Goal: Task Accomplishment & Management: Manage account settings

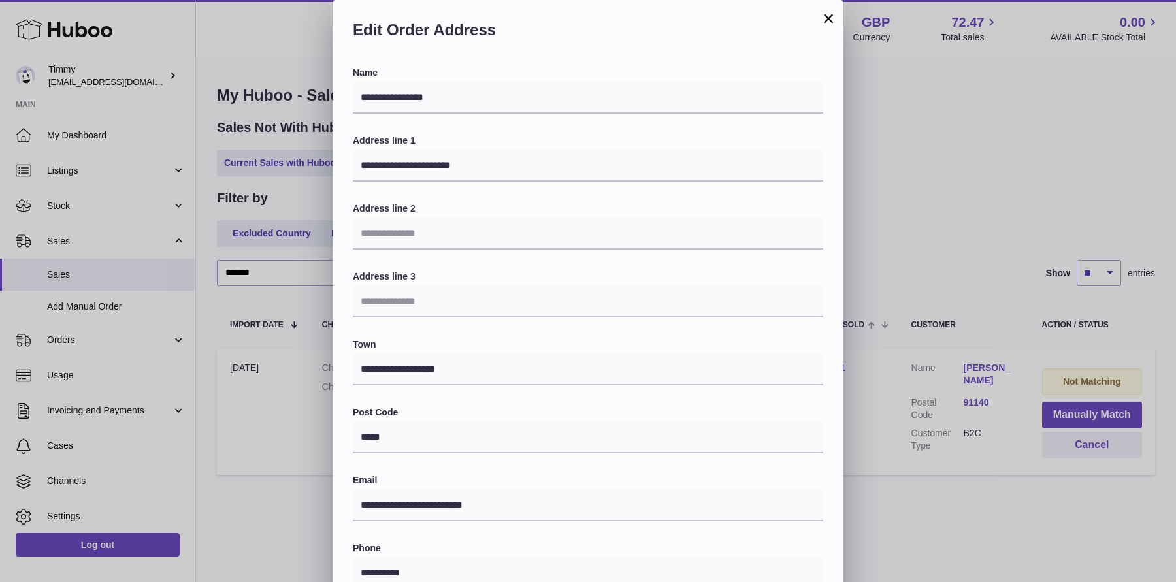
scroll to position [1, 0]
click at [826, 12] on button "×" at bounding box center [828, 17] width 16 height 16
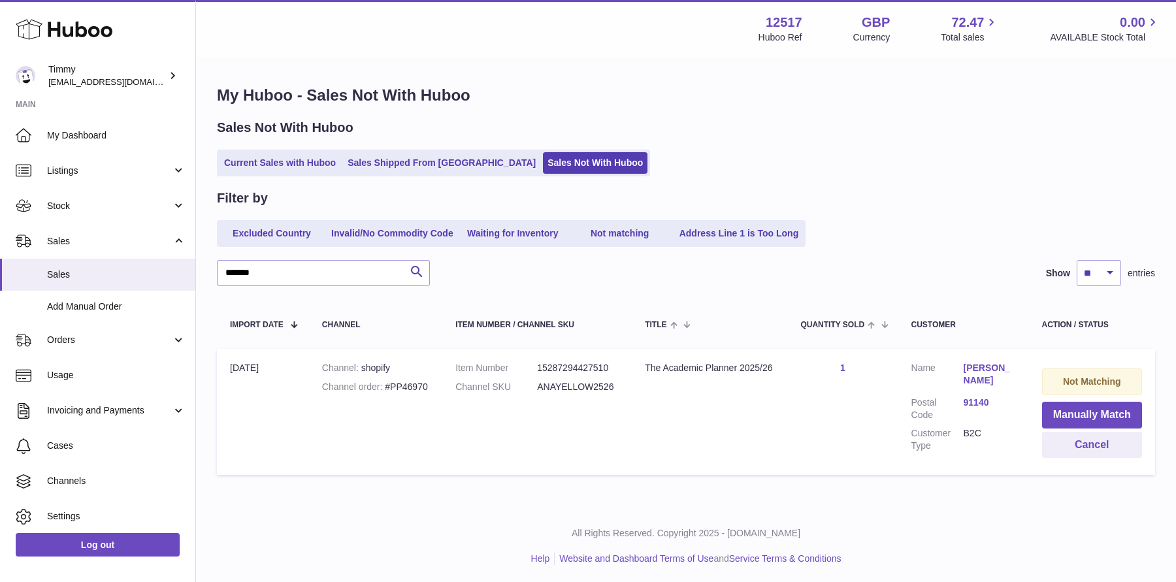
scroll to position [0, 0]
click at [103, 261] on link "Sales" at bounding box center [97, 275] width 195 height 32
click at [543, 152] on link "Sales Not With Huboo" at bounding box center [595, 163] width 105 height 22
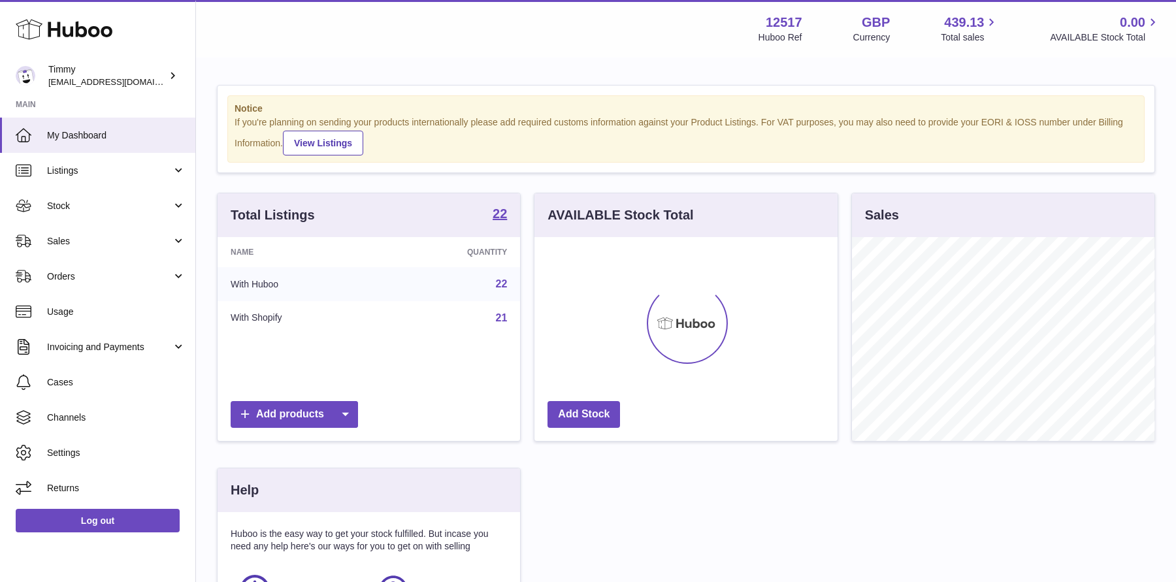
scroll to position [203, 302]
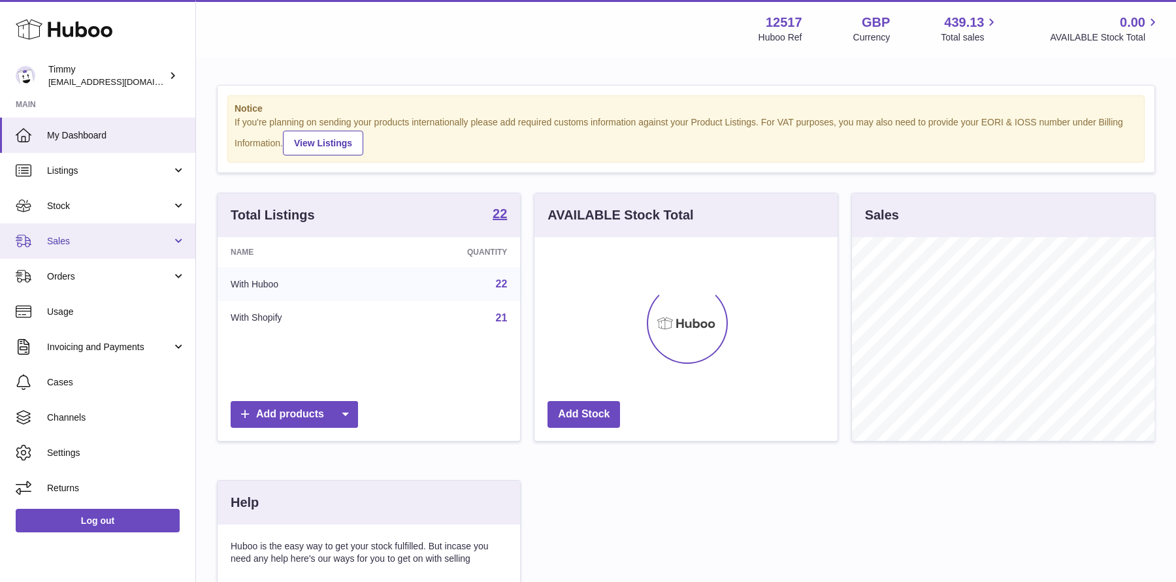
click at [108, 242] on span "Sales" at bounding box center [109, 241] width 125 height 12
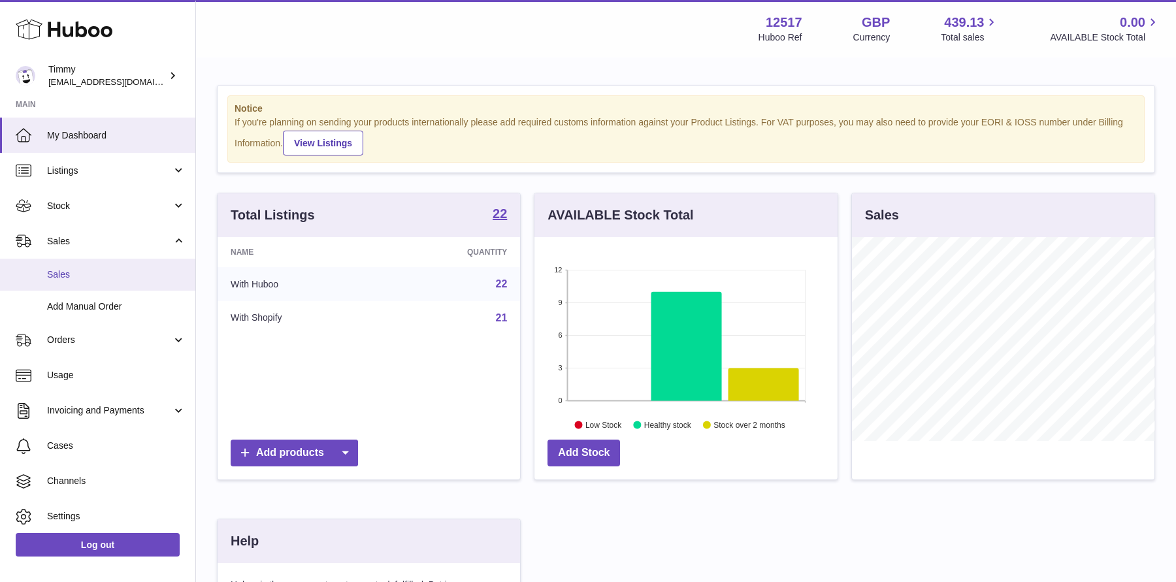
click at [110, 282] on link "Sales" at bounding box center [97, 275] width 195 height 32
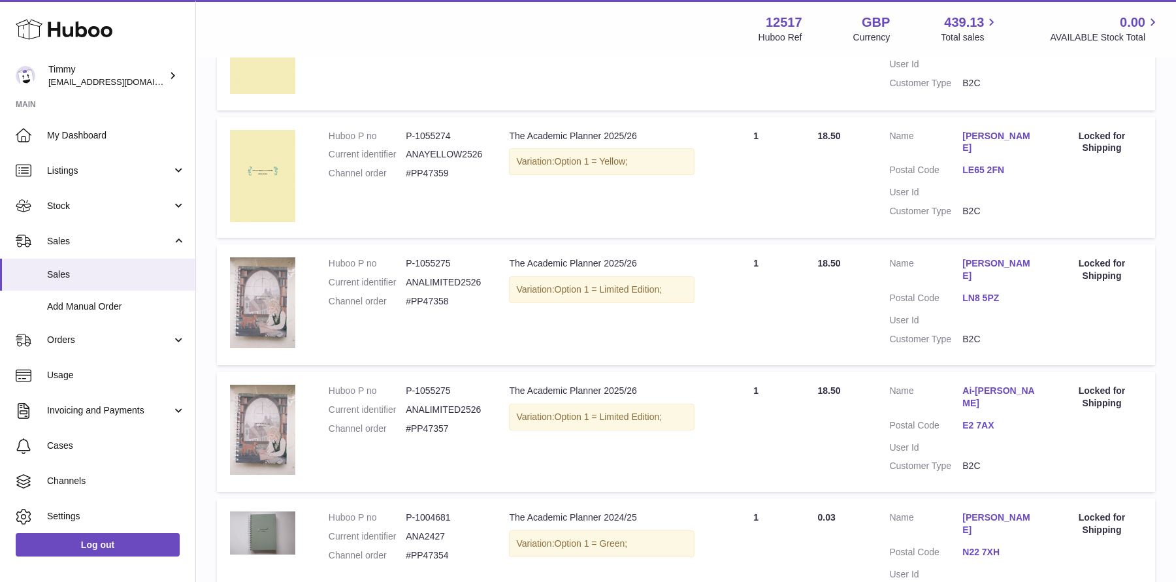
scroll to position [1138, 0]
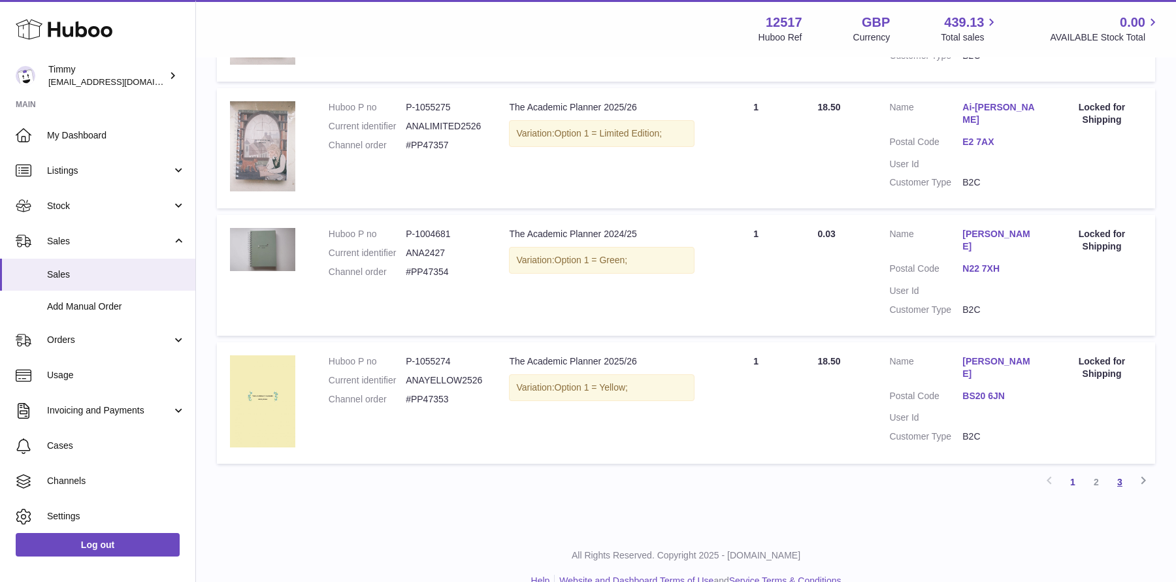
click at [1125, 470] on link "3" at bounding box center [1120, 482] width 24 height 24
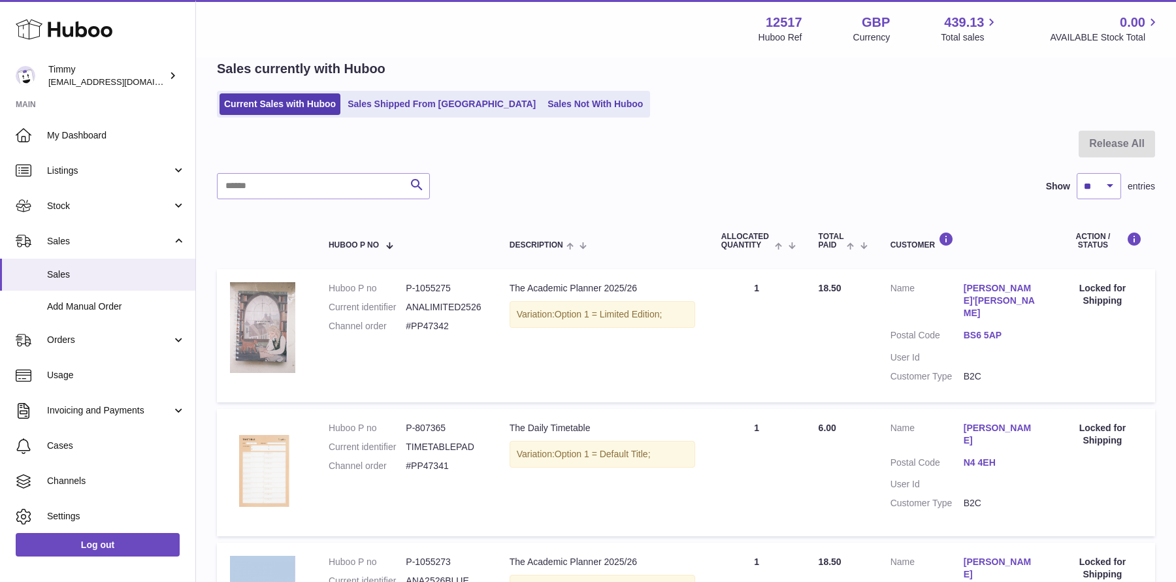
scroll to position [76, 0]
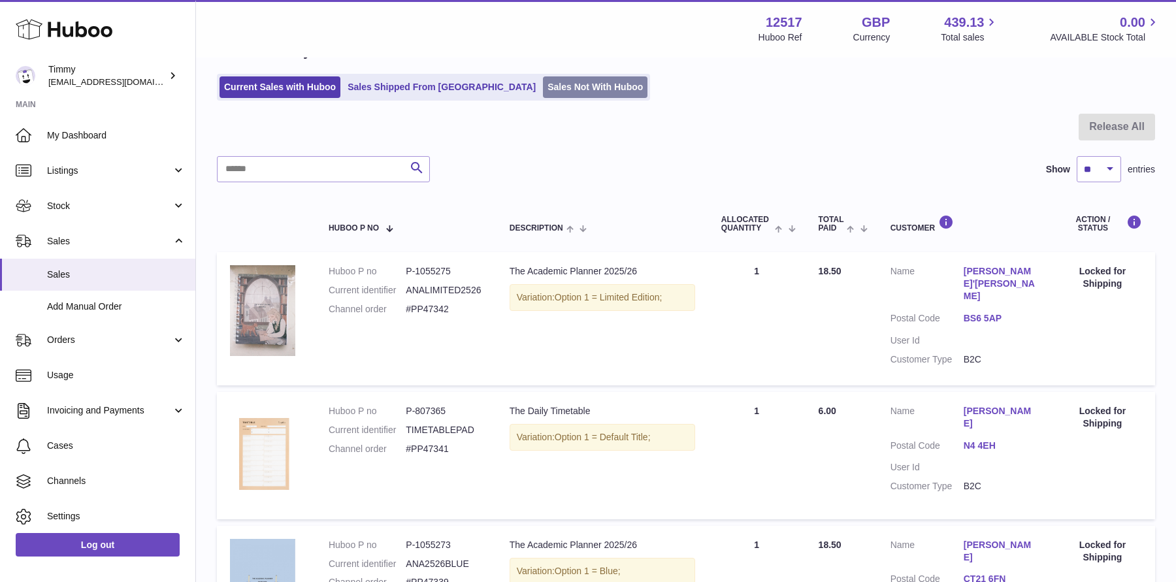
click at [546, 84] on link "Sales Not With Huboo" at bounding box center [595, 87] width 105 height 22
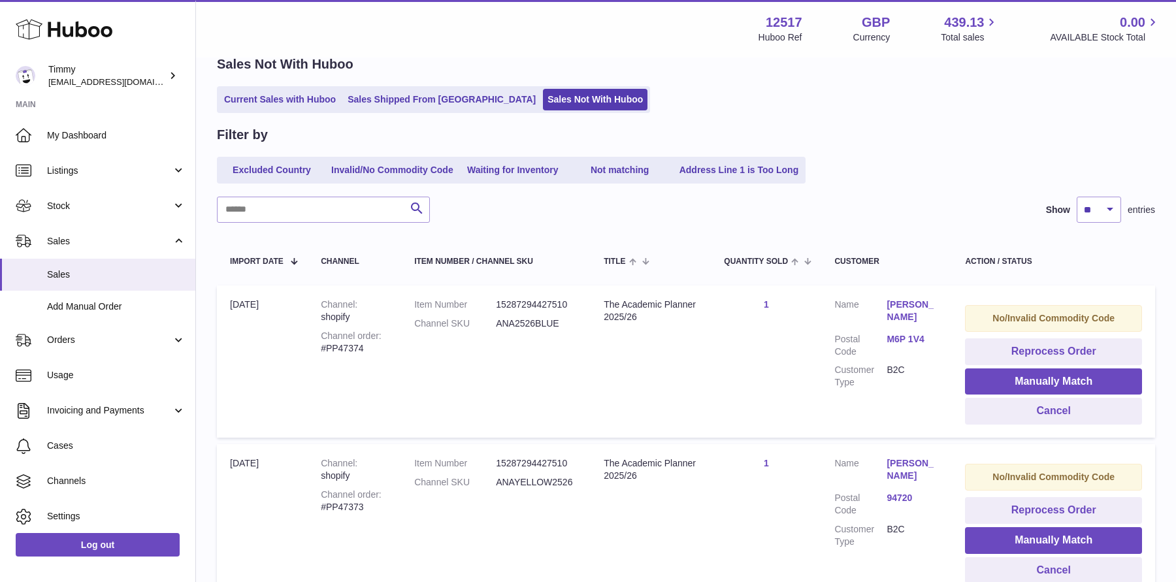
scroll to position [92, 0]
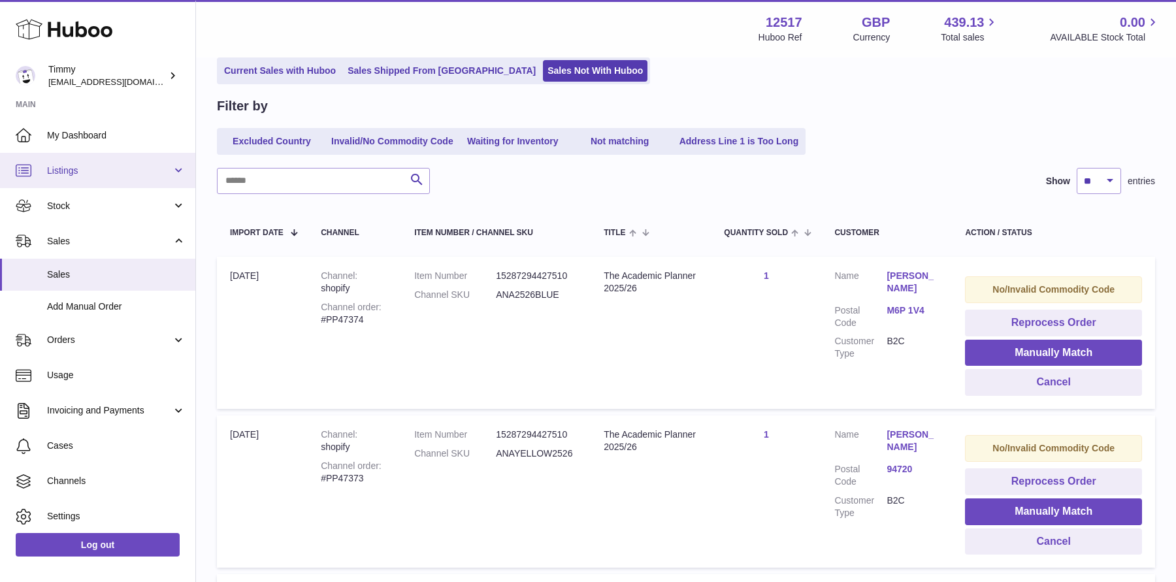
click at [121, 171] on span "Listings" at bounding box center [109, 171] width 125 height 12
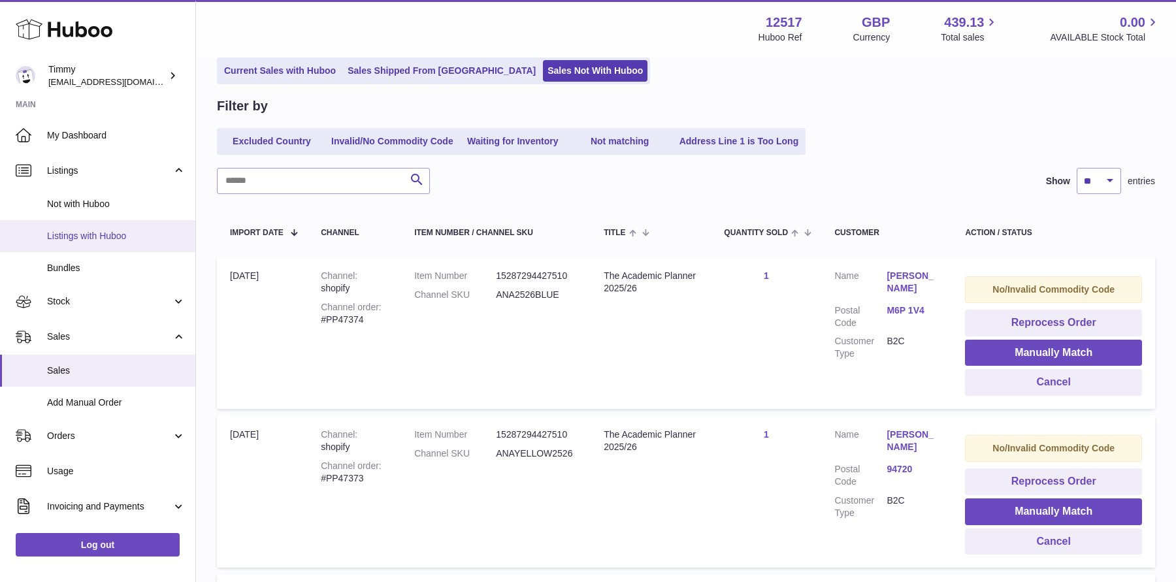
click at [108, 227] on link "Listings with Huboo" at bounding box center [97, 236] width 195 height 32
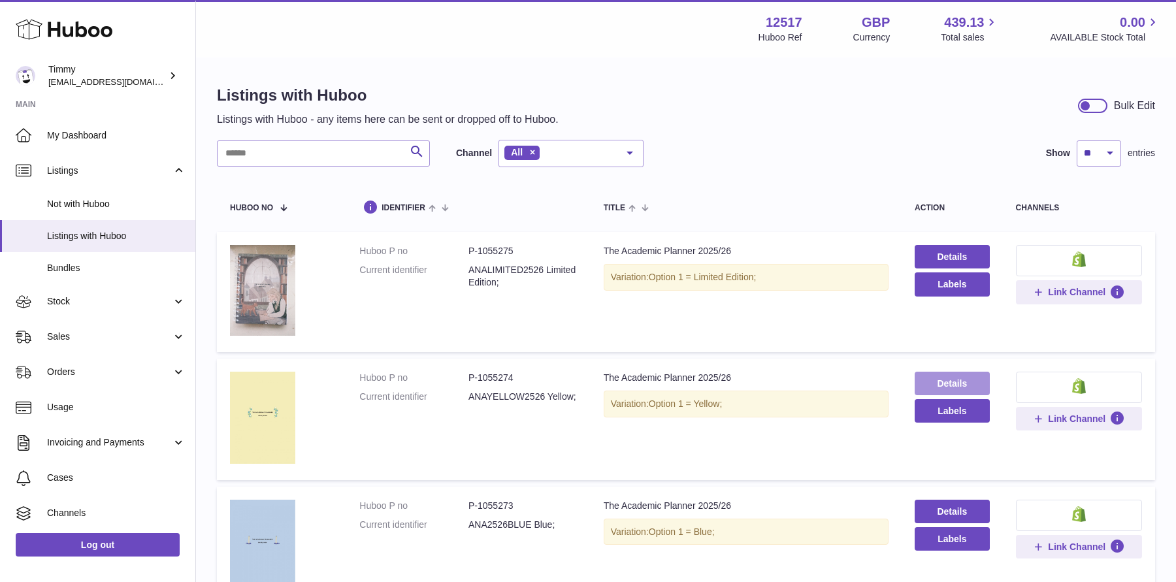
click at [935, 375] on link "Details" at bounding box center [951, 384] width 75 height 24
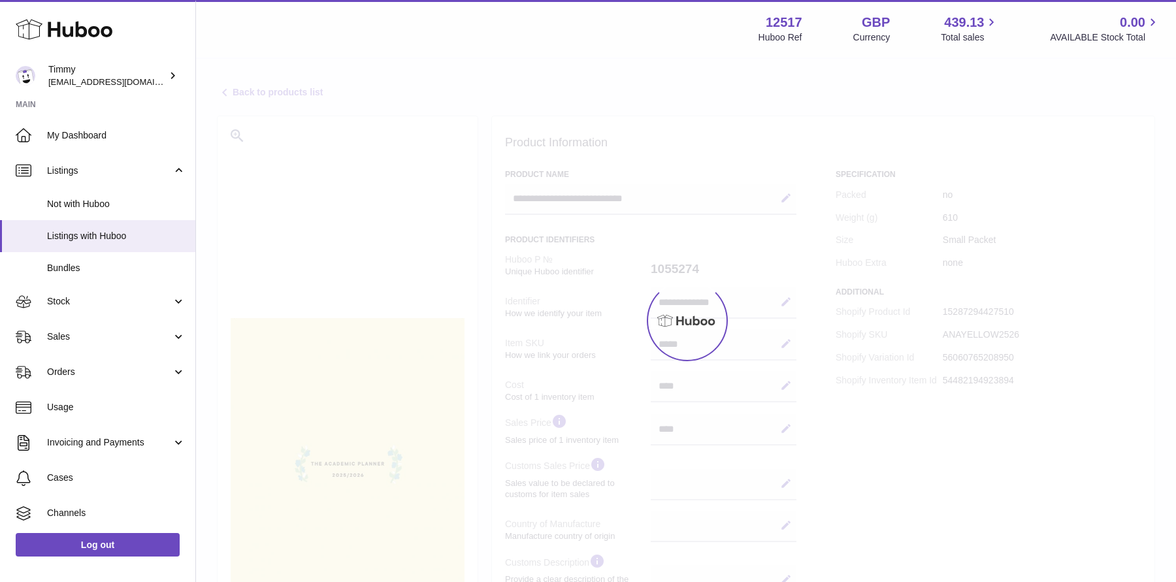
select select
select select "****"
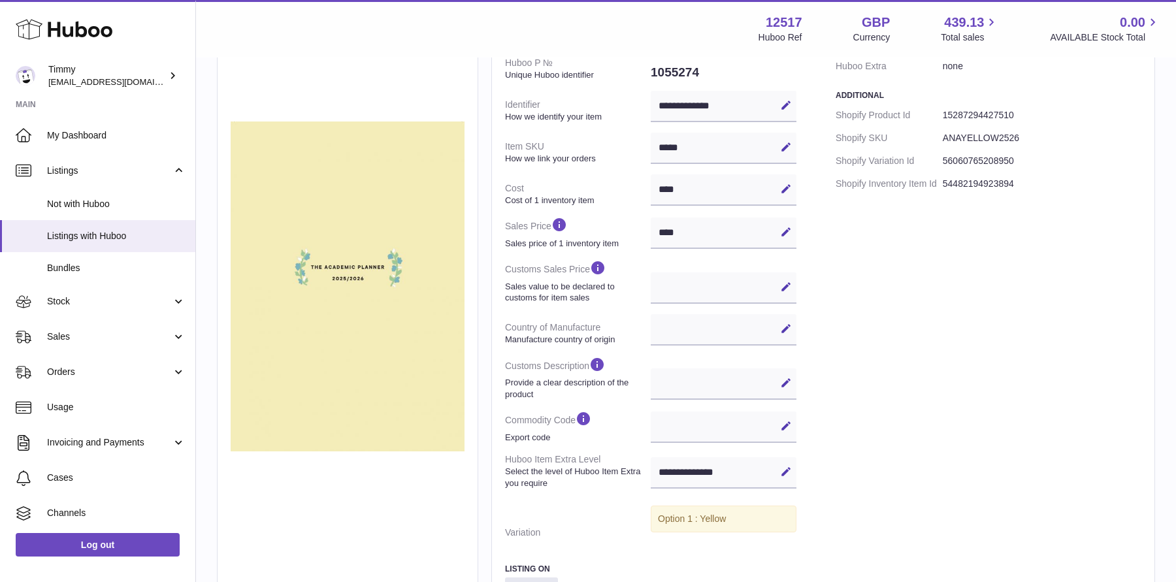
scroll to position [199, 0]
click at [788, 421] on icon at bounding box center [786, 423] width 12 height 12
paste input "*******"
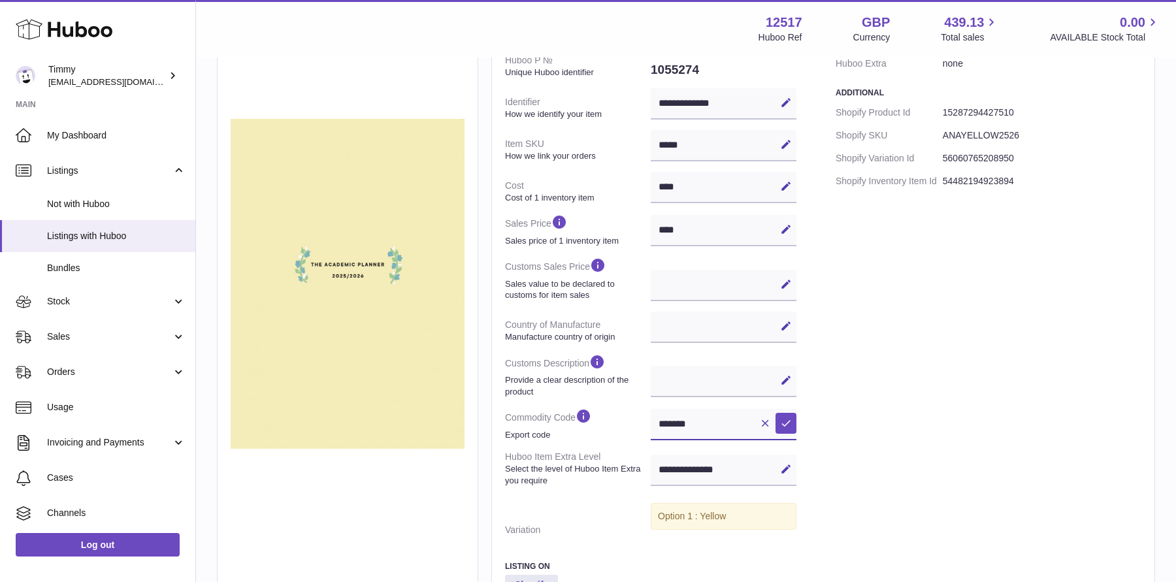
scroll to position [204, 0]
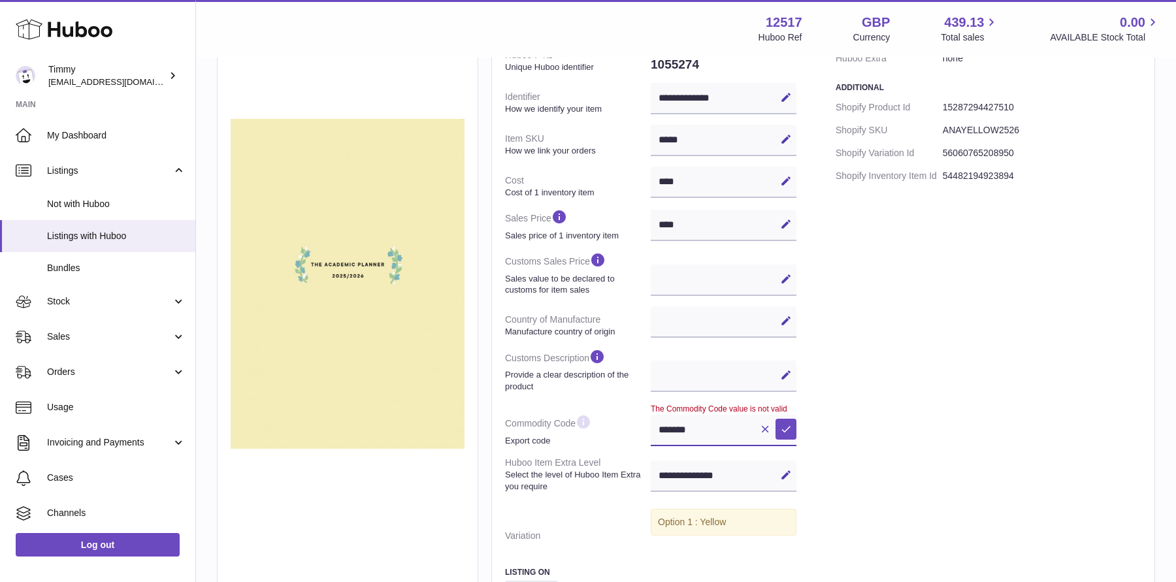
type input "*******"
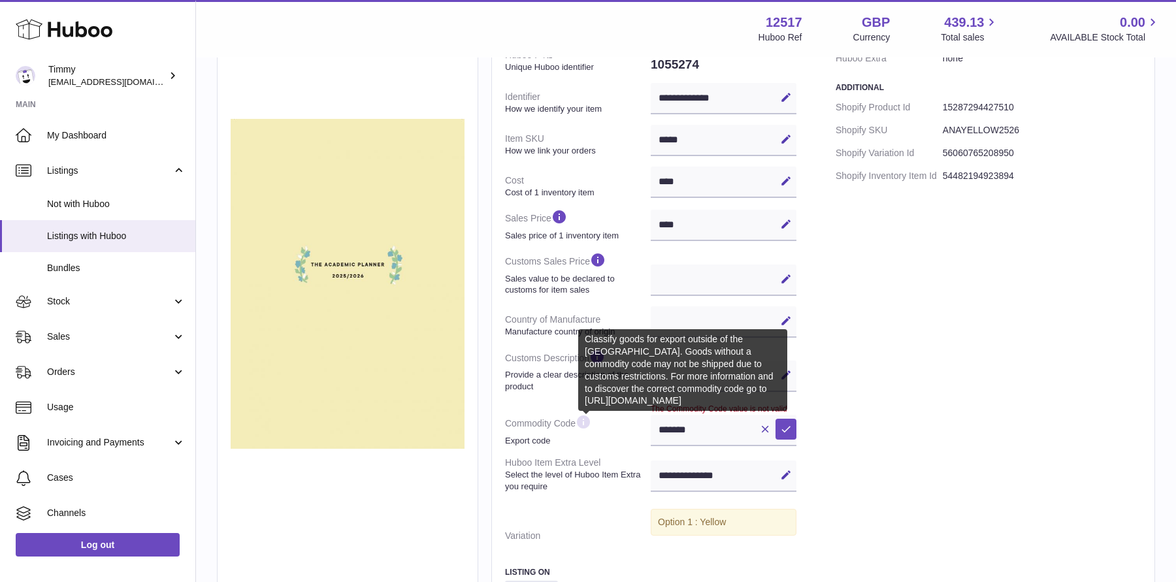
click at [587, 423] on icon at bounding box center [583, 422] width 16 height 16
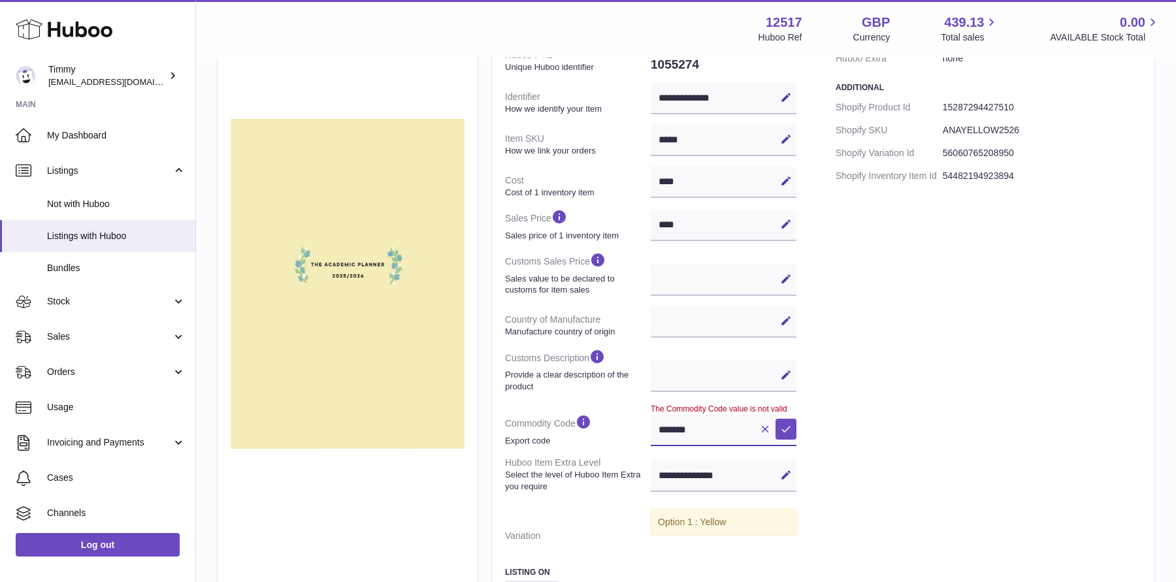
click at [726, 433] on input "*******" at bounding box center [724, 430] width 146 height 31
click at [762, 431] on icon at bounding box center [765, 429] width 12 height 12
click at [716, 428] on div "Edit Cancel Save" at bounding box center [724, 430] width 146 height 31
click at [782, 421] on button "Edit" at bounding box center [785, 429] width 21 height 21
paste input "********"
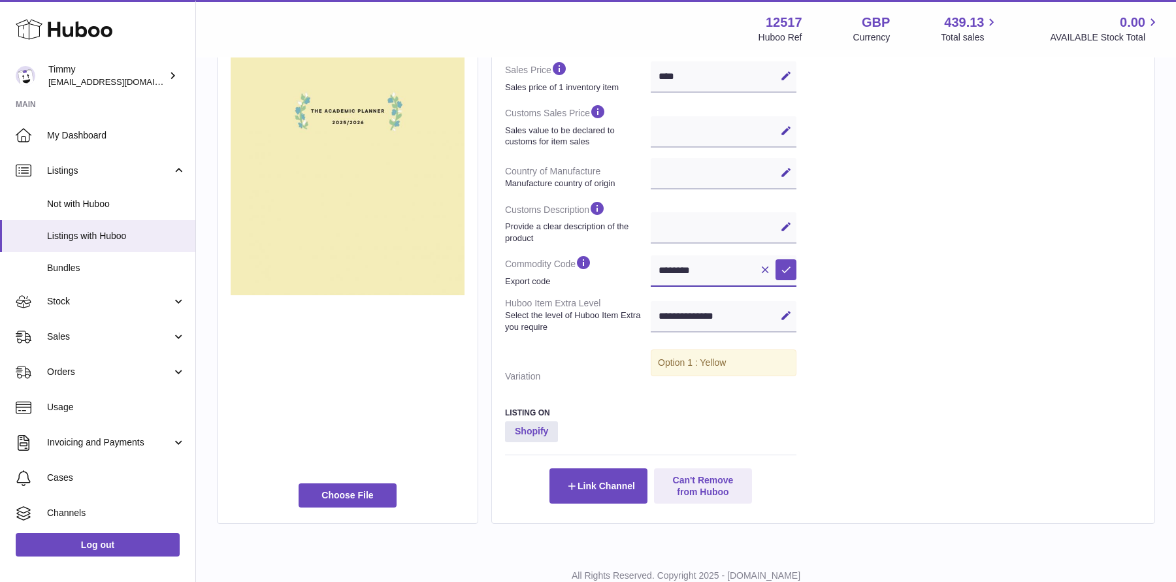
scroll to position [397, 0]
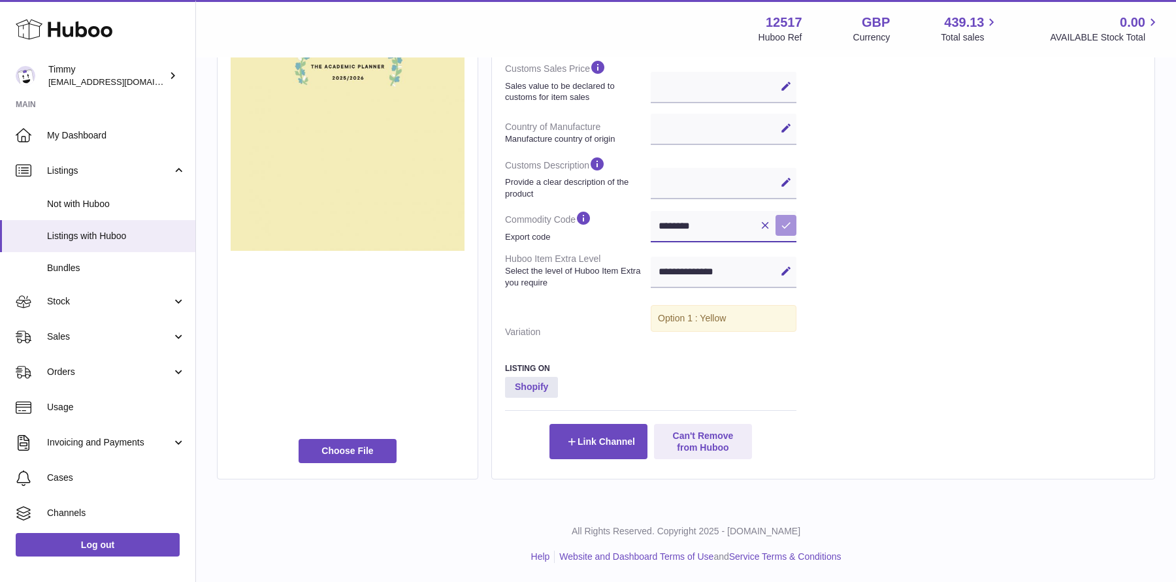
type input "********"
click at [782, 227] on icon at bounding box center [786, 225] width 12 height 12
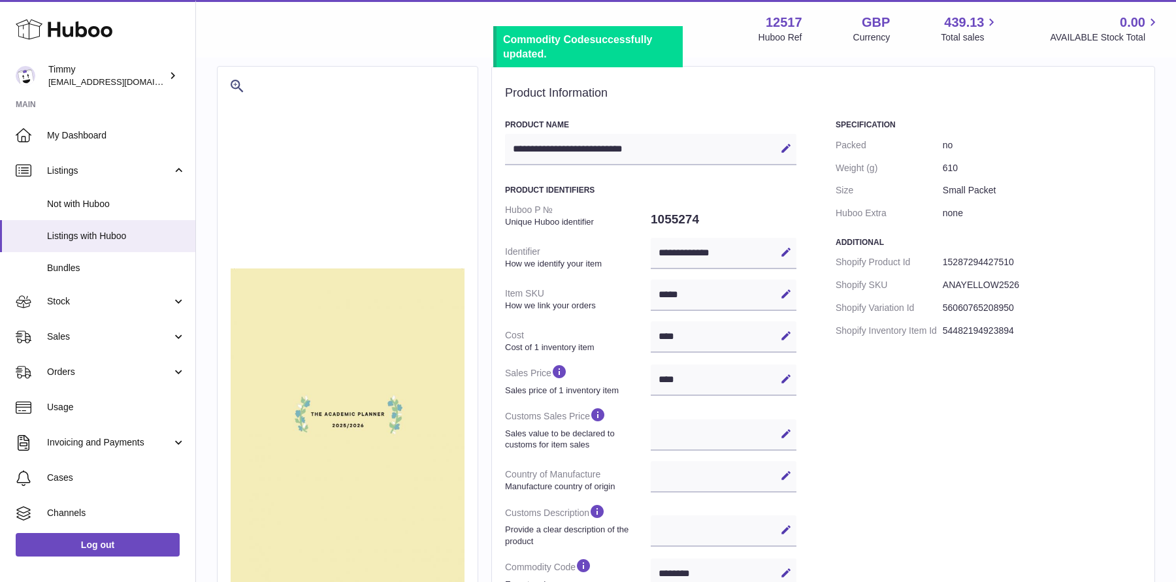
scroll to position [0, 0]
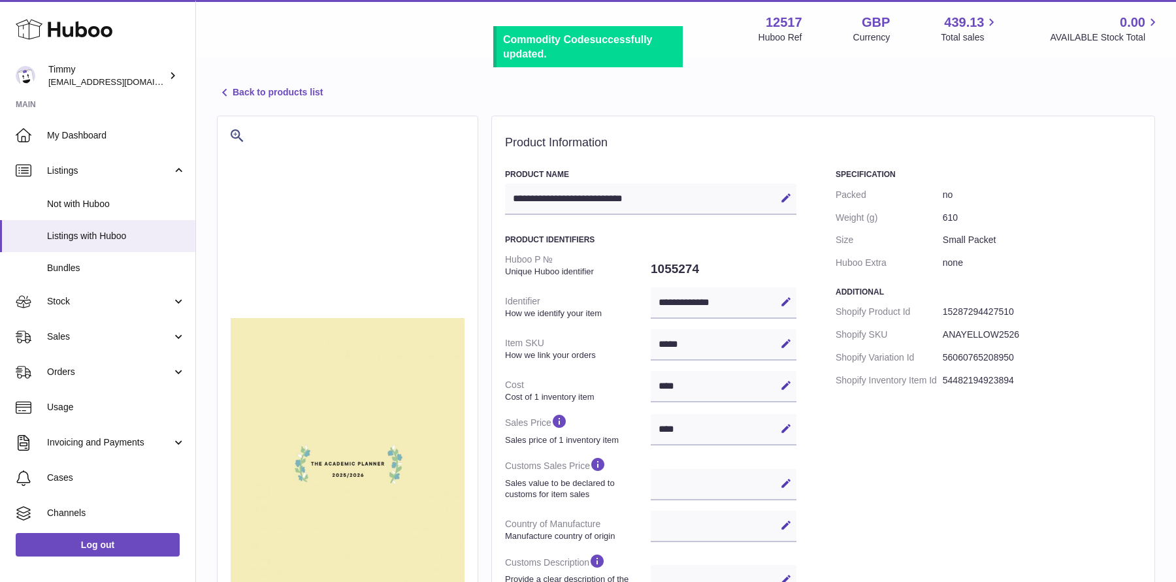
click at [287, 93] on link "Back to products list" at bounding box center [270, 93] width 106 height 16
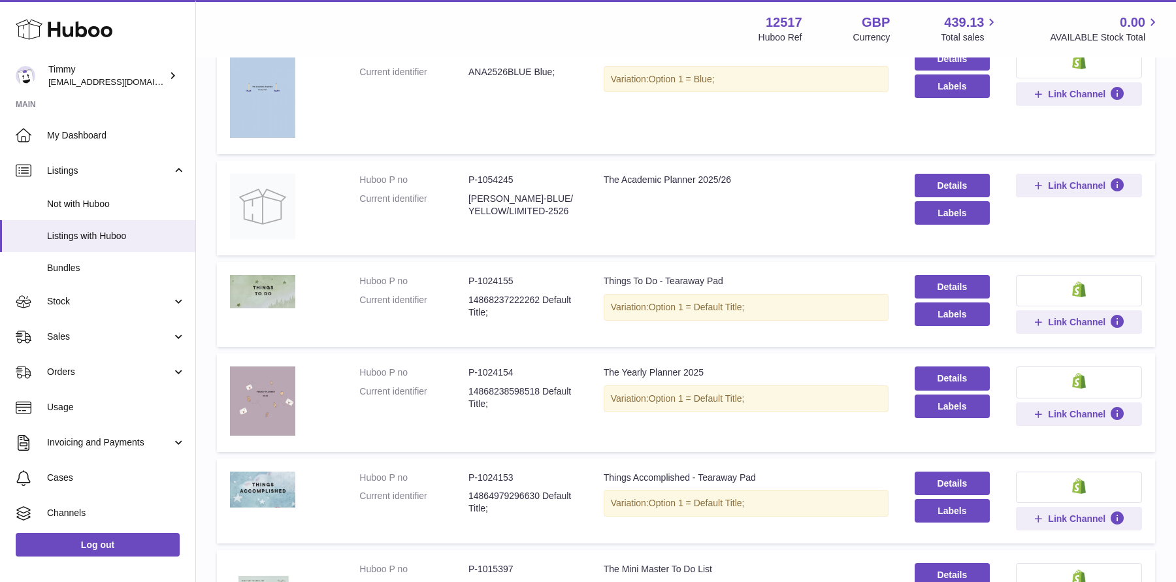
scroll to position [472, 0]
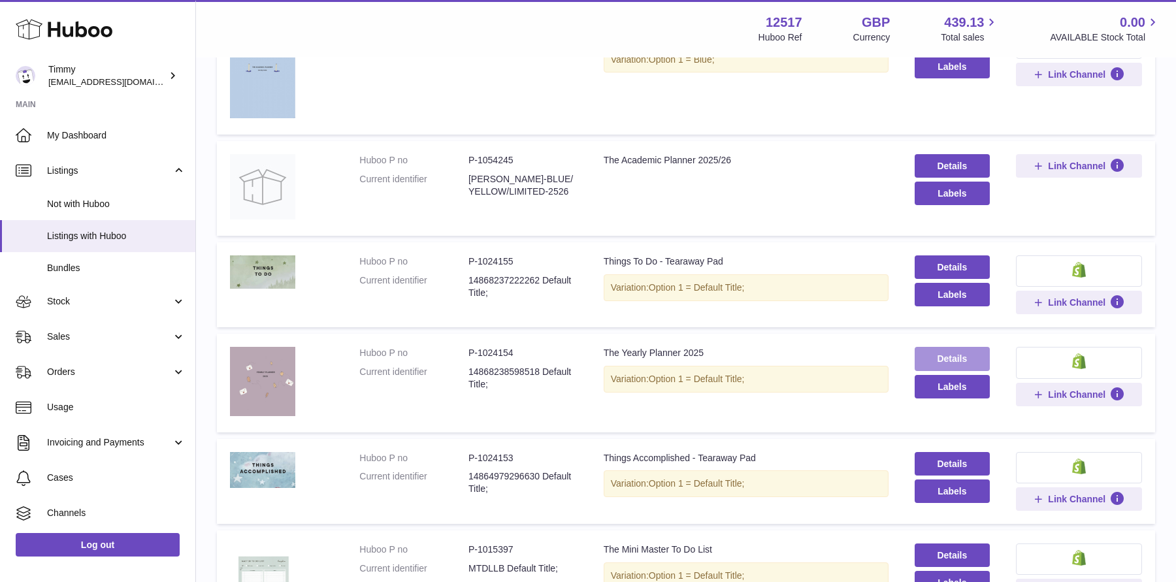
click at [961, 353] on link "Details" at bounding box center [951, 359] width 75 height 24
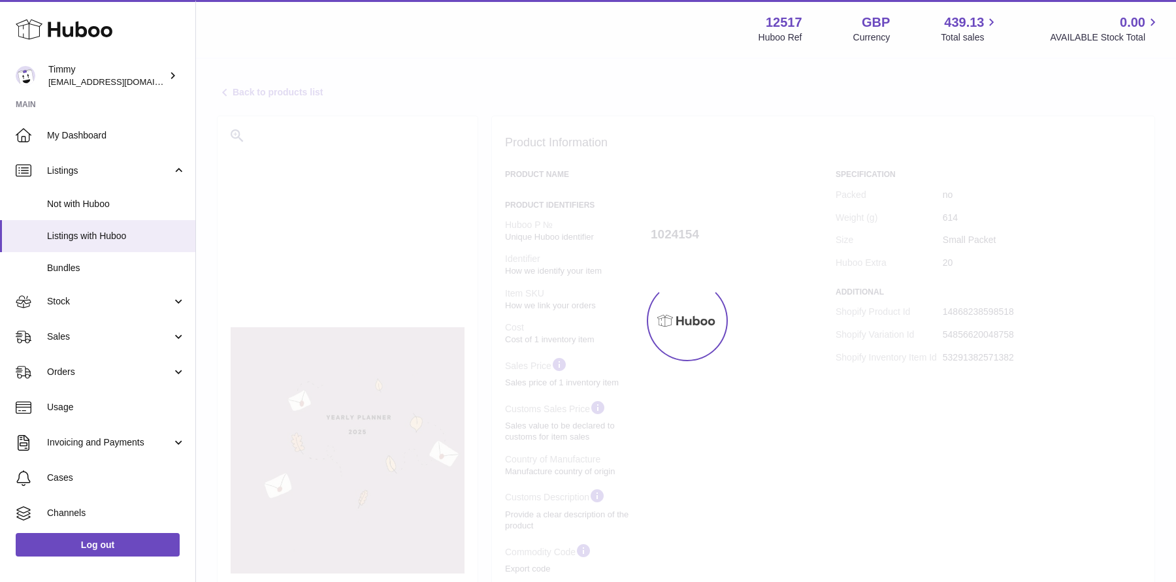
select select
select select "**"
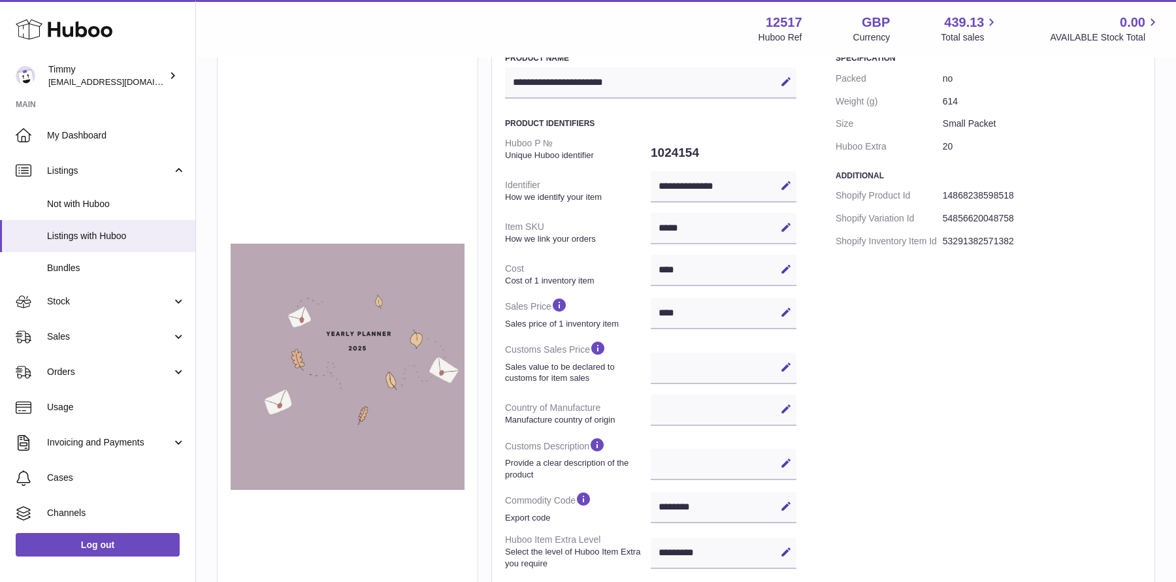
scroll to position [180, 0]
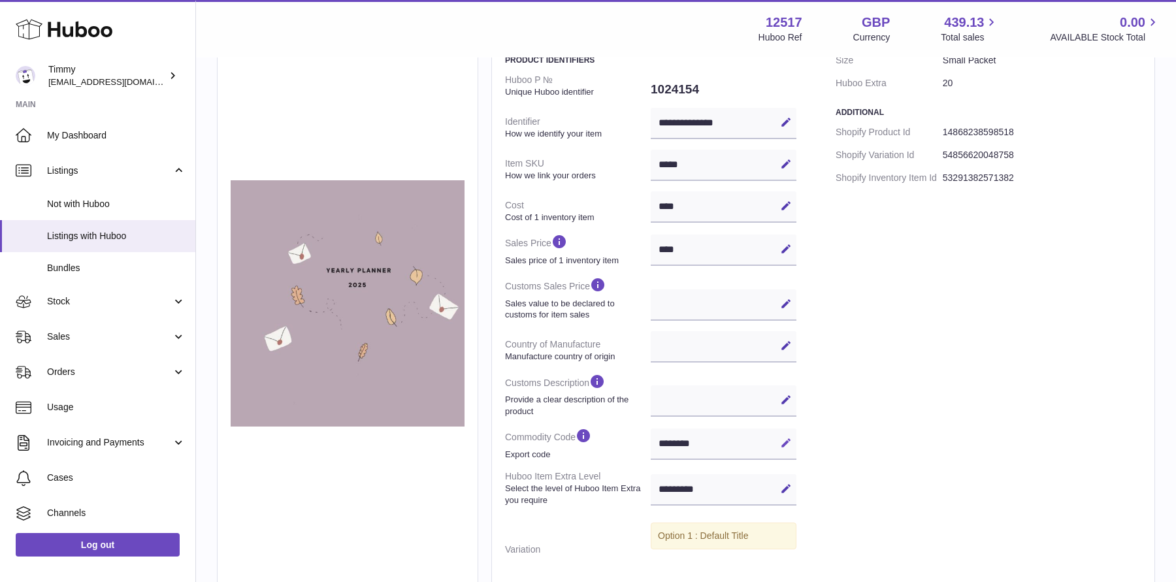
click at [783, 442] on icon at bounding box center [786, 443] width 12 height 12
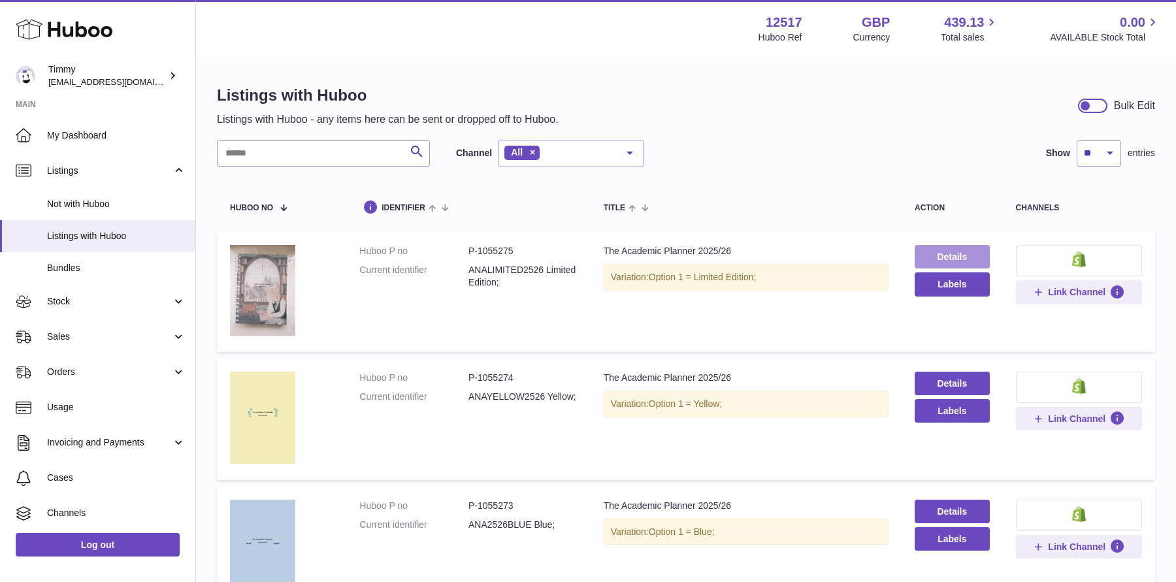
click at [958, 256] on link "Details" at bounding box center [951, 257] width 75 height 24
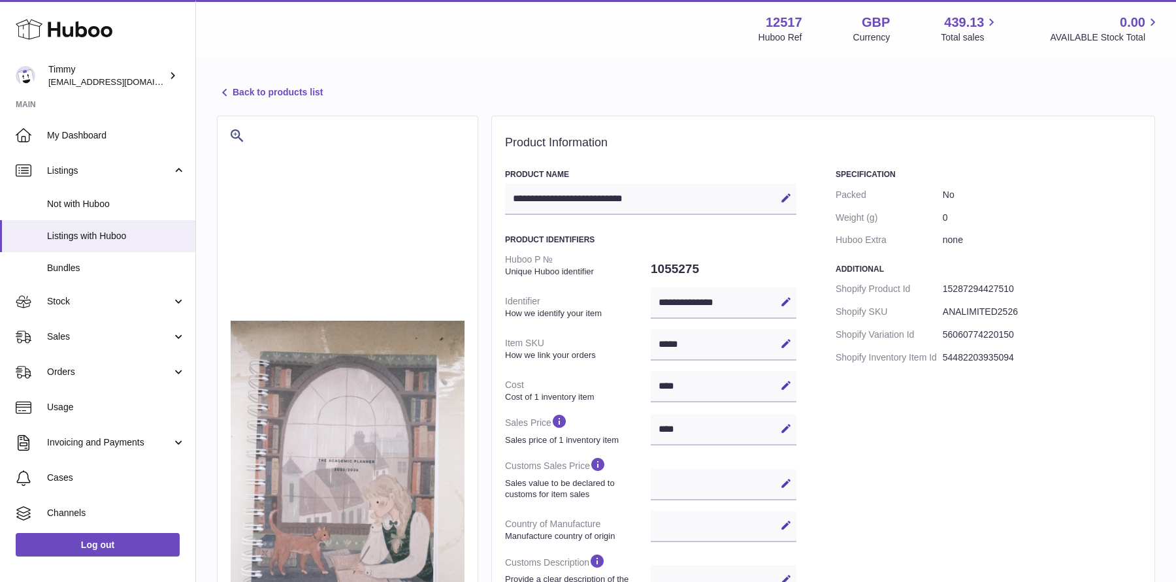
select select
select select "****"
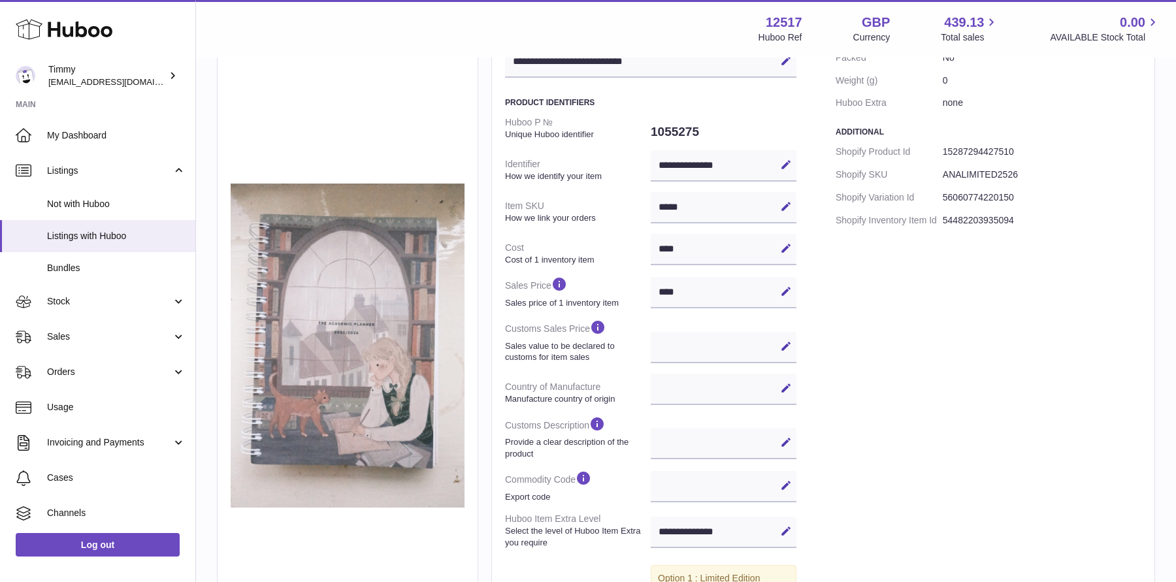
scroll to position [164, 0]
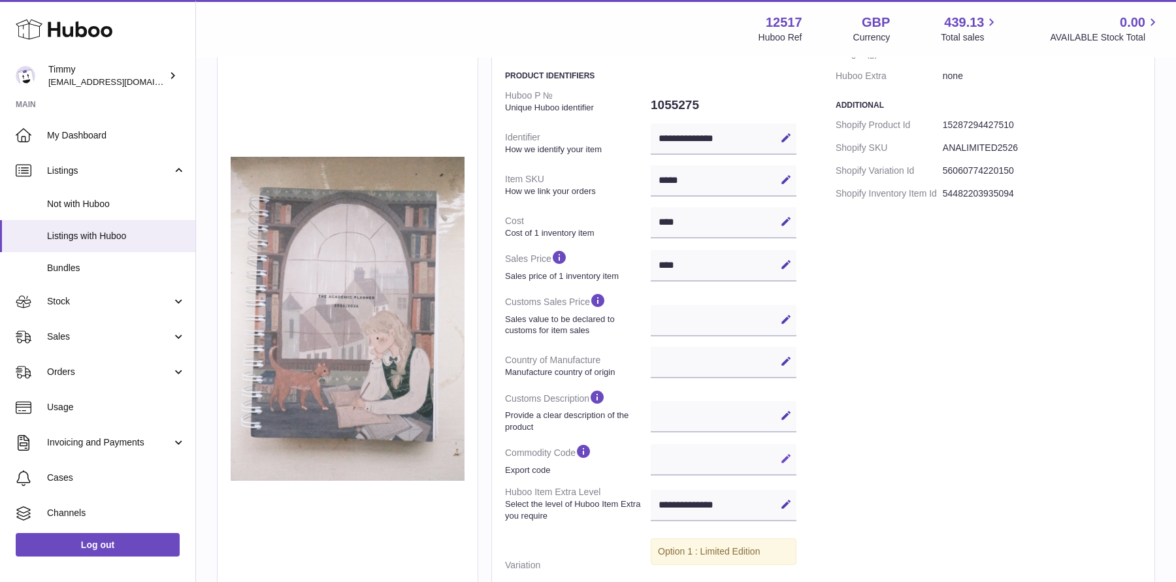
click at [783, 449] on button "Edit" at bounding box center [785, 458] width 21 height 21
paste input "********"
type input "********"
click at [781, 463] on icon at bounding box center [786, 459] width 12 height 12
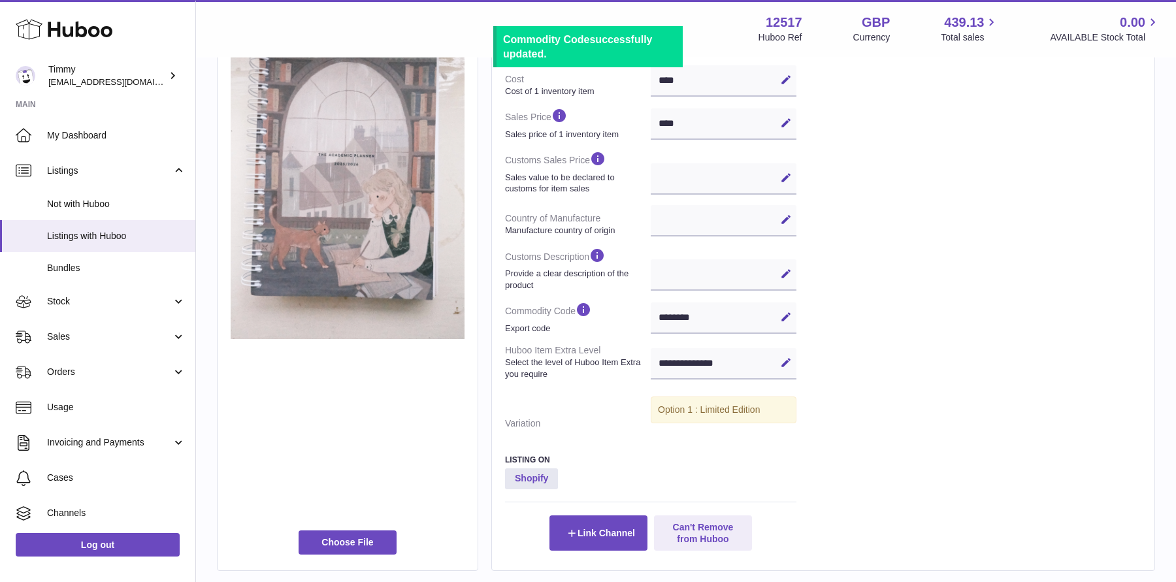
scroll to position [0, 0]
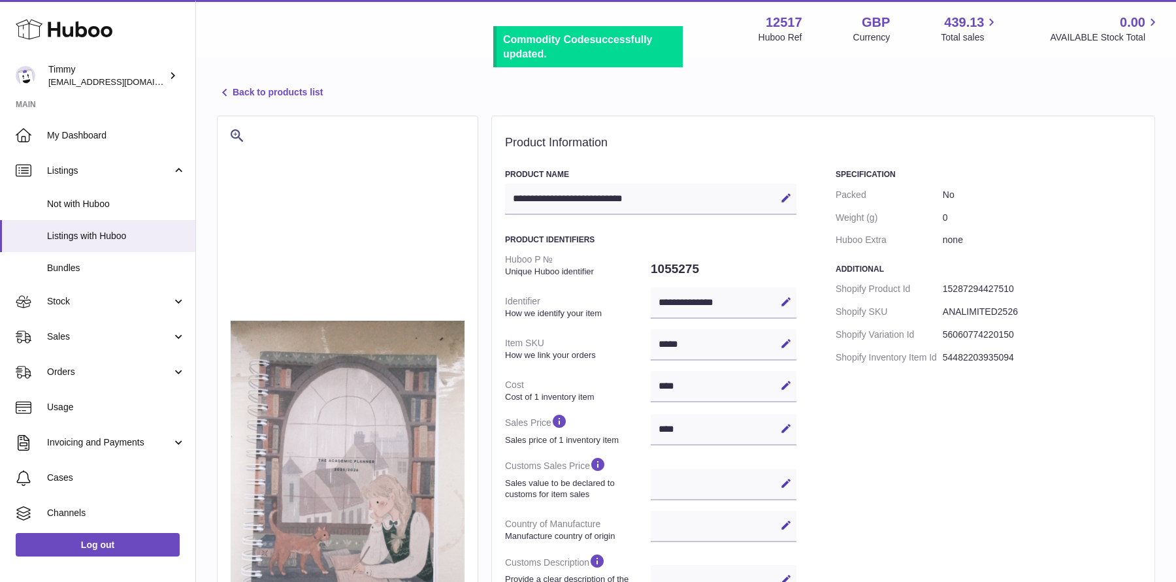
click at [246, 86] on link "Back to products list" at bounding box center [270, 93] width 106 height 16
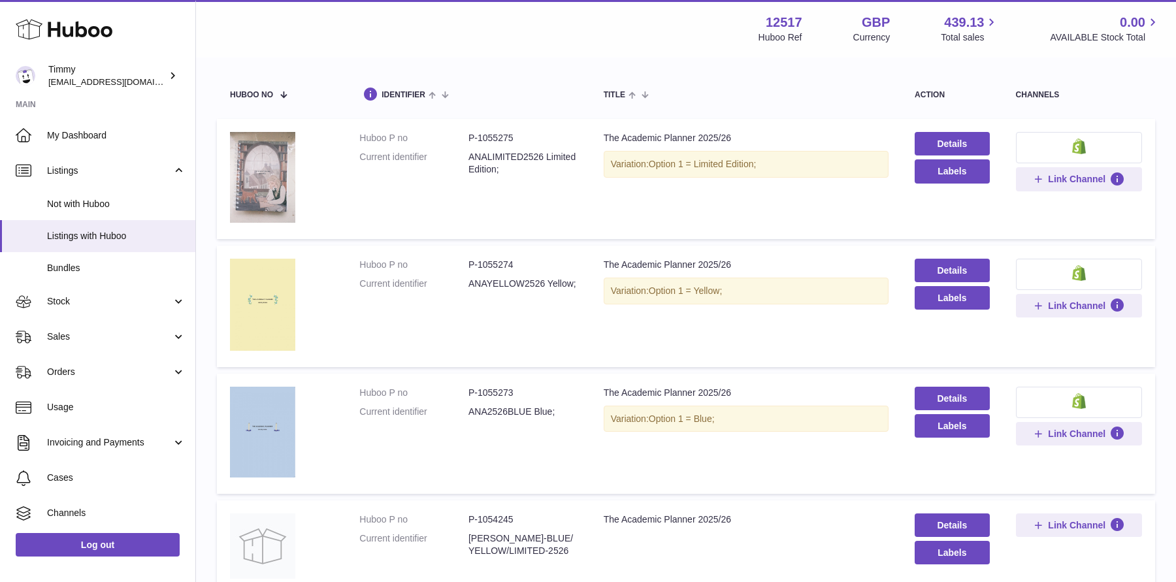
scroll to position [115, 0]
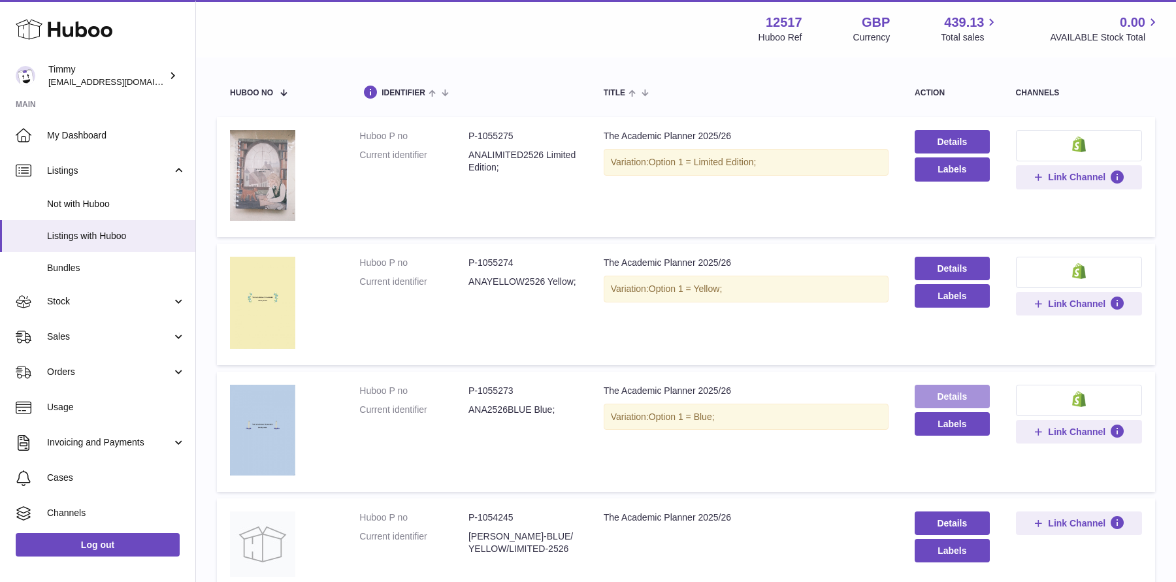
click at [965, 391] on link "Details" at bounding box center [951, 397] width 75 height 24
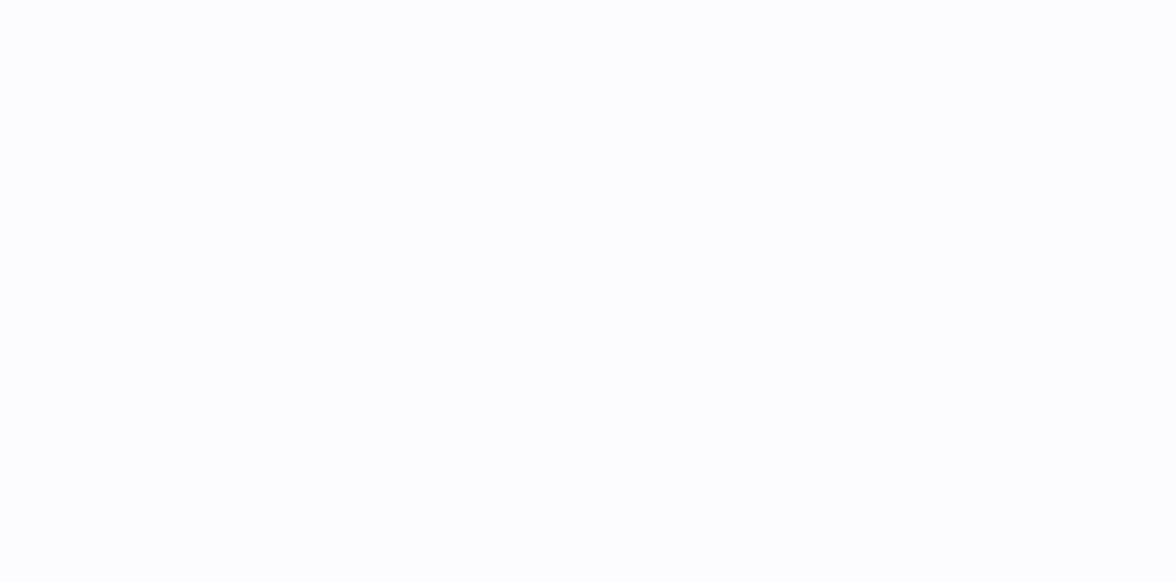
select select
select select "****"
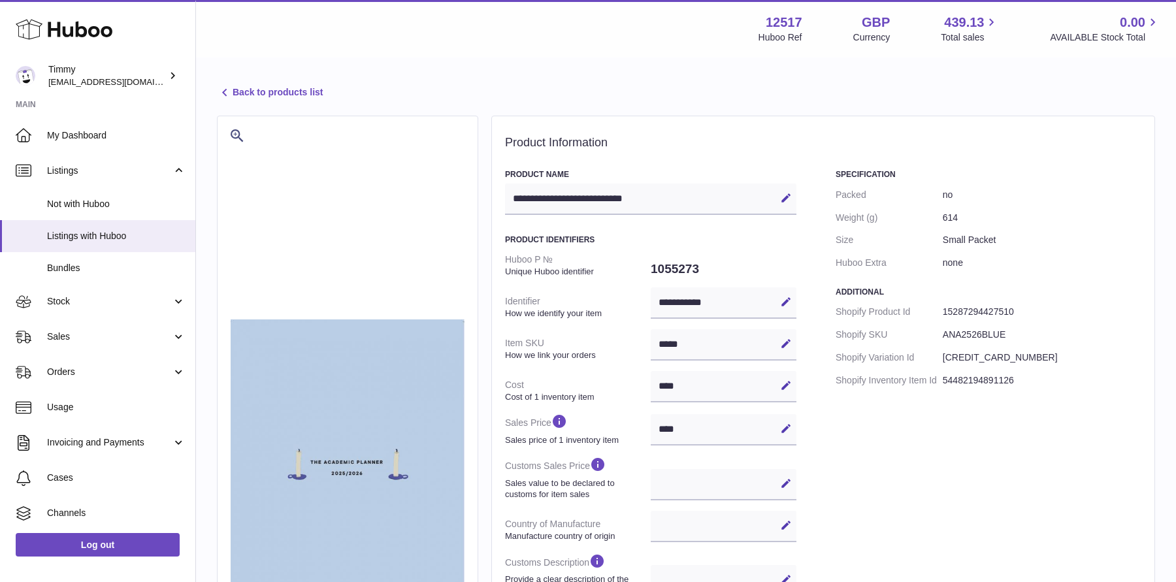
scroll to position [221, 0]
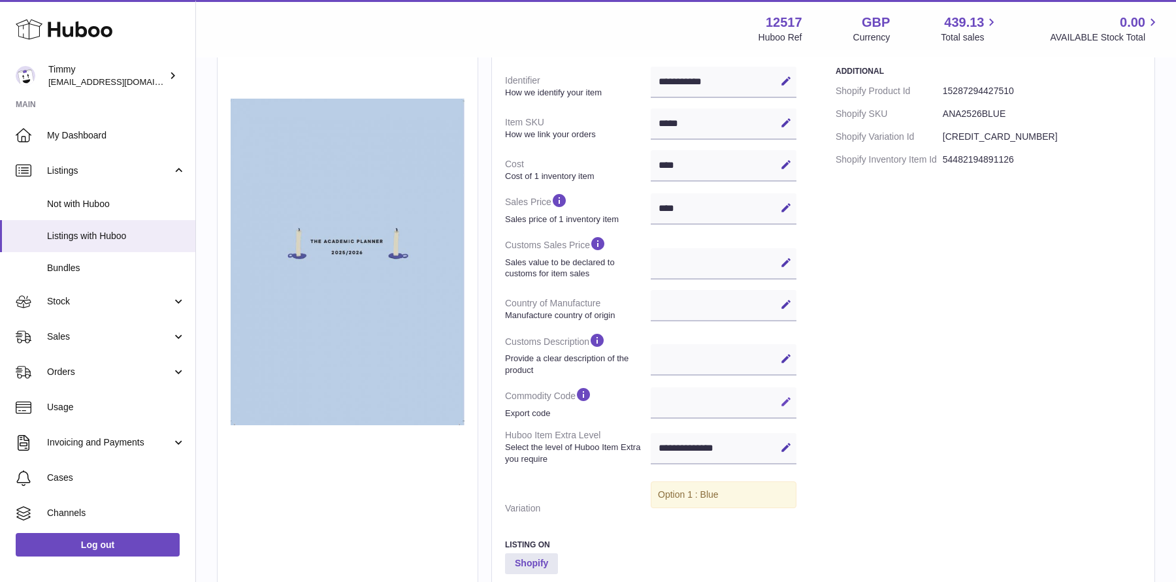
click at [784, 398] on icon at bounding box center [786, 402] width 12 height 12
paste input "********"
type input "********"
click at [788, 401] on icon at bounding box center [786, 402] width 12 height 12
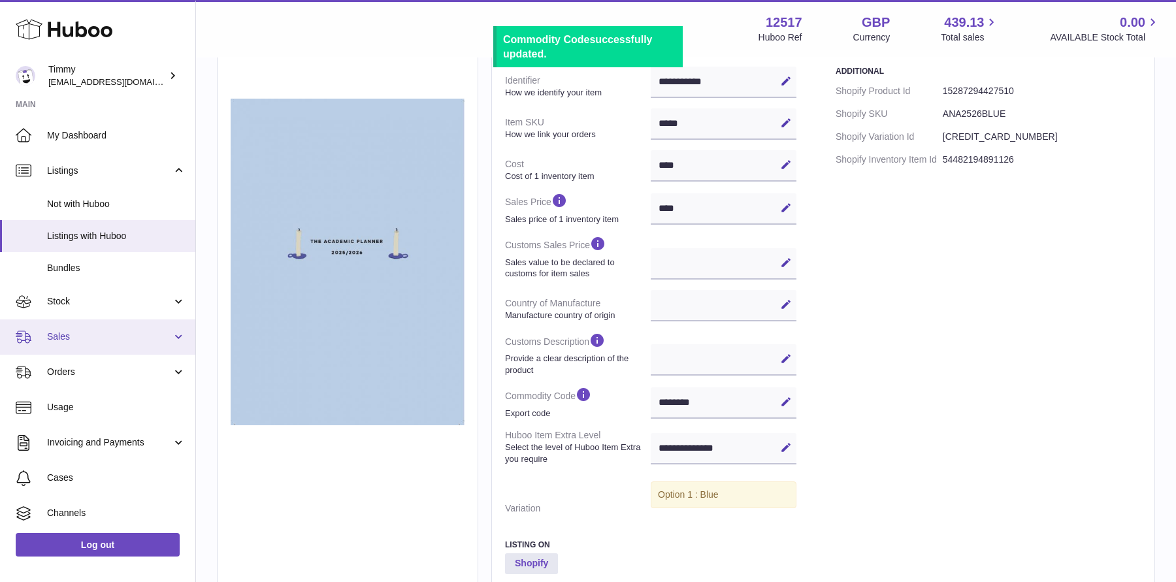
click at [126, 332] on span "Sales" at bounding box center [109, 337] width 125 height 12
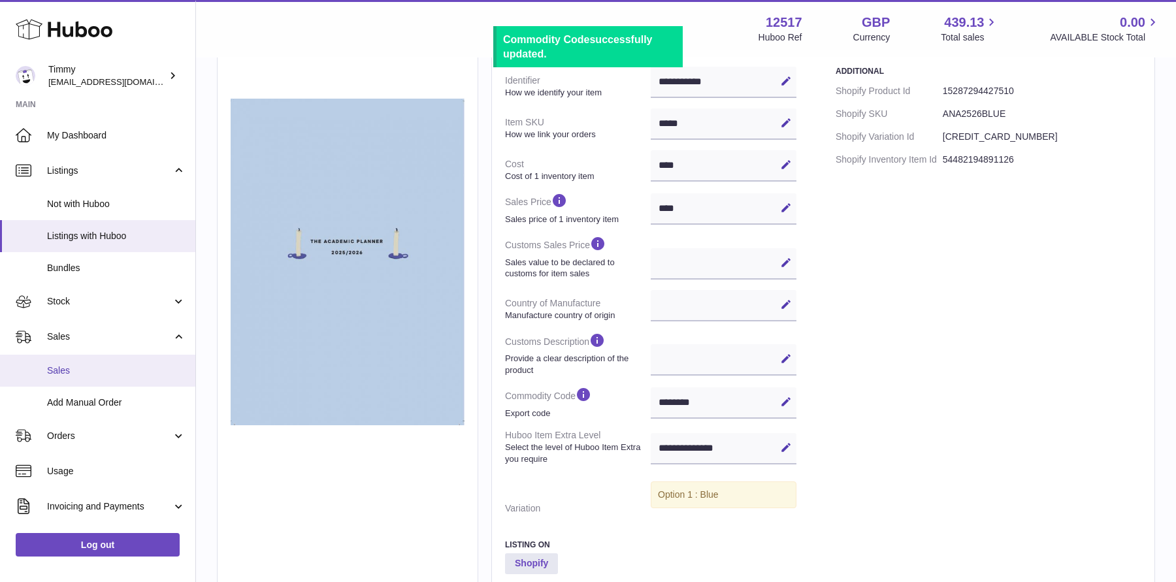
click at [119, 357] on link "Sales" at bounding box center [97, 371] width 195 height 32
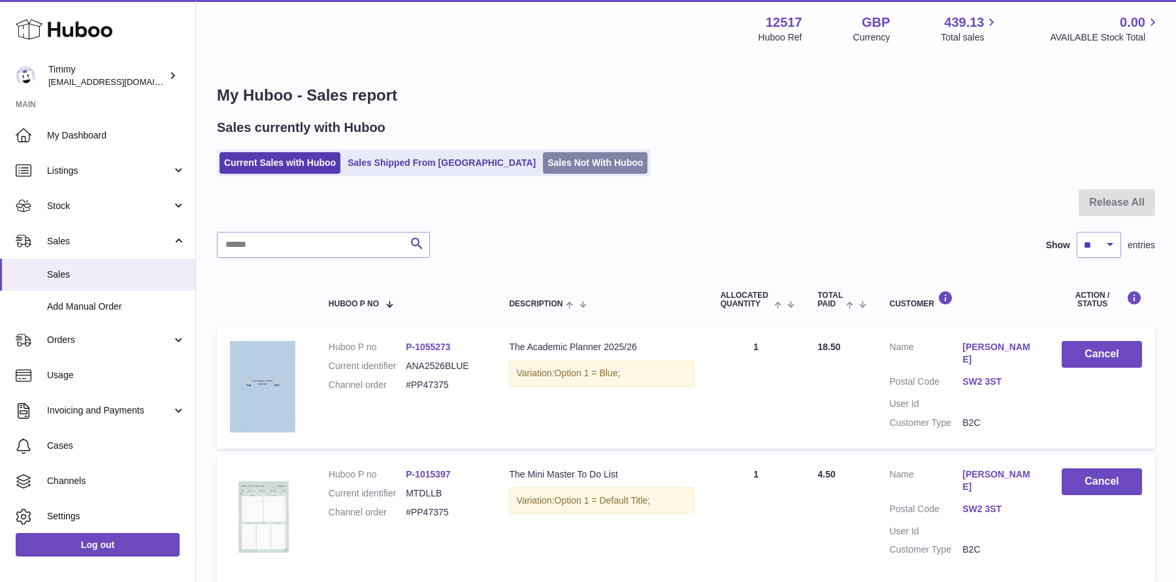
click at [543, 159] on link "Sales Not With Huboo" at bounding box center [595, 163] width 105 height 22
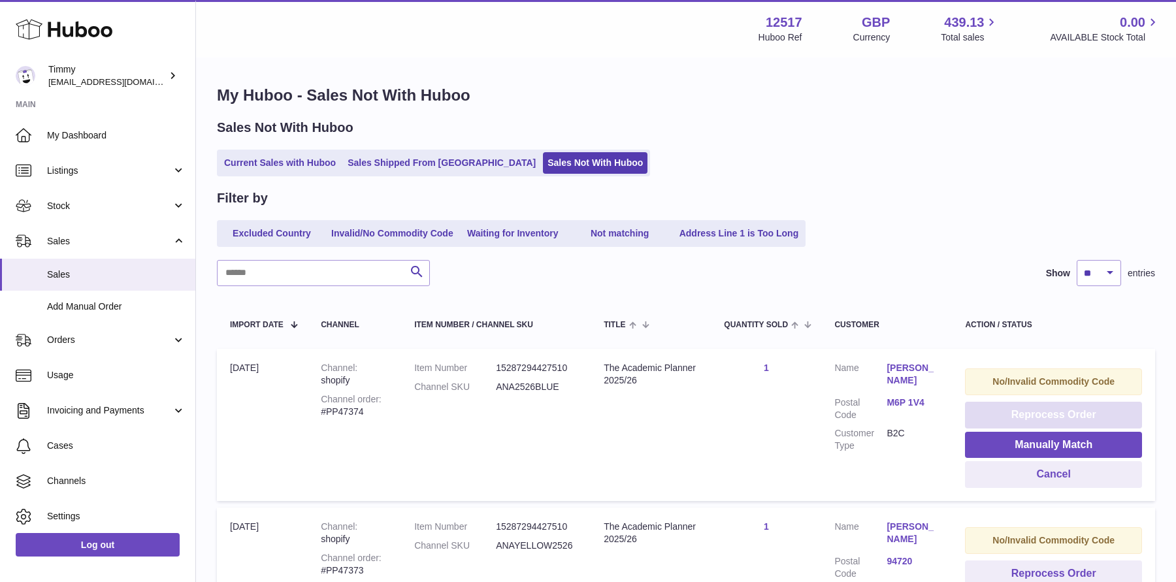
click at [1018, 415] on button "Reprocess Order" at bounding box center [1053, 415] width 177 height 27
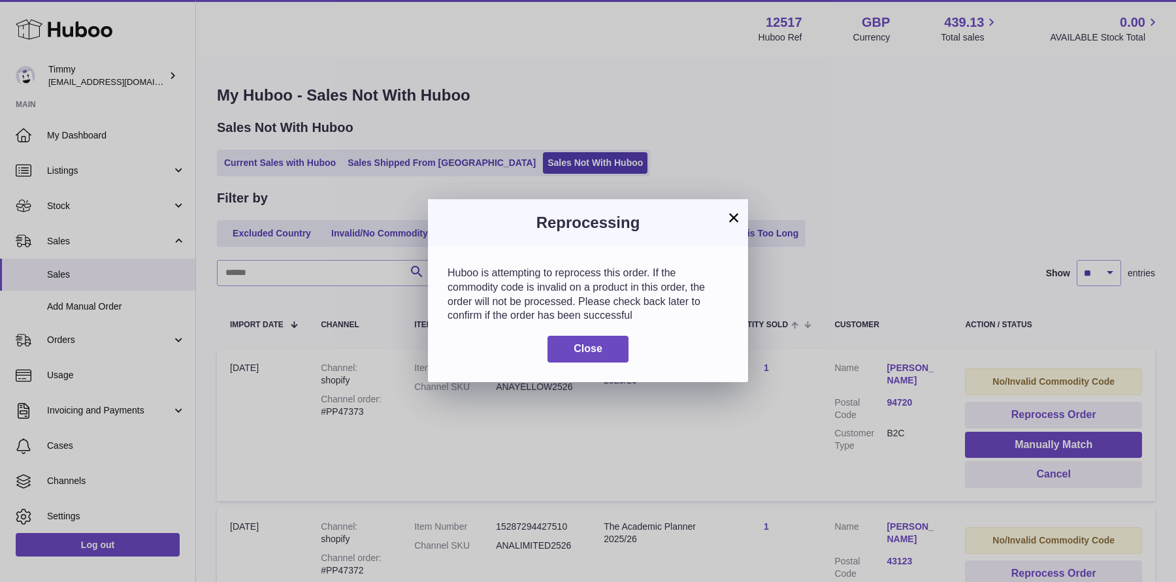
click at [734, 216] on button "×" at bounding box center [734, 218] width 16 height 16
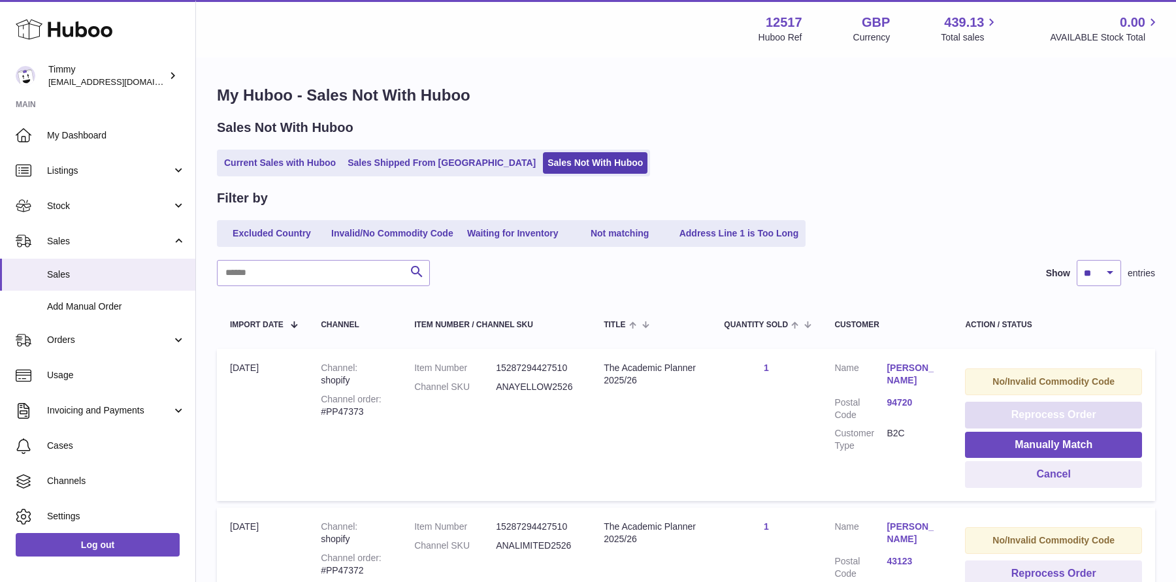
click at [1015, 413] on button "Reprocess Order" at bounding box center [1053, 415] width 177 height 27
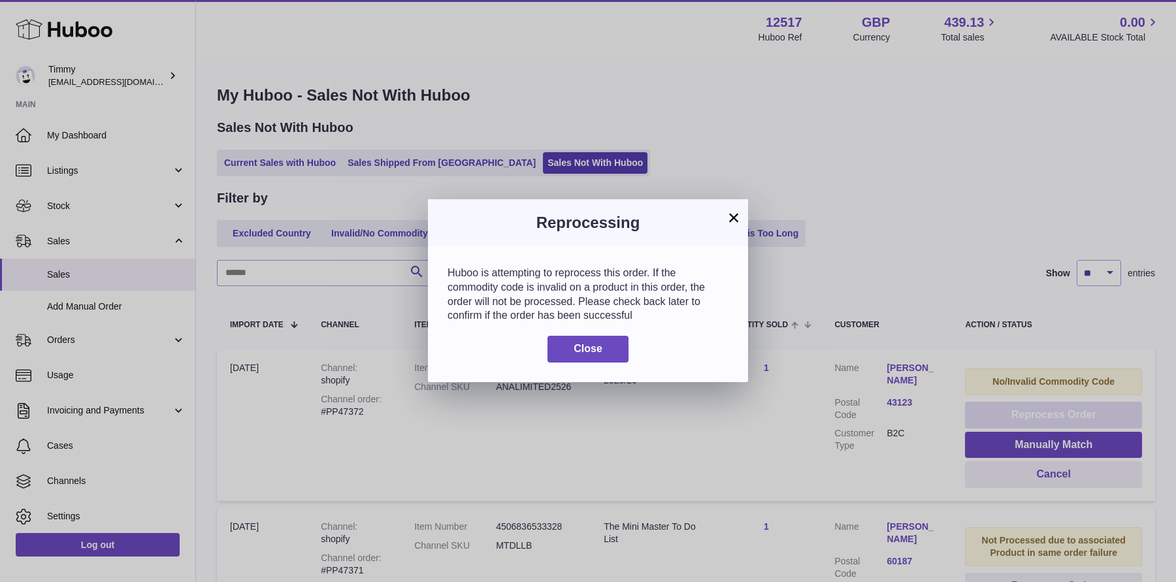
click at [1015, 413] on div "× Reprocessing Huboo is attempting to reprocess this order. If the commodity co…" at bounding box center [588, 291] width 1176 height 582
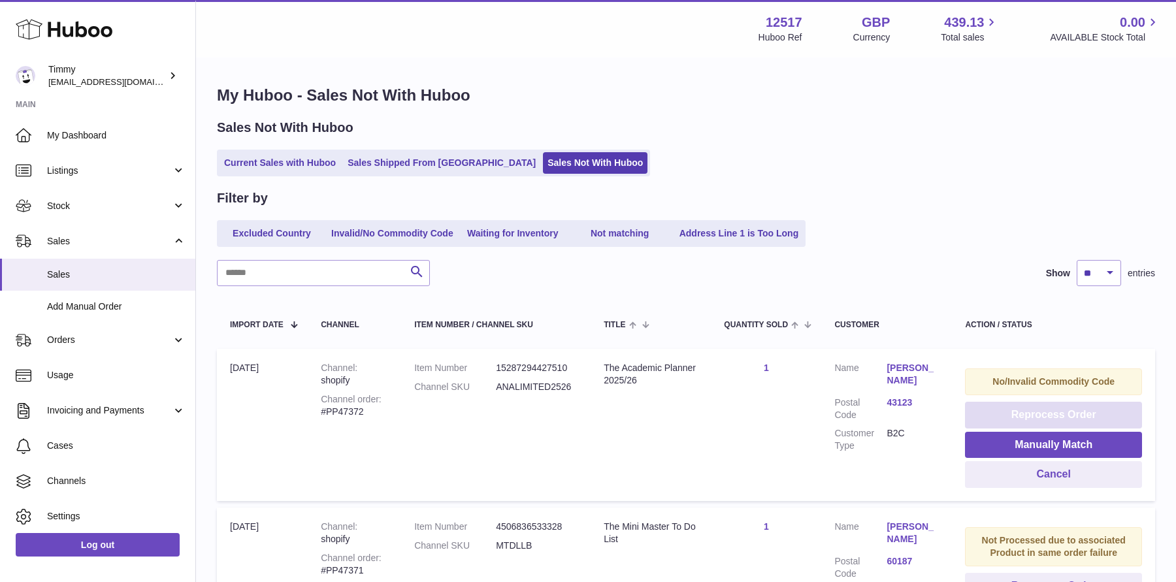
click at [1015, 413] on button "Reprocess Order" at bounding box center [1053, 415] width 177 height 27
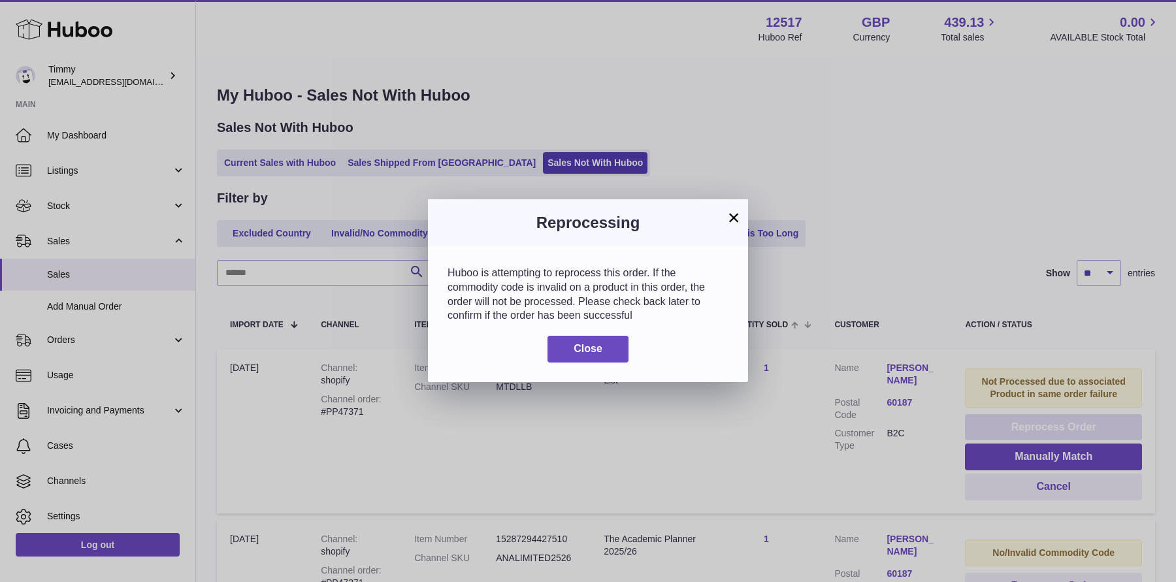
click at [1015, 413] on div "× Reprocessing Huboo is attempting to reprocess this order. If the commodity co…" at bounding box center [588, 291] width 1176 height 582
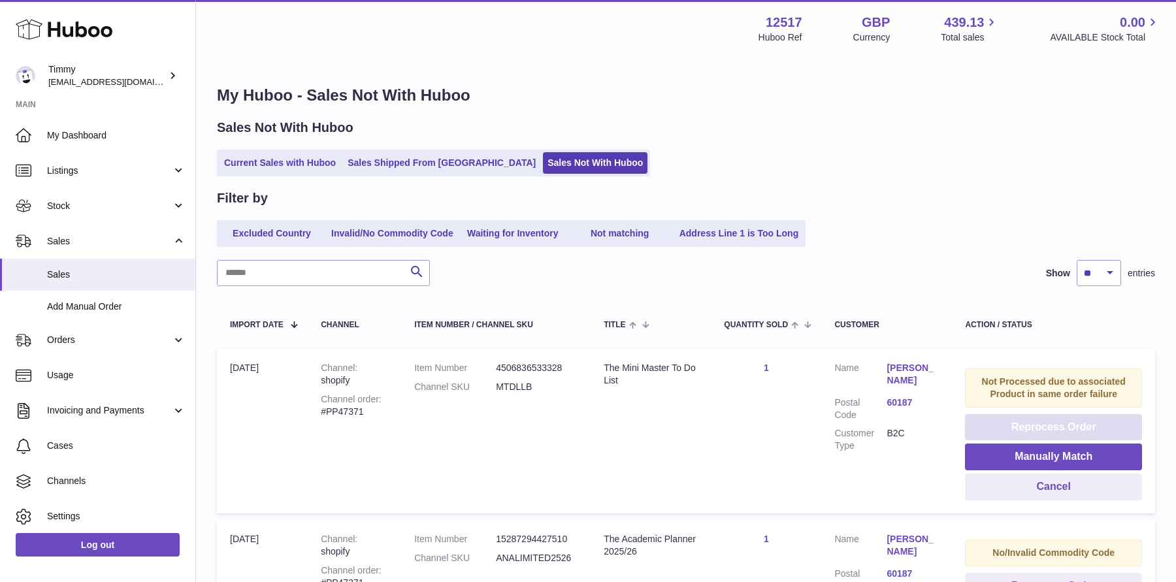
click at [1015, 414] on button "Reprocess Order" at bounding box center [1053, 427] width 177 height 27
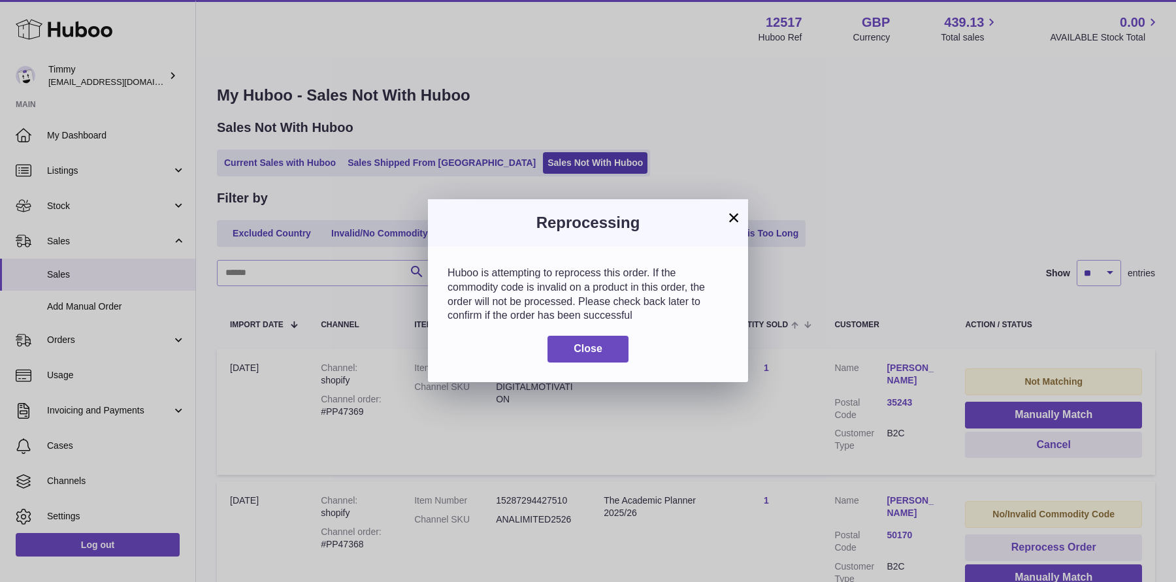
click at [1015, 413] on div "× Reprocessing Huboo is attempting to reprocess this order. If the commodity co…" at bounding box center [588, 291] width 1176 height 582
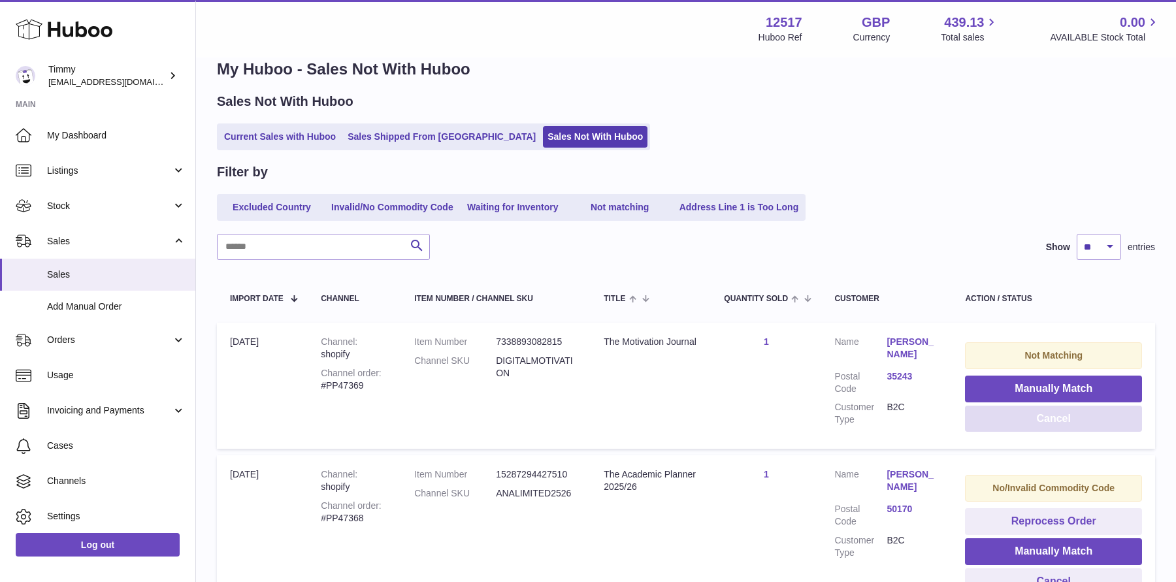
scroll to position [31, 0]
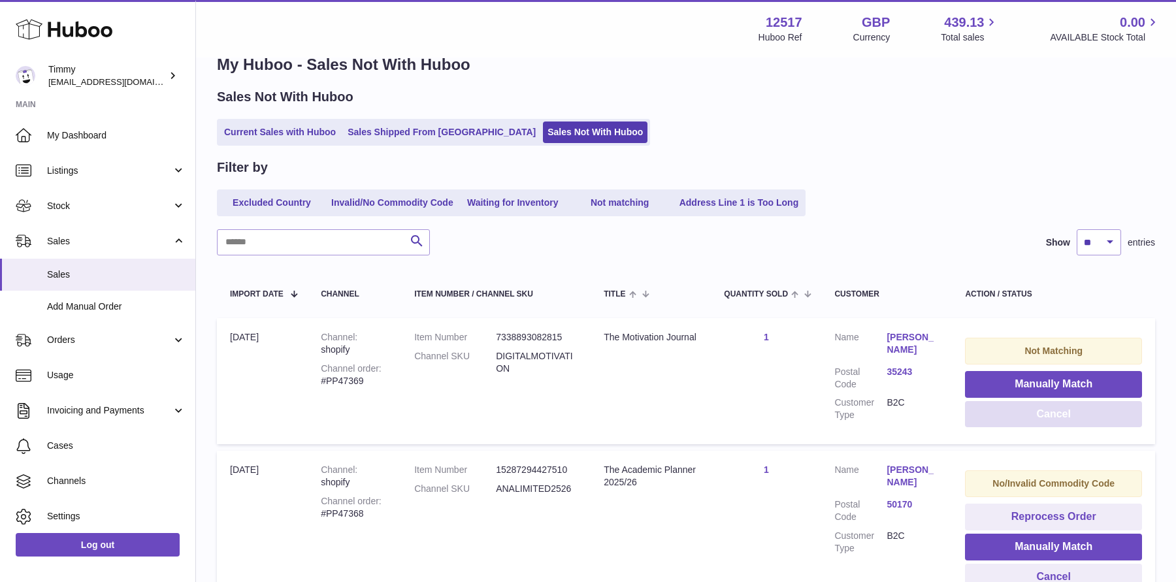
click at [1039, 408] on button "Cancel" at bounding box center [1053, 414] width 177 height 27
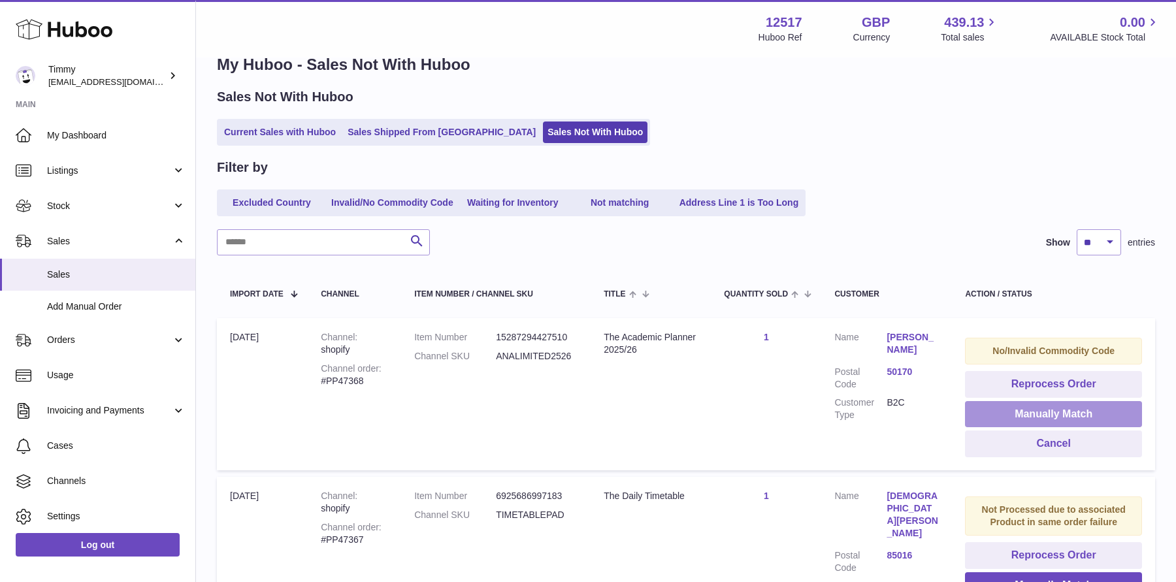
click at [1056, 424] on button "Manually Match" at bounding box center [1053, 414] width 177 height 27
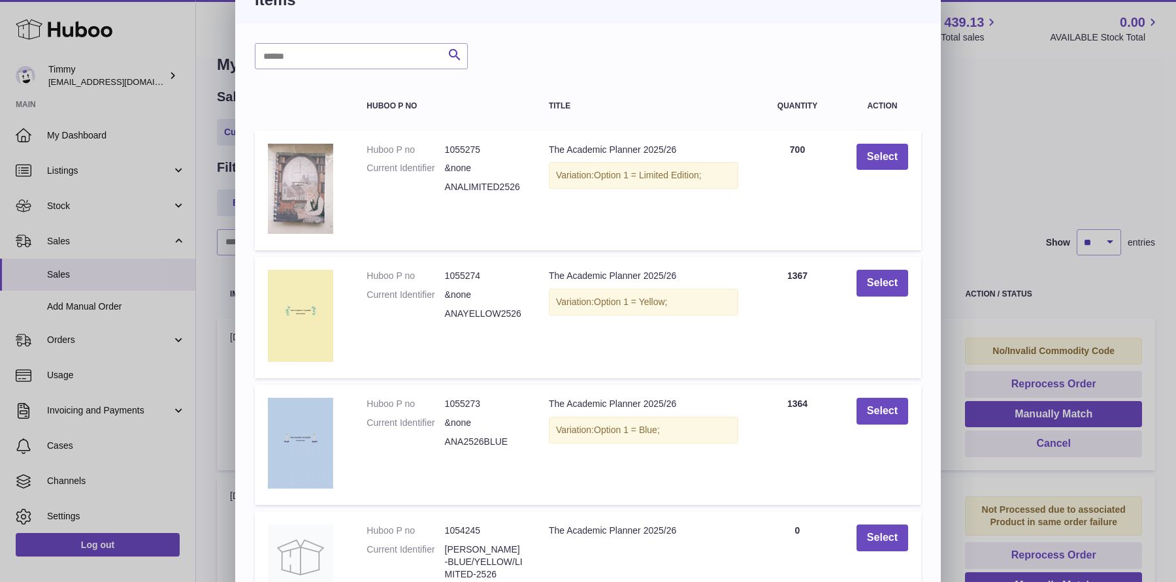
scroll to position [18, 0]
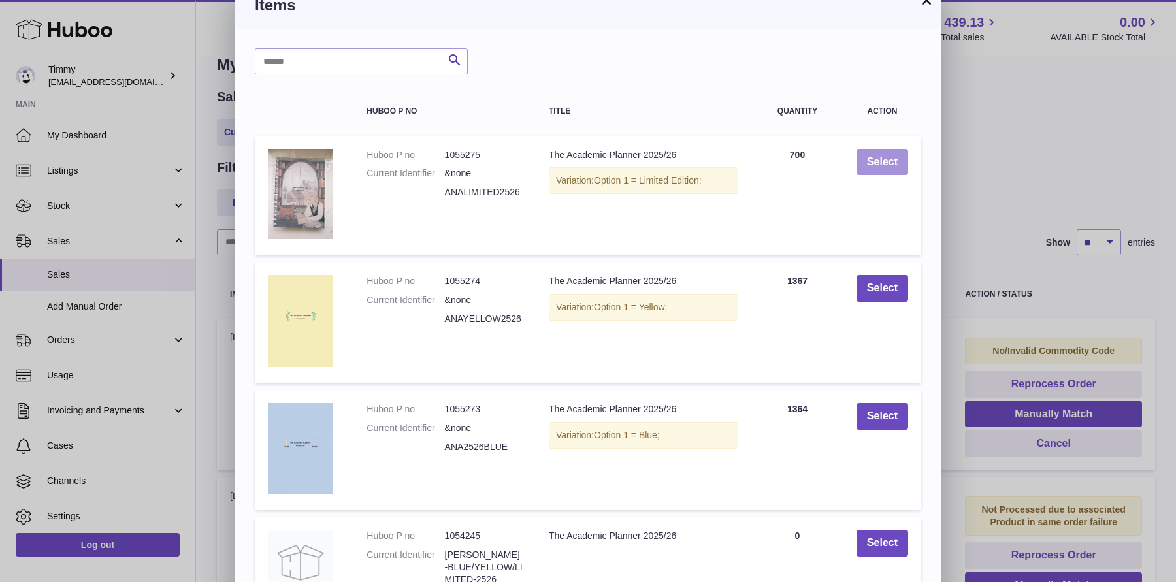
click at [871, 172] on button "Select" at bounding box center [882, 162] width 52 height 27
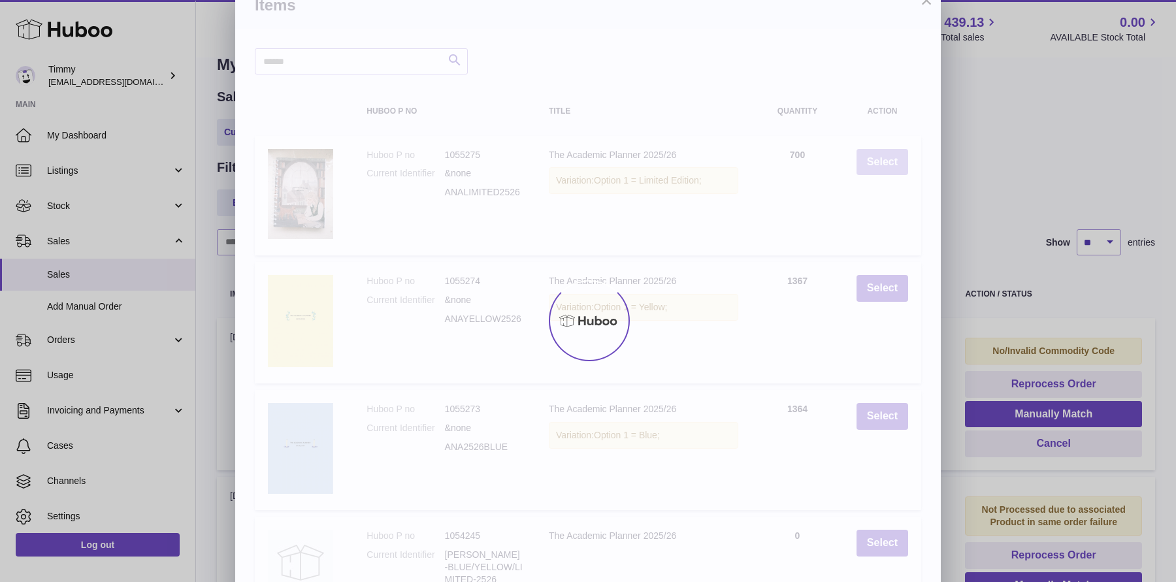
scroll to position [0, 0]
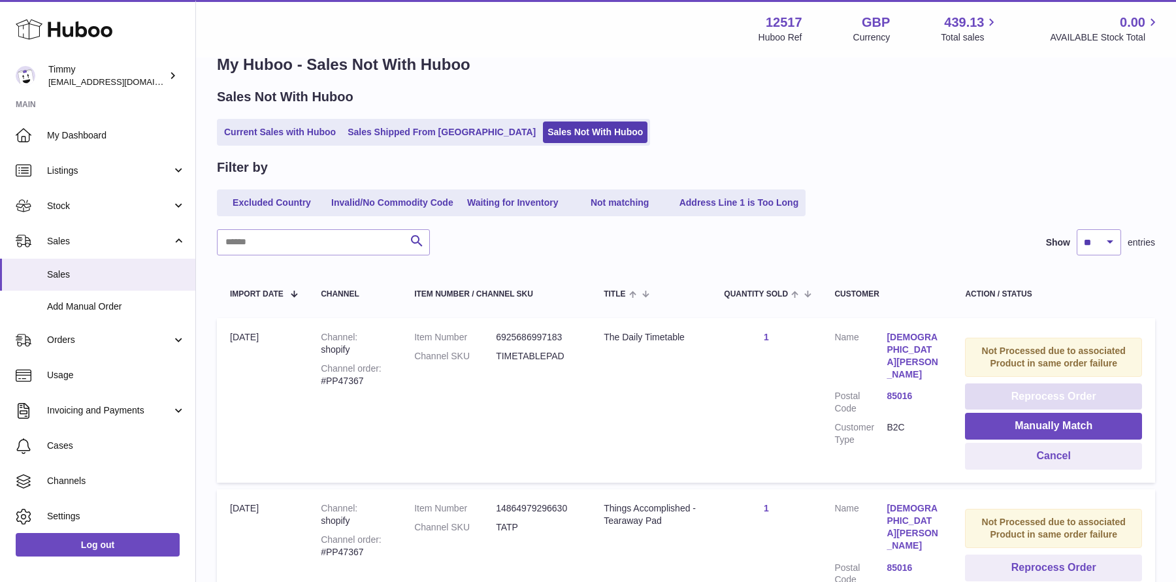
click at [1019, 391] on button "Reprocess Order" at bounding box center [1053, 396] width 177 height 27
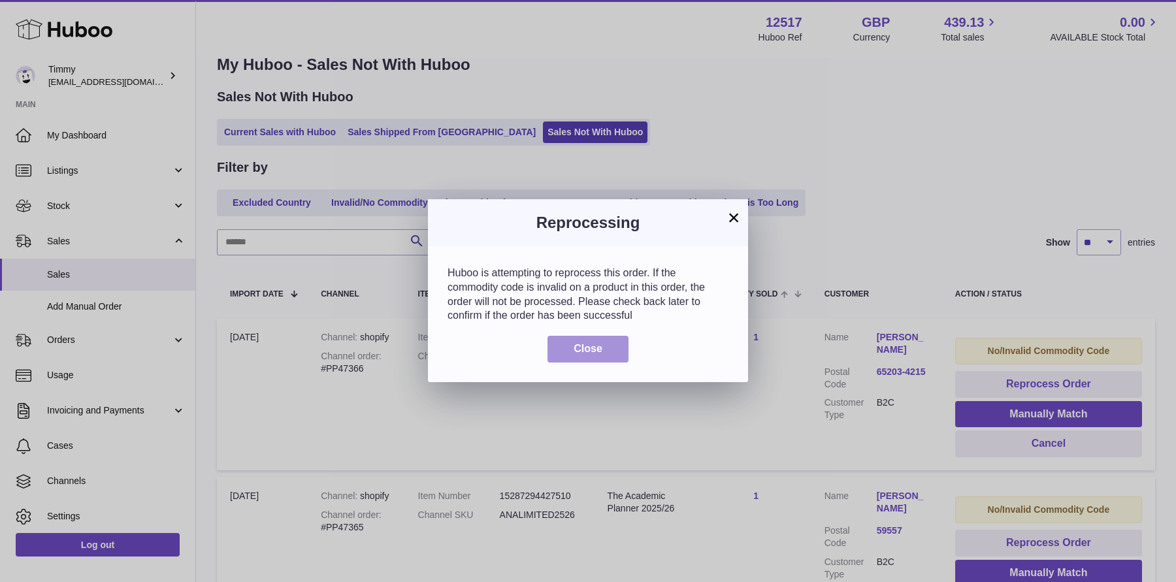
click at [605, 353] on button "Close" at bounding box center [587, 349] width 81 height 27
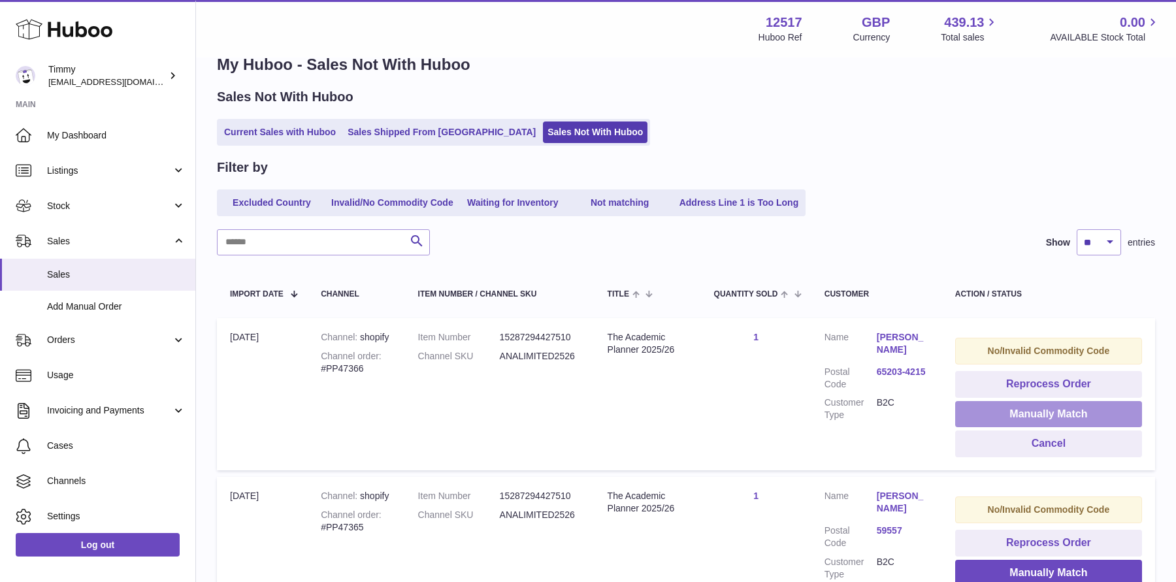
click at [1012, 417] on button "Manually Match" at bounding box center [1048, 414] width 187 height 27
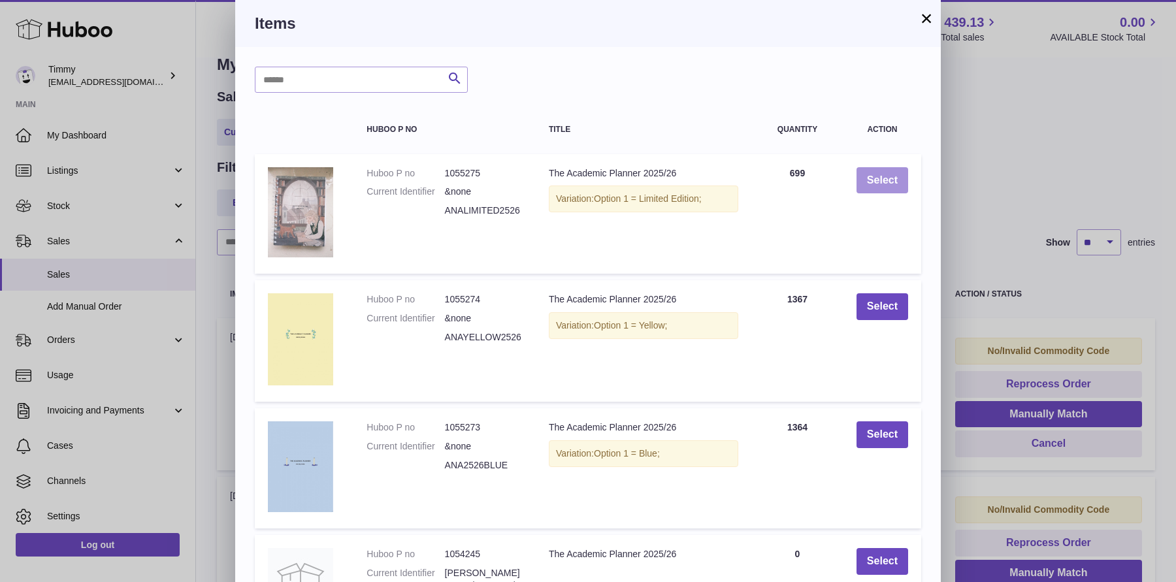
click at [880, 178] on button "Select" at bounding box center [882, 180] width 52 height 27
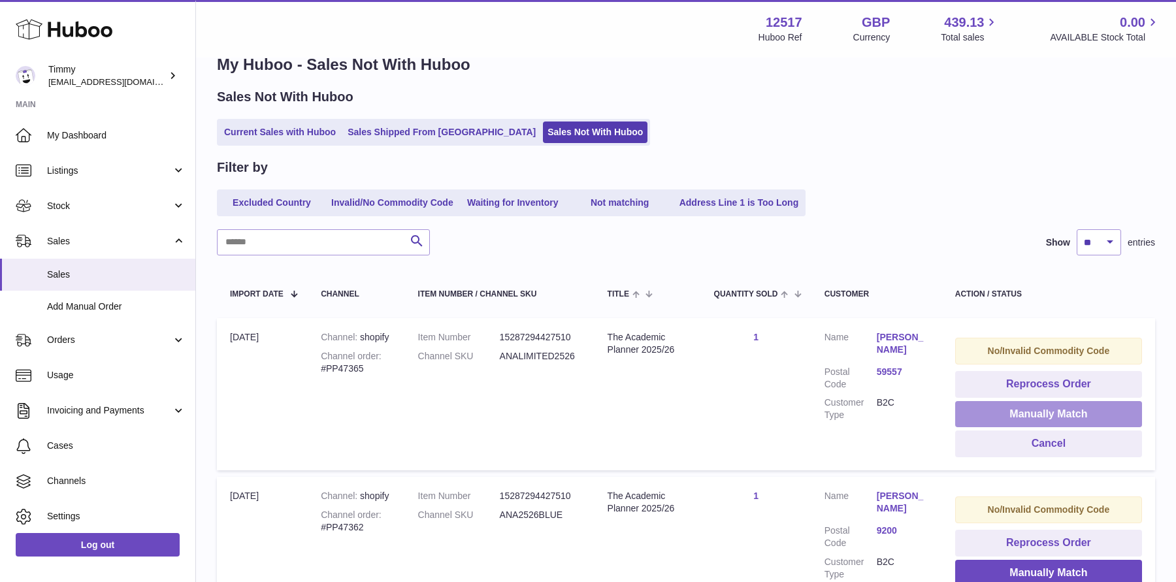
click at [1032, 417] on button "Manually Match" at bounding box center [1048, 414] width 187 height 27
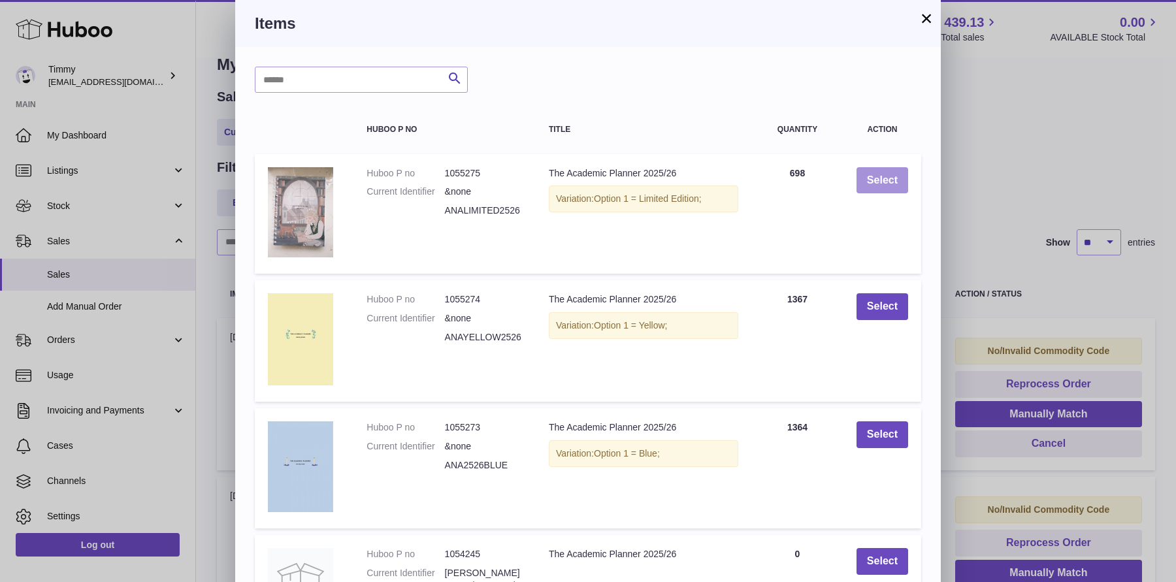
click at [865, 176] on button "Select" at bounding box center [882, 180] width 52 height 27
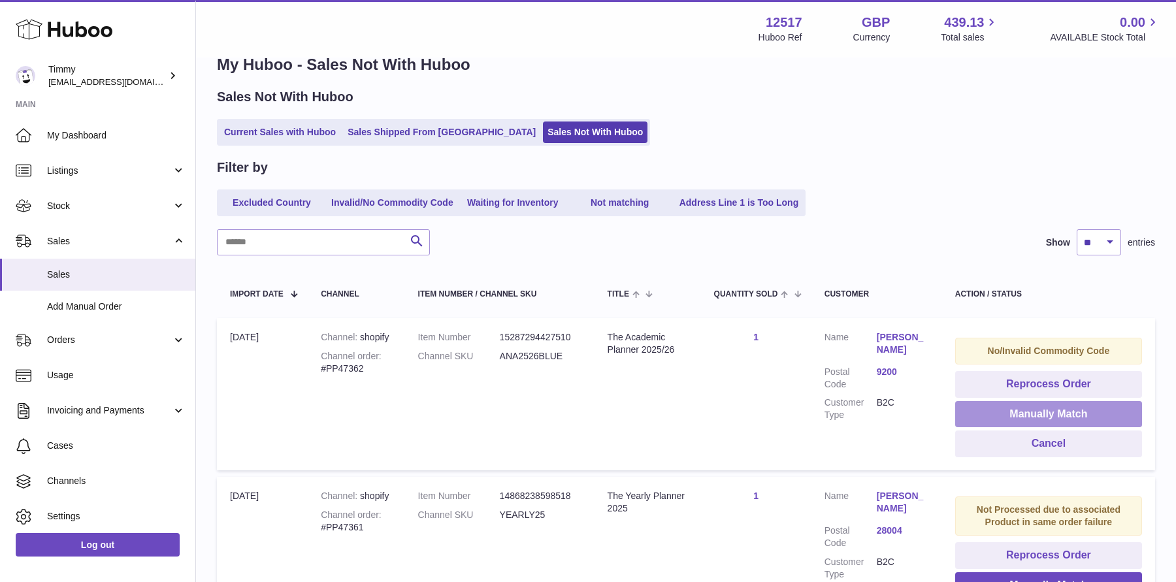
click at [978, 416] on button "Manually Match" at bounding box center [1048, 414] width 187 height 27
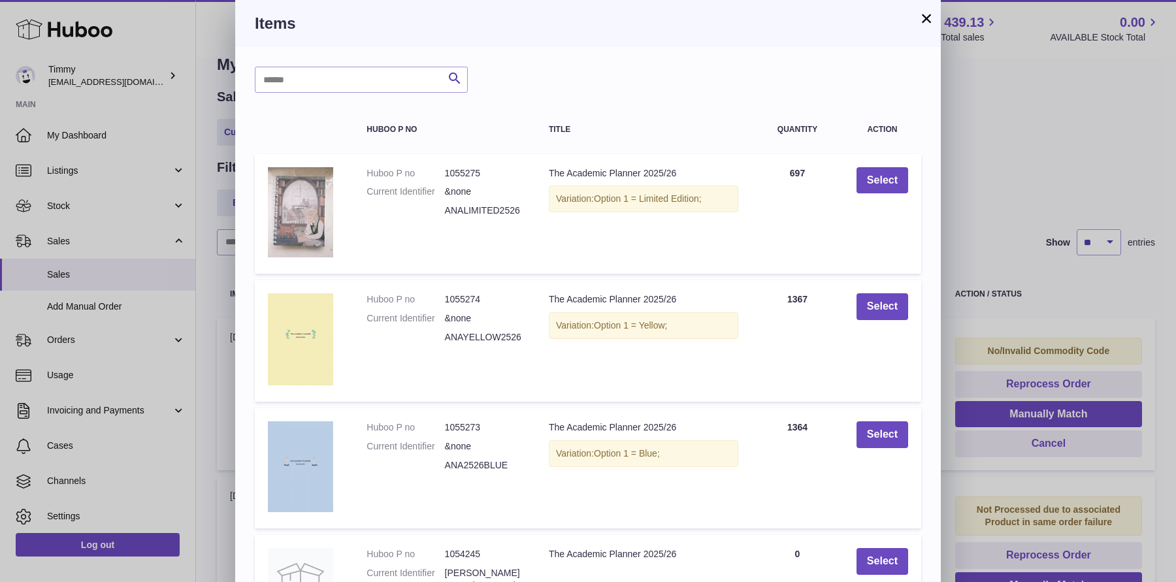
click at [926, 14] on button "×" at bounding box center [926, 18] width 16 height 16
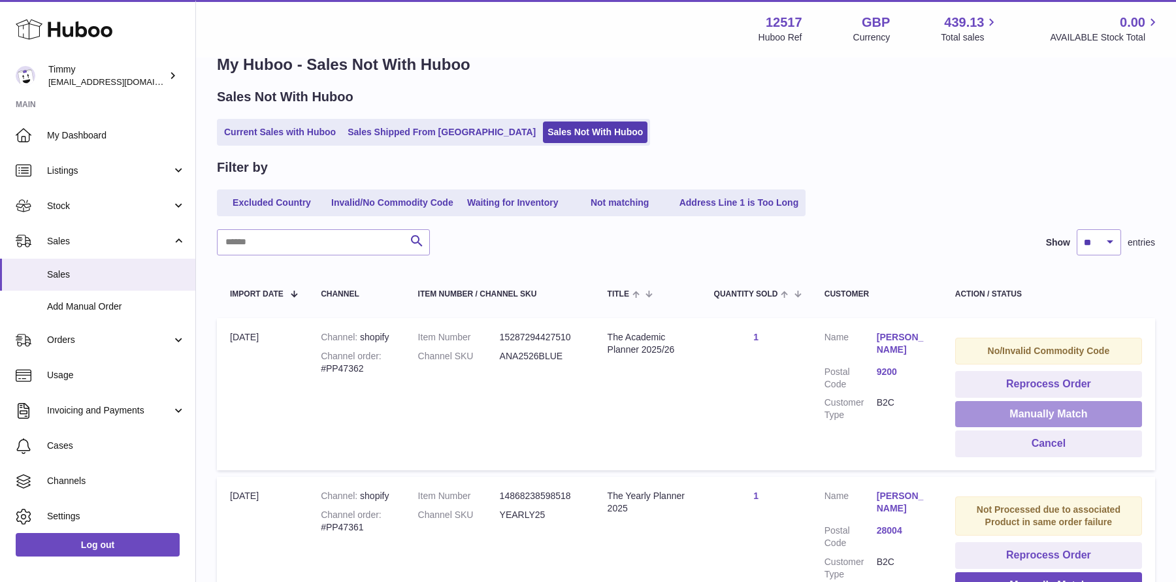
click at [1040, 407] on button "Manually Match" at bounding box center [1048, 414] width 187 height 27
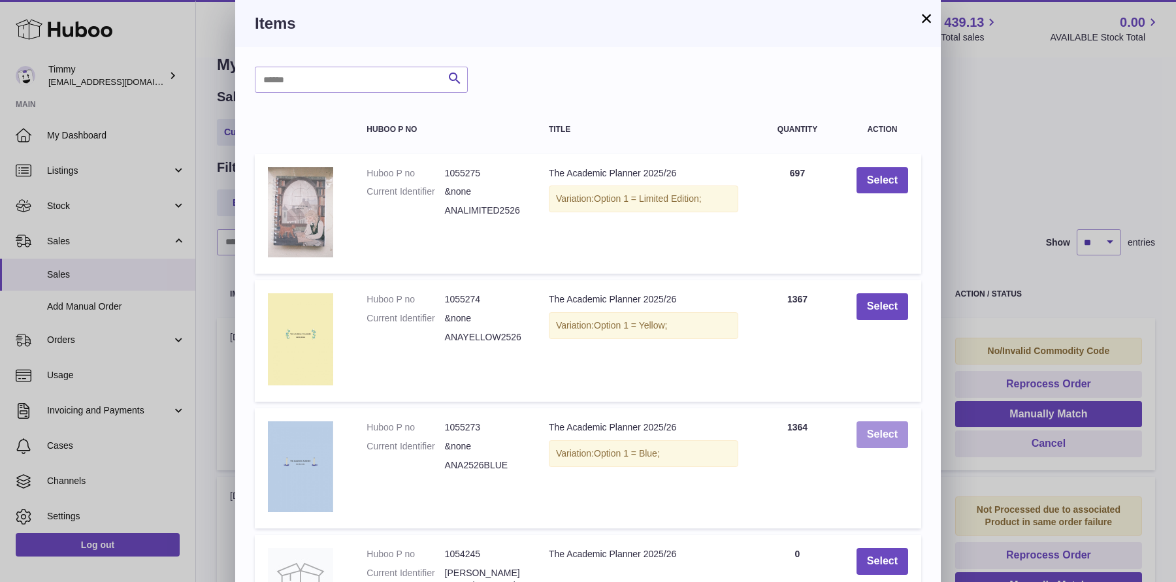
click at [884, 431] on button "Select" at bounding box center [882, 434] width 52 height 27
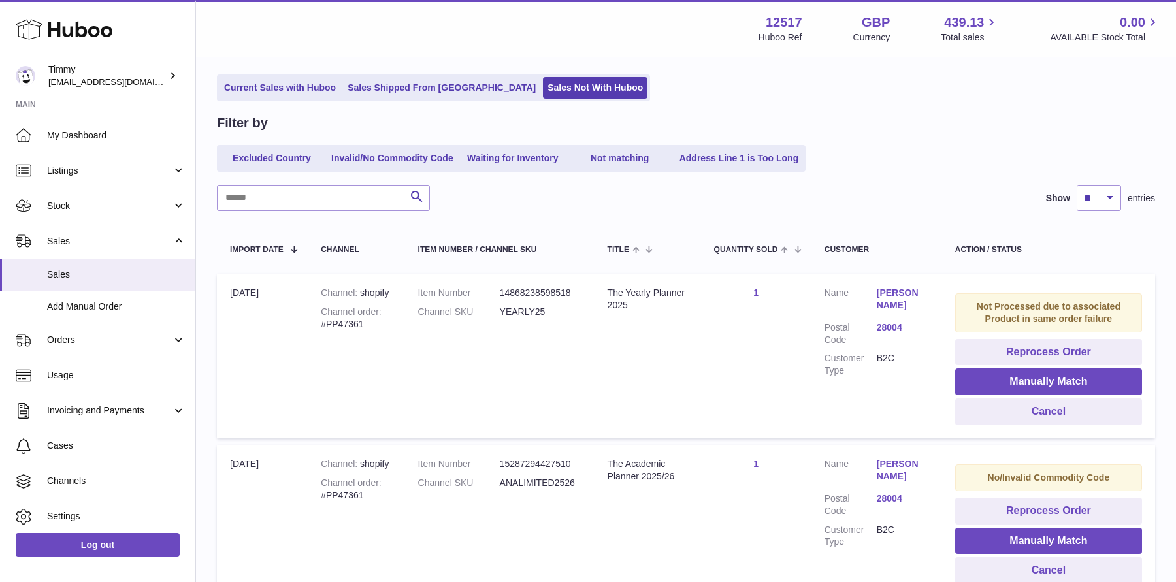
scroll to position [82, 0]
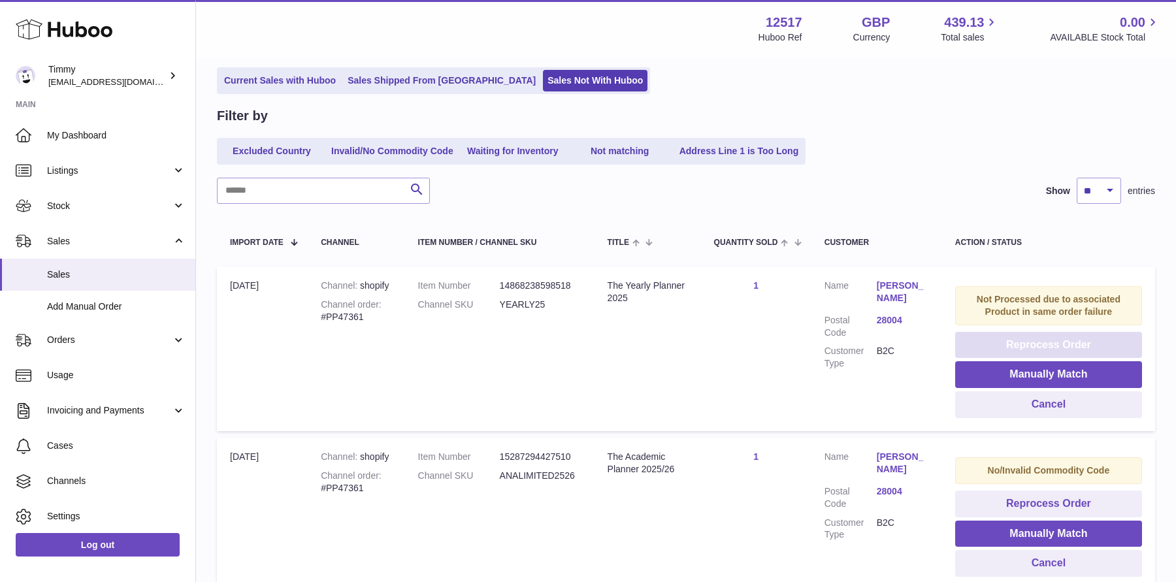
click at [983, 349] on button "Reprocess Order" at bounding box center [1048, 345] width 187 height 27
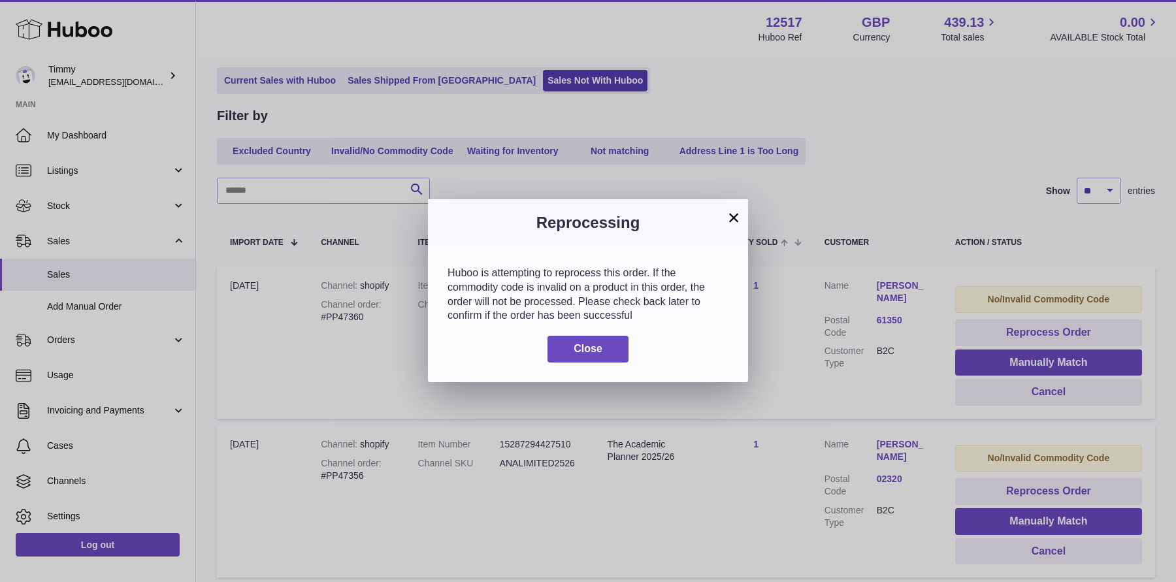
click at [728, 218] on button "×" at bounding box center [734, 218] width 16 height 16
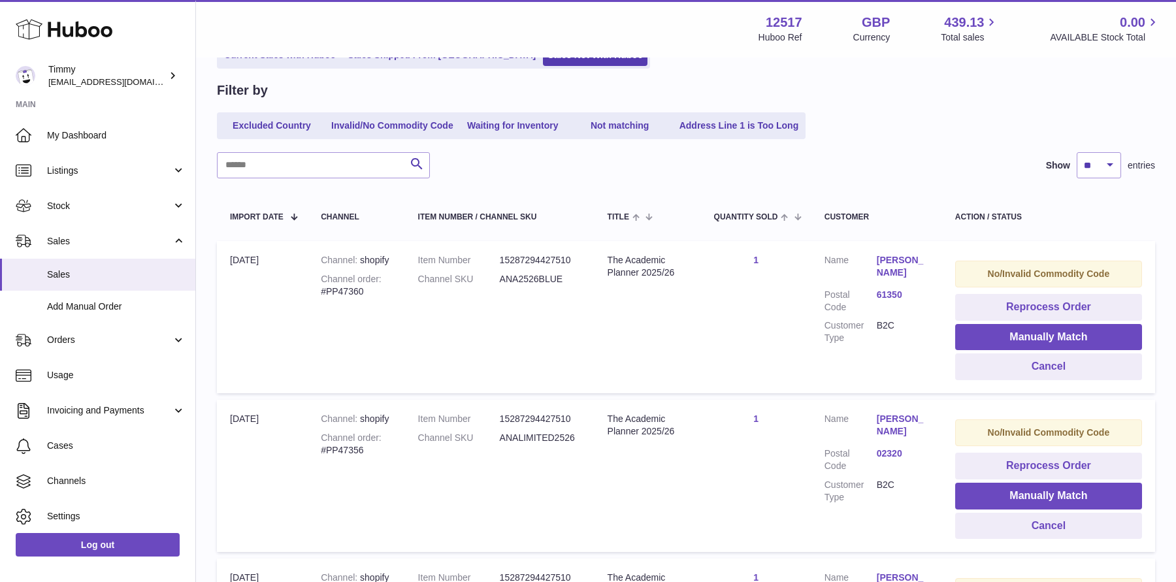
scroll to position [113, 0]
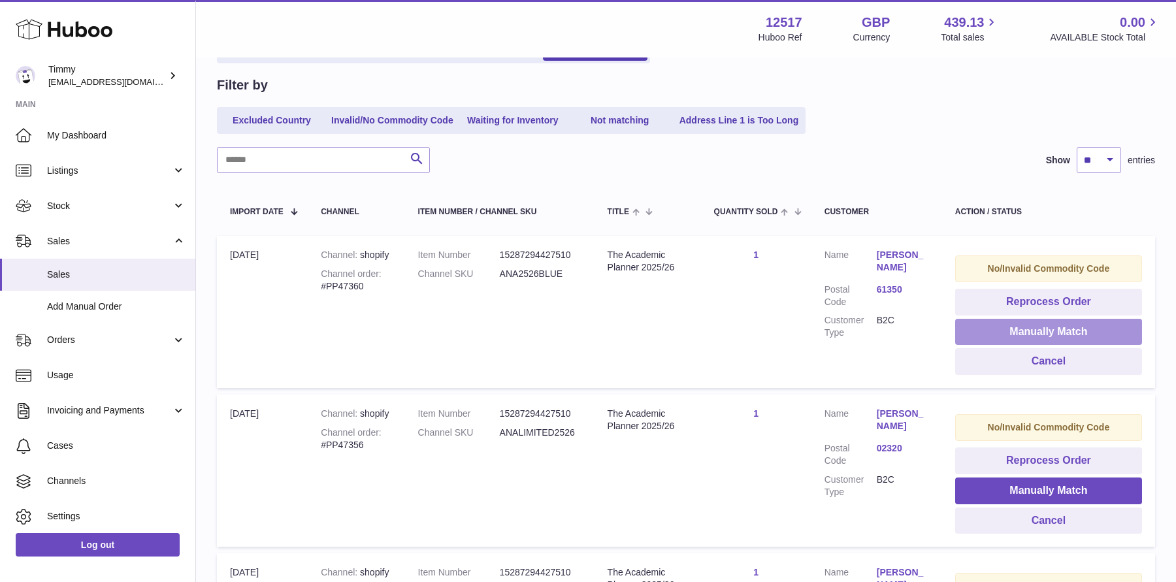
click at [999, 321] on button "Manually Match" at bounding box center [1048, 332] width 187 height 27
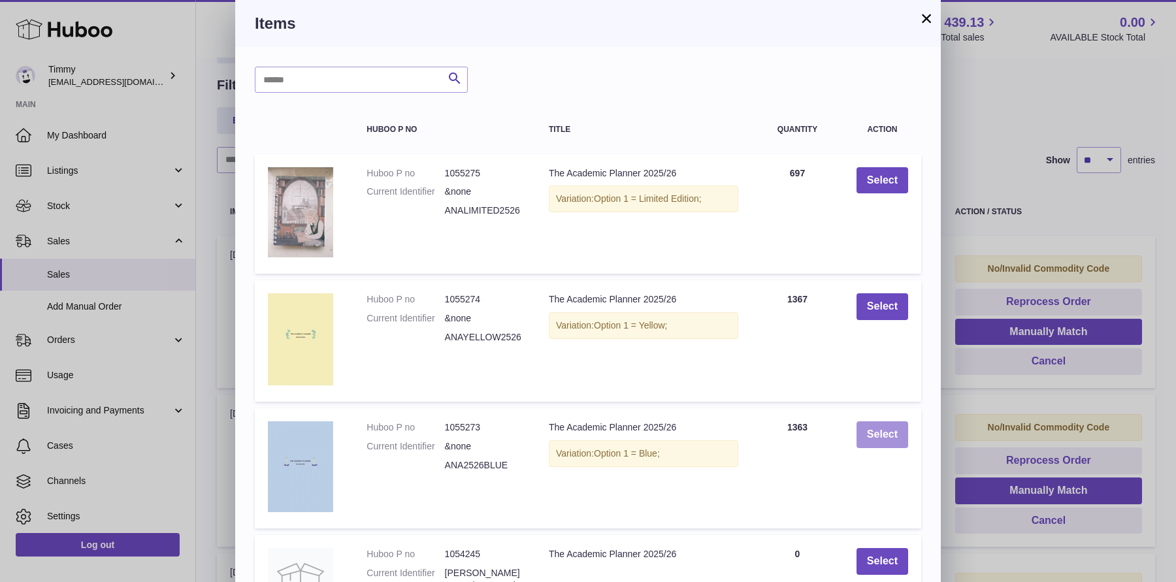
click at [880, 427] on button "Select" at bounding box center [882, 434] width 52 height 27
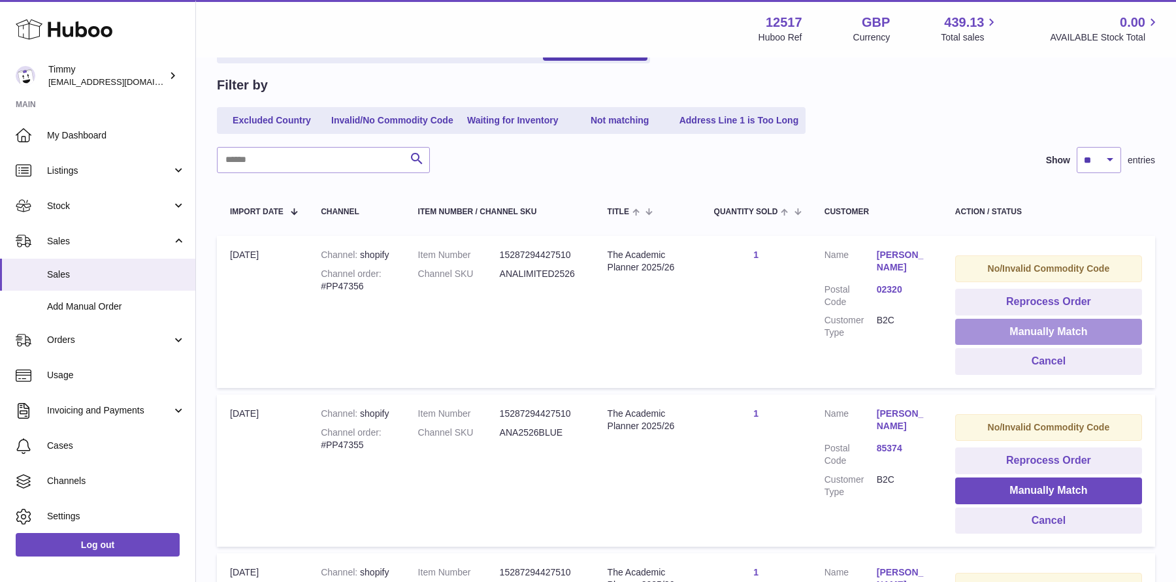
click at [984, 332] on button "Manually Match" at bounding box center [1048, 332] width 187 height 27
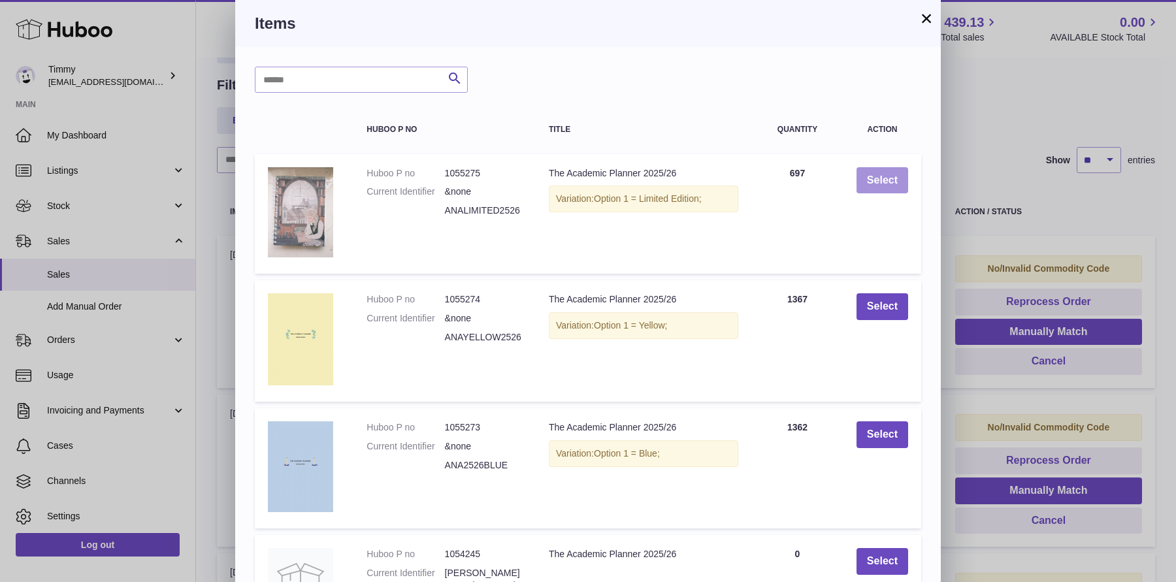
click at [877, 182] on button "Select" at bounding box center [882, 180] width 52 height 27
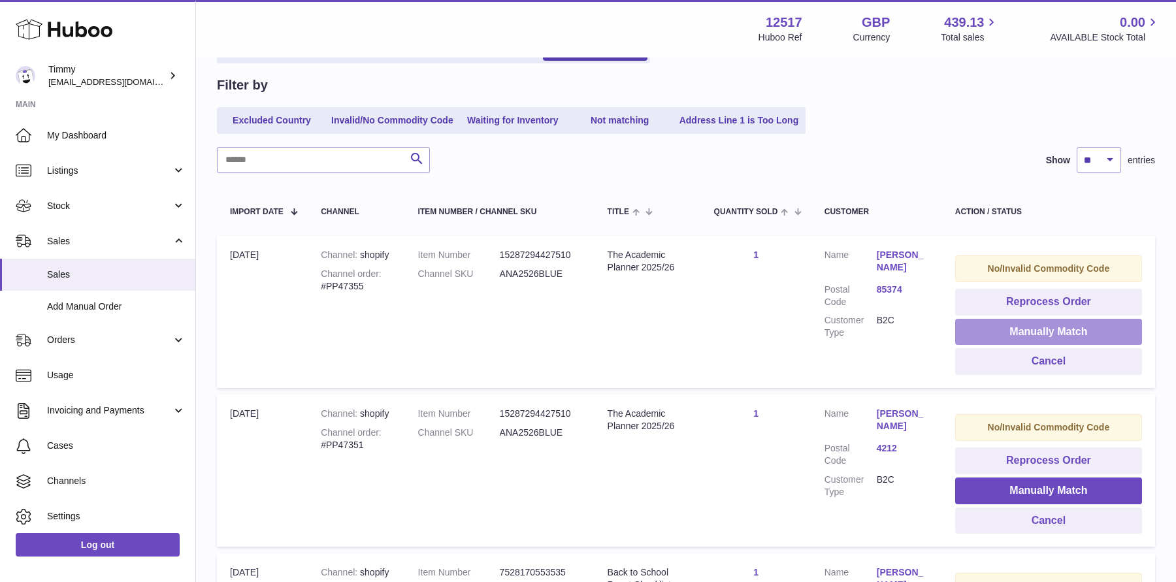
click at [989, 326] on button "Manually Match" at bounding box center [1048, 332] width 187 height 27
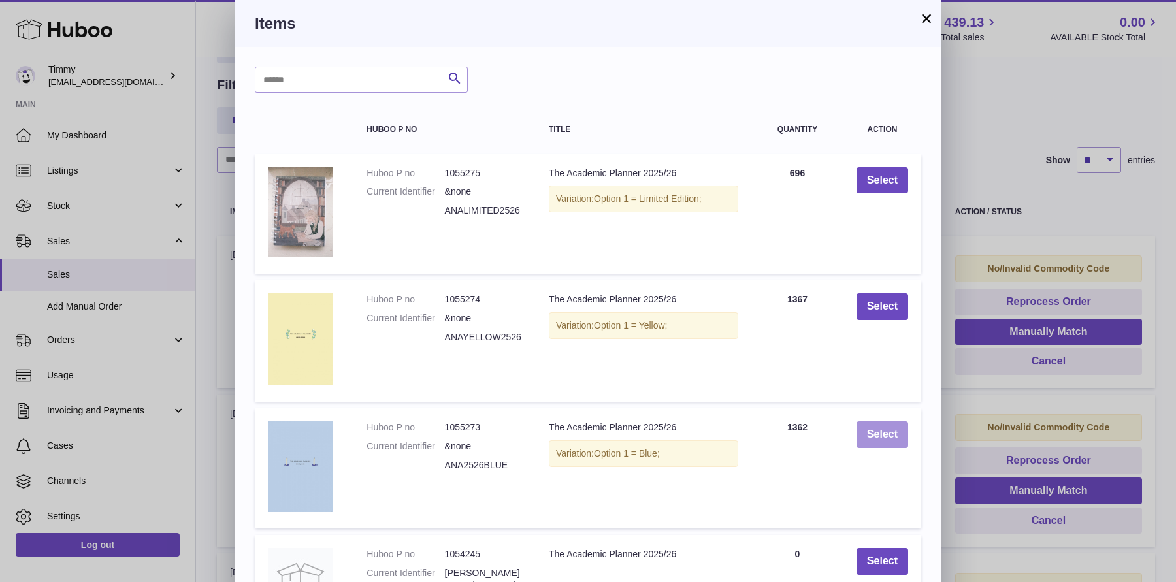
click at [897, 433] on button "Select" at bounding box center [882, 434] width 52 height 27
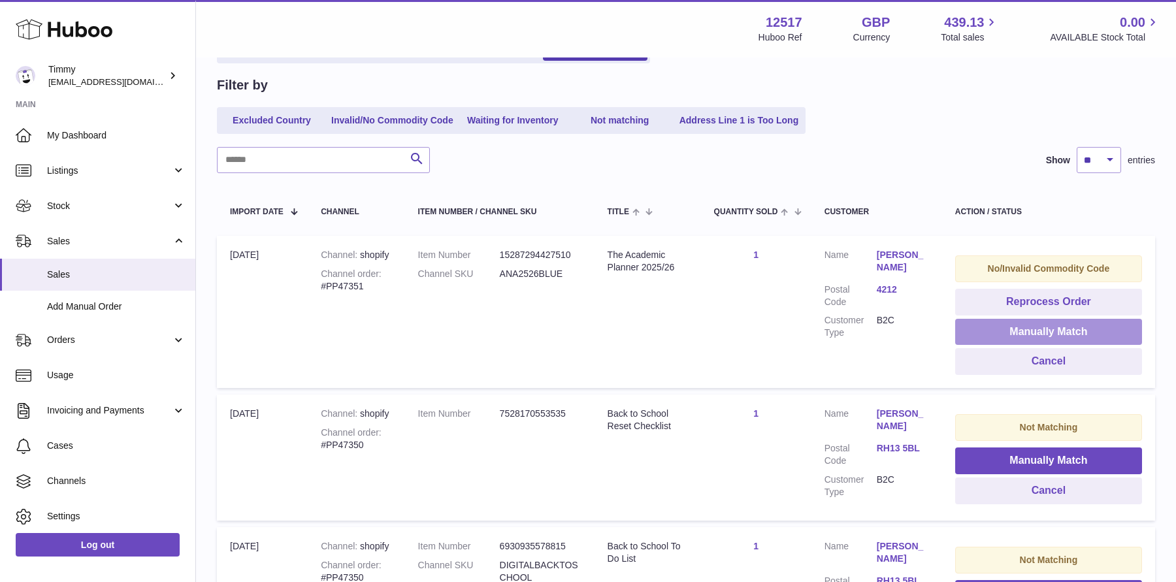
click at [964, 335] on button "Manually Match" at bounding box center [1048, 332] width 187 height 27
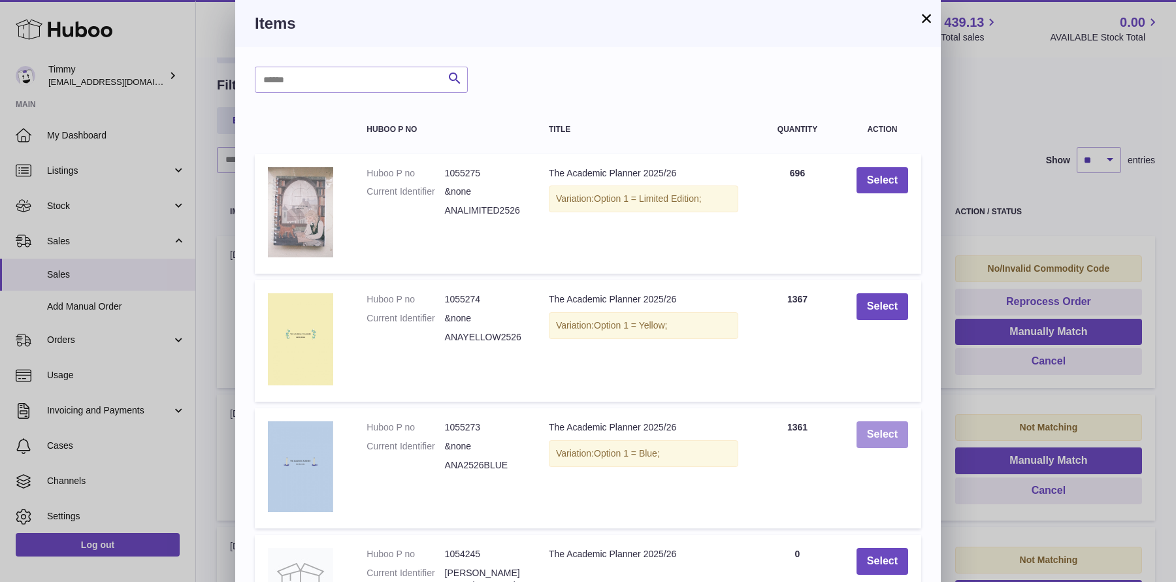
click at [884, 433] on button "Select" at bounding box center [882, 434] width 52 height 27
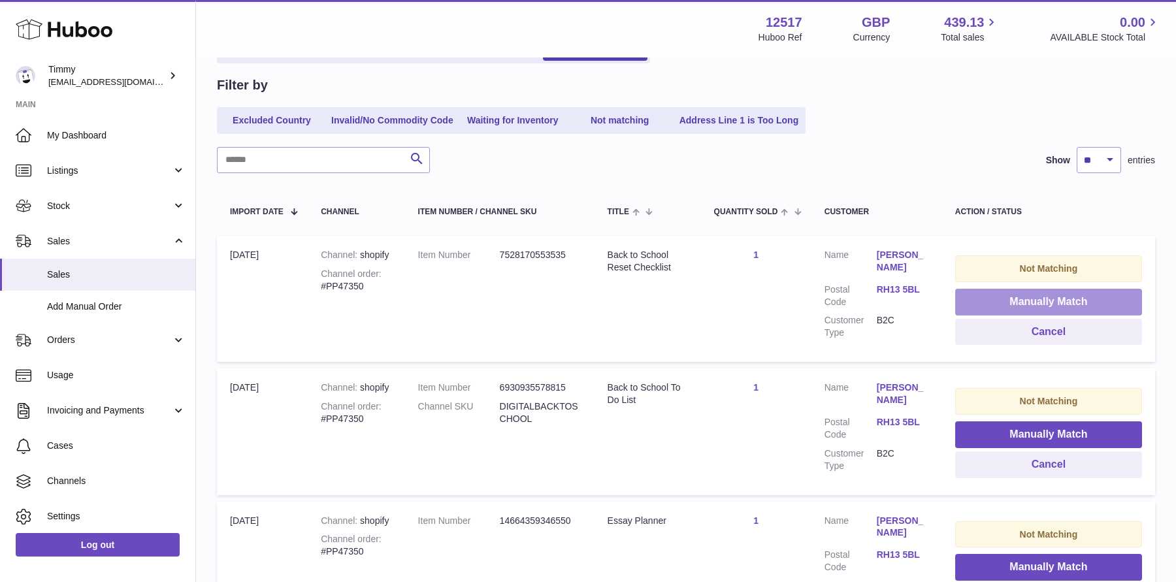
click at [978, 305] on button "Manually Match" at bounding box center [1048, 302] width 187 height 27
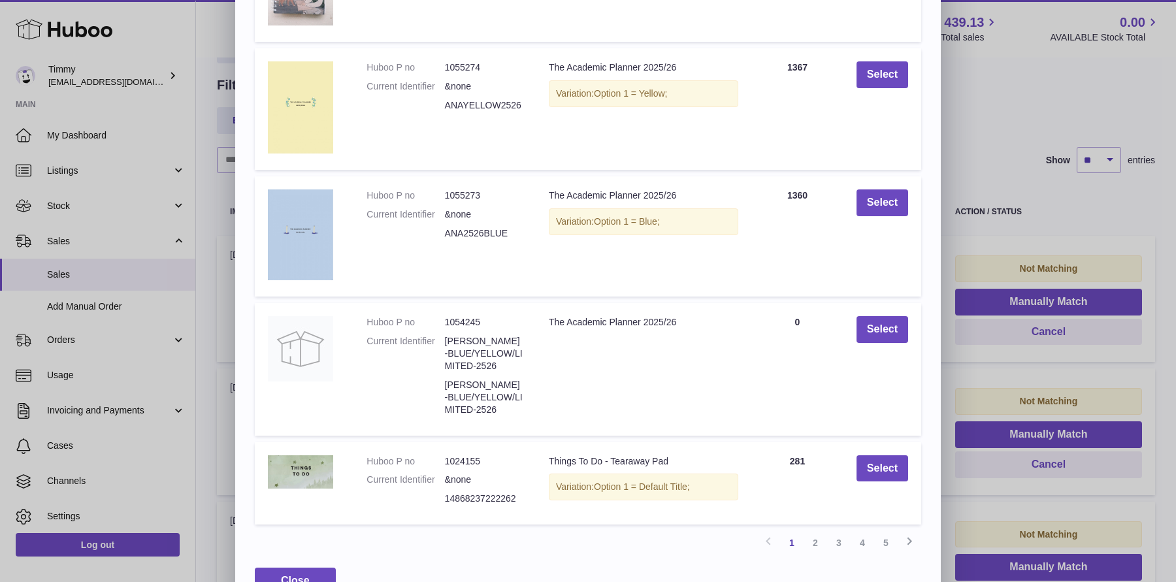
scroll to position [0, 0]
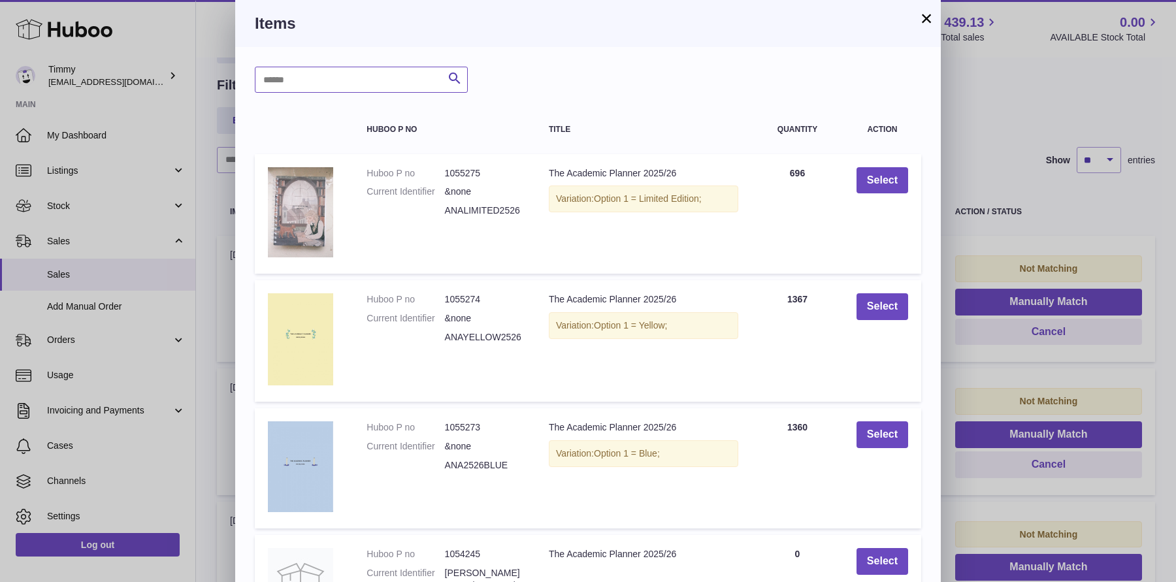
click at [419, 84] on input "text" at bounding box center [361, 80] width 213 height 26
type input "**********"
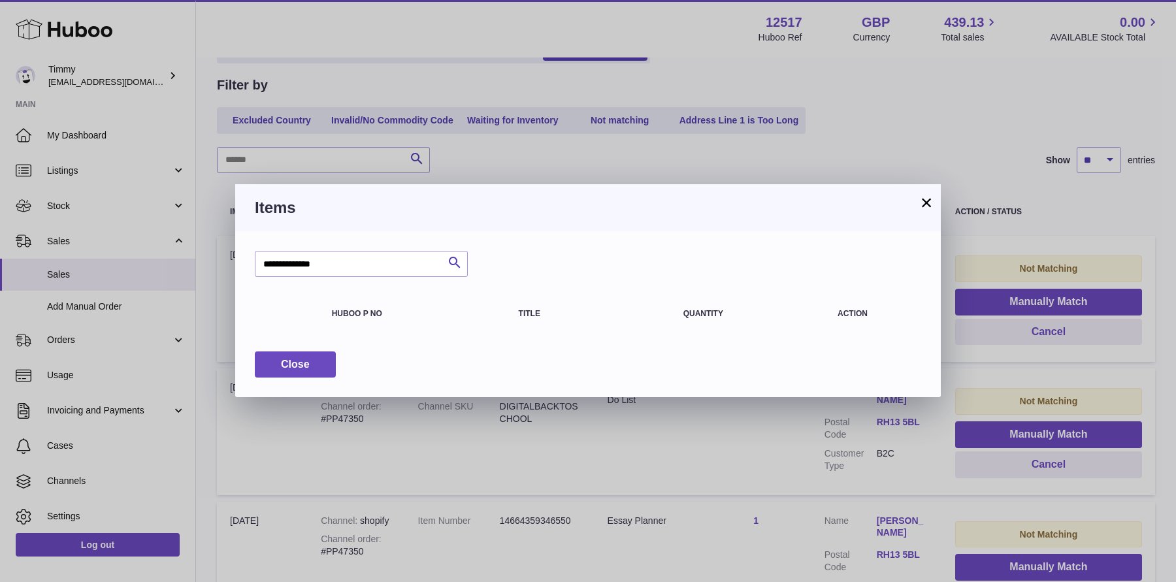
click at [920, 195] on button "×" at bounding box center [926, 203] width 16 height 16
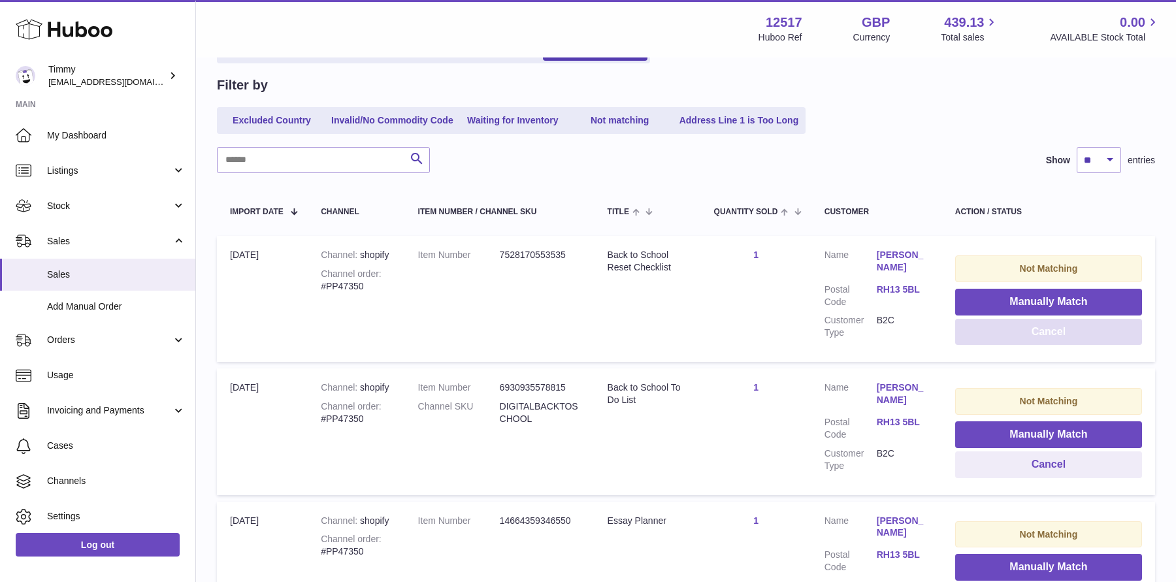
click at [1022, 342] on button "Cancel" at bounding box center [1048, 332] width 187 height 27
click at [1019, 332] on button "Cancel" at bounding box center [1048, 332] width 187 height 27
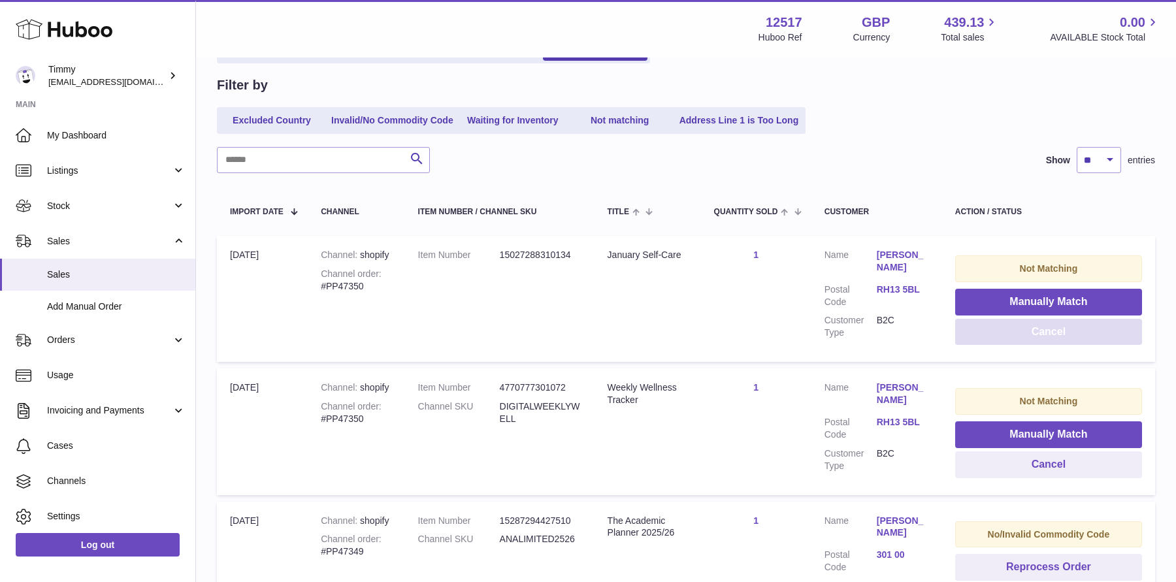
click at [1019, 332] on button "Cancel" at bounding box center [1048, 332] width 187 height 27
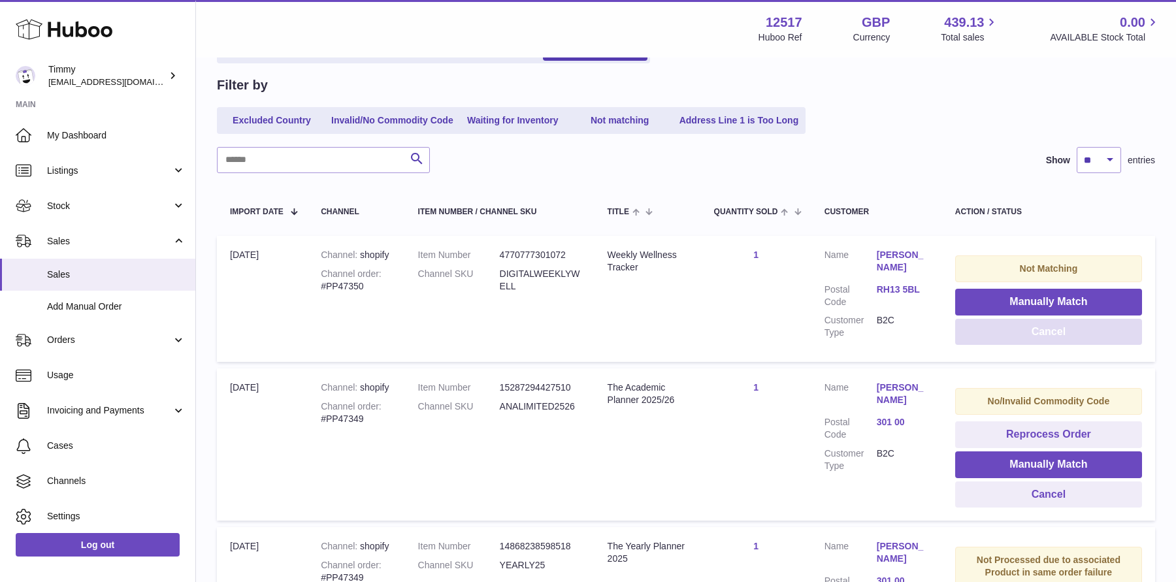
click at [1019, 332] on button "Cancel" at bounding box center [1048, 332] width 187 height 27
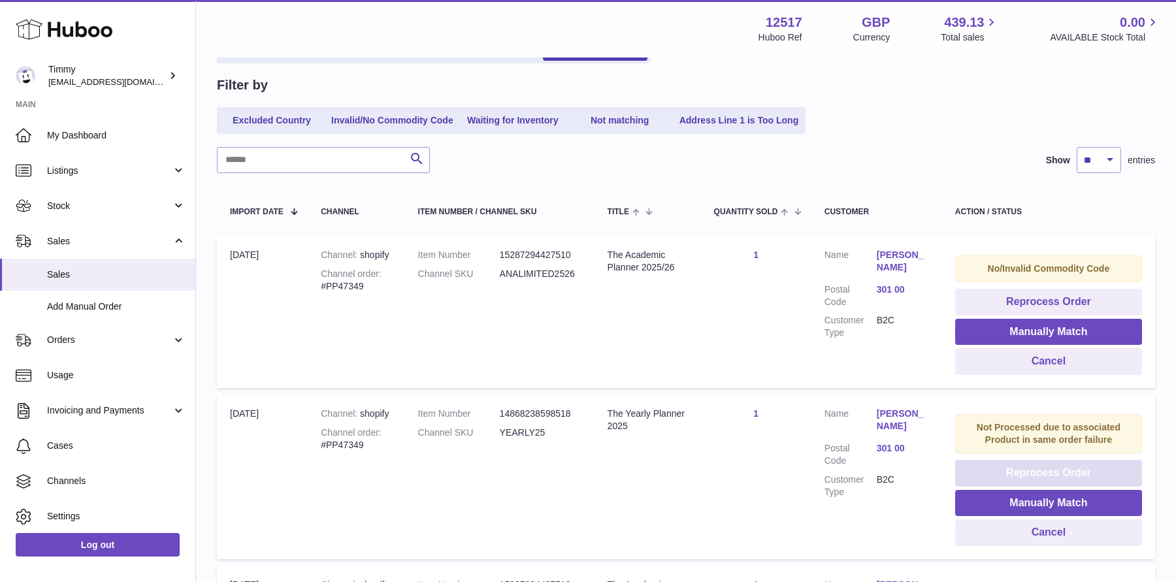
click at [1061, 468] on button "Reprocess Order" at bounding box center [1048, 473] width 187 height 27
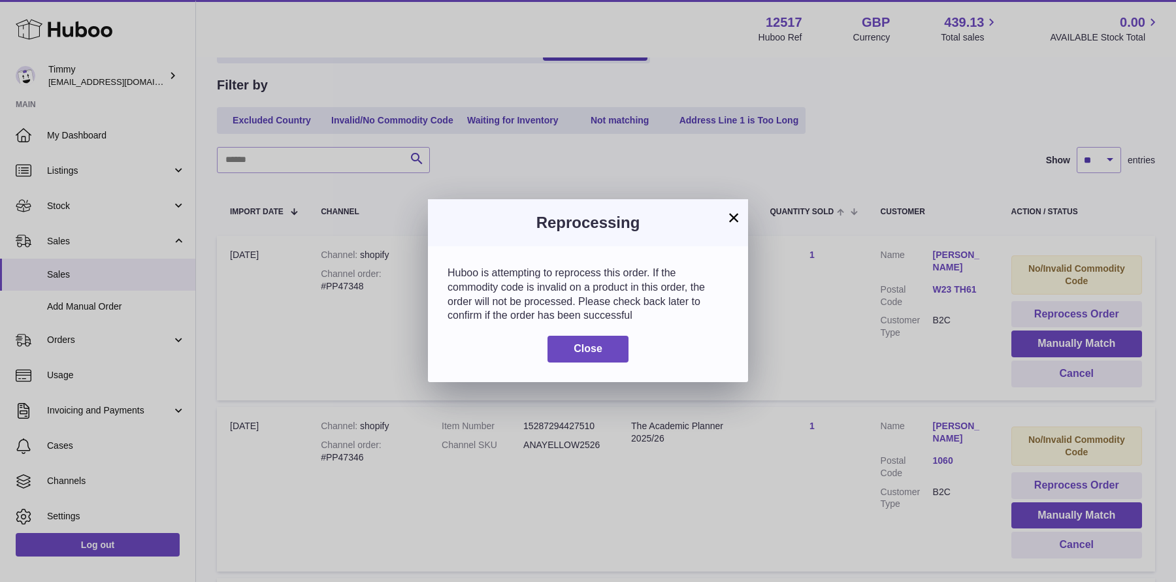
click at [736, 219] on button "×" at bounding box center [734, 218] width 16 height 16
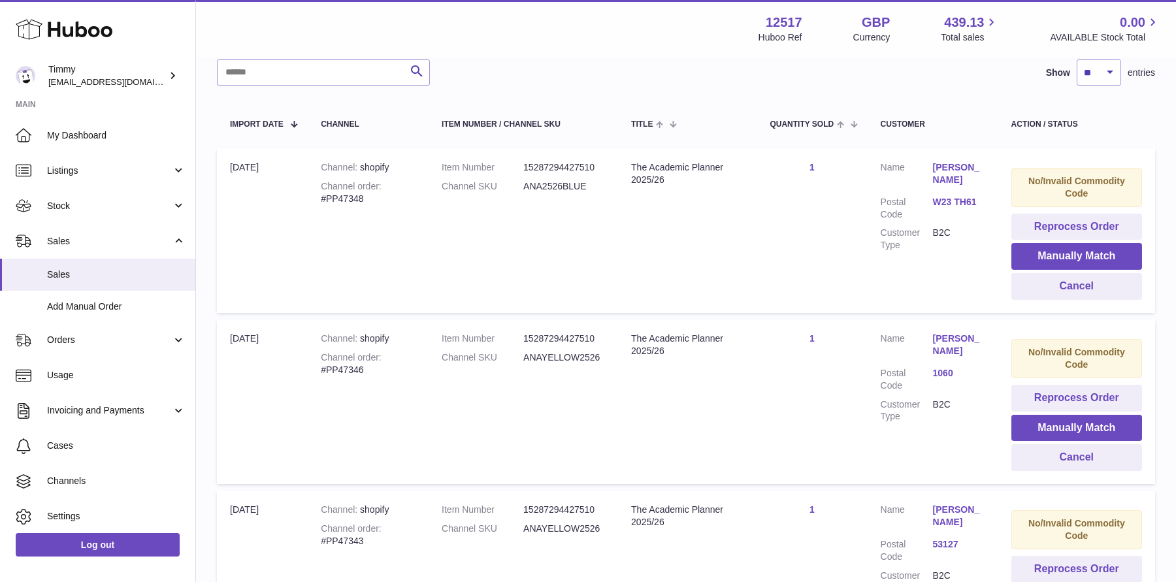
scroll to position [243, 0]
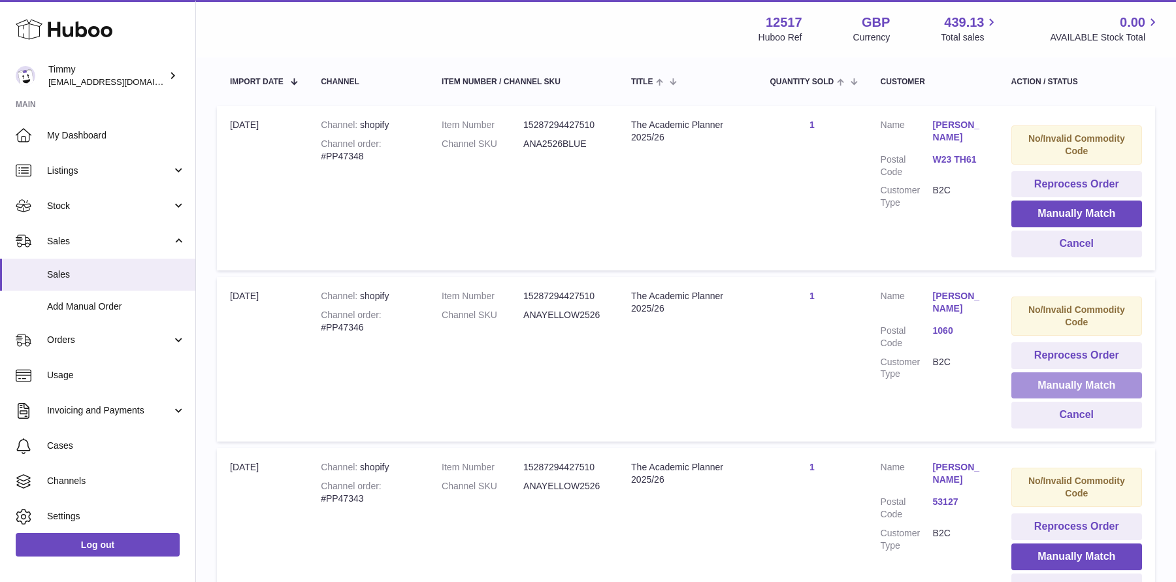
click at [1048, 387] on button "Manually Match" at bounding box center [1076, 385] width 131 height 27
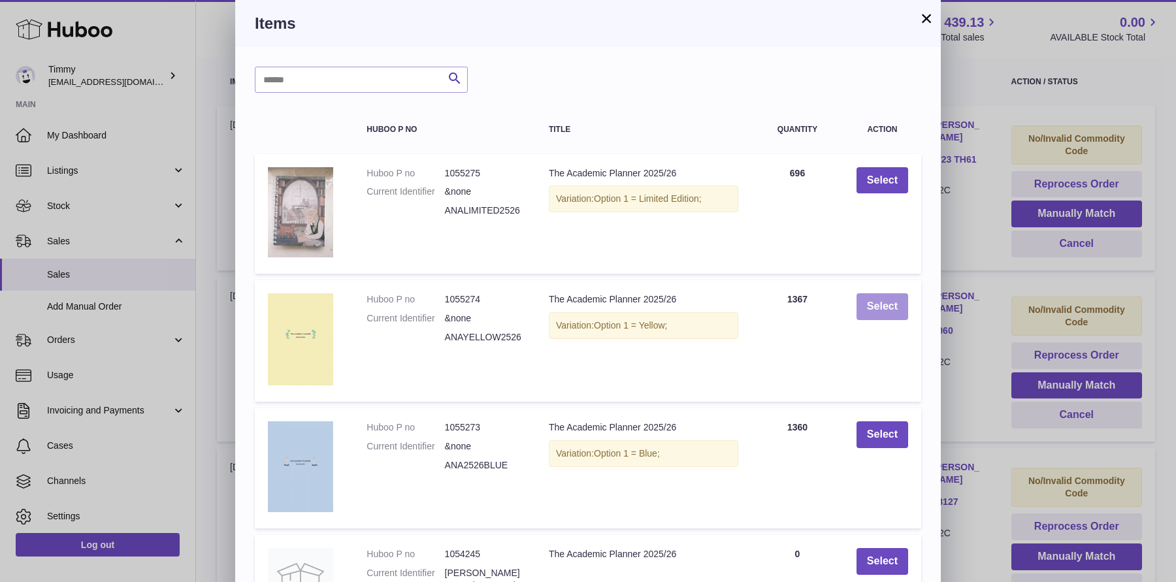
click at [862, 315] on button "Select" at bounding box center [882, 306] width 52 height 27
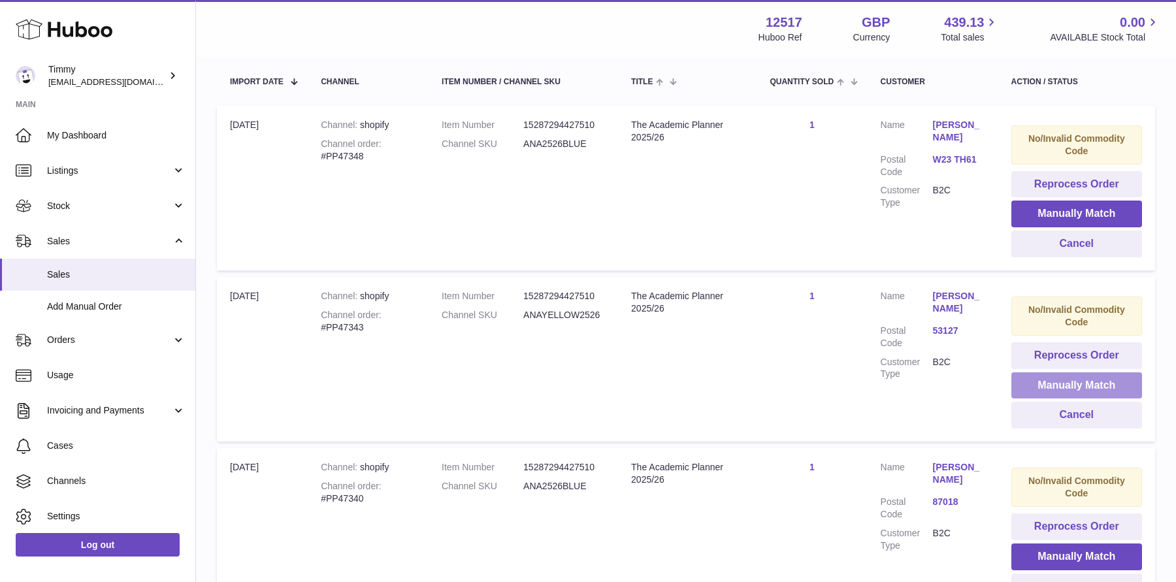
click at [1036, 382] on button "Manually Match" at bounding box center [1076, 385] width 131 height 27
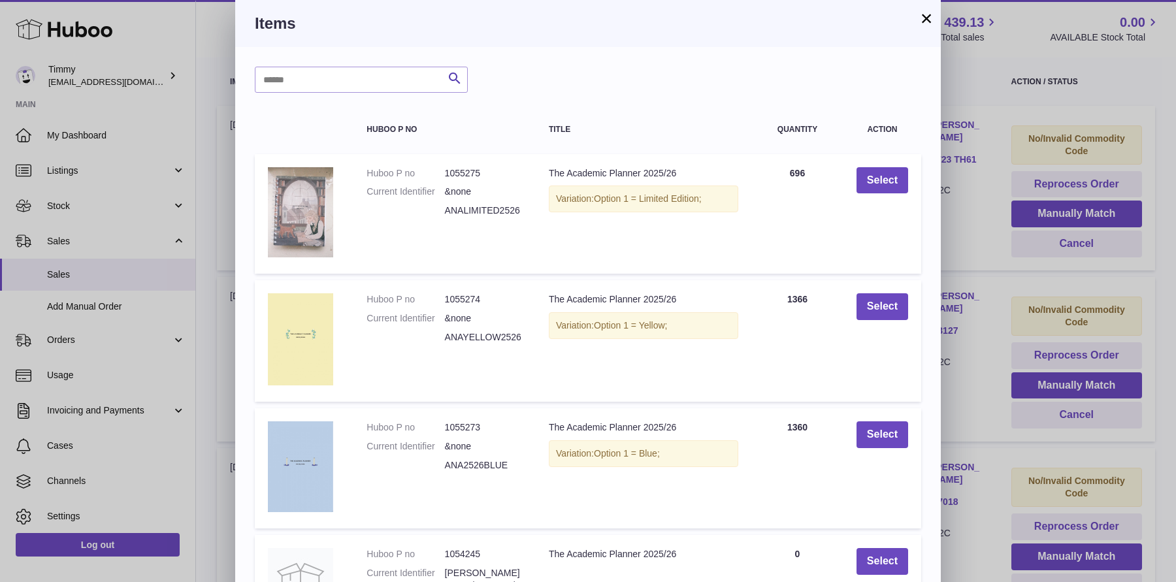
click at [923, 18] on button "×" at bounding box center [926, 18] width 16 height 16
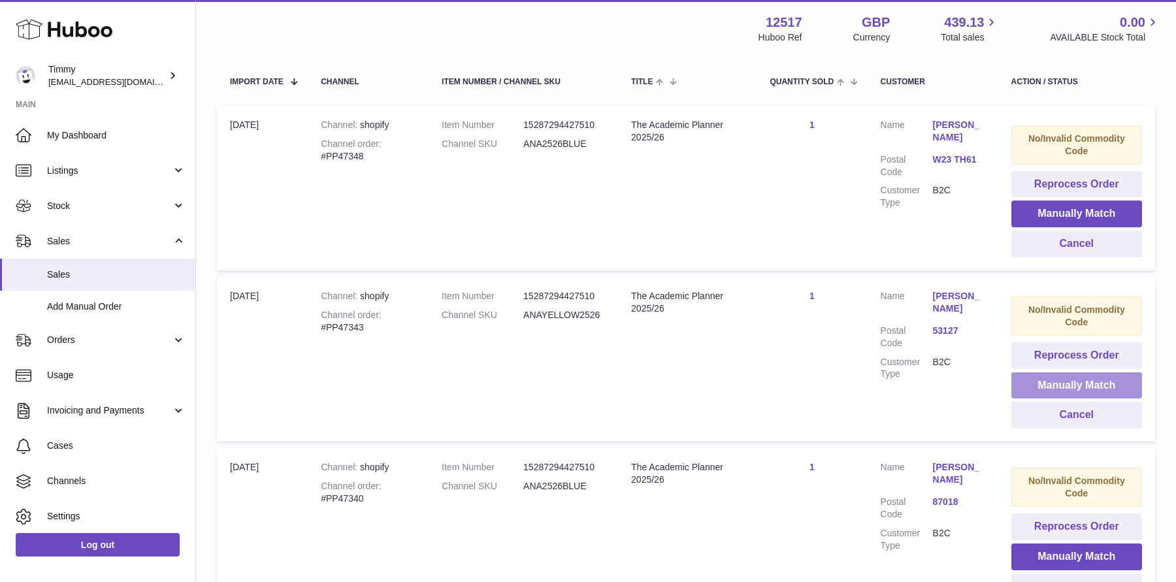
click at [1080, 381] on button "Manually Match" at bounding box center [1076, 385] width 131 height 27
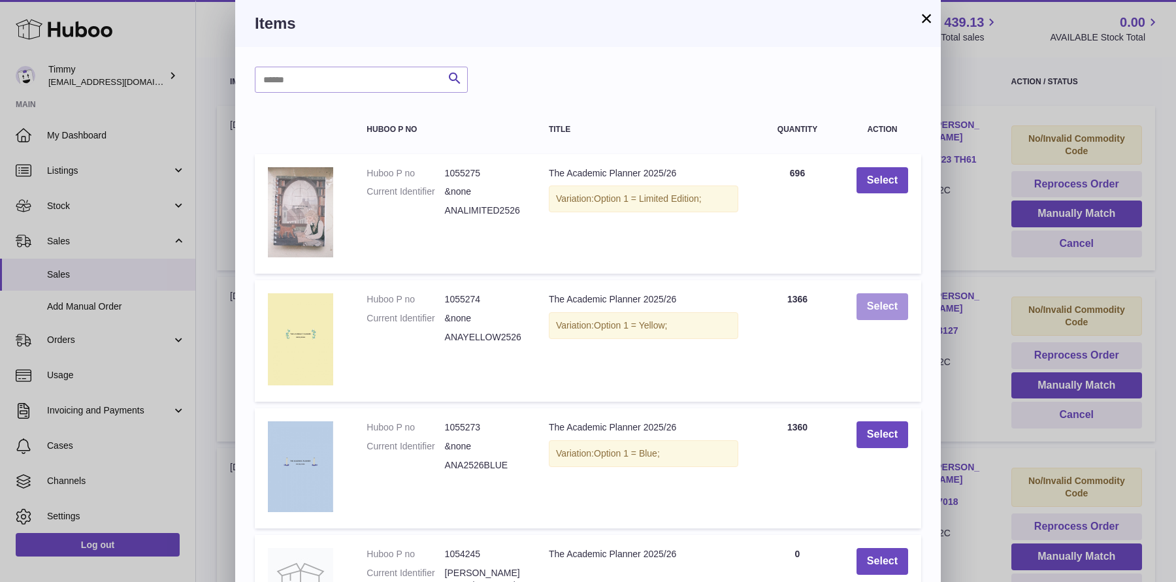
click at [873, 303] on button "Select" at bounding box center [882, 306] width 52 height 27
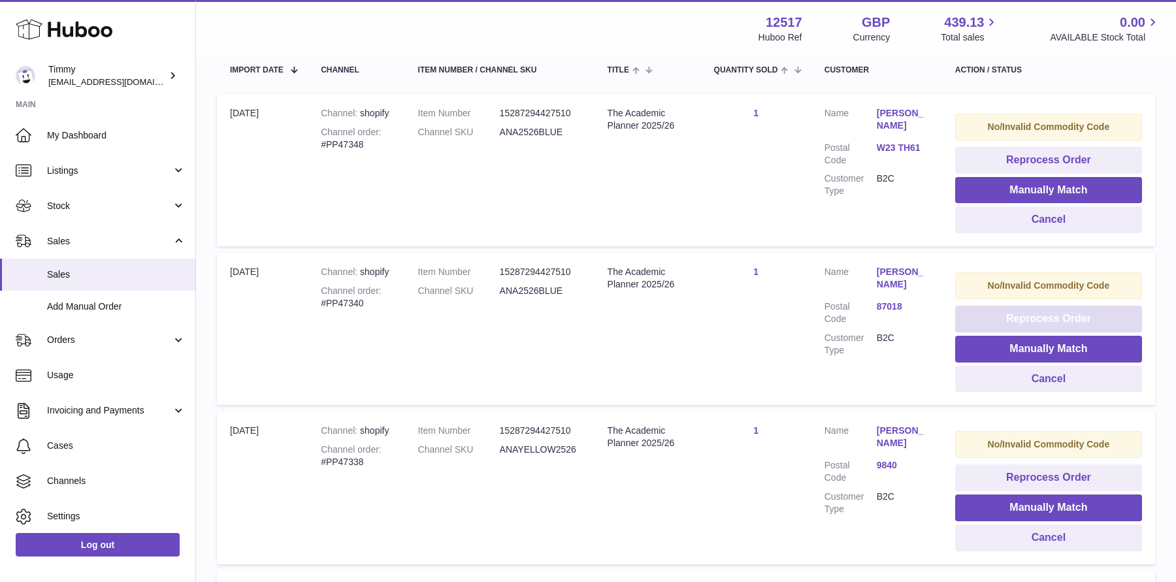
scroll to position [260, 0]
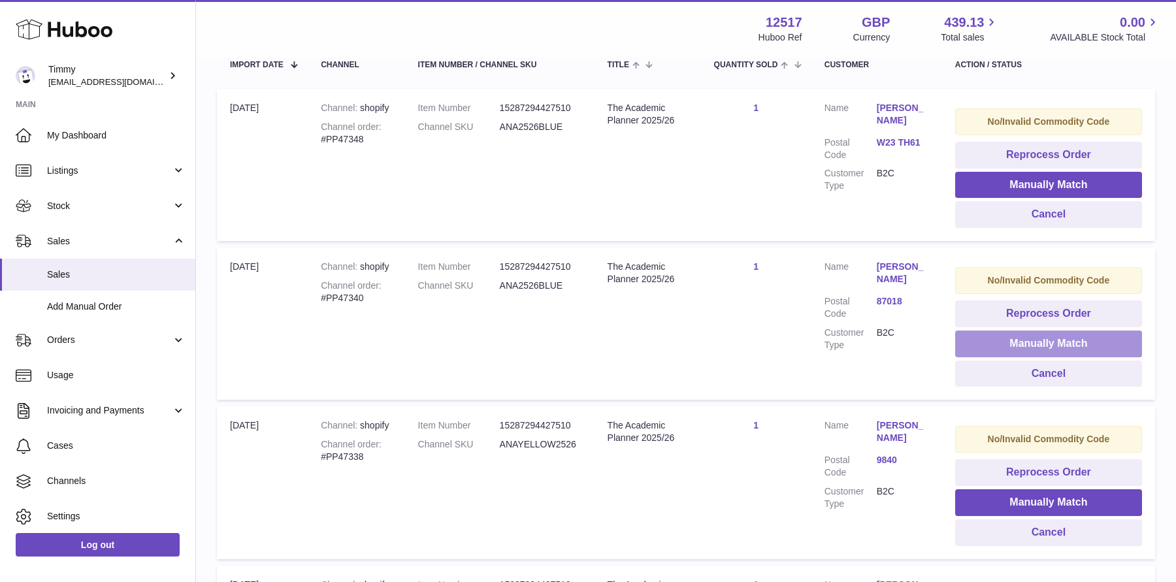
click at [1028, 341] on button "Manually Match" at bounding box center [1048, 344] width 187 height 27
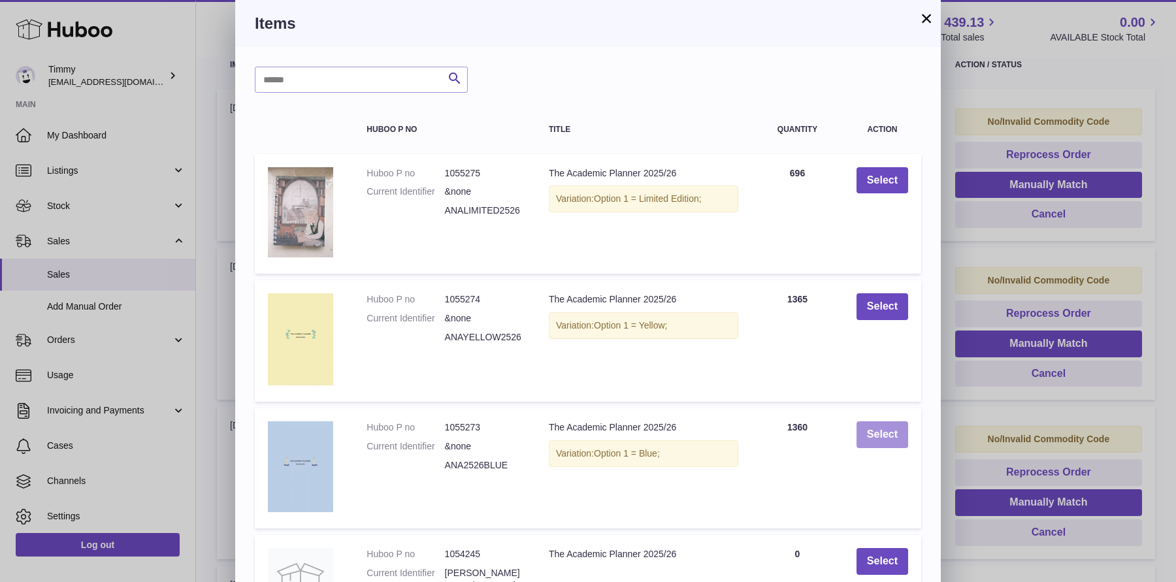
click at [888, 439] on button "Select" at bounding box center [882, 434] width 52 height 27
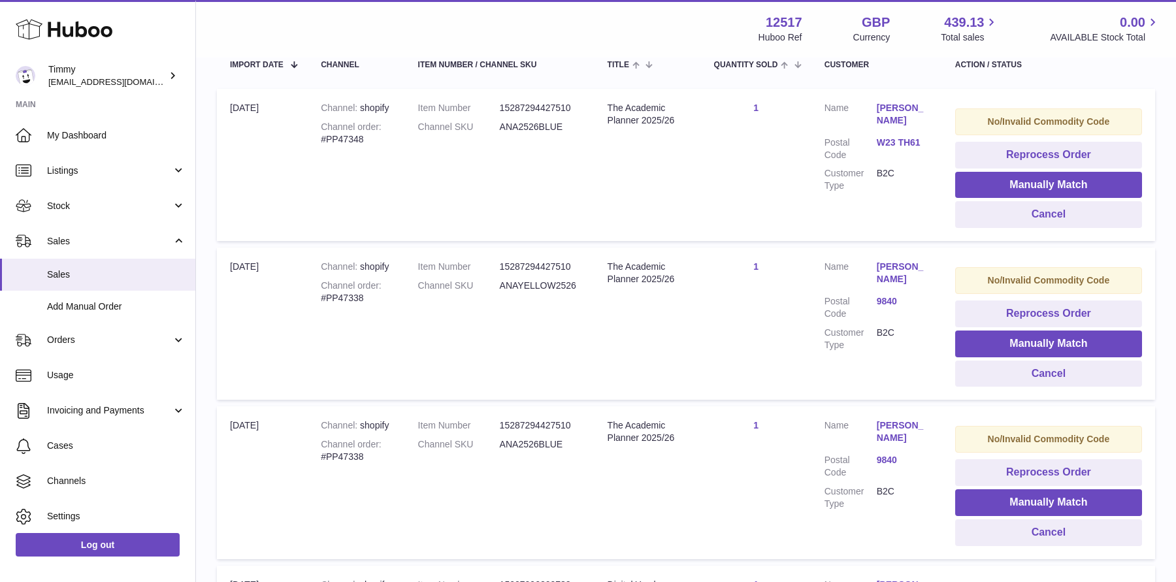
scroll to position [276, 0]
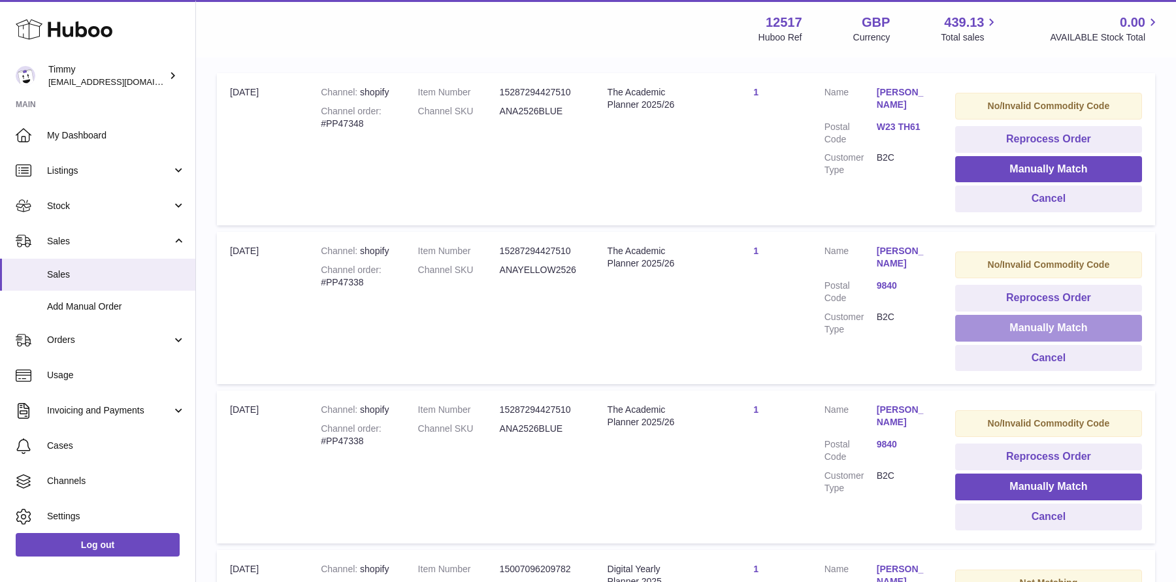
click at [991, 323] on button "Manually Match" at bounding box center [1048, 328] width 187 height 27
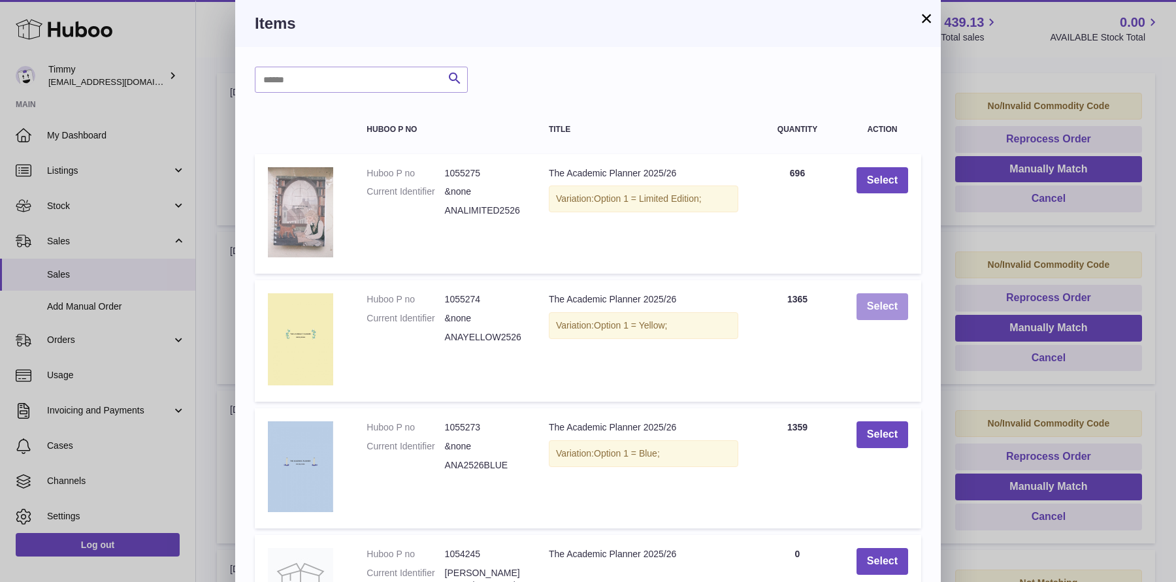
click at [888, 310] on button "Select" at bounding box center [882, 306] width 52 height 27
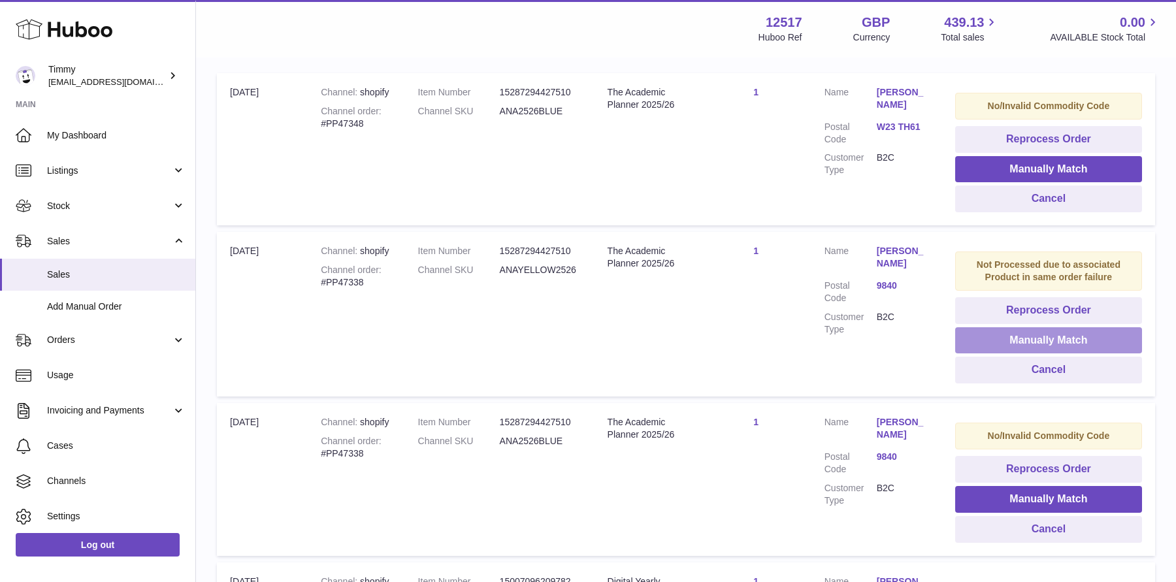
click at [1000, 344] on button "Manually Match" at bounding box center [1048, 340] width 187 height 27
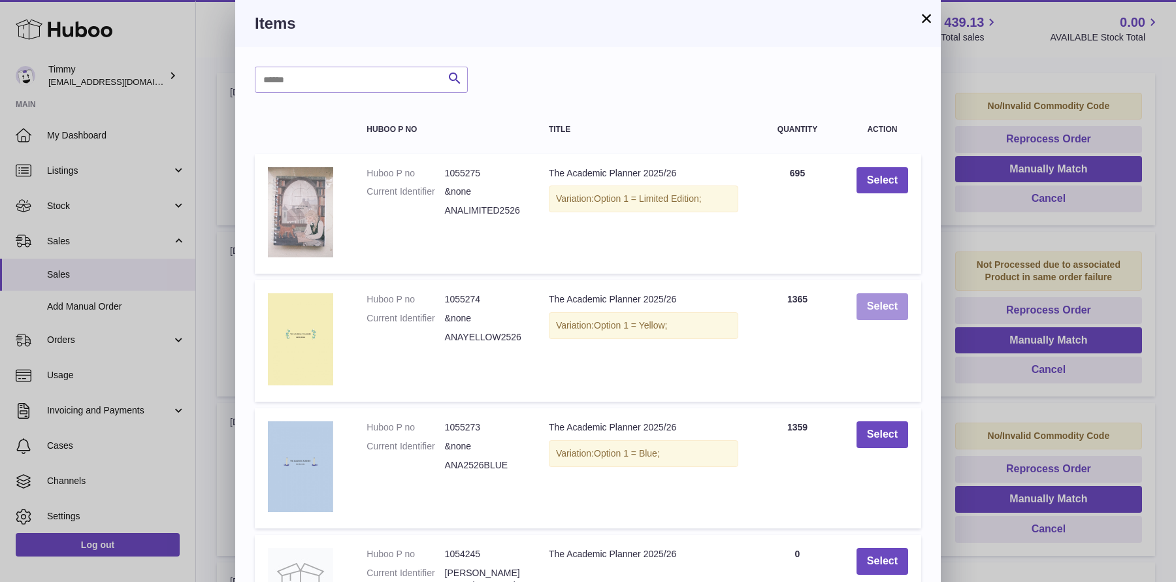
click at [891, 306] on button "Select" at bounding box center [882, 306] width 52 height 27
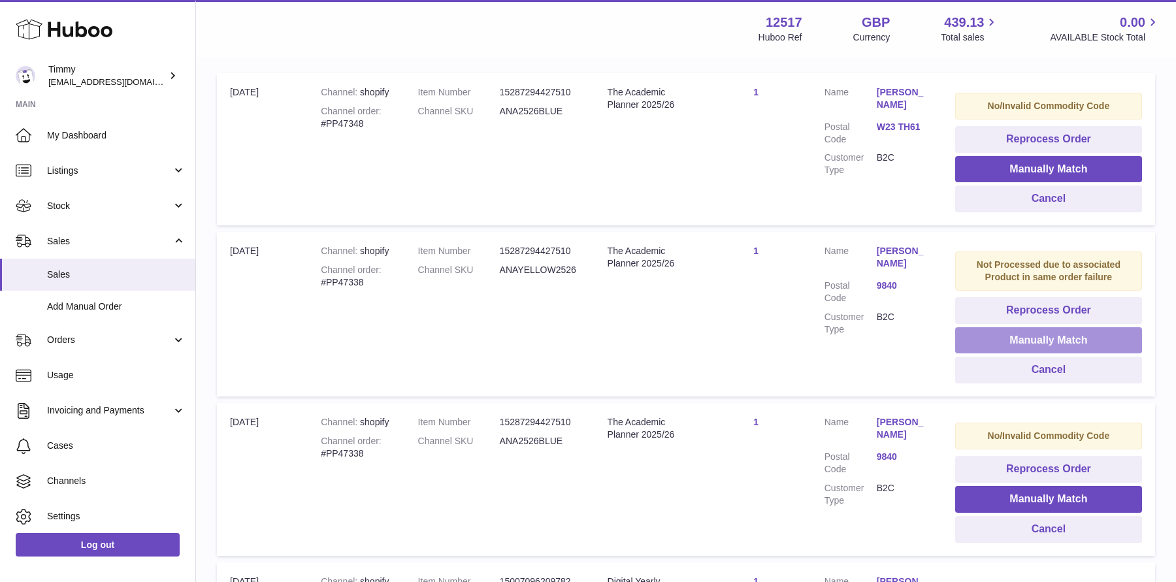
click at [1005, 338] on button "Manually Match" at bounding box center [1048, 340] width 187 height 27
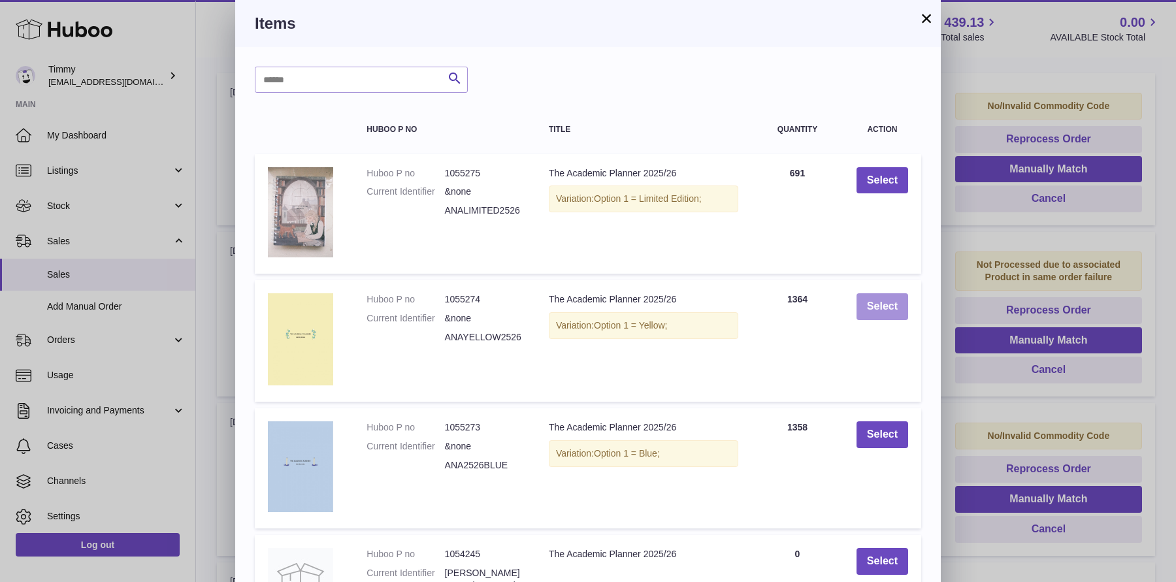
click at [886, 307] on button "Select" at bounding box center [882, 306] width 52 height 27
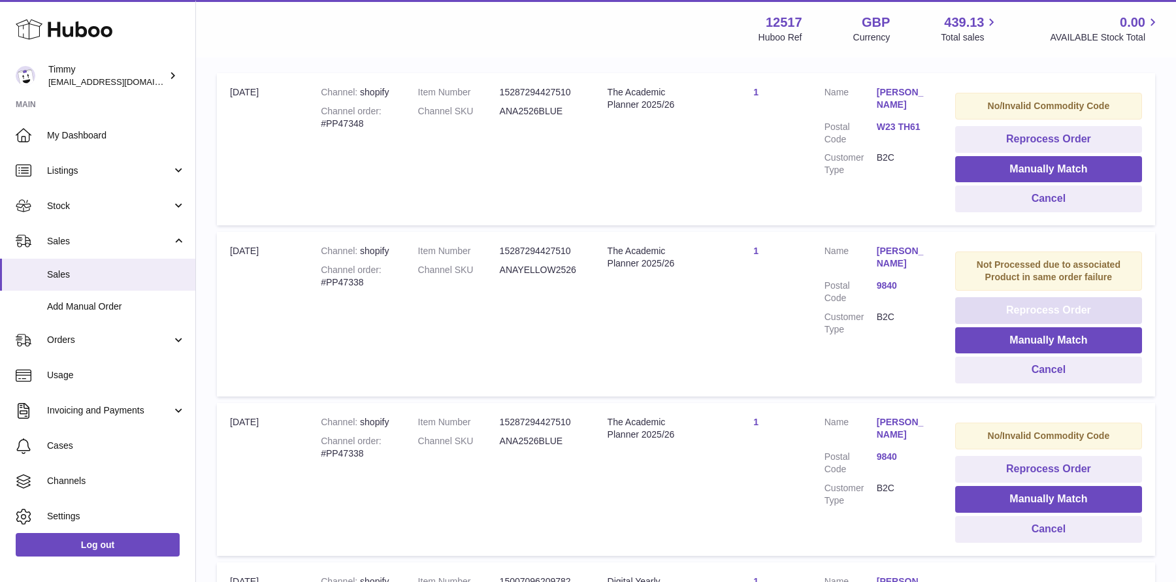
click at [971, 306] on button "Reprocess Order" at bounding box center [1048, 310] width 187 height 27
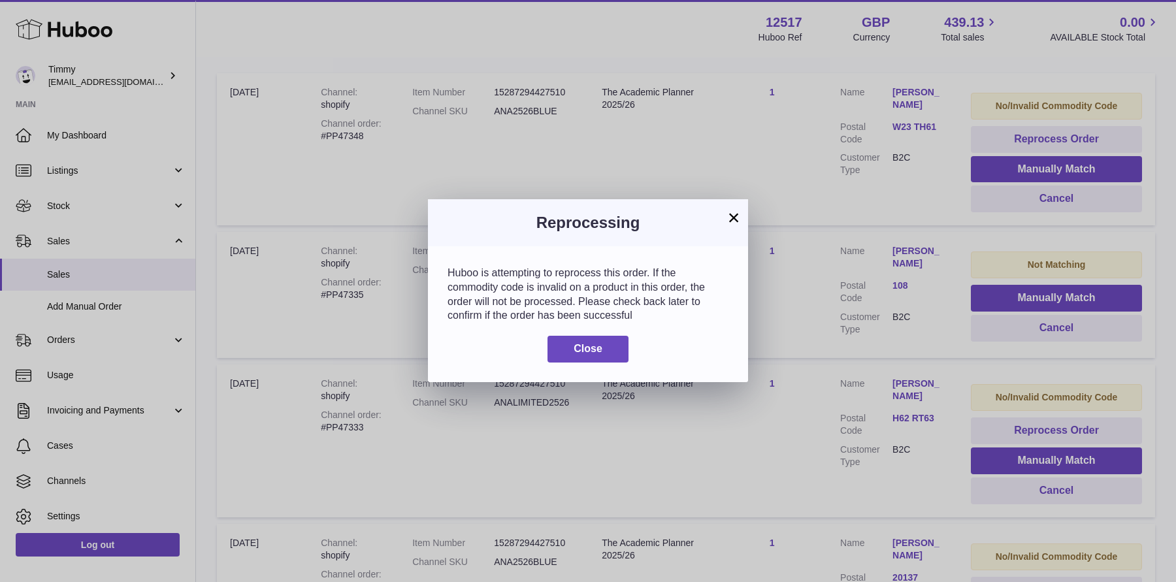
click at [725, 219] on h3 "Reprocessing" at bounding box center [587, 222] width 281 height 21
click at [729, 219] on button "×" at bounding box center [734, 218] width 16 height 16
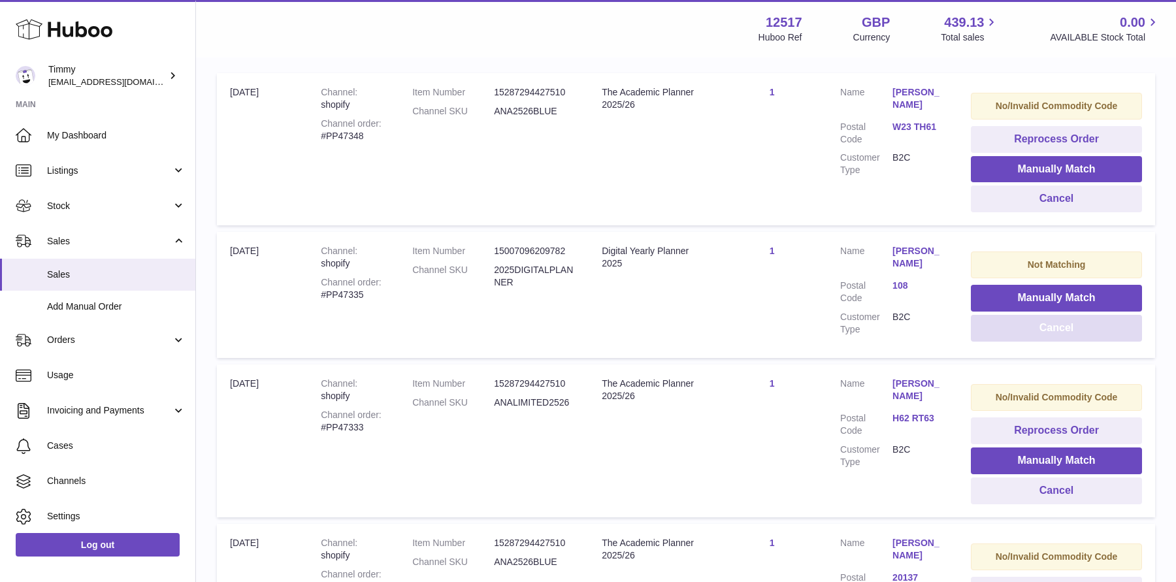
click at [1015, 325] on button "Cancel" at bounding box center [1056, 328] width 171 height 27
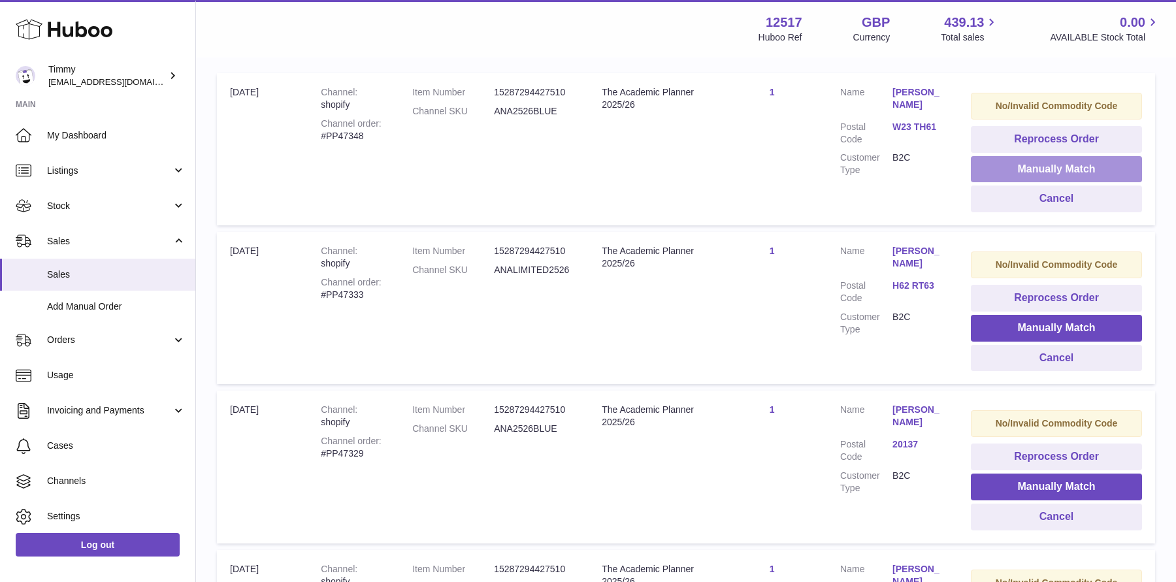
click at [1022, 164] on button "Manually Match" at bounding box center [1056, 169] width 171 height 27
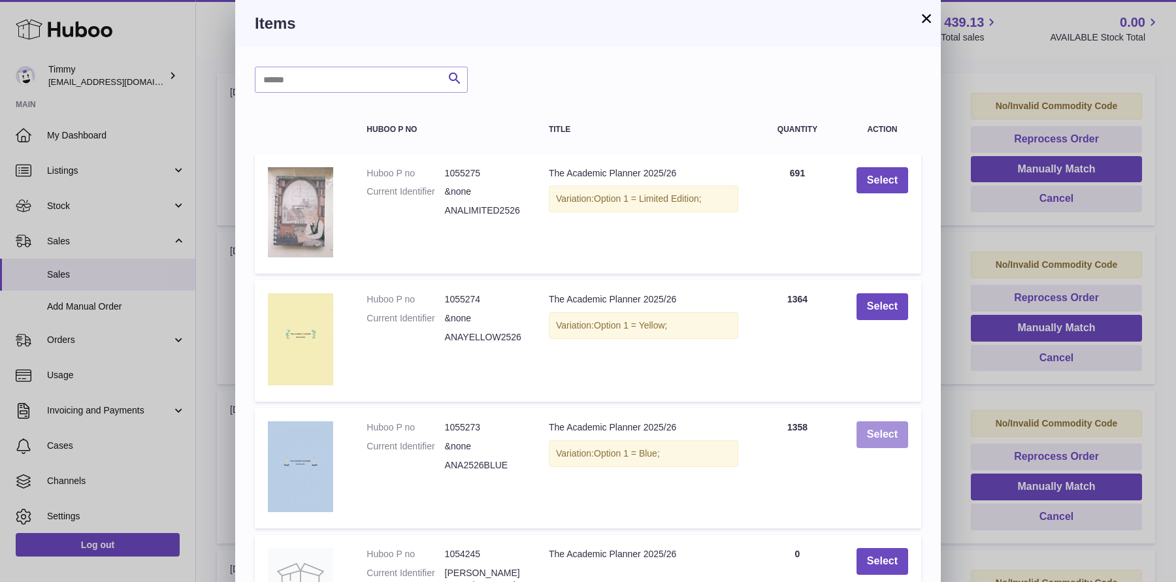
click at [882, 440] on button "Select" at bounding box center [882, 434] width 52 height 27
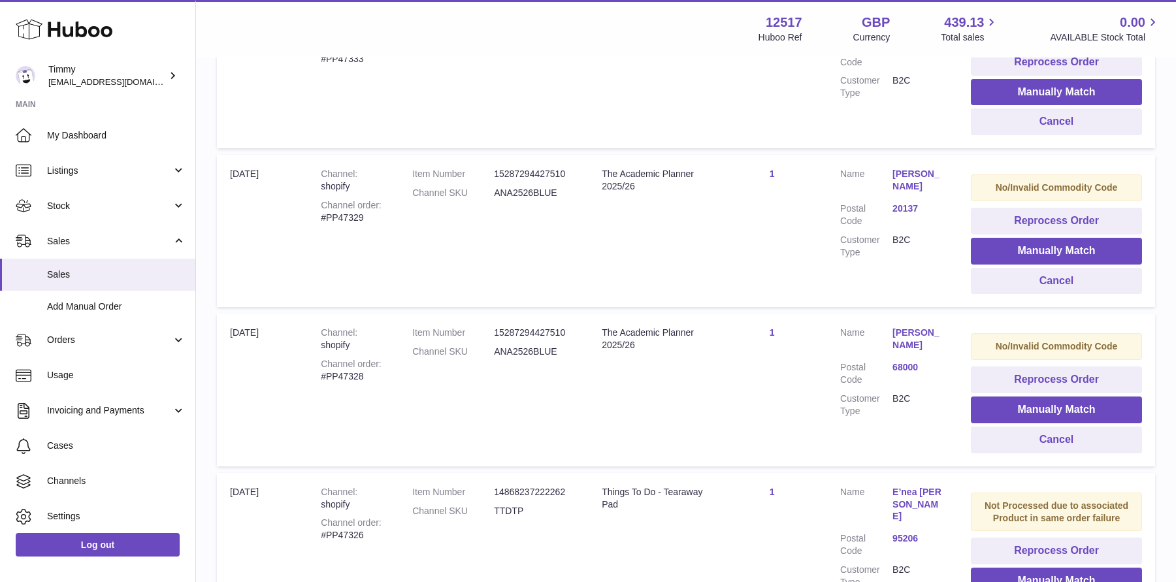
scroll to position [374, 0]
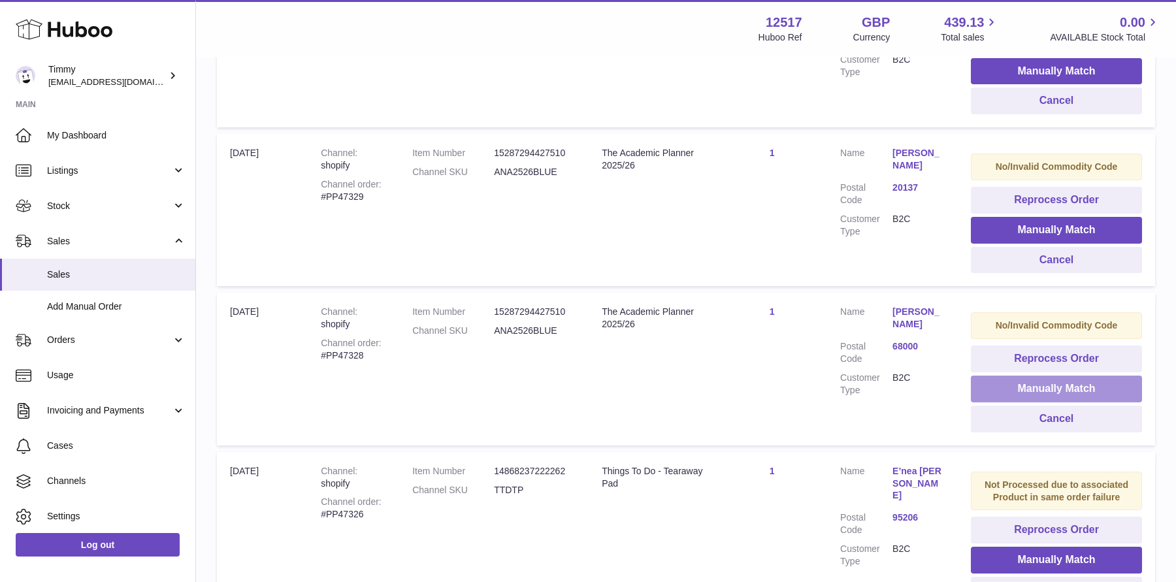
click at [1024, 388] on button "Manually Match" at bounding box center [1056, 389] width 171 height 27
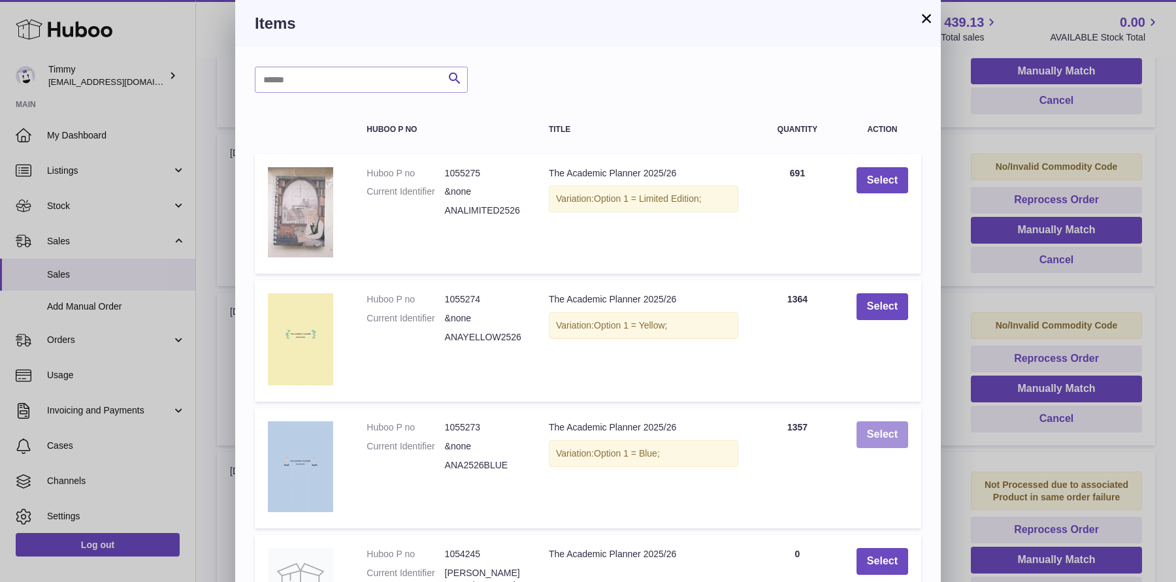
click at [900, 436] on button "Select" at bounding box center [882, 434] width 52 height 27
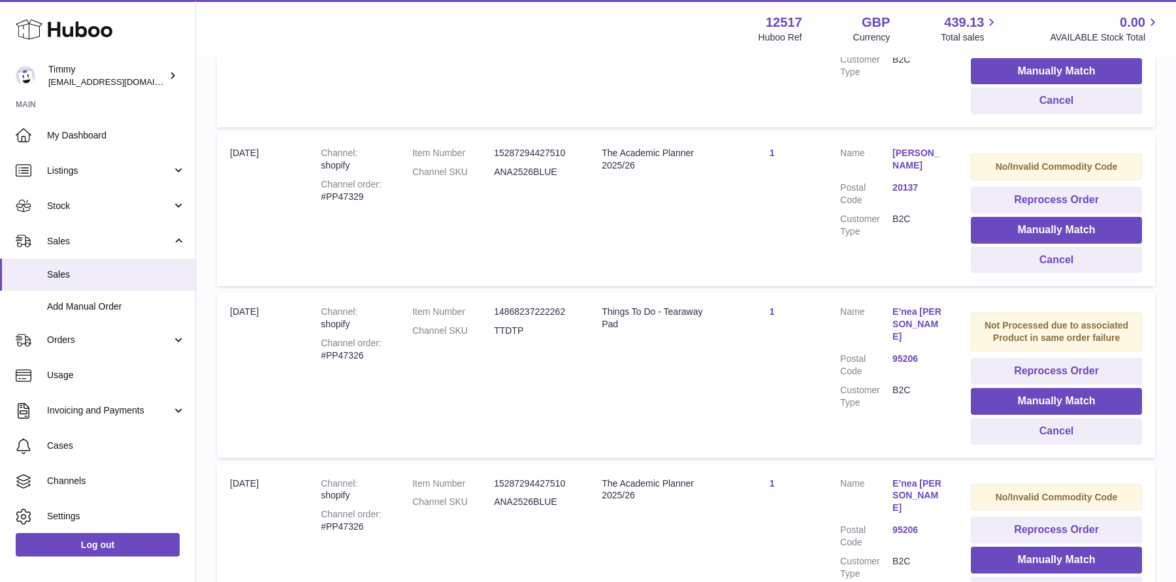
scroll to position [433, 0]
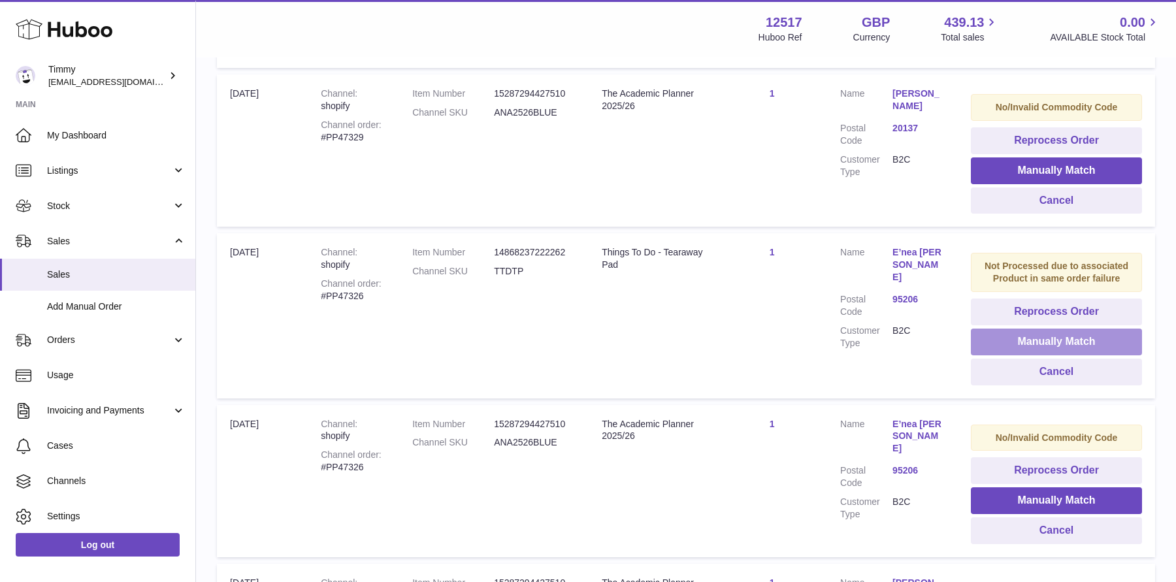
click at [1008, 342] on button "Manually Match" at bounding box center [1056, 342] width 171 height 27
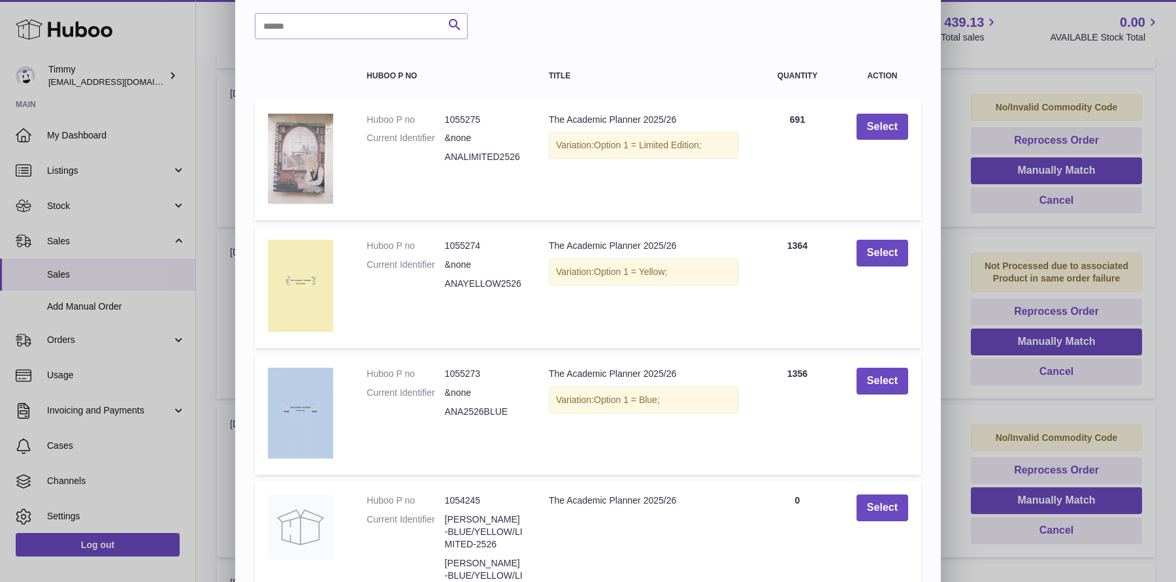
scroll to position [240, 0]
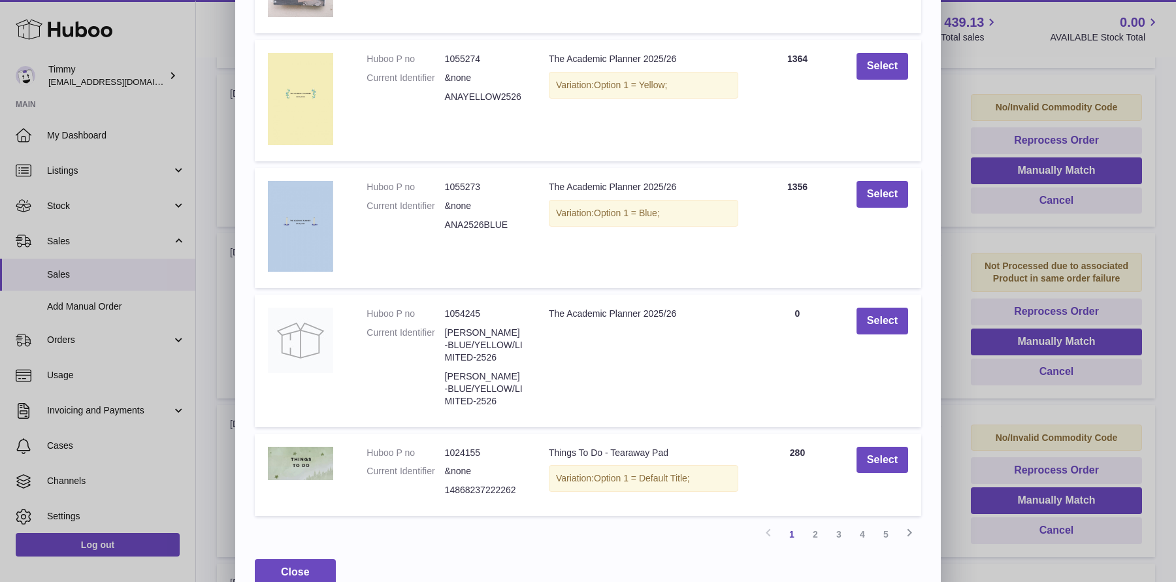
click at [969, 157] on div "× Items Search Huboo P no Title Quantity Action Huboo P no 1055275 Current Iden…" at bounding box center [588, 183] width 1176 height 846
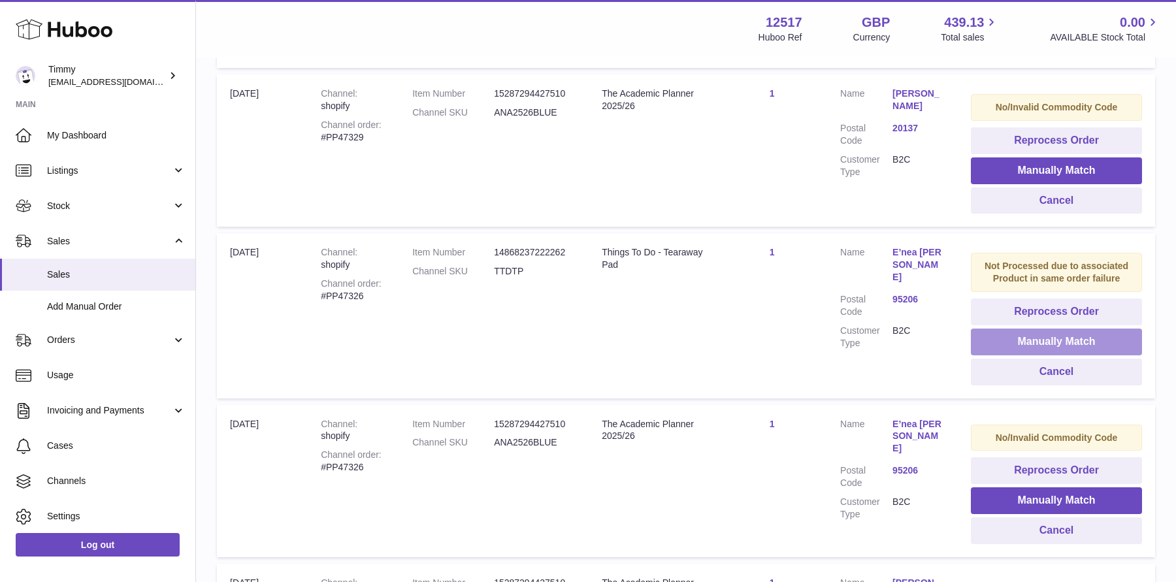
click at [1025, 339] on button "Manually Match" at bounding box center [1056, 342] width 171 height 27
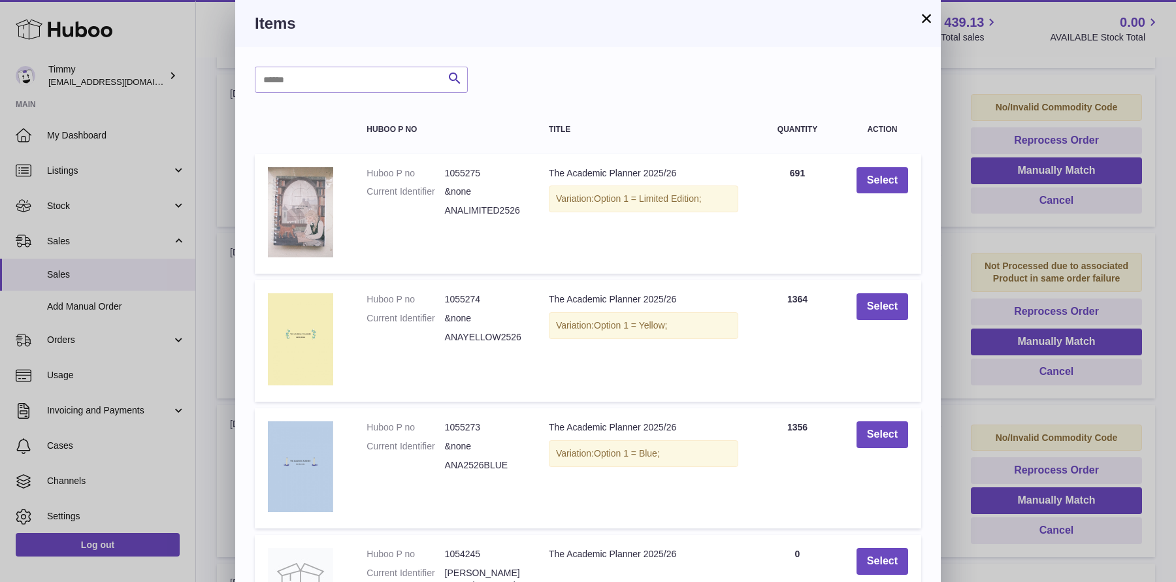
scroll to position [240, 0]
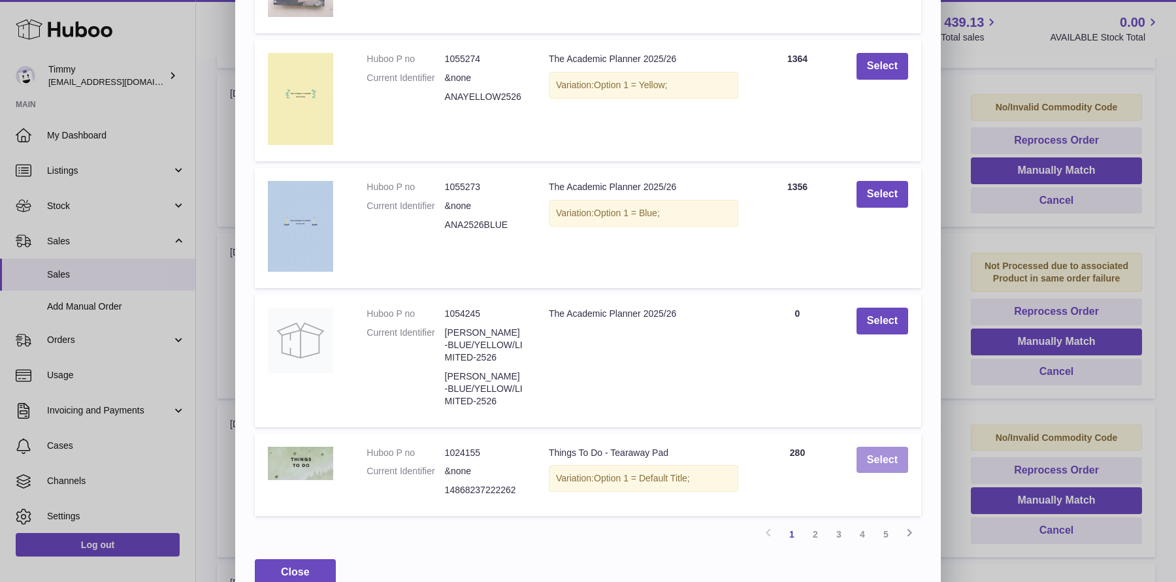
click at [871, 447] on button "Select" at bounding box center [882, 460] width 52 height 27
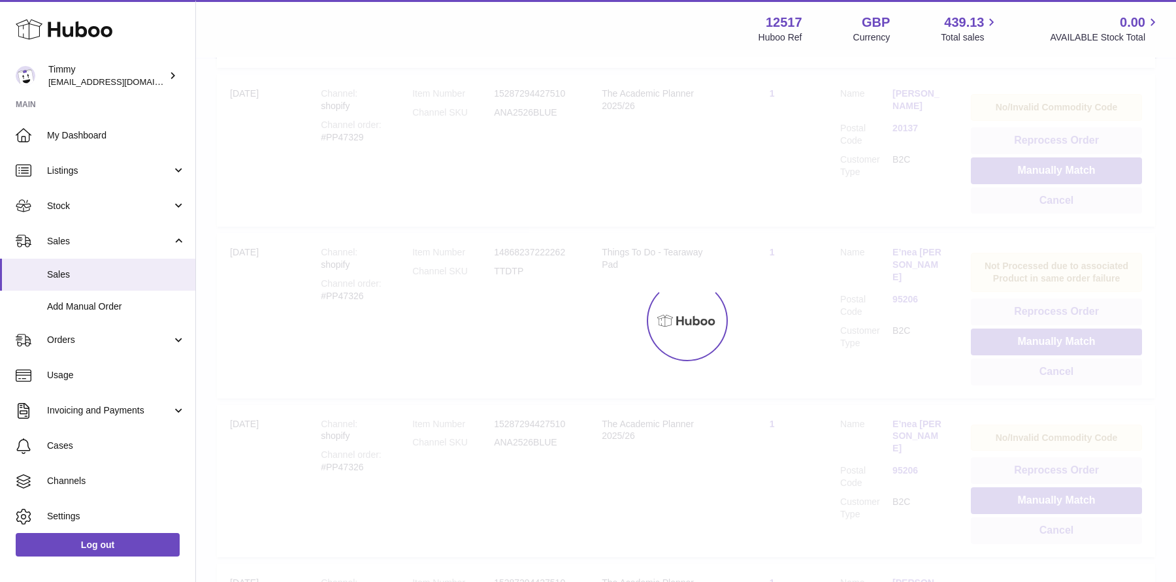
scroll to position [0, 0]
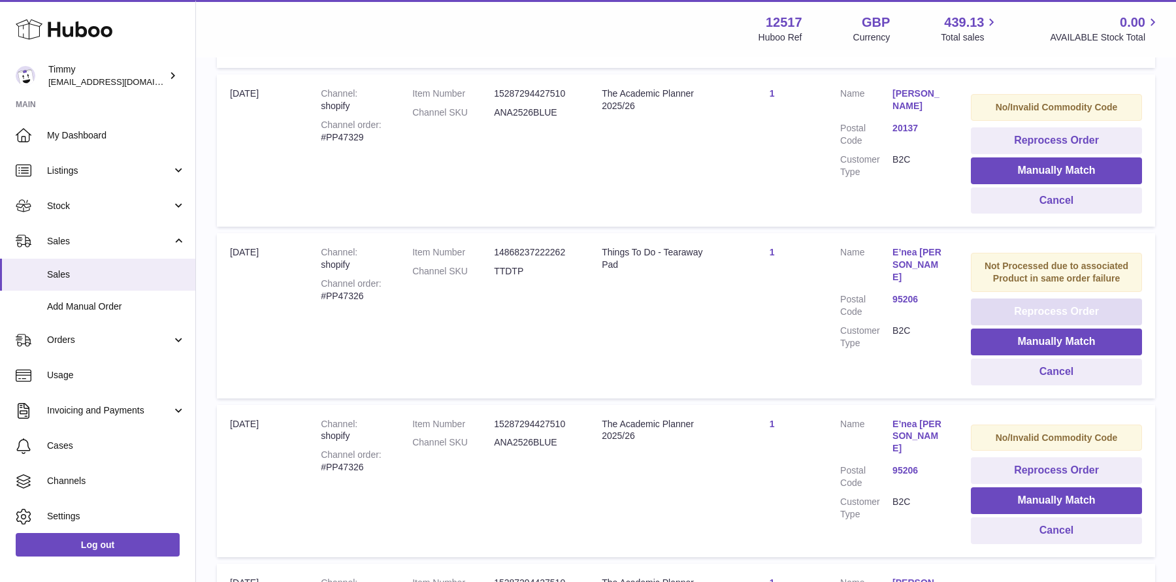
click at [1037, 310] on button "Reprocess Order" at bounding box center [1056, 311] width 171 height 27
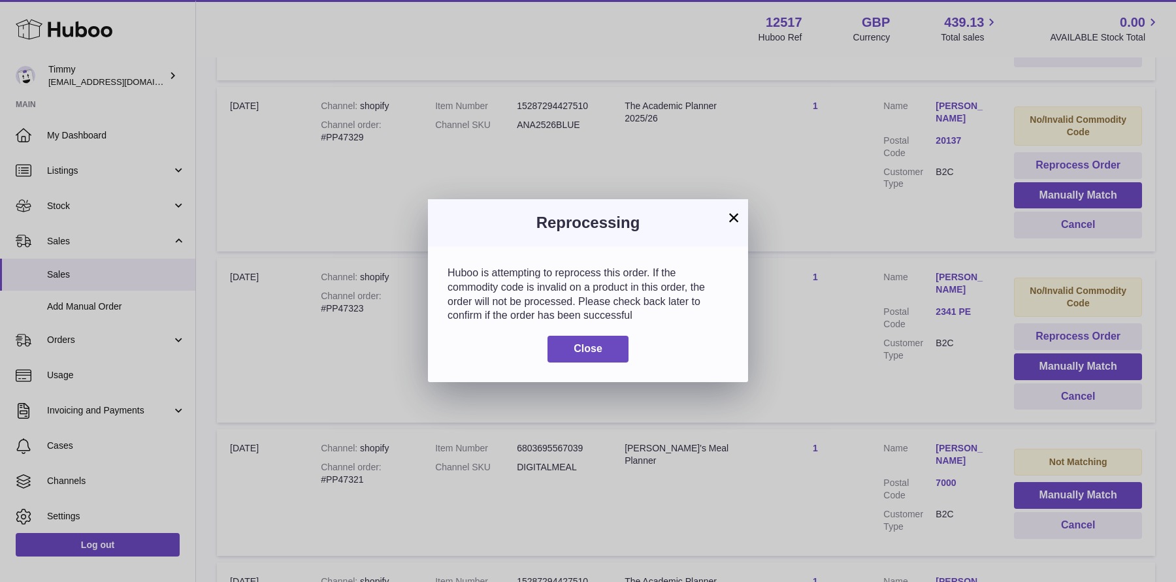
click at [733, 225] on button "×" at bounding box center [734, 218] width 16 height 16
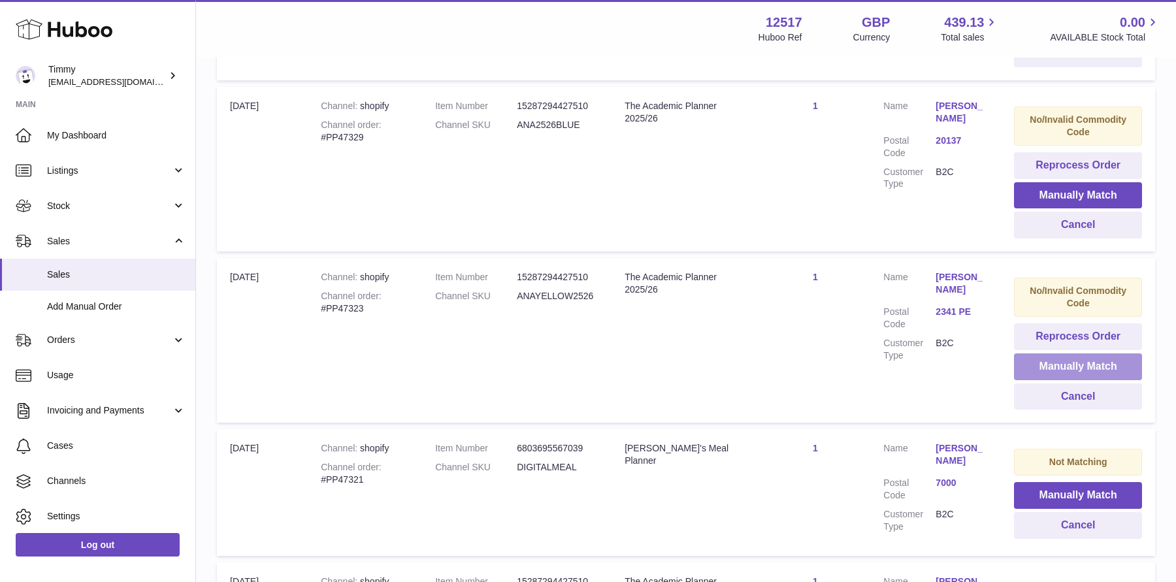
click at [1035, 364] on button "Manually Match" at bounding box center [1078, 366] width 128 height 27
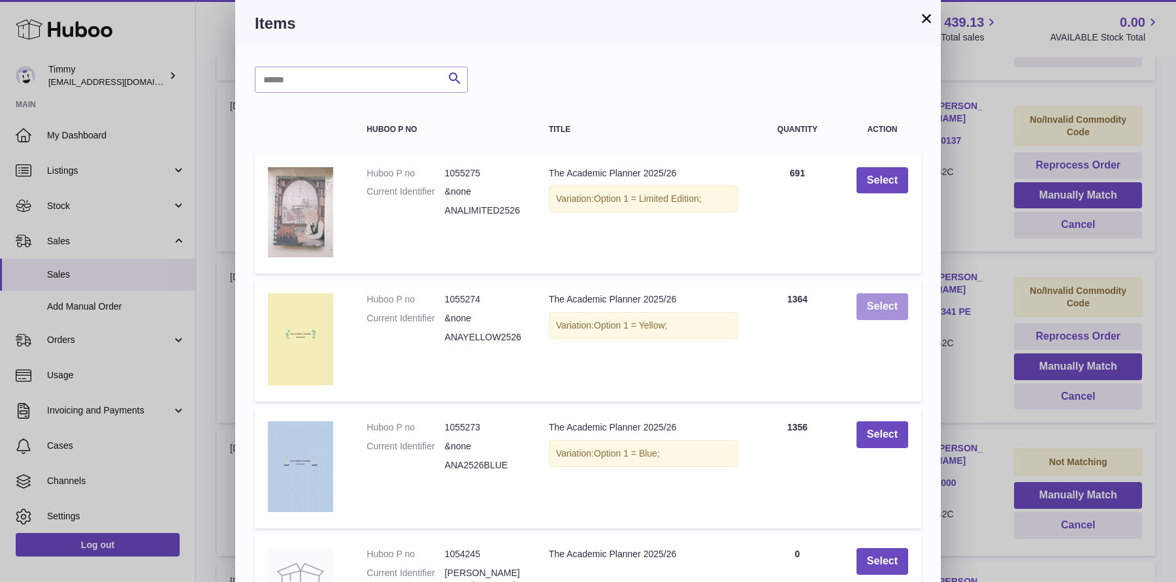
click at [873, 306] on button "Select" at bounding box center [882, 306] width 52 height 27
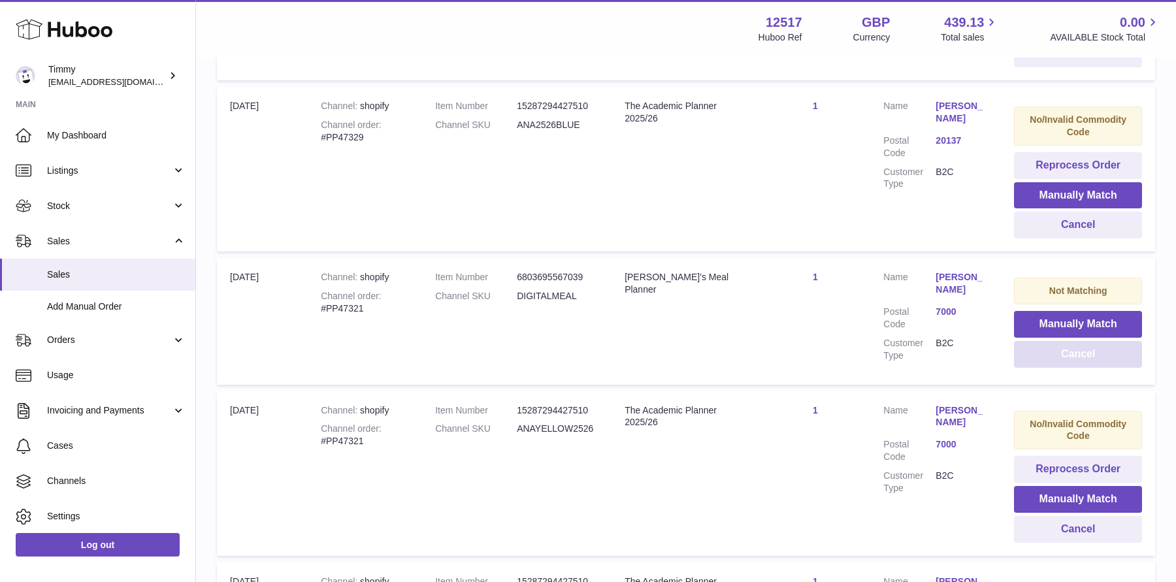
click at [1065, 360] on button "Cancel" at bounding box center [1078, 354] width 128 height 27
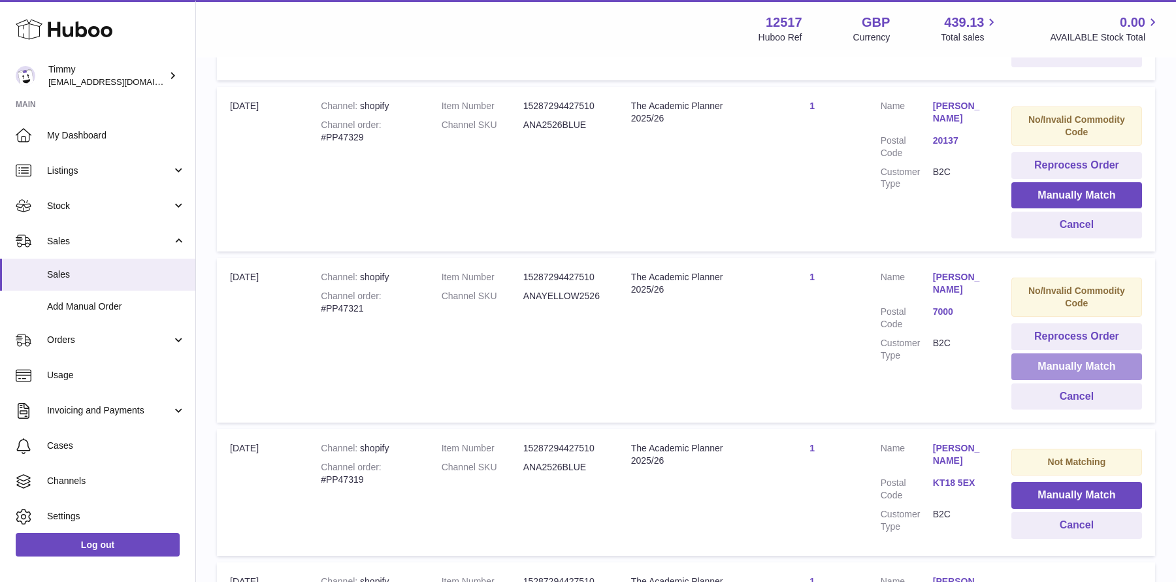
click at [1057, 363] on button "Manually Match" at bounding box center [1076, 366] width 131 height 27
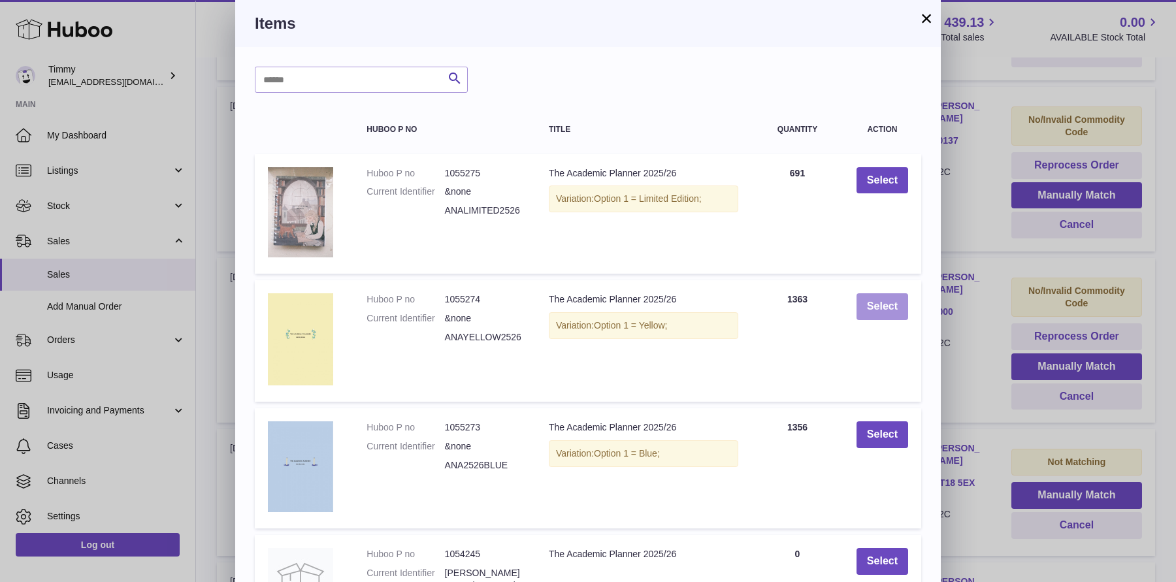
click at [892, 305] on button "Select" at bounding box center [882, 306] width 52 height 27
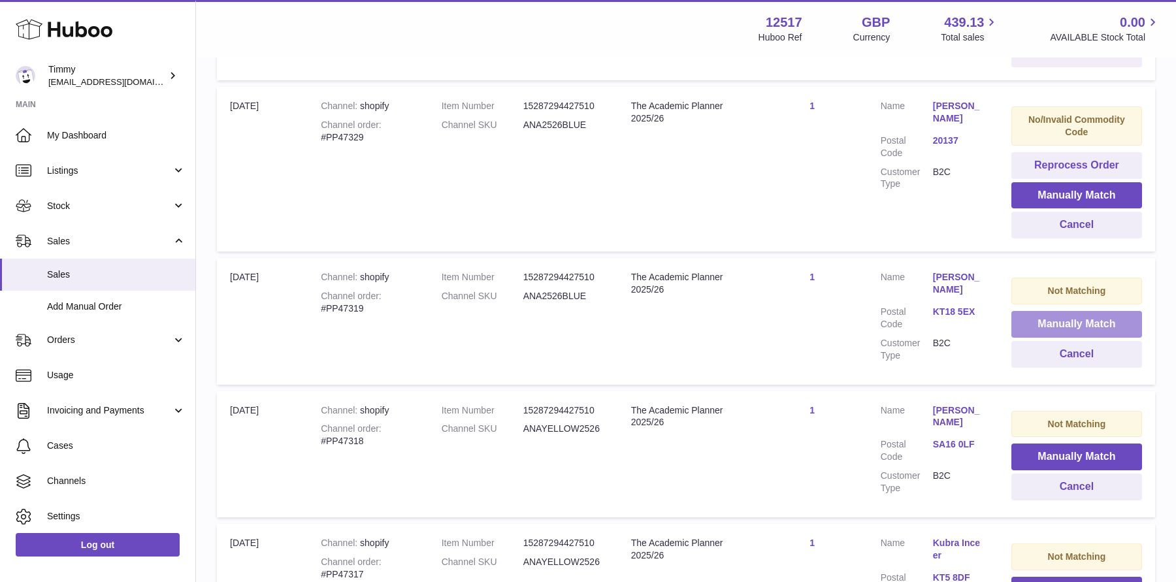
click at [1044, 321] on button "Manually Match" at bounding box center [1076, 324] width 131 height 27
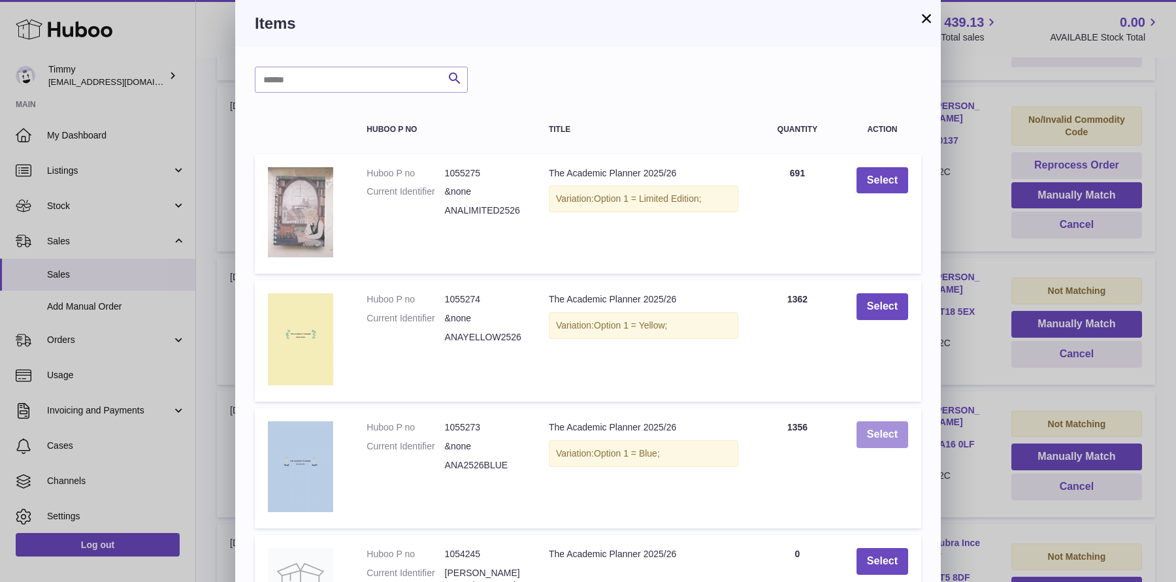
click at [890, 425] on button "Select" at bounding box center [882, 434] width 52 height 27
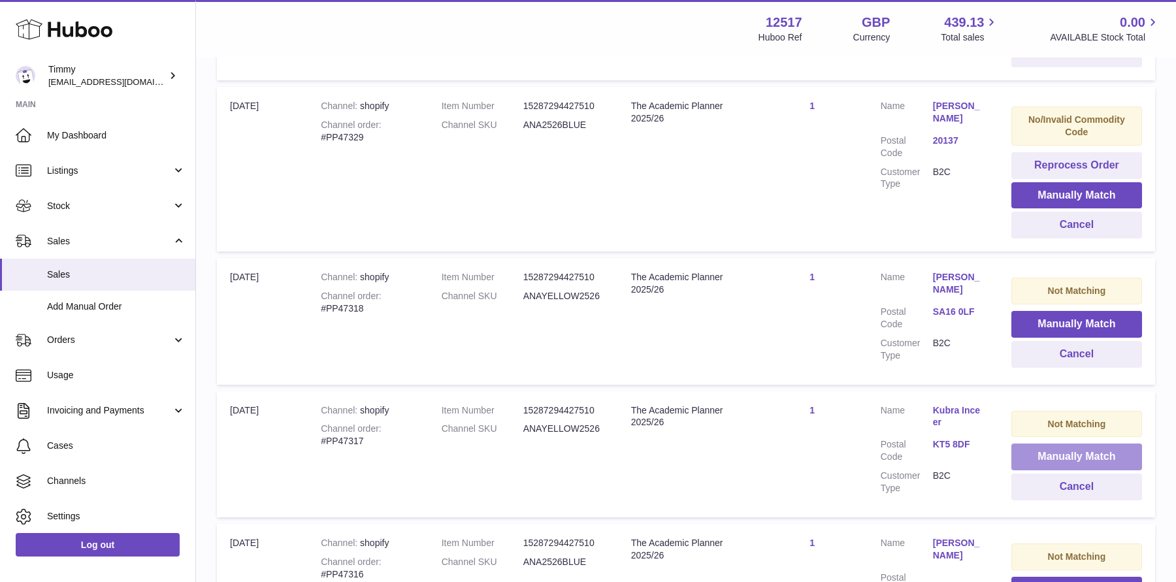
click at [1034, 450] on button "Manually Match" at bounding box center [1076, 456] width 131 height 27
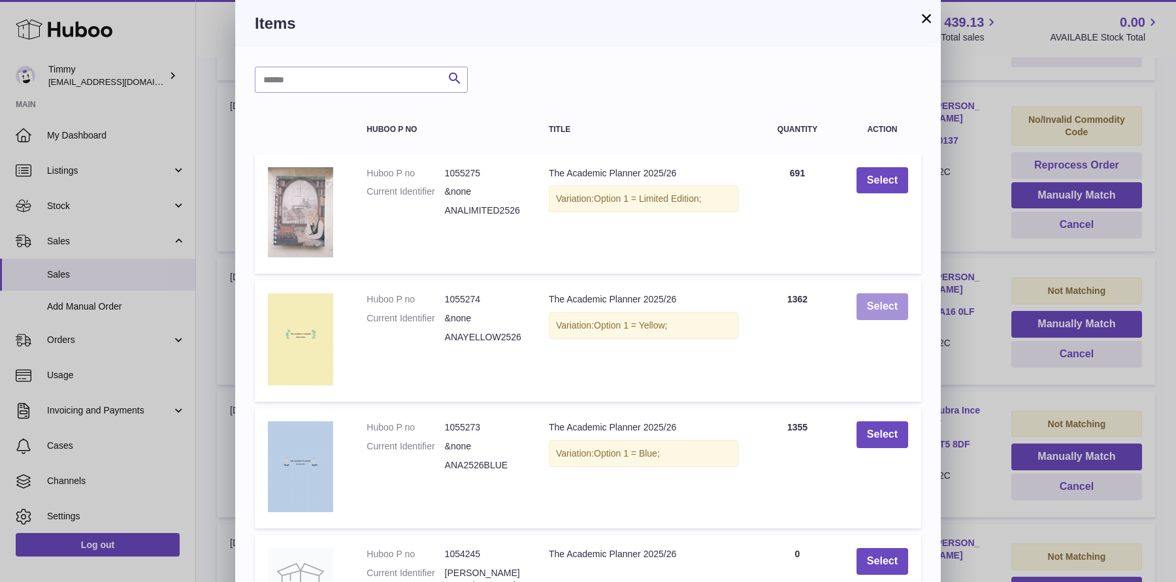
click at [891, 309] on button "Select" at bounding box center [882, 306] width 52 height 27
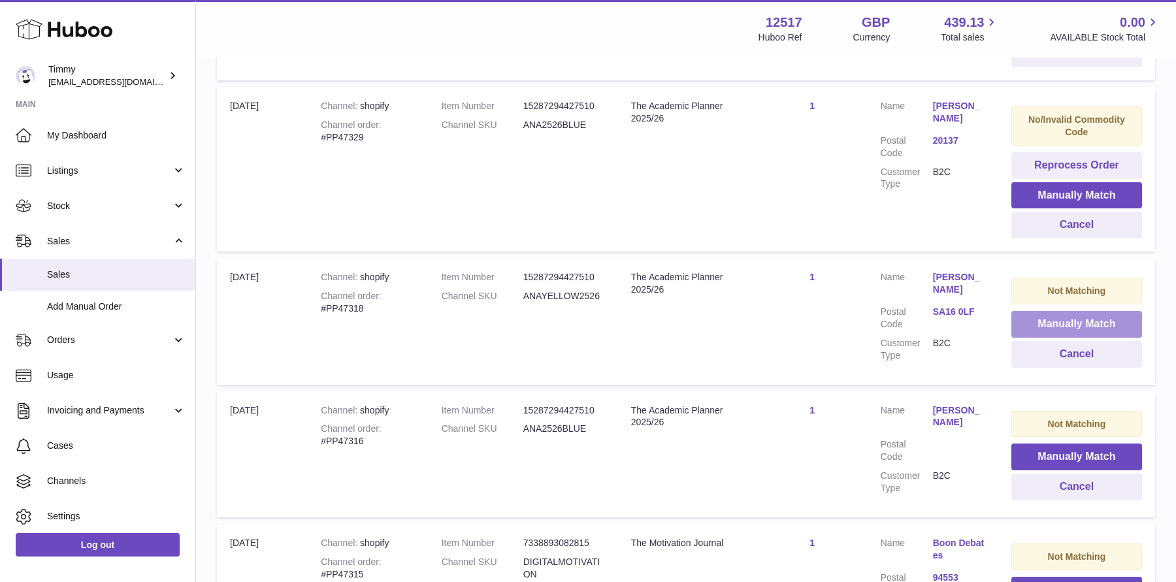
click at [1039, 321] on button "Manually Match" at bounding box center [1076, 324] width 131 height 27
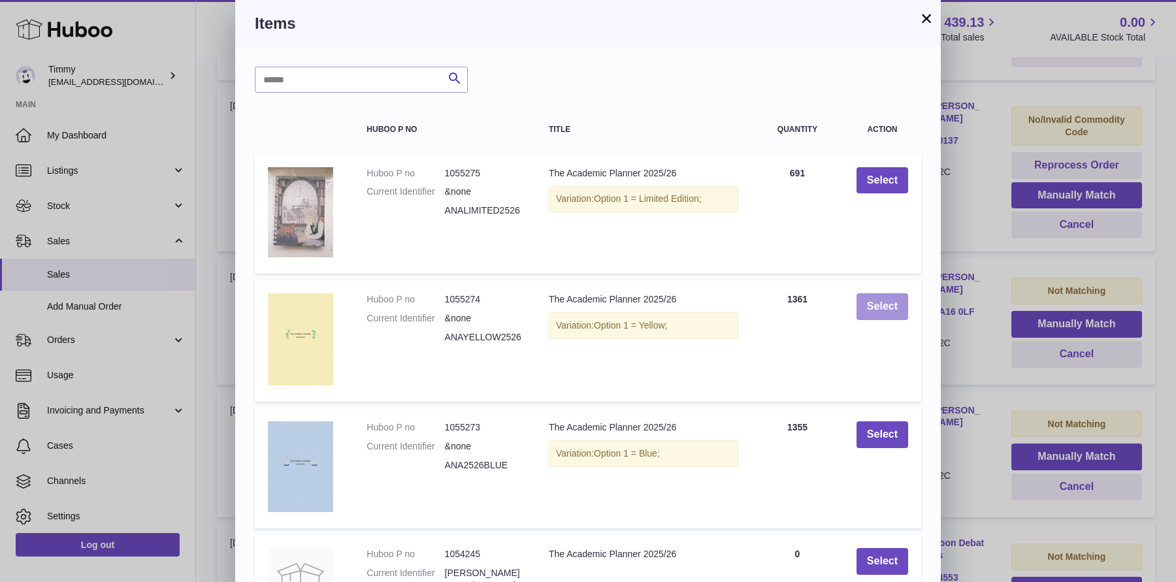
click at [879, 304] on button "Select" at bounding box center [882, 306] width 52 height 27
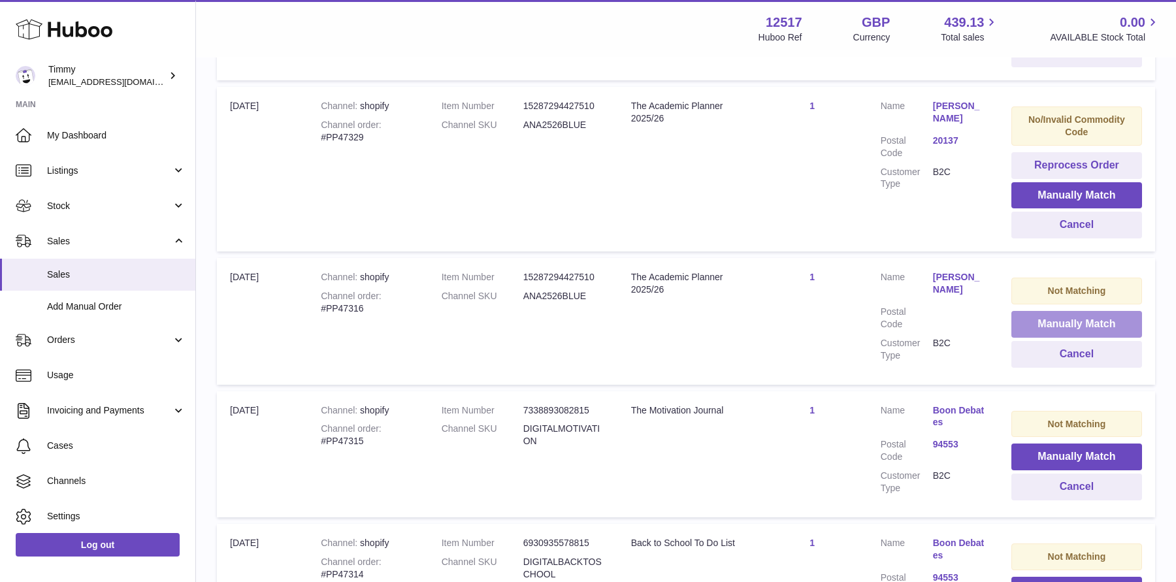
click at [1028, 317] on button "Manually Match" at bounding box center [1076, 324] width 131 height 27
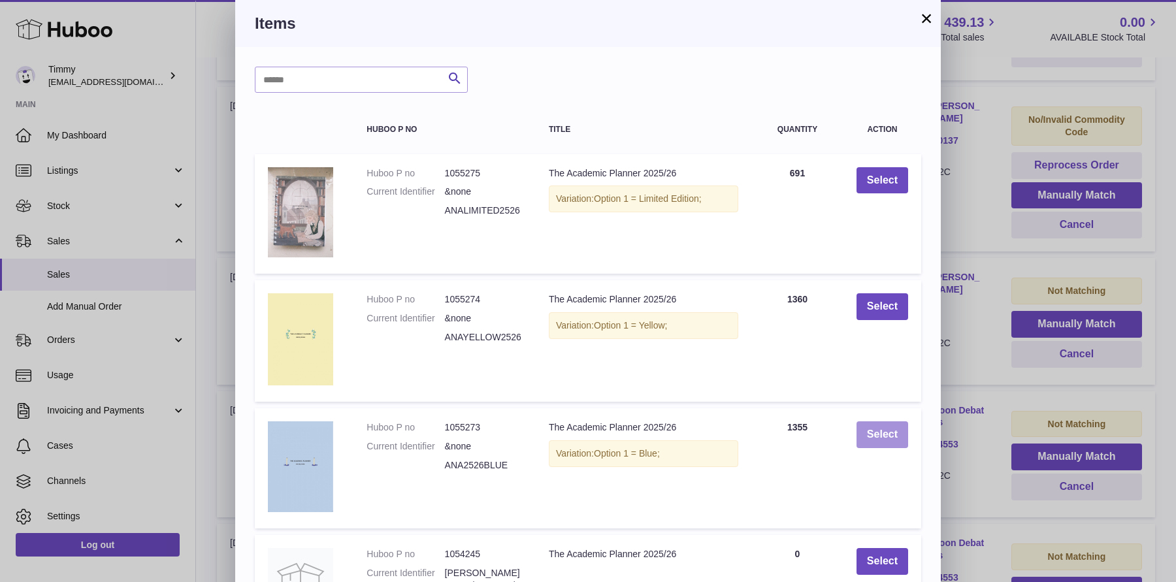
click at [882, 425] on button "Select" at bounding box center [882, 434] width 52 height 27
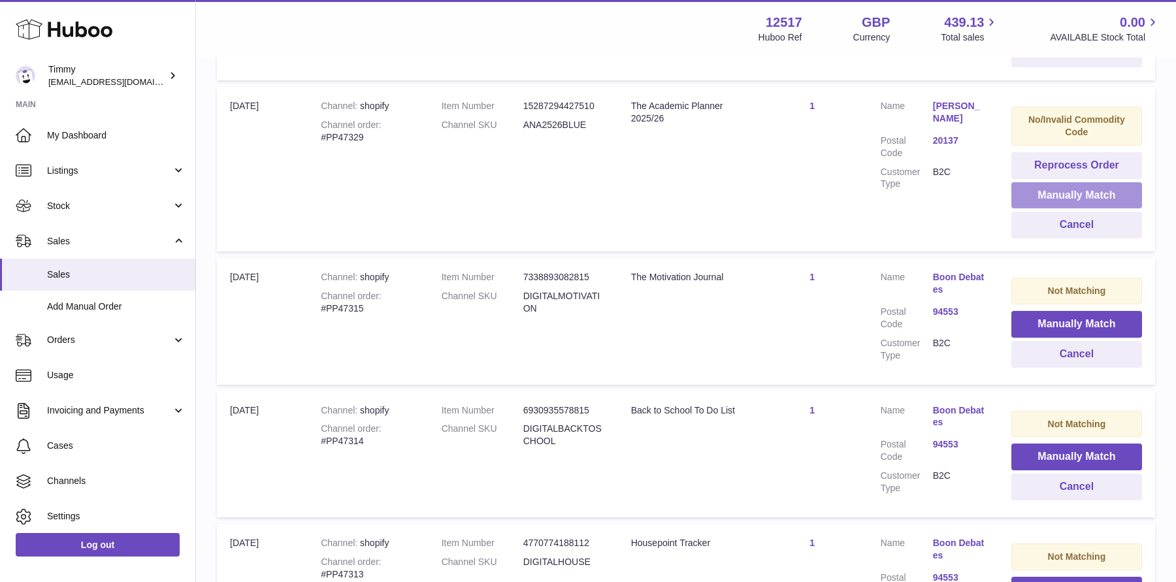
click at [1046, 200] on button "Manually Match" at bounding box center [1076, 195] width 131 height 27
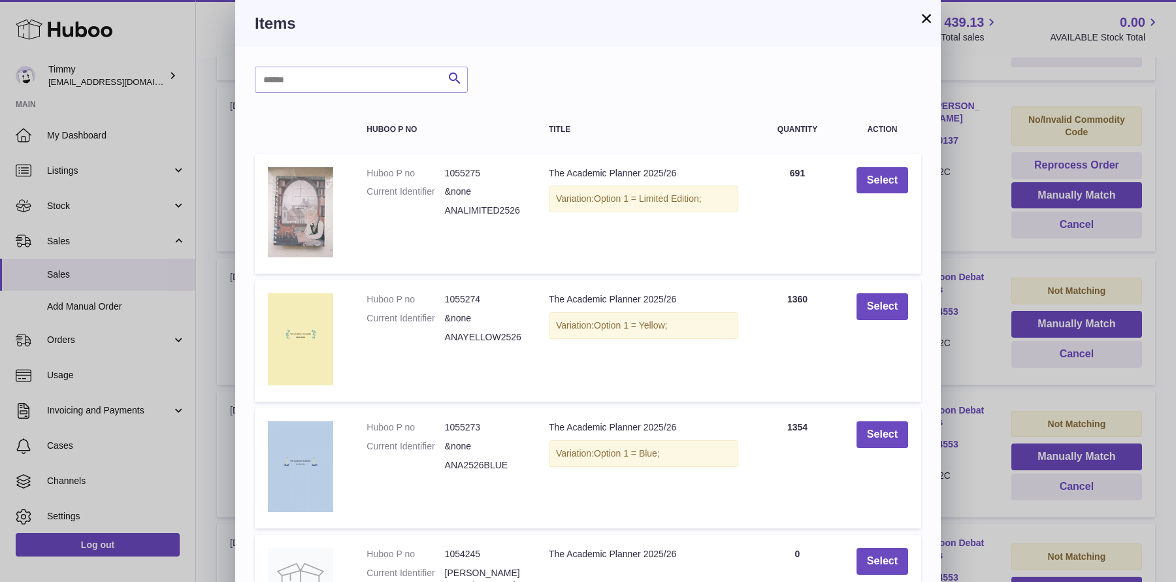
click at [880, 417] on td "Select" at bounding box center [882, 468] width 78 height 120
click at [879, 429] on button "Select" at bounding box center [882, 434] width 52 height 27
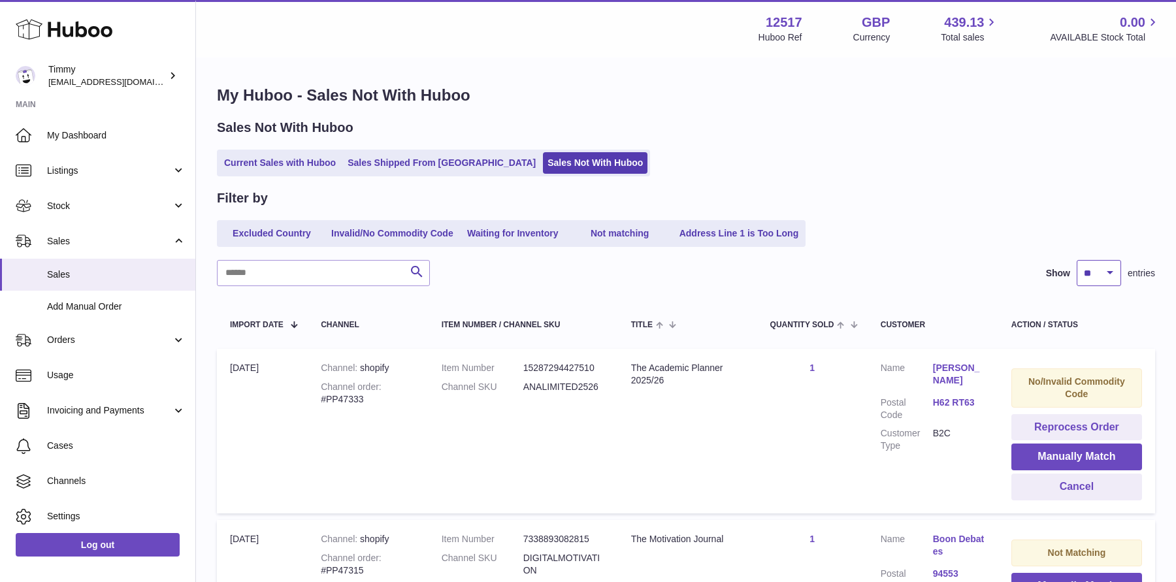
click at [1093, 276] on select "** ** ** ***" at bounding box center [1098, 273] width 44 height 26
select select "***"
click at [1076, 260] on select "** ** ** ***" at bounding box center [1098, 273] width 44 height 26
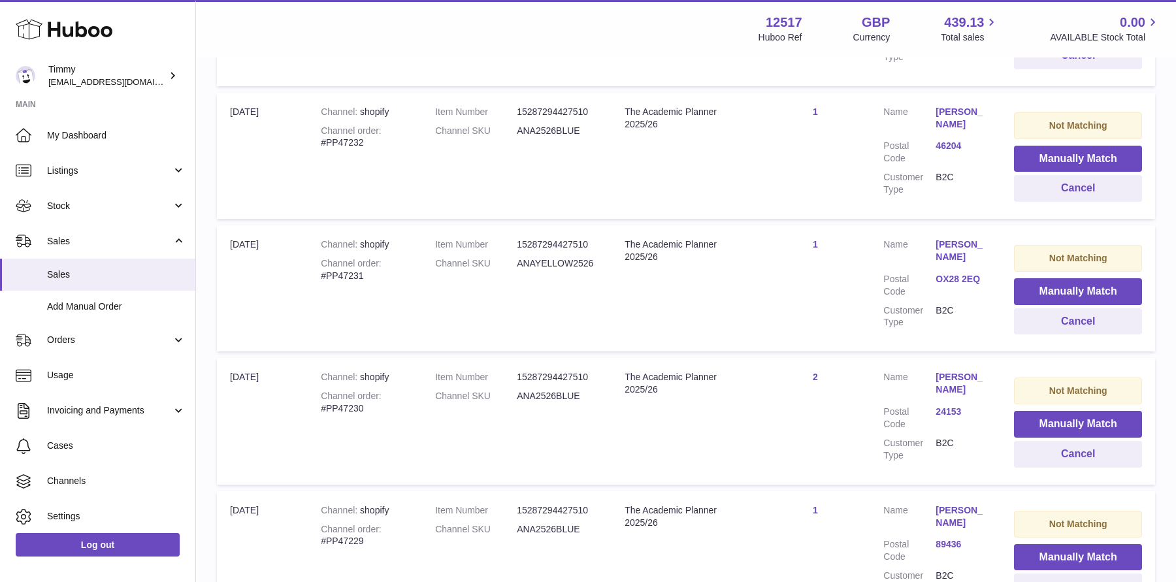
scroll to position [13123, 0]
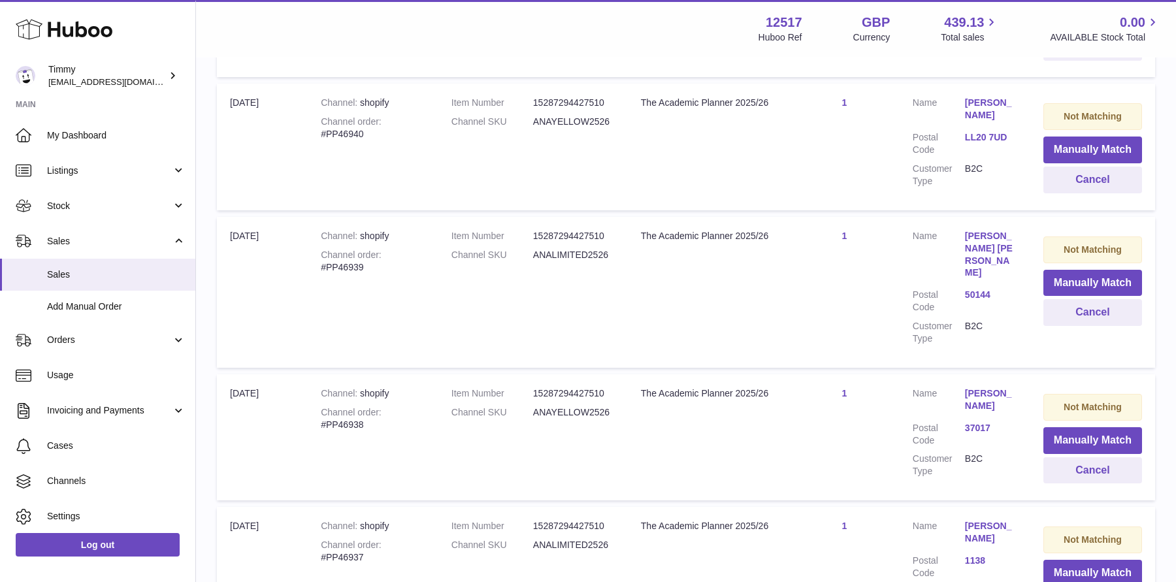
scroll to position [13155, 0]
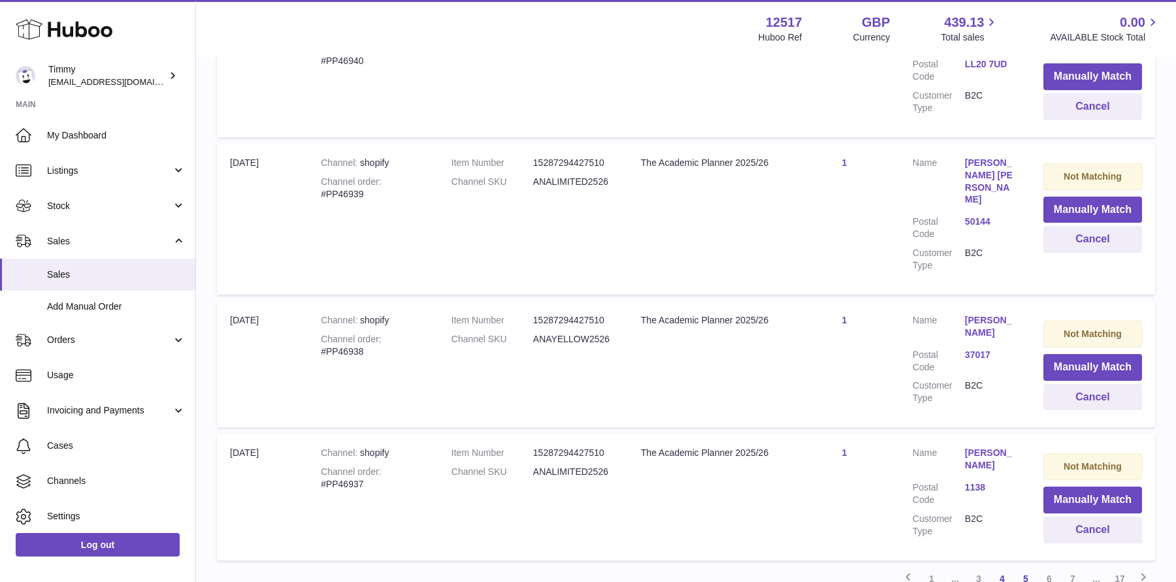
click at [1028, 567] on link "5" at bounding box center [1026, 579] width 24 height 24
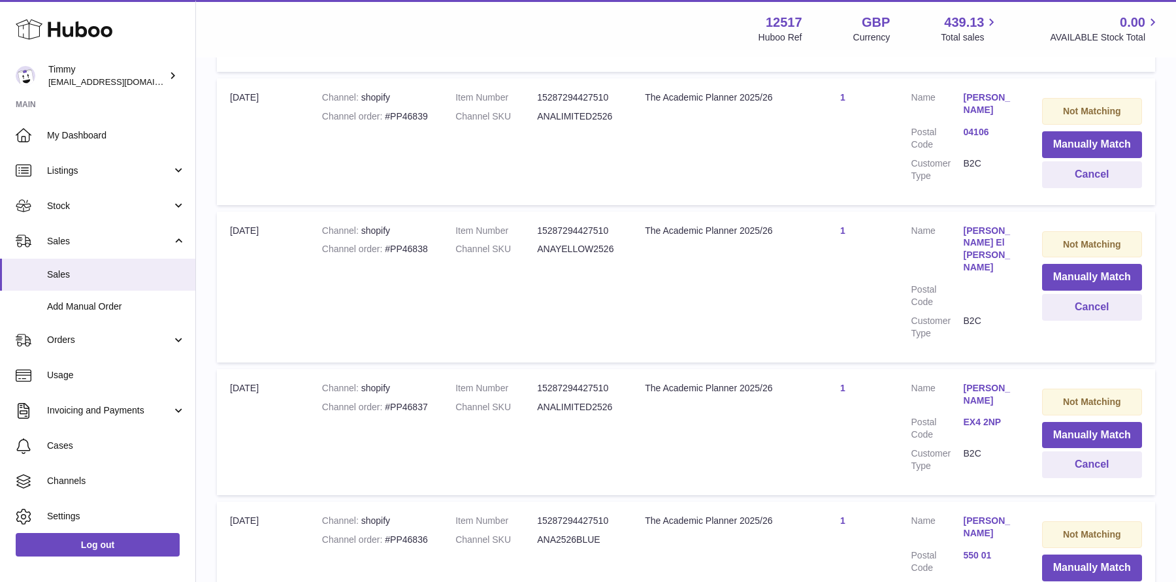
scroll to position [13138, 0]
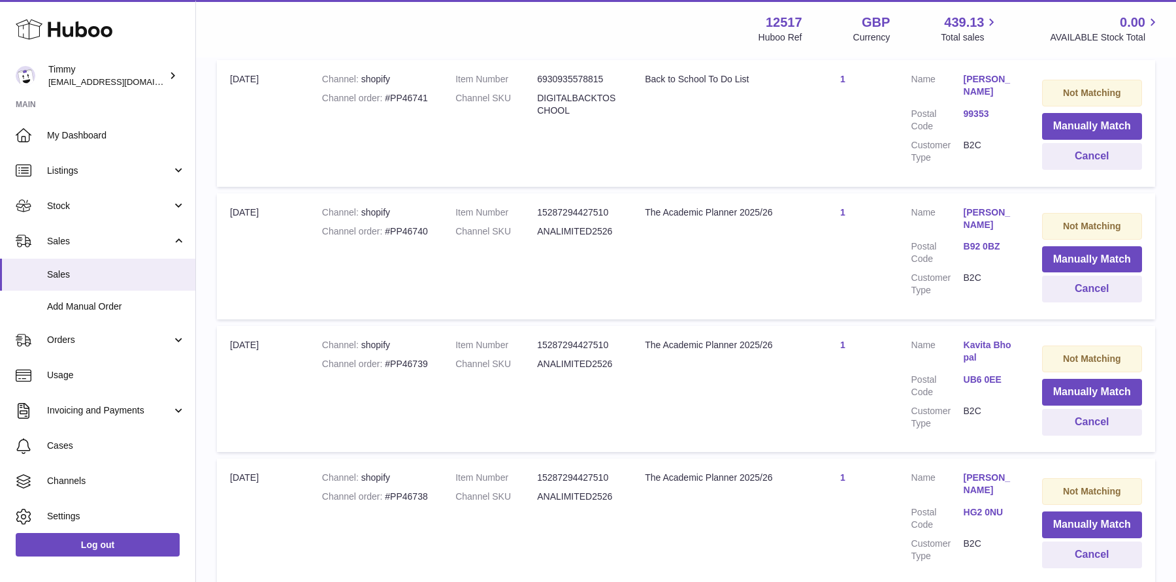
scroll to position [13142, 0]
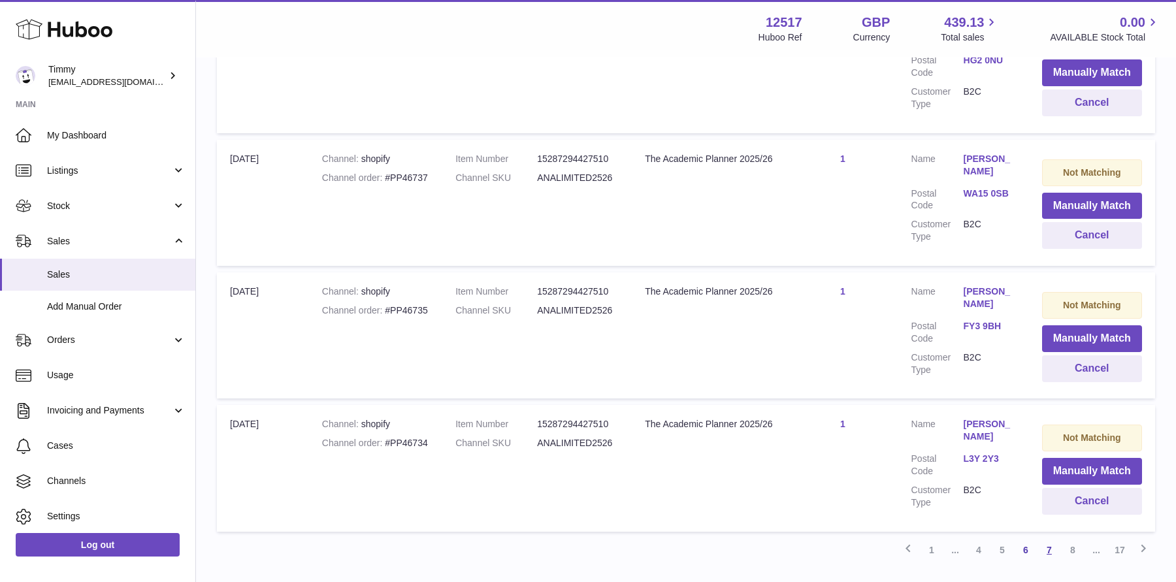
click at [1052, 538] on link "7" at bounding box center [1049, 550] width 24 height 24
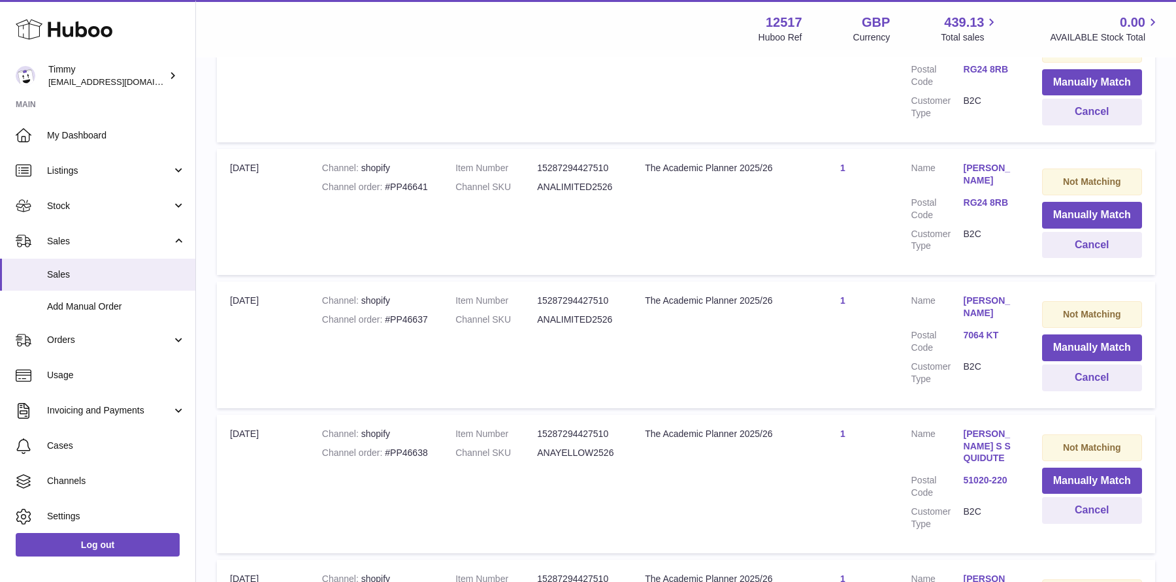
scroll to position [13187, 0]
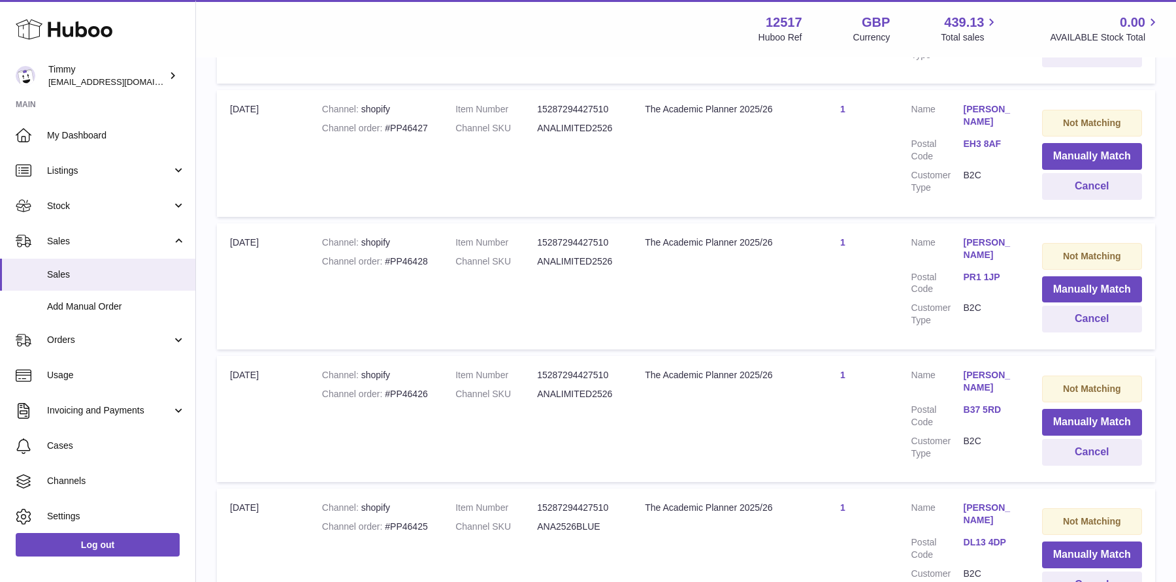
scroll to position [13148, 0]
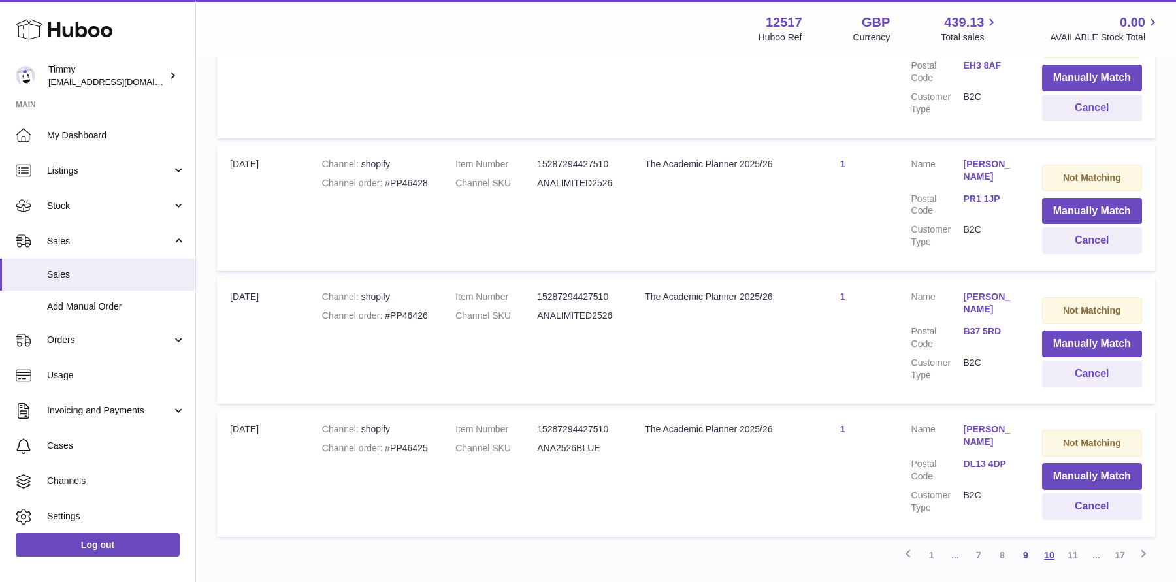
click at [1056, 543] on link "10" at bounding box center [1049, 555] width 24 height 24
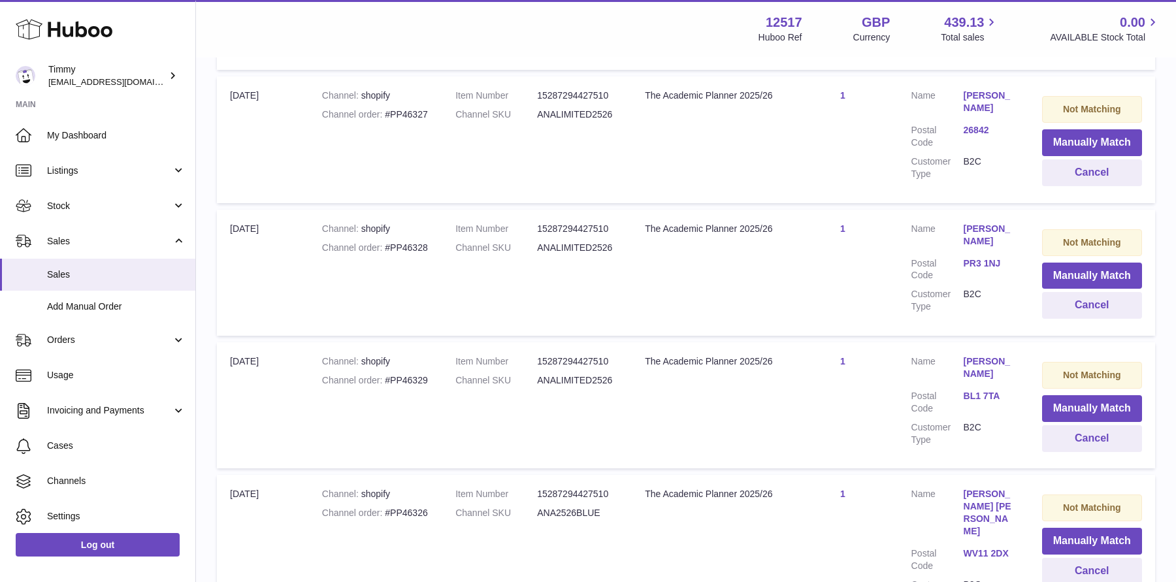
scroll to position [13163, 0]
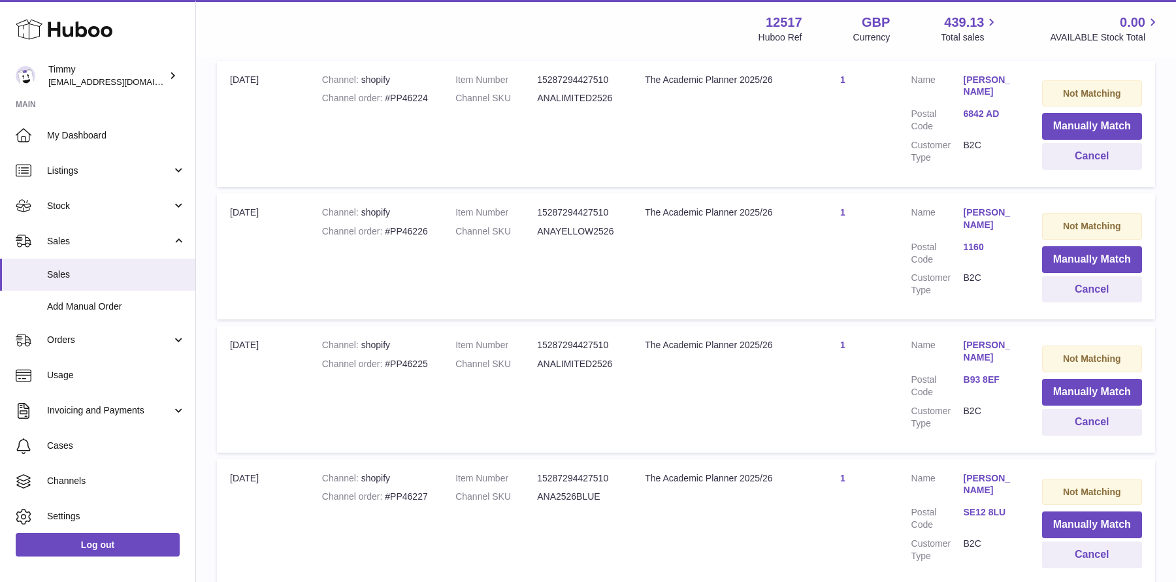
scroll to position [13145, 0]
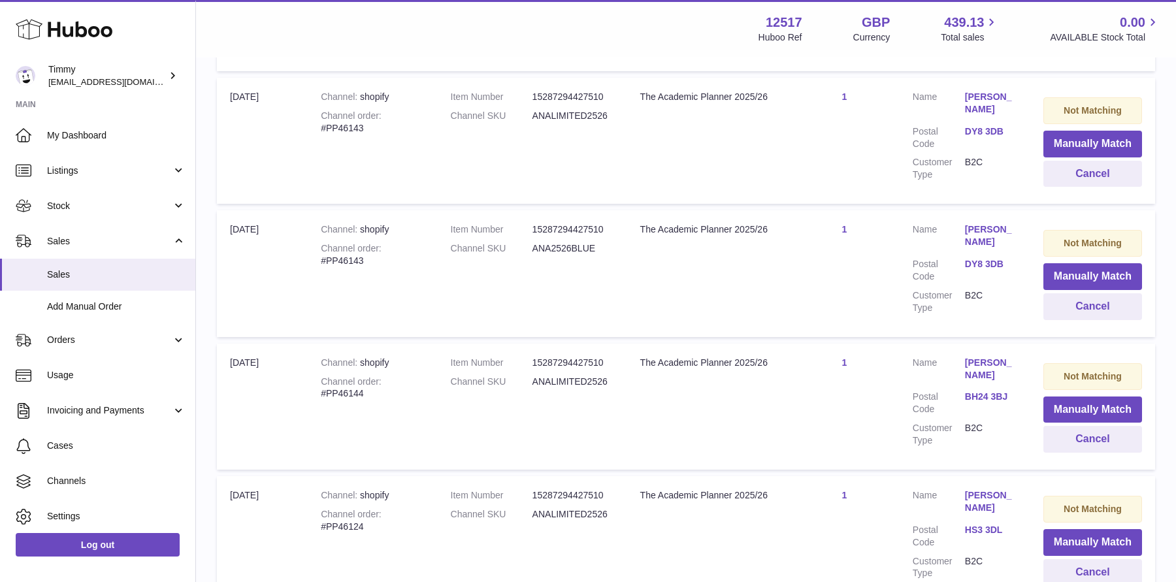
scroll to position [13176, 0]
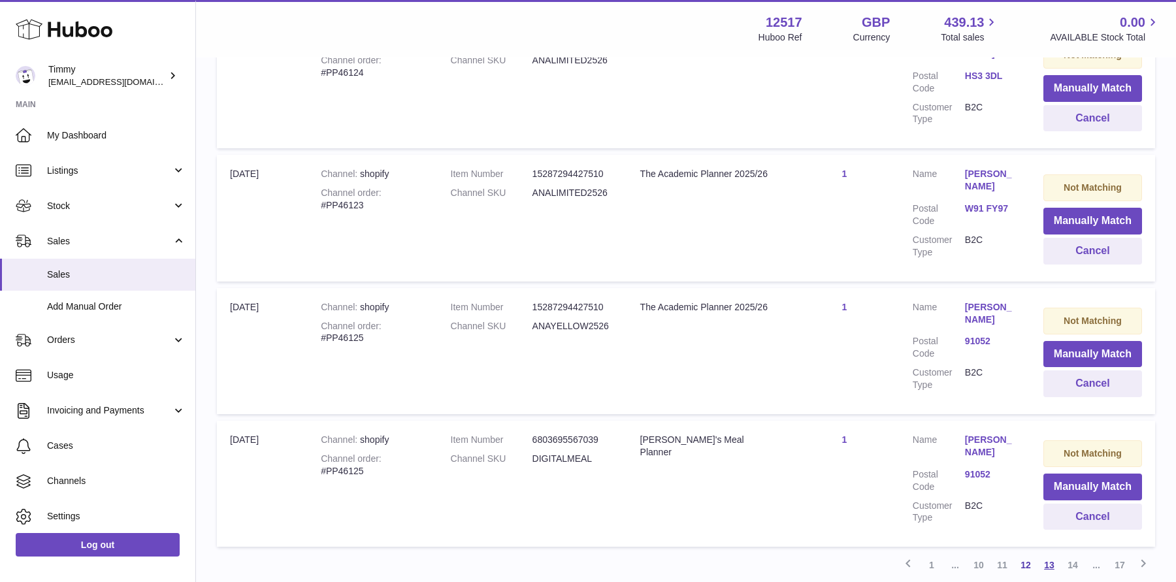
click at [1054, 553] on link "13" at bounding box center [1049, 565] width 24 height 24
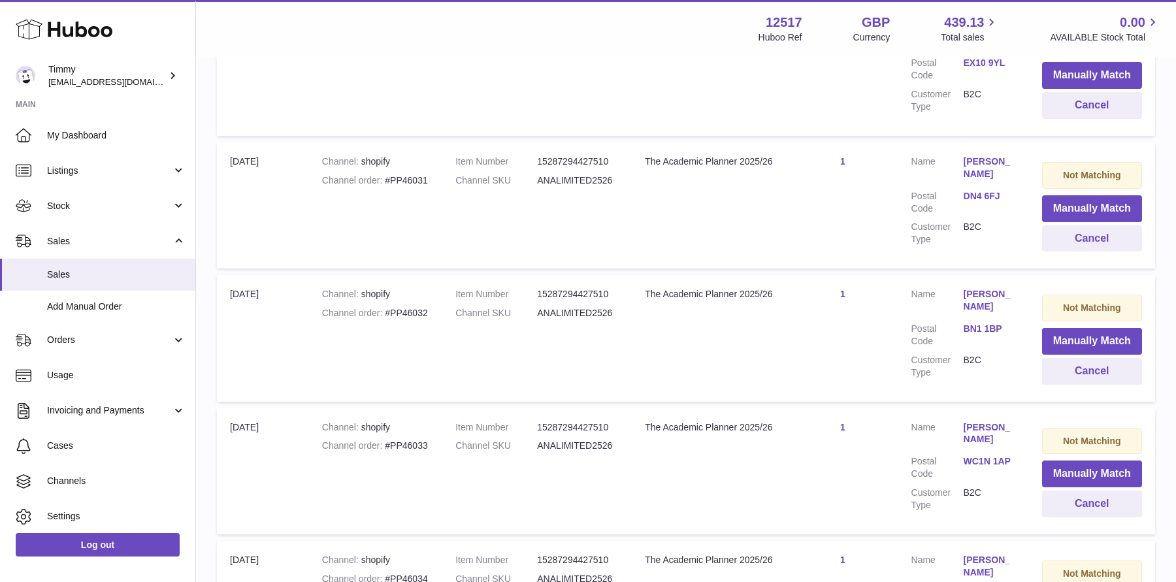
scroll to position [13142, 0]
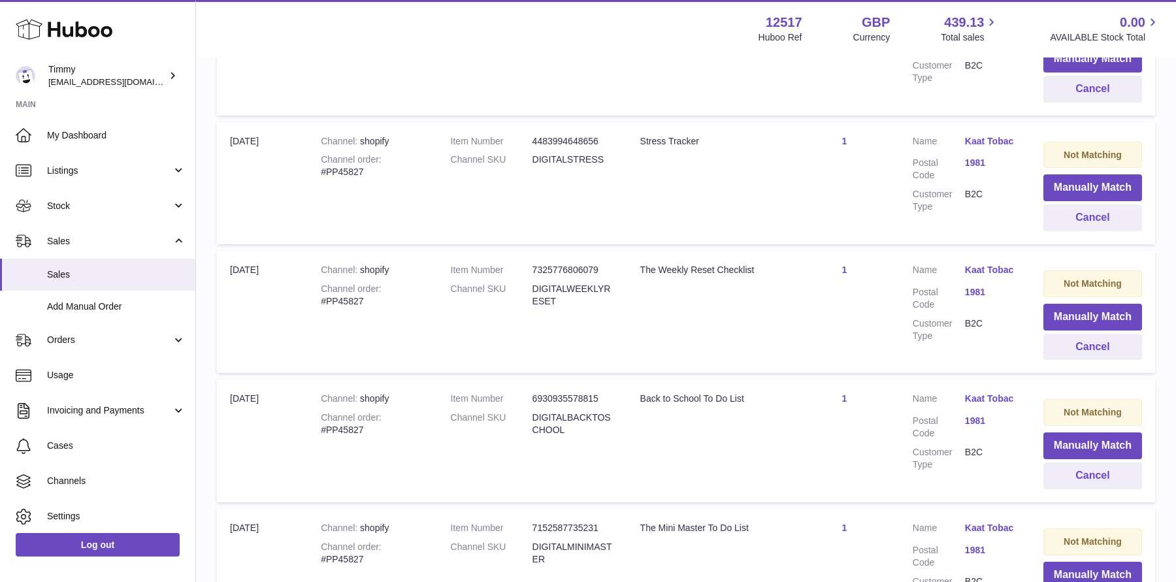
scroll to position [13104, 0]
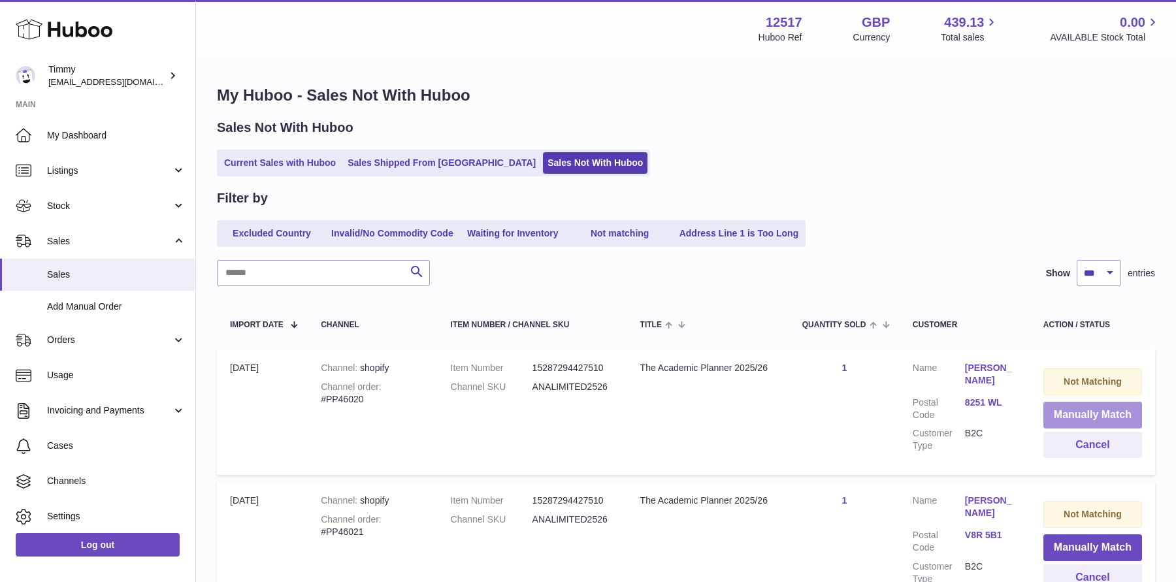
click at [1069, 418] on button "Manually Match" at bounding box center [1092, 415] width 99 height 27
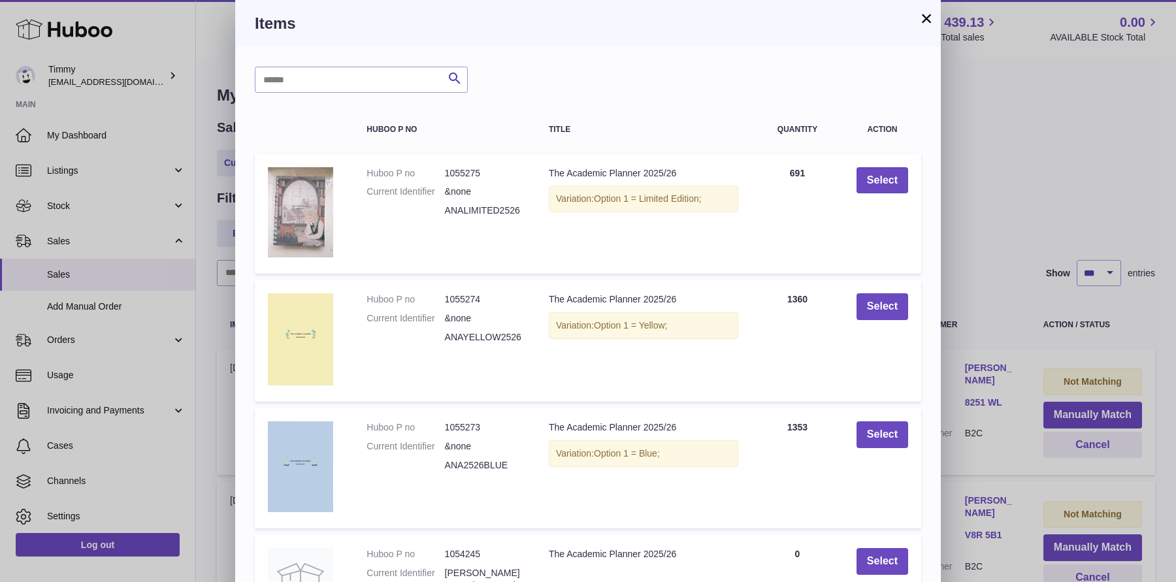
click at [926, 24] on button "×" at bounding box center [926, 18] width 16 height 16
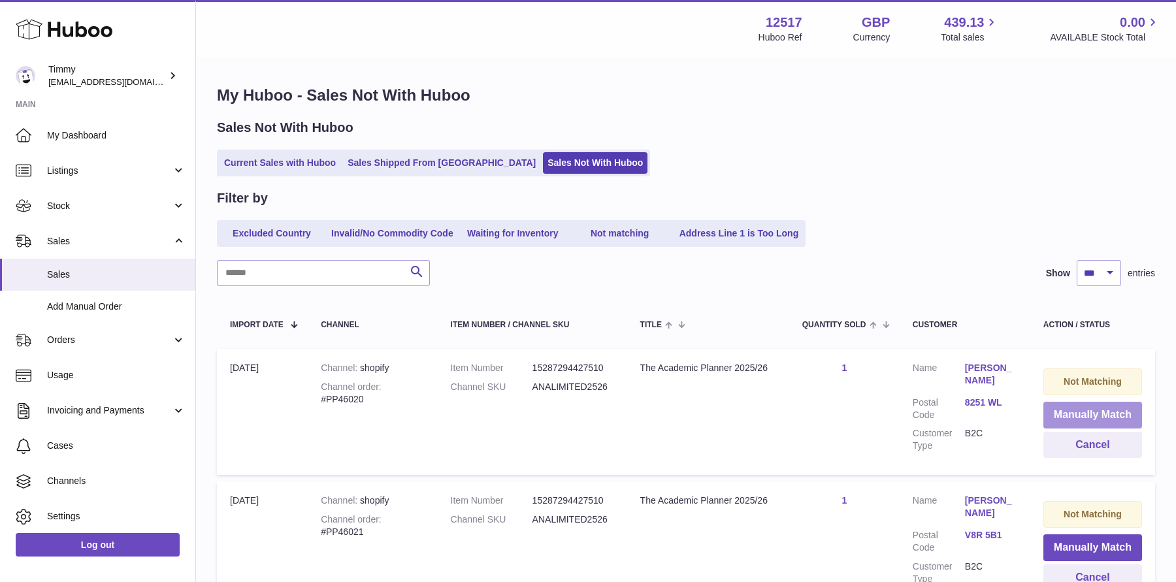
click at [1084, 417] on button "Manually Match" at bounding box center [1092, 415] width 99 height 27
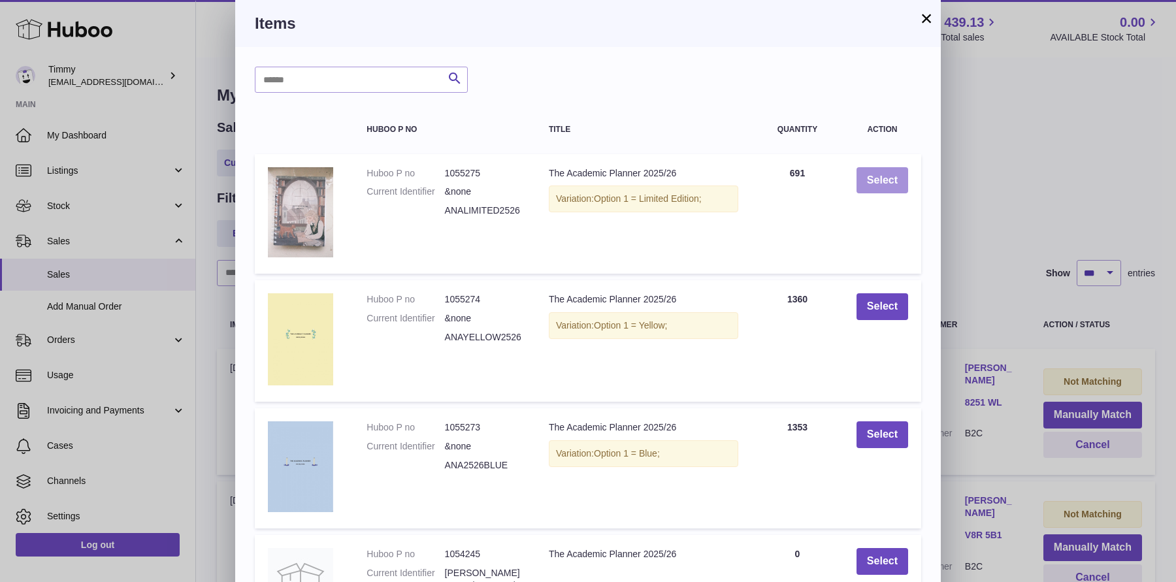
click at [875, 182] on button "Select" at bounding box center [882, 180] width 52 height 27
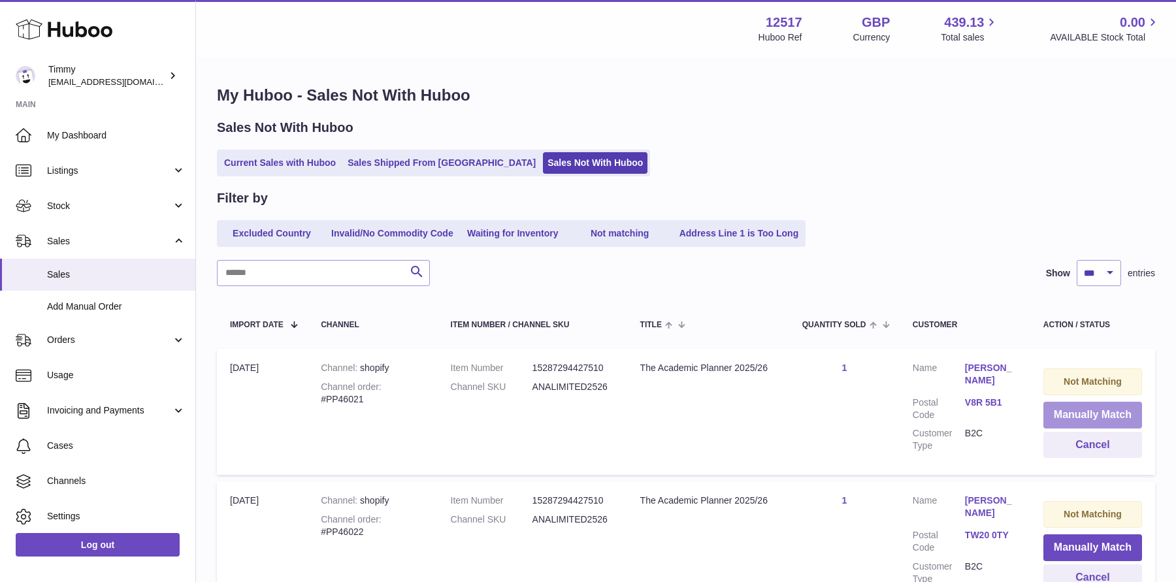
click at [1090, 412] on button "Manually Match" at bounding box center [1092, 415] width 99 height 27
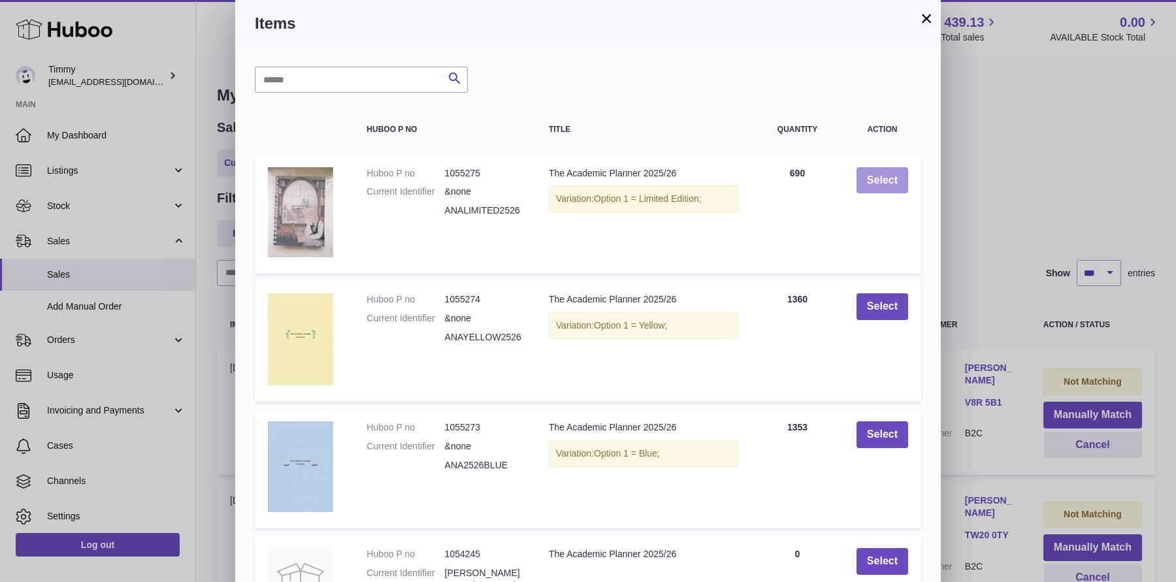
click at [863, 176] on button "Select" at bounding box center [882, 180] width 52 height 27
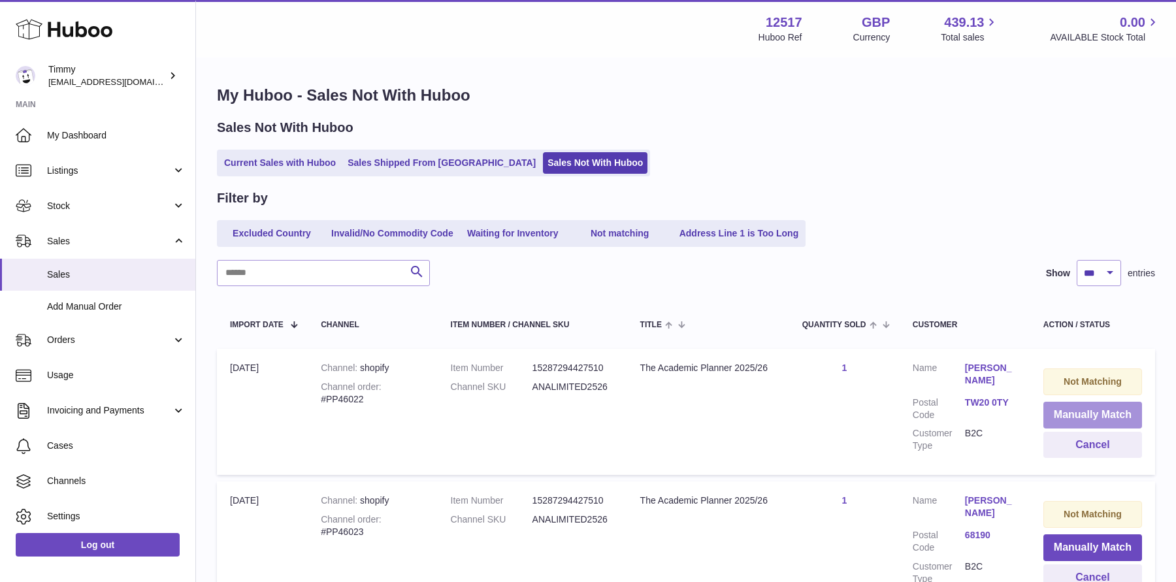
click at [1079, 418] on button "Manually Match" at bounding box center [1092, 415] width 99 height 27
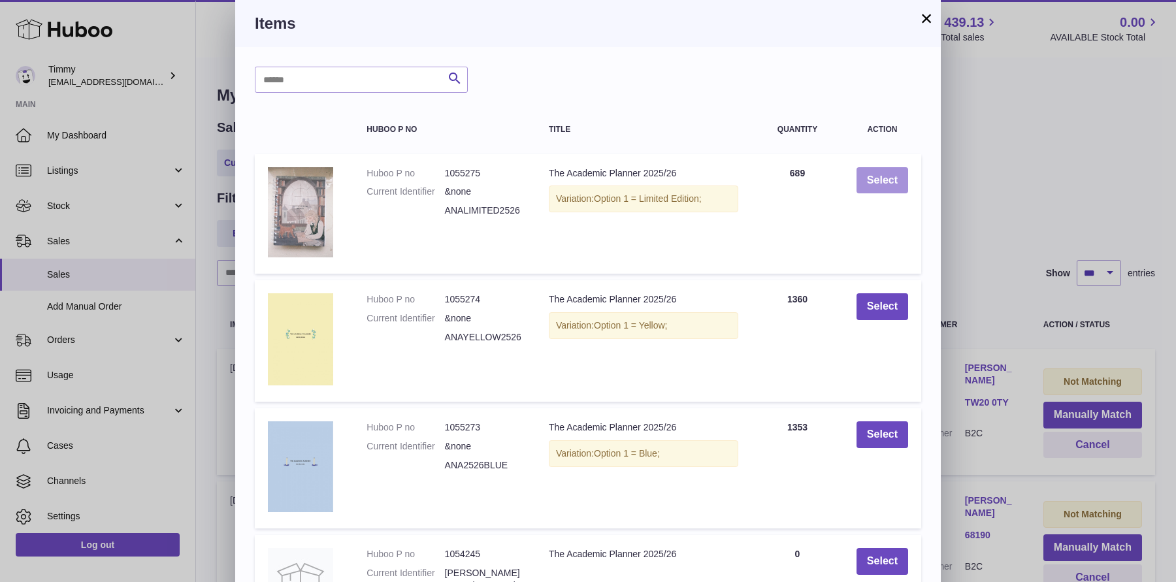
click at [882, 187] on button "Select" at bounding box center [882, 180] width 52 height 27
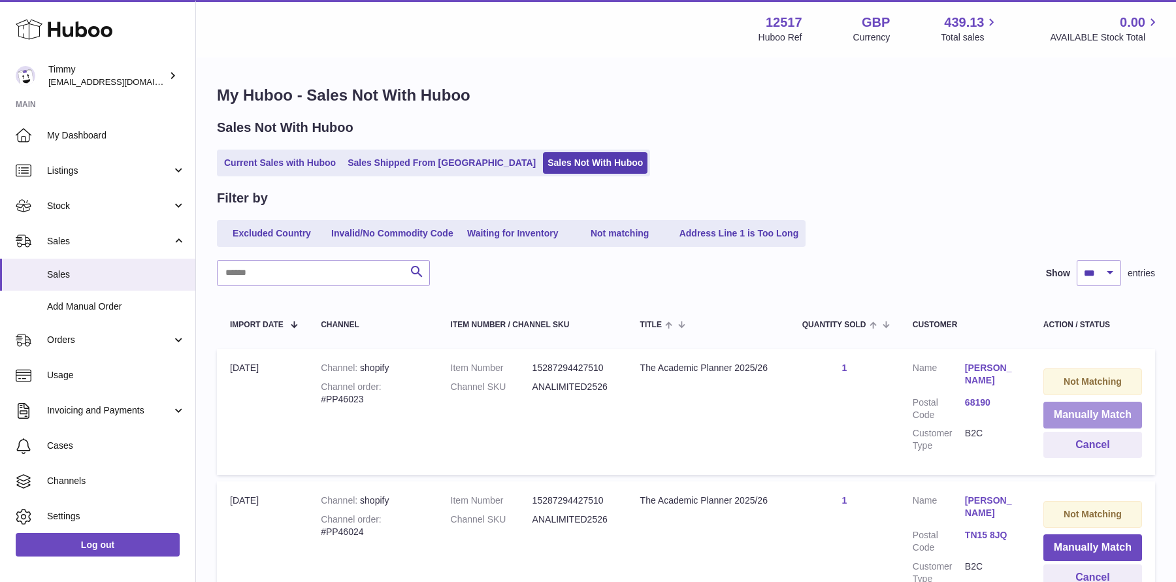
click at [1072, 413] on button "Manually Match" at bounding box center [1092, 415] width 99 height 27
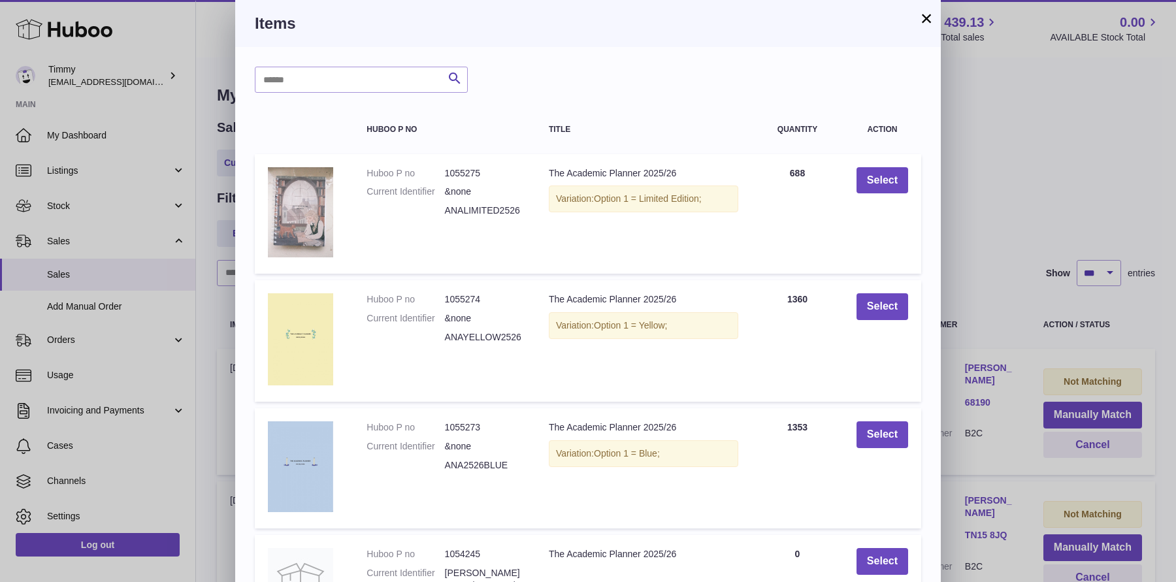
click at [921, 23] on button "×" at bounding box center [926, 18] width 16 height 16
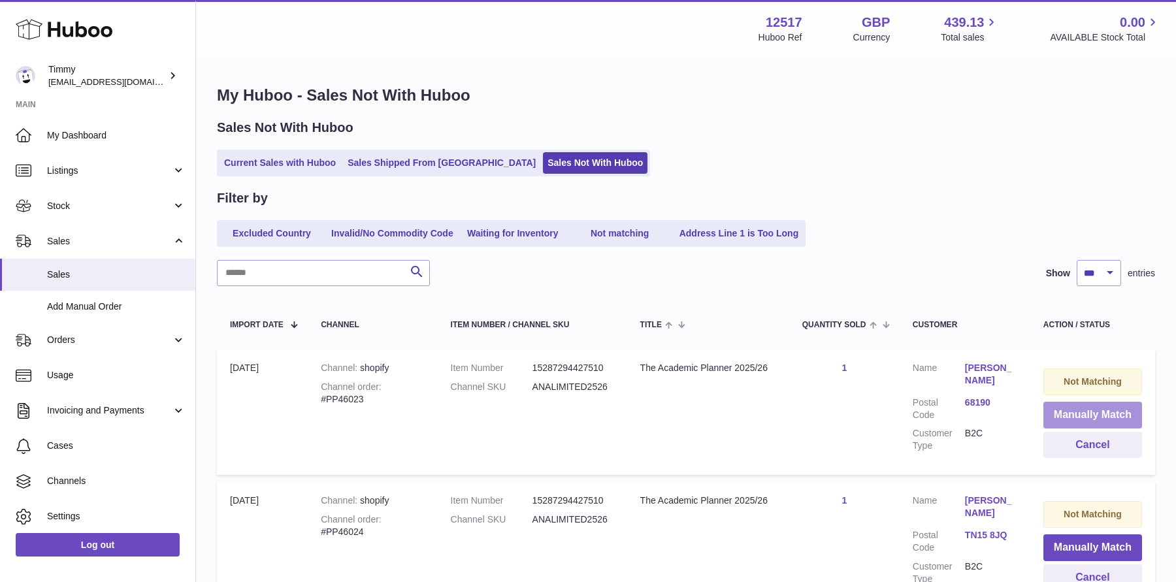
click at [1101, 414] on button "Manually Match" at bounding box center [1092, 415] width 99 height 27
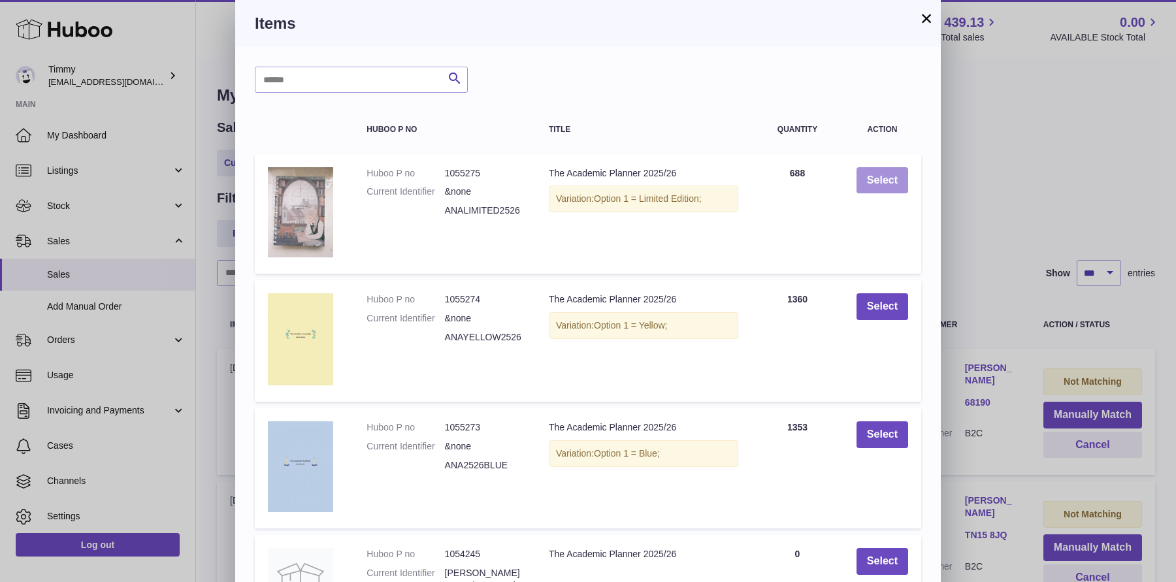
click at [882, 179] on button "Select" at bounding box center [882, 180] width 52 height 27
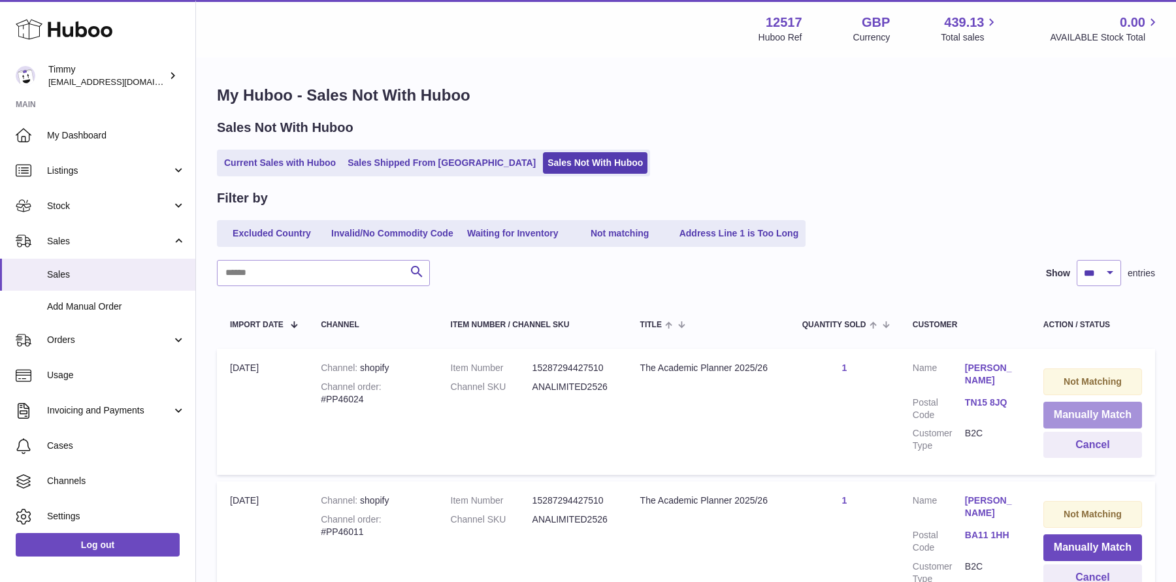
click at [1066, 419] on button "Manually Match" at bounding box center [1092, 415] width 99 height 27
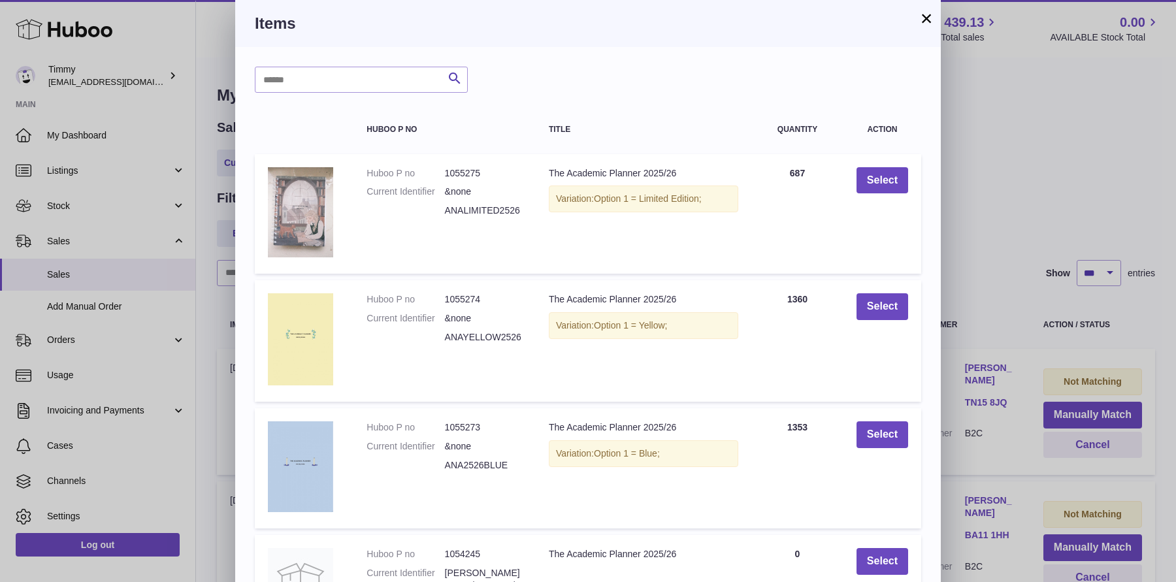
click at [880, 164] on td "Select" at bounding box center [882, 214] width 78 height 120
click at [880, 176] on button "Select" at bounding box center [882, 180] width 52 height 27
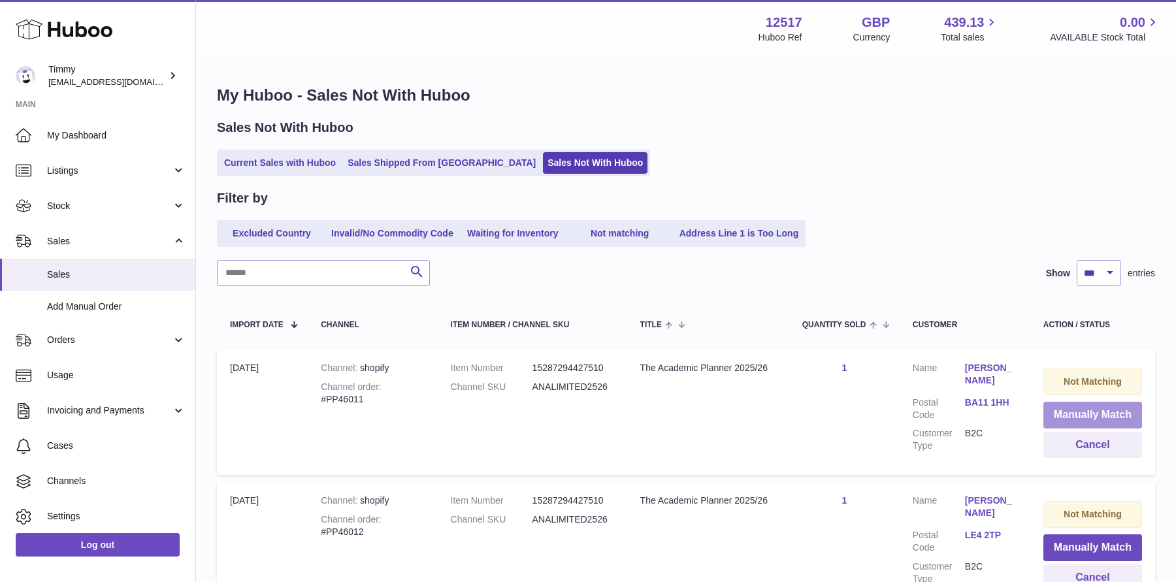
click at [1092, 415] on button "Manually Match" at bounding box center [1092, 415] width 99 height 27
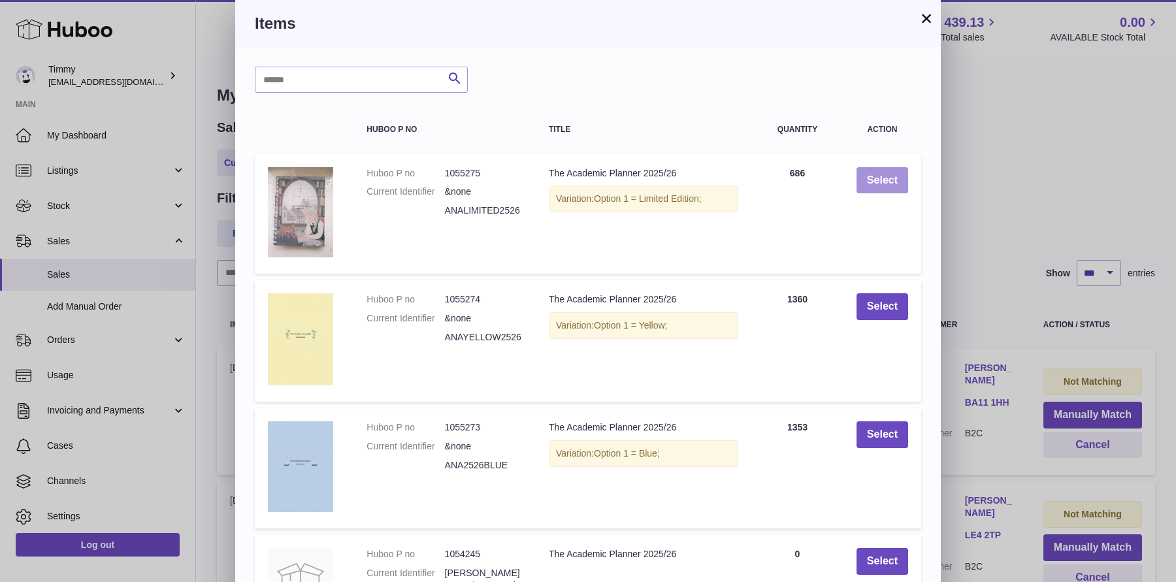
click at [888, 178] on button "Select" at bounding box center [882, 180] width 52 height 27
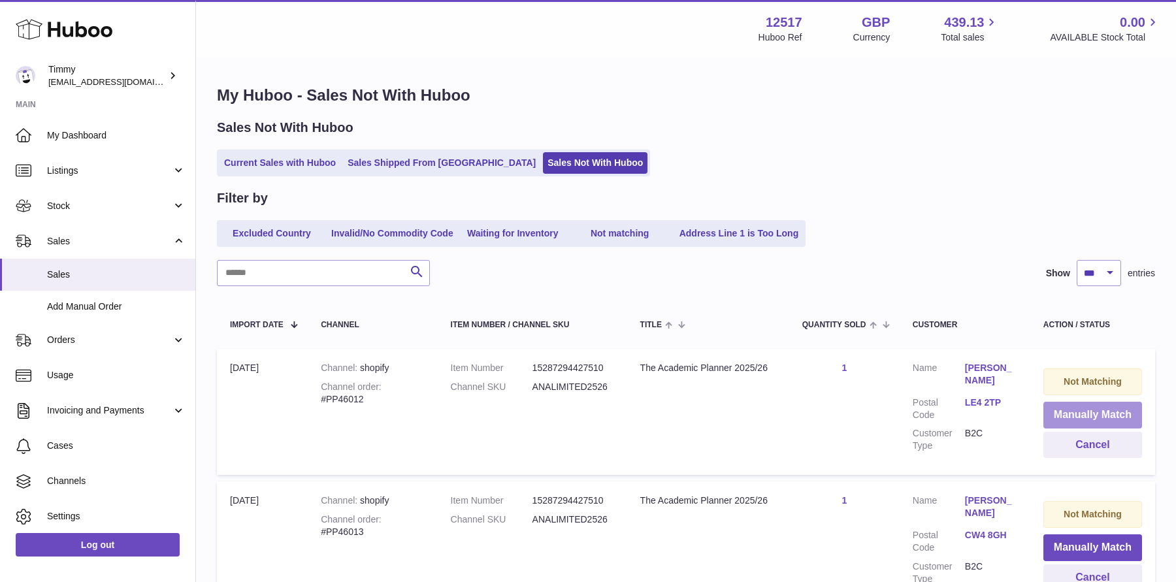
click at [1067, 410] on button "Manually Match" at bounding box center [1092, 415] width 99 height 27
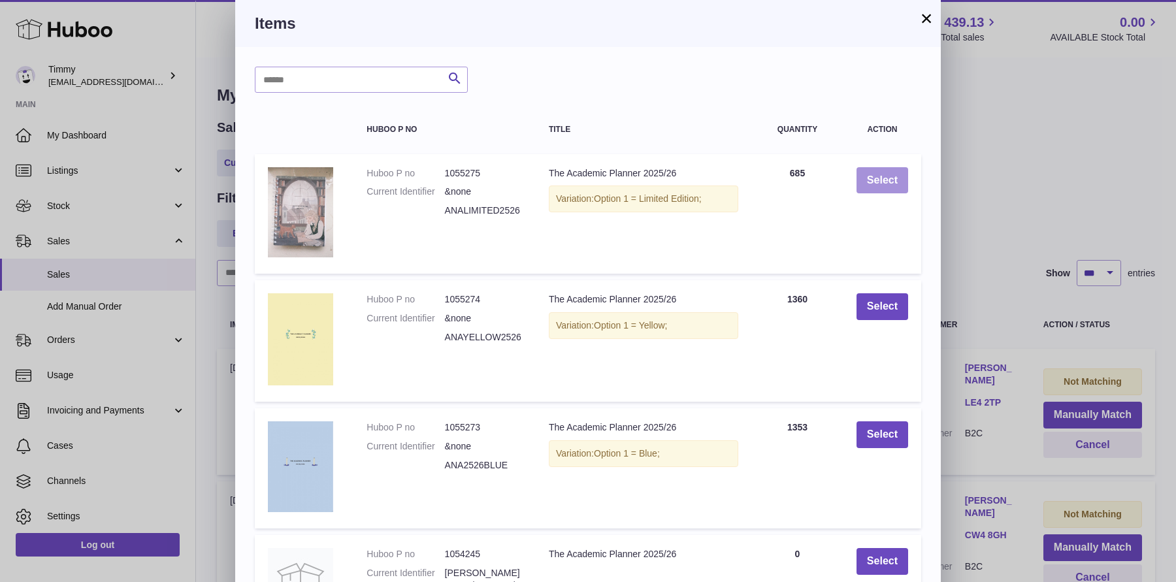
click at [884, 175] on button "Select" at bounding box center [882, 180] width 52 height 27
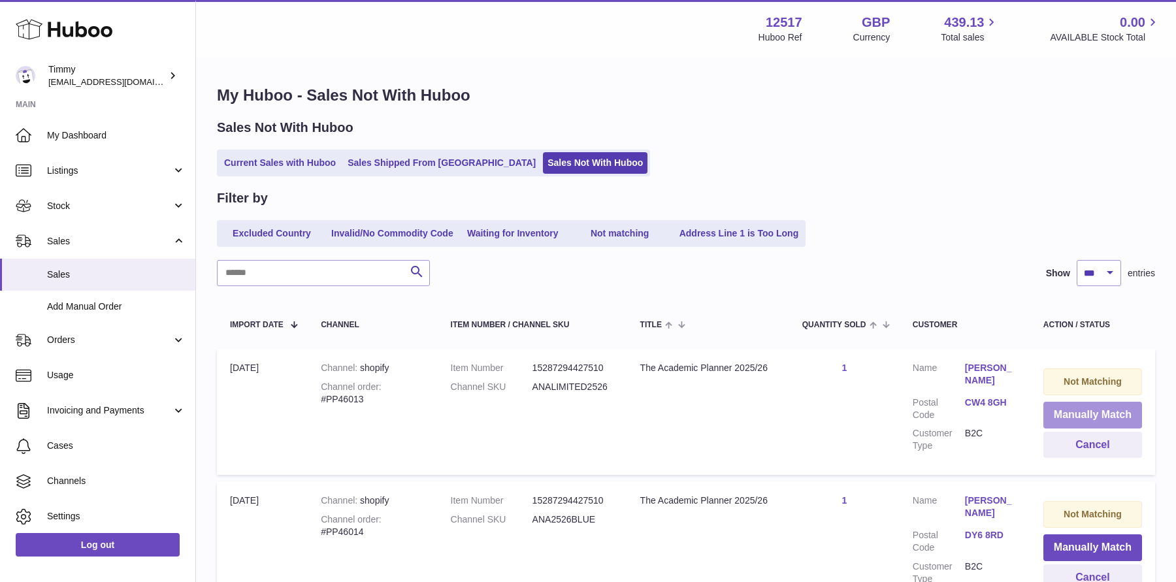
click at [1081, 419] on button "Manually Match" at bounding box center [1092, 415] width 99 height 27
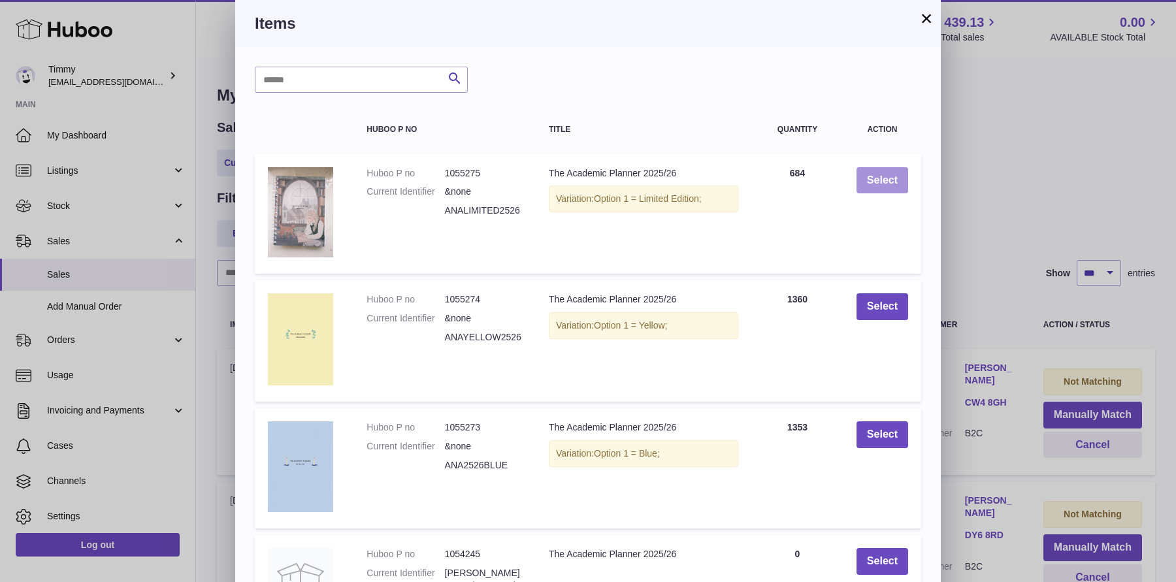
click at [861, 191] on button "Select" at bounding box center [882, 180] width 52 height 27
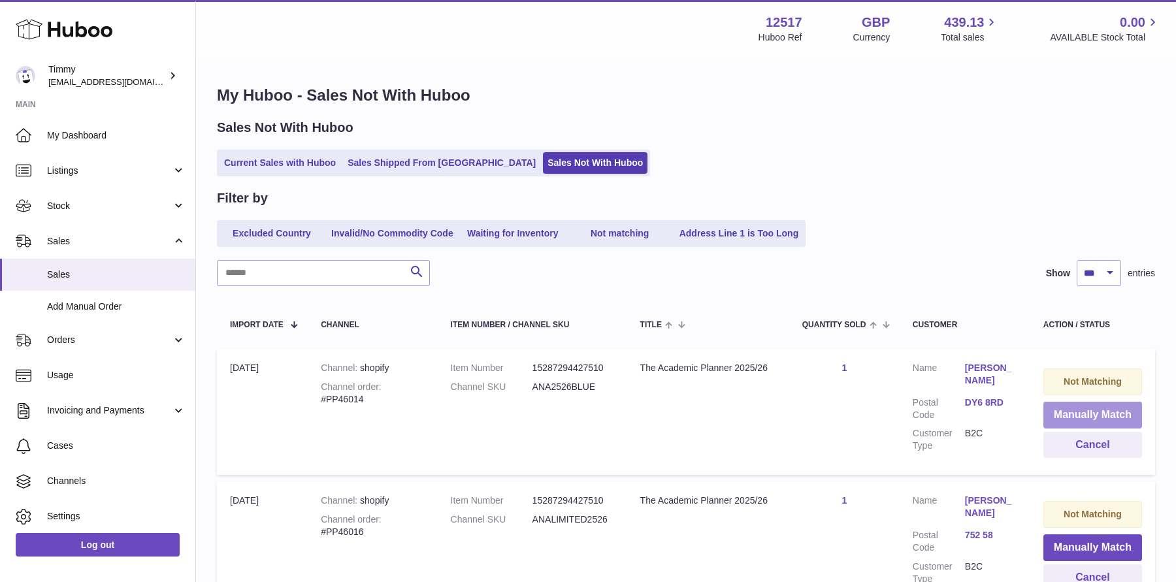
click at [1066, 419] on button "Manually Match" at bounding box center [1092, 415] width 99 height 27
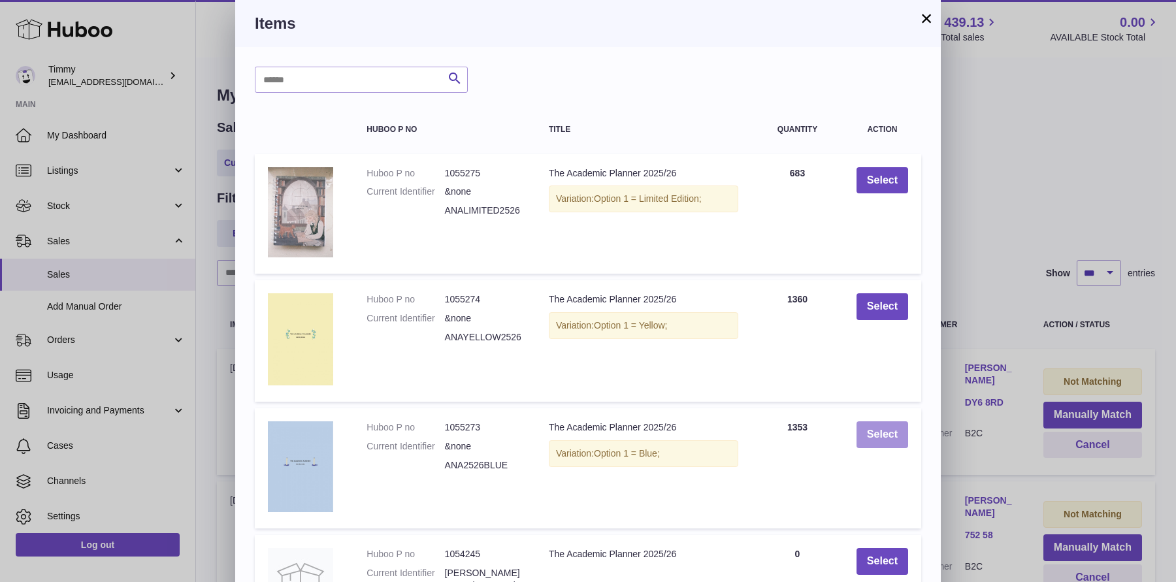
click at [892, 436] on button "Select" at bounding box center [882, 434] width 52 height 27
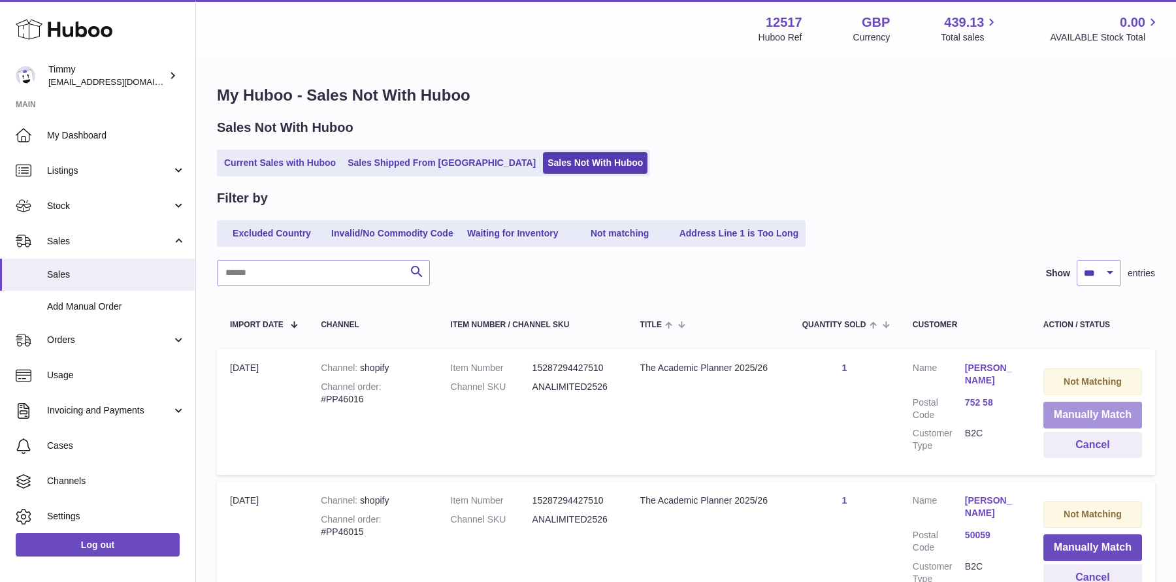
click at [1056, 413] on button "Manually Match" at bounding box center [1092, 415] width 99 height 27
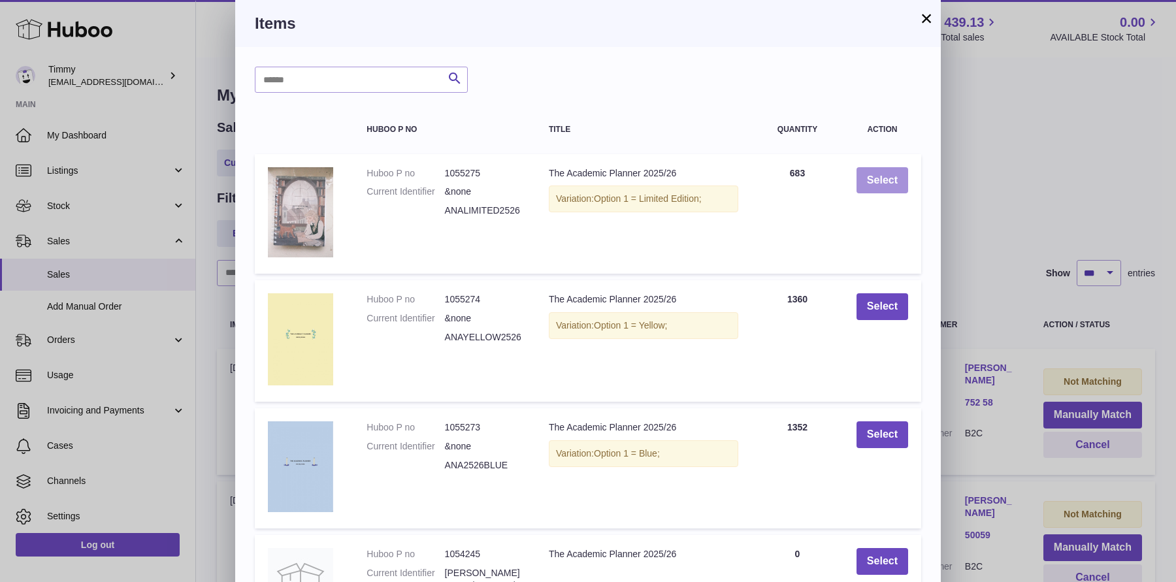
click at [884, 182] on button "Select" at bounding box center [882, 180] width 52 height 27
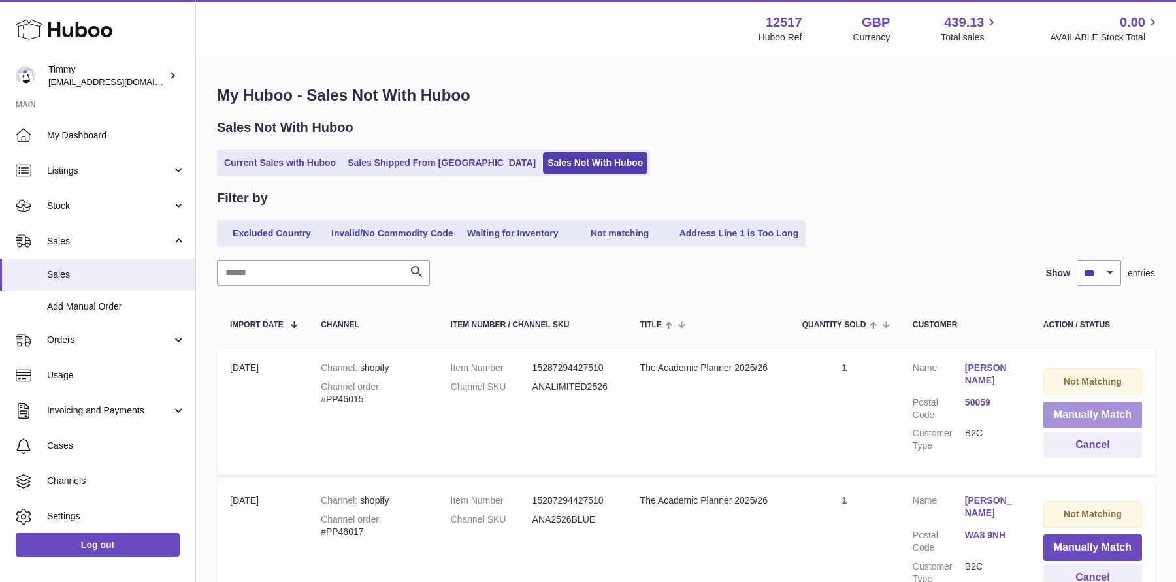
click at [1059, 416] on button "Manually Match" at bounding box center [1092, 415] width 99 height 27
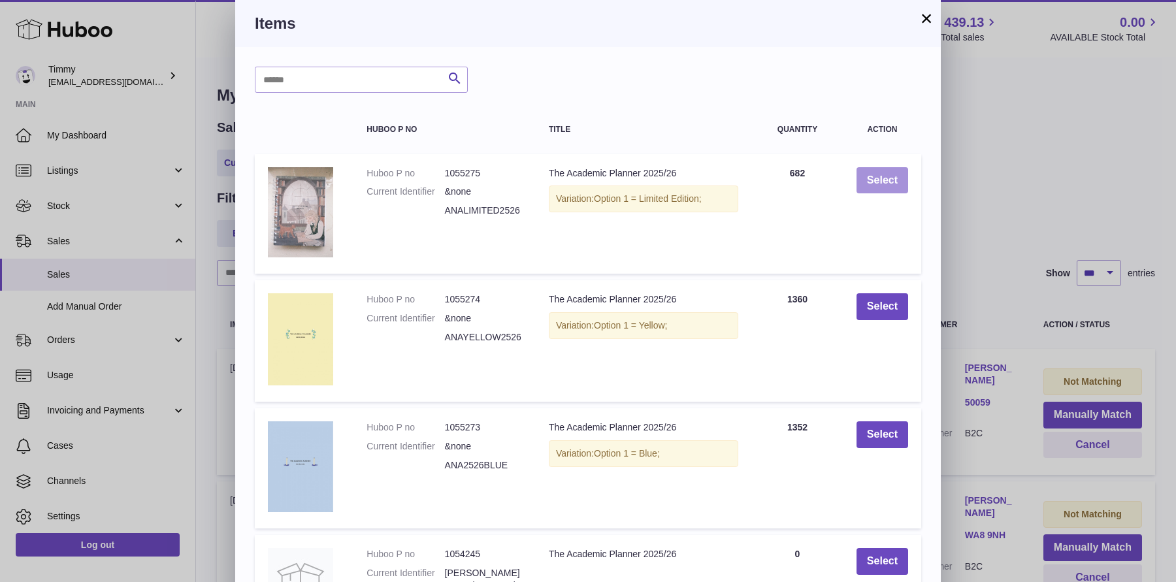
click at [887, 174] on button "Select" at bounding box center [882, 180] width 52 height 27
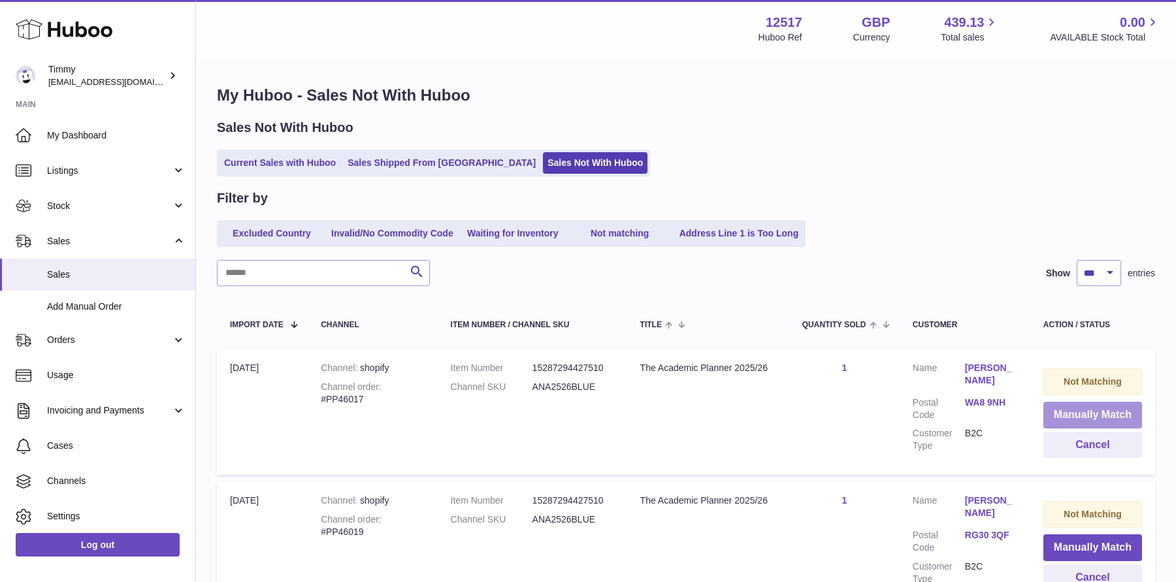
click at [1057, 418] on button "Manually Match" at bounding box center [1092, 415] width 99 height 27
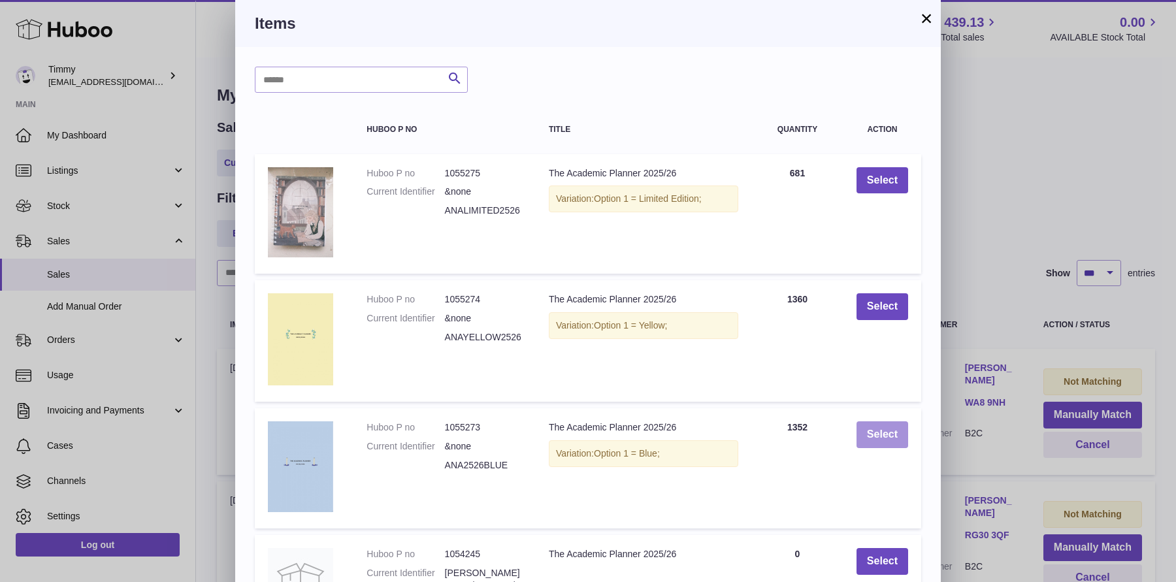
click at [897, 427] on button "Select" at bounding box center [882, 434] width 52 height 27
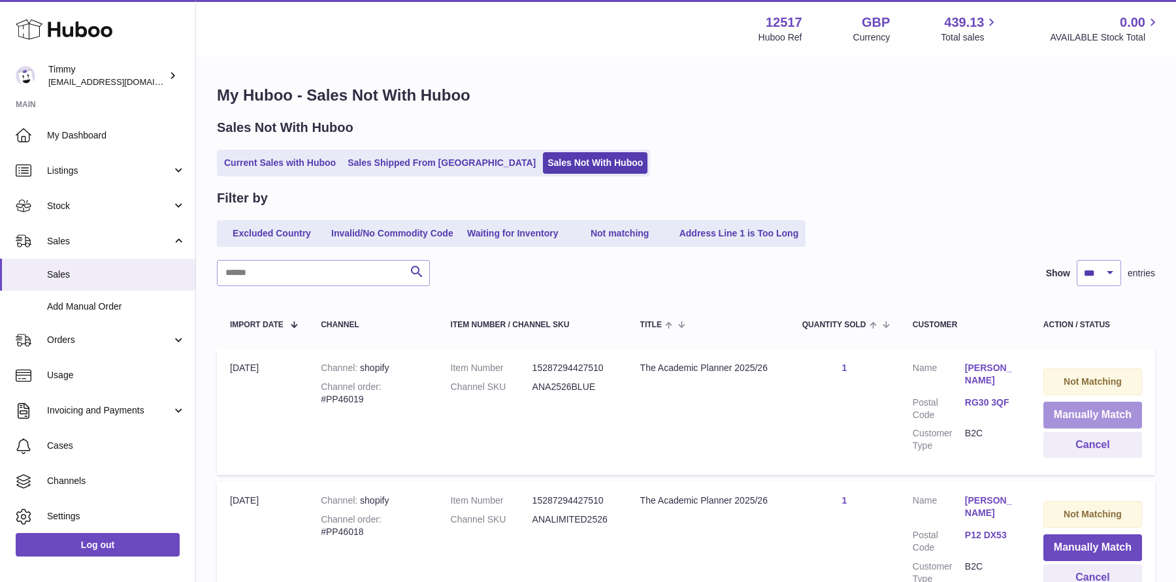
click at [1056, 417] on button "Manually Match" at bounding box center [1092, 415] width 99 height 27
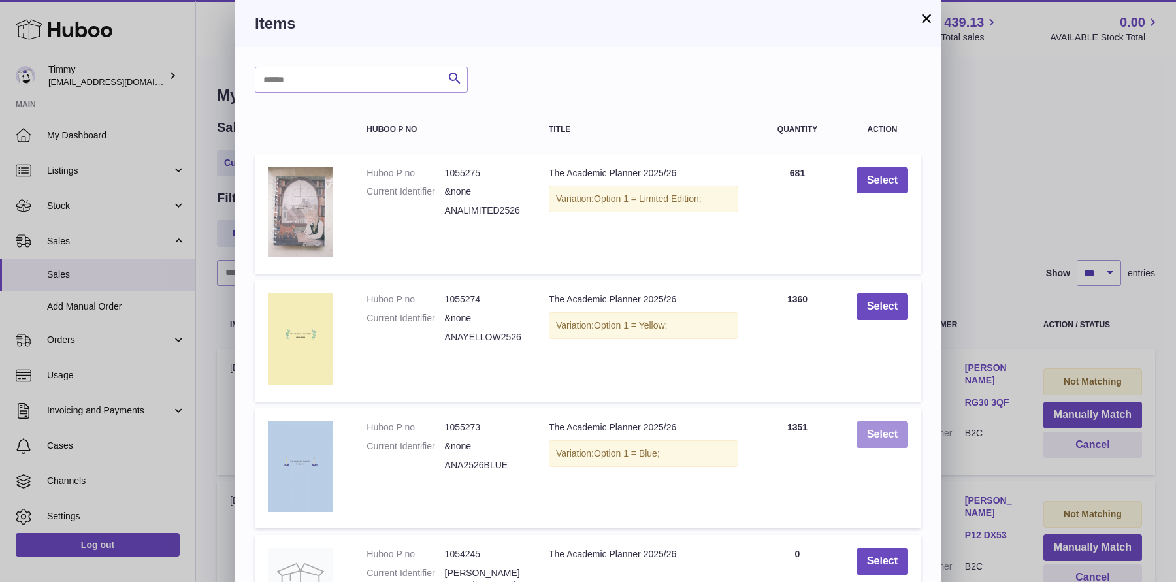
click at [887, 440] on button "Select" at bounding box center [882, 434] width 52 height 27
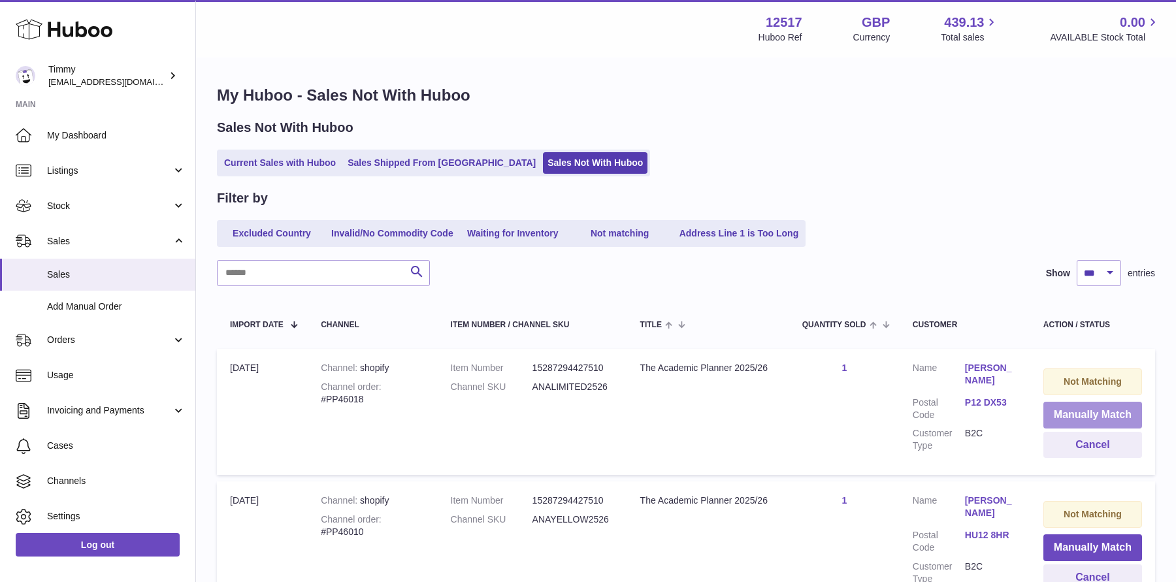
click at [1072, 415] on button "Manually Match" at bounding box center [1092, 415] width 99 height 27
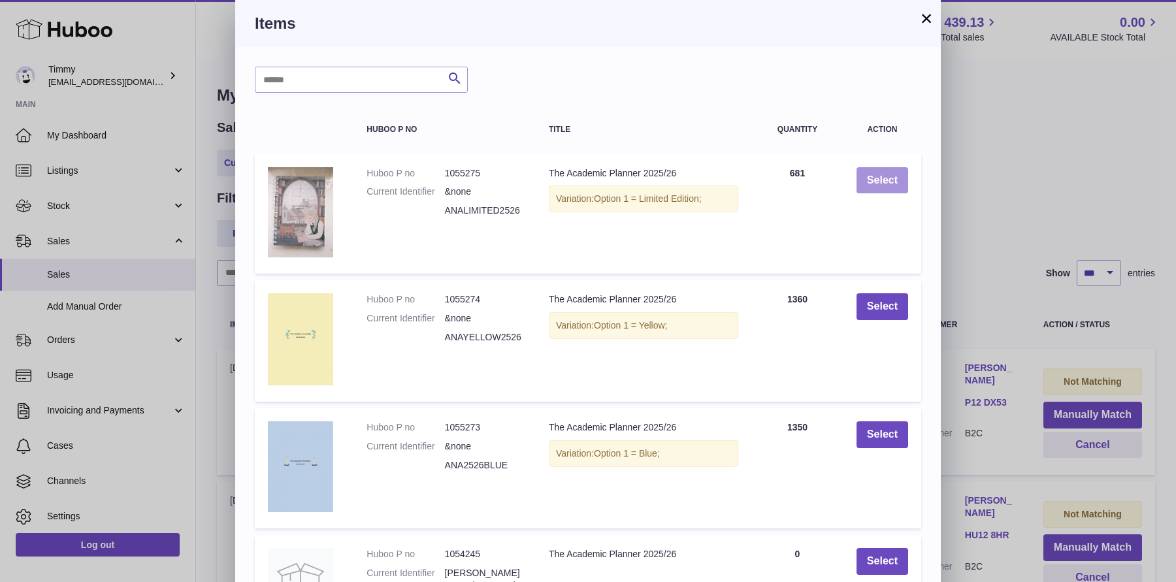
click at [888, 187] on button "Select" at bounding box center [882, 180] width 52 height 27
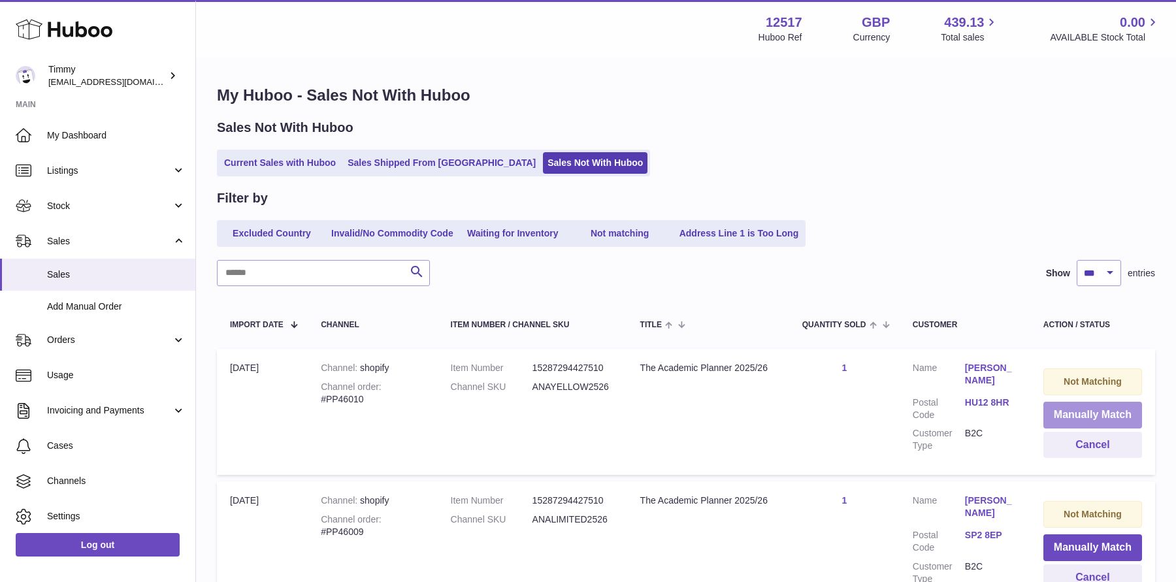
click at [1067, 419] on button "Manually Match" at bounding box center [1092, 415] width 99 height 27
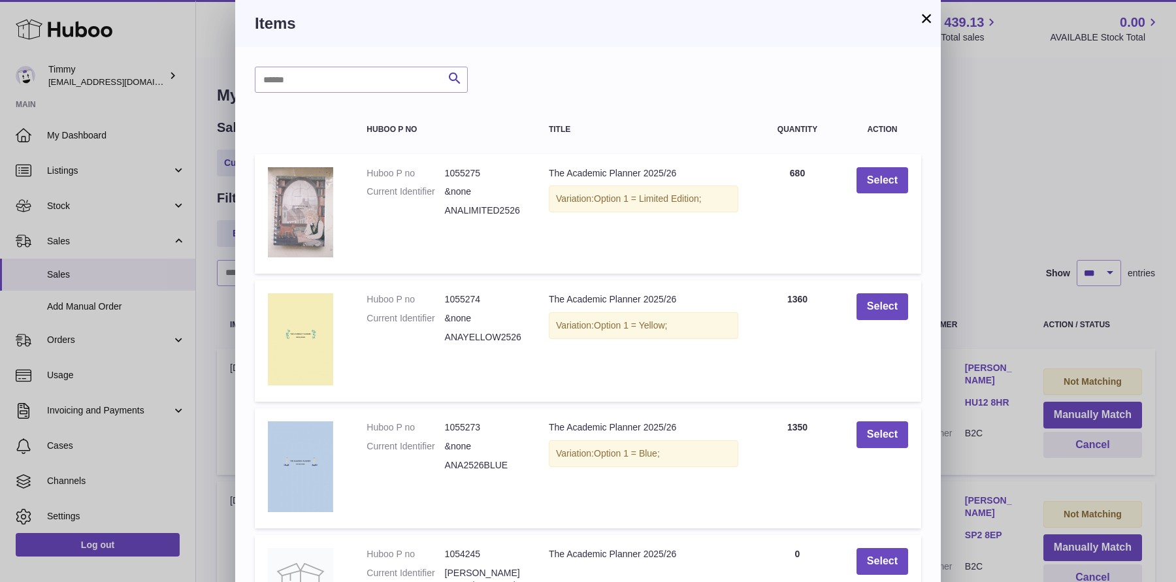
click at [895, 323] on td "Select" at bounding box center [882, 340] width 78 height 121
click at [894, 309] on button "Select" at bounding box center [882, 306] width 52 height 27
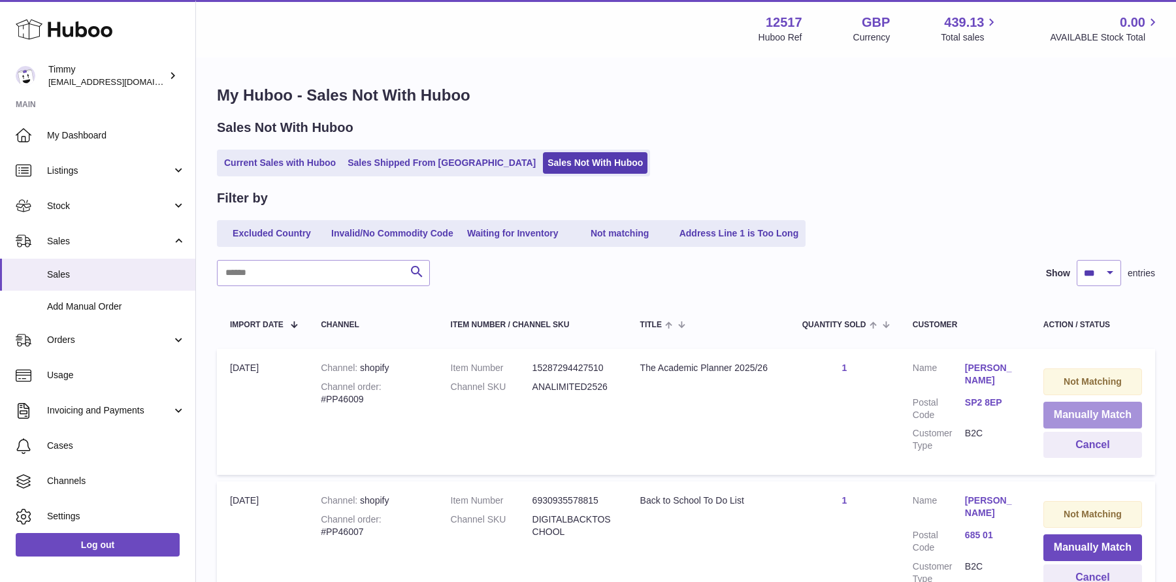
click at [1057, 419] on button "Manually Match" at bounding box center [1092, 415] width 99 height 27
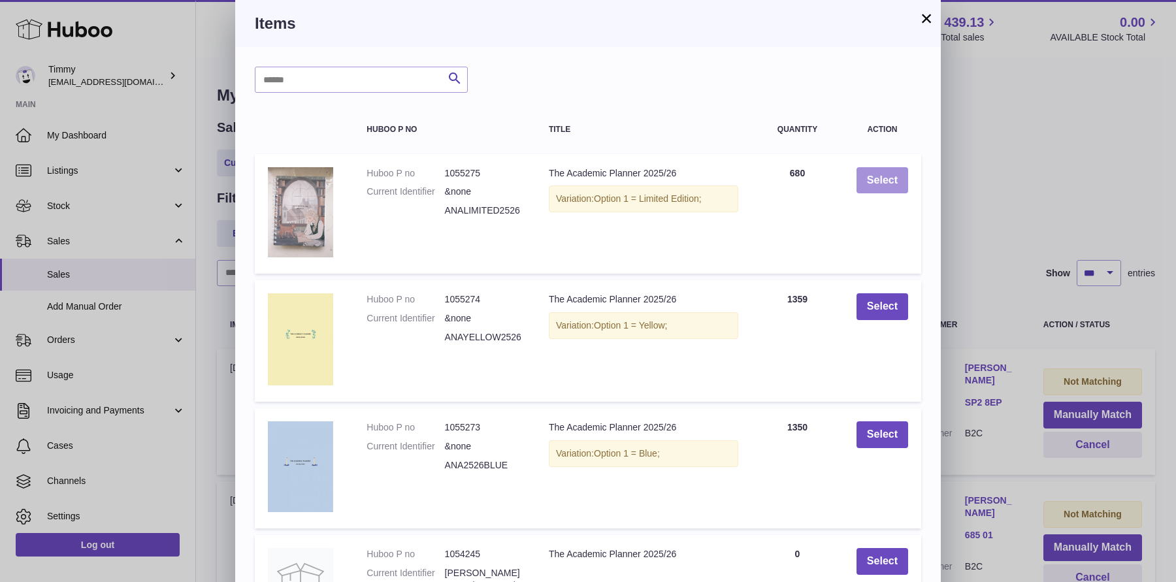
click at [871, 184] on button "Select" at bounding box center [882, 180] width 52 height 27
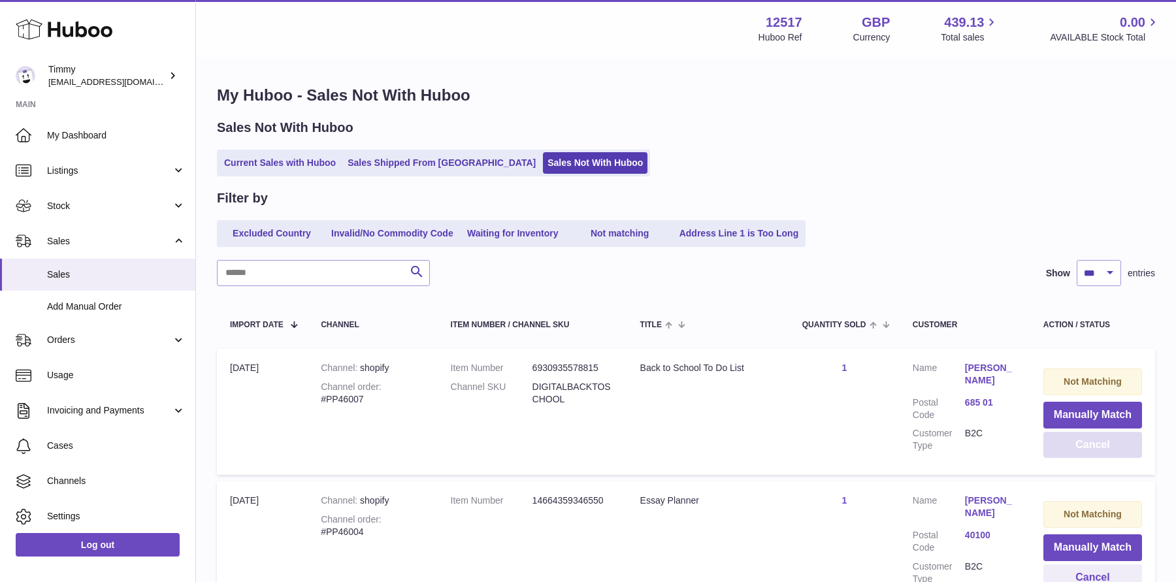
click at [1074, 451] on button "Cancel" at bounding box center [1092, 445] width 99 height 27
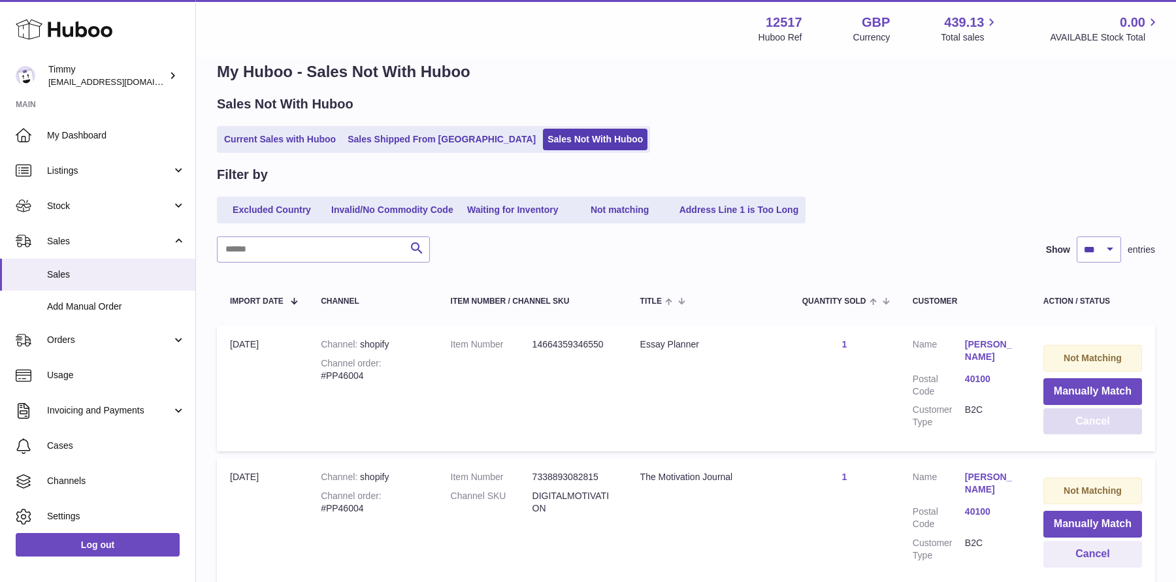
scroll to position [26, 0]
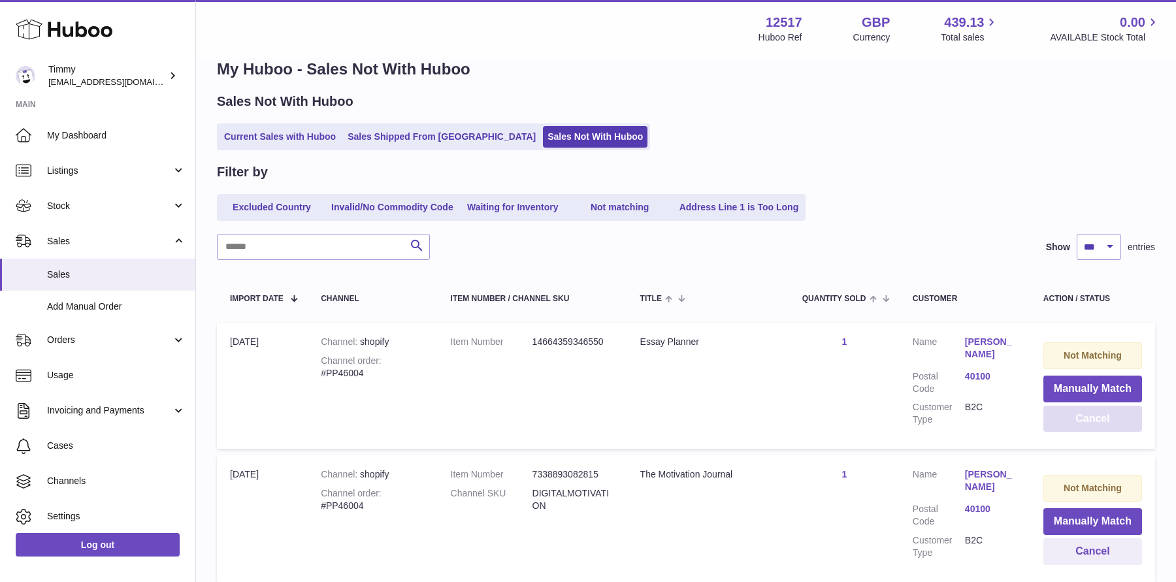
click at [1069, 426] on button "Cancel" at bounding box center [1092, 419] width 99 height 27
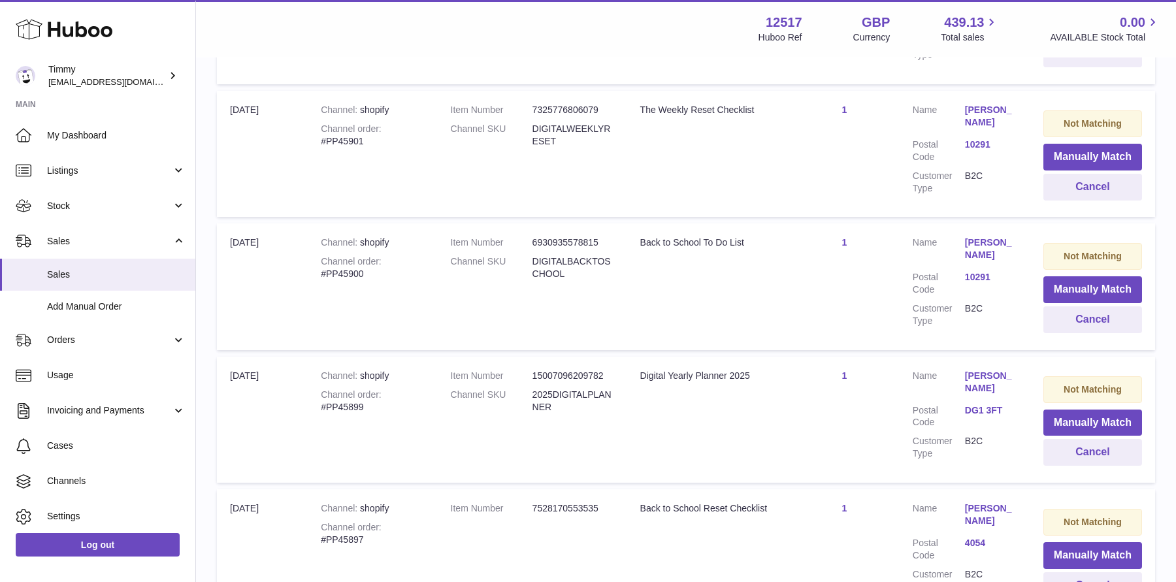
scroll to position [13061, 0]
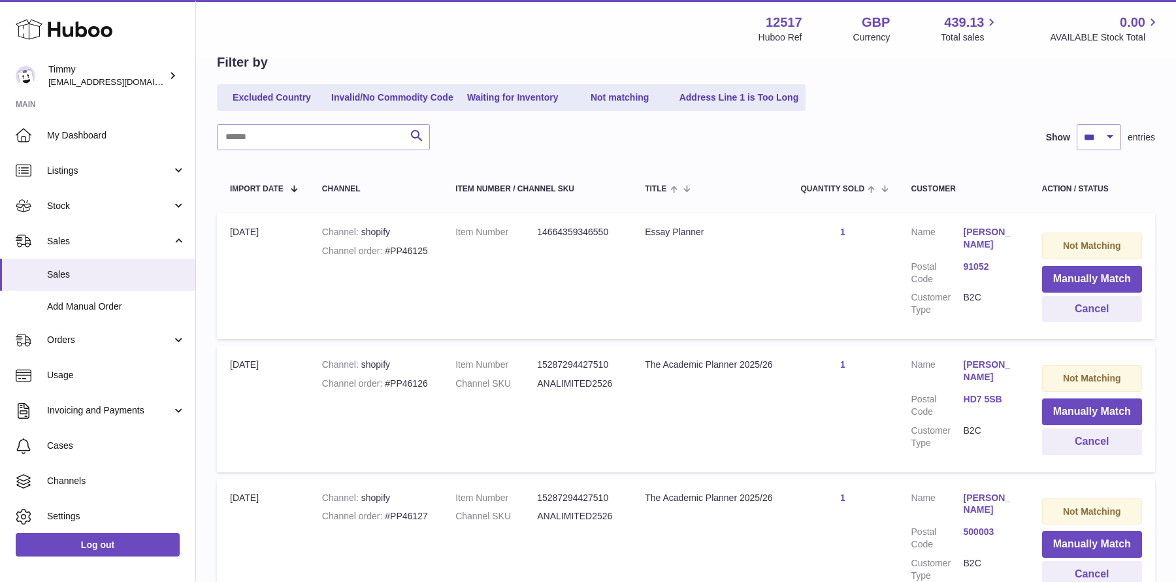
scroll to position [145, 0]
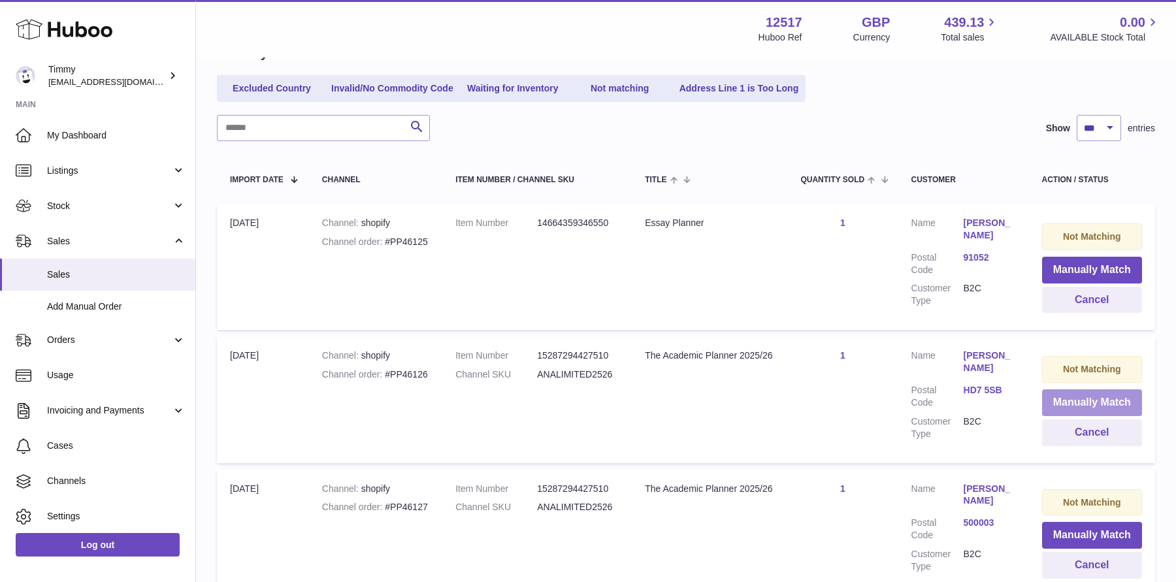
click at [1084, 404] on button "Manually Match" at bounding box center [1092, 402] width 100 height 27
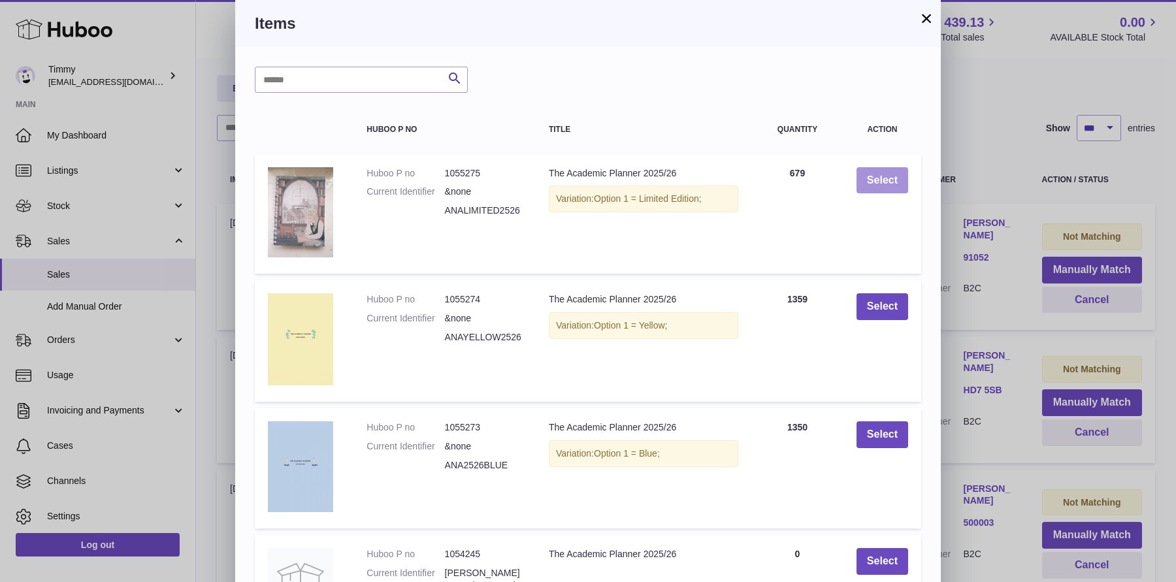
click at [865, 185] on button "Select" at bounding box center [882, 180] width 52 height 27
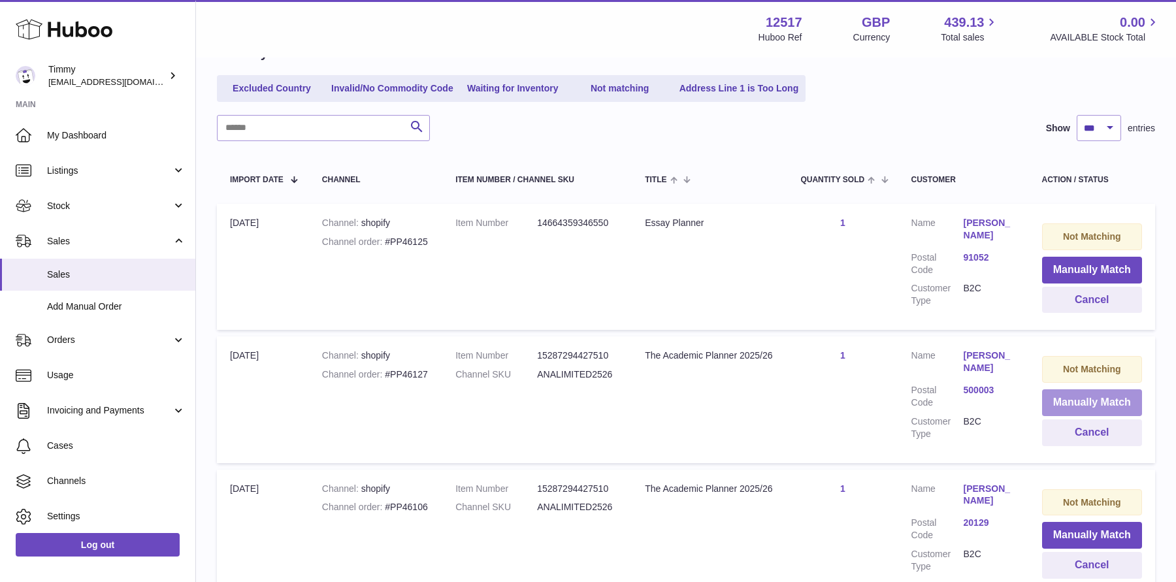
click at [1054, 398] on button "Manually Match" at bounding box center [1092, 402] width 100 height 27
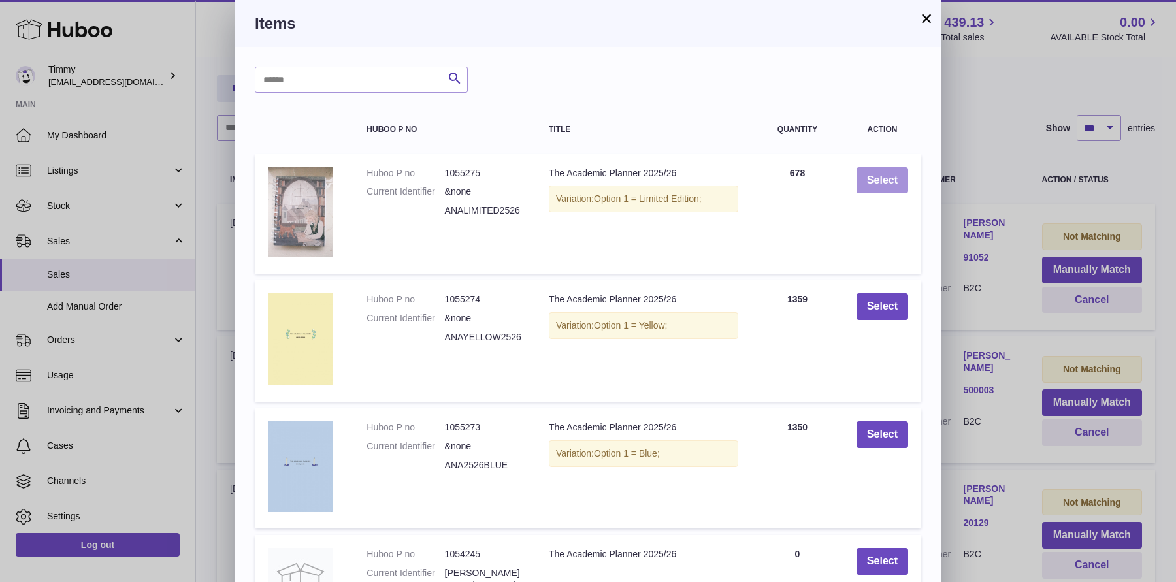
click at [880, 185] on button "Select" at bounding box center [882, 180] width 52 height 27
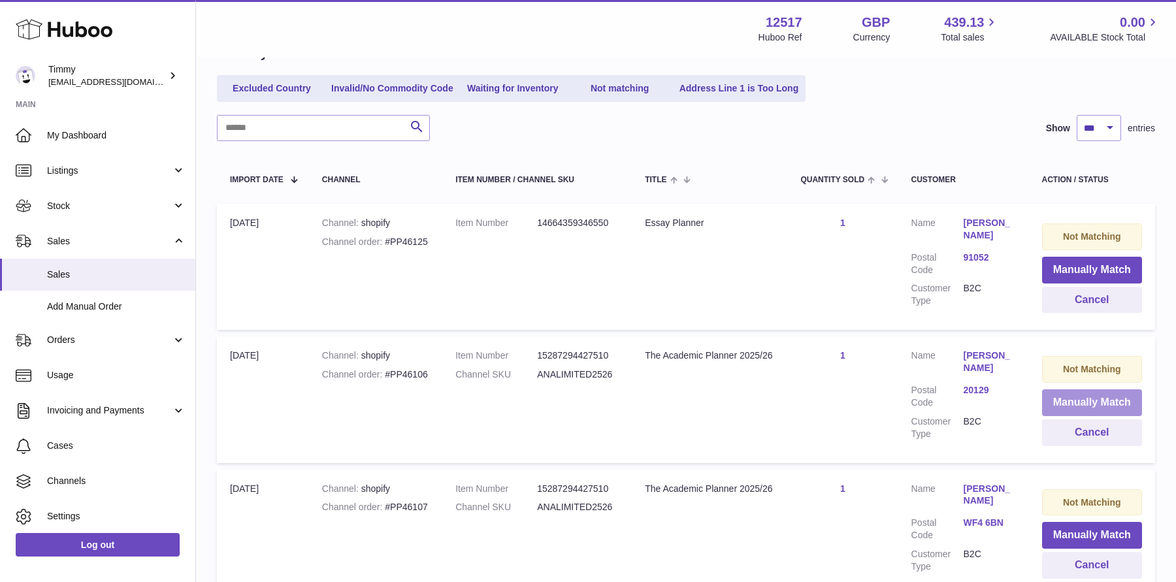
click at [1088, 402] on button "Manually Match" at bounding box center [1092, 402] width 100 height 27
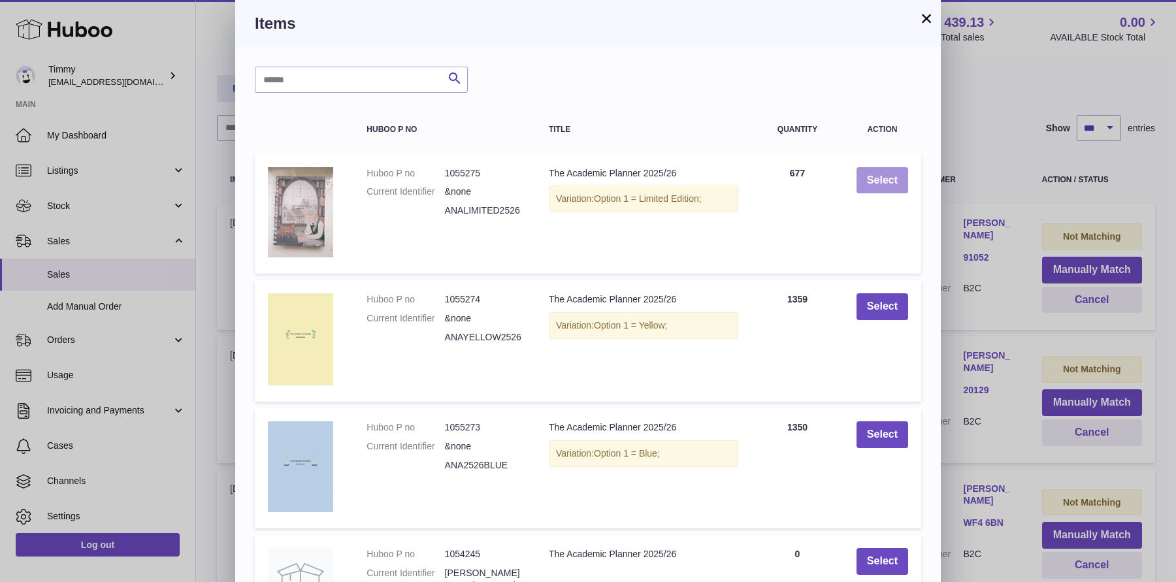
click at [872, 192] on button "Select" at bounding box center [882, 180] width 52 height 27
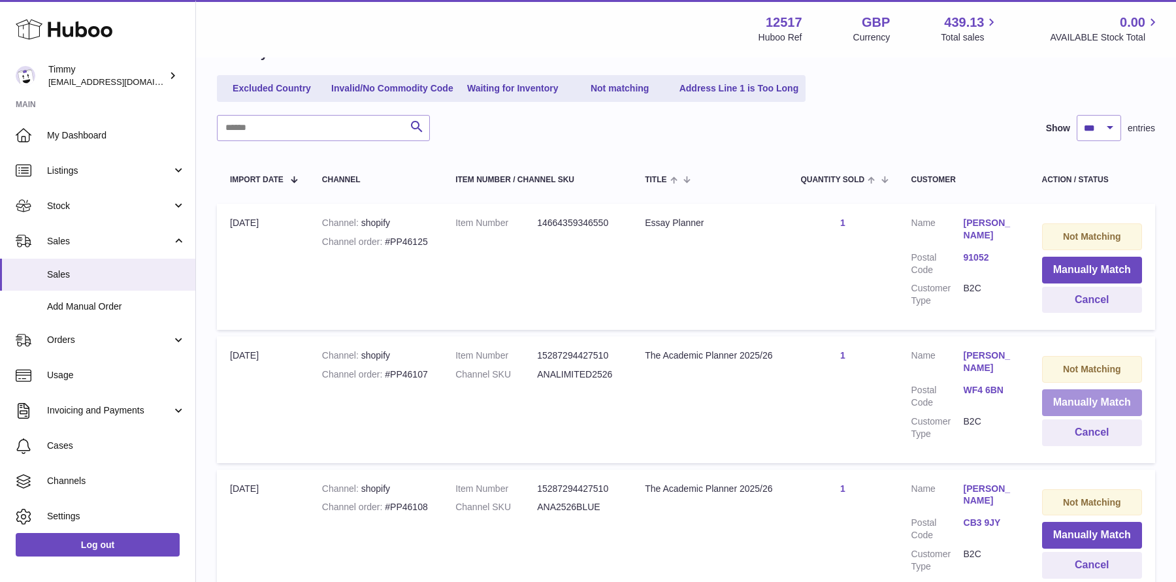
click at [1094, 400] on button "Manually Match" at bounding box center [1092, 402] width 100 height 27
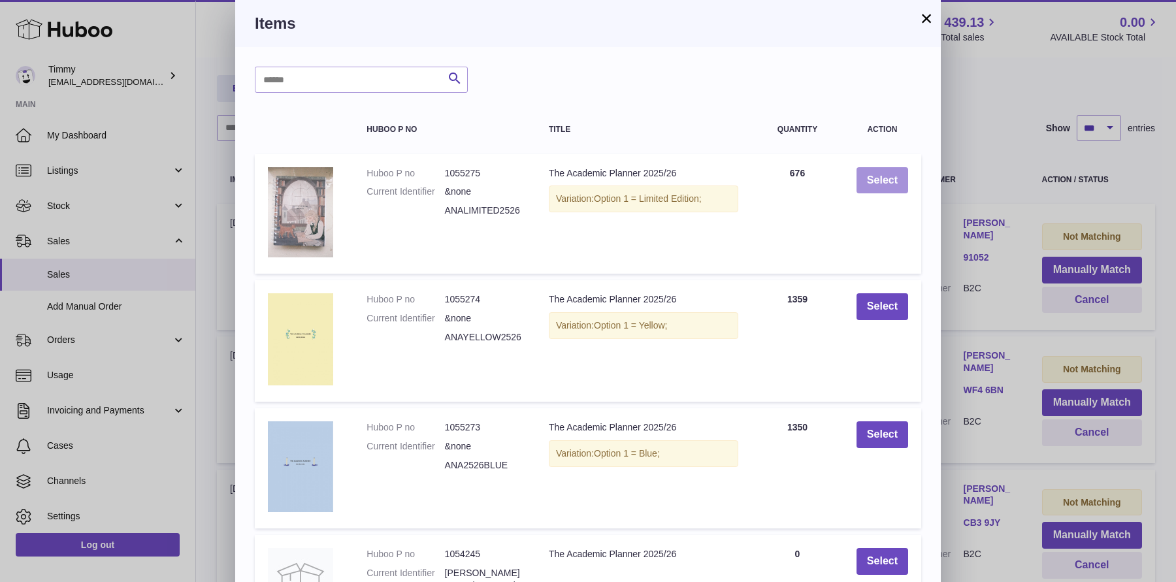
click at [861, 188] on button "Select" at bounding box center [882, 180] width 52 height 27
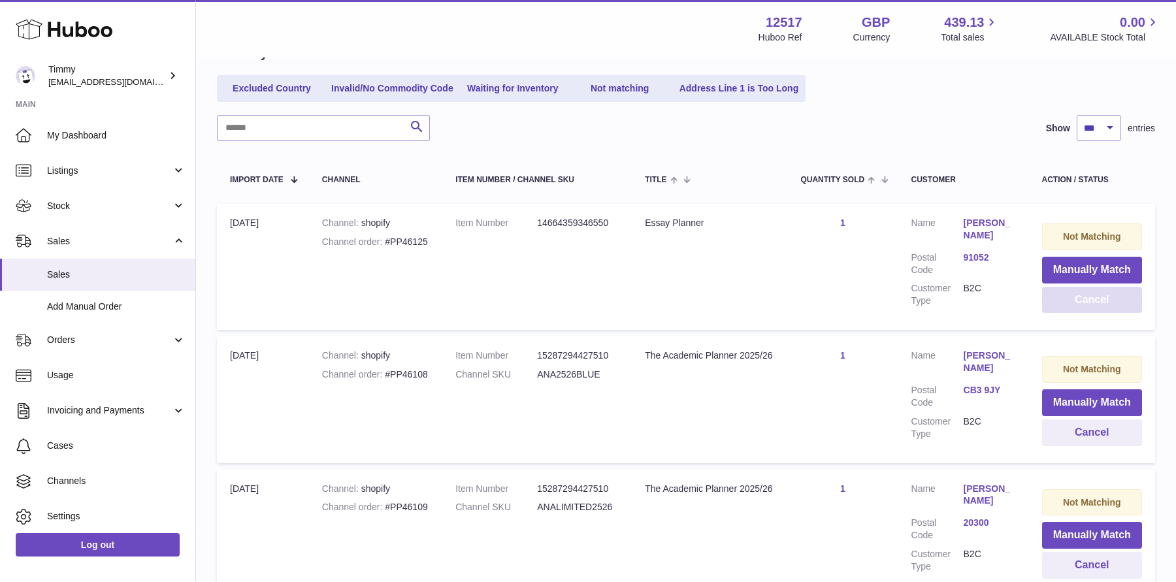
click at [1094, 294] on button "Cancel" at bounding box center [1092, 300] width 100 height 27
click at [1073, 268] on button "Manually Match" at bounding box center [1092, 270] width 100 height 27
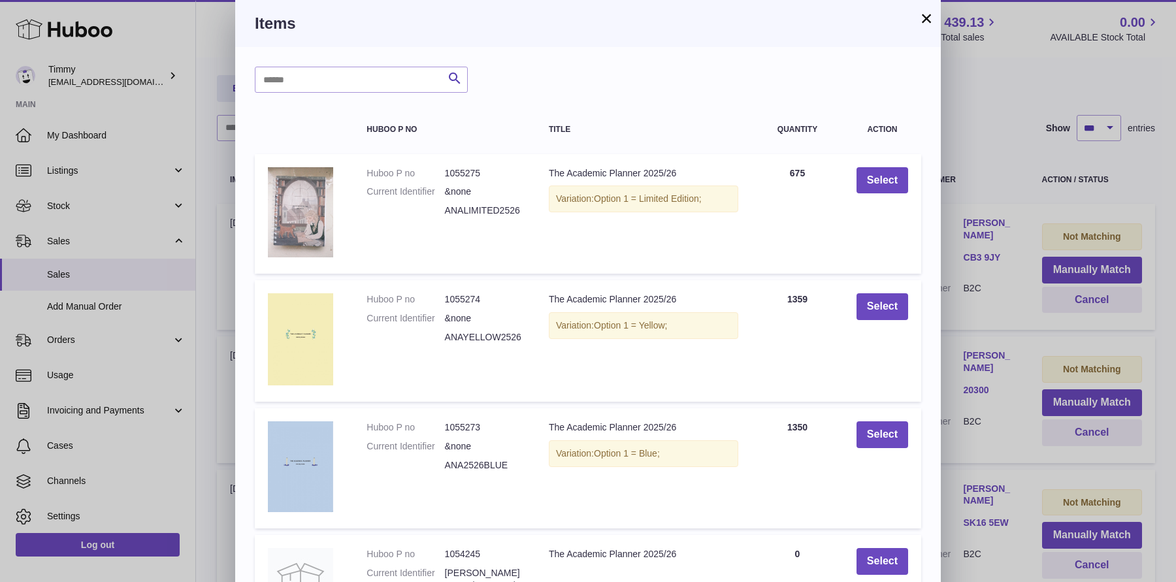
click at [902, 418] on td "Select" at bounding box center [882, 468] width 78 height 120
click at [897, 433] on button "Select" at bounding box center [882, 434] width 52 height 27
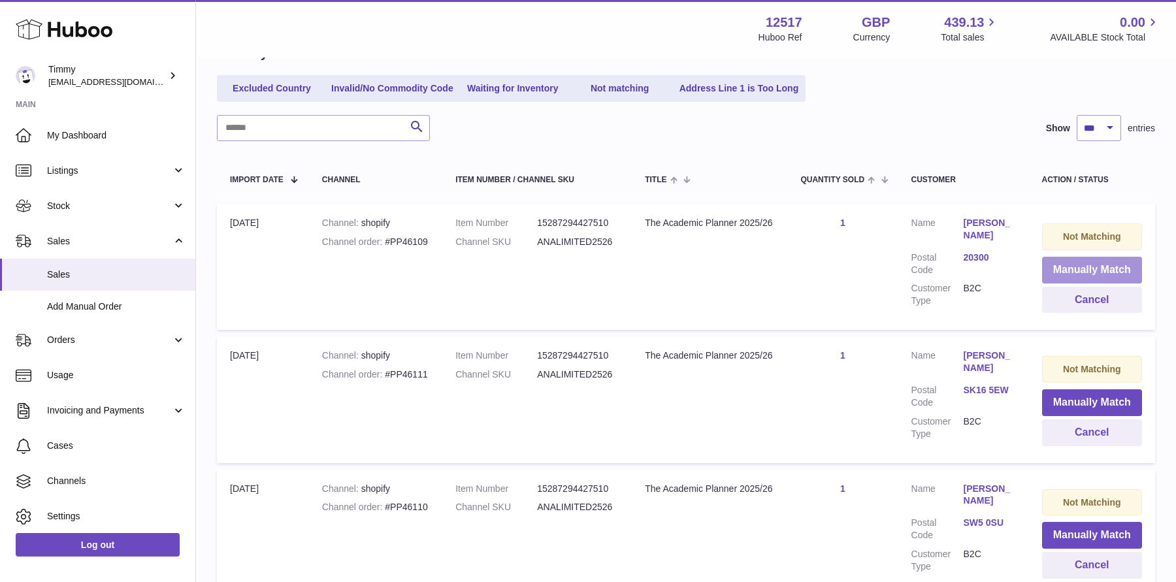
click at [1086, 264] on button "Manually Match" at bounding box center [1092, 270] width 100 height 27
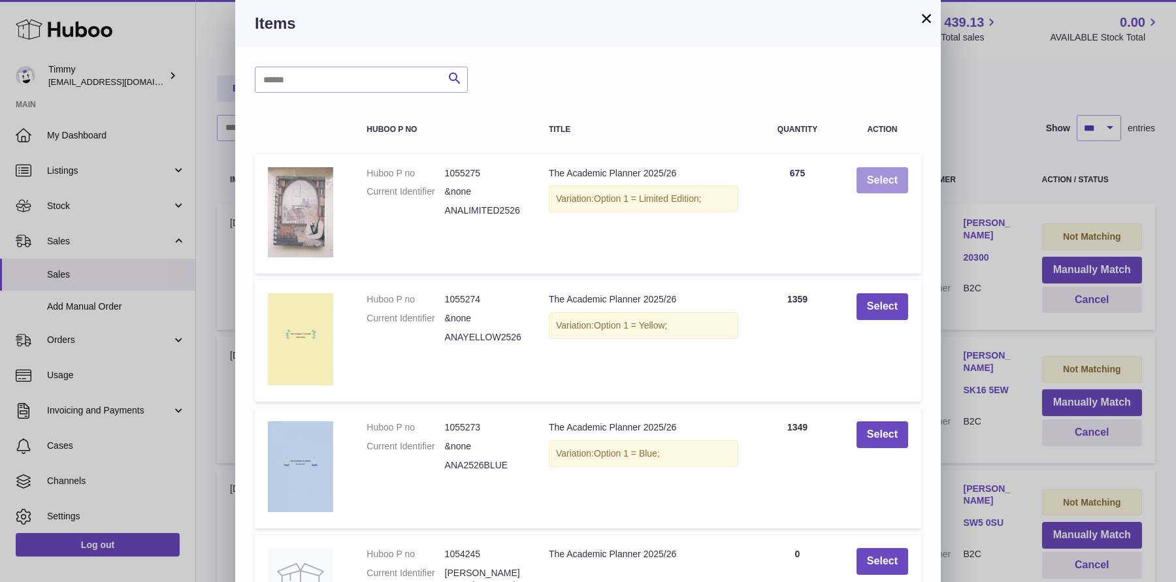
click at [894, 189] on button "Select" at bounding box center [882, 180] width 52 height 27
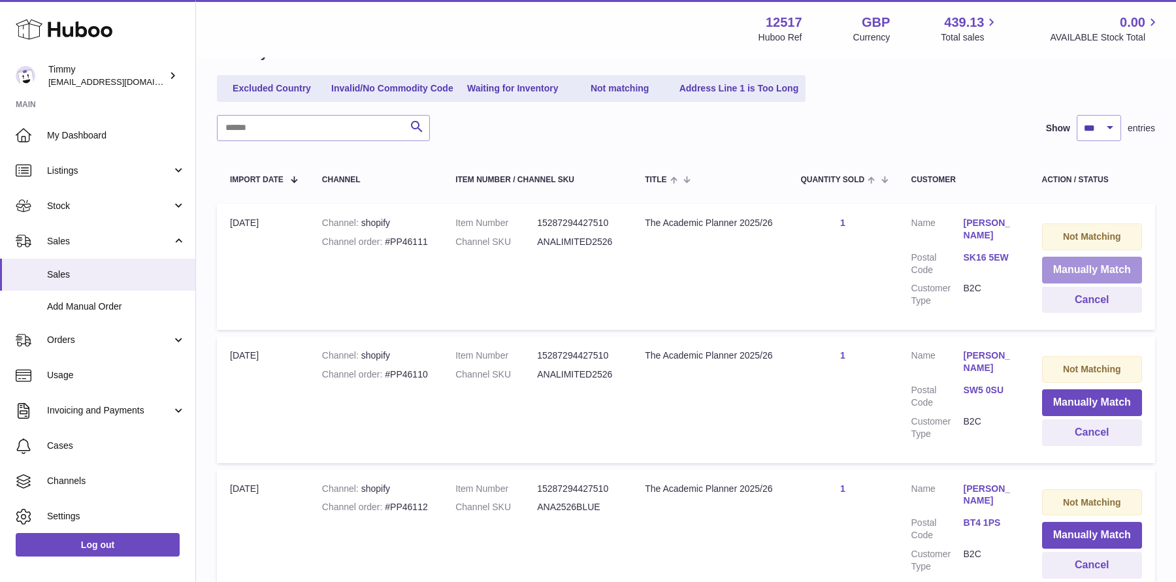
click at [1075, 270] on button "Manually Match" at bounding box center [1092, 270] width 100 height 27
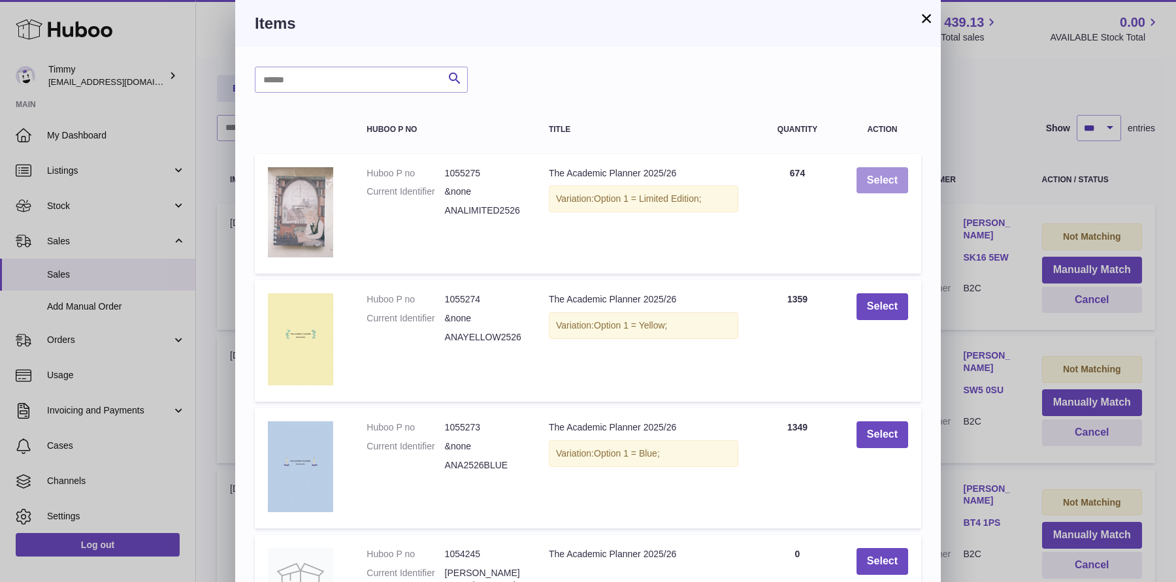
click at [895, 180] on button "Select" at bounding box center [882, 180] width 52 height 27
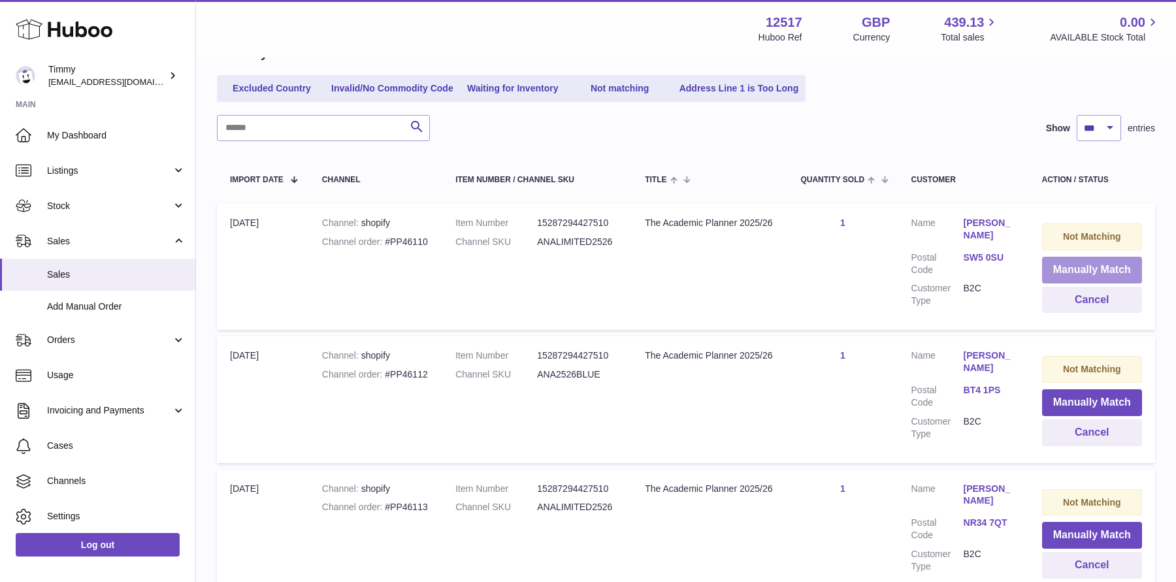
click at [1060, 266] on button "Manually Match" at bounding box center [1092, 270] width 100 height 27
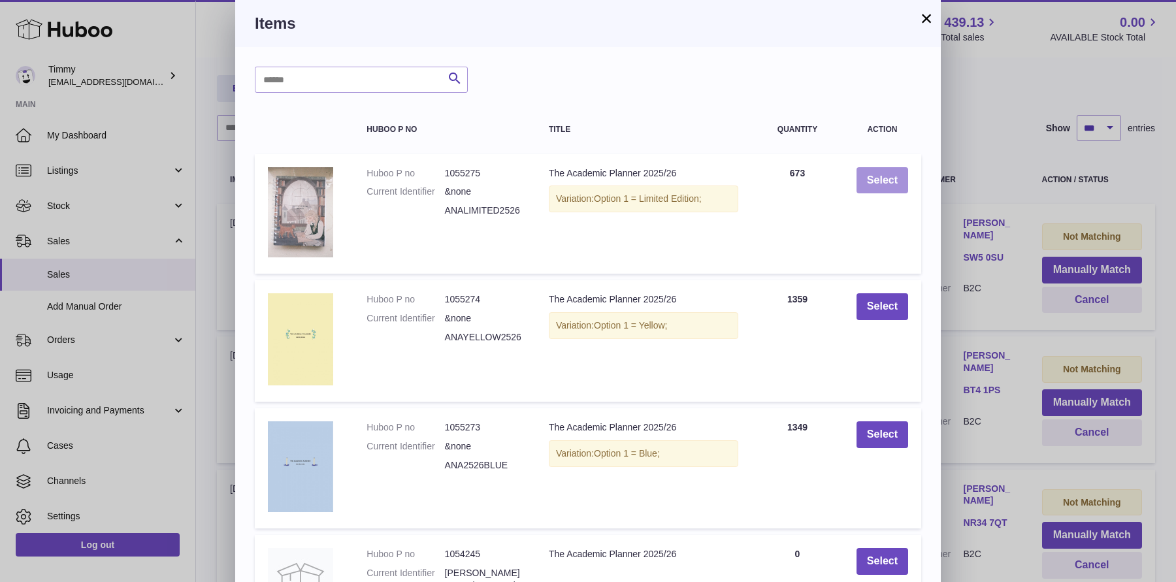
click at [865, 176] on button "Select" at bounding box center [882, 180] width 52 height 27
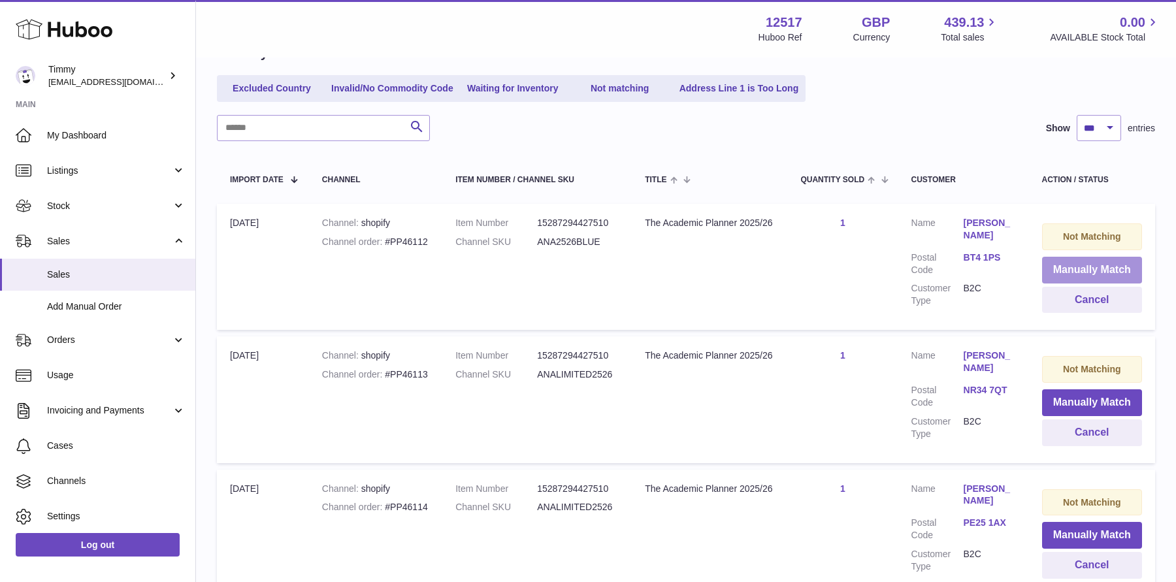
click at [1055, 272] on button "Manually Match" at bounding box center [1092, 270] width 100 height 27
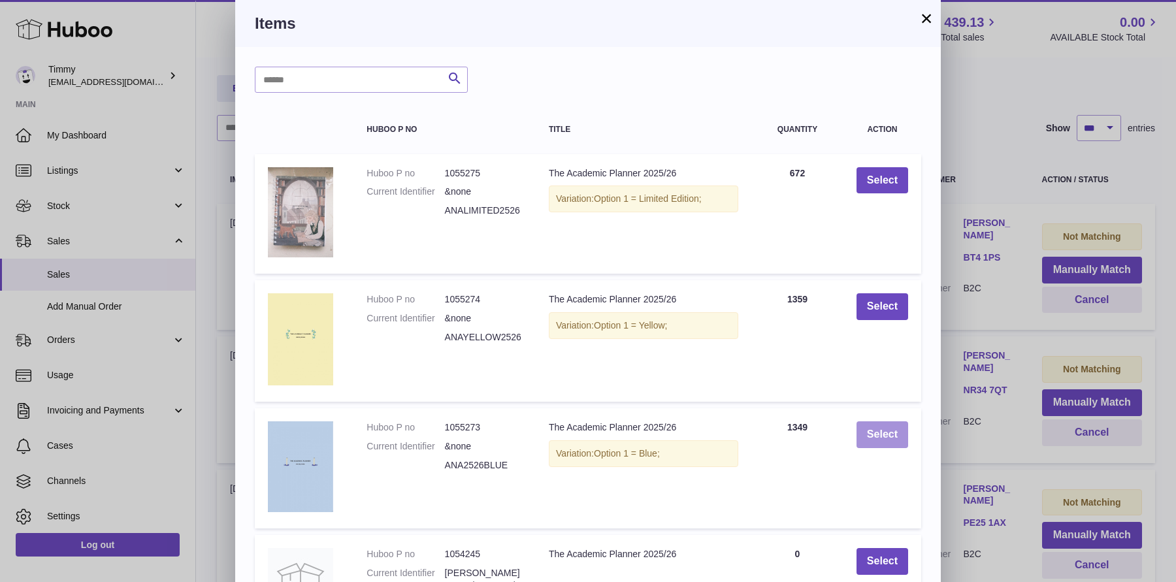
click at [861, 442] on button "Select" at bounding box center [882, 434] width 52 height 27
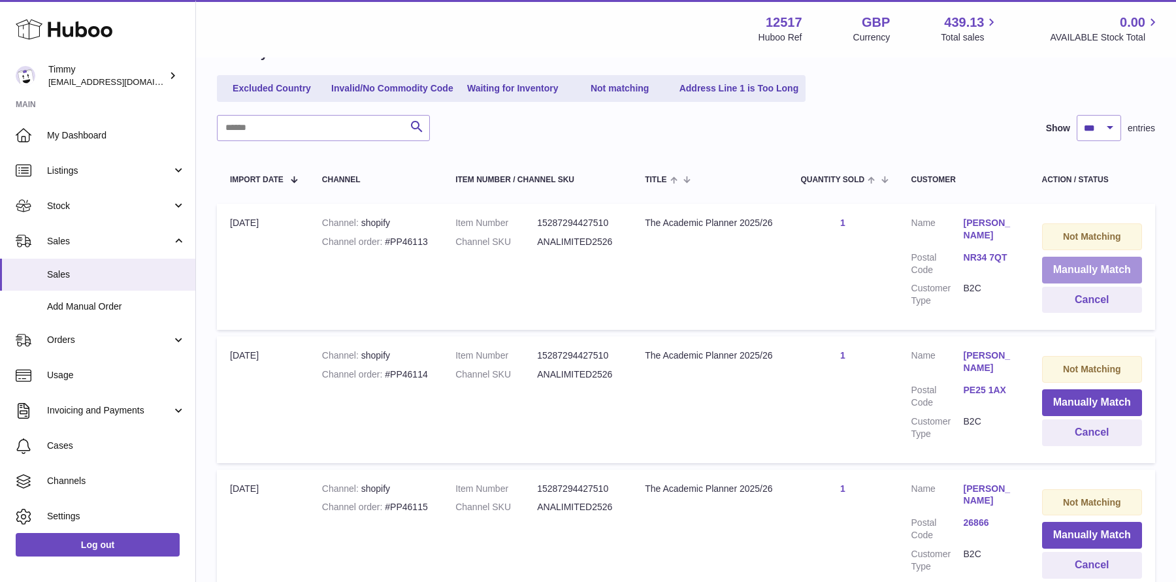
click at [1091, 270] on button "Manually Match" at bounding box center [1092, 270] width 100 height 27
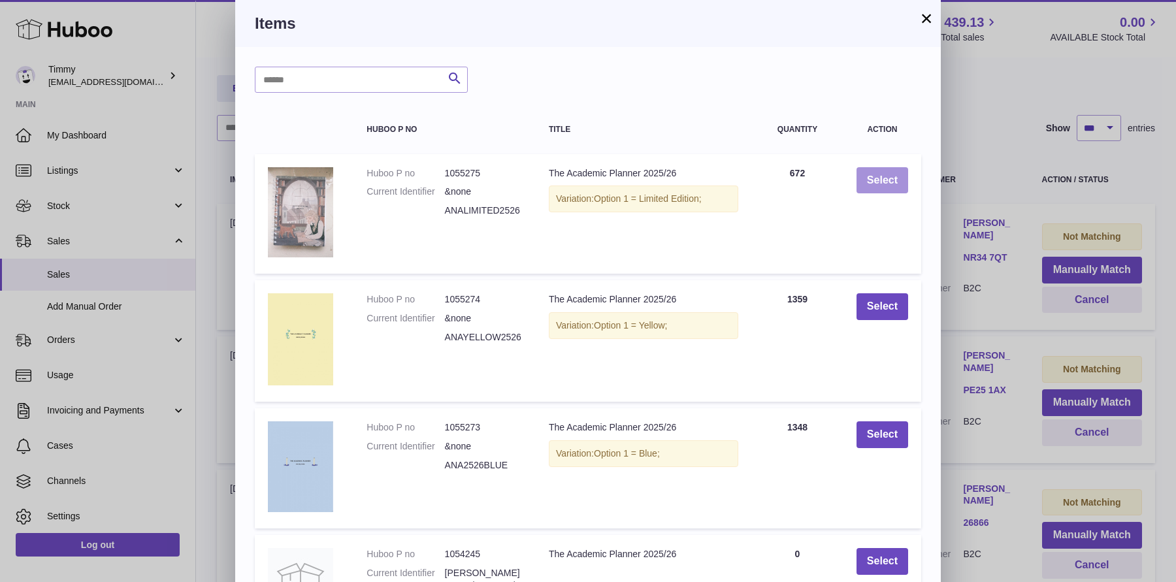
click at [891, 184] on button "Select" at bounding box center [882, 180] width 52 height 27
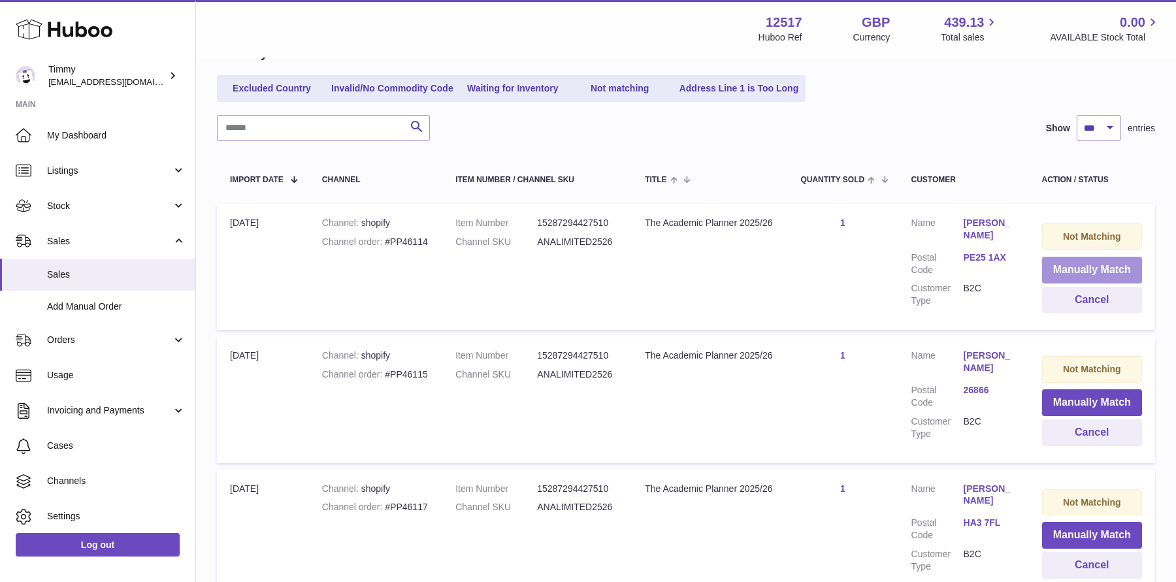
click at [1061, 268] on button "Manually Match" at bounding box center [1092, 270] width 100 height 27
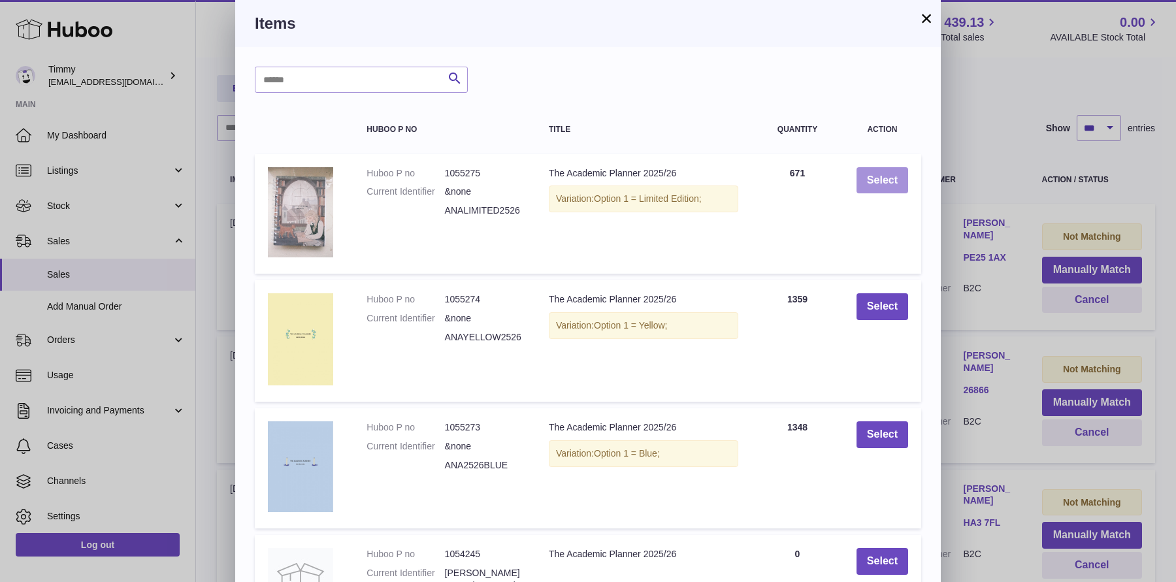
click at [893, 187] on button "Select" at bounding box center [882, 180] width 52 height 27
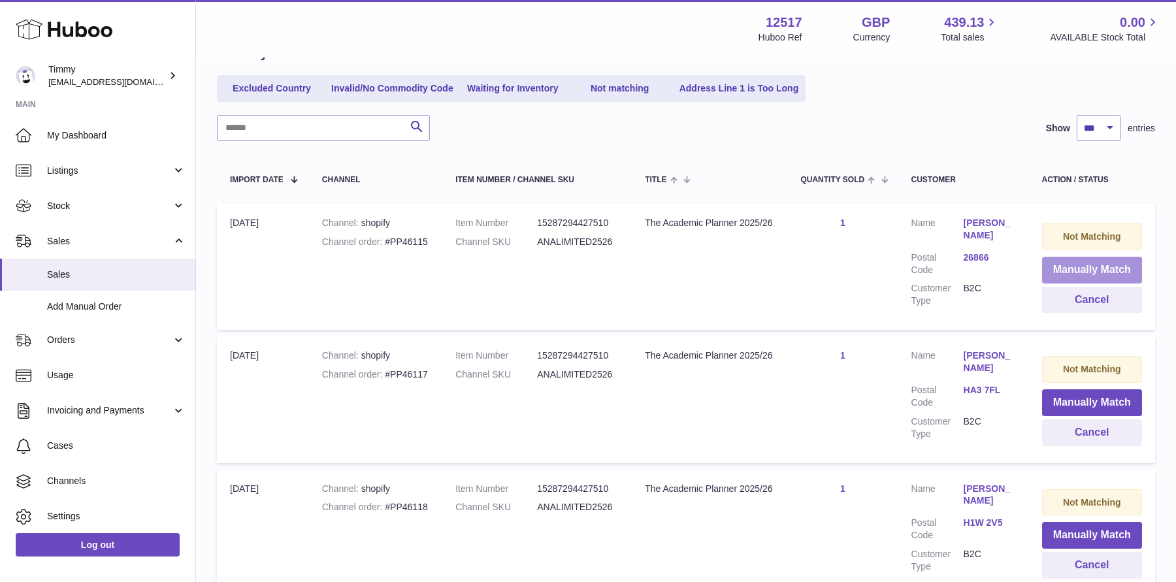
click at [1061, 276] on button "Manually Match" at bounding box center [1092, 270] width 100 height 27
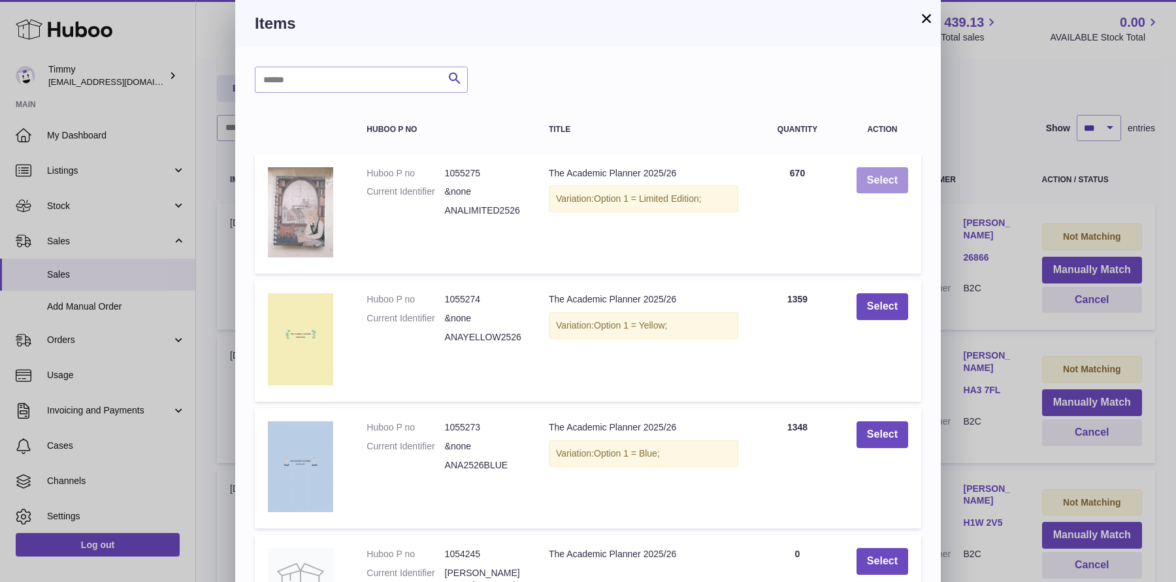
click at [879, 185] on button "Select" at bounding box center [882, 180] width 52 height 27
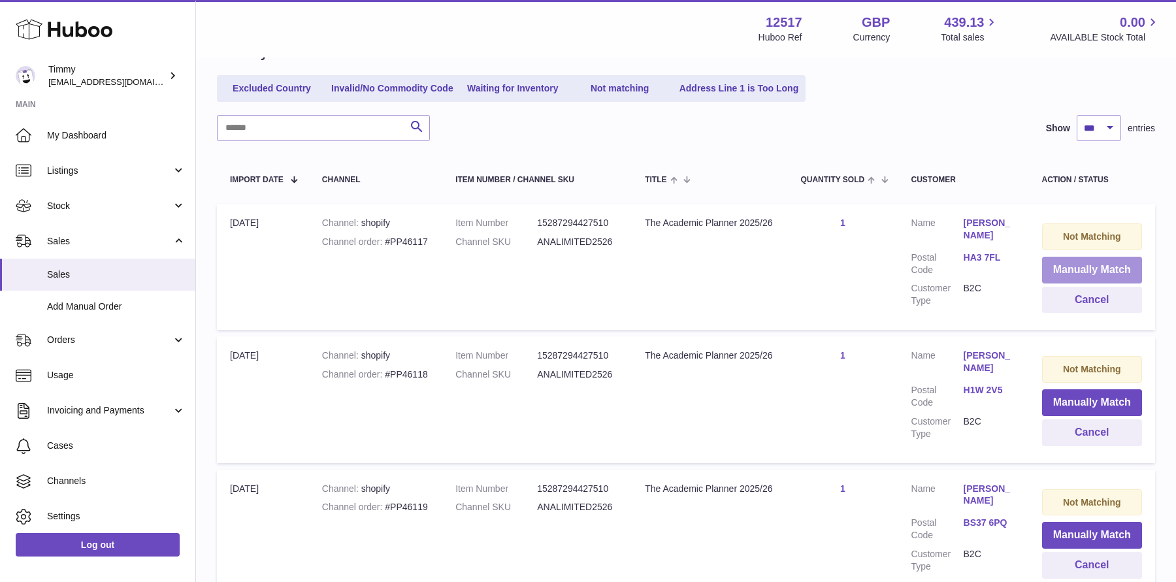
click at [1067, 276] on button "Manually Match" at bounding box center [1092, 270] width 100 height 27
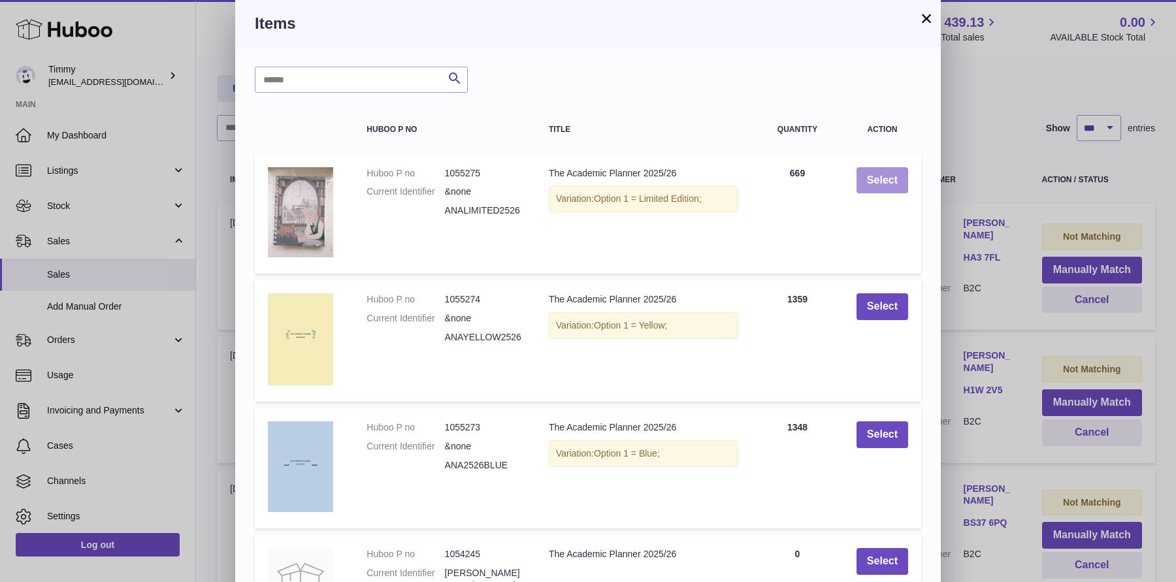
click at [884, 178] on button "Select" at bounding box center [882, 180] width 52 height 27
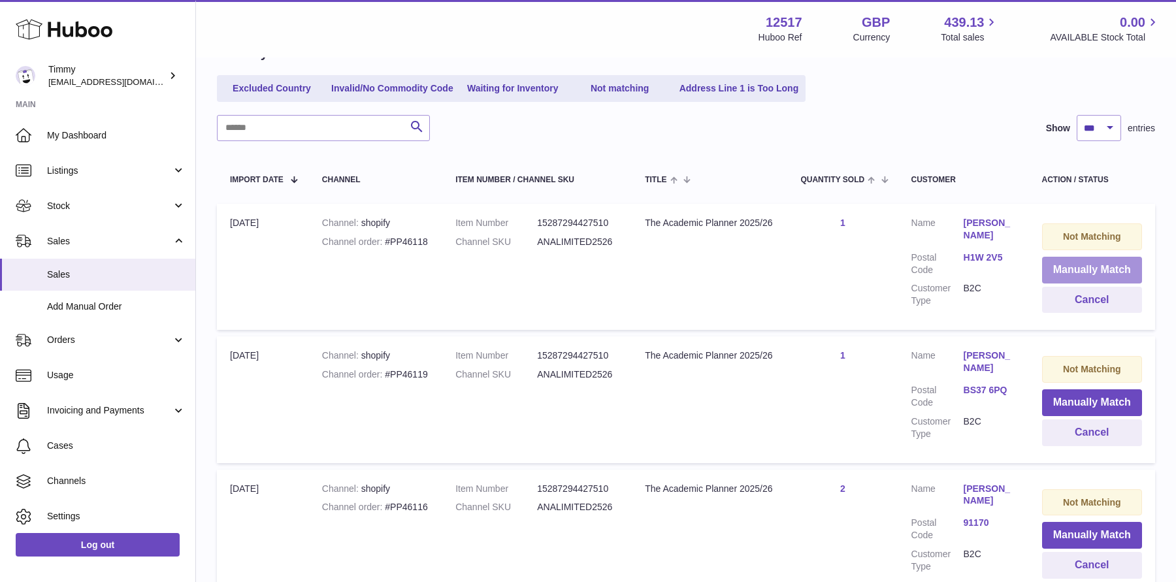
click at [1084, 276] on button "Manually Match" at bounding box center [1092, 270] width 100 height 27
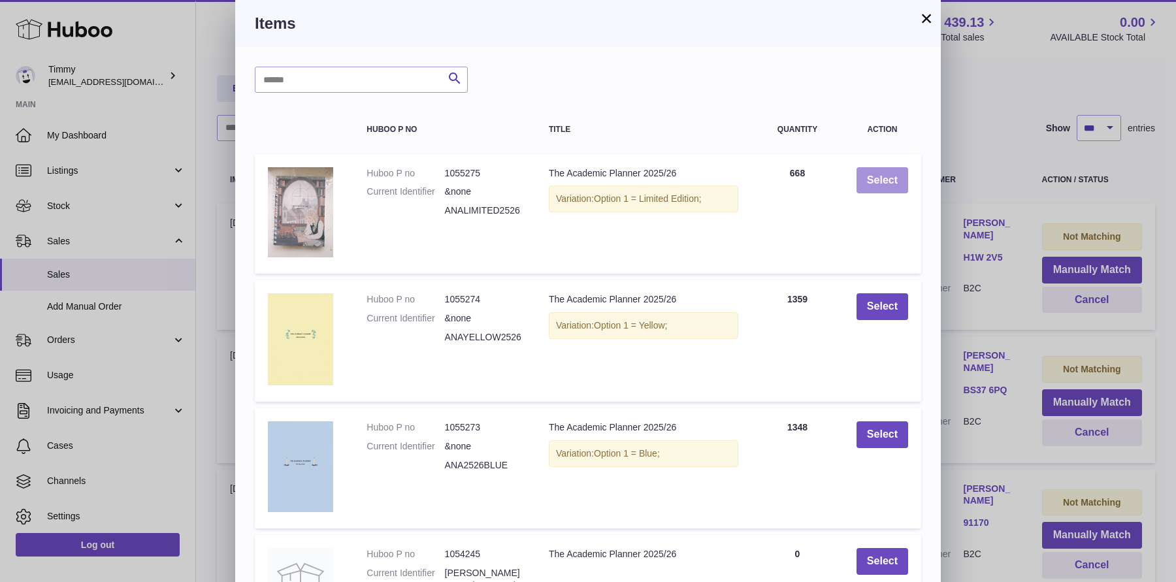
click at [889, 190] on button "Select" at bounding box center [882, 180] width 52 height 27
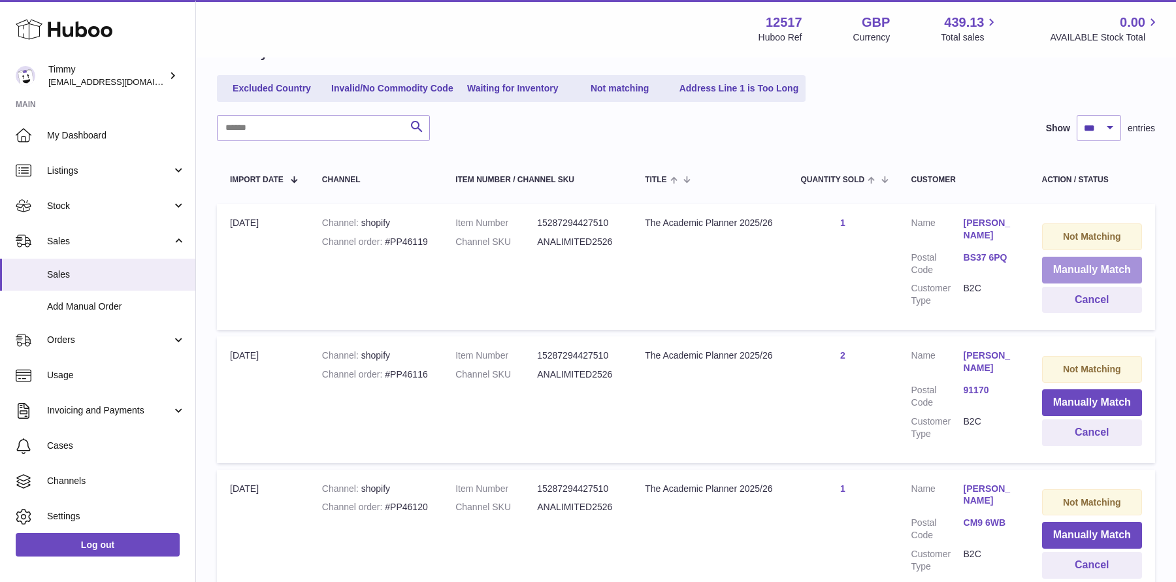
click at [1084, 263] on button "Manually Match" at bounding box center [1092, 270] width 100 height 27
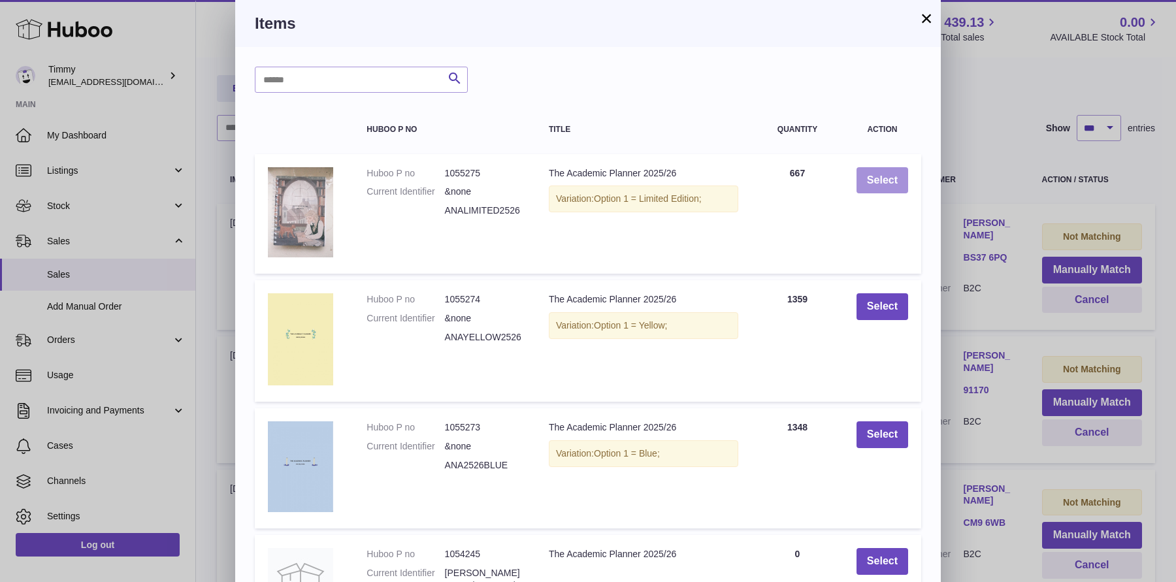
click at [886, 183] on button "Select" at bounding box center [882, 180] width 52 height 27
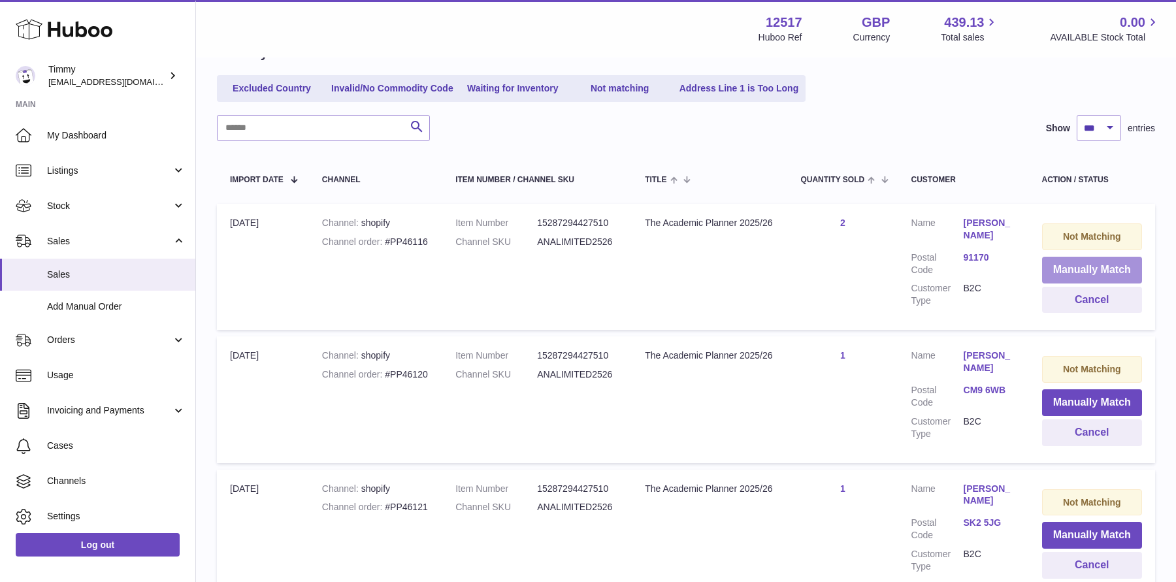
click at [1057, 266] on button "Manually Match" at bounding box center [1092, 270] width 100 height 27
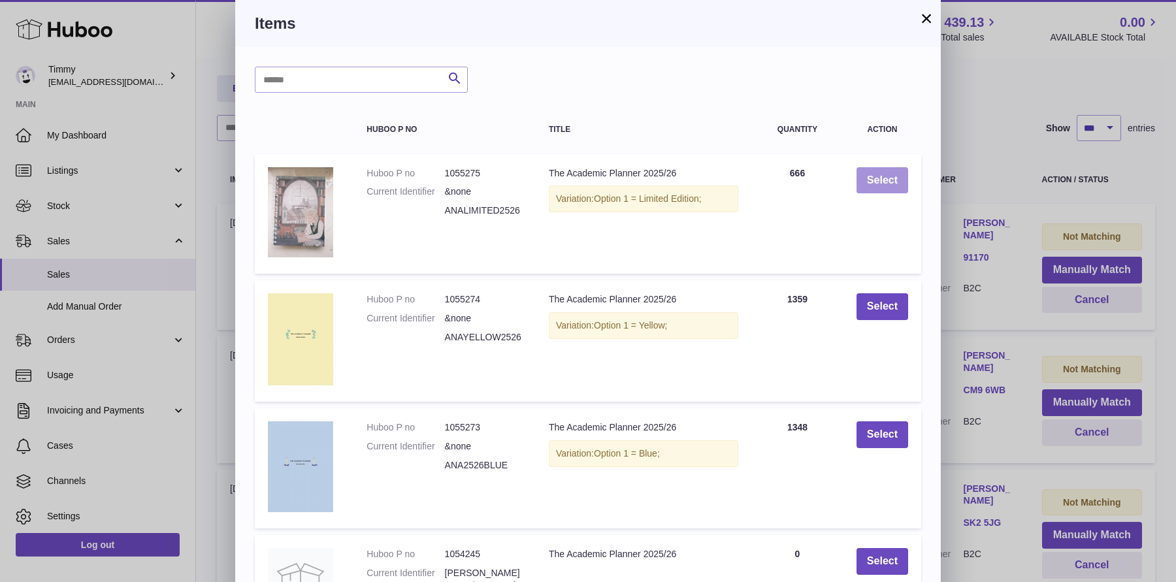
click at [898, 171] on button "Select" at bounding box center [882, 180] width 52 height 27
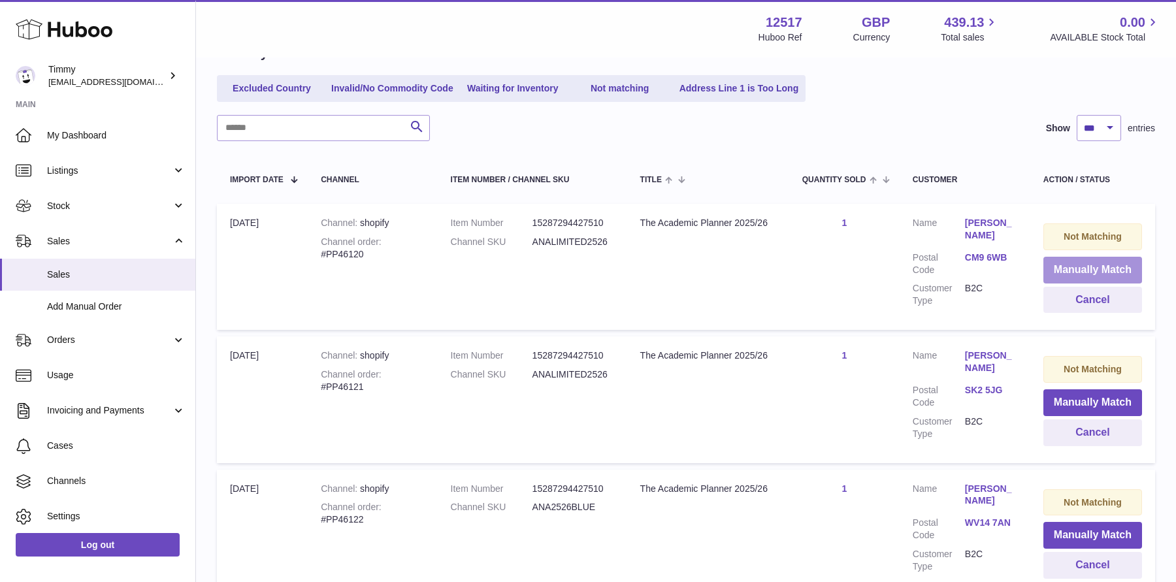
click at [1090, 269] on button "Manually Match" at bounding box center [1092, 270] width 99 height 27
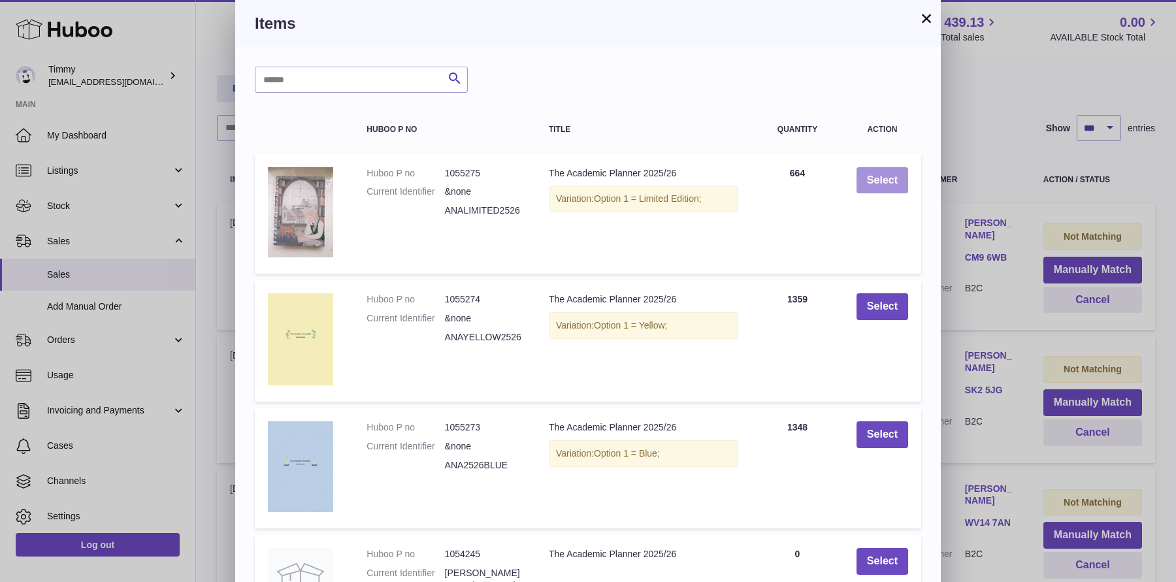
click at [894, 182] on button "Select" at bounding box center [882, 180] width 52 height 27
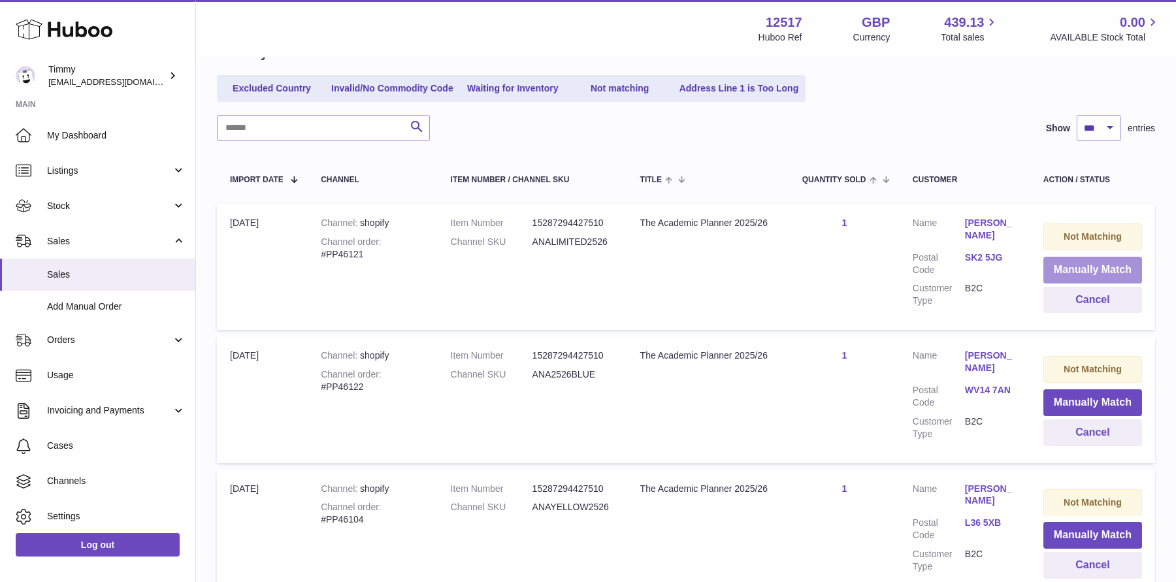
click at [1067, 268] on button "Manually Match" at bounding box center [1092, 270] width 99 height 27
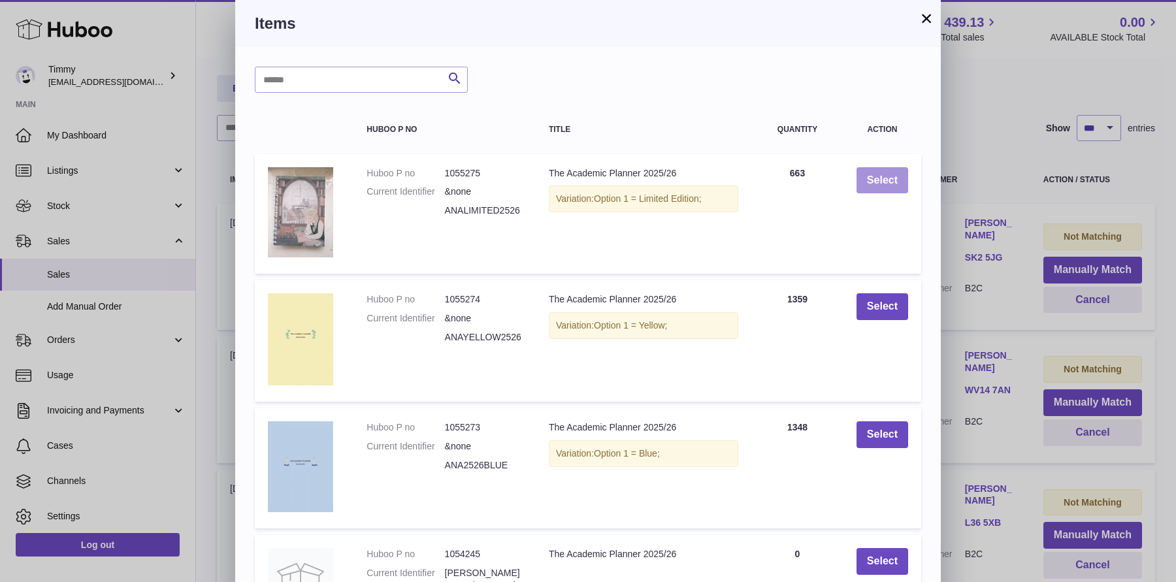
click at [865, 188] on button "Select" at bounding box center [882, 180] width 52 height 27
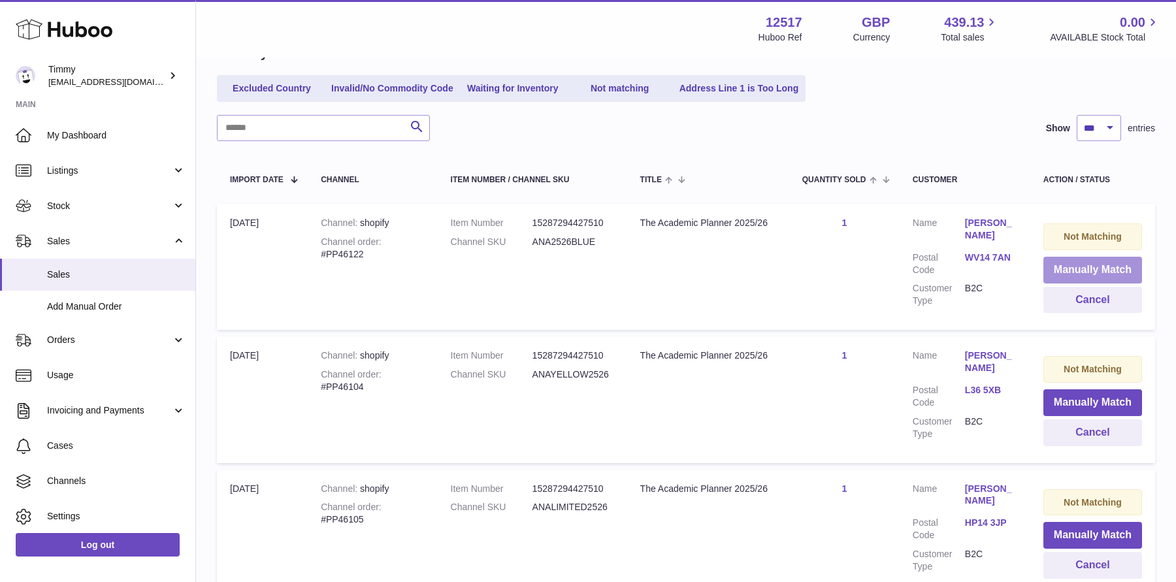
click at [1068, 272] on button "Manually Match" at bounding box center [1092, 270] width 99 height 27
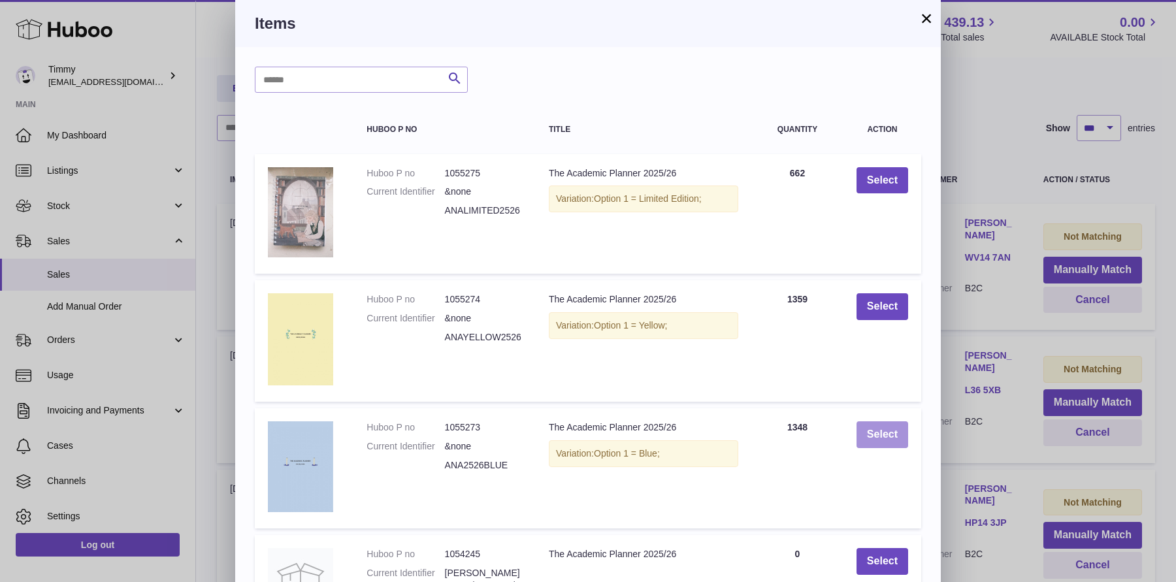
click at [893, 430] on button "Select" at bounding box center [882, 434] width 52 height 27
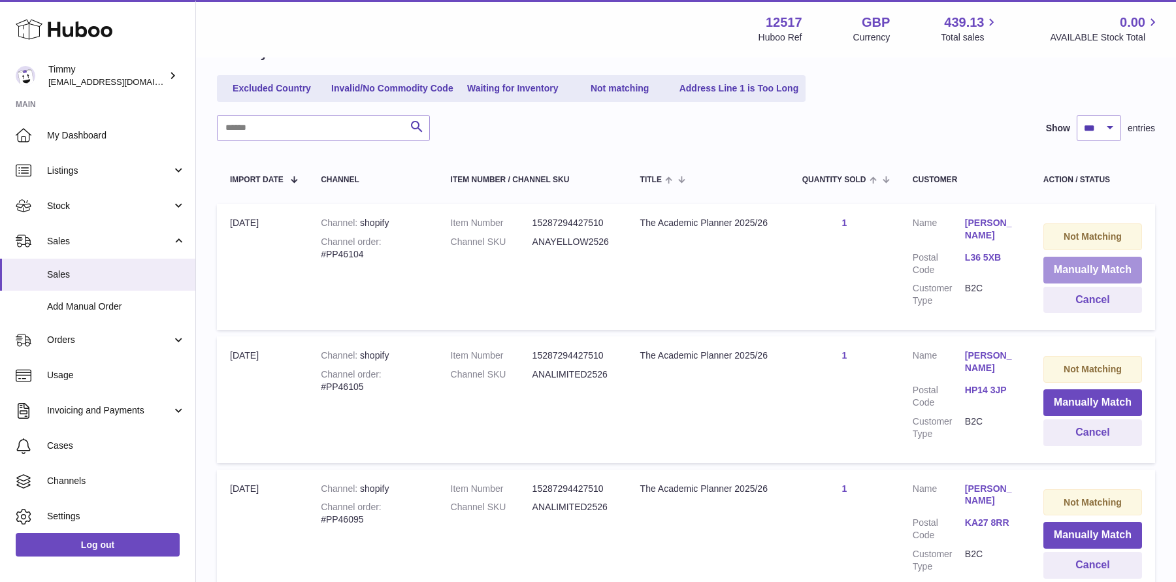
click at [1073, 270] on button "Manually Match" at bounding box center [1092, 270] width 99 height 27
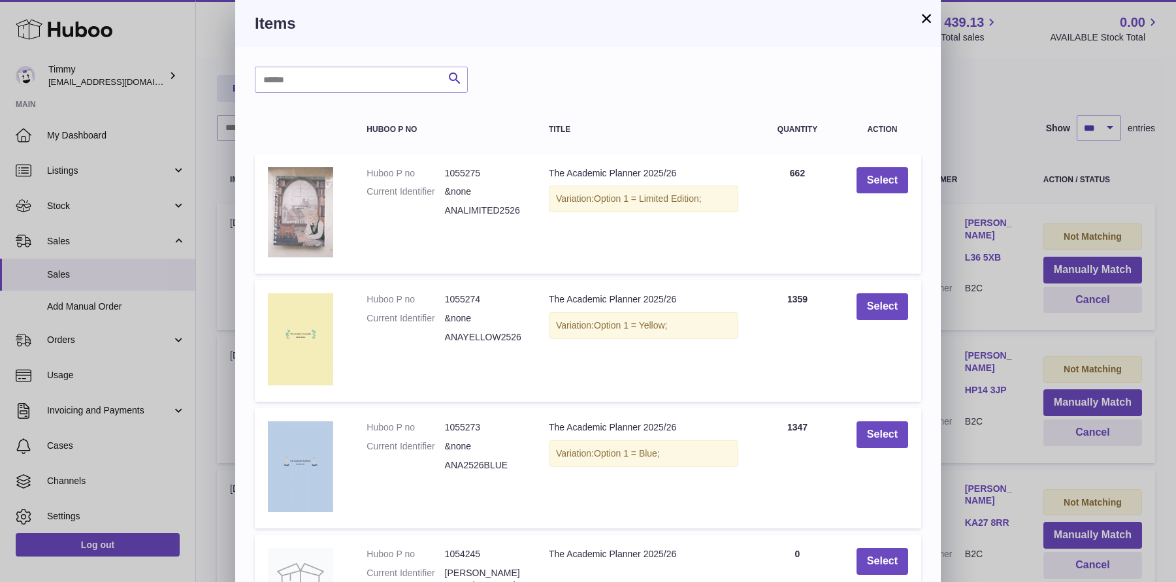
click at [895, 322] on td "Select" at bounding box center [882, 340] width 78 height 121
click at [895, 302] on button "Select" at bounding box center [882, 306] width 52 height 27
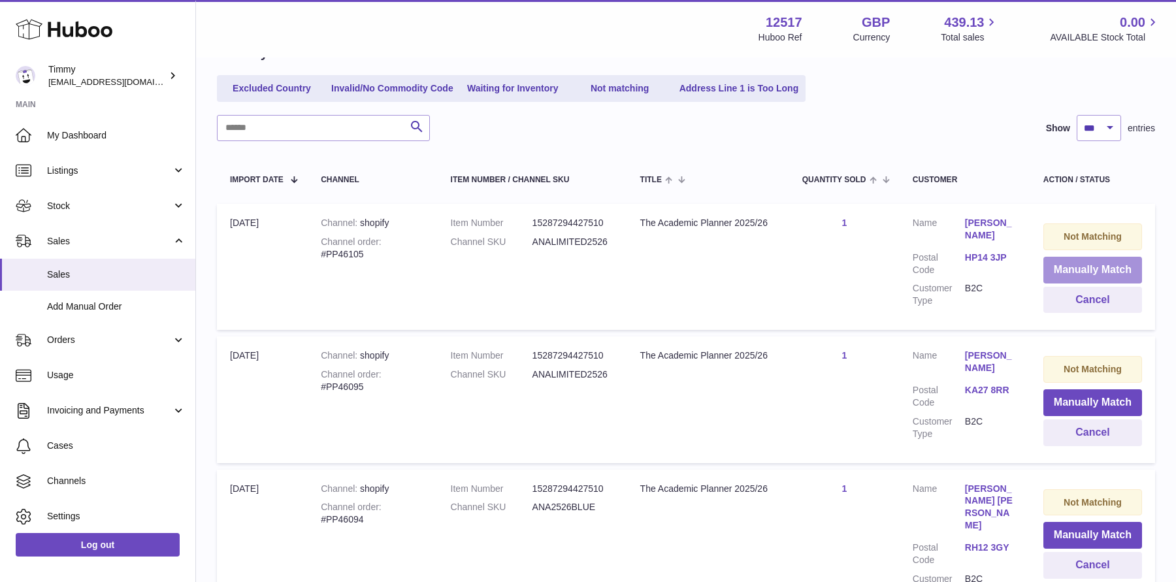
click at [1082, 267] on button "Manually Match" at bounding box center [1092, 270] width 99 height 27
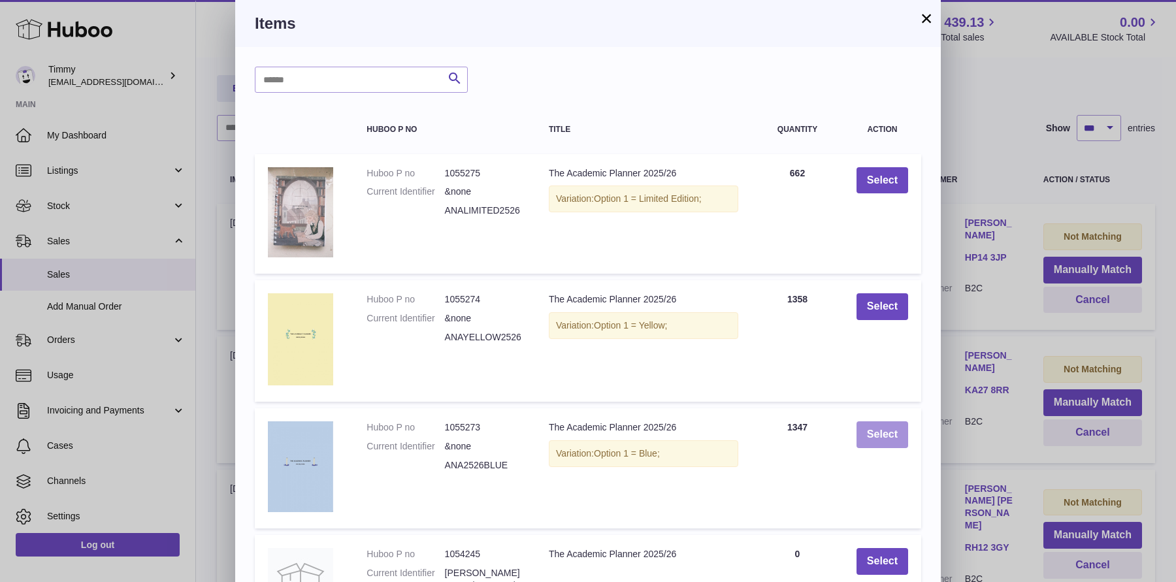
click at [886, 426] on button "Select" at bounding box center [882, 434] width 52 height 27
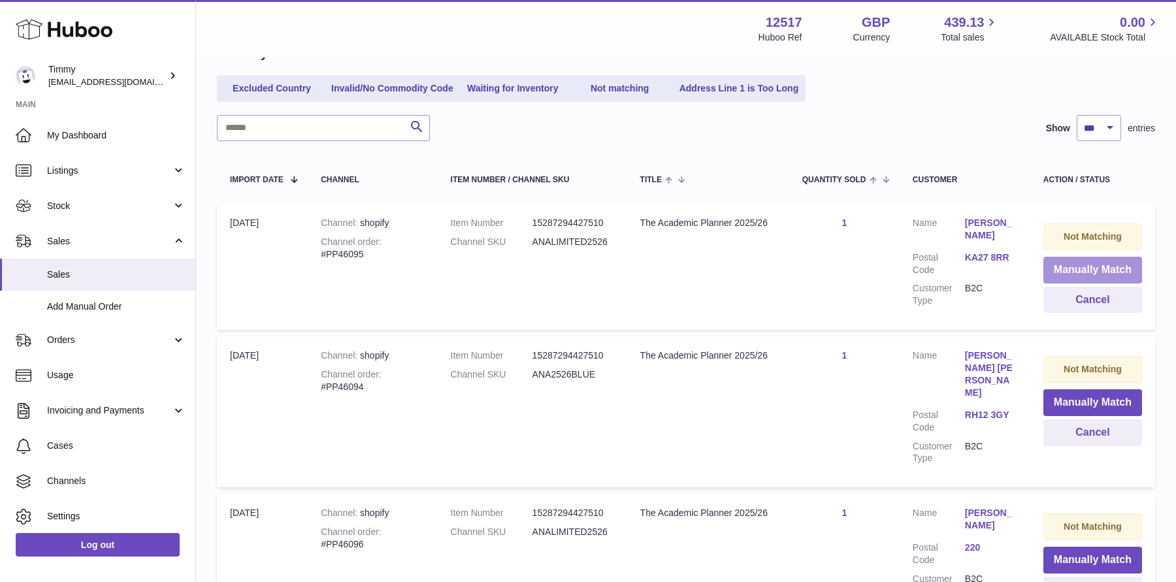
click at [1078, 273] on button "Manually Match" at bounding box center [1092, 270] width 99 height 27
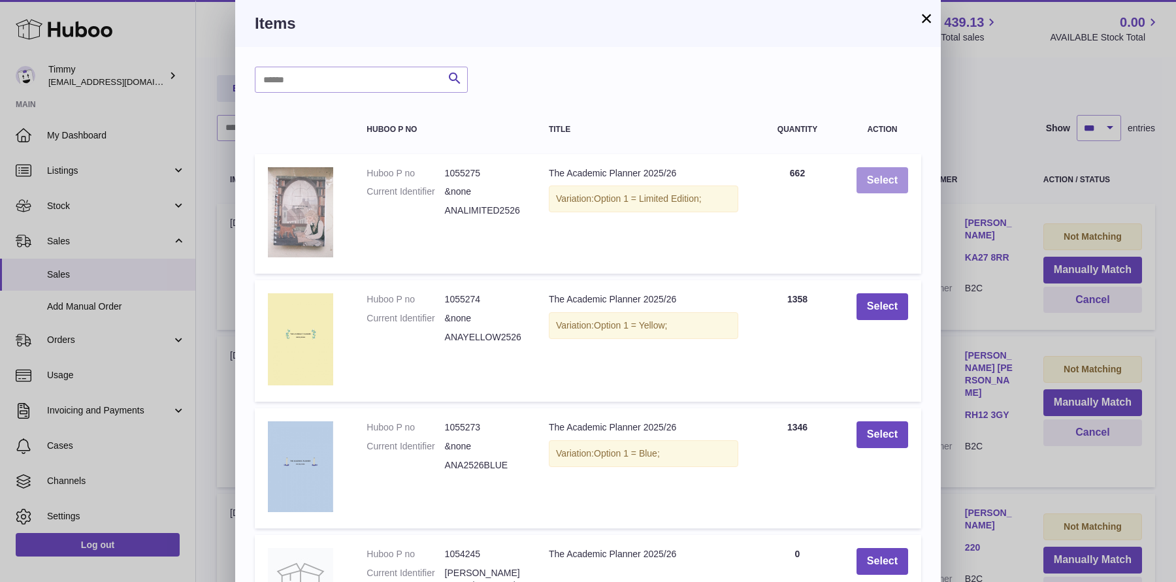
click at [883, 188] on button "Select" at bounding box center [882, 180] width 52 height 27
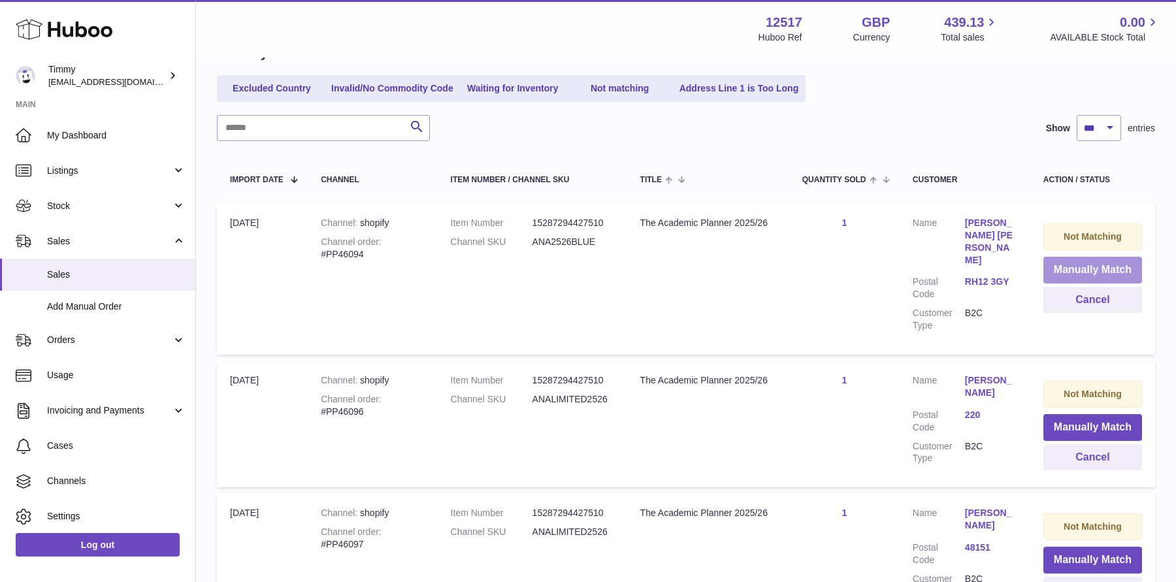
click at [1097, 268] on button "Manually Match" at bounding box center [1092, 270] width 99 height 27
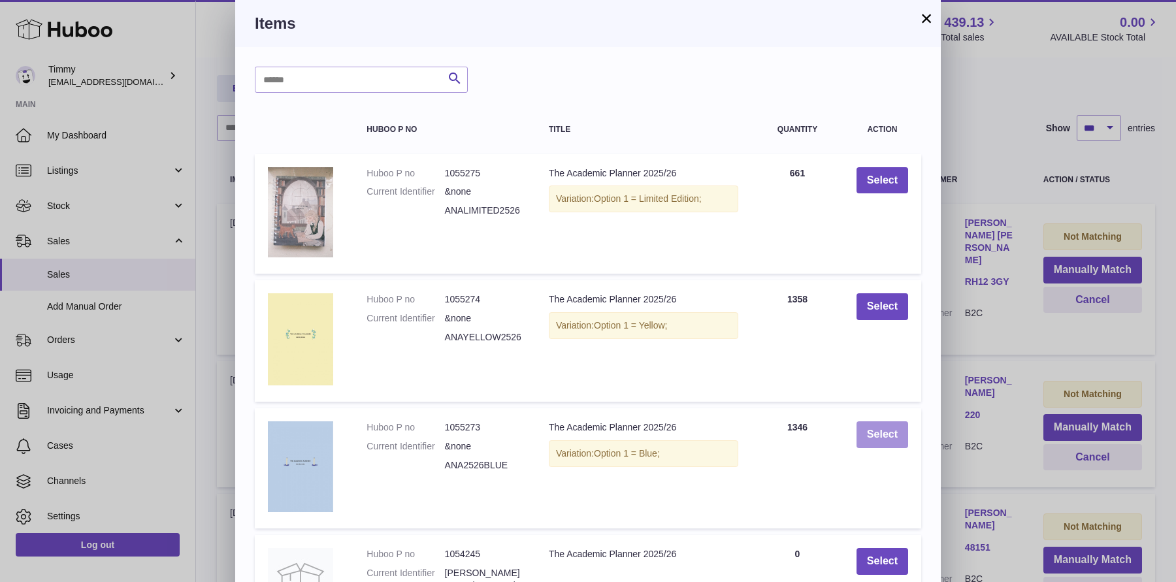
click at [894, 445] on button "Select" at bounding box center [882, 434] width 52 height 27
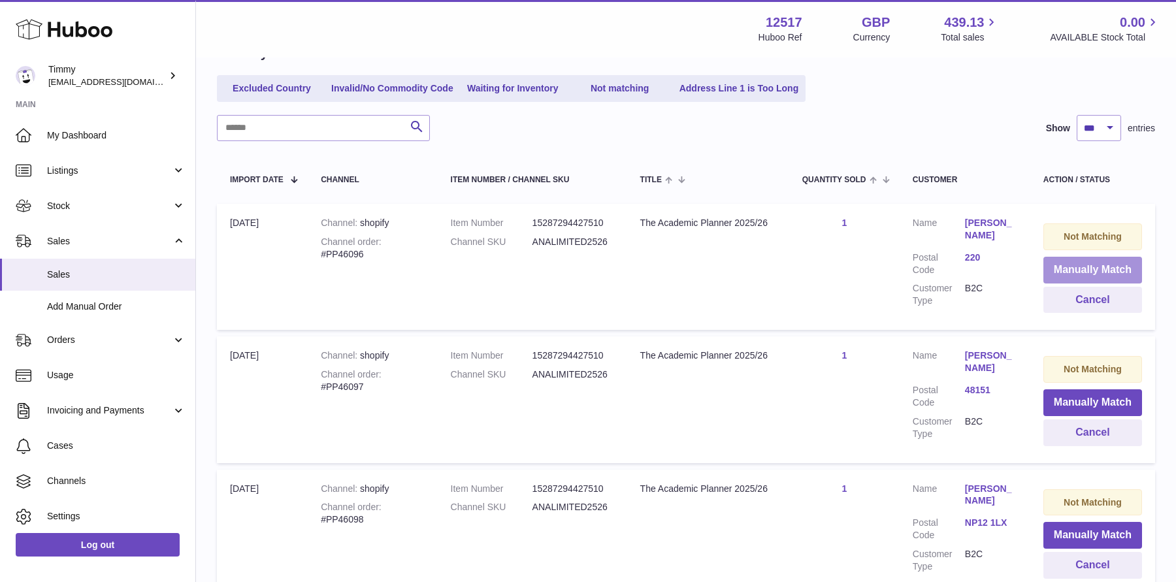
click at [1076, 269] on button "Manually Match" at bounding box center [1092, 270] width 99 height 27
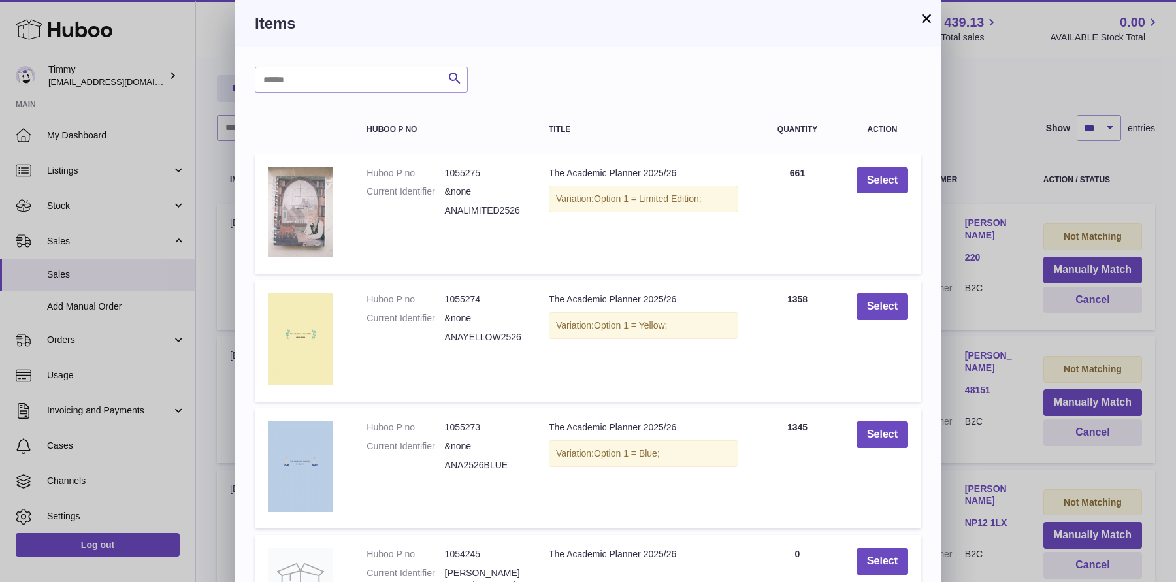
click at [921, 13] on button "×" at bounding box center [926, 18] width 16 height 16
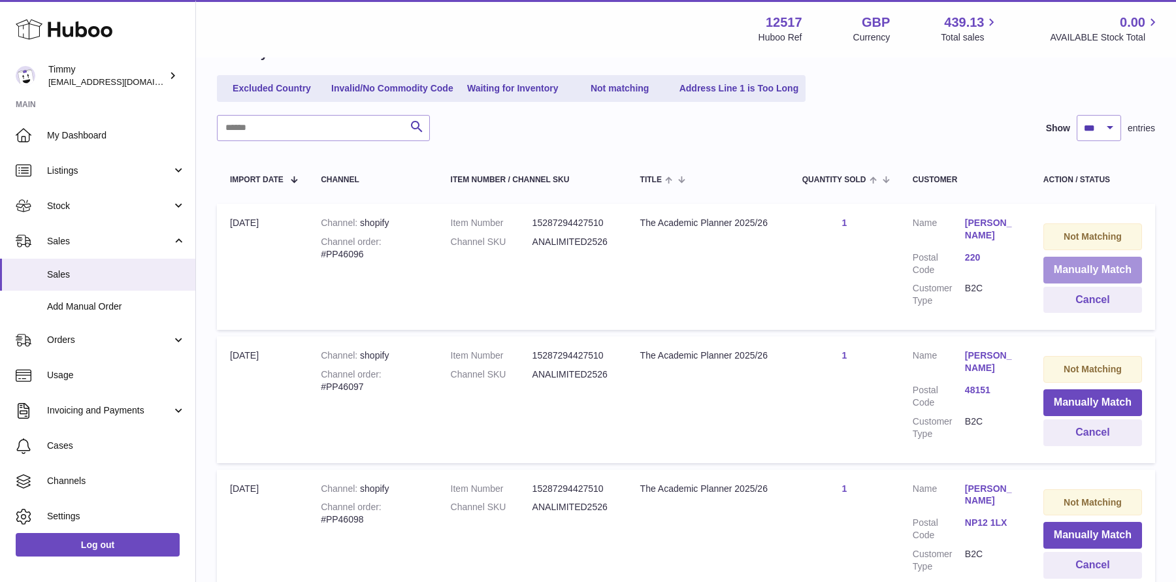
click at [1047, 275] on button "Manually Match" at bounding box center [1092, 270] width 99 height 27
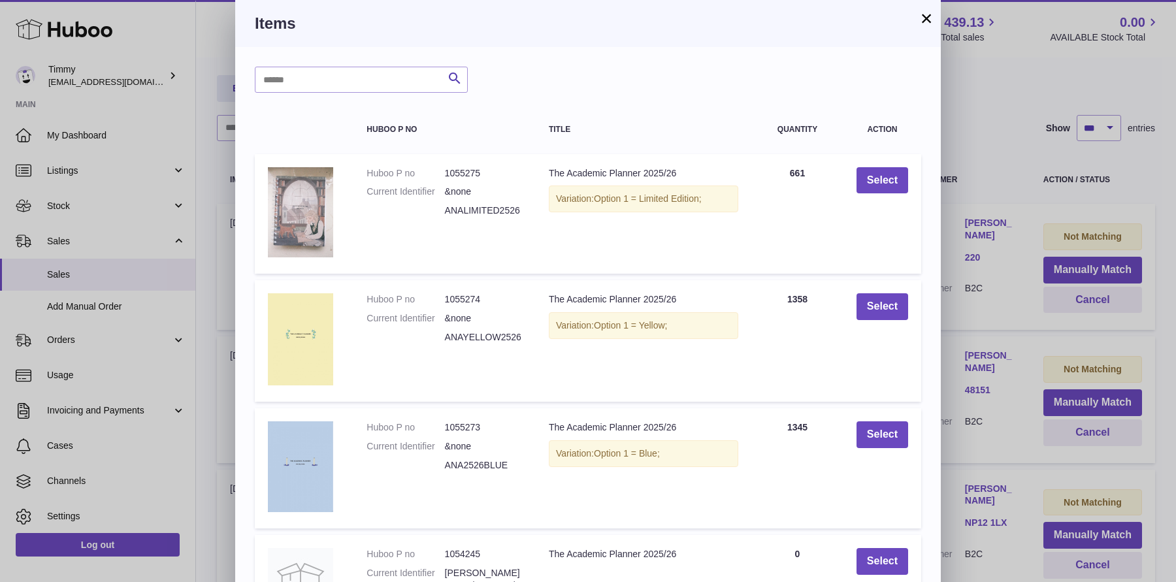
click at [869, 197] on td "Select" at bounding box center [882, 214] width 78 height 120
click at [880, 188] on button "Select" at bounding box center [882, 180] width 52 height 27
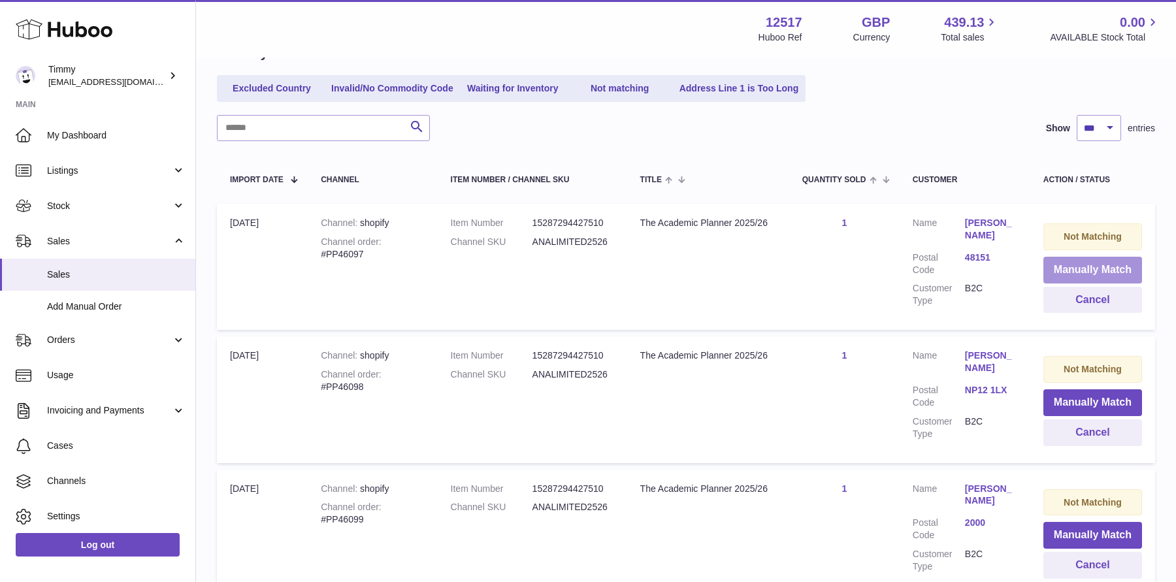
click at [1046, 276] on button "Manually Match" at bounding box center [1092, 270] width 99 height 27
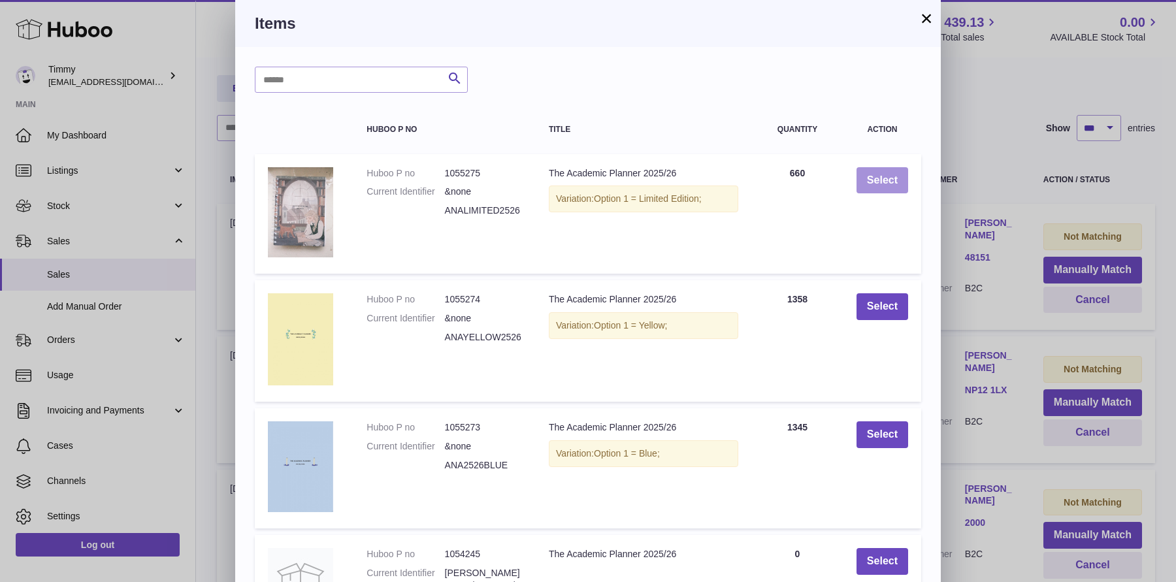
click at [879, 192] on button "Select" at bounding box center [882, 180] width 52 height 27
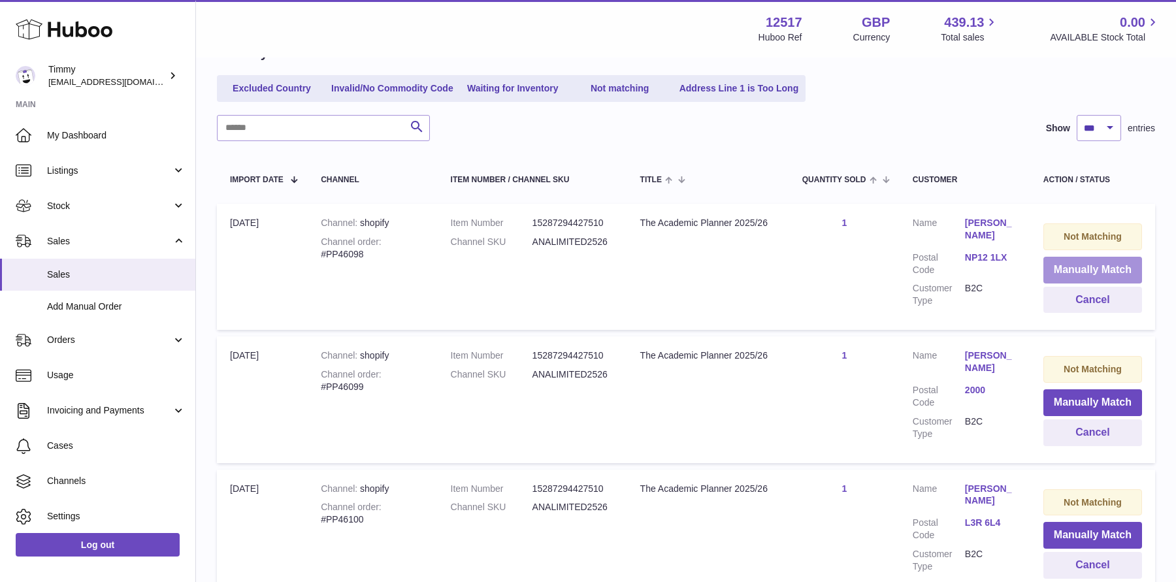
click at [1050, 261] on button "Manually Match" at bounding box center [1092, 270] width 99 height 27
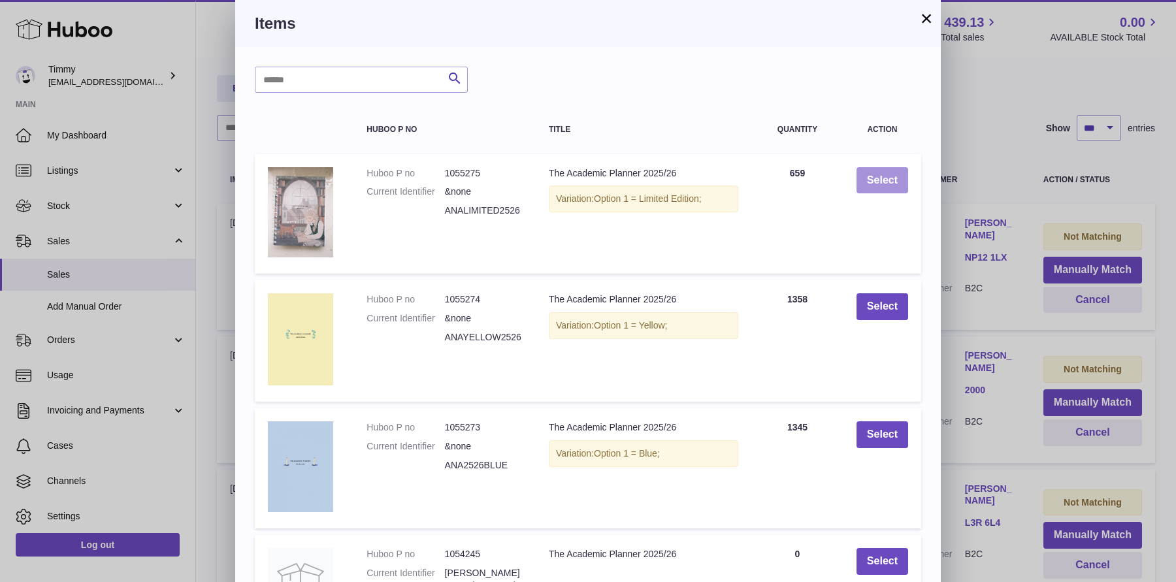
click at [897, 182] on button "Select" at bounding box center [882, 180] width 52 height 27
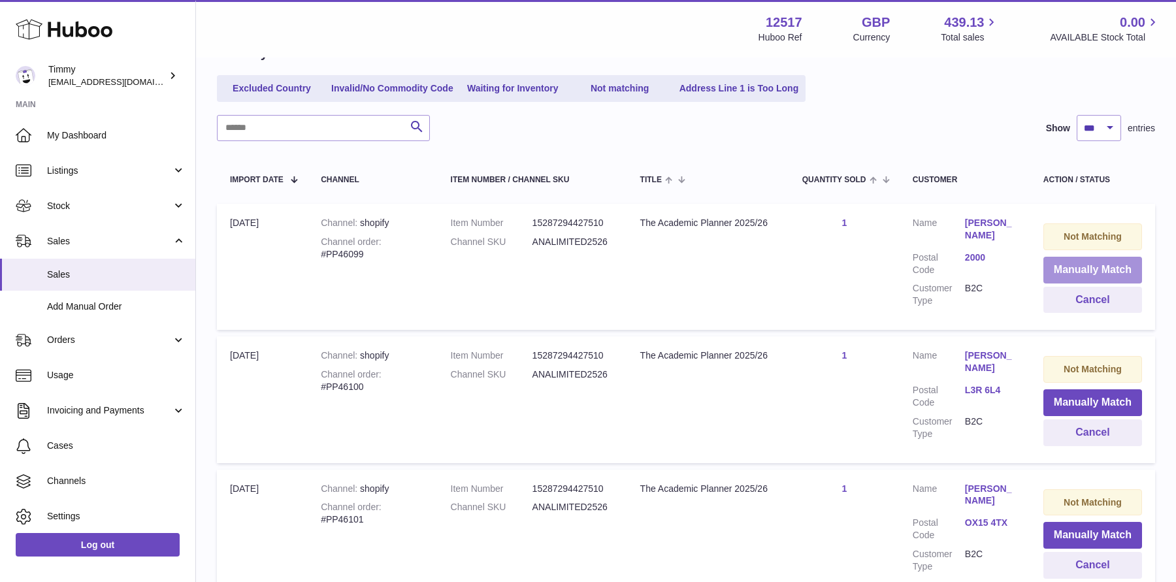
click at [1082, 281] on button "Manually Match" at bounding box center [1092, 270] width 99 height 27
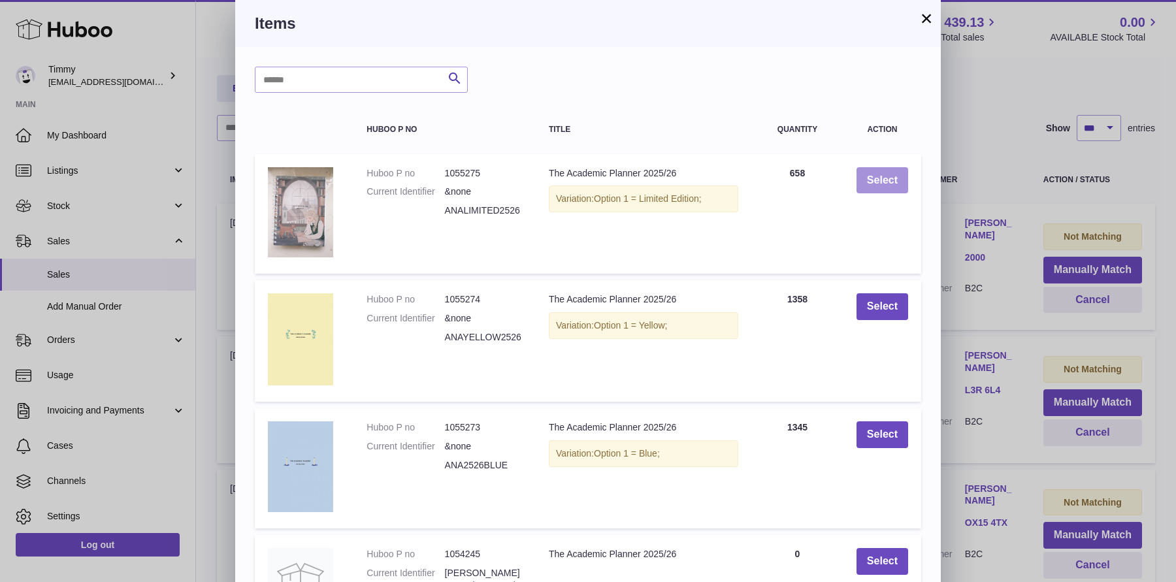
click at [880, 185] on button "Select" at bounding box center [882, 180] width 52 height 27
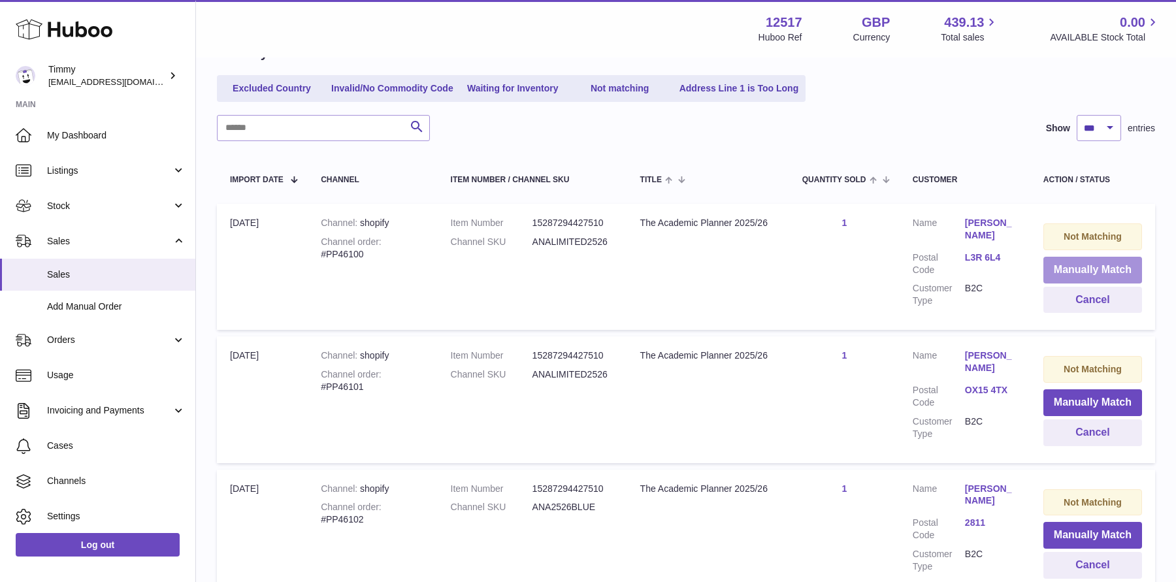
click at [1070, 266] on button "Manually Match" at bounding box center [1092, 270] width 99 height 27
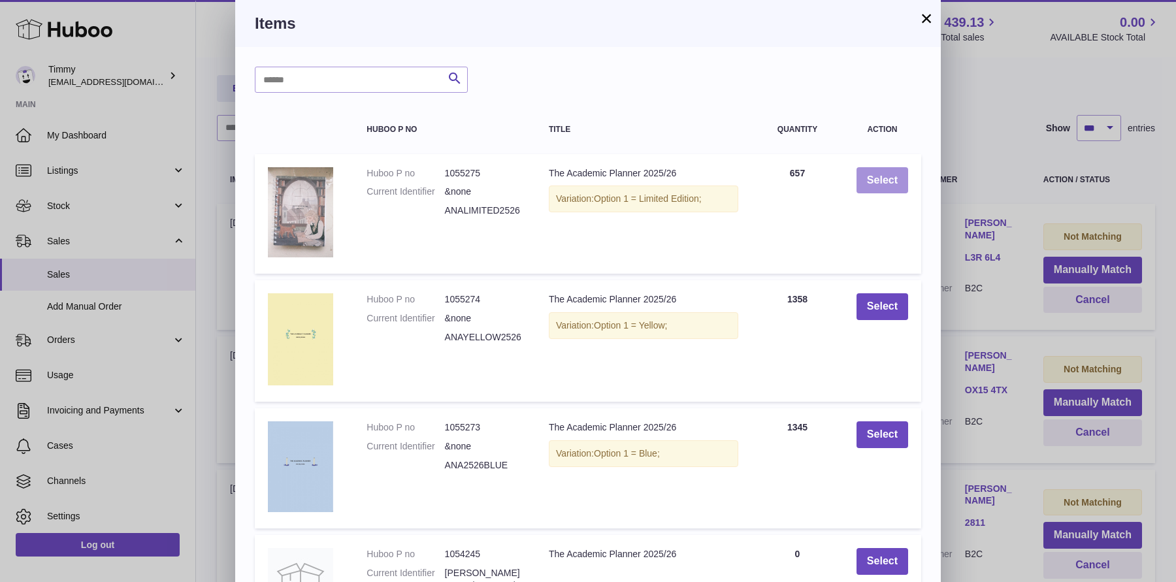
click at [899, 189] on button "Select" at bounding box center [882, 180] width 52 height 27
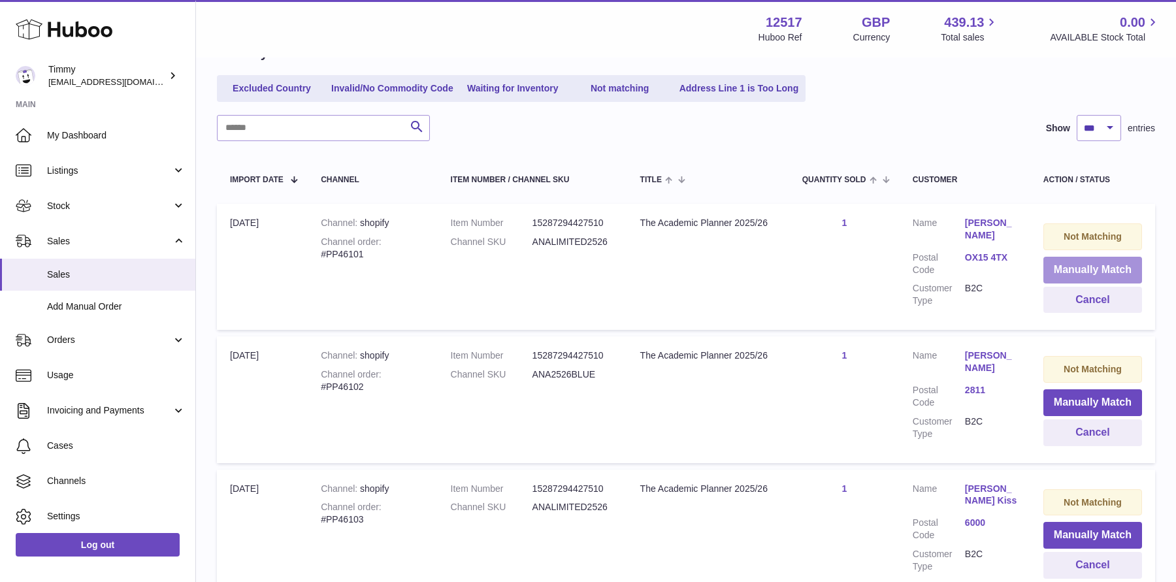
click at [1063, 270] on button "Manually Match" at bounding box center [1092, 270] width 99 height 27
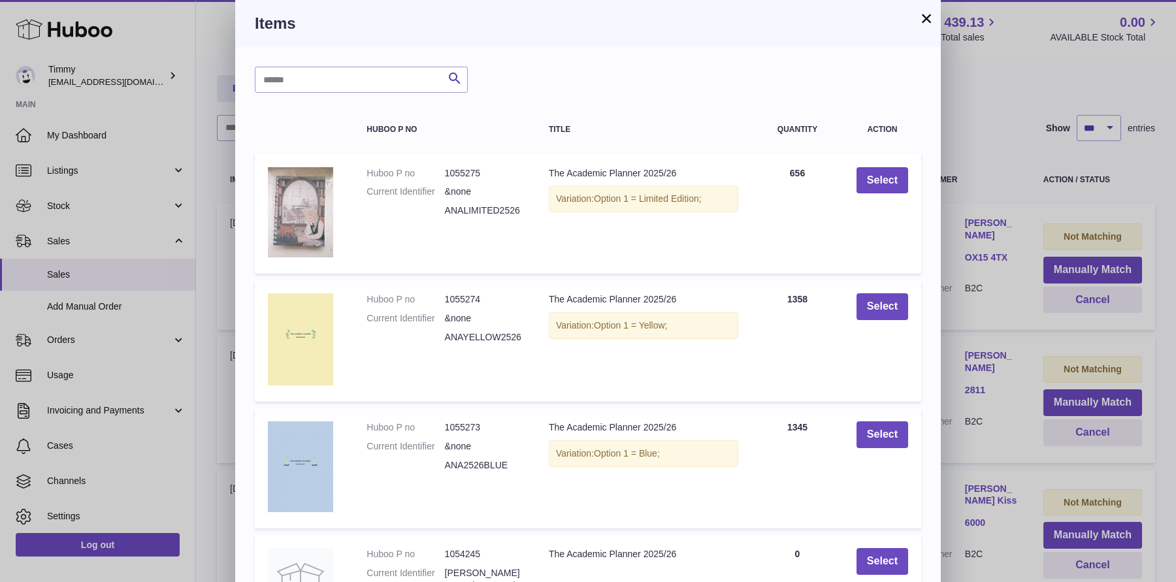
click at [869, 196] on td "Select" at bounding box center [882, 214] width 78 height 120
click at [878, 184] on button "Select" at bounding box center [882, 180] width 52 height 27
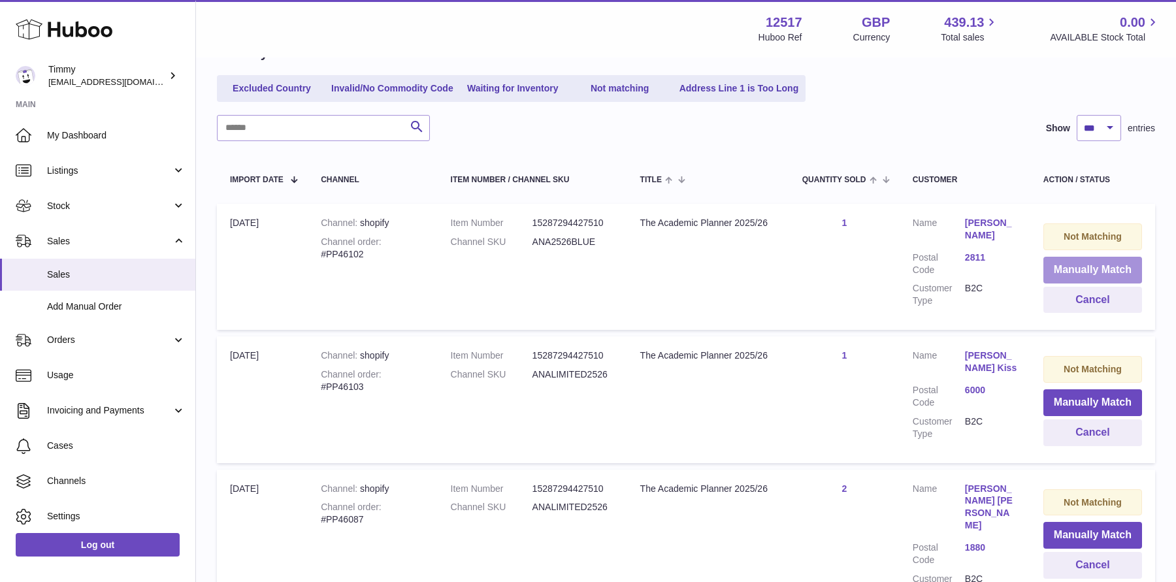
click at [1044, 266] on button "Manually Match" at bounding box center [1092, 270] width 99 height 27
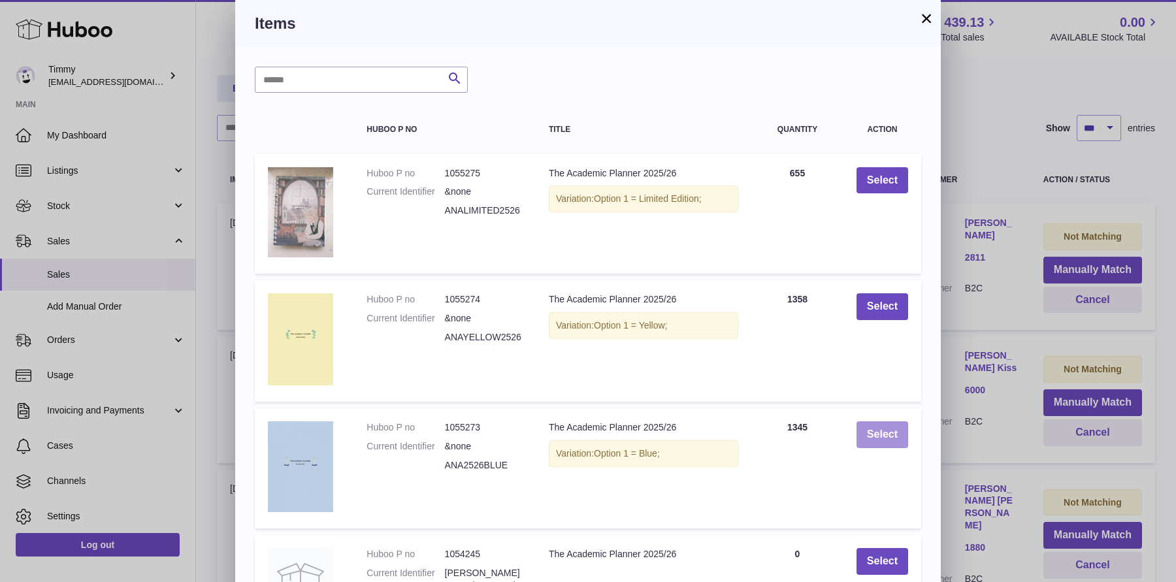
click at [877, 443] on button "Select" at bounding box center [882, 434] width 52 height 27
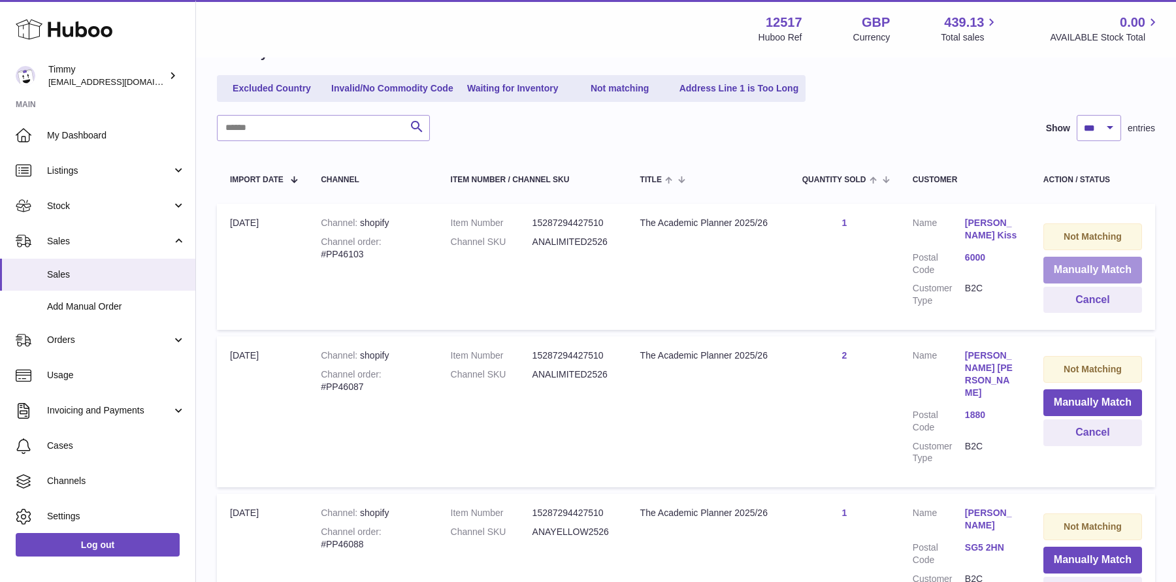
click at [1060, 267] on button "Manually Match" at bounding box center [1092, 270] width 99 height 27
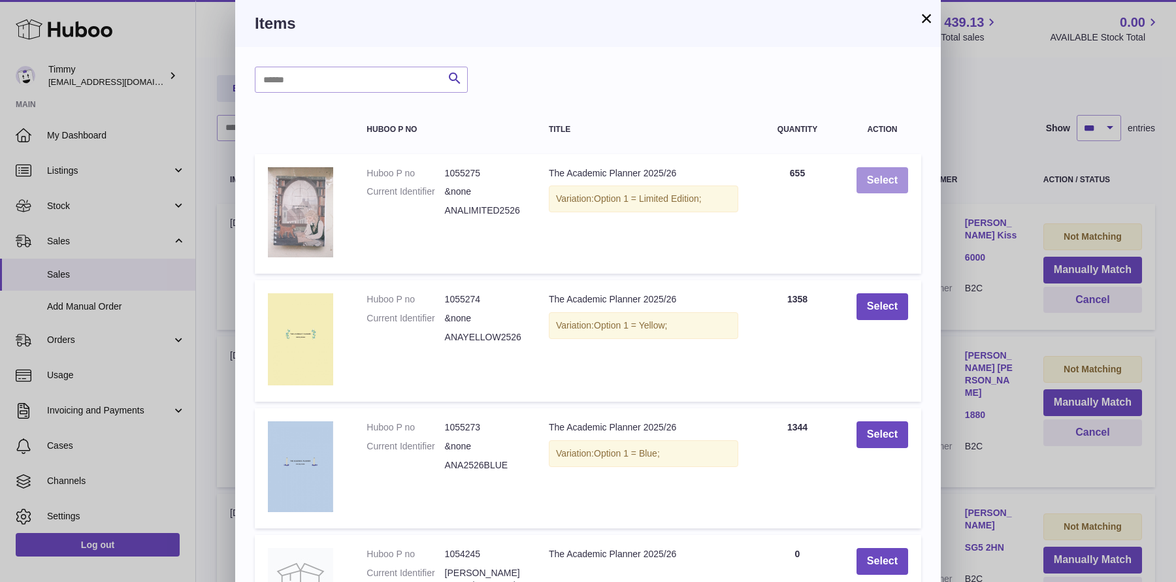
click at [888, 182] on button "Select" at bounding box center [882, 180] width 52 height 27
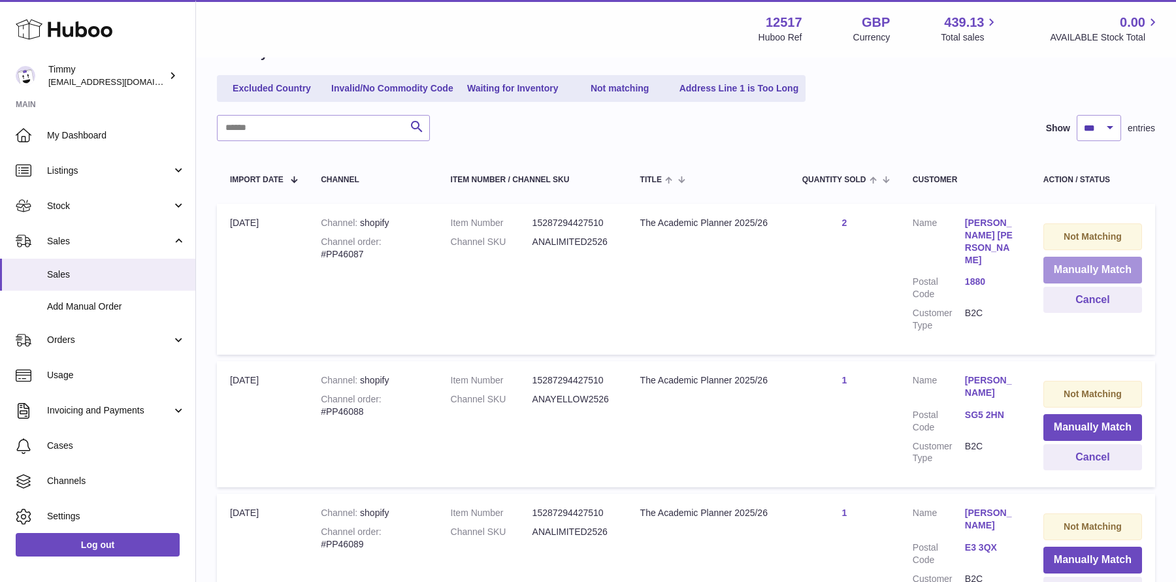
click at [1114, 276] on button "Manually Match" at bounding box center [1092, 270] width 99 height 27
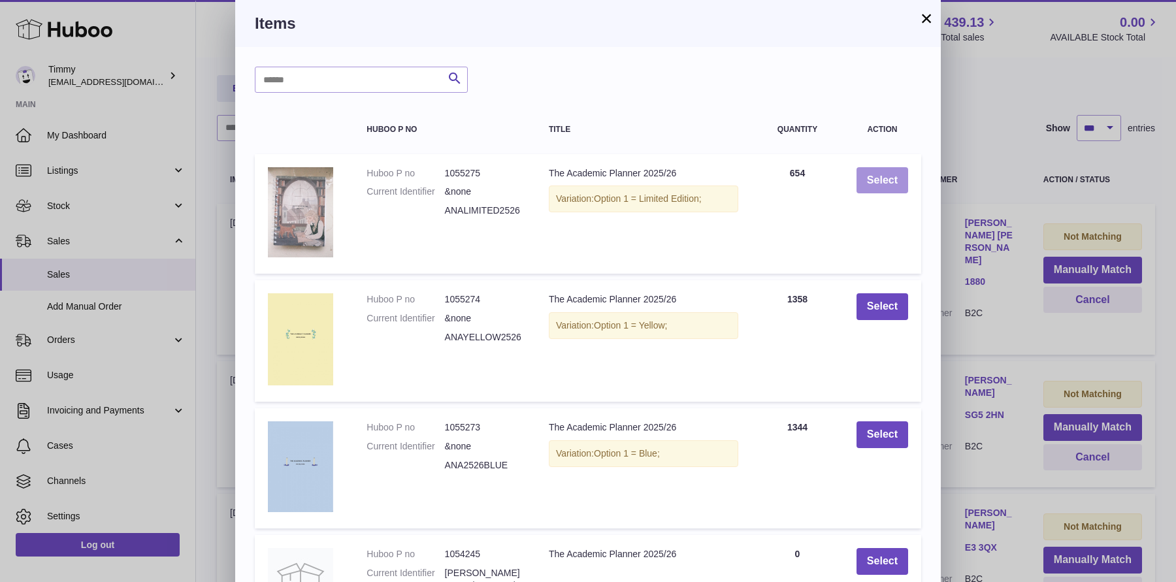
click at [895, 176] on button "Select" at bounding box center [882, 180] width 52 height 27
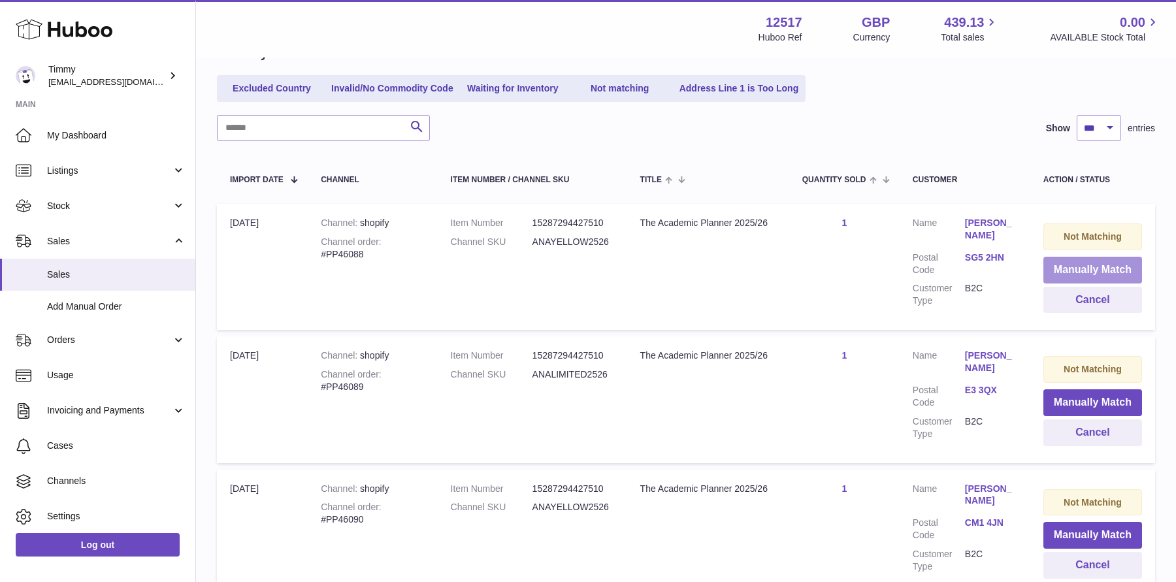
click at [1119, 274] on button "Manually Match" at bounding box center [1092, 270] width 99 height 27
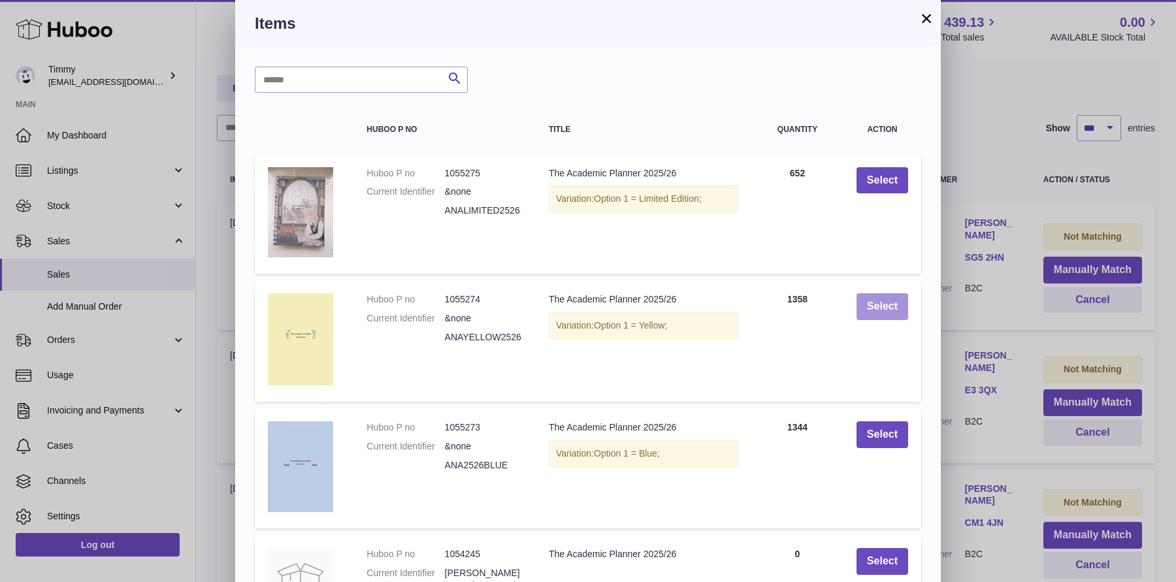
click at [896, 310] on button "Select" at bounding box center [882, 306] width 52 height 27
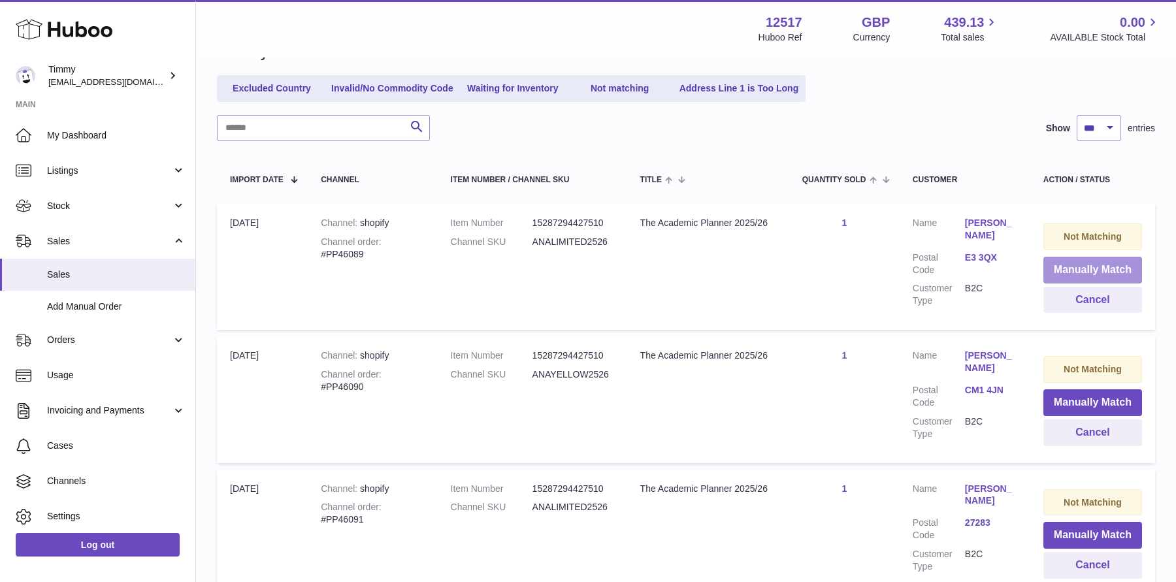
click at [1092, 264] on button "Manually Match" at bounding box center [1092, 270] width 99 height 27
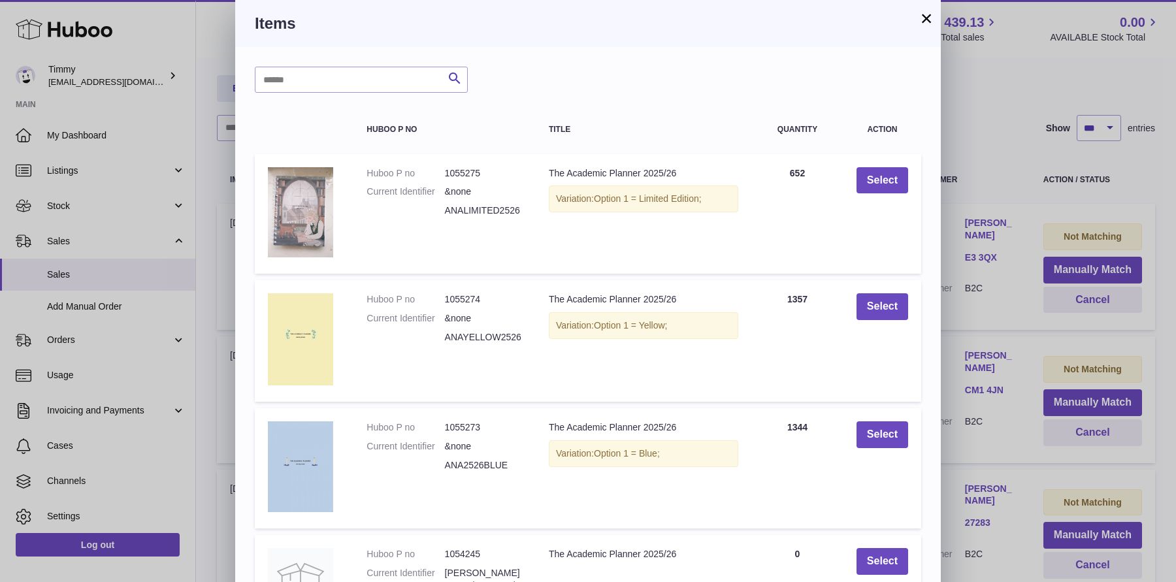
click at [1018, 134] on div "× Items Search Huboo P no Title Quantity Action Huboo P no 1055275 Current Iden…" at bounding box center [588, 423] width 1176 height 846
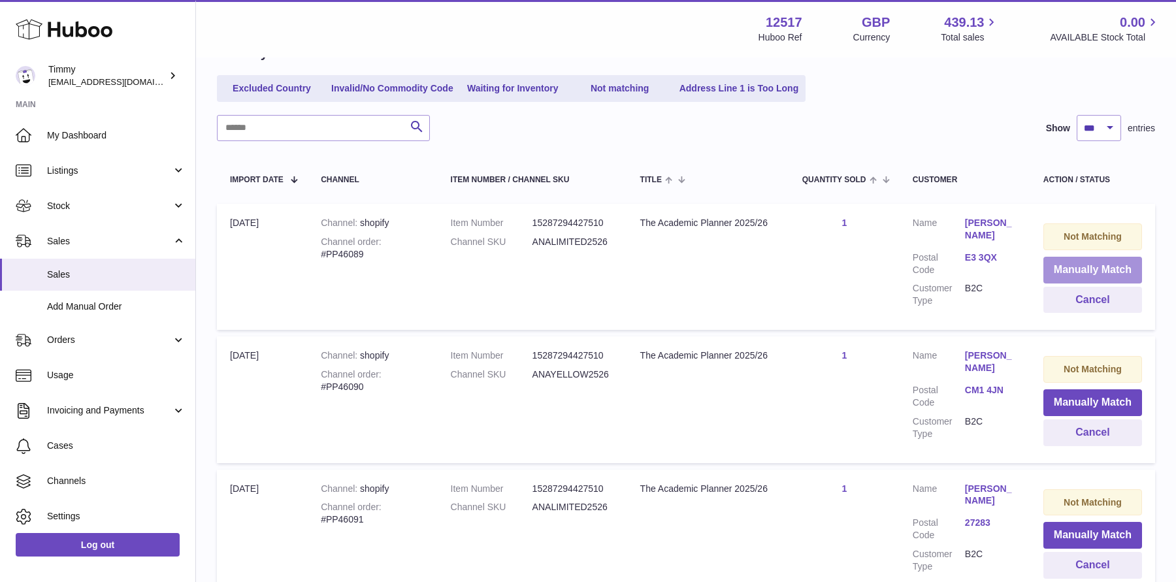
click at [1045, 257] on button "Manually Match" at bounding box center [1092, 270] width 99 height 27
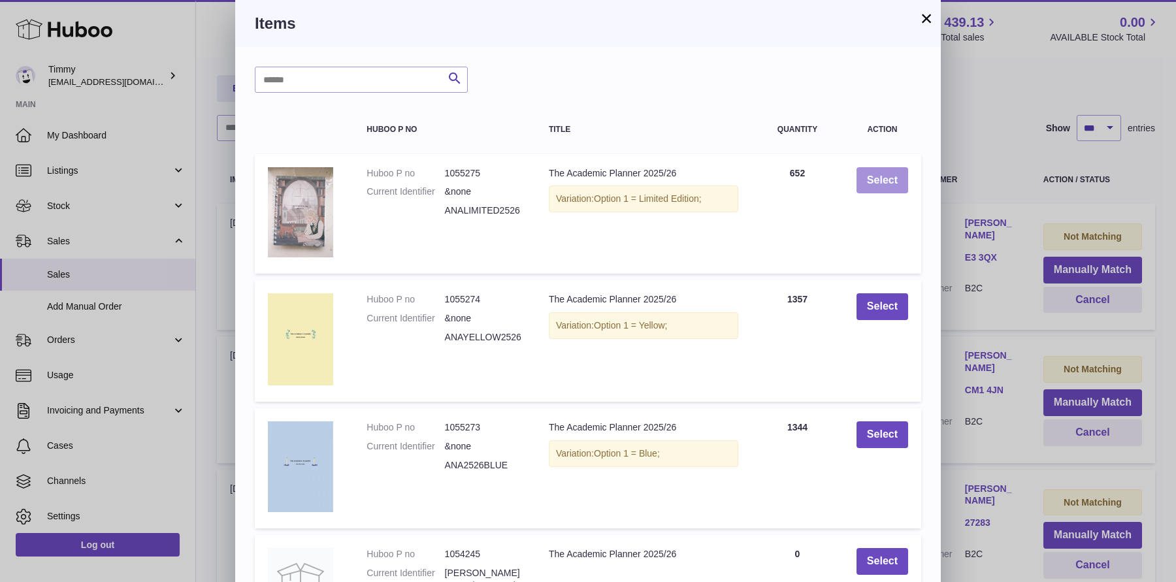
click at [873, 182] on button "Select" at bounding box center [882, 180] width 52 height 27
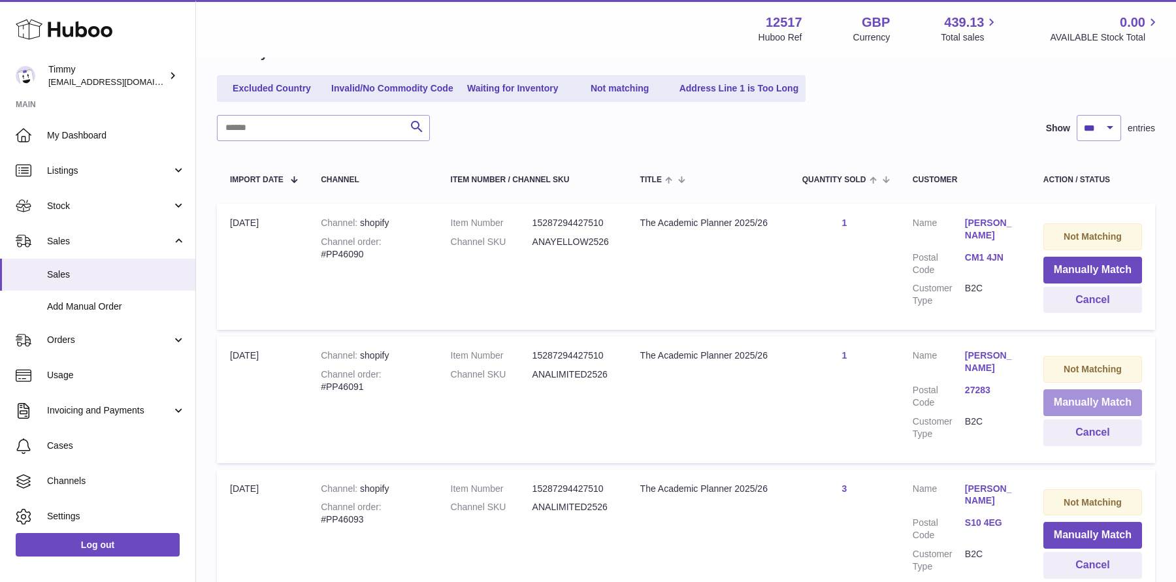
click at [1085, 406] on button "Manually Match" at bounding box center [1092, 402] width 99 height 27
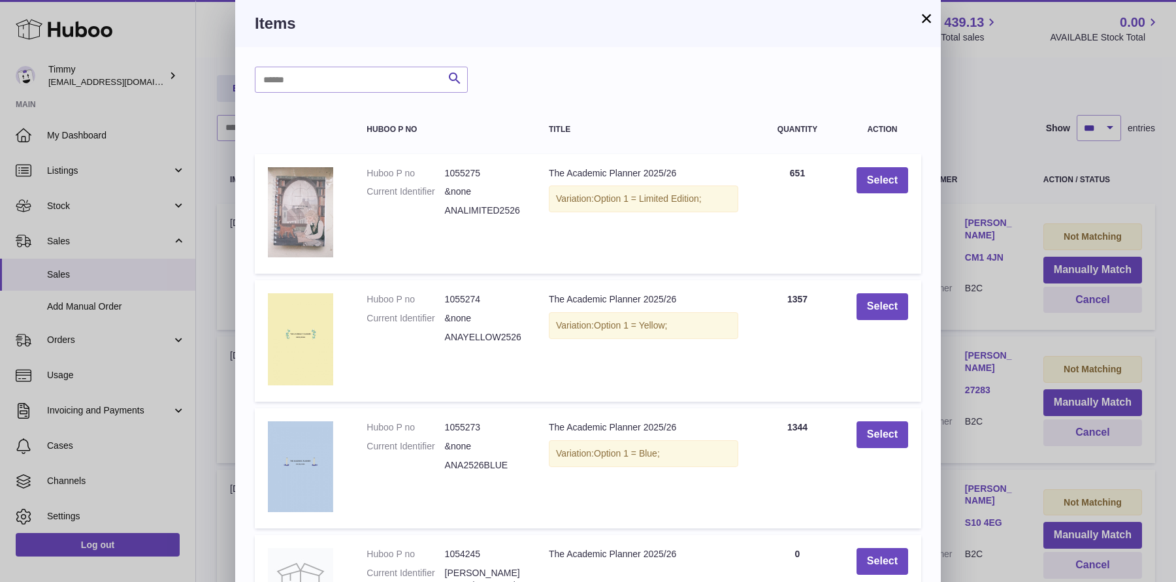
click at [926, 14] on button "×" at bounding box center [926, 18] width 16 height 16
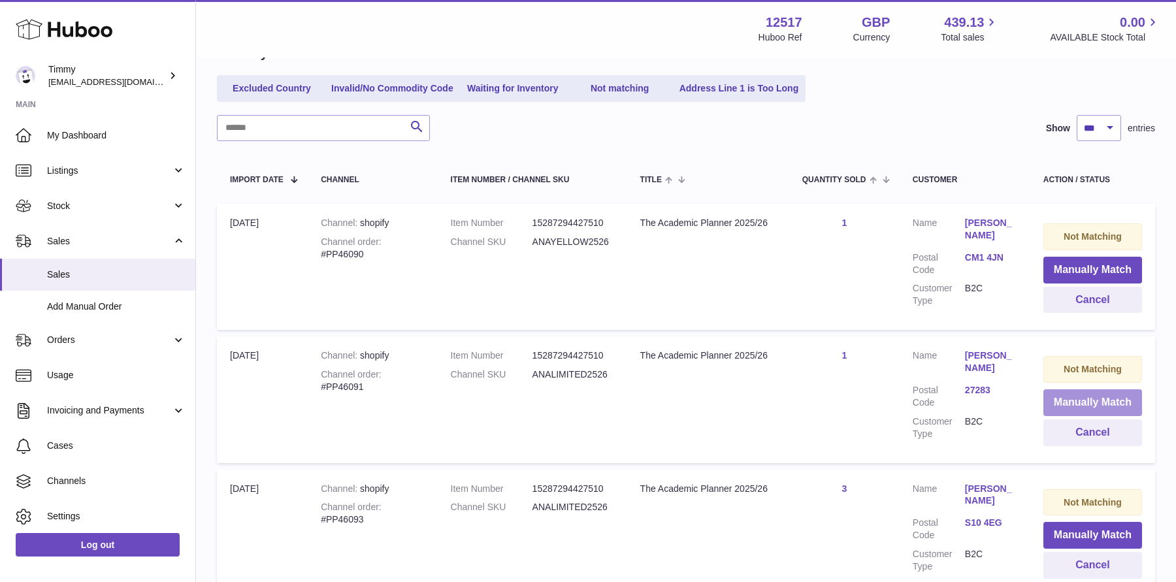
click at [1046, 402] on button "Manually Match" at bounding box center [1092, 402] width 99 height 27
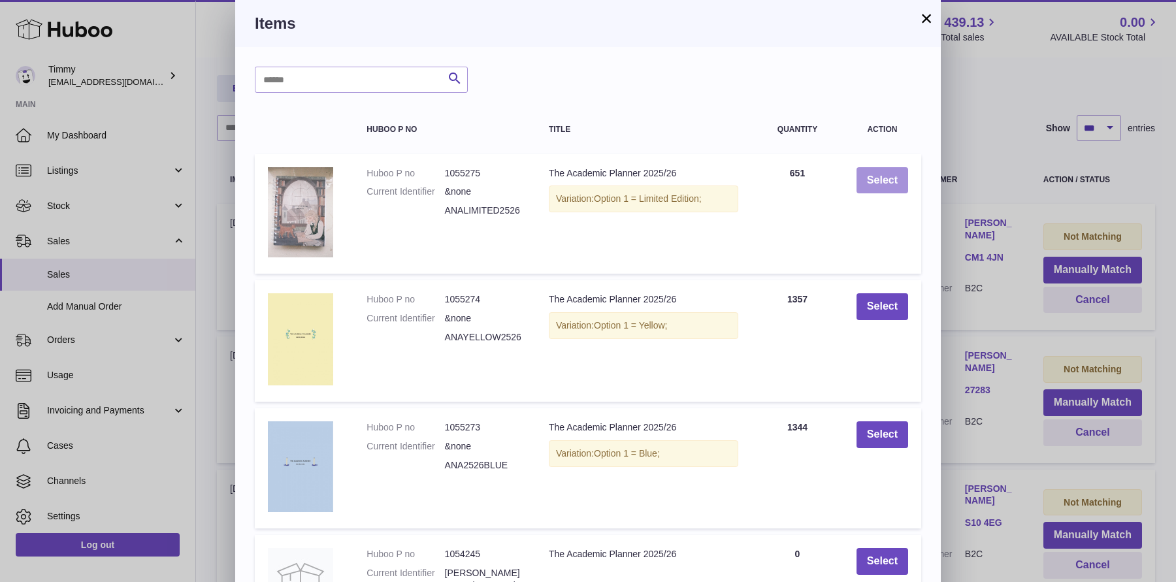
click at [889, 189] on button "Select" at bounding box center [882, 180] width 52 height 27
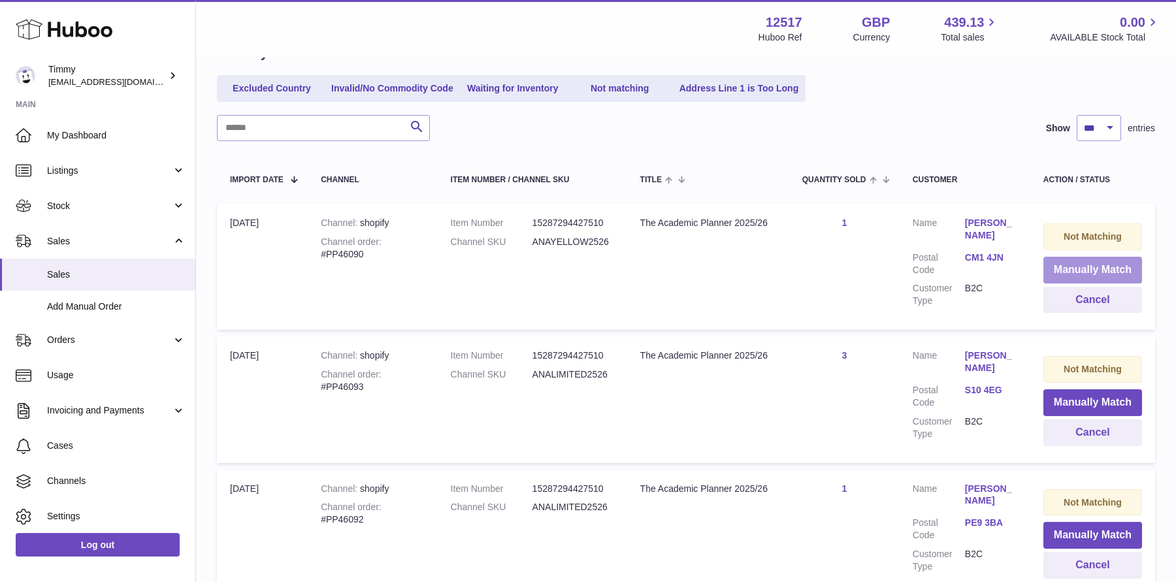
click at [1046, 270] on button "Manually Match" at bounding box center [1092, 270] width 99 height 27
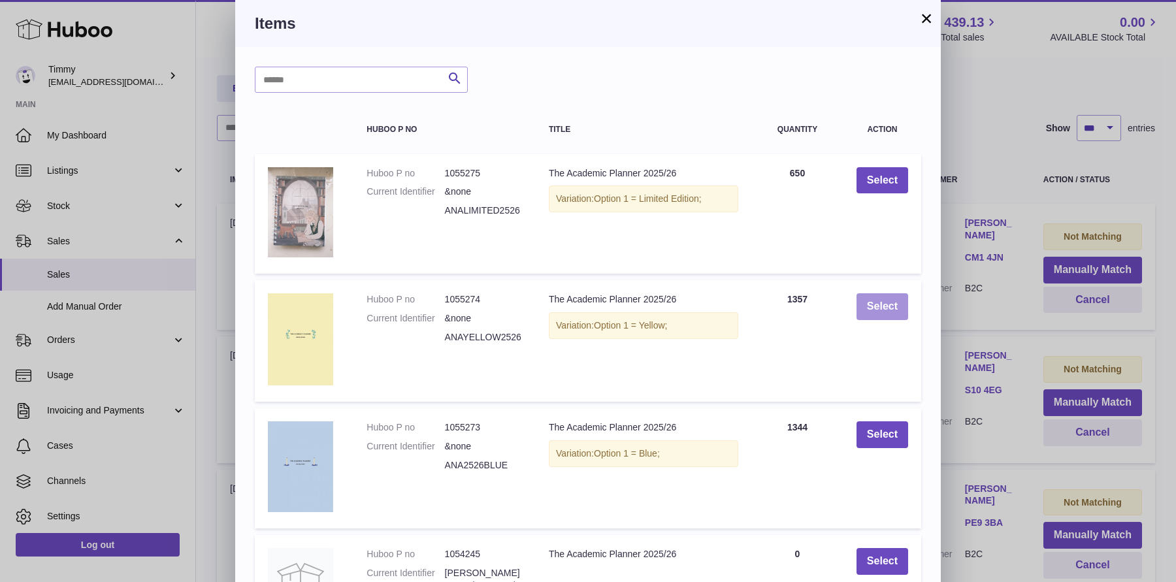
click at [861, 310] on button "Select" at bounding box center [882, 306] width 52 height 27
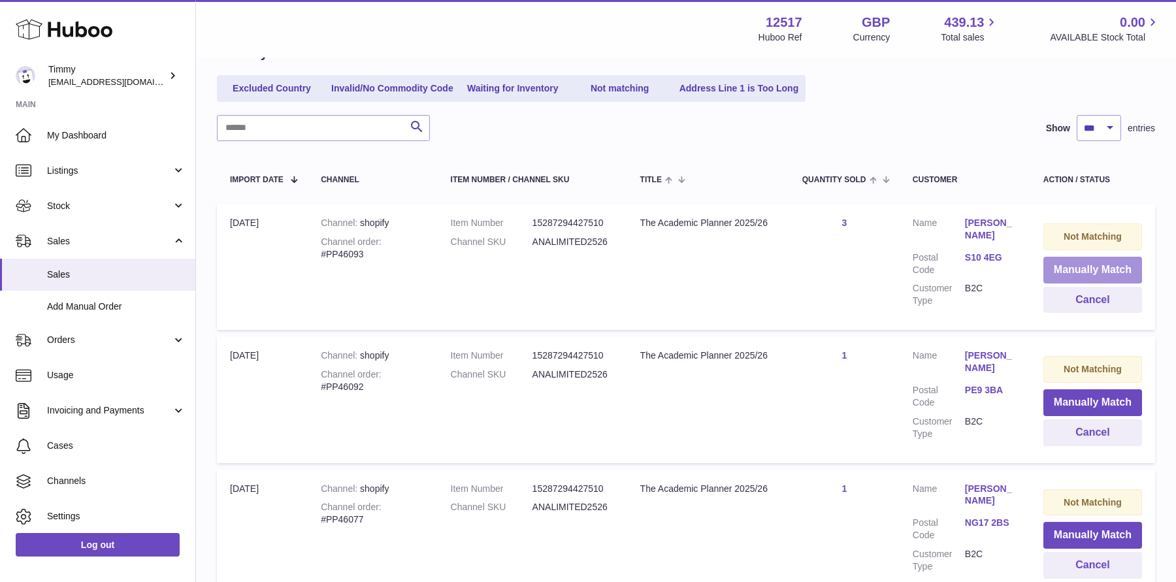
click at [1063, 273] on button "Manually Match" at bounding box center [1092, 270] width 99 height 27
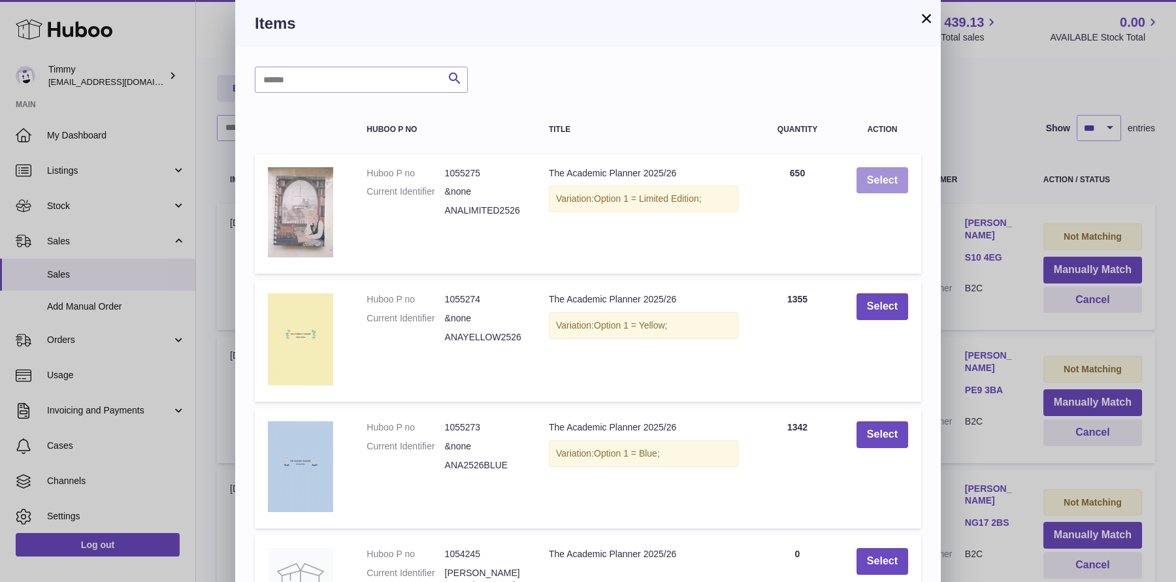
click at [894, 187] on button "Select" at bounding box center [882, 180] width 52 height 27
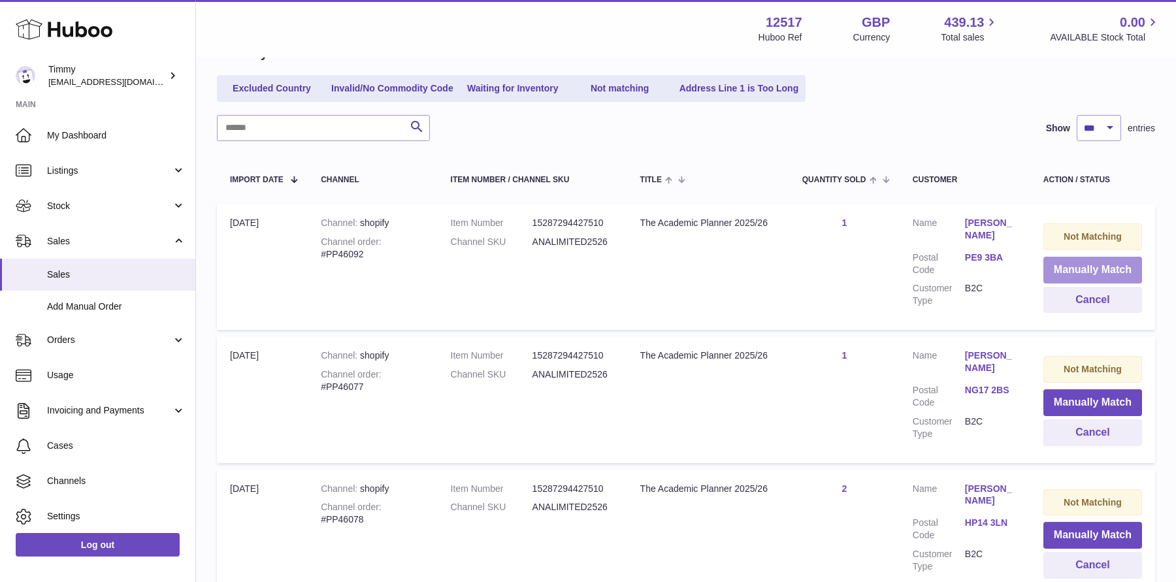
click at [1080, 272] on button "Manually Match" at bounding box center [1092, 270] width 99 height 27
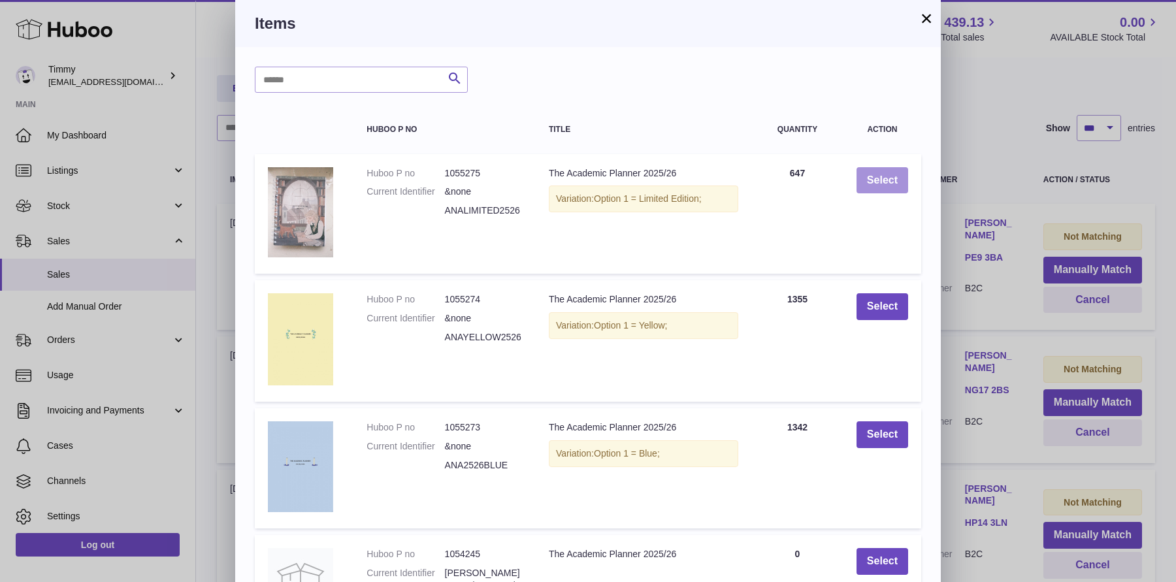
click at [891, 192] on button "Select" at bounding box center [882, 180] width 52 height 27
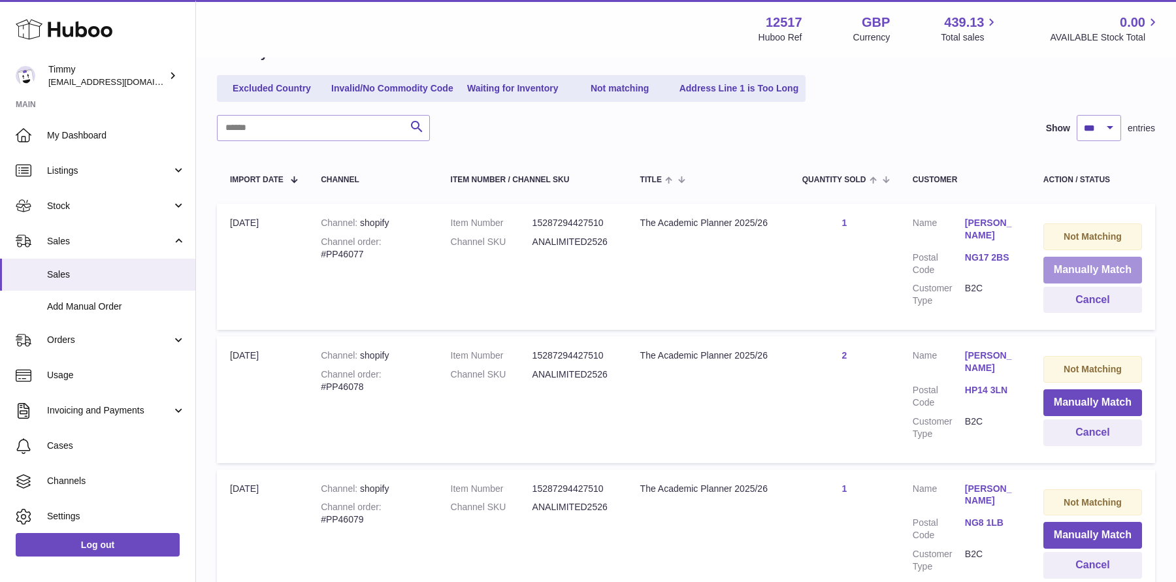
click at [1082, 275] on button "Manually Match" at bounding box center [1092, 270] width 99 height 27
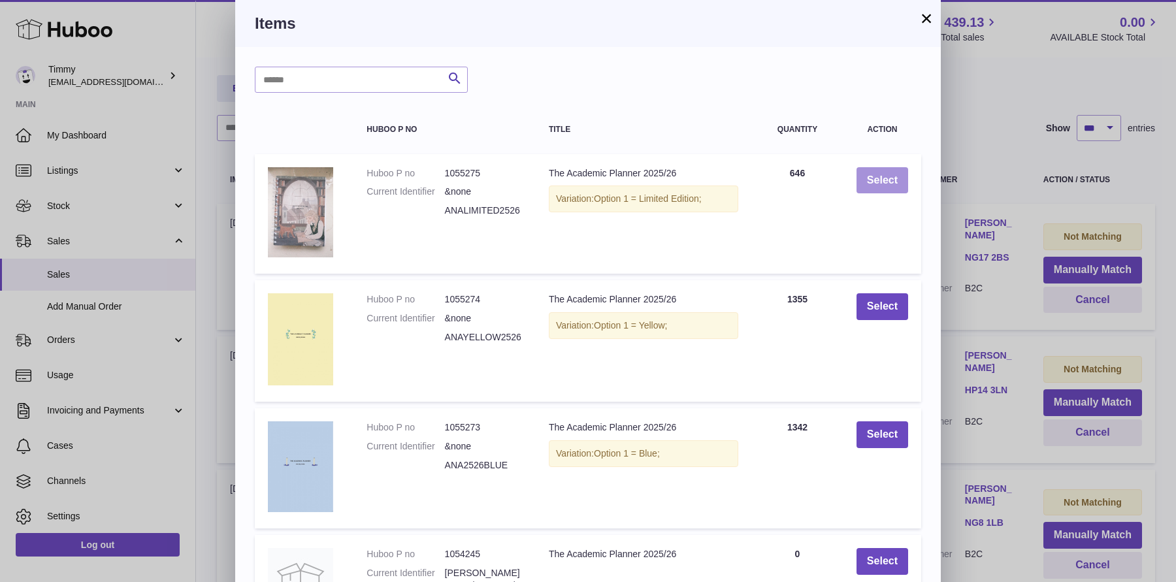
click at [880, 179] on button "Select" at bounding box center [882, 180] width 52 height 27
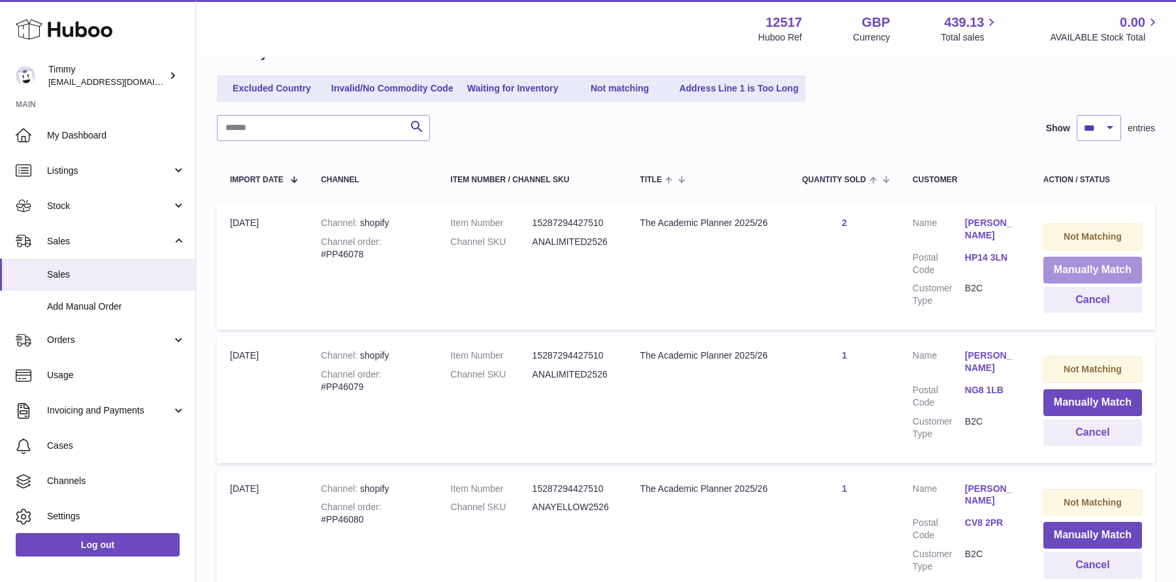
click at [1067, 271] on button "Manually Match" at bounding box center [1092, 270] width 99 height 27
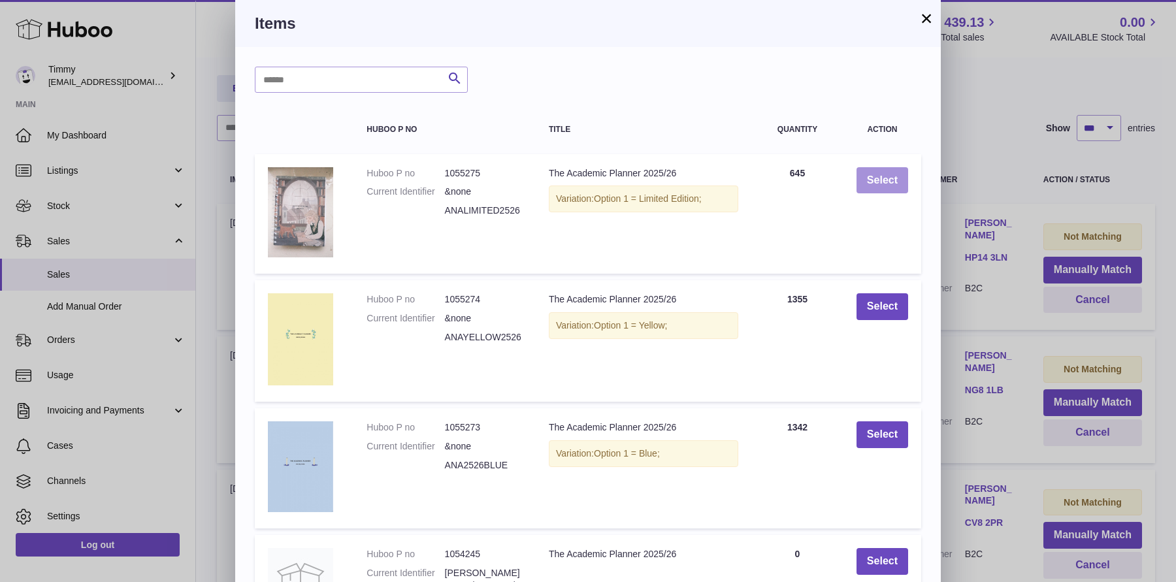
click at [886, 182] on button "Select" at bounding box center [882, 180] width 52 height 27
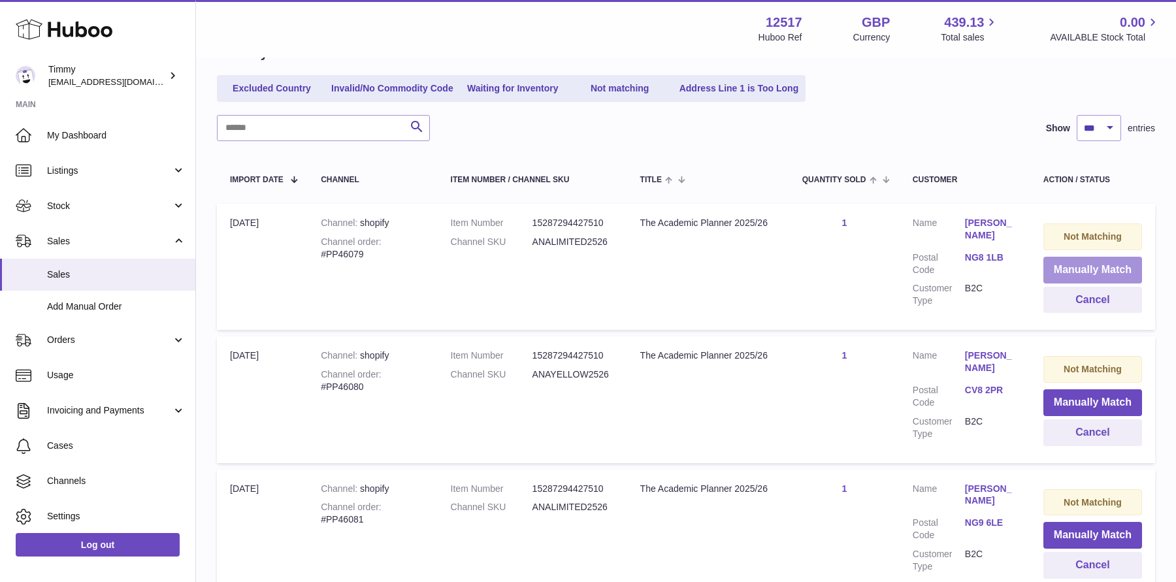
click at [1057, 270] on button "Manually Match" at bounding box center [1092, 270] width 99 height 27
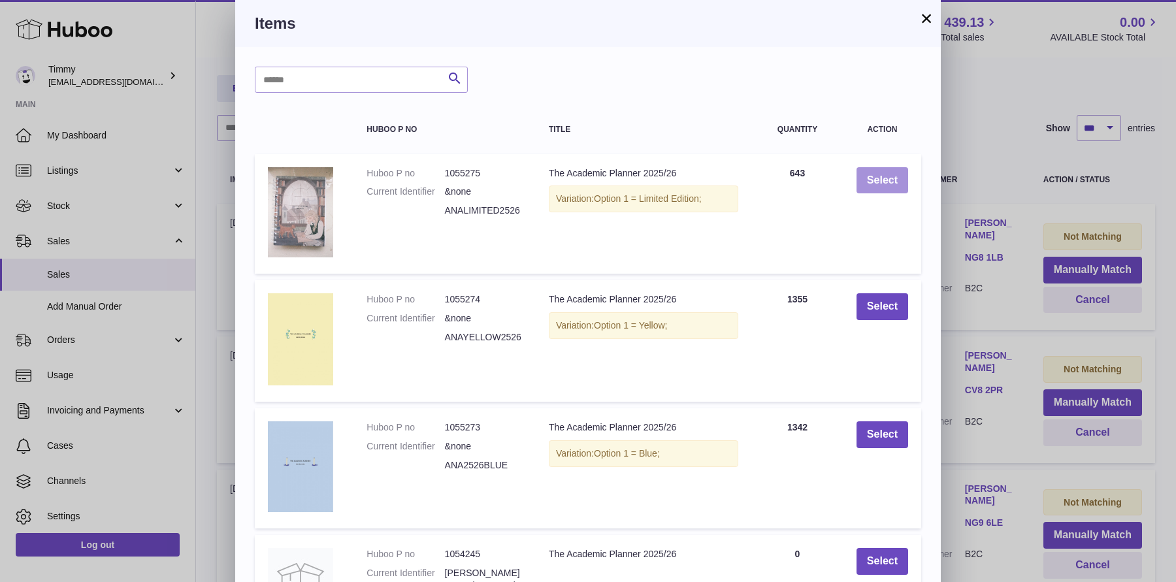
click at [872, 188] on button "Select" at bounding box center [882, 180] width 52 height 27
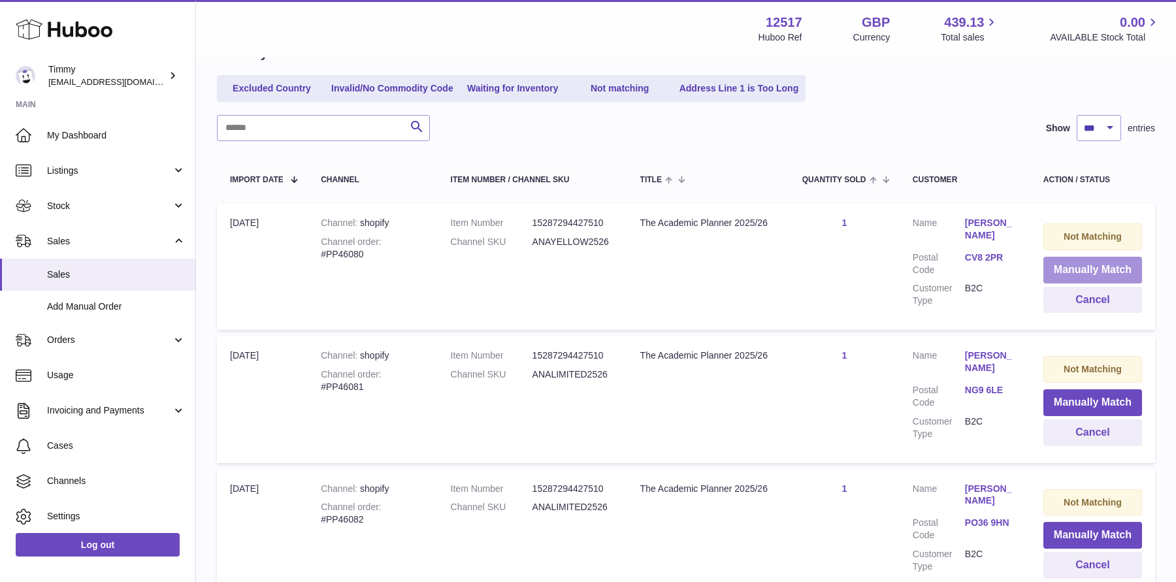
click at [1052, 269] on button "Manually Match" at bounding box center [1092, 270] width 99 height 27
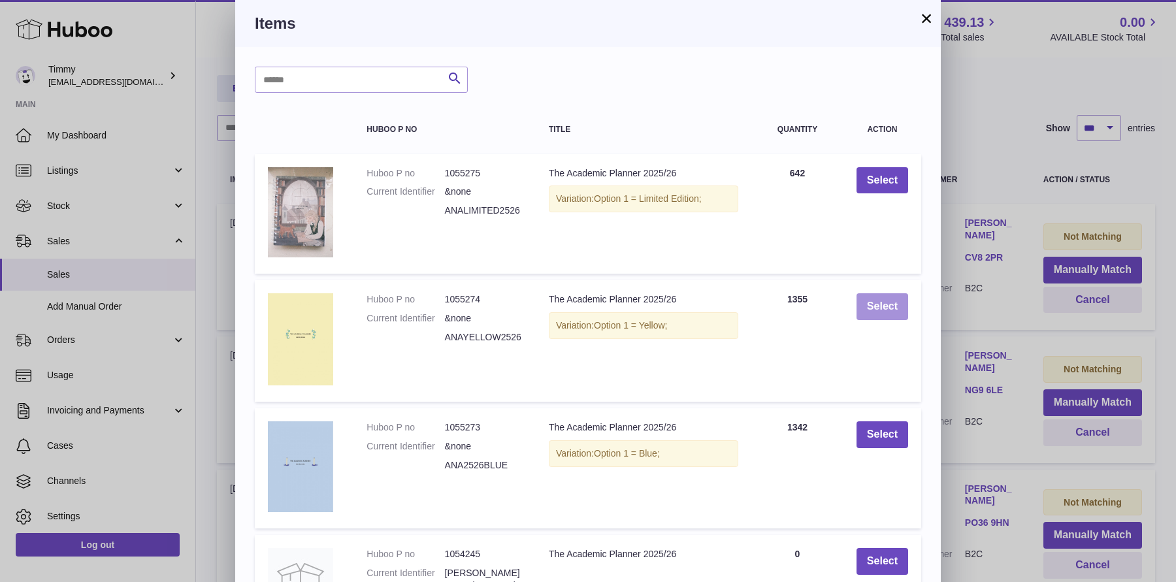
click at [871, 306] on button "Select" at bounding box center [882, 306] width 52 height 27
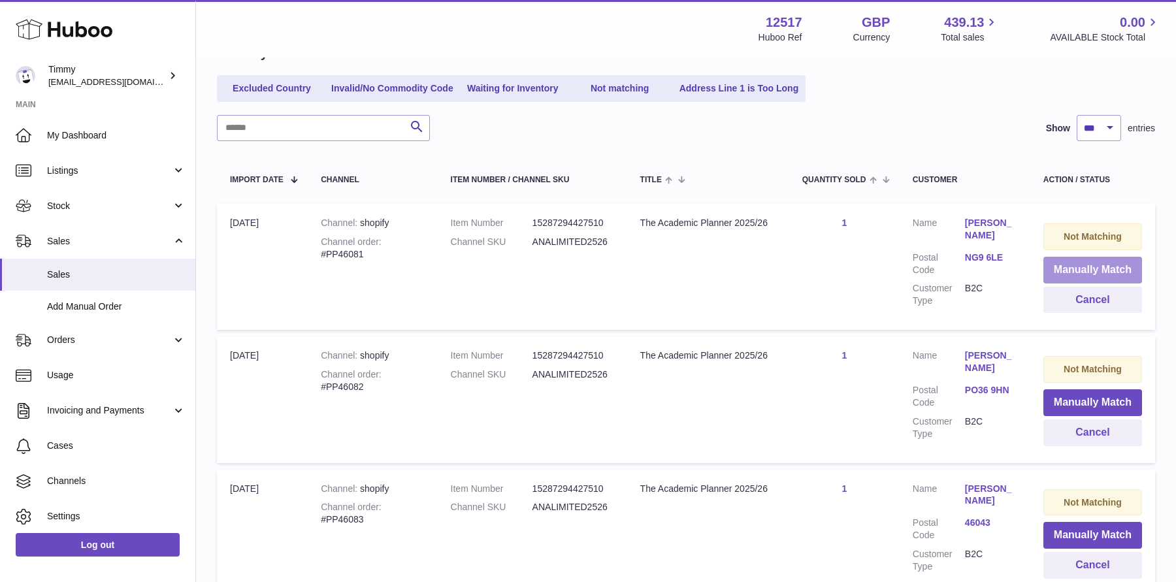
click at [1056, 265] on button "Manually Match" at bounding box center [1092, 270] width 99 height 27
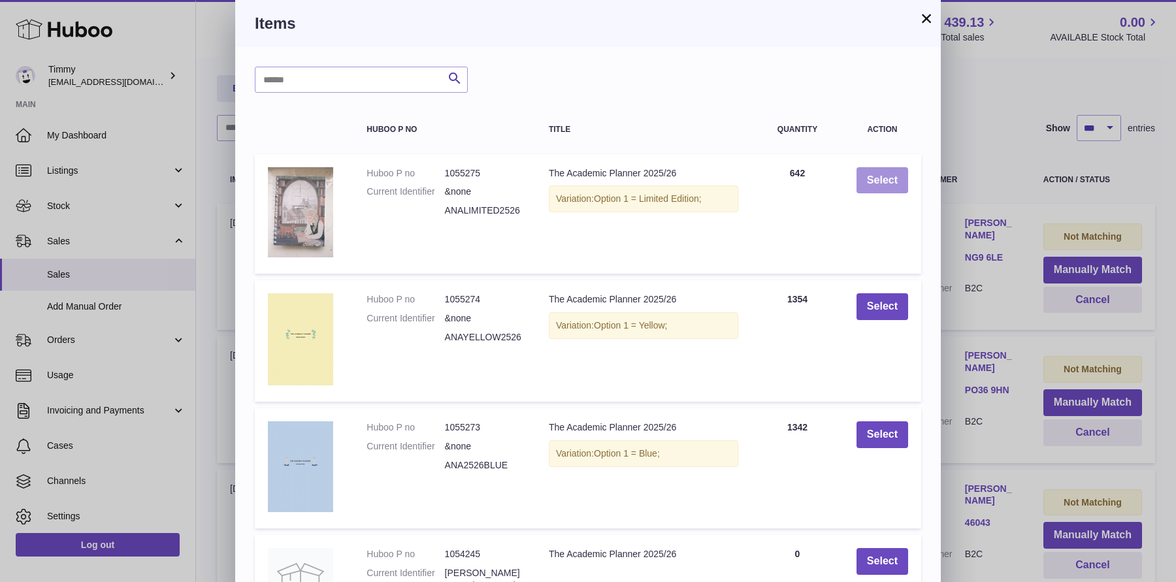
click at [882, 186] on button "Select" at bounding box center [882, 180] width 52 height 27
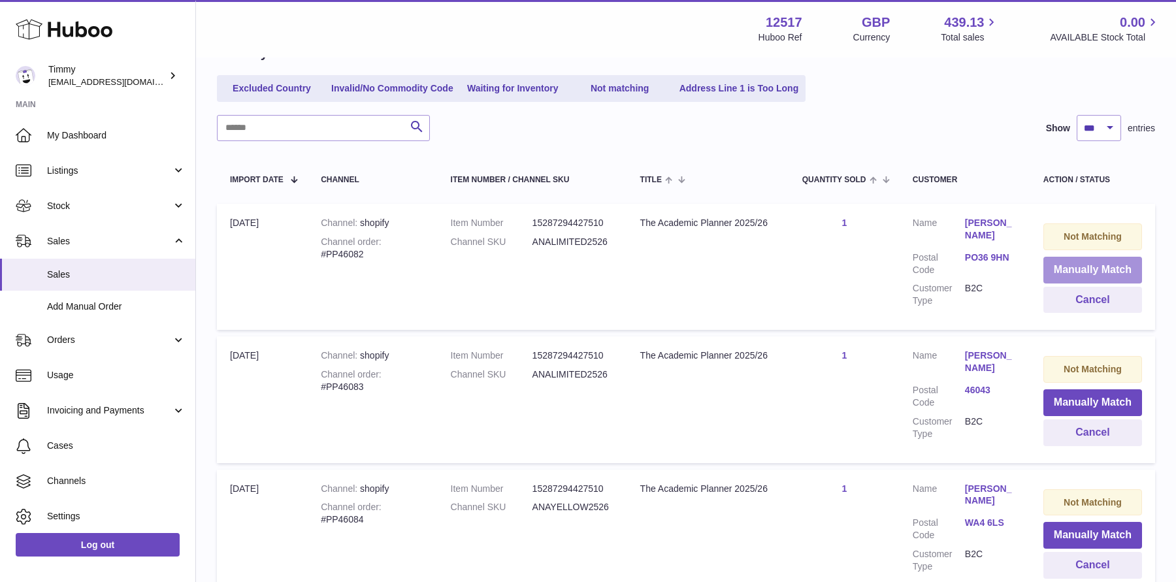
click at [1066, 276] on button "Manually Match" at bounding box center [1092, 270] width 99 height 27
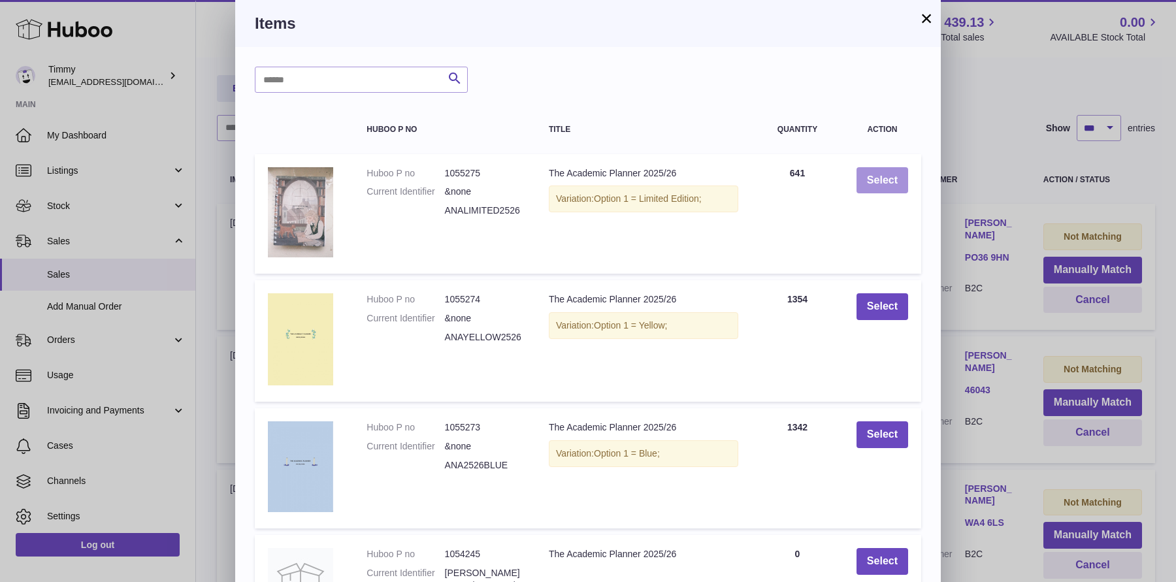
click at [868, 184] on button "Select" at bounding box center [882, 180] width 52 height 27
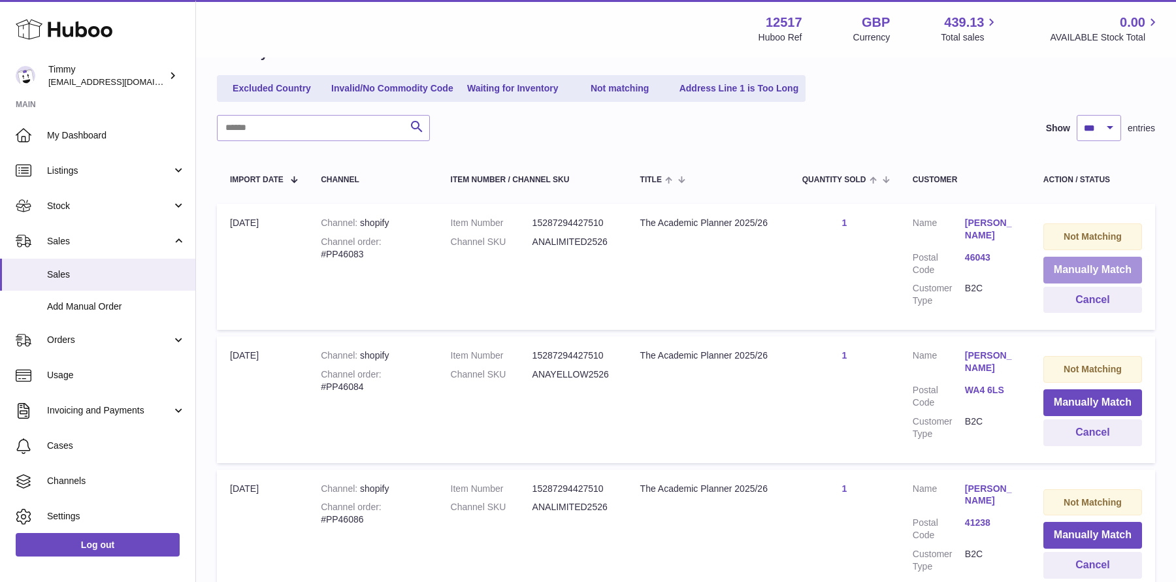
click at [1060, 270] on button "Manually Match" at bounding box center [1092, 270] width 99 height 27
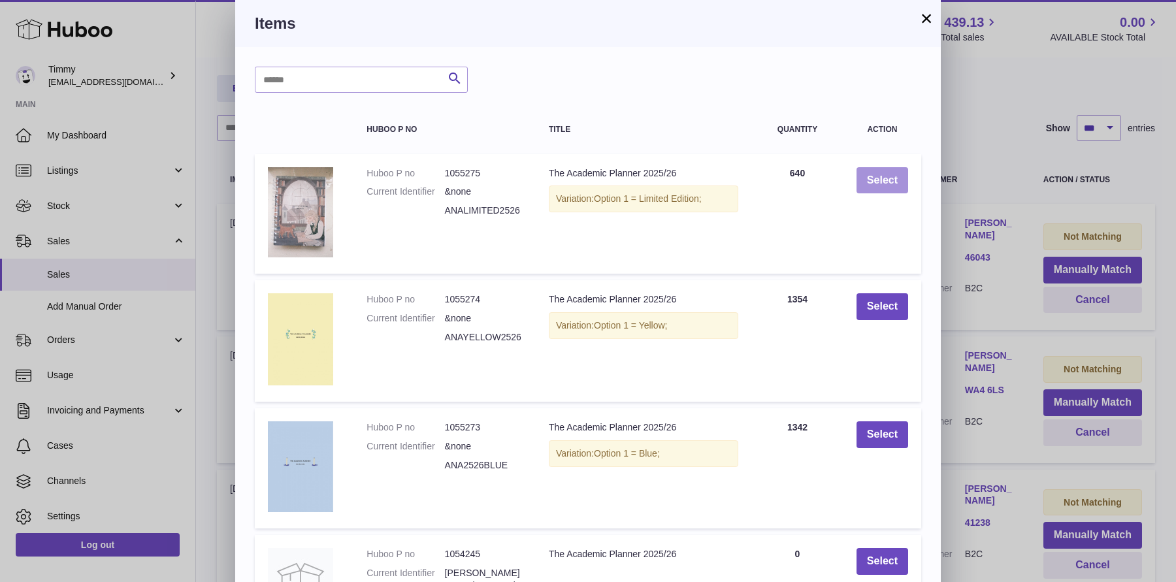
click at [893, 187] on button "Select" at bounding box center [882, 180] width 52 height 27
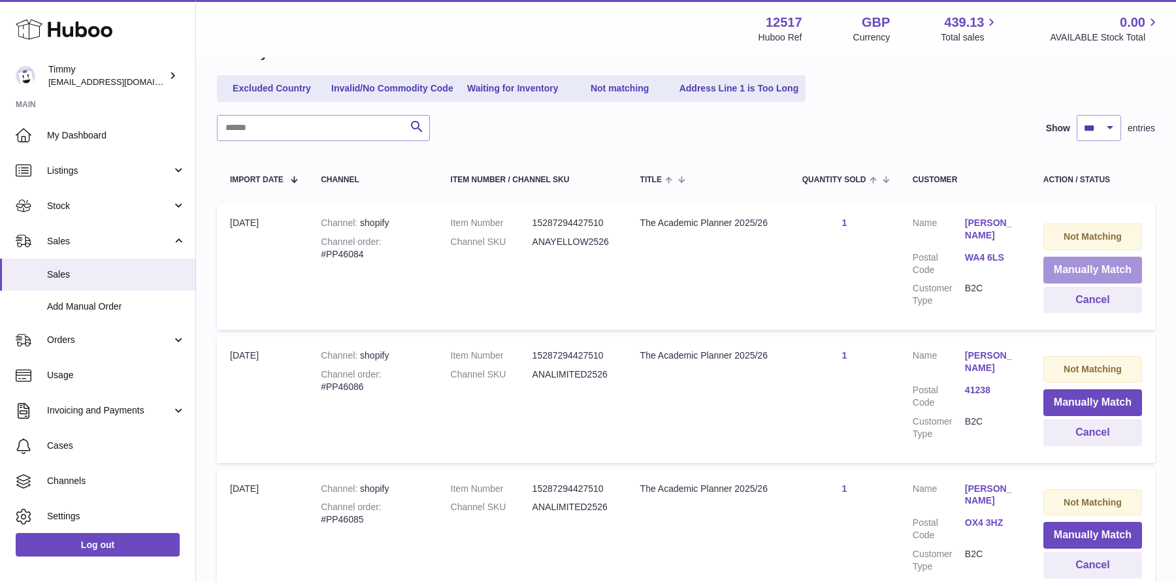
click at [1059, 272] on button "Manually Match" at bounding box center [1092, 270] width 99 height 27
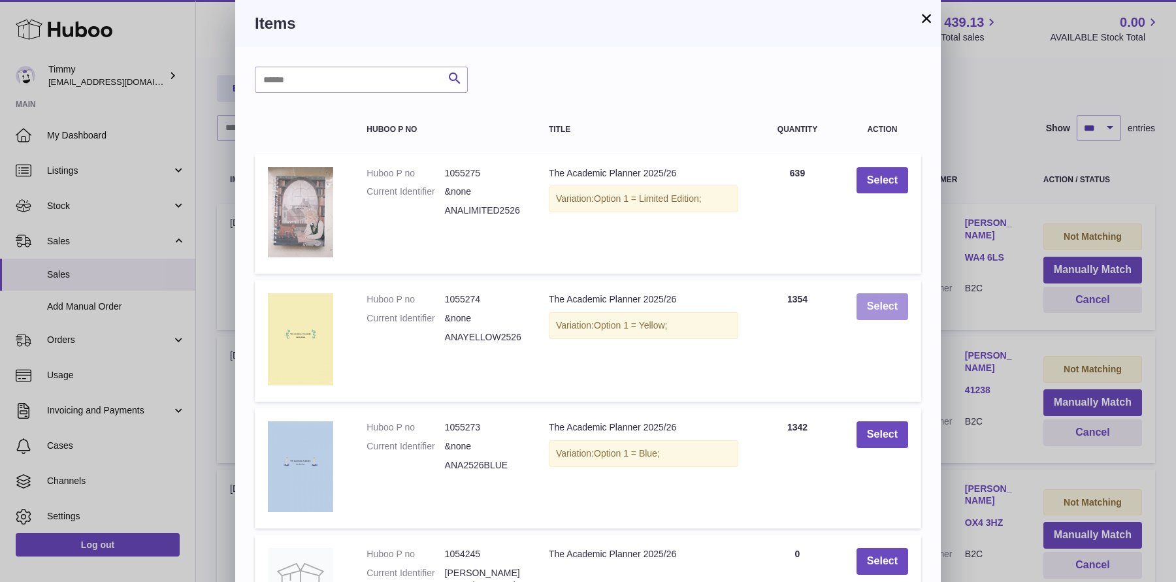
click at [899, 319] on button "Select" at bounding box center [882, 306] width 52 height 27
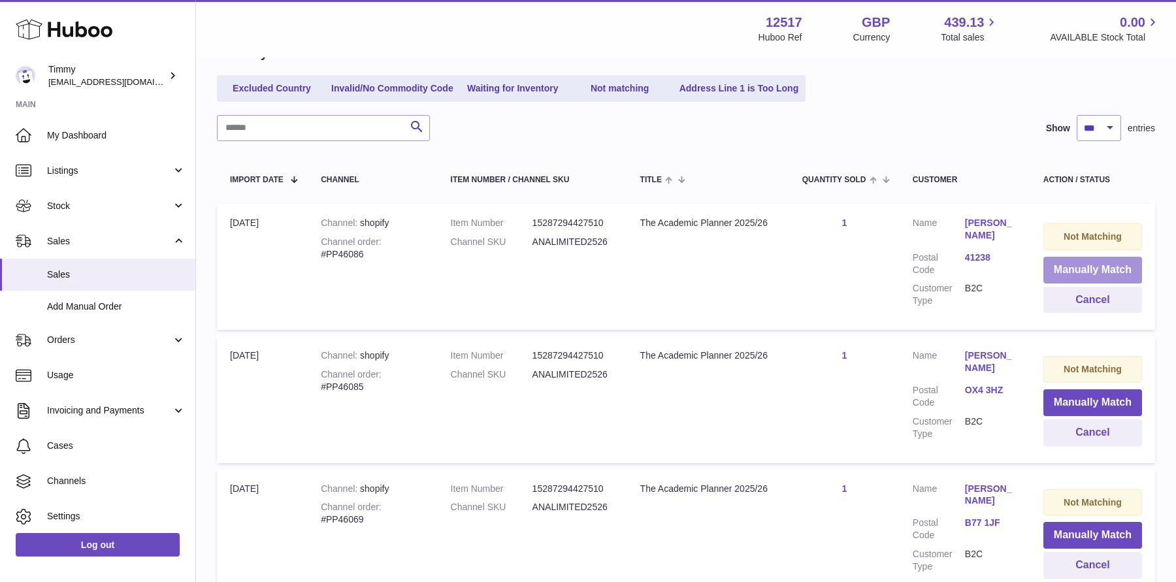
click at [1064, 270] on button "Manually Match" at bounding box center [1092, 270] width 99 height 27
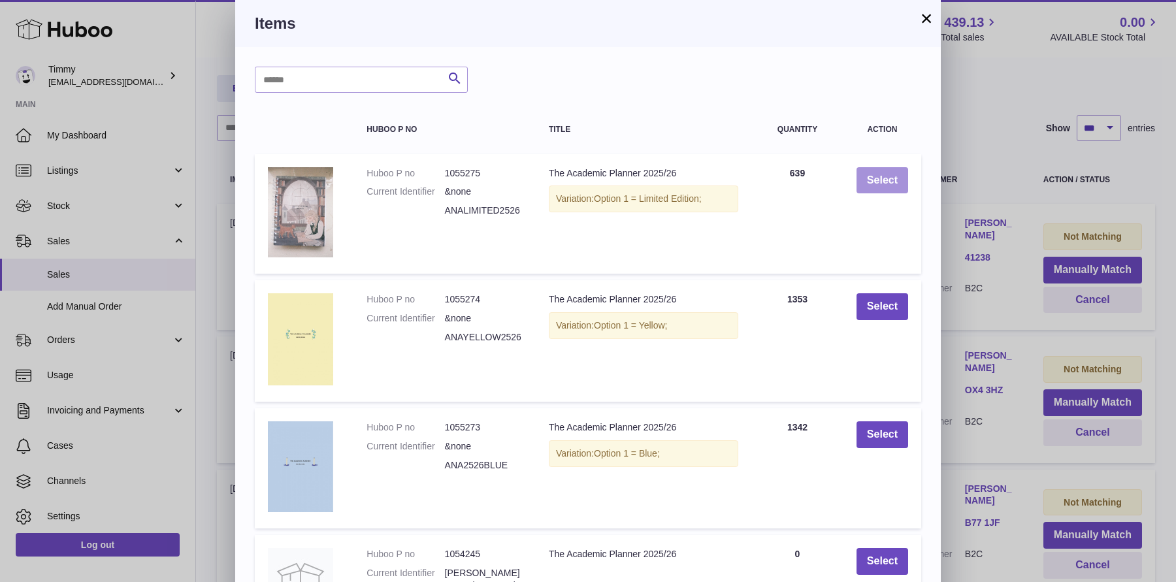
click at [890, 184] on button "Select" at bounding box center [882, 180] width 52 height 27
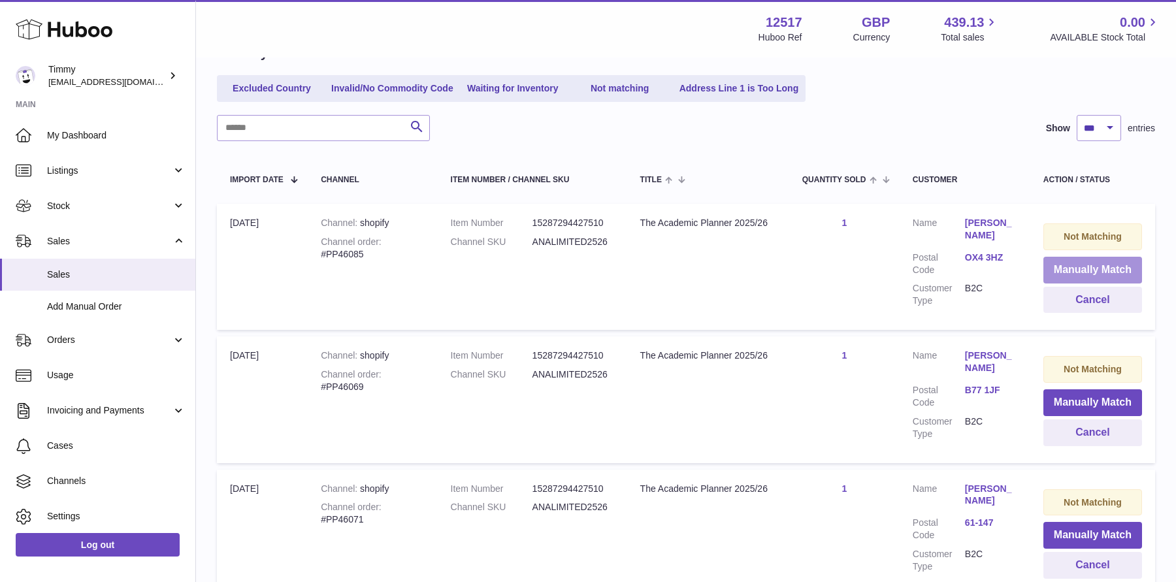
click at [1104, 267] on button "Manually Match" at bounding box center [1092, 270] width 99 height 27
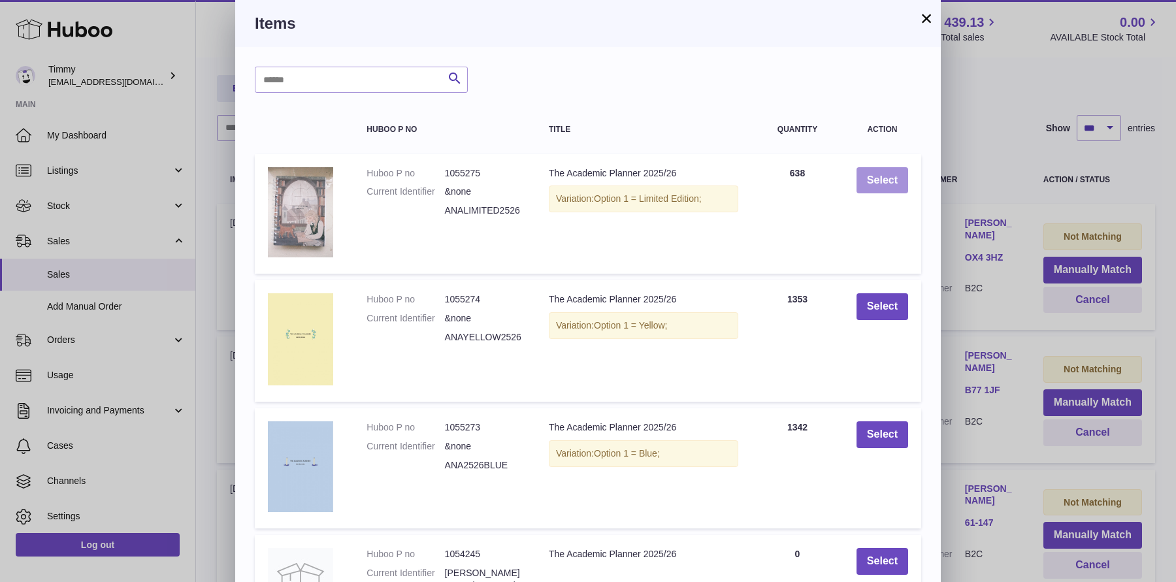
click at [892, 172] on button "Select" at bounding box center [882, 180] width 52 height 27
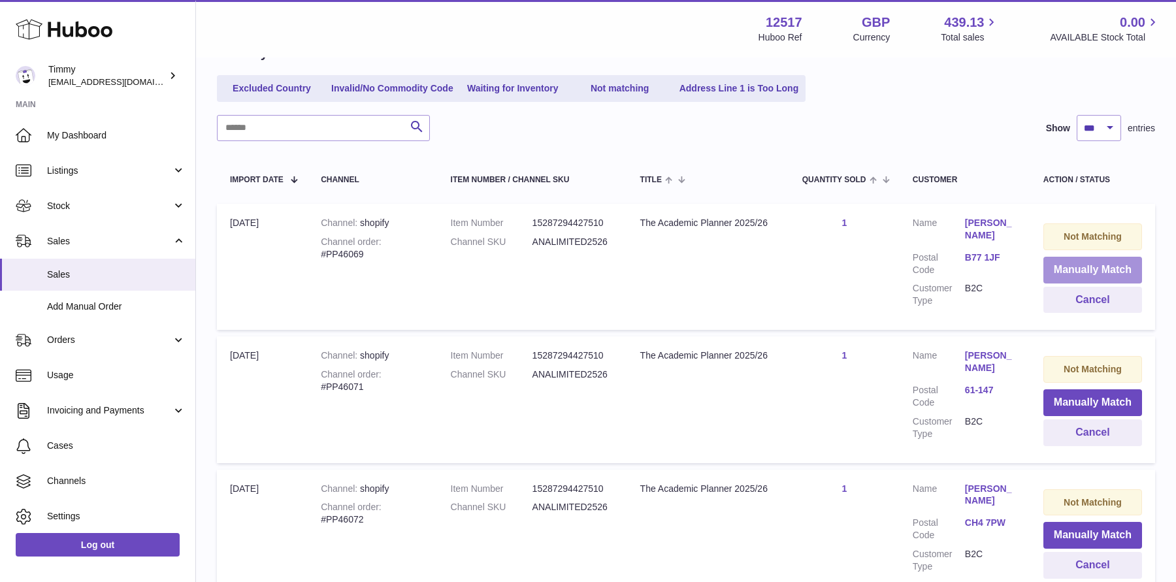
click at [1091, 273] on button "Manually Match" at bounding box center [1092, 270] width 99 height 27
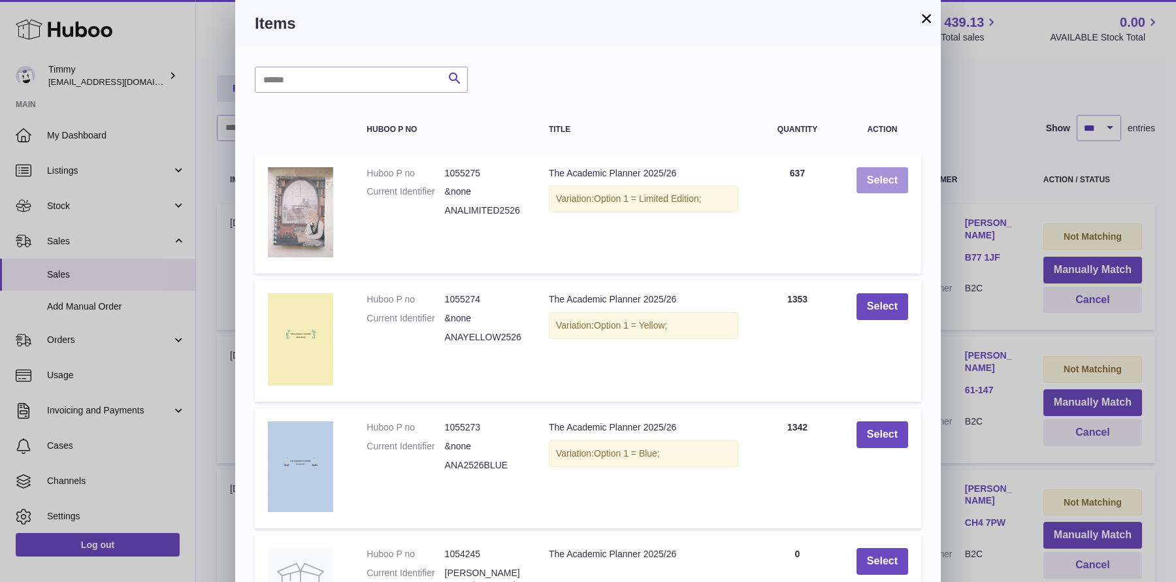
click at [891, 183] on button "Select" at bounding box center [882, 180] width 52 height 27
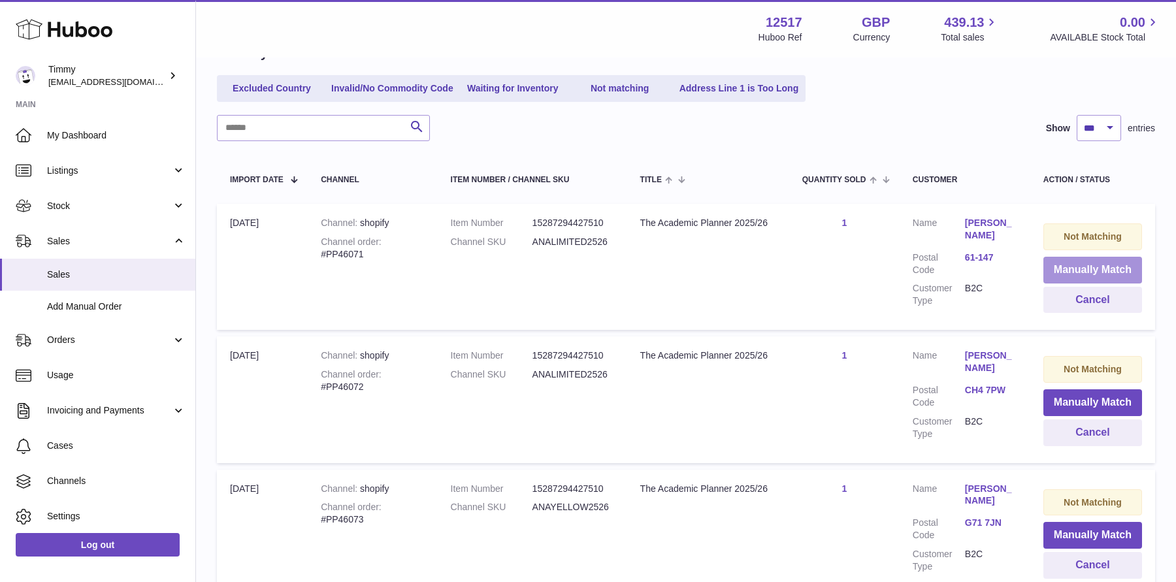
click at [1053, 268] on button "Manually Match" at bounding box center [1092, 270] width 99 height 27
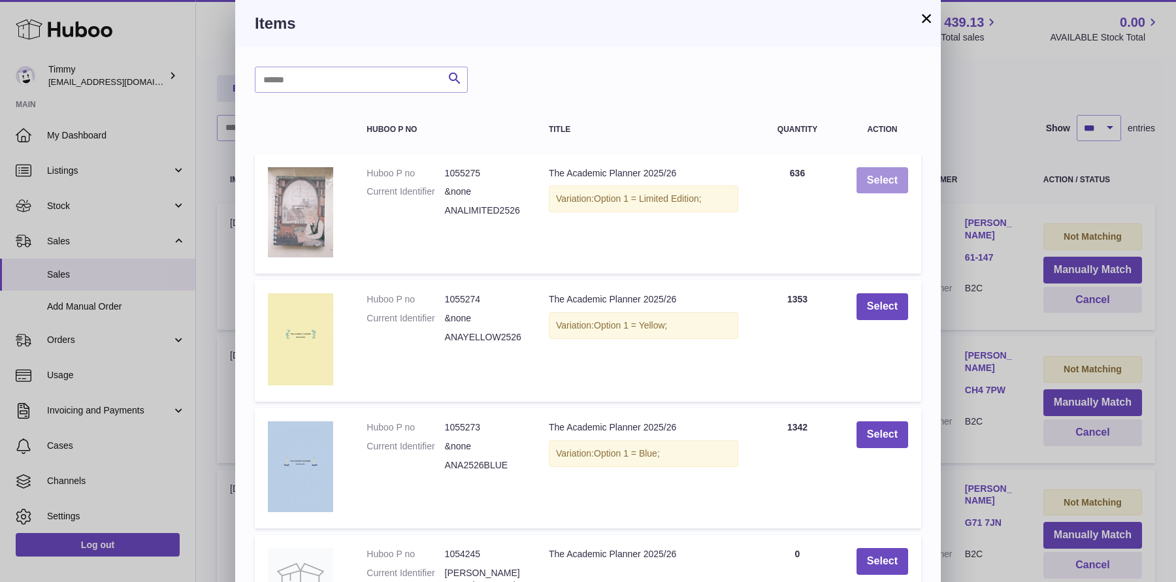
click at [877, 181] on button "Select" at bounding box center [882, 180] width 52 height 27
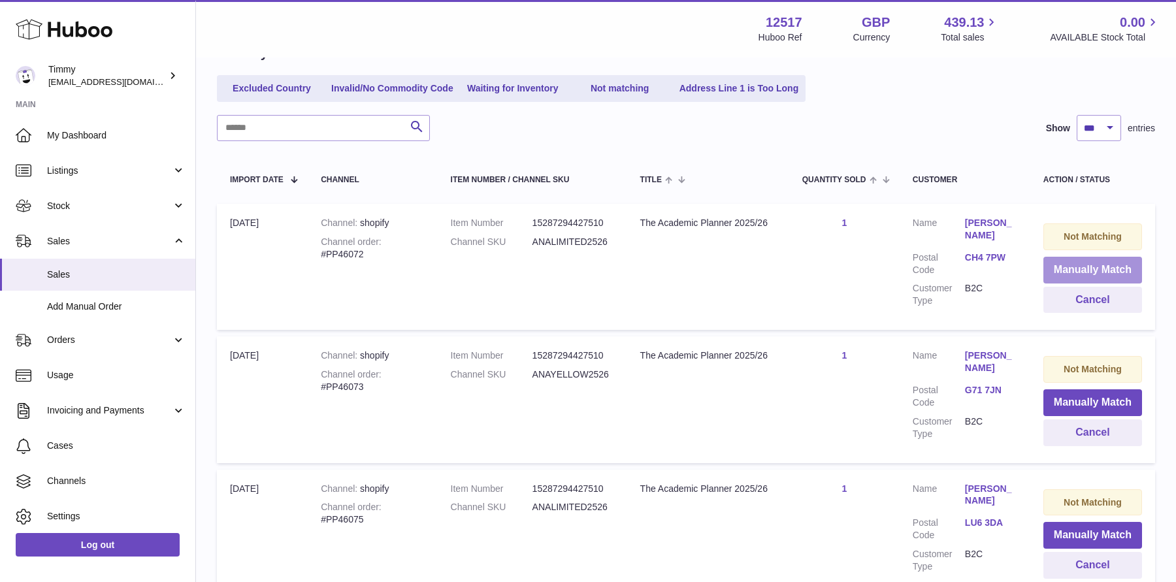
click at [1072, 270] on button "Manually Match" at bounding box center [1092, 270] width 99 height 27
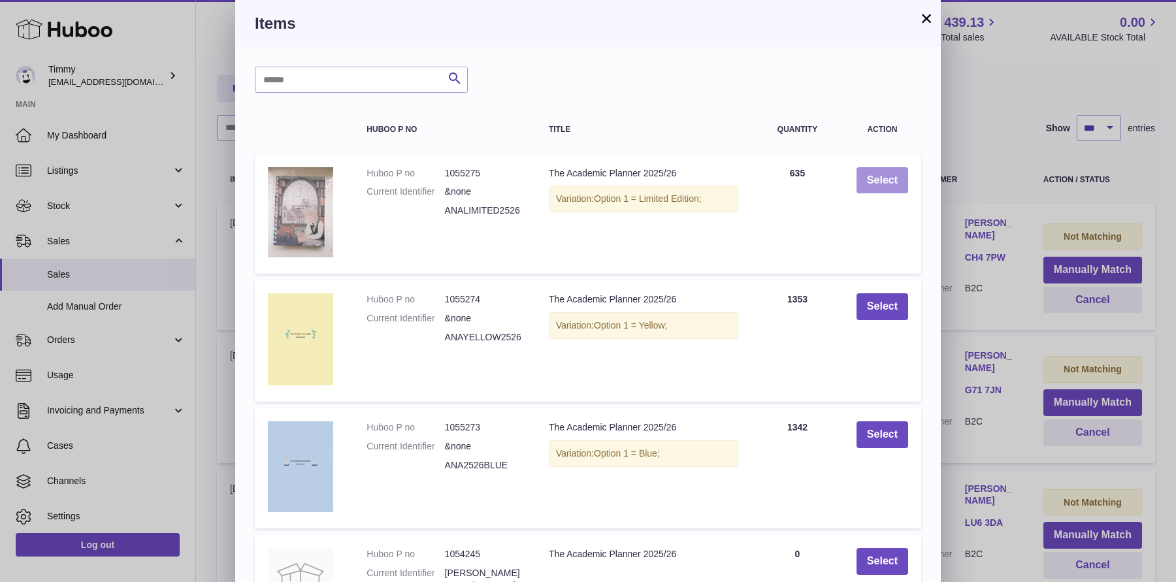
click at [871, 181] on button "Select" at bounding box center [882, 180] width 52 height 27
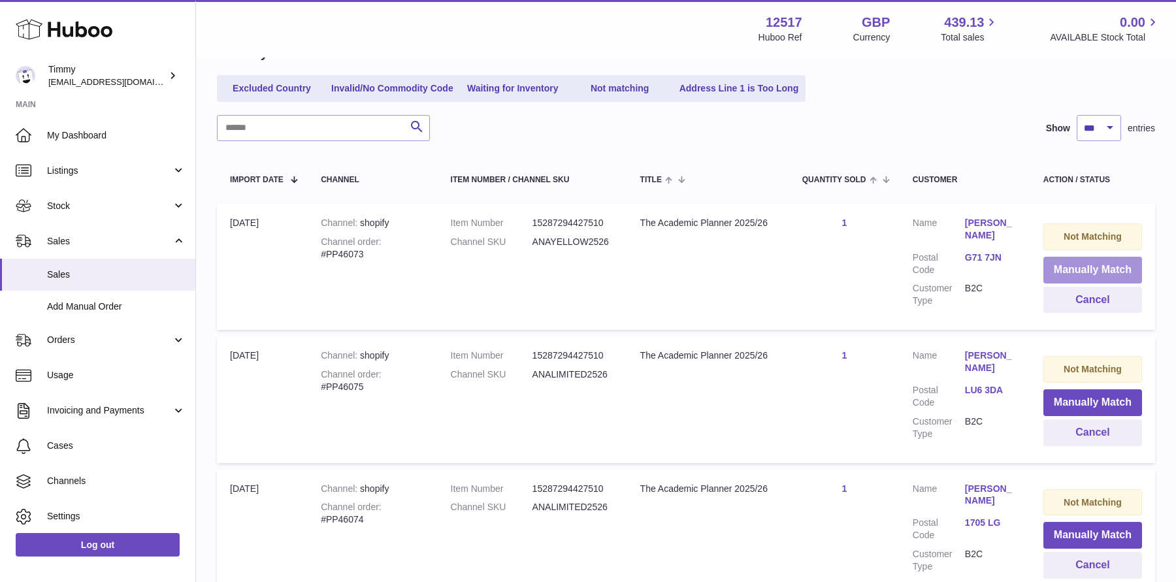
click at [1069, 268] on button "Manually Match" at bounding box center [1092, 270] width 99 height 27
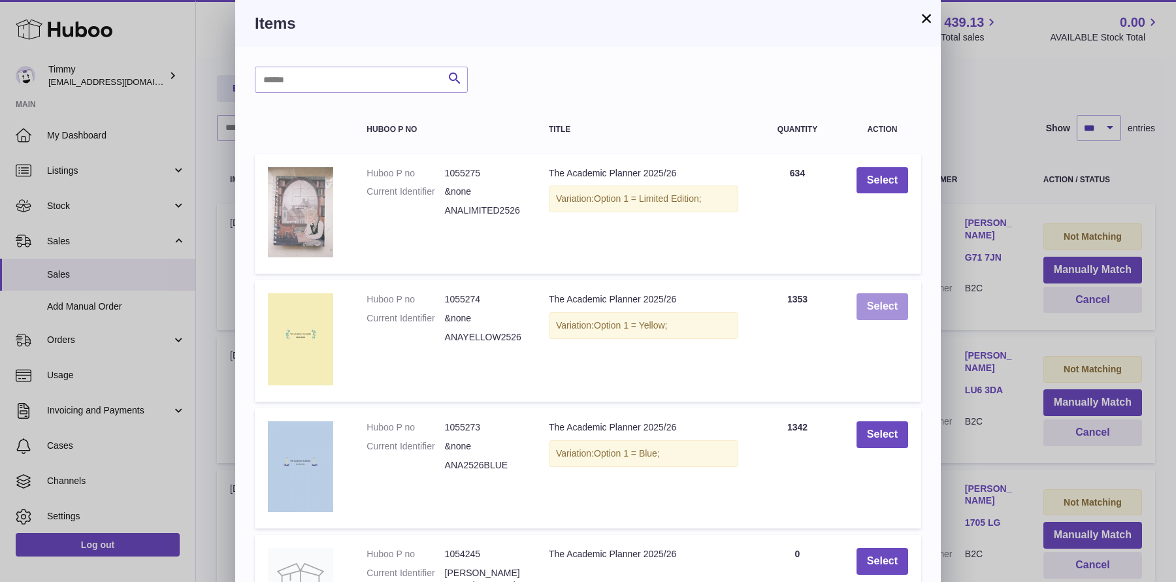
click at [859, 304] on button "Select" at bounding box center [882, 306] width 52 height 27
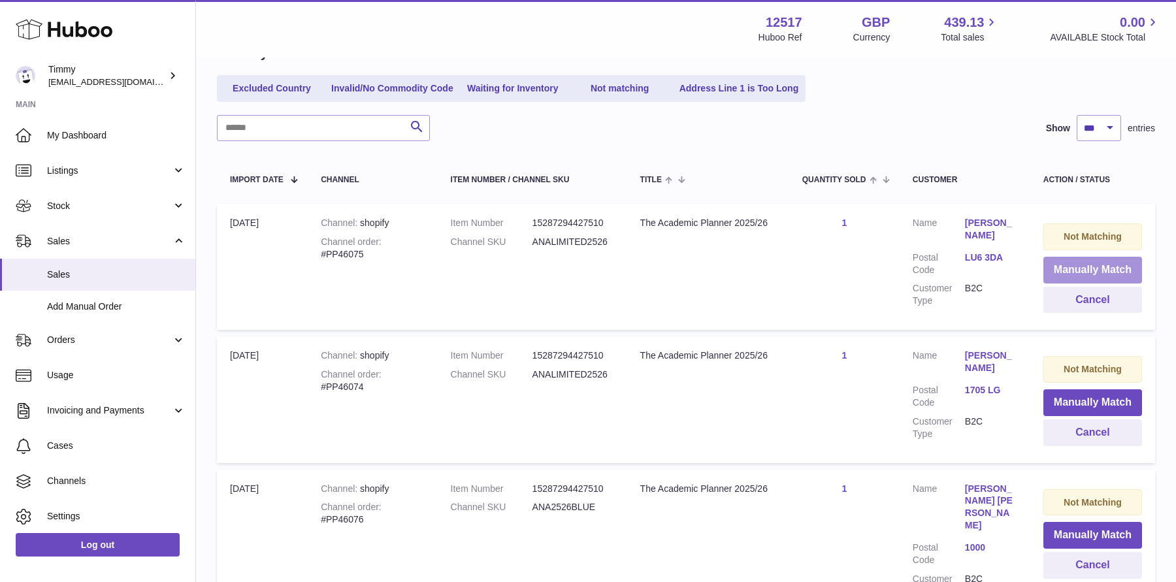
click at [1048, 266] on button "Manually Match" at bounding box center [1092, 270] width 99 height 27
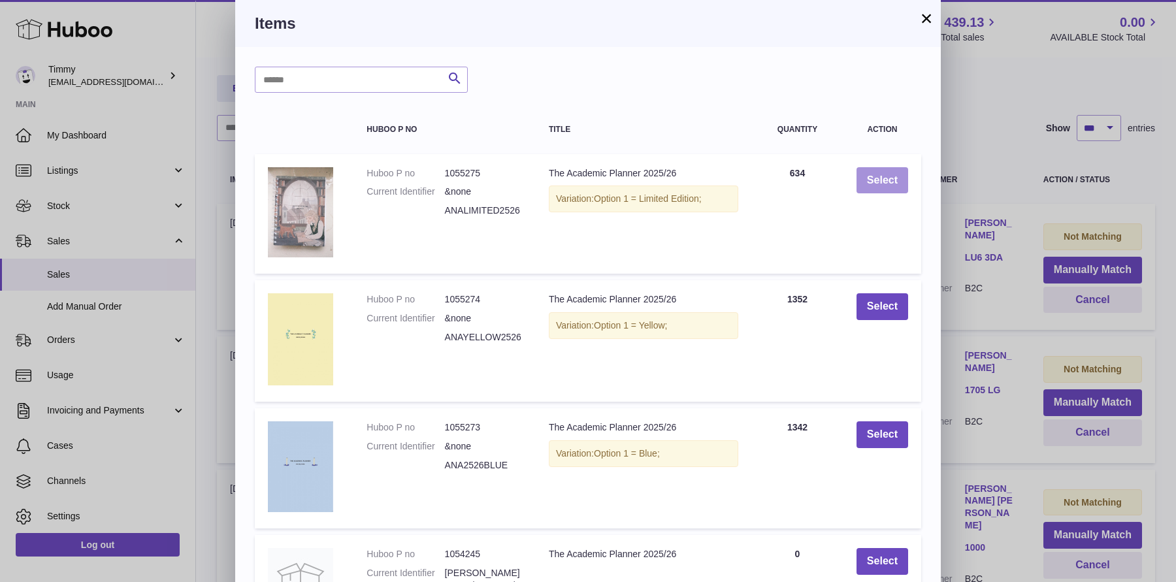
click at [879, 187] on button "Select" at bounding box center [882, 180] width 52 height 27
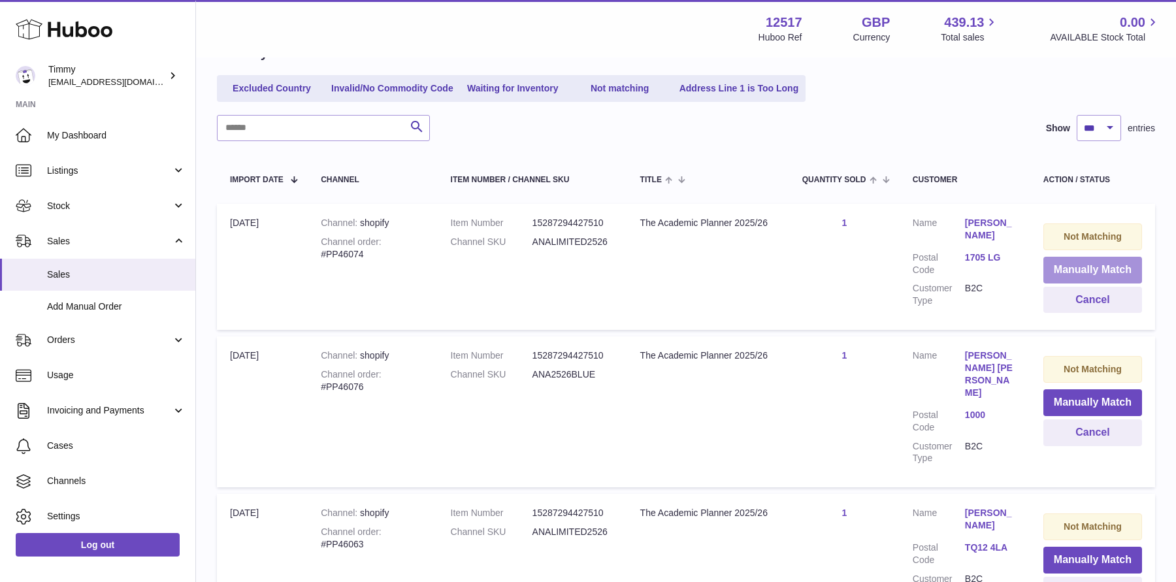
click at [1061, 263] on button "Manually Match" at bounding box center [1092, 270] width 99 height 27
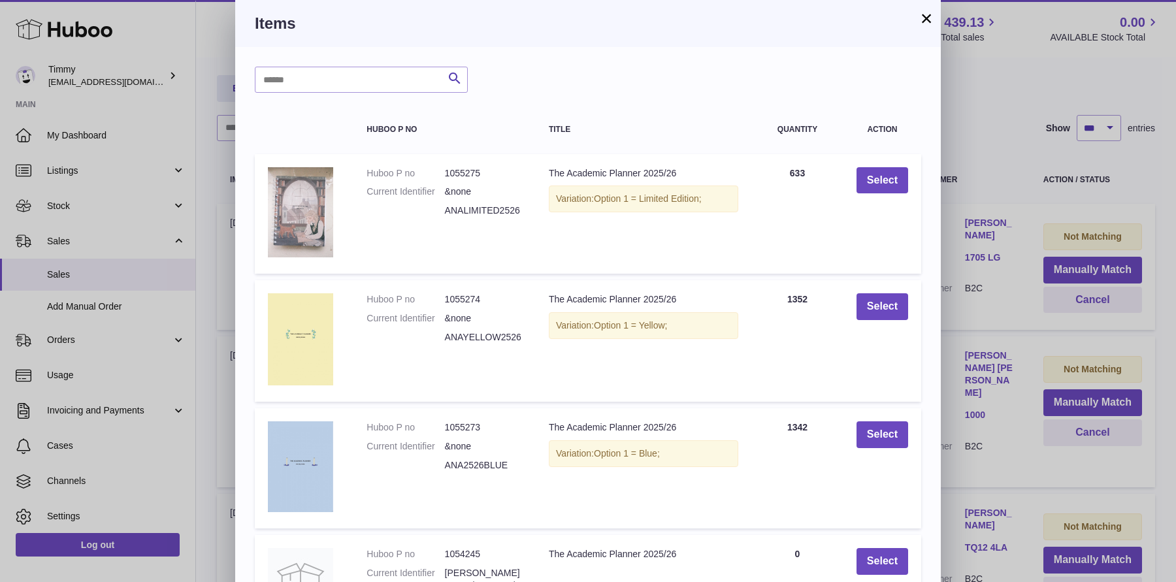
click at [910, 181] on td "Select" at bounding box center [882, 214] width 78 height 120
click at [897, 181] on button "Select" at bounding box center [882, 180] width 52 height 27
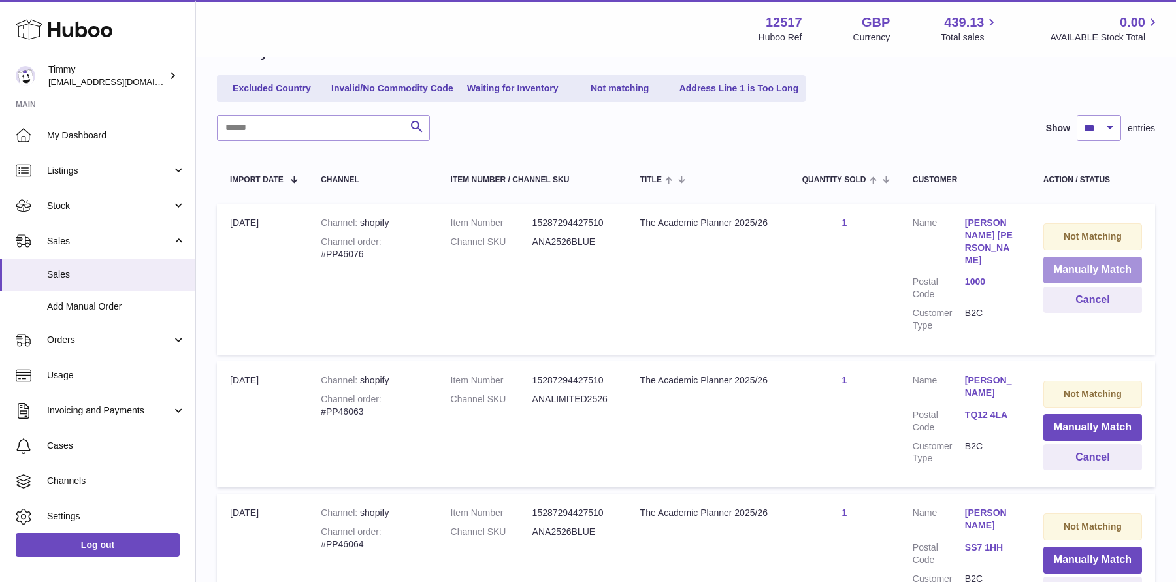
click at [1054, 266] on button "Manually Match" at bounding box center [1092, 270] width 99 height 27
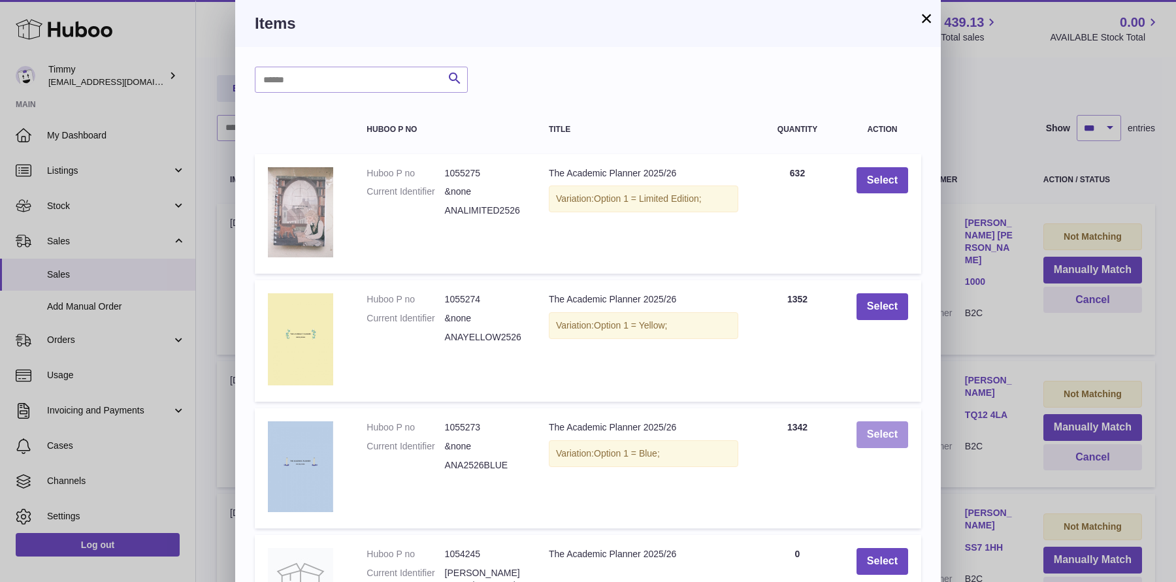
click at [867, 446] on button "Select" at bounding box center [882, 434] width 52 height 27
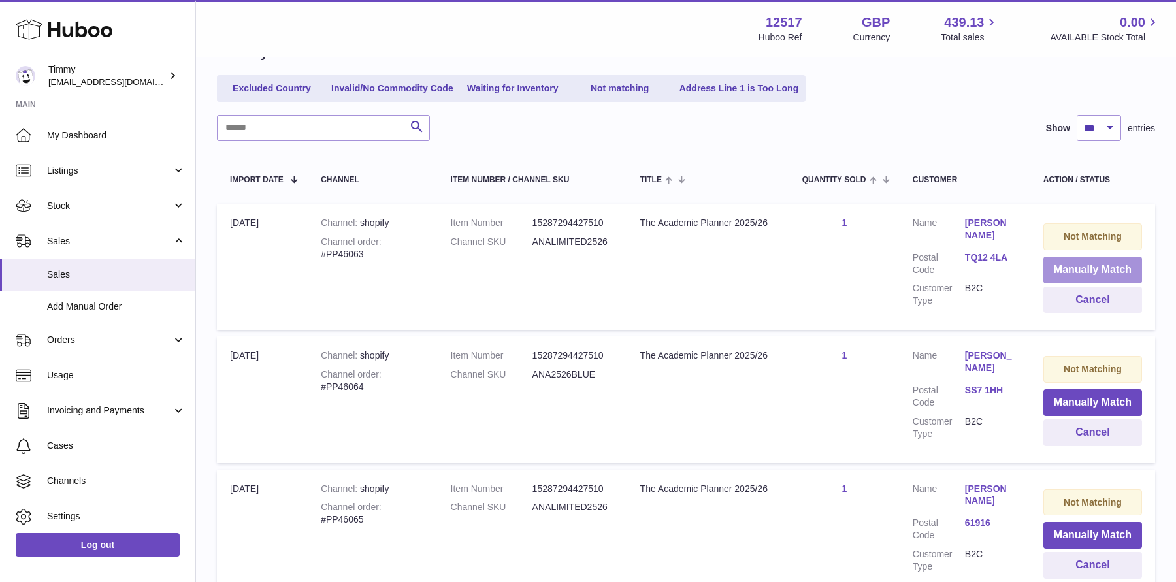
click at [1061, 271] on button "Manually Match" at bounding box center [1092, 270] width 99 height 27
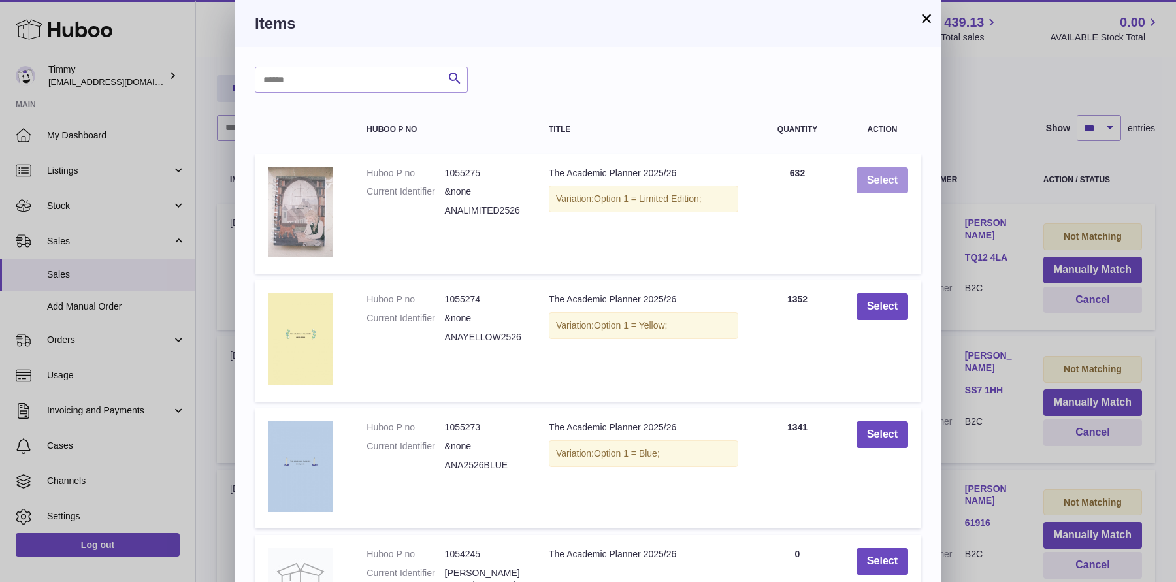
click at [880, 186] on button "Select" at bounding box center [882, 180] width 52 height 27
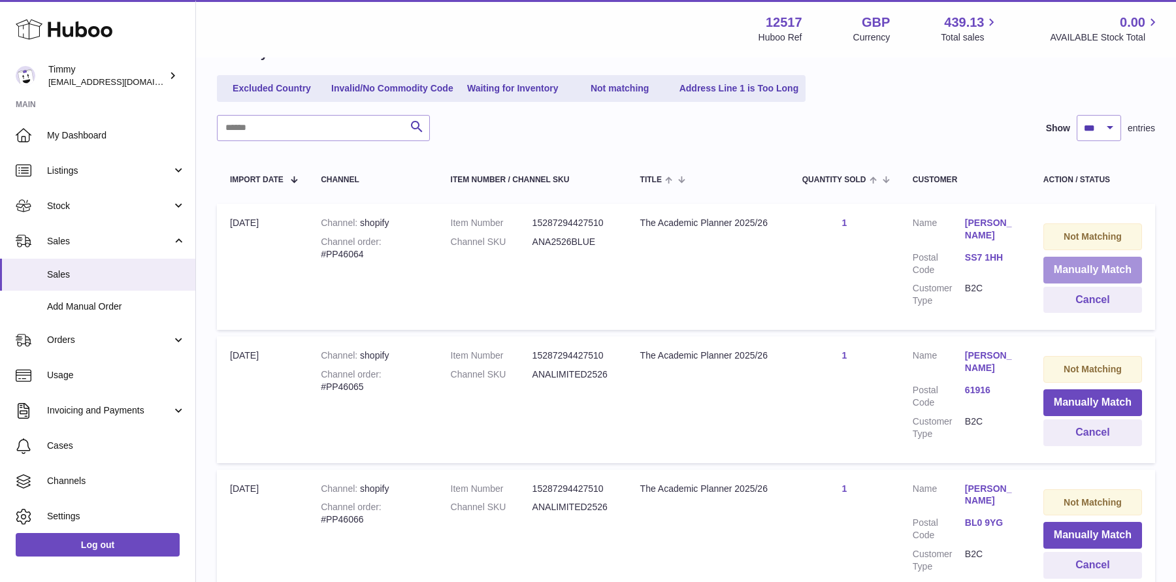
click at [1061, 270] on button "Manually Match" at bounding box center [1092, 270] width 99 height 27
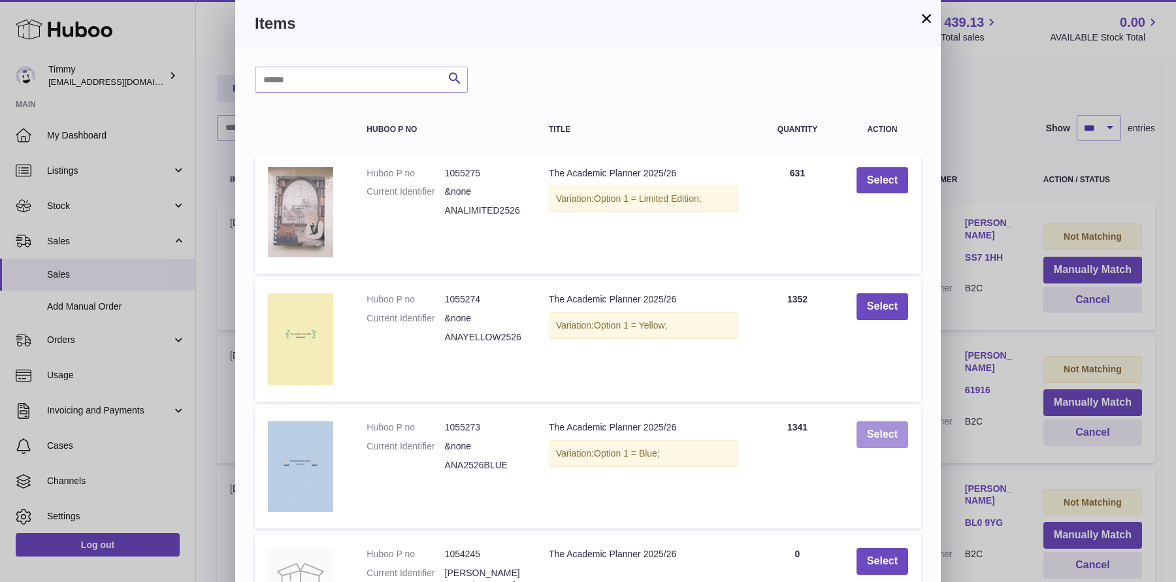
click at [882, 439] on button "Select" at bounding box center [882, 434] width 52 height 27
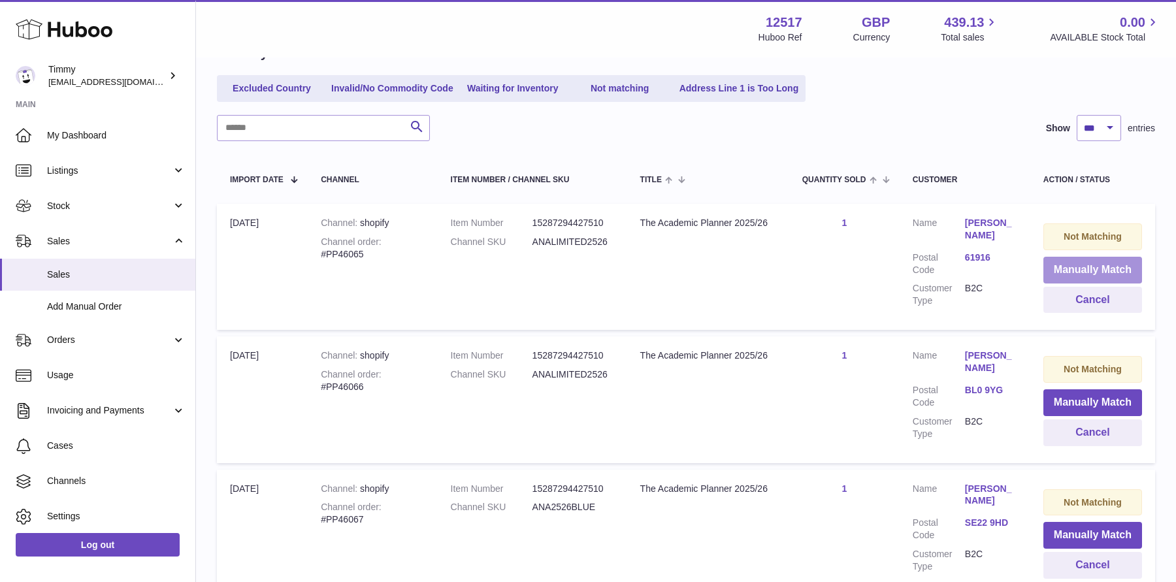
click at [1071, 270] on button "Manually Match" at bounding box center [1092, 270] width 99 height 27
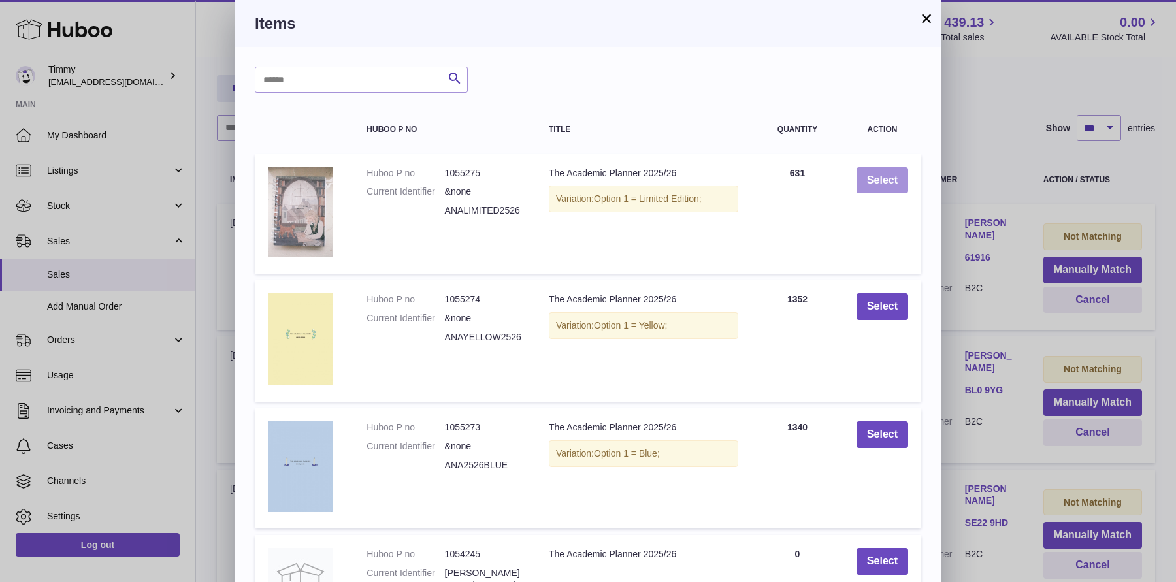
click at [871, 185] on button "Select" at bounding box center [882, 180] width 52 height 27
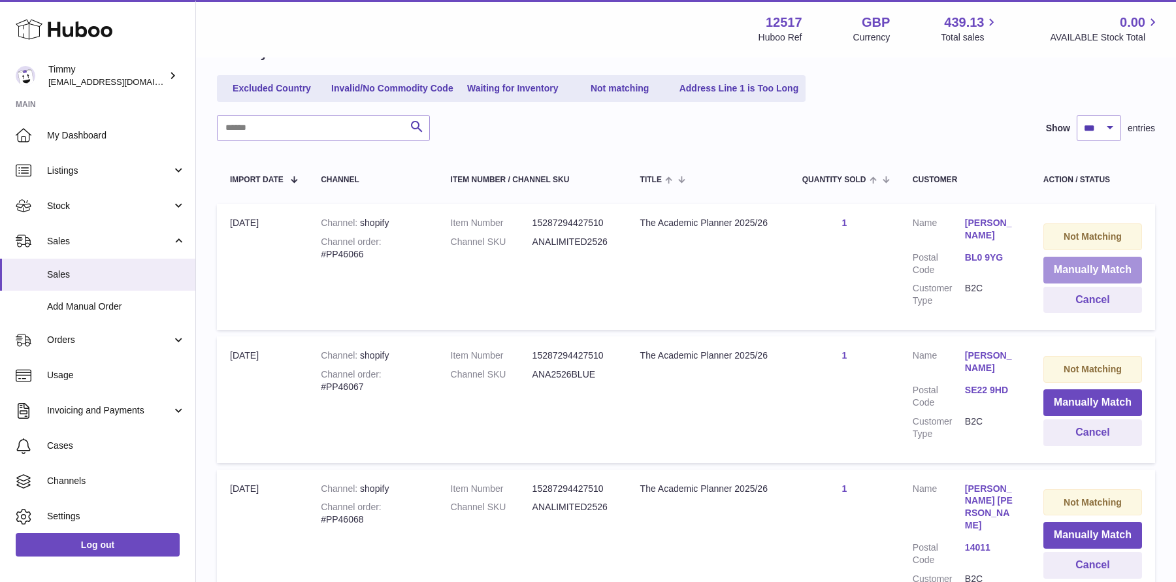
click at [1067, 273] on button "Manually Match" at bounding box center [1092, 270] width 99 height 27
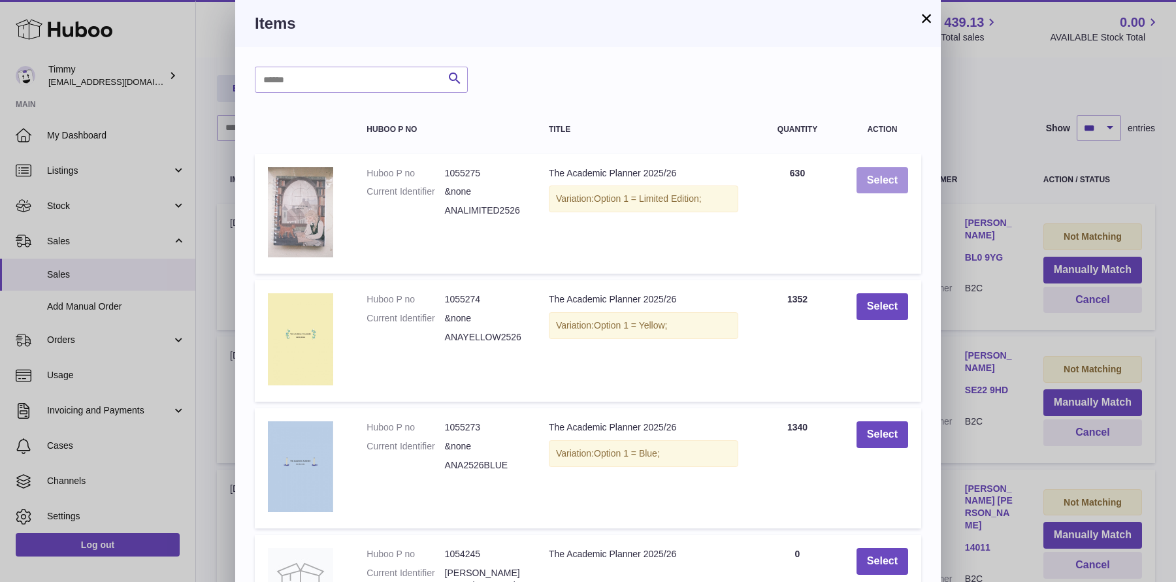
click at [867, 179] on button "Select" at bounding box center [882, 180] width 52 height 27
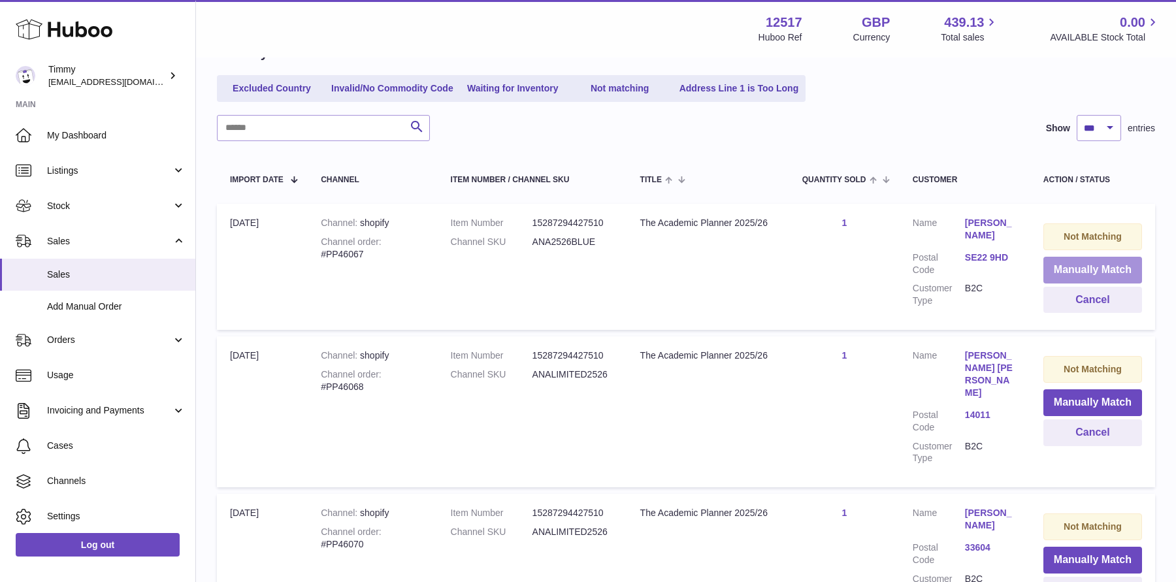
click at [1067, 271] on button "Manually Match" at bounding box center [1092, 270] width 99 height 27
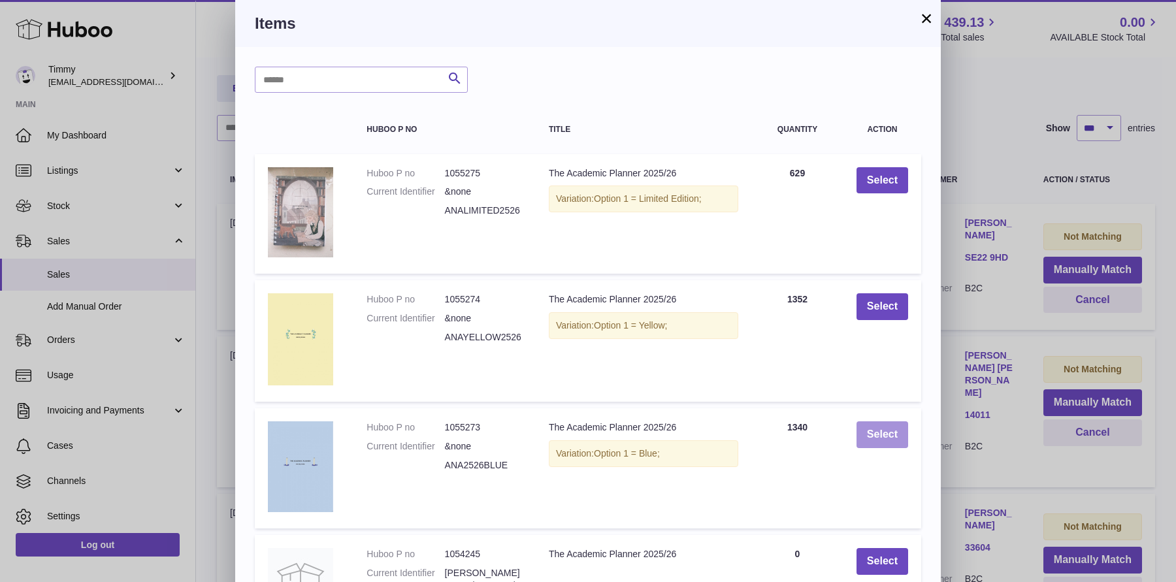
click at [907, 438] on button "Select" at bounding box center [882, 434] width 52 height 27
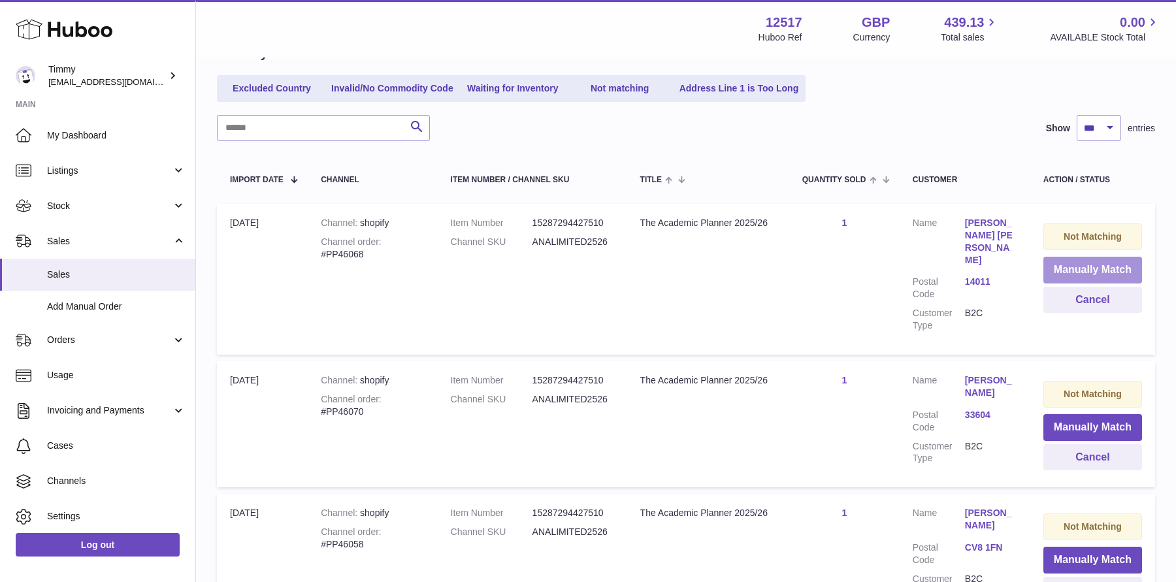
click at [1085, 266] on button "Manually Match" at bounding box center [1092, 270] width 99 height 27
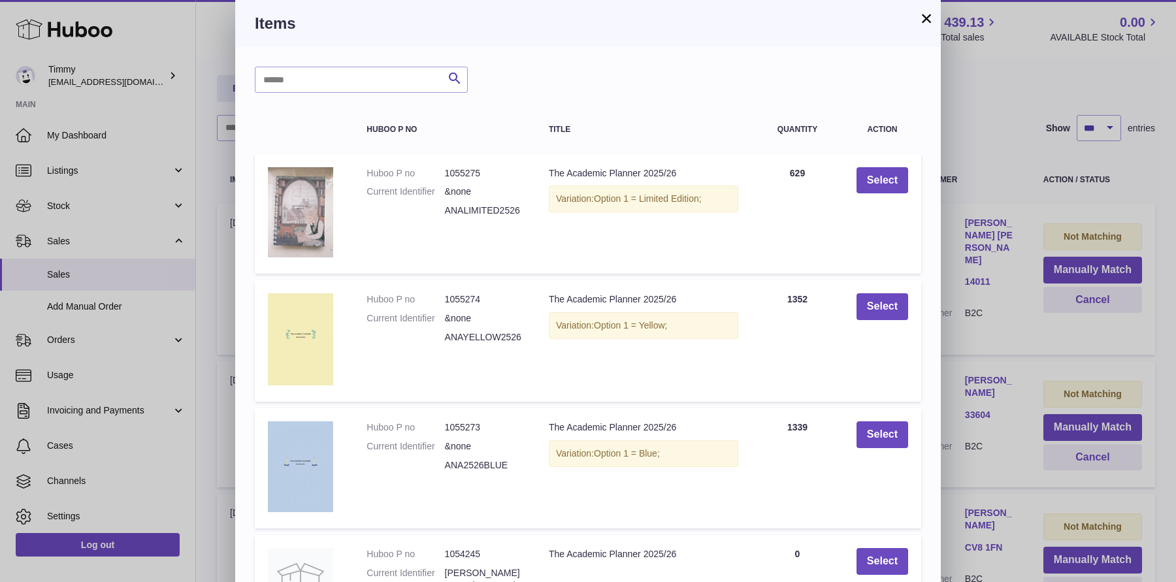
click at [1016, 140] on div "× Items Search Huboo P no Title Quantity Action Huboo P no 1055275 Current Iden…" at bounding box center [588, 423] width 1176 height 846
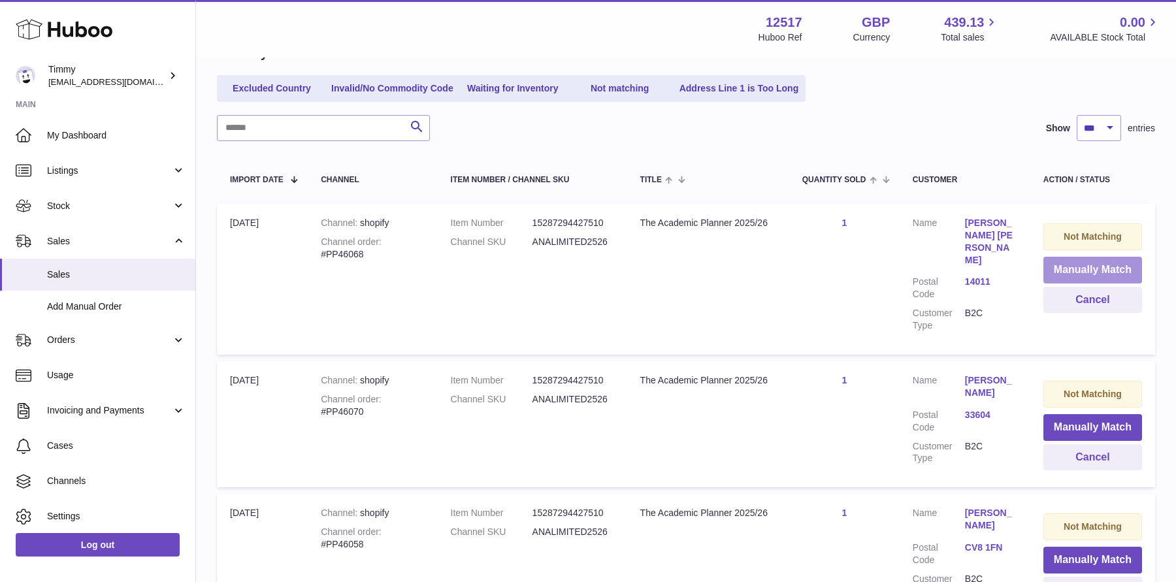
click at [1085, 266] on button "Manually Match" at bounding box center [1092, 270] width 99 height 27
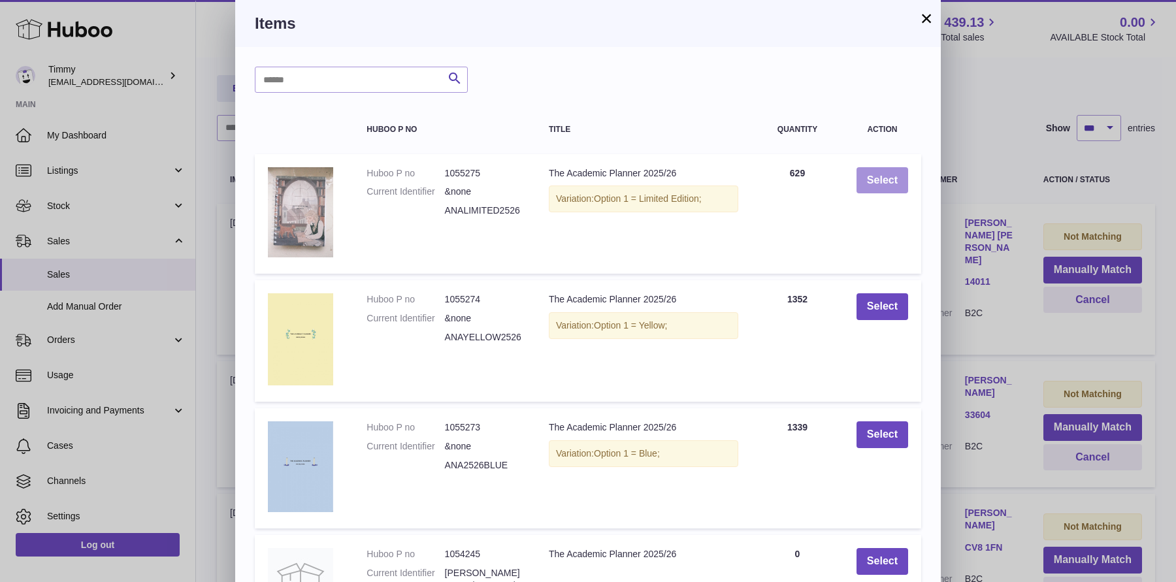
click at [894, 179] on button "Select" at bounding box center [882, 180] width 52 height 27
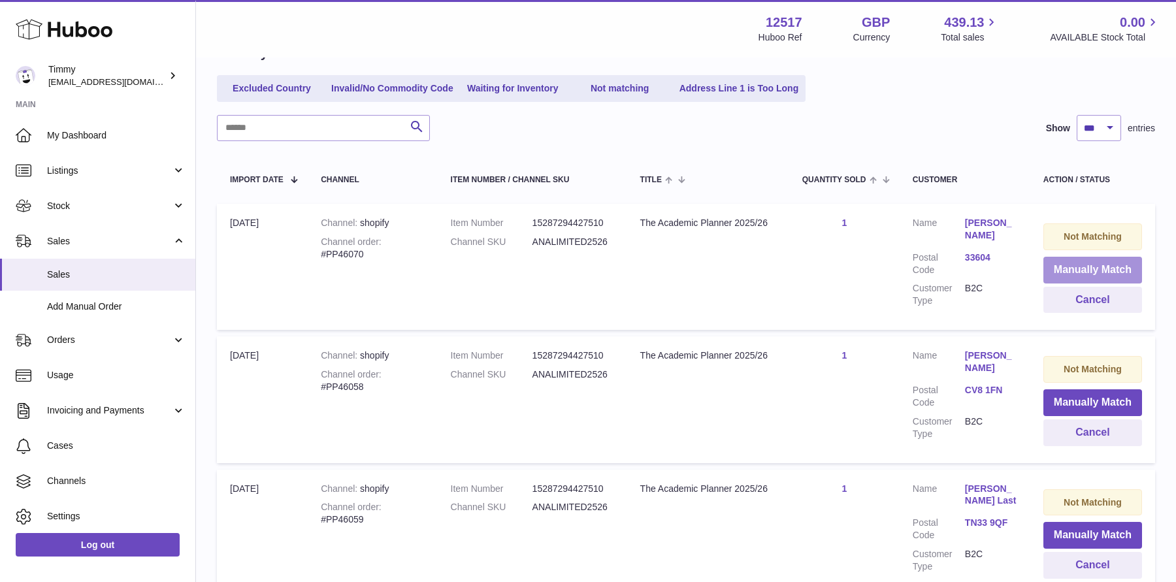
click at [1071, 272] on button "Manually Match" at bounding box center [1092, 270] width 99 height 27
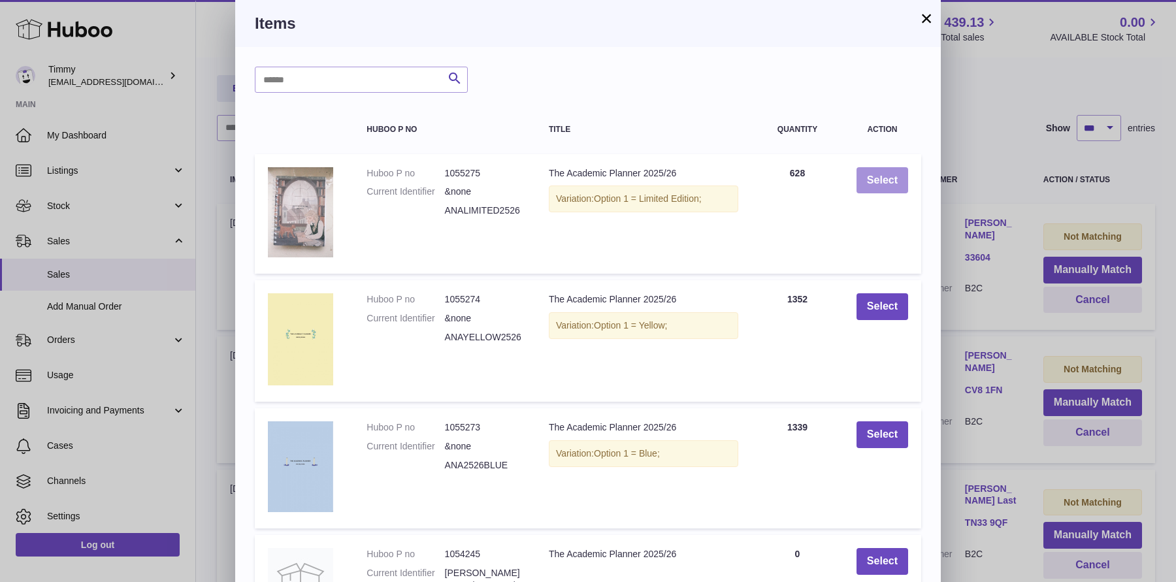
click at [894, 182] on button "Select" at bounding box center [882, 180] width 52 height 27
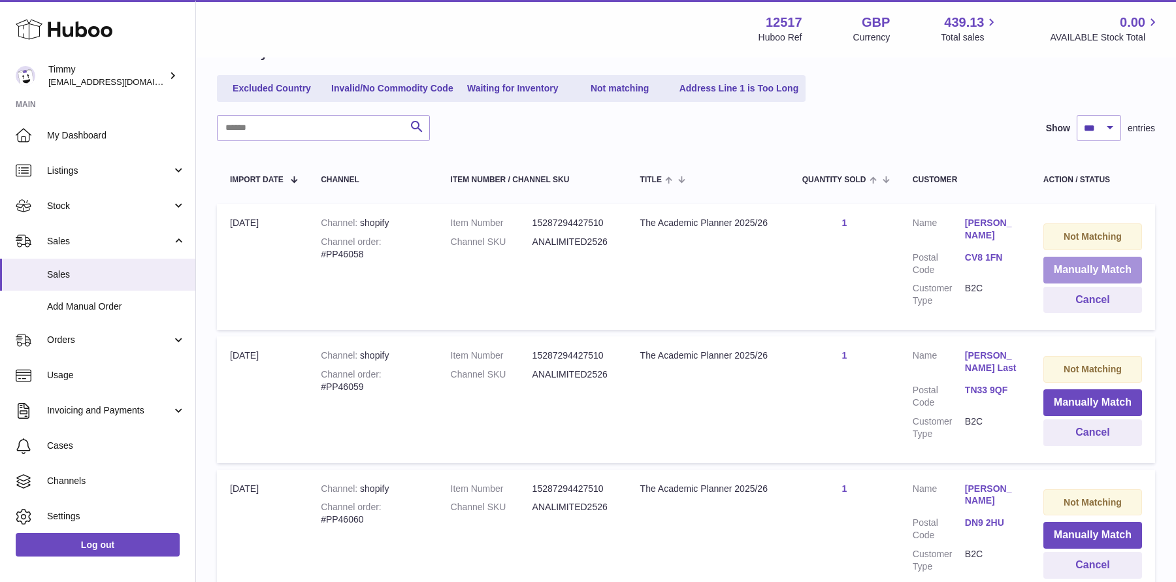
click at [1053, 257] on button "Manually Match" at bounding box center [1092, 270] width 99 height 27
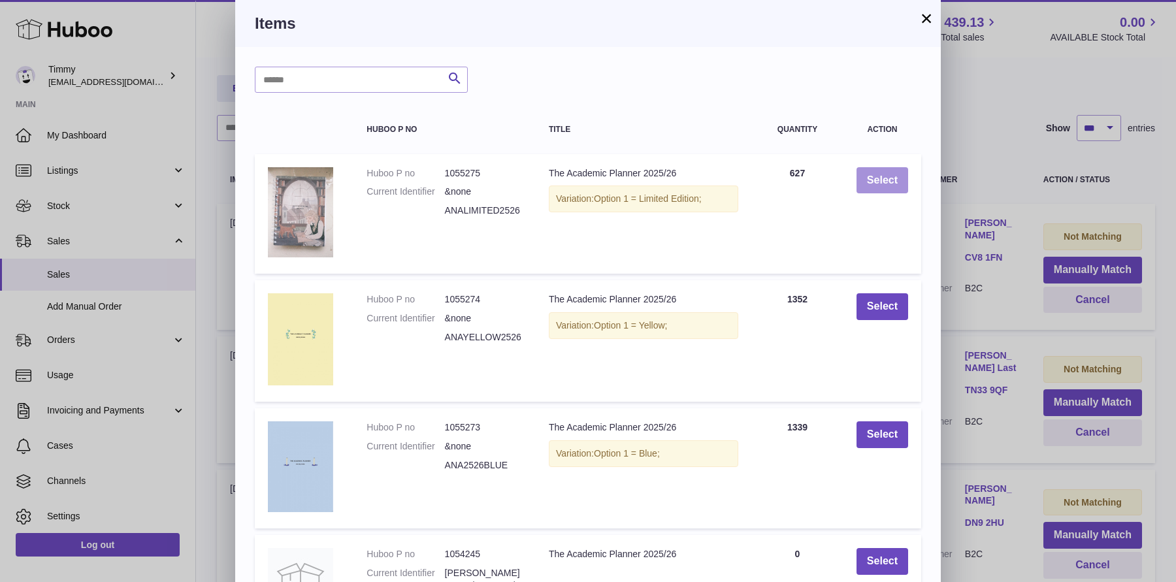
click at [907, 187] on button "Select" at bounding box center [882, 180] width 52 height 27
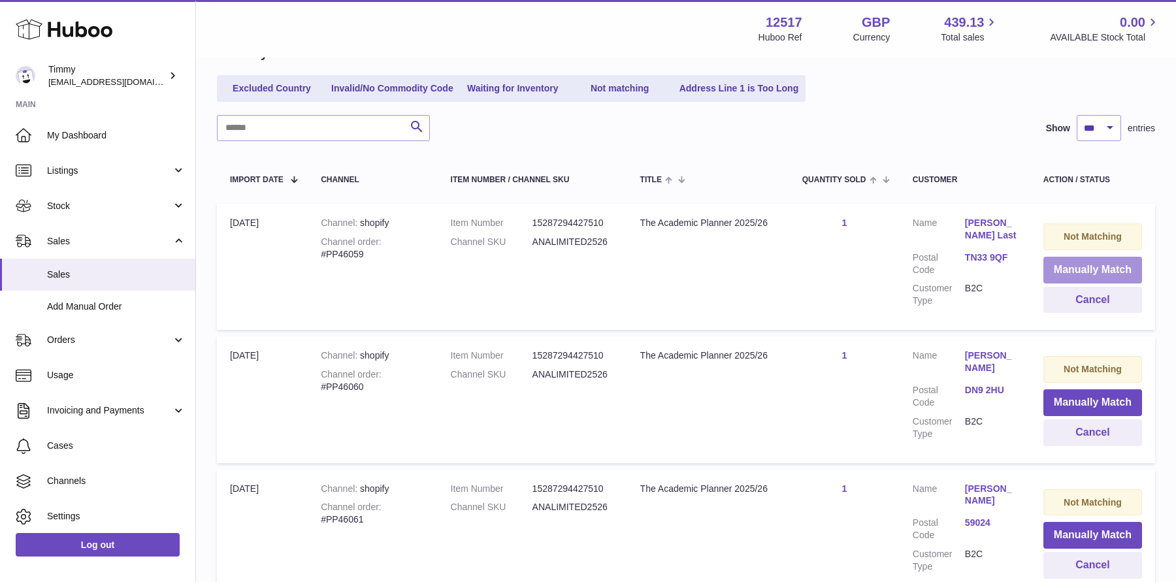
click at [1050, 270] on button "Manually Match" at bounding box center [1092, 270] width 99 height 27
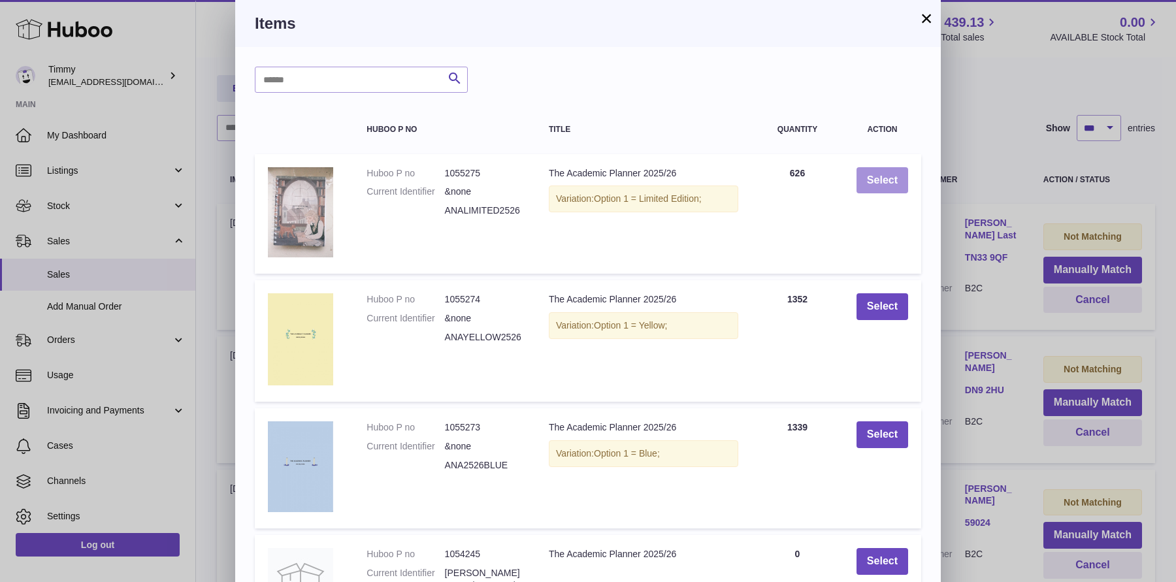
click at [899, 174] on button "Select" at bounding box center [882, 180] width 52 height 27
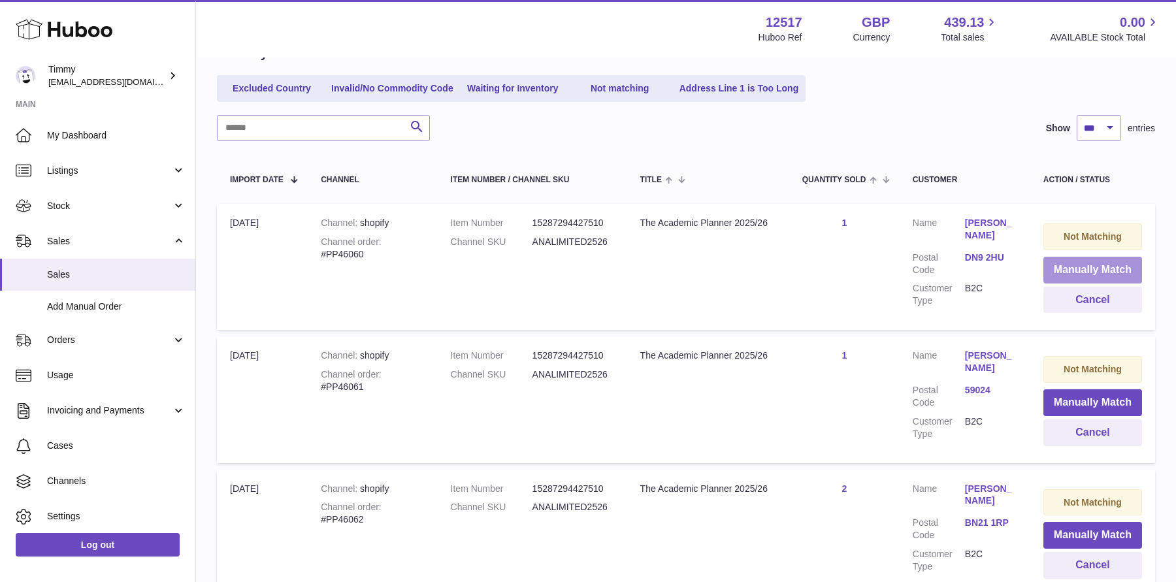
click at [1051, 267] on button "Manually Match" at bounding box center [1092, 270] width 99 height 27
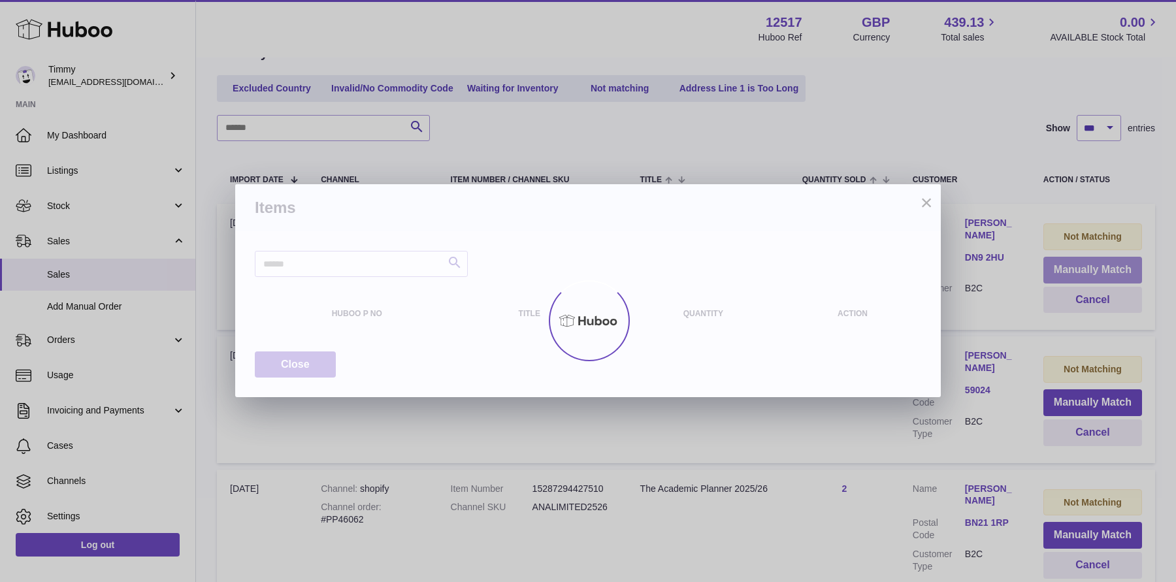
click at [1051, 267] on div "× Items Search Huboo P no Title Quantity Action Close" at bounding box center [588, 291] width 1176 height 582
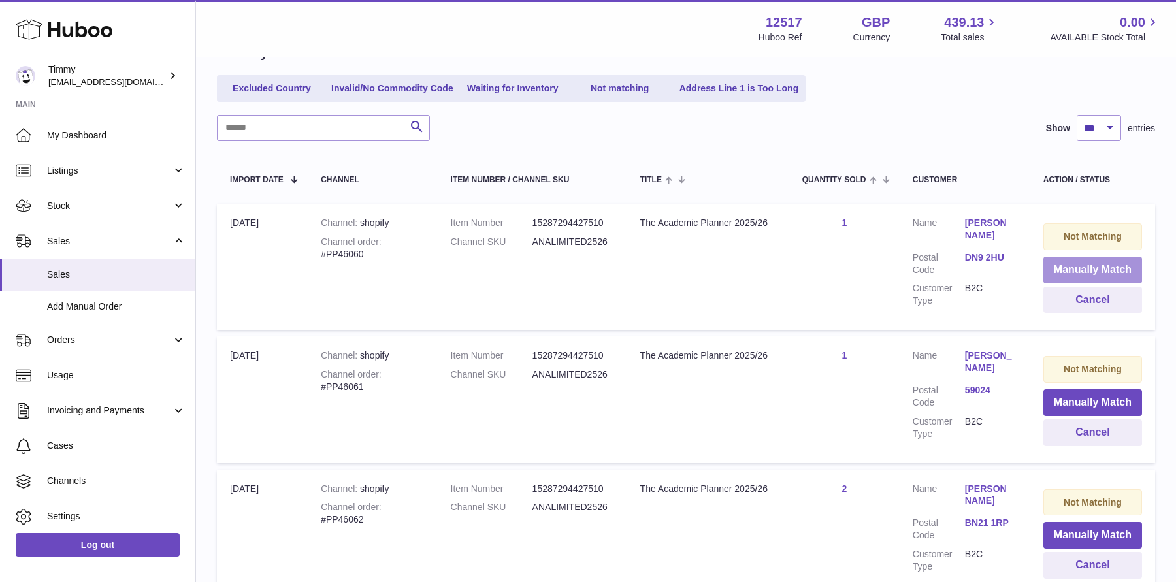
click at [1061, 262] on button "Manually Match" at bounding box center [1092, 270] width 99 height 27
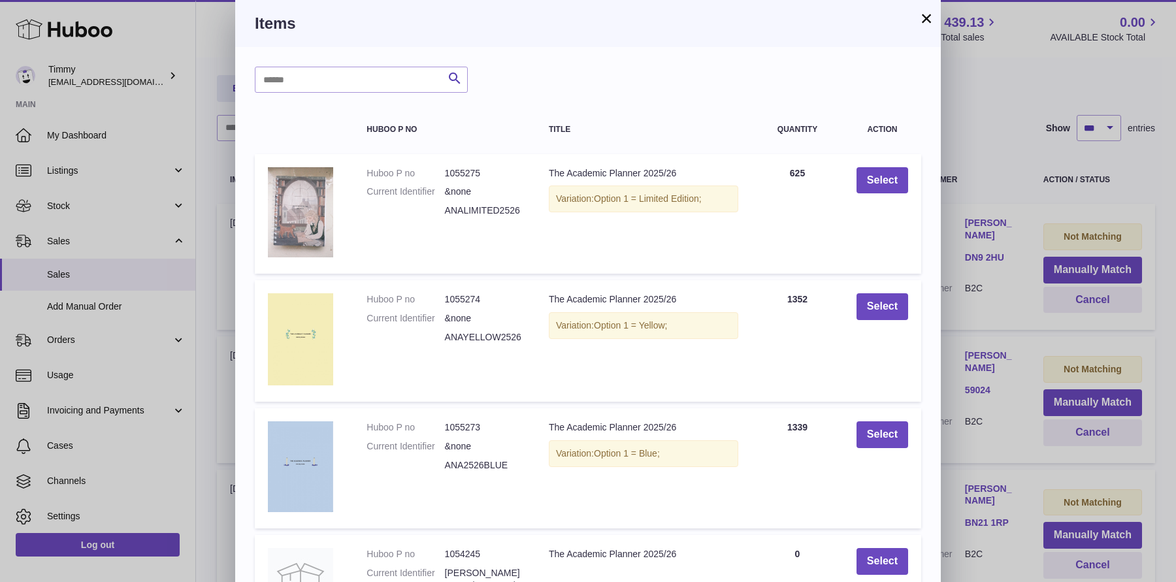
click at [872, 193] on td "Select" at bounding box center [882, 214] width 78 height 120
click at [880, 184] on button "Select" at bounding box center [882, 180] width 52 height 27
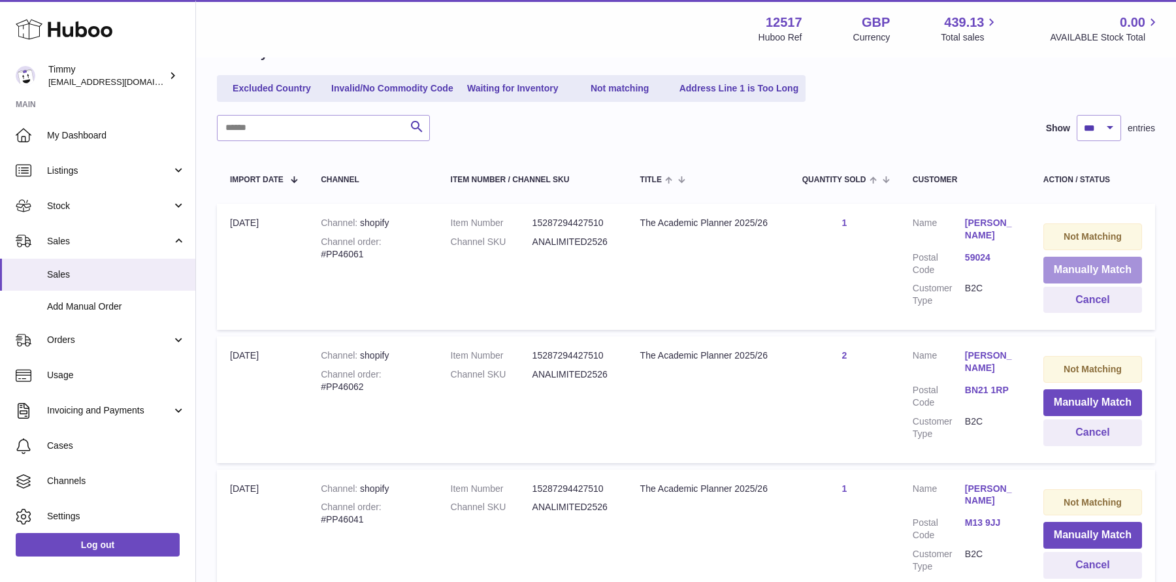
click at [1095, 270] on button "Manually Match" at bounding box center [1092, 270] width 99 height 27
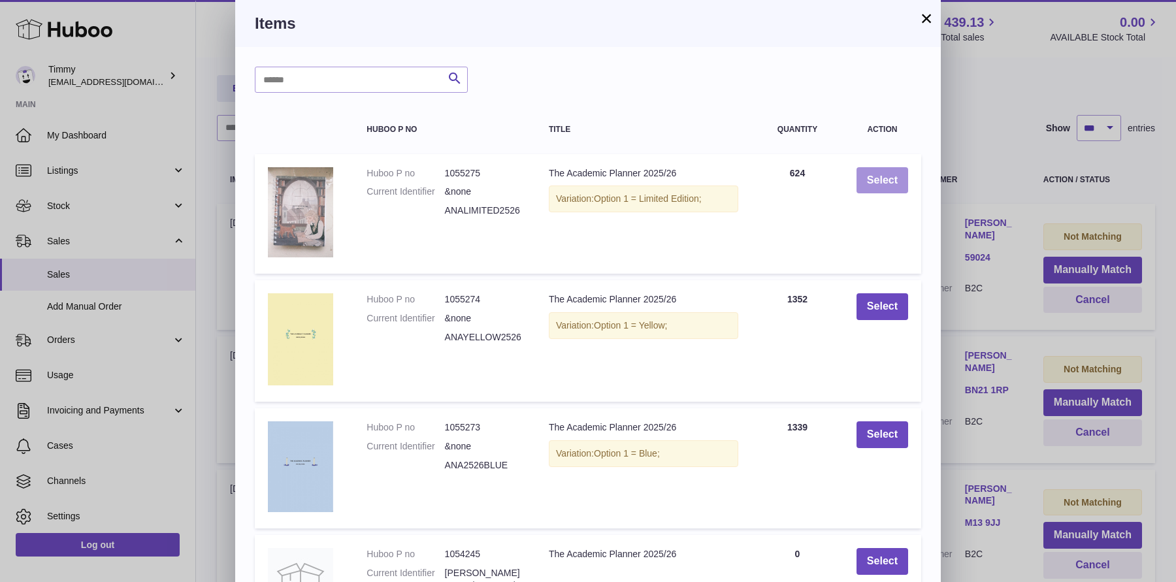
click at [886, 188] on button "Select" at bounding box center [882, 180] width 52 height 27
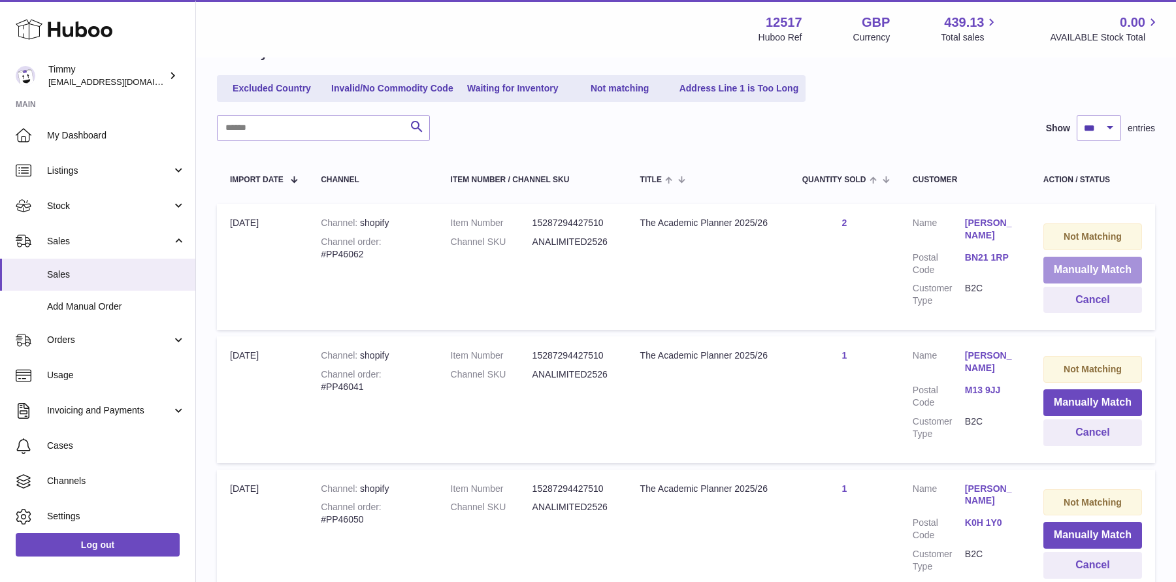
click at [1075, 276] on button "Manually Match" at bounding box center [1092, 270] width 99 height 27
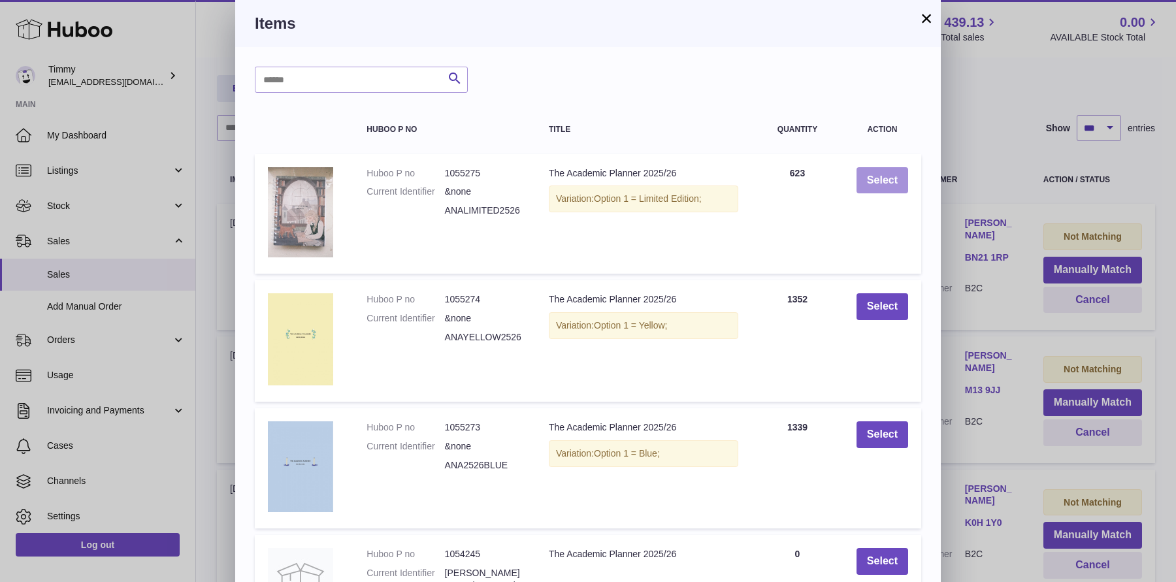
click at [875, 189] on button "Select" at bounding box center [882, 180] width 52 height 27
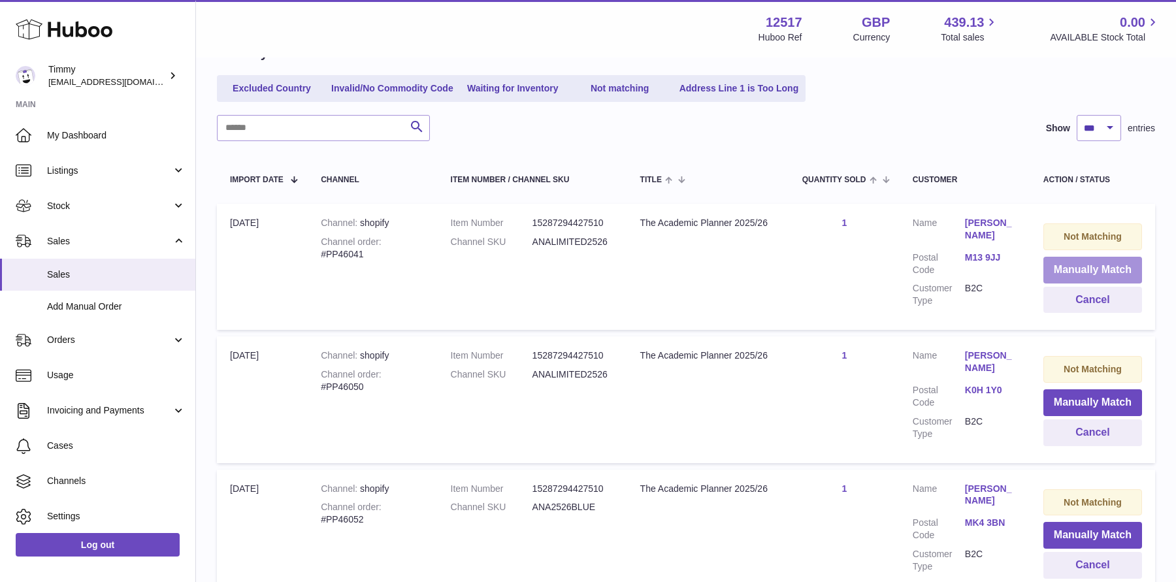
click at [1063, 271] on button "Manually Match" at bounding box center [1092, 270] width 99 height 27
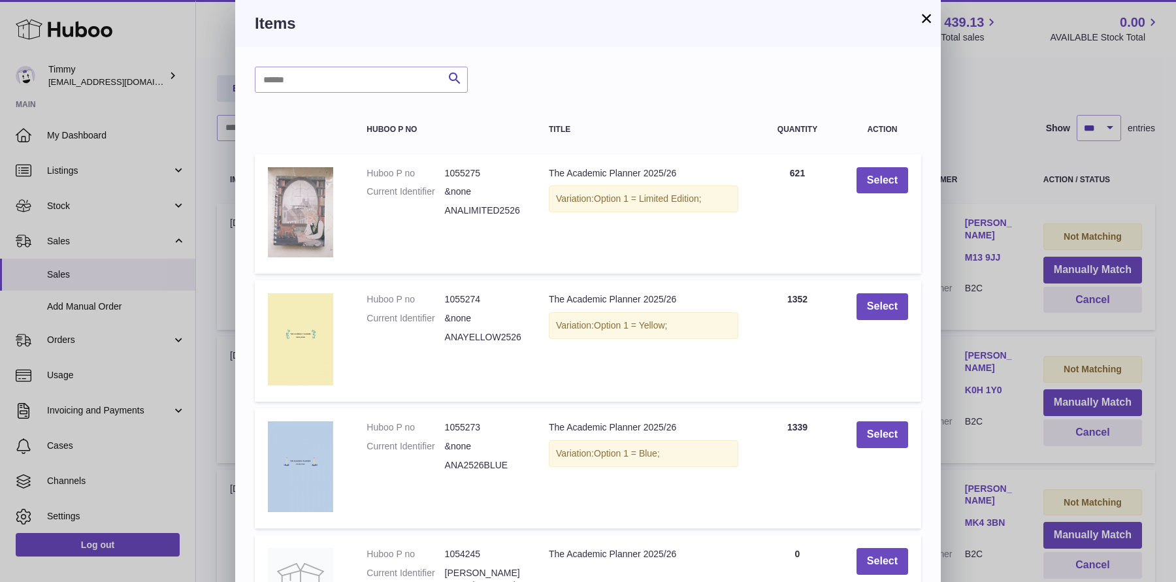
click at [1029, 312] on div "× Items Search Huboo P no Title Quantity Action Huboo P no 1055275 Current Iden…" at bounding box center [588, 423] width 1176 height 846
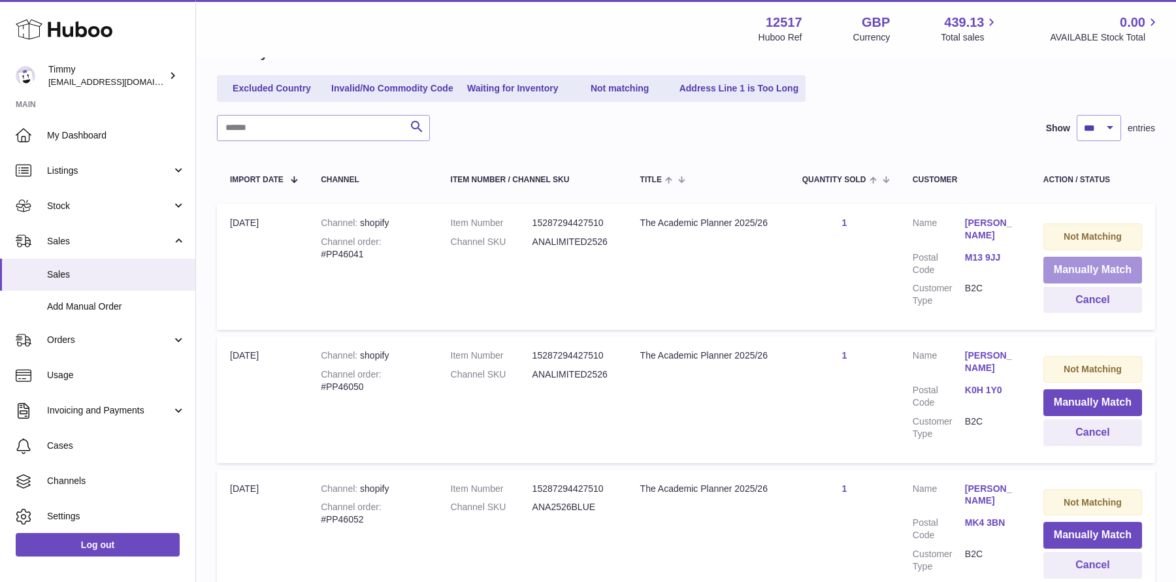
click at [1070, 276] on button "Manually Match" at bounding box center [1092, 270] width 99 height 27
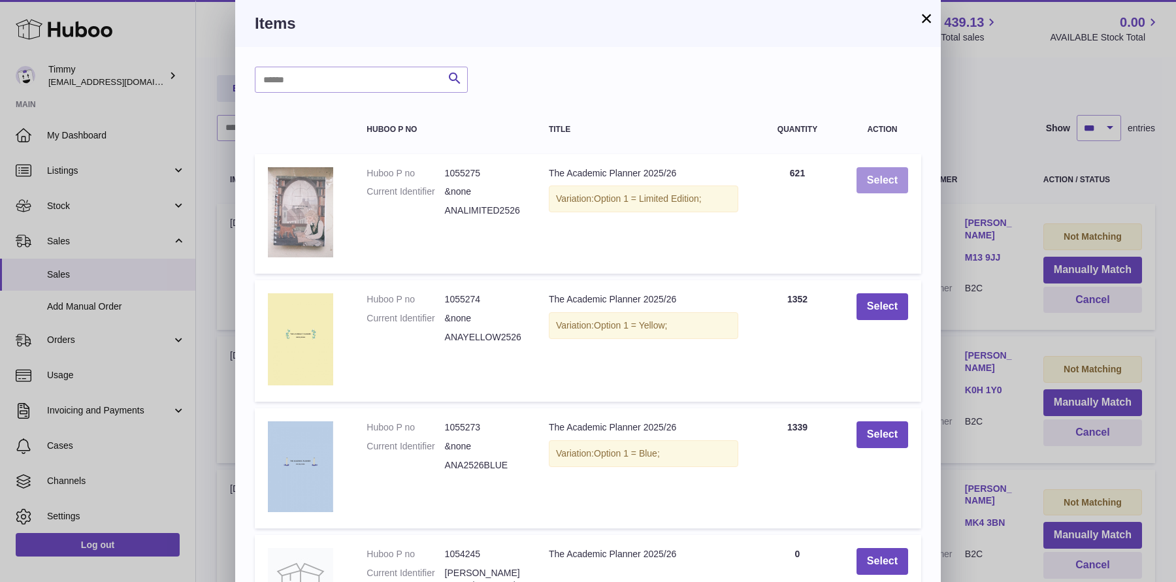
click at [888, 191] on button "Select" at bounding box center [882, 180] width 52 height 27
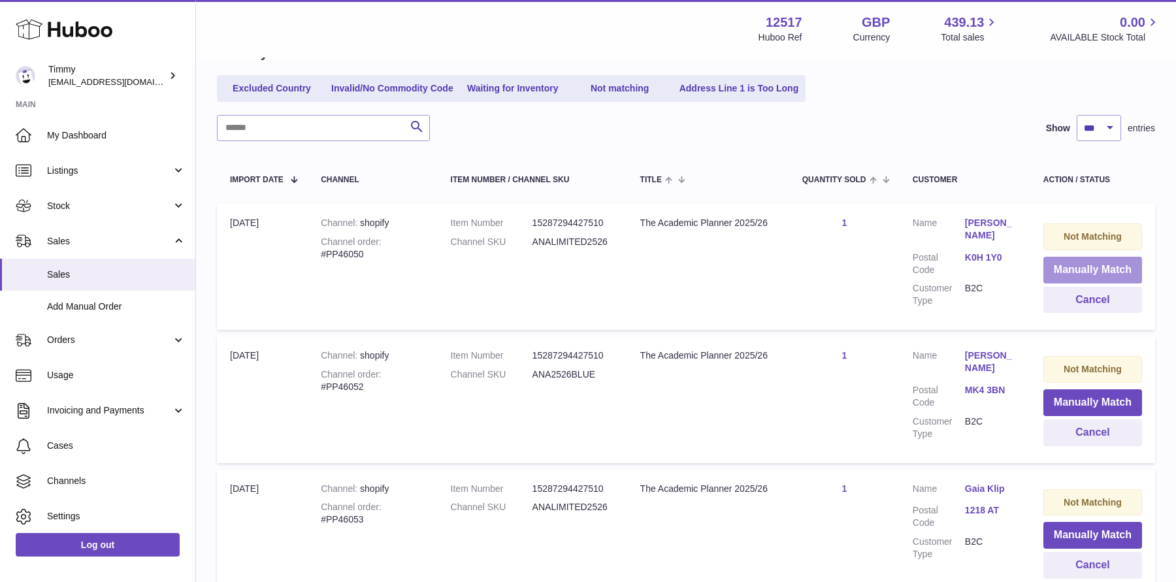
click at [1057, 267] on button "Manually Match" at bounding box center [1092, 270] width 99 height 27
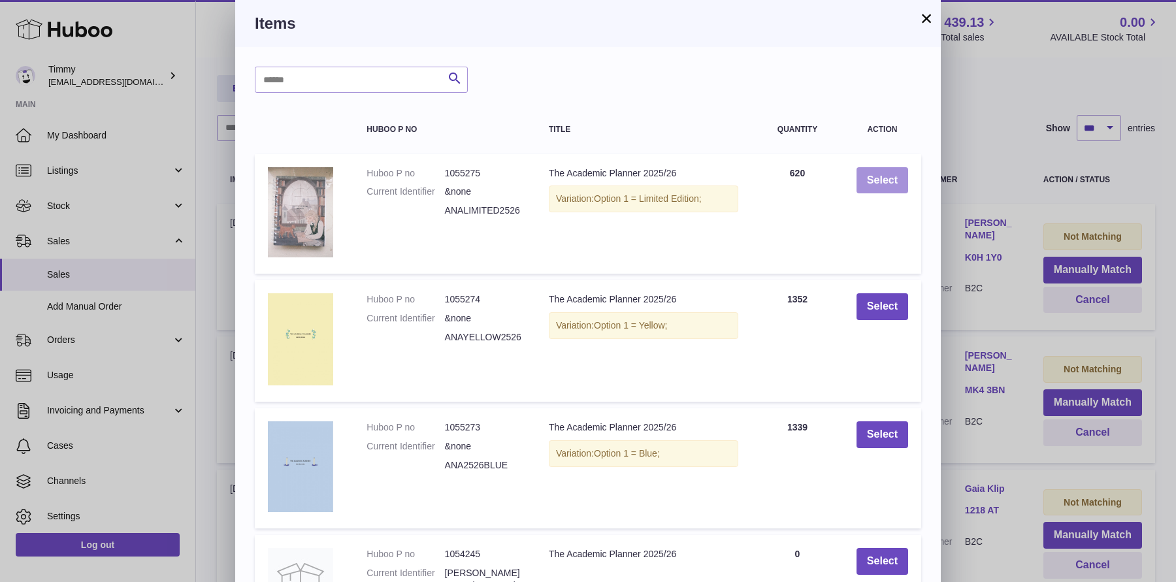
click at [882, 190] on button "Select" at bounding box center [882, 180] width 52 height 27
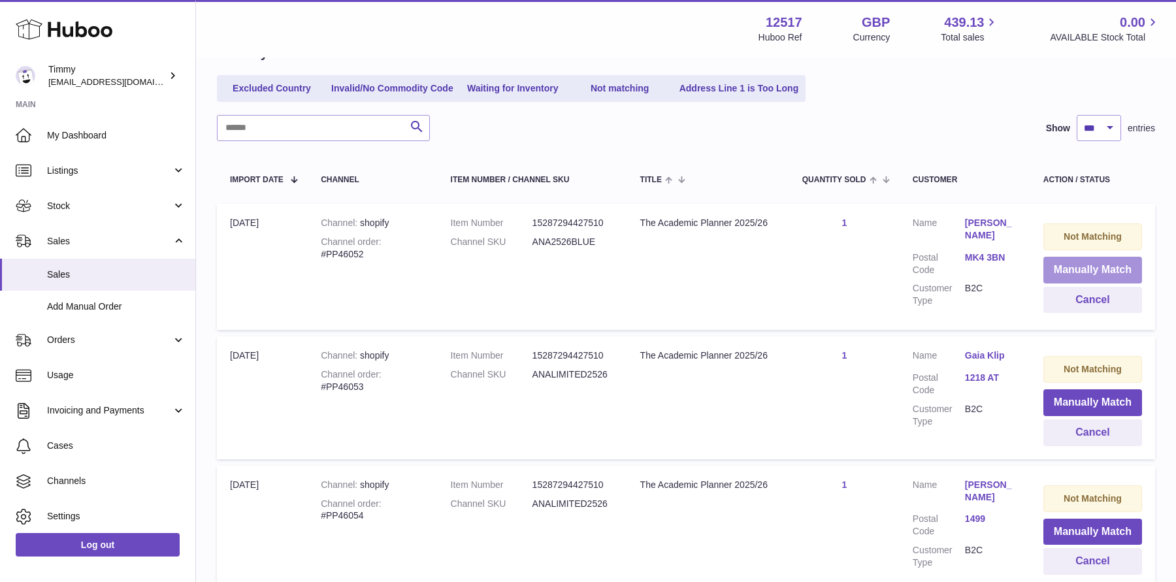
click at [1043, 278] on button "Manually Match" at bounding box center [1092, 270] width 99 height 27
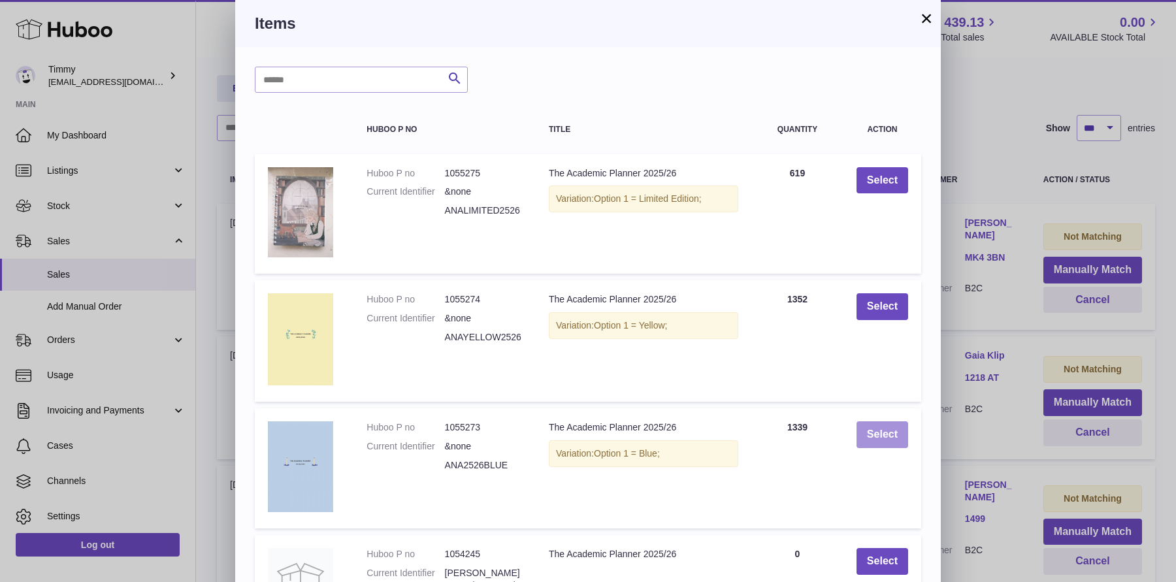
click at [890, 429] on button "Select" at bounding box center [882, 434] width 52 height 27
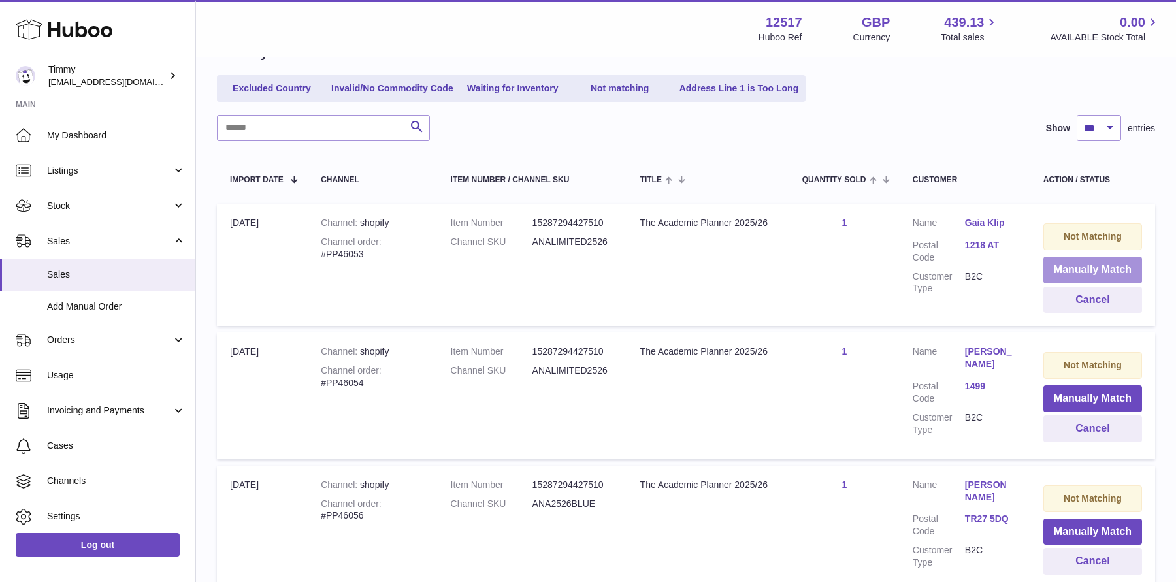
click at [1047, 270] on button "Manually Match" at bounding box center [1092, 270] width 99 height 27
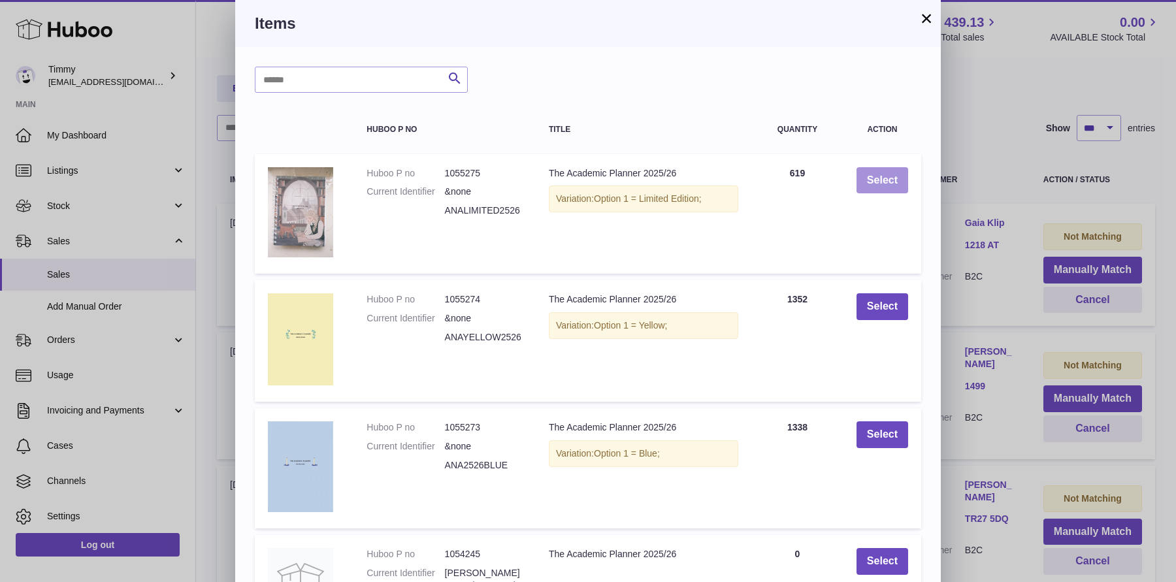
click at [865, 174] on button "Select" at bounding box center [882, 180] width 52 height 27
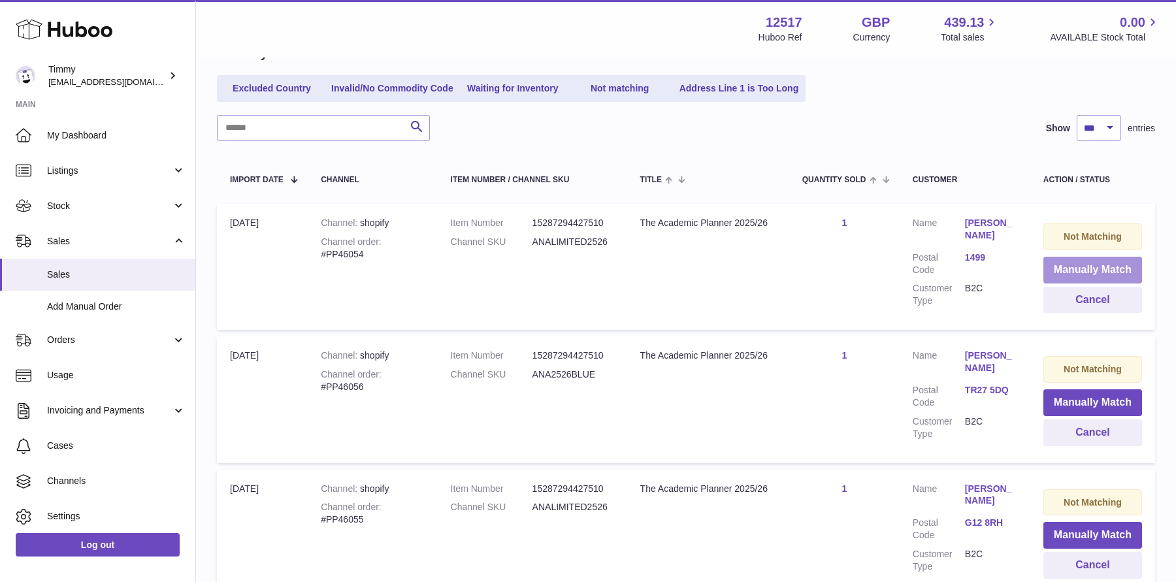
click at [1080, 274] on button "Manually Match" at bounding box center [1092, 270] width 99 height 27
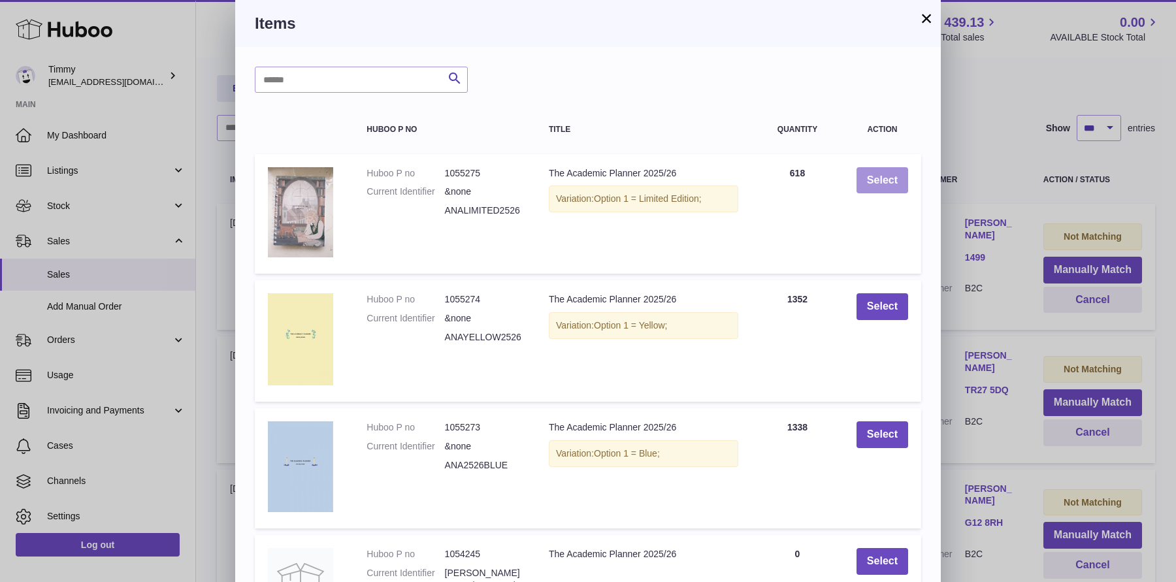
click at [887, 182] on button "Select" at bounding box center [882, 180] width 52 height 27
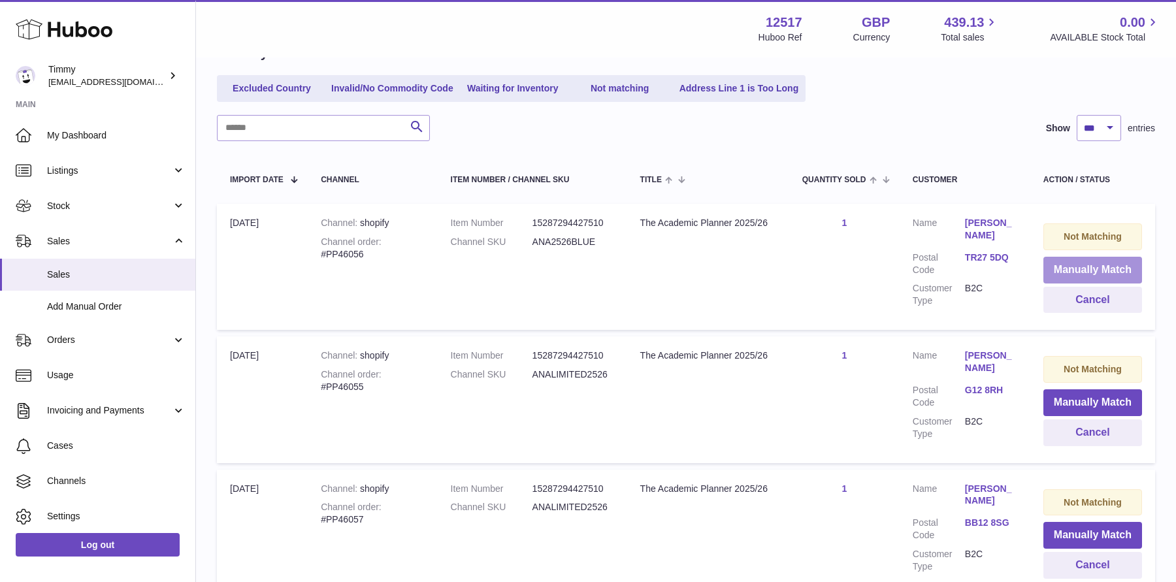
click at [1054, 271] on button "Manually Match" at bounding box center [1092, 270] width 99 height 27
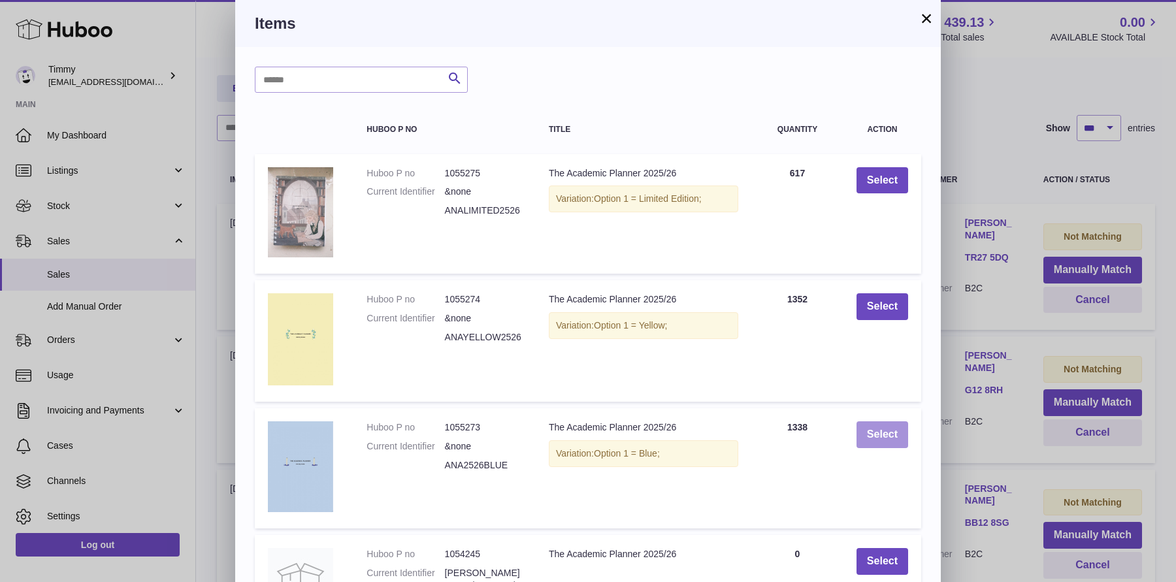
click at [888, 447] on button "Select" at bounding box center [882, 434] width 52 height 27
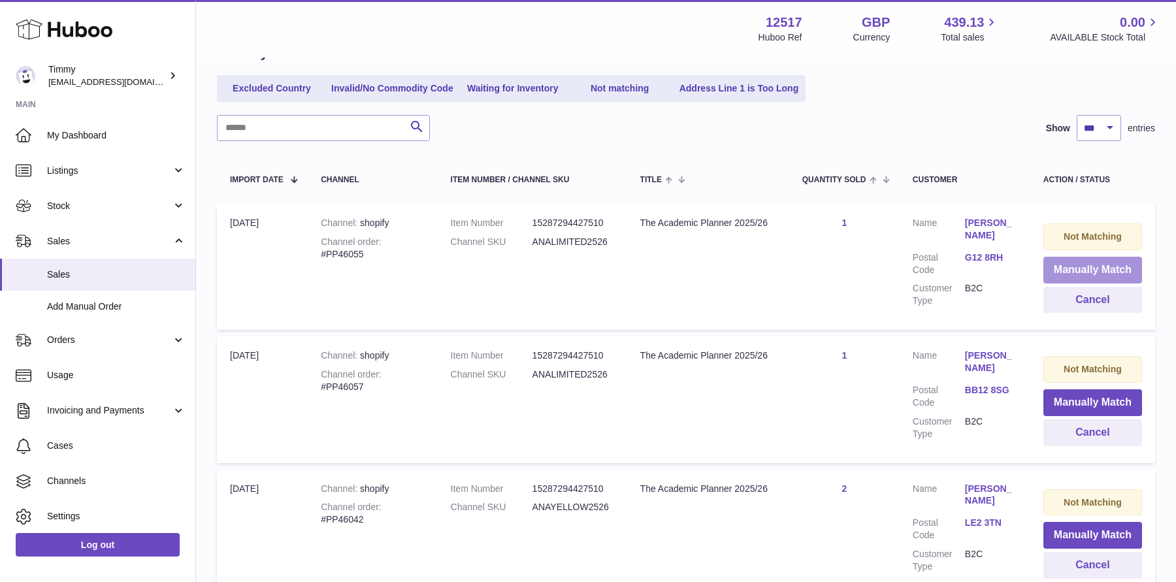
click at [1059, 275] on button "Manually Match" at bounding box center [1092, 270] width 99 height 27
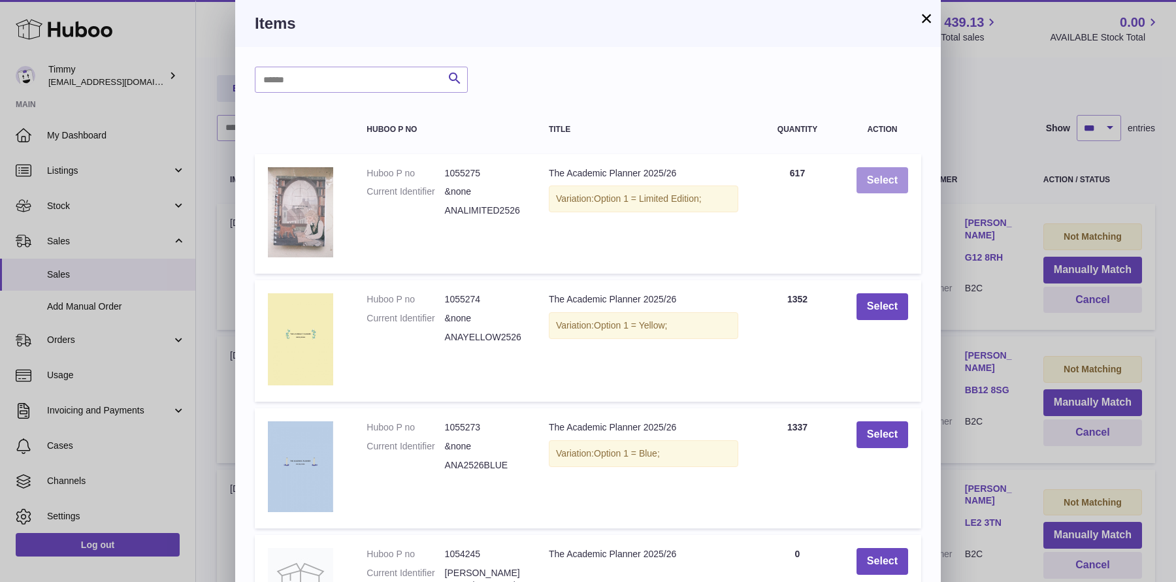
click at [882, 180] on button "Select" at bounding box center [882, 180] width 52 height 27
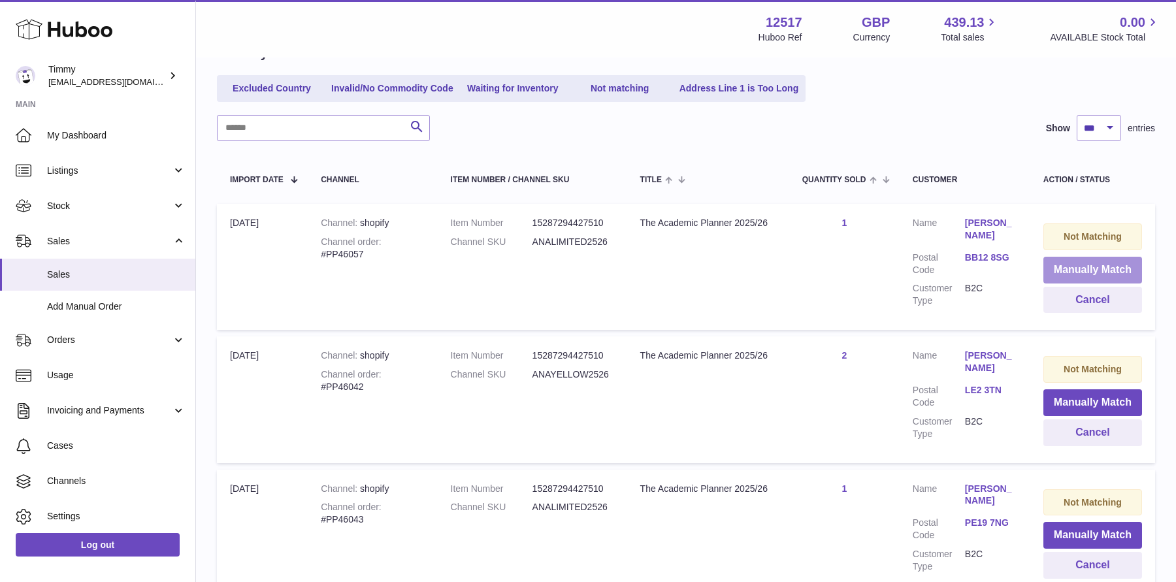
click at [1080, 274] on button "Manually Match" at bounding box center [1092, 270] width 99 height 27
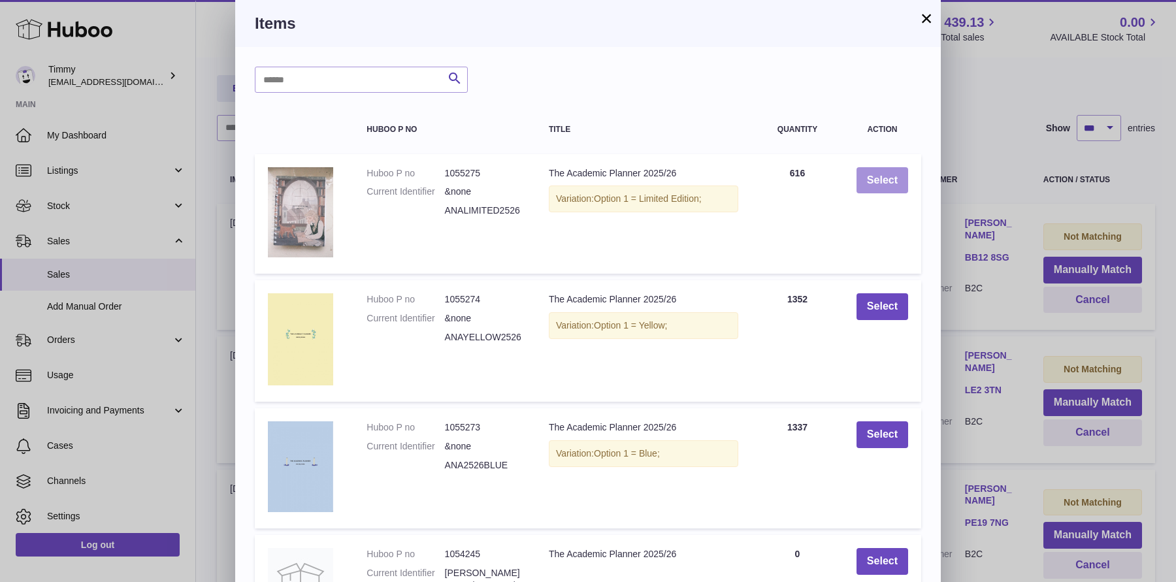
click at [896, 183] on button "Select" at bounding box center [882, 180] width 52 height 27
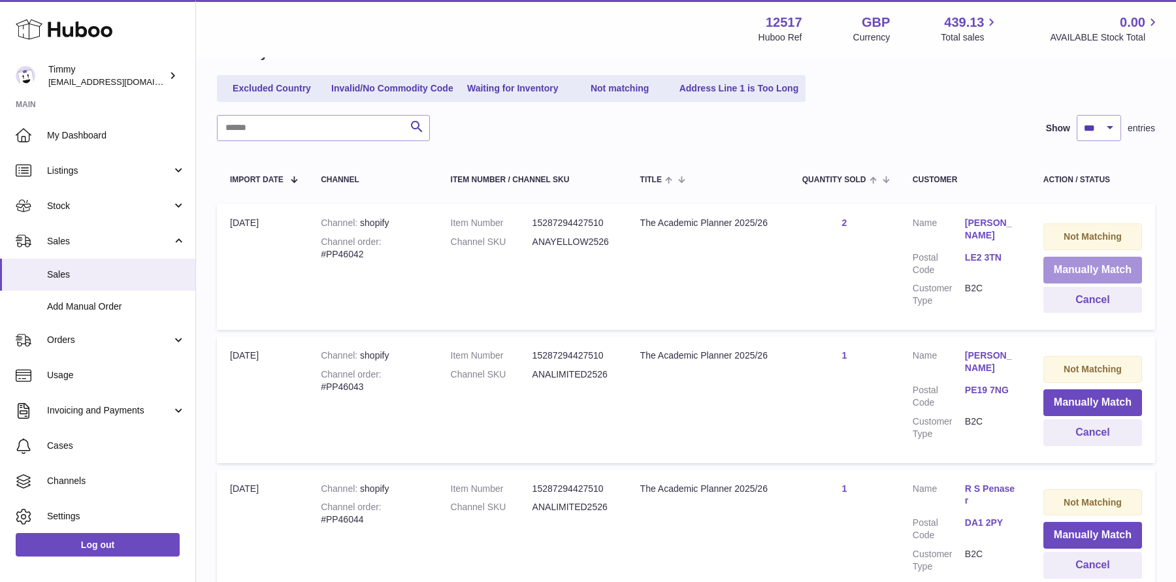
click at [1057, 265] on button "Manually Match" at bounding box center [1092, 270] width 99 height 27
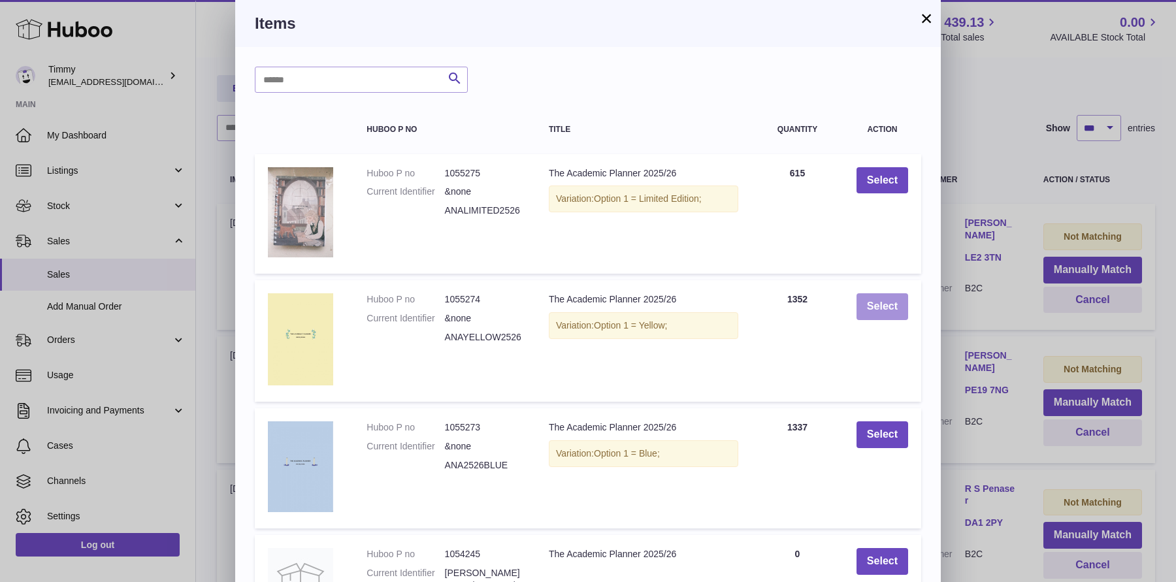
click at [895, 306] on button "Select" at bounding box center [882, 306] width 52 height 27
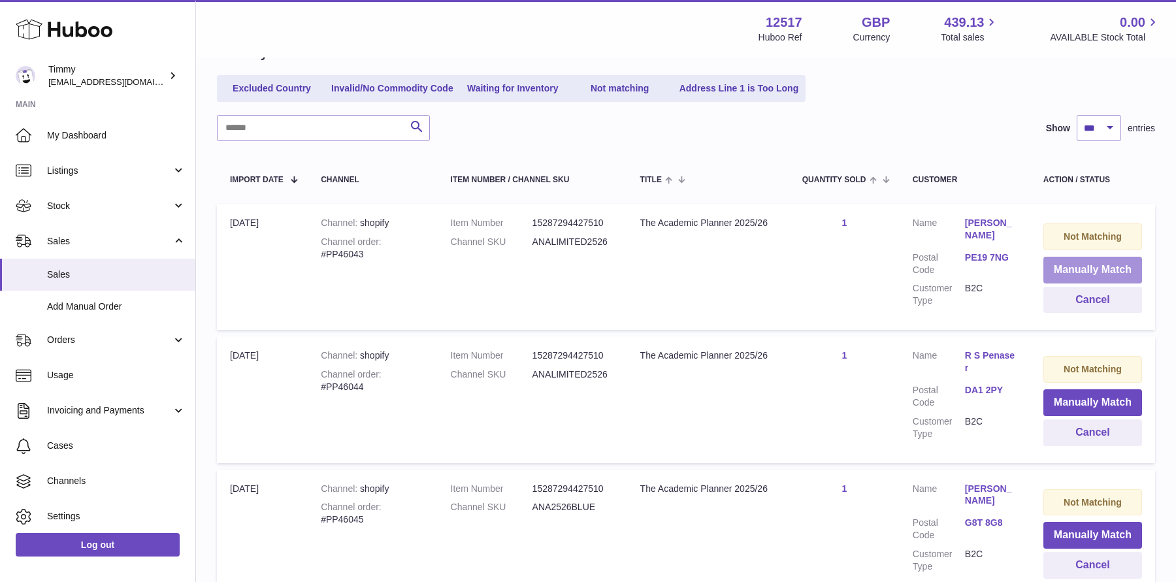
click at [1105, 265] on button "Manually Match" at bounding box center [1092, 270] width 99 height 27
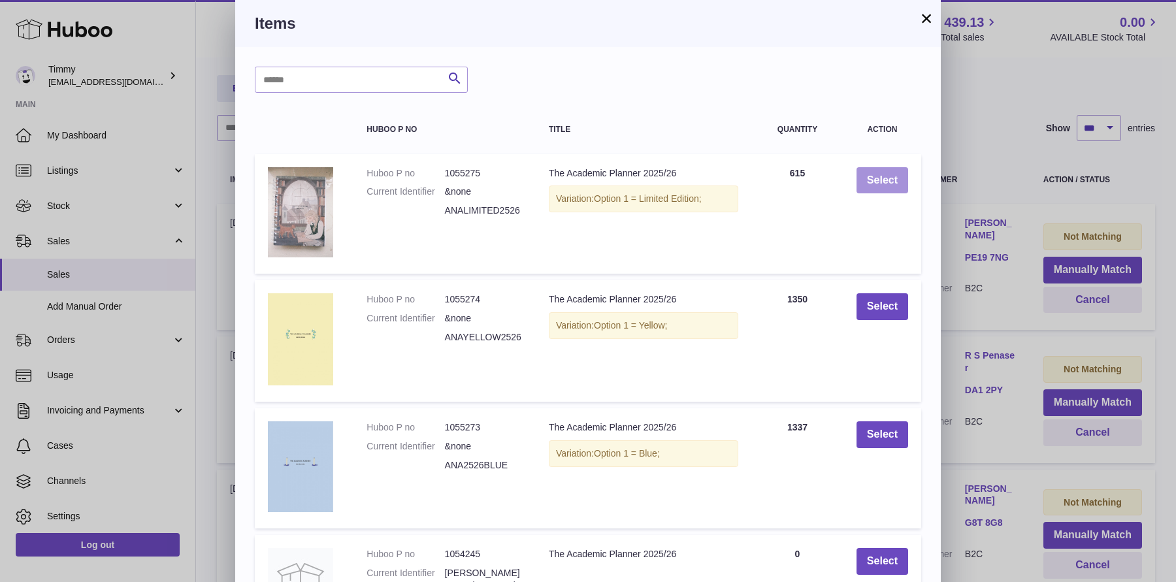
click at [892, 183] on button "Select" at bounding box center [882, 180] width 52 height 27
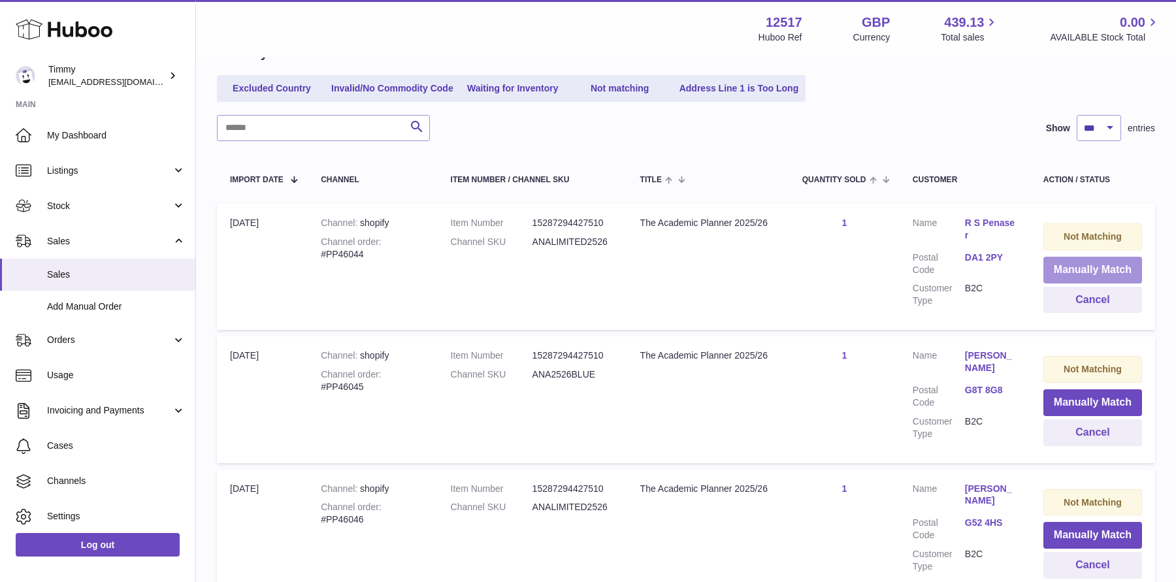
click at [1090, 276] on button "Manually Match" at bounding box center [1092, 270] width 99 height 27
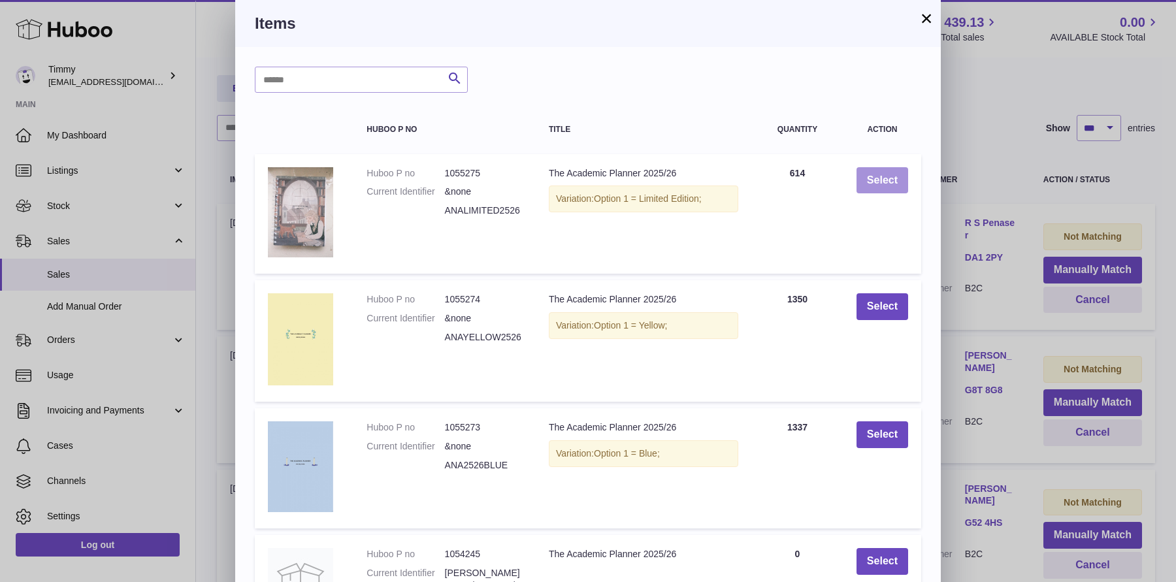
click at [867, 184] on button "Select" at bounding box center [882, 180] width 52 height 27
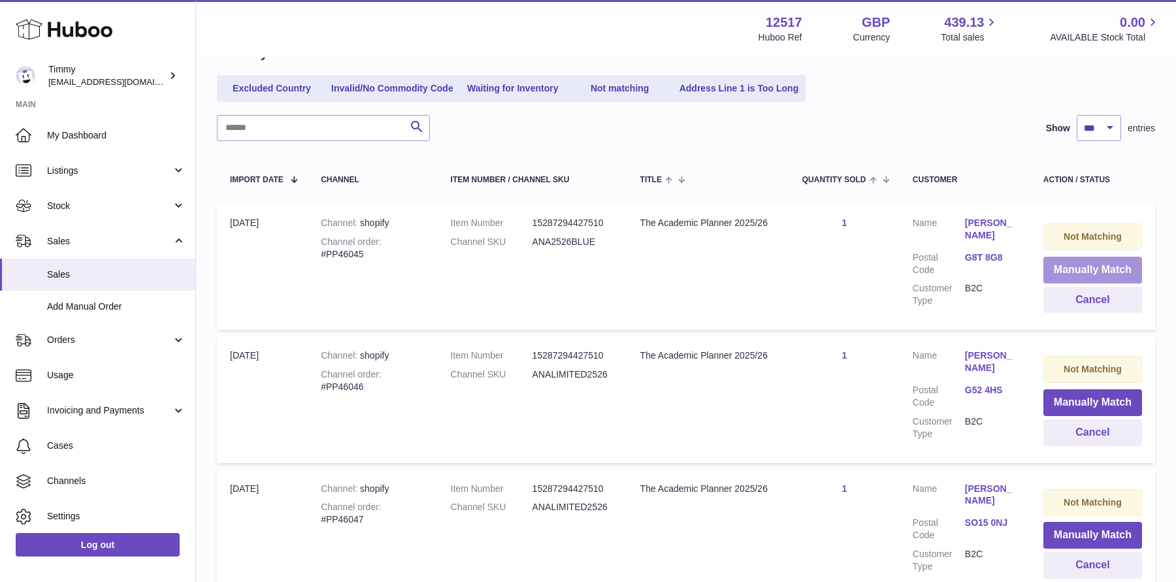
click at [1056, 268] on button "Manually Match" at bounding box center [1092, 270] width 99 height 27
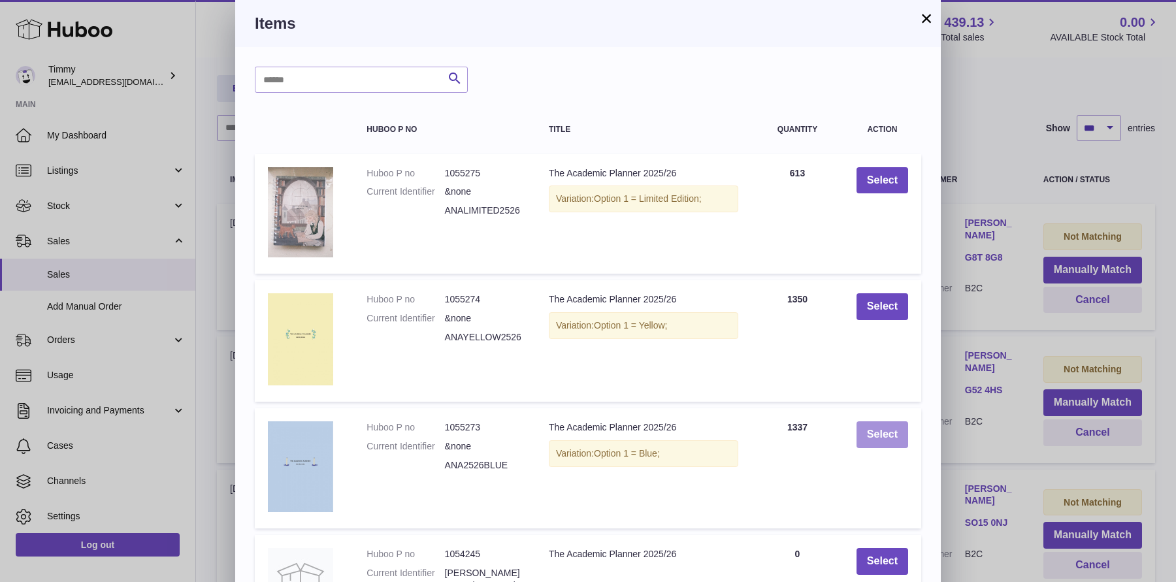
click at [882, 440] on button "Select" at bounding box center [882, 434] width 52 height 27
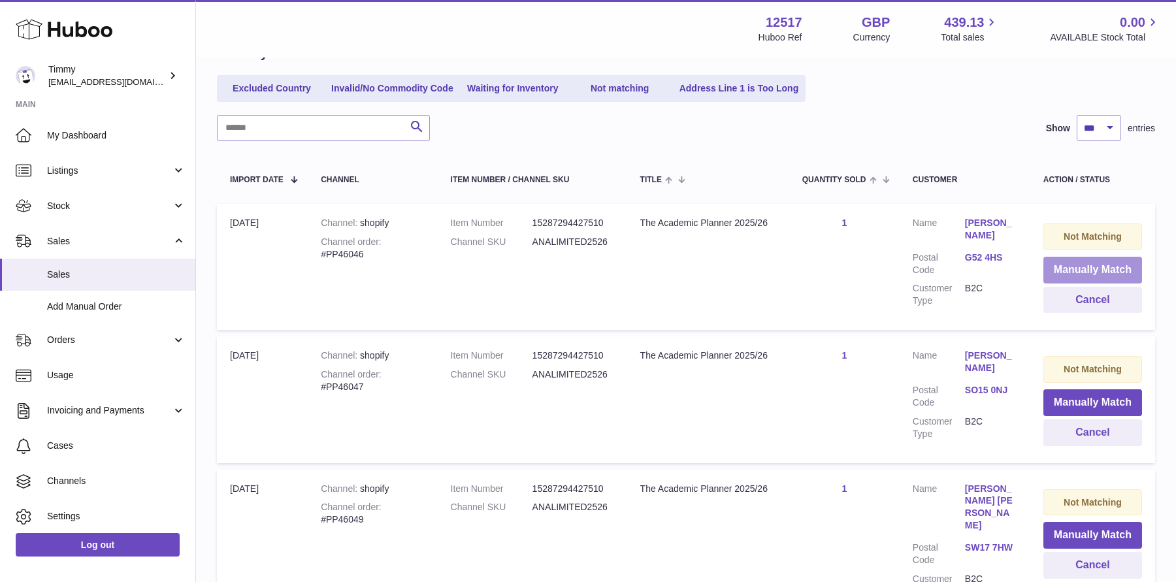
click at [1059, 269] on button "Manually Match" at bounding box center [1092, 270] width 99 height 27
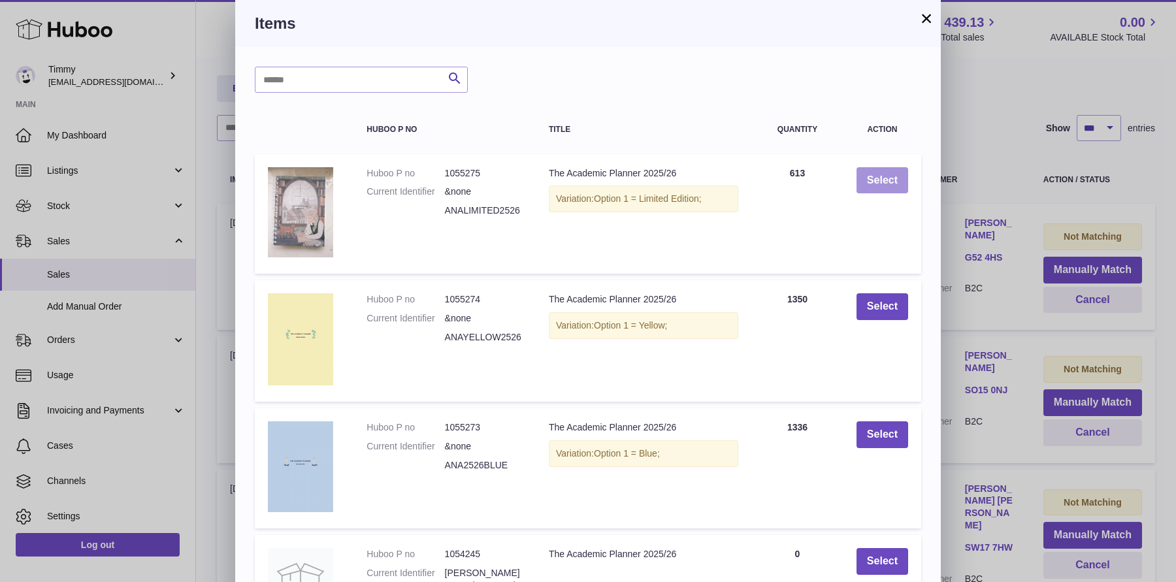
click at [880, 168] on button "Select" at bounding box center [882, 180] width 52 height 27
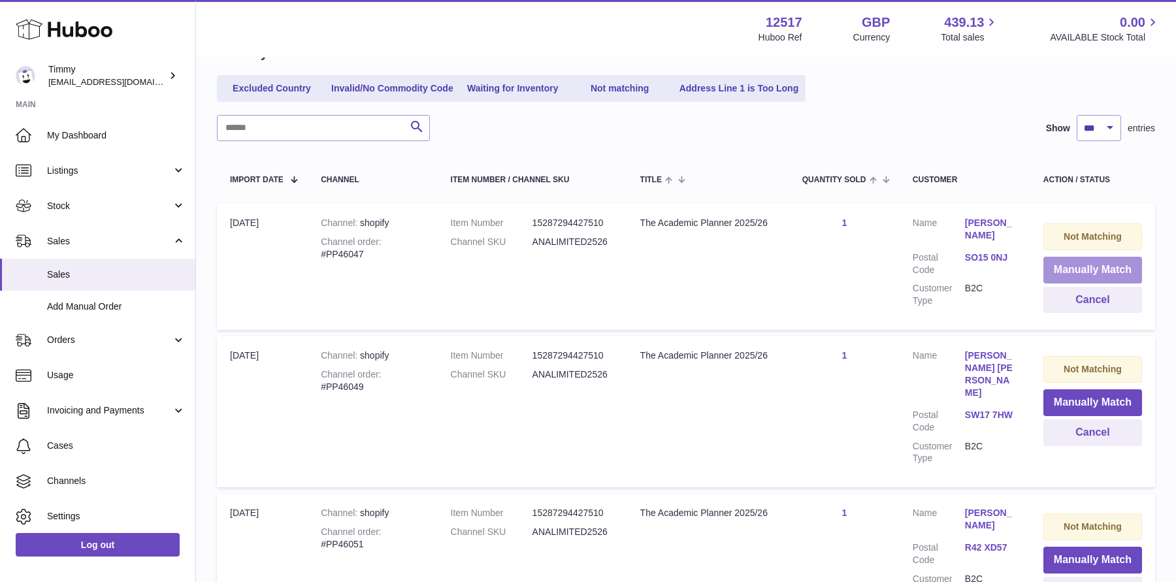
click at [1089, 259] on button "Manually Match" at bounding box center [1092, 270] width 99 height 27
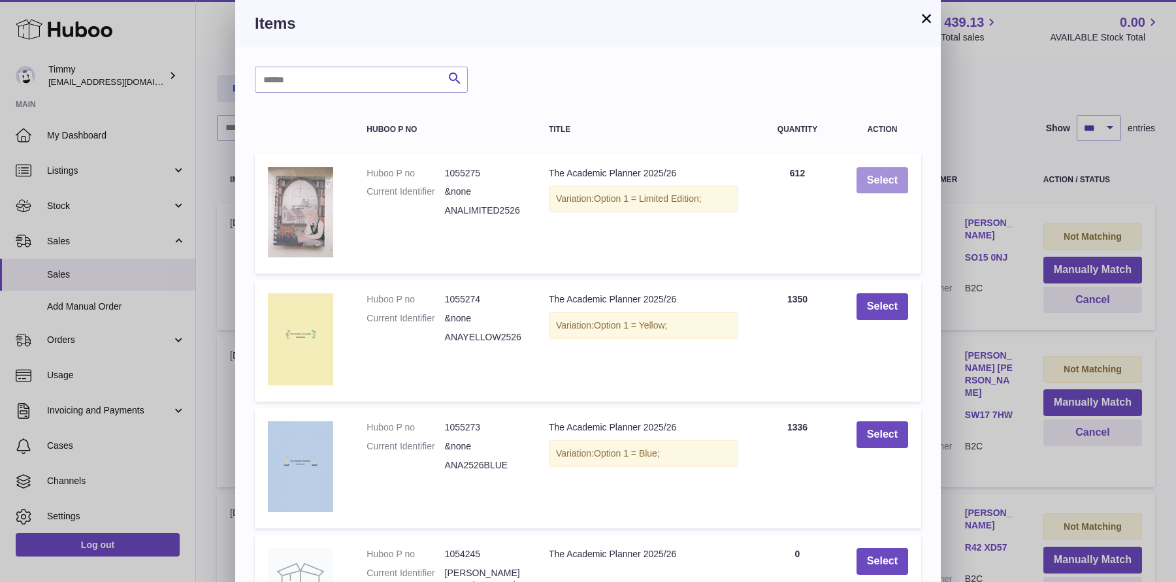
click at [880, 191] on button "Select" at bounding box center [882, 180] width 52 height 27
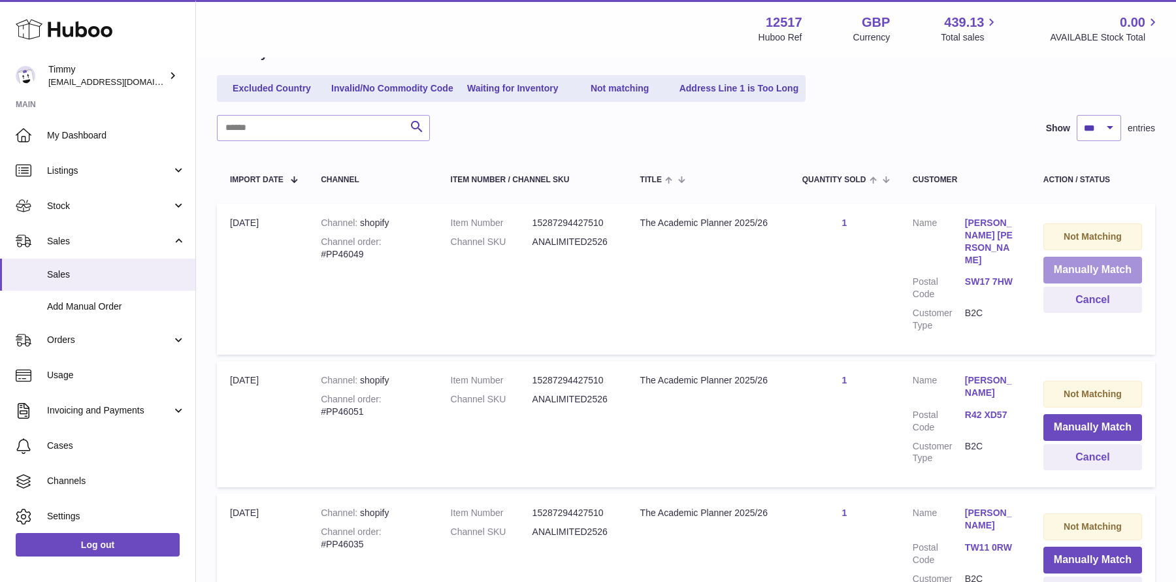
click at [1048, 261] on button "Manually Match" at bounding box center [1092, 270] width 99 height 27
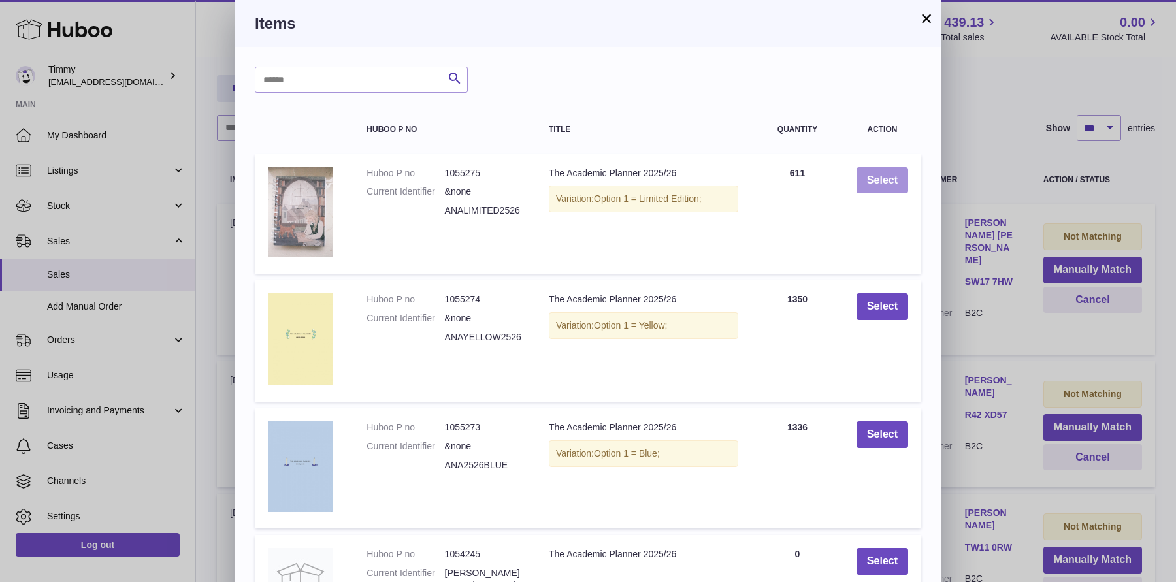
click at [885, 180] on button "Select" at bounding box center [882, 180] width 52 height 27
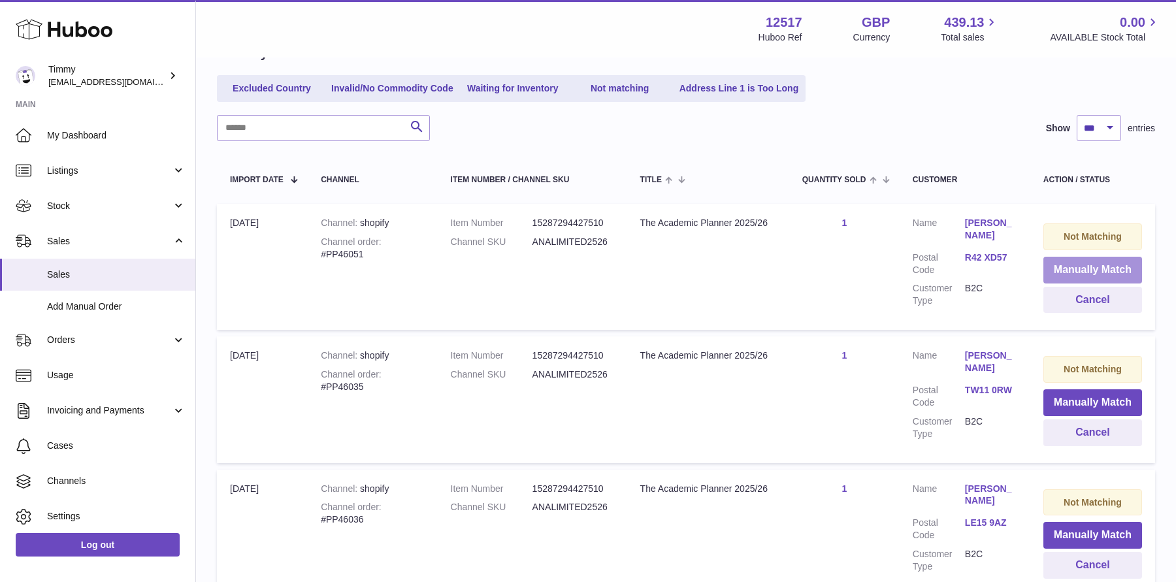
click at [1094, 272] on button "Manually Match" at bounding box center [1092, 270] width 99 height 27
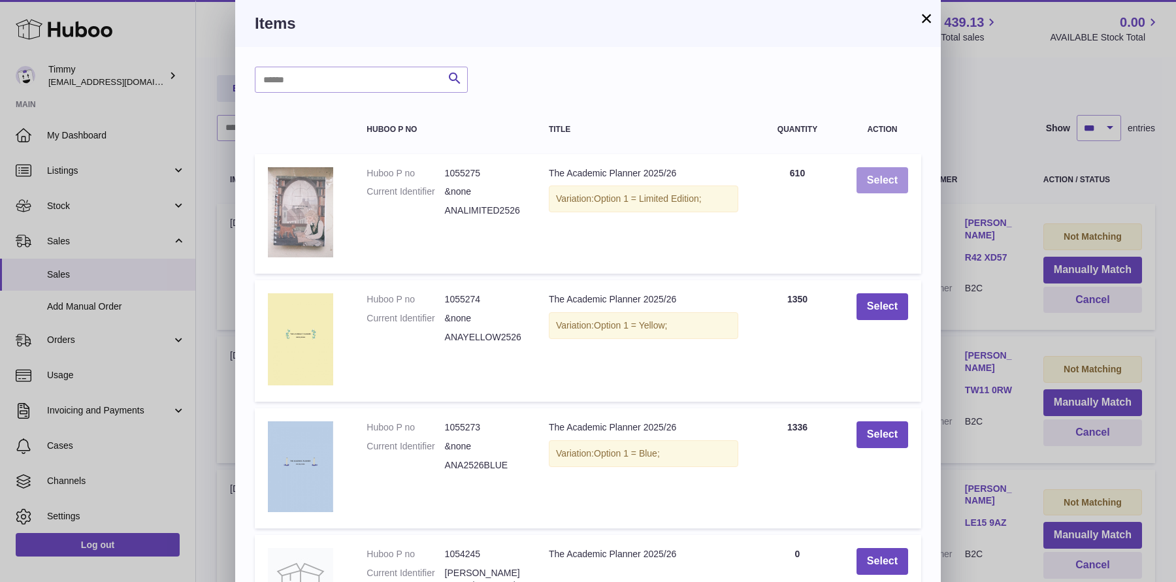
click at [888, 180] on button "Select" at bounding box center [882, 180] width 52 height 27
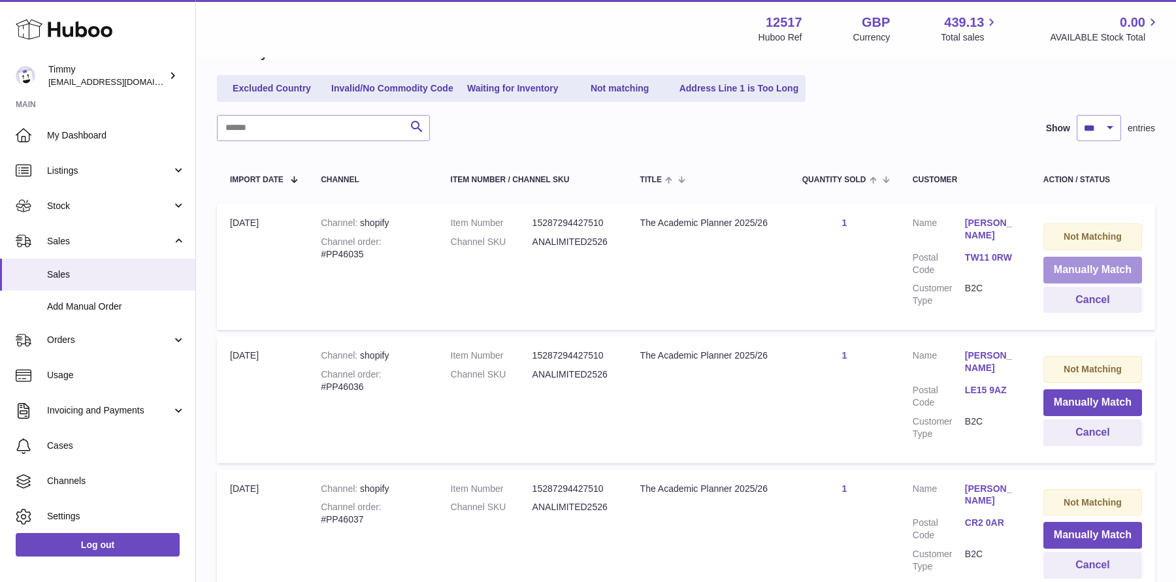
click at [1091, 258] on button "Manually Match" at bounding box center [1092, 270] width 99 height 27
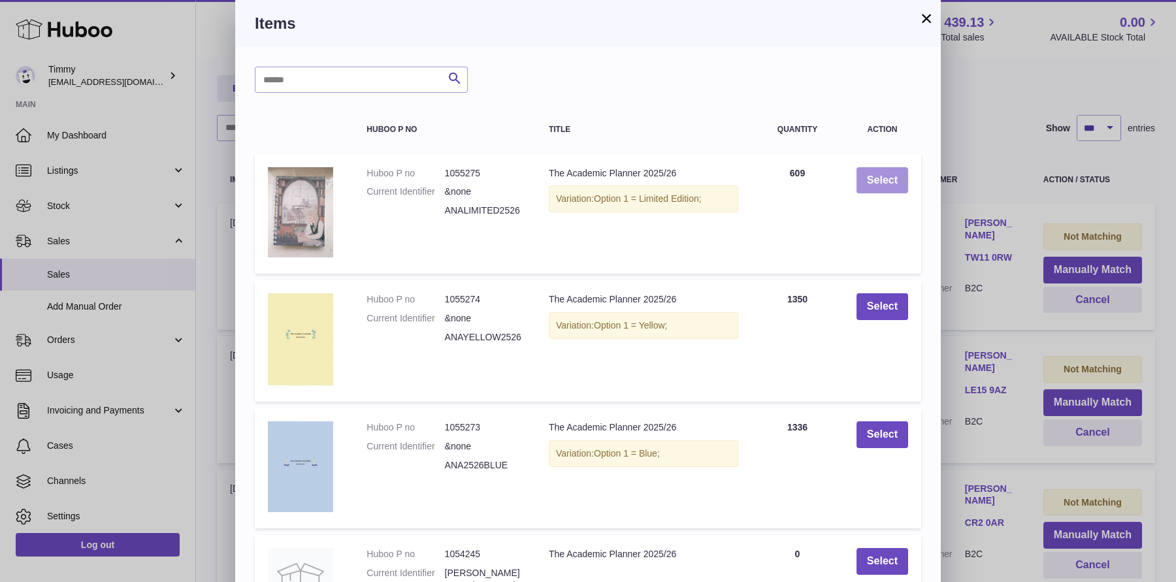
click at [892, 191] on button "Select" at bounding box center [882, 180] width 52 height 27
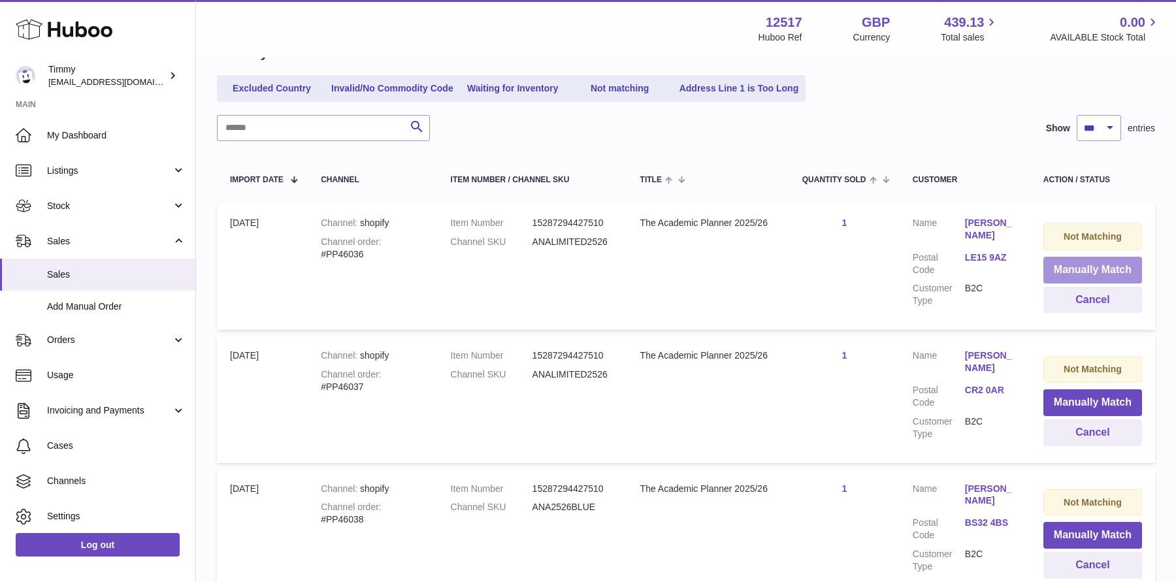
click at [1089, 269] on button "Manually Match" at bounding box center [1092, 270] width 99 height 27
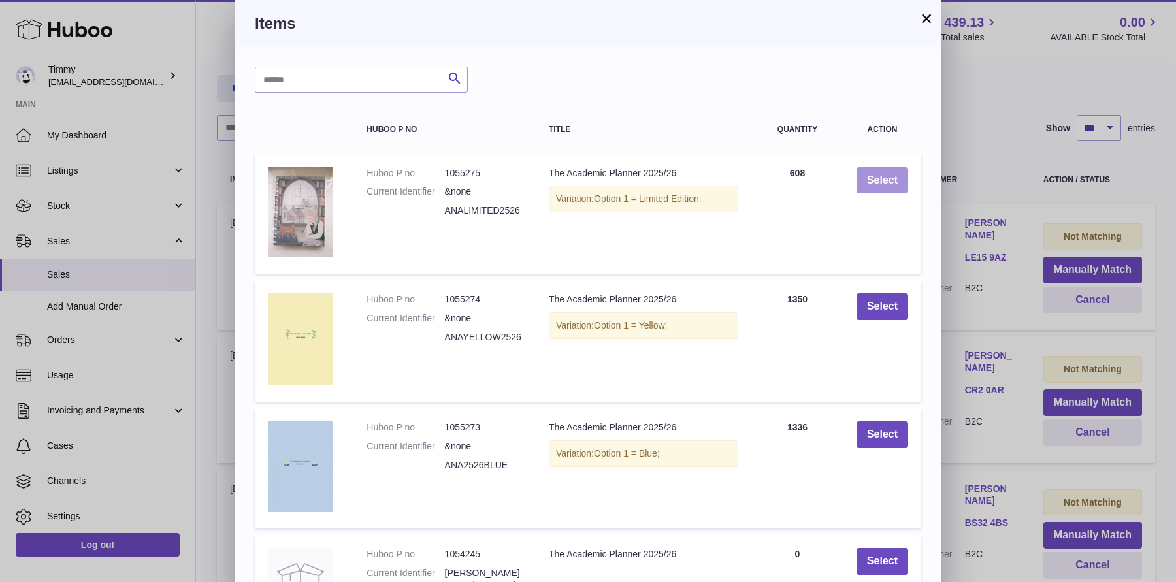
click at [886, 178] on button "Select" at bounding box center [882, 180] width 52 height 27
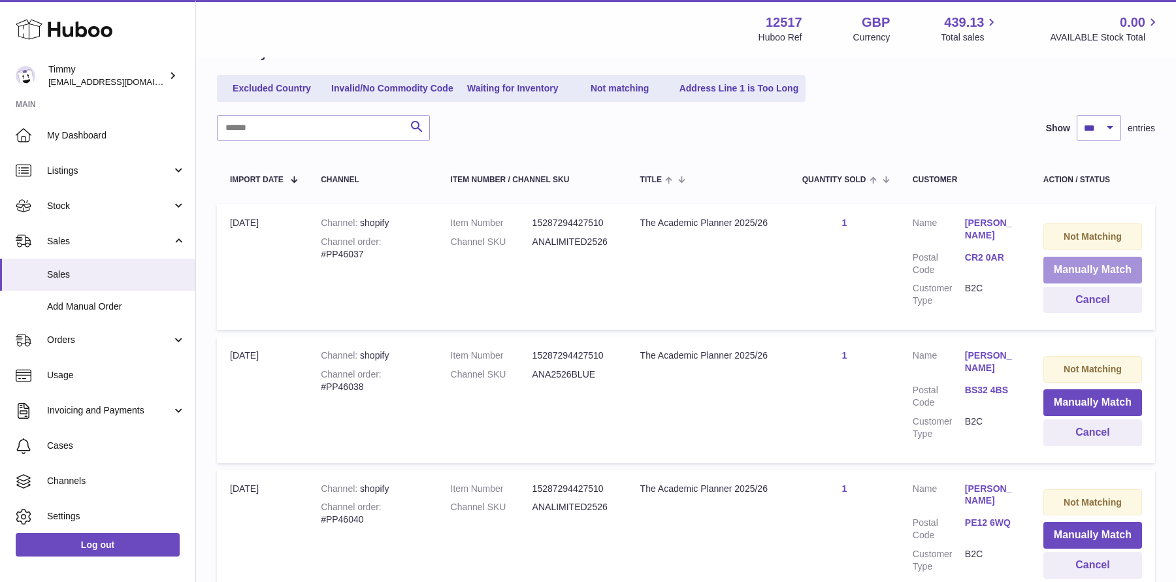
click at [1071, 261] on button "Manually Match" at bounding box center [1092, 270] width 99 height 27
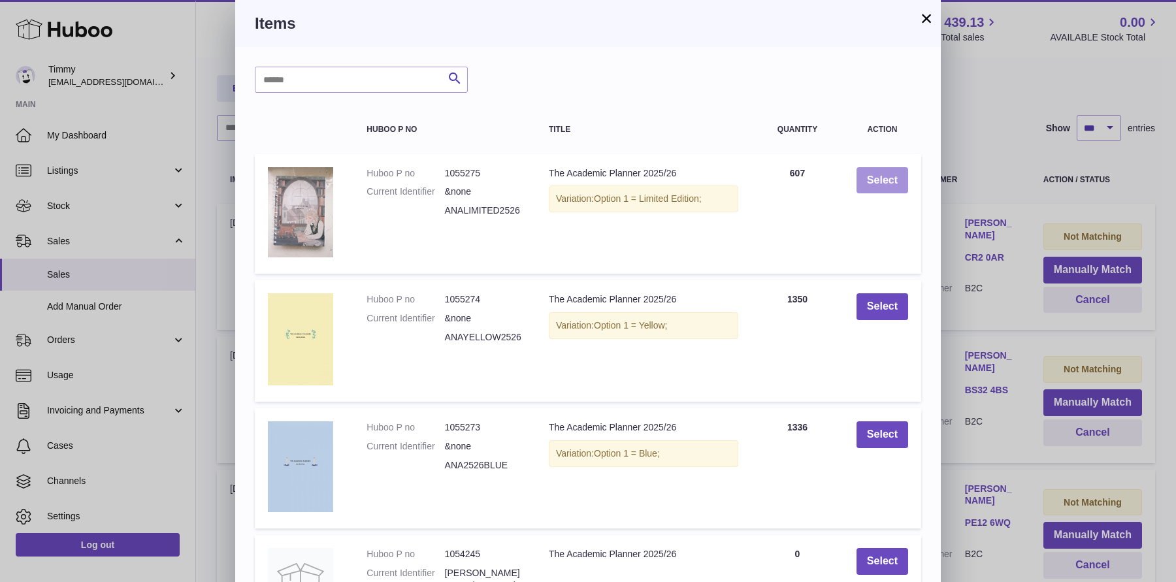
click at [890, 167] on button "Select" at bounding box center [882, 180] width 52 height 27
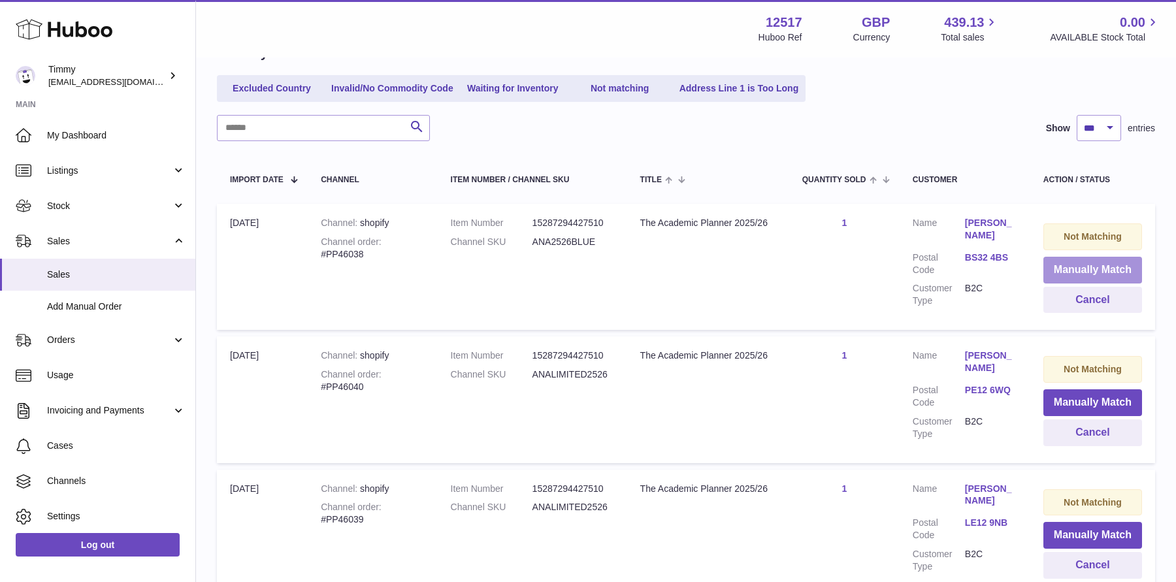
click at [1061, 269] on button "Manually Match" at bounding box center [1092, 270] width 99 height 27
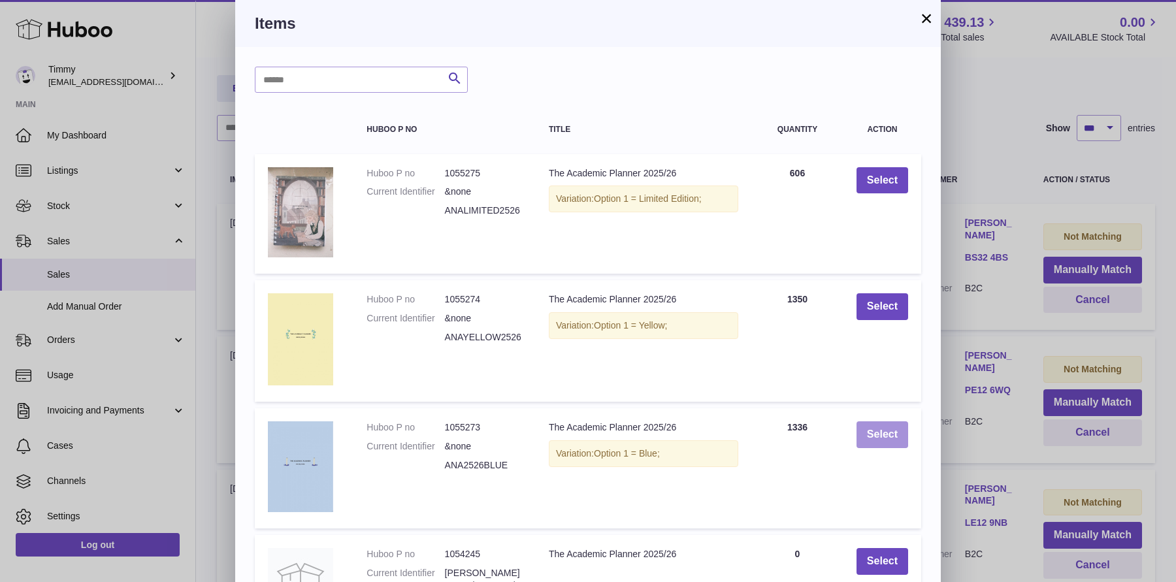
click at [869, 428] on button "Select" at bounding box center [882, 434] width 52 height 27
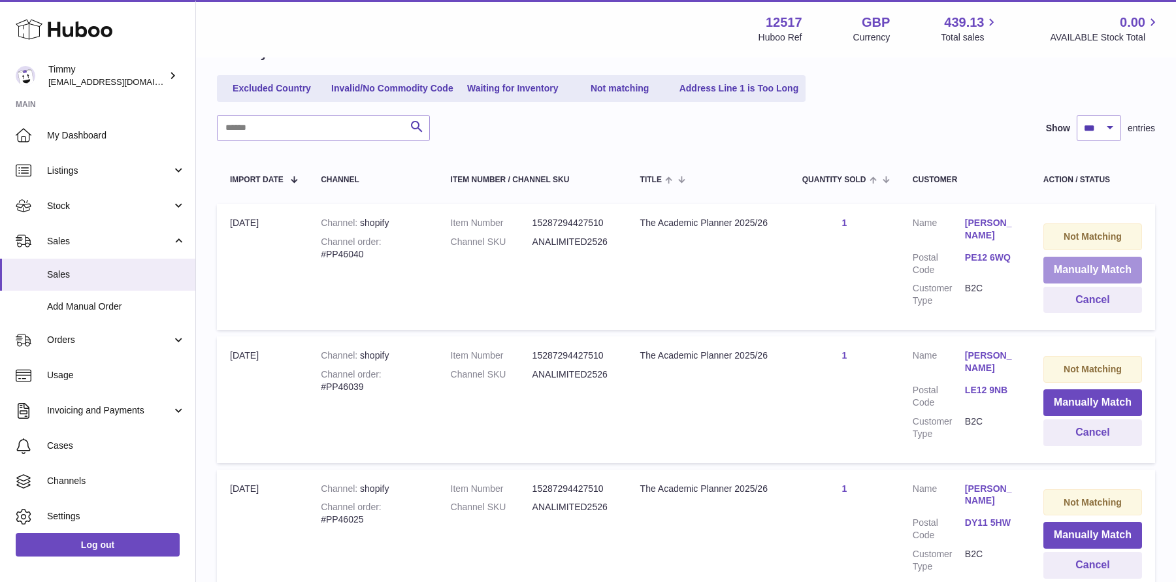
click at [1063, 266] on button "Manually Match" at bounding box center [1092, 270] width 99 height 27
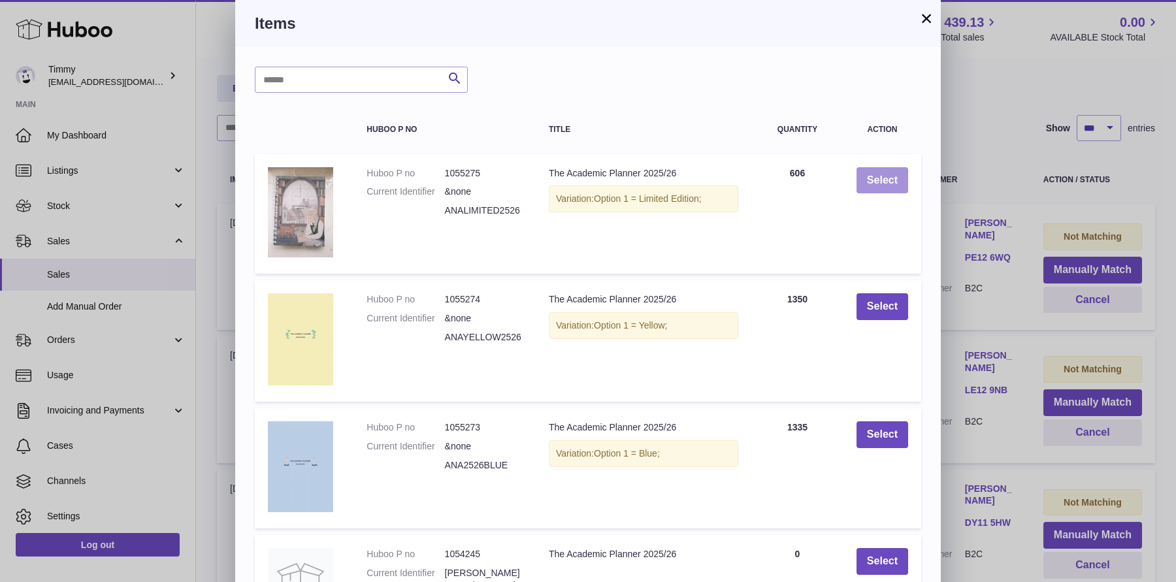
click at [900, 172] on button "Select" at bounding box center [882, 180] width 52 height 27
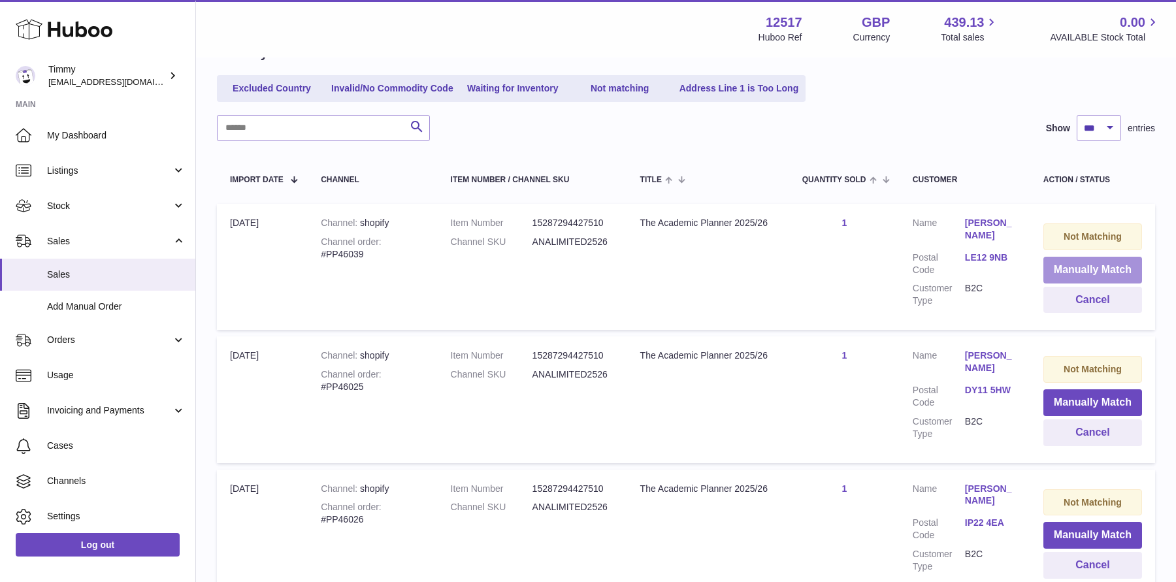
click at [1052, 264] on button "Manually Match" at bounding box center [1092, 270] width 99 height 27
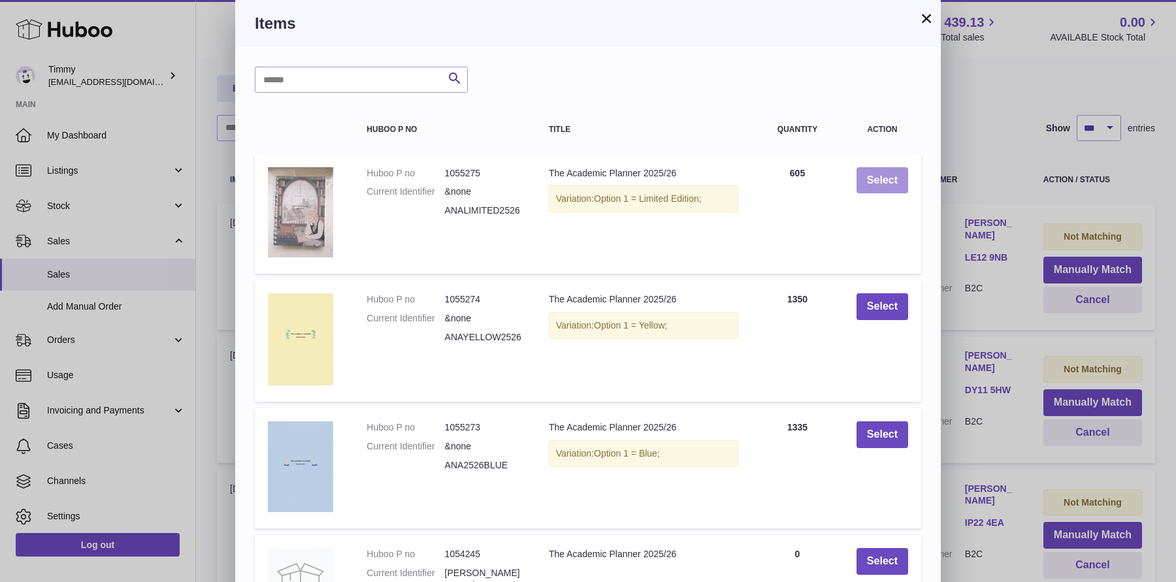
click at [905, 181] on button "Select" at bounding box center [882, 180] width 52 height 27
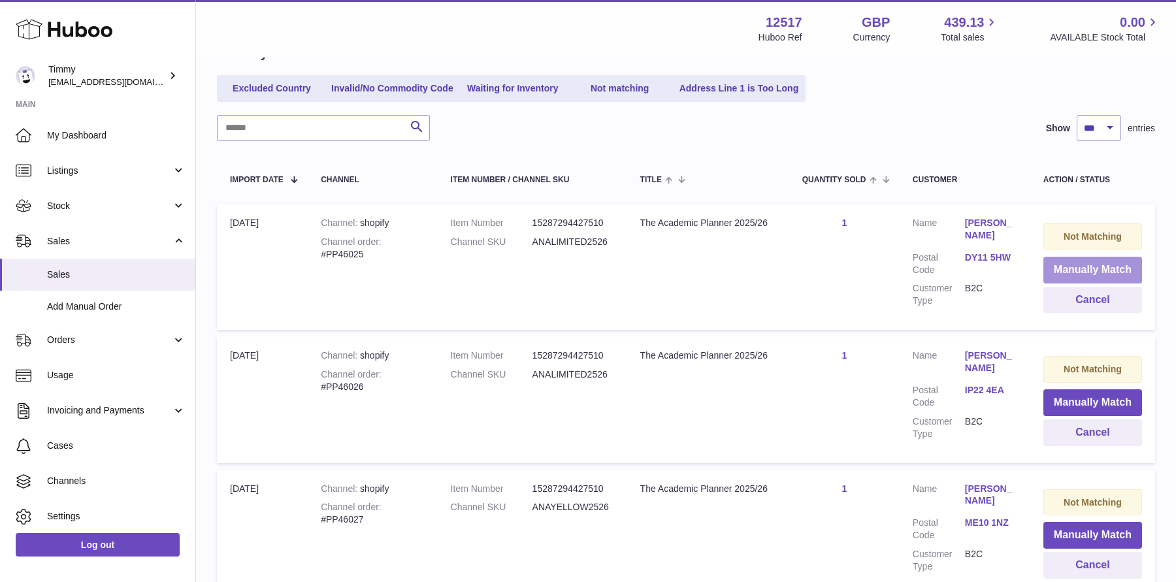
click at [1076, 260] on button "Manually Match" at bounding box center [1092, 270] width 99 height 27
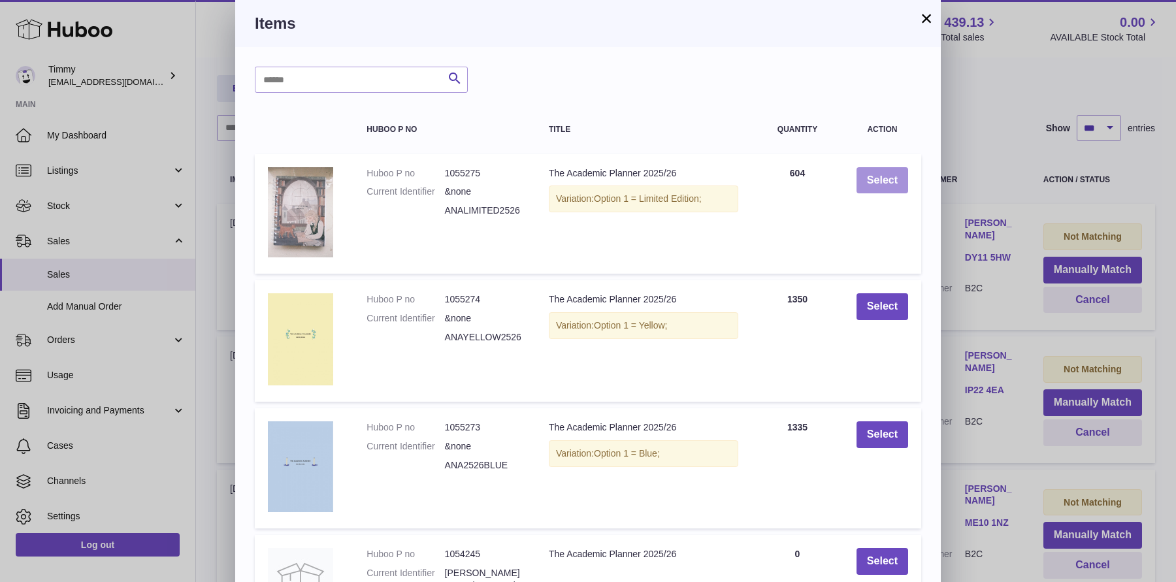
click at [868, 180] on button "Select" at bounding box center [882, 180] width 52 height 27
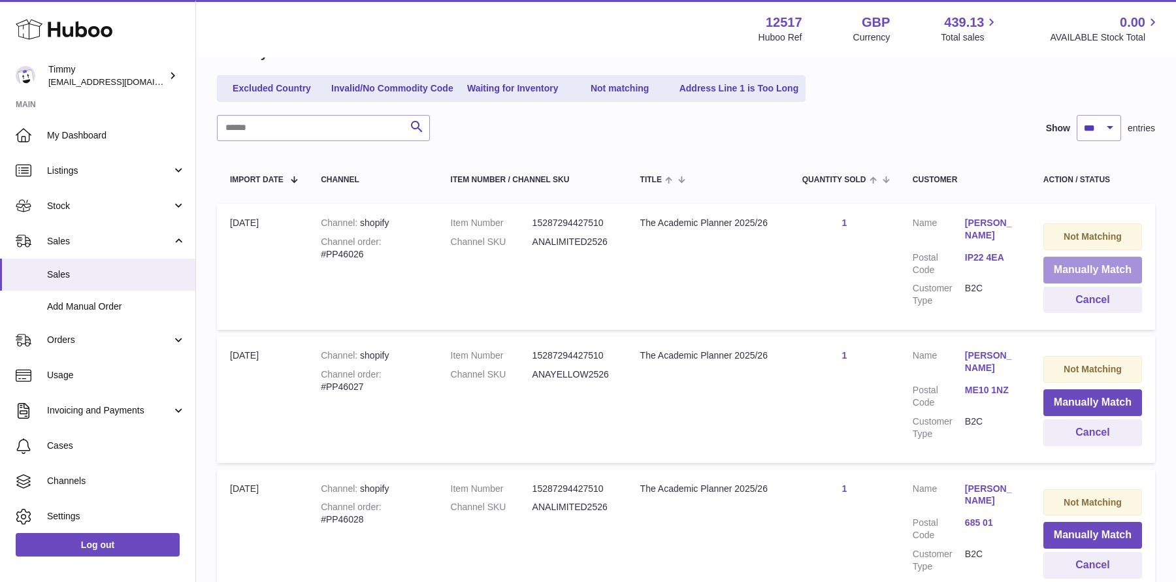
click at [1052, 266] on button "Manually Match" at bounding box center [1092, 270] width 99 height 27
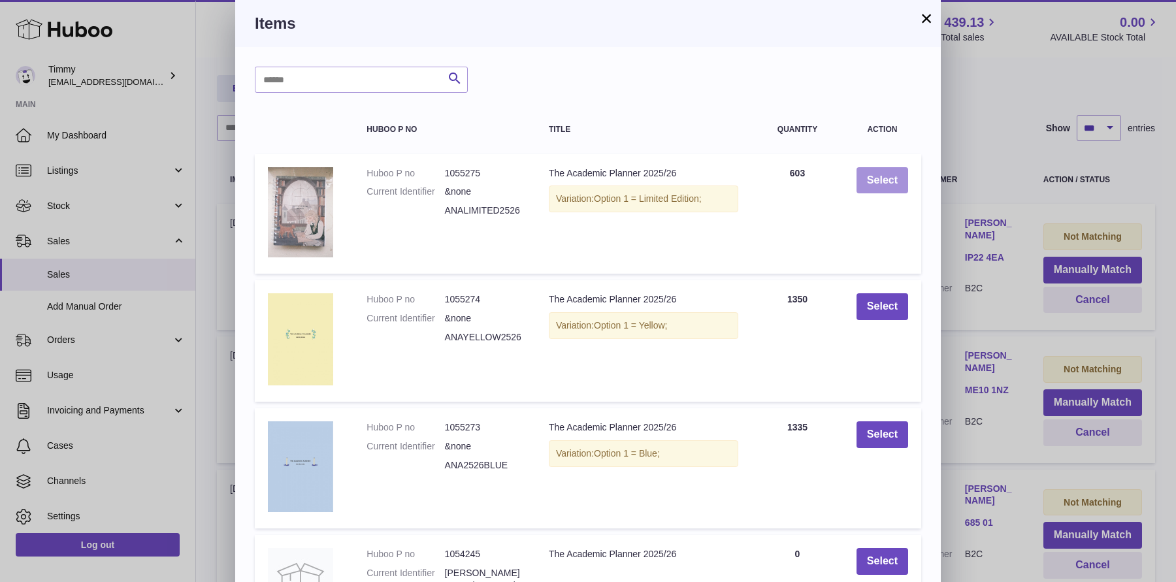
click at [886, 184] on button "Select" at bounding box center [882, 180] width 52 height 27
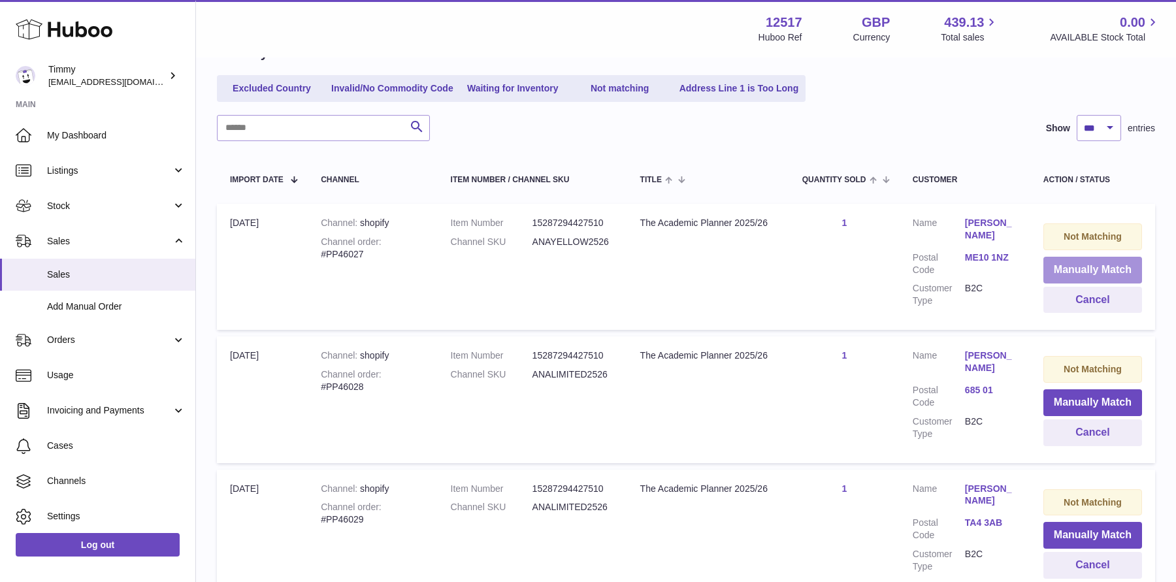
click at [1069, 274] on button "Manually Match" at bounding box center [1092, 270] width 99 height 27
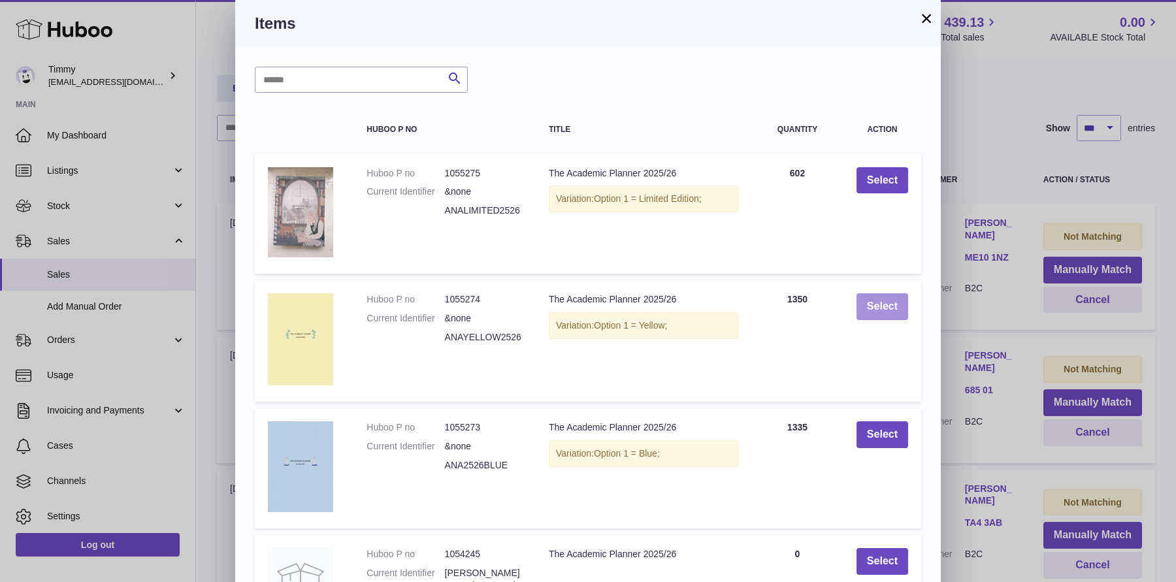
click at [888, 304] on button "Select" at bounding box center [882, 306] width 52 height 27
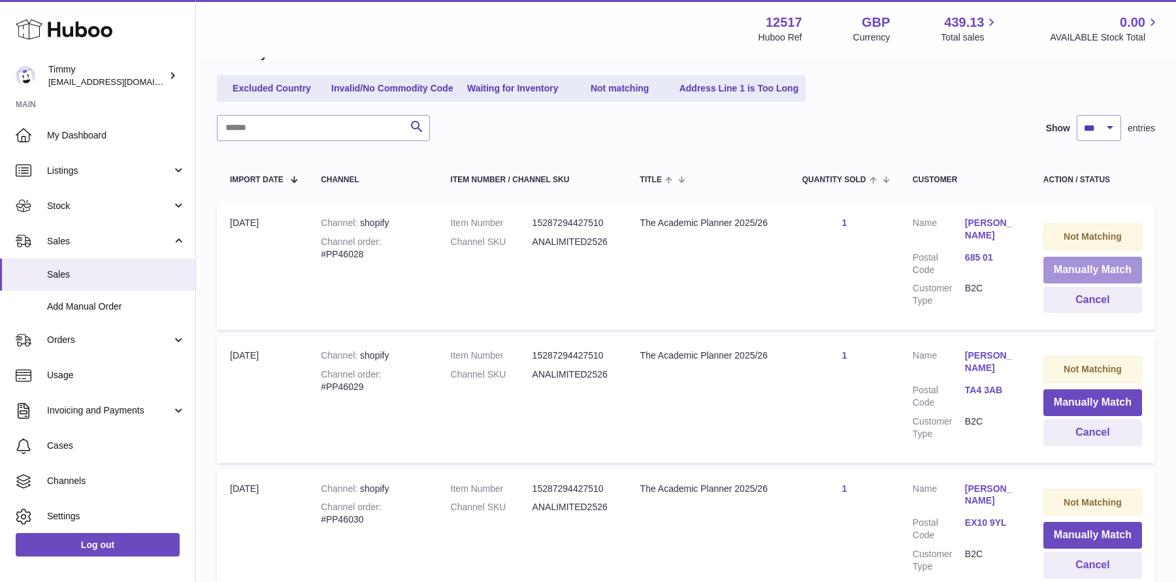
click at [1109, 272] on button "Manually Match" at bounding box center [1092, 270] width 99 height 27
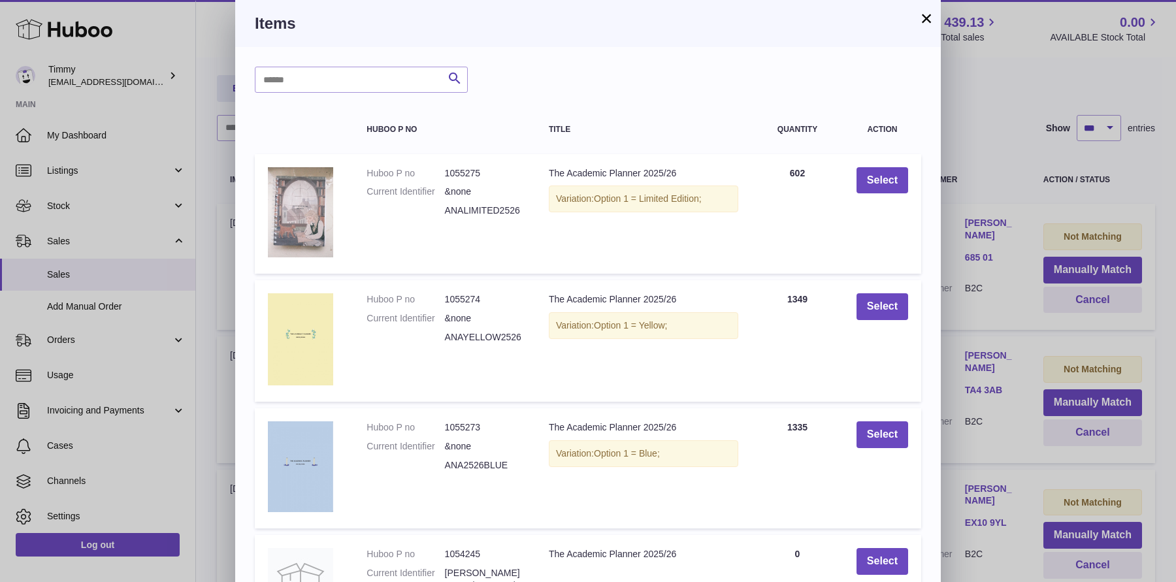
click at [1021, 260] on div "× Items Search Huboo P no Title Quantity Action Huboo P no 1055275 Current Iden…" at bounding box center [588, 423] width 1176 height 846
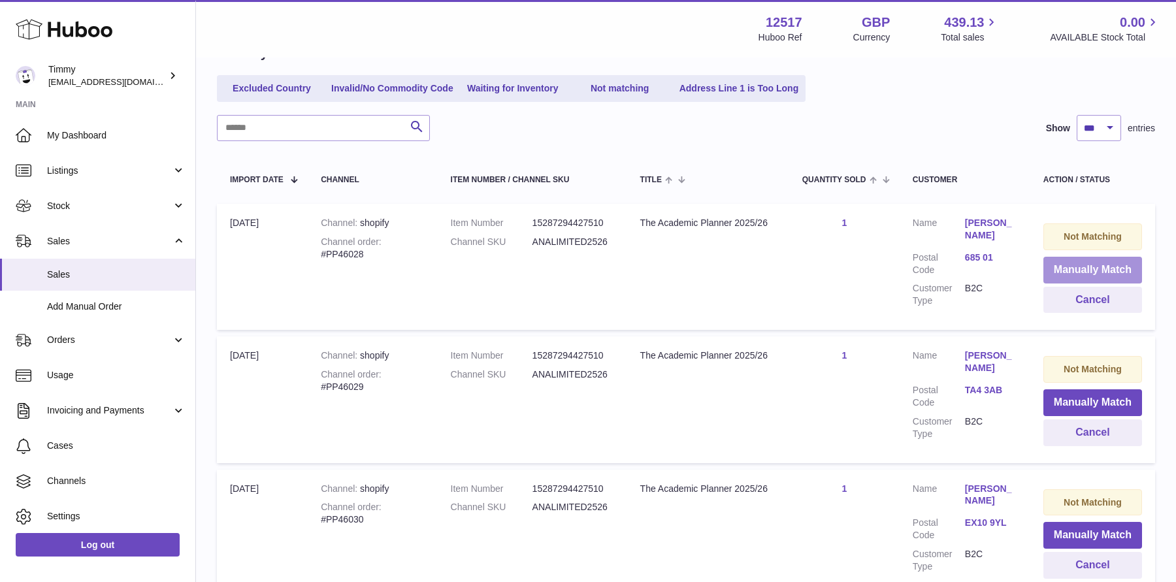
click at [1075, 275] on button "Manually Match" at bounding box center [1092, 270] width 99 height 27
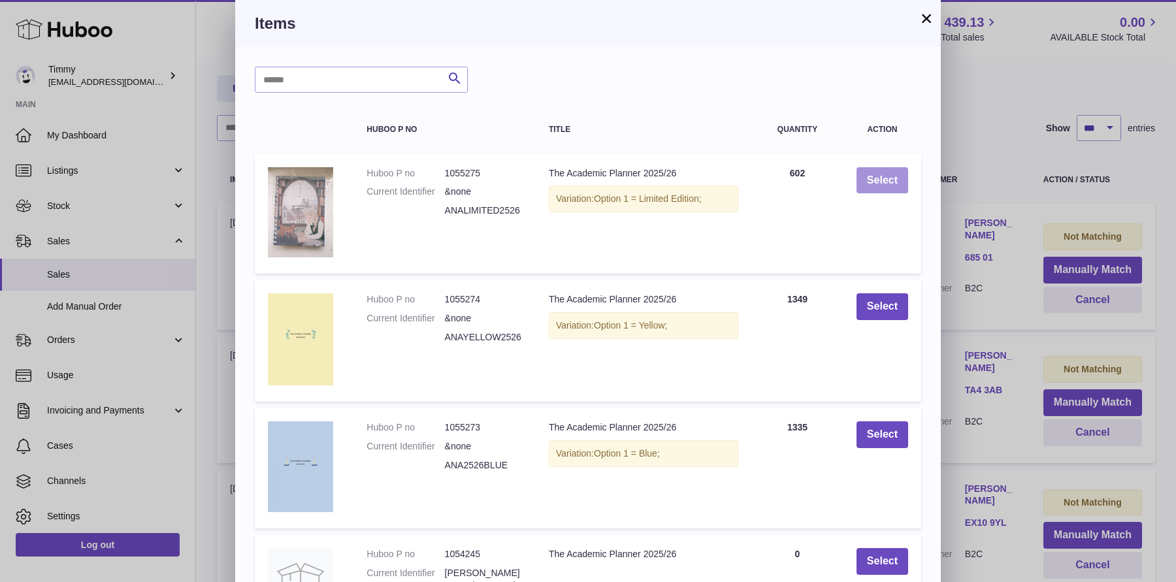
click at [892, 185] on button "Select" at bounding box center [882, 180] width 52 height 27
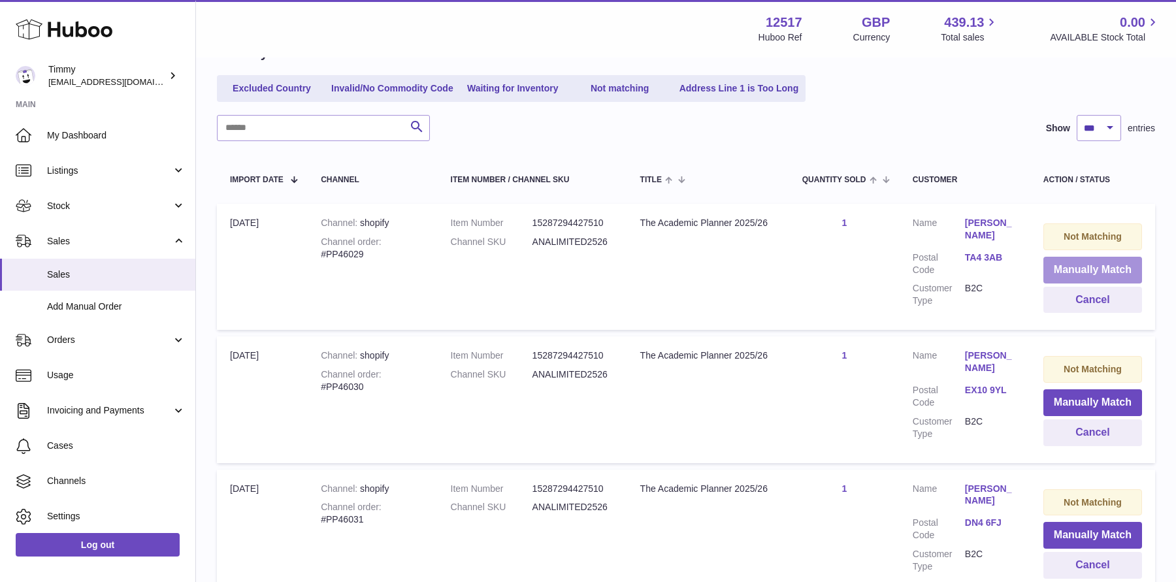
click at [1055, 268] on button "Manually Match" at bounding box center [1092, 270] width 99 height 27
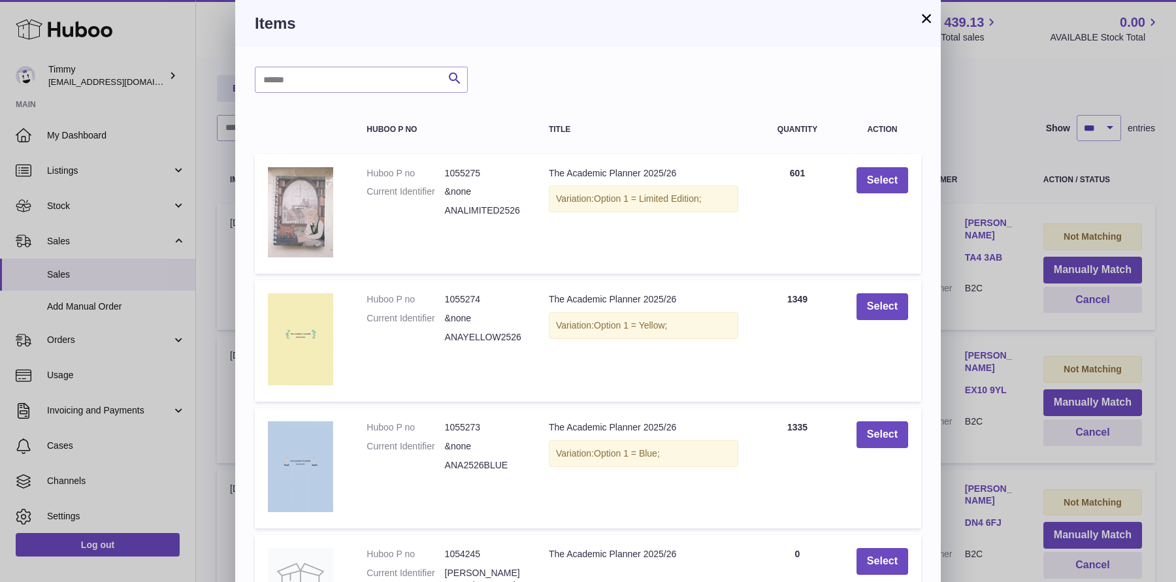
click at [998, 152] on div "× Items Search Huboo P no Title Quantity Action Huboo P no 1055275 Current Iden…" at bounding box center [588, 423] width 1176 height 846
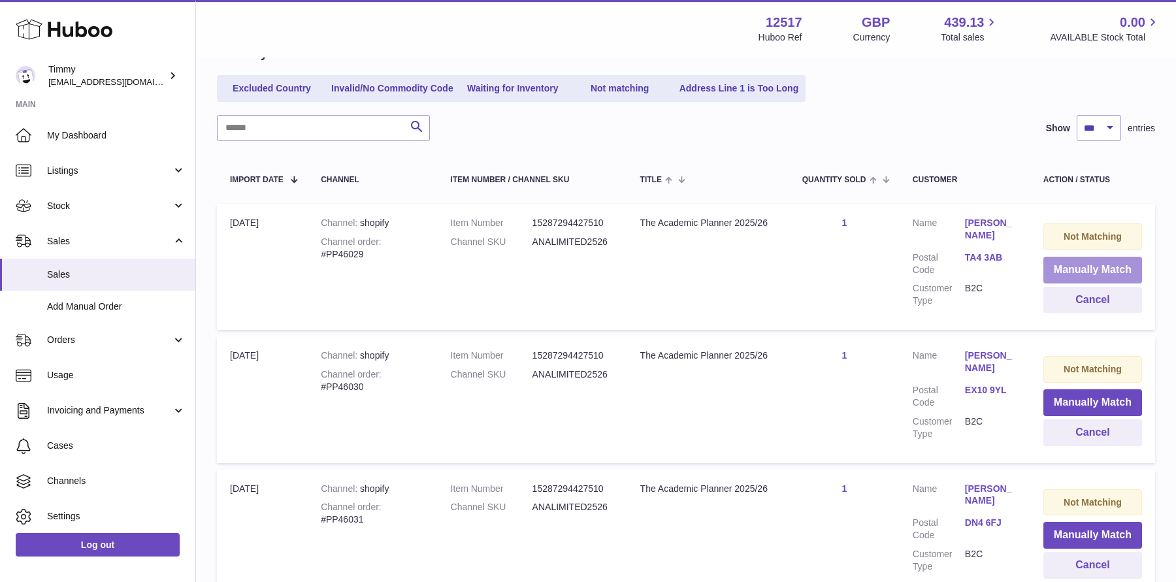
click at [1065, 275] on button "Manually Match" at bounding box center [1092, 270] width 99 height 27
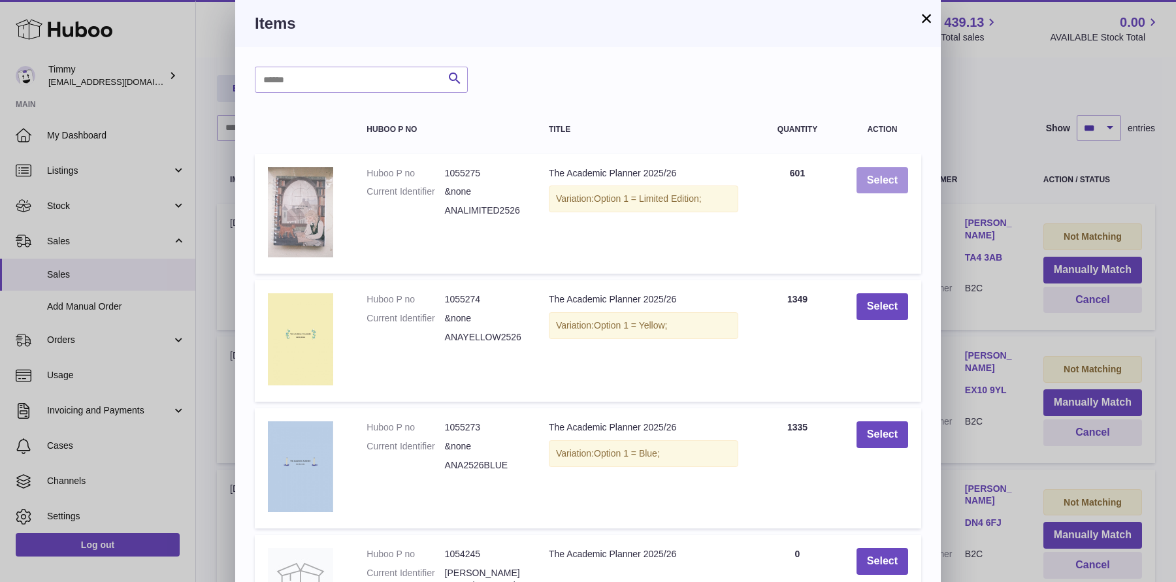
click at [860, 178] on button "Select" at bounding box center [882, 180] width 52 height 27
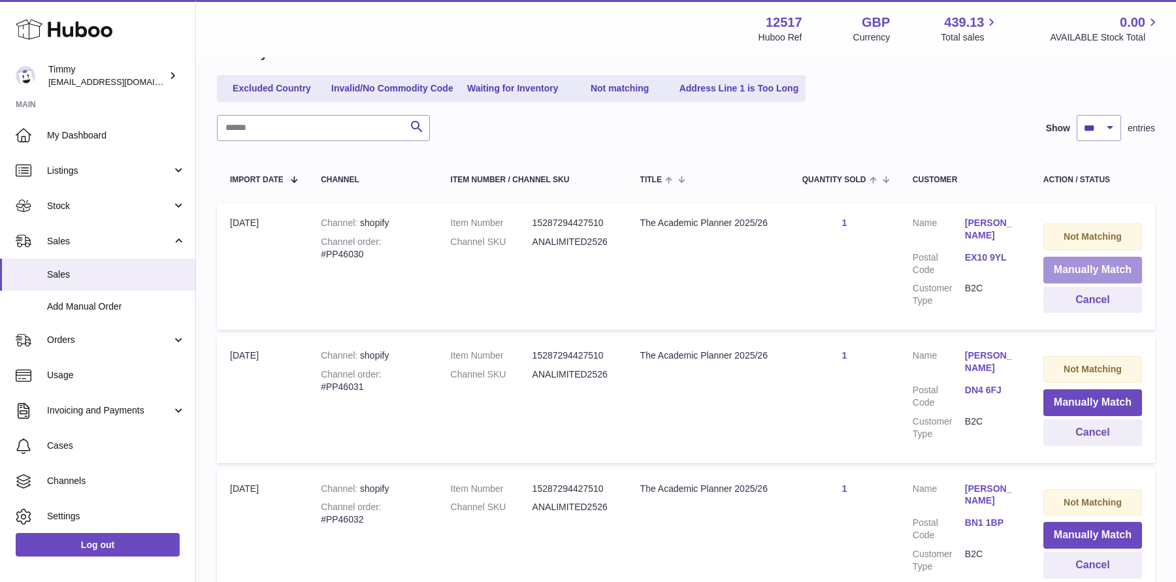
click at [1088, 272] on button "Manually Match" at bounding box center [1092, 270] width 99 height 27
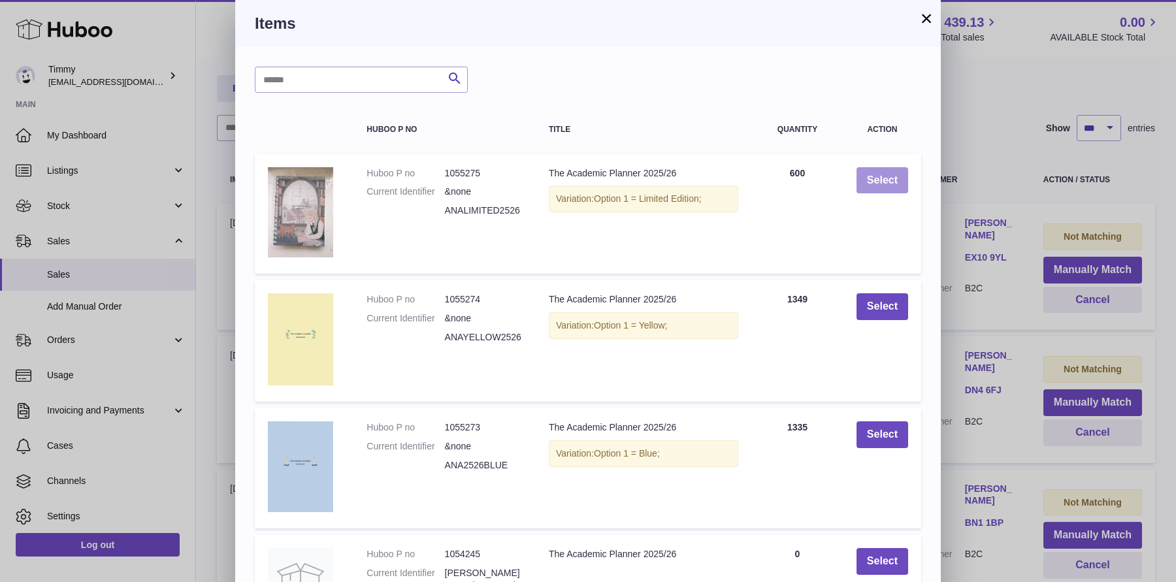
click at [897, 187] on button "Select" at bounding box center [882, 180] width 52 height 27
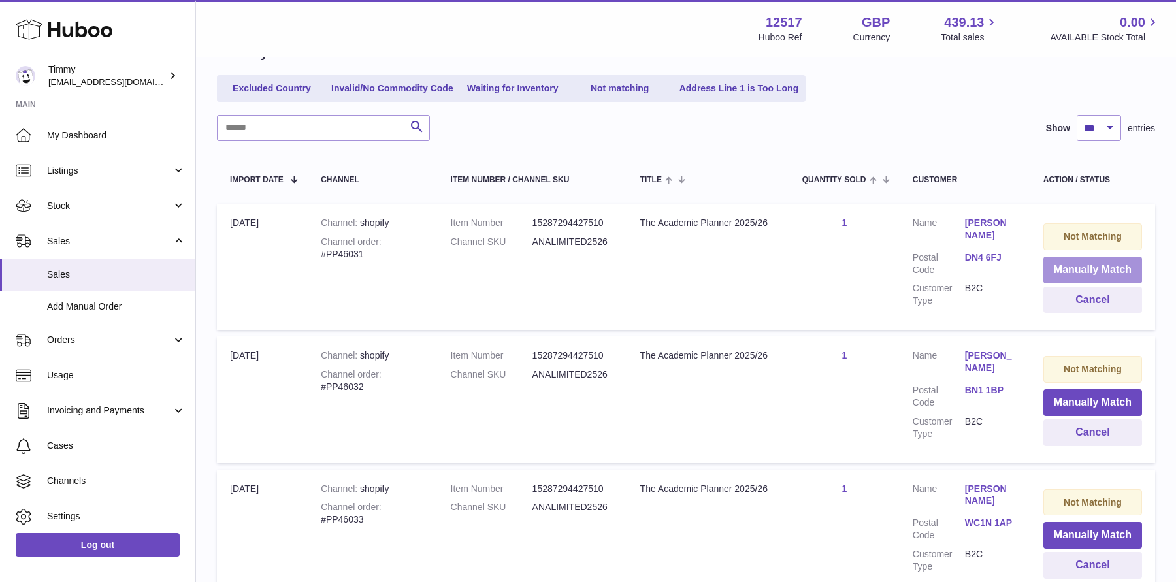
click at [1069, 262] on button "Manually Match" at bounding box center [1092, 270] width 99 height 27
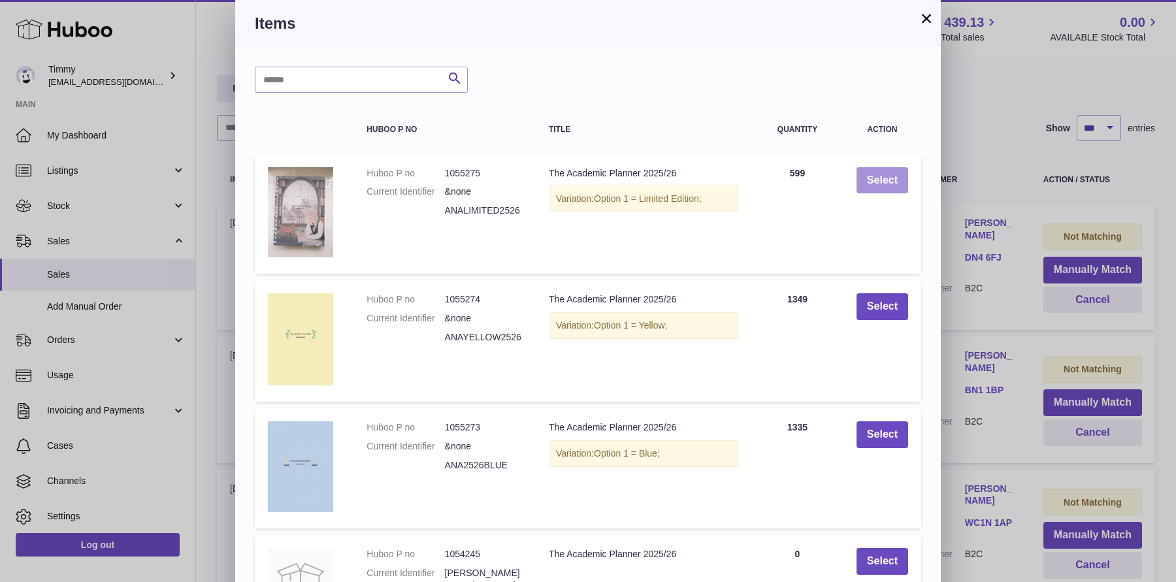
click at [879, 176] on button "Select" at bounding box center [882, 180] width 52 height 27
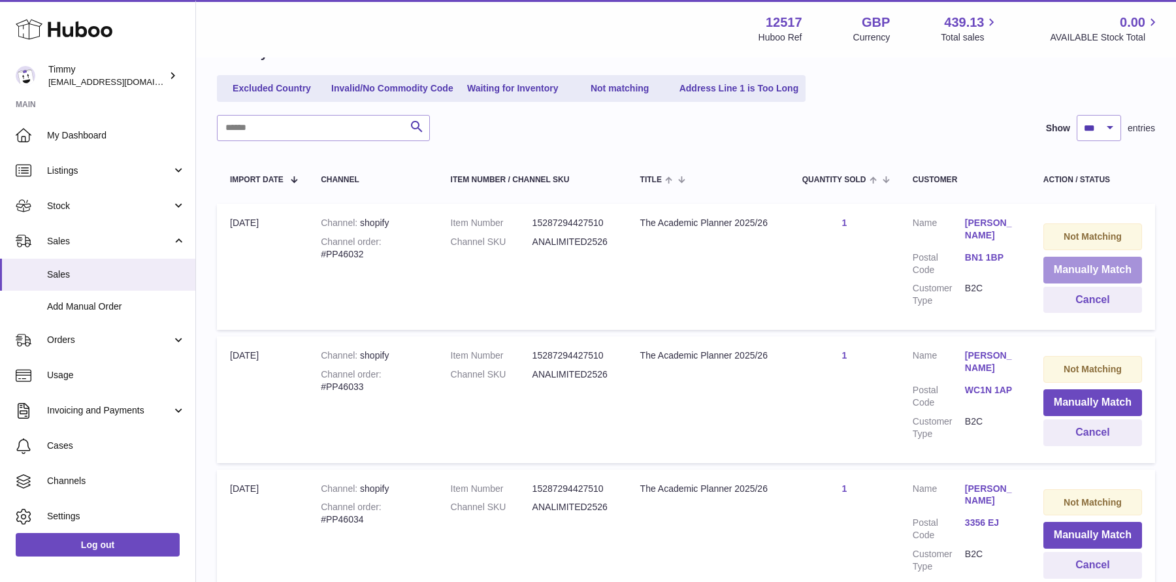
click at [1052, 272] on button "Manually Match" at bounding box center [1092, 270] width 99 height 27
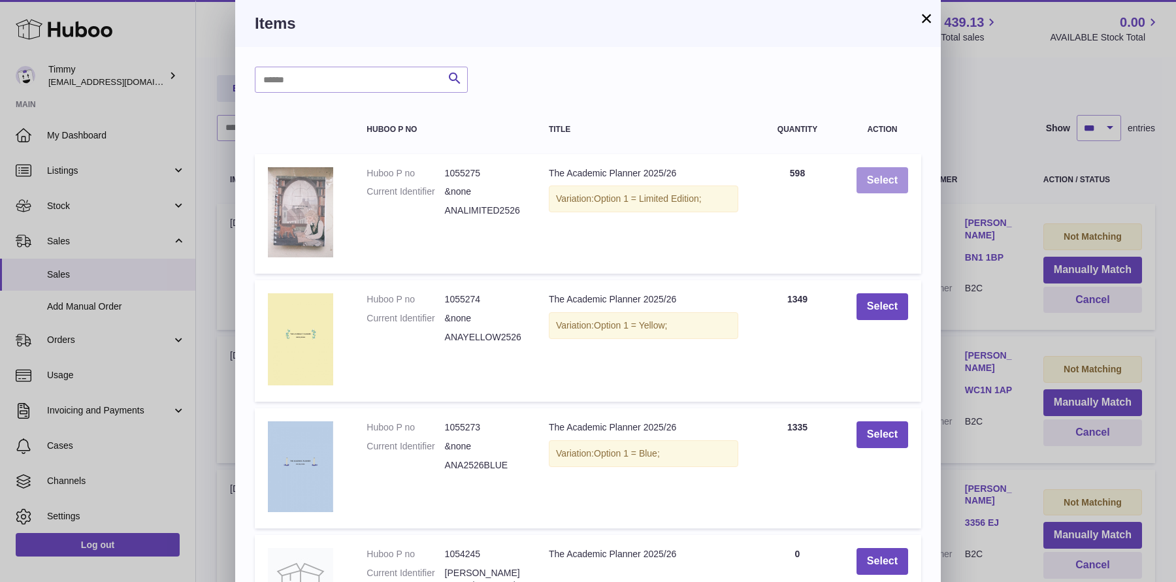
click at [887, 189] on button "Select" at bounding box center [882, 180] width 52 height 27
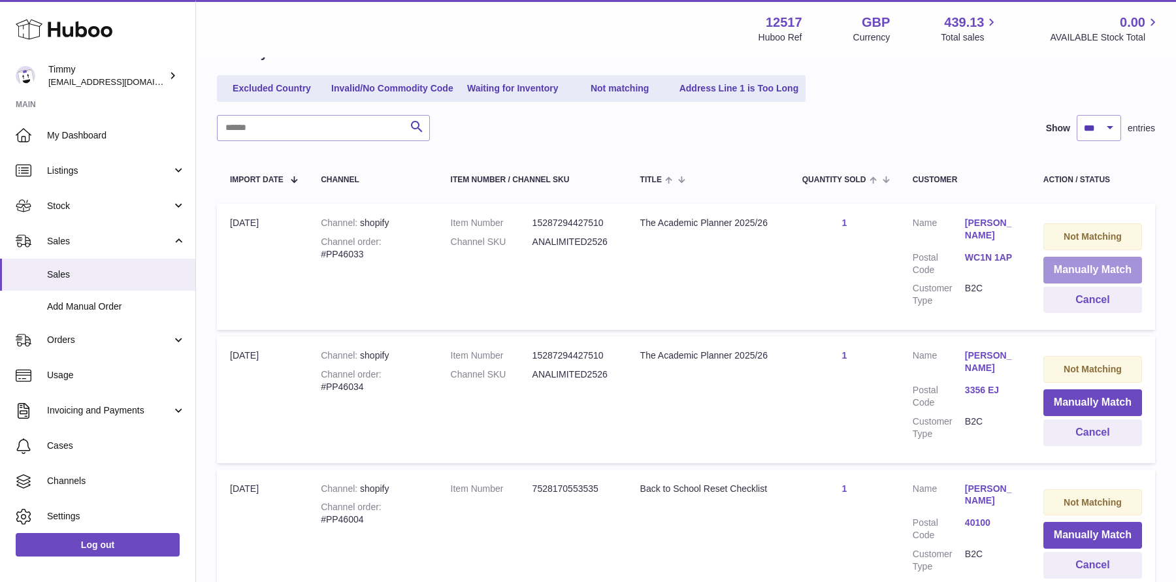
click at [1056, 268] on button "Manually Match" at bounding box center [1092, 270] width 99 height 27
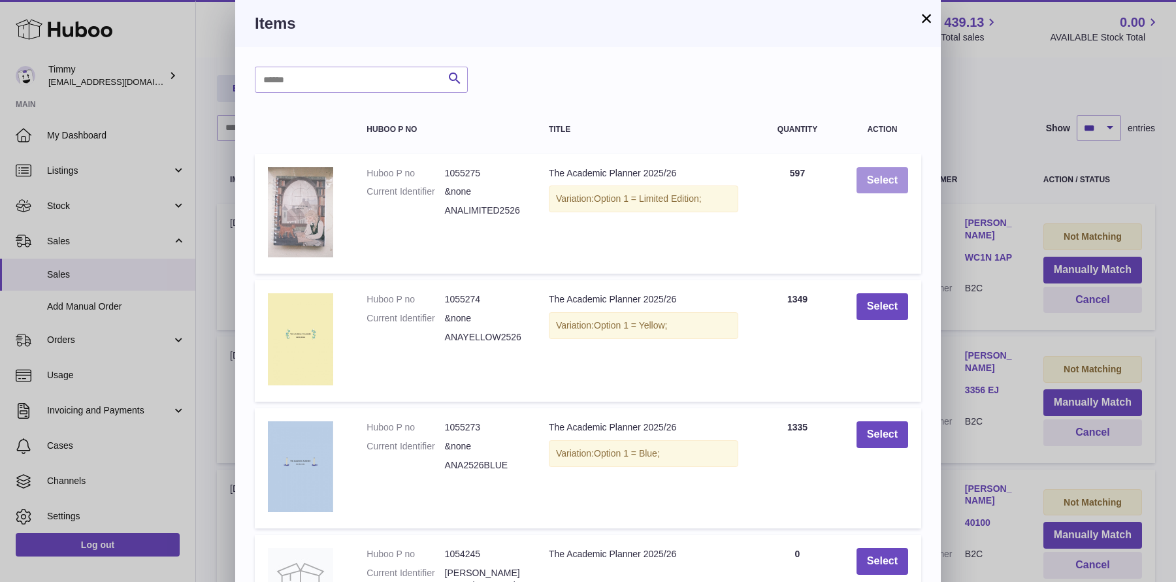
click at [890, 180] on button "Select" at bounding box center [882, 180] width 52 height 27
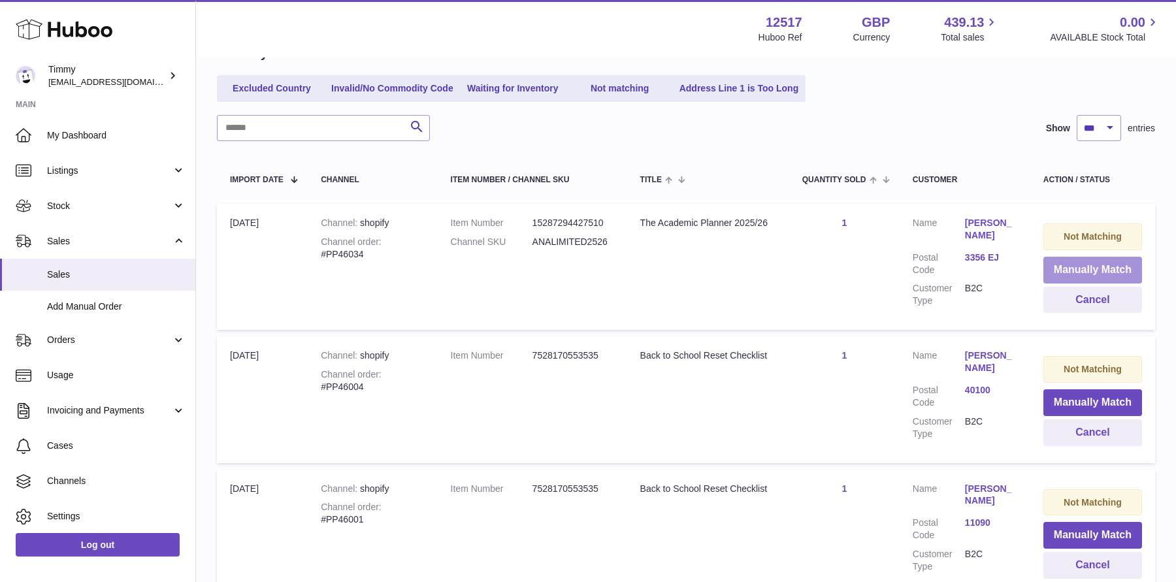
click at [1072, 270] on button "Manually Match" at bounding box center [1092, 270] width 99 height 27
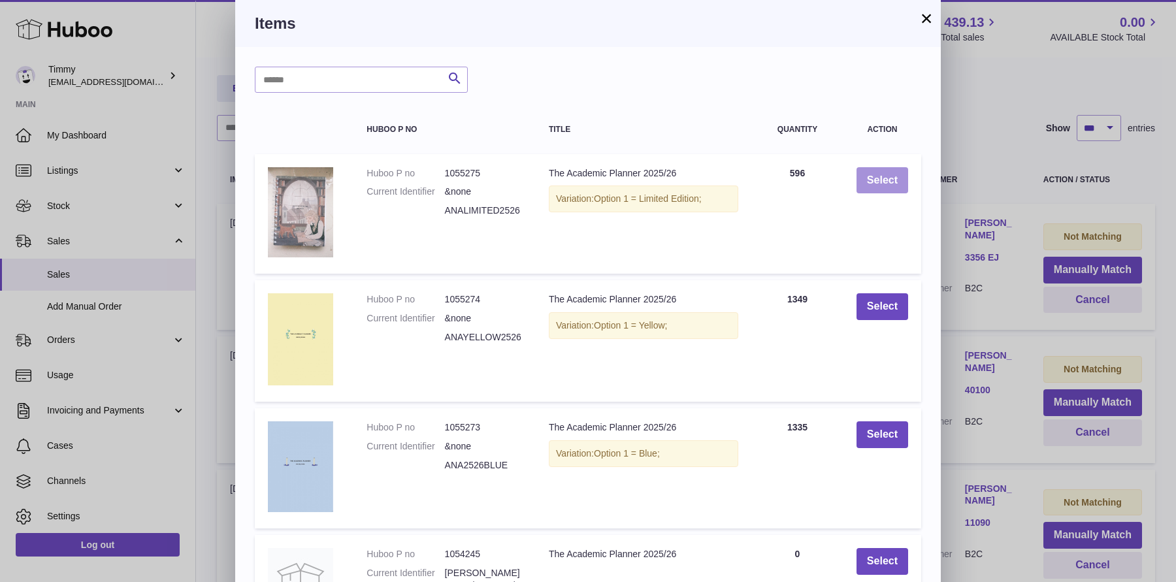
click at [895, 181] on button "Select" at bounding box center [882, 180] width 52 height 27
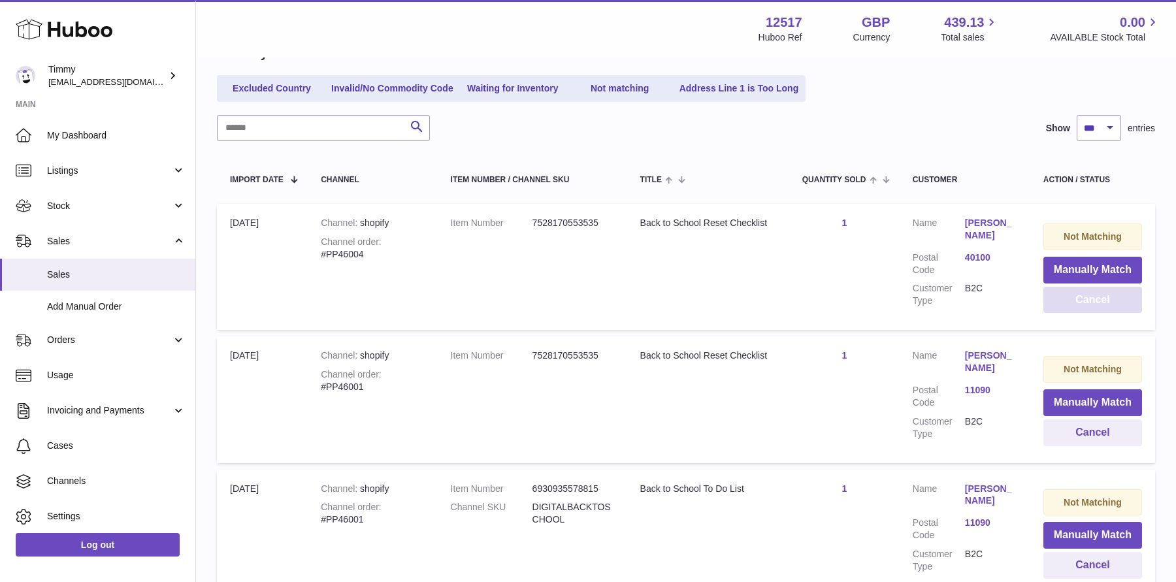
click at [1087, 310] on button "Cancel" at bounding box center [1092, 300] width 99 height 27
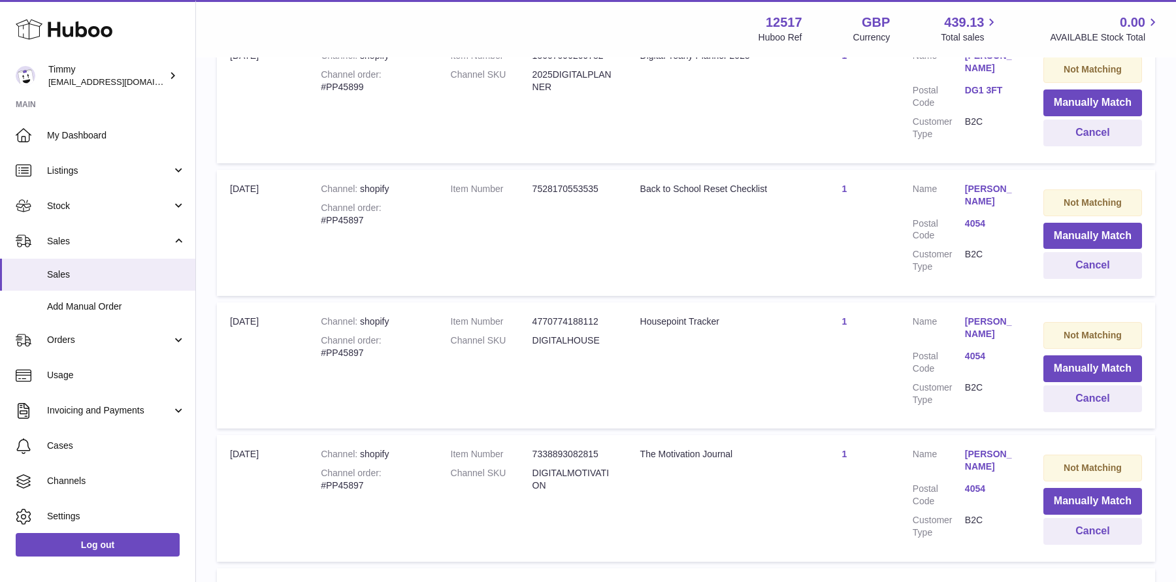
scroll to position [13052, 0]
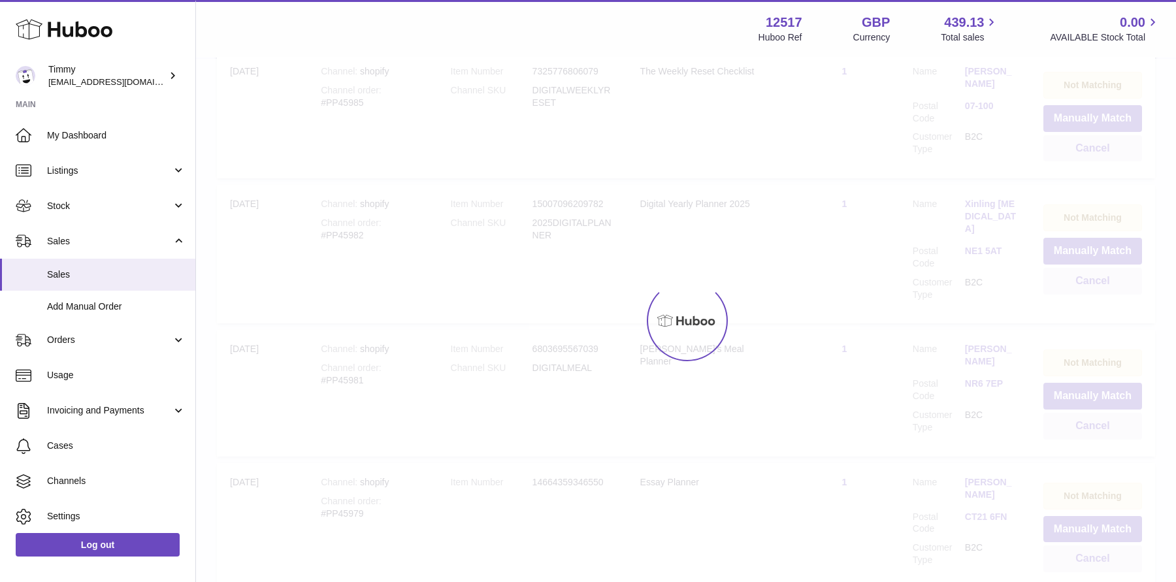
scroll to position [59, 0]
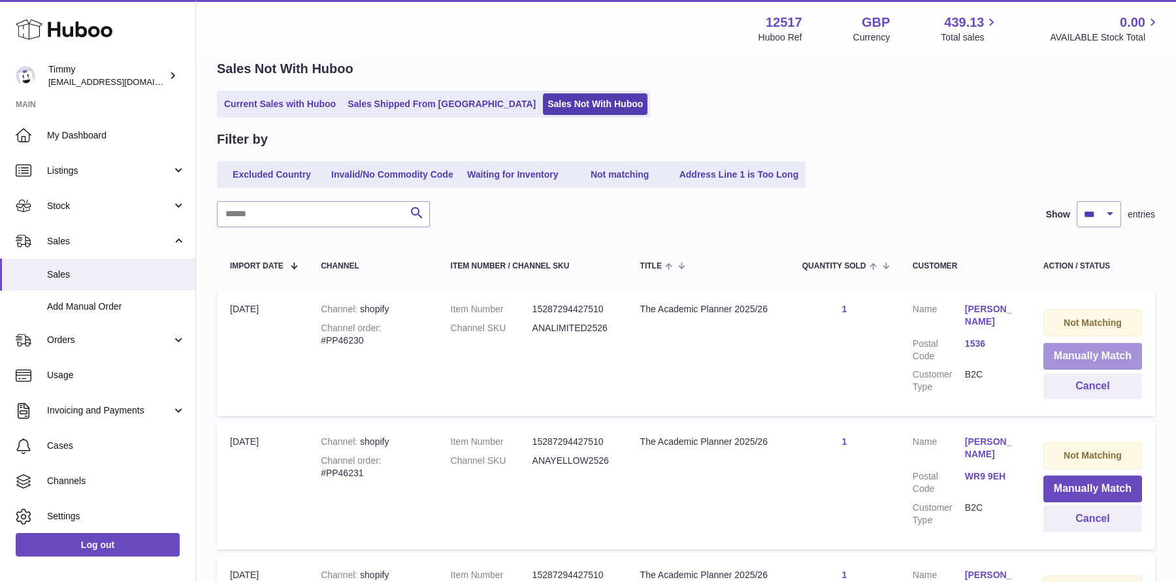
click at [1101, 353] on button "Manually Match" at bounding box center [1092, 356] width 99 height 27
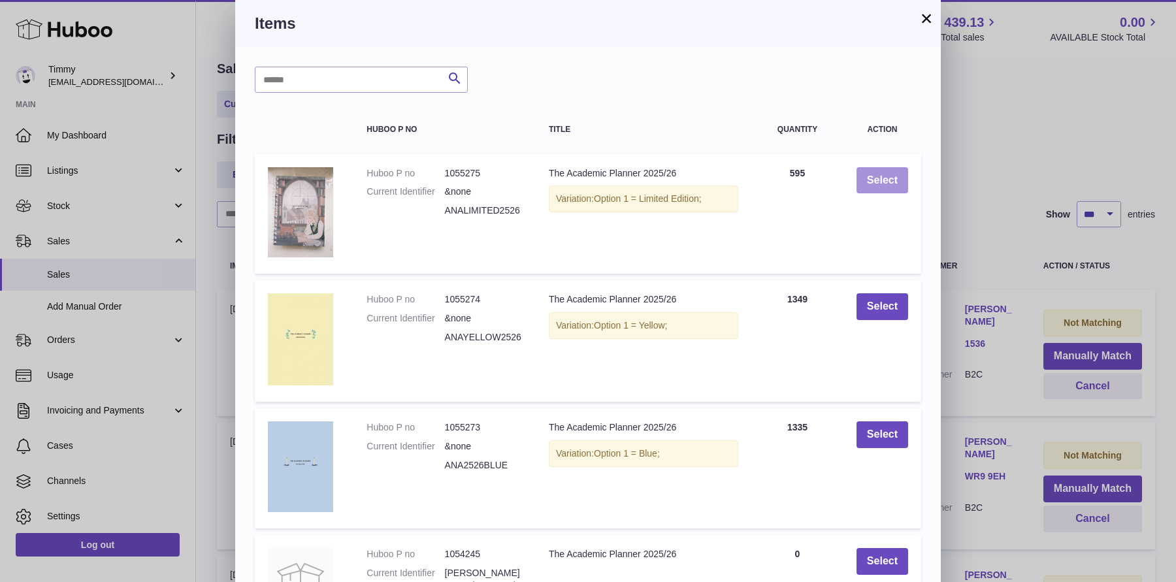
click at [894, 184] on button "Select" at bounding box center [882, 180] width 52 height 27
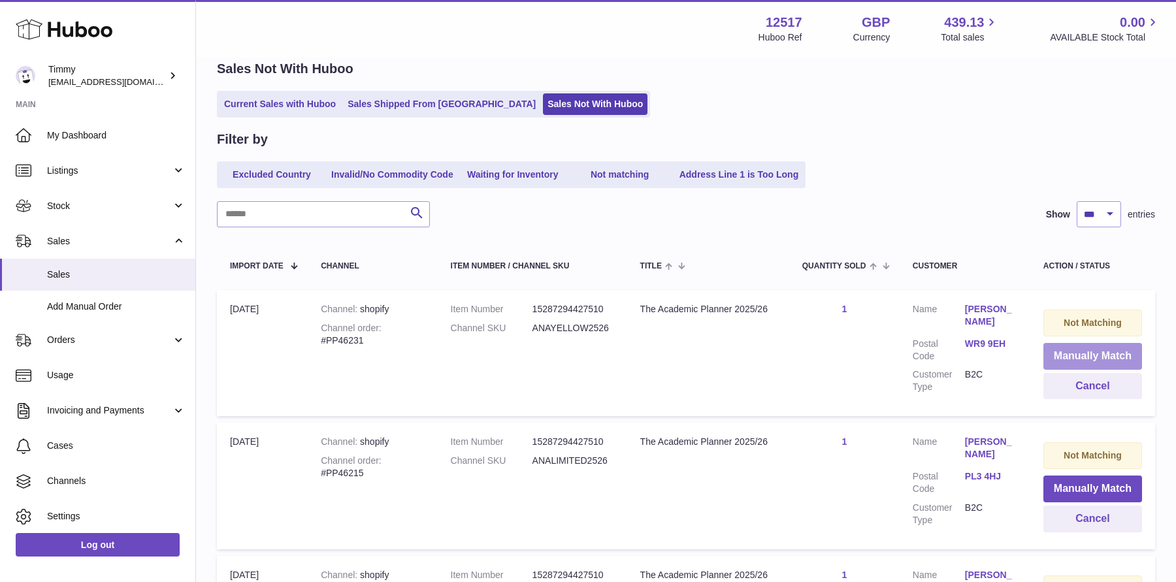
click at [1053, 360] on button "Manually Match" at bounding box center [1092, 356] width 99 height 27
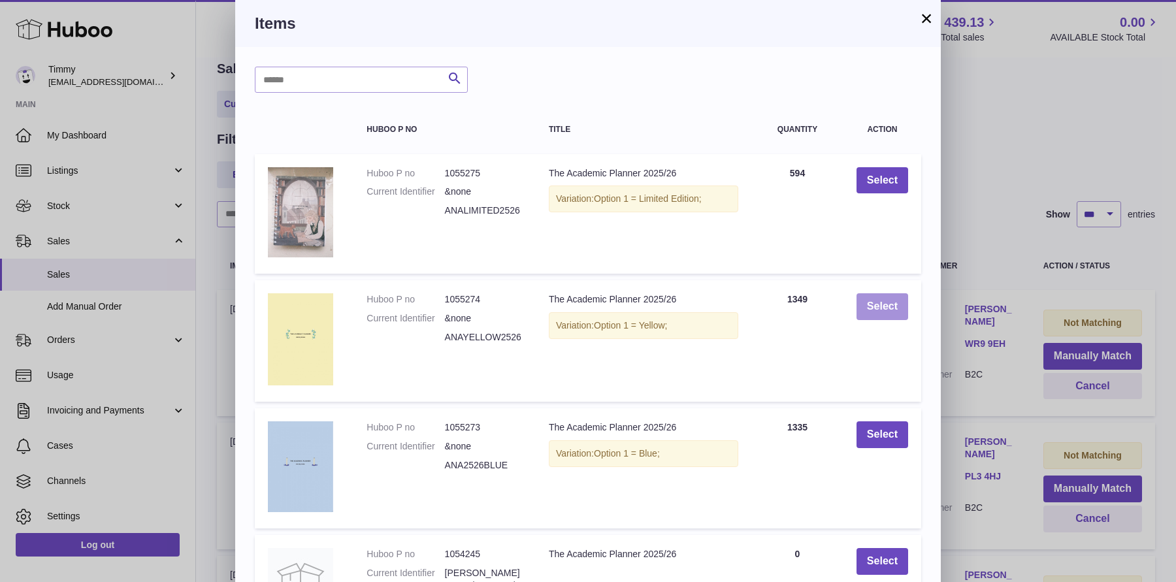
click at [890, 315] on button "Select" at bounding box center [882, 306] width 52 height 27
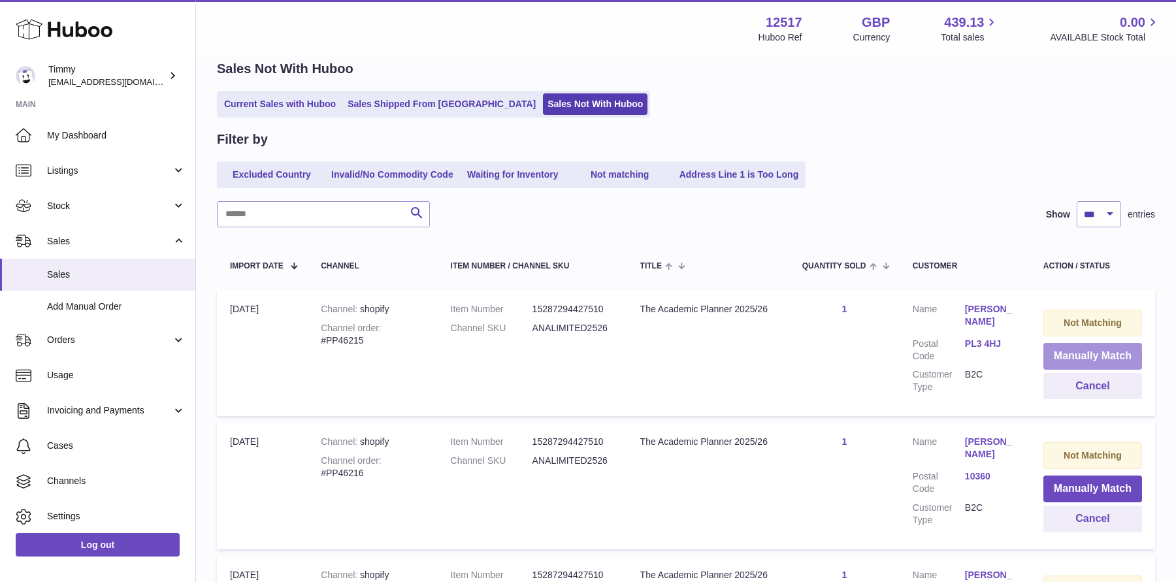
click at [1073, 351] on button "Manually Match" at bounding box center [1092, 356] width 99 height 27
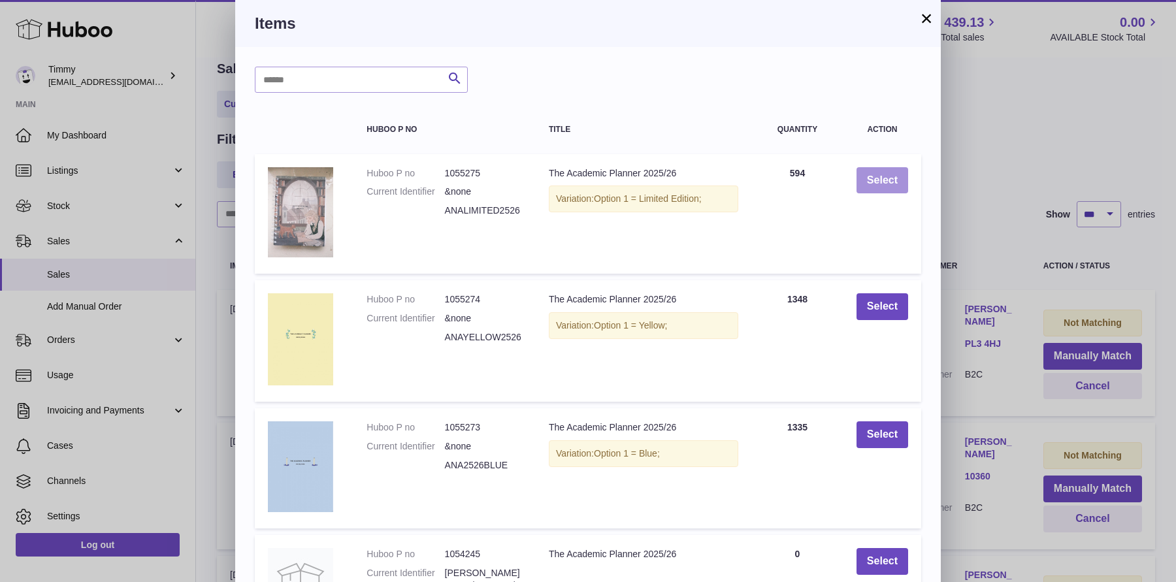
click at [873, 175] on button "Select" at bounding box center [882, 180] width 52 height 27
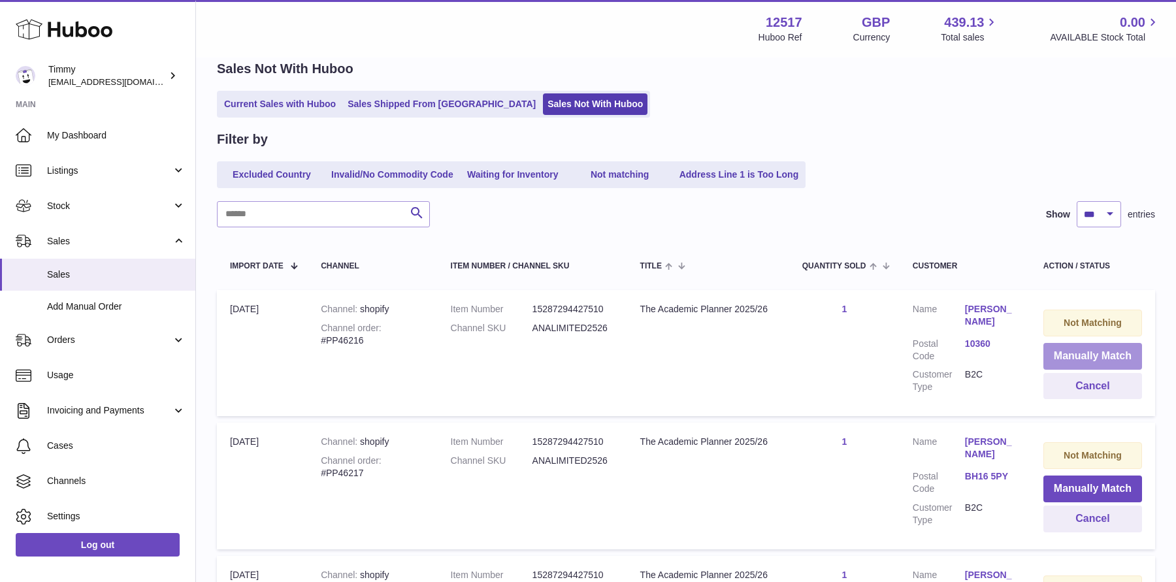
click at [1056, 356] on button "Manually Match" at bounding box center [1092, 356] width 99 height 27
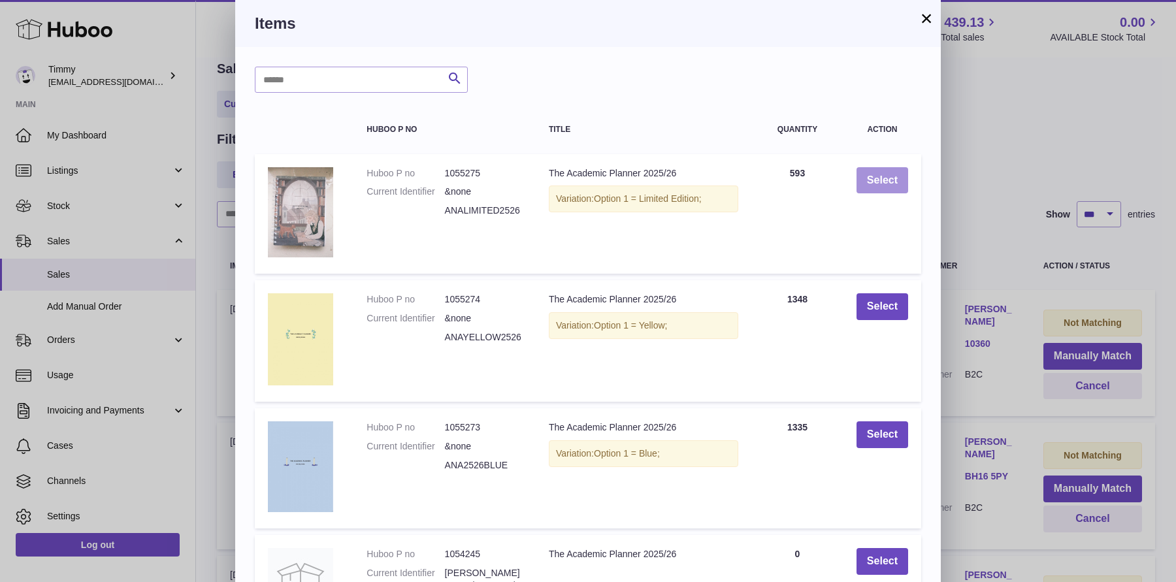
click at [891, 180] on button "Select" at bounding box center [882, 180] width 52 height 27
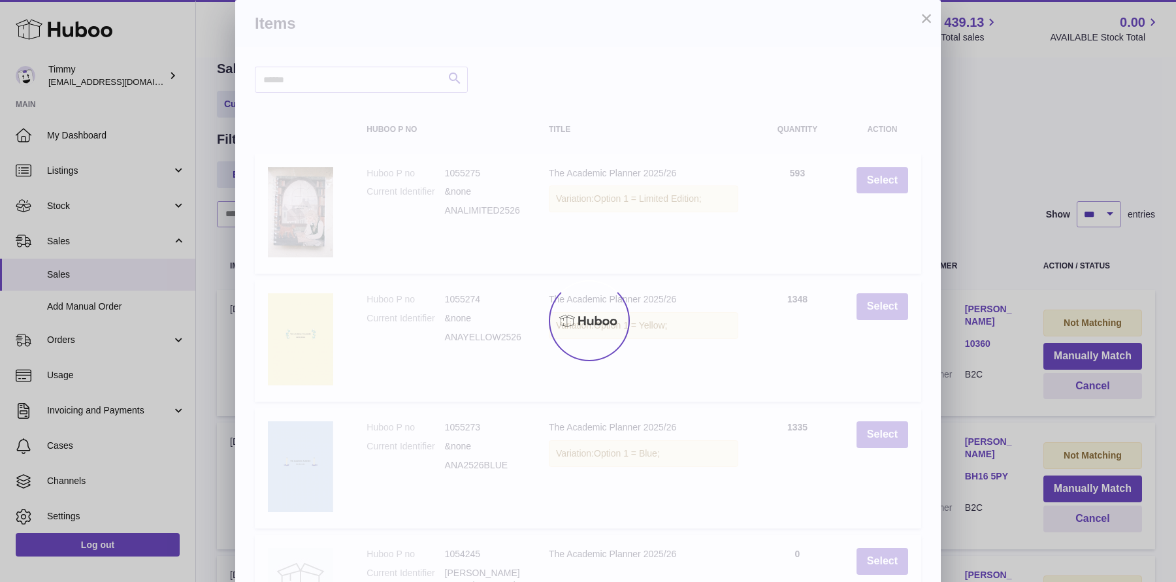
click at [929, 25] on button "×" at bounding box center [926, 18] width 16 height 16
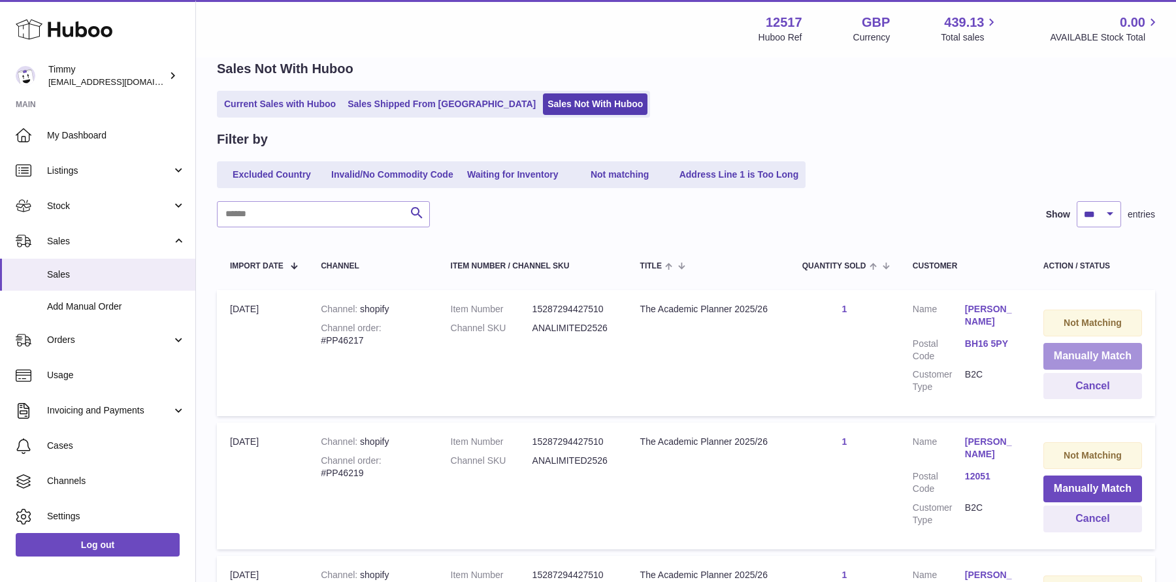
click at [1093, 353] on button "Manually Match" at bounding box center [1092, 356] width 99 height 27
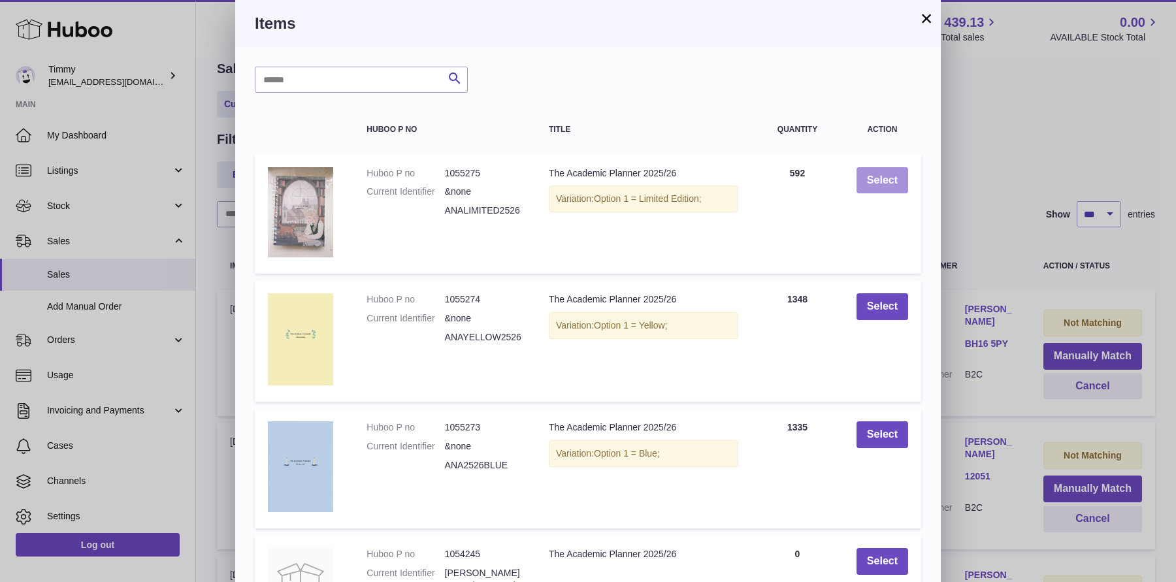
click at [866, 187] on button "Select" at bounding box center [882, 180] width 52 height 27
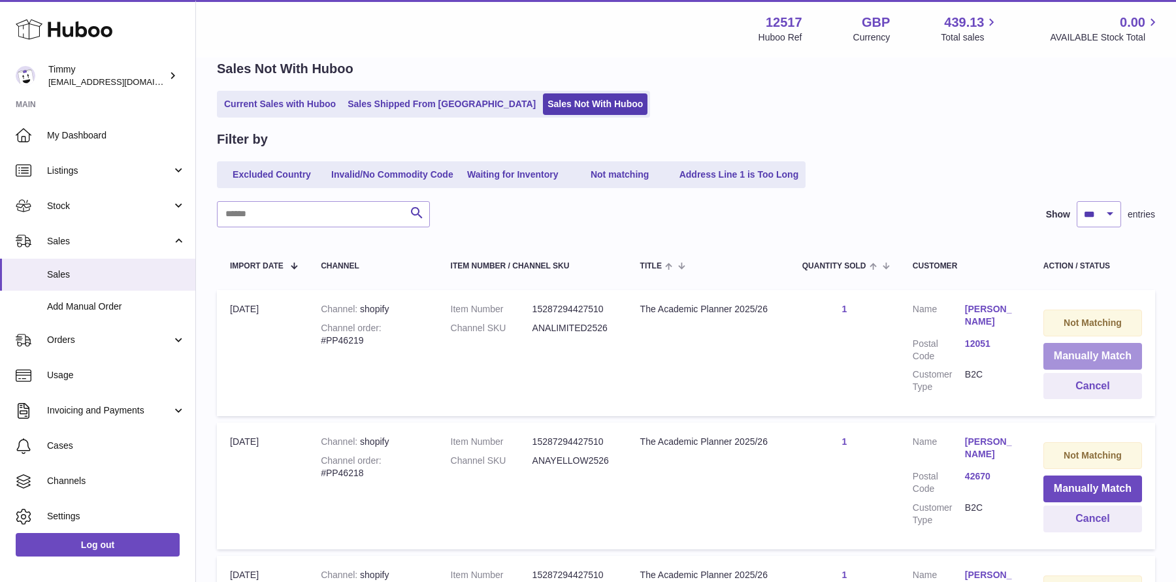
click at [1068, 357] on button "Manually Match" at bounding box center [1092, 356] width 99 height 27
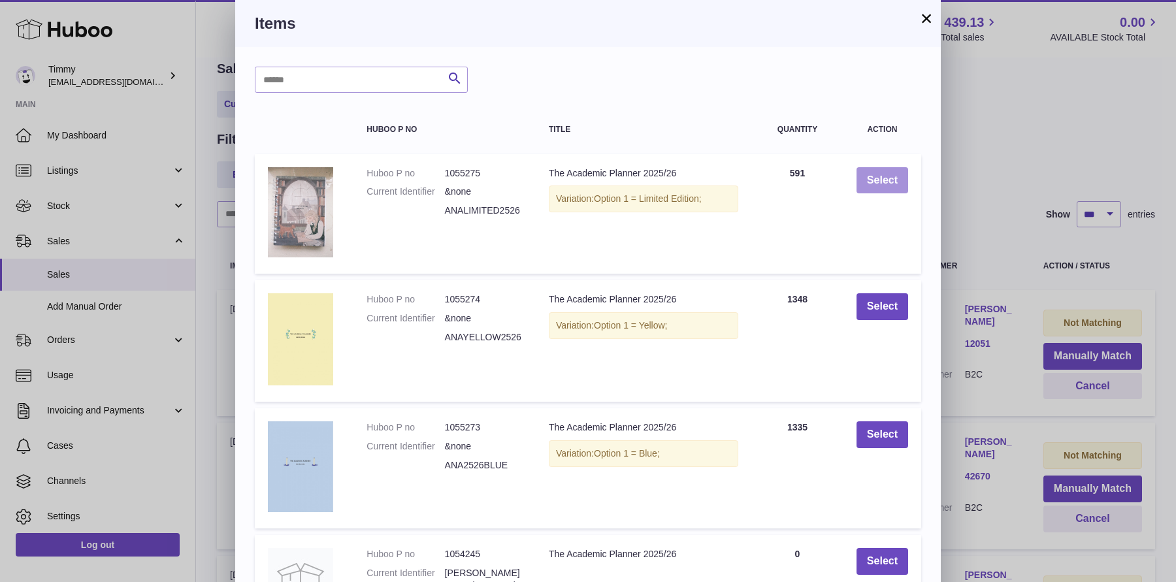
click at [894, 180] on button "Select" at bounding box center [882, 180] width 52 height 27
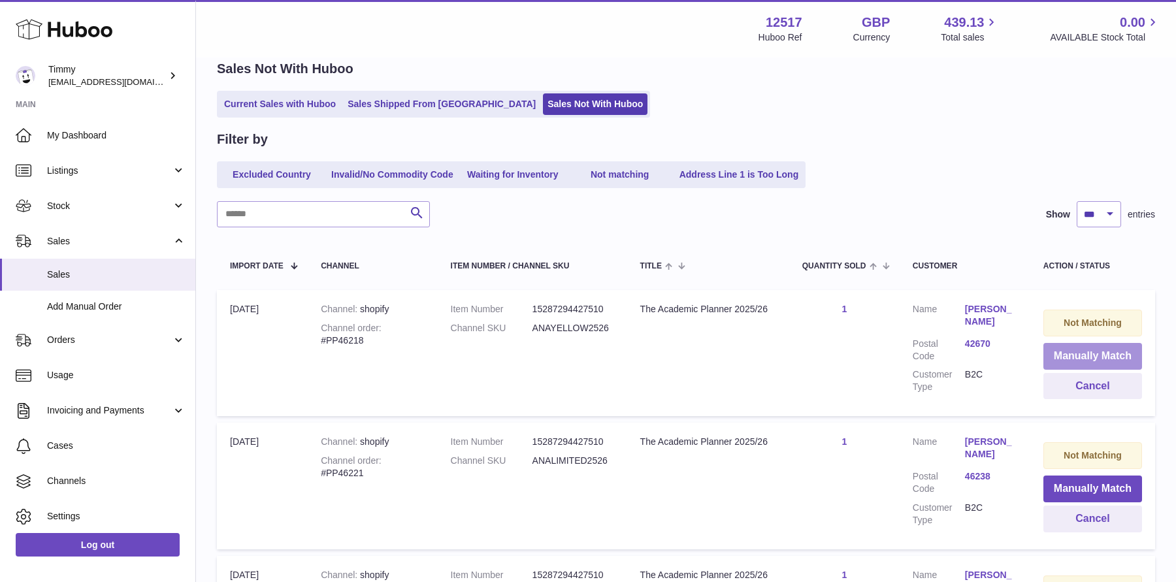
click at [1071, 360] on button "Manually Match" at bounding box center [1092, 356] width 99 height 27
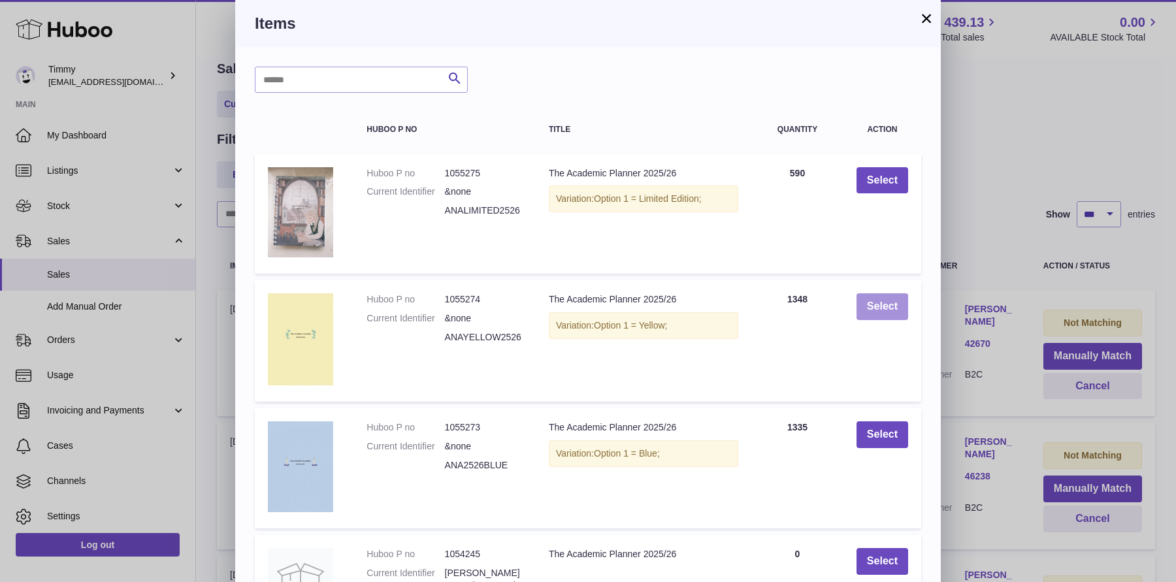
click at [888, 300] on button "Select" at bounding box center [882, 306] width 52 height 27
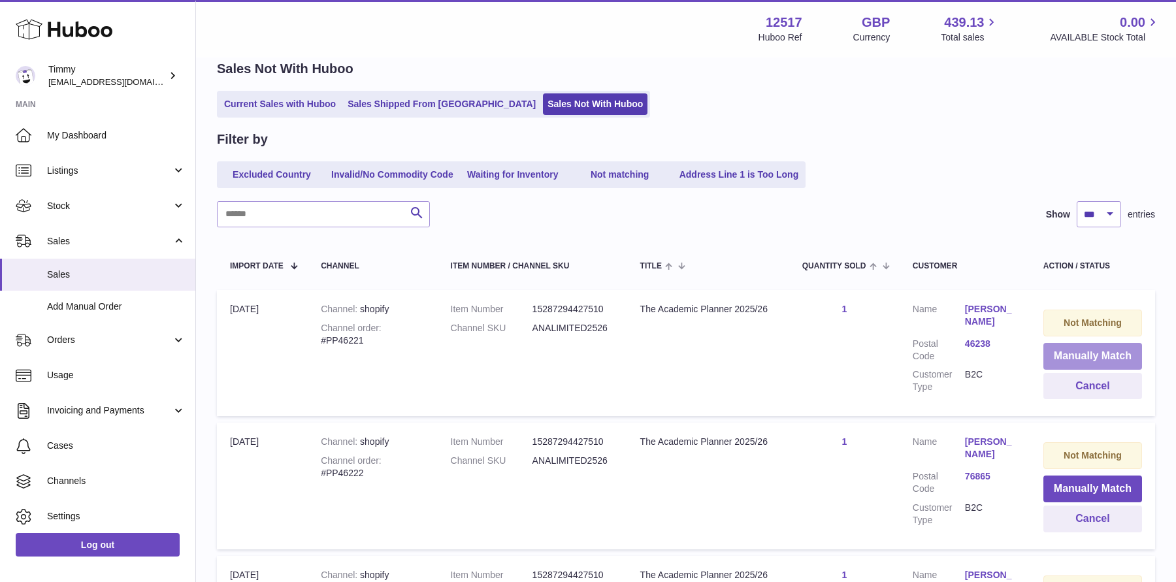
click at [1089, 354] on button "Manually Match" at bounding box center [1092, 356] width 99 height 27
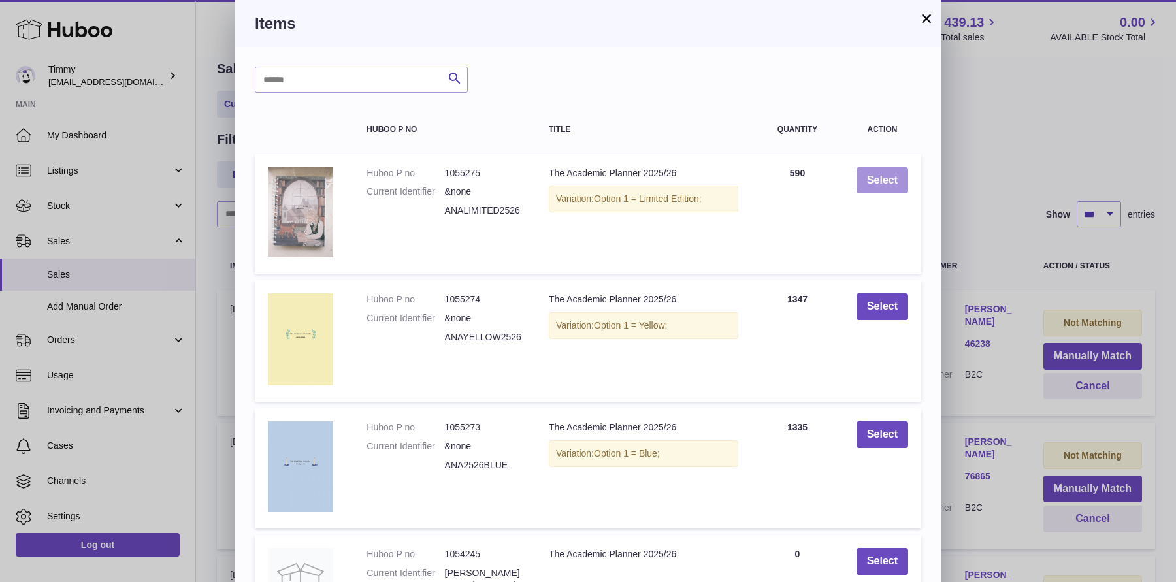
click at [875, 176] on button "Select" at bounding box center [882, 180] width 52 height 27
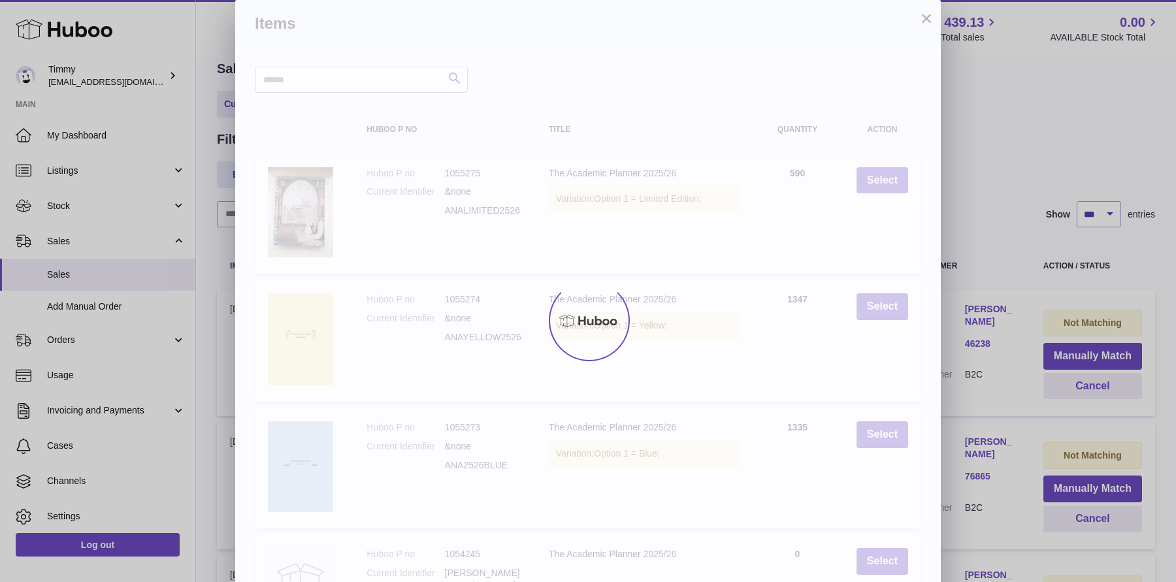
click at [971, 184] on div at bounding box center [588, 320] width 1176 height 523
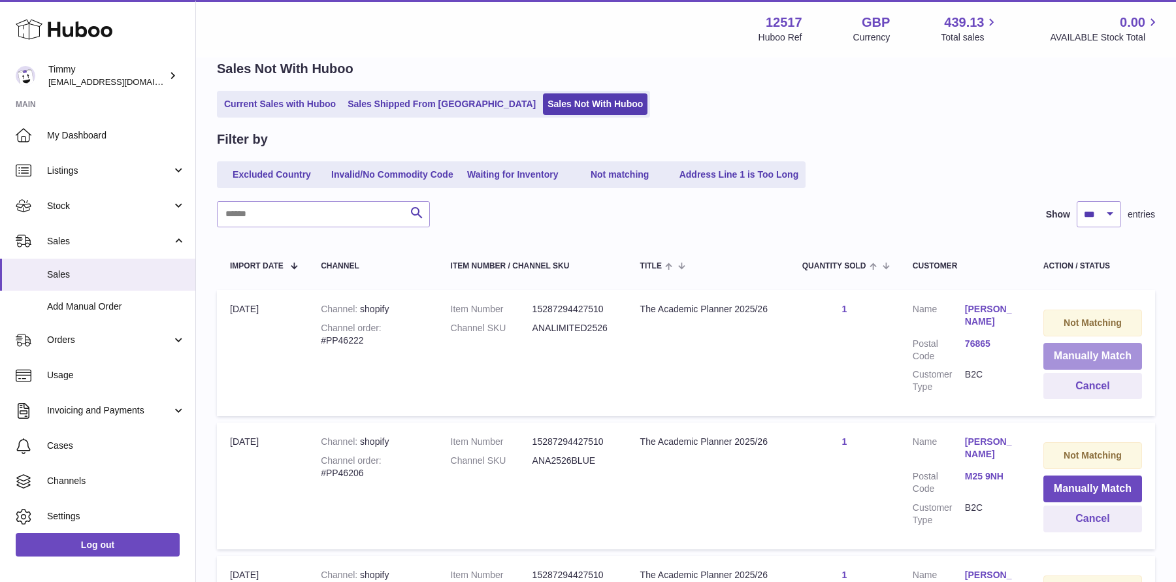
click at [1091, 355] on button "Manually Match" at bounding box center [1092, 356] width 99 height 27
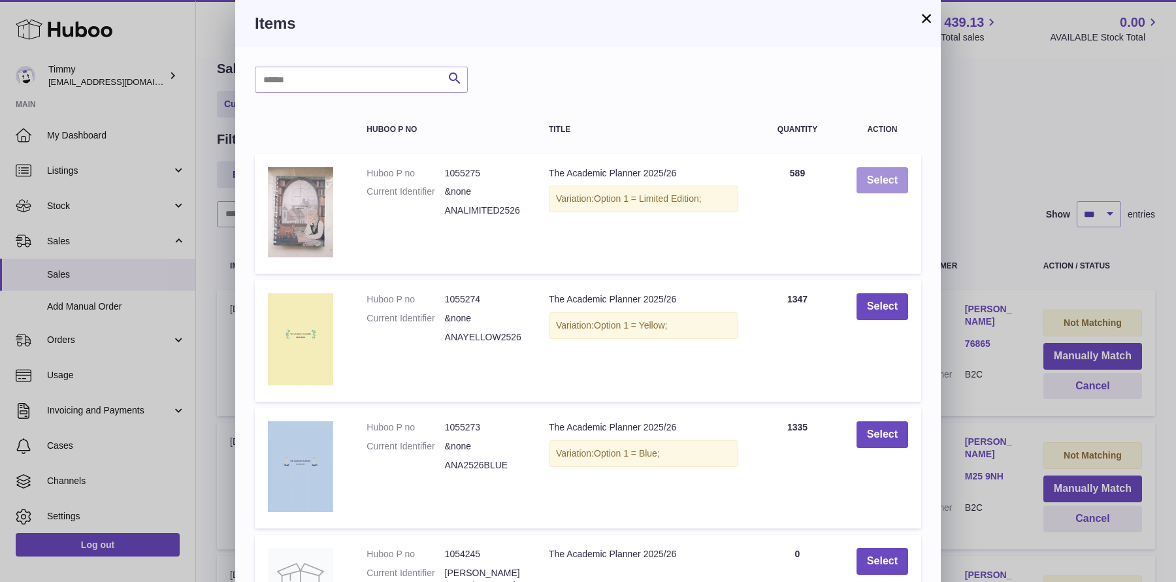
click at [890, 182] on button "Select" at bounding box center [882, 180] width 52 height 27
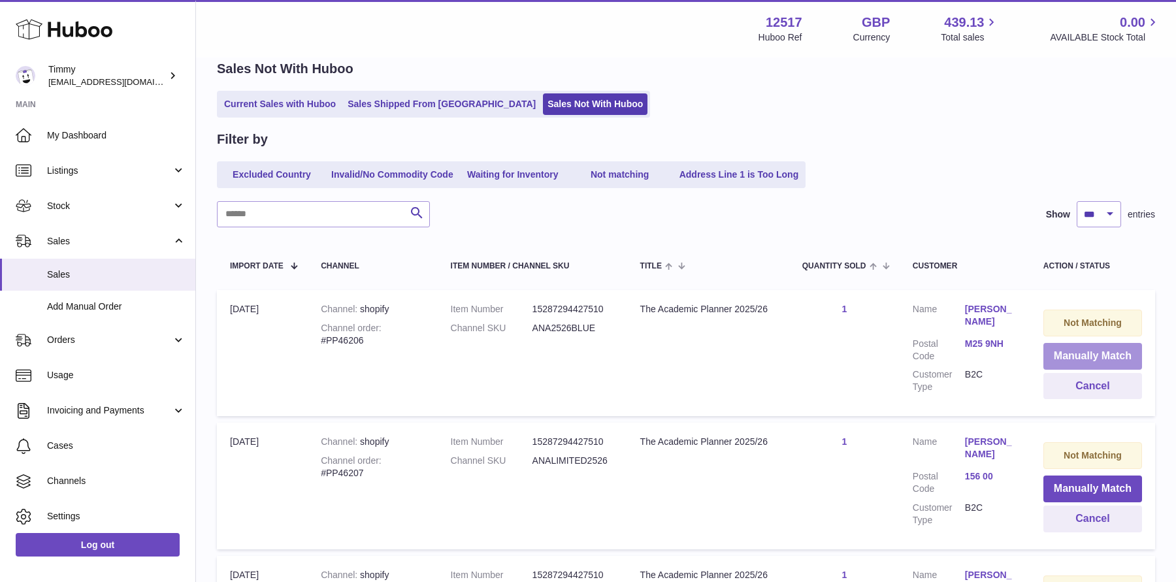
click at [1061, 359] on button "Manually Match" at bounding box center [1092, 356] width 99 height 27
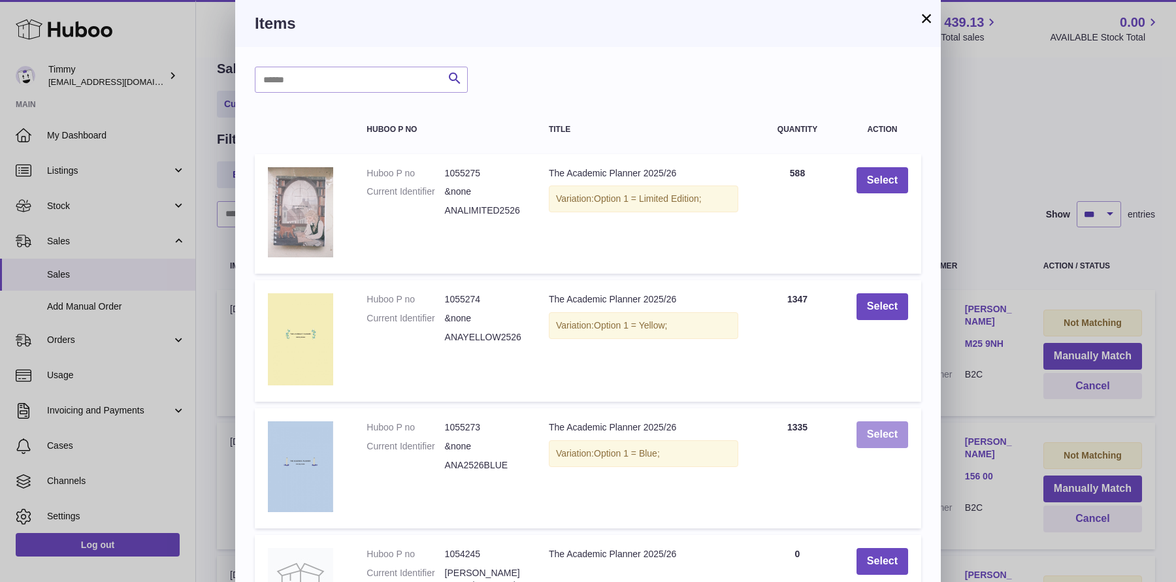
click at [903, 440] on button "Select" at bounding box center [882, 434] width 52 height 27
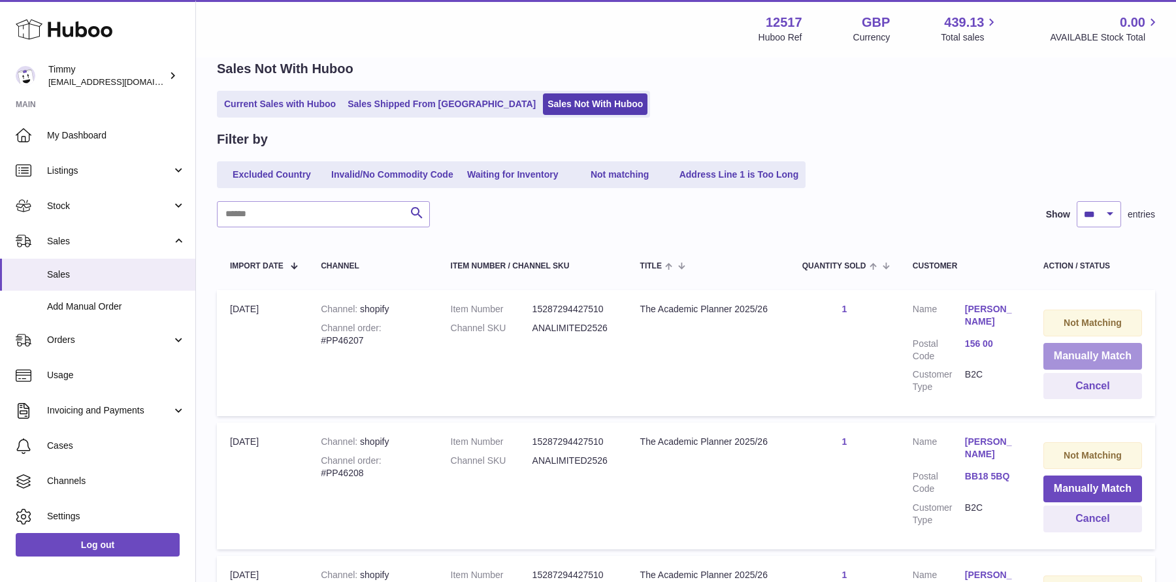
click at [1088, 359] on button "Manually Match" at bounding box center [1092, 356] width 99 height 27
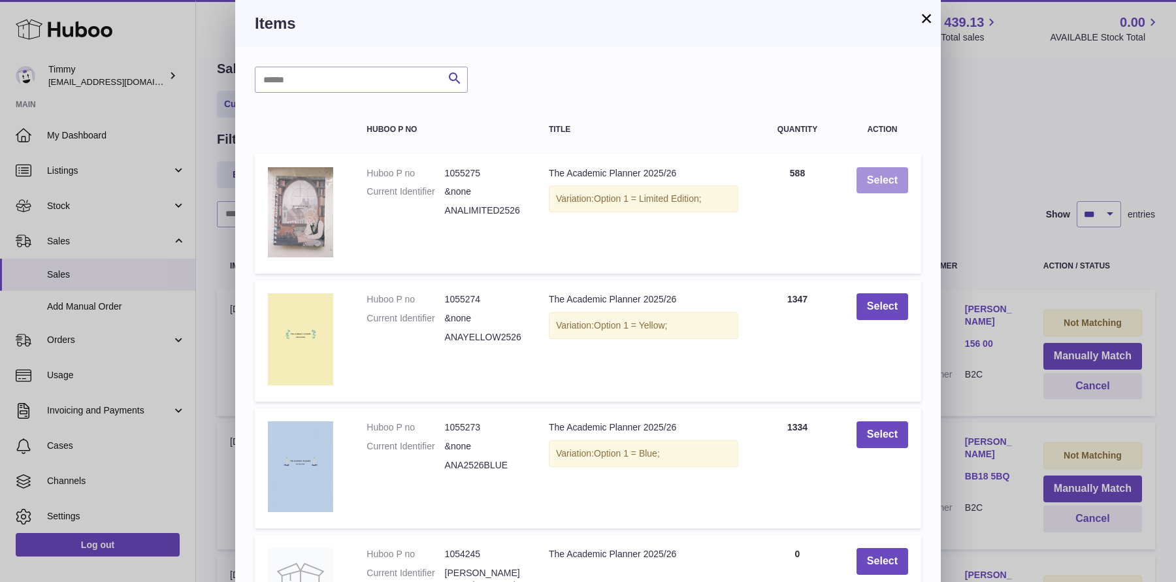
click at [884, 177] on button "Select" at bounding box center [882, 180] width 52 height 27
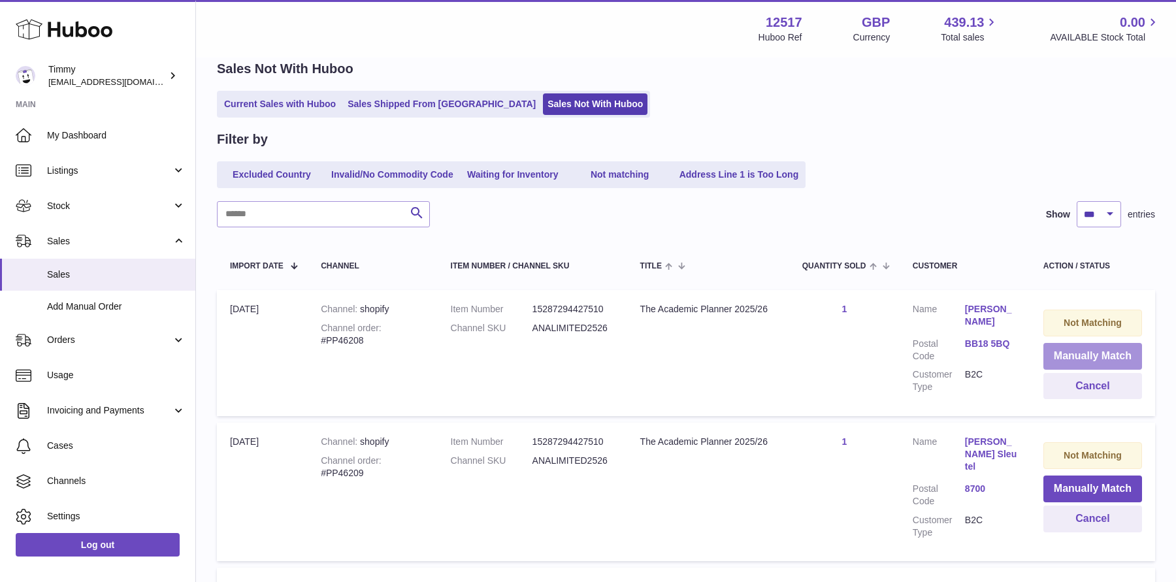
click at [1066, 355] on button "Manually Match" at bounding box center [1092, 356] width 99 height 27
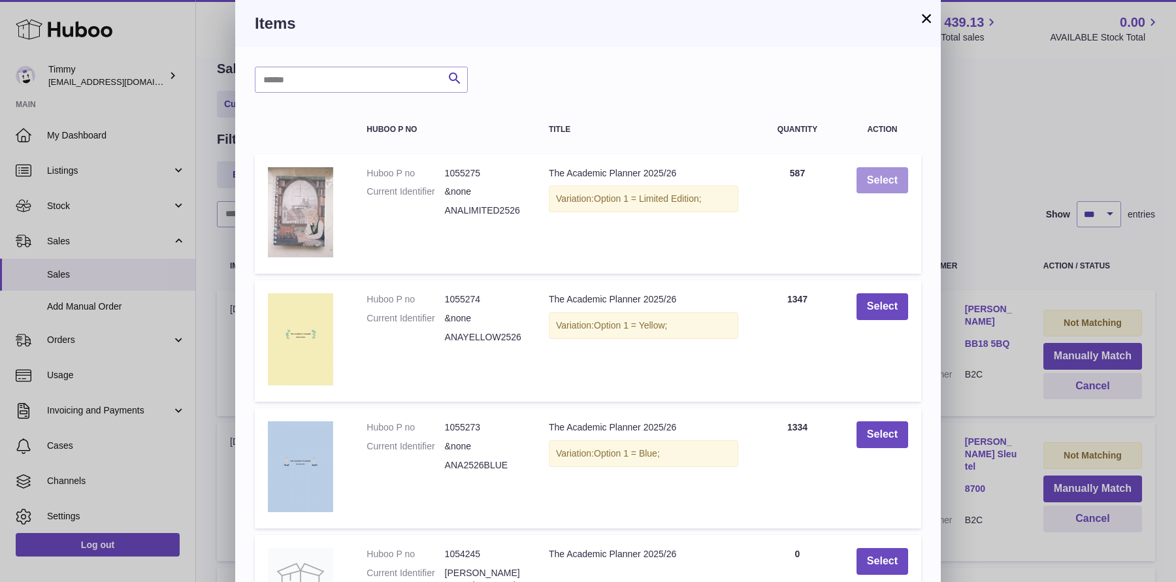
click at [888, 181] on button "Select" at bounding box center [882, 180] width 52 height 27
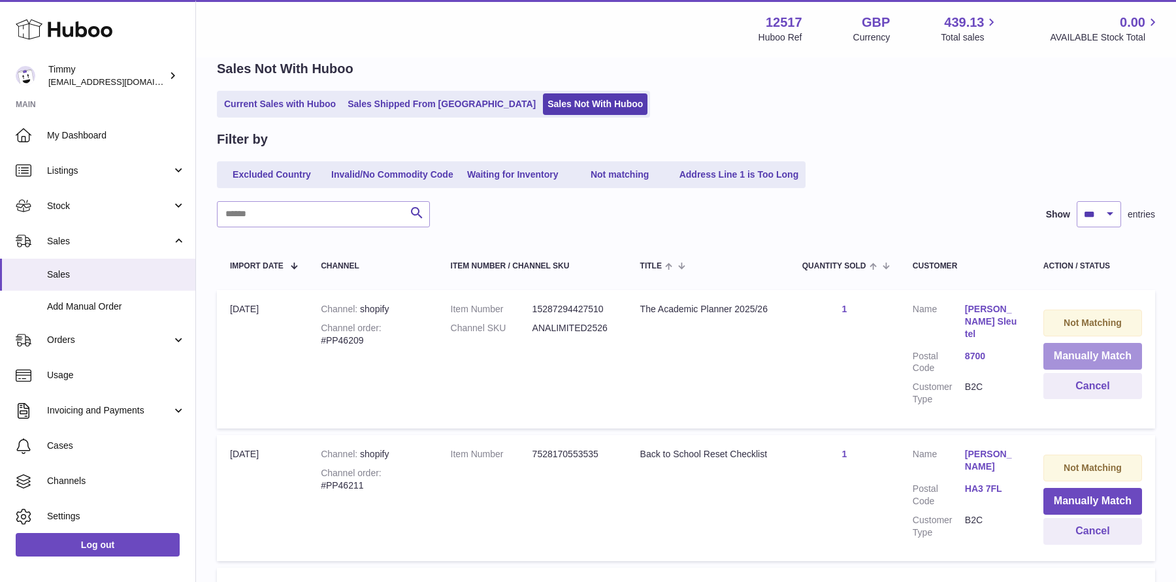
click at [1067, 359] on button "Manually Match" at bounding box center [1092, 356] width 99 height 27
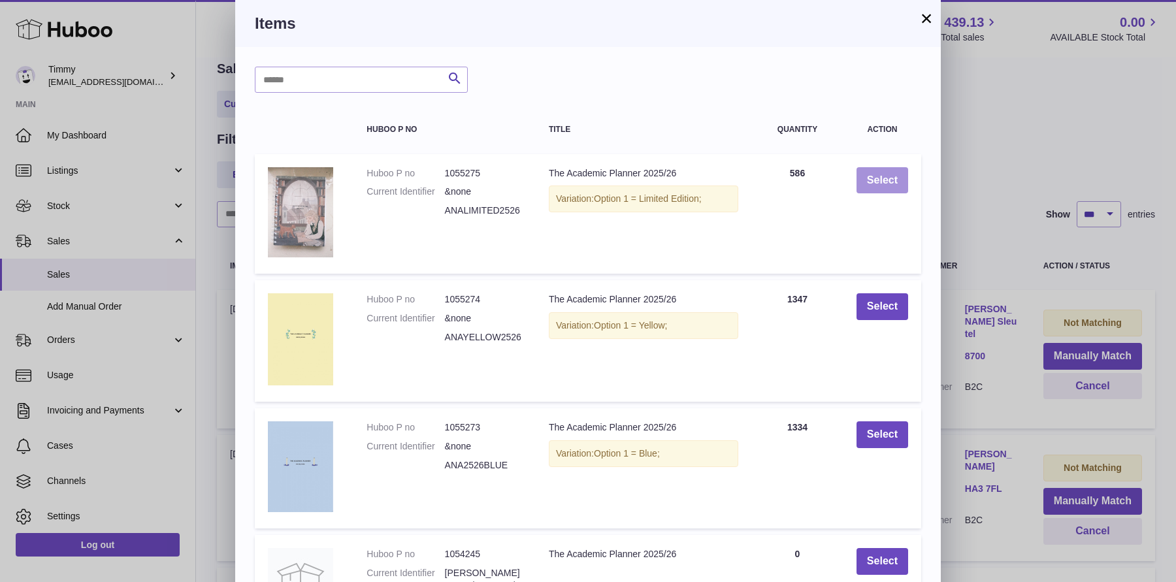
click at [880, 185] on button "Select" at bounding box center [882, 180] width 52 height 27
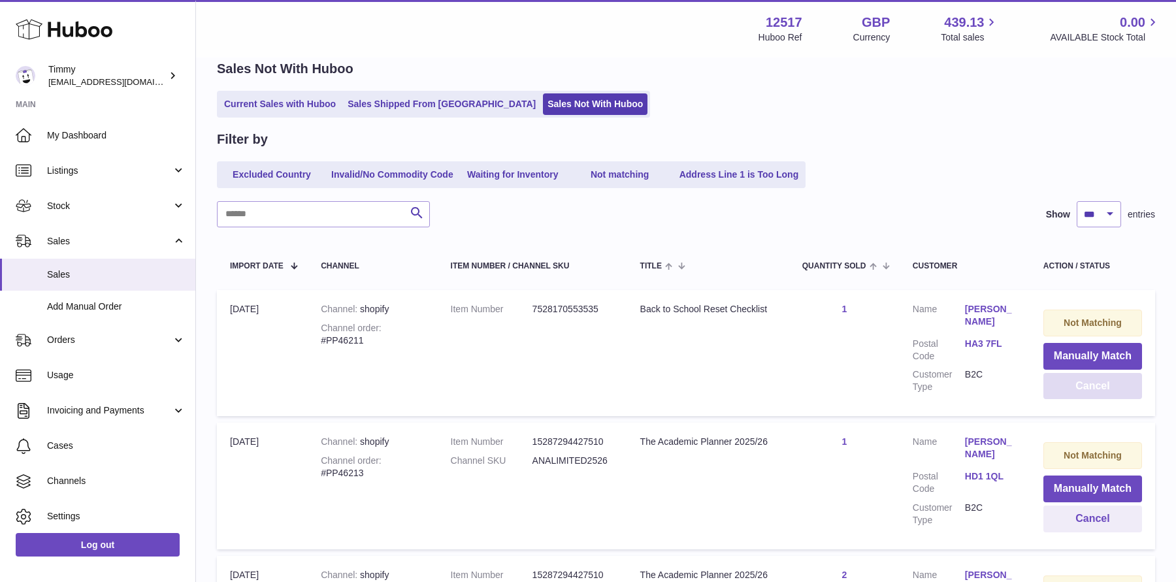
click at [1089, 389] on button "Cancel" at bounding box center [1092, 386] width 99 height 27
click at [1095, 352] on button "Manually Match" at bounding box center [1092, 356] width 99 height 27
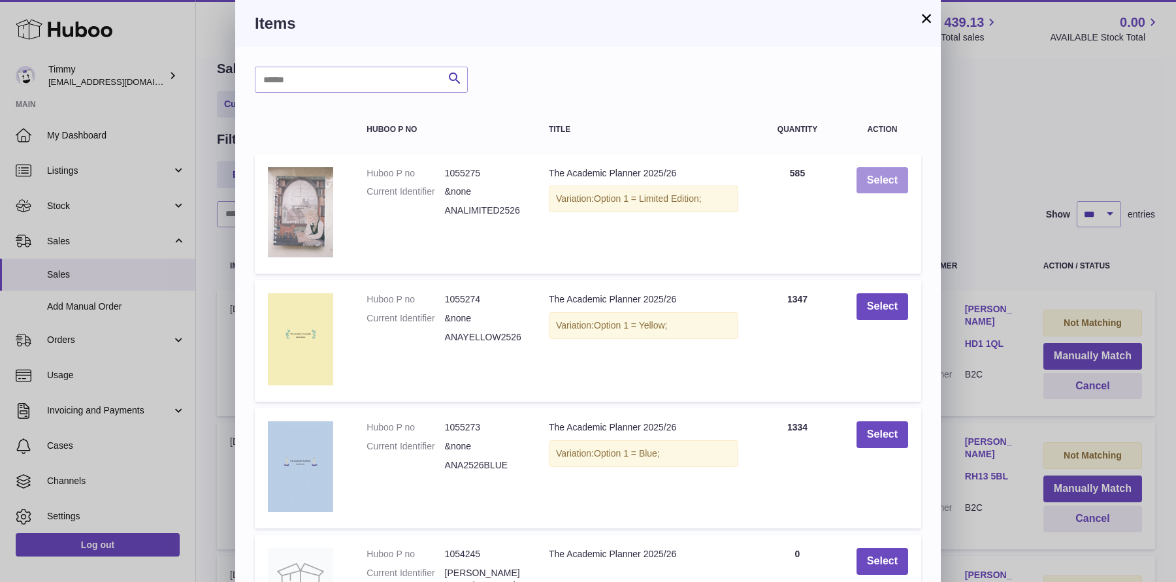
click at [903, 189] on button "Select" at bounding box center [882, 180] width 52 height 27
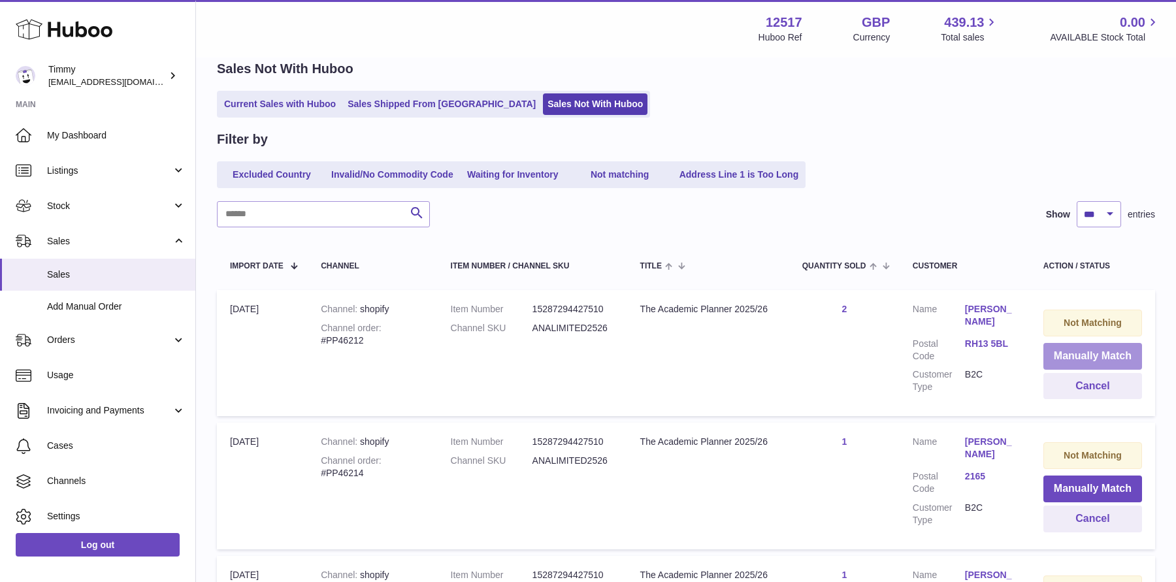
click at [1047, 351] on button "Manually Match" at bounding box center [1092, 356] width 99 height 27
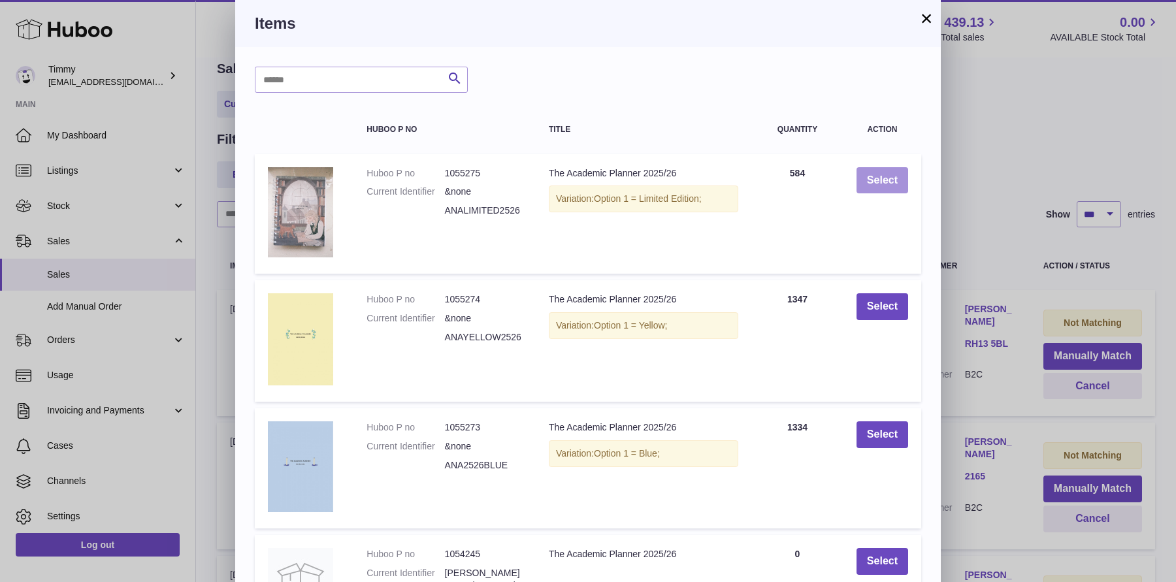
click at [883, 193] on button "Select" at bounding box center [882, 180] width 52 height 27
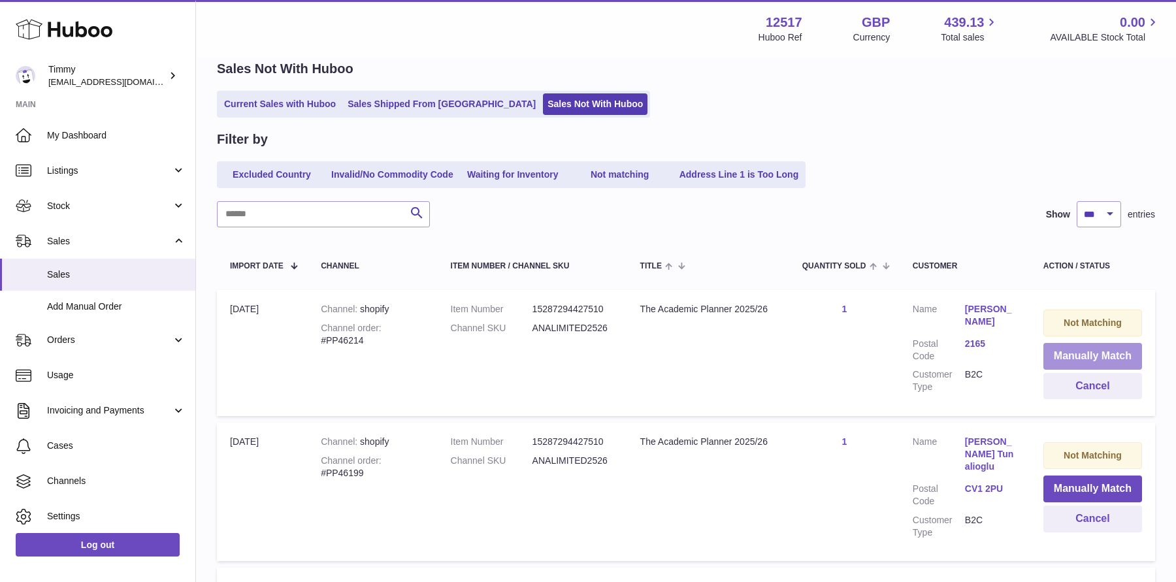
click at [1061, 353] on button "Manually Match" at bounding box center [1092, 356] width 99 height 27
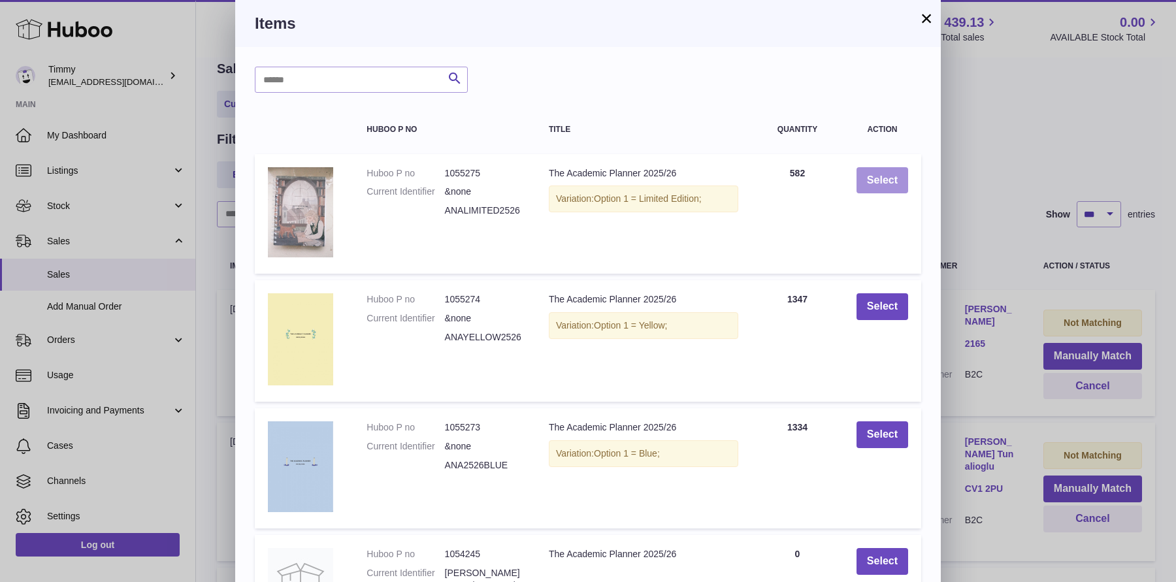
click at [879, 175] on button "Select" at bounding box center [882, 180] width 52 height 27
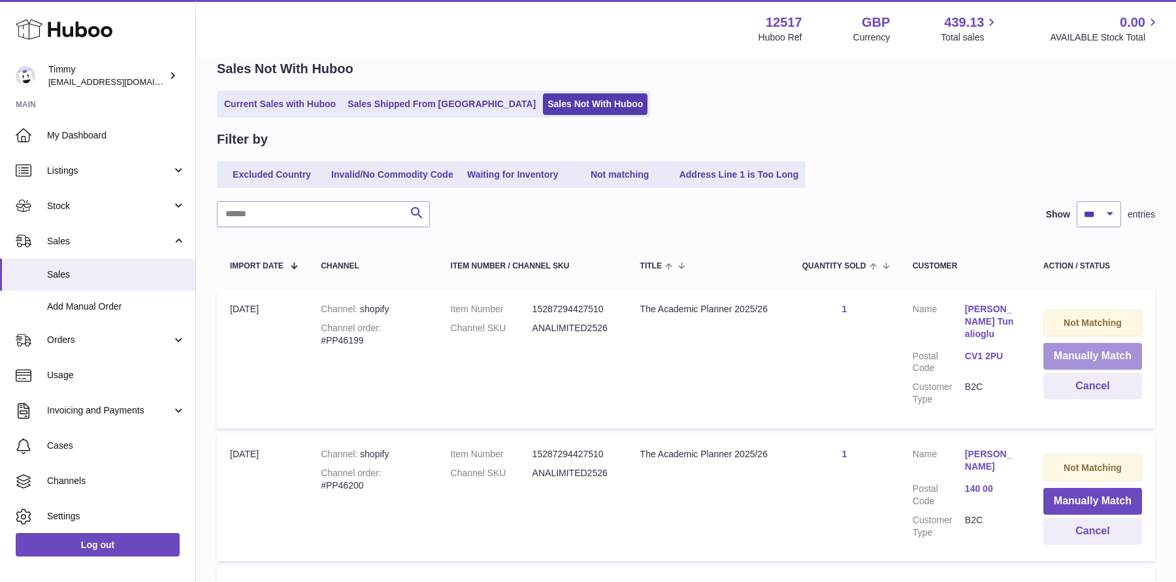
click at [1058, 357] on button "Manually Match" at bounding box center [1092, 356] width 99 height 27
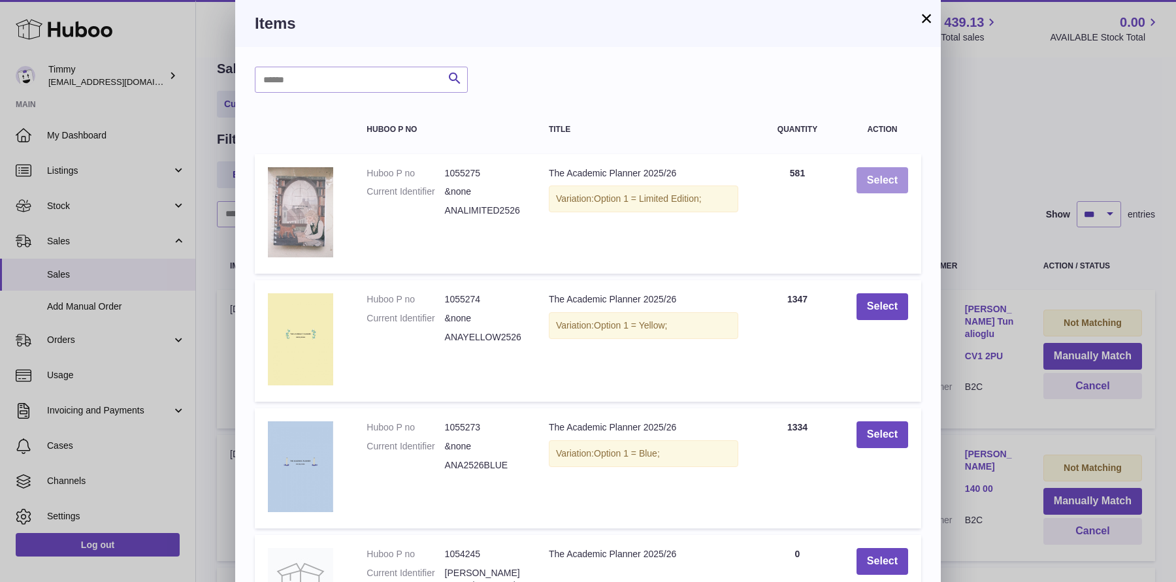
click at [879, 182] on button "Select" at bounding box center [882, 180] width 52 height 27
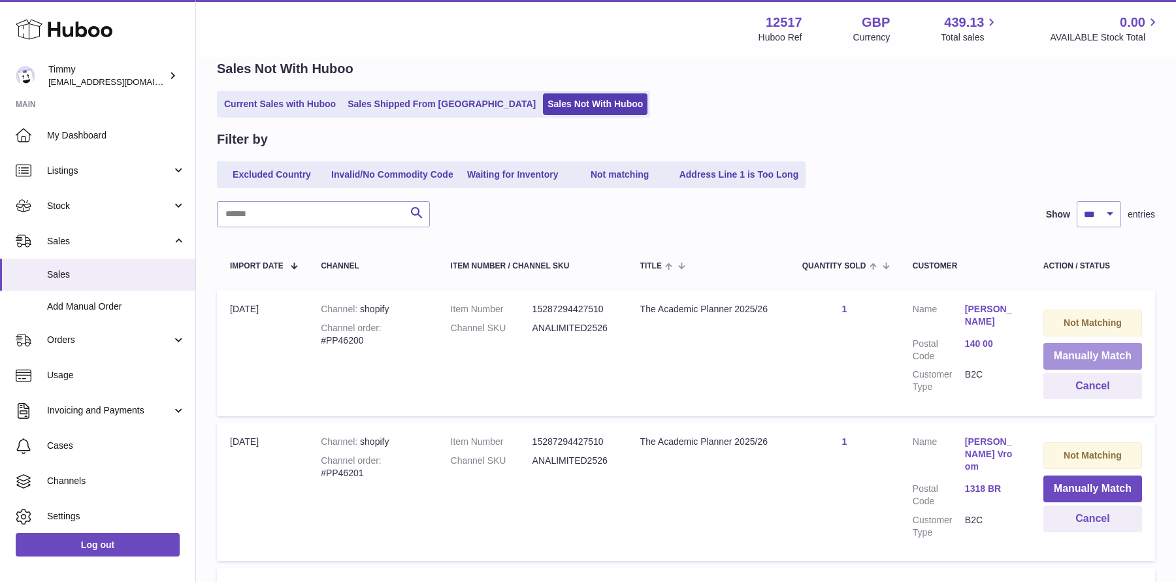
click at [1051, 353] on button "Manually Match" at bounding box center [1092, 356] width 99 height 27
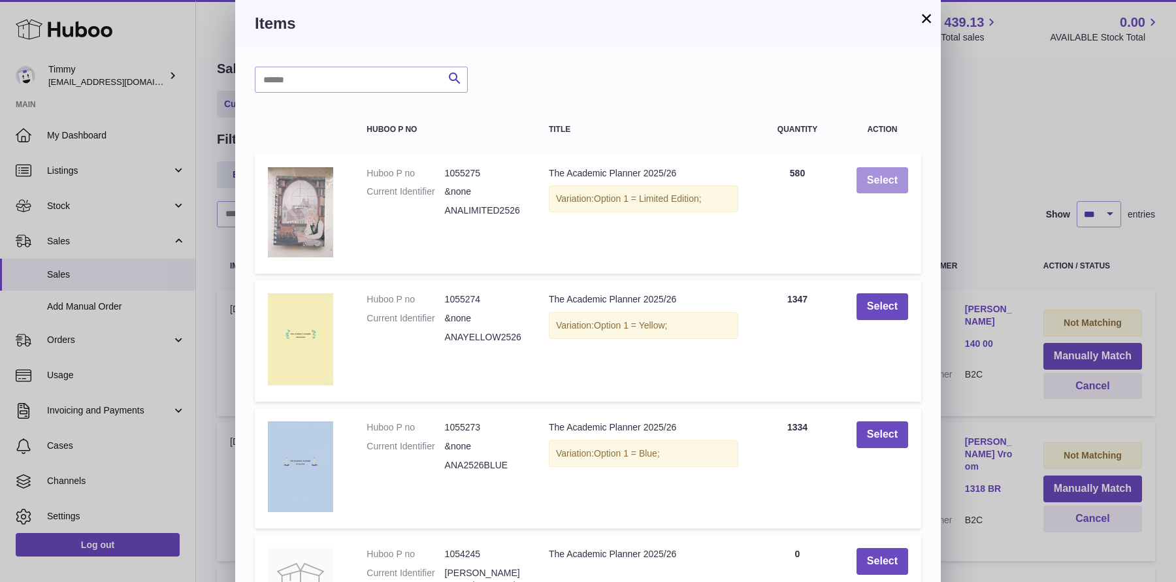
click at [879, 182] on button "Select" at bounding box center [882, 180] width 52 height 27
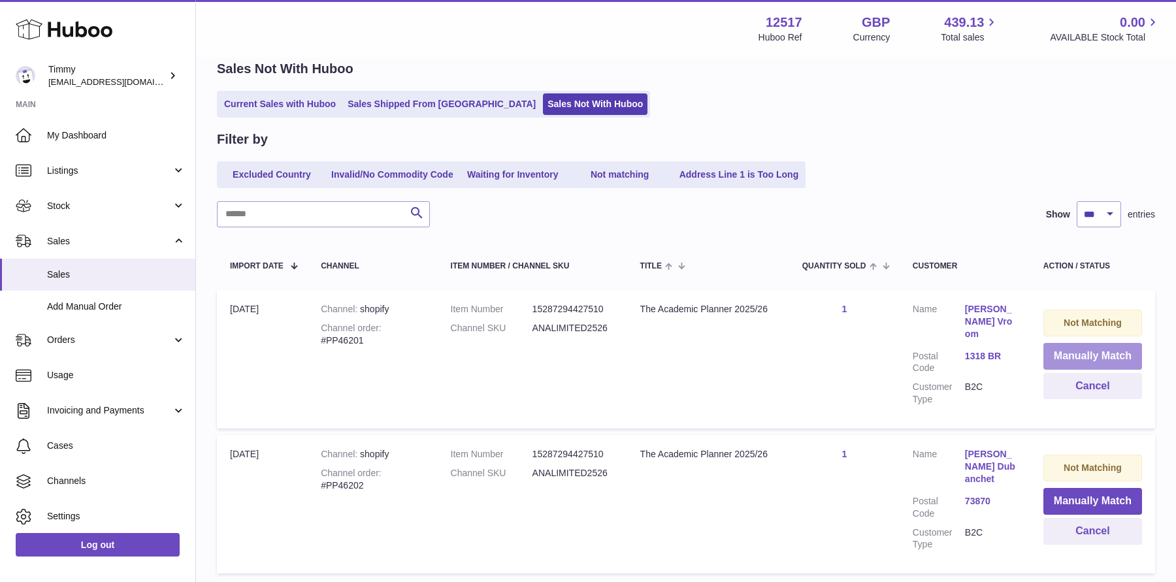
click at [1047, 363] on button "Manually Match" at bounding box center [1092, 356] width 99 height 27
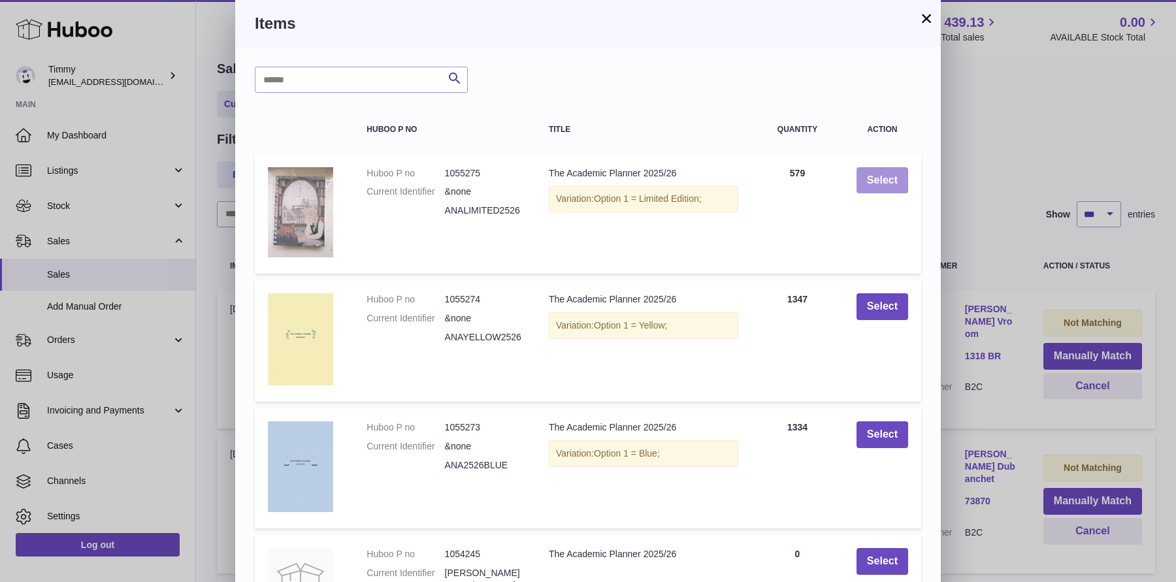
click at [886, 182] on button "Select" at bounding box center [882, 180] width 52 height 27
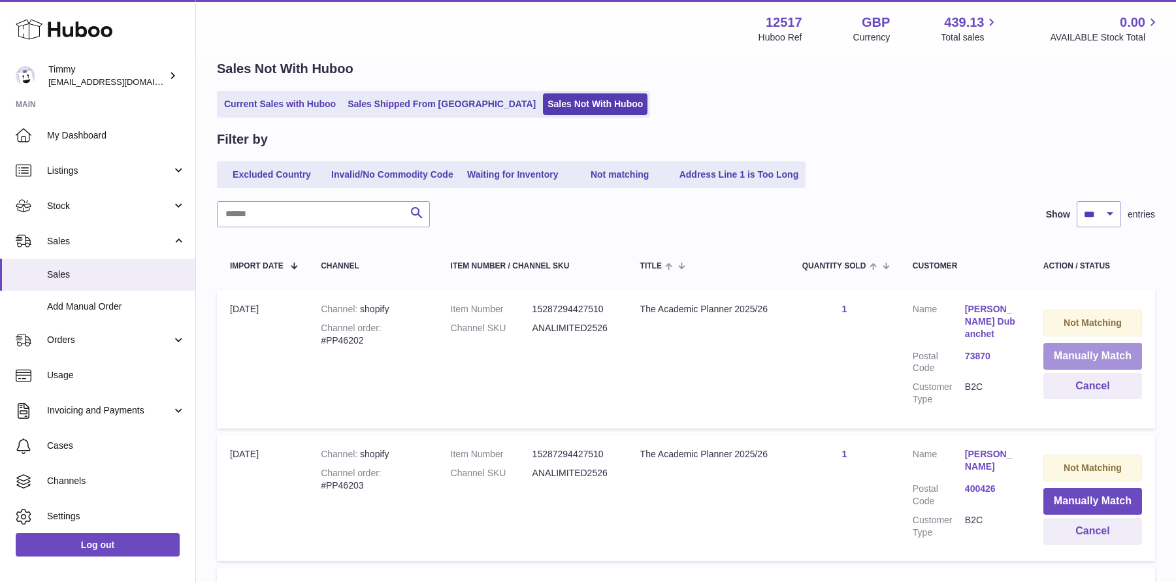
click at [1053, 350] on button "Manually Match" at bounding box center [1092, 356] width 99 height 27
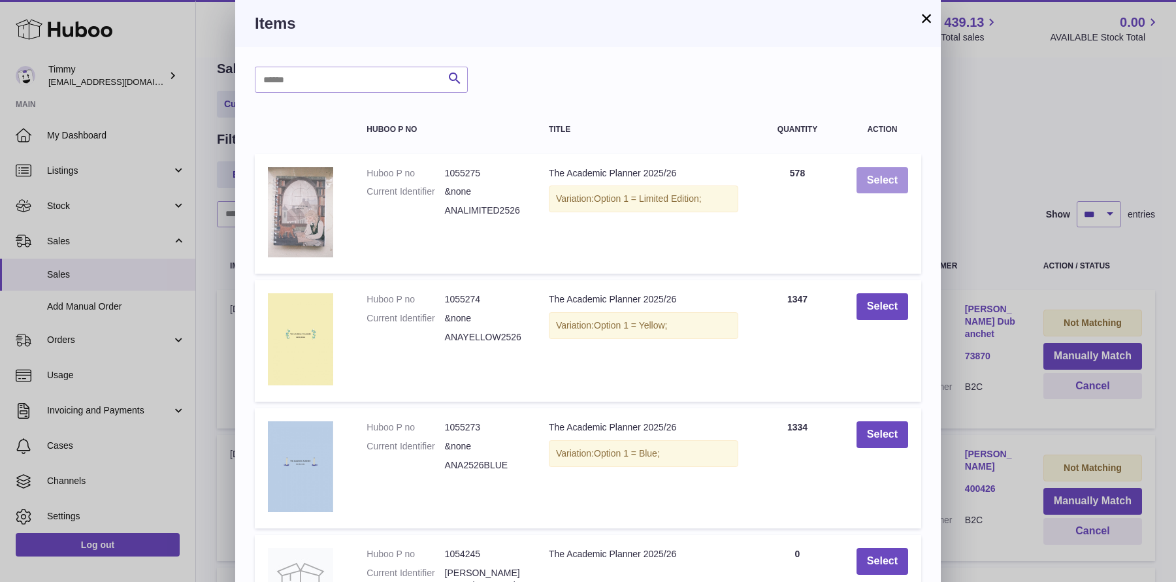
click at [879, 182] on button "Select" at bounding box center [882, 180] width 52 height 27
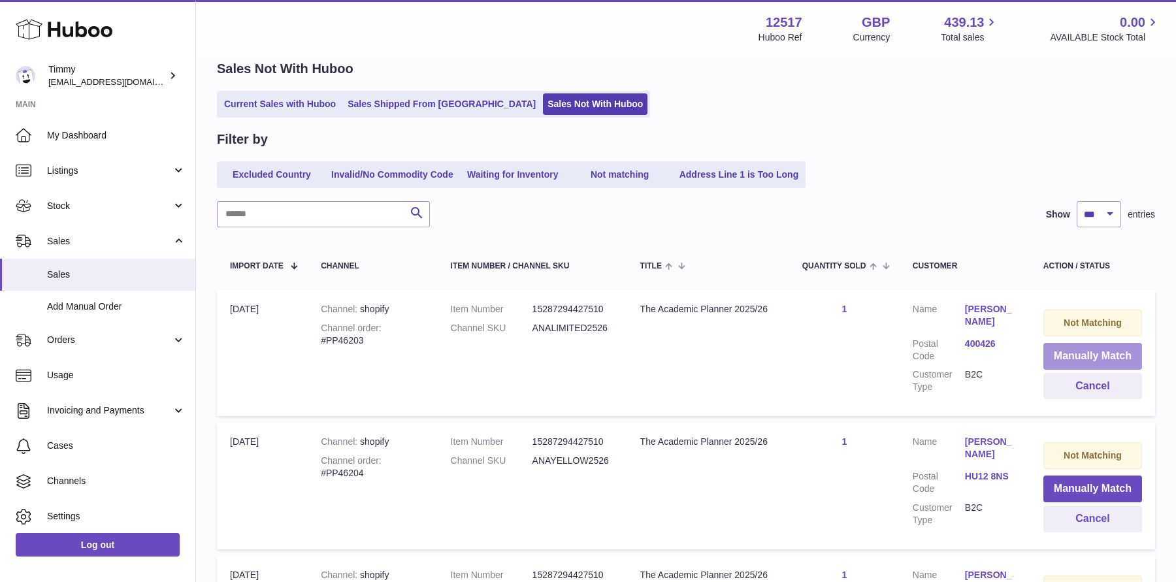
click at [1062, 352] on button "Manually Match" at bounding box center [1092, 356] width 99 height 27
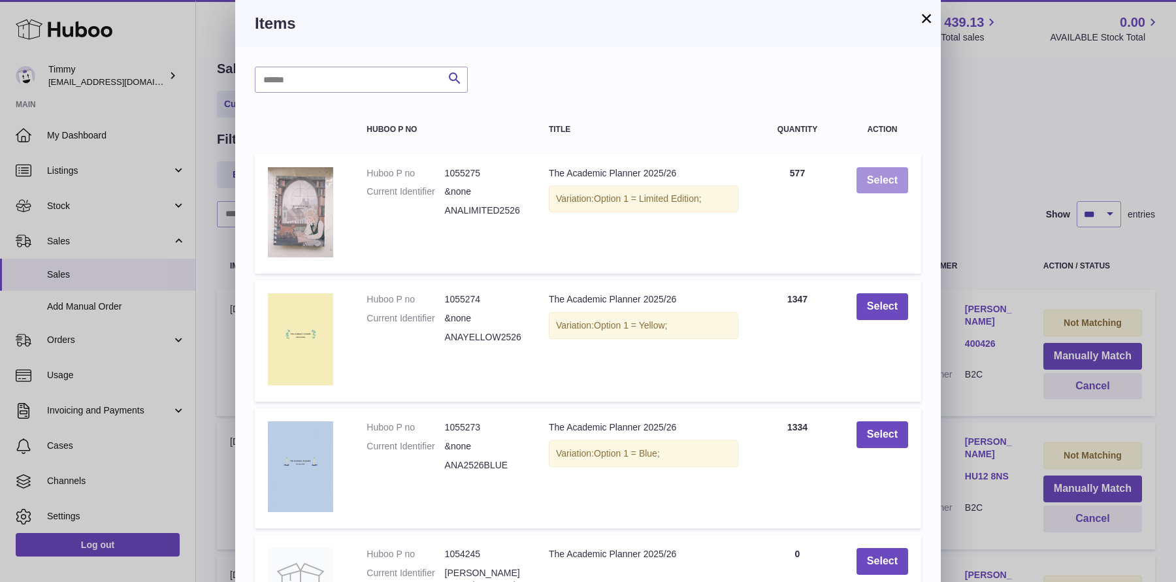
click at [890, 180] on button "Select" at bounding box center [882, 180] width 52 height 27
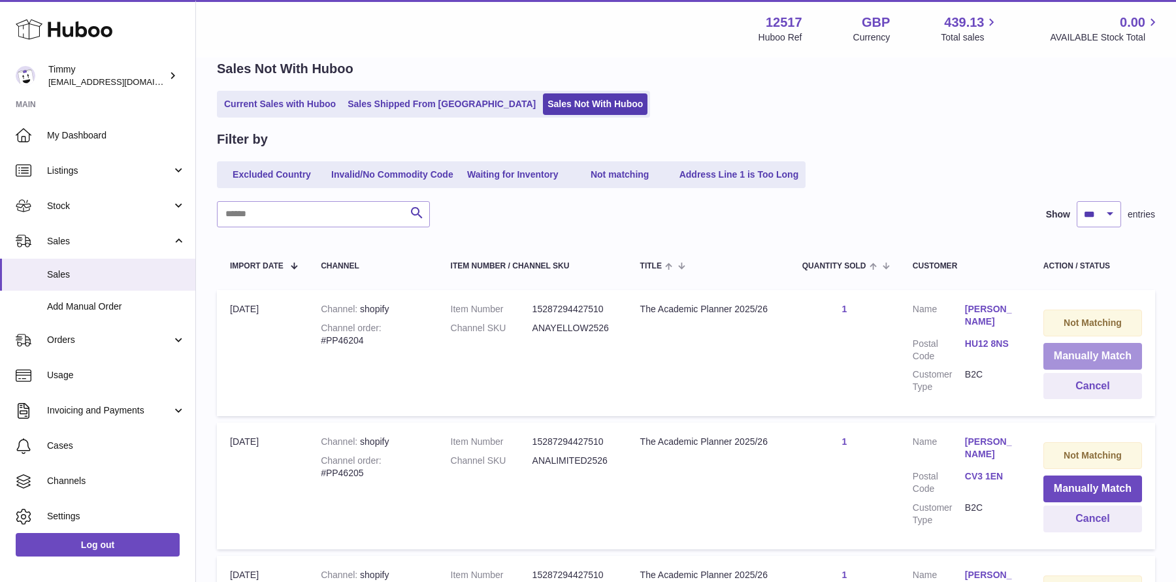
click at [1050, 364] on button "Manually Match" at bounding box center [1092, 356] width 99 height 27
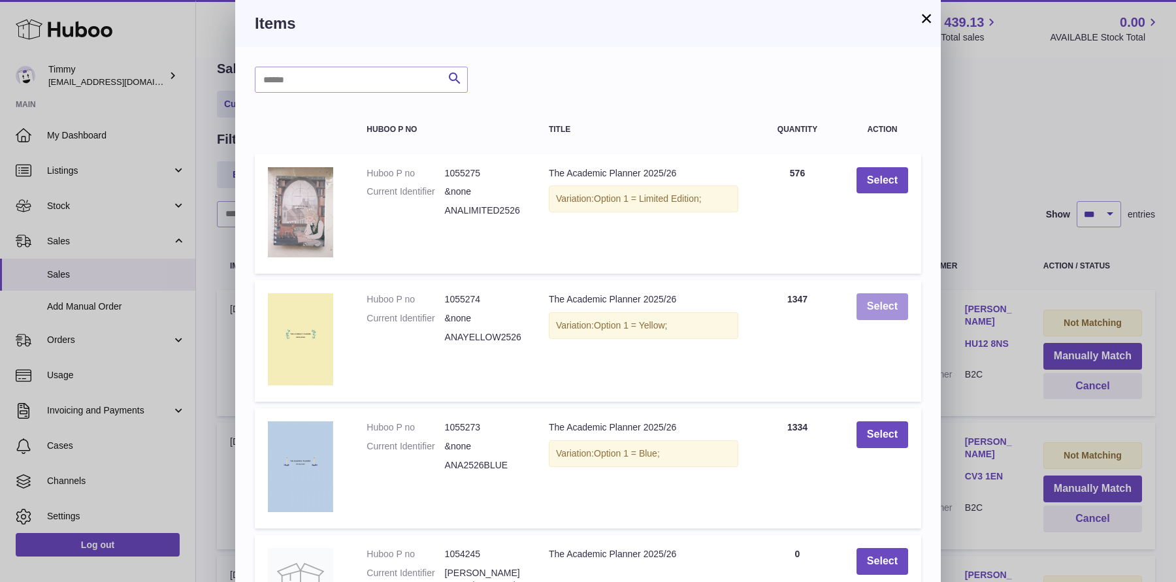
click at [901, 306] on button "Select" at bounding box center [882, 306] width 52 height 27
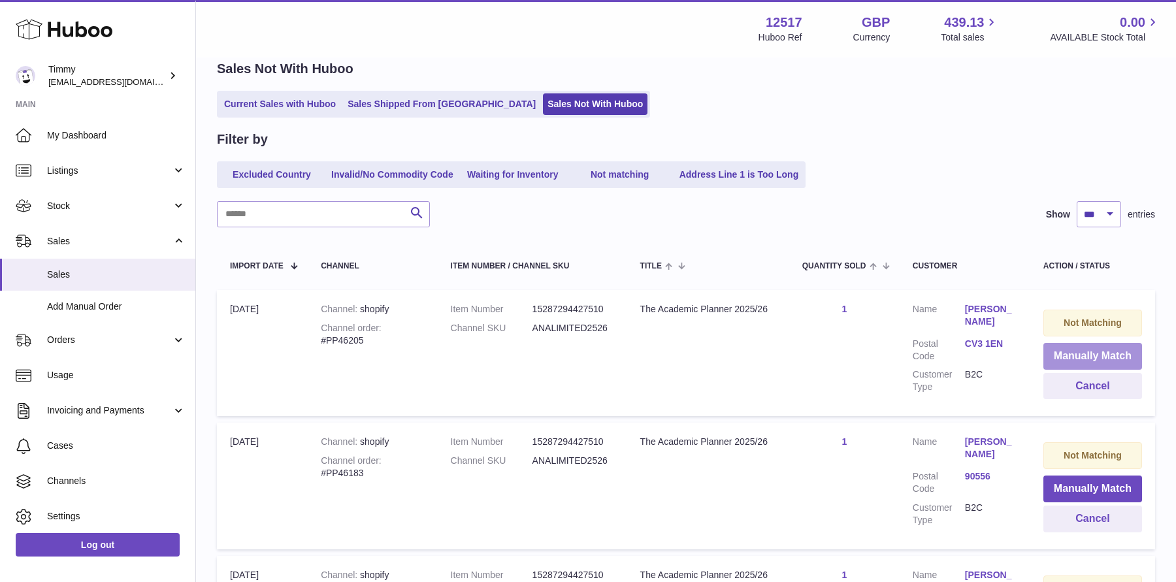
click at [1063, 357] on button "Manually Match" at bounding box center [1092, 356] width 99 height 27
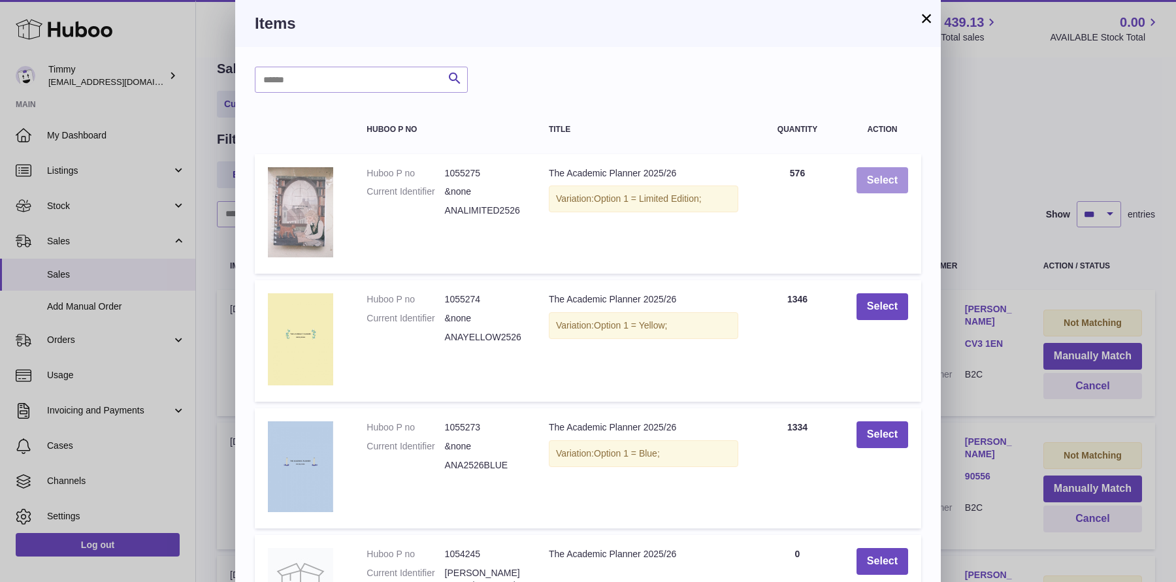
click at [888, 191] on button "Select" at bounding box center [882, 180] width 52 height 27
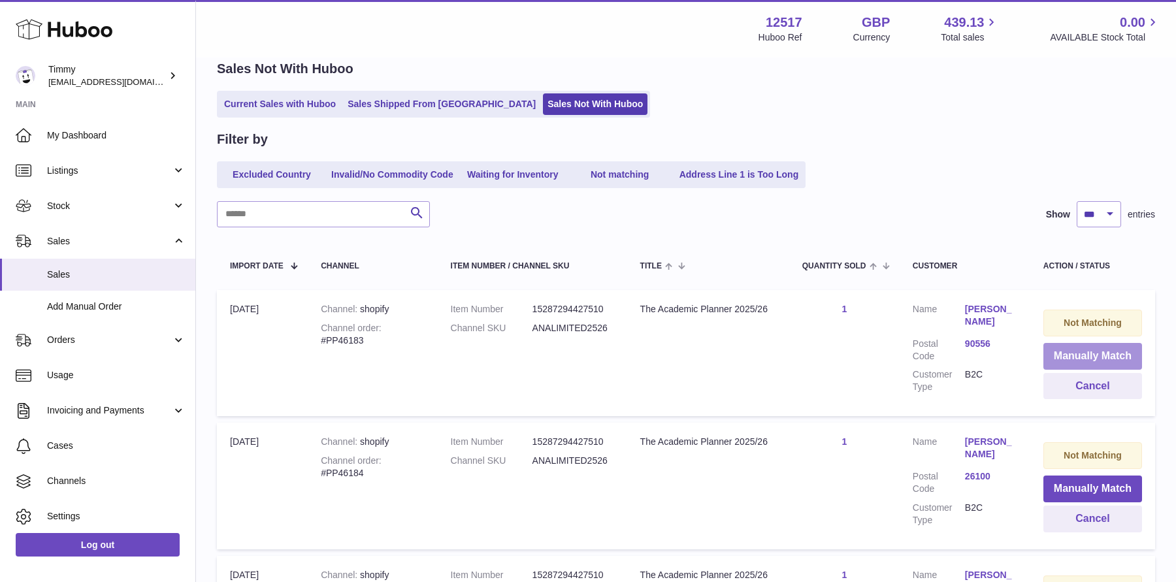
click at [1054, 352] on button "Manually Match" at bounding box center [1092, 356] width 99 height 27
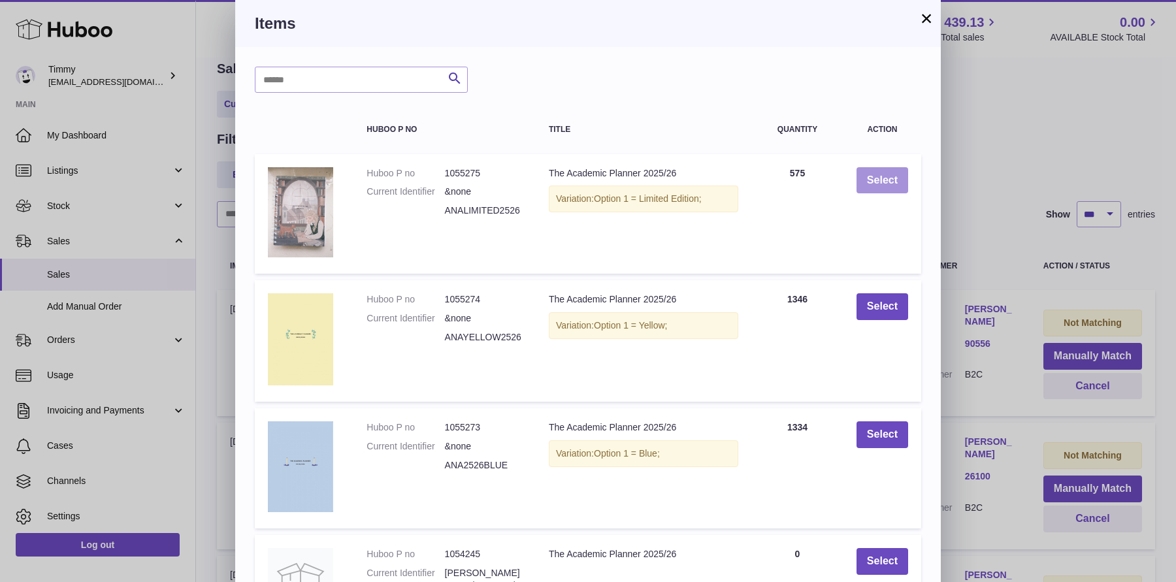
click at [870, 181] on button "Select" at bounding box center [882, 180] width 52 height 27
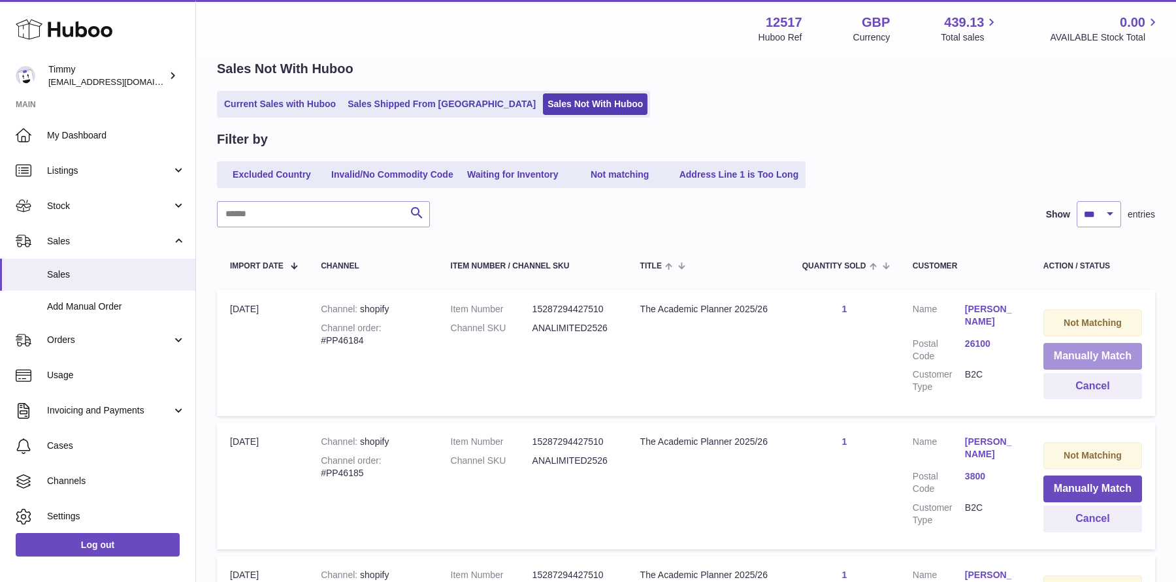
click at [1062, 354] on button "Manually Match" at bounding box center [1092, 356] width 99 height 27
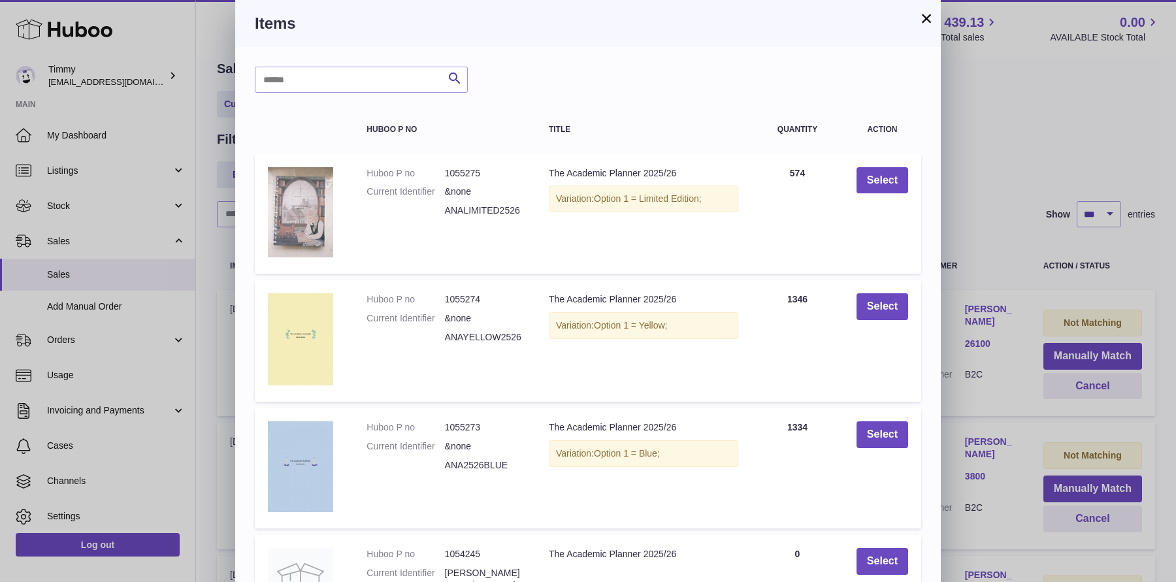
click at [996, 204] on div "× Items Search Huboo P no Title Quantity Action Huboo P no 1055275 Current Iden…" at bounding box center [588, 423] width 1176 height 846
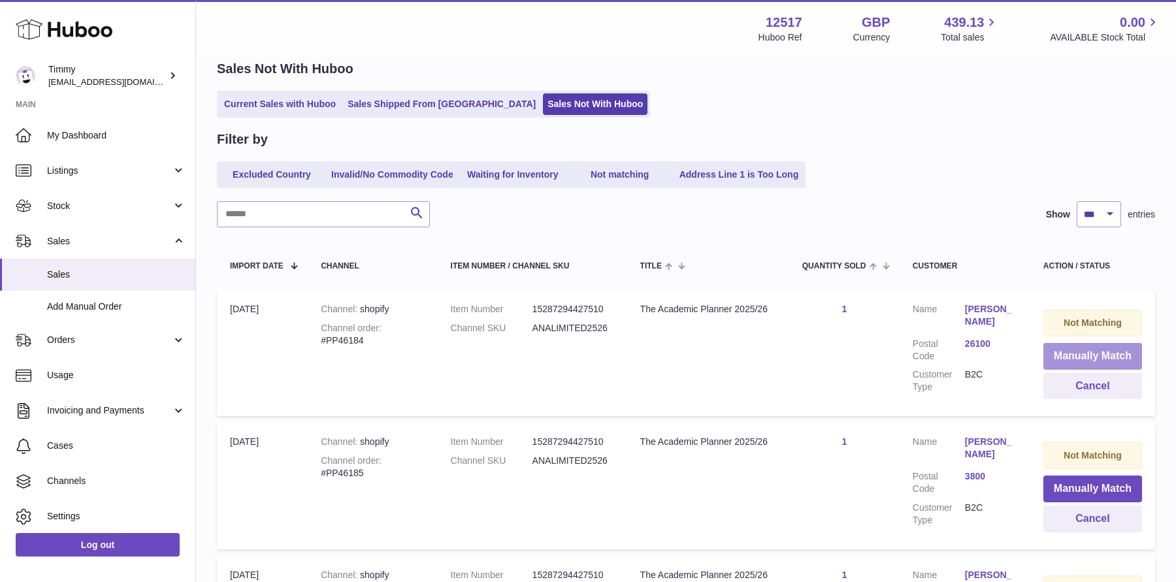
click at [1067, 351] on button "Manually Match" at bounding box center [1092, 356] width 99 height 27
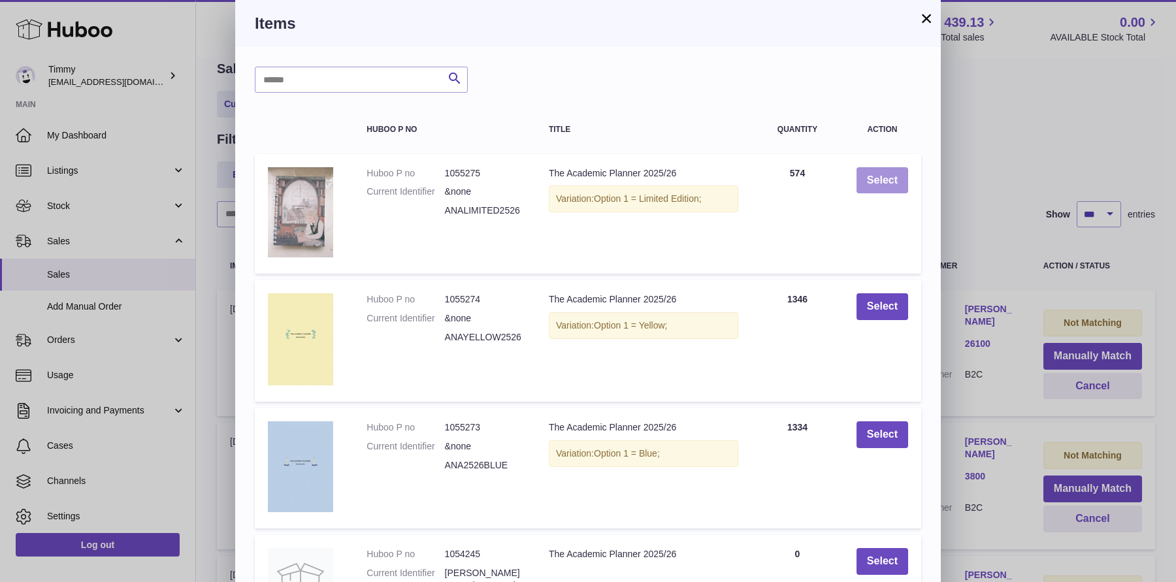
click at [903, 179] on button "Select" at bounding box center [882, 180] width 52 height 27
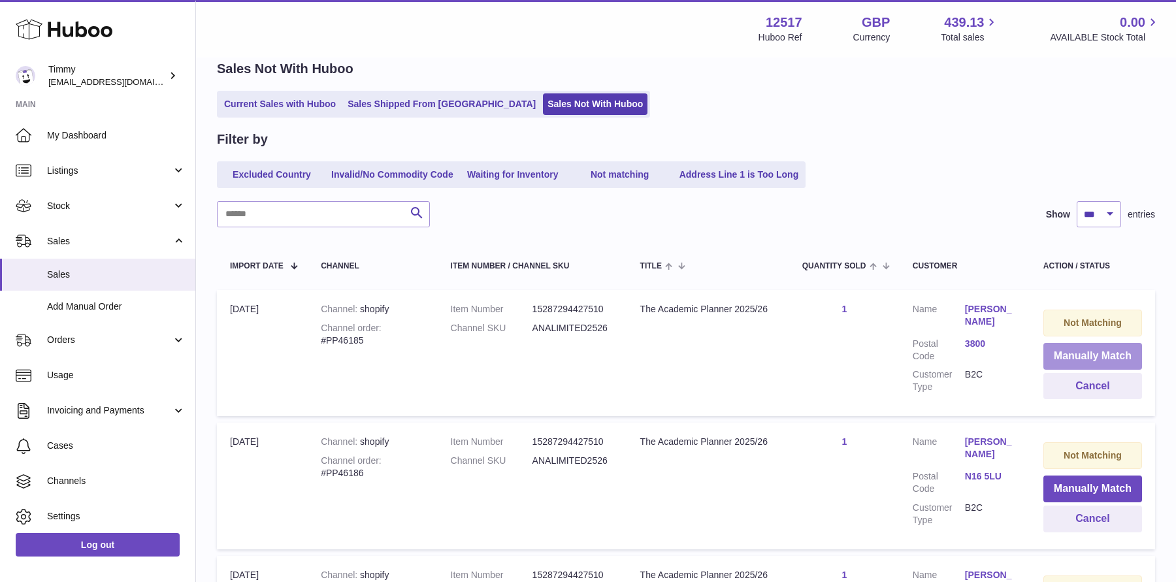
click at [1059, 359] on button "Manually Match" at bounding box center [1092, 356] width 99 height 27
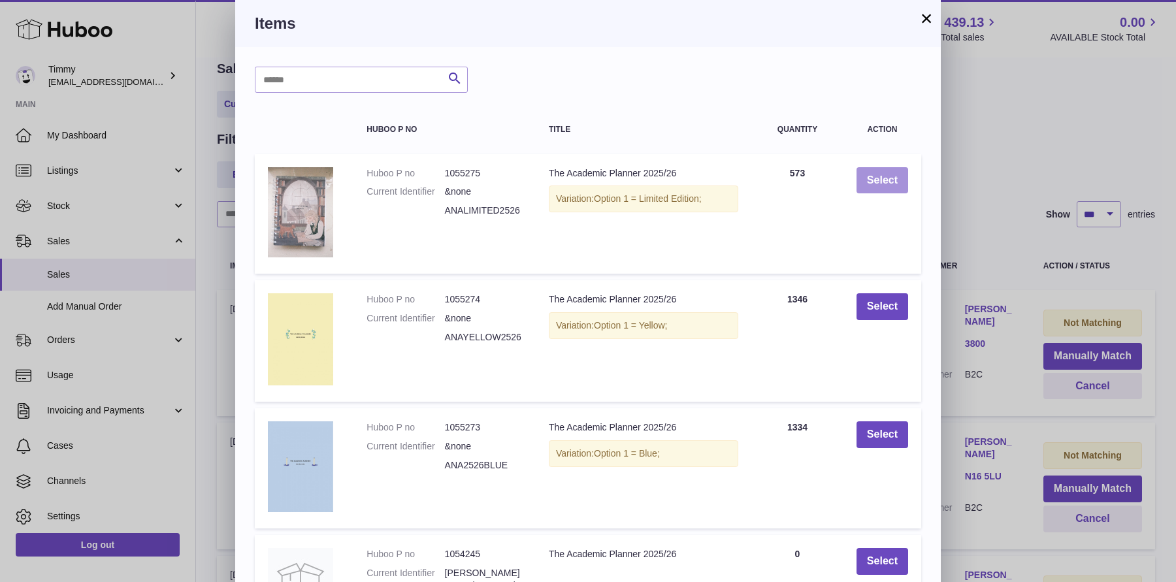
click at [885, 180] on button "Select" at bounding box center [882, 180] width 52 height 27
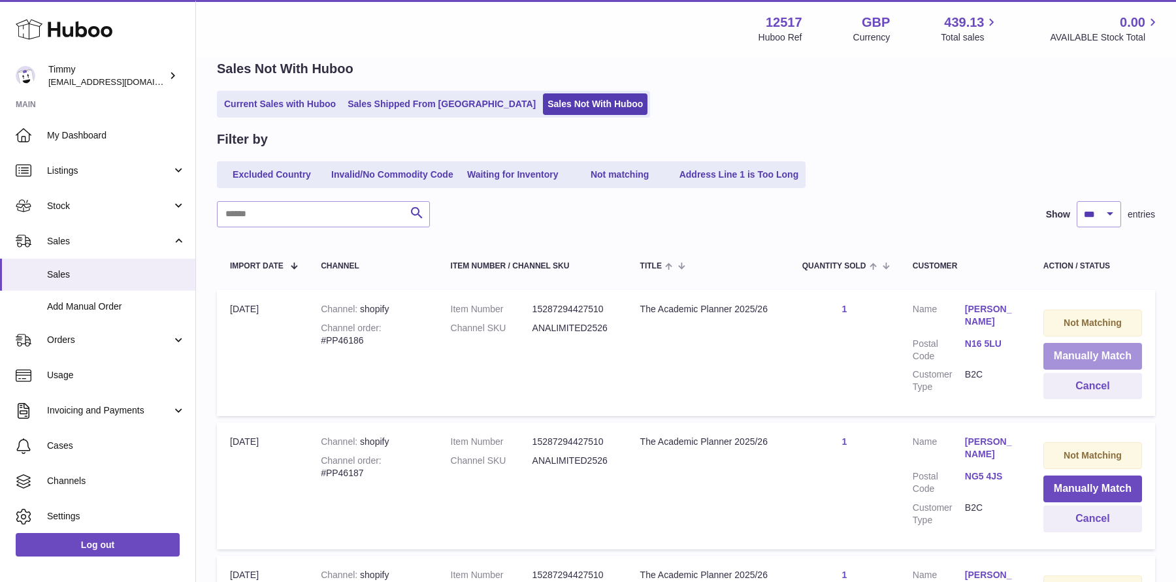
click at [1047, 350] on button "Manually Match" at bounding box center [1092, 356] width 99 height 27
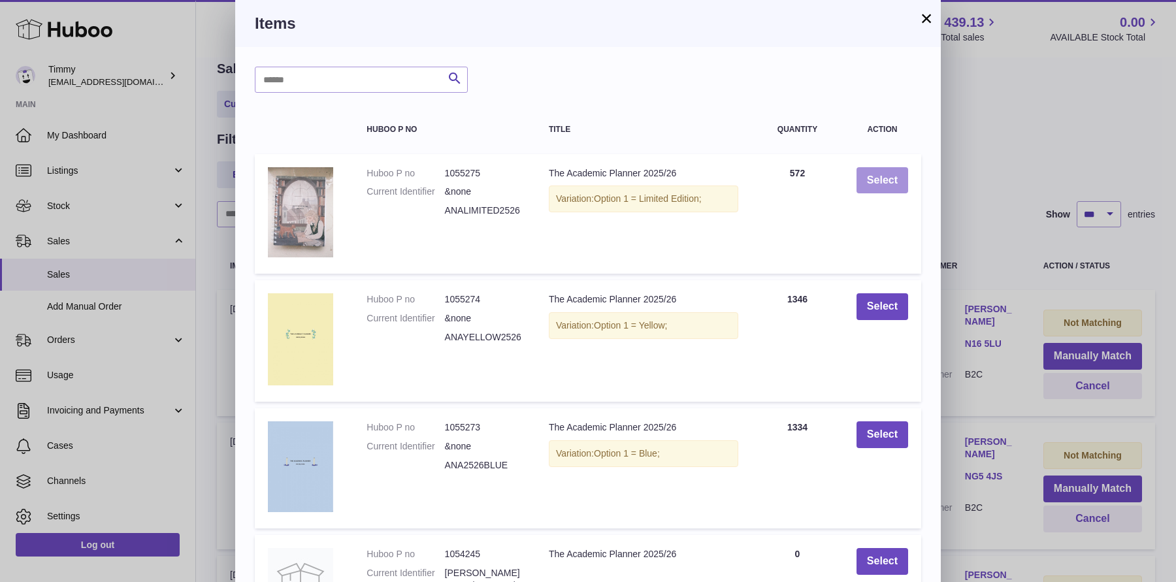
click at [889, 172] on button "Select" at bounding box center [882, 180] width 52 height 27
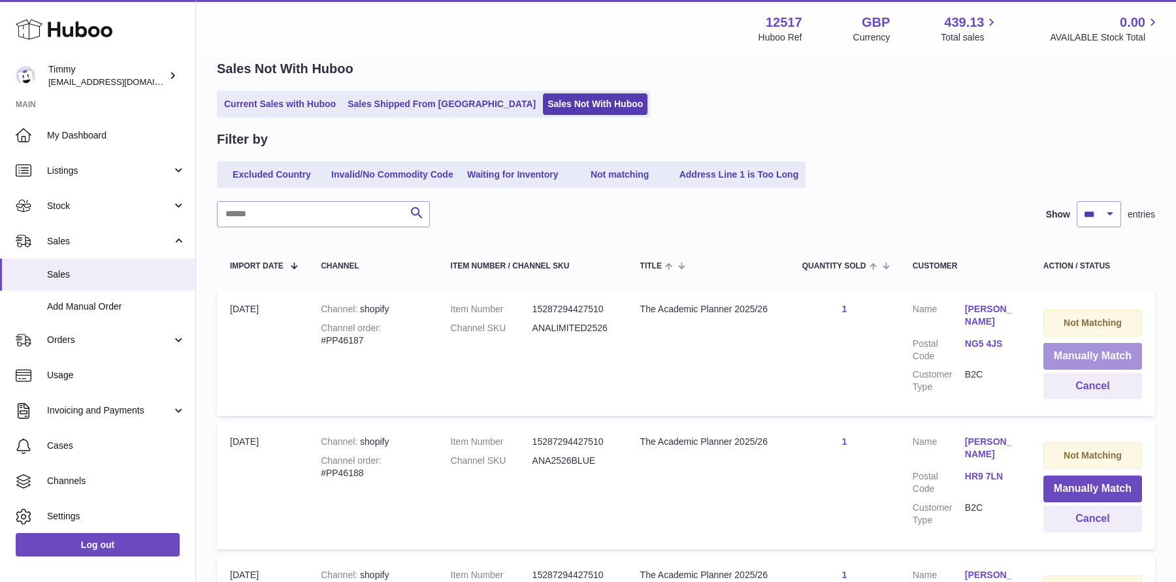
click at [1054, 365] on button "Manually Match" at bounding box center [1092, 356] width 99 height 27
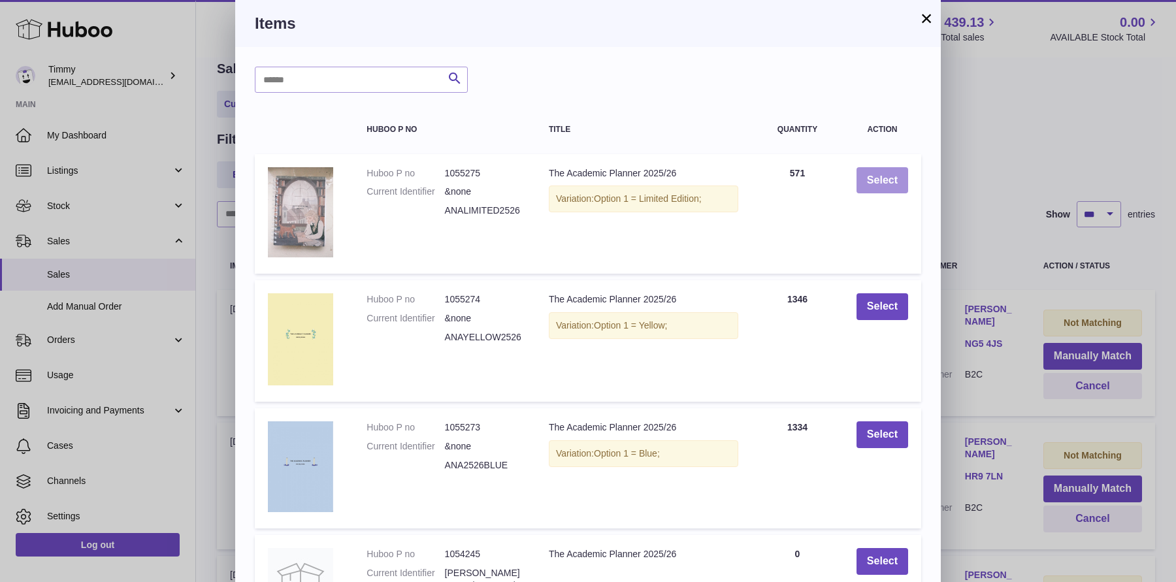
click at [897, 180] on button "Select" at bounding box center [882, 180] width 52 height 27
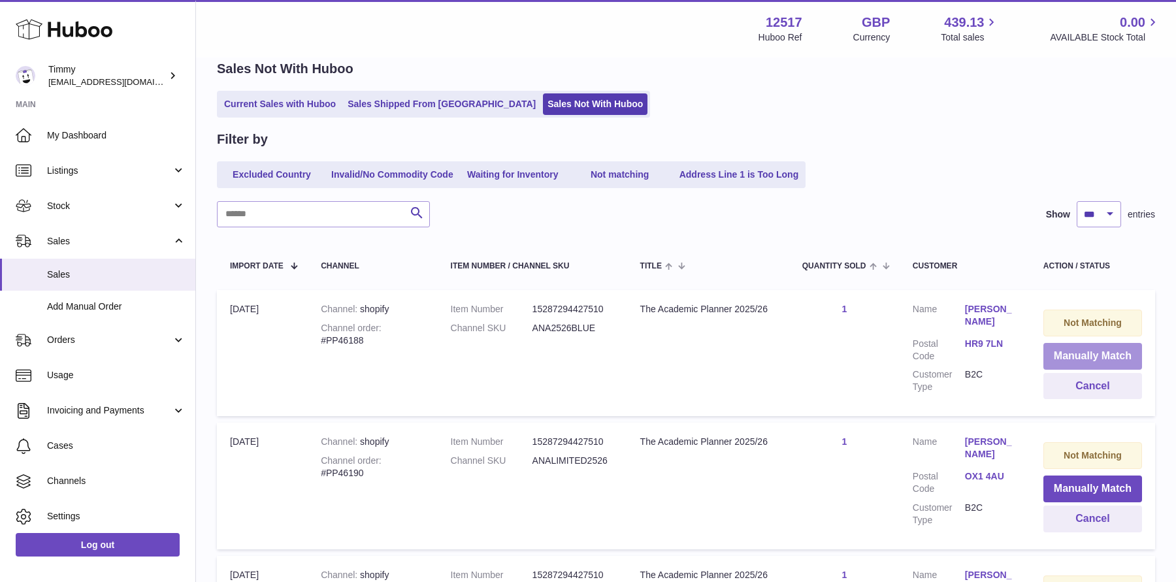
click at [1081, 351] on button "Manually Match" at bounding box center [1092, 356] width 99 height 27
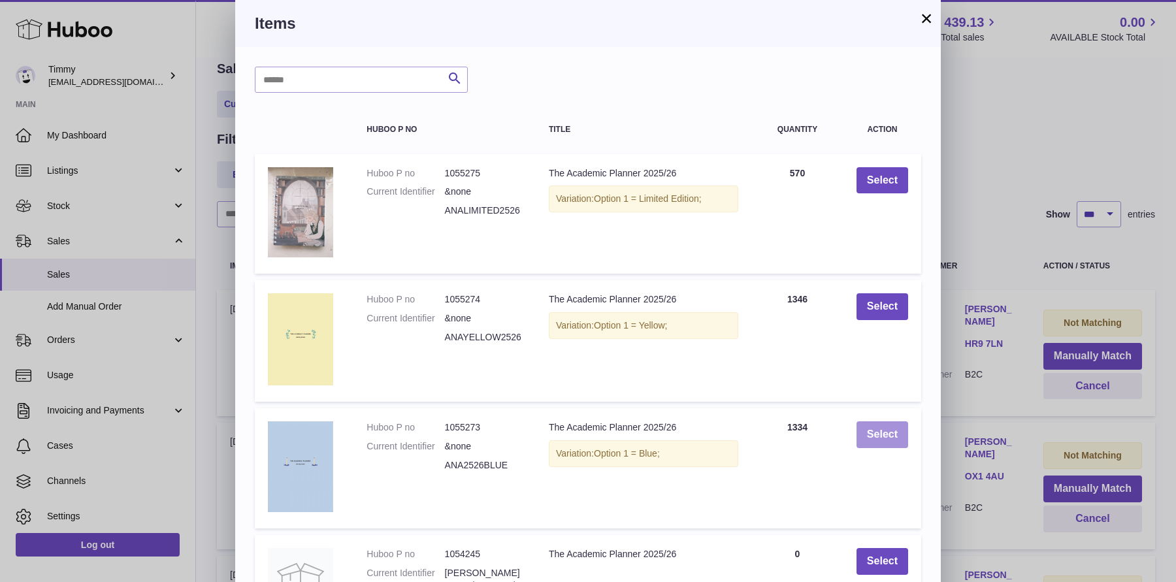
click at [881, 446] on button "Select" at bounding box center [882, 434] width 52 height 27
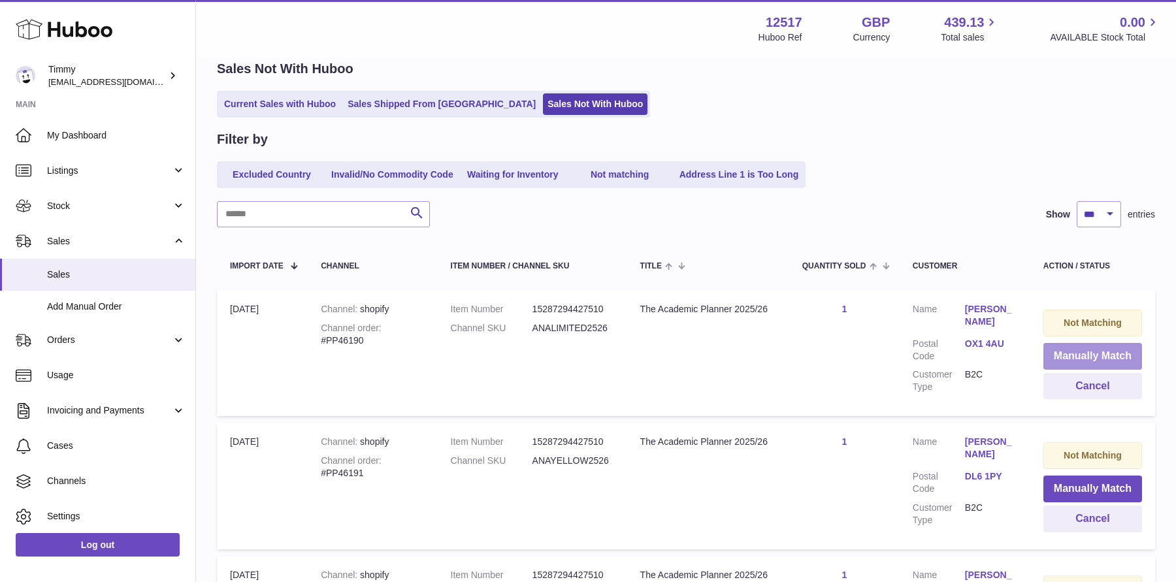
click at [1053, 357] on button "Manually Match" at bounding box center [1092, 356] width 99 height 27
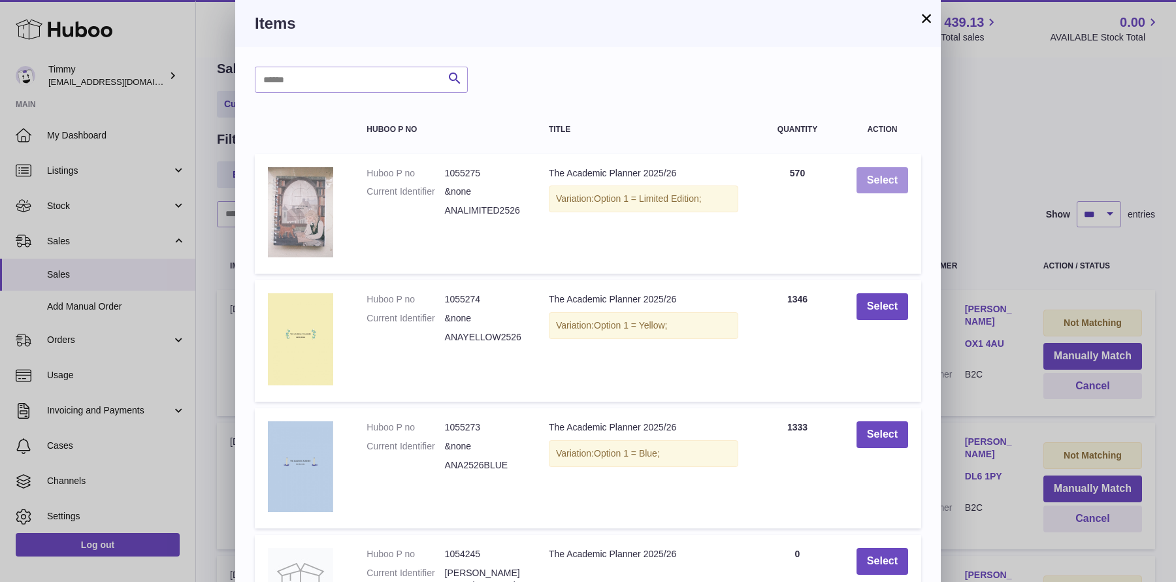
click at [874, 186] on button "Select" at bounding box center [882, 180] width 52 height 27
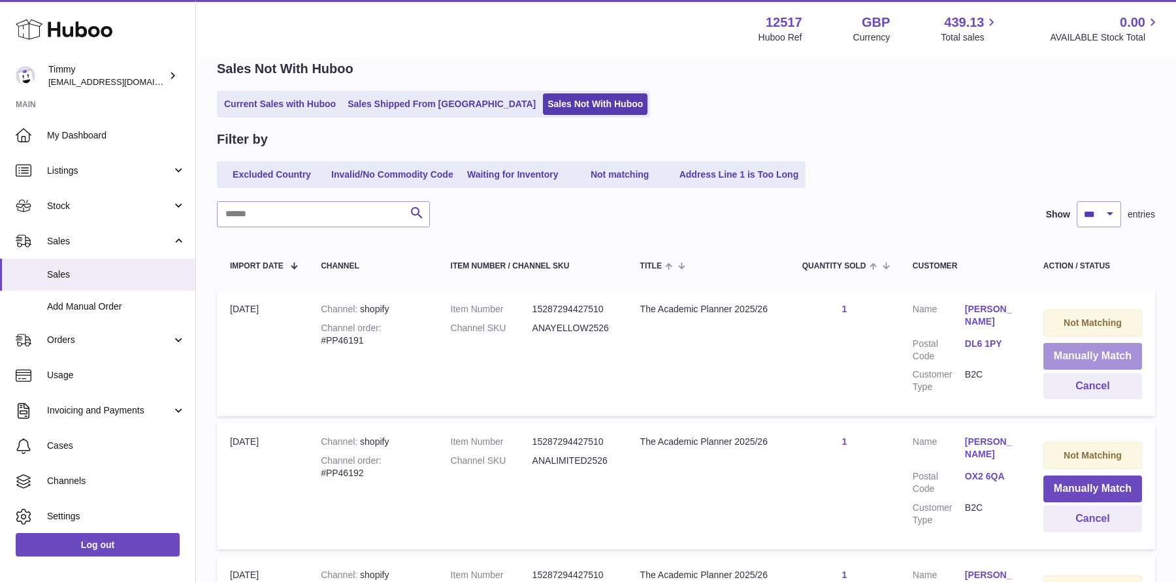
click at [1072, 359] on button "Manually Match" at bounding box center [1092, 356] width 99 height 27
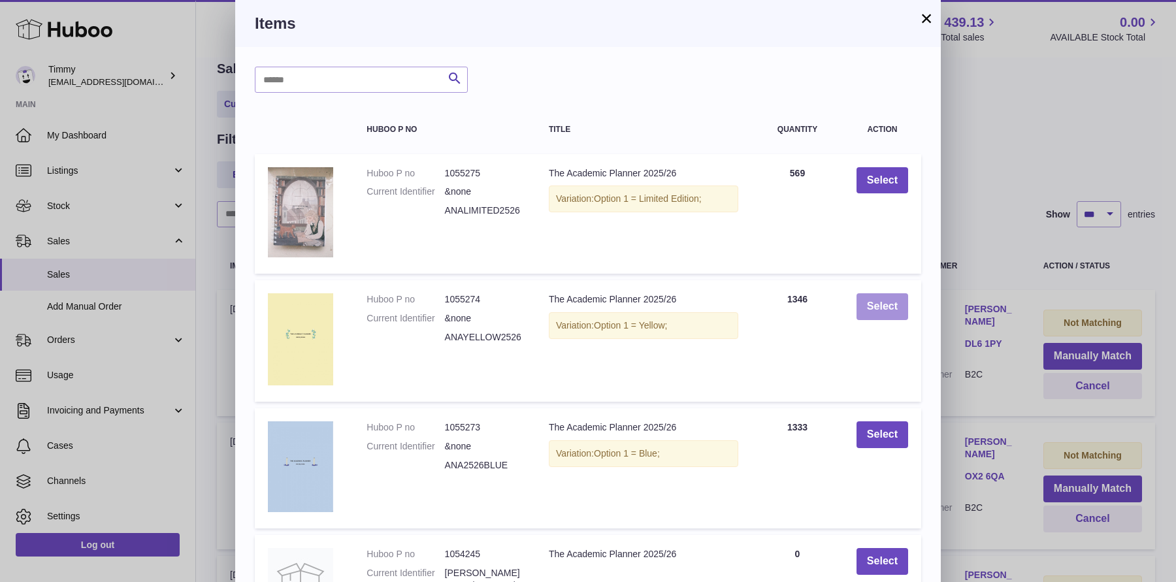
click at [899, 306] on button "Select" at bounding box center [882, 306] width 52 height 27
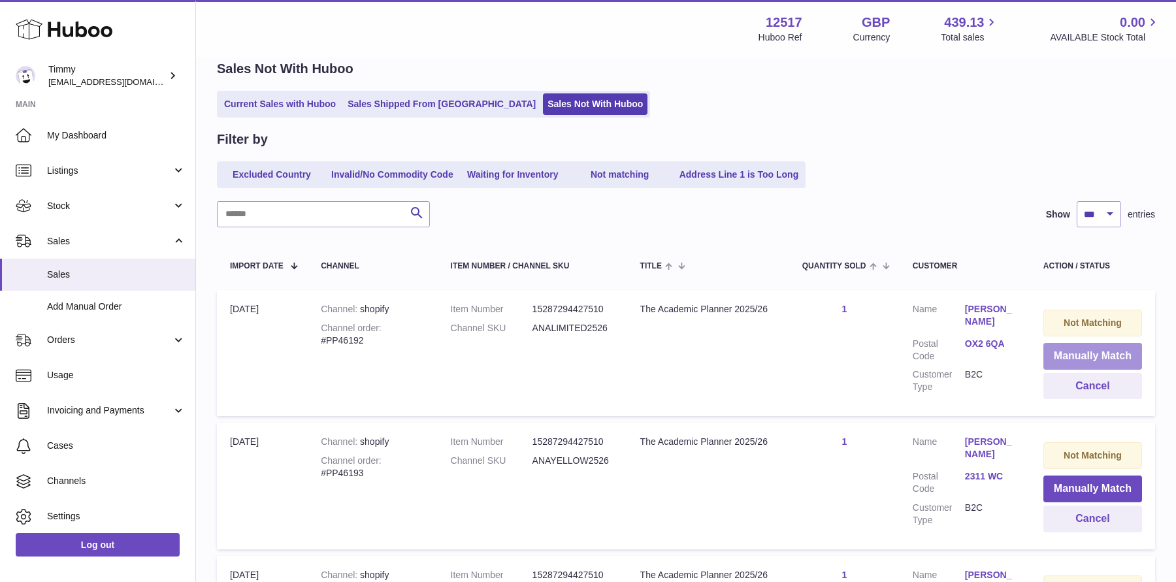
click at [1073, 355] on button "Manually Match" at bounding box center [1092, 356] width 99 height 27
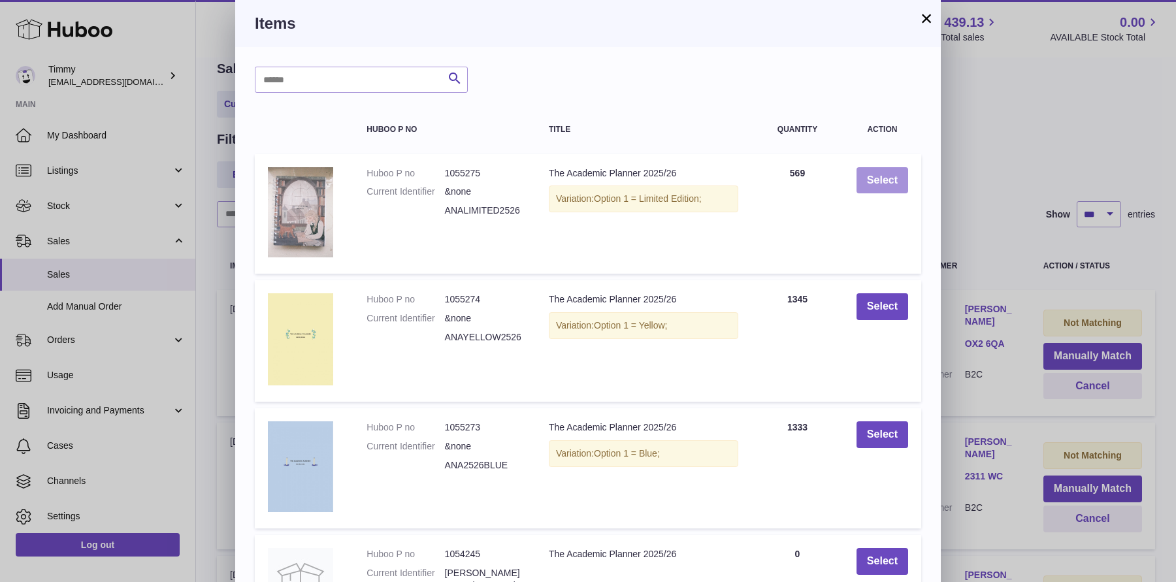
click at [875, 183] on button "Select" at bounding box center [882, 180] width 52 height 27
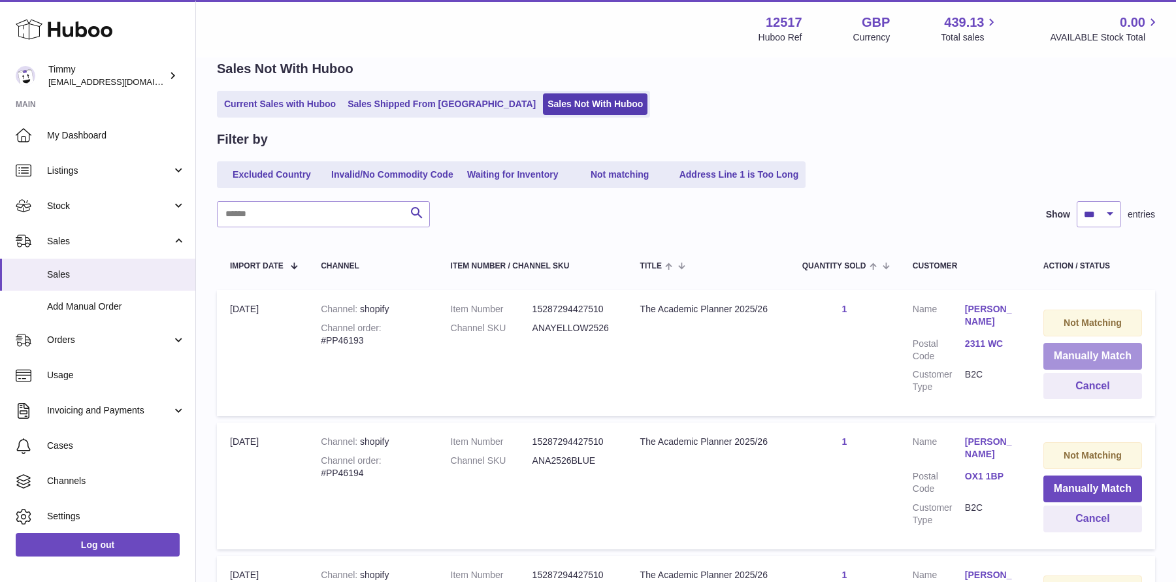
click at [1049, 354] on button "Manually Match" at bounding box center [1092, 356] width 99 height 27
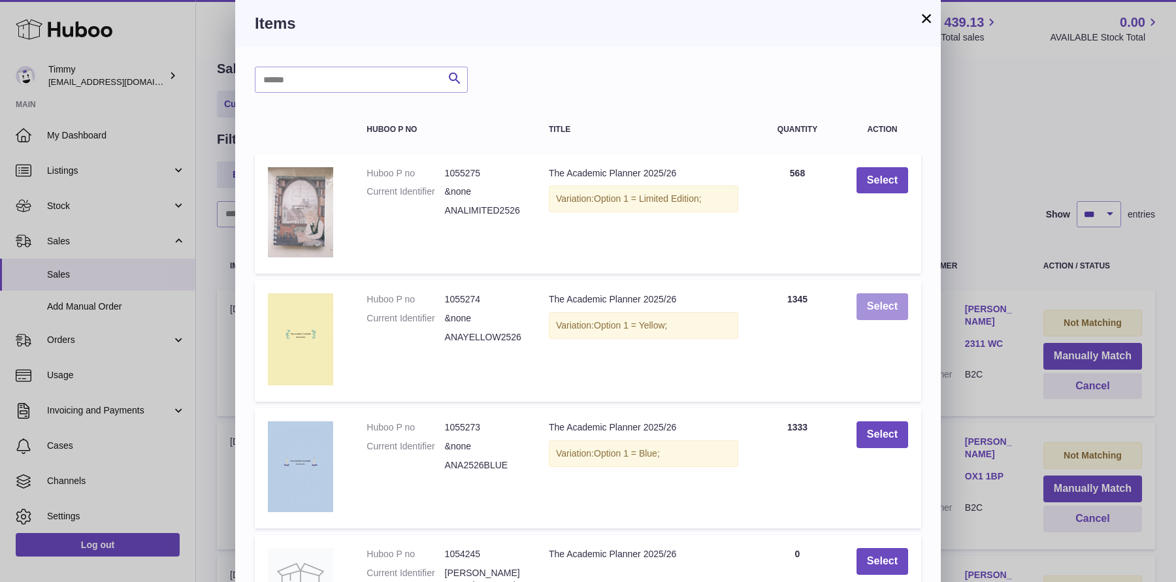
click at [896, 310] on button "Select" at bounding box center [882, 306] width 52 height 27
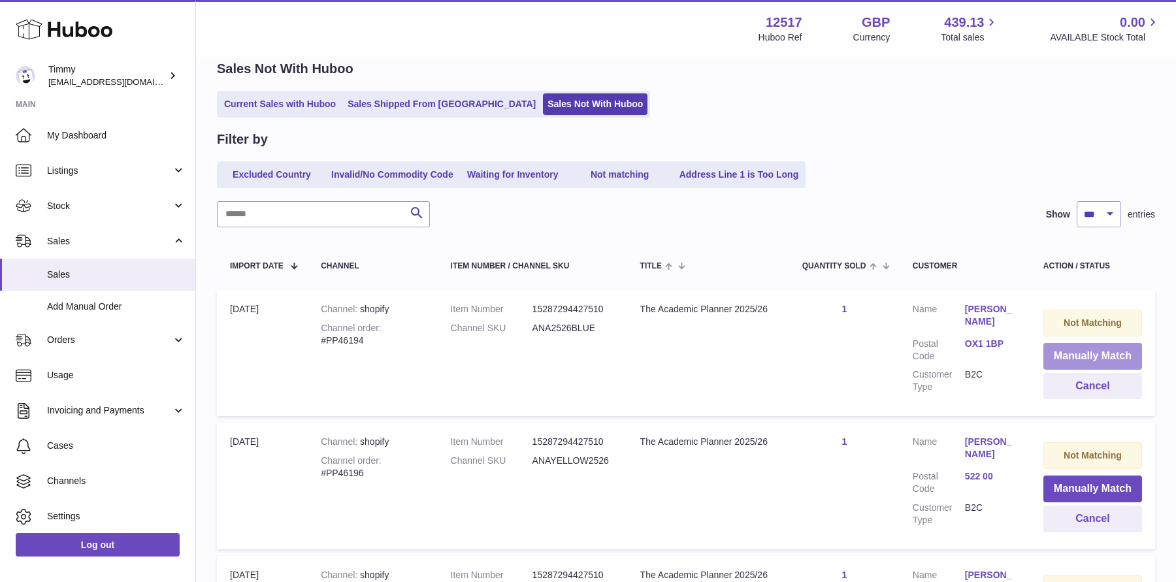
click at [1067, 363] on button "Manually Match" at bounding box center [1092, 356] width 99 height 27
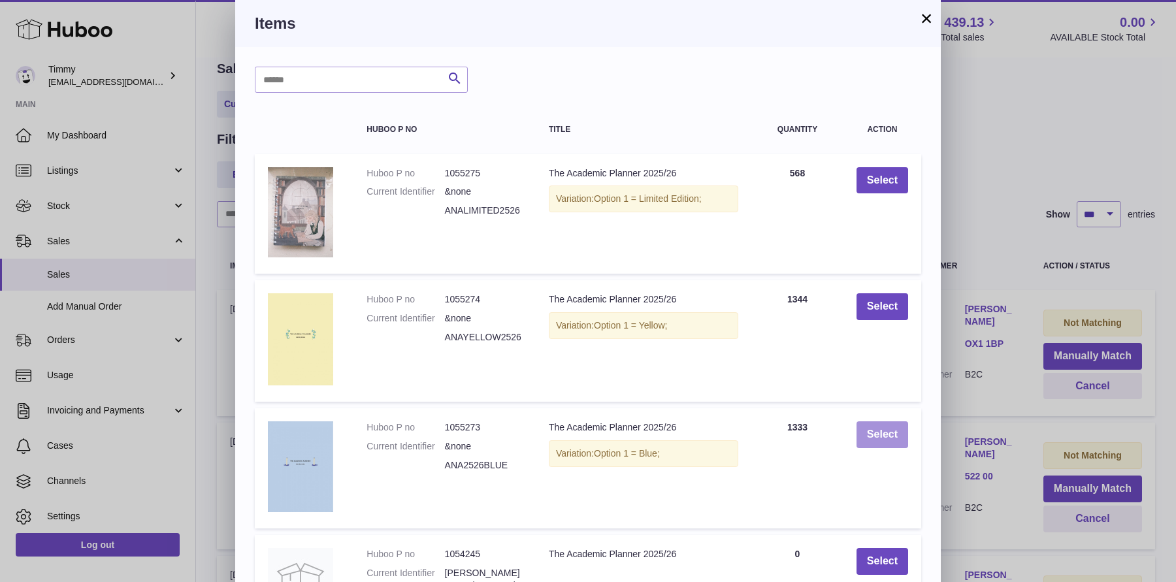
click at [879, 441] on button "Select" at bounding box center [882, 434] width 52 height 27
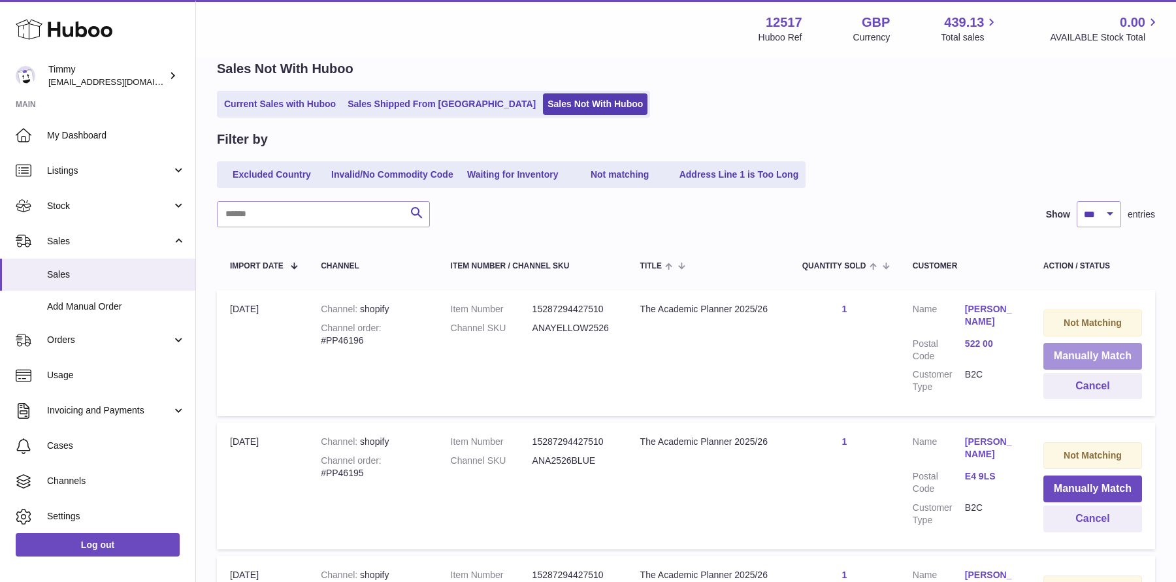
click at [1054, 355] on button "Manually Match" at bounding box center [1092, 356] width 99 height 27
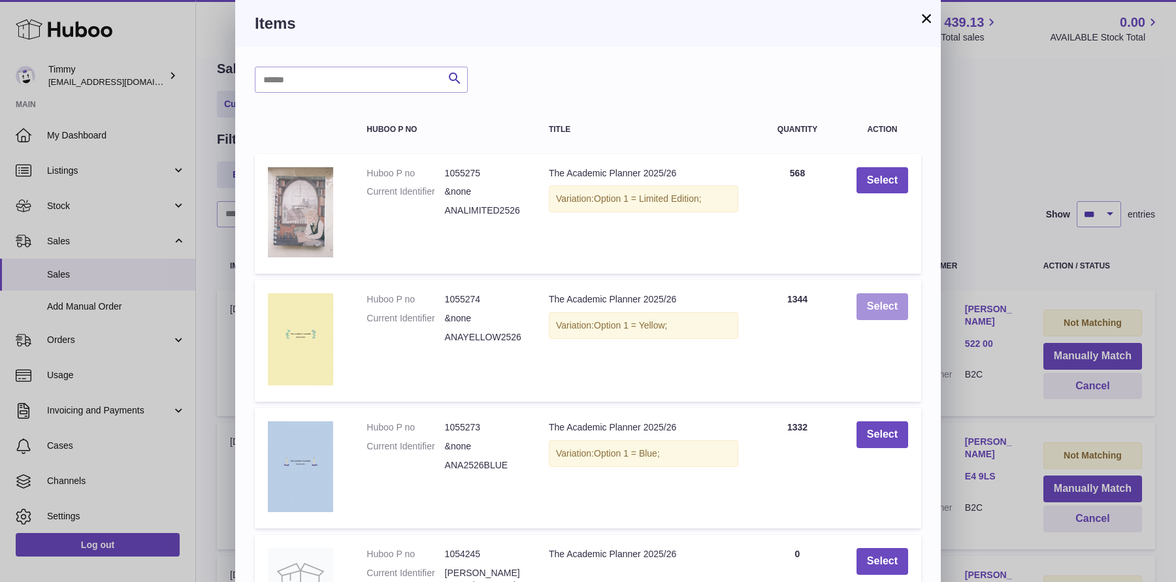
click at [875, 297] on button "Select" at bounding box center [882, 306] width 52 height 27
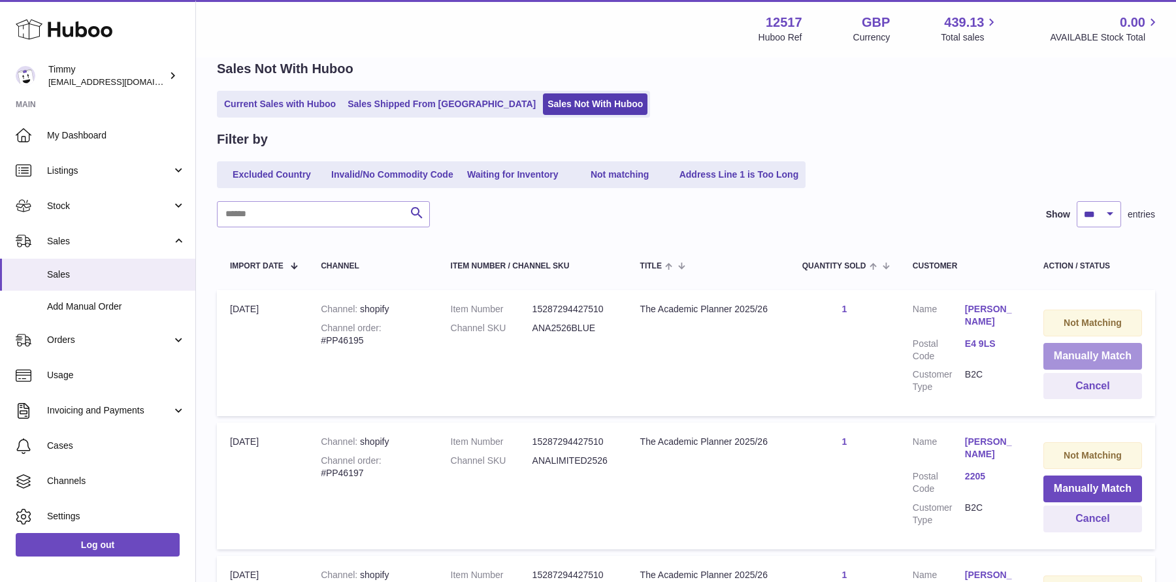
click at [1084, 363] on button "Manually Match" at bounding box center [1092, 356] width 99 height 27
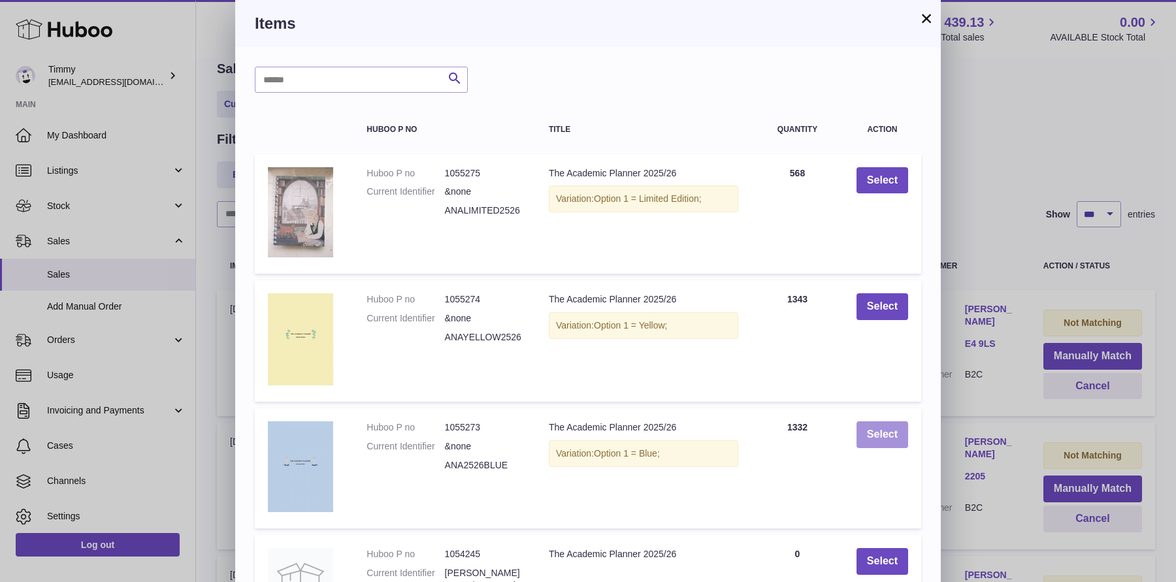
click at [886, 435] on button "Select" at bounding box center [882, 434] width 52 height 27
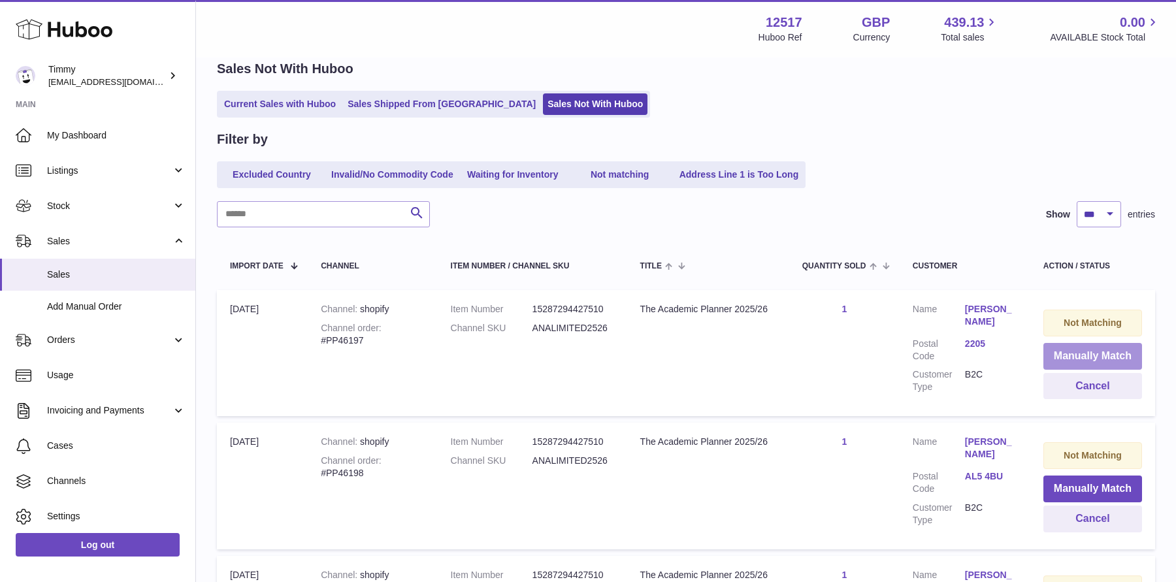
click at [1067, 355] on button "Manually Match" at bounding box center [1092, 356] width 99 height 27
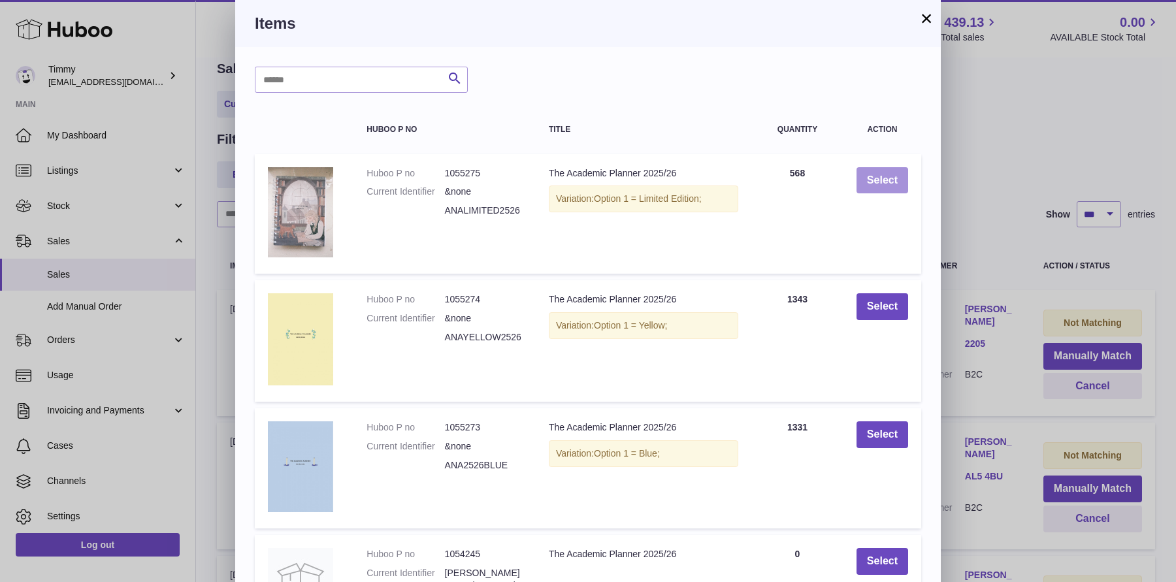
click at [879, 167] on button "Select" at bounding box center [882, 180] width 52 height 27
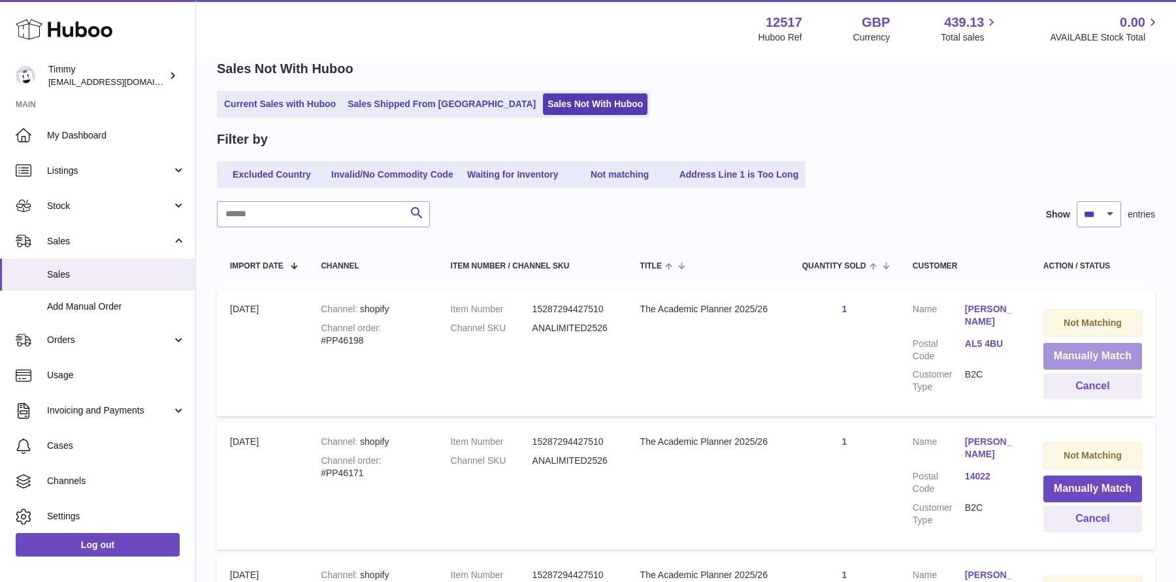
click at [1044, 357] on button "Manually Match" at bounding box center [1092, 356] width 99 height 27
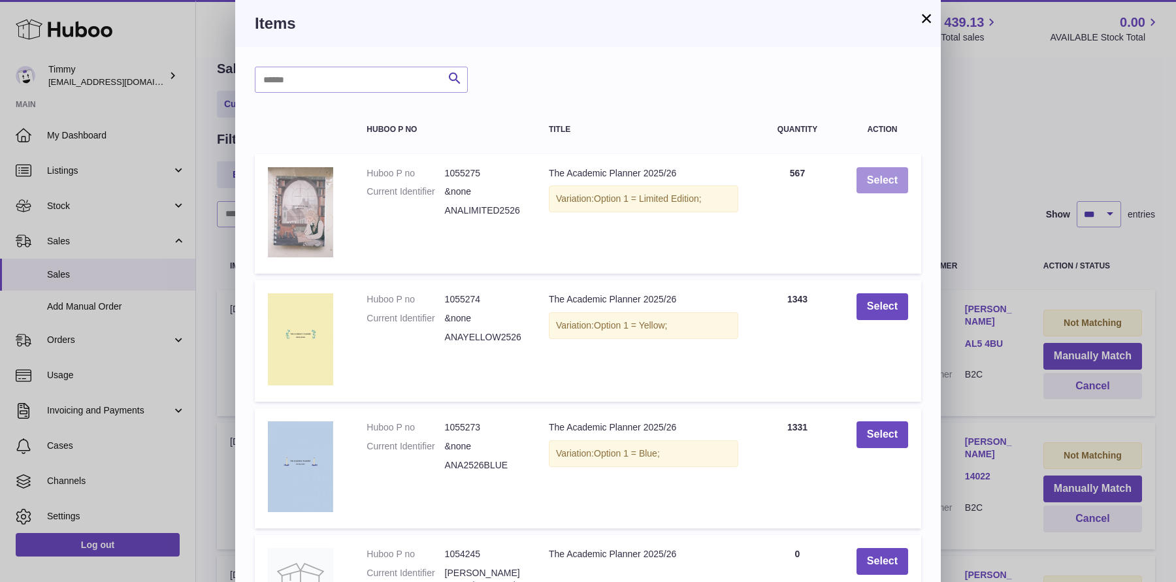
click at [897, 186] on button "Select" at bounding box center [882, 180] width 52 height 27
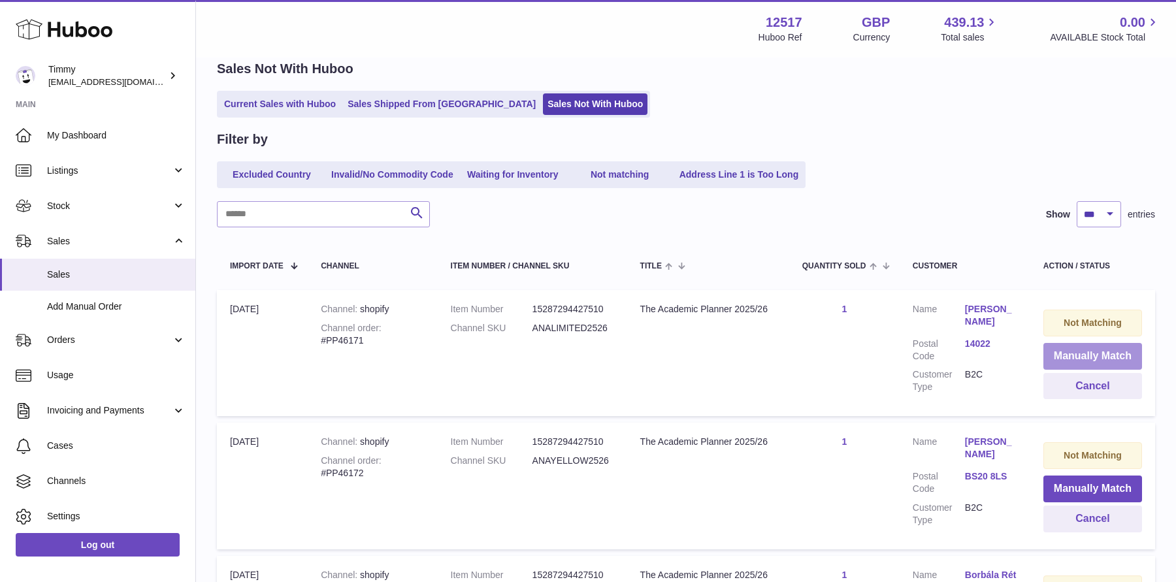
click at [1069, 358] on button "Manually Match" at bounding box center [1092, 356] width 99 height 27
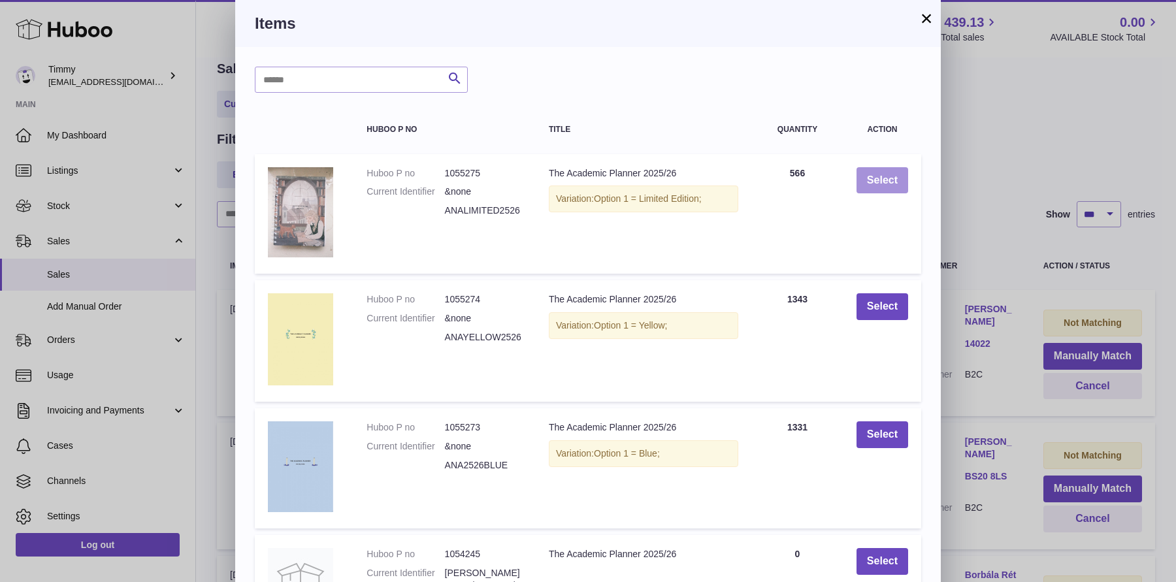
click at [865, 181] on button "Select" at bounding box center [882, 180] width 52 height 27
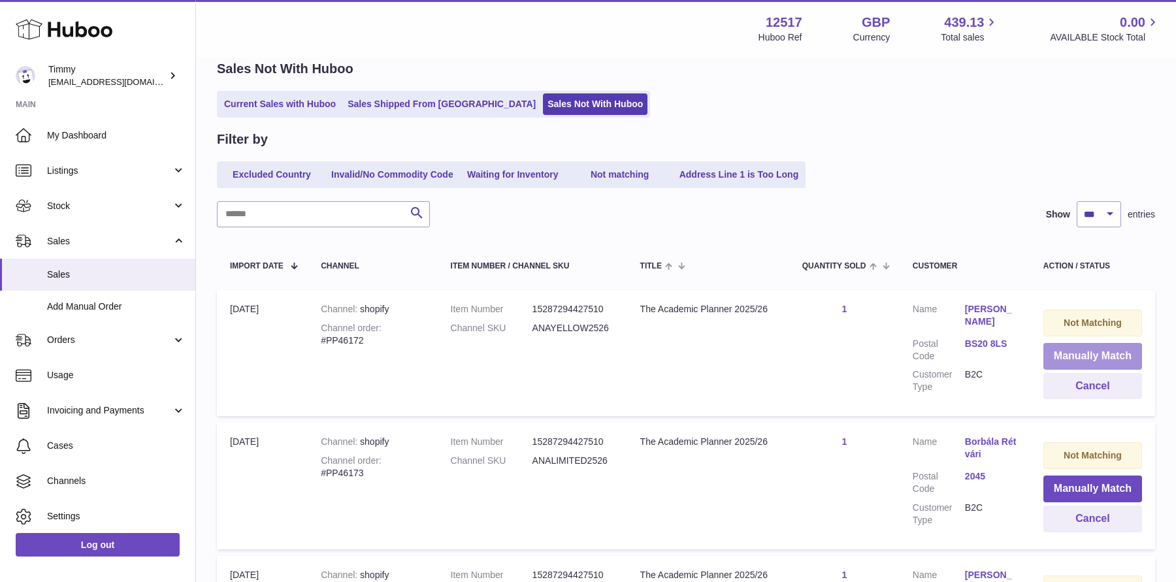
click at [1057, 355] on button "Manually Match" at bounding box center [1092, 356] width 99 height 27
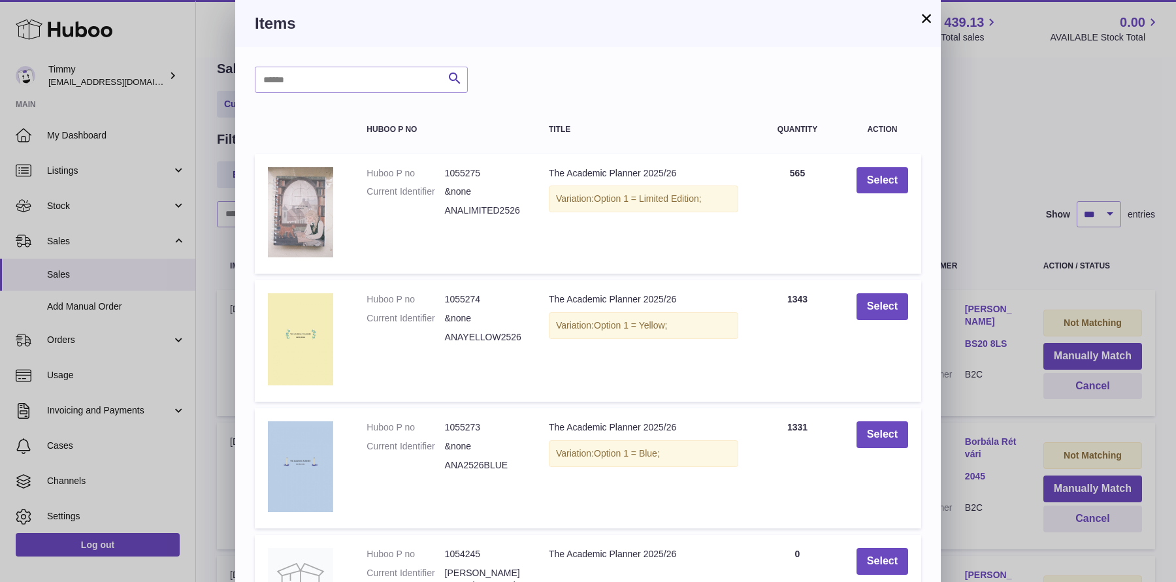
click at [889, 289] on td "Select" at bounding box center [882, 340] width 78 height 121
click at [888, 302] on button "Select" at bounding box center [882, 306] width 52 height 27
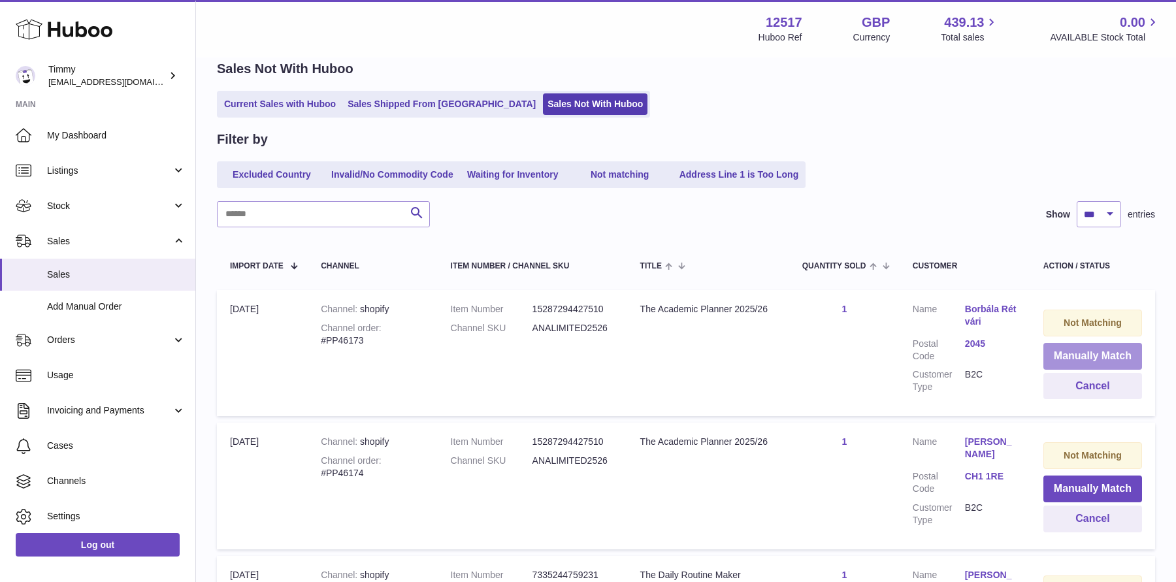
click at [1066, 359] on button "Manually Match" at bounding box center [1092, 356] width 99 height 27
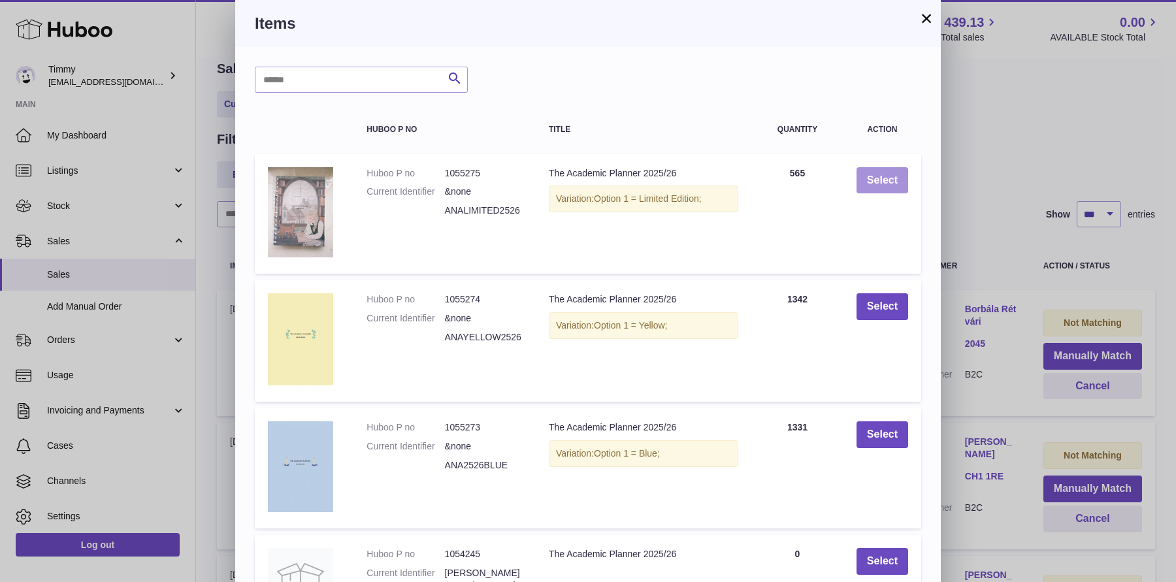
click at [884, 188] on button "Select" at bounding box center [882, 180] width 52 height 27
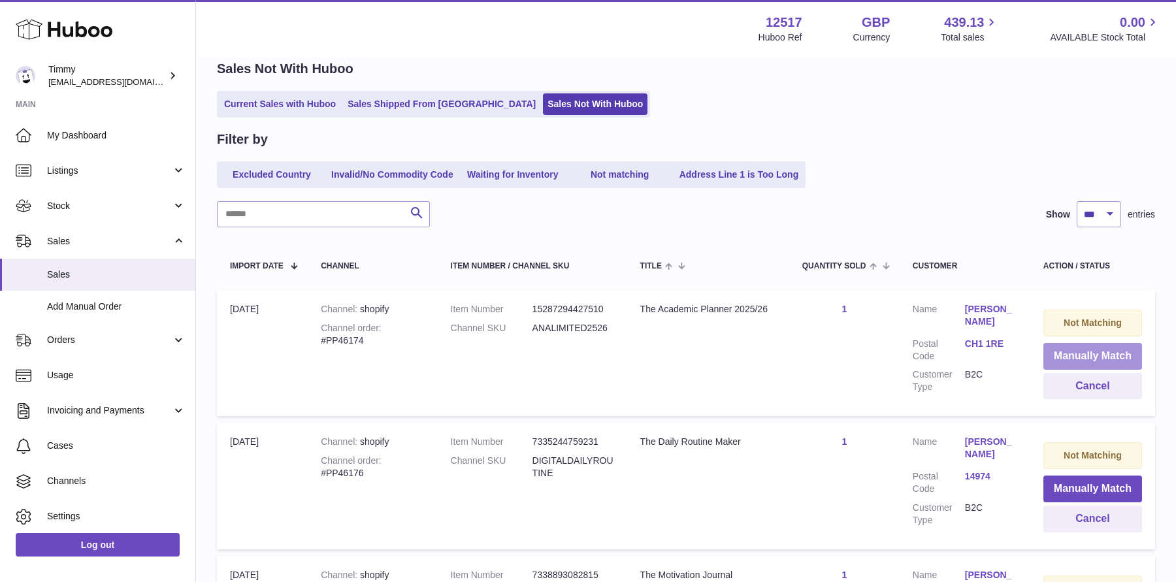
click at [1061, 361] on button "Manually Match" at bounding box center [1092, 356] width 99 height 27
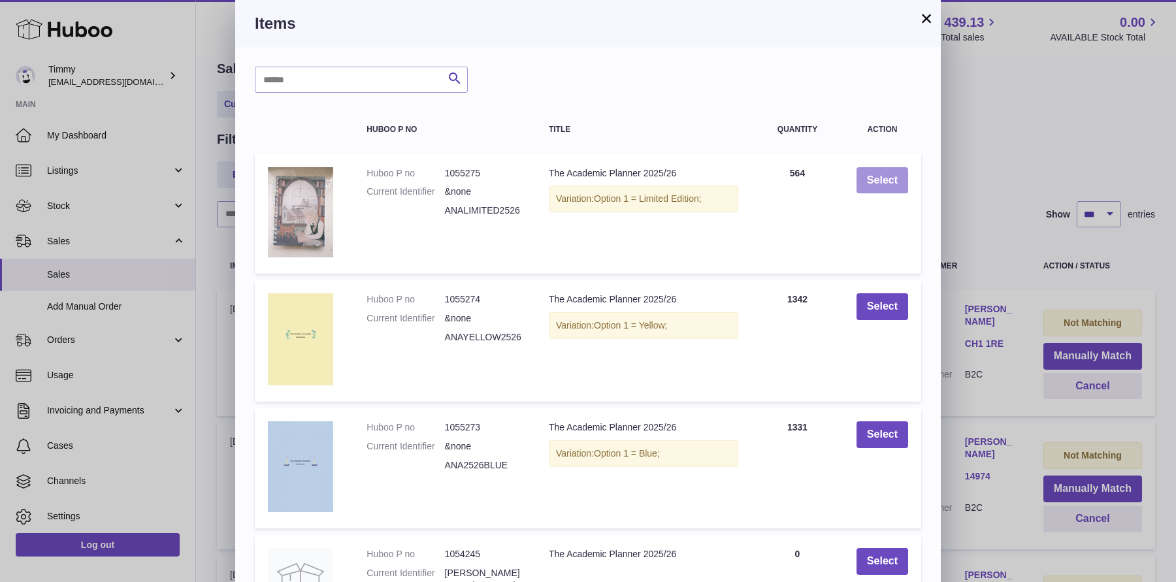
click at [882, 182] on button "Select" at bounding box center [882, 180] width 52 height 27
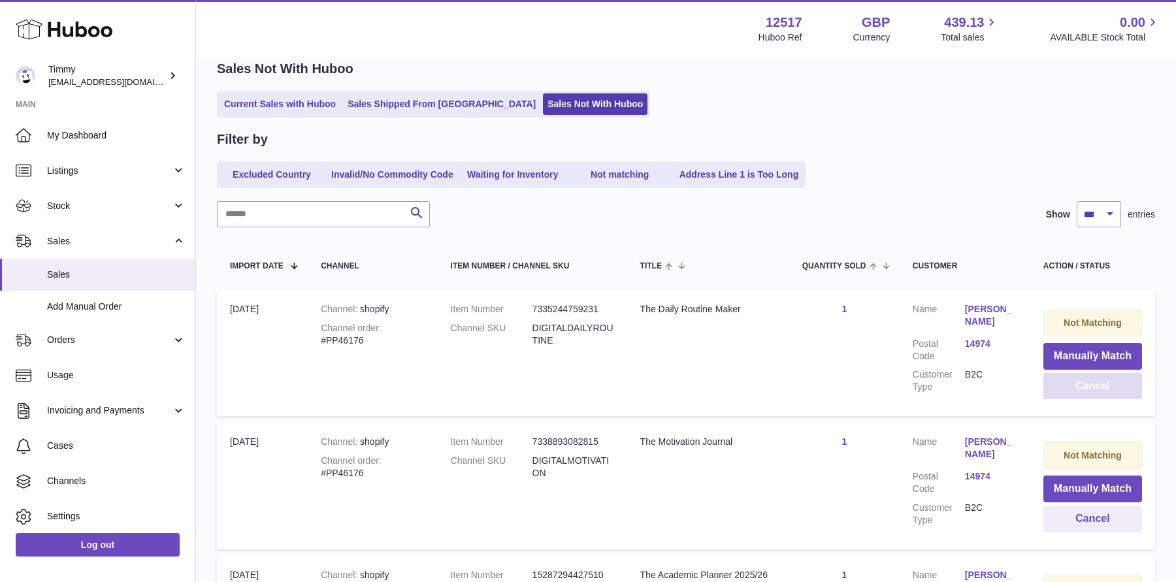
click at [1082, 387] on button "Cancel" at bounding box center [1092, 386] width 99 height 27
click at [1082, 353] on button "Manually Match" at bounding box center [1092, 356] width 99 height 27
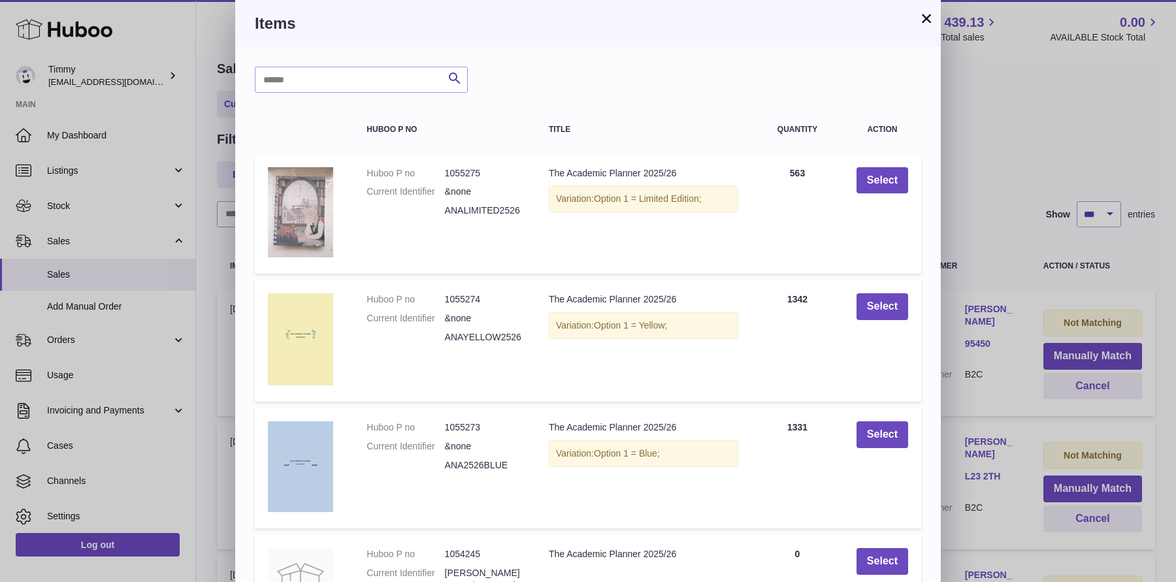
click at [867, 193] on td "Select" at bounding box center [882, 214] width 78 height 120
click at [880, 183] on button "Select" at bounding box center [882, 180] width 52 height 27
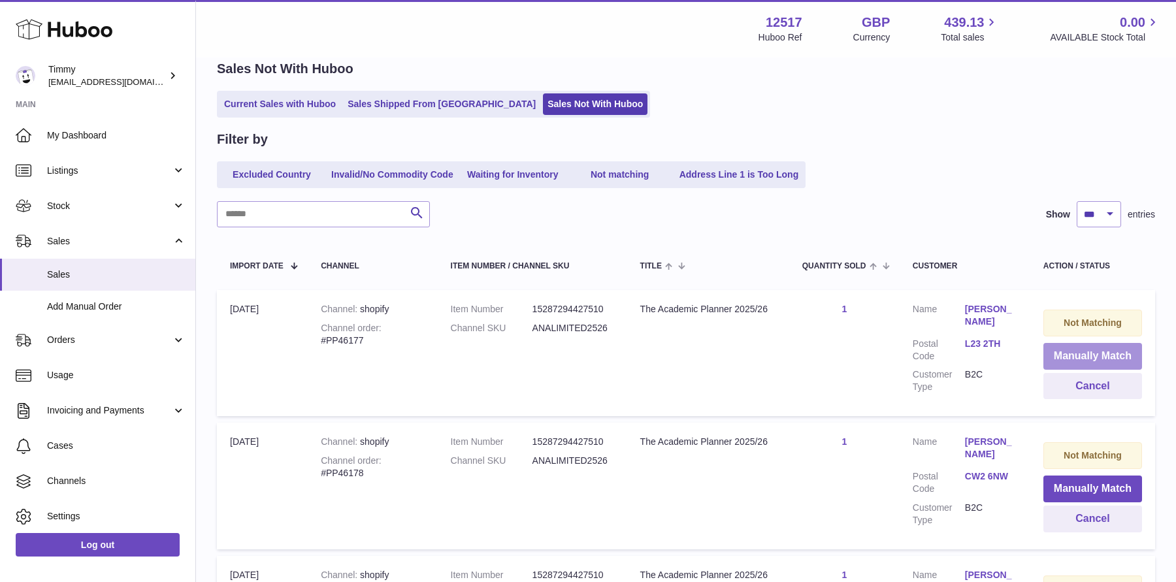
click at [1059, 353] on button "Manually Match" at bounding box center [1092, 356] width 99 height 27
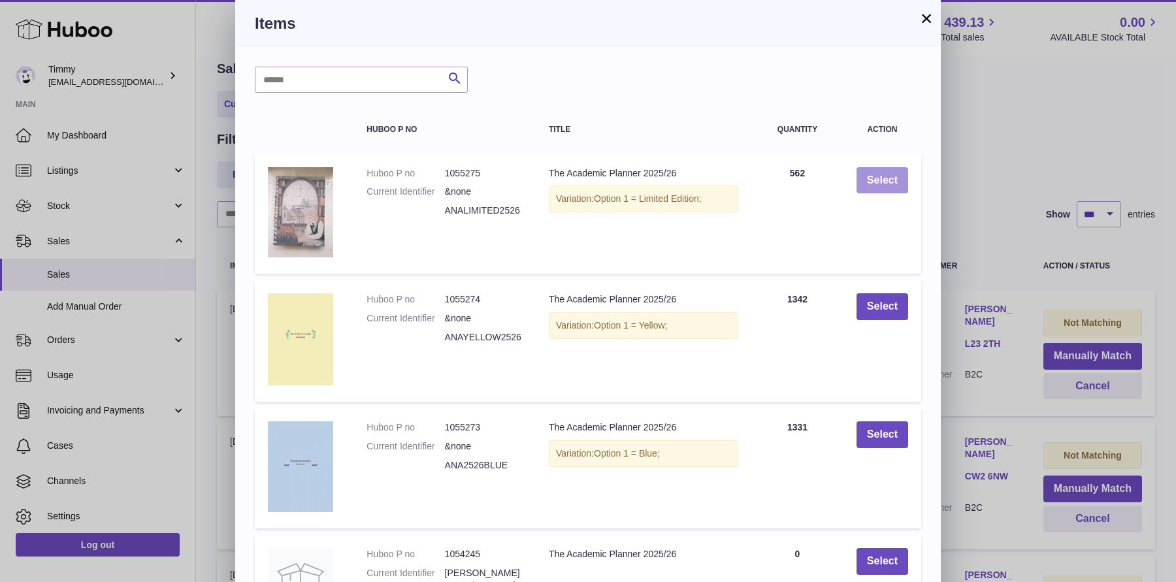
click at [872, 174] on button "Select" at bounding box center [882, 180] width 52 height 27
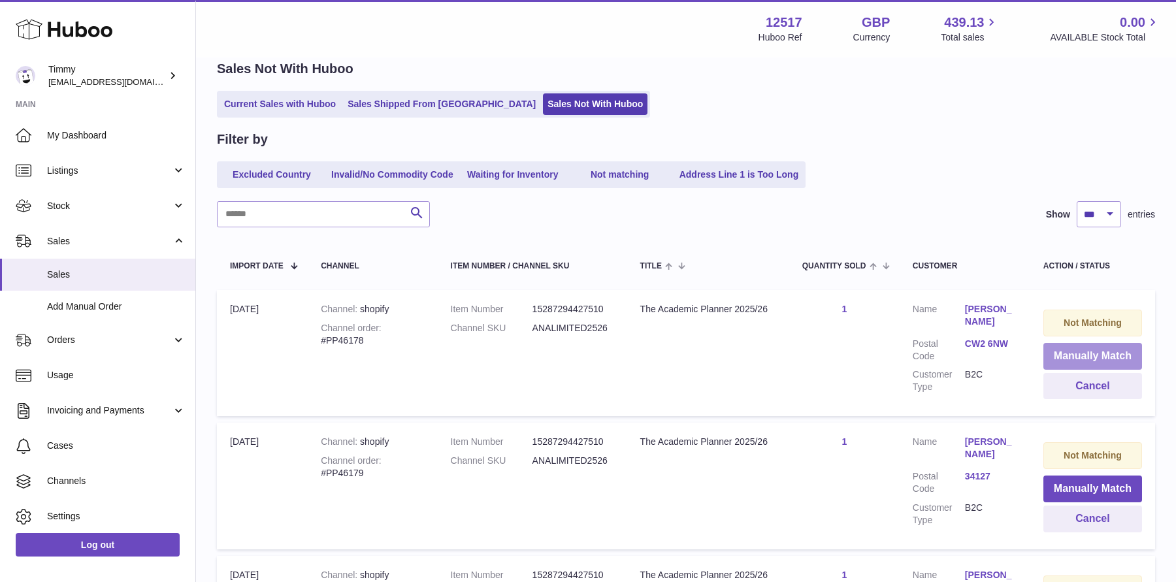
click at [1050, 354] on button "Manually Match" at bounding box center [1092, 356] width 99 height 27
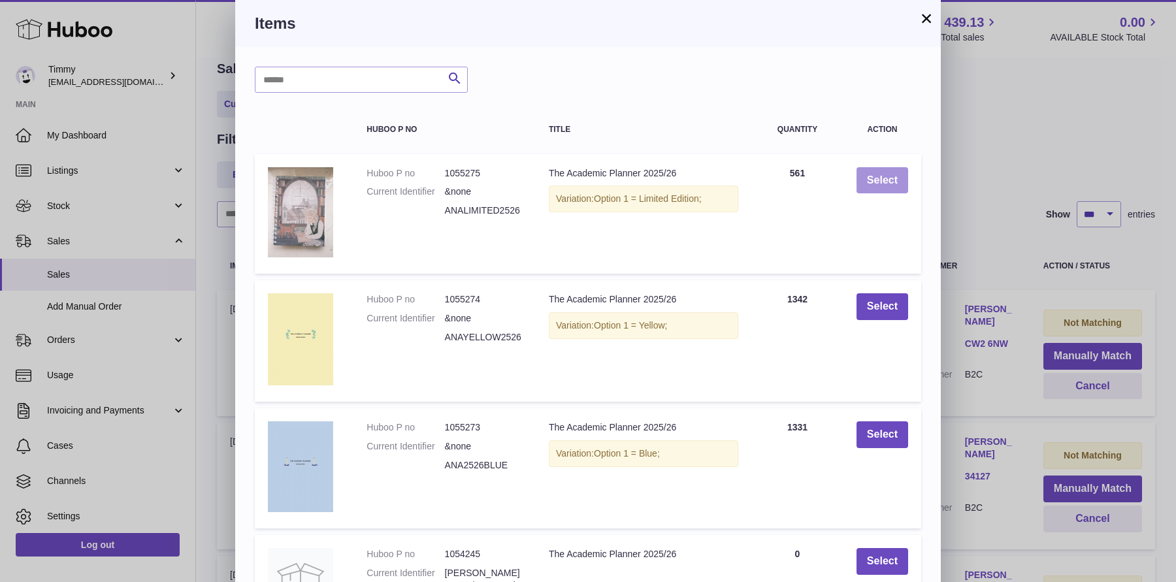
click at [877, 172] on button "Select" at bounding box center [882, 180] width 52 height 27
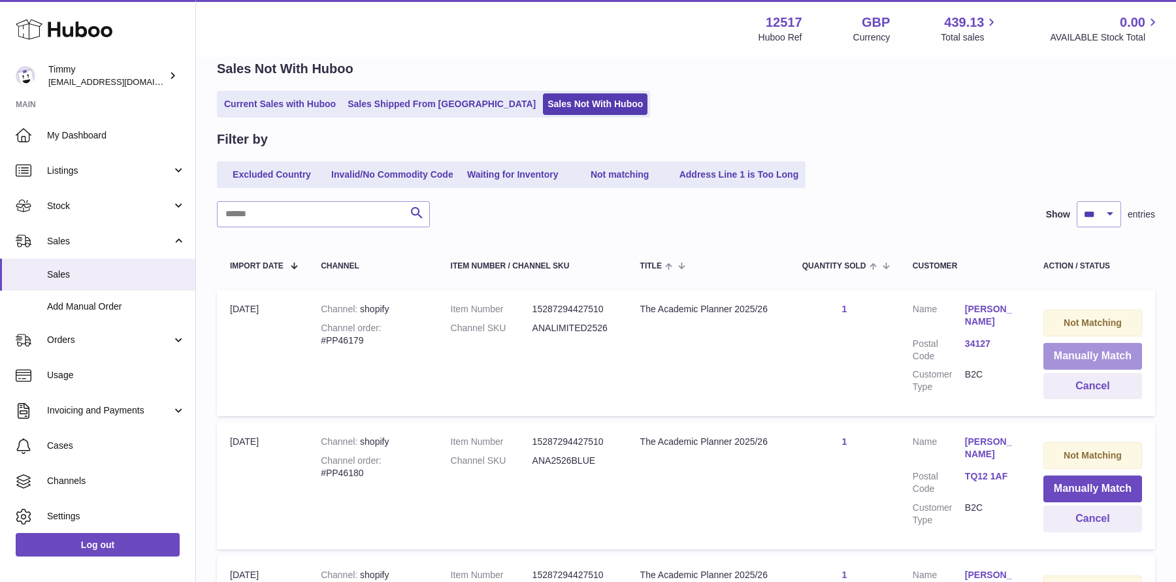
click at [1068, 361] on button "Manually Match" at bounding box center [1092, 356] width 99 height 27
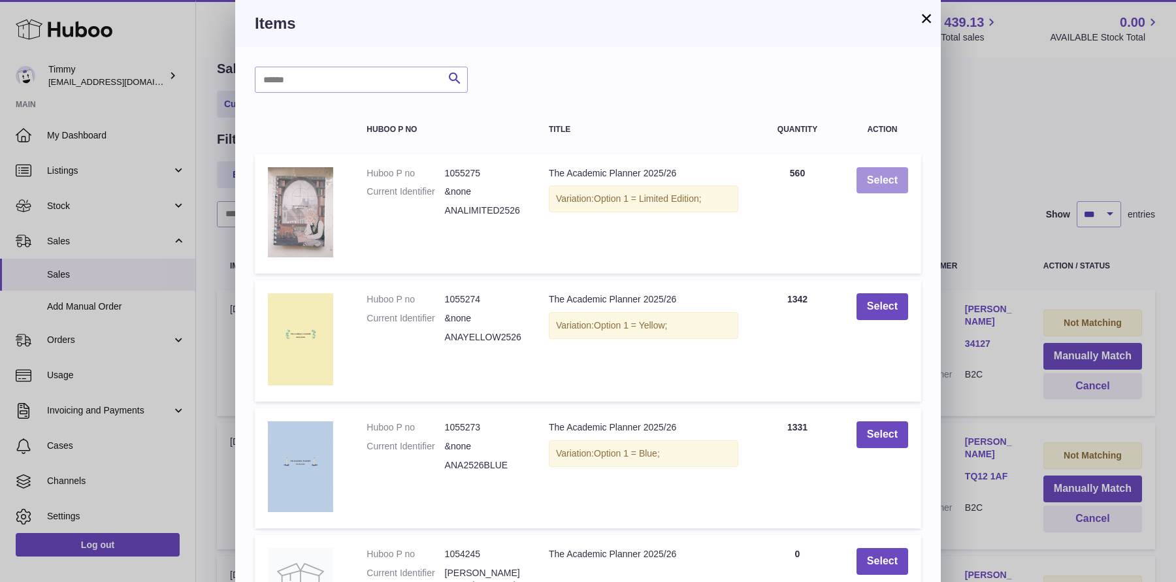
click at [869, 184] on button "Select" at bounding box center [882, 180] width 52 height 27
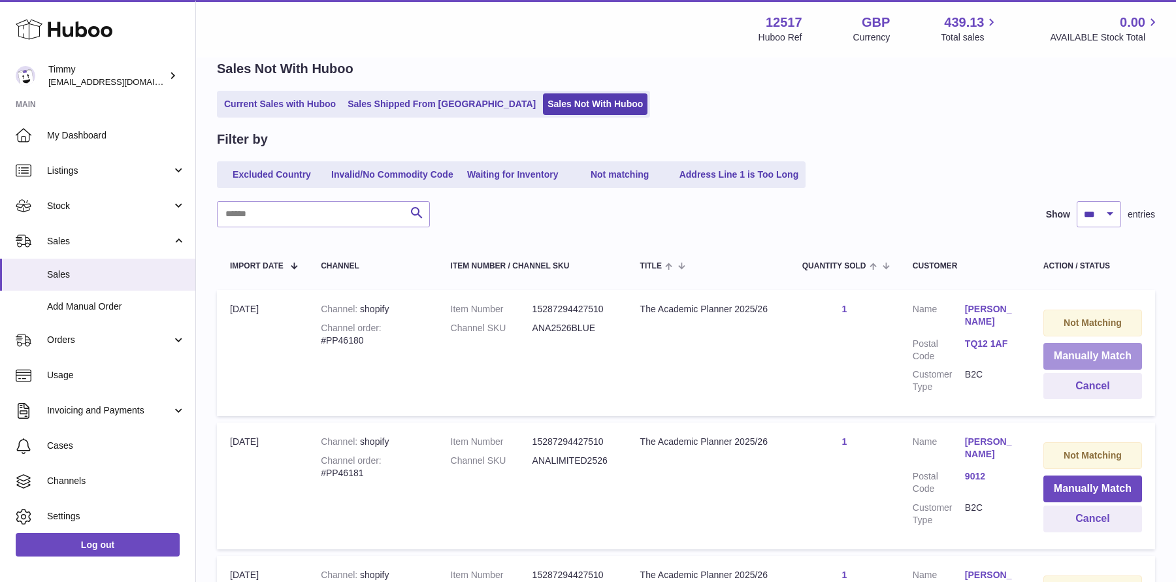
click at [1043, 349] on button "Manually Match" at bounding box center [1092, 356] width 99 height 27
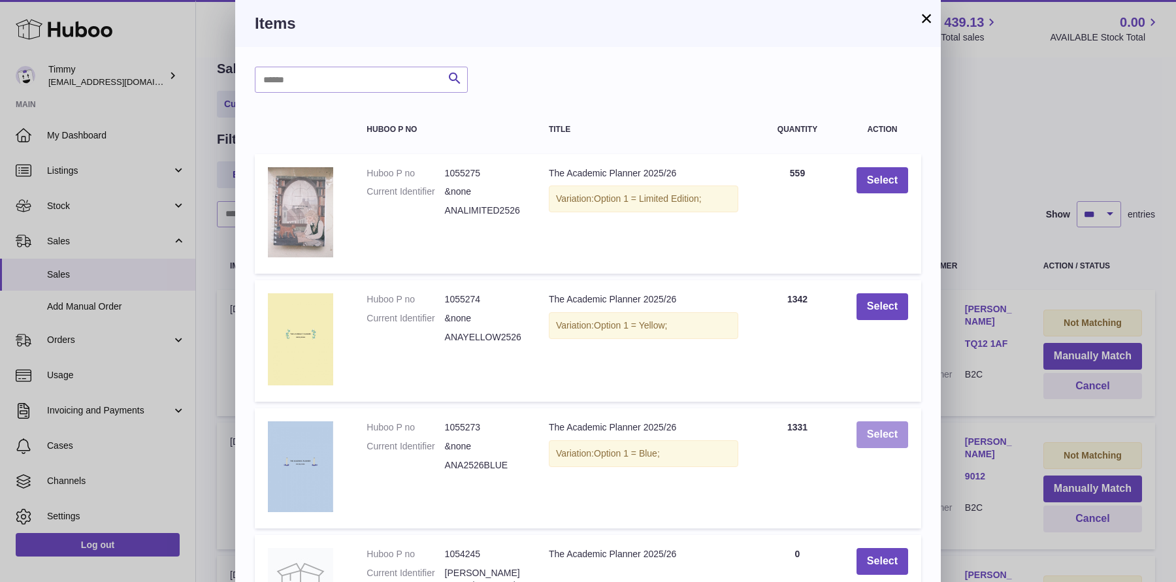
click at [893, 445] on button "Select" at bounding box center [882, 434] width 52 height 27
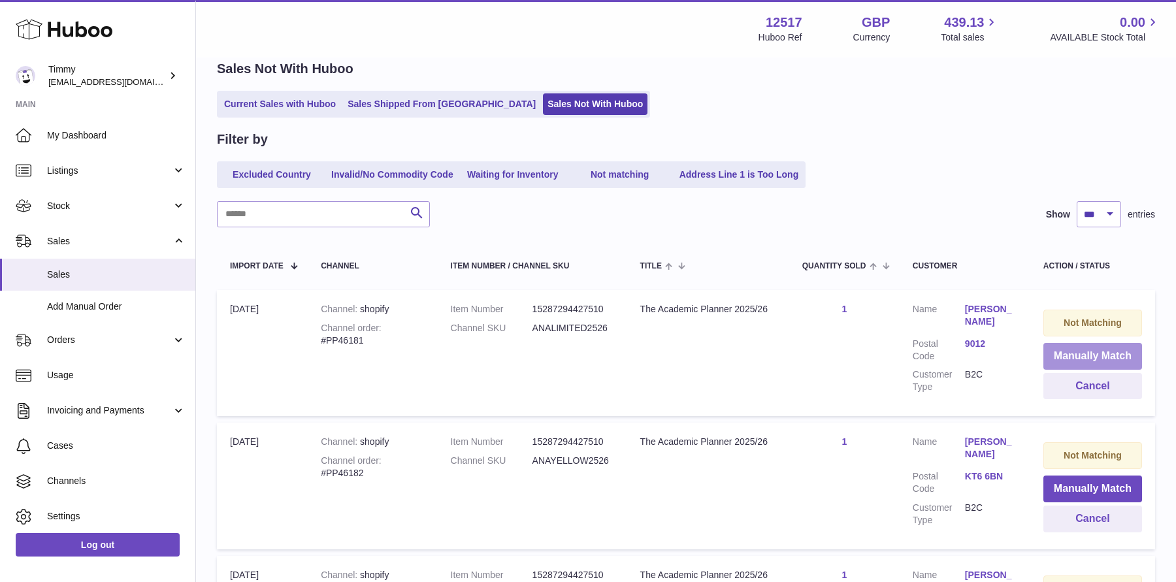
click at [1055, 357] on button "Manually Match" at bounding box center [1092, 356] width 99 height 27
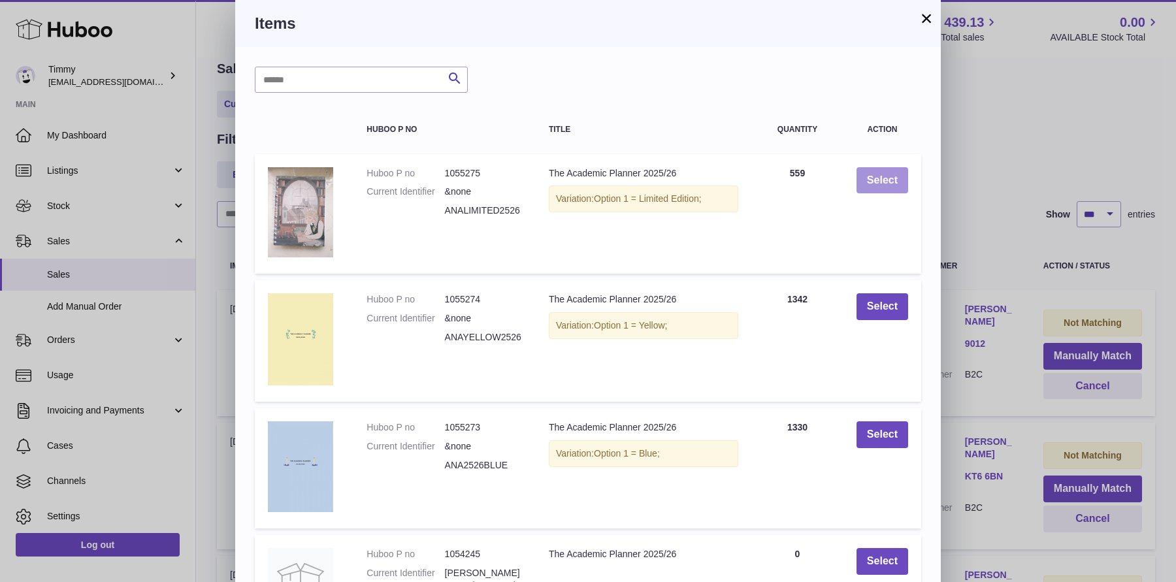
click at [869, 178] on button "Select" at bounding box center [882, 180] width 52 height 27
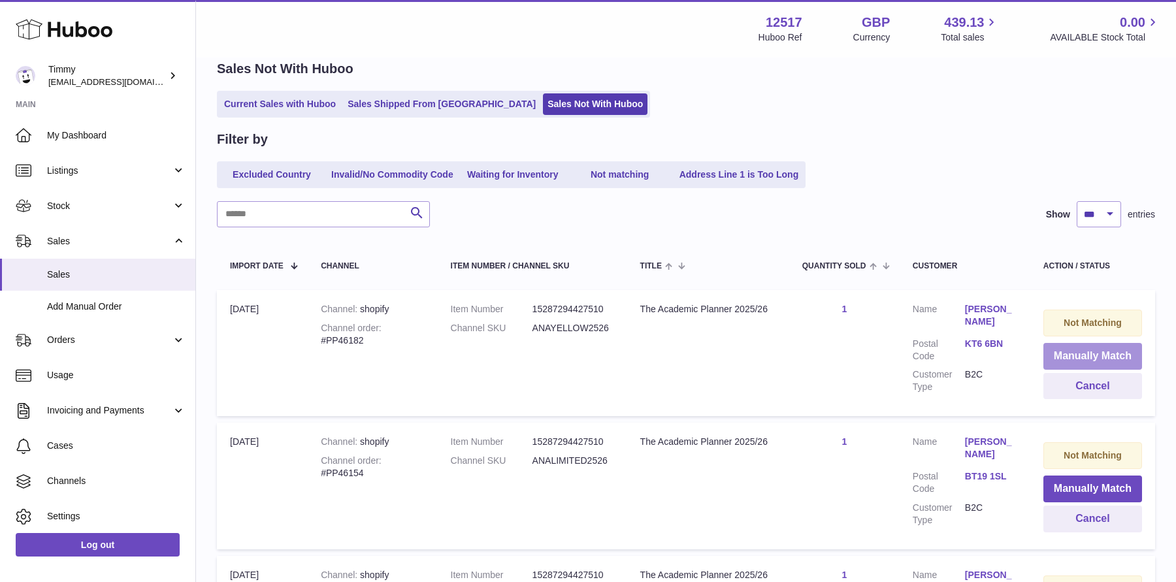
click at [1071, 355] on button "Manually Match" at bounding box center [1092, 356] width 99 height 27
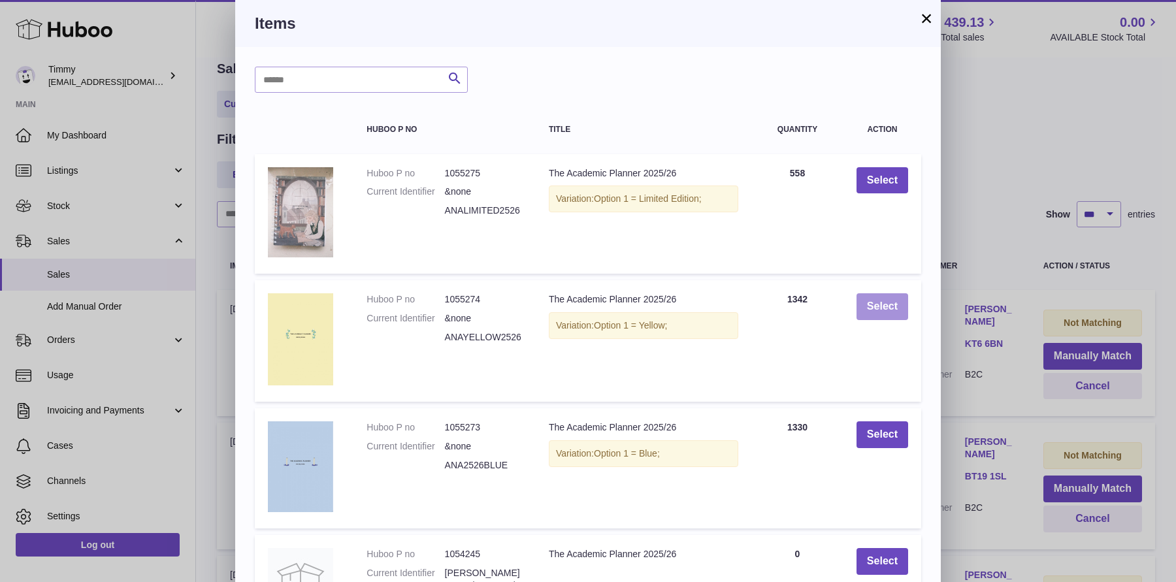
click at [888, 304] on button "Select" at bounding box center [882, 306] width 52 height 27
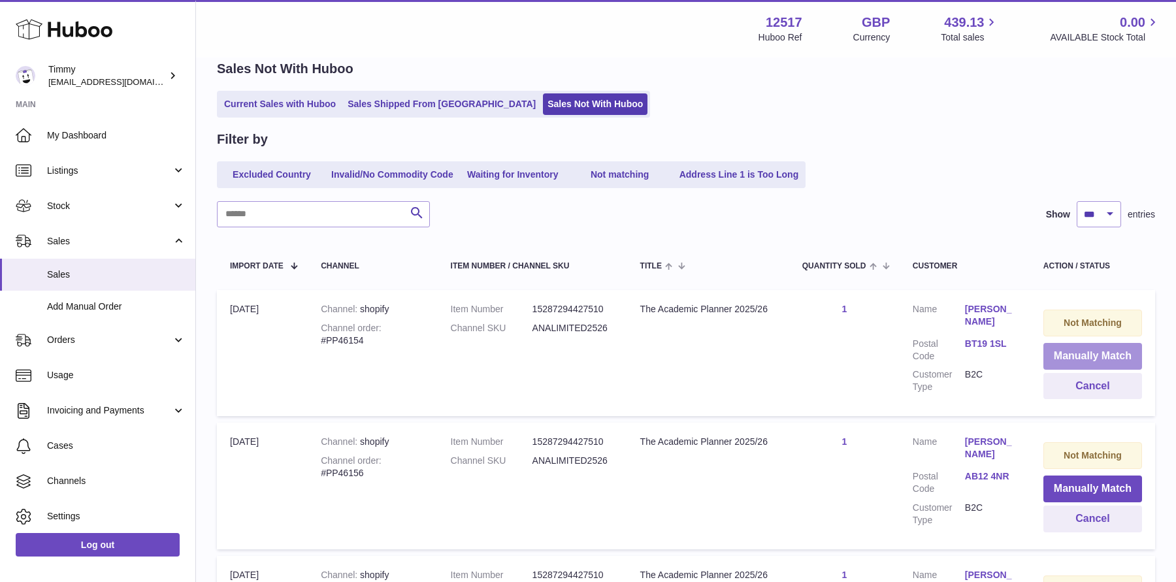
click at [1056, 364] on button "Manually Match" at bounding box center [1092, 356] width 99 height 27
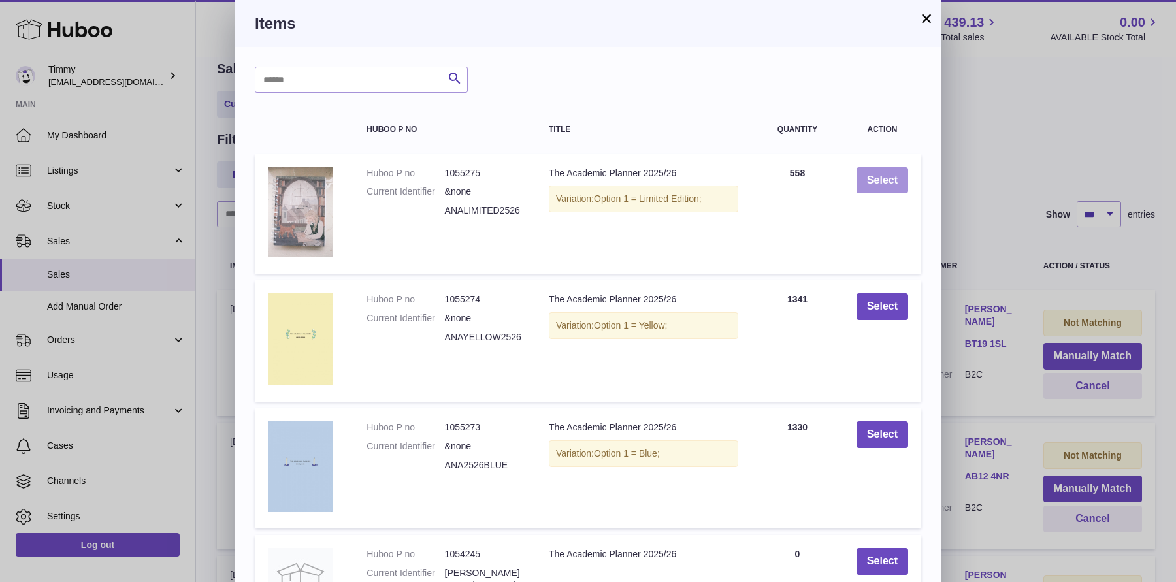
click at [895, 173] on button "Select" at bounding box center [882, 180] width 52 height 27
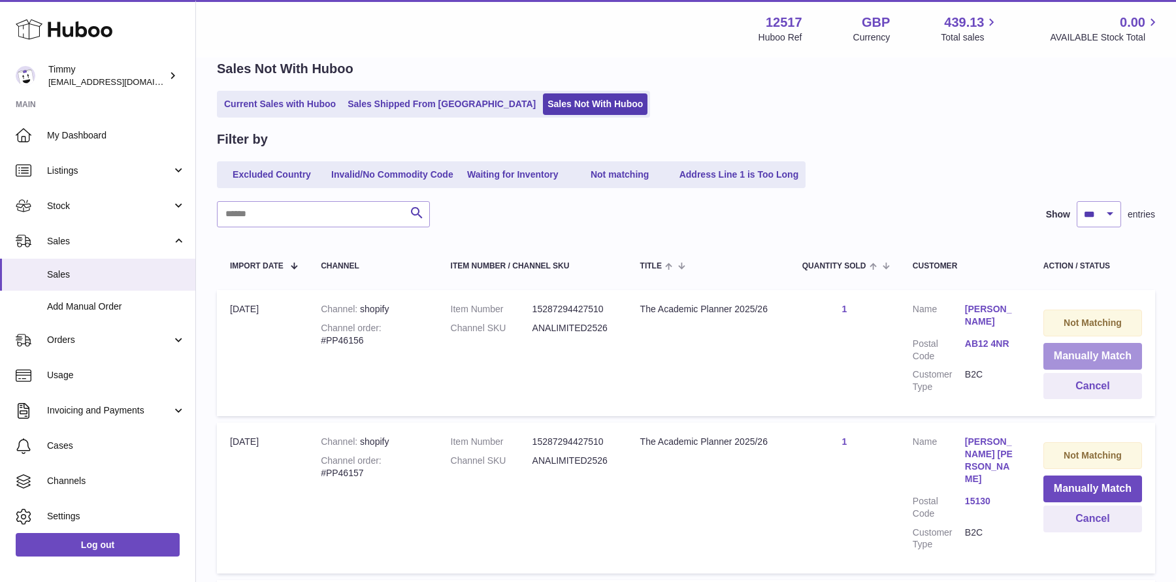
click at [1088, 351] on button "Manually Match" at bounding box center [1092, 356] width 99 height 27
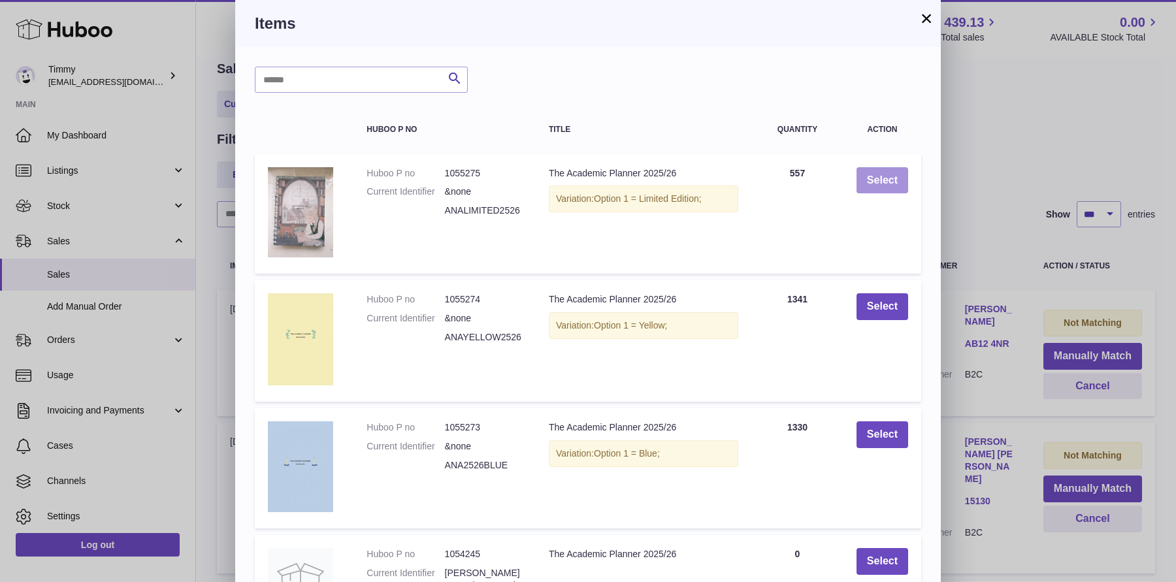
click at [897, 192] on button "Select" at bounding box center [882, 180] width 52 height 27
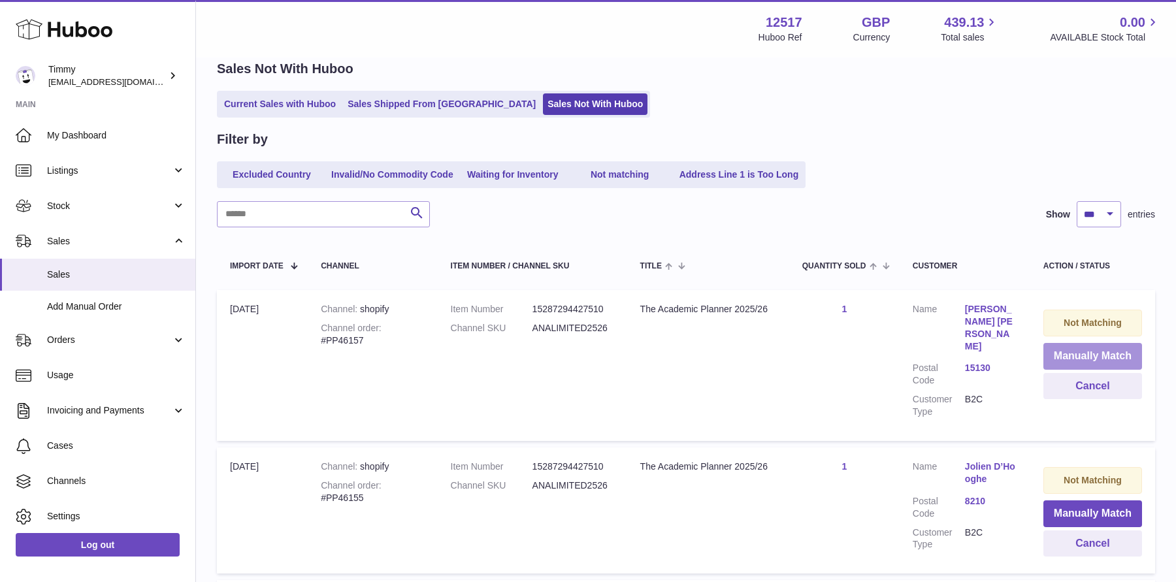
click at [1057, 362] on button "Manually Match" at bounding box center [1092, 356] width 99 height 27
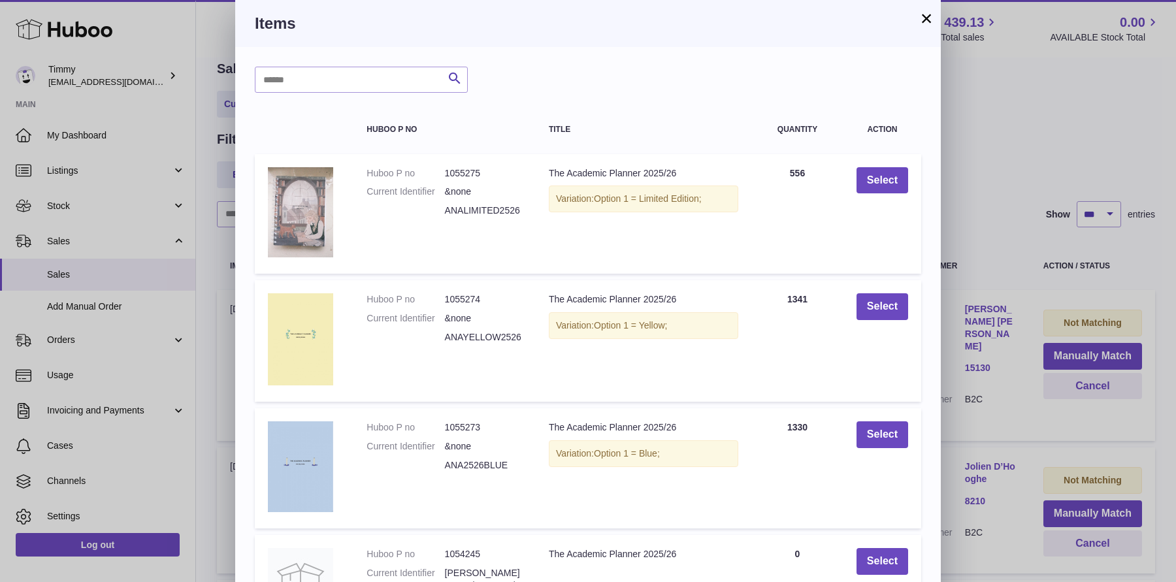
click at [855, 180] on td "Select" at bounding box center [882, 214] width 78 height 120
click at [879, 182] on button "Select" at bounding box center [882, 180] width 52 height 27
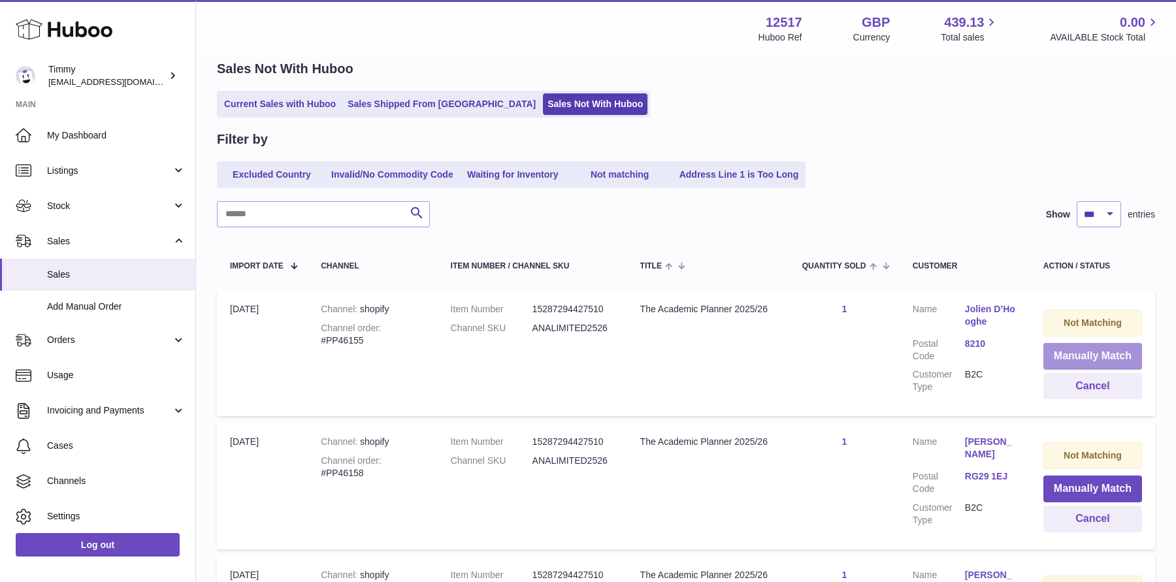
click at [1057, 357] on button "Manually Match" at bounding box center [1092, 356] width 99 height 27
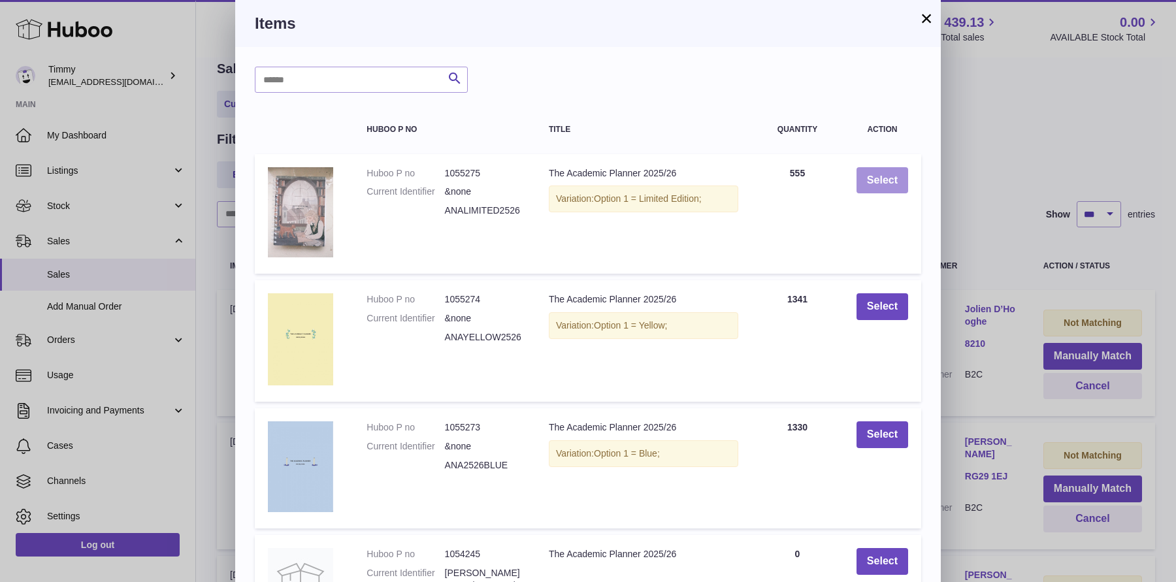
click at [896, 186] on button "Select" at bounding box center [882, 180] width 52 height 27
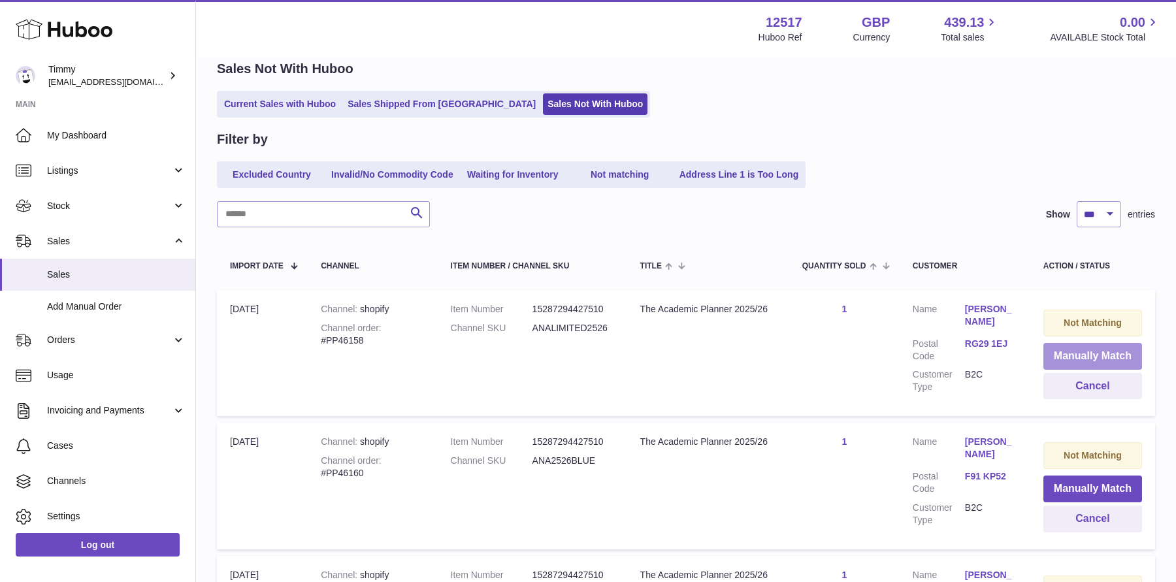
click at [1081, 358] on button "Manually Match" at bounding box center [1092, 356] width 99 height 27
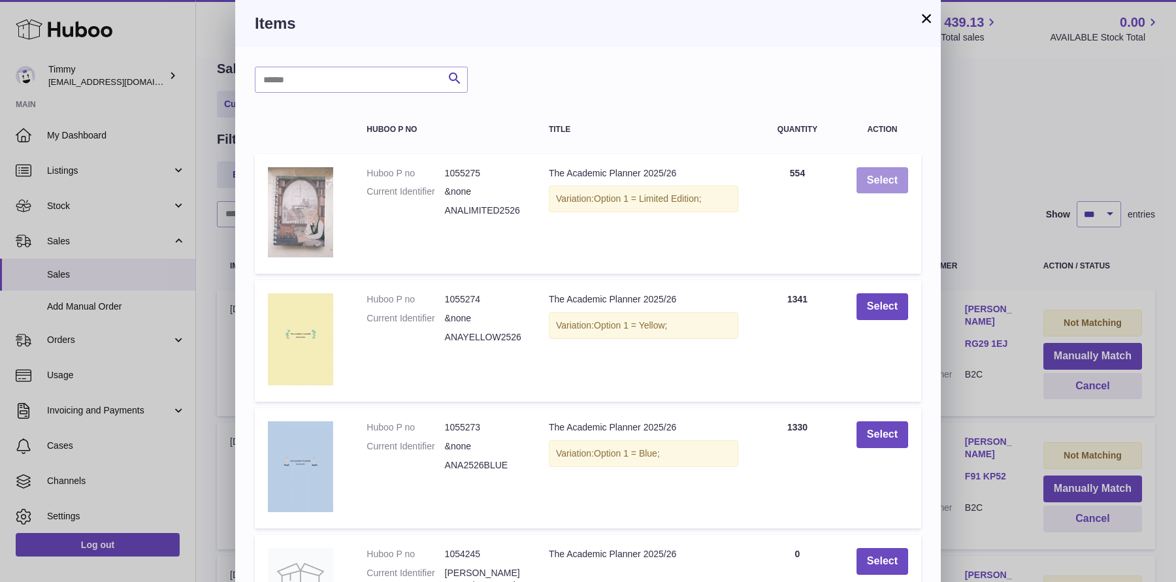
click at [903, 183] on button "Select" at bounding box center [882, 180] width 52 height 27
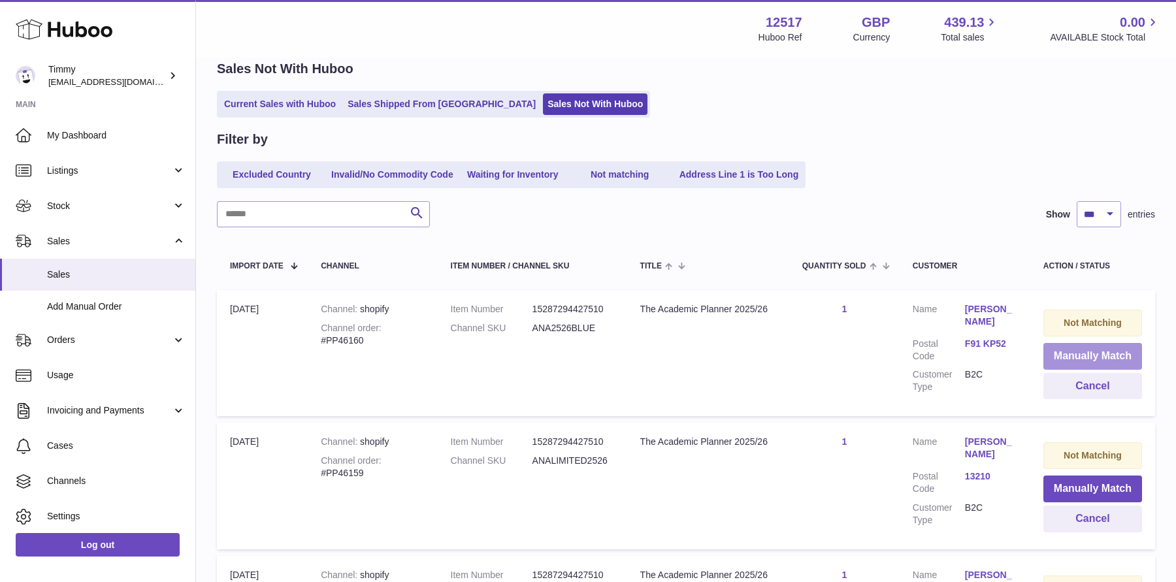
click at [1097, 362] on button "Manually Match" at bounding box center [1092, 356] width 99 height 27
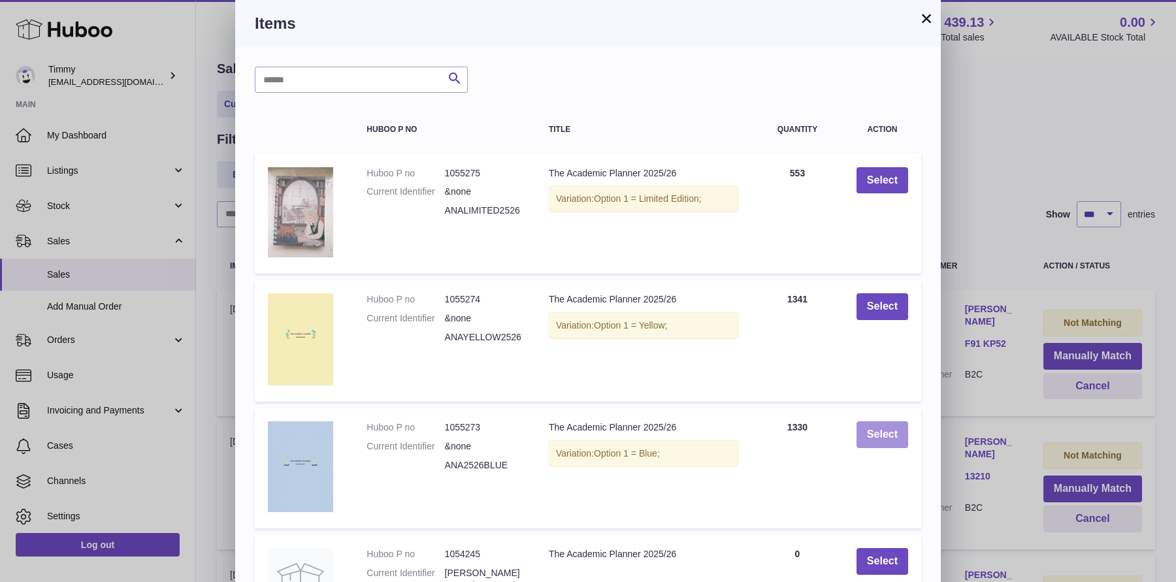
click at [875, 430] on button "Select" at bounding box center [882, 434] width 52 height 27
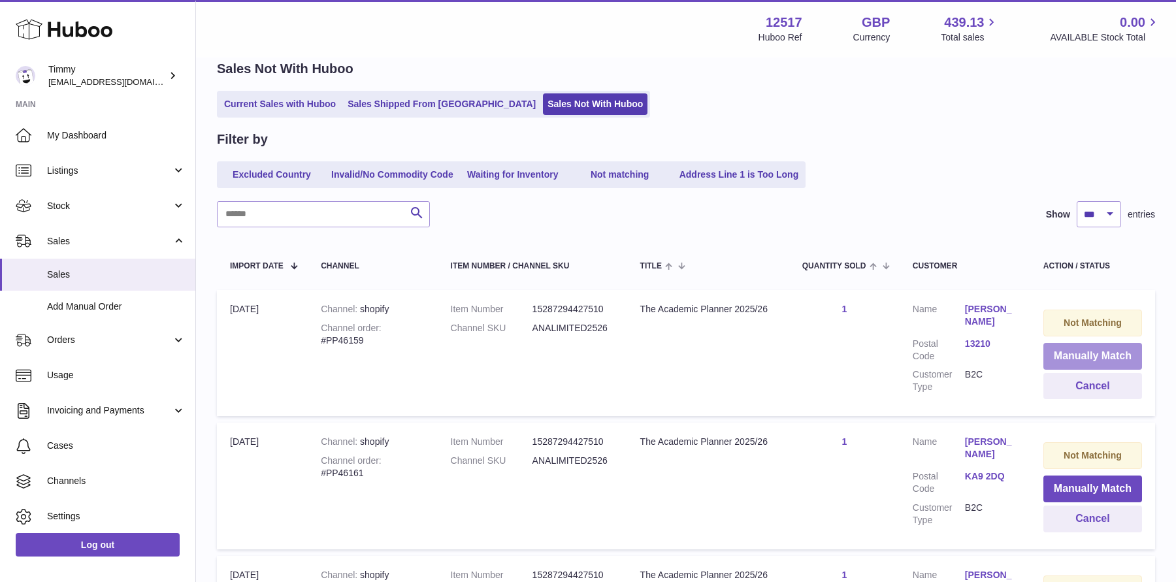
click at [1084, 363] on button "Manually Match" at bounding box center [1092, 356] width 99 height 27
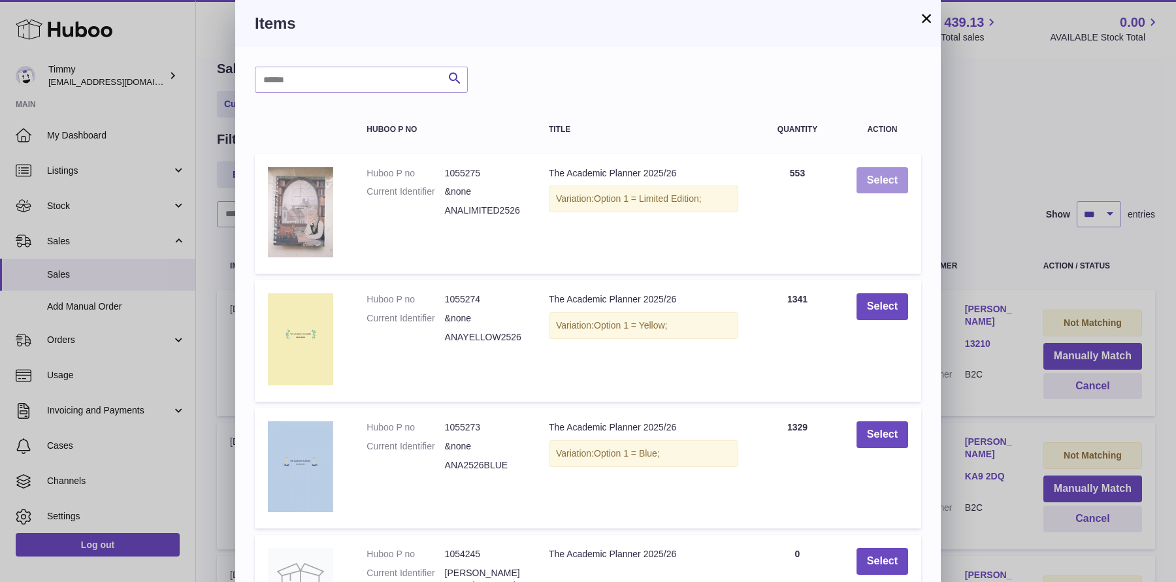
click at [880, 185] on button "Select" at bounding box center [882, 180] width 52 height 27
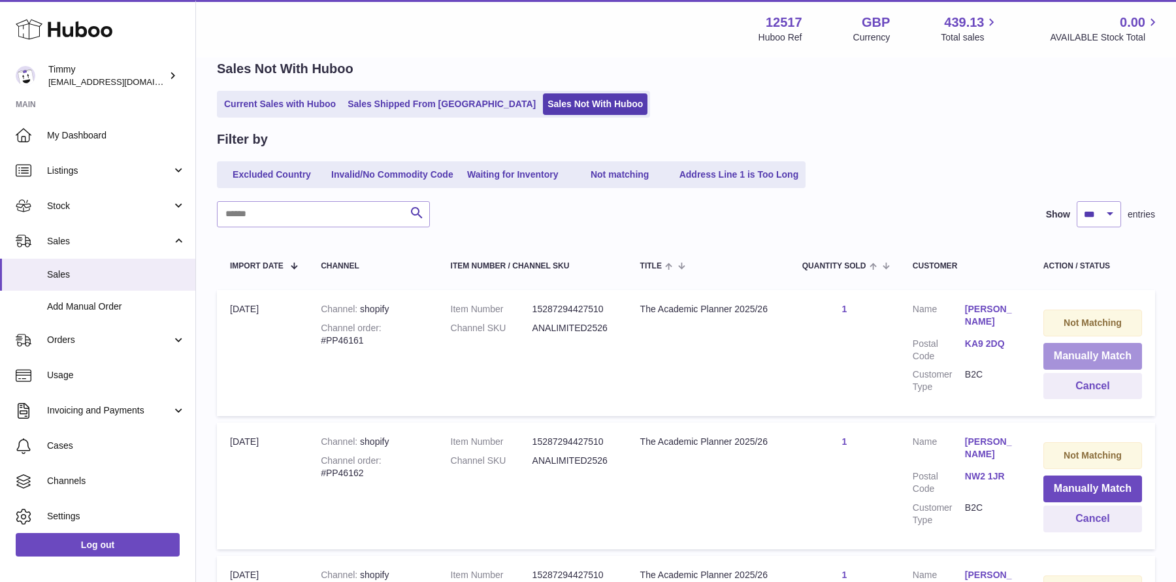
click at [1059, 351] on button "Manually Match" at bounding box center [1092, 356] width 99 height 27
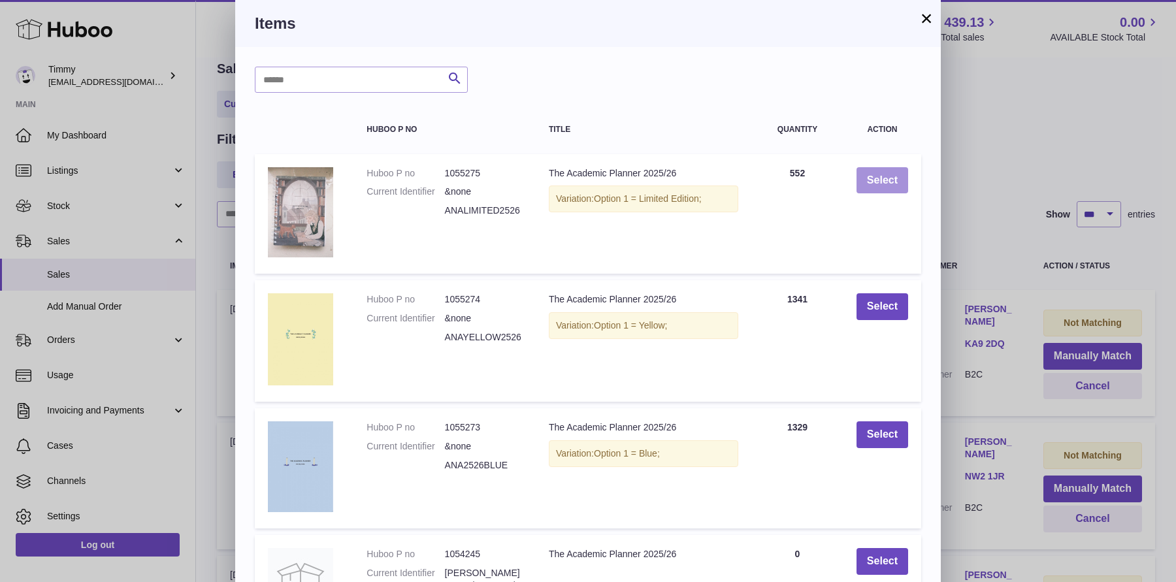
click at [870, 186] on button "Select" at bounding box center [882, 180] width 52 height 27
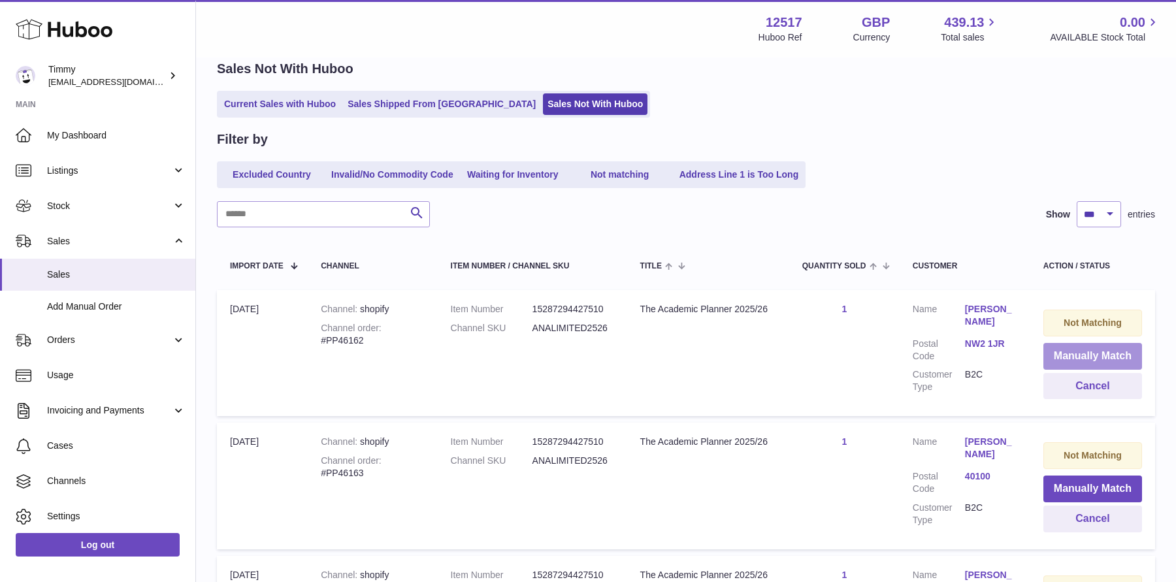
click at [1095, 363] on button "Manually Match" at bounding box center [1092, 356] width 99 height 27
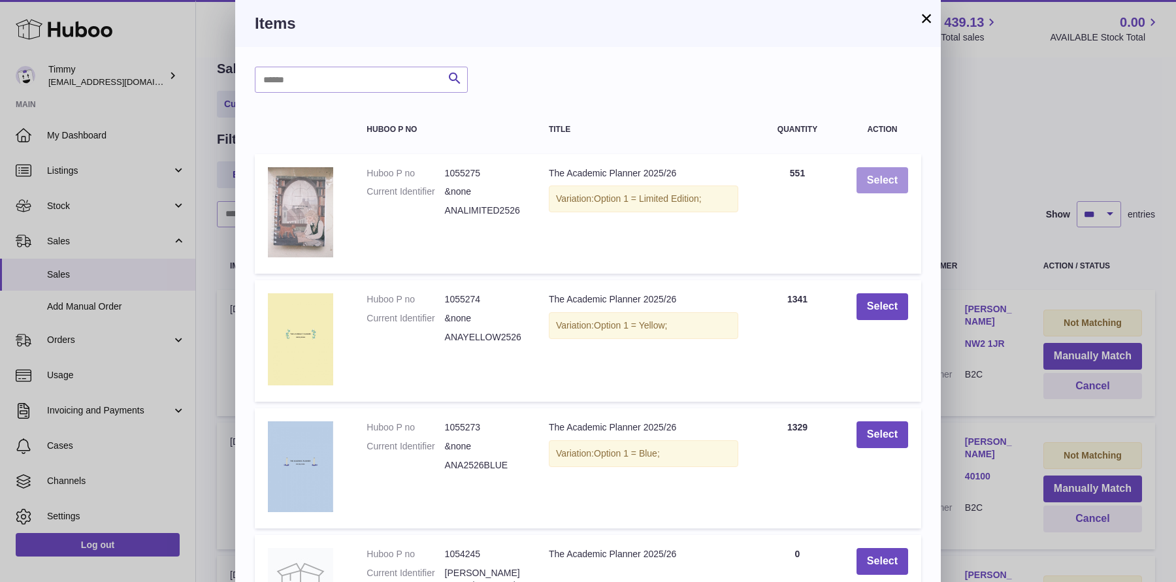
click at [888, 172] on button "Select" at bounding box center [882, 180] width 52 height 27
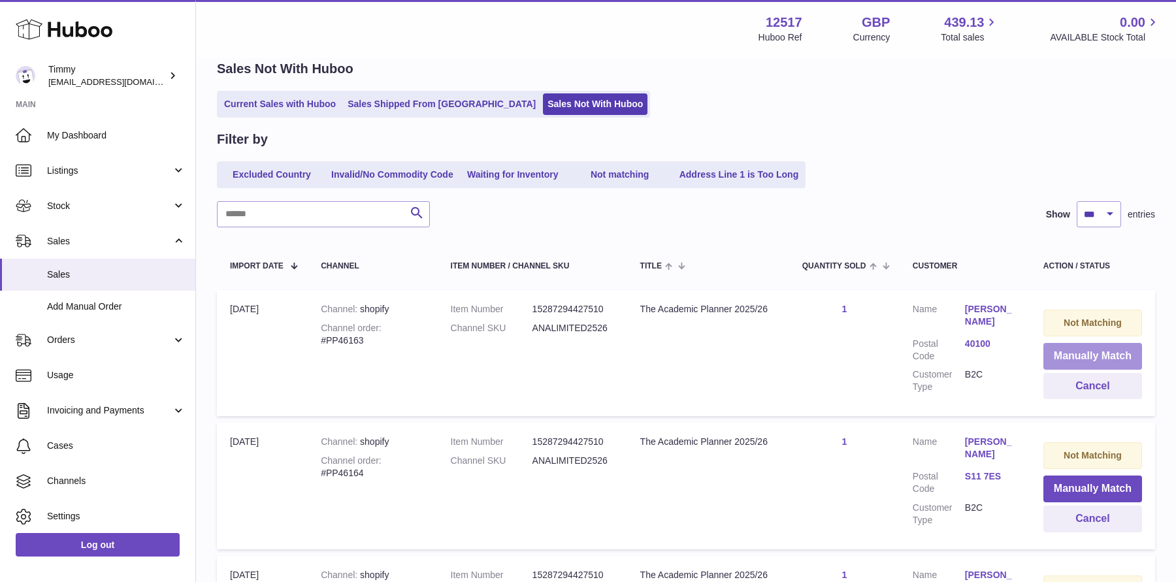
click at [1068, 359] on button "Manually Match" at bounding box center [1092, 356] width 99 height 27
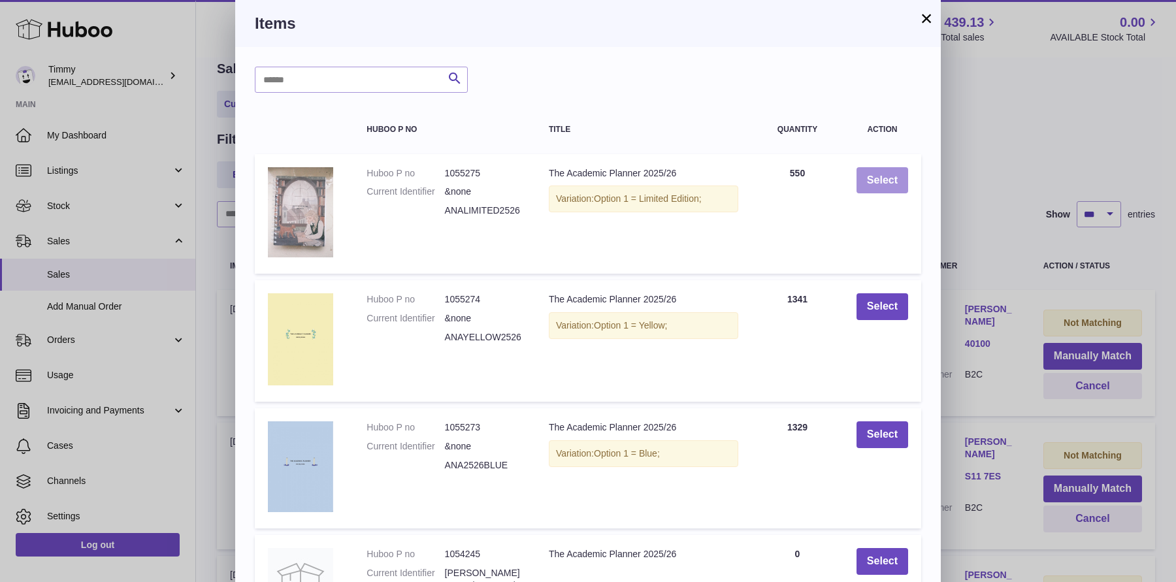
click at [882, 186] on button "Select" at bounding box center [882, 180] width 52 height 27
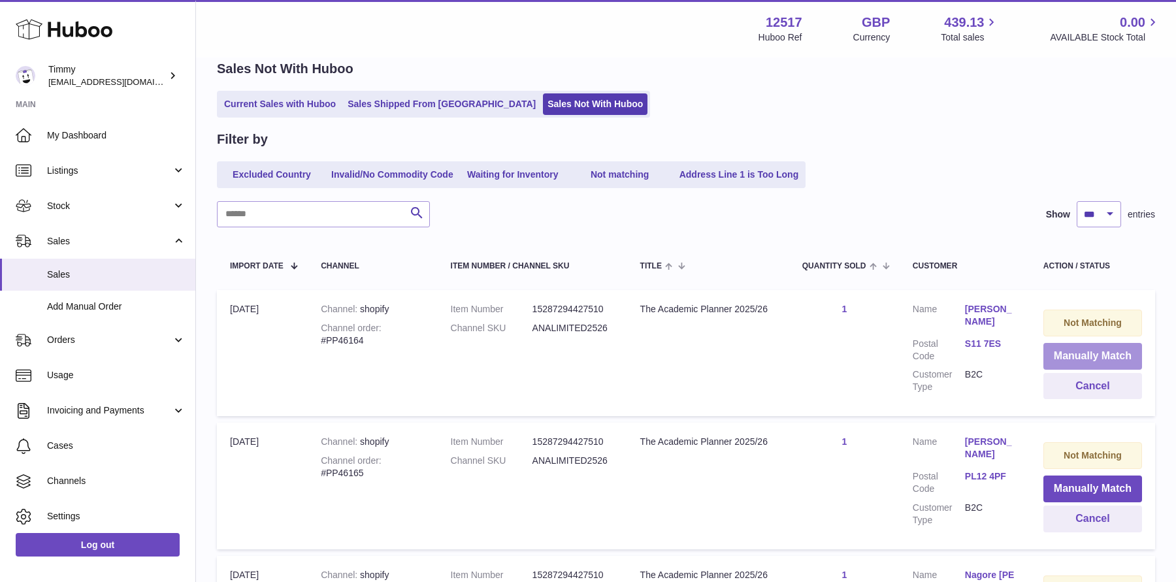
click at [1056, 357] on button "Manually Match" at bounding box center [1092, 356] width 99 height 27
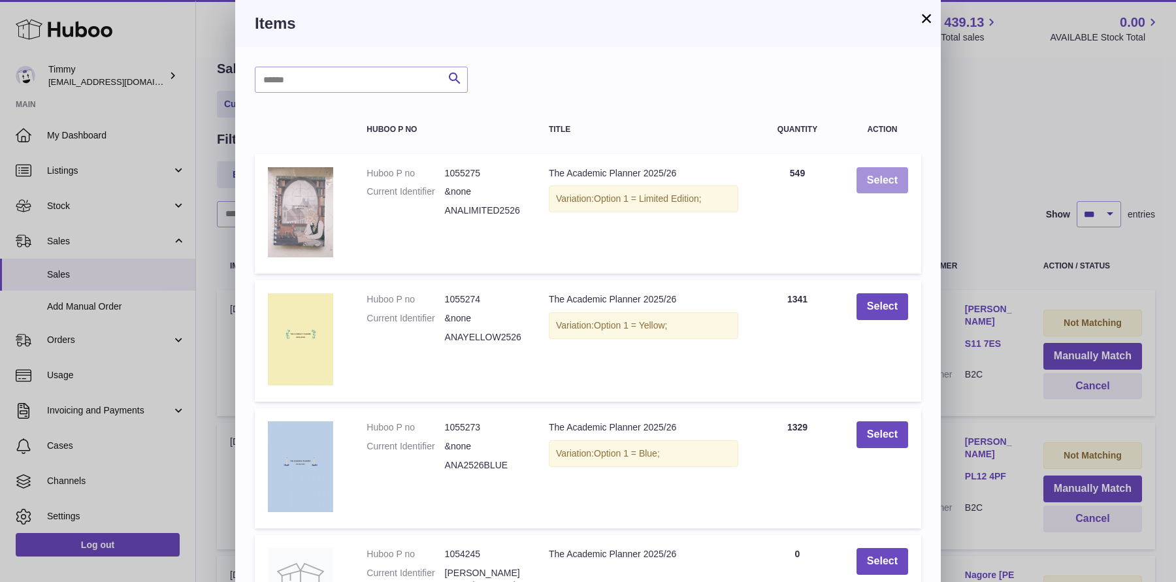
click at [886, 183] on button "Select" at bounding box center [882, 180] width 52 height 27
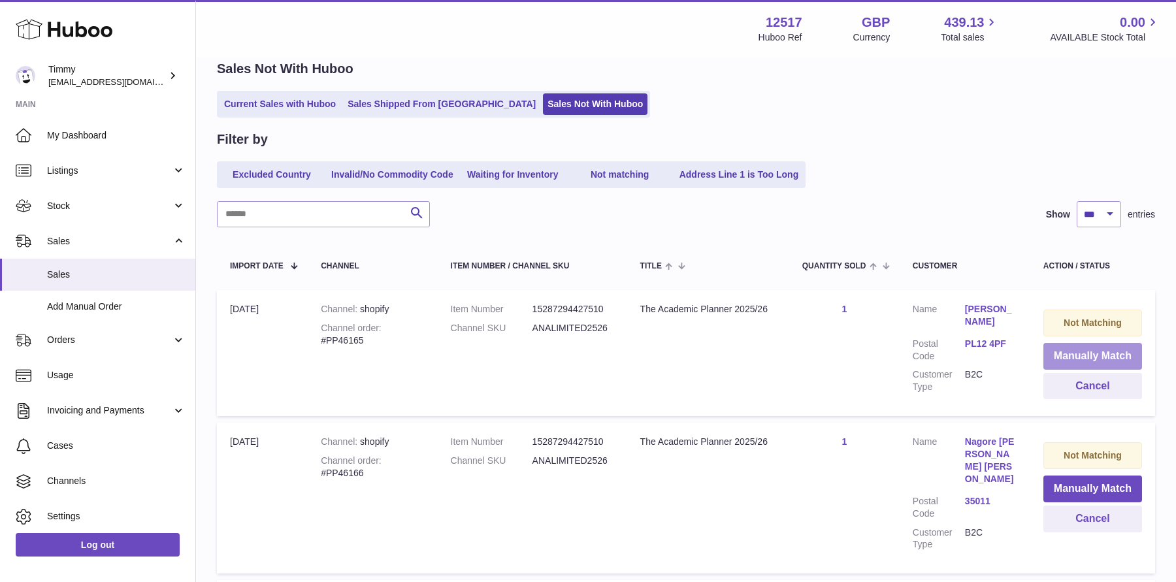
click at [1066, 355] on button "Manually Match" at bounding box center [1092, 356] width 99 height 27
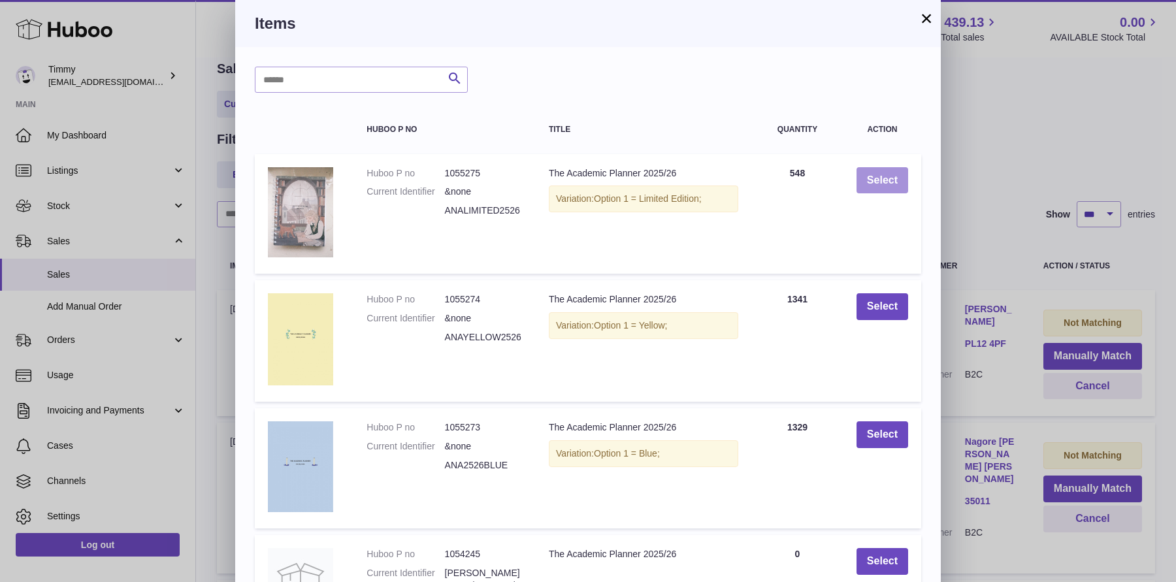
click at [892, 176] on button "Select" at bounding box center [882, 180] width 52 height 27
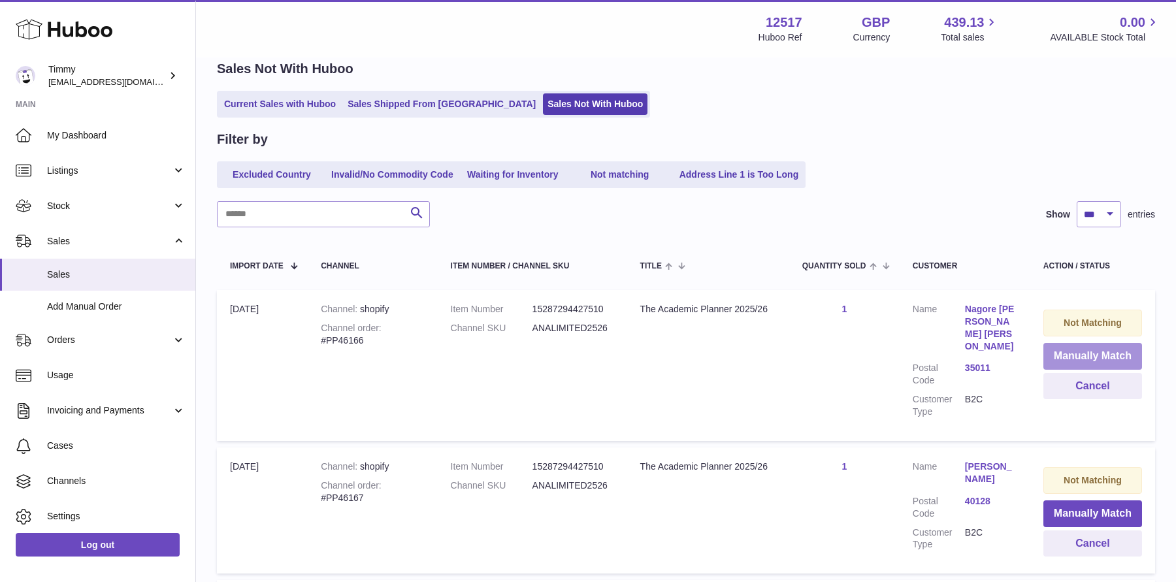
click at [1077, 362] on button "Manually Match" at bounding box center [1092, 356] width 99 height 27
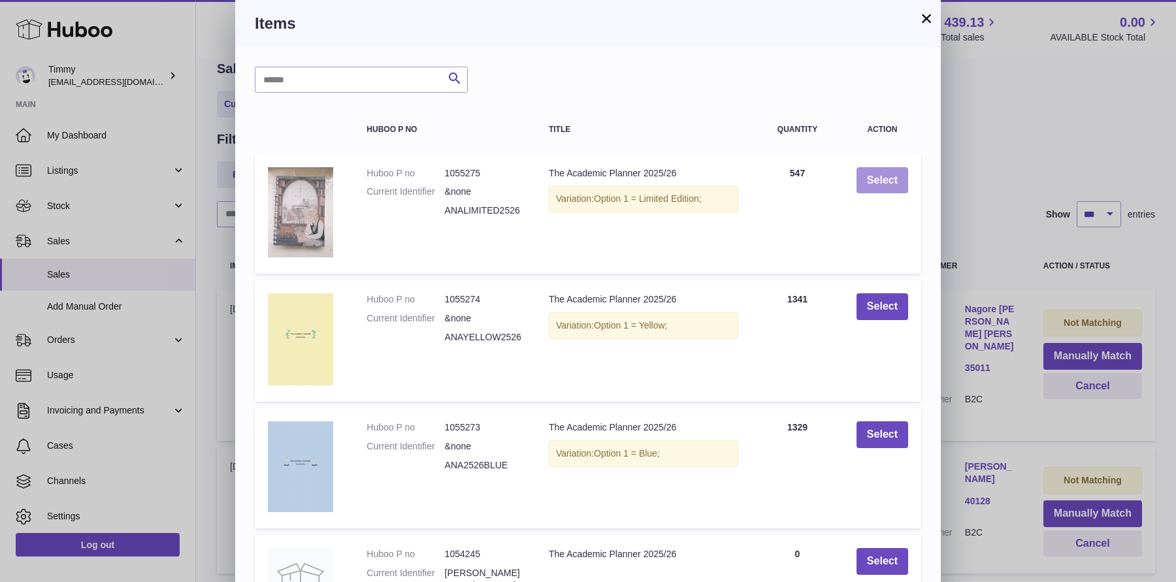
click at [894, 191] on button "Select" at bounding box center [882, 180] width 52 height 27
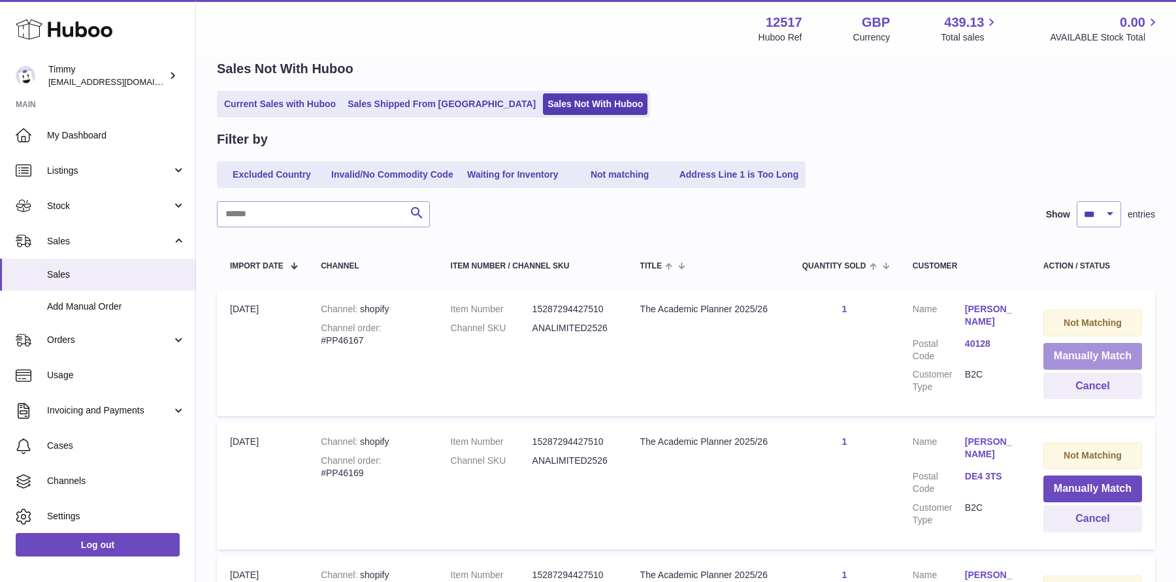
click at [1066, 353] on button "Manually Match" at bounding box center [1092, 356] width 99 height 27
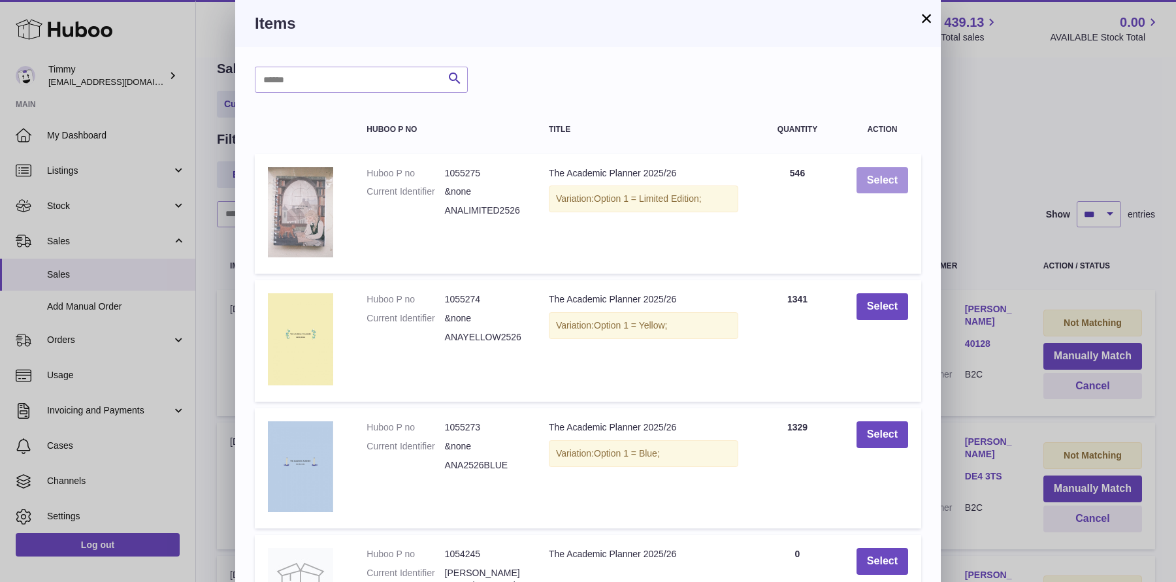
click at [873, 175] on button "Select" at bounding box center [882, 180] width 52 height 27
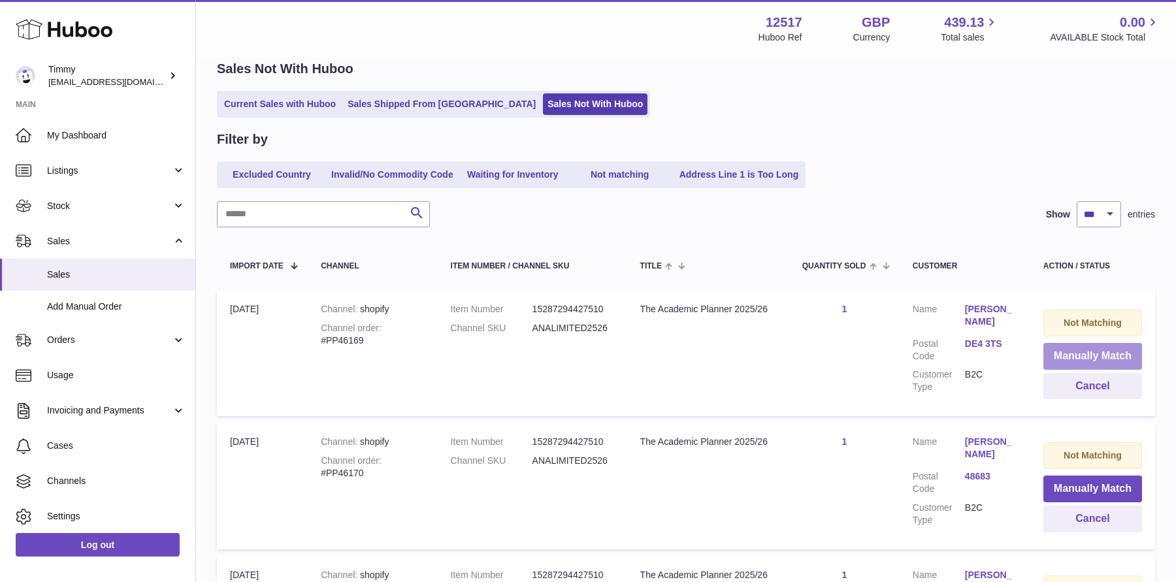
click at [1063, 355] on button "Manually Match" at bounding box center [1092, 356] width 99 height 27
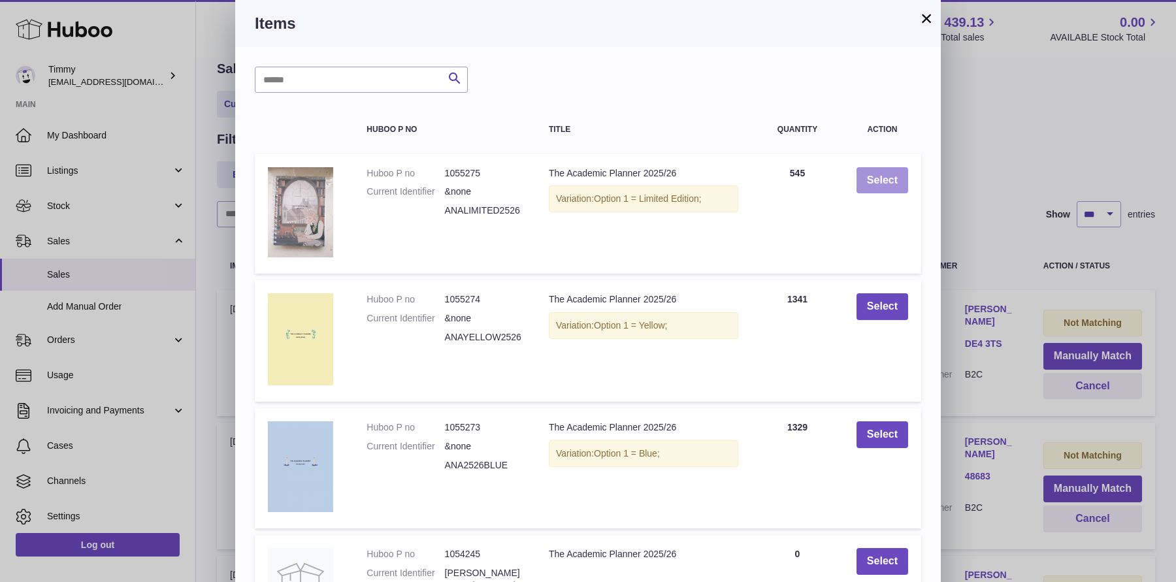
click at [875, 177] on button "Select" at bounding box center [882, 180] width 52 height 27
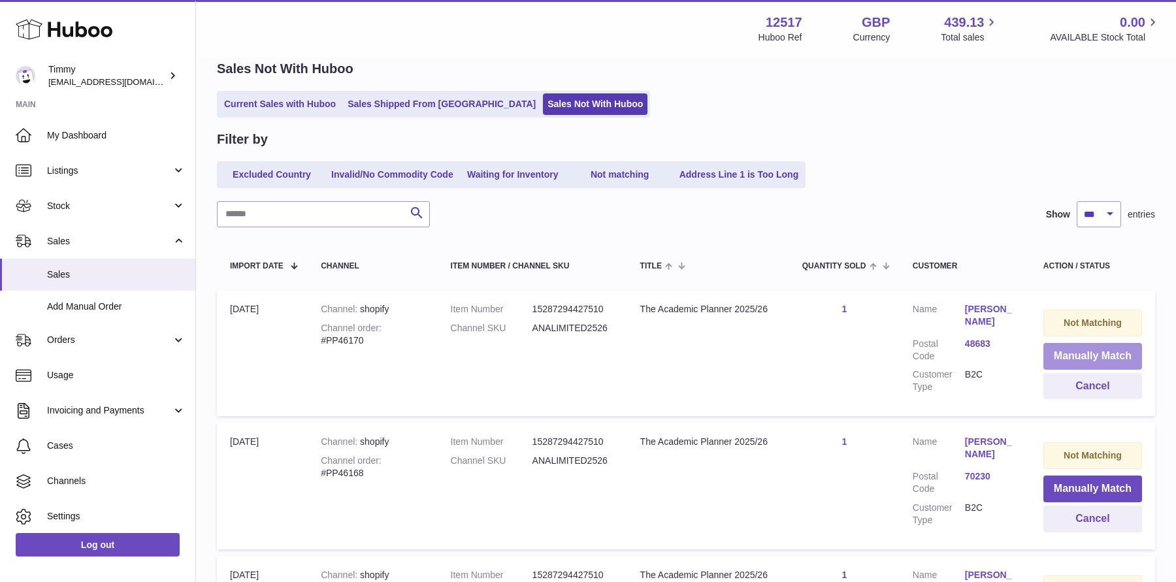
click at [1057, 350] on button "Manually Match" at bounding box center [1092, 356] width 99 height 27
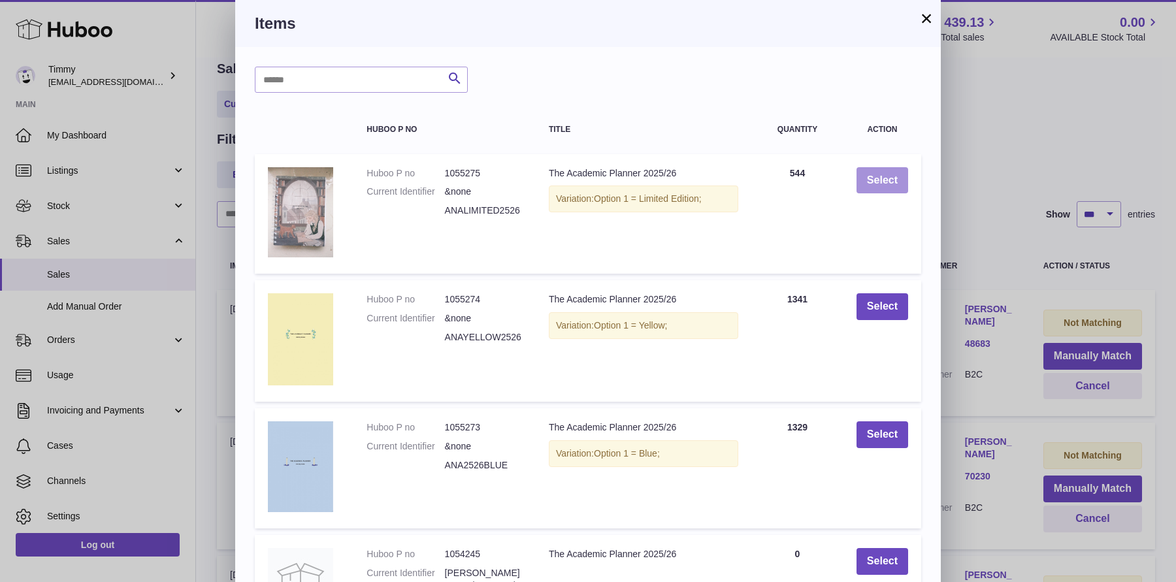
click at [888, 182] on button "Select" at bounding box center [882, 180] width 52 height 27
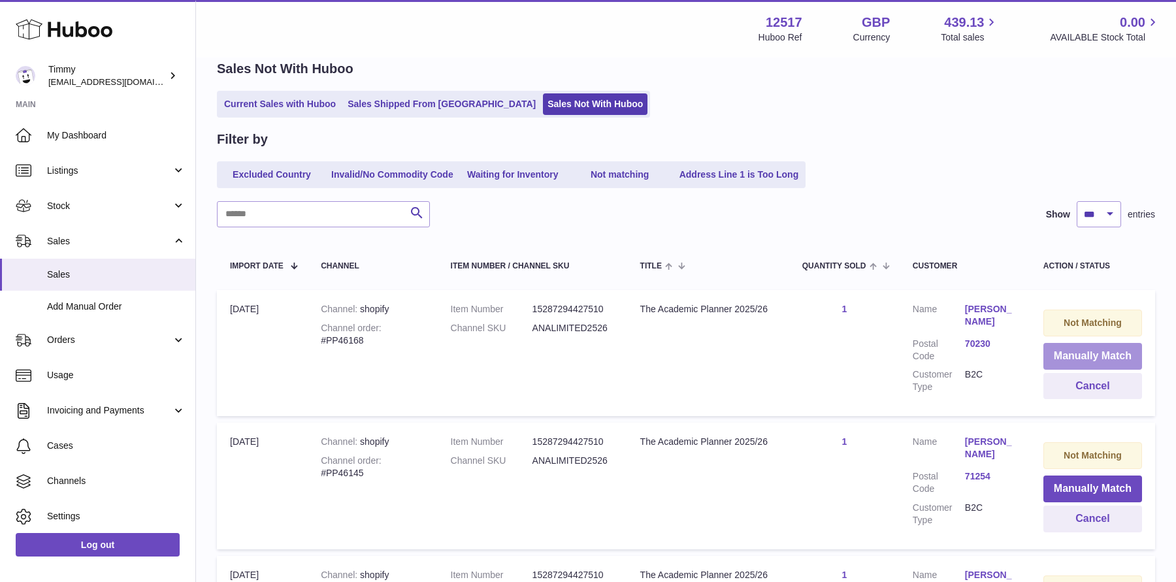
click at [1054, 360] on button "Manually Match" at bounding box center [1092, 356] width 99 height 27
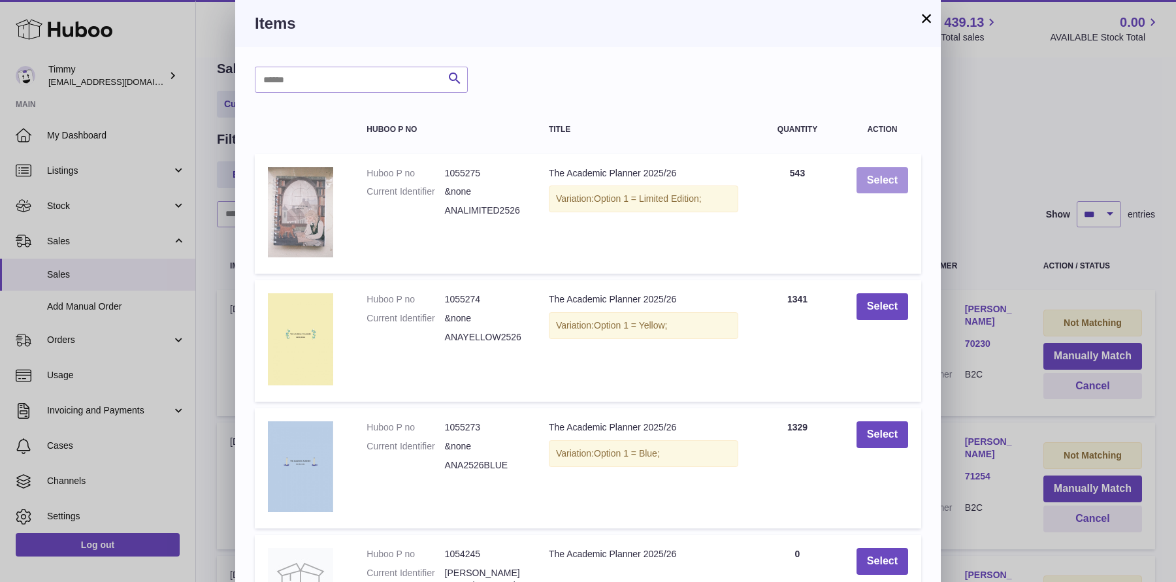
click at [903, 187] on button "Select" at bounding box center [882, 180] width 52 height 27
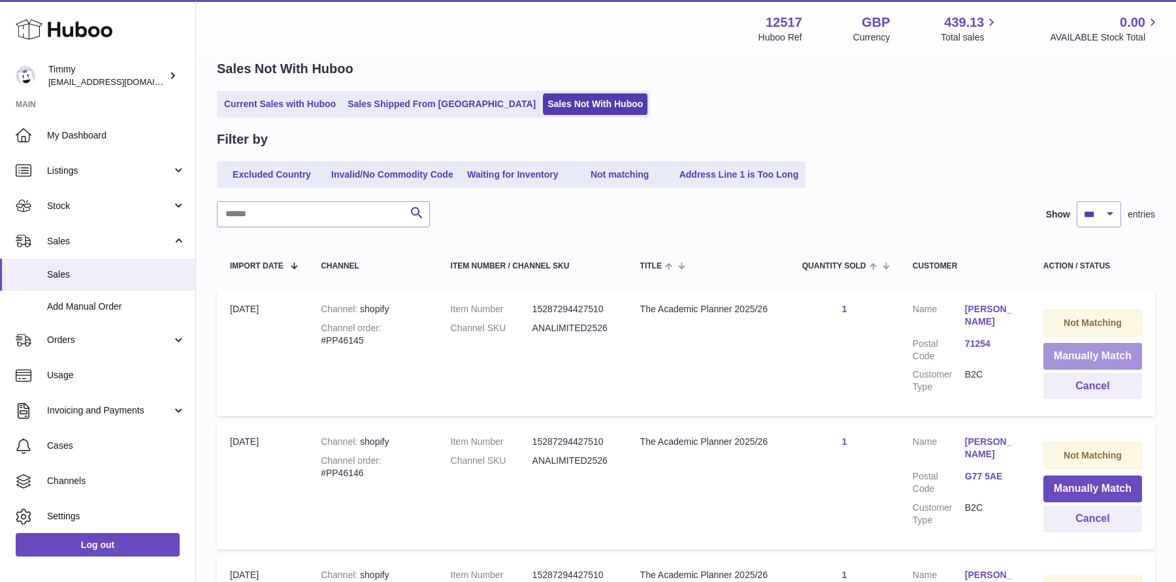
click at [1088, 349] on button "Manually Match" at bounding box center [1092, 356] width 99 height 27
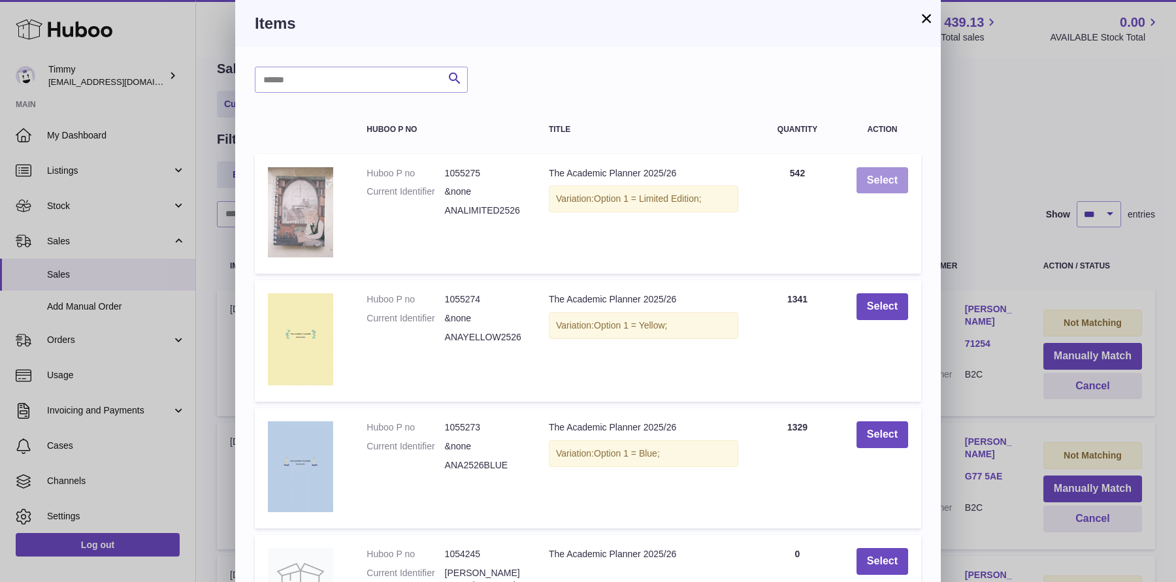
click at [881, 167] on button "Select" at bounding box center [882, 180] width 52 height 27
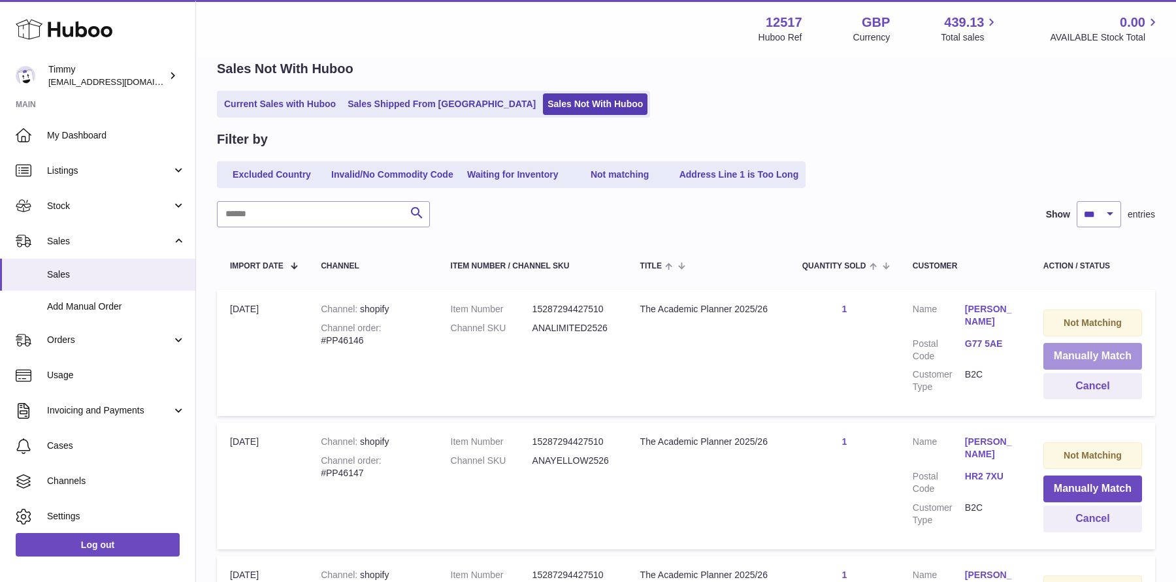
click at [1052, 358] on button "Manually Match" at bounding box center [1092, 356] width 99 height 27
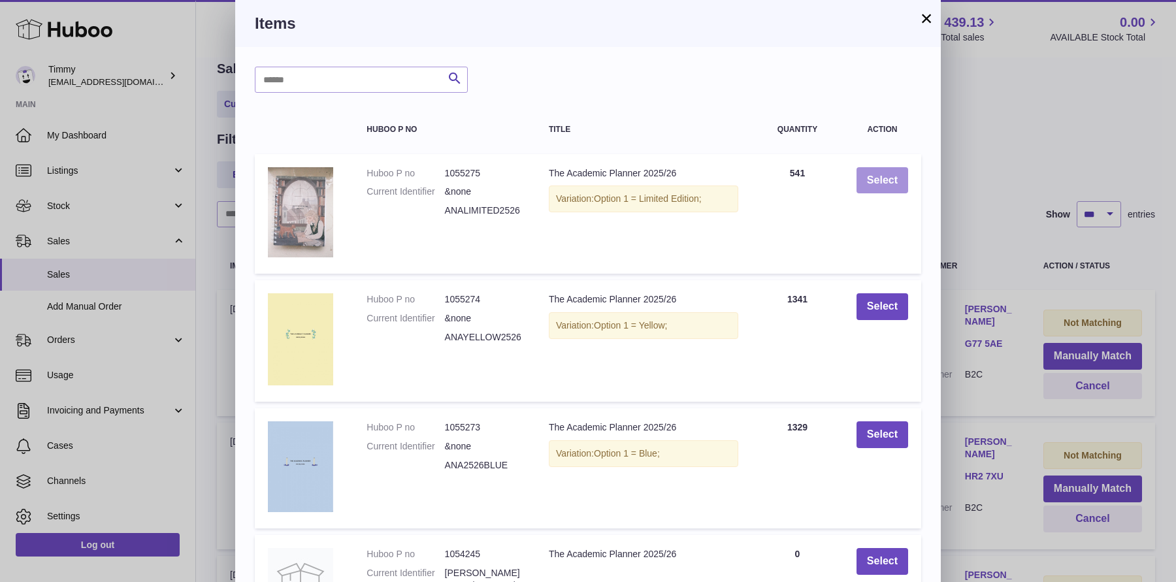
click at [904, 182] on button "Select" at bounding box center [882, 180] width 52 height 27
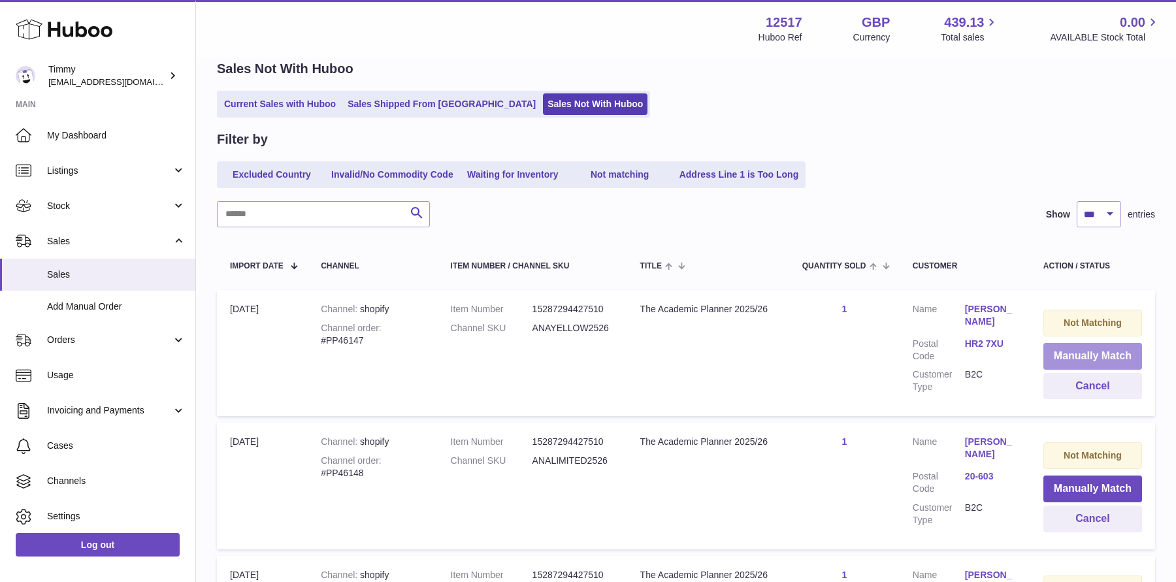
click at [1062, 363] on button "Manually Match" at bounding box center [1092, 356] width 99 height 27
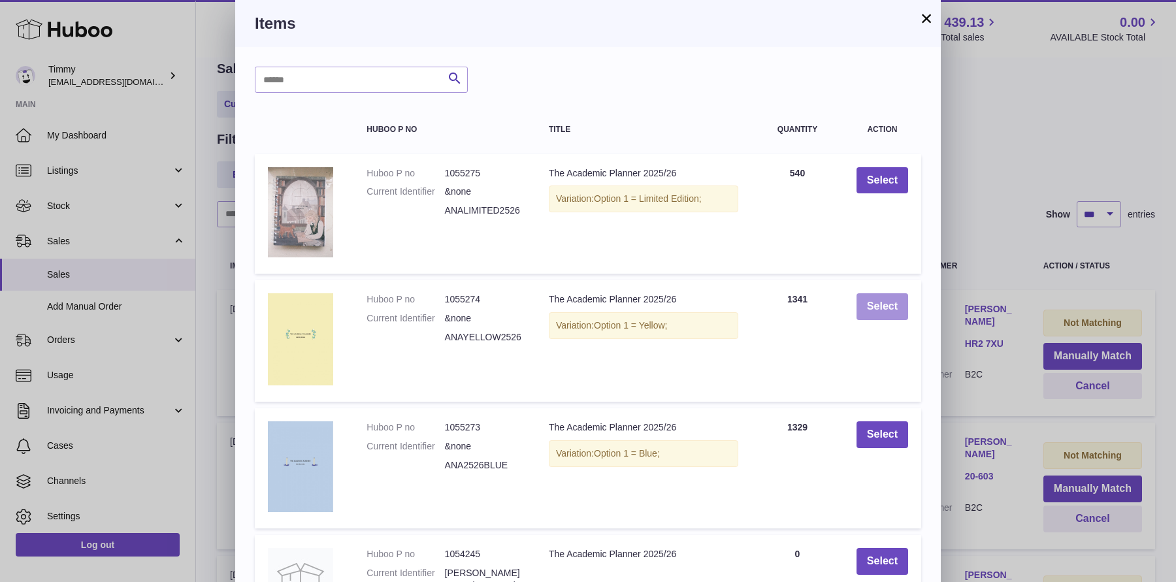
click at [860, 312] on button "Select" at bounding box center [882, 306] width 52 height 27
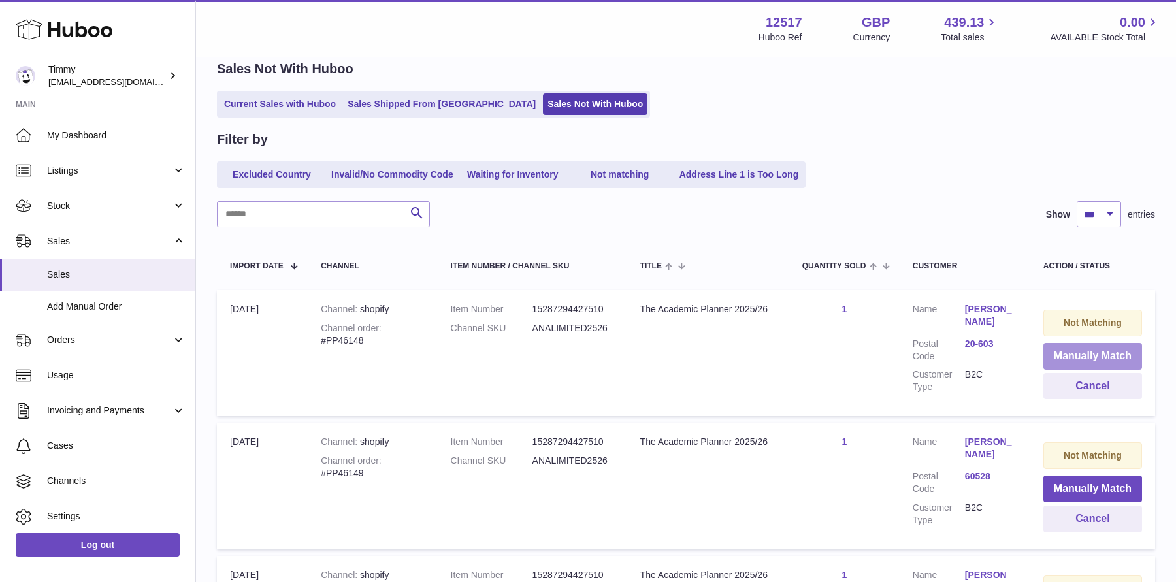
click at [1090, 358] on button "Manually Match" at bounding box center [1092, 356] width 99 height 27
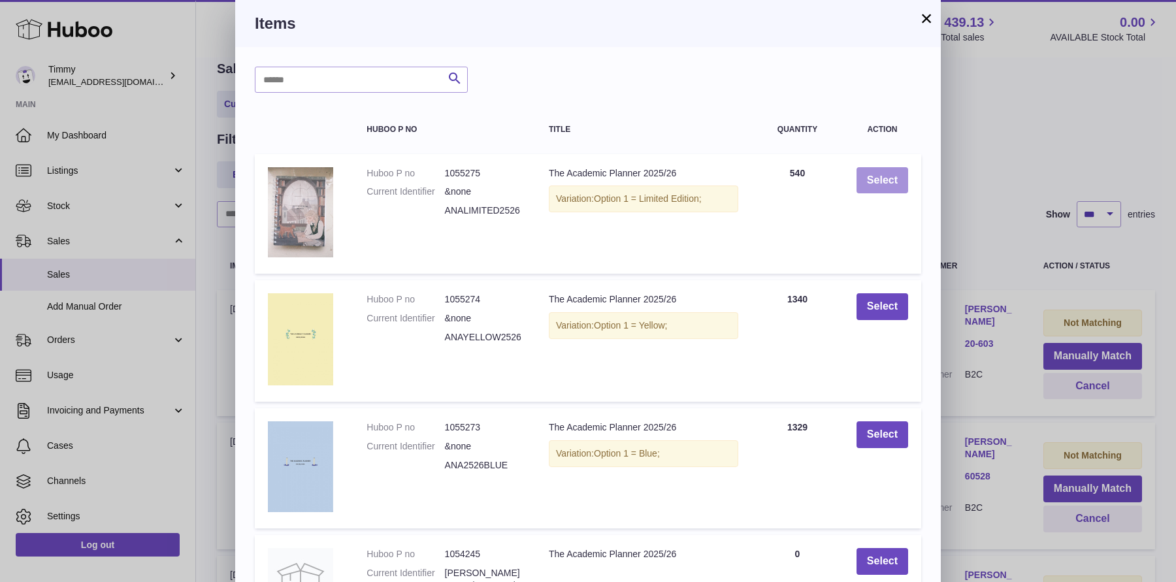
click at [886, 183] on button "Select" at bounding box center [882, 180] width 52 height 27
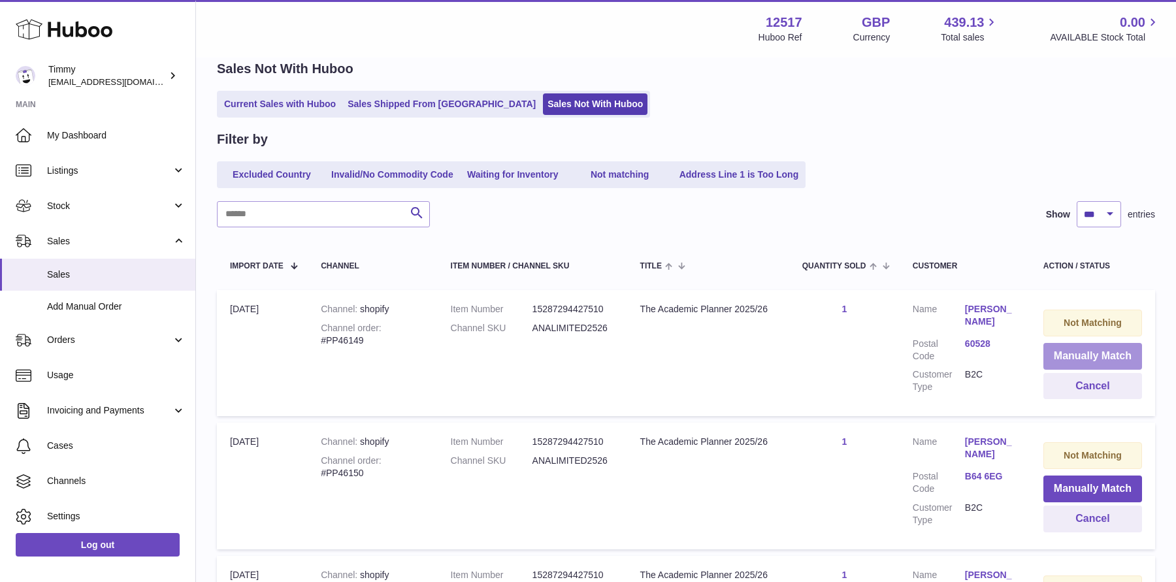
click at [1053, 364] on button "Manually Match" at bounding box center [1092, 356] width 99 height 27
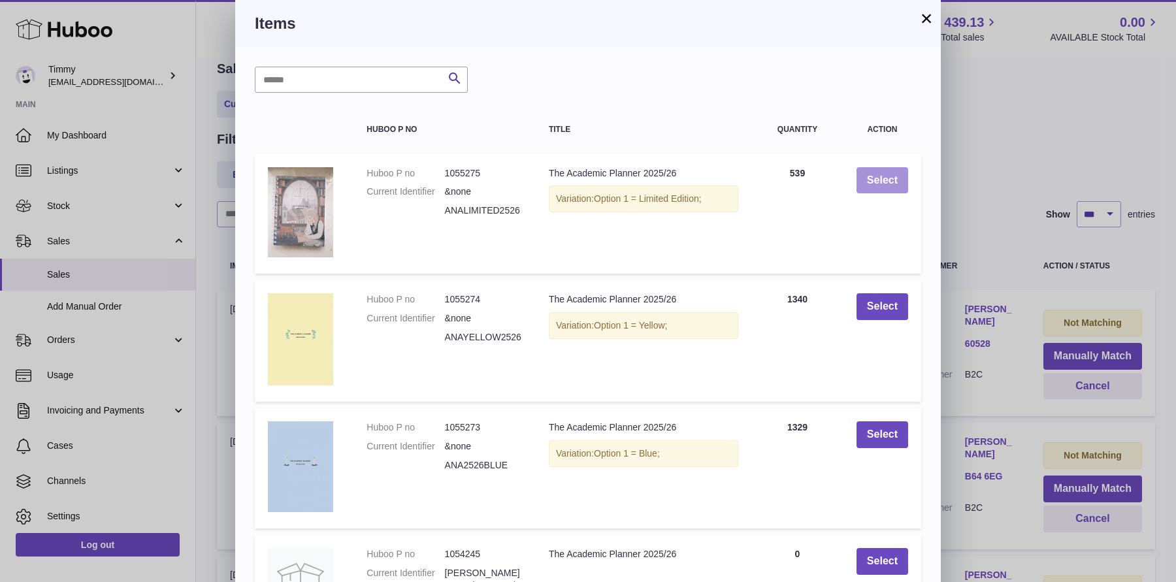
click at [899, 190] on button "Select" at bounding box center [882, 180] width 52 height 27
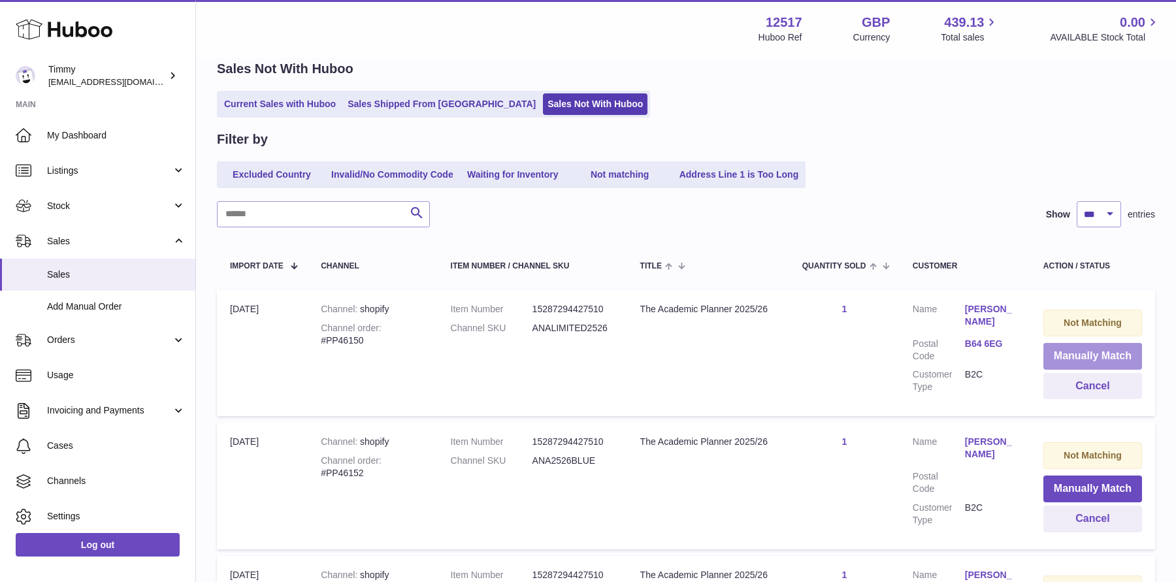
click at [1072, 354] on button "Manually Match" at bounding box center [1092, 356] width 99 height 27
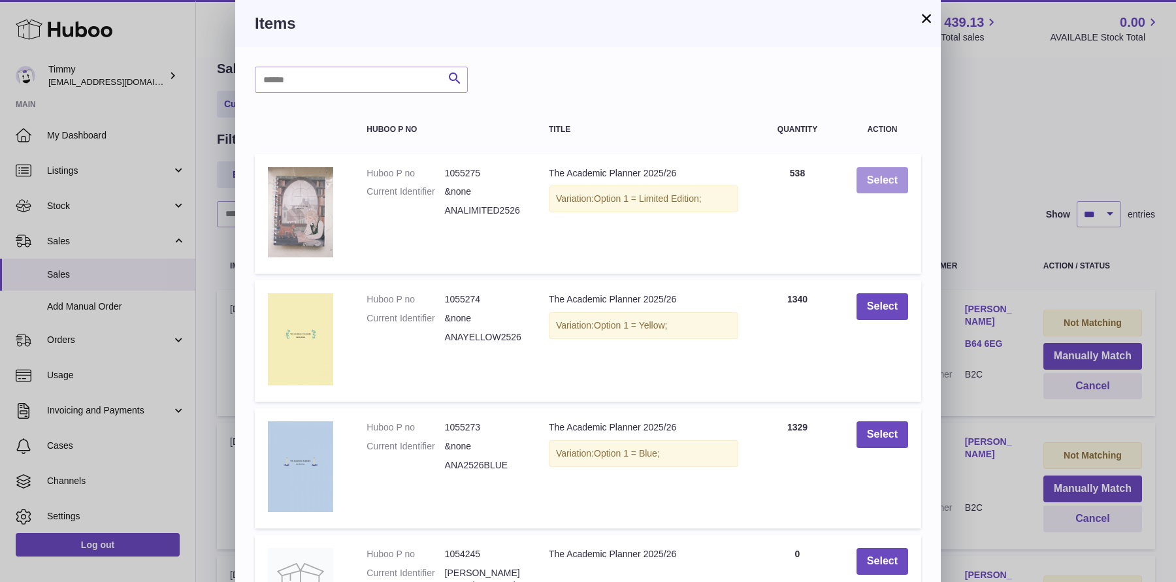
click at [889, 183] on button "Select" at bounding box center [882, 180] width 52 height 27
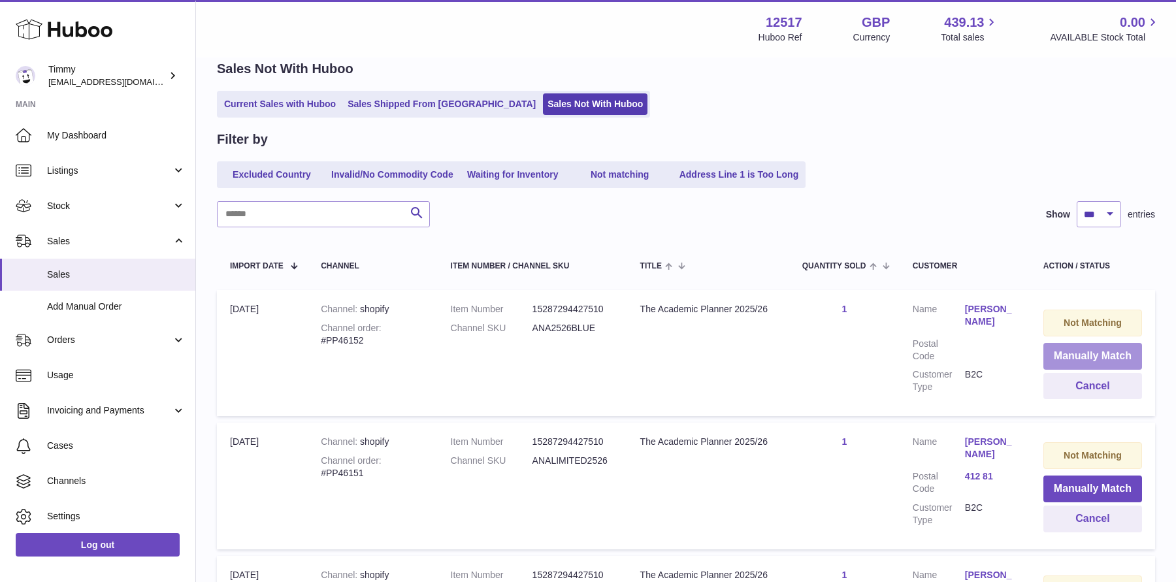
click at [1048, 356] on button "Manually Match" at bounding box center [1092, 356] width 99 height 27
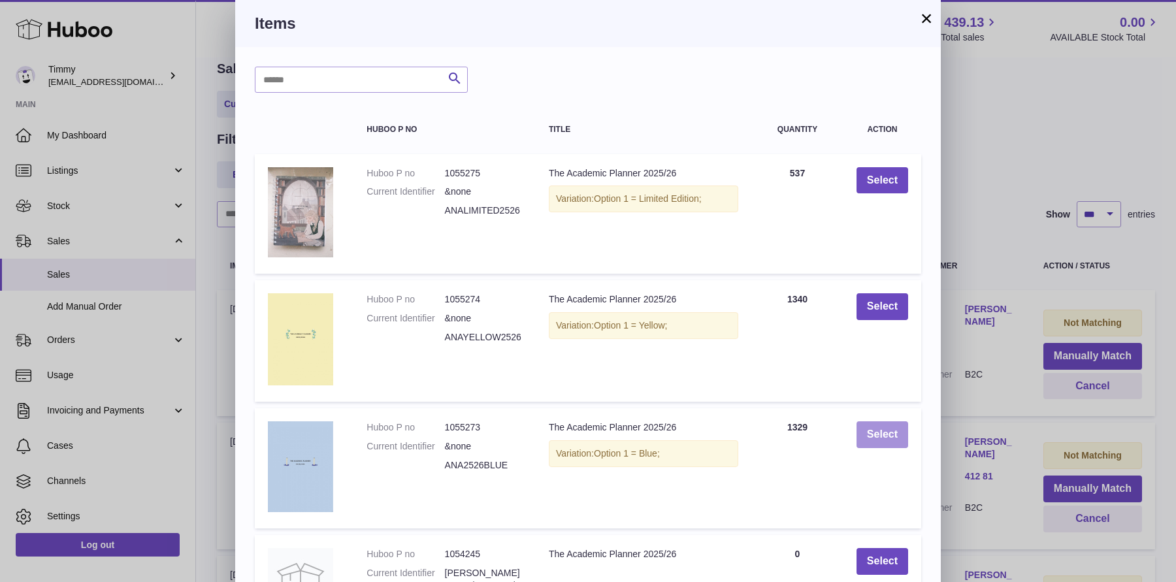
click at [873, 436] on button "Select" at bounding box center [882, 434] width 52 height 27
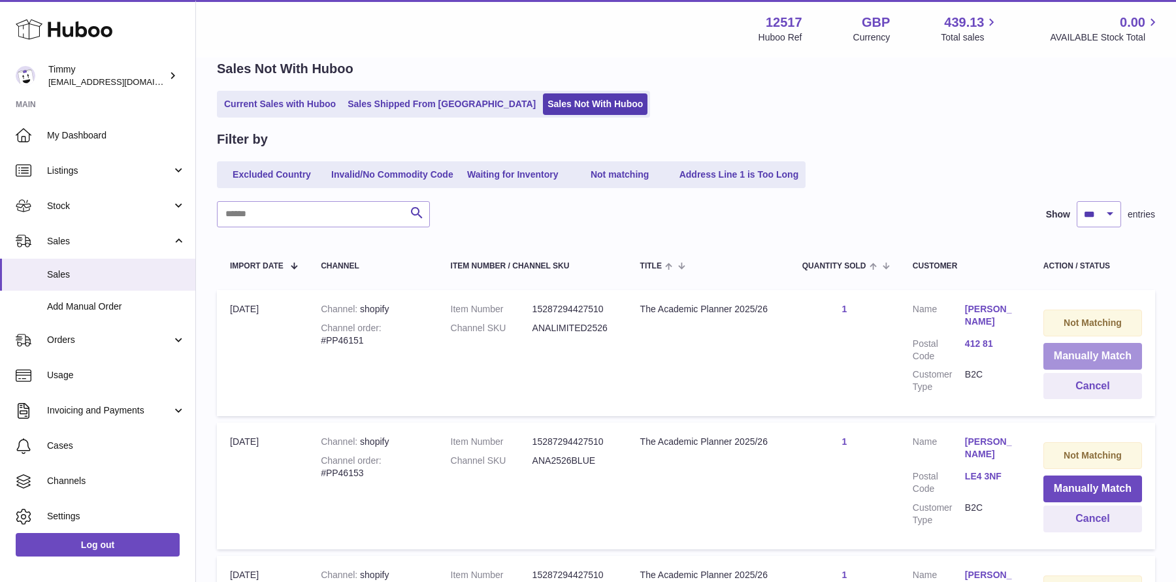
click at [1073, 357] on button "Manually Match" at bounding box center [1092, 356] width 99 height 27
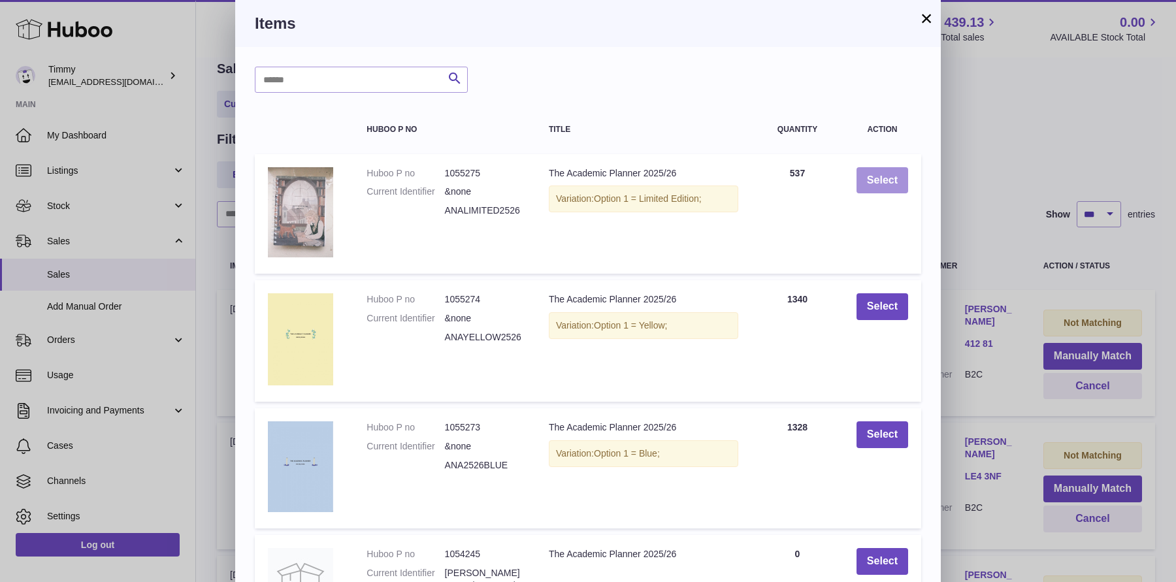
click at [896, 186] on button "Select" at bounding box center [882, 180] width 52 height 27
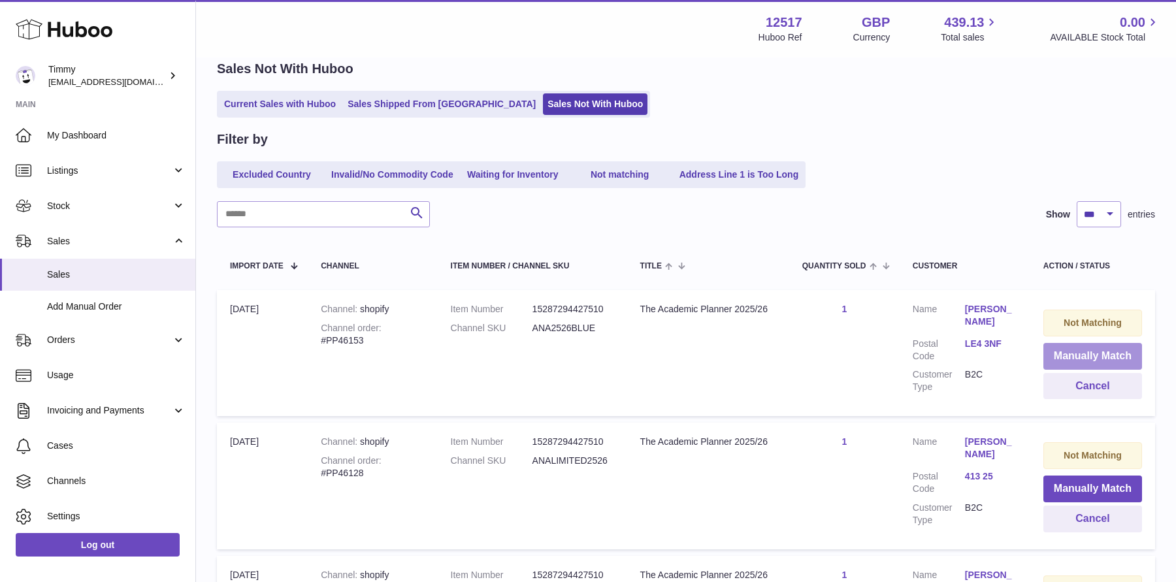
click at [1052, 353] on button "Manually Match" at bounding box center [1092, 356] width 99 height 27
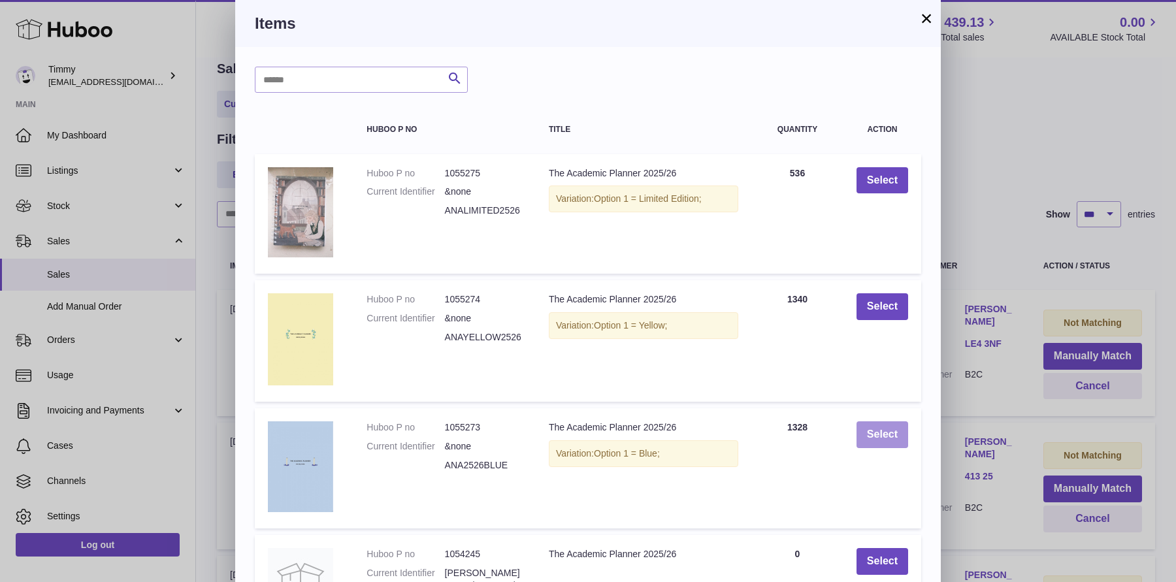
click at [897, 436] on button "Select" at bounding box center [882, 434] width 52 height 27
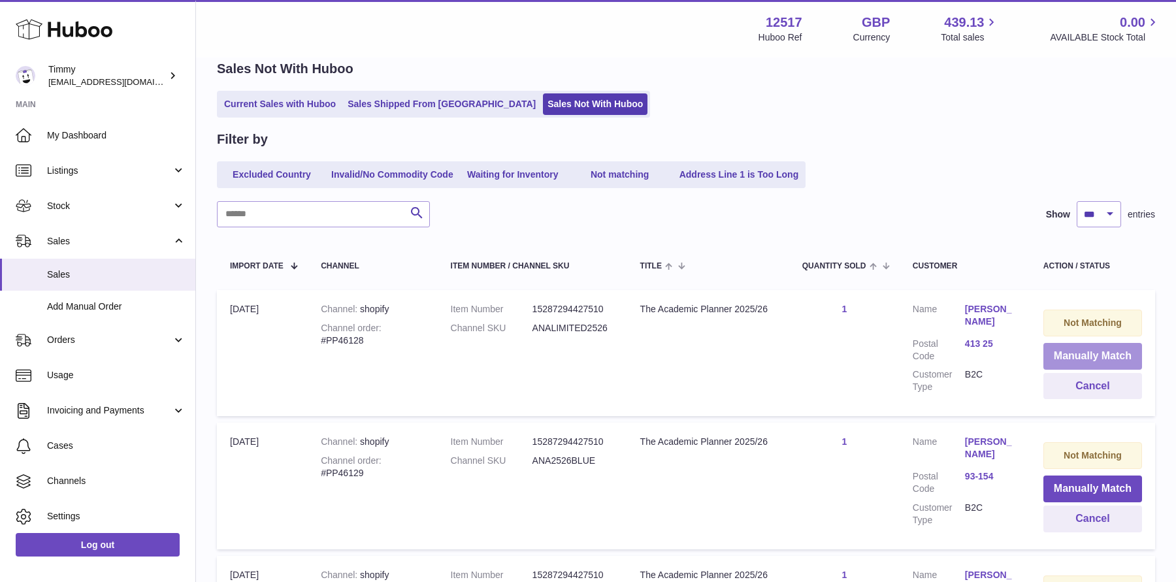
click at [1065, 355] on button "Manually Match" at bounding box center [1092, 356] width 99 height 27
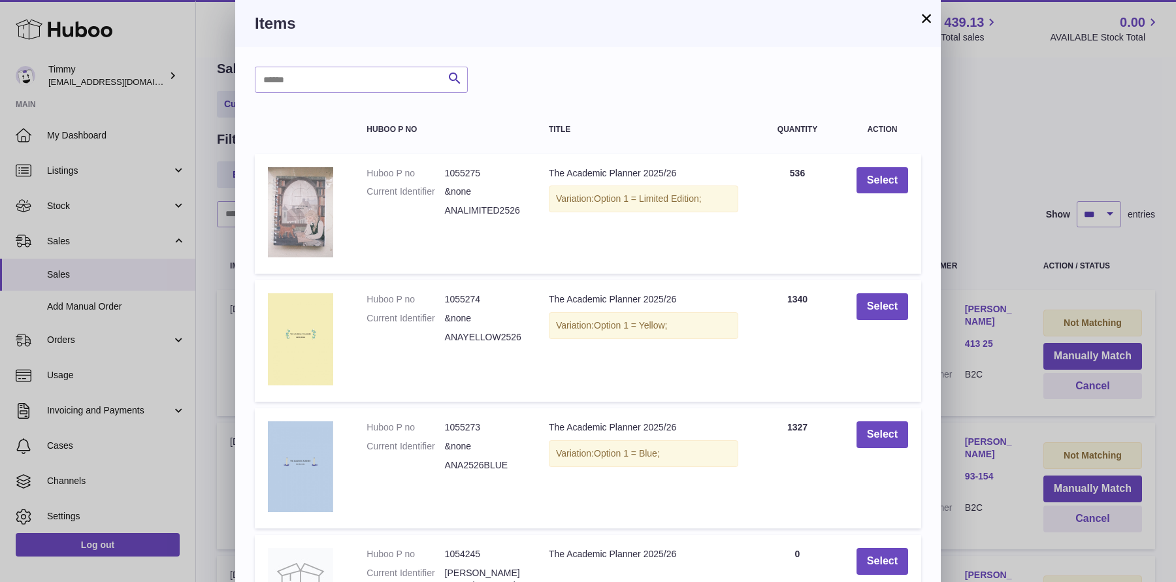
click at [873, 195] on td "Select" at bounding box center [882, 214] width 78 height 120
click at [877, 185] on button "Select" at bounding box center [882, 180] width 52 height 27
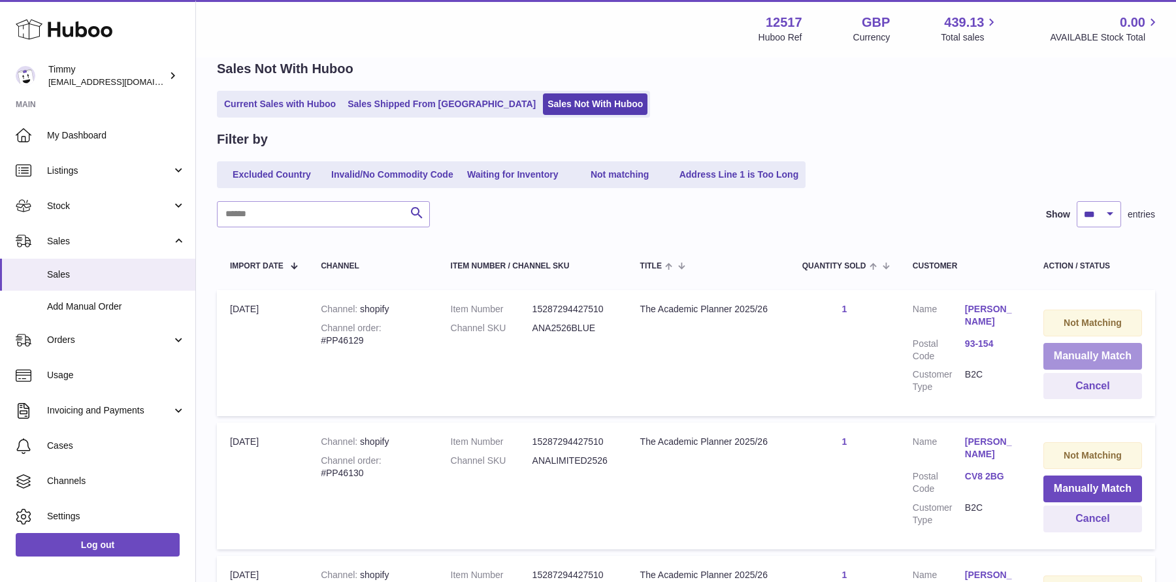
click at [1067, 363] on button "Manually Match" at bounding box center [1092, 356] width 99 height 27
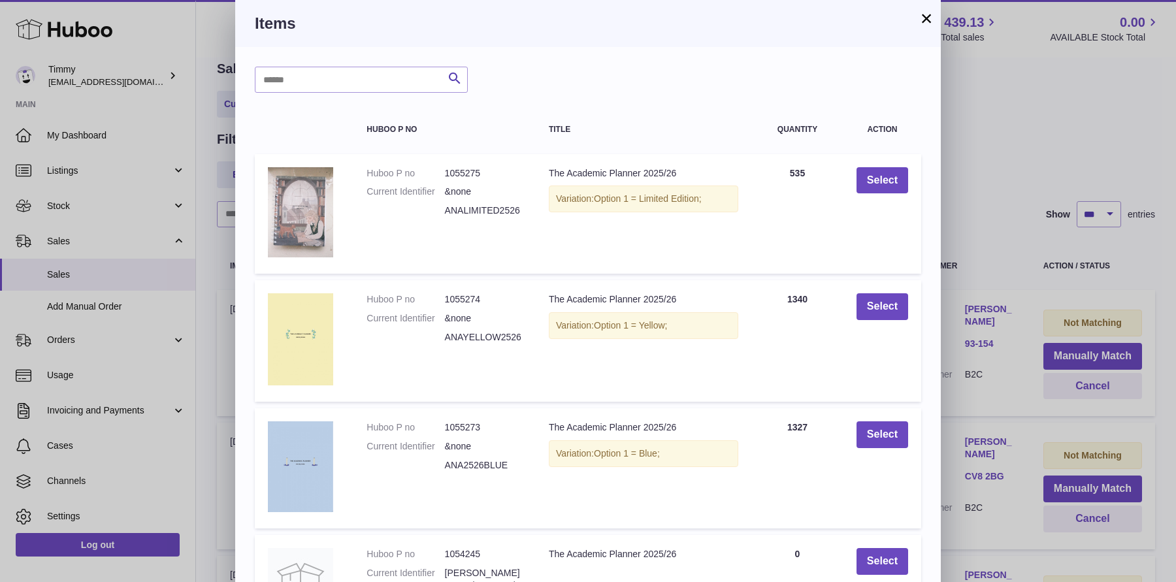
click at [879, 420] on td "Select" at bounding box center [882, 468] width 78 height 120
click at [879, 429] on button "Select" at bounding box center [882, 434] width 52 height 27
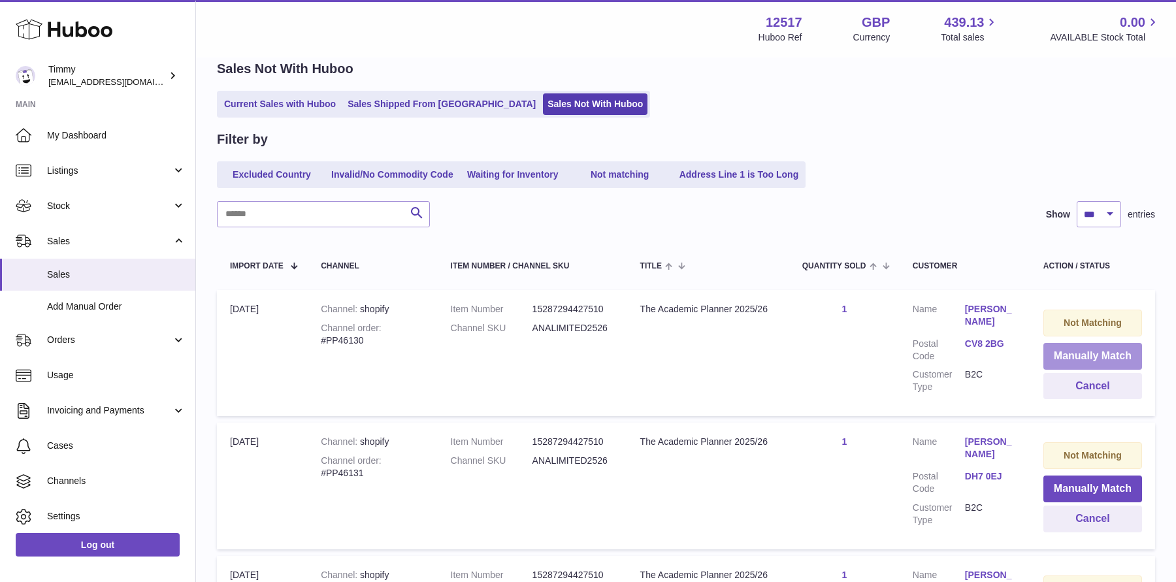
click at [1068, 350] on button "Manually Match" at bounding box center [1092, 356] width 99 height 27
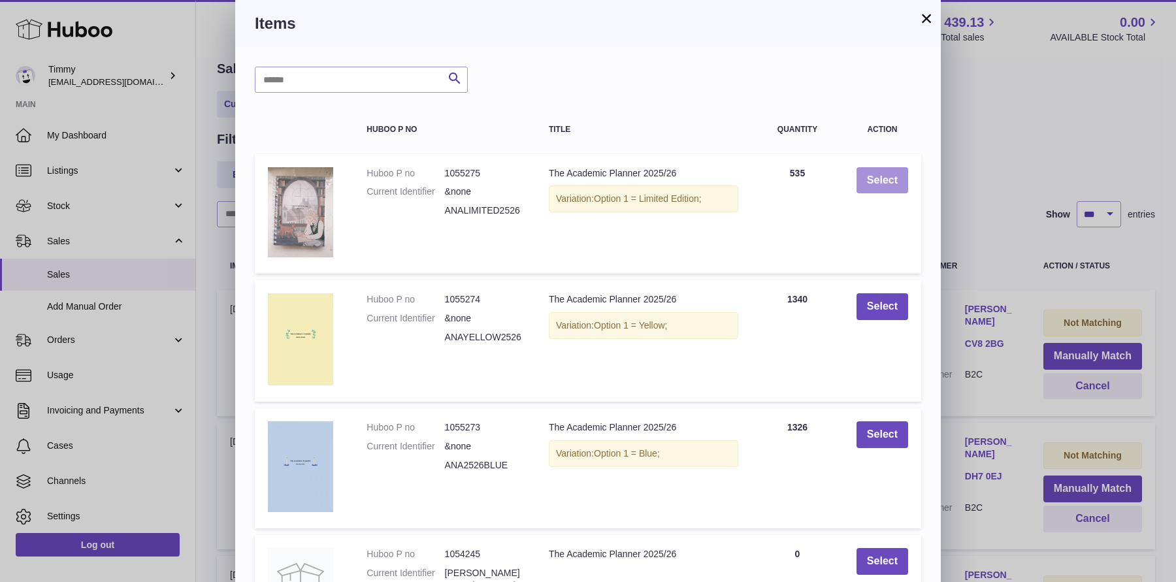
click at [884, 184] on button "Select" at bounding box center [882, 180] width 52 height 27
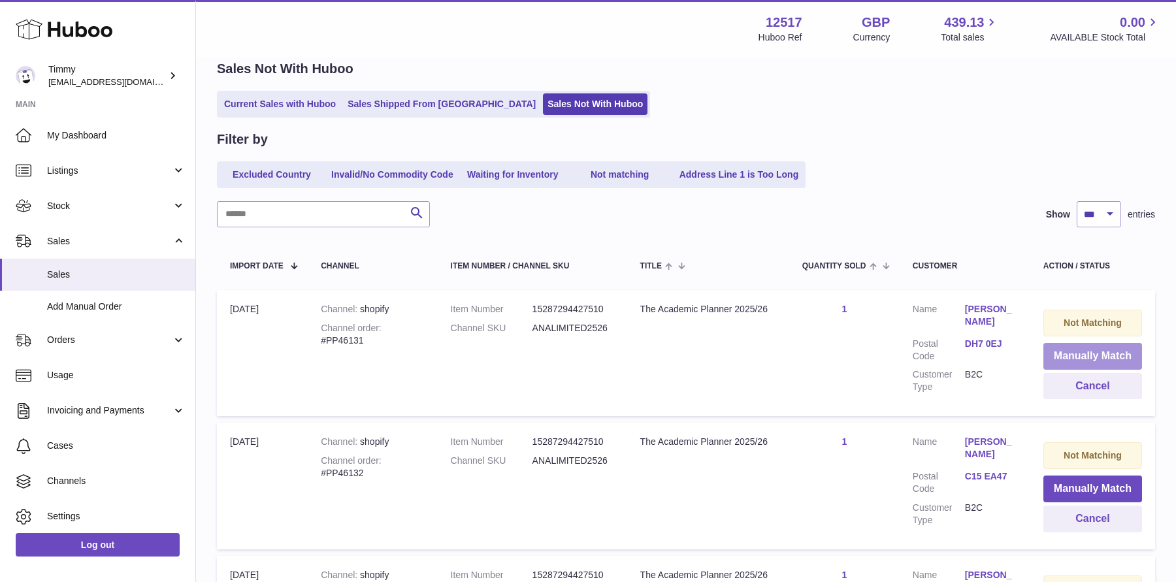
click at [1084, 361] on button "Manually Match" at bounding box center [1092, 356] width 99 height 27
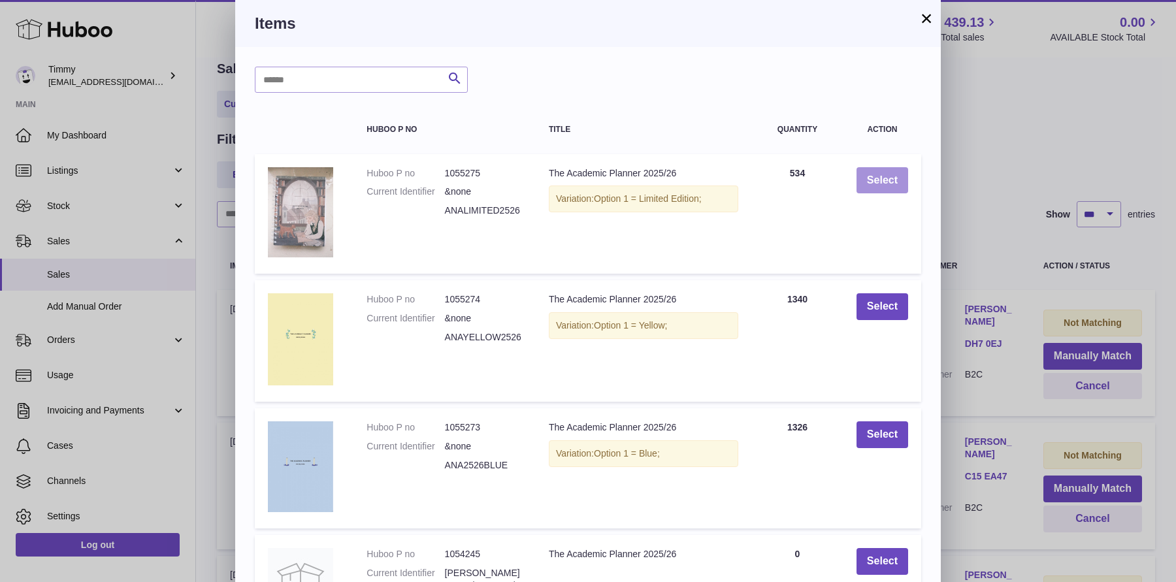
click at [894, 187] on button "Select" at bounding box center [882, 180] width 52 height 27
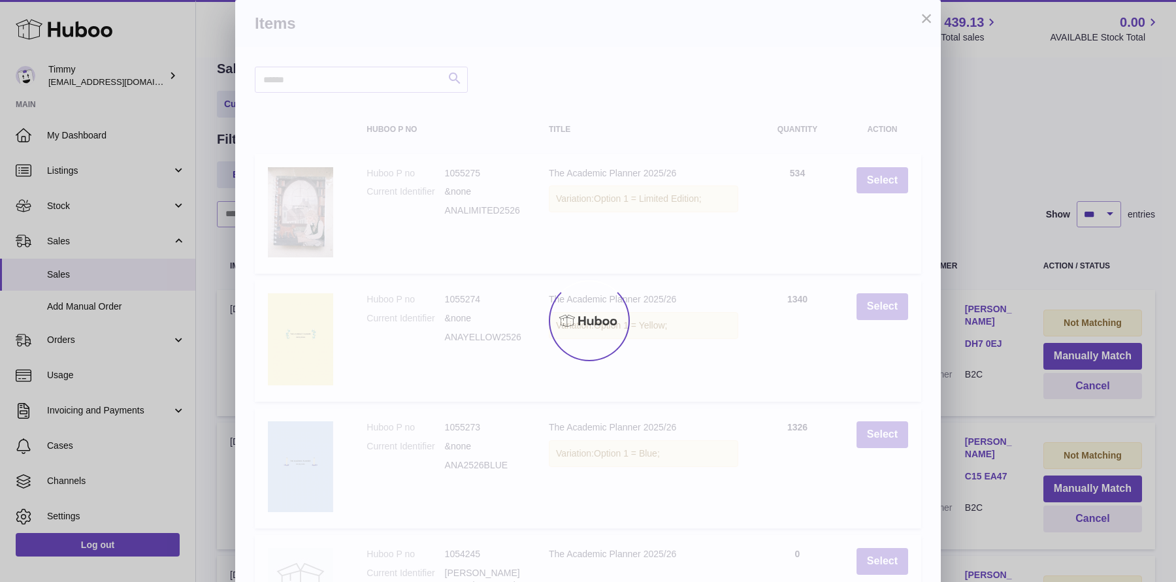
click at [997, 212] on div at bounding box center [588, 320] width 1176 height 523
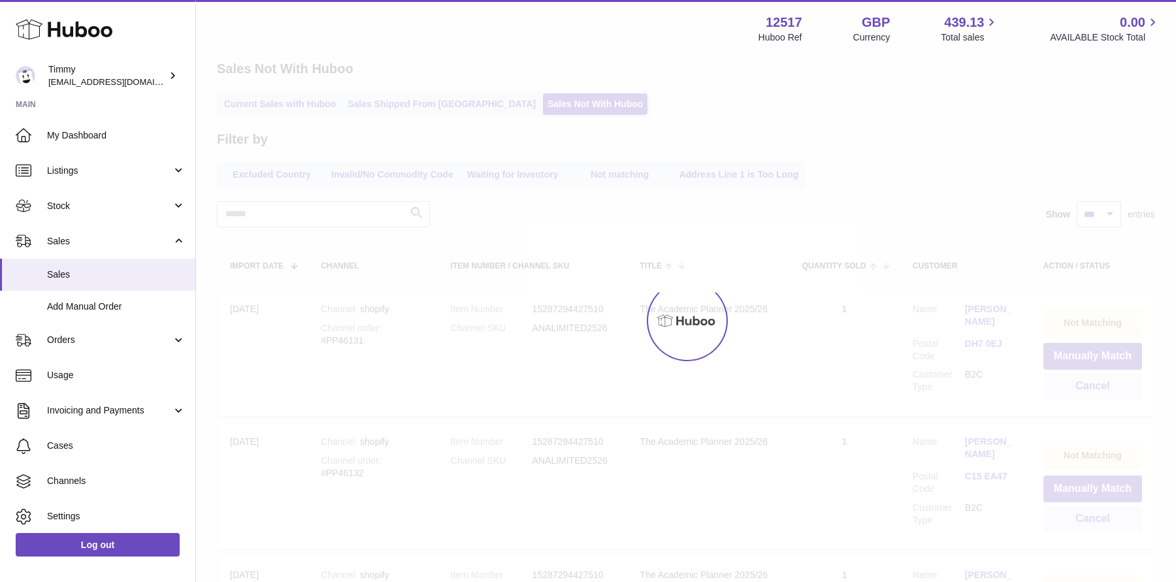
click at [926, 20] on div "12517 Huboo Ref GBP Currency 439.13 Total sales 0.00 AVAILABLE Stock Total" at bounding box center [959, 29] width 402 height 30
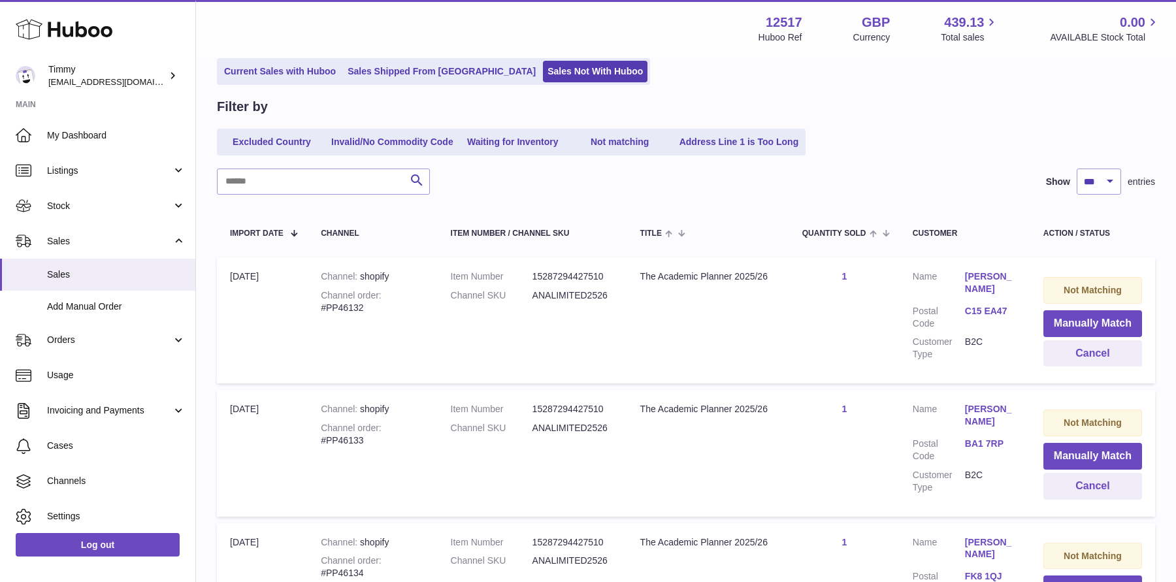
scroll to position [93, 0]
click at [1068, 315] on button "Manually Match" at bounding box center [1092, 322] width 99 height 27
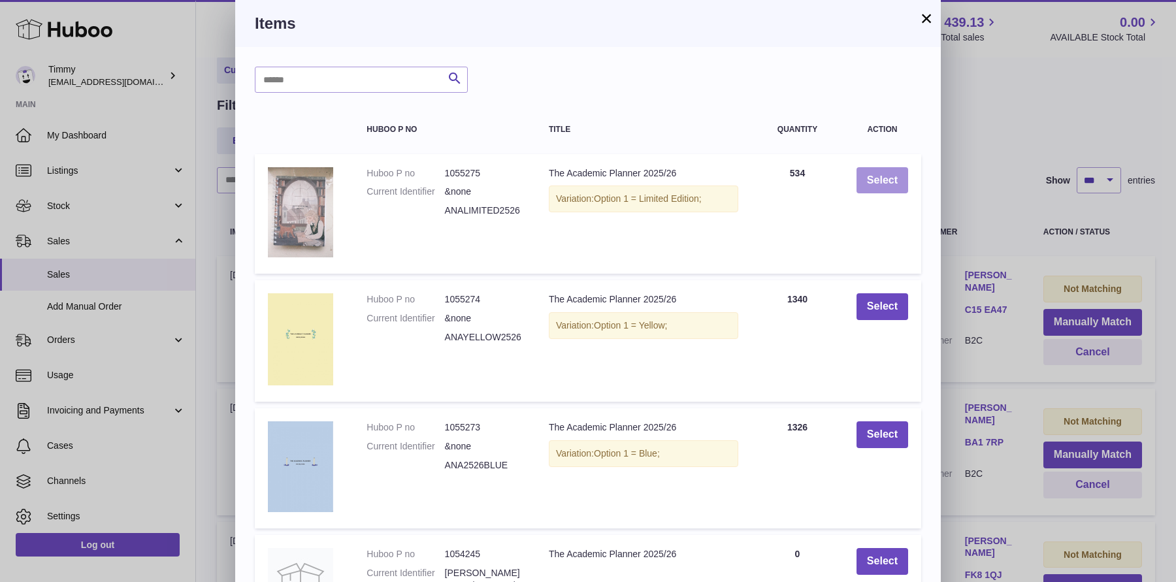
click at [885, 184] on button "Select" at bounding box center [882, 180] width 52 height 27
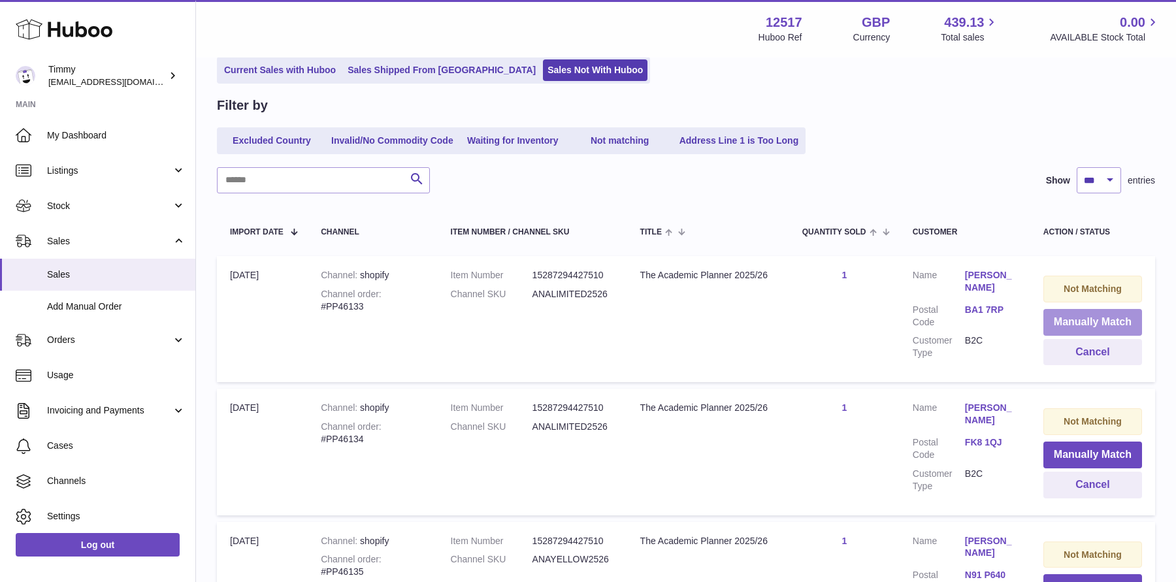
click at [1058, 316] on button "Manually Match" at bounding box center [1092, 322] width 99 height 27
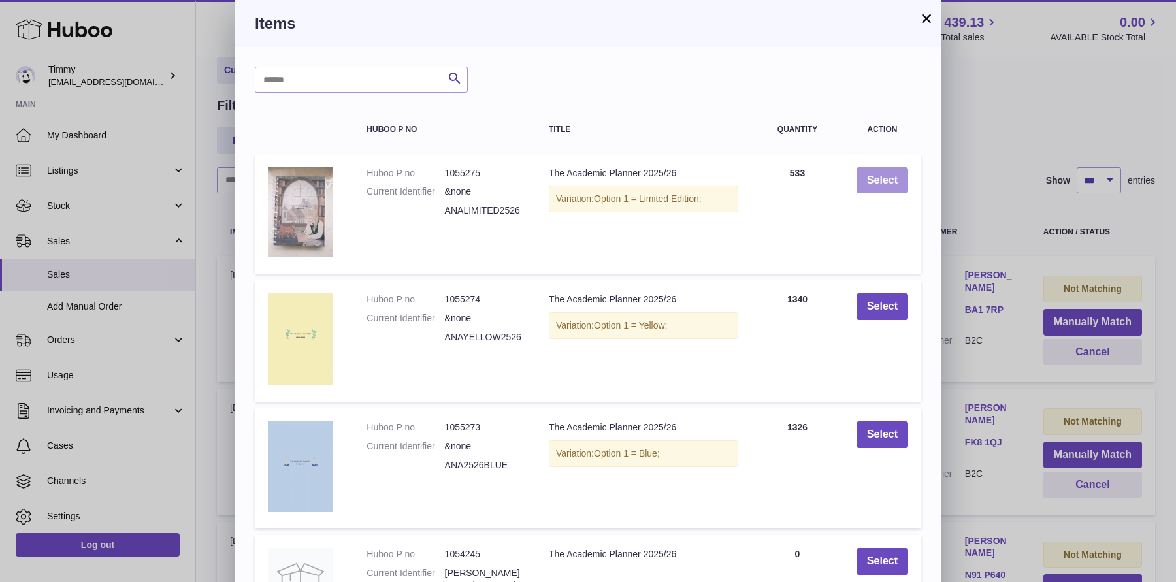
click at [879, 176] on button "Select" at bounding box center [882, 180] width 52 height 27
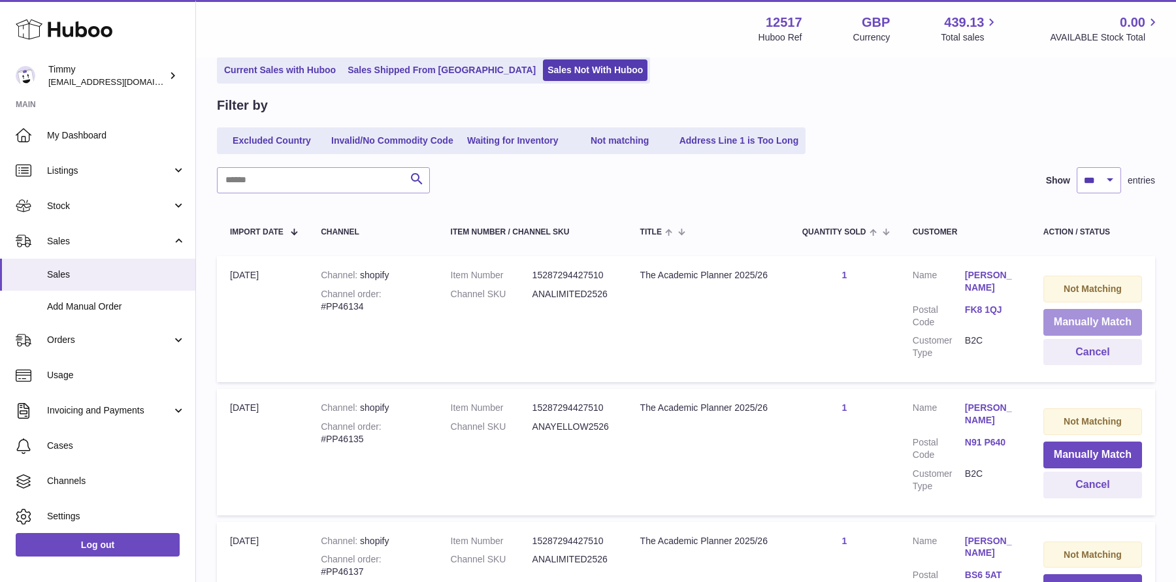
click at [1079, 322] on button "Manually Match" at bounding box center [1092, 322] width 99 height 27
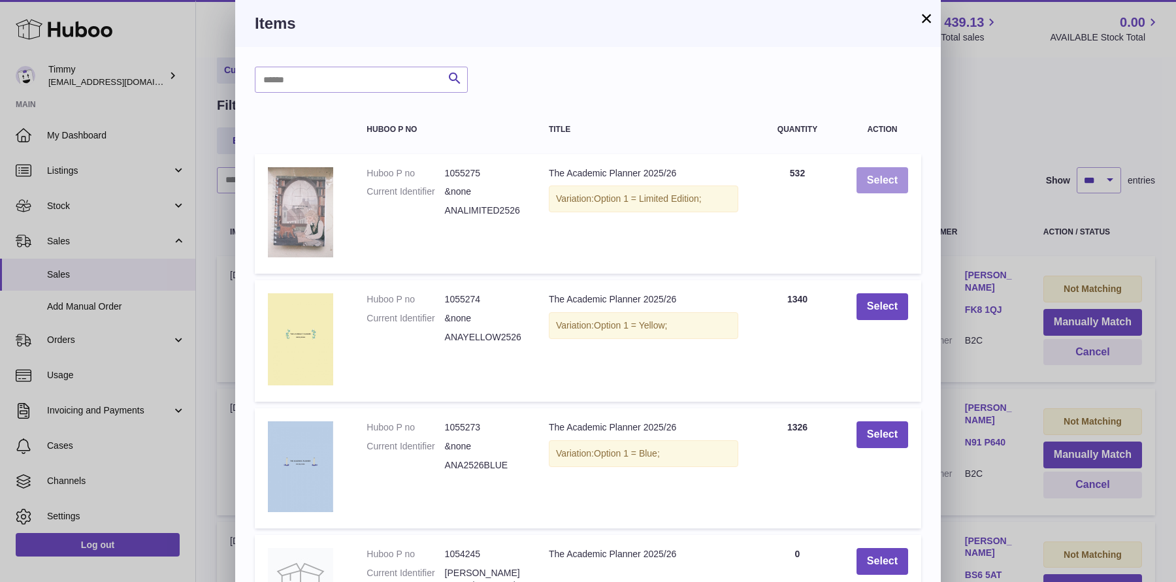
click at [892, 182] on button "Select" at bounding box center [882, 180] width 52 height 27
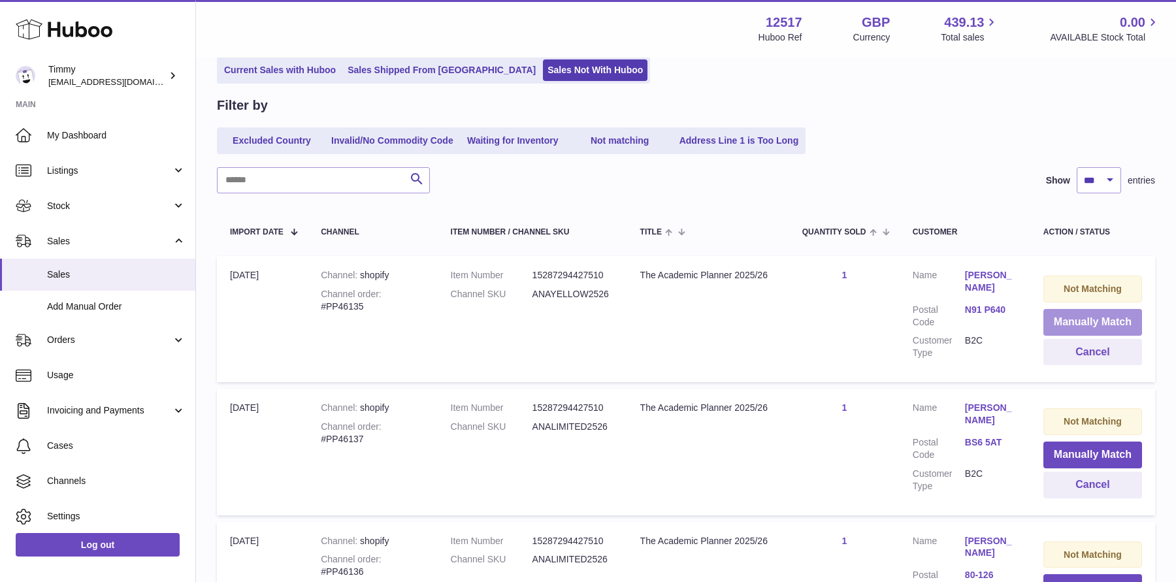
click at [1052, 315] on button "Manually Match" at bounding box center [1092, 322] width 99 height 27
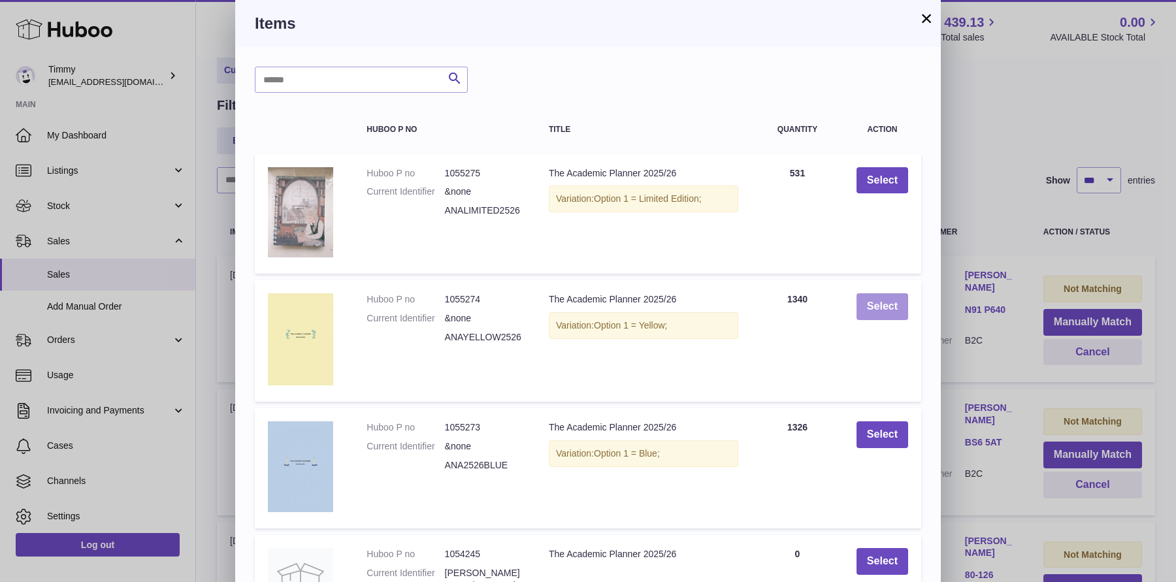
click at [888, 301] on button "Select" at bounding box center [882, 306] width 52 height 27
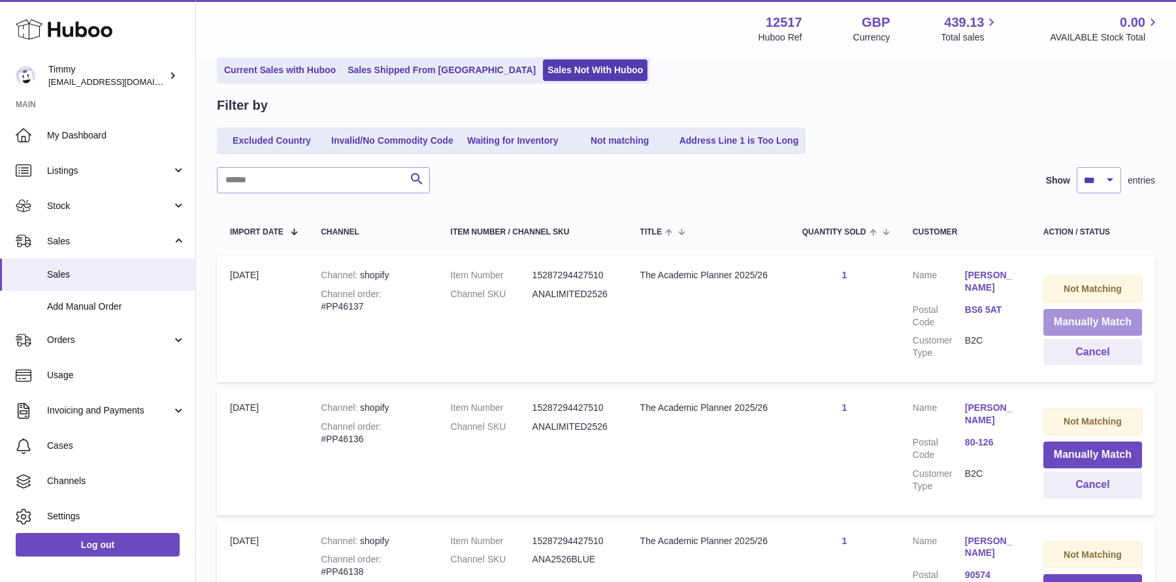
click at [1088, 328] on button "Manually Match" at bounding box center [1092, 322] width 99 height 27
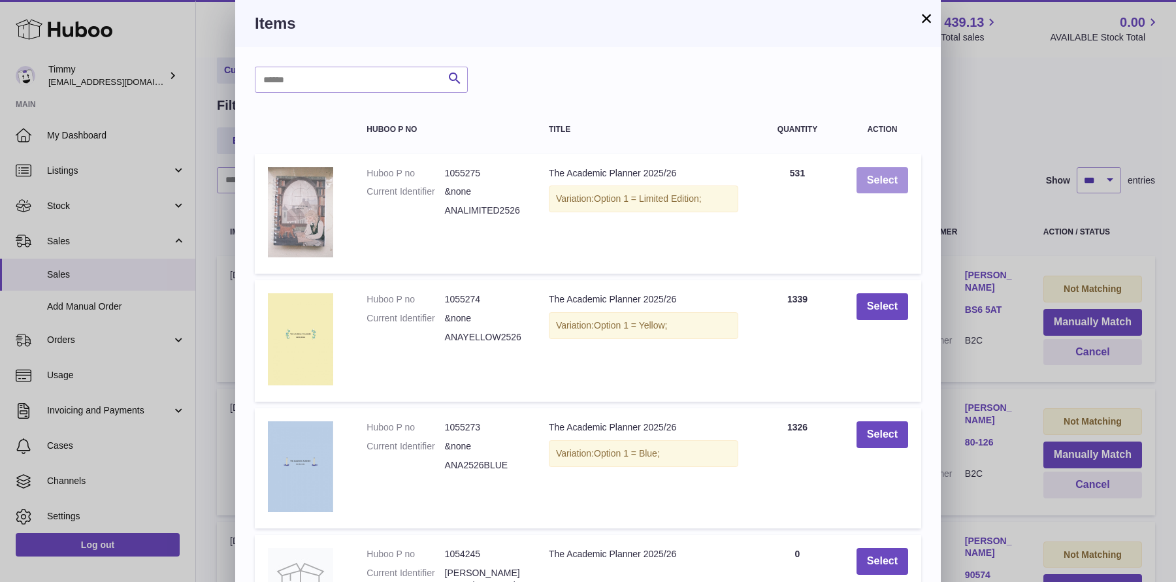
click at [890, 182] on button "Select" at bounding box center [882, 180] width 52 height 27
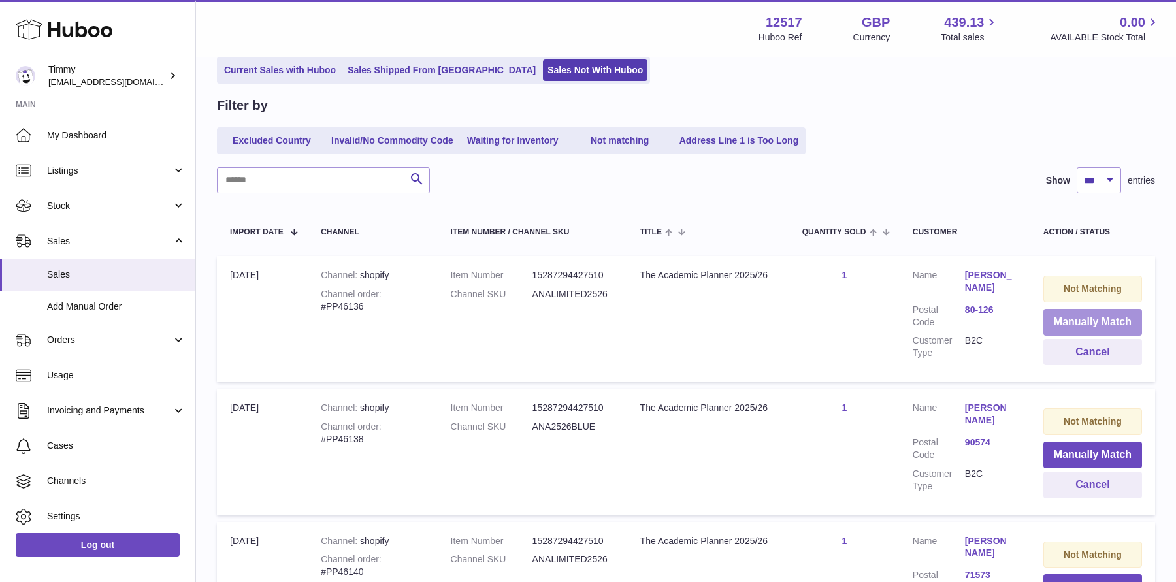
click at [1070, 325] on button "Manually Match" at bounding box center [1092, 322] width 99 height 27
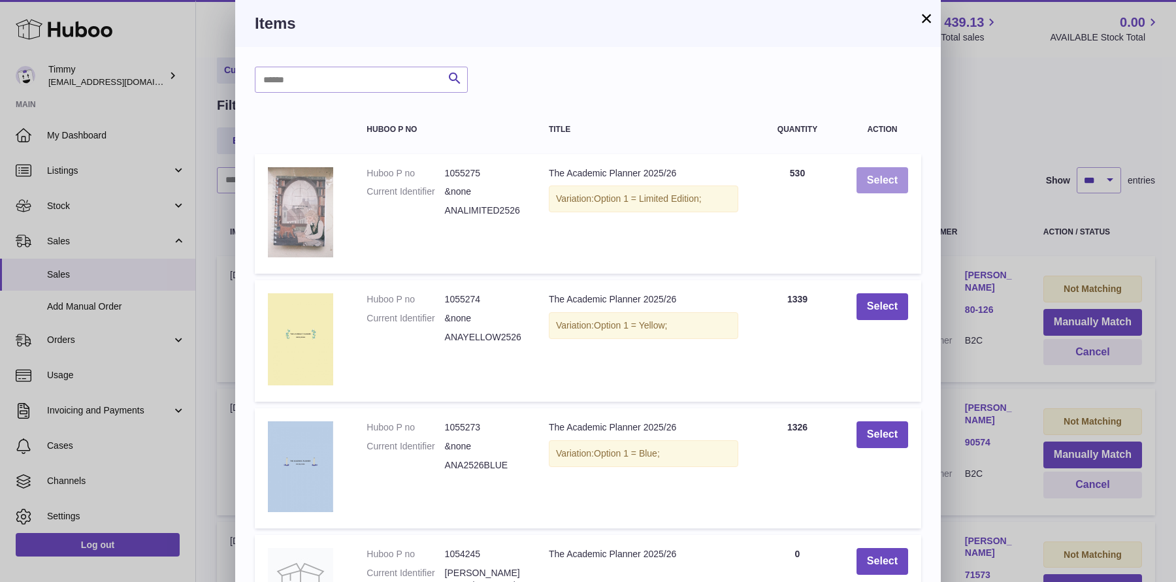
click at [888, 175] on button "Select" at bounding box center [882, 180] width 52 height 27
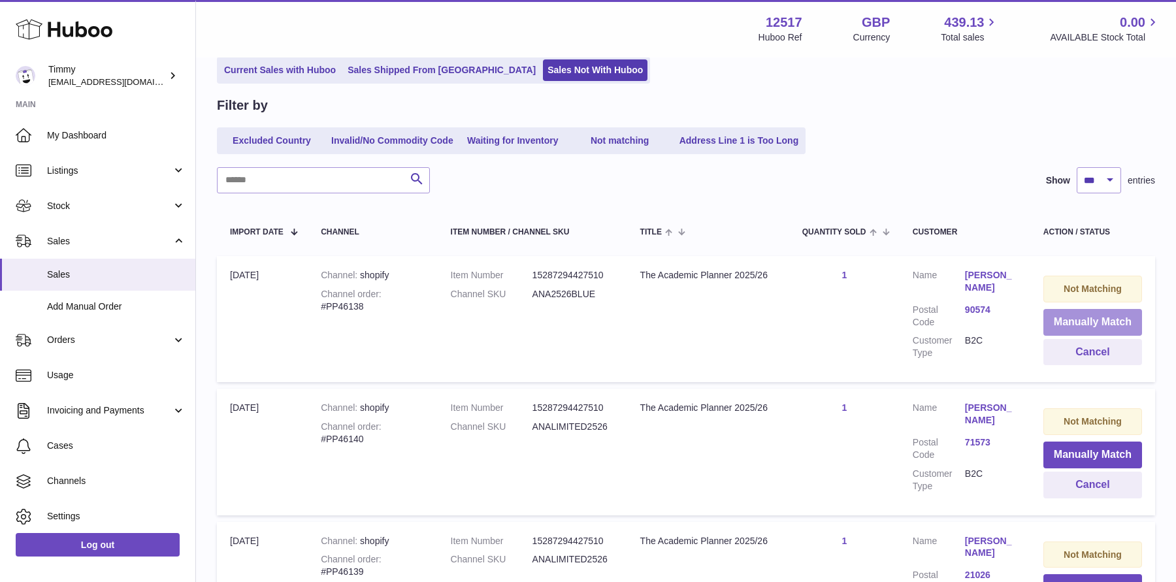
click at [1076, 332] on button "Manually Match" at bounding box center [1092, 322] width 99 height 27
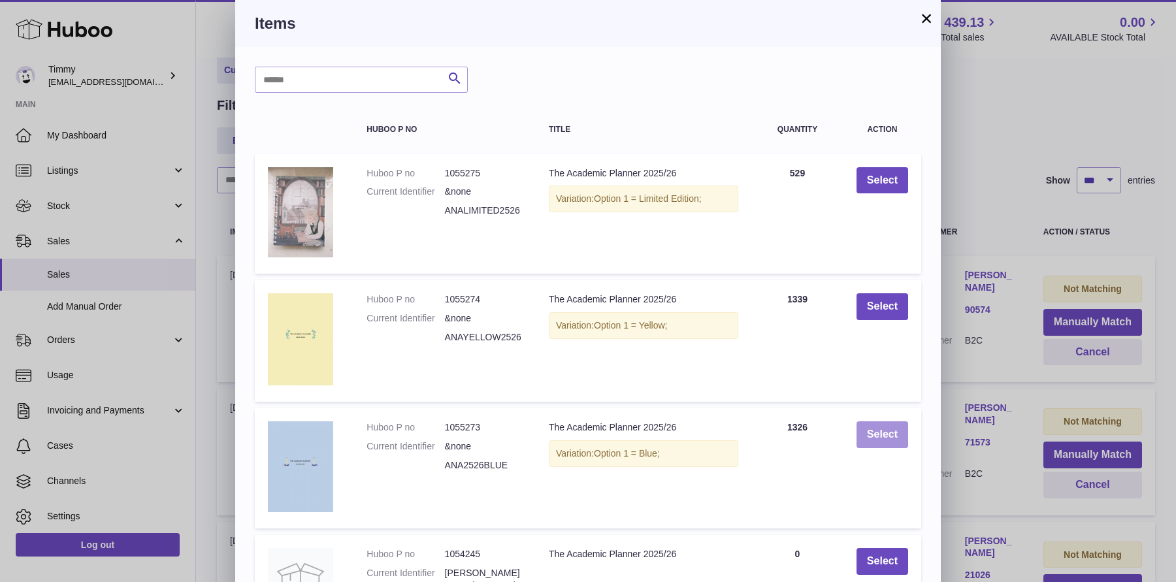
click at [892, 441] on button "Select" at bounding box center [882, 434] width 52 height 27
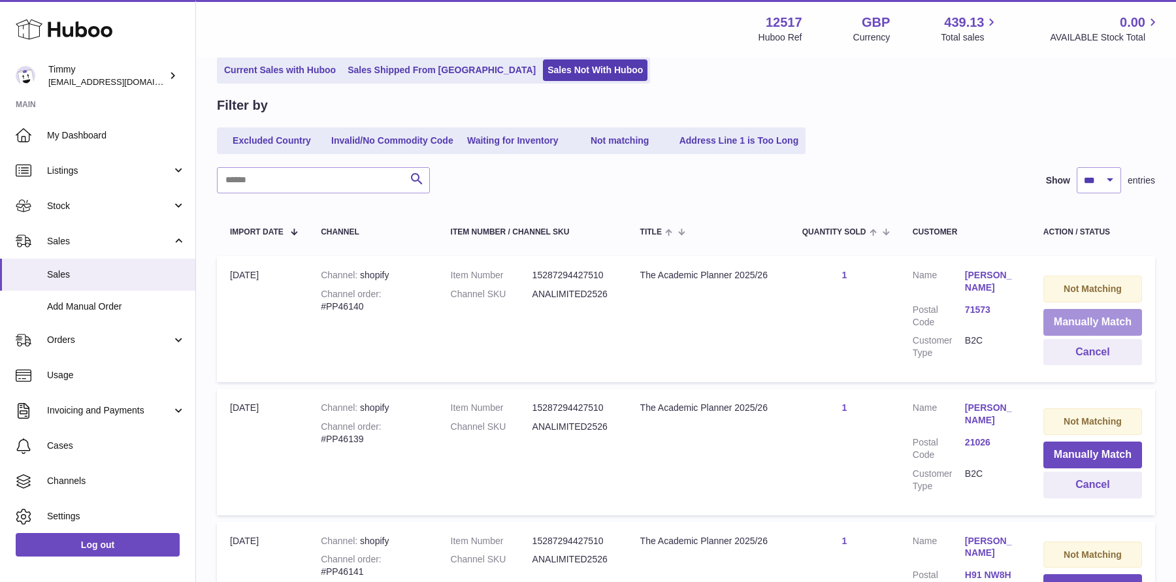
click at [1088, 327] on button "Manually Match" at bounding box center [1092, 322] width 99 height 27
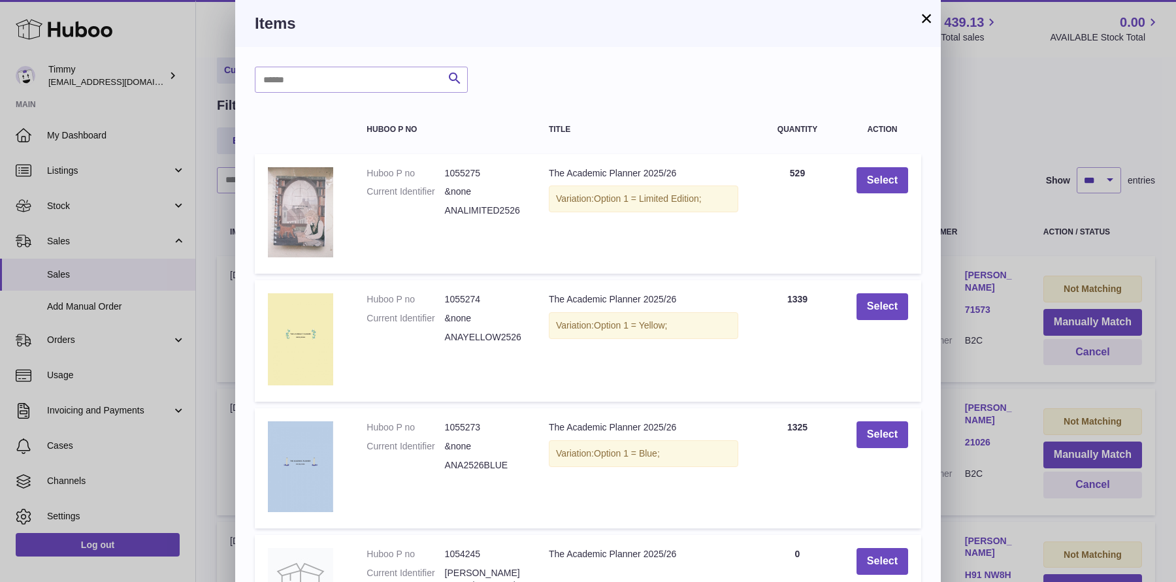
click at [873, 165] on td "Select" at bounding box center [882, 214] width 78 height 120
click at [872, 184] on button "Select" at bounding box center [882, 180] width 52 height 27
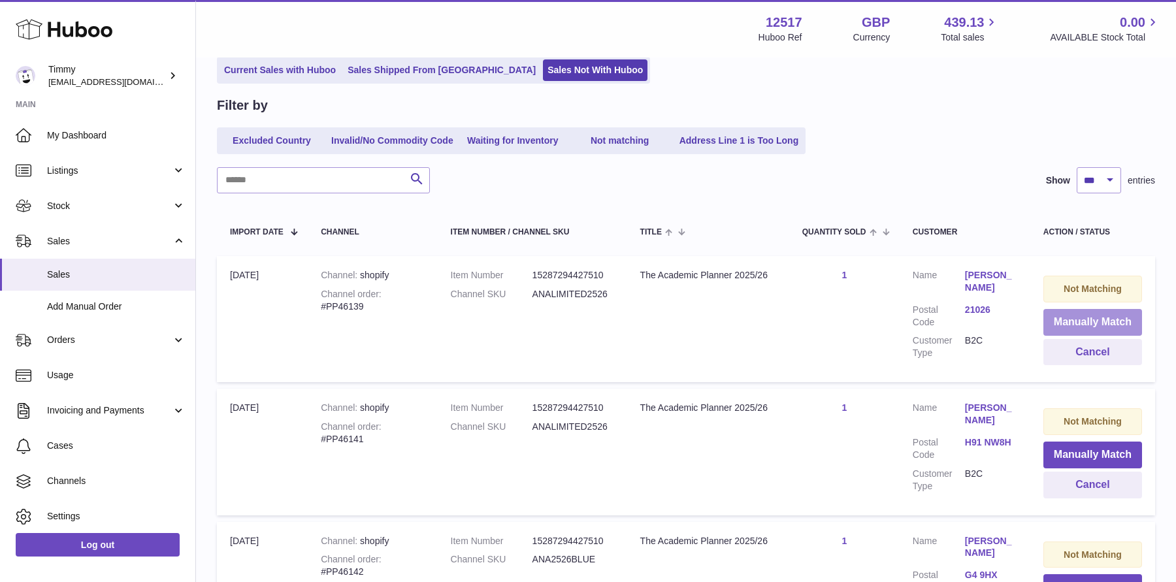
click at [1068, 319] on button "Manually Match" at bounding box center [1092, 322] width 99 height 27
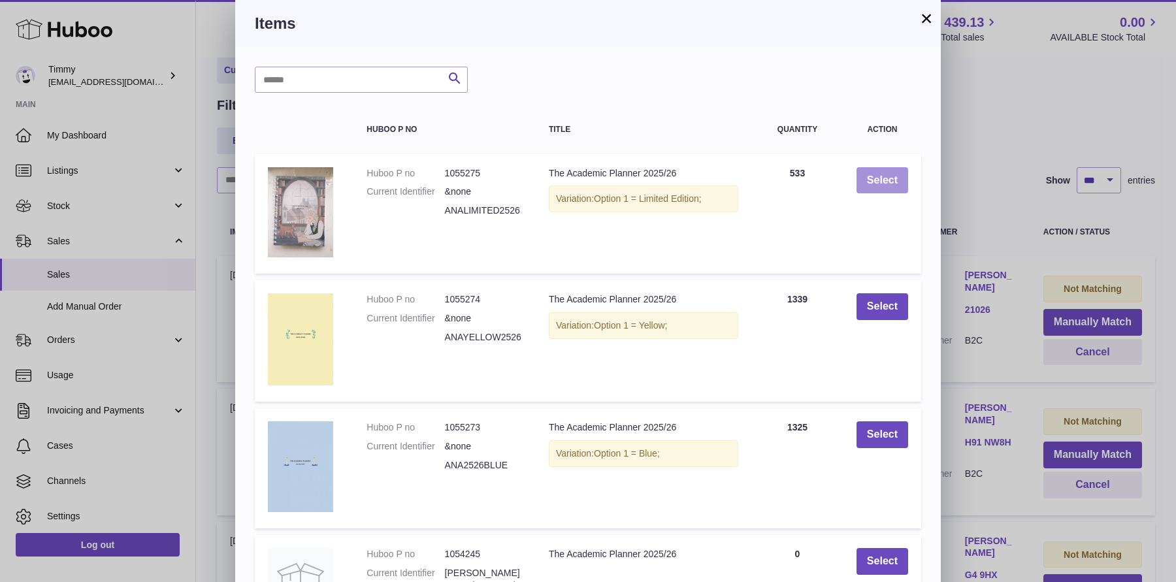
click at [888, 181] on button "Select" at bounding box center [882, 180] width 52 height 27
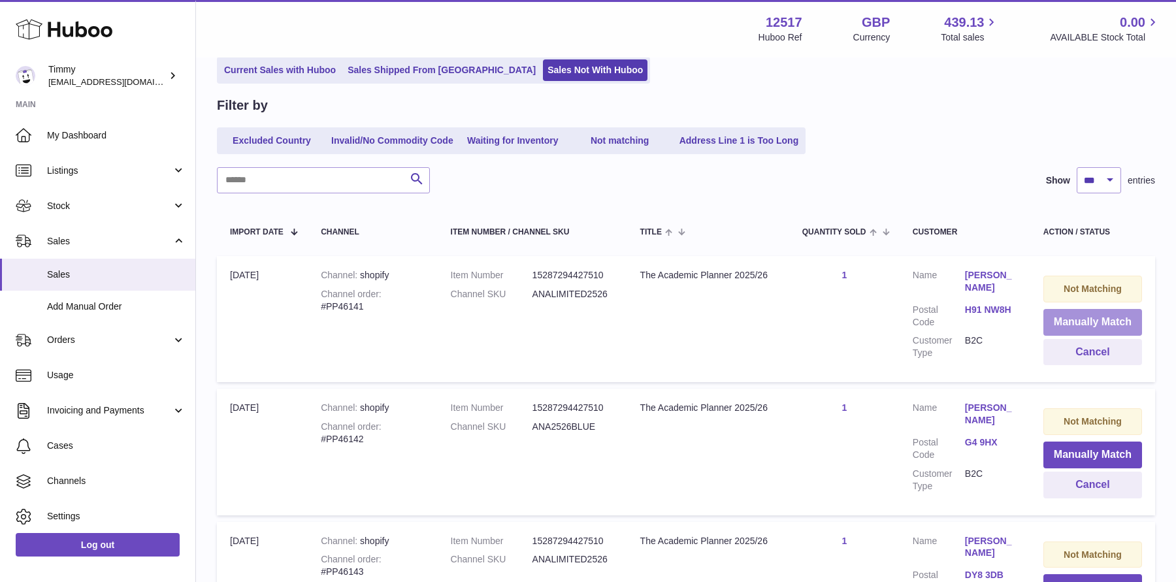
click at [1065, 315] on button "Manually Match" at bounding box center [1092, 322] width 99 height 27
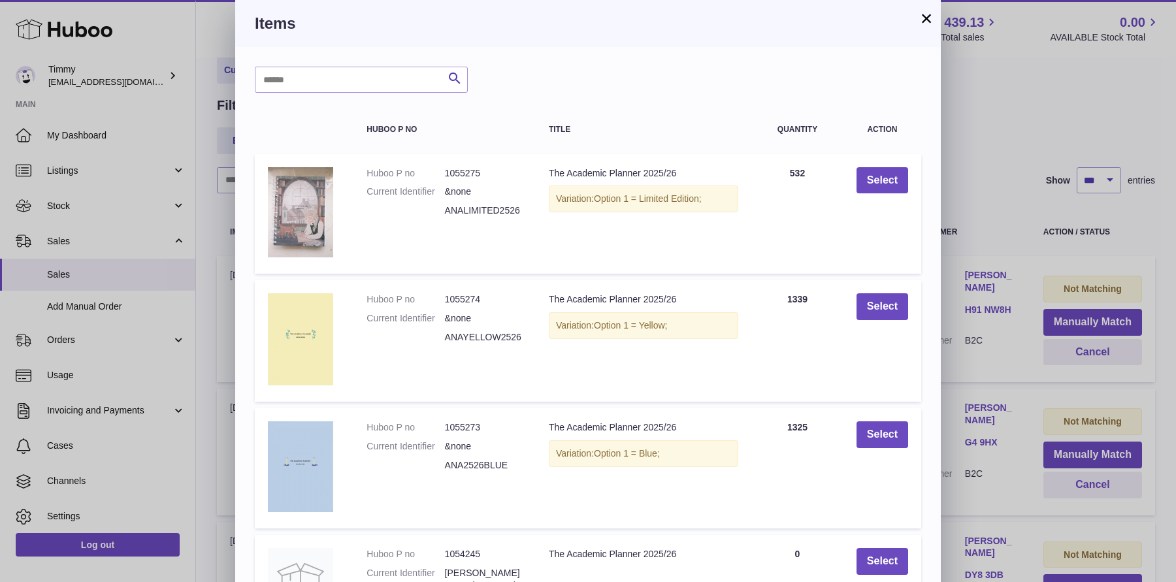
click at [1042, 243] on div "× Items Search Huboo P no Title Quantity Action Huboo P no 1055275 Current Iden…" at bounding box center [588, 423] width 1176 height 846
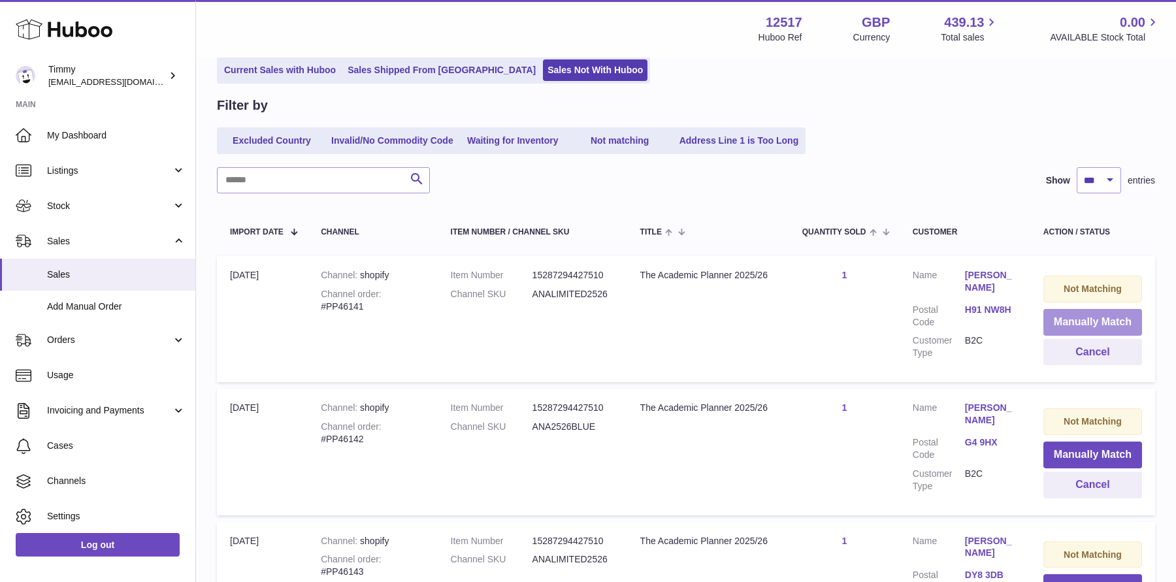
click at [1052, 313] on button "Manually Match" at bounding box center [1092, 322] width 99 height 27
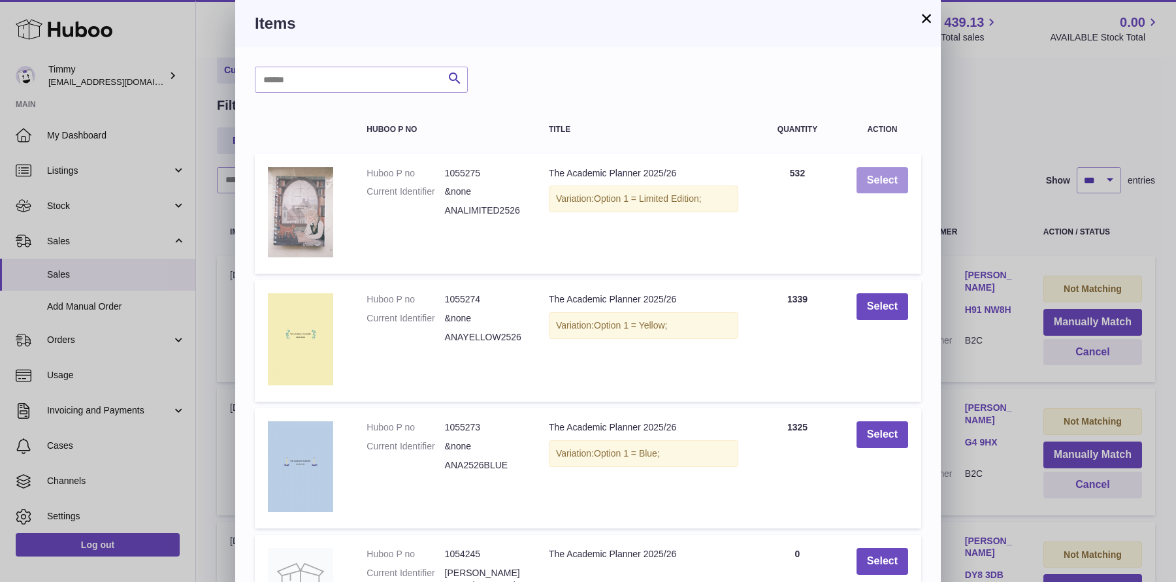
click at [883, 184] on button "Select" at bounding box center [882, 180] width 52 height 27
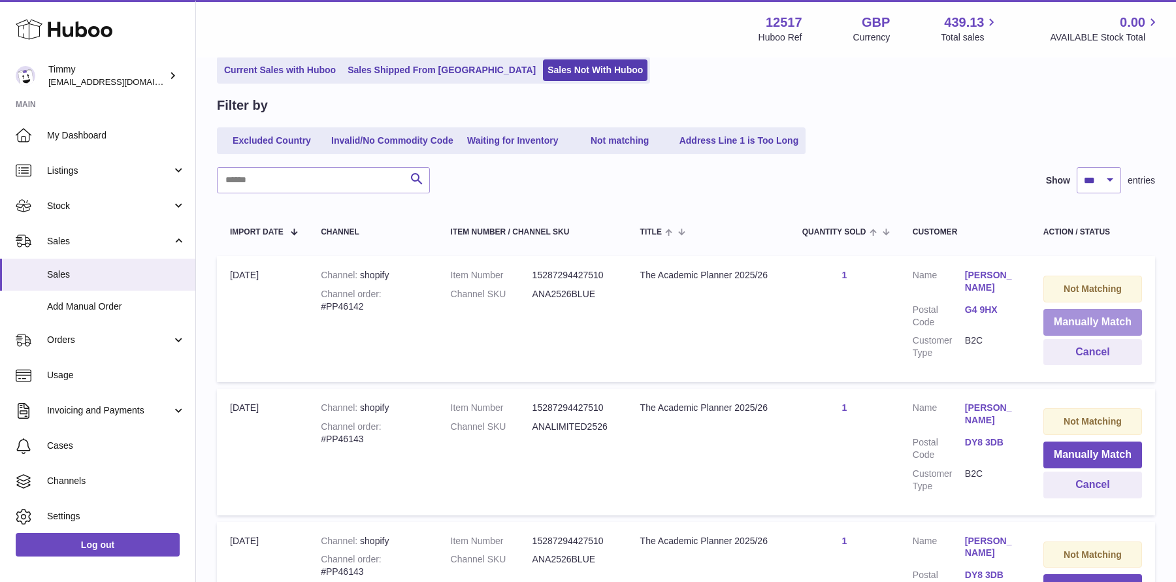
click at [1069, 327] on button "Manually Match" at bounding box center [1092, 322] width 99 height 27
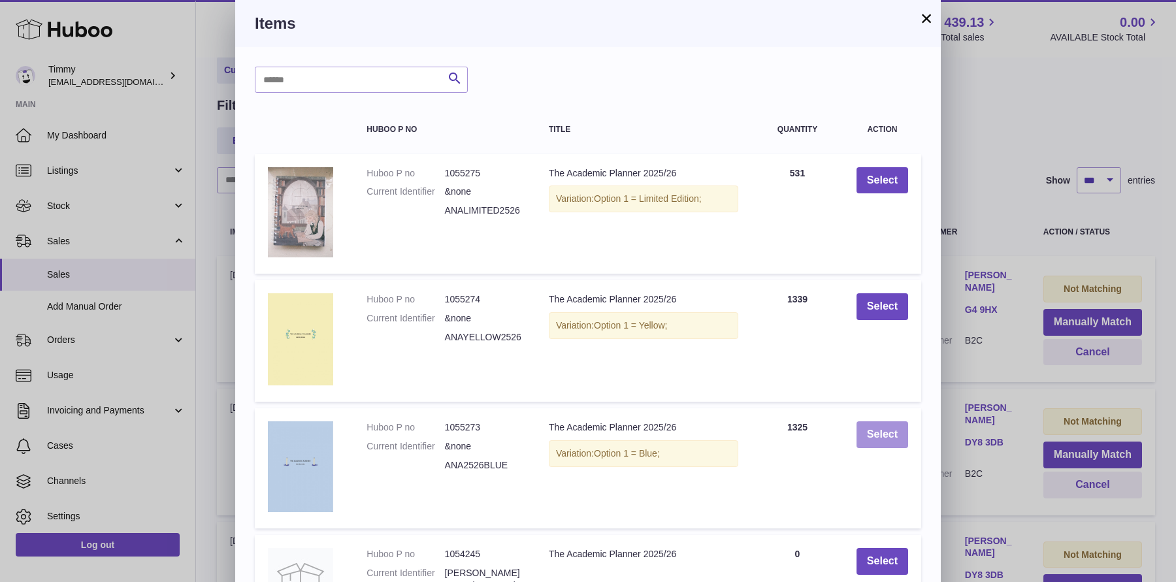
click at [894, 427] on button "Select" at bounding box center [882, 434] width 52 height 27
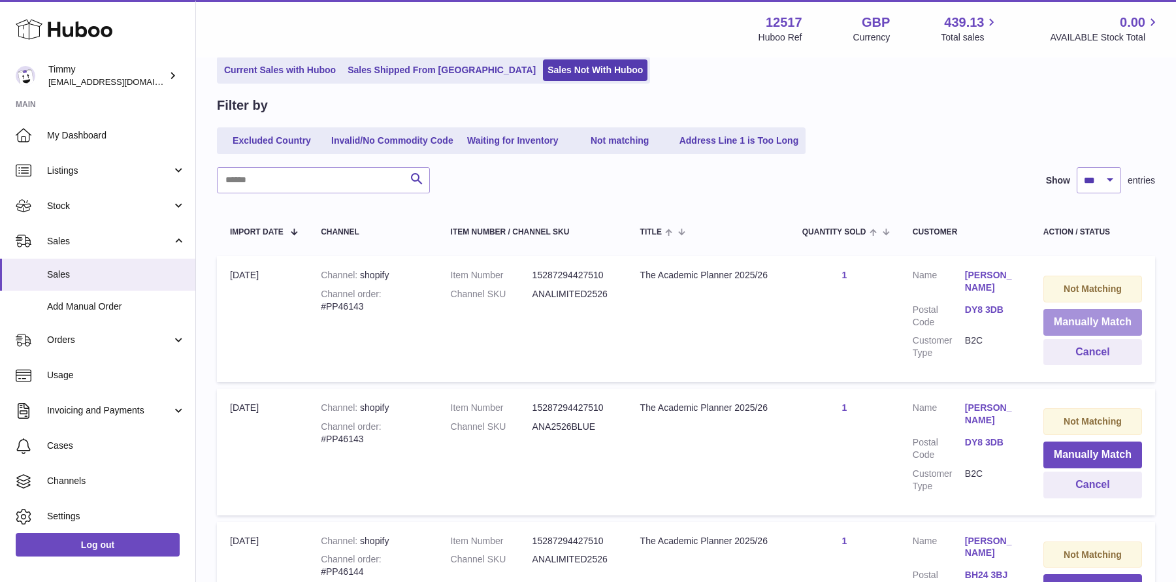
click at [1081, 317] on button "Manually Match" at bounding box center [1092, 322] width 99 height 27
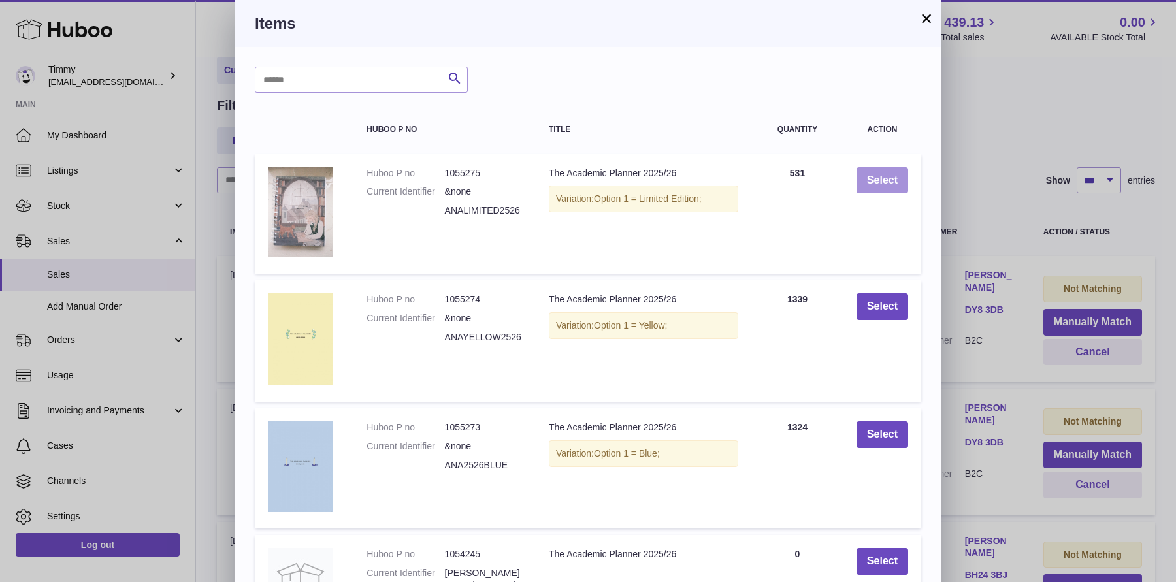
click at [880, 187] on button "Select" at bounding box center [882, 180] width 52 height 27
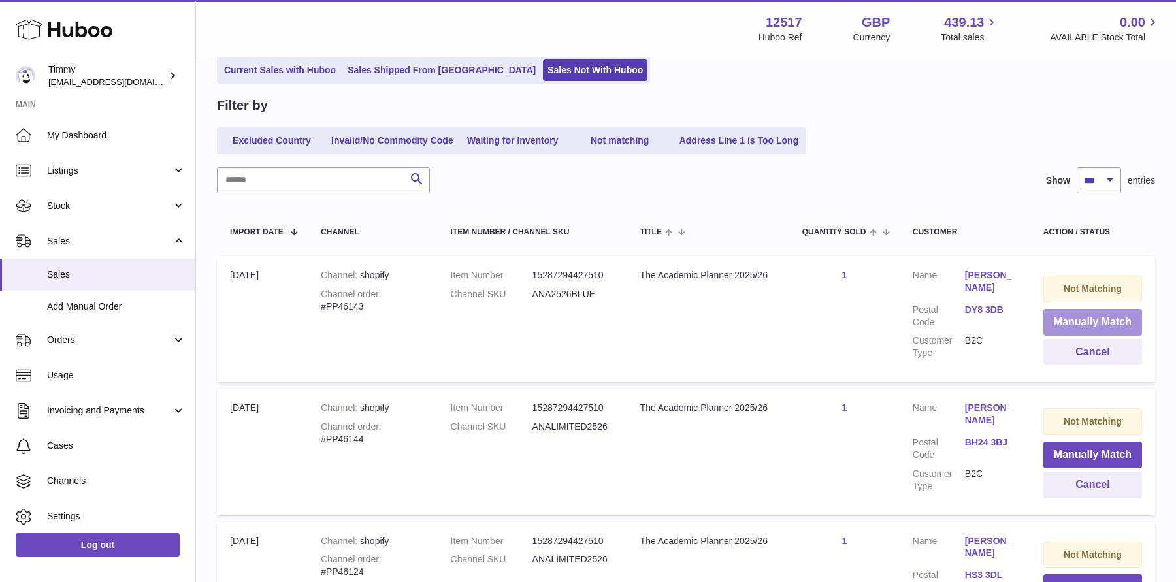
click at [1076, 319] on button "Manually Match" at bounding box center [1092, 322] width 99 height 27
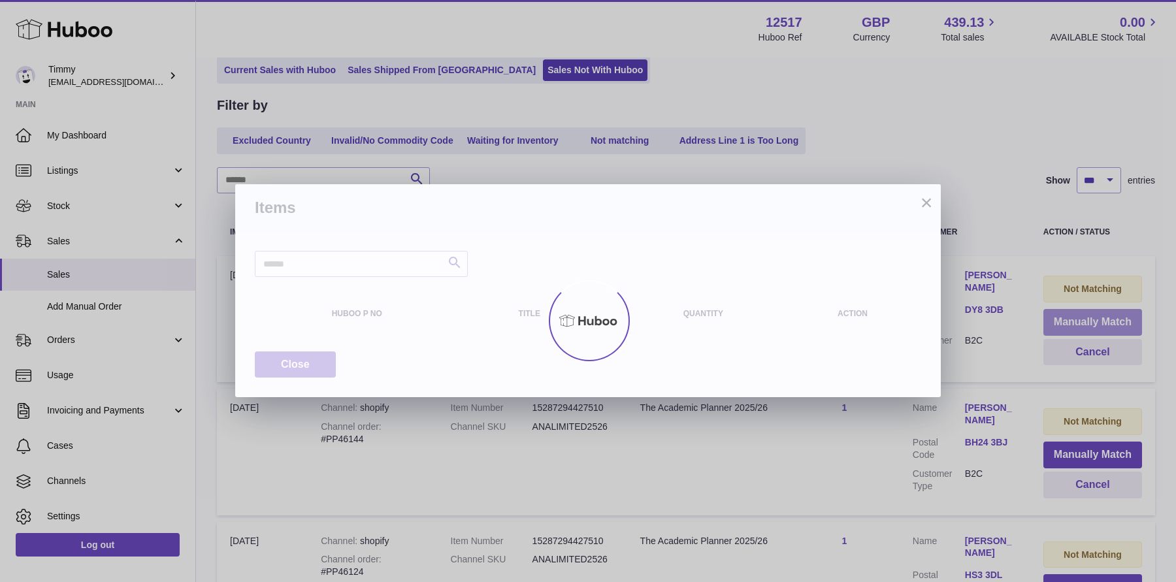
click at [1076, 319] on div "× Items Search Huboo P no Title Quantity Action Close" at bounding box center [588, 291] width 1176 height 582
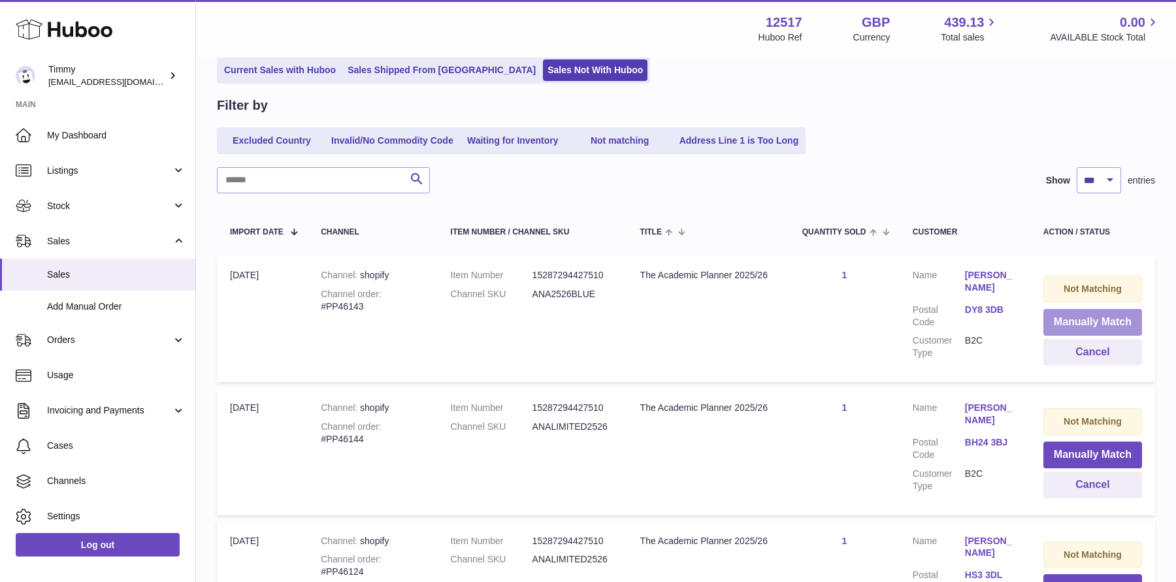
click at [1114, 334] on button "Manually Match" at bounding box center [1092, 322] width 99 height 27
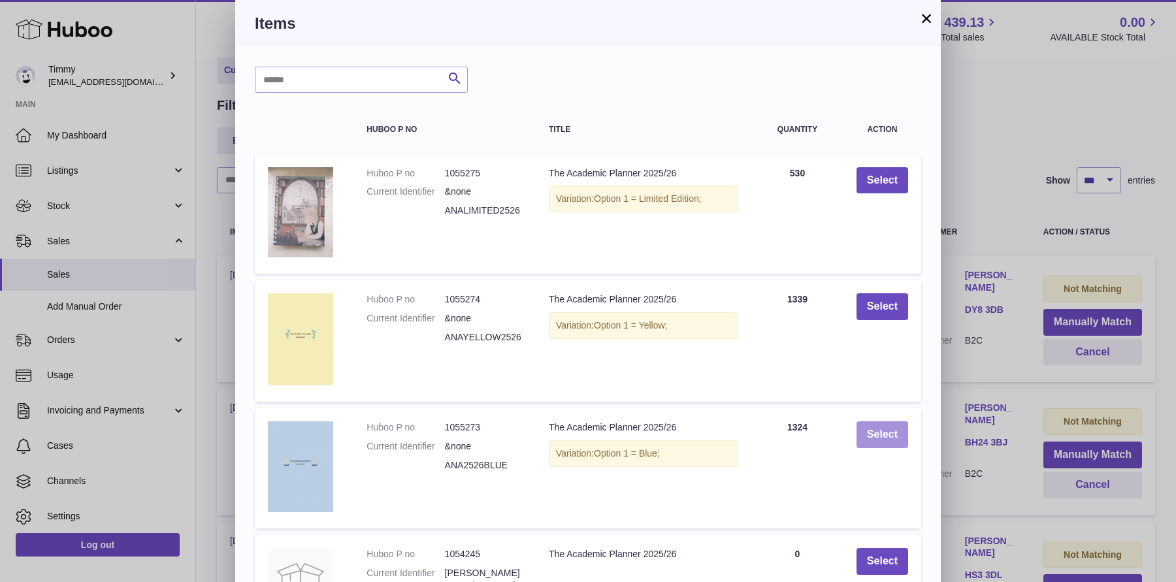
click at [884, 444] on button "Select" at bounding box center [882, 434] width 52 height 27
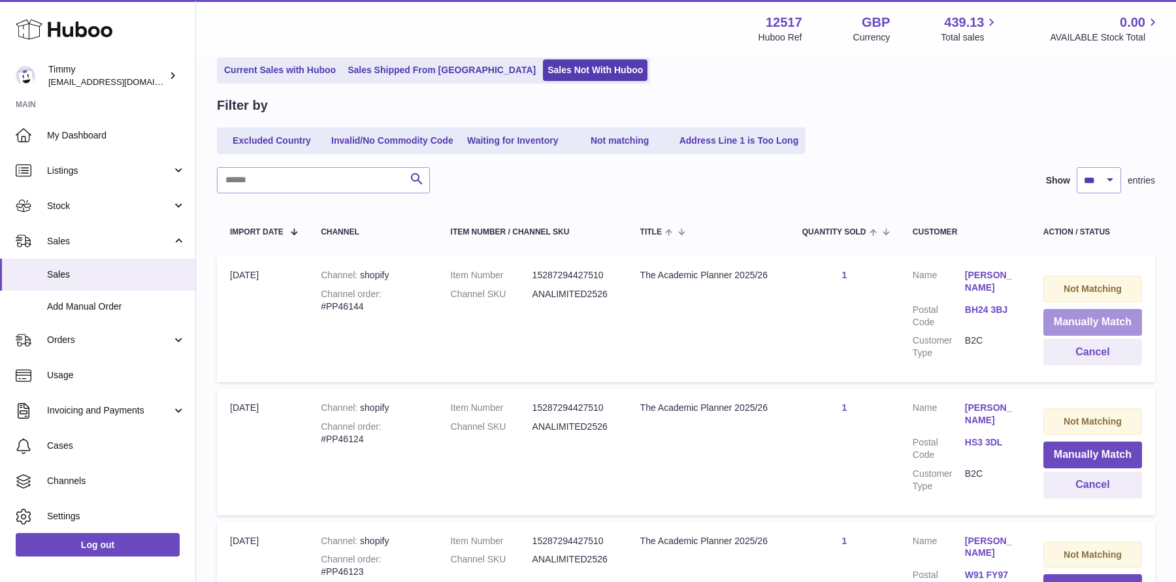
click at [1075, 315] on button "Manually Match" at bounding box center [1092, 322] width 99 height 27
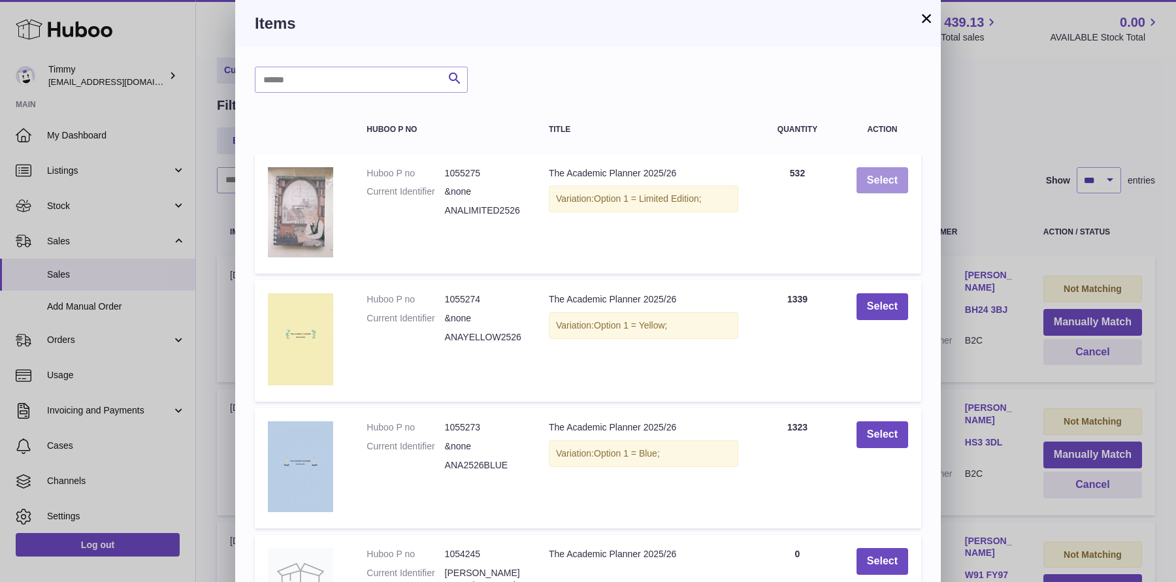
click at [882, 176] on button "Select" at bounding box center [882, 180] width 52 height 27
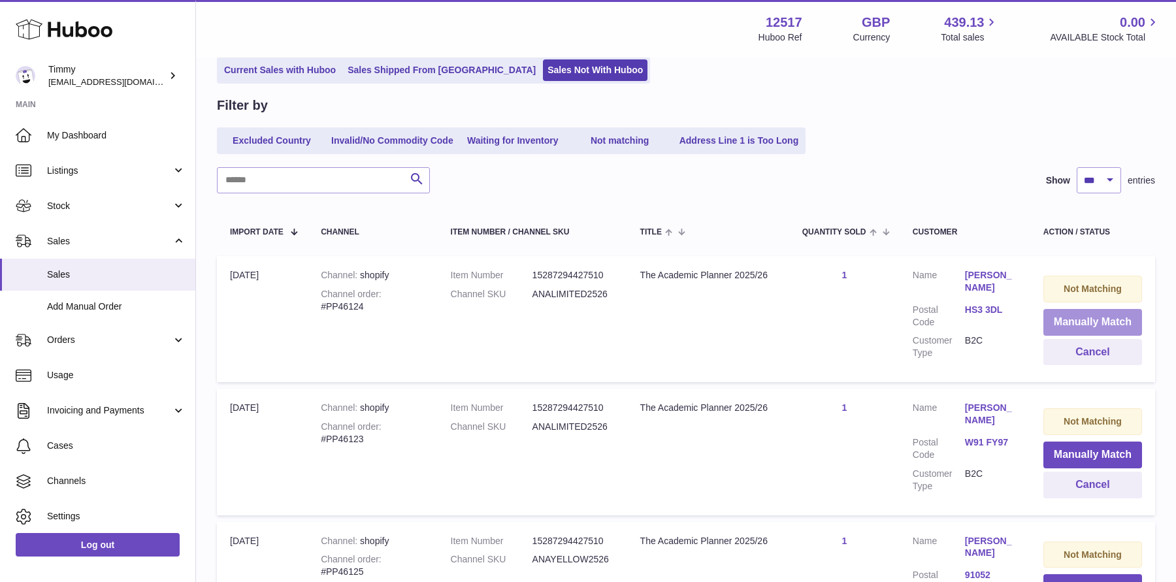
click at [1077, 325] on button "Manually Match" at bounding box center [1092, 322] width 99 height 27
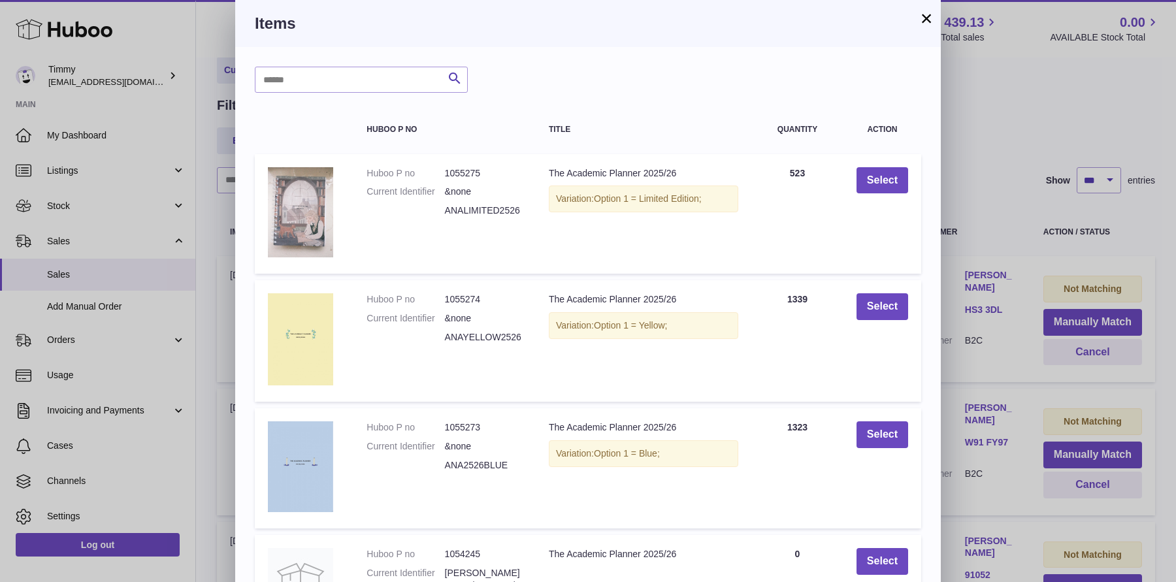
click at [966, 201] on div "× Items Search Huboo P no Title Quantity Action Huboo P no 1055275 Current Iden…" at bounding box center [588, 423] width 1176 height 846
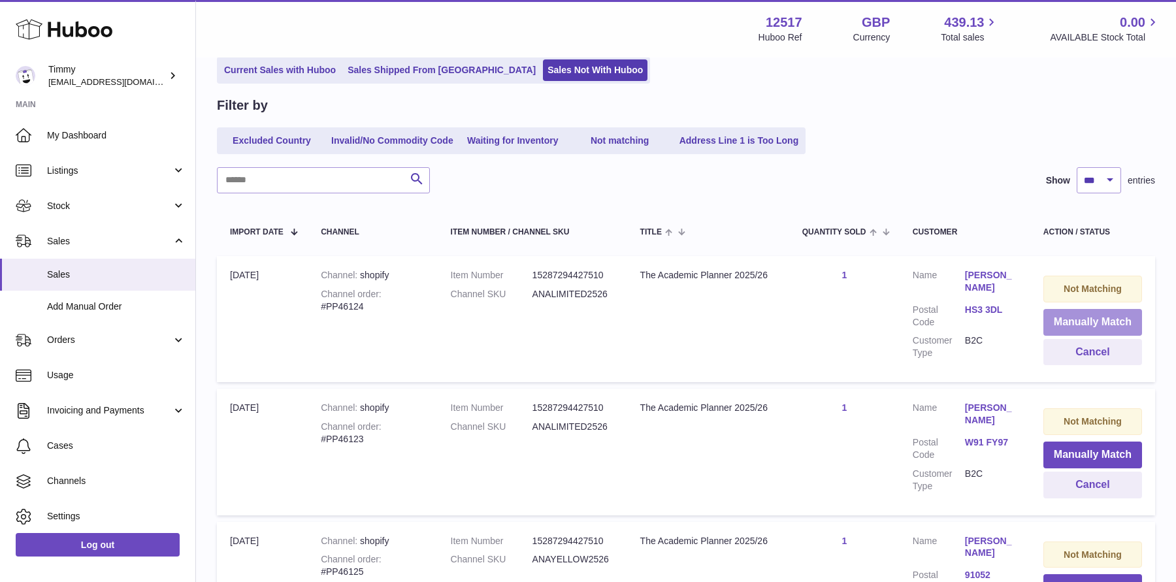
click at [1072, 329] on button "Manually Match" at bounding box center [1092, 322] width 99 height 27
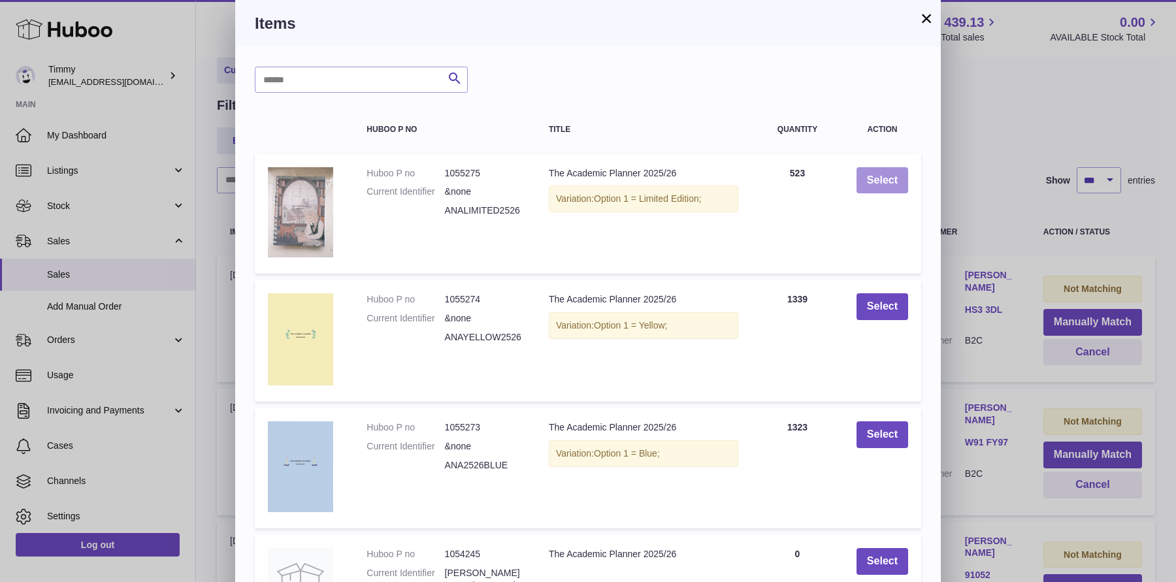
click at [884, 185] on button "Select" at bounding box center [882, 180] width 52 height 27
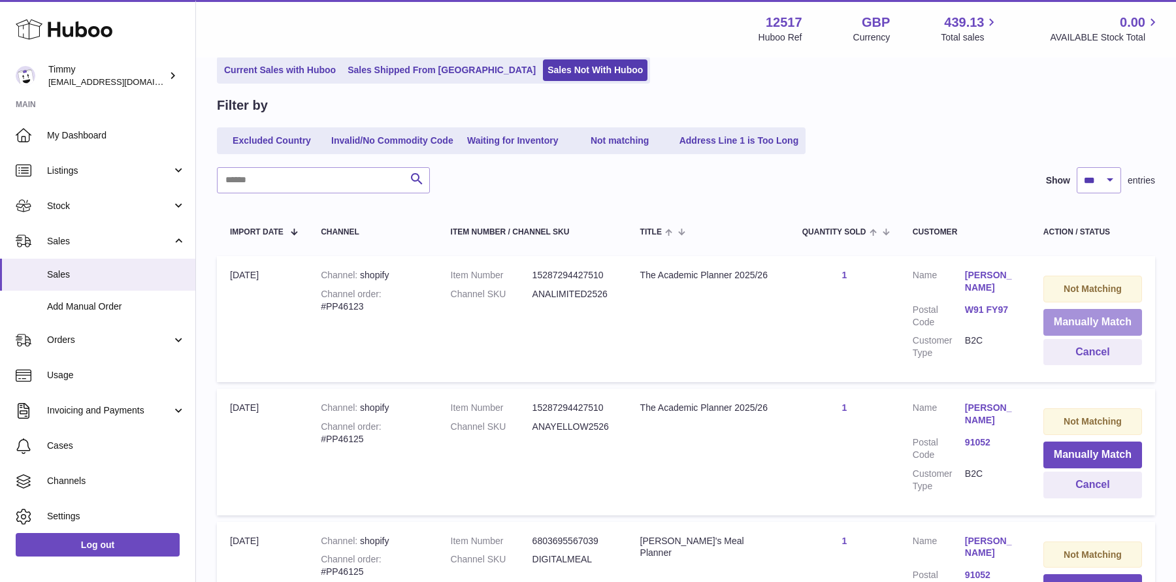
click at [1096, 322] on button "Manually Match" at bounding box center [1092, 322] width 99 height 27
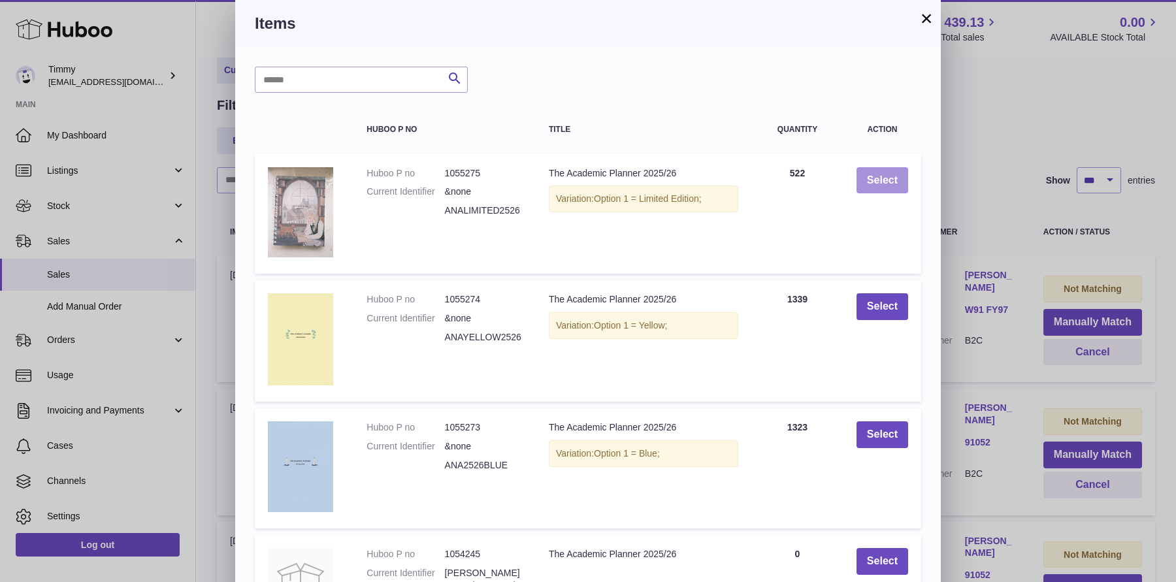
click at [899, 184] on button "Select" at bounding box center [882, 180] width 52 height 27
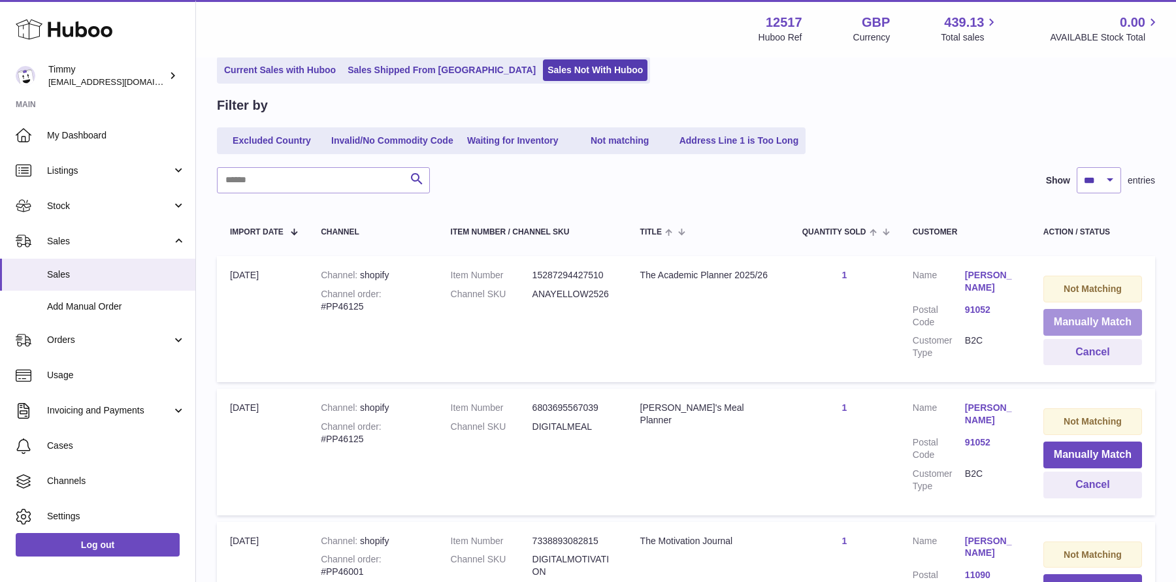
click at [1108, 324] on button "Manually Match" at bounding box center [1092, 322] width 99 height 27
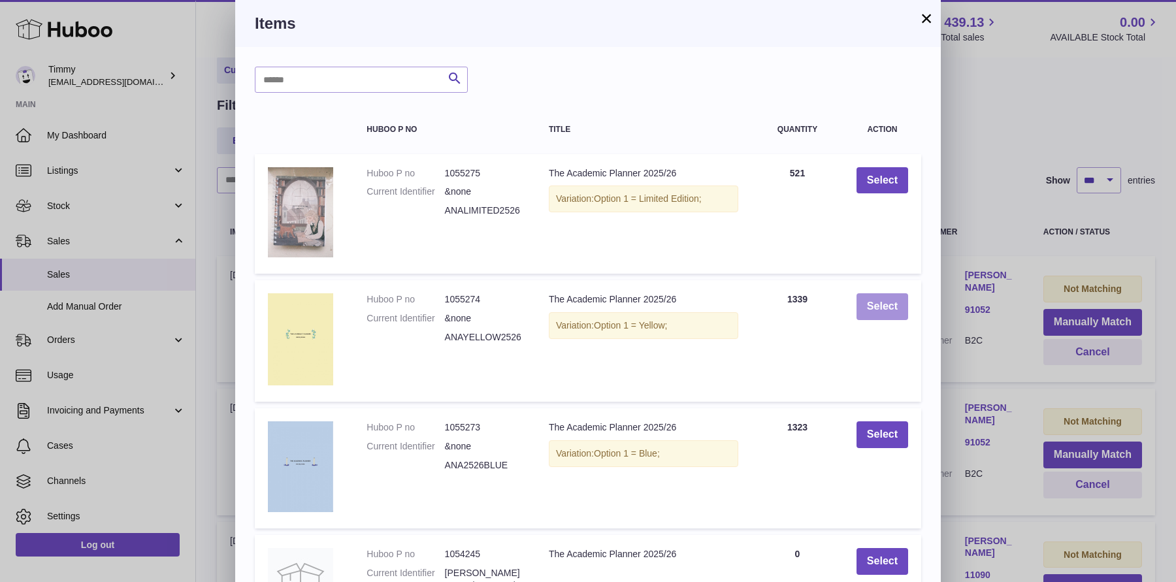
click at [891, 309] on button "Select" at bounding box center [882, 306] width 52 height 27
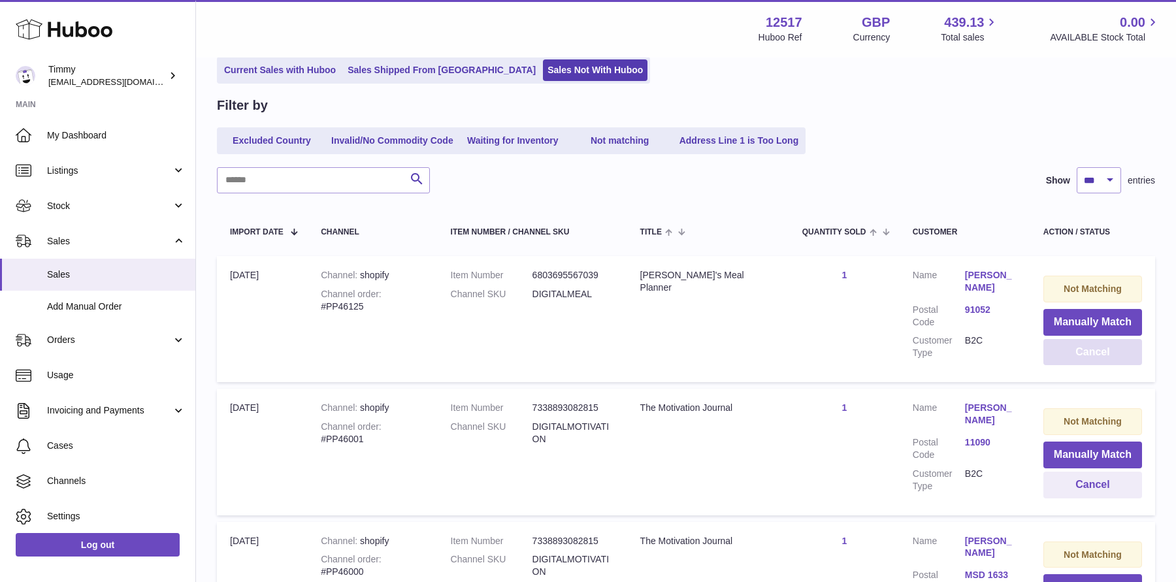
click at [1095, 353] on button "Cancel" at bounding box center [1092, 352] width 99 height 27
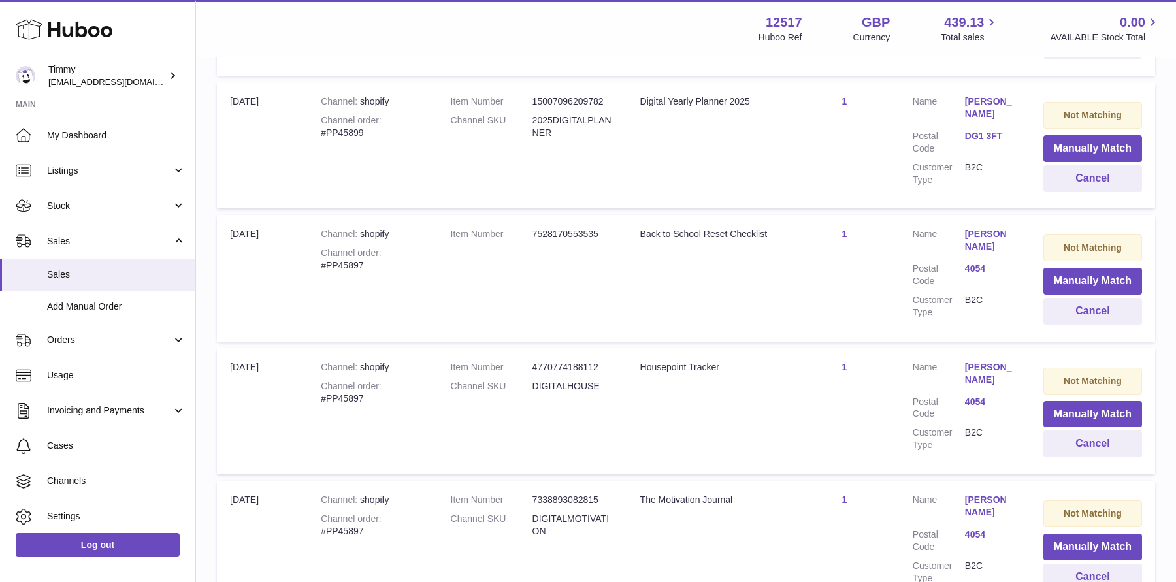
scroll to position [13052, 0]
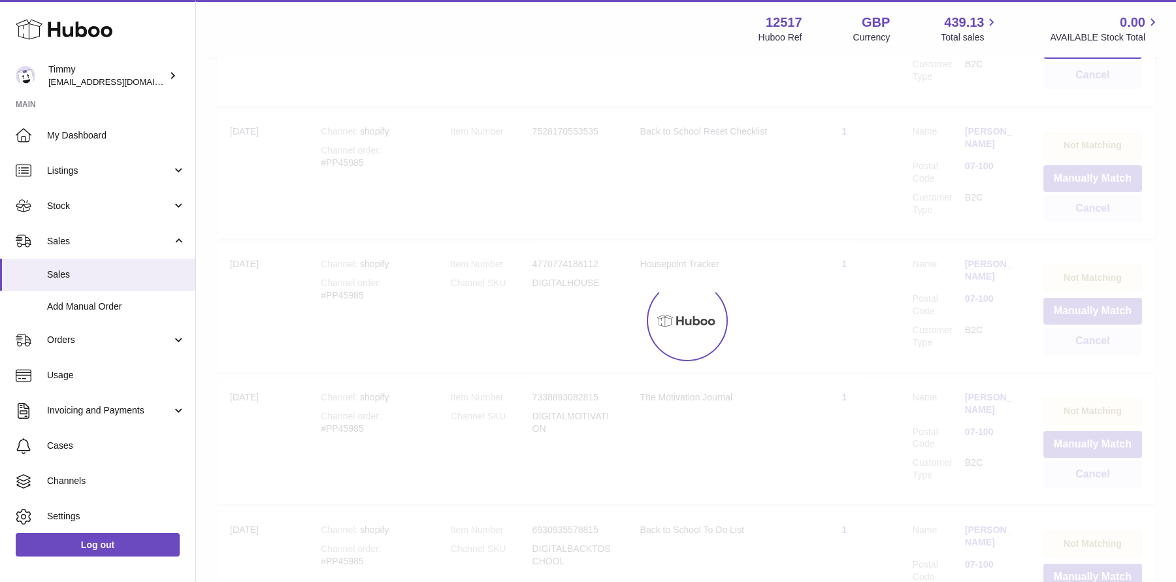
scroll to position [59, 0]
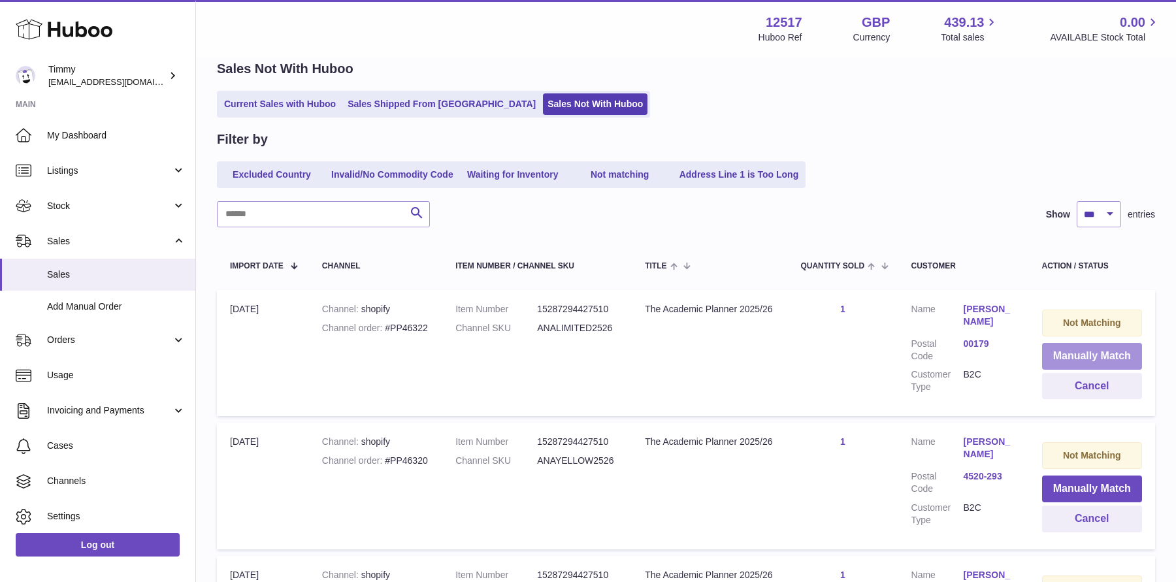
click at [1093, 353] on button "Manually Match" at bounding box center [1092, 356] width 100 height 27
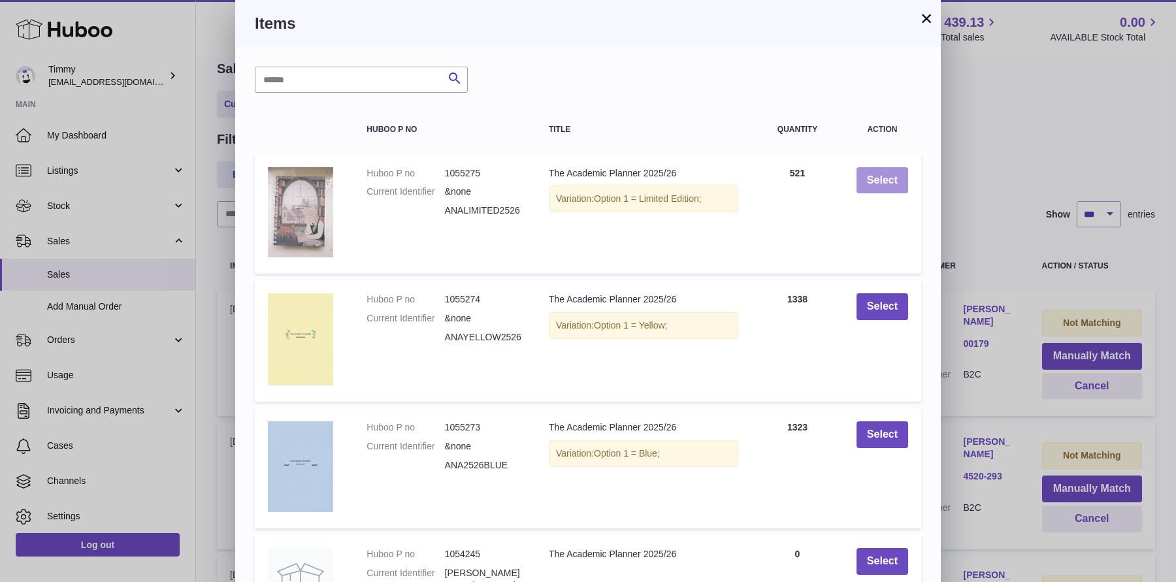
click at [896, 175] on button "Select" at bounding box center [882, 180] width 52 height 27
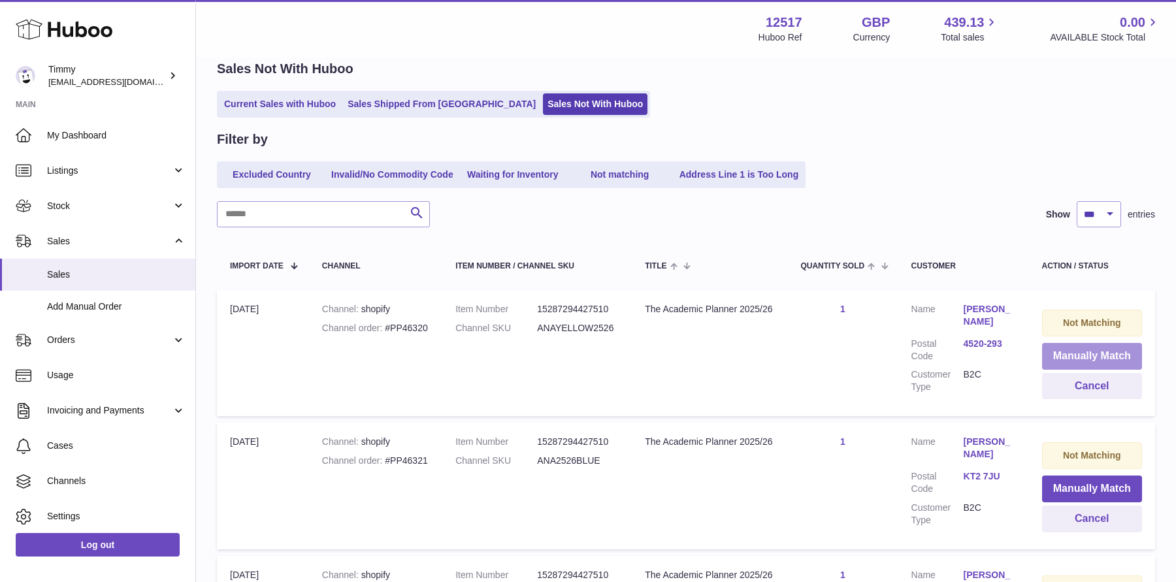
click at [1082, 355] on button "Manually Match" at bounding box center [1092, 356] width 100 height 27
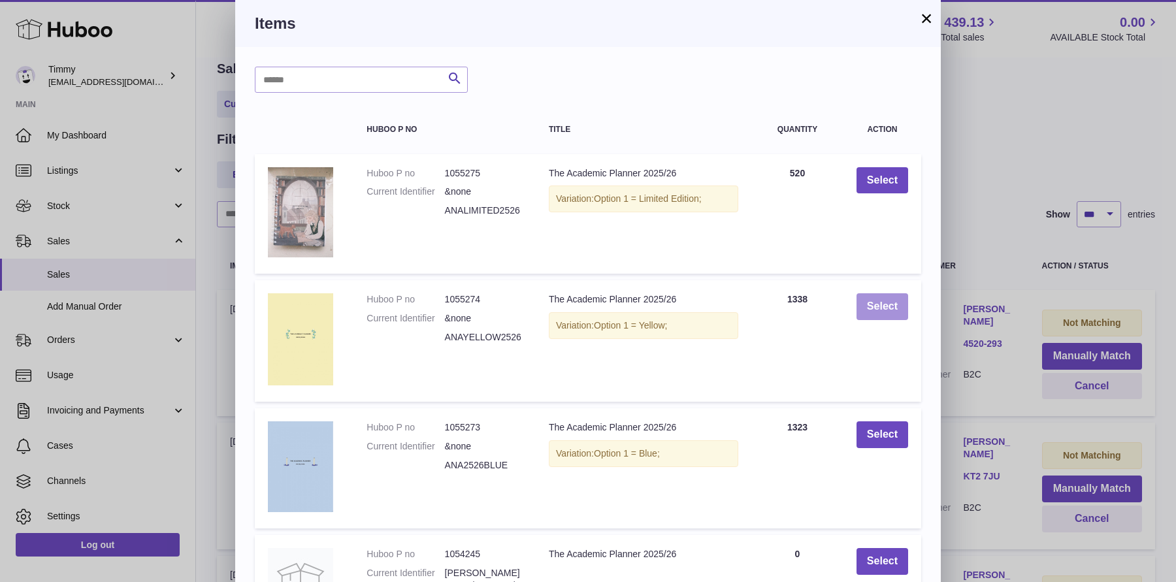
click at [897, 310] on button "Select" at bounding box center [882, 306] width 52 height 27
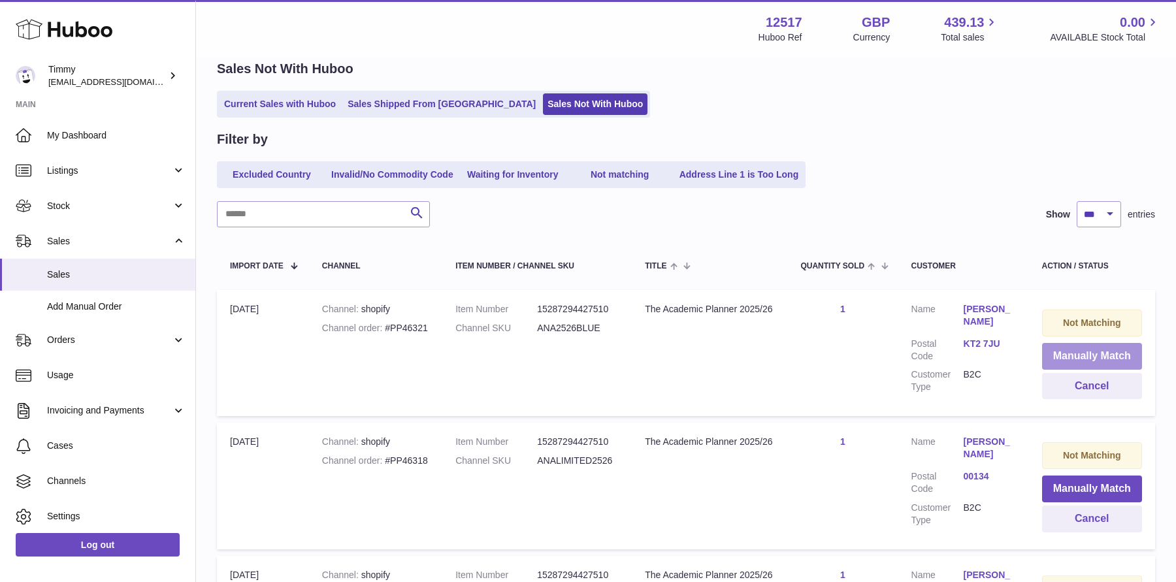
click at [1085, 359] on button "Manually Match" at bounding box center [1092, 356] width 100 height 27
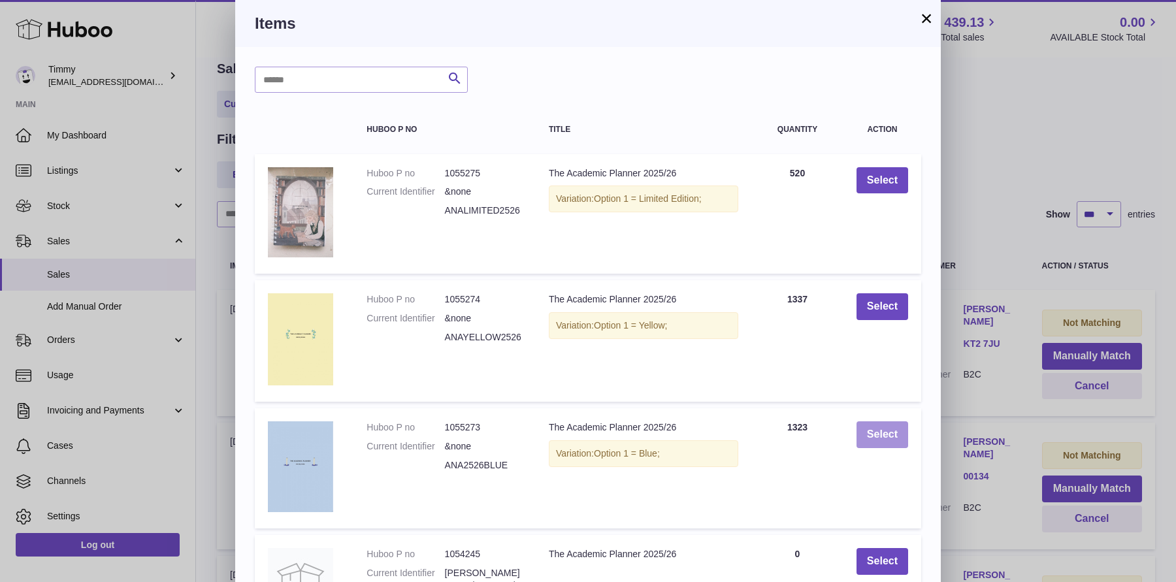
click at [890, 438] on button "Select" at bounding box center [882, 434] width 52 height 27
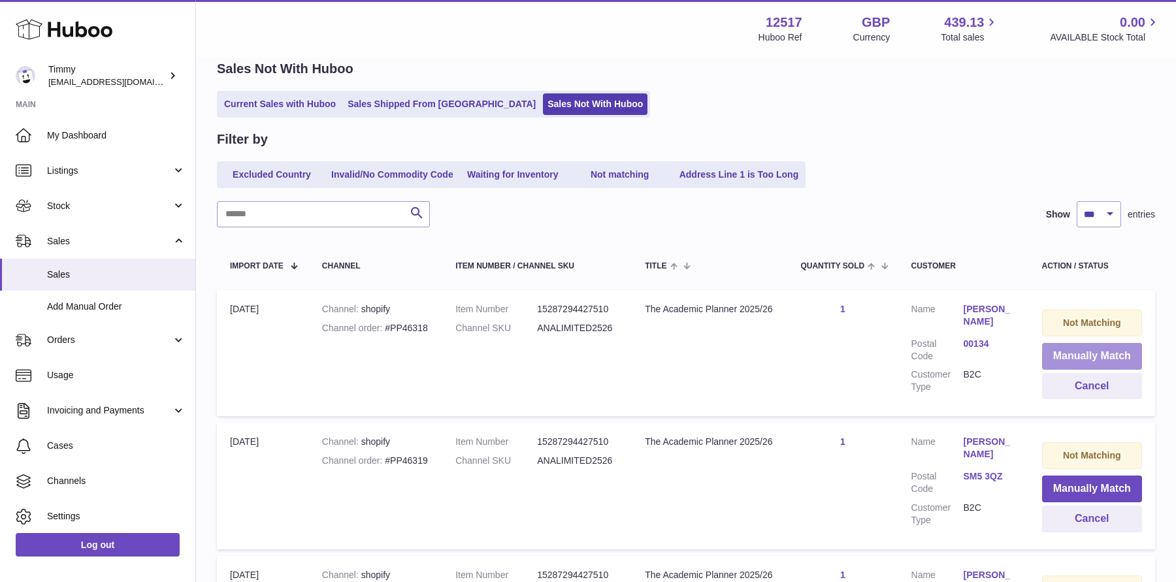
click at [1053, 344] on button "Manually Match" at bounding box center [1092, 356] width 100 height 27
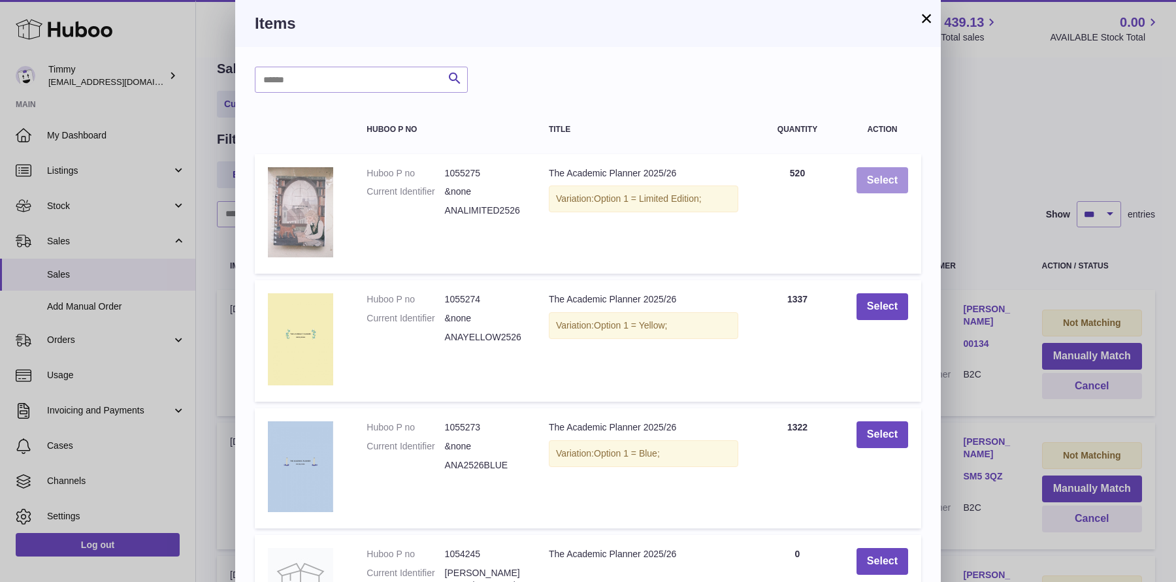
click at [887, 184] on button "Select" at bounding box center [882, 180] width 52 height 27
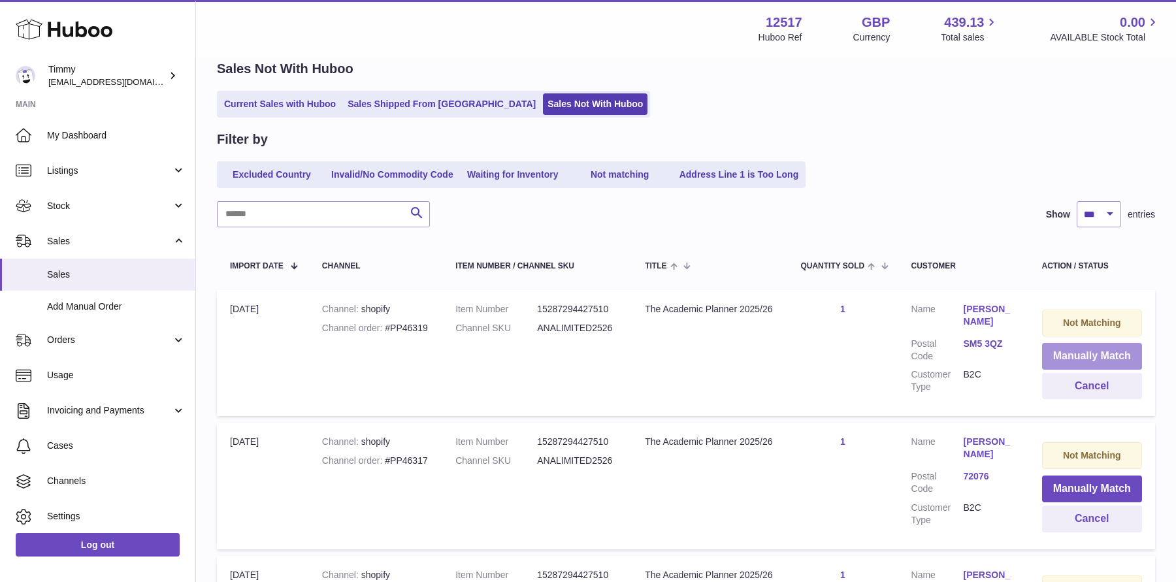
click at [1059, 352] on button "Manually Match" at bounding box center [1092, 356] width 100 height 27
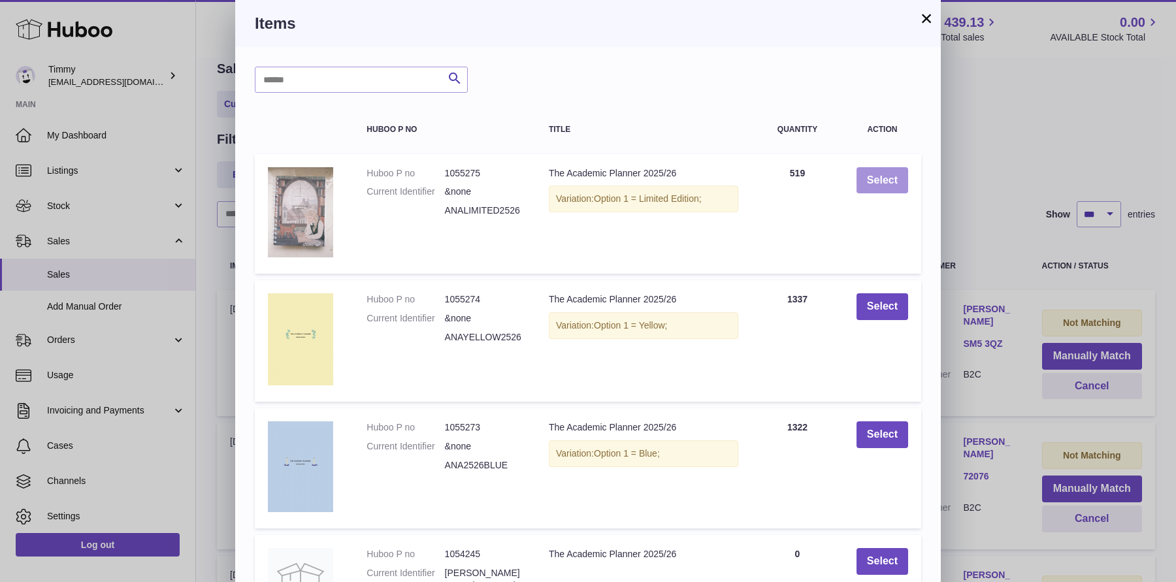
click at [873, 179] on button "Select" at bounding box center [882, 180] width 52 height 27
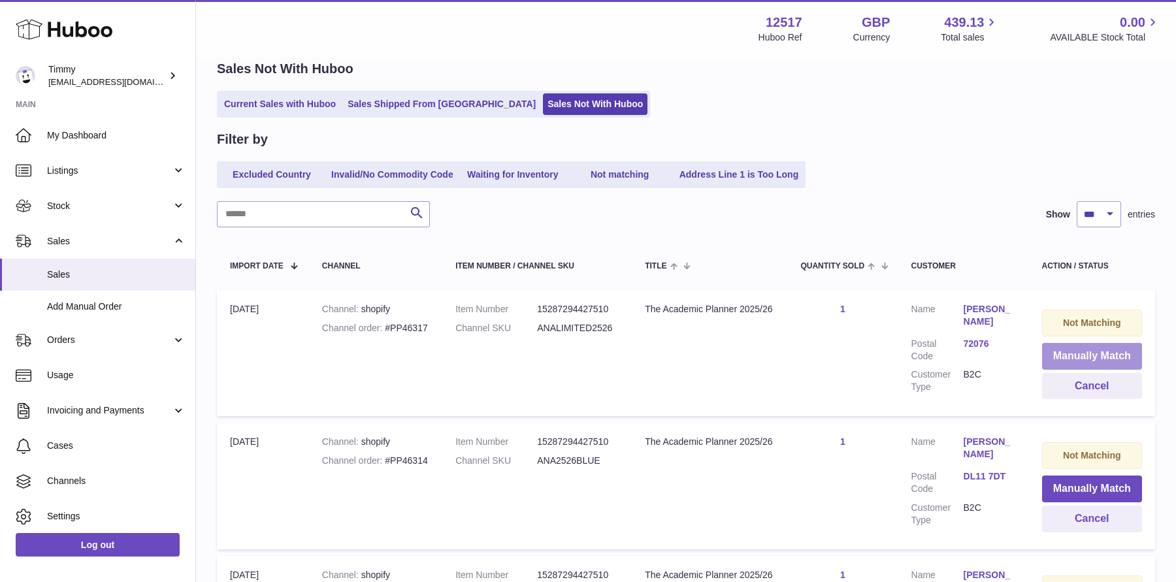
click at [1071, 350] on button "Manually Match" at bounding box center [1092, 356] width 100 height 27
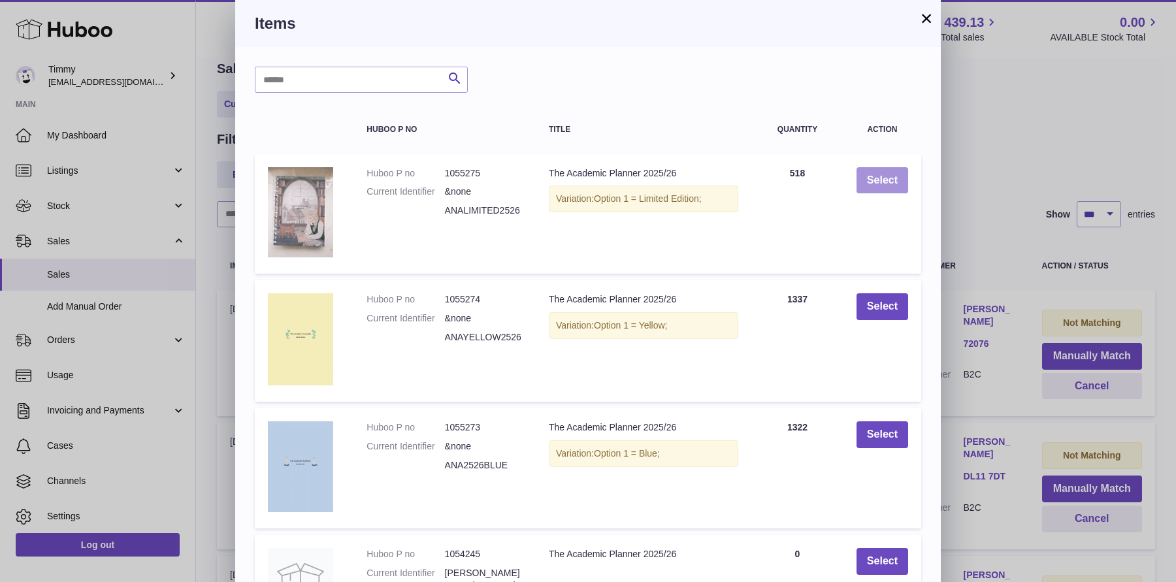
click at [893, 172] on button "Select" at bounding box center [882, 180] width 52 height 27
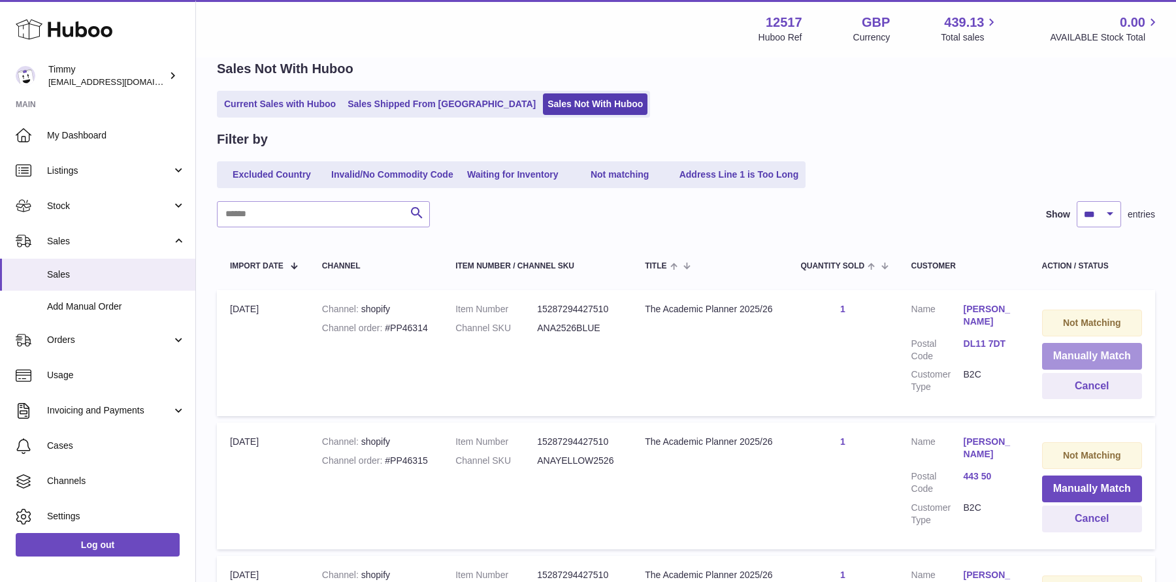
click at [1076, 355] on button "Manually Match" at bounding box center [1092, 356] width 100 height 27
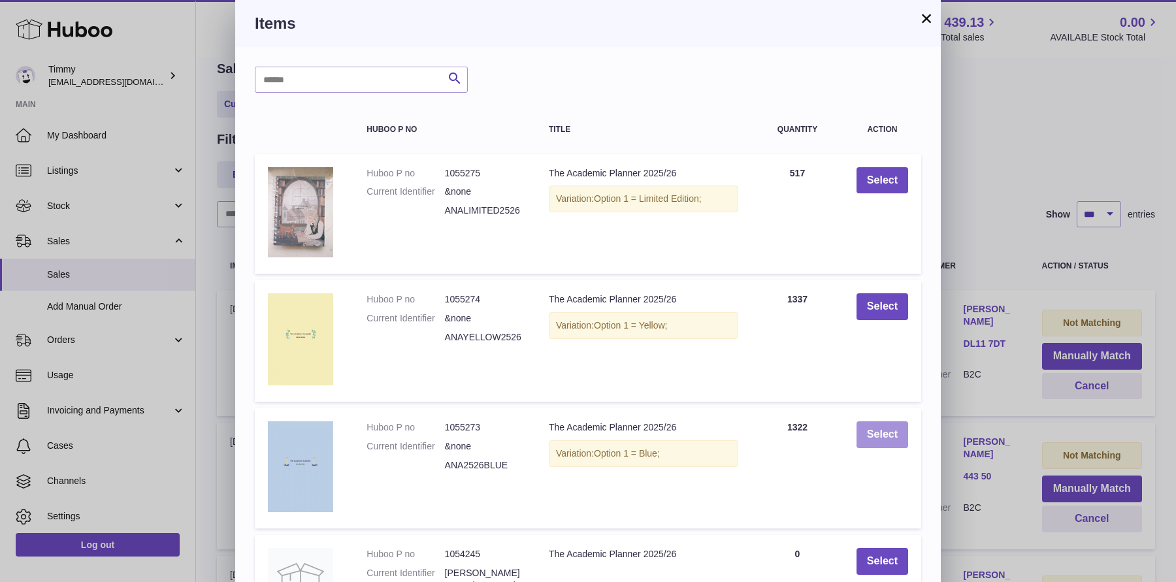
click at [890, 439] on button "Select" at bounding box center [882, 434] width 52 height 27
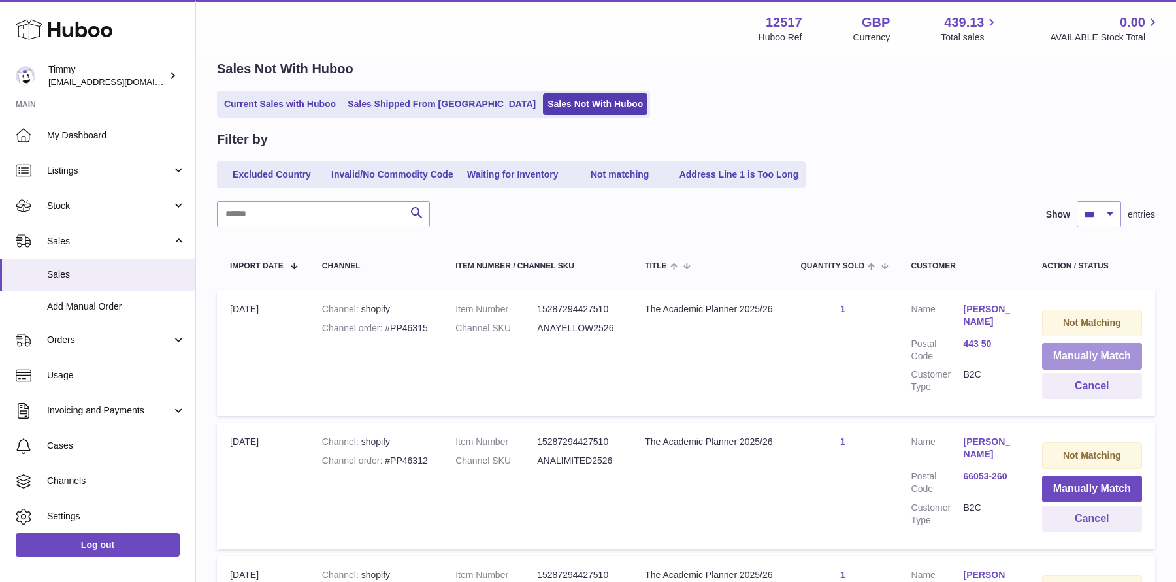
click at [1048, 347] on button "Manually Match" at bounding box center [1092, 356] width 100 height 27
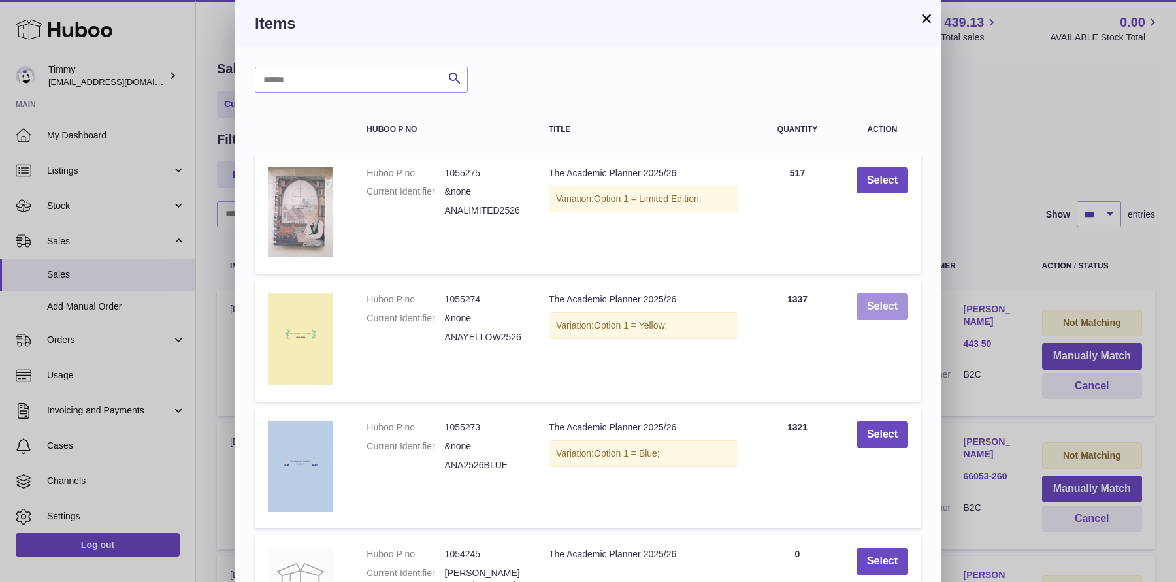
click at [890, 308] on button "Select" at bounding box center [882, 306] width 52 height 27
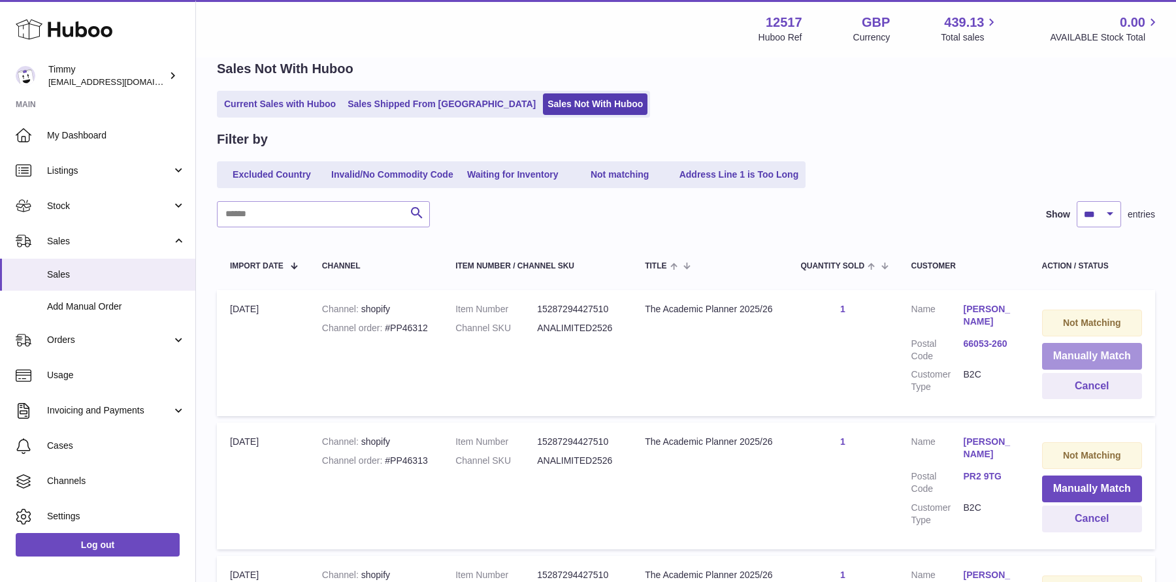
click at [1054, 361] on button "Manually Match" at bounding box center [1092, 356] width 100 height 27
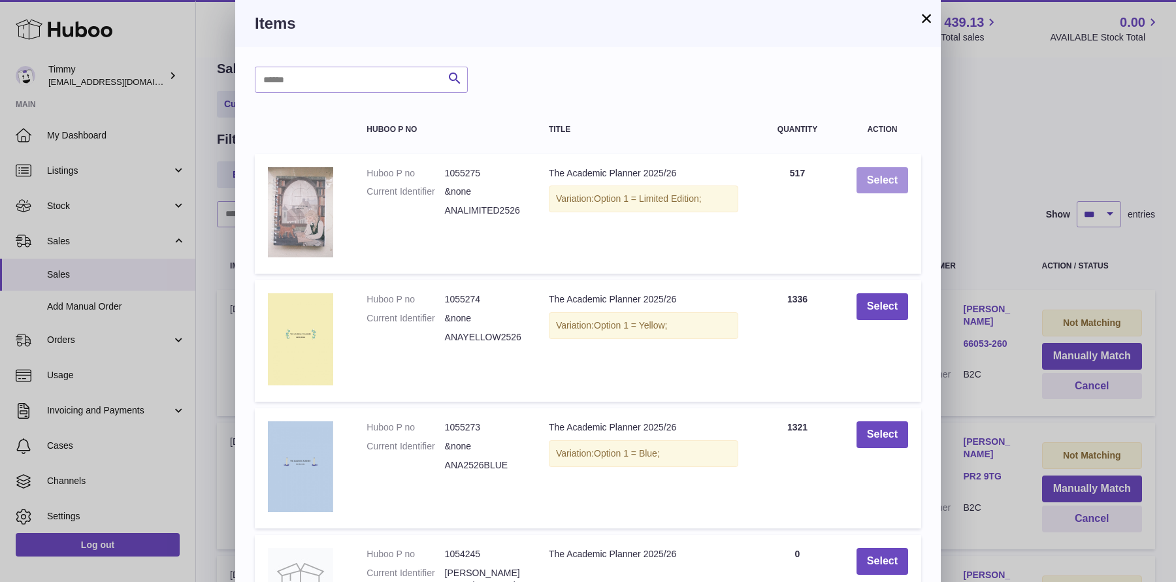
click at [879, 184] on button "Select" at bounding box center [882, 180] width 52 height 27
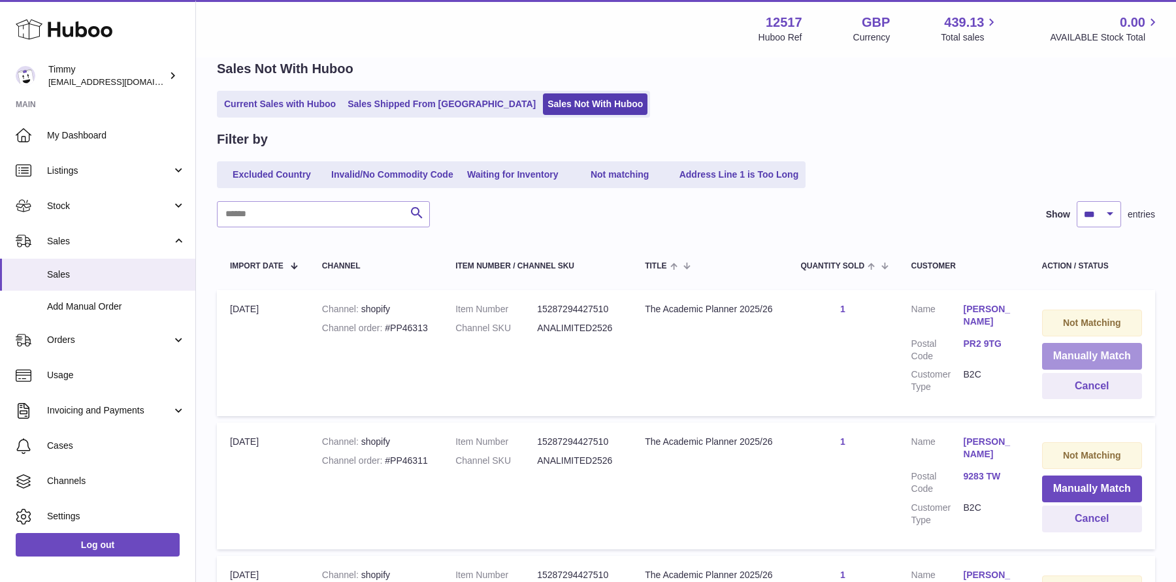
click at [1052, 349] on button "Manually Match" at bounding box center [1092, 356] width 100 height 27
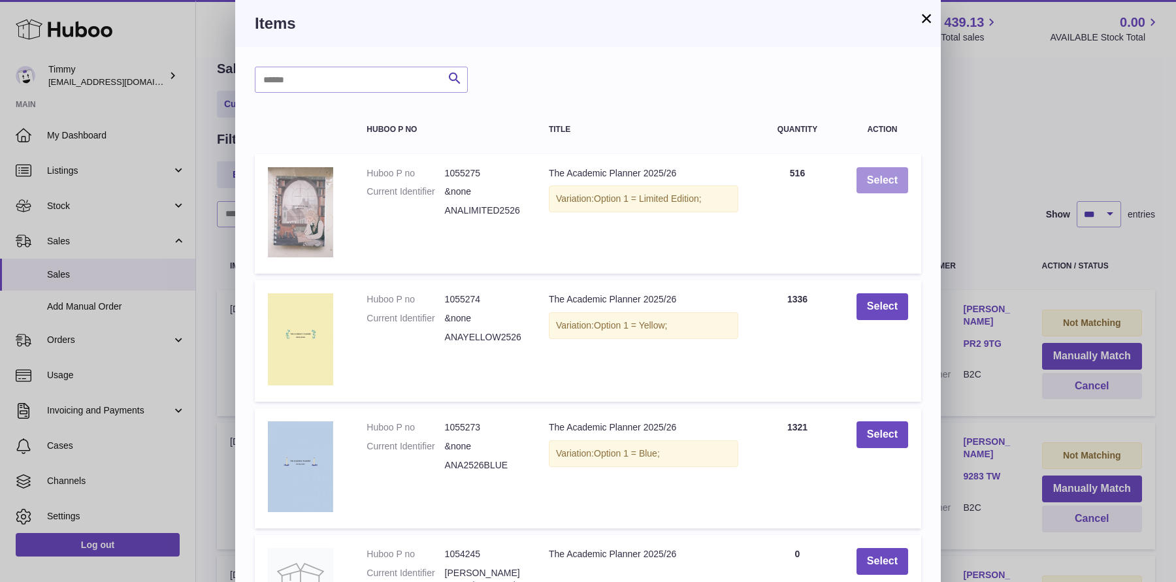
click at [884, 174] on button "Select" at bounding box center [882, 180] width 52 height 27
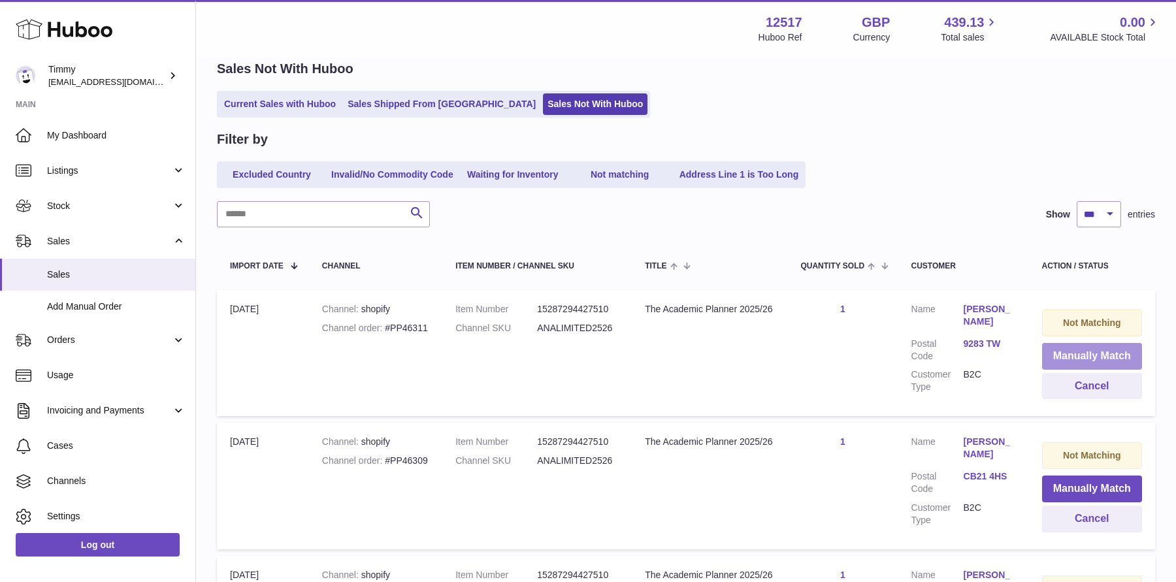
click at [1067, 356] on button "Manually Match" at bounding box center [1092, 356] width 100 height 27
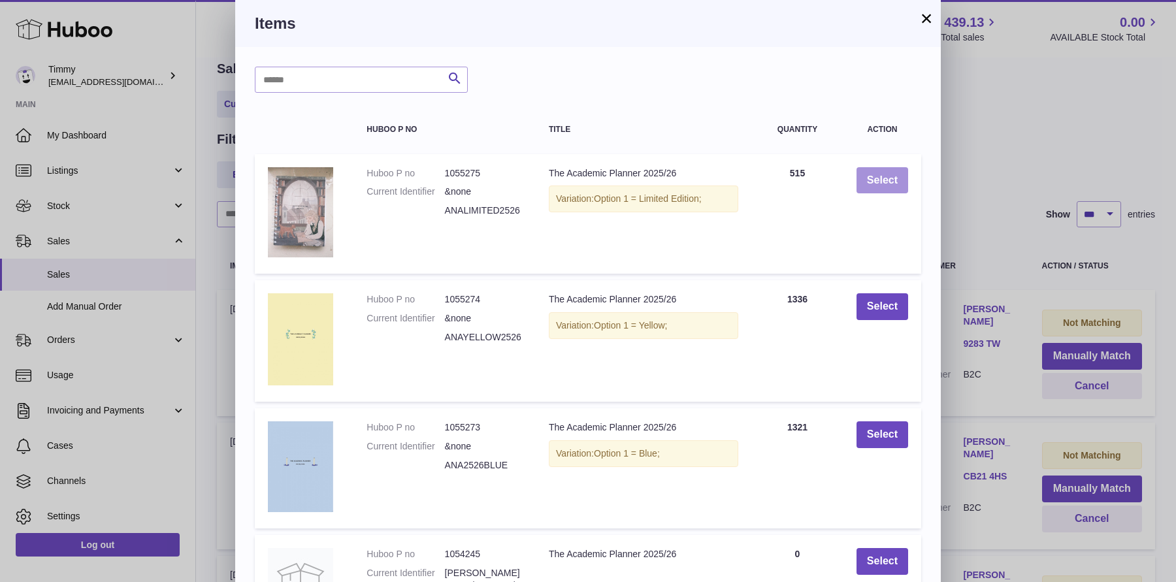
click at [895, 174] on button "Select" at bounding box center [882, 180] width 52 height 27
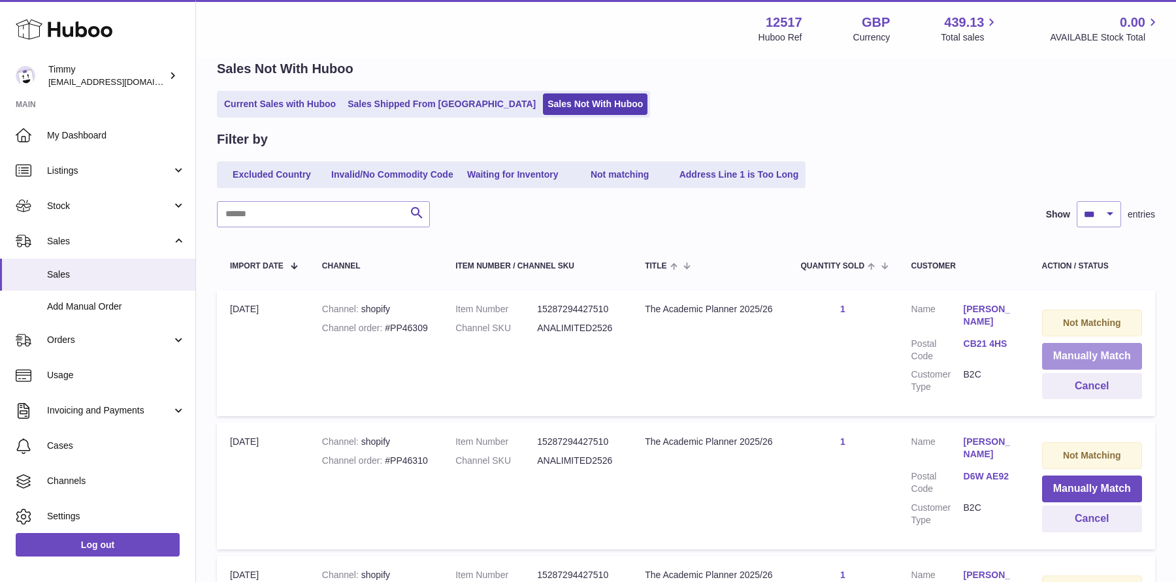
click at [1069, 355] on button "Manually Match" at bounding box center [1092, 356] width 100 height 27
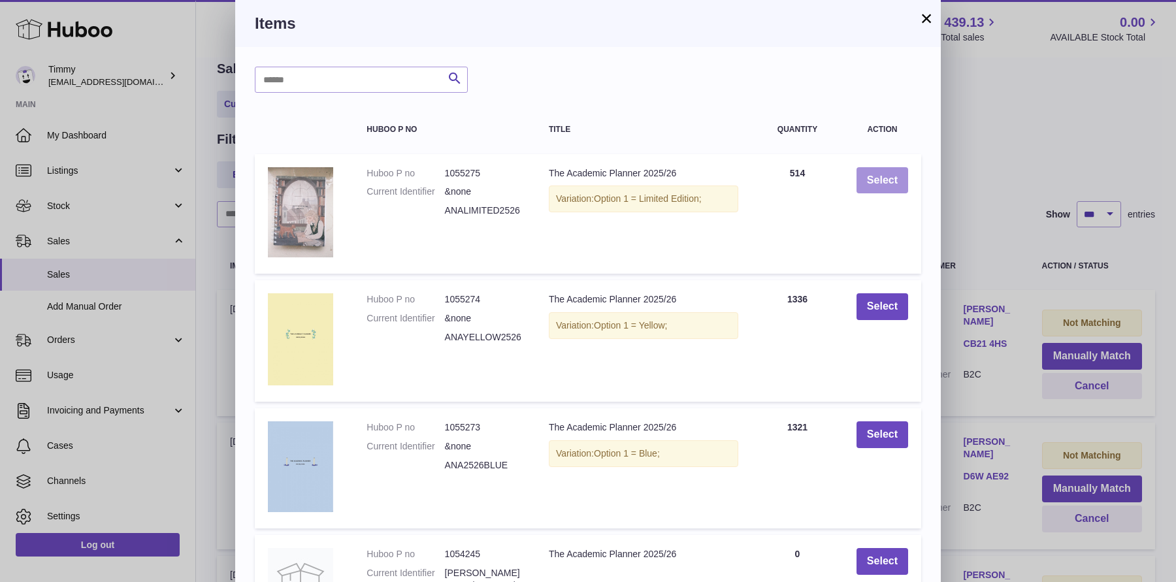
click at [894, 176] on button "Select" at bounding box center [882, 180] width 52 height 27
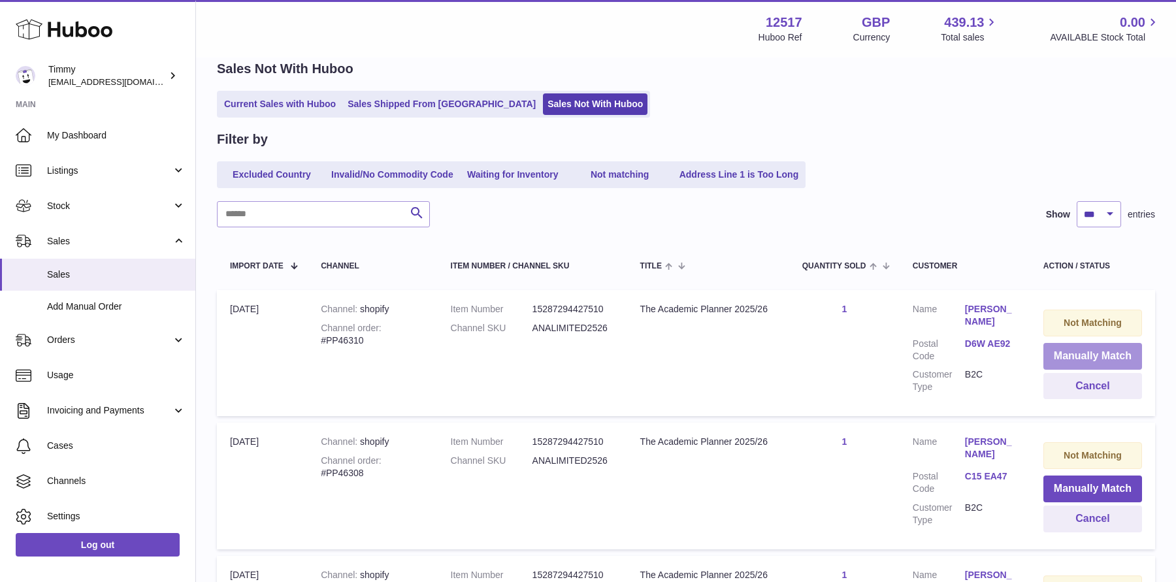
click at [1053, 347] on button "Manually Match" at bounding box center [1092, 356] width 99 height 27
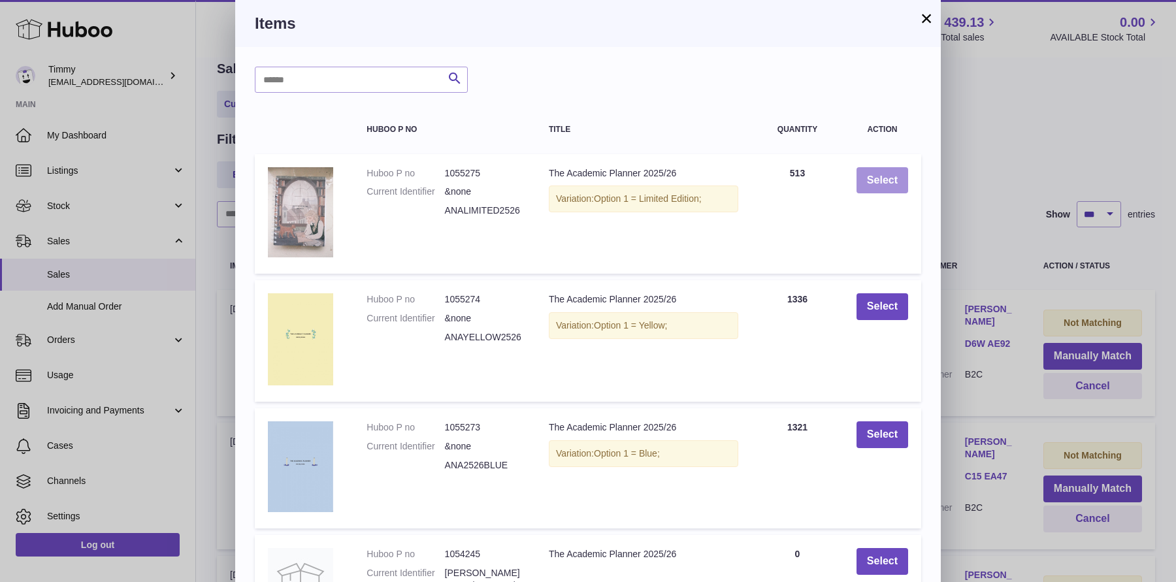
click at [887, 187] on button "Select" at bounding box center [882, 180] width 52 height 27
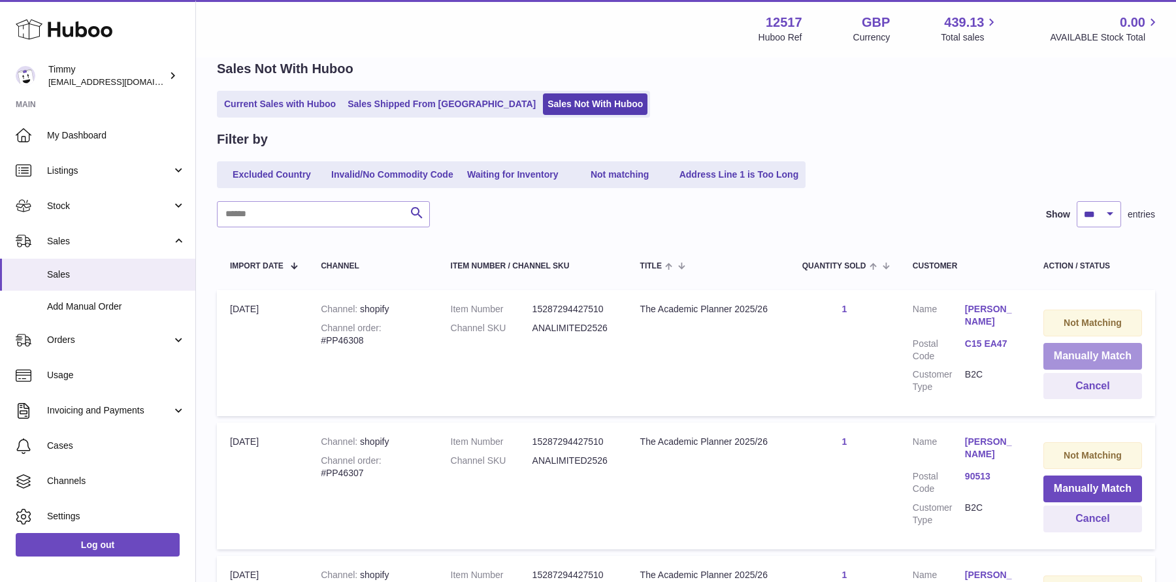
click at [1076, 346] on button "Manually Match" at bounding box center [1092, 356] width 99 height 27
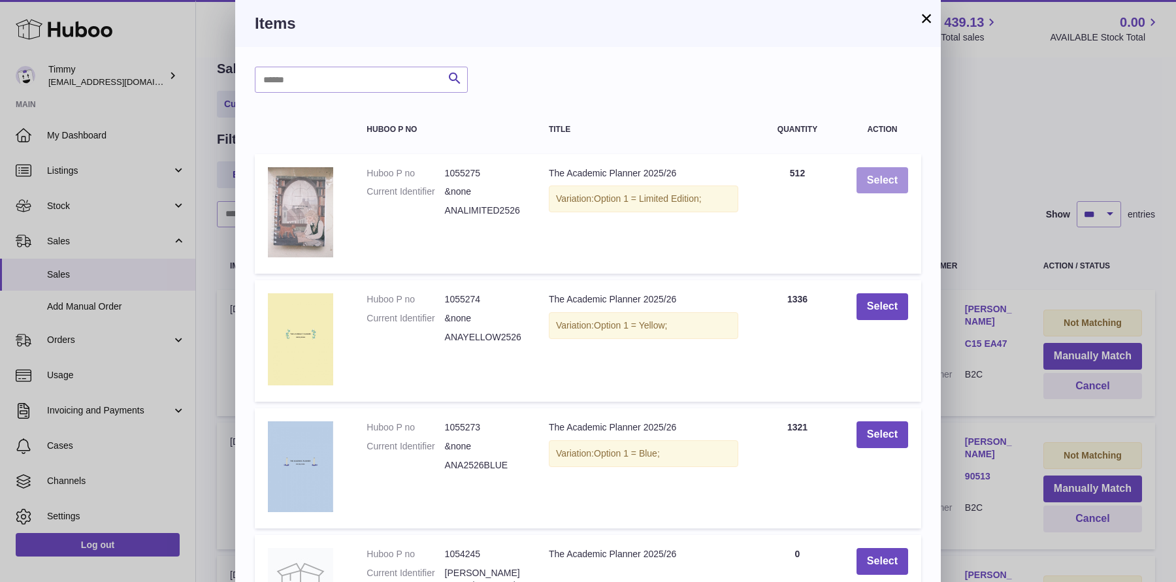
click at [907, 187] on button "Select" at bounding box center [882, 180] width 52 height 27
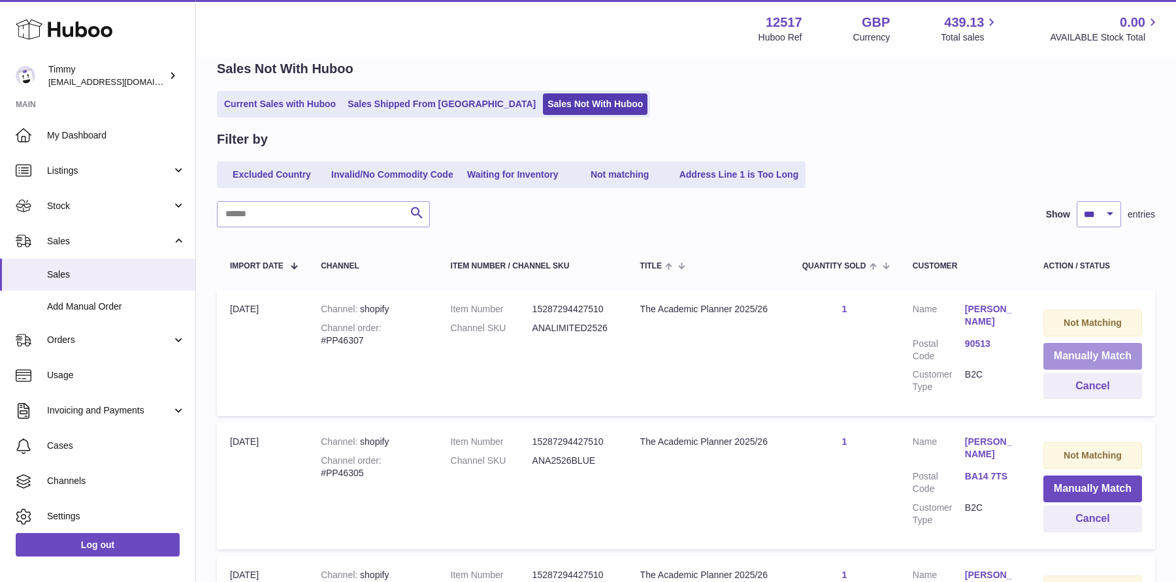
click at [1059, 361] on button "Manually Match" at bounding box center [1092, 356] width 99 height 27
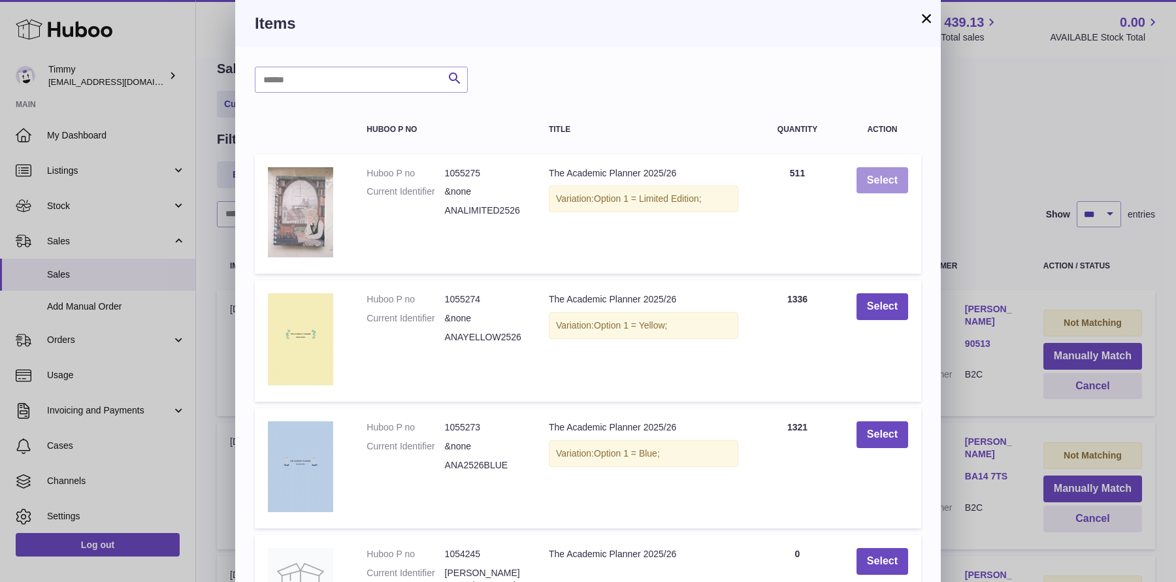
click at [894, 183] on button "Select" at bounding box center [882, 180] width 52 height 27
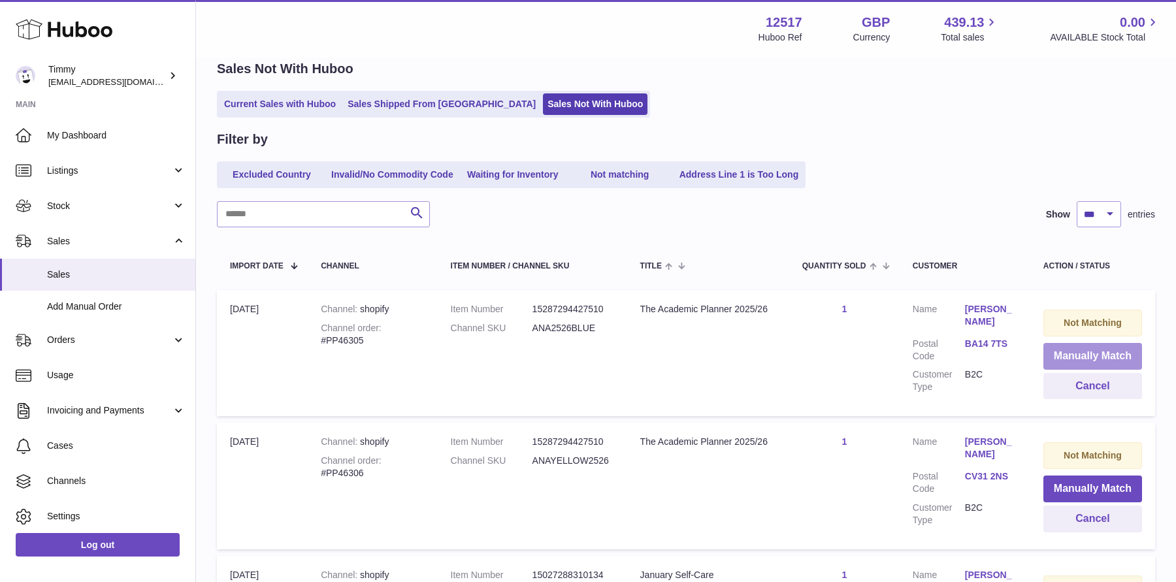
click at [1072, 357] on button "Manually Match" at bounding box center [1092, 356] width 99 height 27
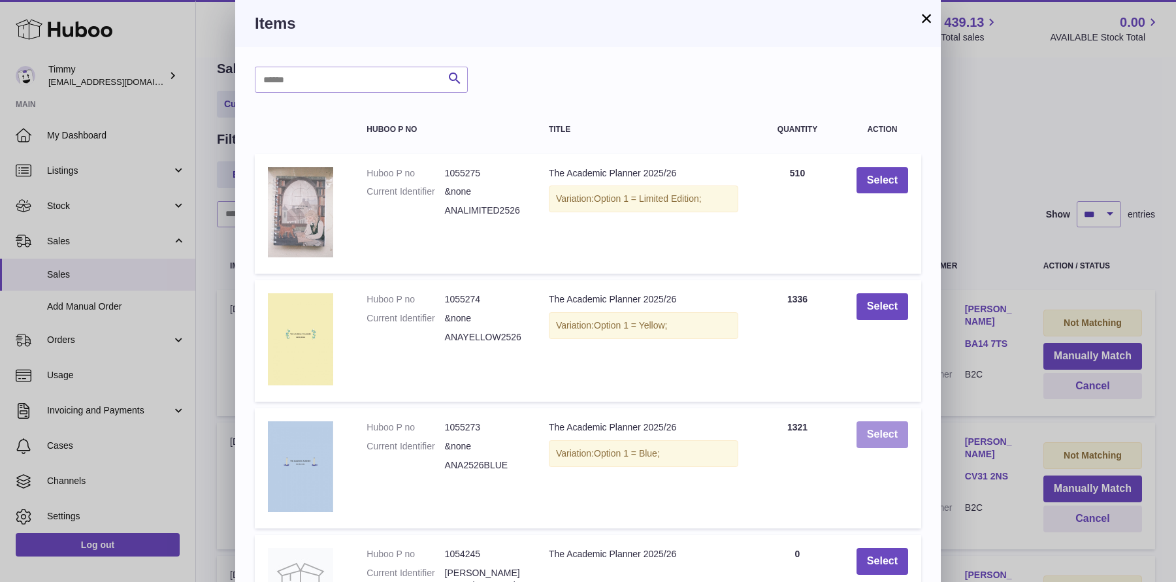
click at [875, 427] on button "Select" at bounding box center [882, 434] width 52 height 27
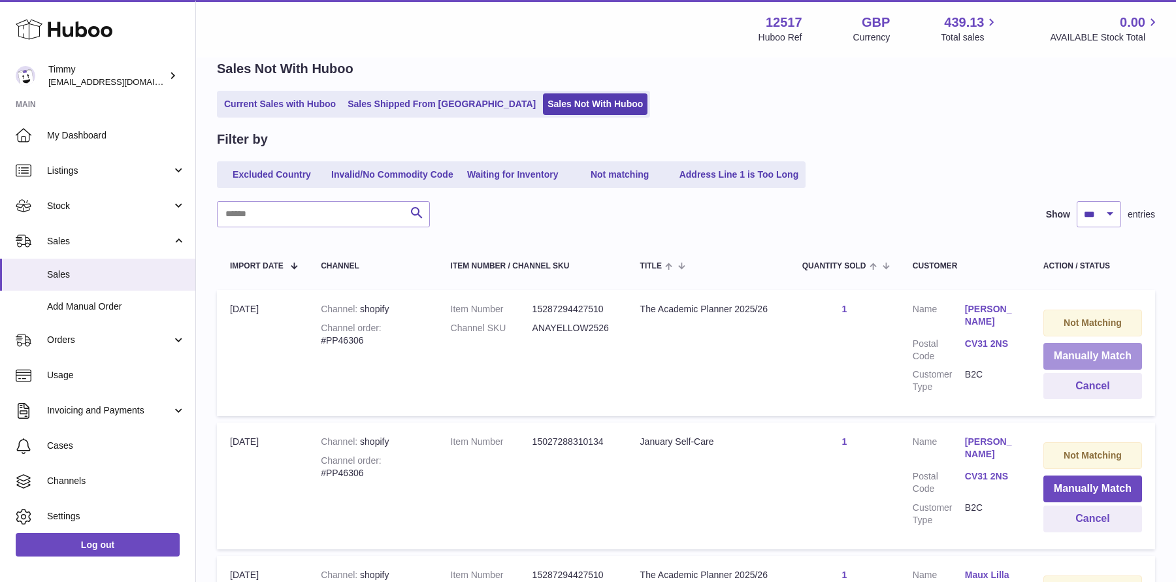
click at [1067, 349] on button "Manually Match" at bounding box center [1092, 356] width 99 height 27
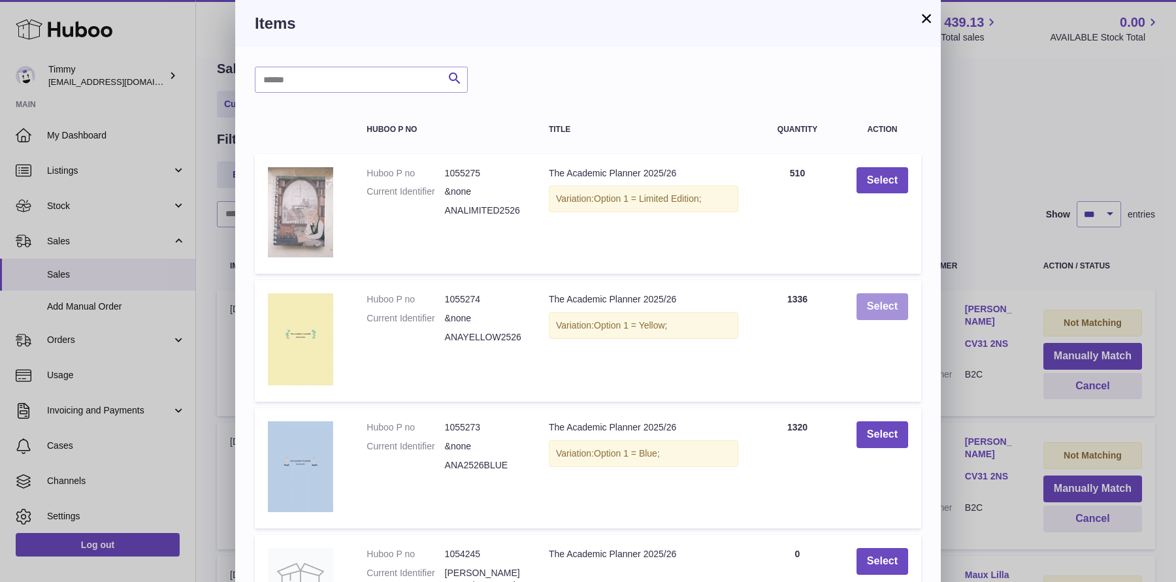
click at [877, 298] on button "Select" at bounding box center [882, 306] width 52 height 27
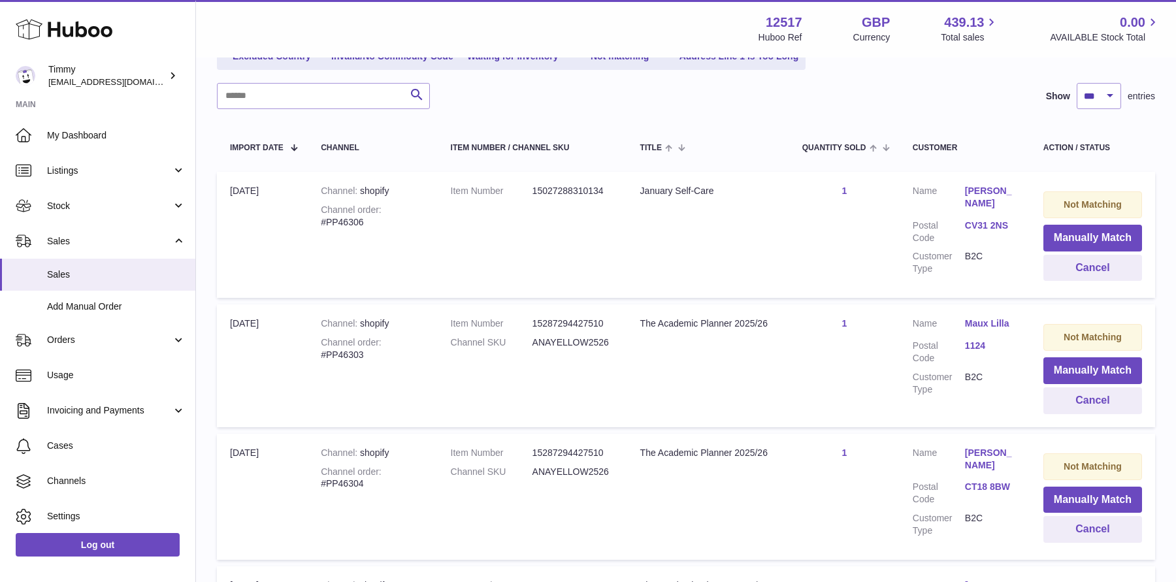
scroll to position [186, 0]
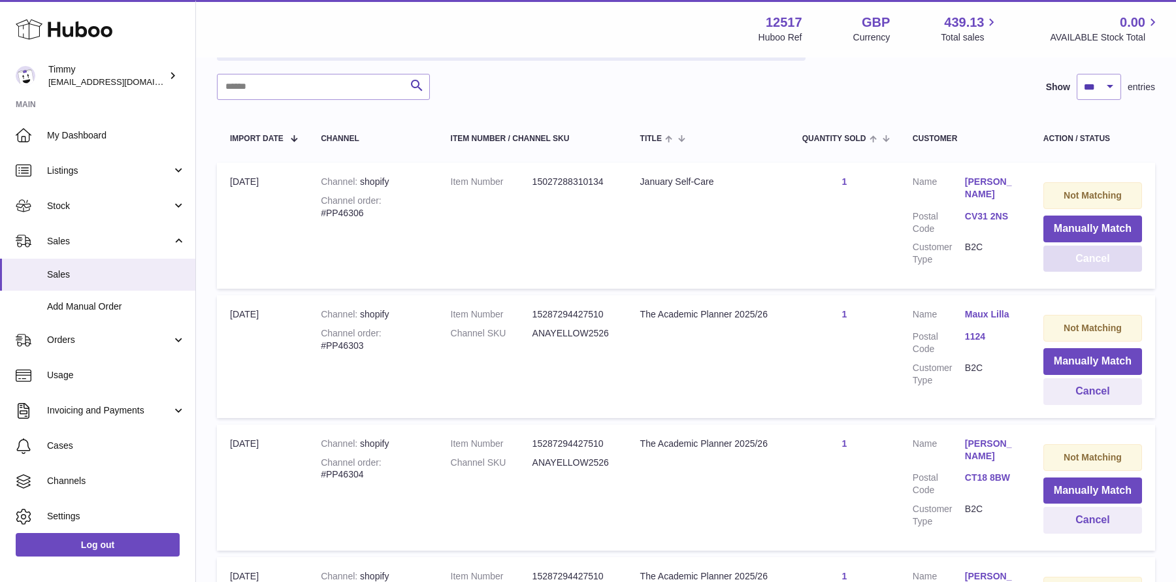
click at [1064, 257] on button "Cancel" at bounding box center [1092, 259] width 99 height 27
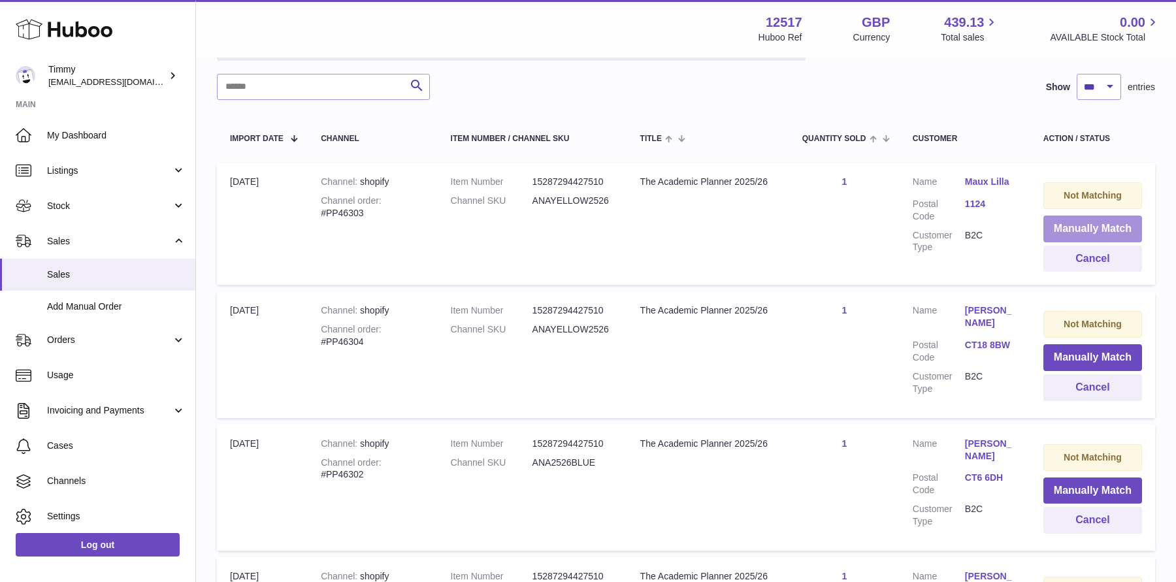
click at [1084, 218] on button "Manually Match" at bounding box center [1092, 229] width 99 height 27
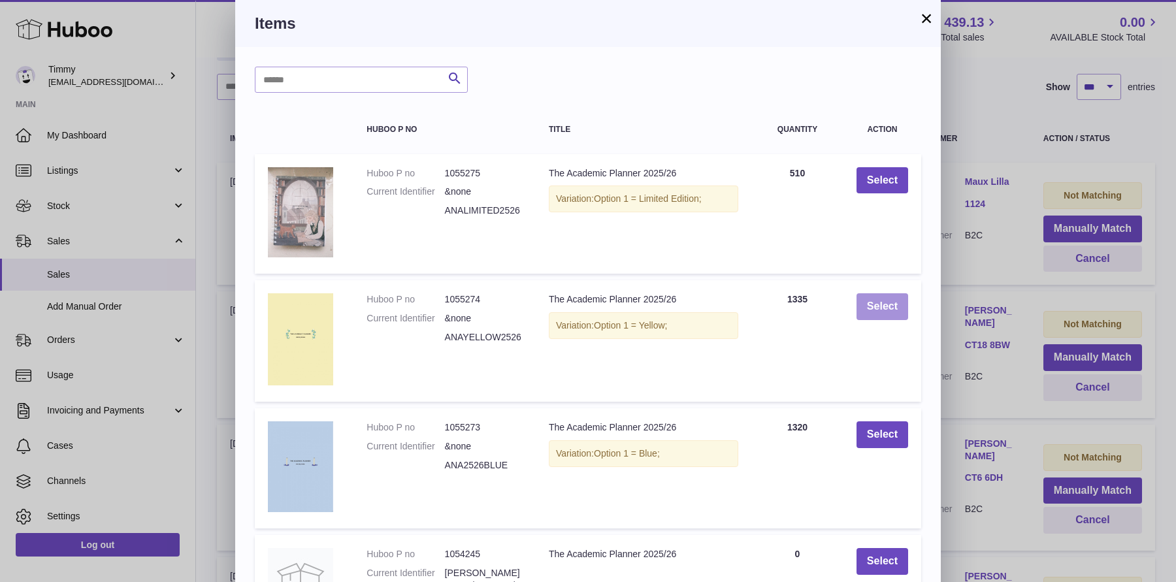
click at [880, 304] on button "Select" at bounding box center [882, 306] width 52 height 27
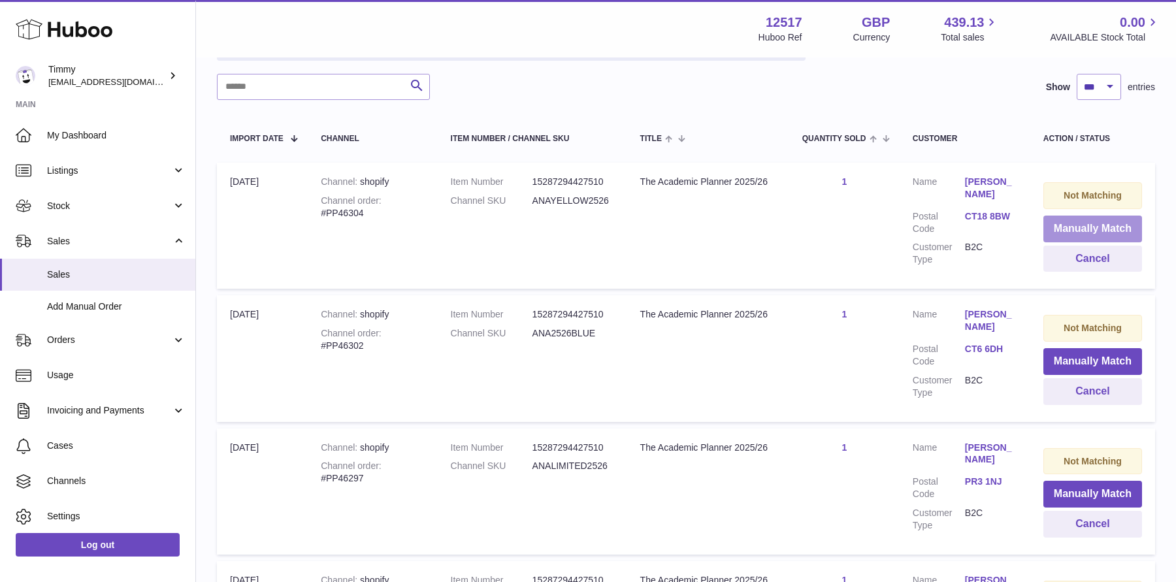
click at [1074, 230] on button "Manually Match" at bounding box center [1092, 229] width 99 height 27
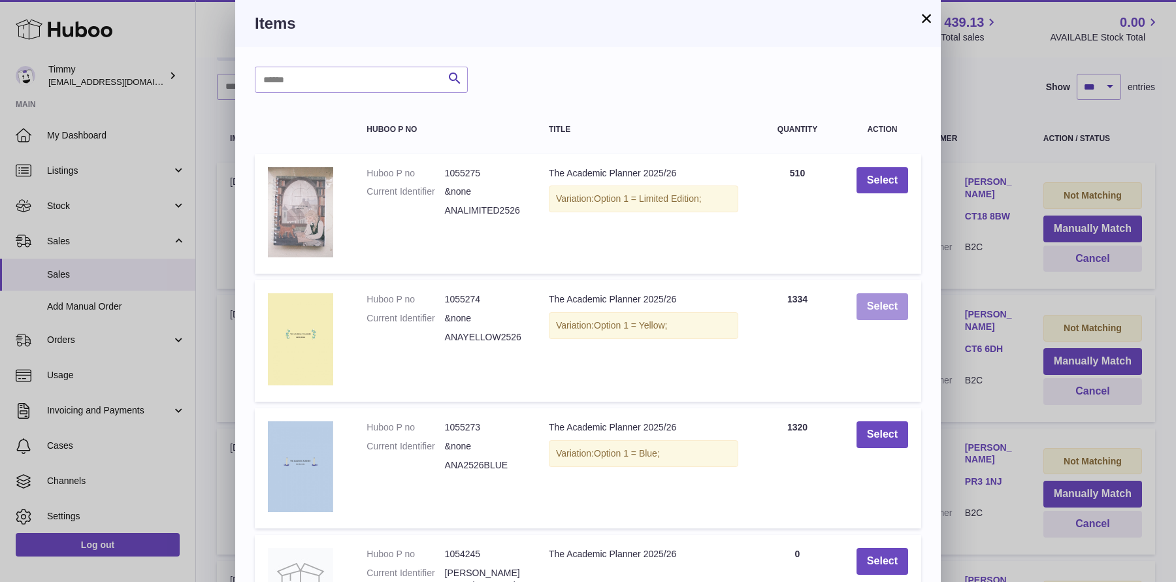
click at [866, 310] on button "Select" at bounding box center [882, 306] width 52 height 27
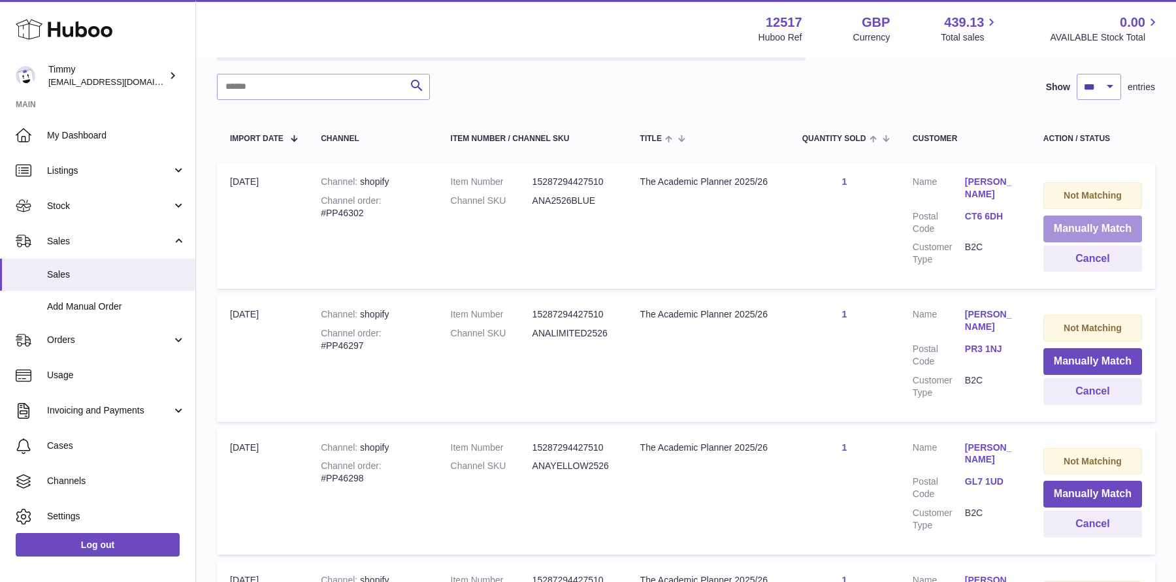
click at [1056, 227] on button "Manually Match" at bounding box center [1092, 229] width 99 height 27
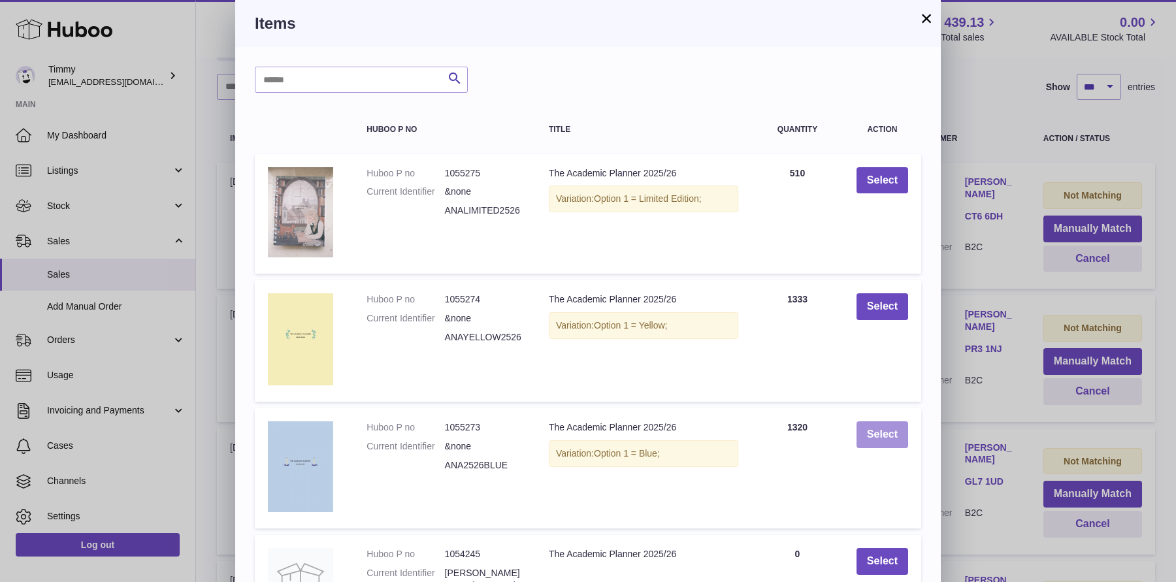
click at [877, 423] on button "Select" at bounding box center [882, 434] width 52 height 27
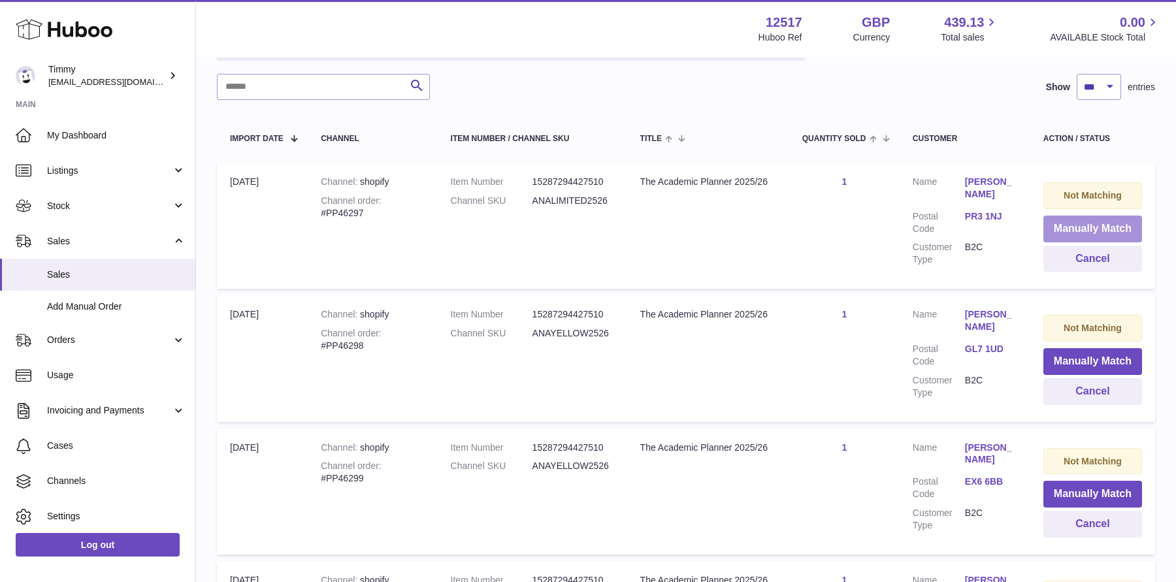
click at [1087, 228] on button "Manually Match" at bounding box center [1092, 229] width 99 height 27
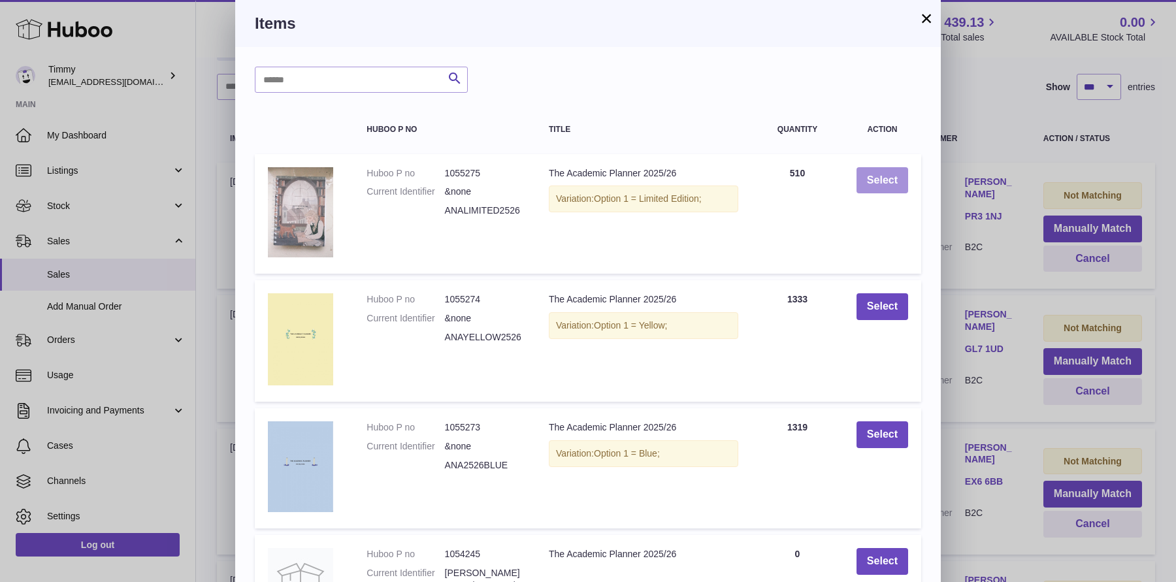
click at [891, 187] on button "Select" at bounding box center [882, 180] width 52 height 27
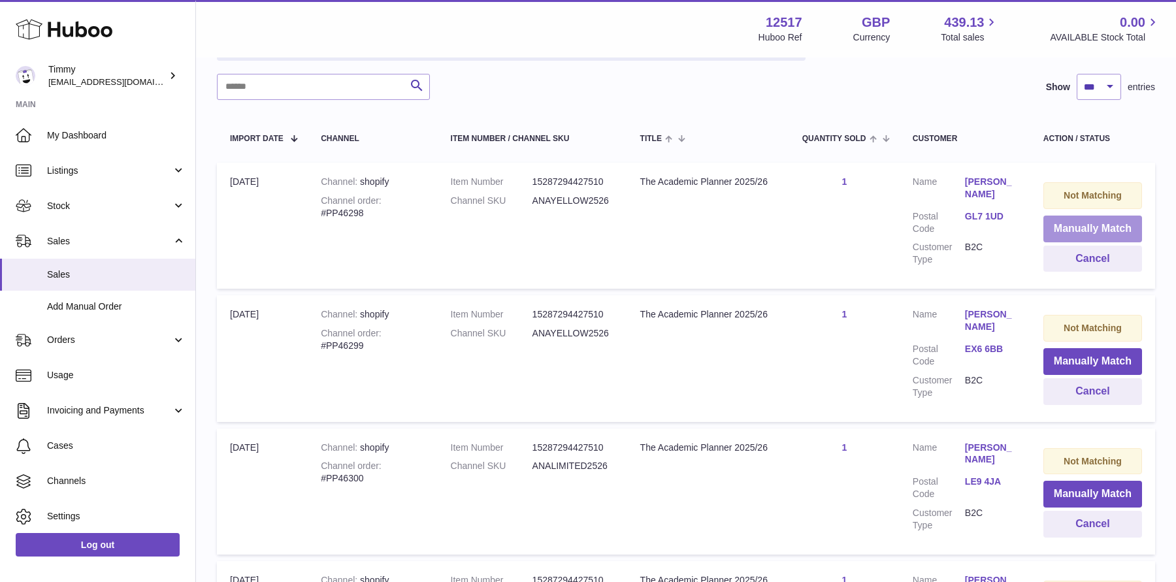
click at [1071, 221] on button "Manually Match" at bounding box center [1092, 229] width 99 height 27
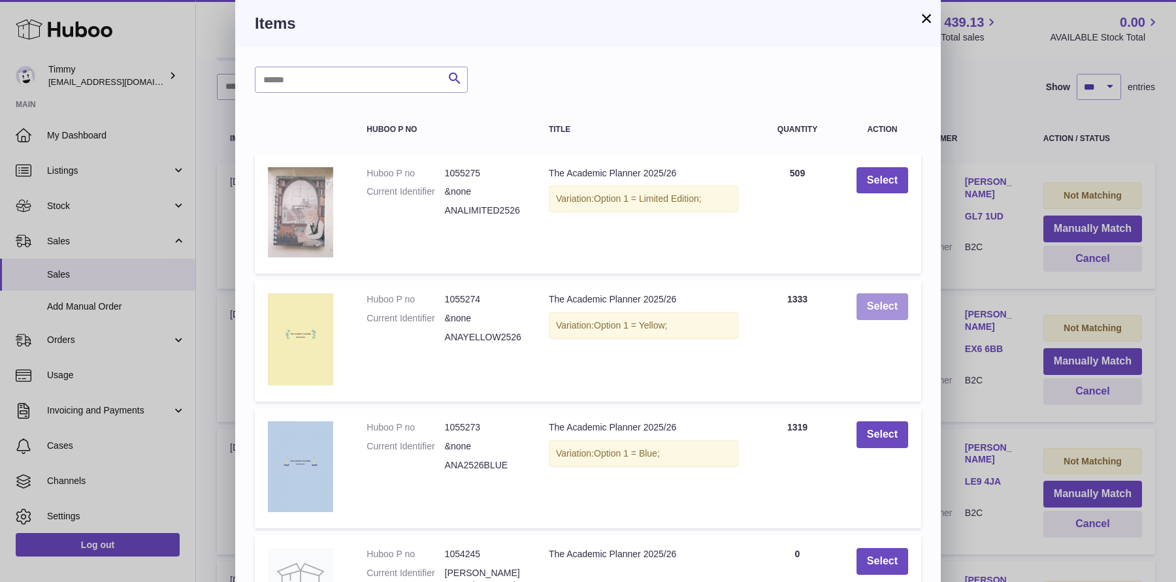
click at [866, 306] on button "Select" at bounding box center [882, 306] width 52 height 27
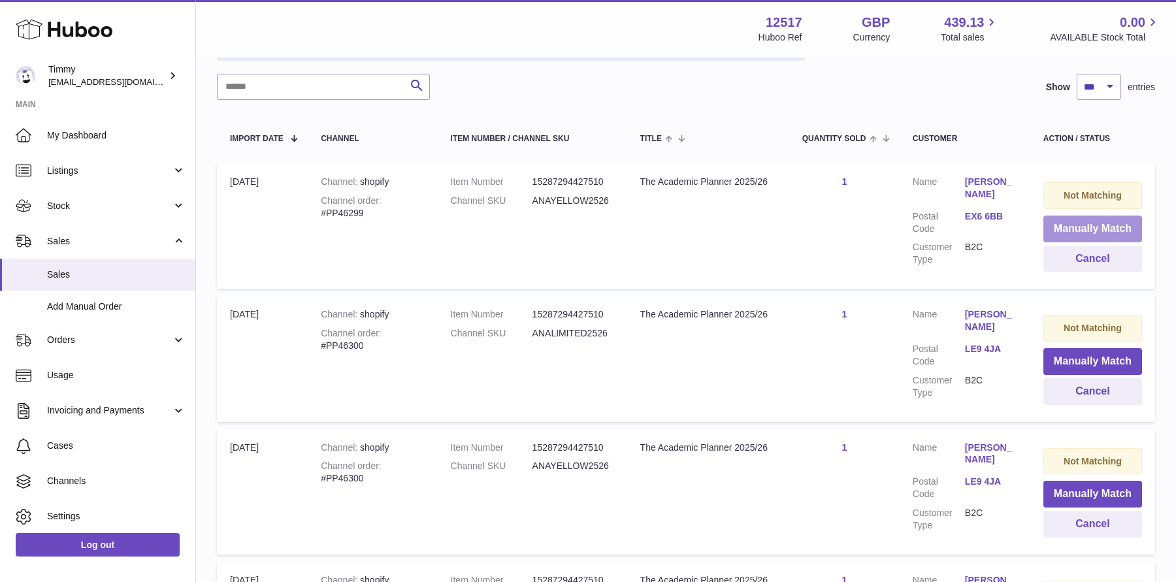
click at [1063, 240] on button "Manually Match" at bounding box center [1092, 229] width 99 height 27
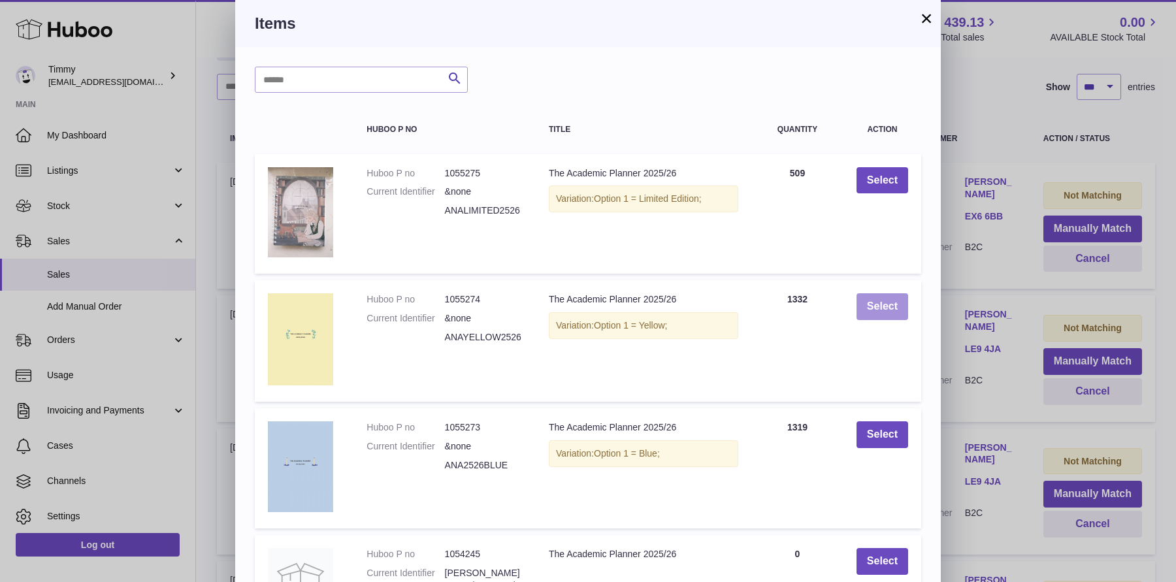
click at [869, 296] on button "Select" at bounding box center [882, 306] width 52 height 27
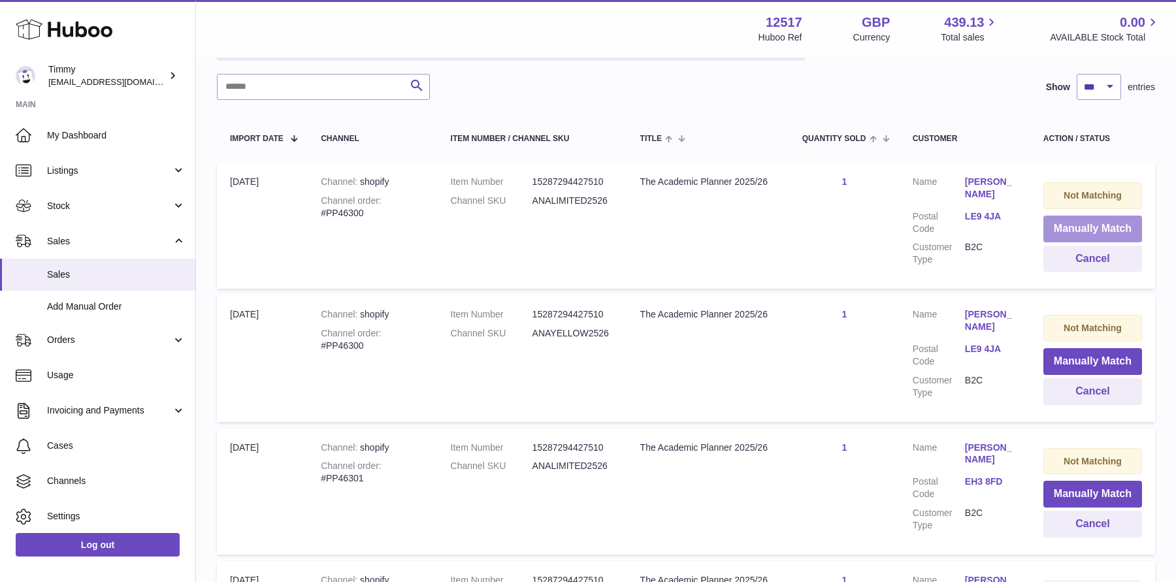
click at [1108, 221] on button "Manually Match" at bounding box center [1092, 229] width 99 height 27
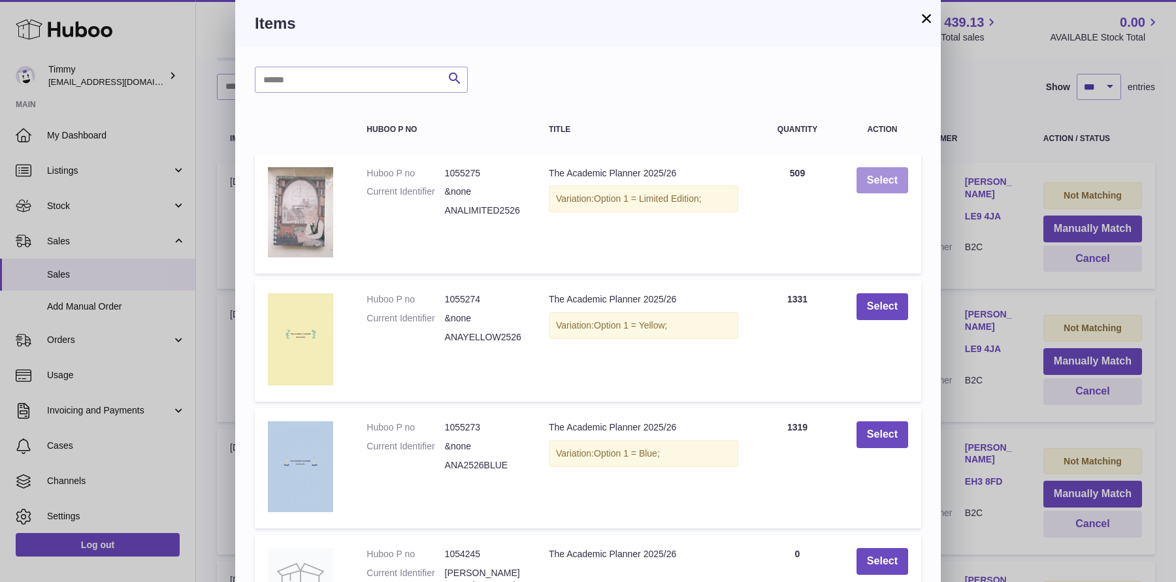
click at [884, 180] on button "Select" at bounding box center [882, 180] width 52 height 27
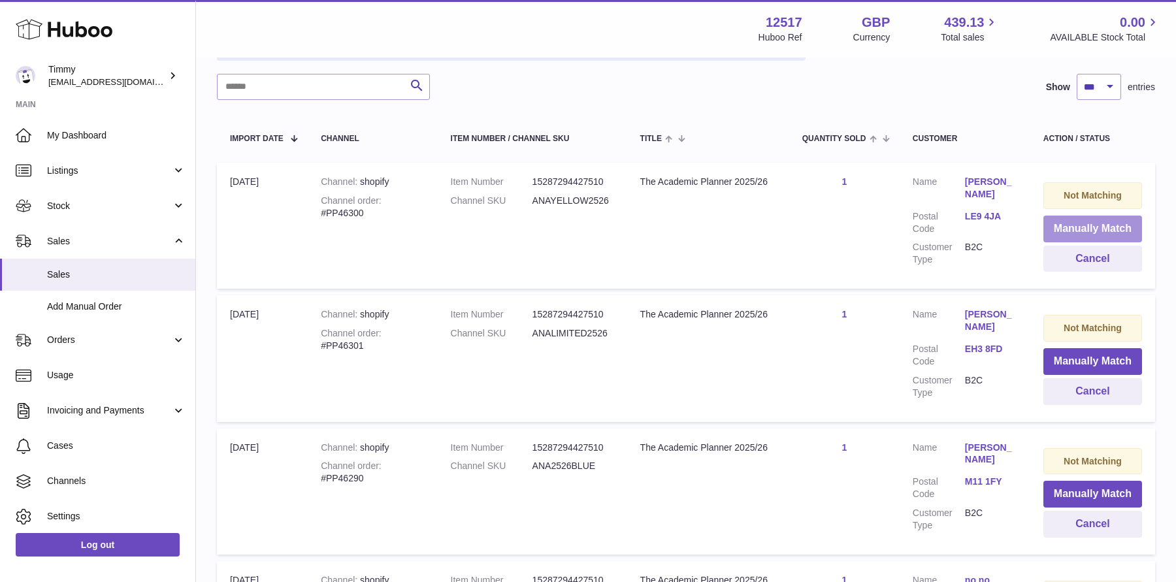
click at [1054, 219] on button "Manually Match" at bounding box center [1092, 229] width 99 height 27
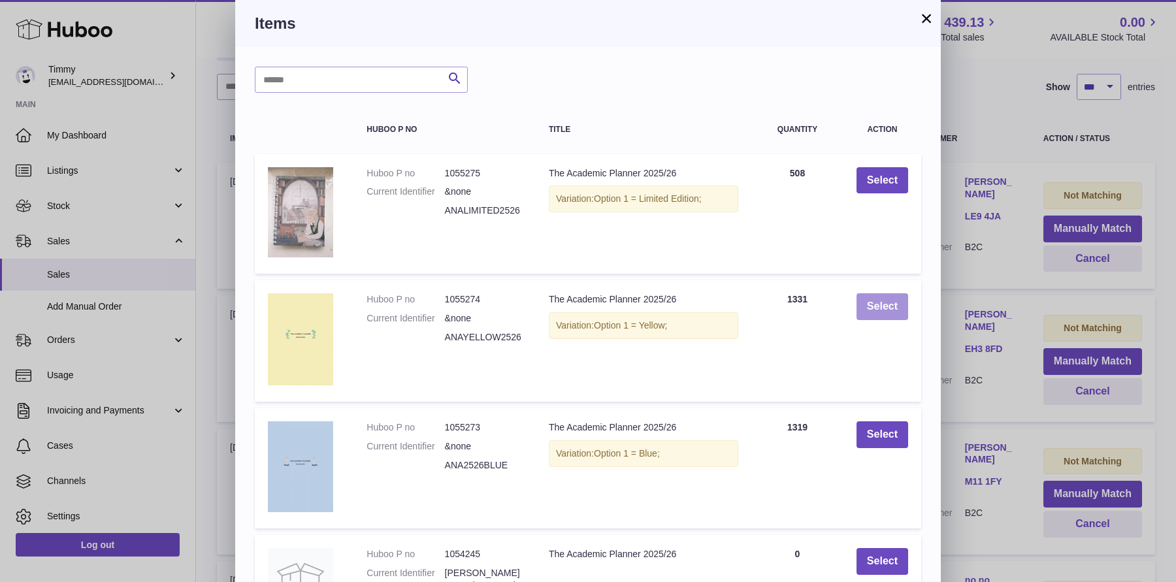
click at [903, 308] on button "Select" at bounding box center [882, 306] width 52 height 27
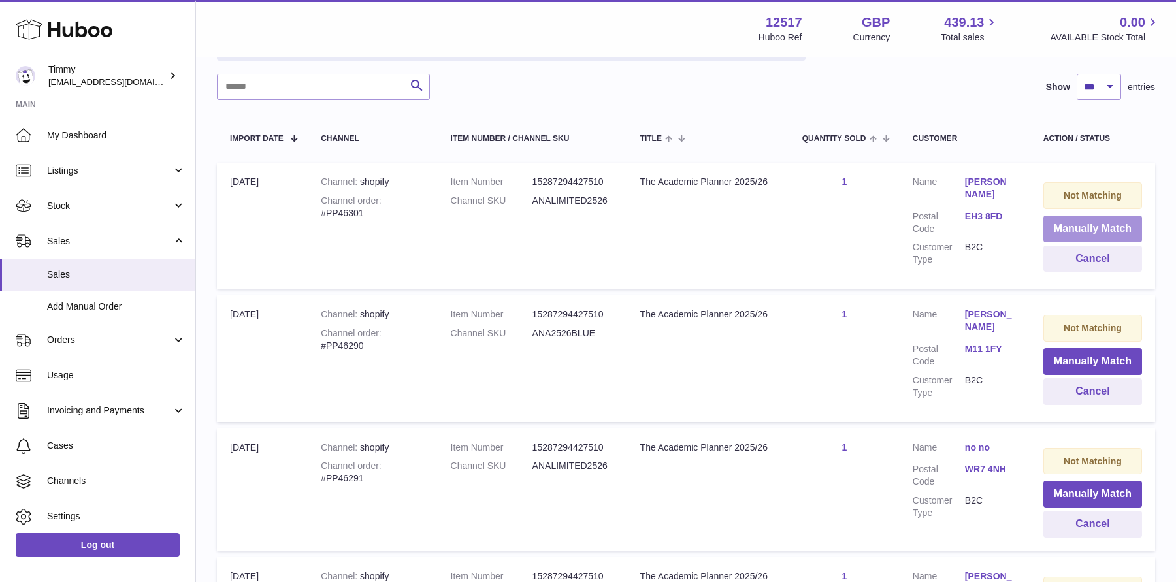
click at [1082, 232] on button "Manually Match" at bounding box center [1092, 229] width 99 height 27
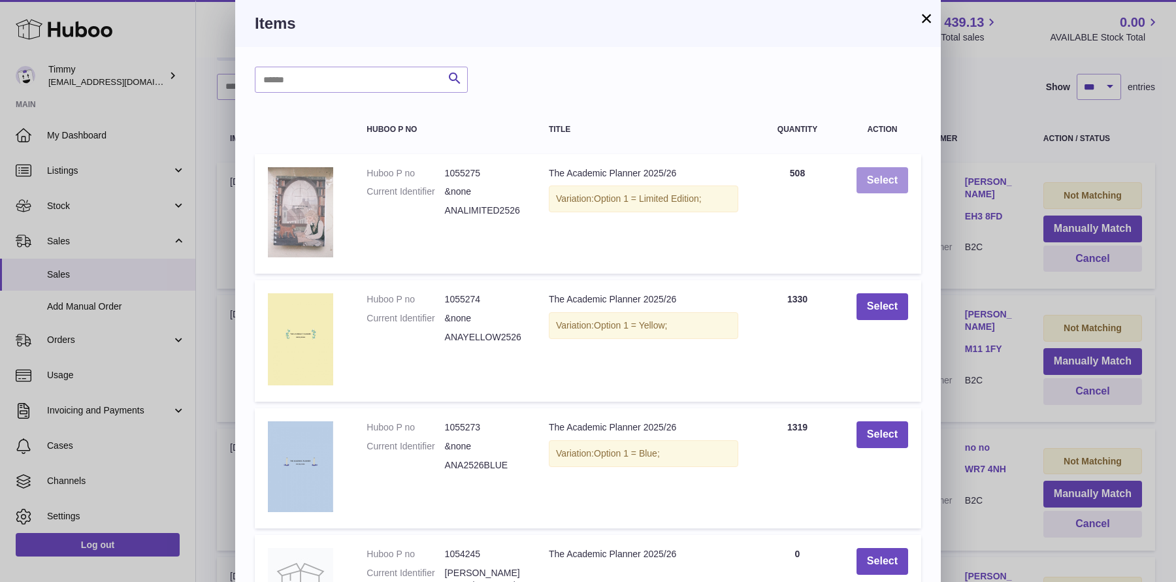
click at [891, 176] on button "Select" at bounding box center [882, 180] width 52 height 27
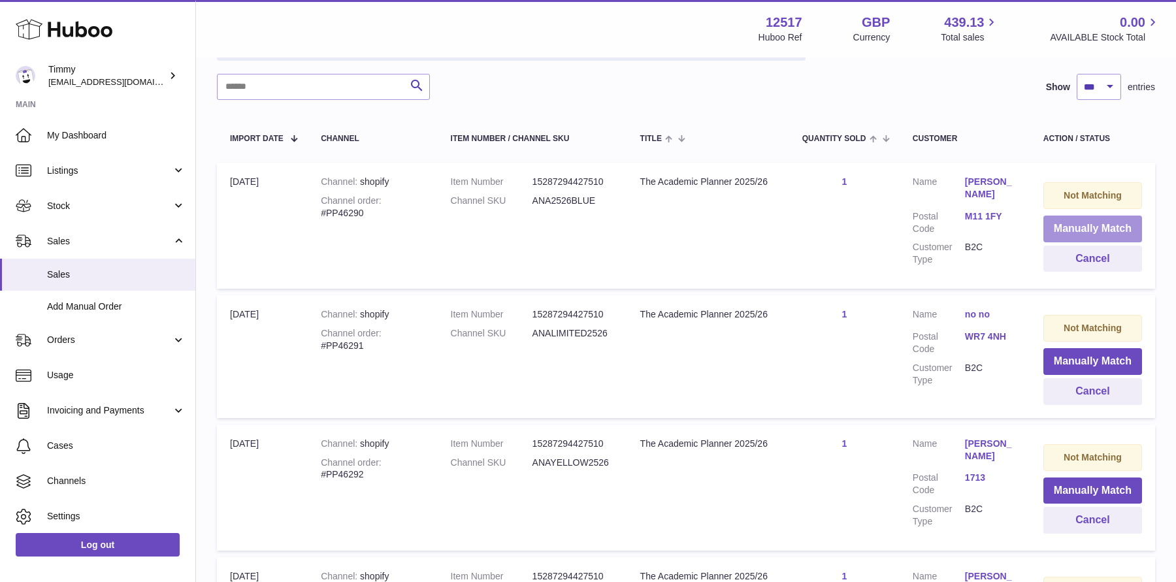
click at [1072, 224] on button "Manually Match" at bounding box center [1092, 229] width 99 height 27
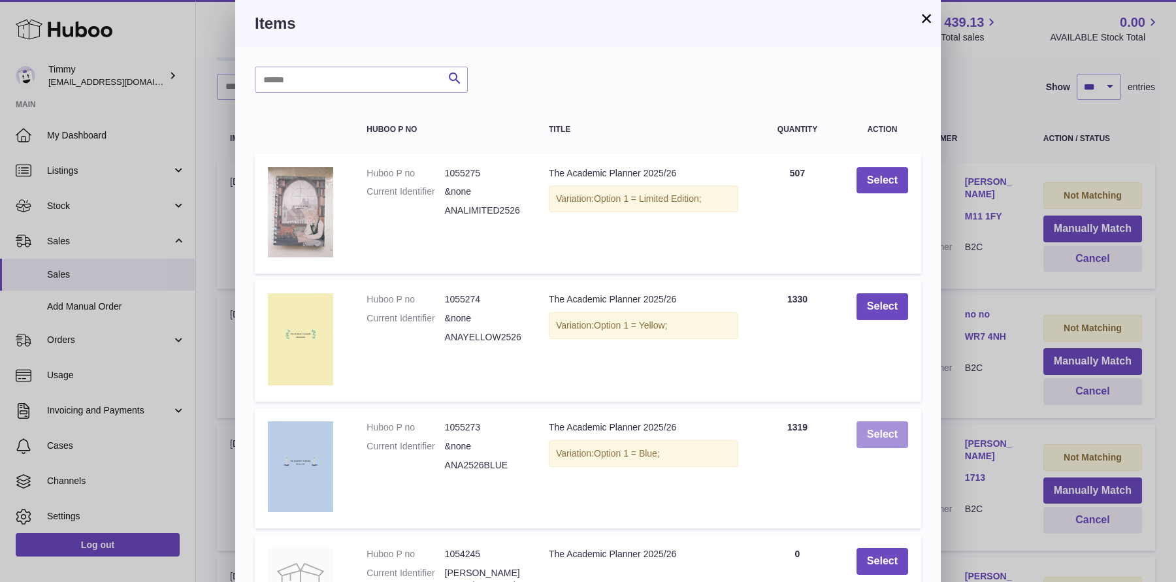
click at [876, 441] on button "Select" at bounding box center [882, 434] width 52 height 27
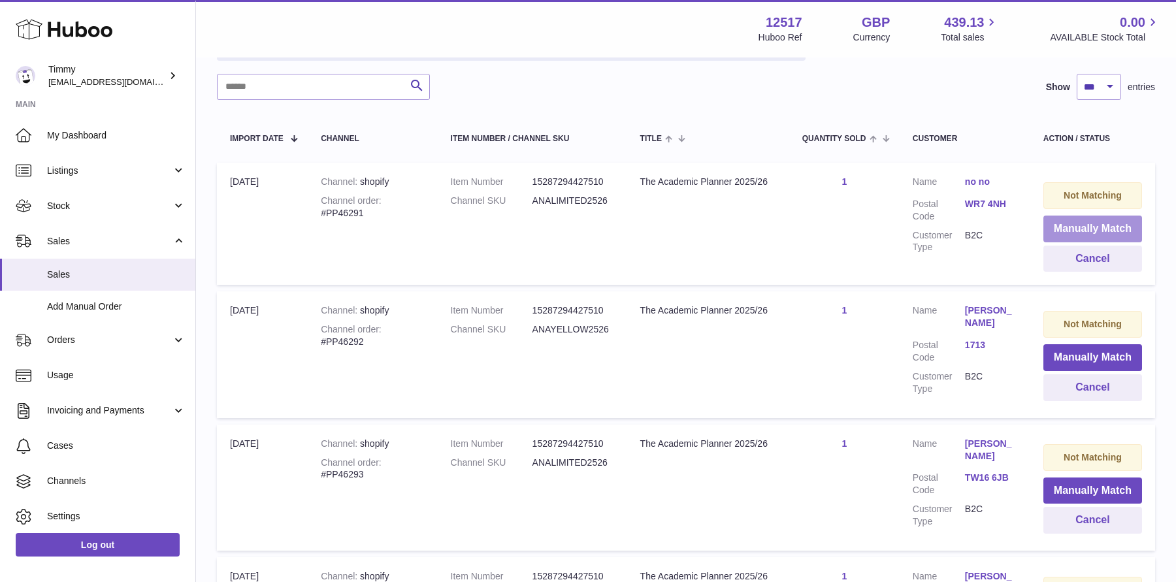
click at [1065, 241] on button "Manually Match" at bounding box center [1092, 229] width 99 height 27
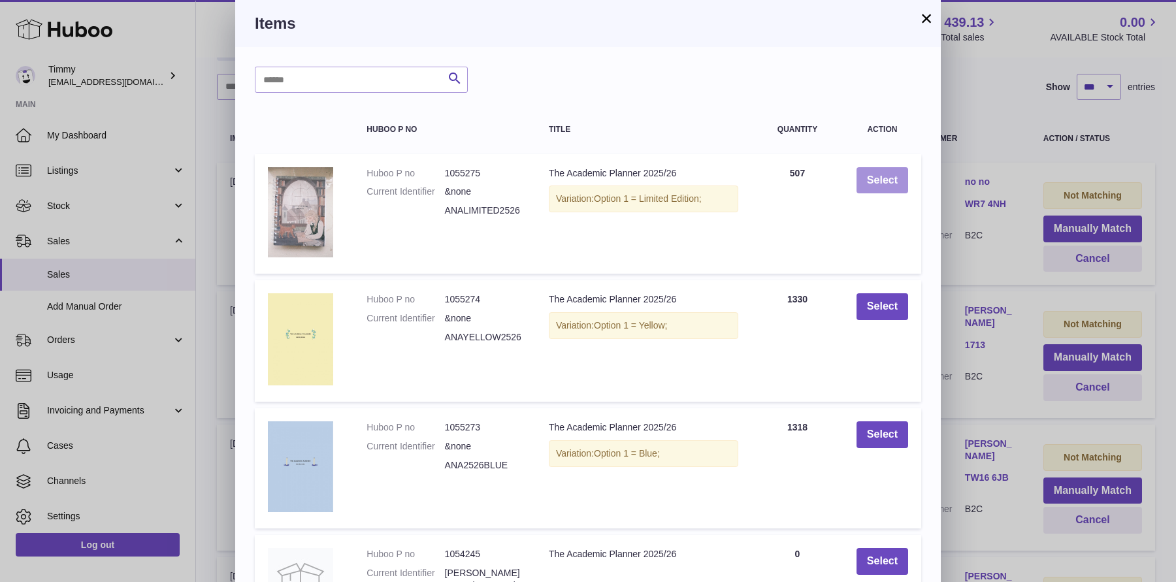
click at [890, 184] on button "Select" at bounding box center [882, 180] width 52 height 27
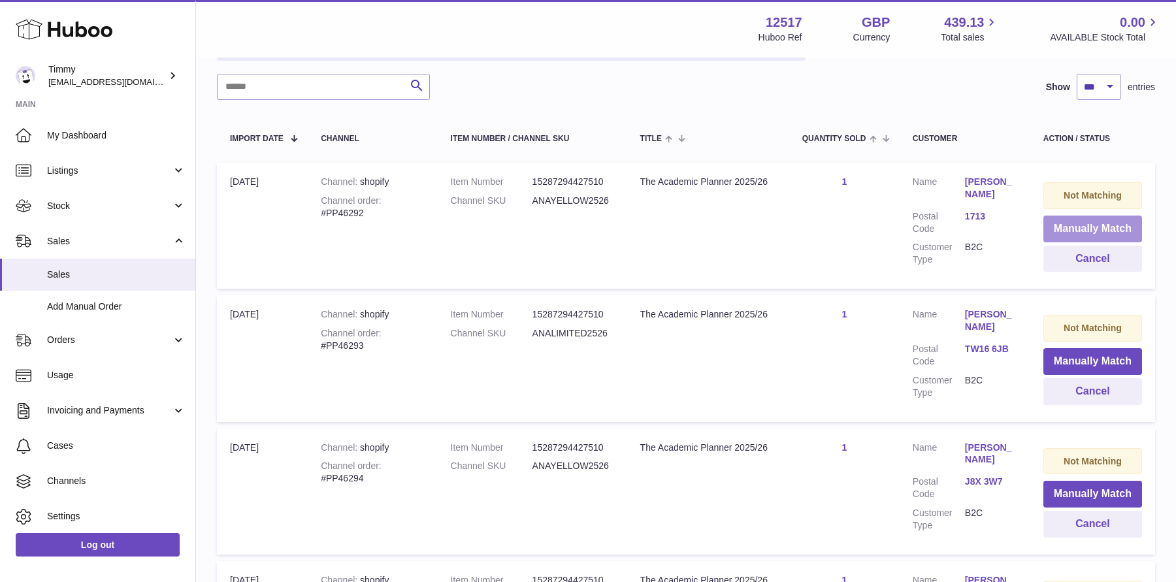
click at [1061, 231] on button "Manually Match" at bounding box center [1092, 229] width 99 height 27
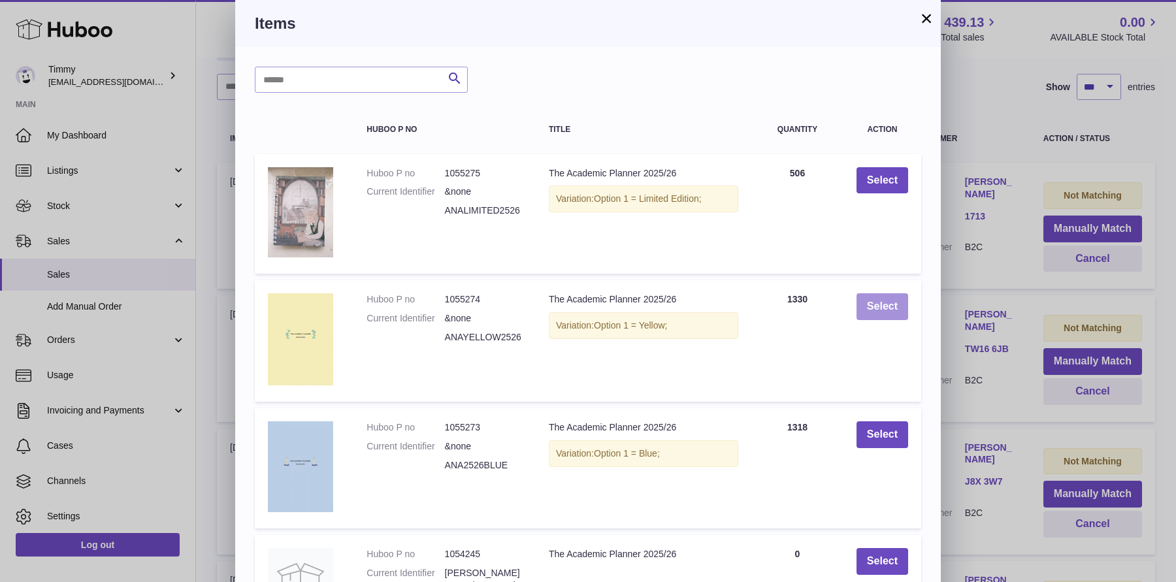
click at [877, 315] on button "Select" at bounding box center [882, 306] width 52 height 27
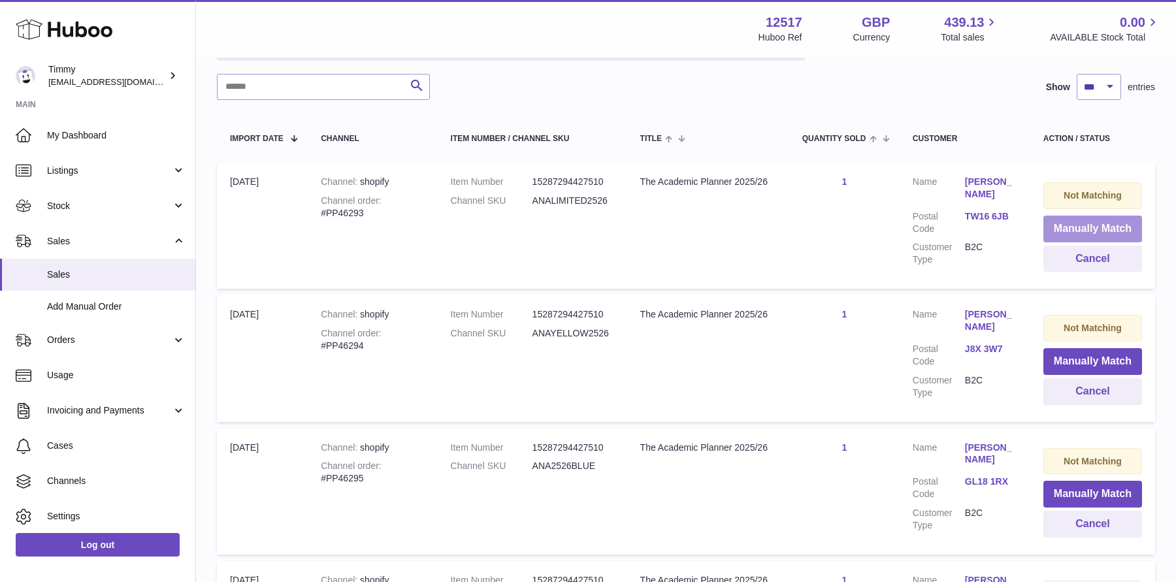
click at [1091, 223] on button "Manually Match" at bounding box center [1092, 229] width 99 height 27
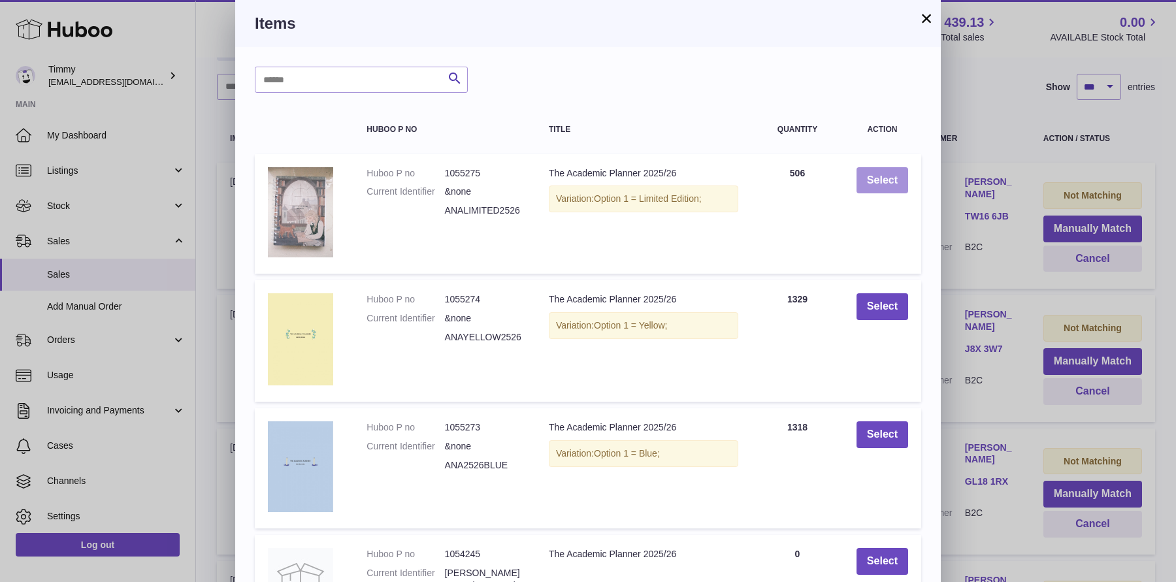
click at [890, 179] on button "Select" at bounding box center [882, 180] width 52 height 27
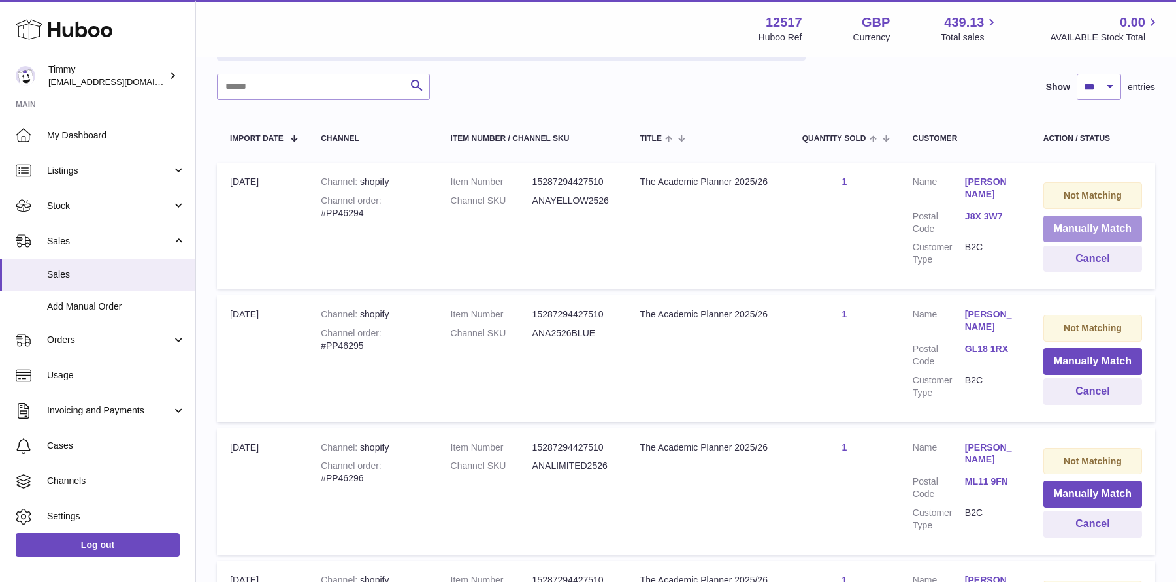
click at [1068, 234] on button "Manually Match" at bounding box center [1092, 229] width 99 height 27
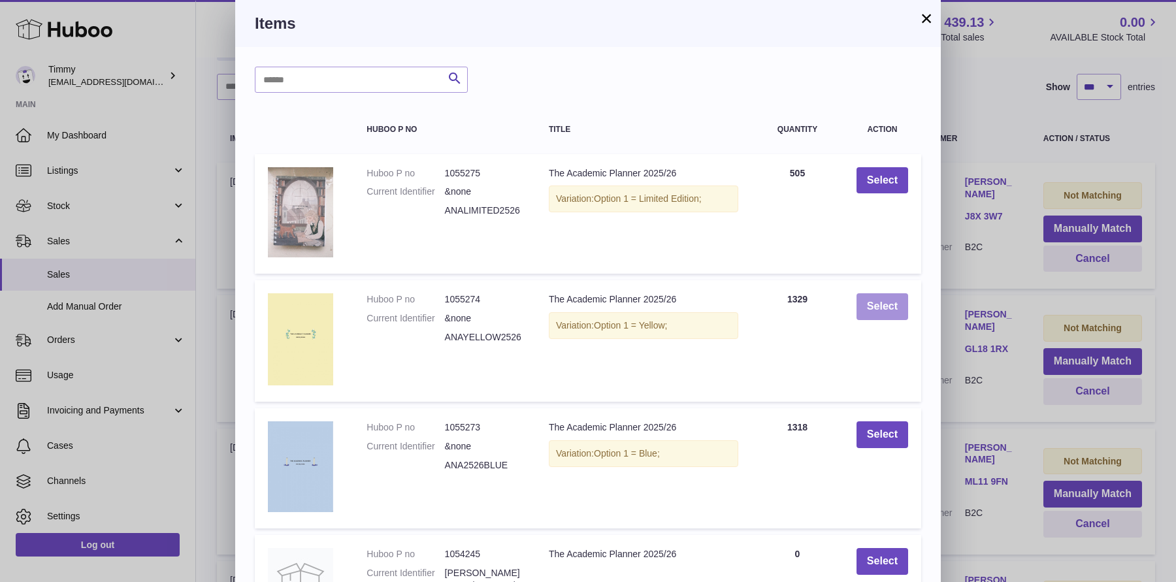
click at [884, 317] on button "Select" at bounding box center [882, 306] width 52 height 27
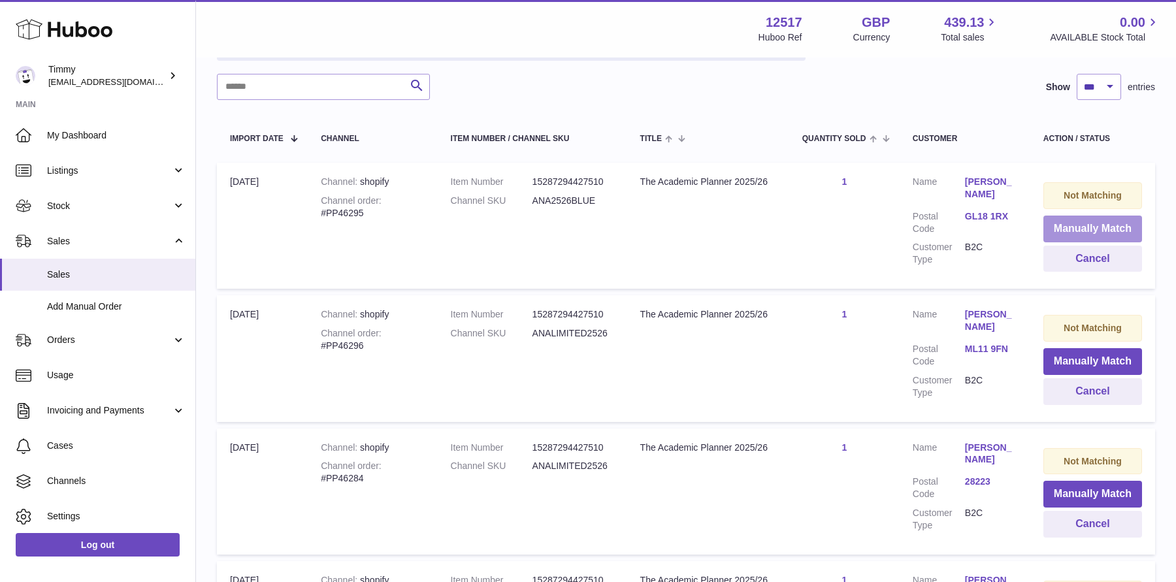
click at [1060, 233] on button "Manually Match" at bounding box center [1092, 229] width 99 height 27
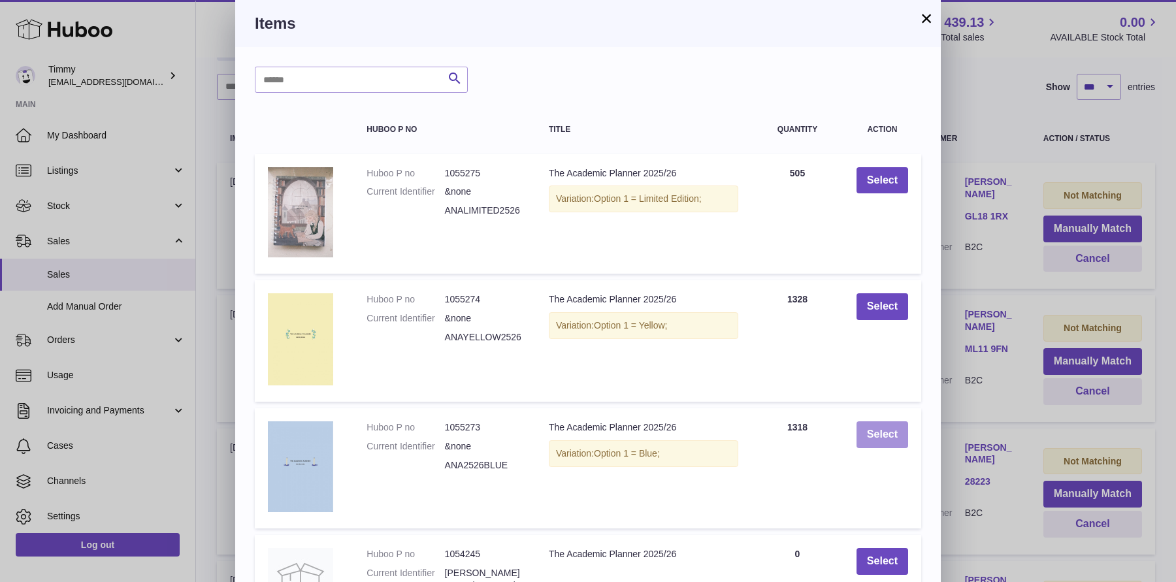
click at [869, 435] on button "Select" at bounding box center [882, 434] width 52 height 27
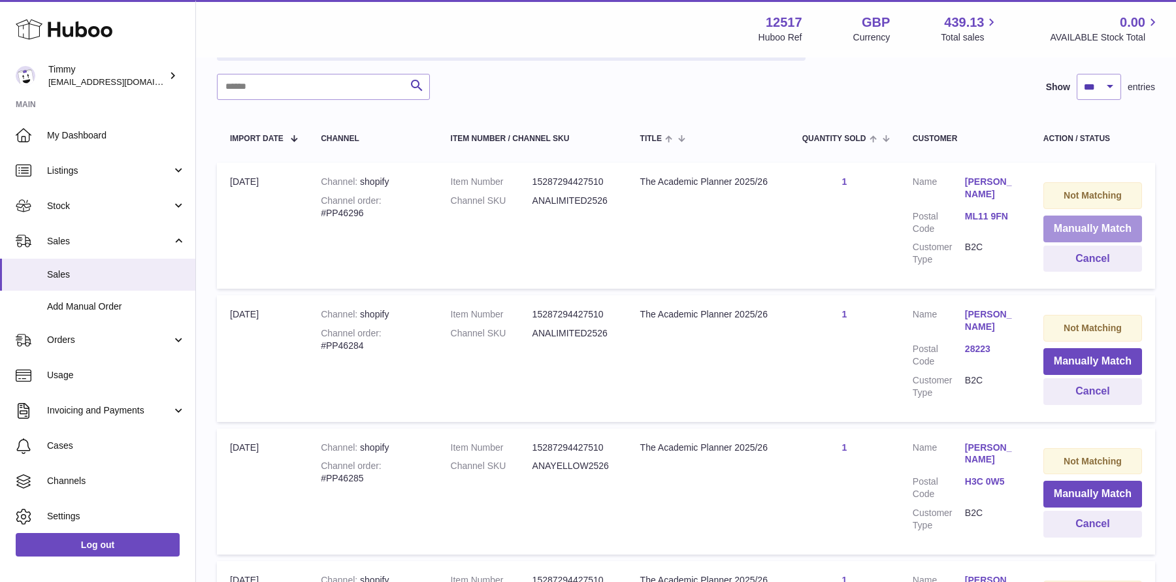
click at [1072, 228] on button "Manually Match" at bounding box center [1092, 229] width 99 height 27
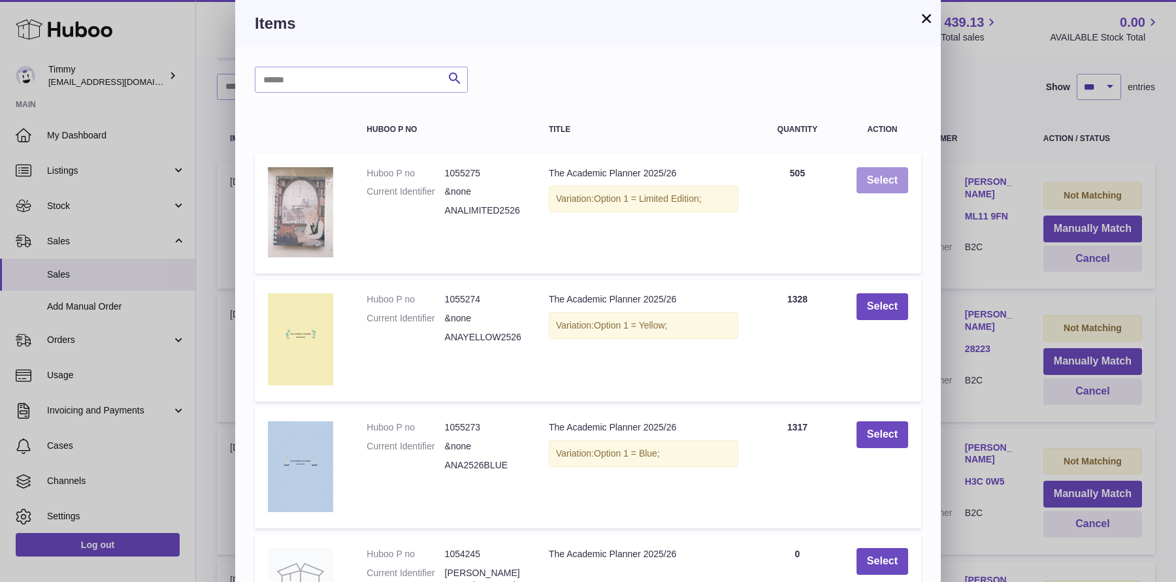
click at [863, 175] on button "Select" at bounding box center [882, 180] width 52 height 27
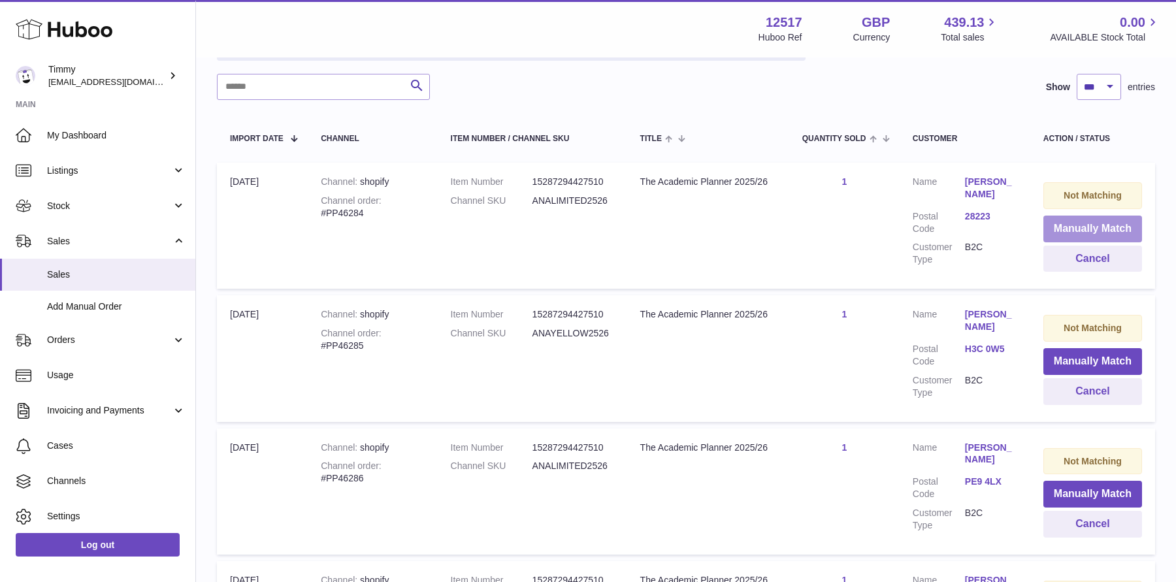
click at [1101, 219] on button "Manually Match" at bounding box center [1092, 229] width 99 height 27
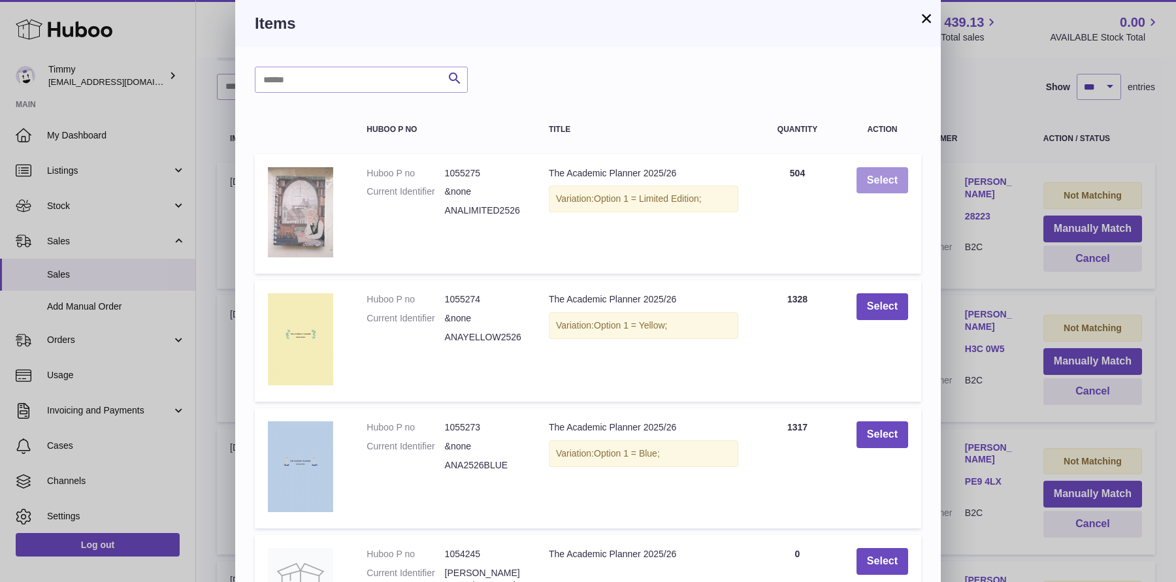
click at [892, 176] on button "Select" at bounding box center [882, 180] width 52 height 27
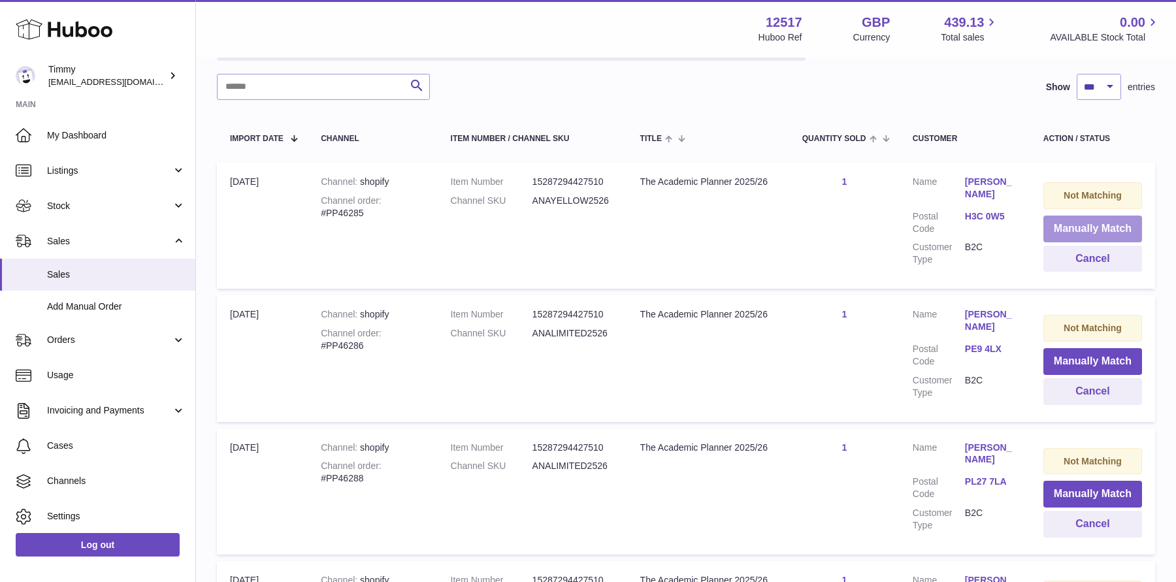
click at [1064, 220] on button "Manually Match" at bounding box center [1092, 229] width 99 height 27
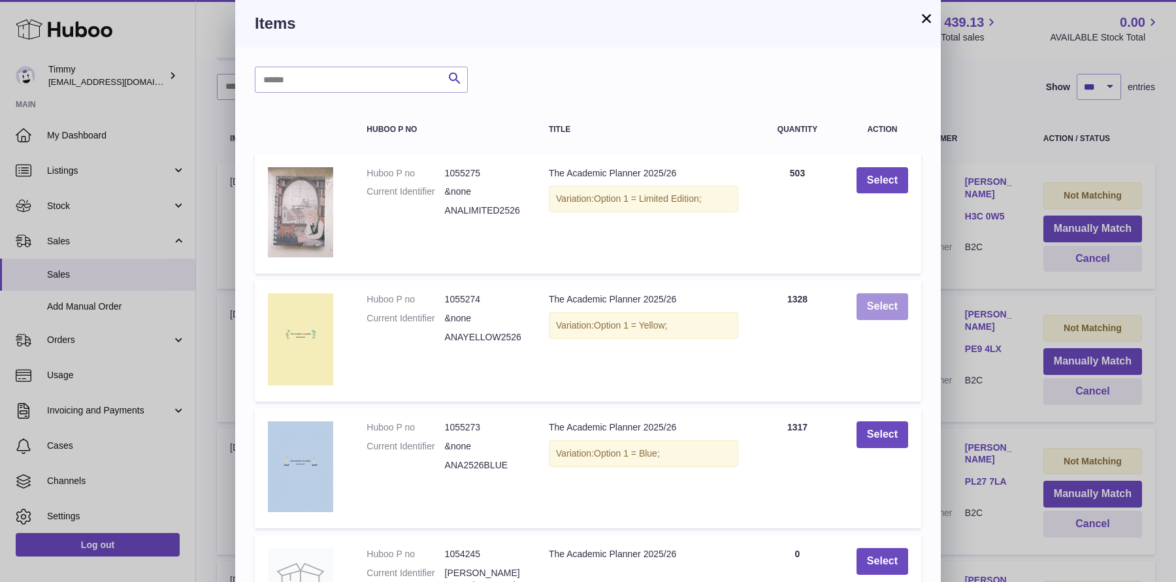
click at [856, 315] on button "Select" at bounding box center [882, 306] width 52 height 27
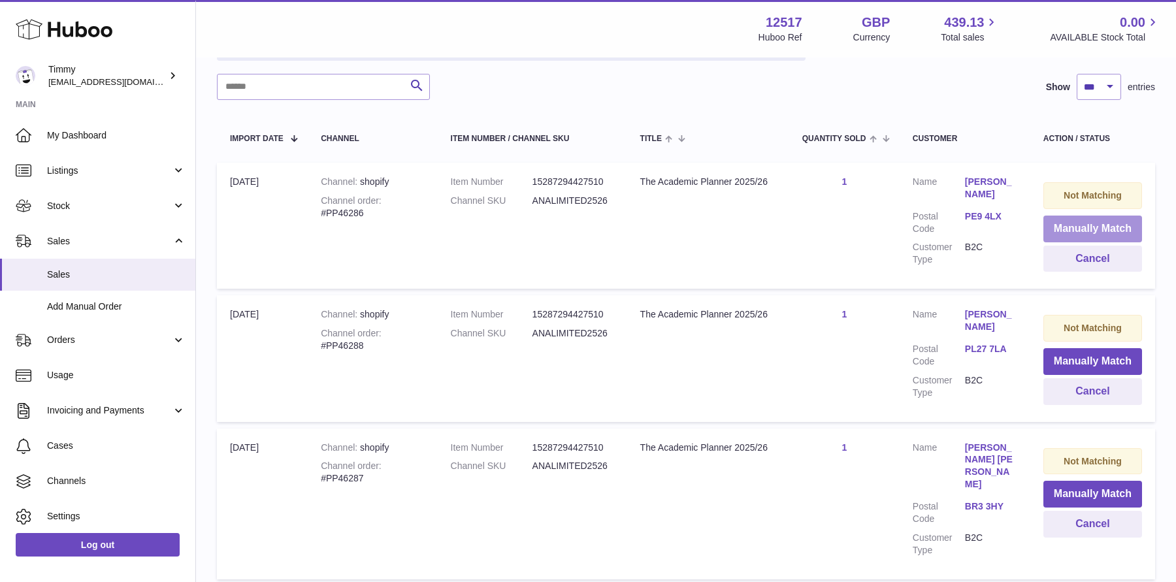
click at [1056, 227] on button "Manually Match" at bounding box center [1092, 229] width 99 height 27
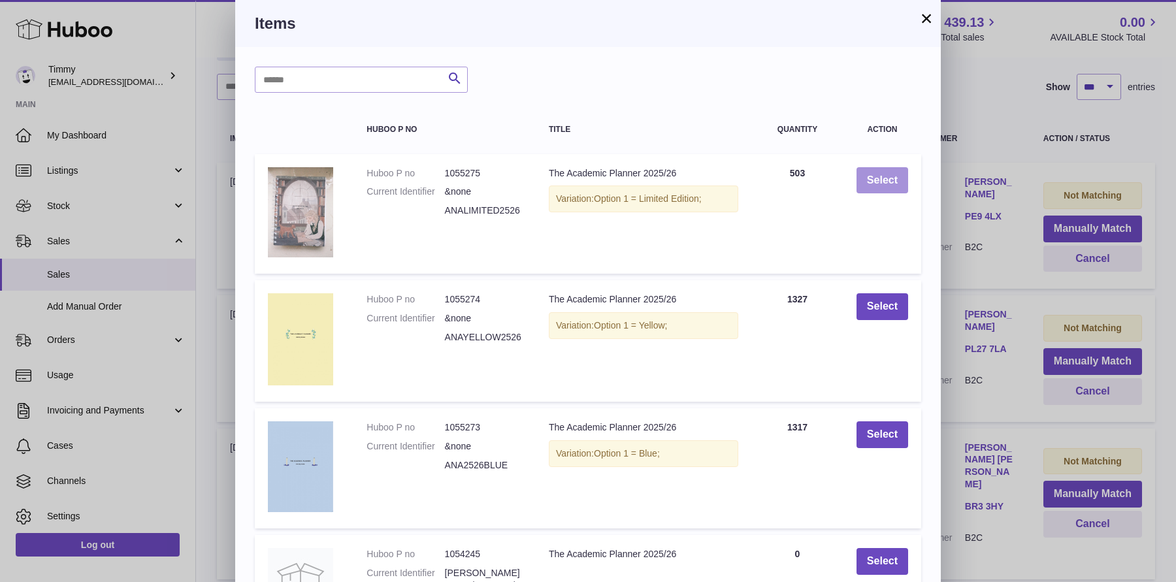
click at [898, 184] on button "Select" at bounding box center [882, 180] width 52 height 27
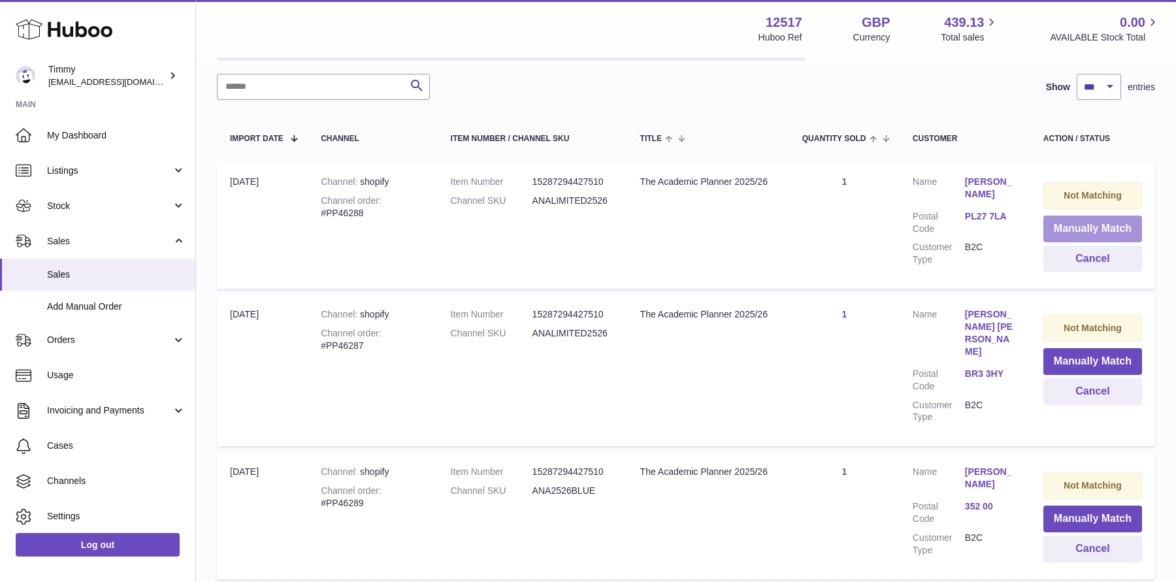
click at [1076, 221] on button "Manually Match" at bounding box center [1092, 229] width 99 height 27
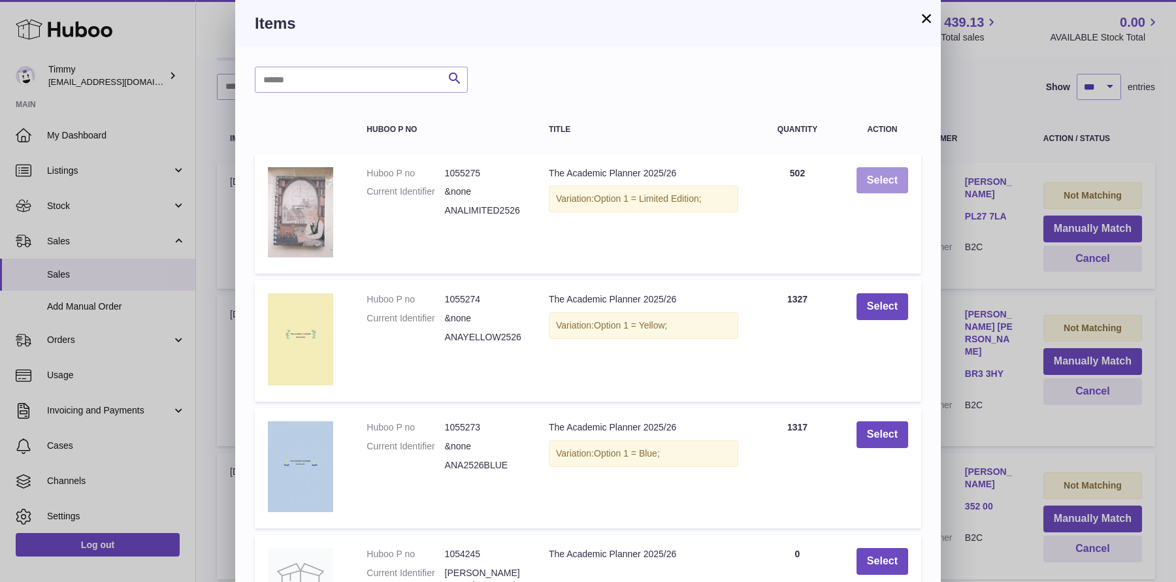
click at [888, 174] on button "Select" at bounding box center [882, 180] width 52 height 27
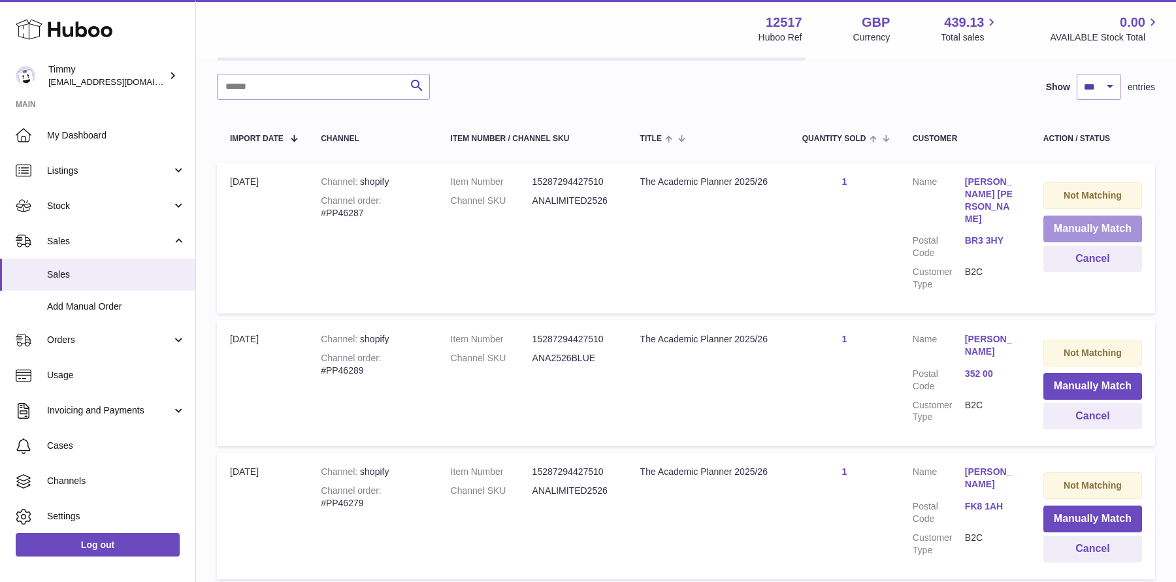
click at [1084, 225] on button "Manually Match" at bounding box center [1092, 229] width 99 height 27
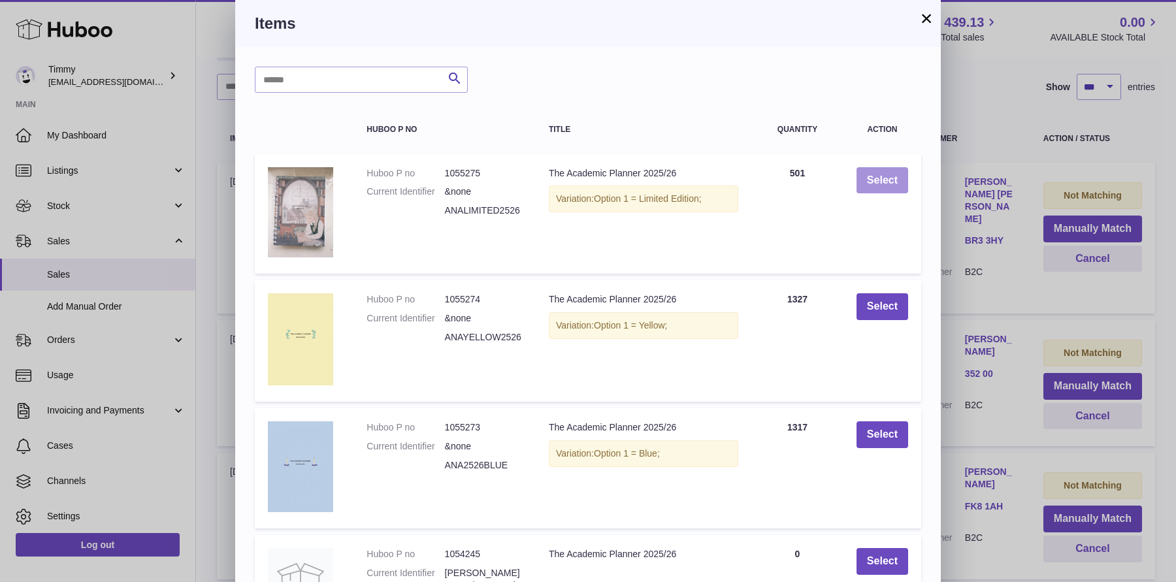
click at [877, 175] on button "Select" at bounding box center [882, 180] width 52 height 27
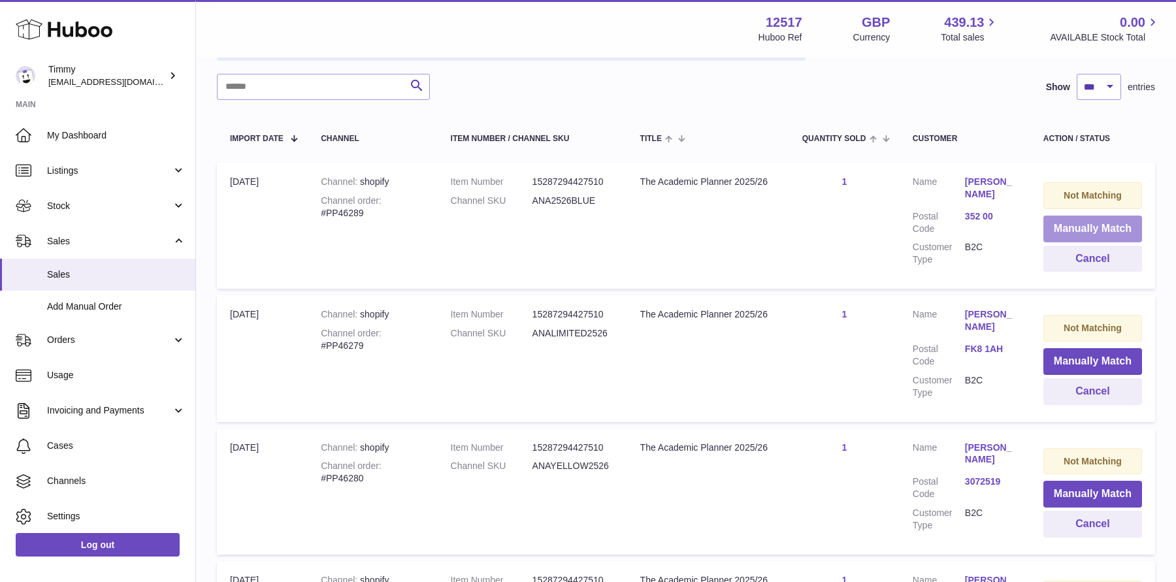
click at [1052, 229] on button "Manually Match" at bounding box center [1092, 229] width 99 height 27
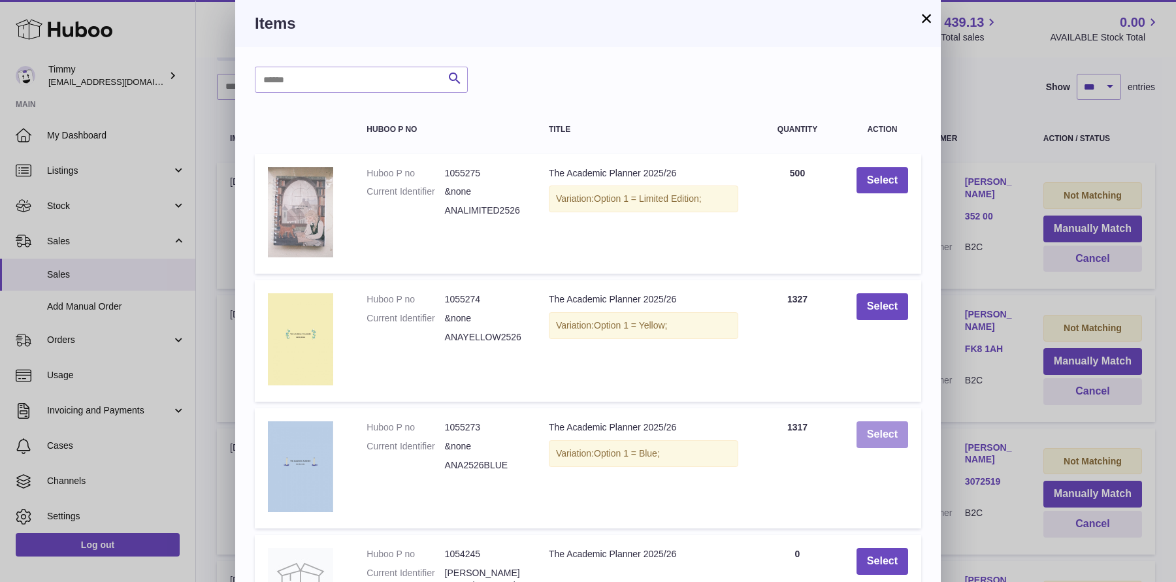
click at [899, 429] on button "Select" at bounding box center [882, 434] width 52 height 27
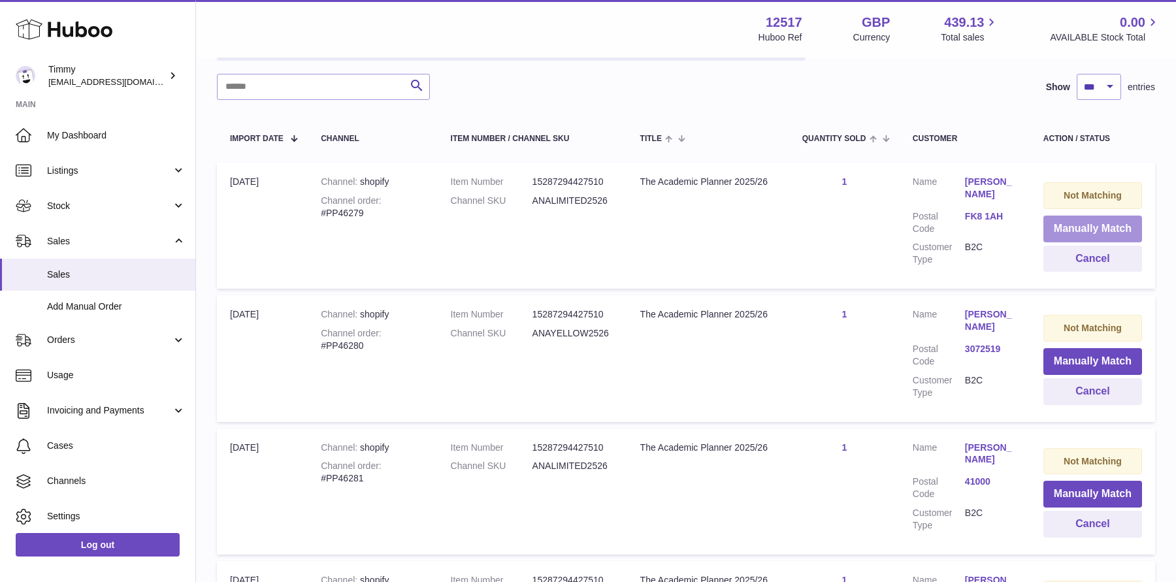
click at [1101, 223] on button "Manually Match" at bounding box center [1092, 229] width 99 height 27
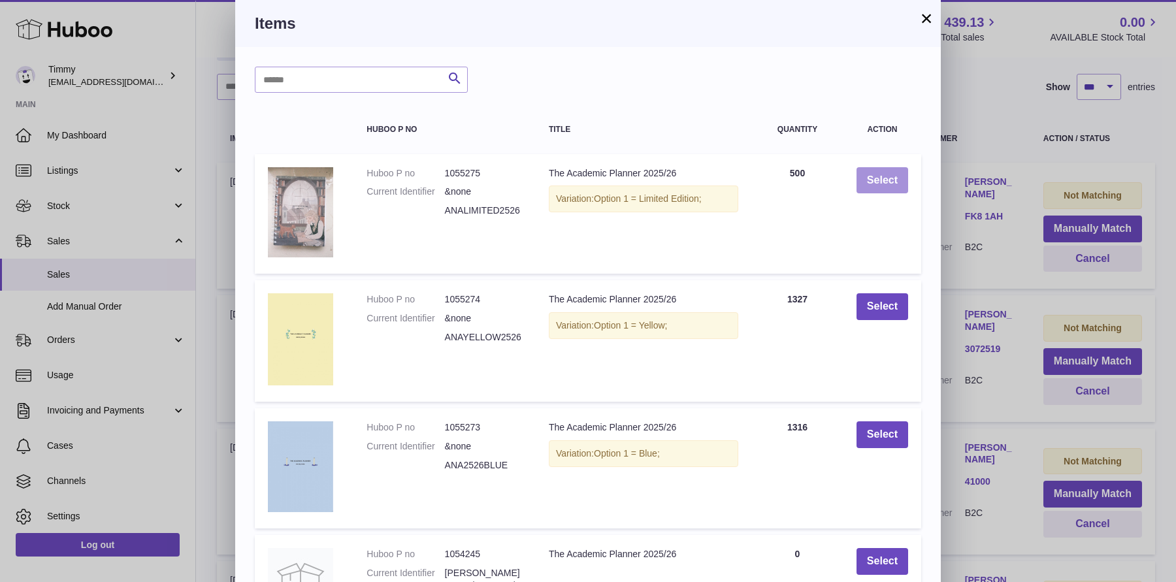
click at [899, 170] on button "Select" at bounding box center [882, 180] width 52 height 27
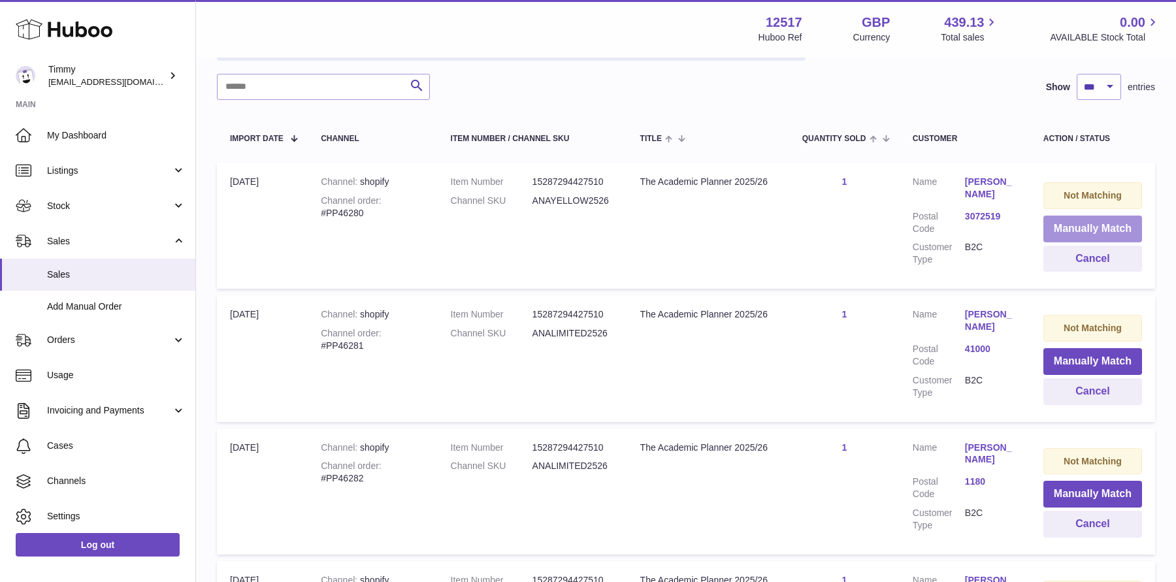
click at [1091, 232] on button "Manually Match" at bounding box center [1092, 229] width 99 height 27
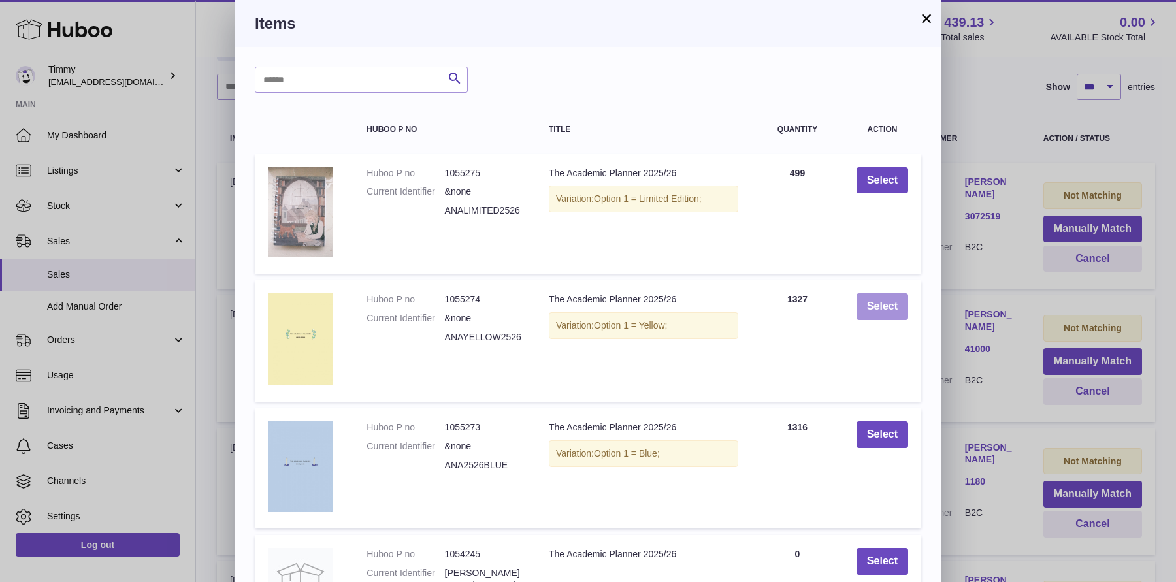
click at [863, 317] on button "Select" at bounding box center [882, 306] width 52 height 27
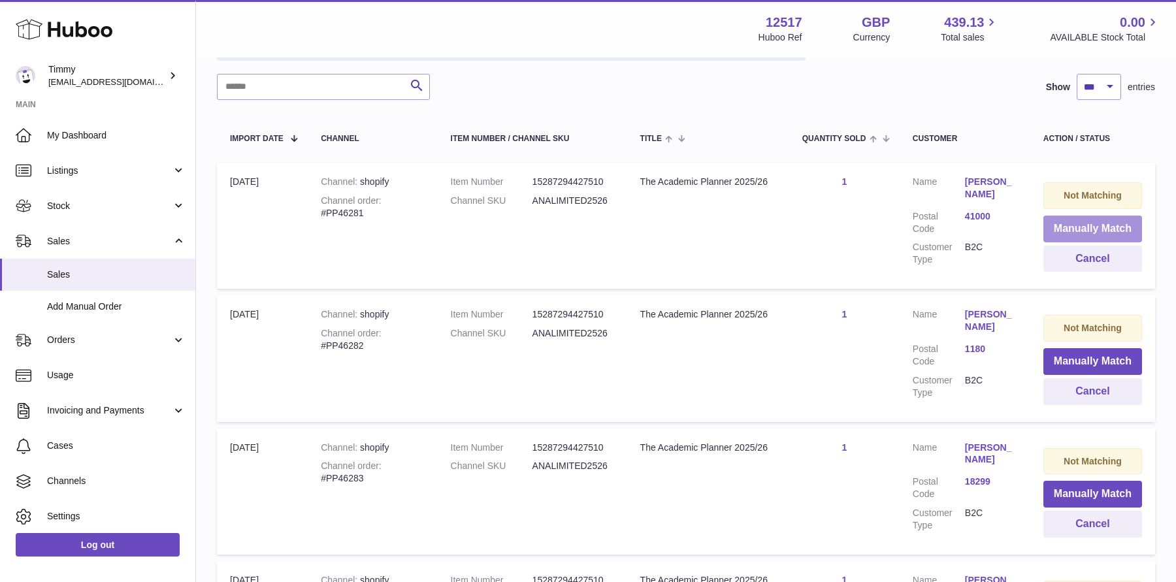
click at [1056, 231] on button "Manually Match" at bounding box center [1092, 229] width 99 height 27
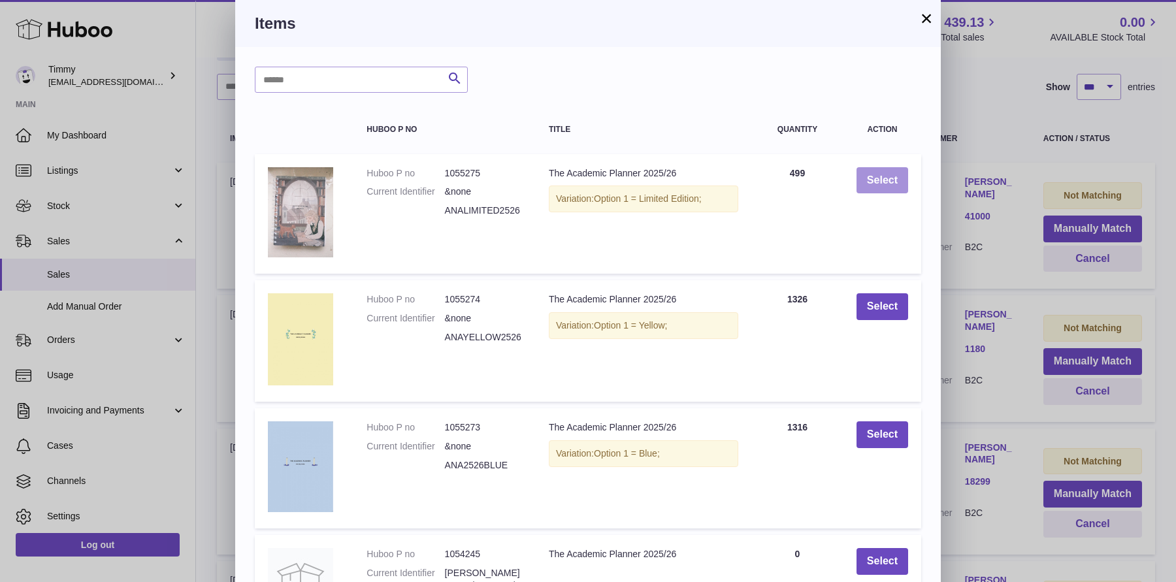
click at [871, 176] on button "Select" at bounding box center [882, 180] width 52 height 27
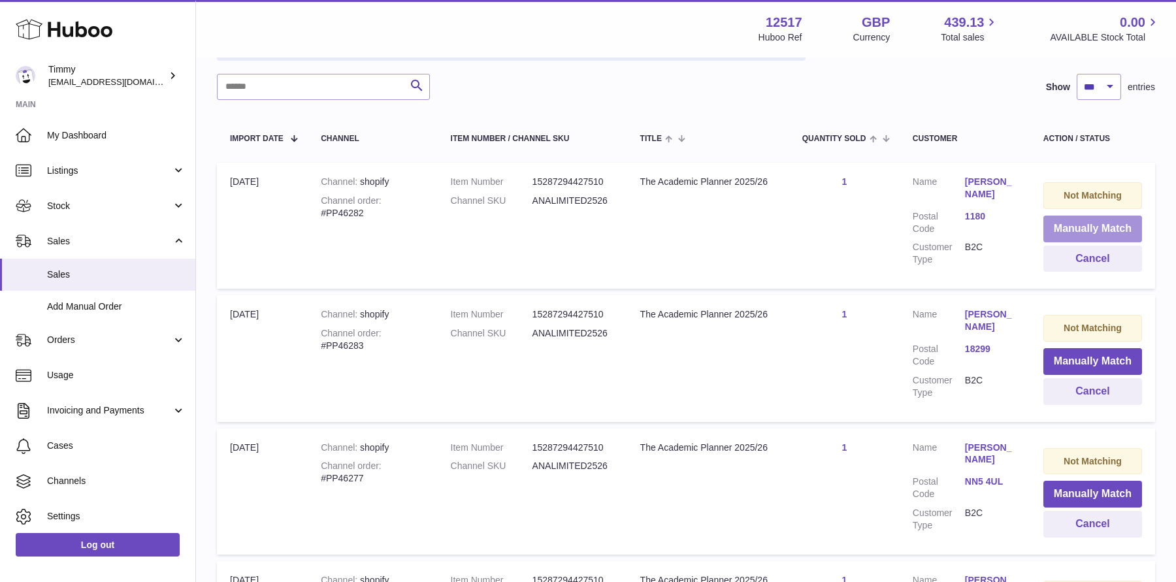
click at [1100, 222] on button "Manually Match" at bounding box center [1092, 229] width 99 height 27
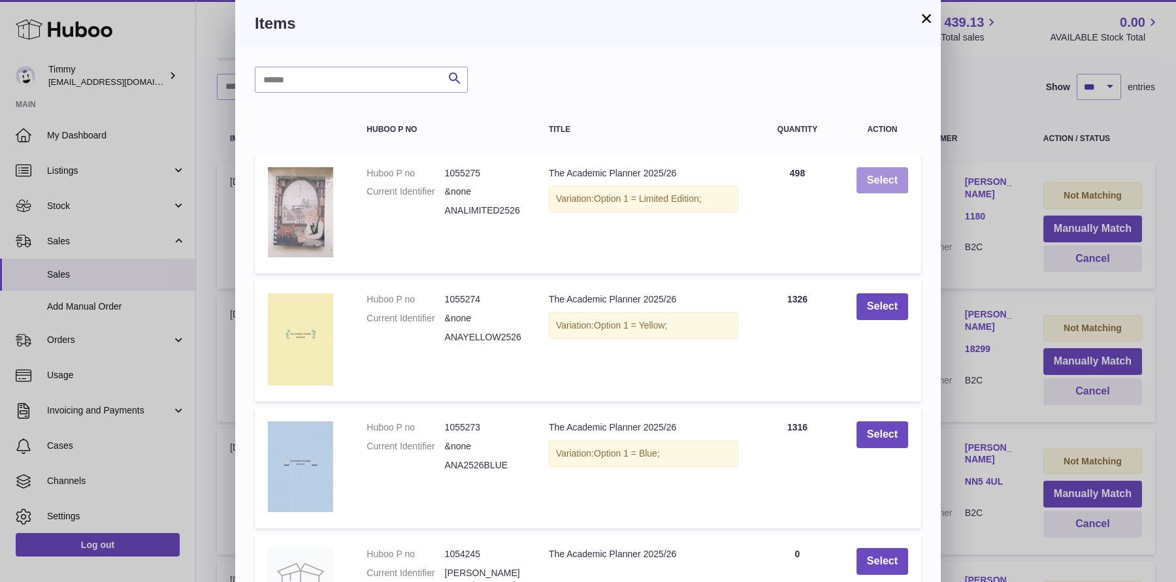
click at [890, 180] on button "Select" at bounding box center [882, 180] width 52 height 27
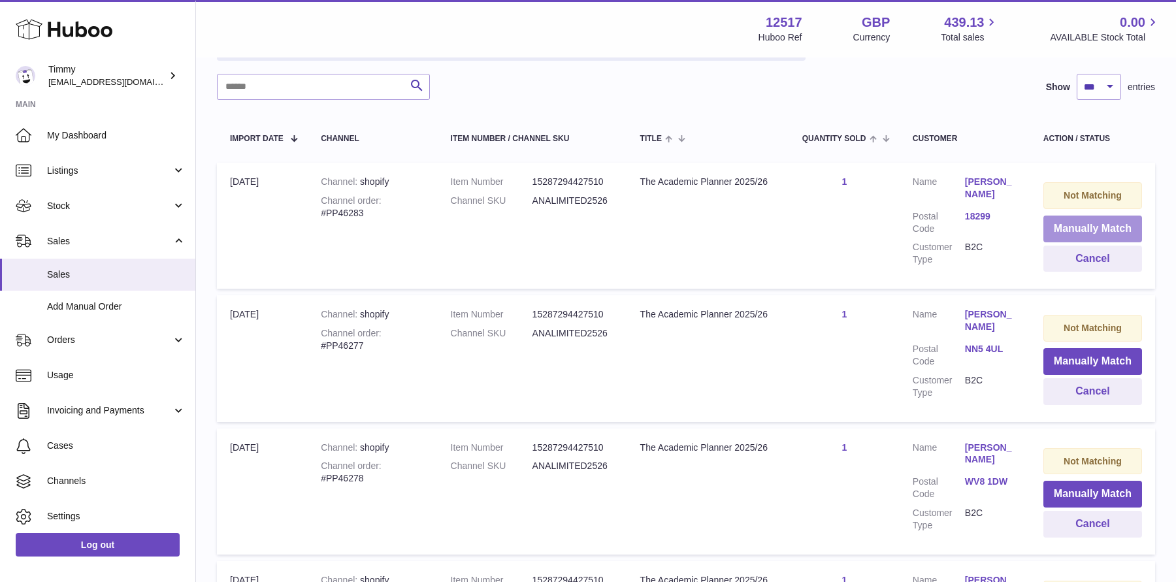
click at [1059, 224] on button "Manually Match" at bounding box center [1092, 229] width 99 height 27
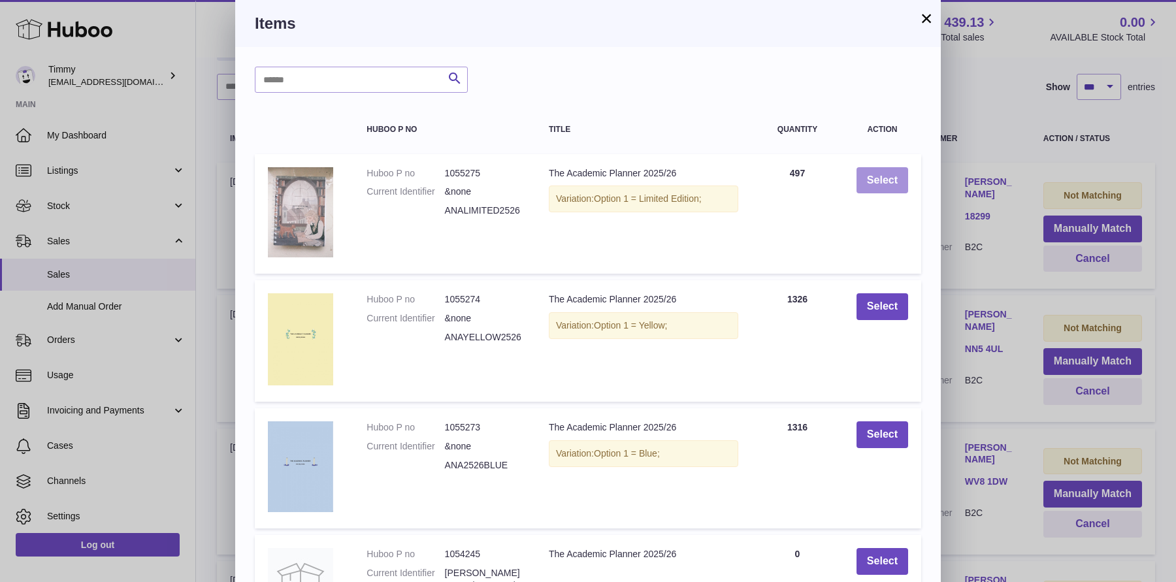
click at [872, 184] on button "Select" at bounding box center [882, 180] width 52 height 27
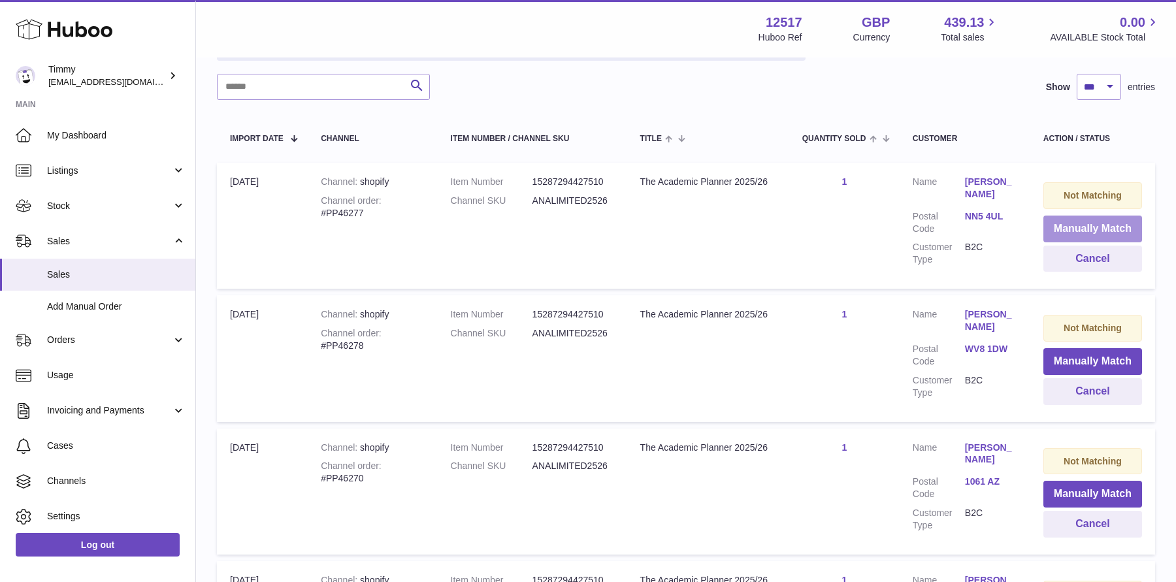
click at [1062, 221] on button "Manually Match" at bounding box center [1092, 229] width 99 height 27
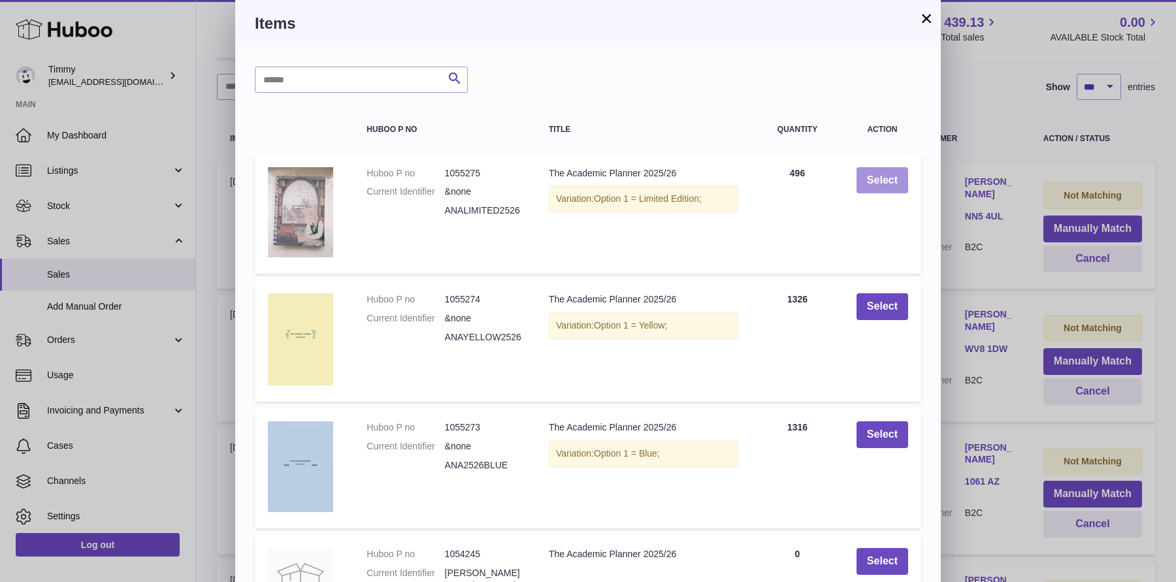
click at [892, 187] on button "Select" at bounding box center [882, 180] width 52 height 27
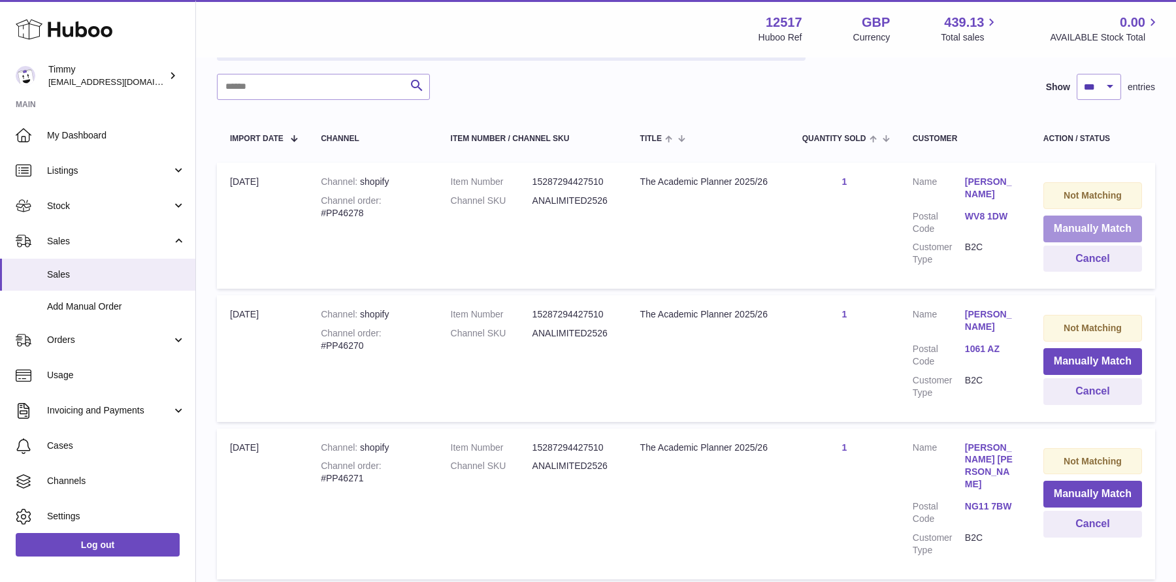
click at [1066, 230] on button "Manually Match" at bounding box center [1092, 229] width 99 height 27
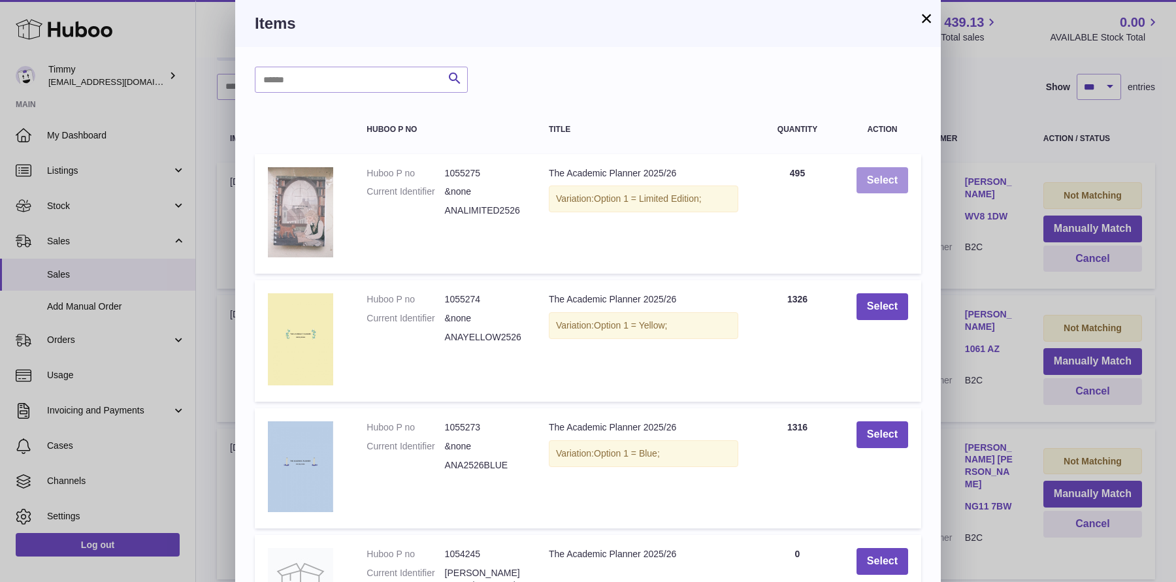
click at [886, 186] on button "Select" at bounding box center [882, 180] width 52 height 27
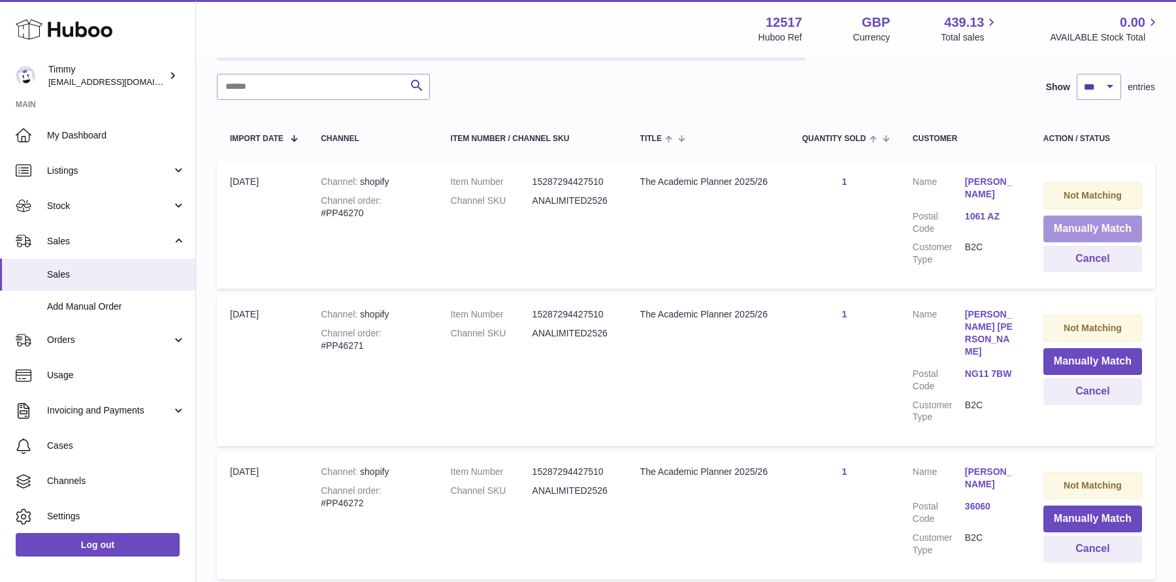
click at [1065, 224] on button "Manually Match" at bounding box center [1092, 229] width 99 height 27
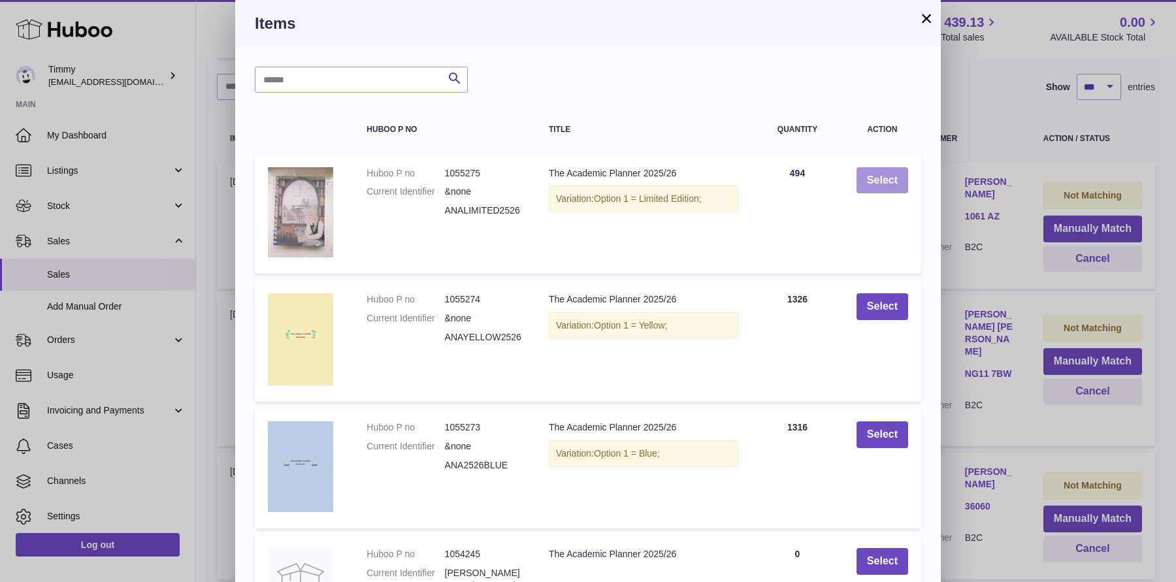
click at [882, 180] on button "Select" at bounding box center [882, 180] width 52 height 27
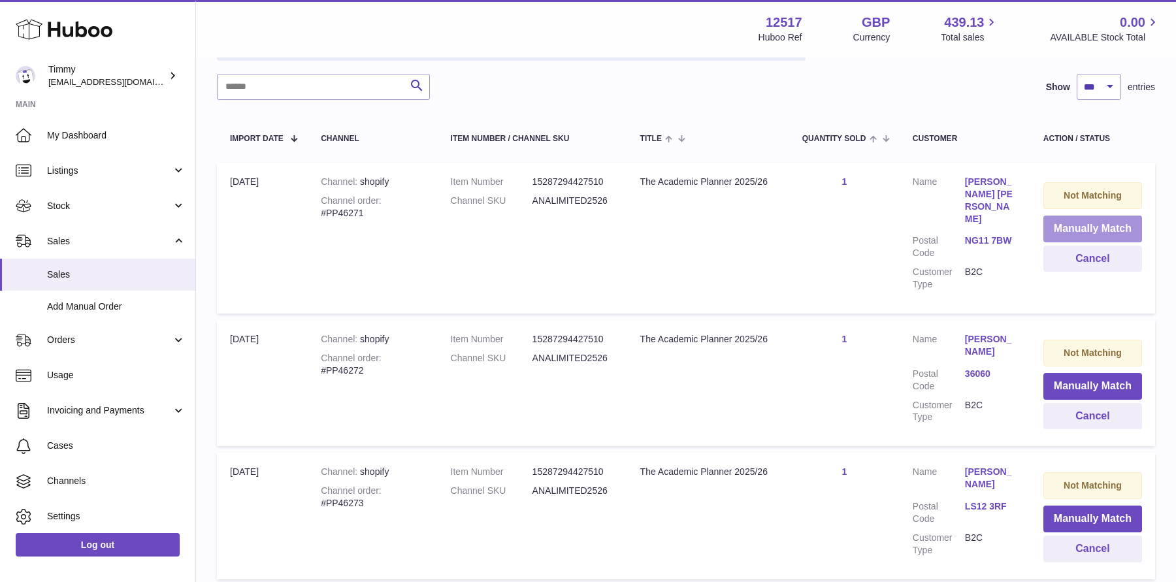
click at [1069, 227] on button "Manually Match" at bounding box center [1092, 229] width 99 height 27
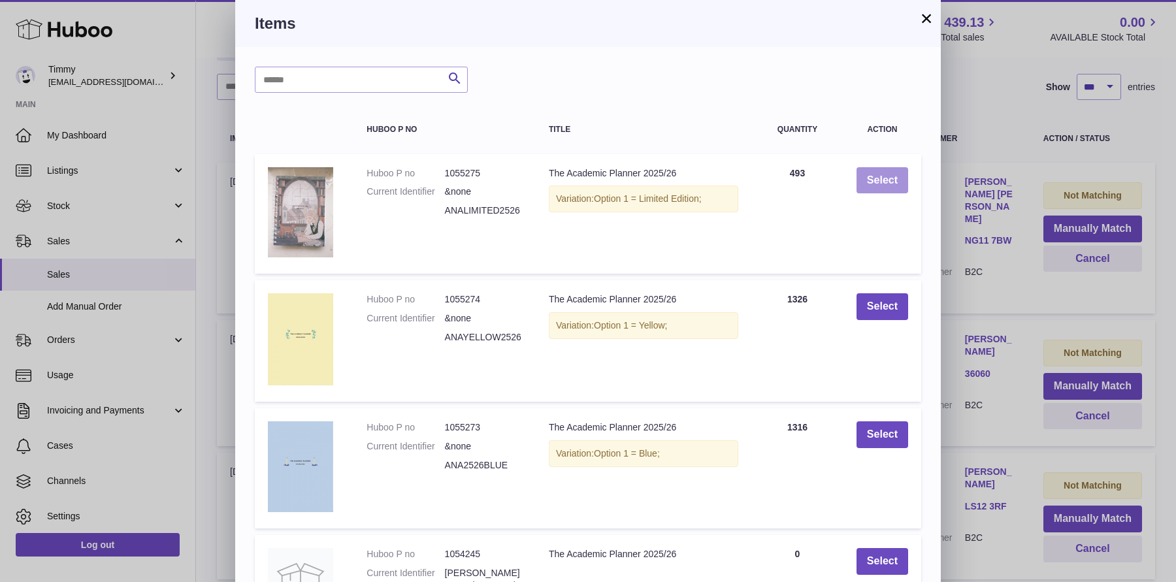
click at [888, 191] on button "Select" at bounding box center [882, 180] width 52 height 27
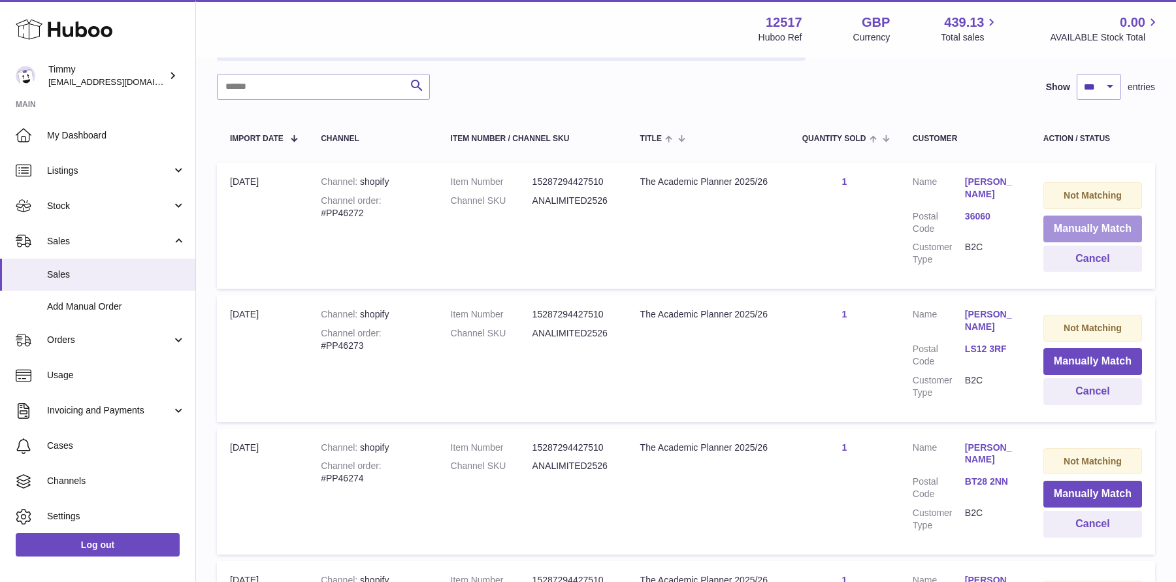
click at [1068, 228] on button "Manually Match" at bounding box center [1092, 229] width 99 height 27
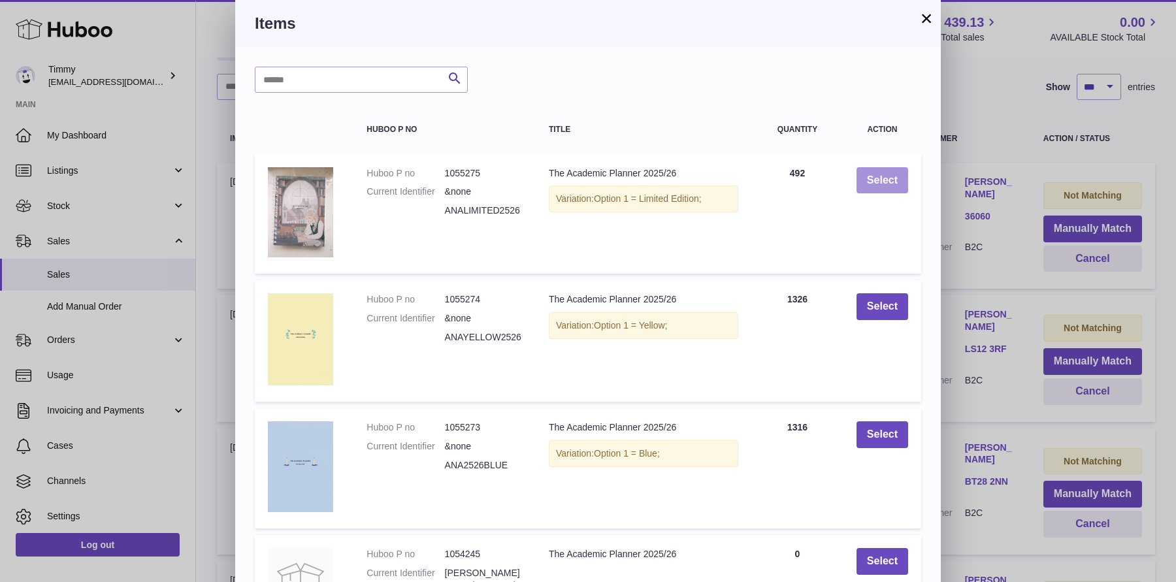
click at [865, 183] on button "Select" at bounding box center [882, 180] width 52 height 27
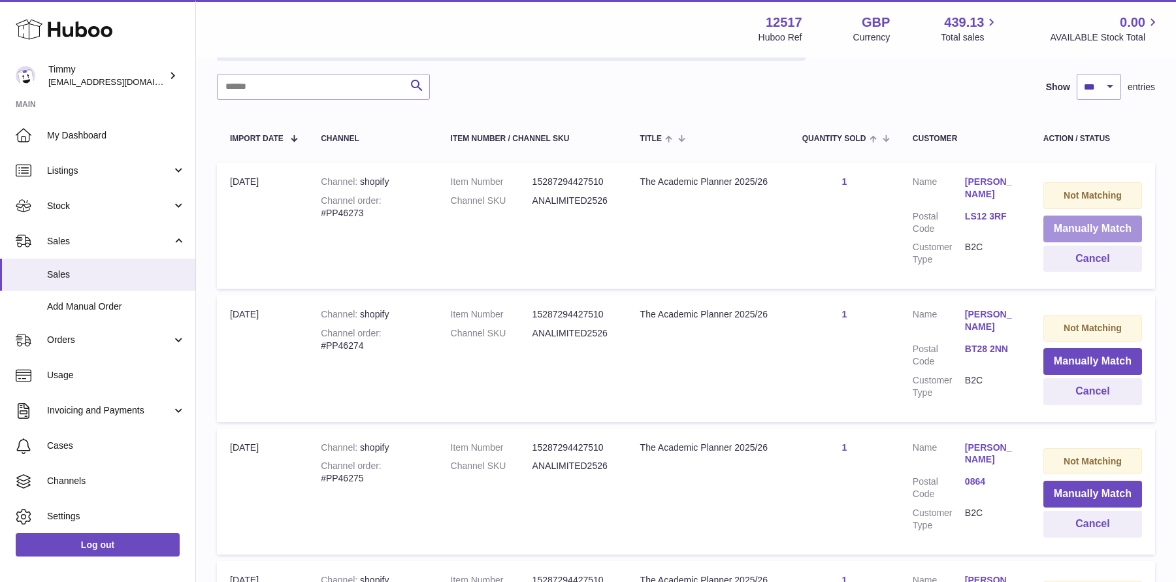
click at [1069, 231] on button "Manually Match" at bounding box center [1092, 229] width 99 height 27
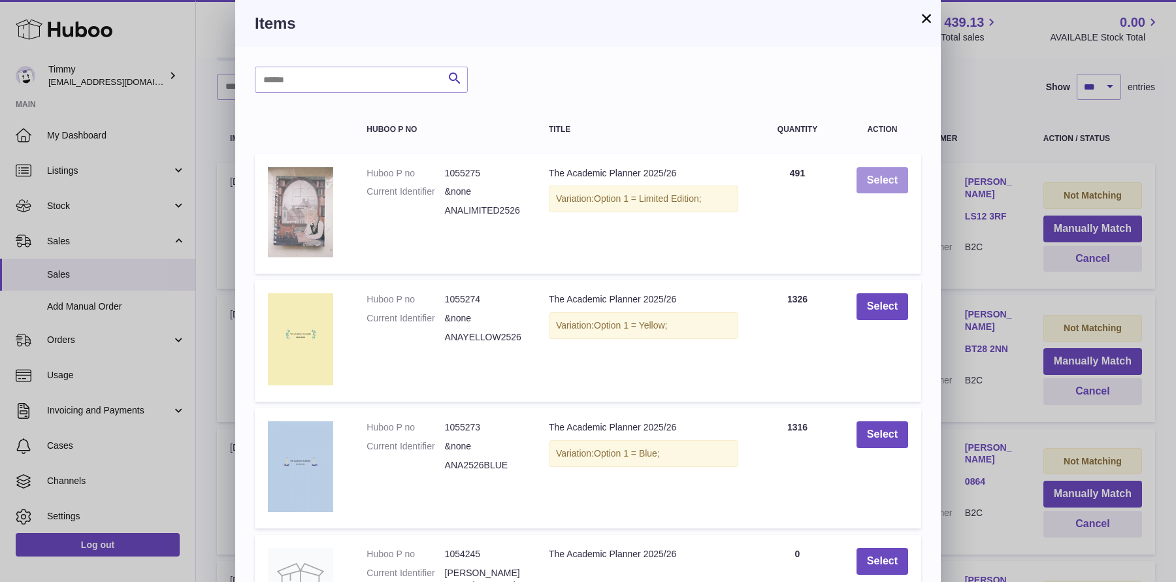
click at [871, 187] on button "Select" at bounding box center [882, 180] width 52 height 27
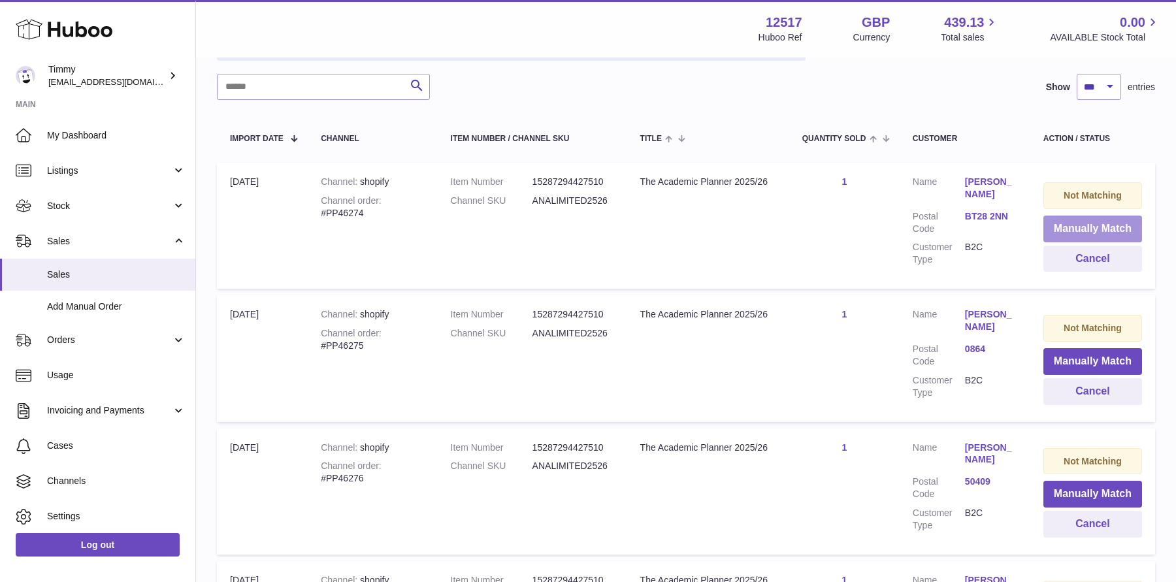
click at [1044, 226] on button "Manually Match" at bounding box center [1092, 229] width 99 height 27
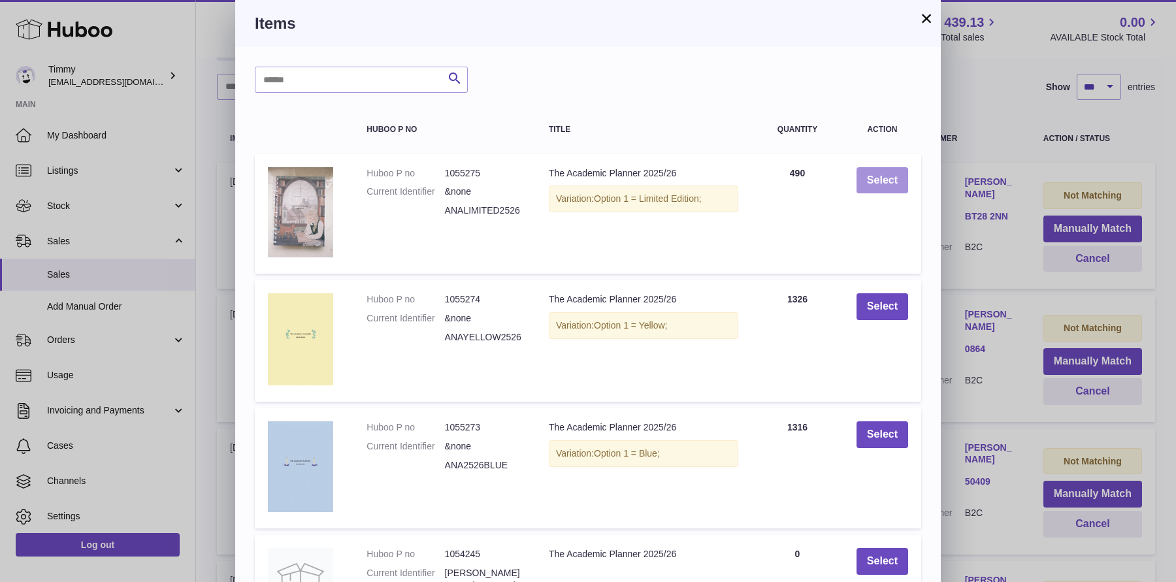
click at [875, 182] on button "Select" at bounding box center [882, 180] width 52 height 27
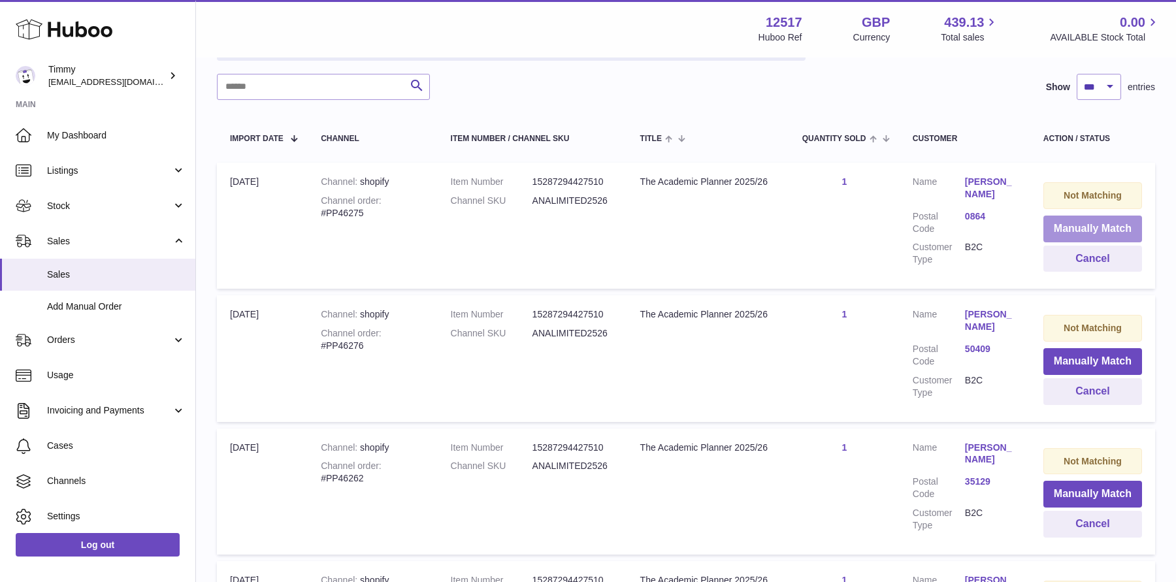
click at [1061, 226] on button "Manually Match" at bounding box center [1092, 229] width 99 height 27
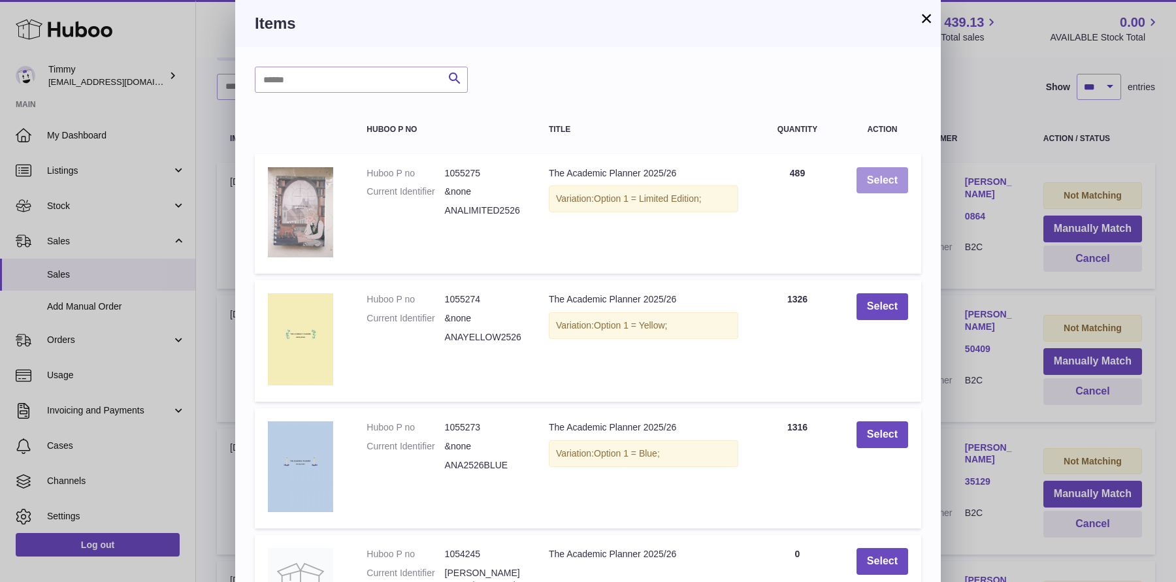
click at [867, 187] on button "Select" at bounding box center [882, 180] width 52 height 27
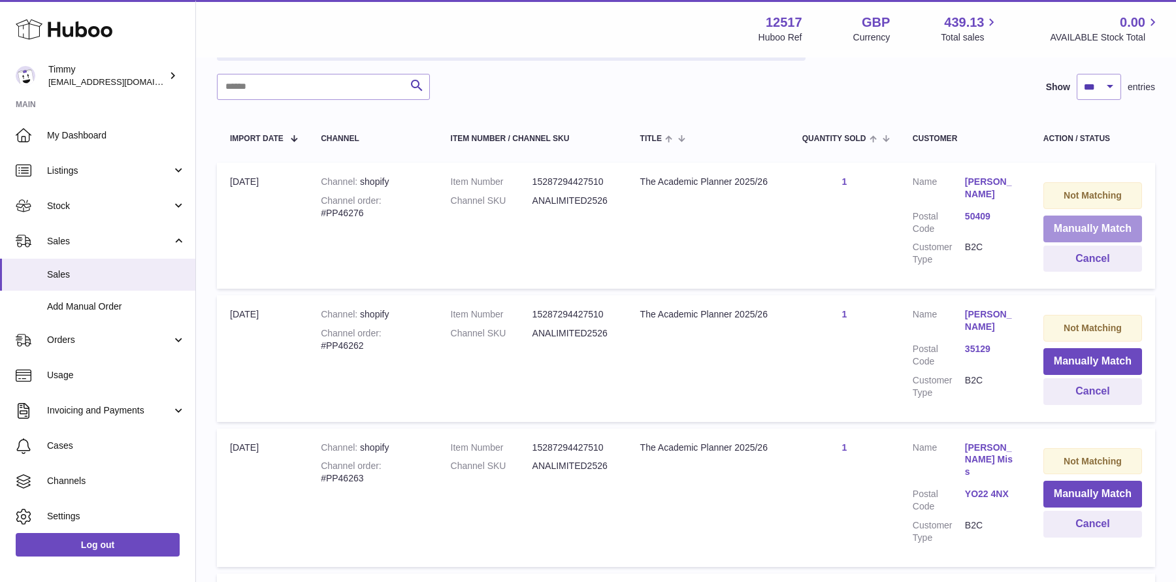
click at [1091, 231] on button "Manually Match" at bounding box center [1092, 229] width 99 height 27
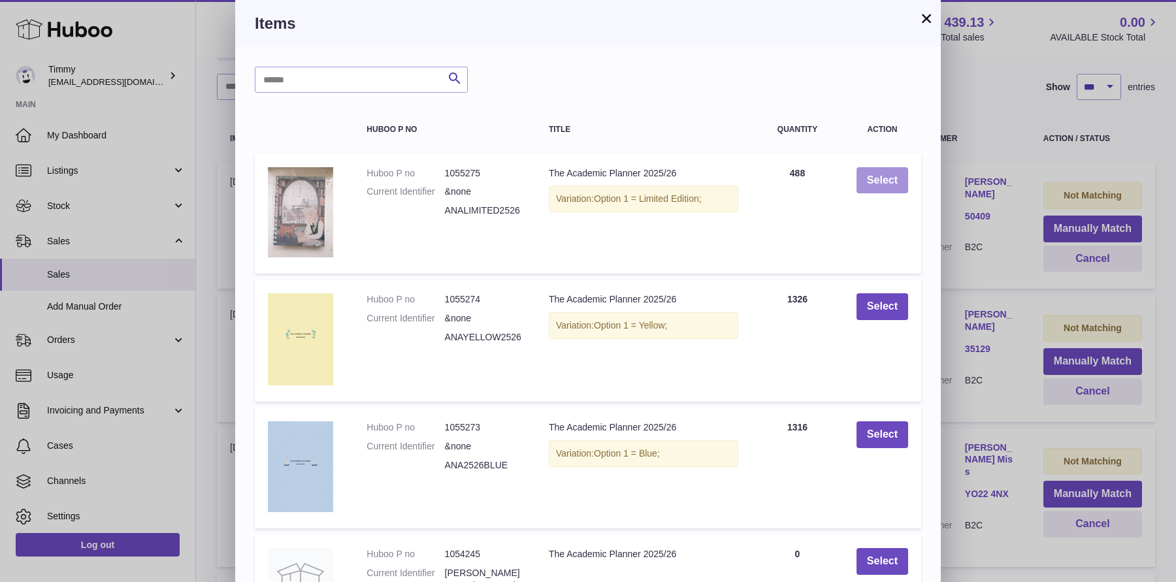
click at [894, 186] on button "Select" at bounding box center [882, 180] width 52 height 27
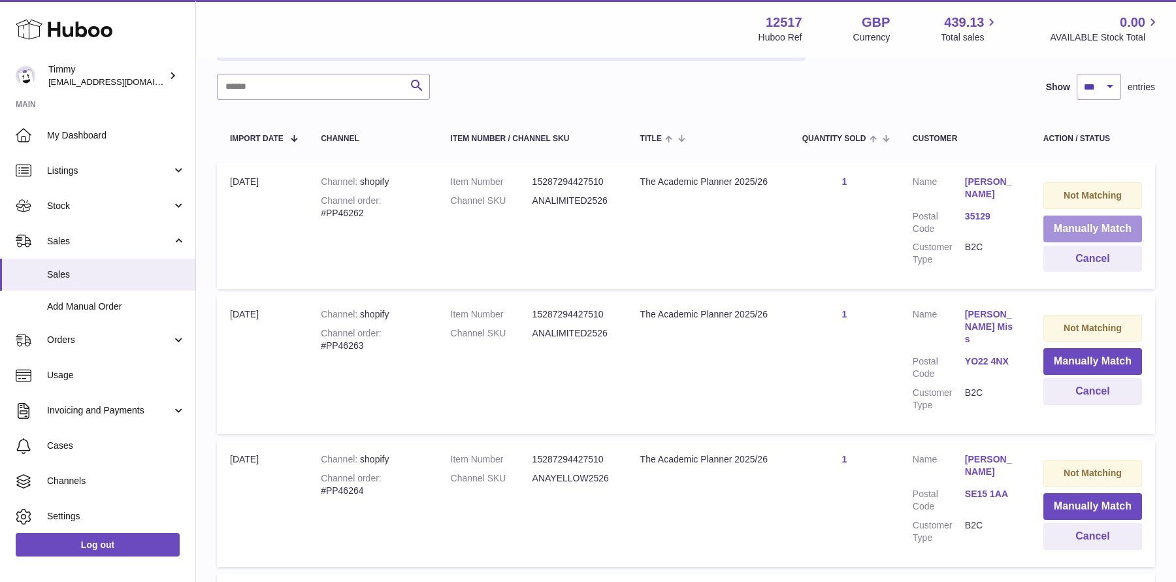
click at [1084, 221] on button "Manually Match" at bounding box center [1092, 229] width 99 height 27
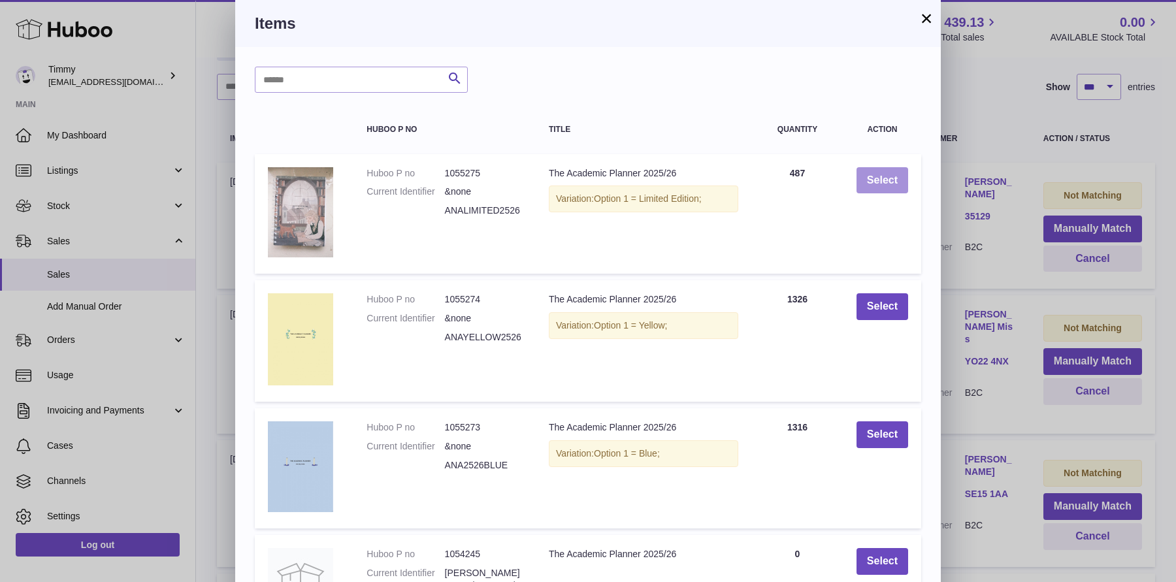
click at [892, 189] on button "Select" at bounding box center [882, 180] width 52 height 27
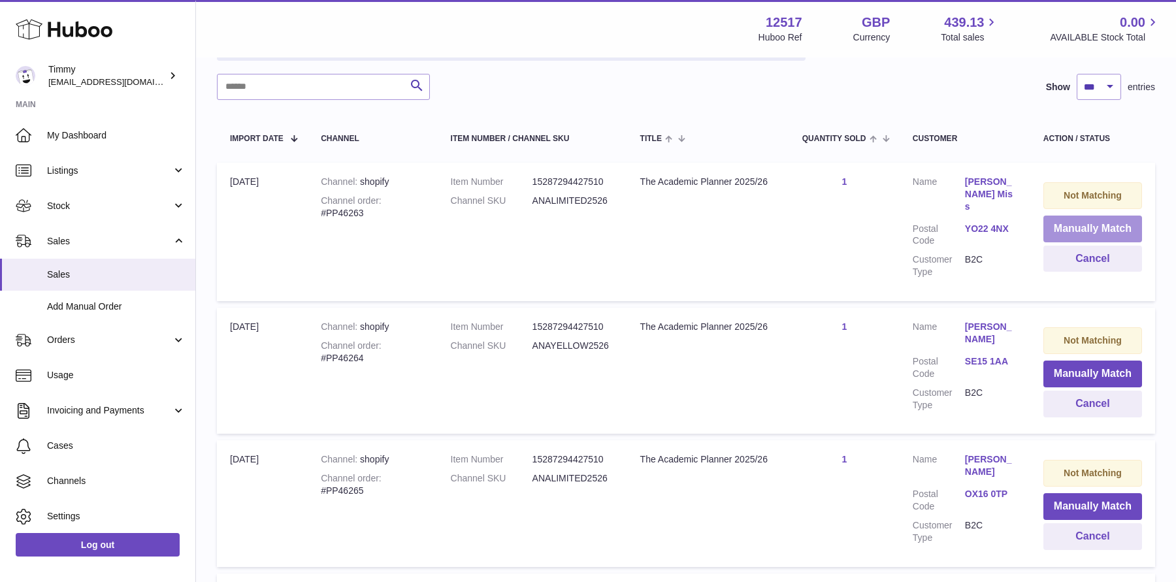
click at [1065, 229] on button "Manually Match" at bounding box center [1092, 229] width 99 height 27
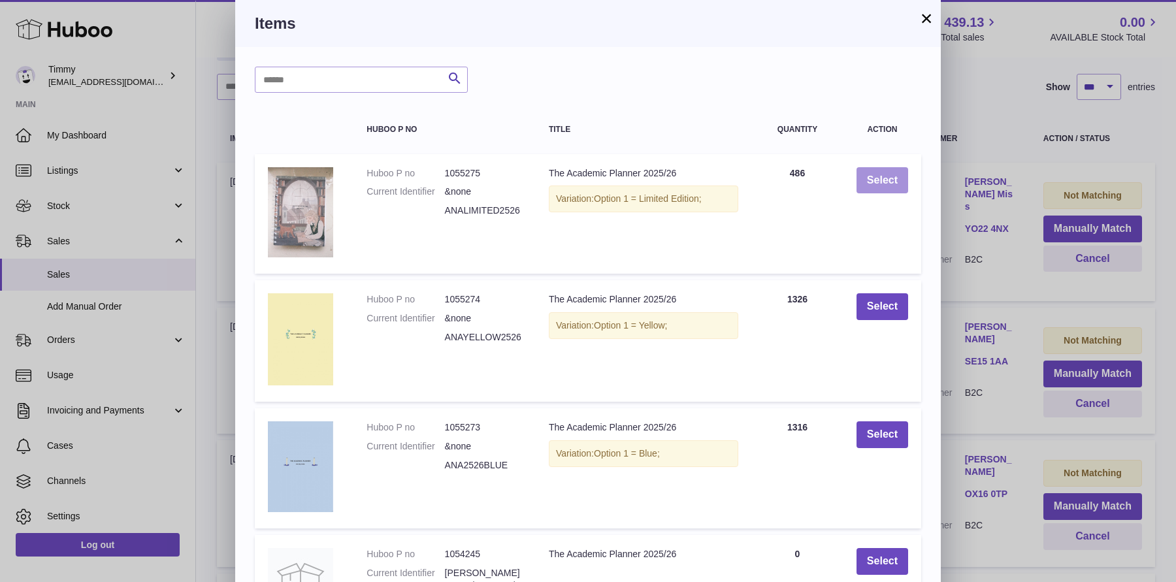
click at [893, 181] on button "Select" at bounding box center [882, 180] width 52 height 27
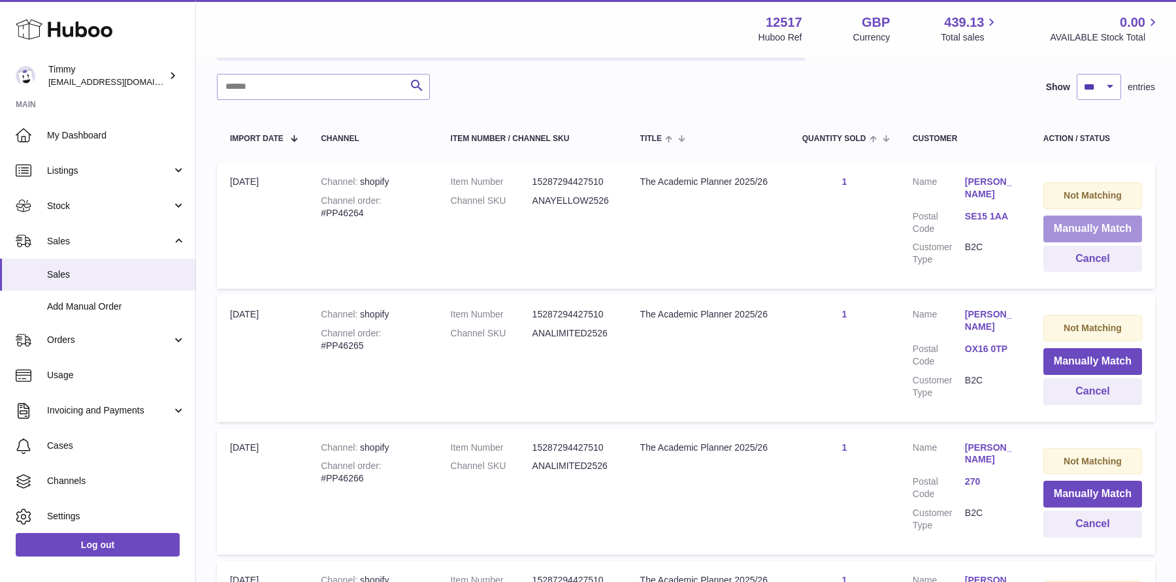
click at [1082, 225] on button "Manually Match" at bounding box center [1092, 229] width 99 height 27
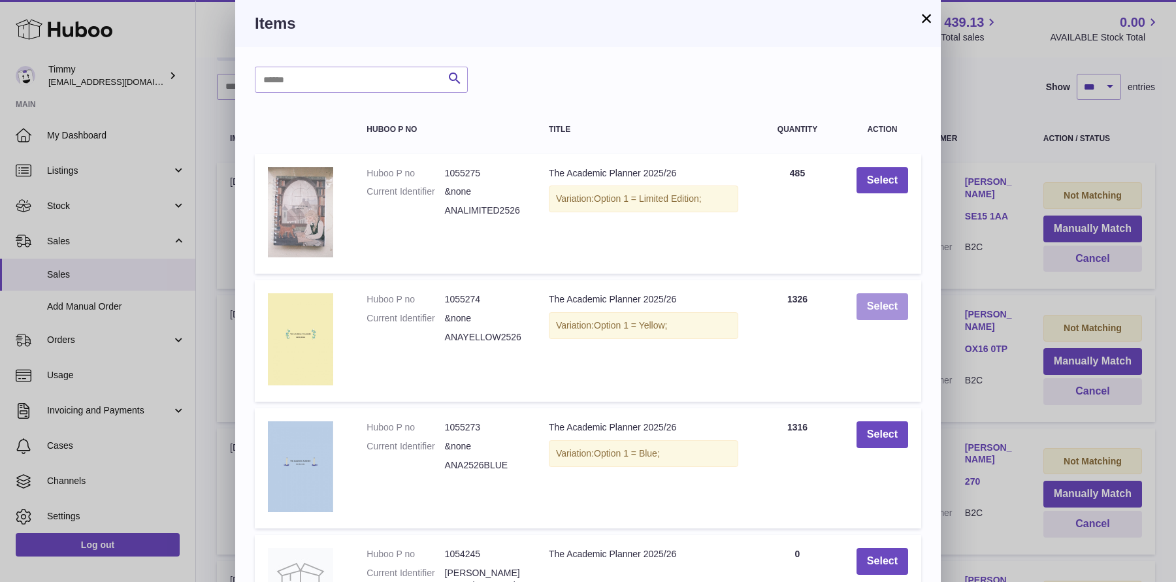
click at [892, 310] on button "Select" at bounding box center [882, 306] width 52 height 27
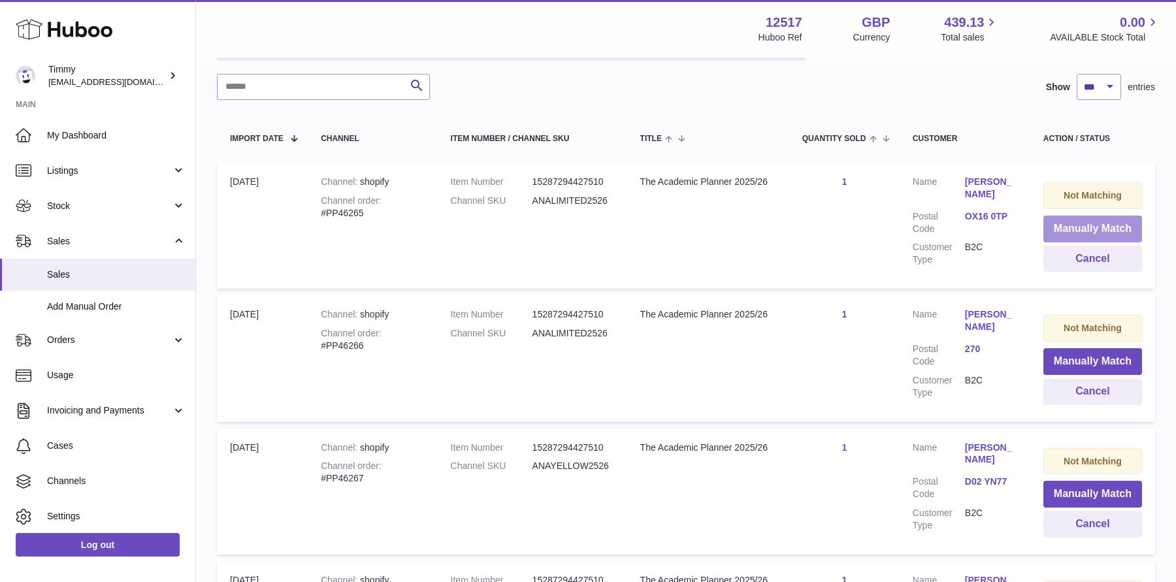
click at [1070, 227] on button "Manually Match" at bounding box center [1092, 229] width 99 height 27
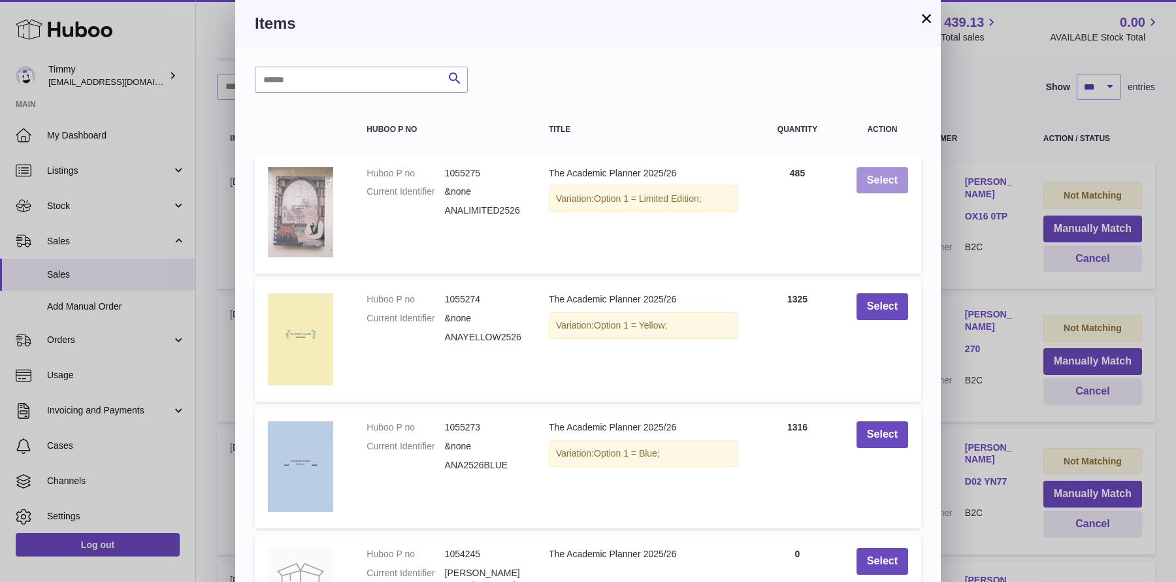
click at [882, 187] on button "Select" at bounding box center [882, 180] width 52 height 27
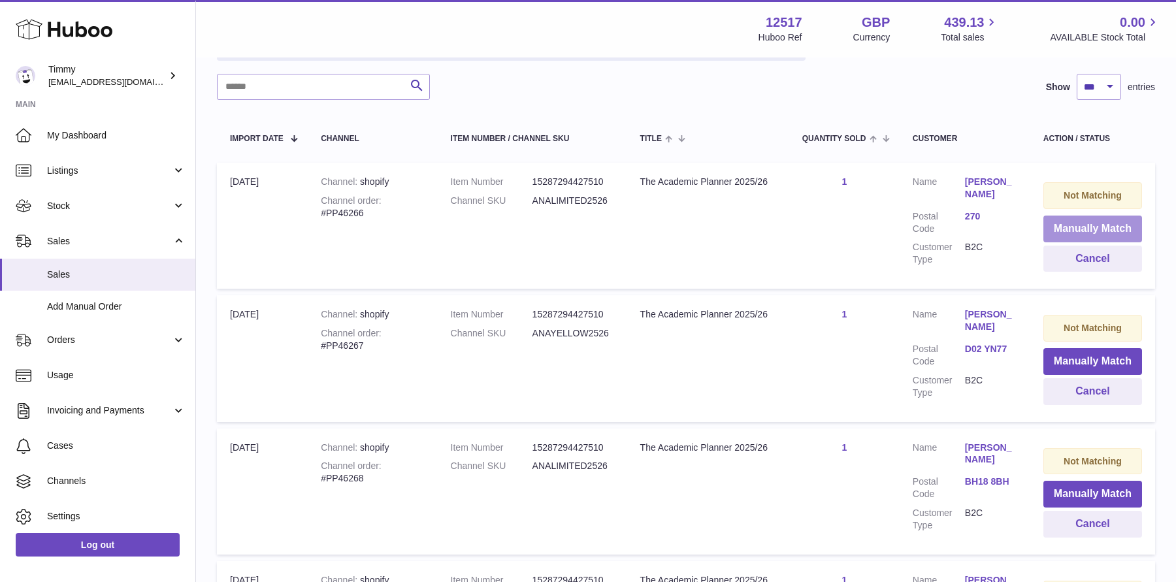
click at [1057, 229] on button "Manually Match" at bounding box center [1092, 229] width 99 height 27
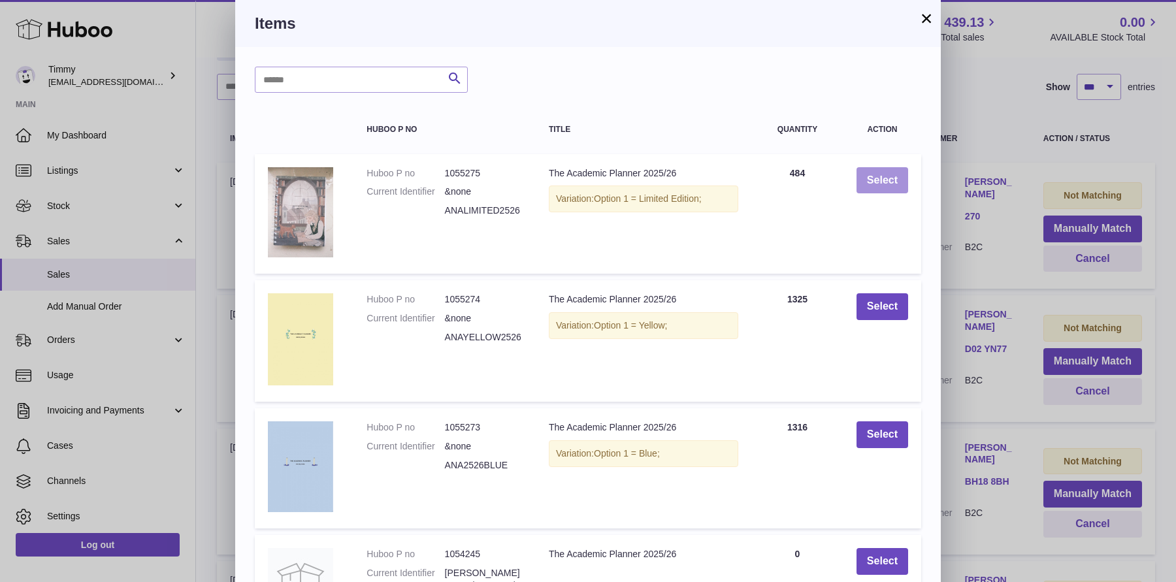
click at [884, 191] on button "Select" at bounding box center [882, 180] width 52 height 27
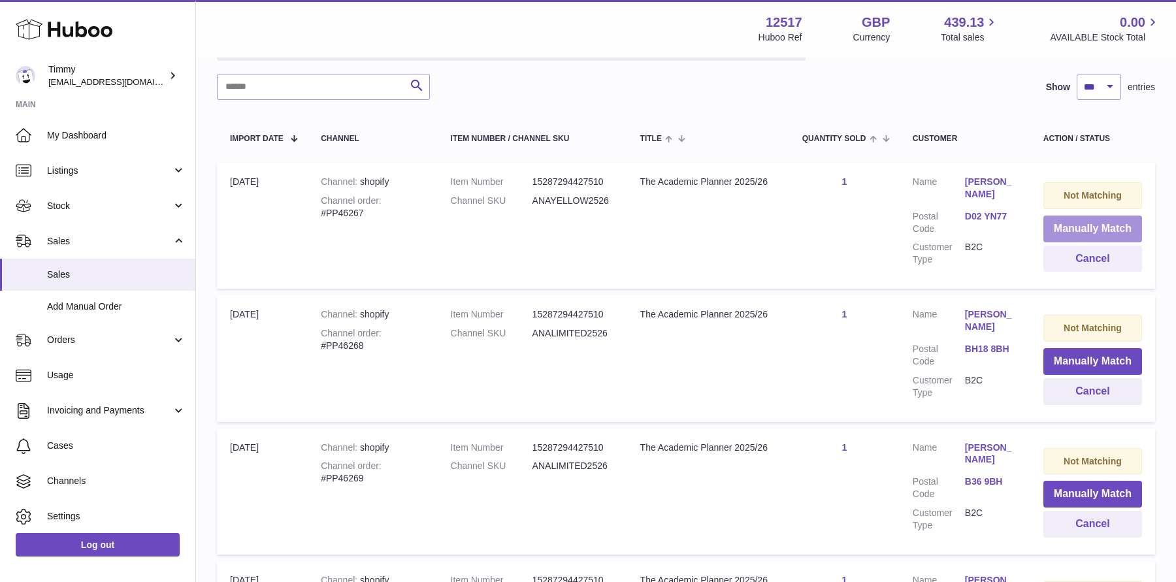
click at [1059, 225] on button "Manually Match" at bounding box center [1092, 229] width 99 height 27
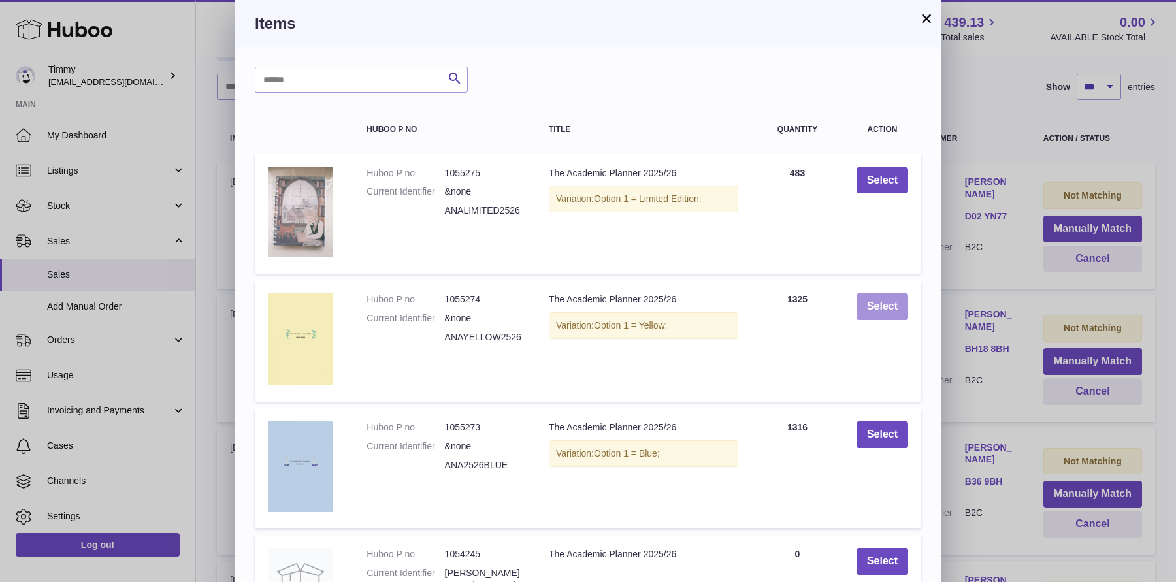
click at [892, 302] on button "Select" at bounding box center [882, 306] width 52 height 27
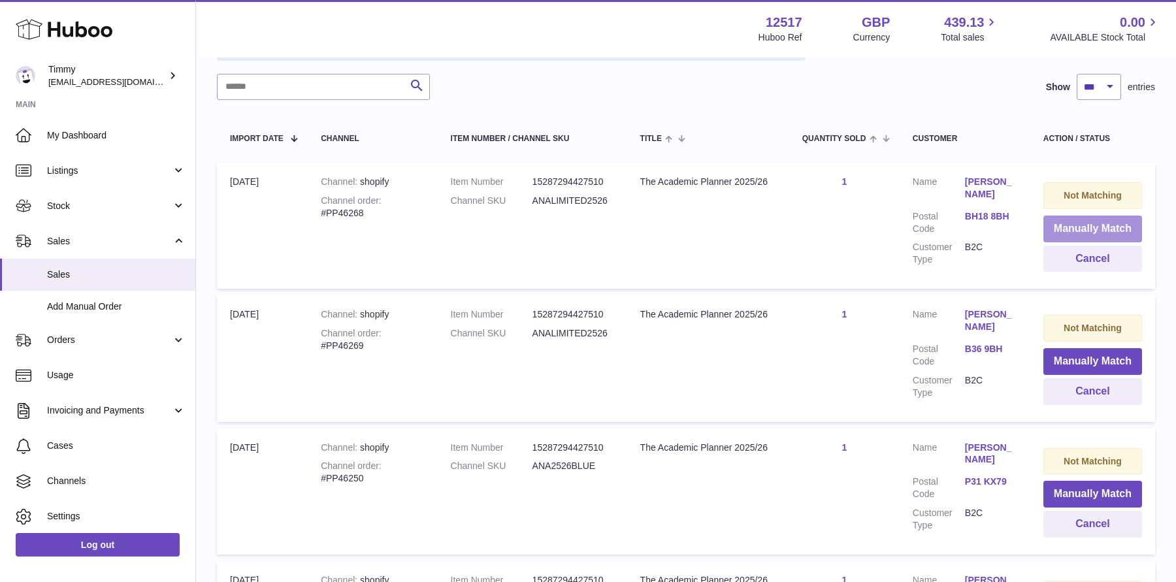
click at [1105, 227] on button "Manually Match" at bounding box center [1092, 229] width 99 height 27
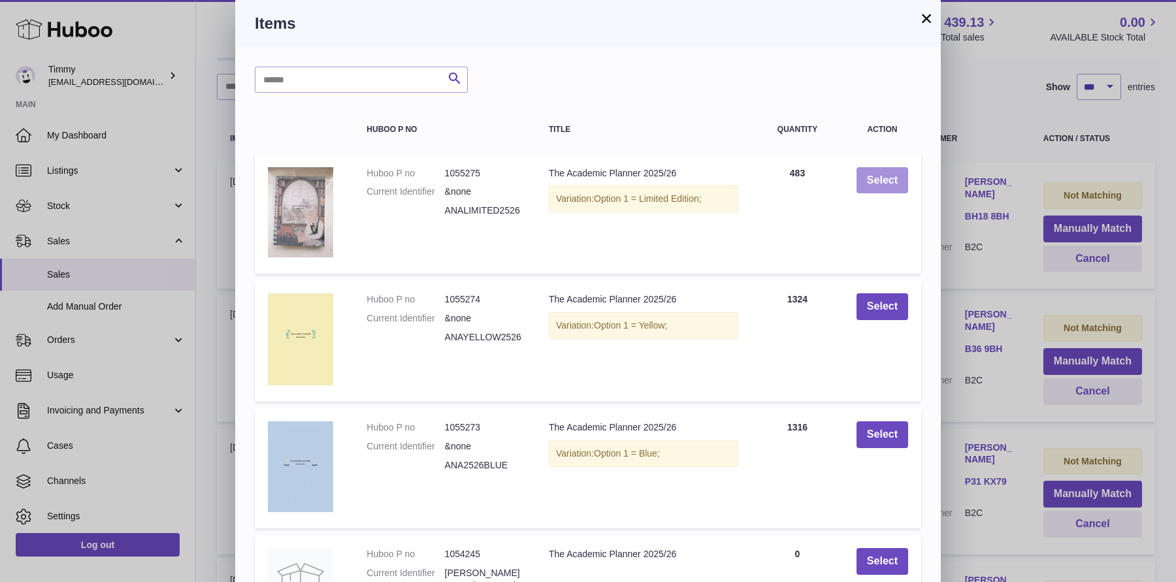
click at [890, 179] on button "Select" at bounding box center [882, 180] width 52 height 27
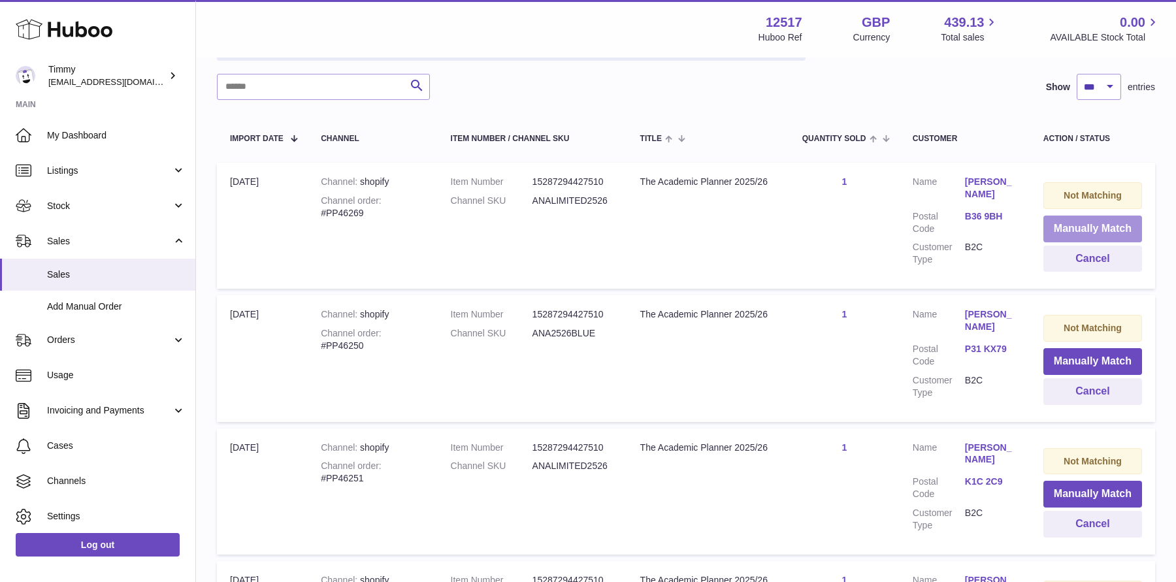
click at [1051, 221] on button "Manually Match" at bounding box center [1092, 229] width 99 height 27
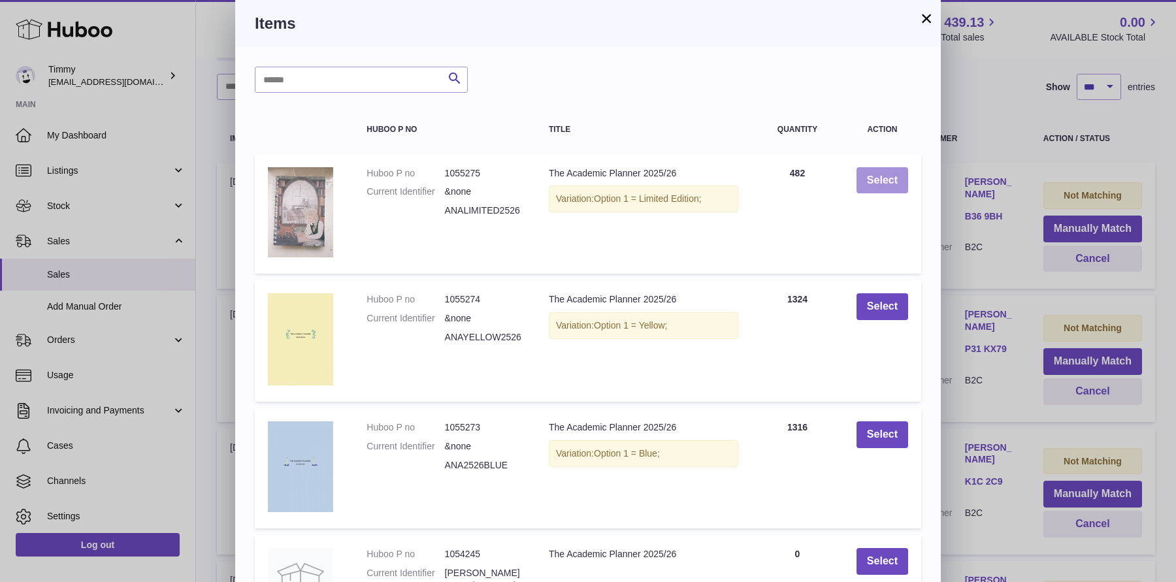
click at [886, 173] on button "Select" at bounding box center [882, 180] width 52 height 27
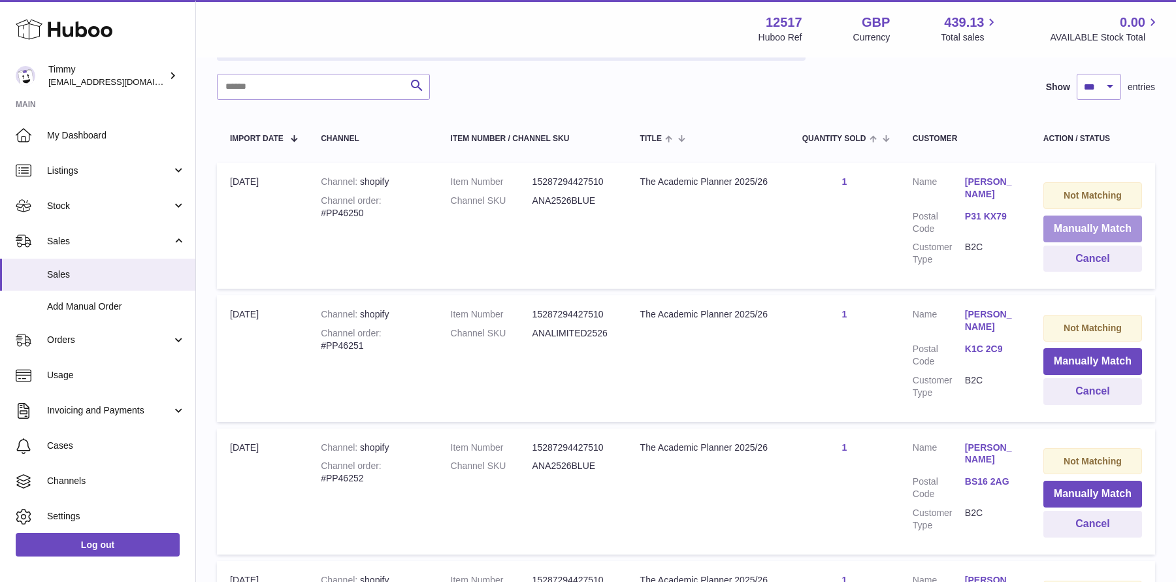
click at [1066, 223] on button "Manually Match" at bounding box center [1092, 229] width 99 height 27
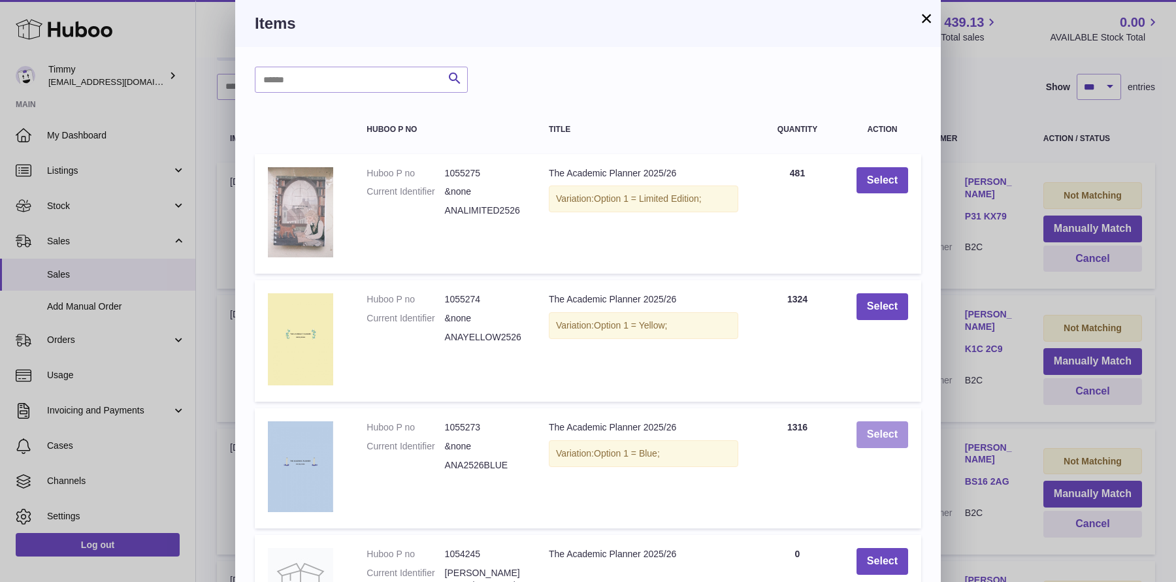
click at [892, 436] on button "Select" at bounding box center [882, 434] width 52 height 27
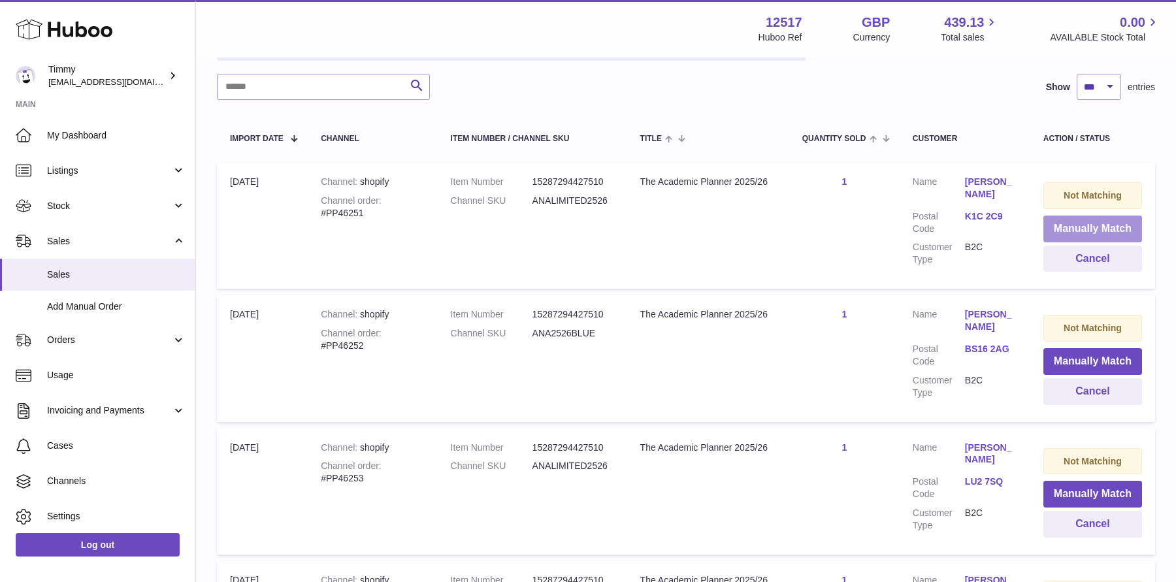
click at [1056, 221] on button "Manually Match" at bounding box center [1092, 229] width 99 height 27
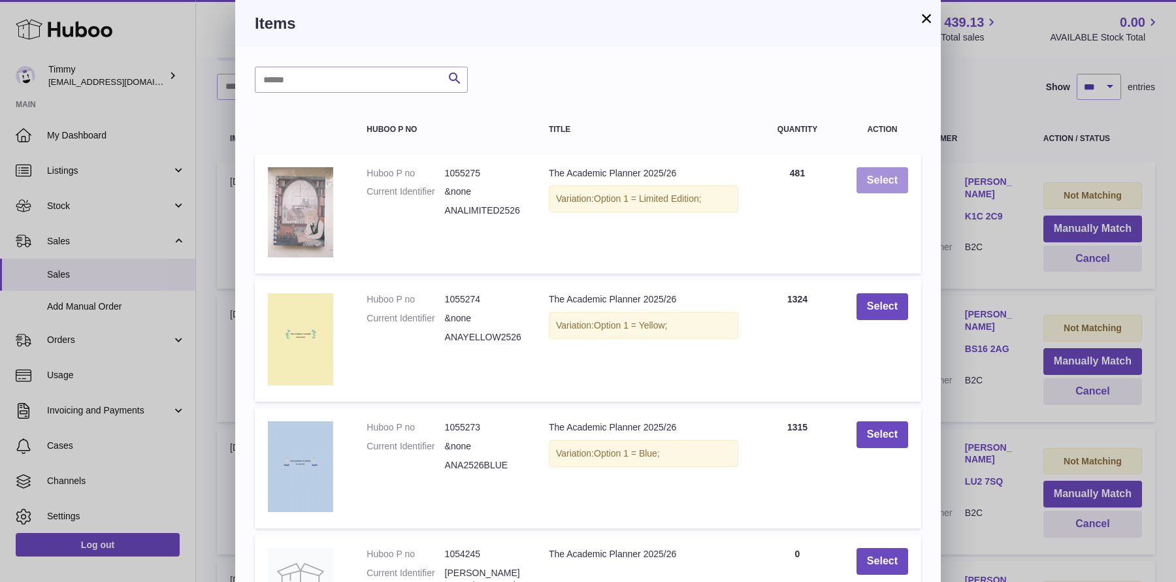
click at [891, 176] on button "Select" at bounding box center [882, 180] width 52 height 27
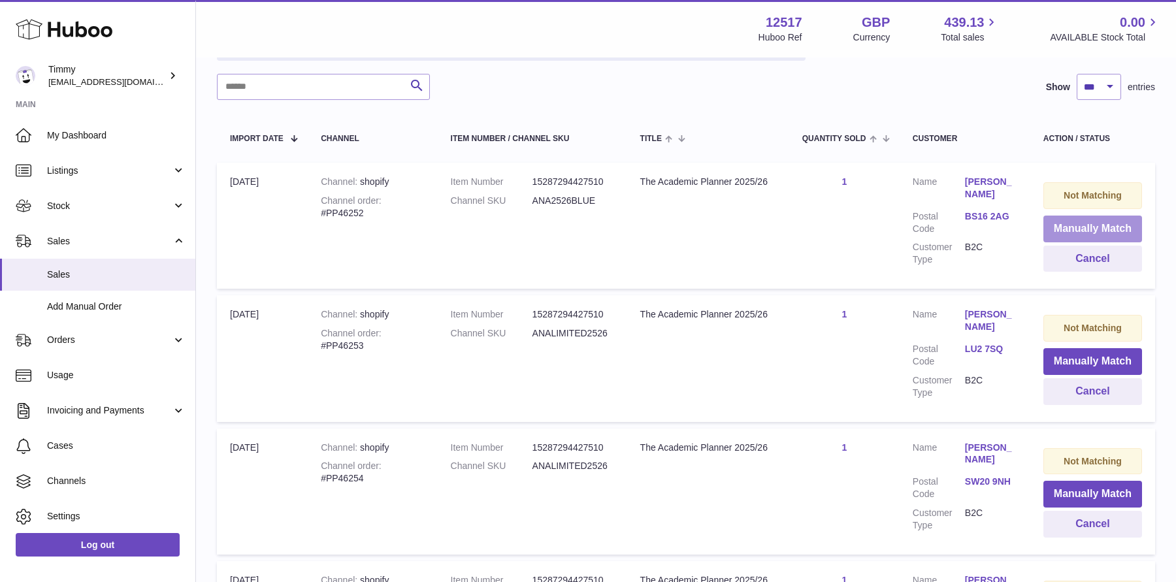
click at [1059, 219] on button "Manually Match" at bounding box center [1092, 229] width 99 height 27
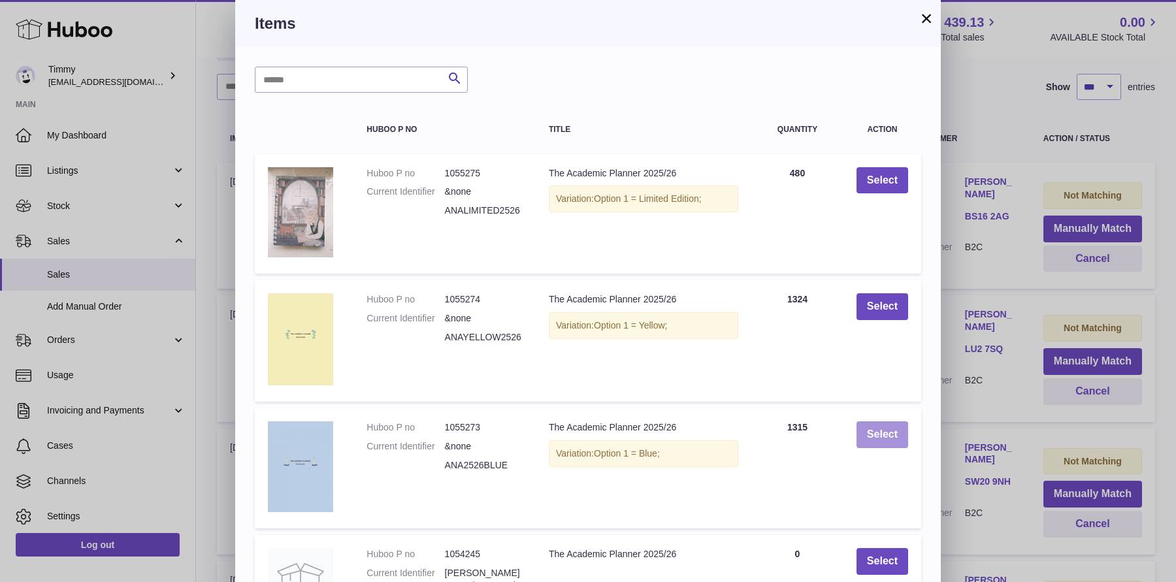
click at [873, 440] on button "Select" at bounding box center [882, 434] width 52 height 27
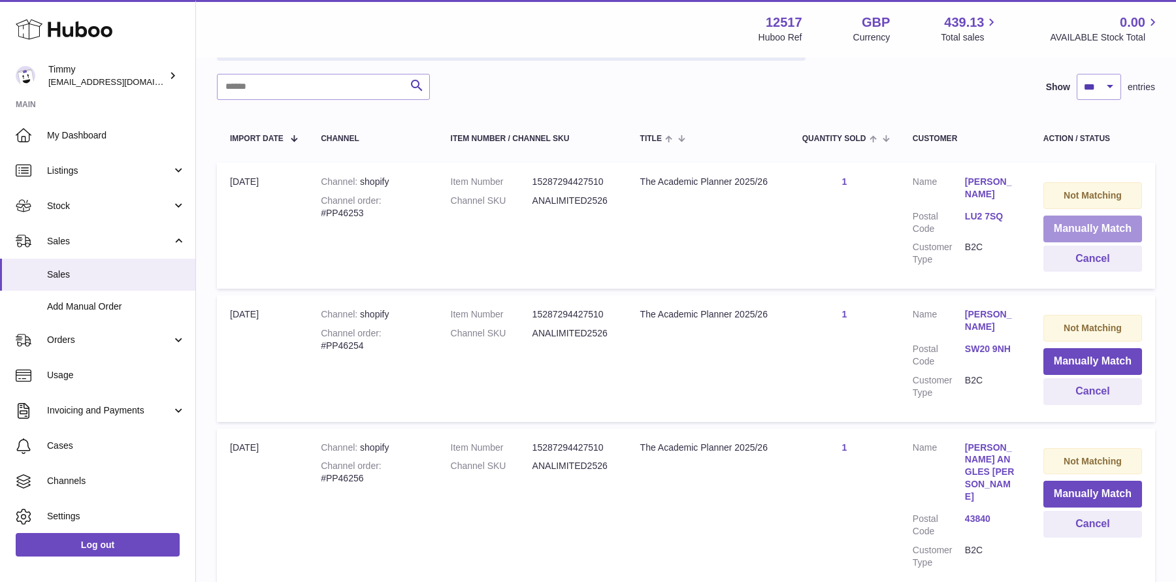
click at [1085, 228] on button "Manually Match" at bounding box center [1092, 229] width 99 height 27
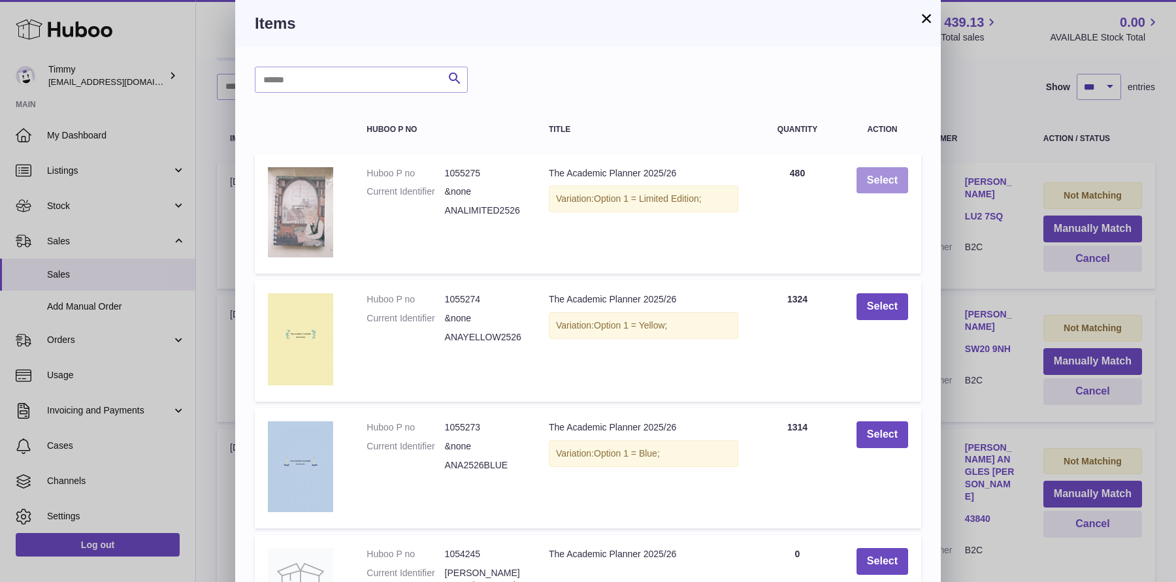
click at [886, 185] on button "Select" at bounding box center [882, 180] width 52 height 27
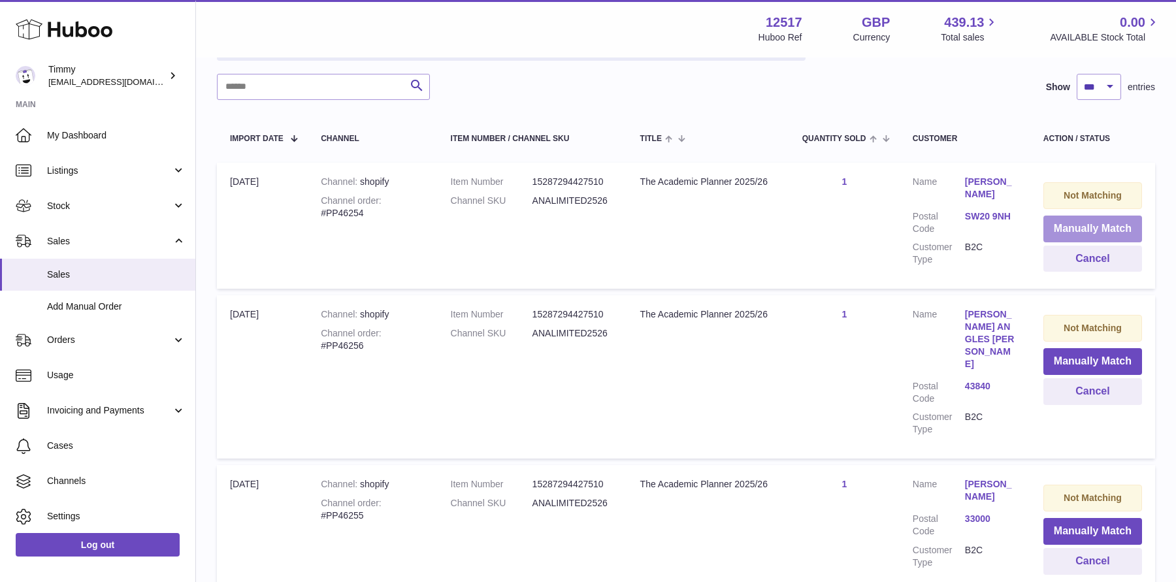
click at [1077, 232] on button "Manually Match" at bounding box center [1092, 229] width 99 height 27
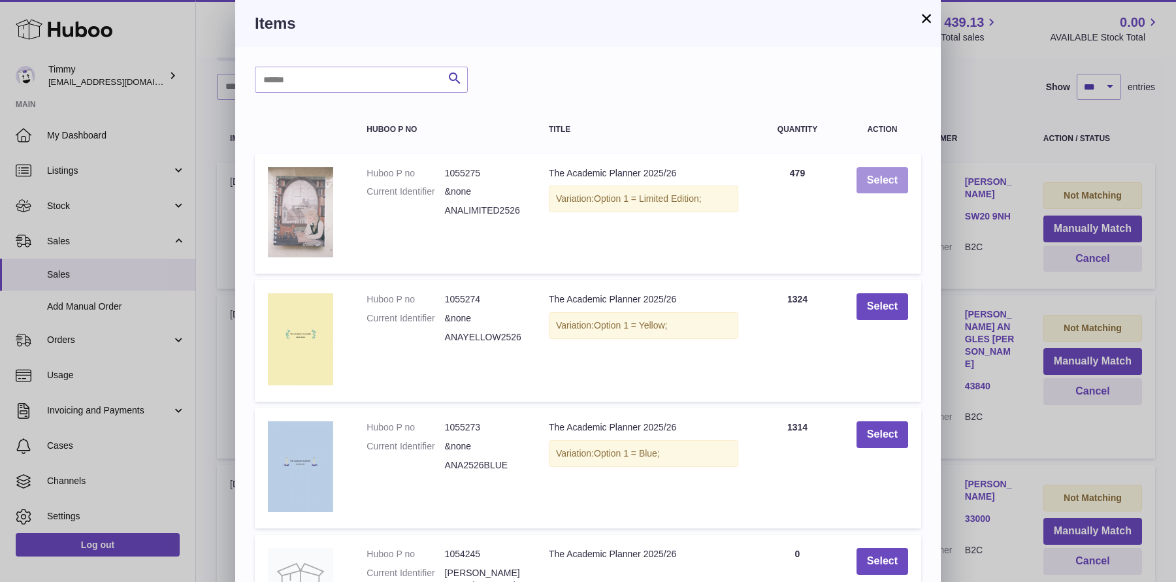
click at [875, 178] on button "Select" at bounding box center [882, 180] width 52 height 27
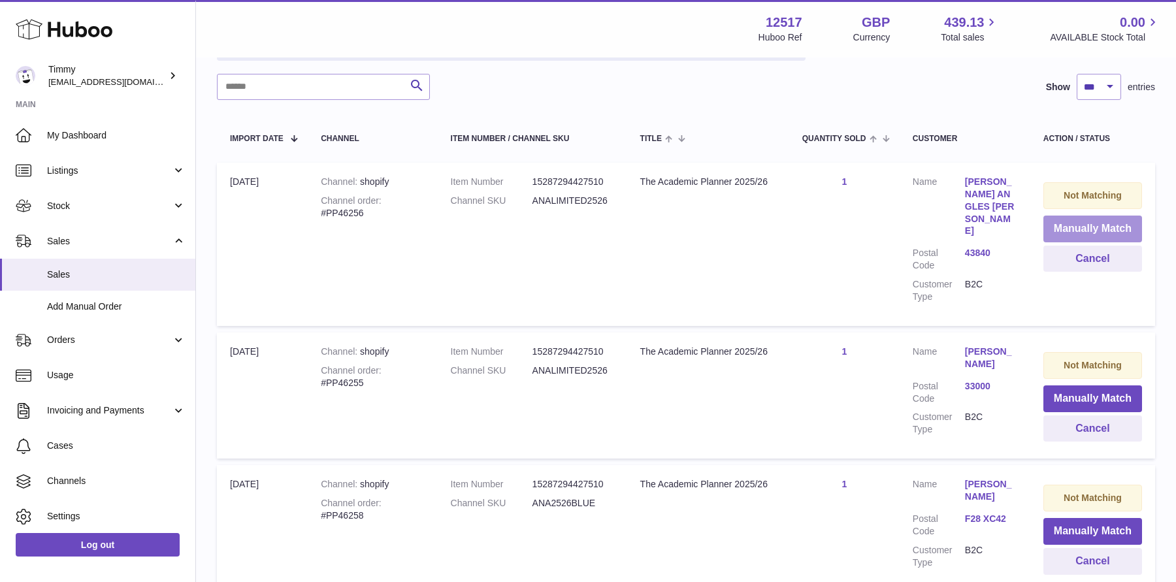
click at [1070, 229] on button "Manually Match" at bounding box center [1092, 229] width 99 height 27
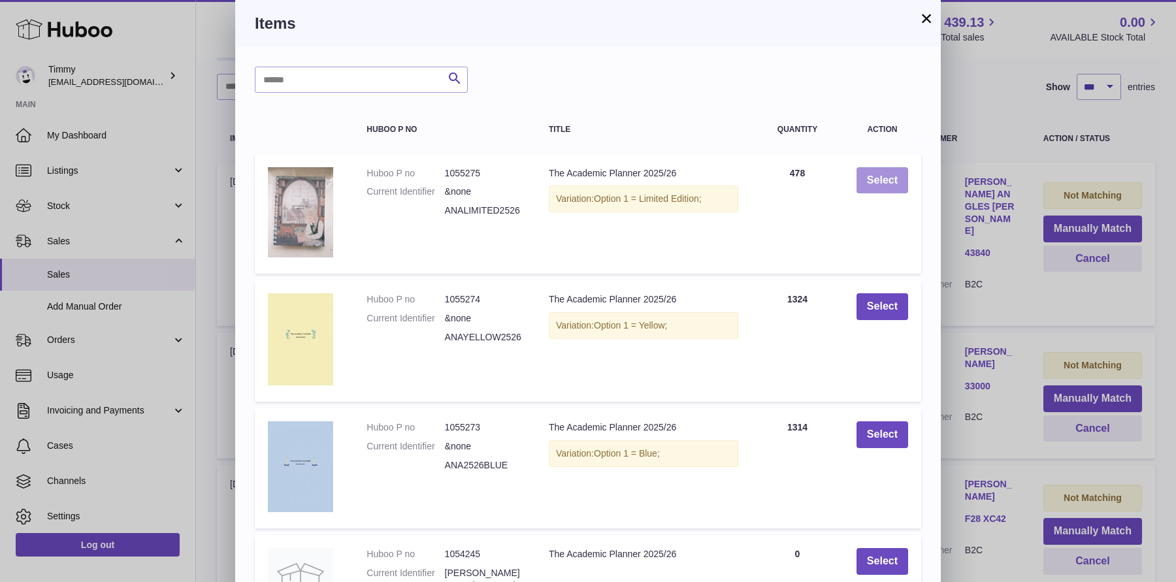
click at [873, 184] on button "Select" at bounding box center [882, 180] width 52 height 27
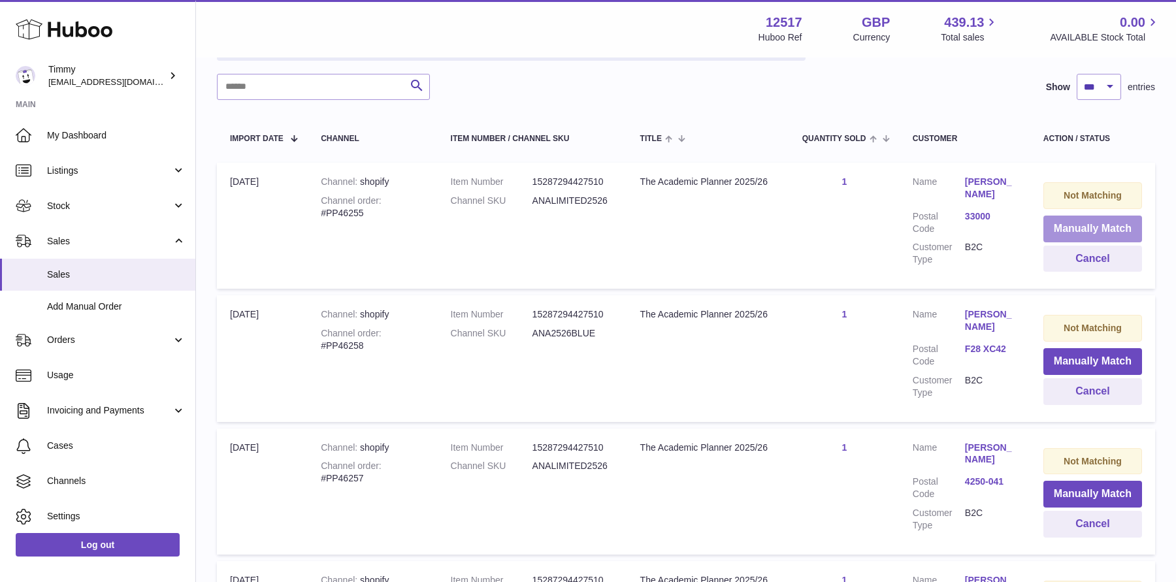
click at [1068, 227] on button "Manually Match" at bounding box center [1092, 229] width 99 height 27
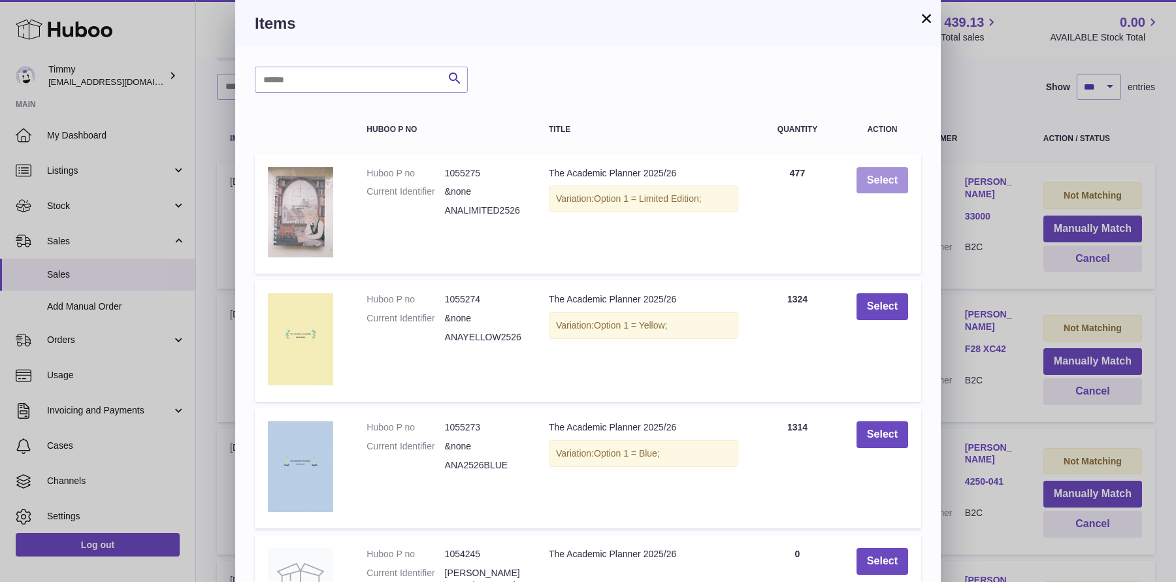
click at [877, 189] on button "Select" at bounding box center [882, 180] width 52 height 27
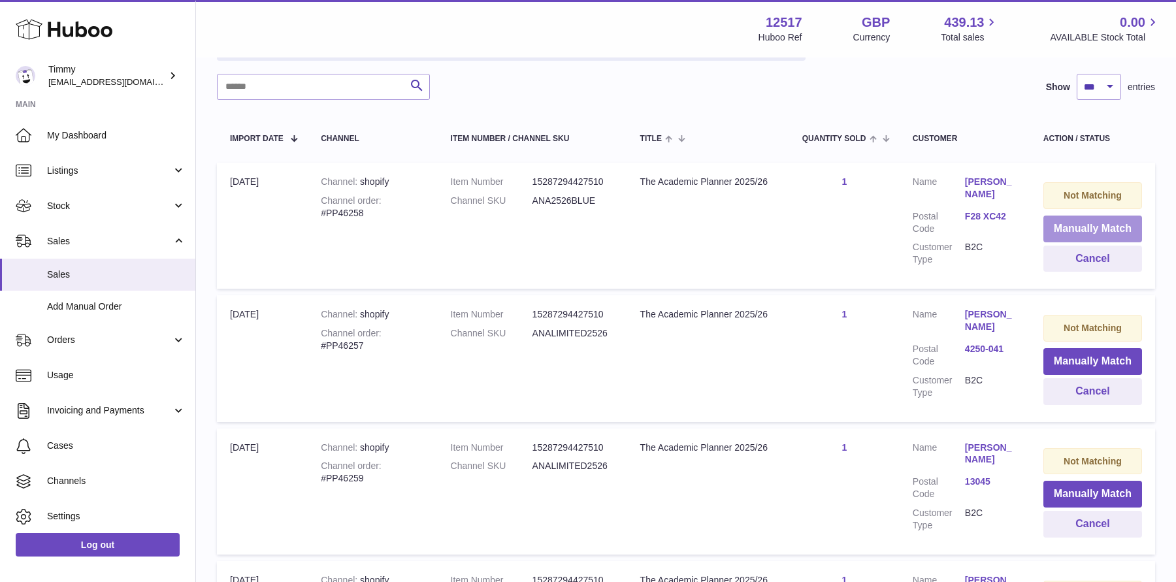
click at [1059, 220] on button "Manually Match" at bounding box center [1092, 229] width 99 height 27
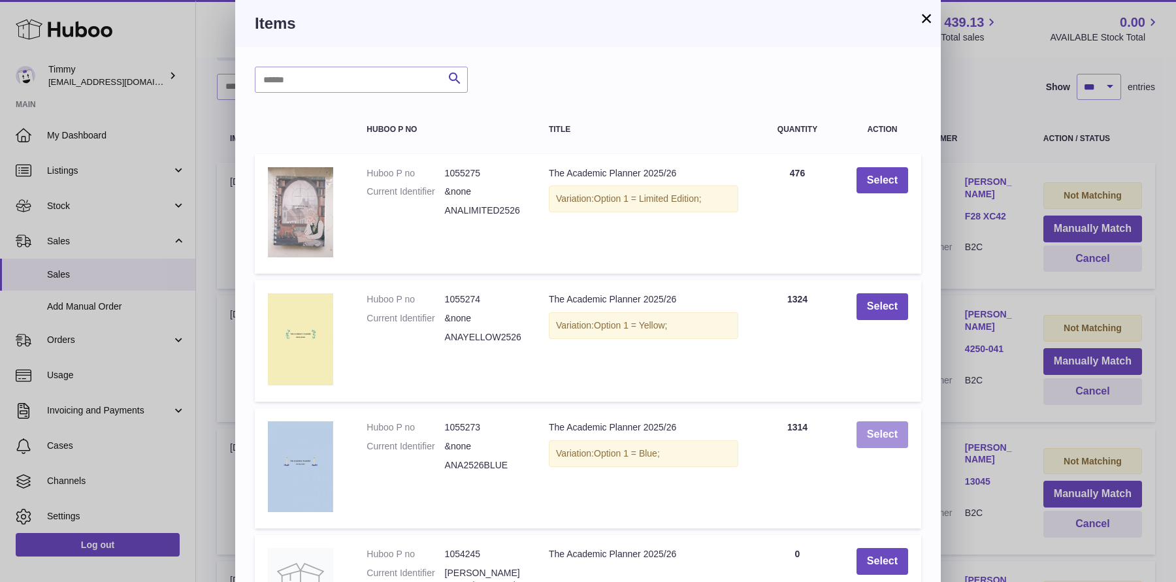
click at [875, 425] on button "Select" at bounding box center [882, 434] width 52 height 27
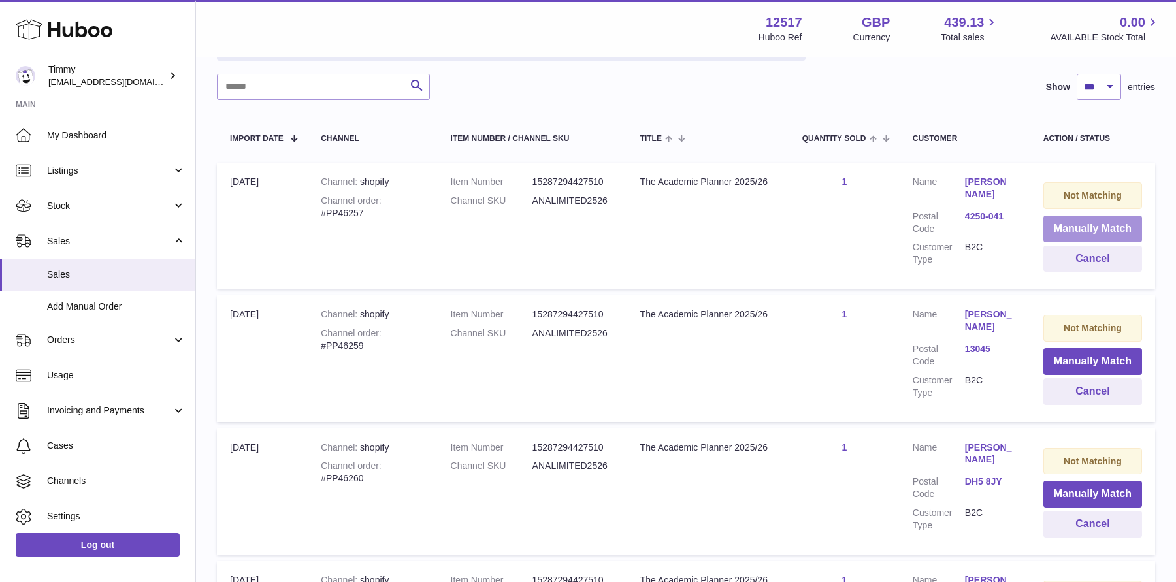
click at [1072, 234] on button "Manually Match" at bounding box center [1092, 229] width 99 height 27
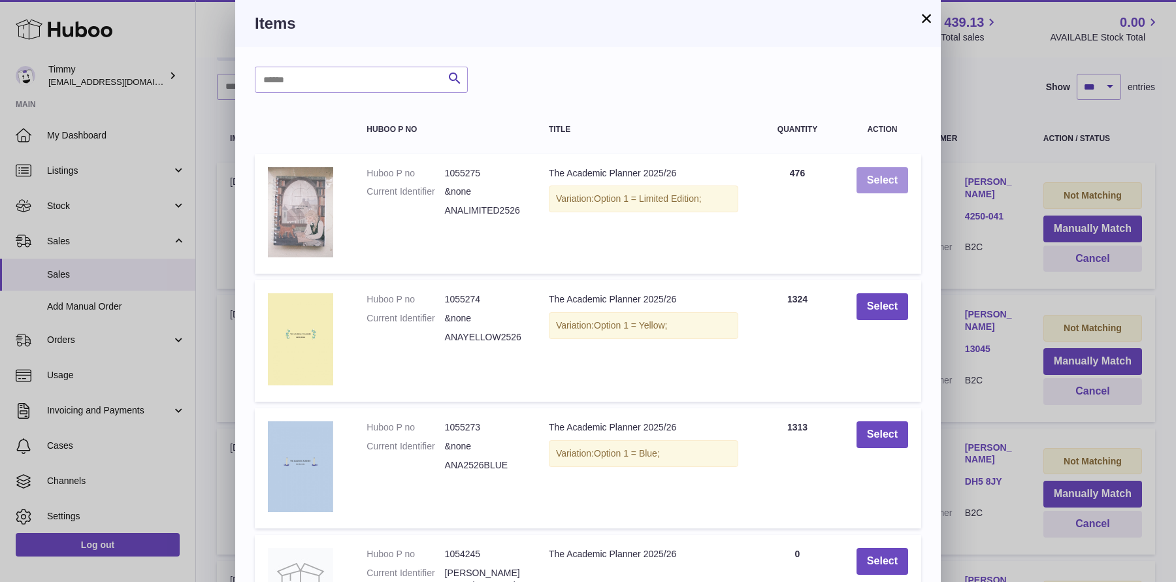
click at [881, 186] on button "Select" at bounding box center [882, 180] width 52 height 27
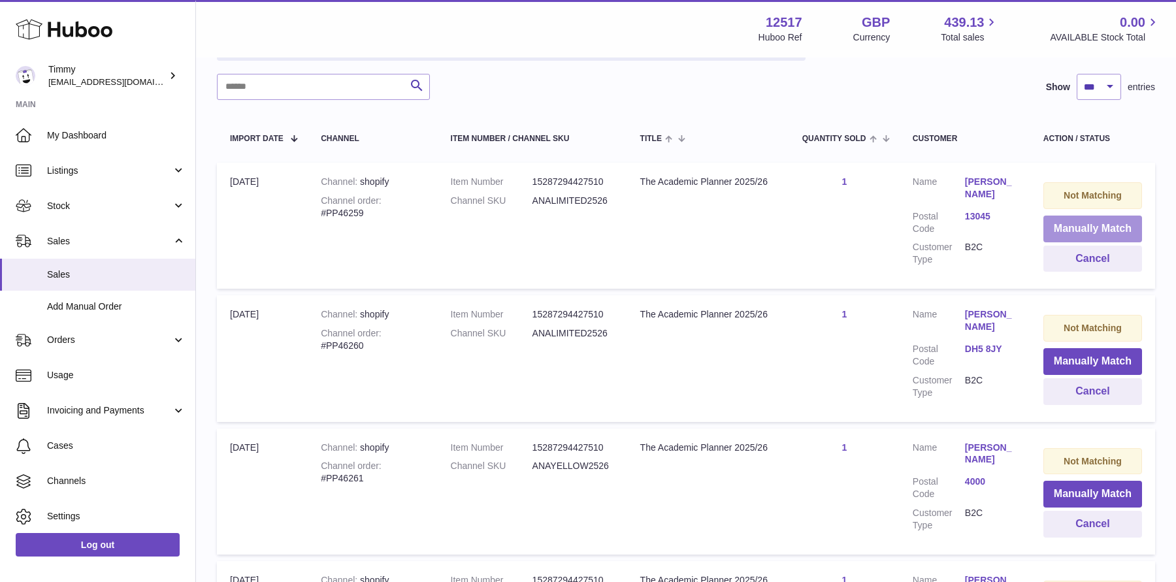
click at [1068, 227] on button "Manually Match" at bounding box center [1092, 229] width 99 height 27
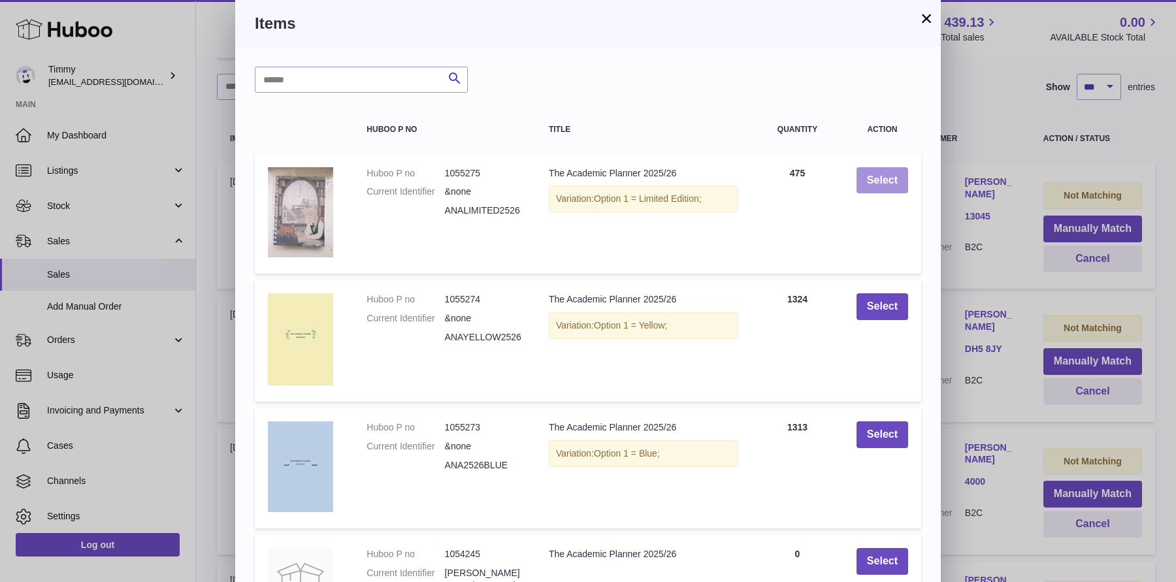
click at [883, 187] on button "Select" at bounding box center [882, 180] width 52 height 27
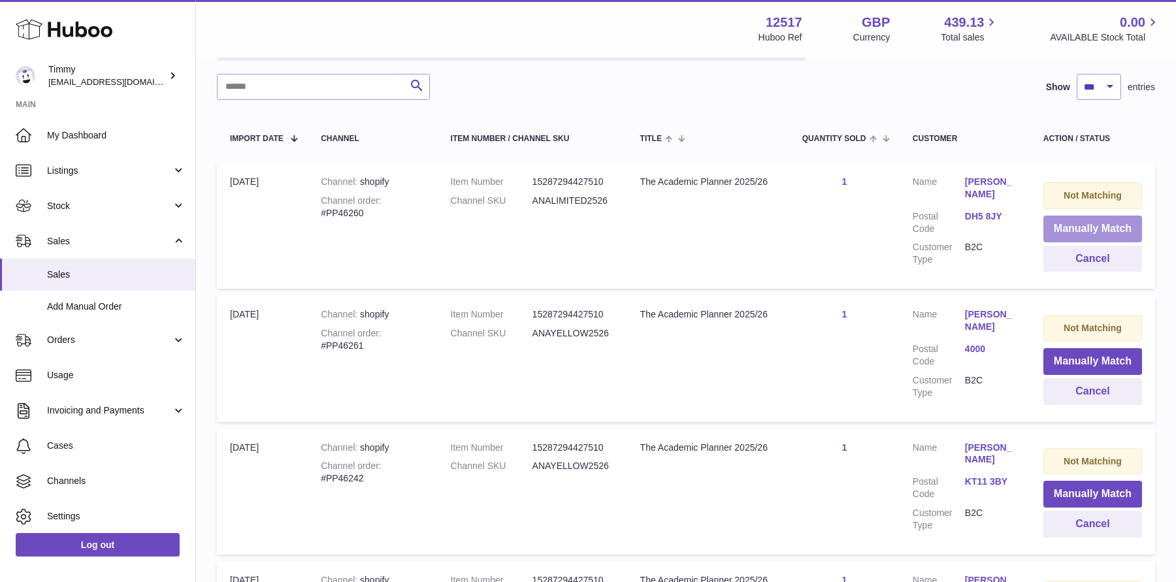
click at [1064, 223] on button "Manually Match" at bounding box center [1092, 229] width 99 height 27
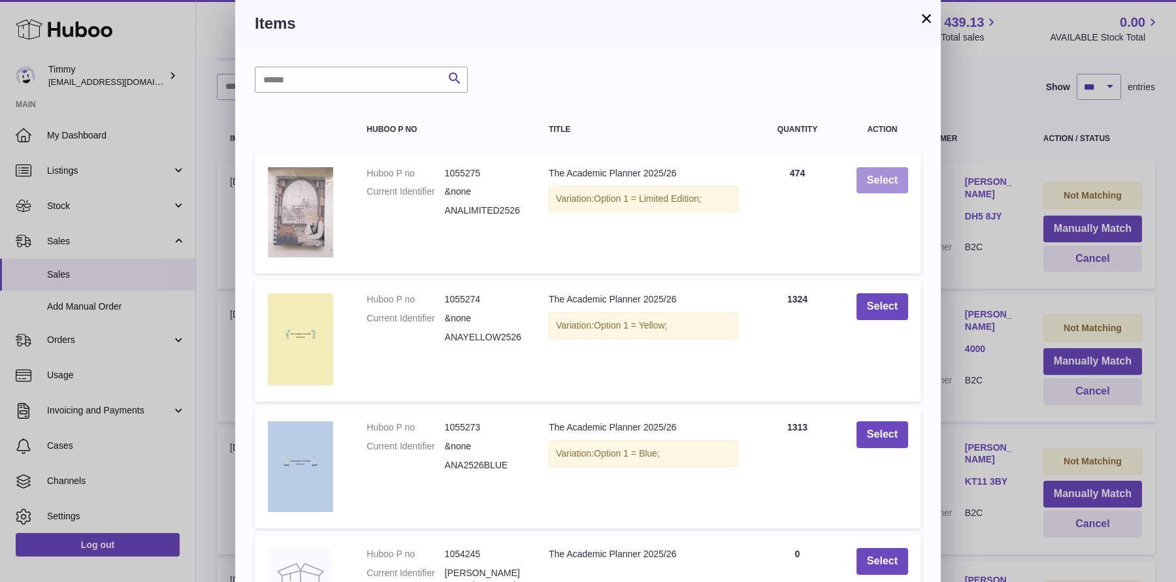
click at [882, 184] on button "Select" at bounding box center [882, 180] width 52 height 27
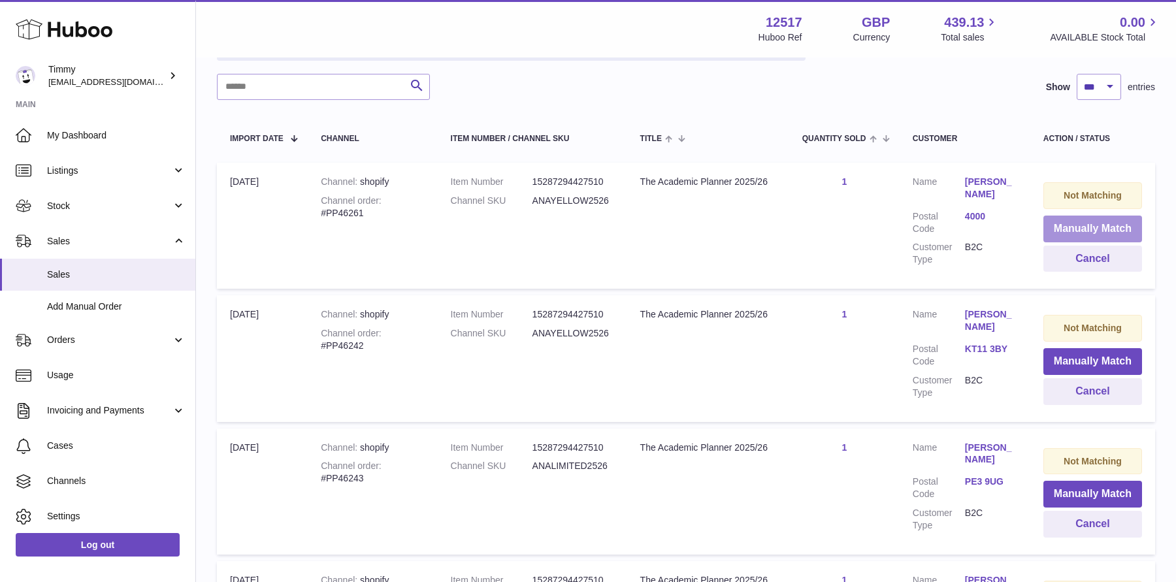
click at [1095, 229] on button "Manually Match" at bounding box center [1092, 229] width 99 height 27
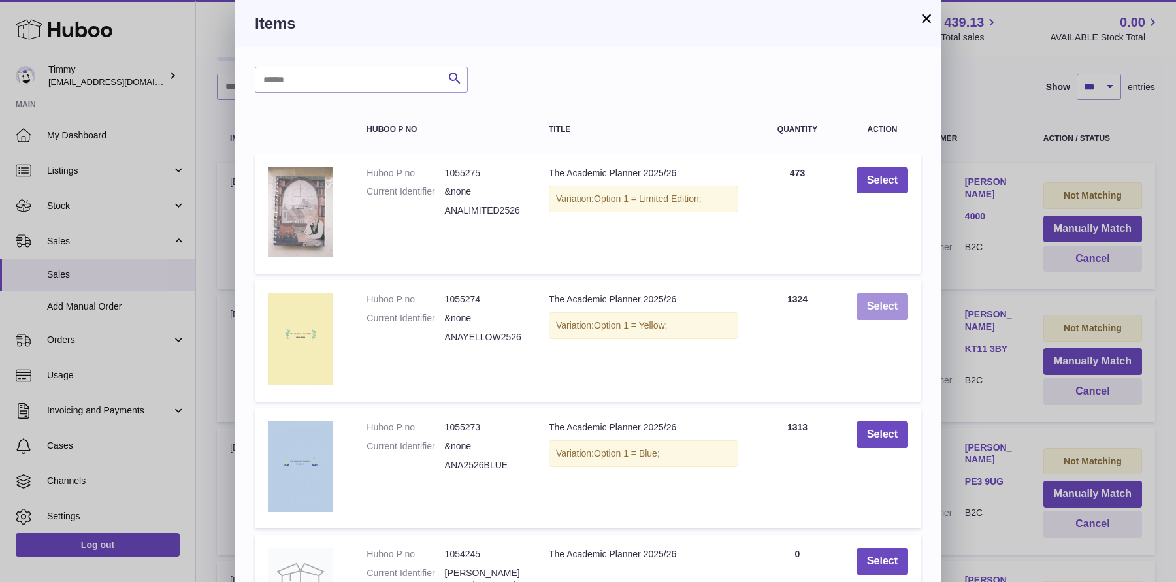
click at [860, 298] on button "Select" at bounding box center [882, 306] width 52 height 27
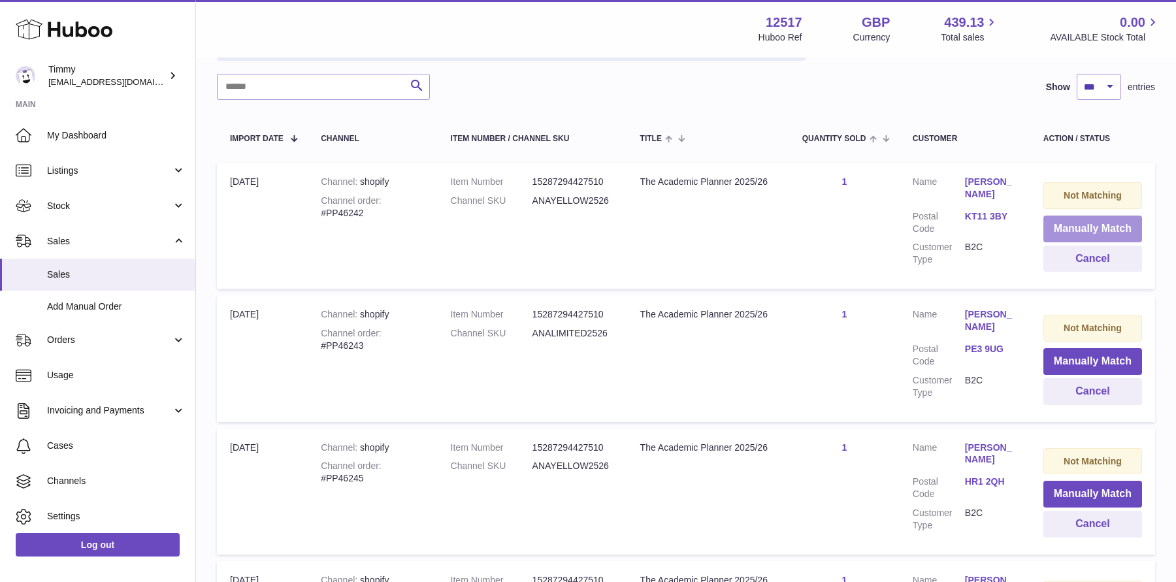
click at [1093, 230] on button "Manually Match" at bounding box center [1092, 229] width 99 height 27
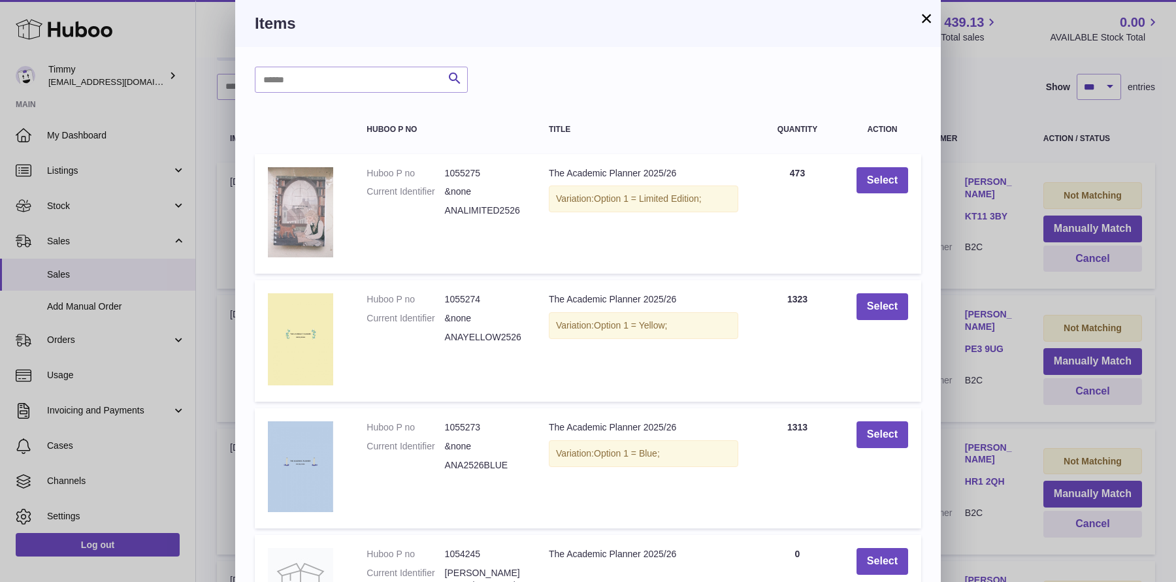
click at [973, 293] on div "× Items Search Huboo P no Title Quantity Action Huboo P no 1055275 Current Iden…" at bounding box center [588, 423] width 1176 height 846
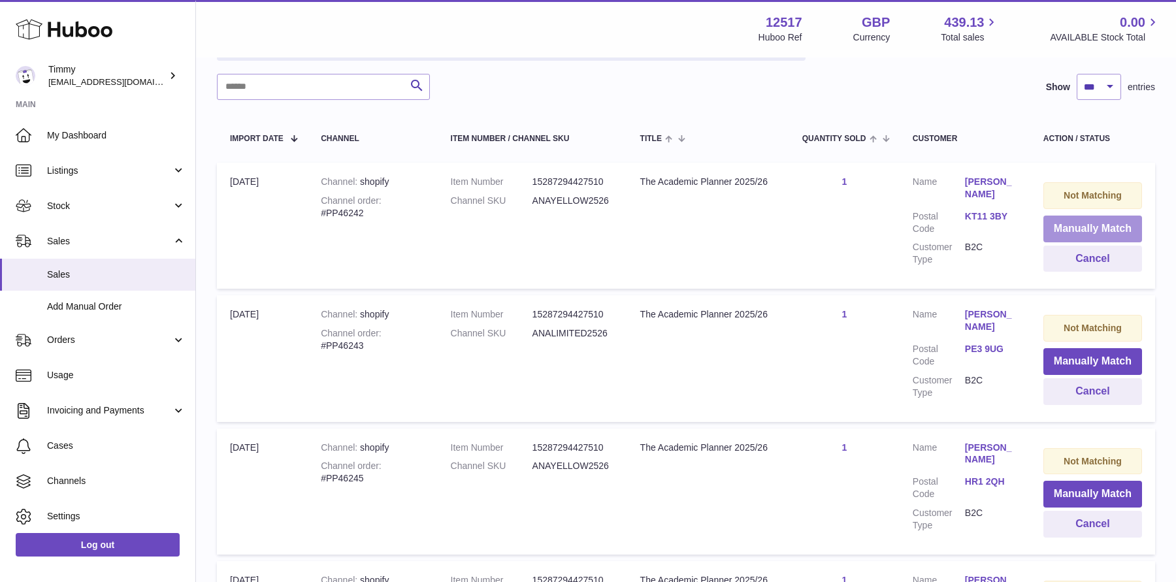
click at [1061, 225] on button "Manually Match" at bounding box center [1092, 229] width 99 height 27
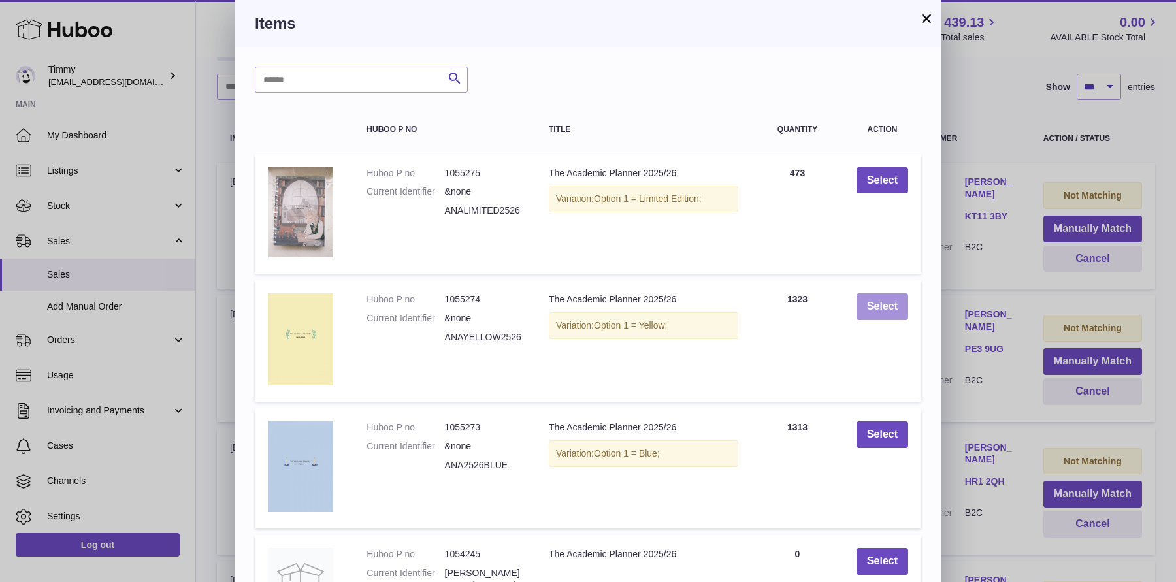
click at [886, 308] on button "Select" at bounding box center [882, 306] width 52 height 27
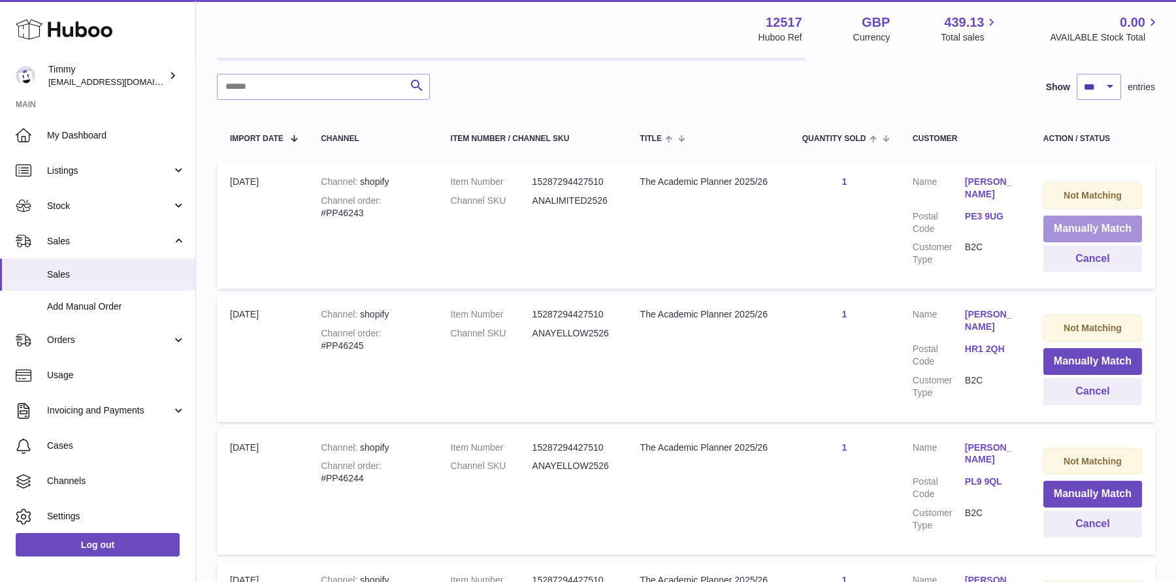
click at [1106, 228] on button "Manually Match" at bounding box center [1092, 229] width 99 height 27
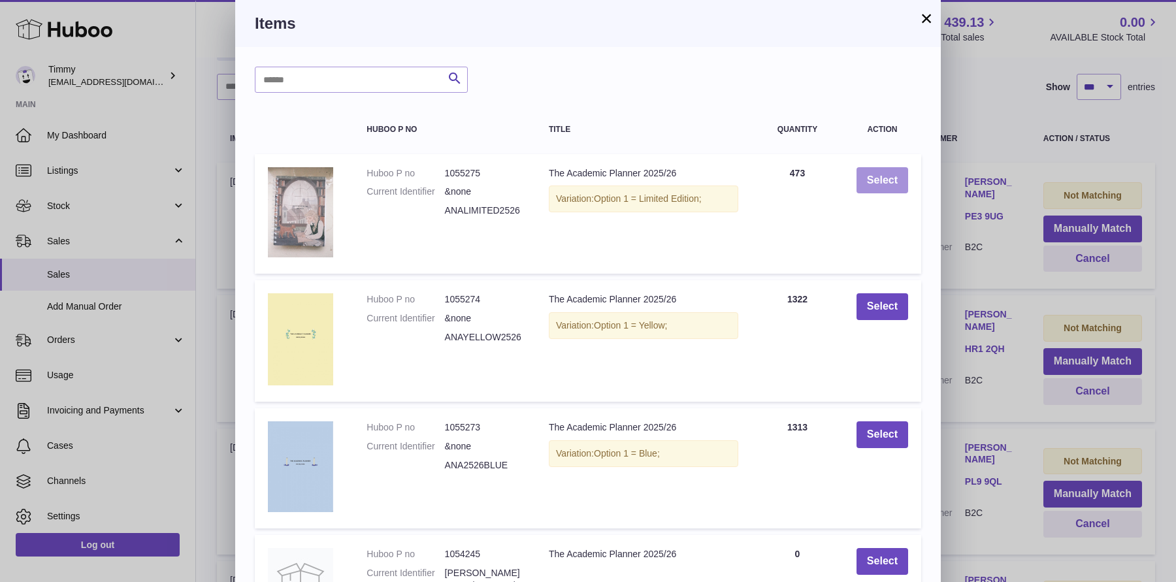
click at [892, 189] on button "Select" at bounding box center [882, 180] width 52 height 27
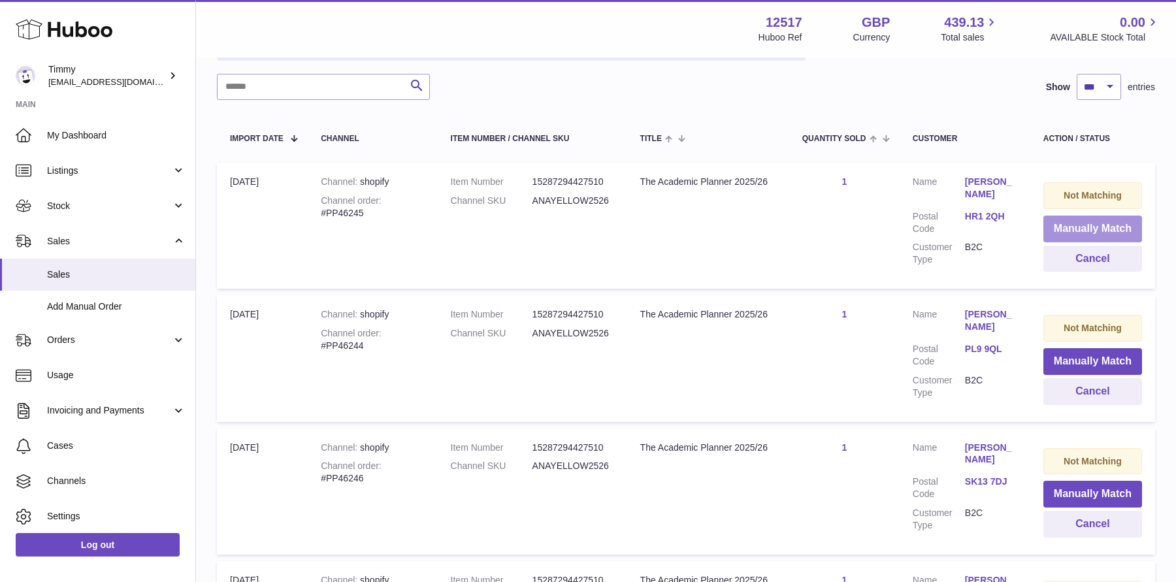
click at [1057, 231] on button "Manually Match" at bounding box center [1092, 229] width 99 height 27
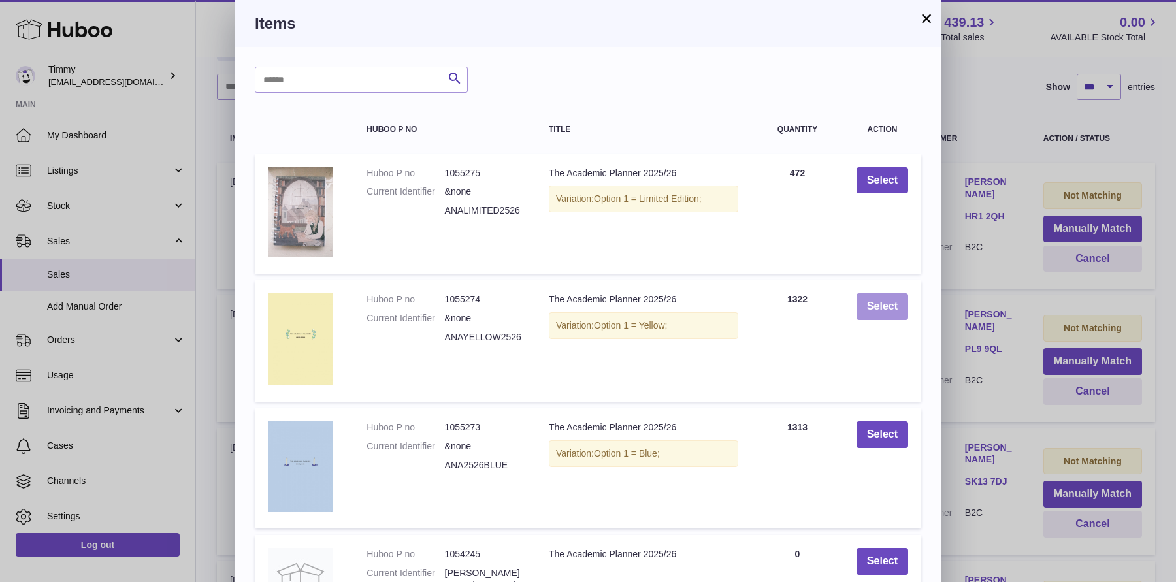
click at [888, 313] on button "Select" at bounding box center [882, 306] width 52 height 27
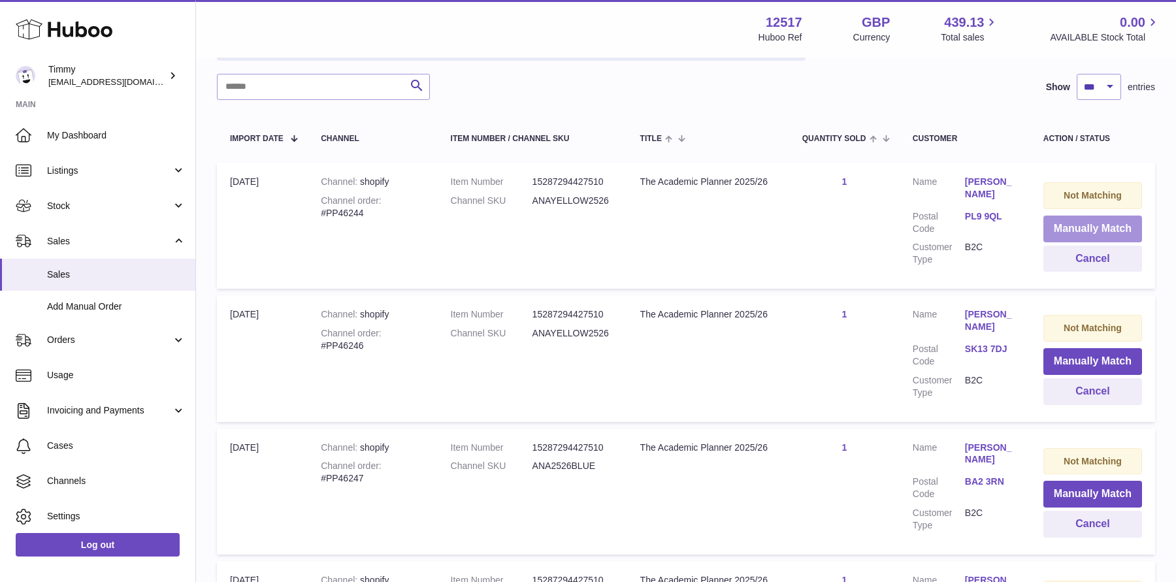
click at [1057, 231] on button "Manually Match" at bounding box center [1092, 229] width 99 height 27
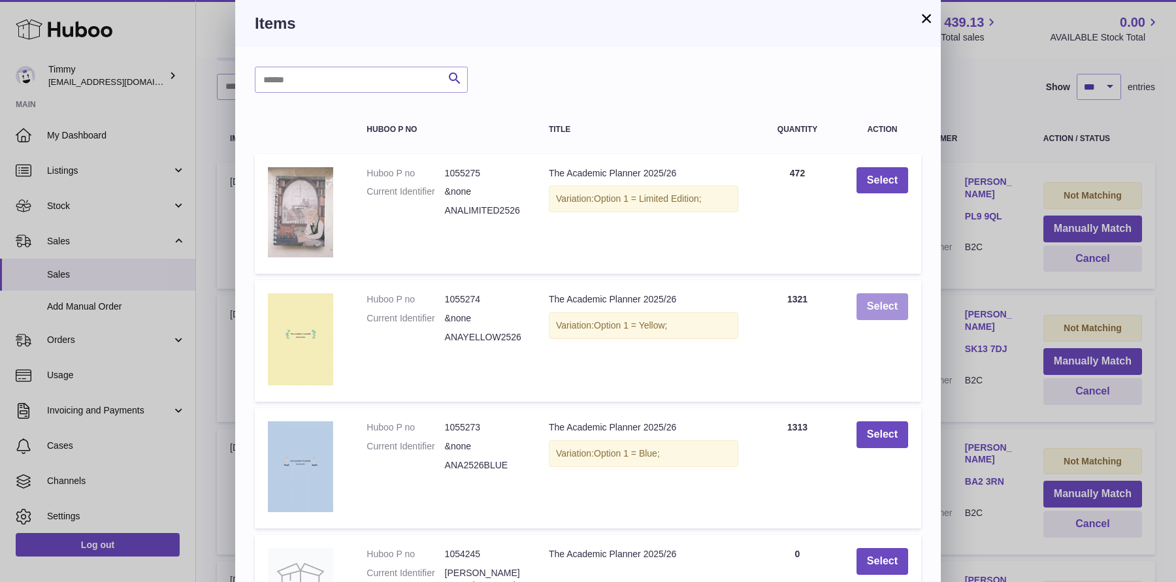
click at [882, 298] on button "Select" at bounding box center [882, 306] width 52 height 27
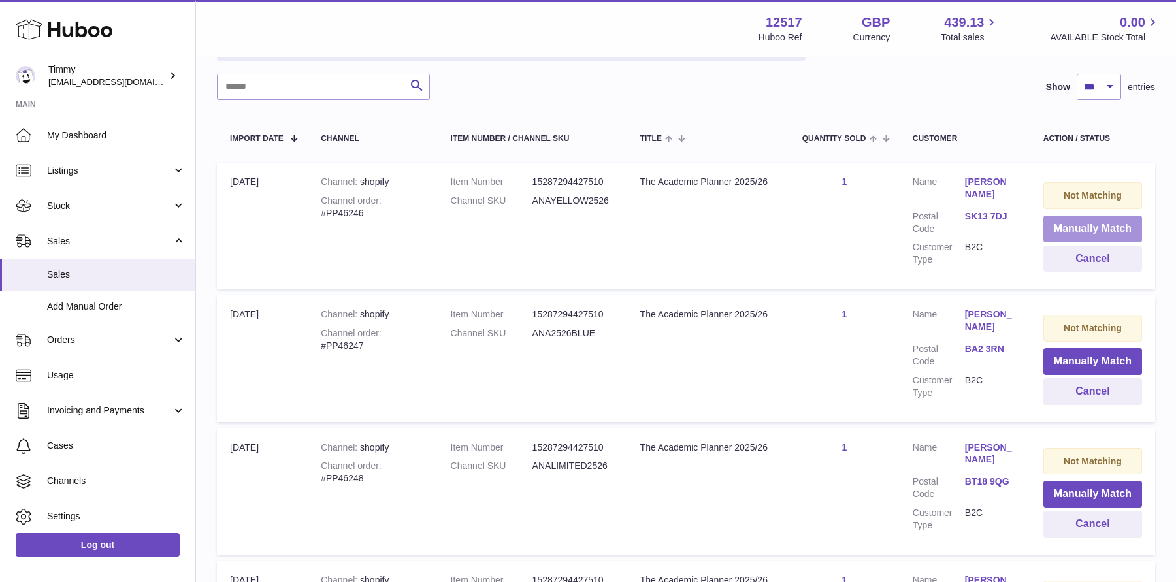
click at [1065, 221] on button "Manually Match" at bounding box center [1092, 229] width 99 height 27
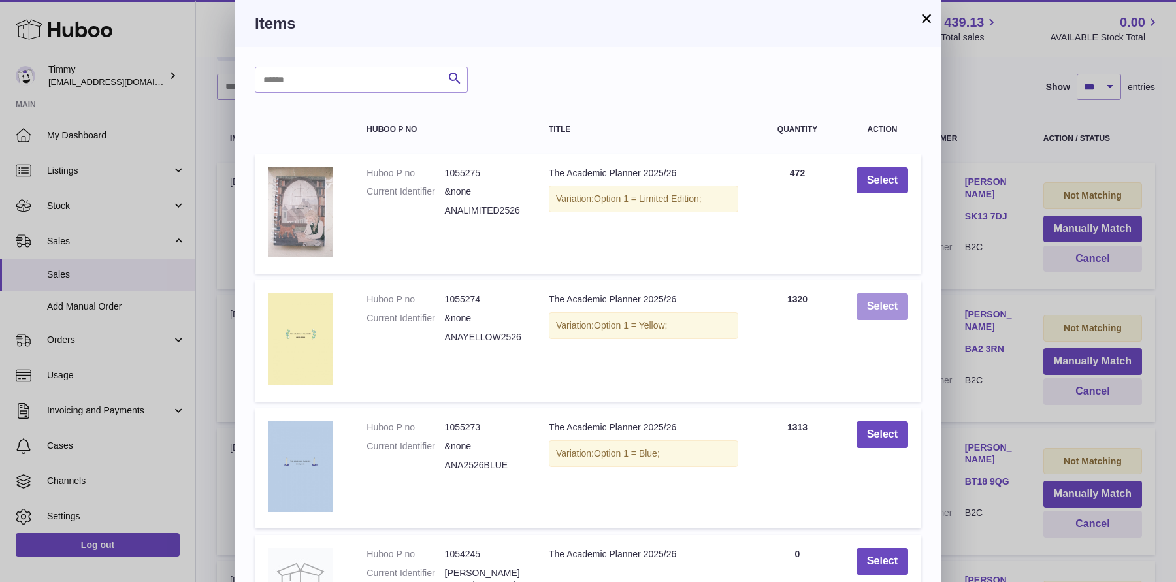
click at [871, 297] on button "Select" at bounding box center [882, 306] width 52 height 27
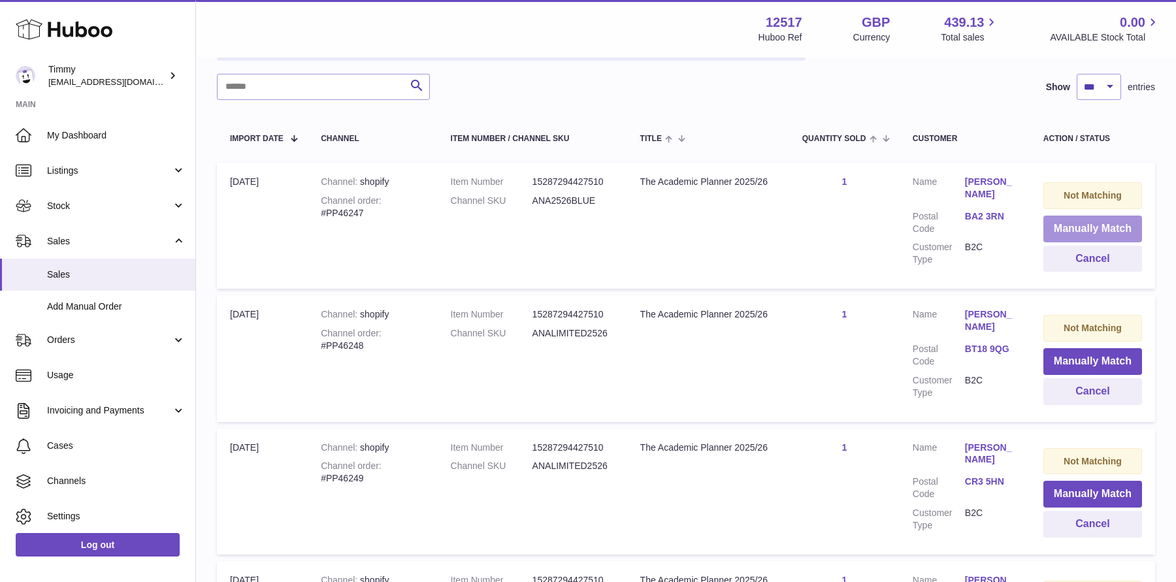
click at [1069, 225] on button "Manually Match" at bounding box center [1092, 229] width 99 height 27
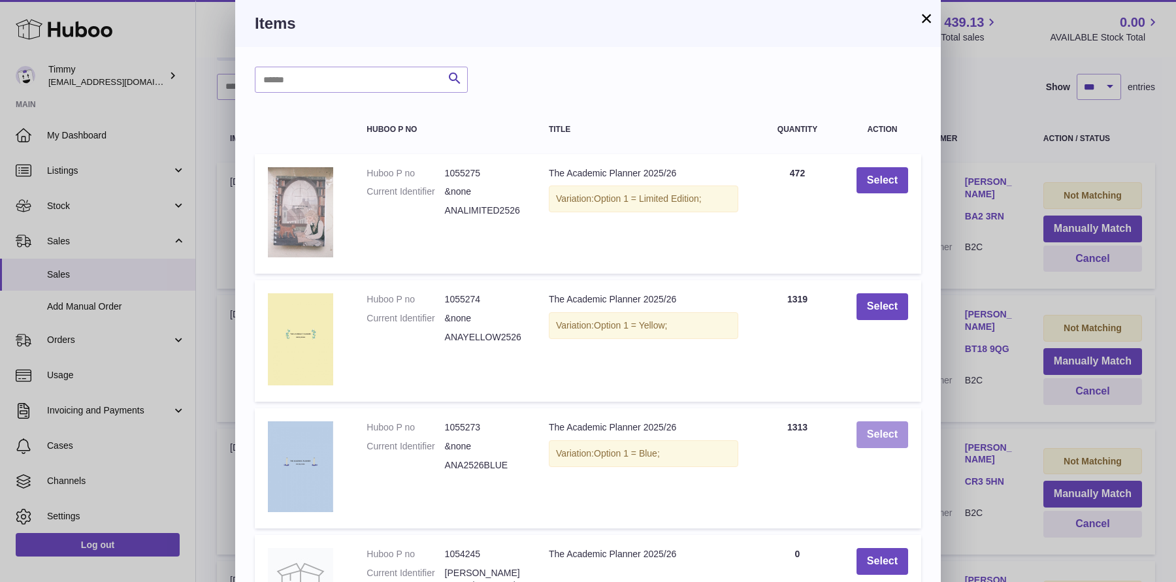
click at [875, 436] on button "Select" at bounding box center [882, 434] width 52 height 27
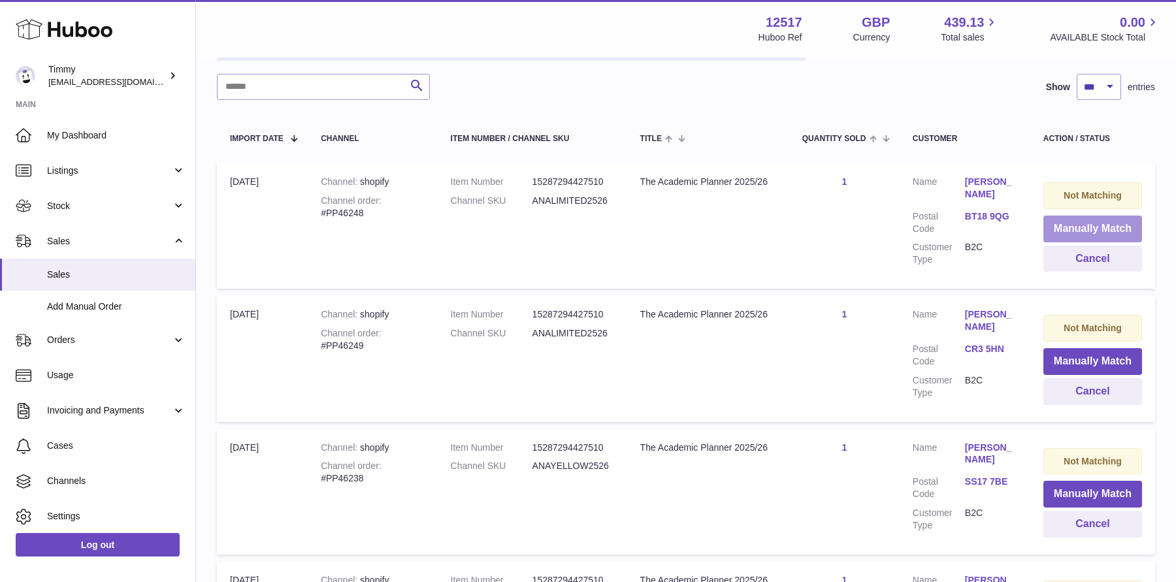
click at [1106, 222] on button "Manually Match" at bounding box center [1092, 229] width 99 height 27
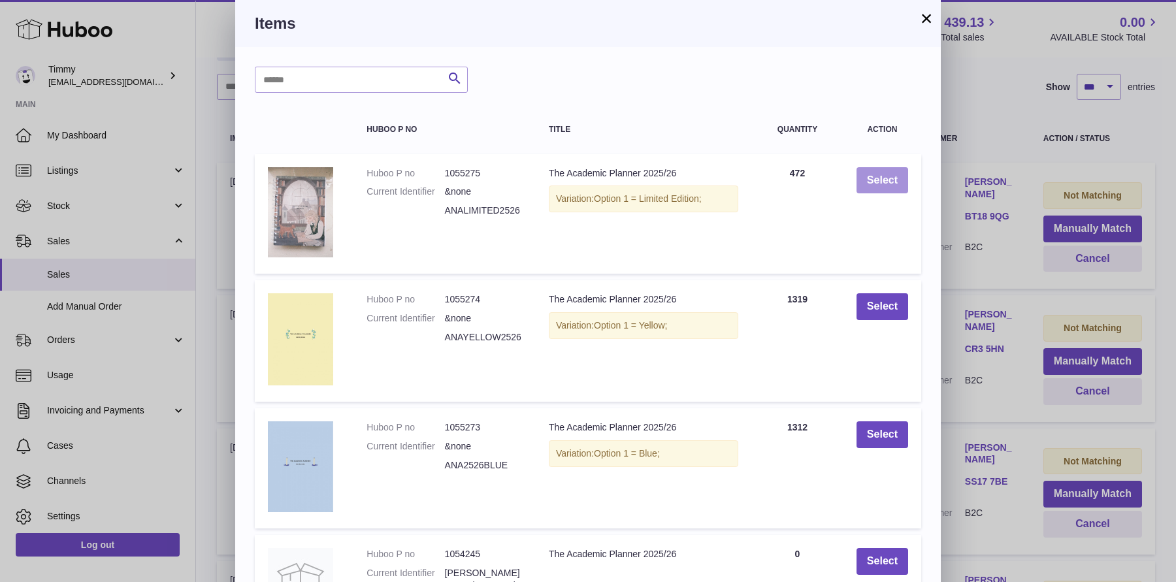
click at [894, 184] on button "Select" at bounding box center [882, 180] width 52 height 27
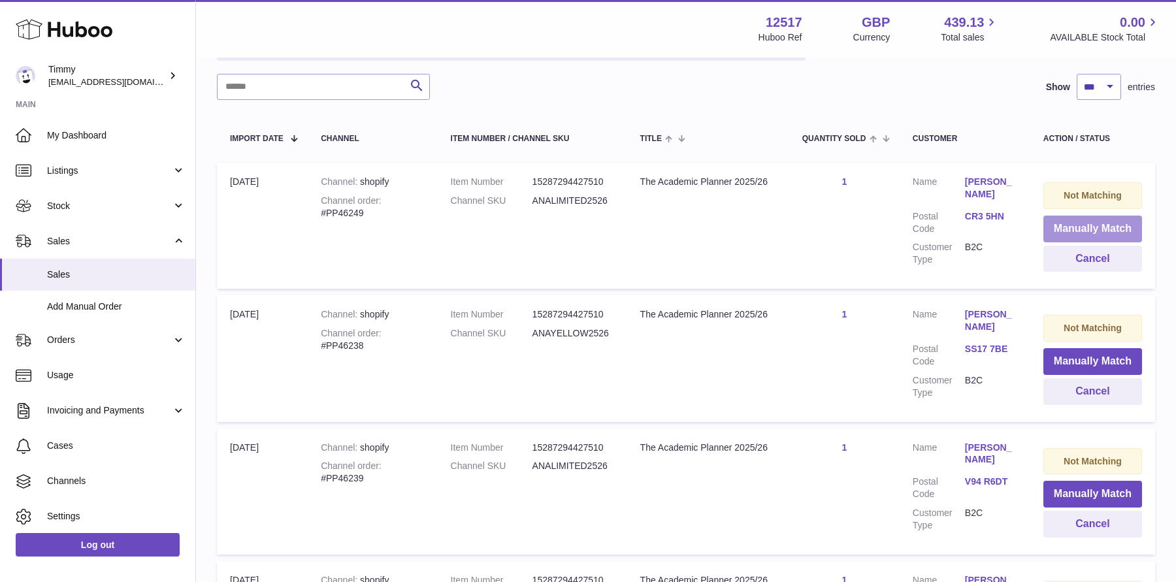
click at [1099, 222] on button "Manually Match" at bounding box center [1092, 229] width 99 height 27
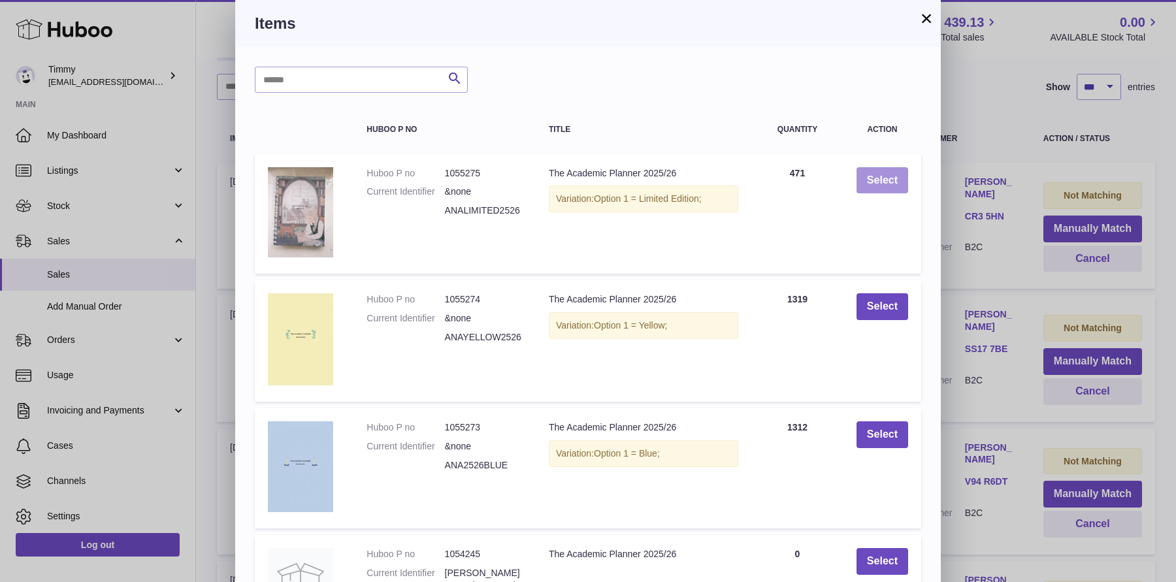
click at [867, 184] on button "Select" at bounding box center [882, 180] width 52 height 27
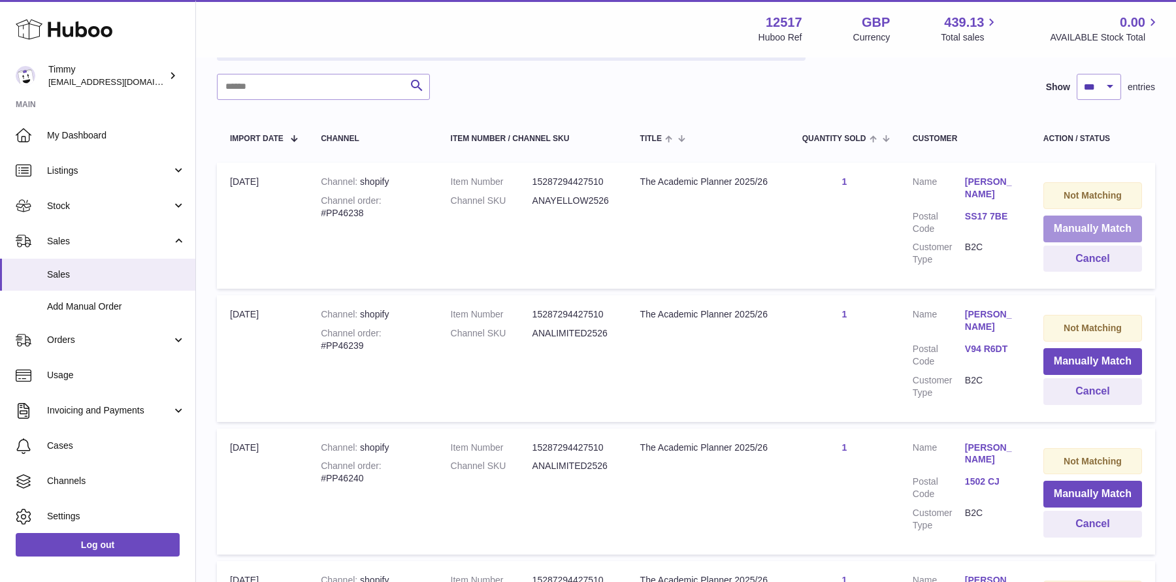
click at [1086, 230] on button "Manually Match" at bounding box center [1092, 229] width 99 height 27
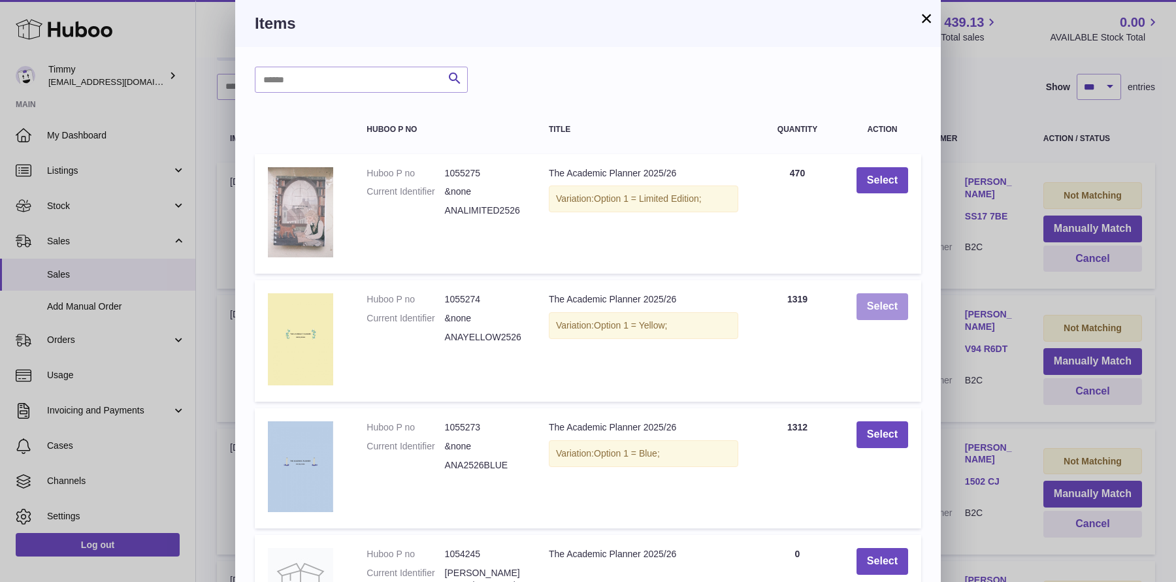
click at [890, 297] on button "Select" at bounding box center [882, 306] width 52 height 27
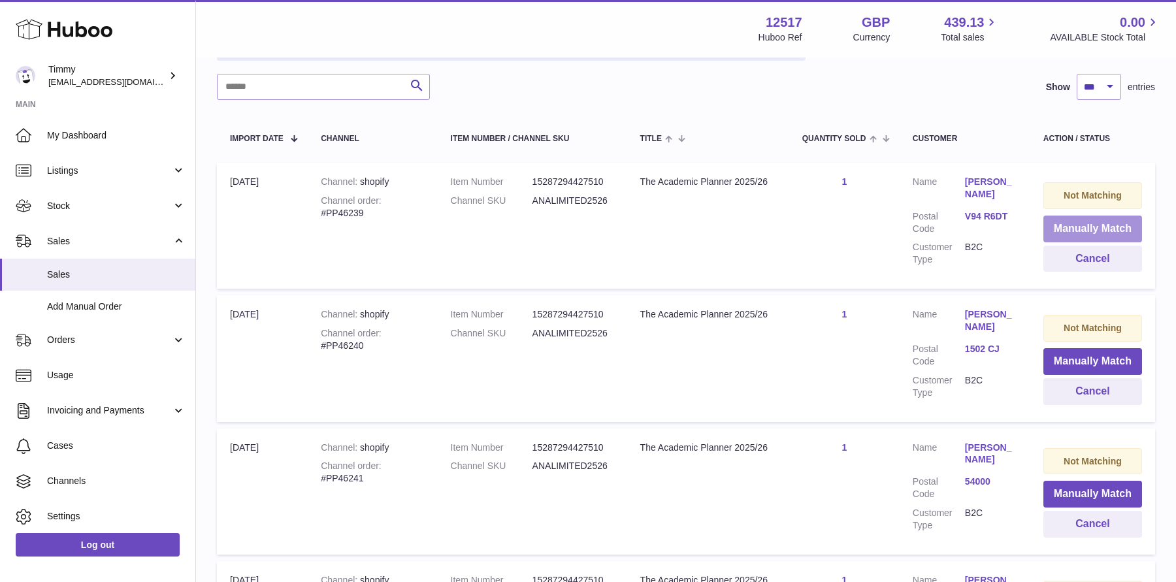
click at [1076, 234] on button "Manually Match" at bounding box center [1092, 229] width 99 height 27
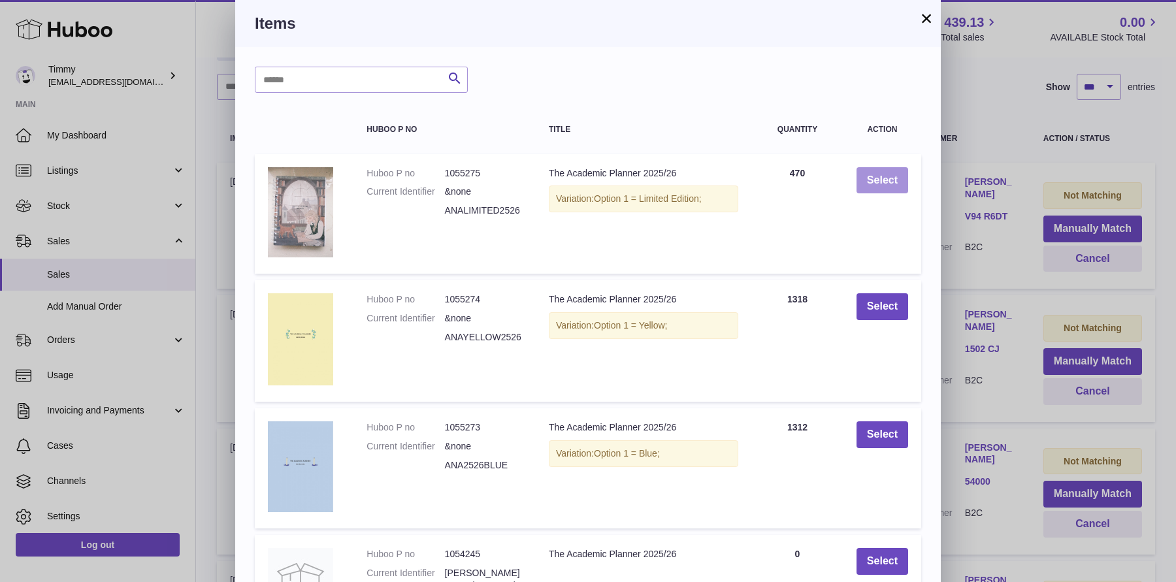
click at [872, 192] on button "Select" at bounding box center [882, 180] width 52 height 27
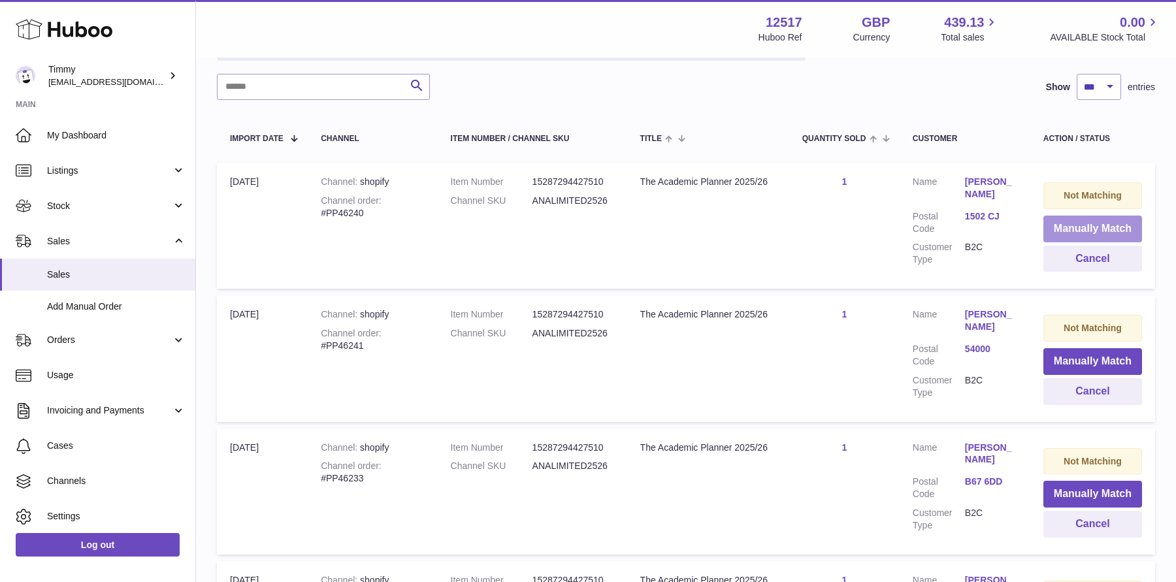
click at [1105, 227] on button "Manually Match" at bounding box center [1092, 229] width 99 height 27
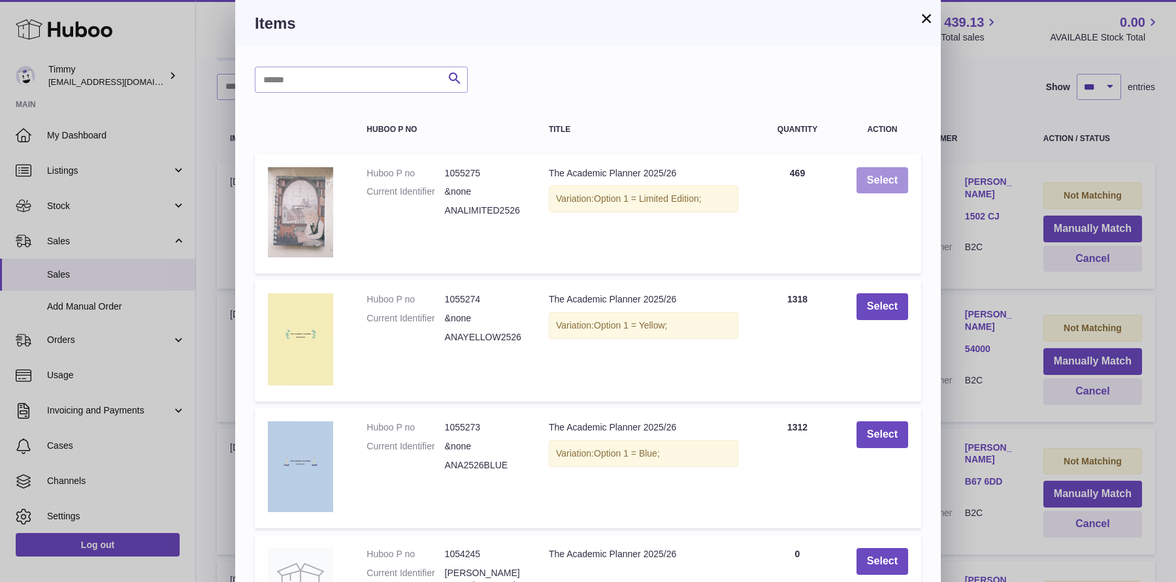
click at [887, 192] on button "Select" at bounding box center [882, 180] width 52 height 27
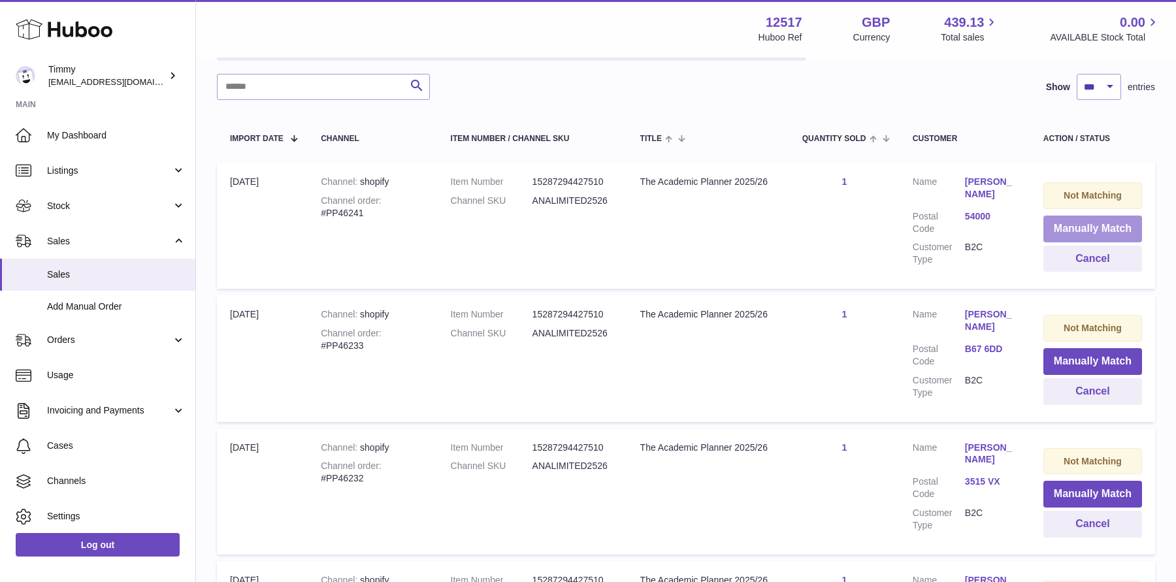
click at [1078, 232] on button "Manually Match" at bounding box center [1092, 229] width 99 height 27
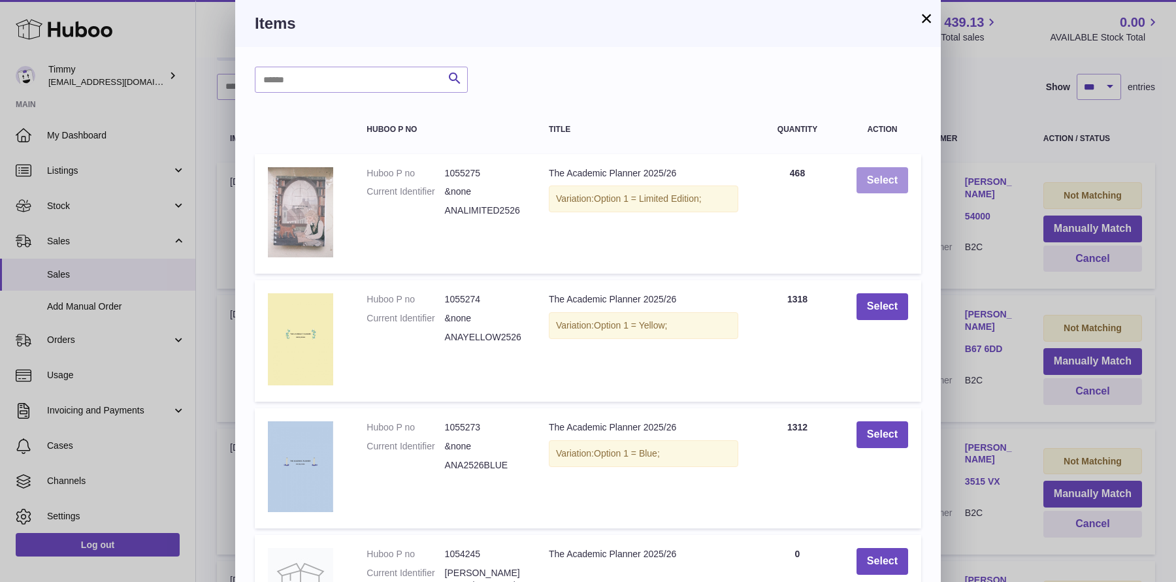
click at [904, 182] on button "Select" at bounding box center [882, 180] width 52 height 27
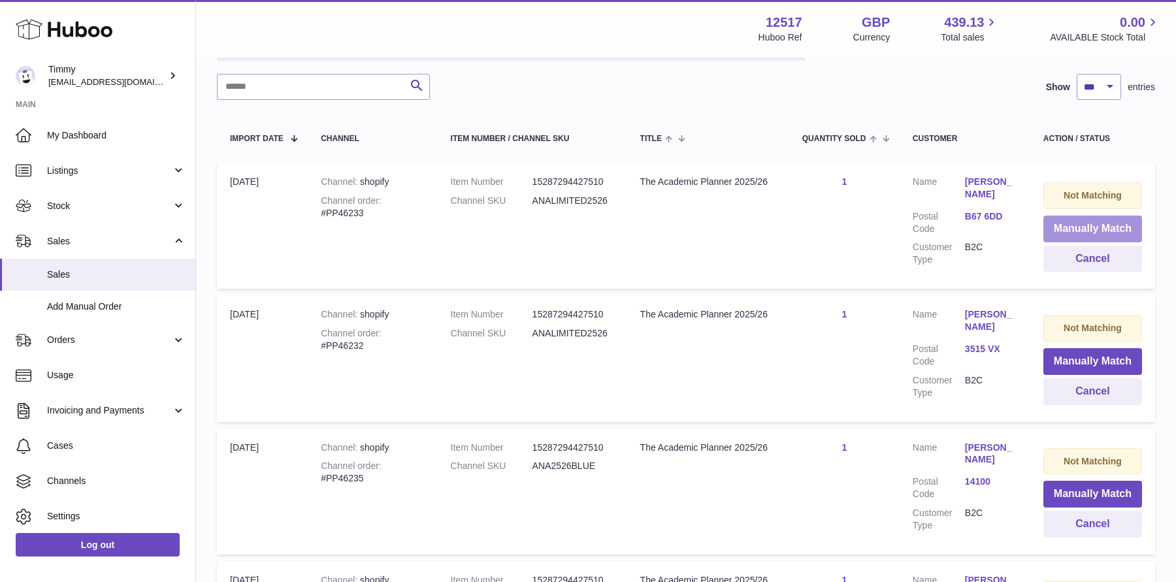
click at [1048, 227] on button "Manually Match" at bounding box center [1092, 229] width 99 height 27
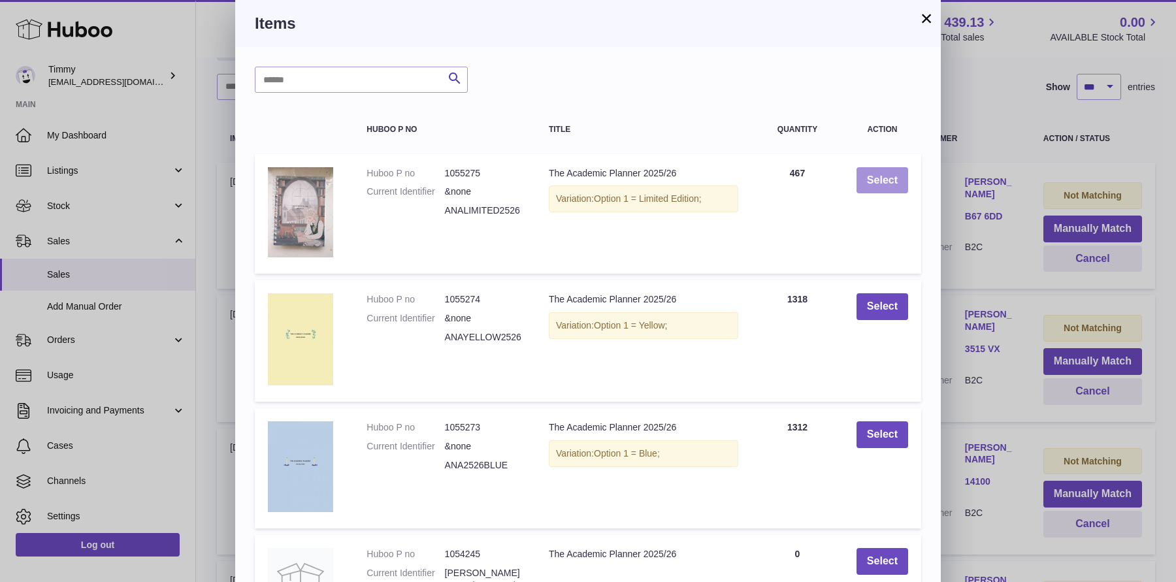
click at [890, 170] on button "Select" at bounding box center [882, 180] width 52 height 27
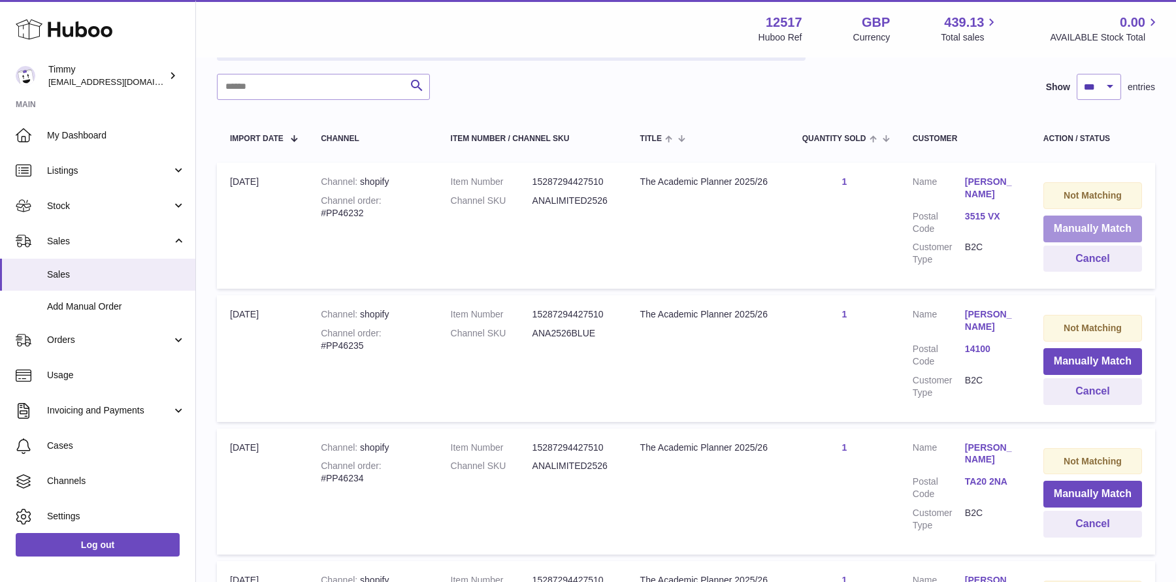
click at [1061, 227] on button "Manually Match" at bounding box center [1092, 229] width 99 height 27
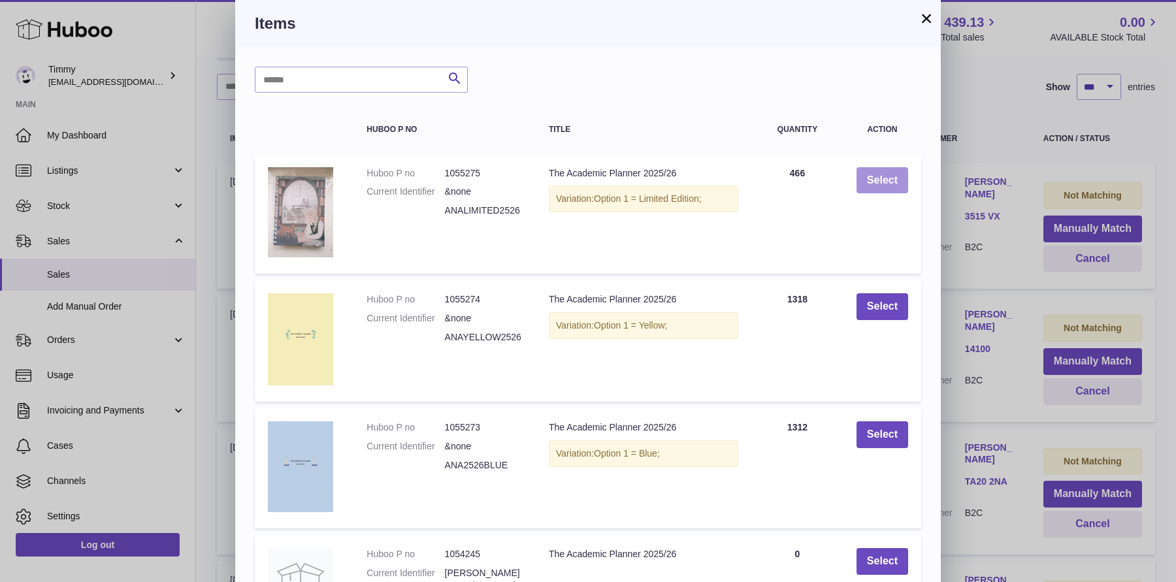
click at [893, 170] on button "Select" at bounding box center [882, 180] width 52 height 27
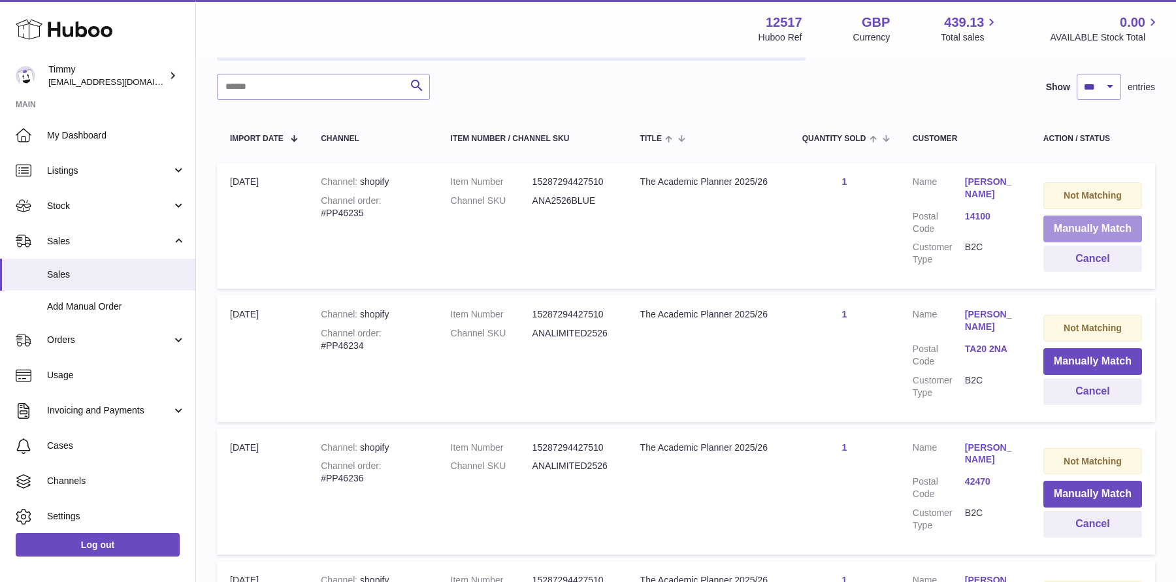
click at [1081, 227] on button "Manually Match" at bounding box center [1092, 229] width 99 height 27
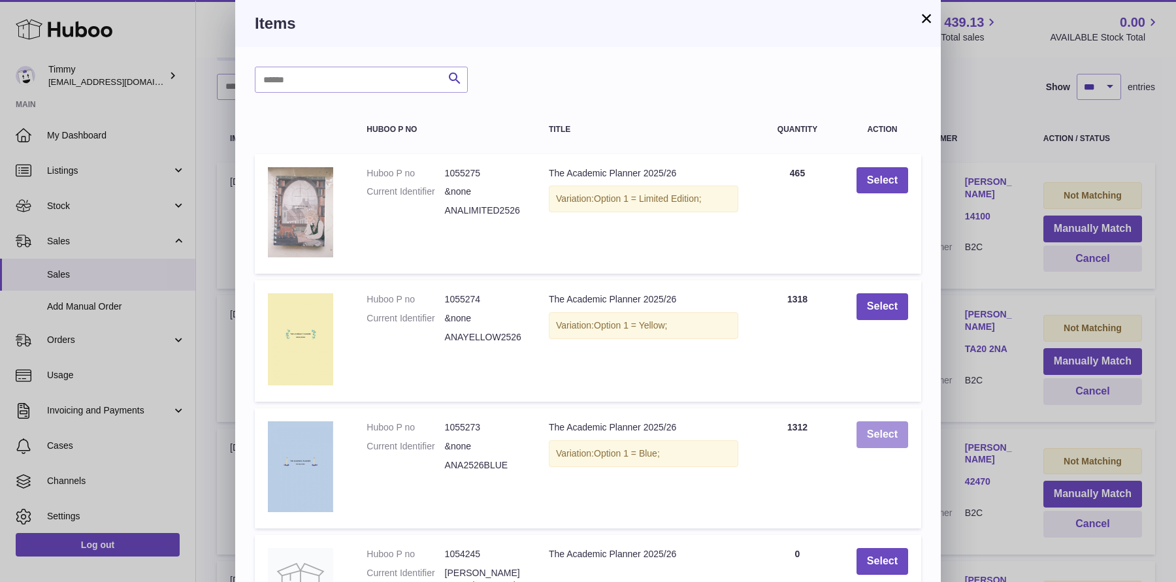
click at [886, 430] on button "Select" at bounding box center [882, 434] width 52 height 27
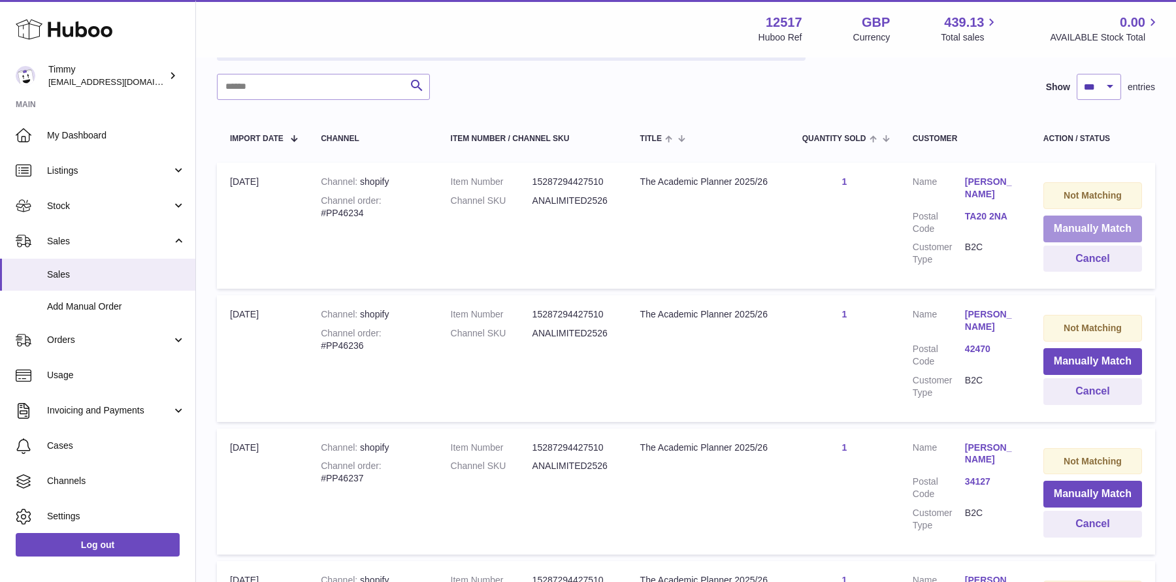
click at [1080, 226] on button "Manually Match" at bounding box center [1092, 229] width 99 height 27
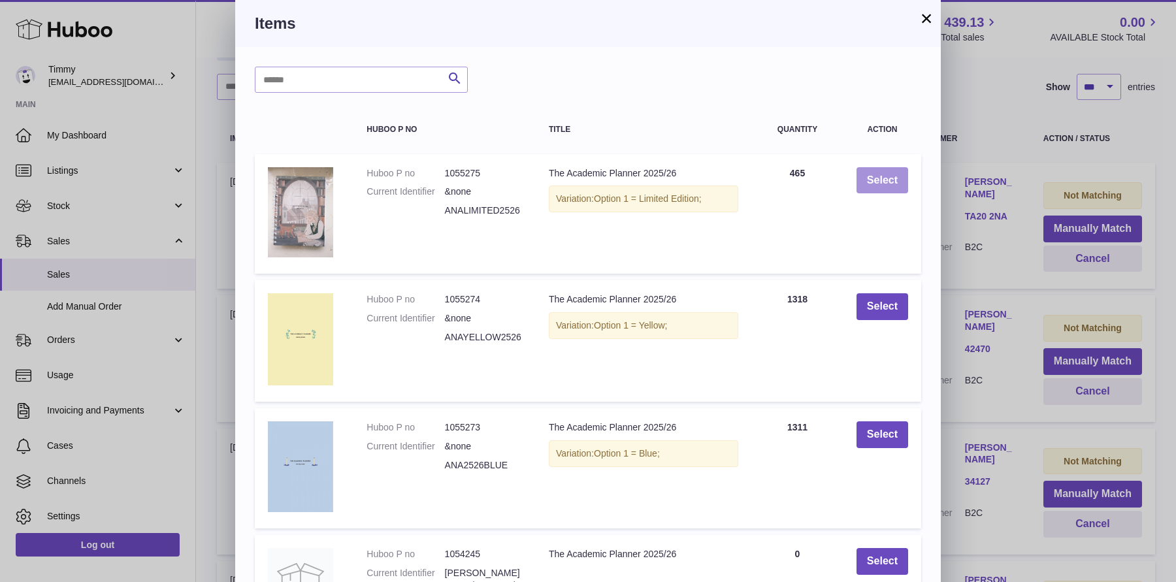
click at [890, 180] on button "Select" at bounding box center [882, 180] width 52 height 27
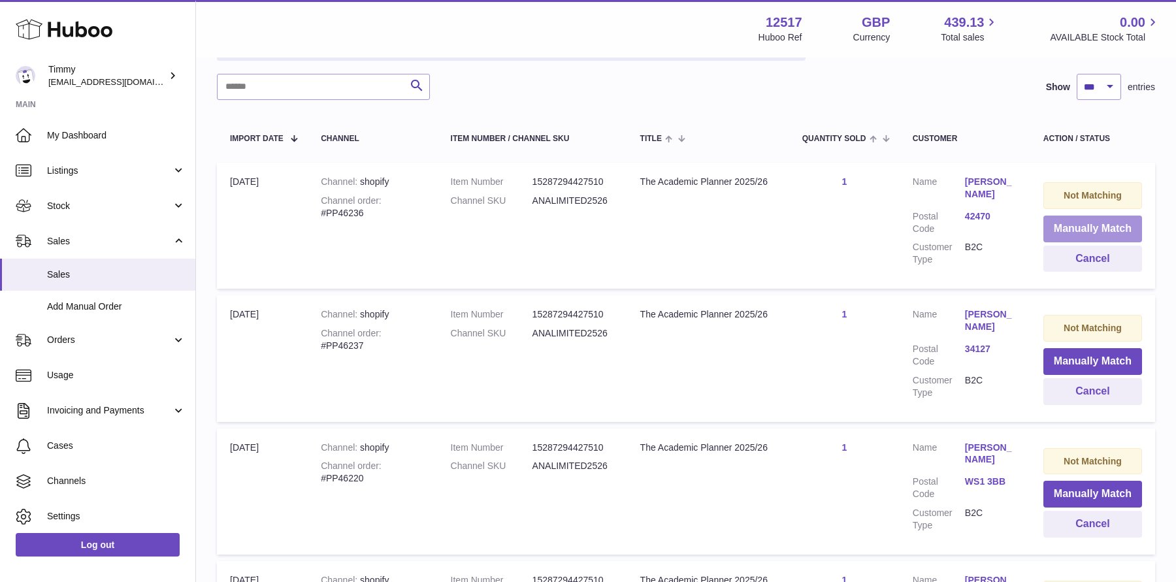
click at [1095, 231] on button "Manually Match" at bounding box center [1092, 229] width 99 height 27
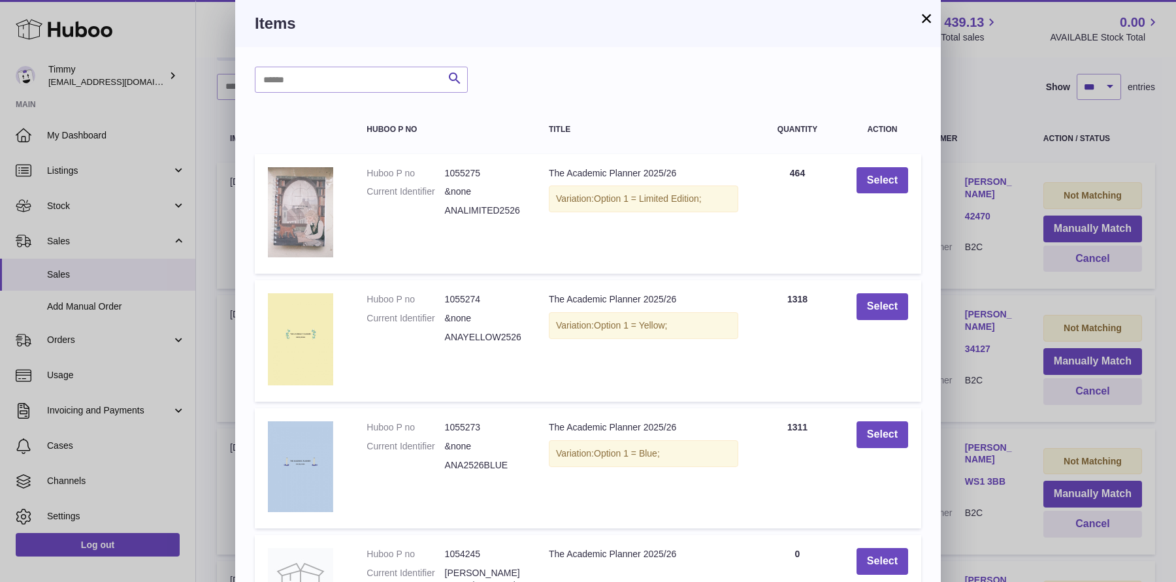
click at [1007, 202] on div "× Items Search Huboo P no Title Quantity Action Huboo P no 1055275 Current Iden…" at bounding box center [588, 423] width 1176 height 846
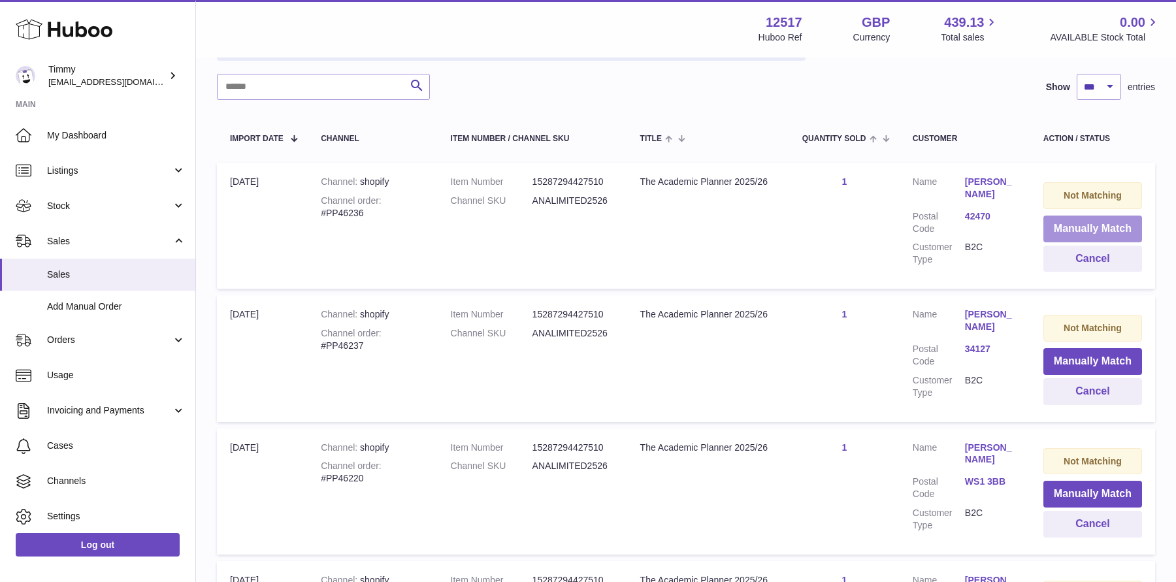
click at [1068, 233] on button "Manually Match" at bounding box center [1092, 229] width 99 height 27
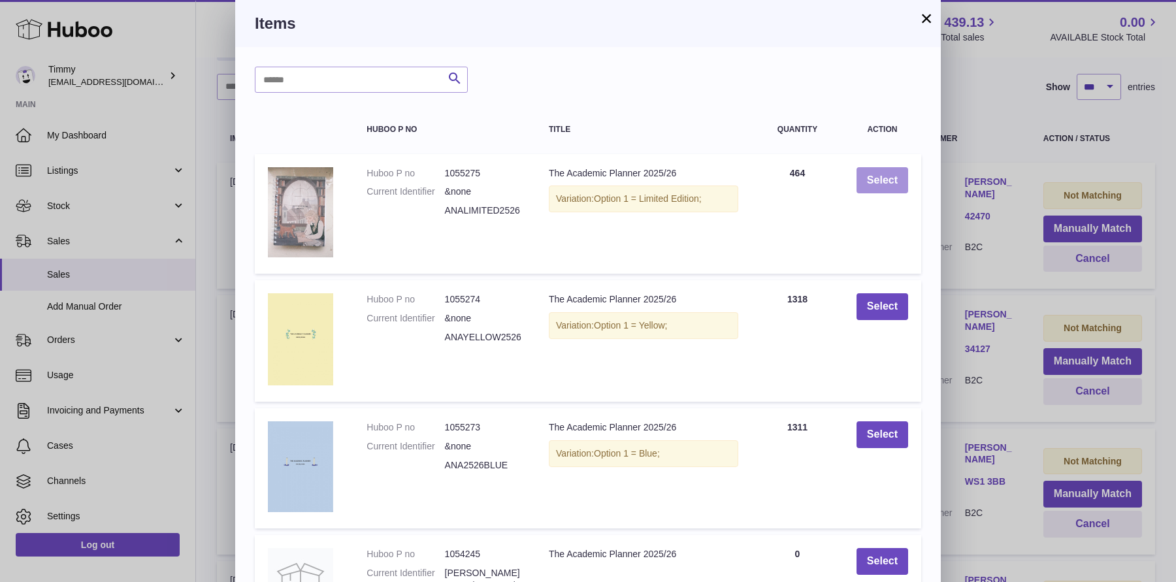
click at [866, 179] on button "Select" at bounding box center [882, 180] width 52 height 27
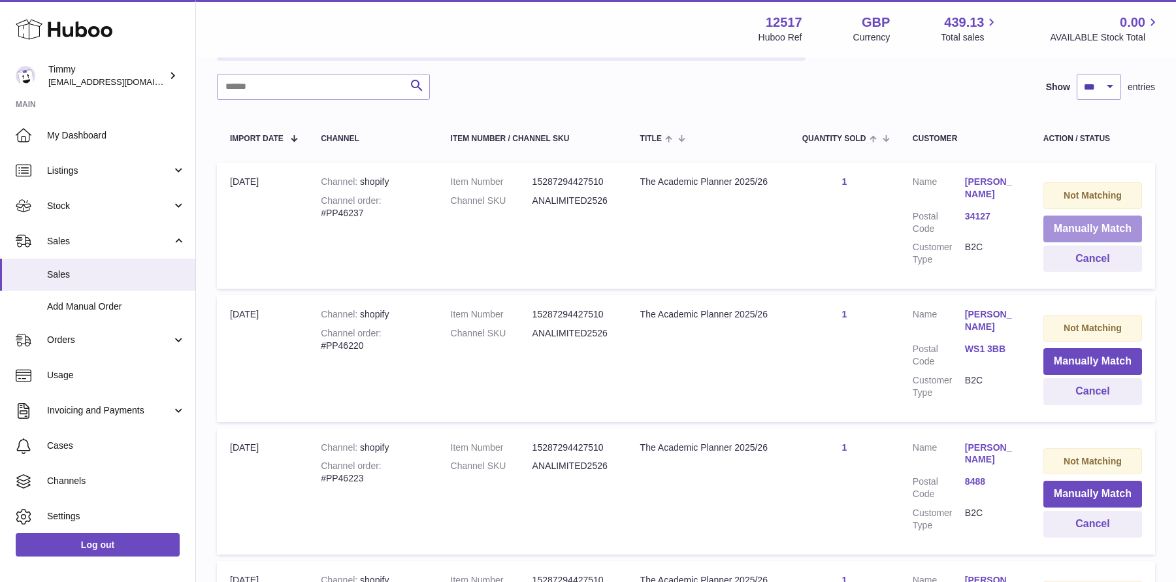
click at [1097, 225] on button "Manually Match" at bounding box center [1092, 229] width 99 height 27
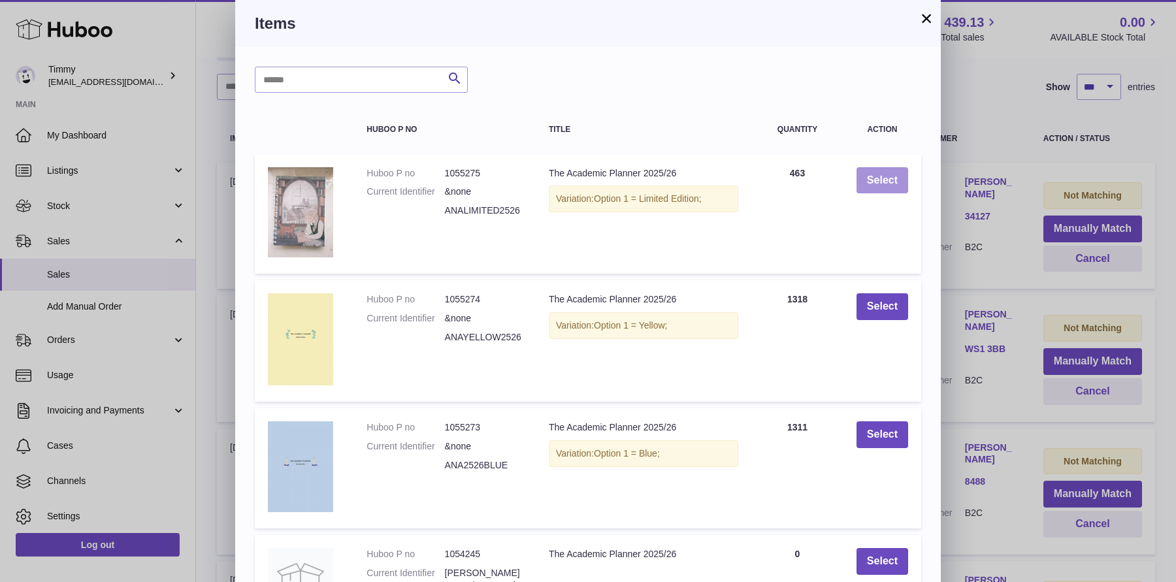
click at [879, 187] on button "Select" at bounding box center [882, 180] width 52 height 27
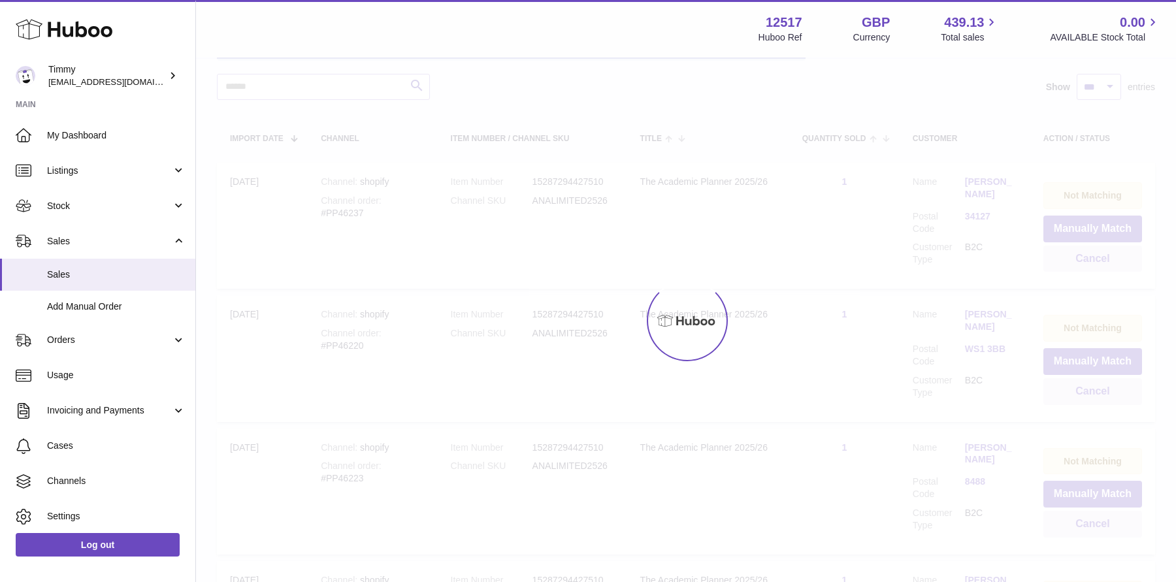
click at [980, 216] on div at bounding box center [686, 320] width 980 height 523
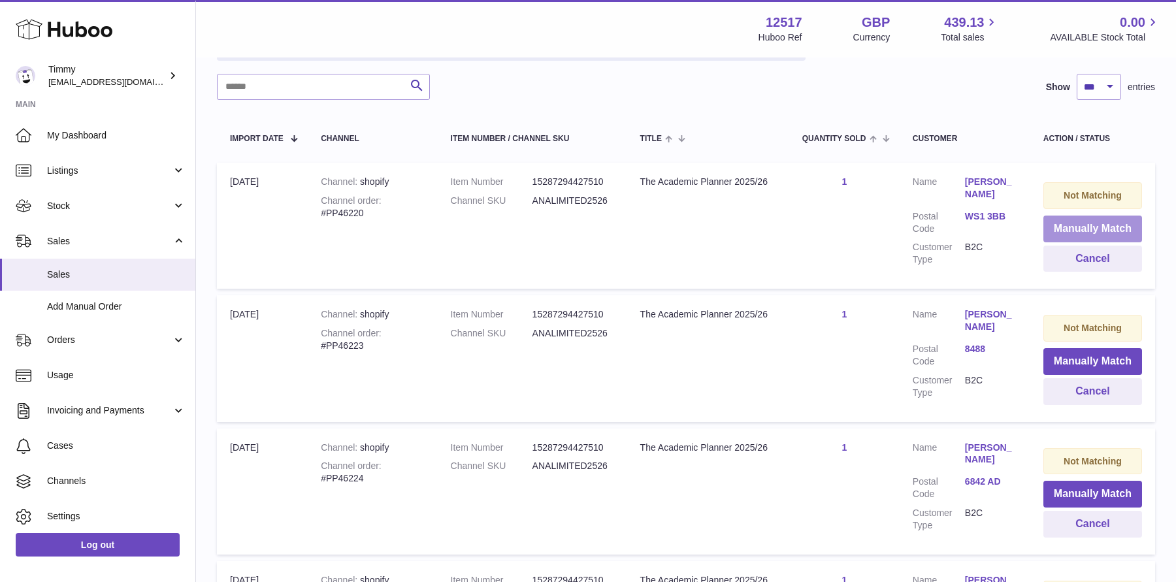
click at [1069, 229] on button "Manually Match" at bounding box center [1092, 229] width 99 height 27
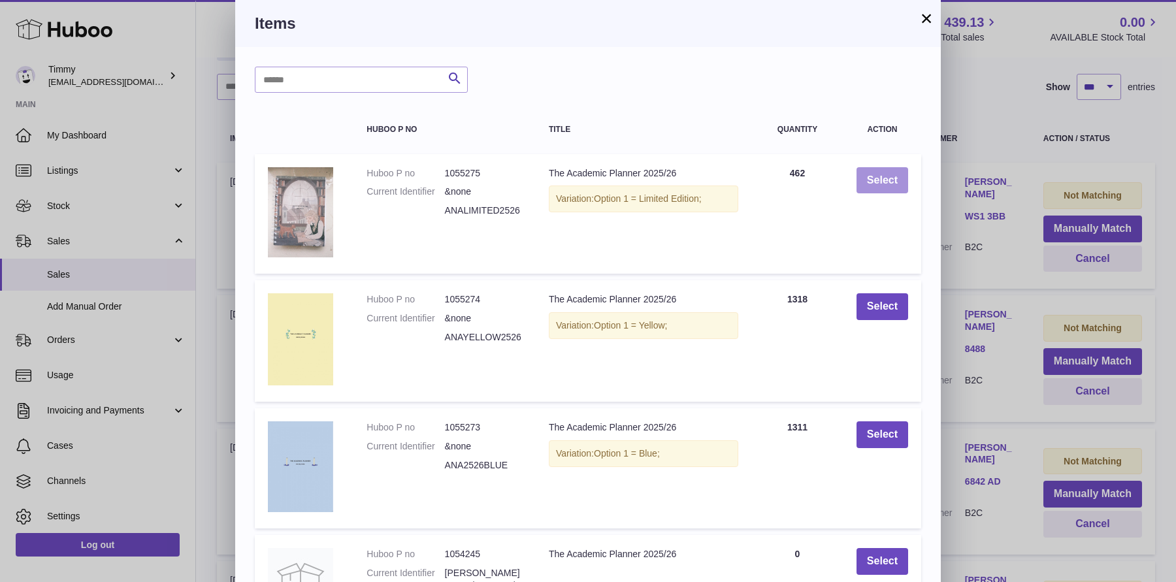
click at [879, 187] on button "Select" at bounding box center [882, 180] width 52 height 27
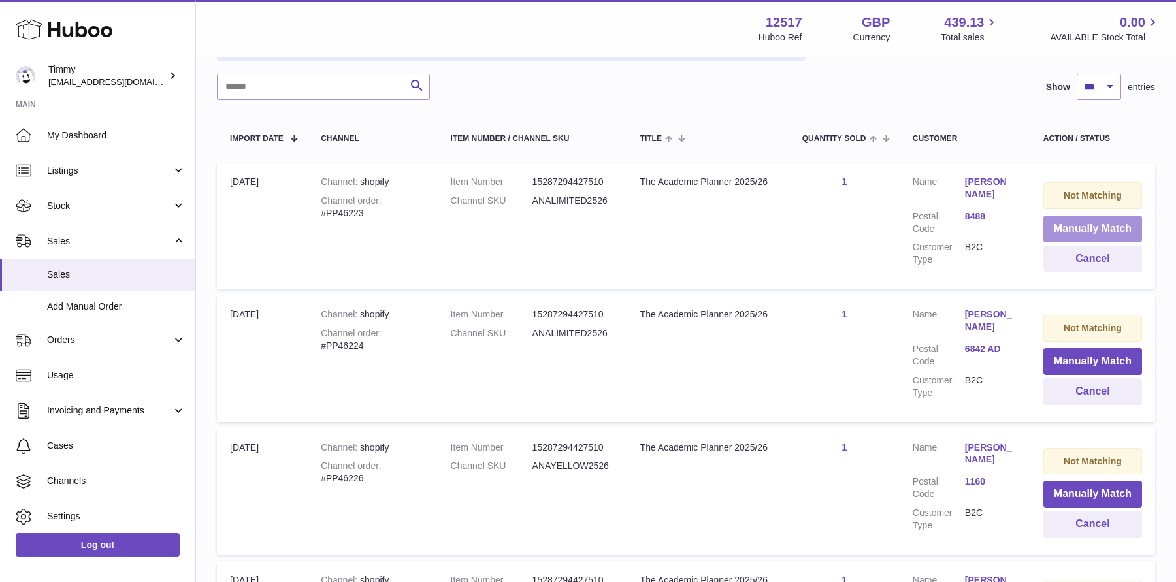
click at [1076, 233] on button "Manually Match" at bounding box center [1092, 229] width 99 height 27
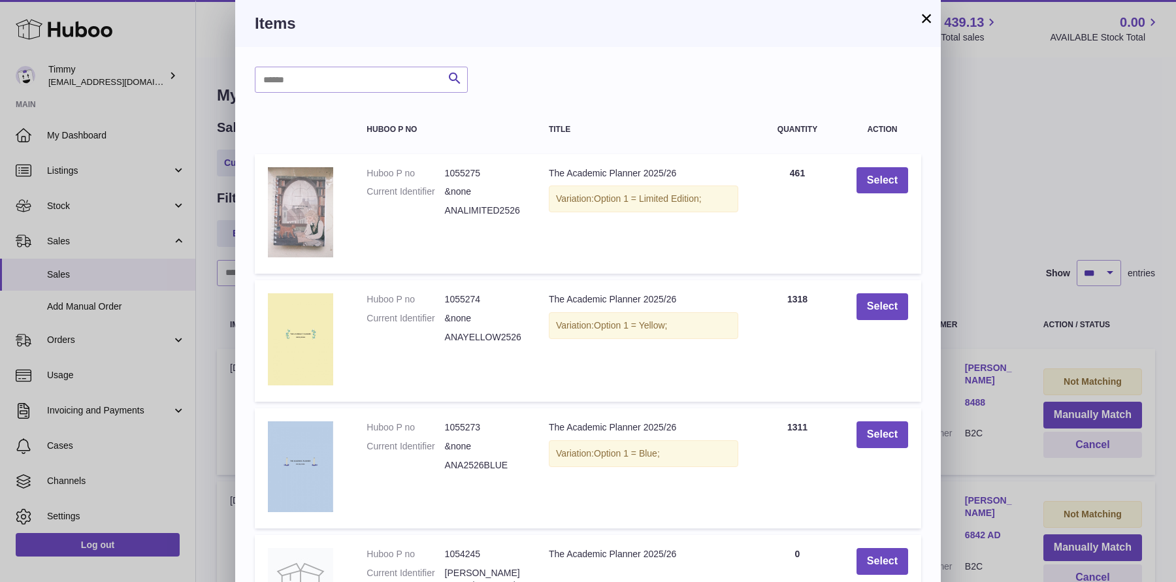
select select "***"
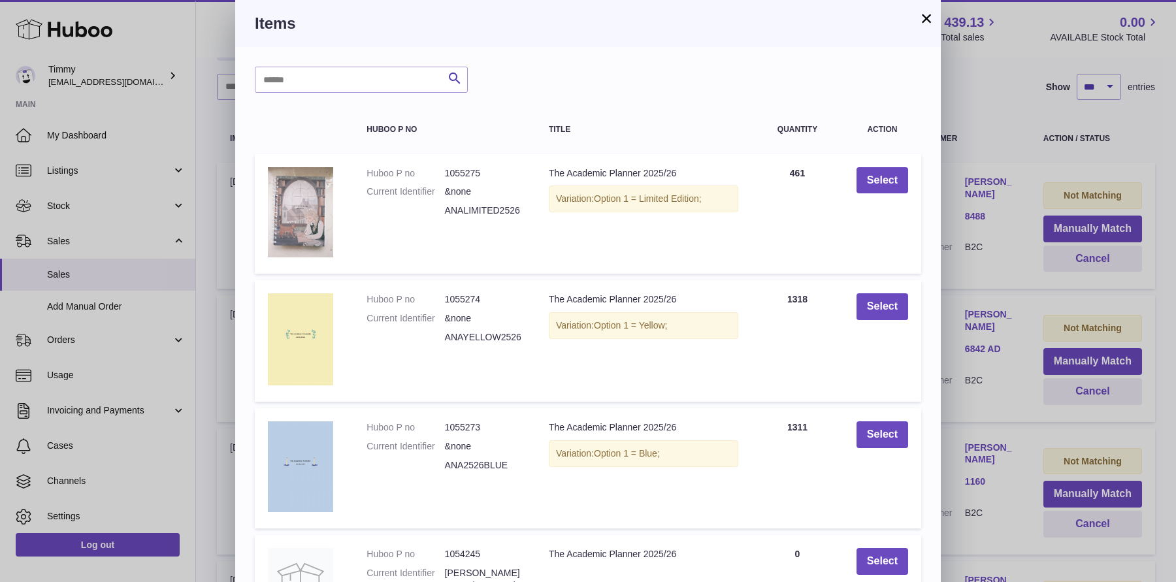
click at [982, 225] on div "× Items Search Huboo P no Title Quantity Action Huboo P no 1055275 Current Iden…" at bounding box center [588, 423] width 1176 height 846
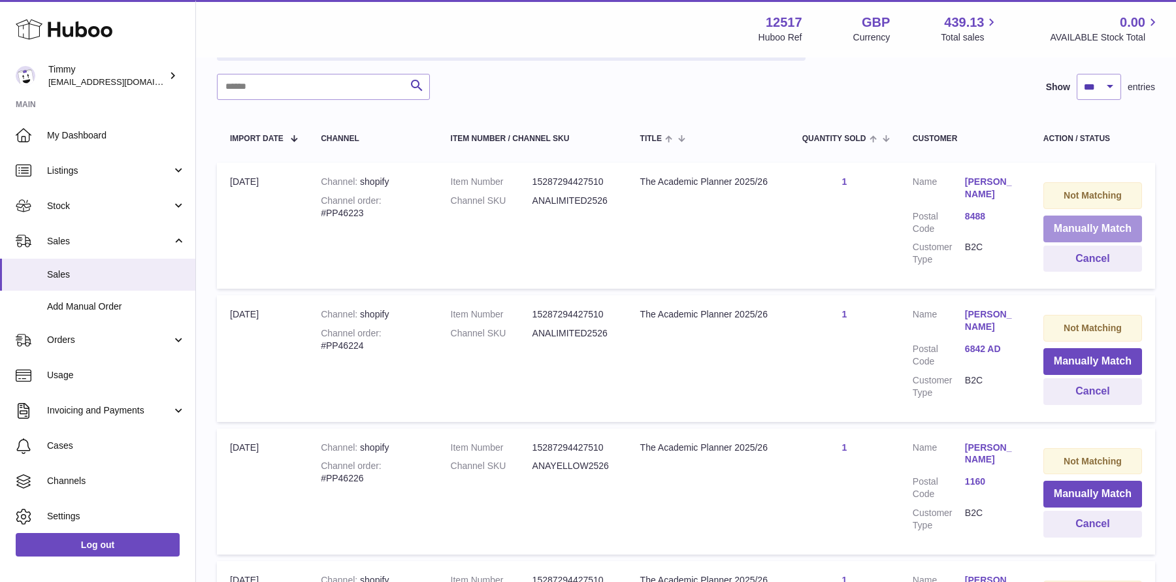
click at [1067, 219] on button "Manually Match" at bounding box center [1092, 229] width 99 height 27
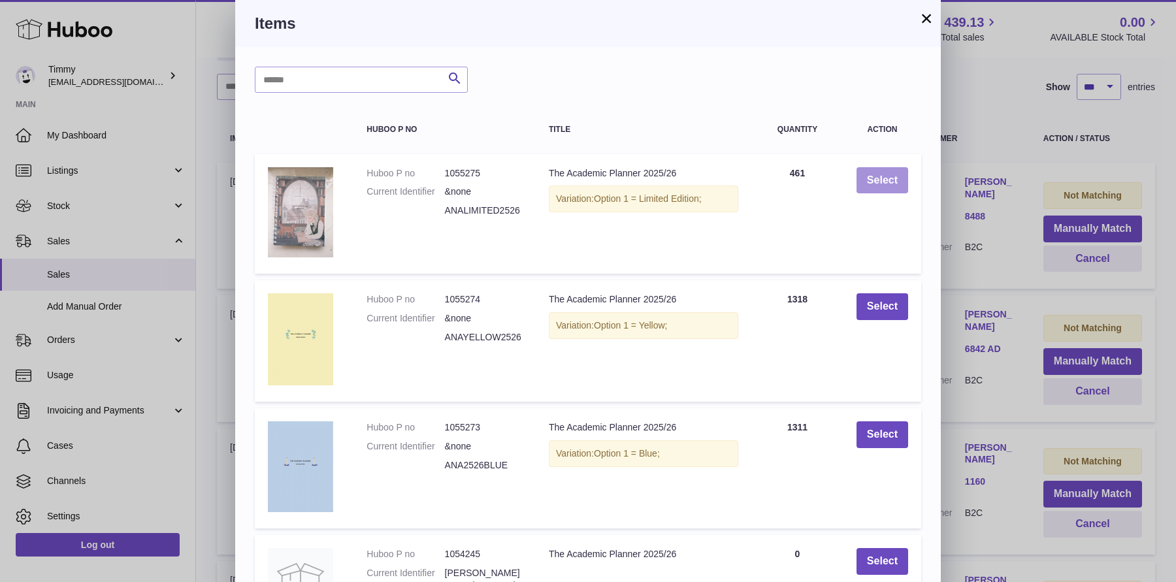
click at [890, 175] on button "Select" at bounding box center [882, 180] width 52 height 27
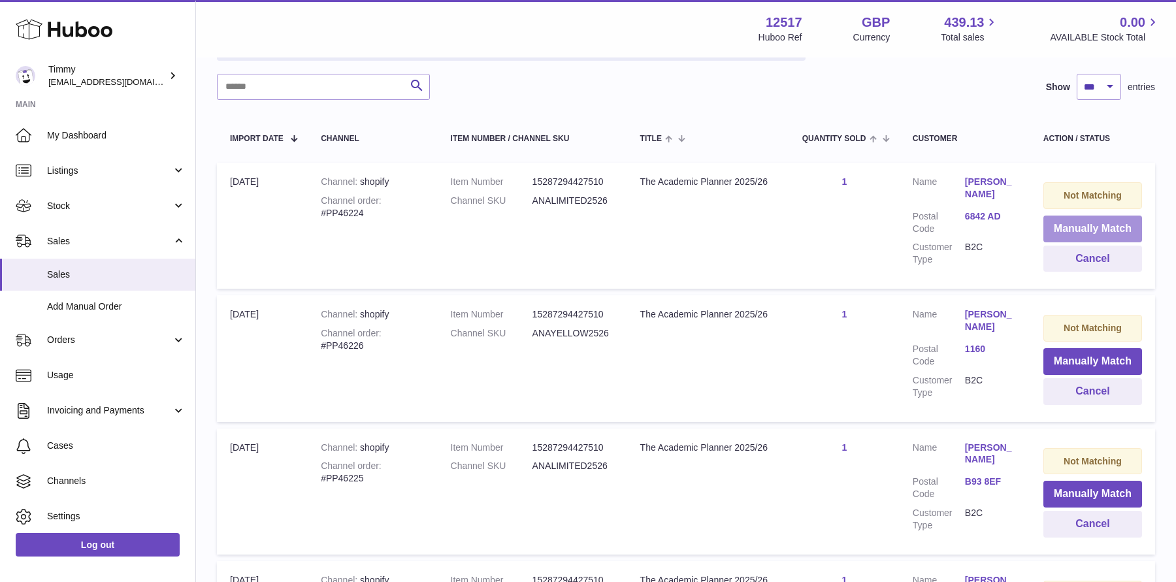
click at [1053, 227] on button "Manually Match" at bounding box center [1092, 229] width 99 height 27
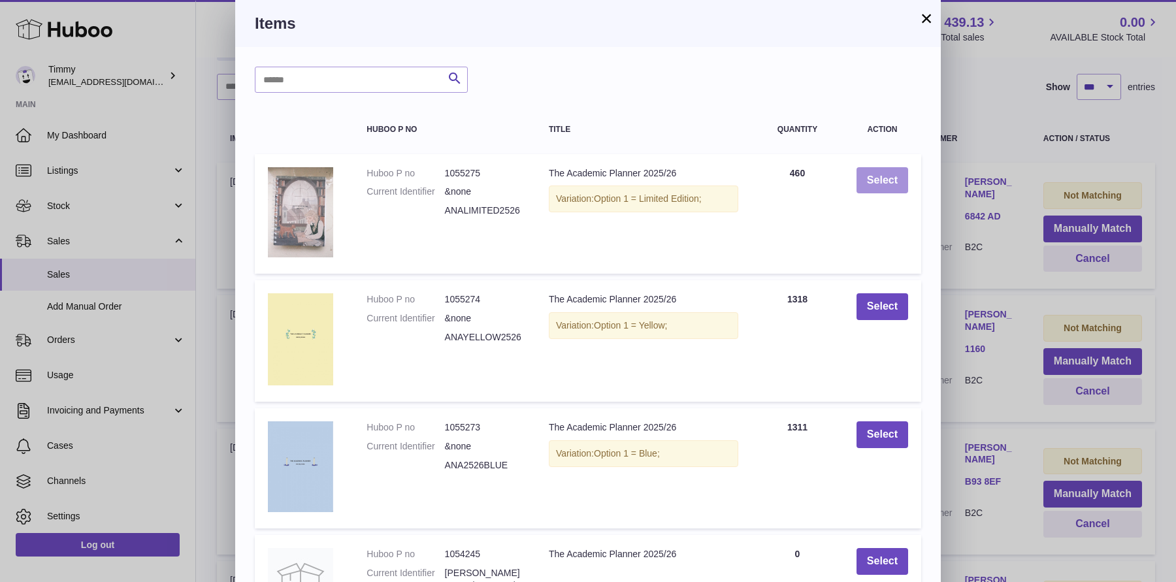
click at [879, 185] on button "Select" at bounding box center [882, 180] width 52 height 27
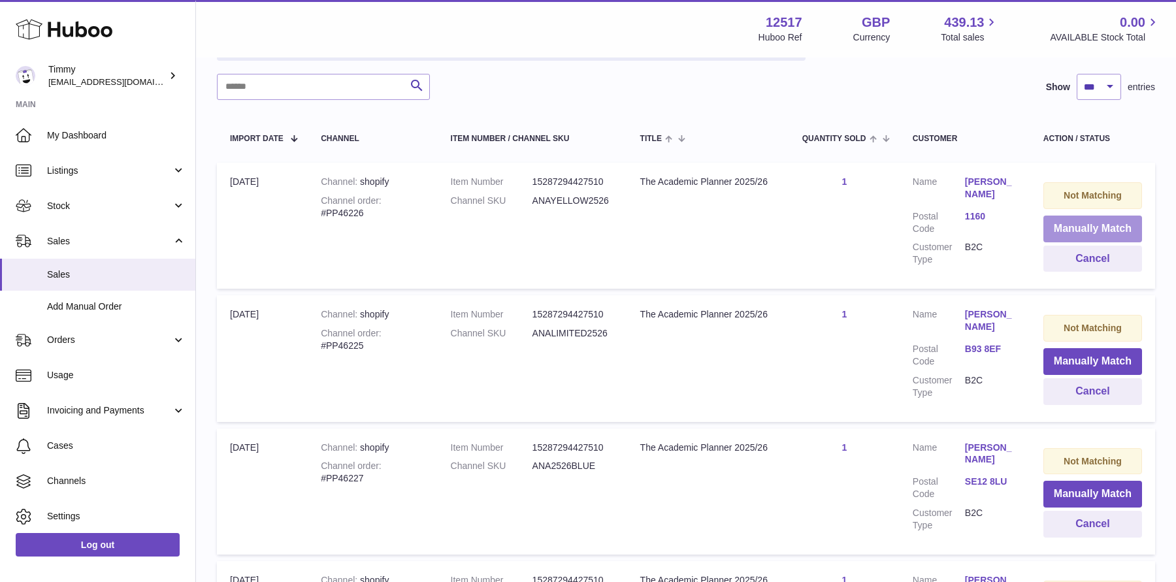
click at [1074, 233] on button "Manually Match" at bounding box center [1092, 229] width 99 height 27
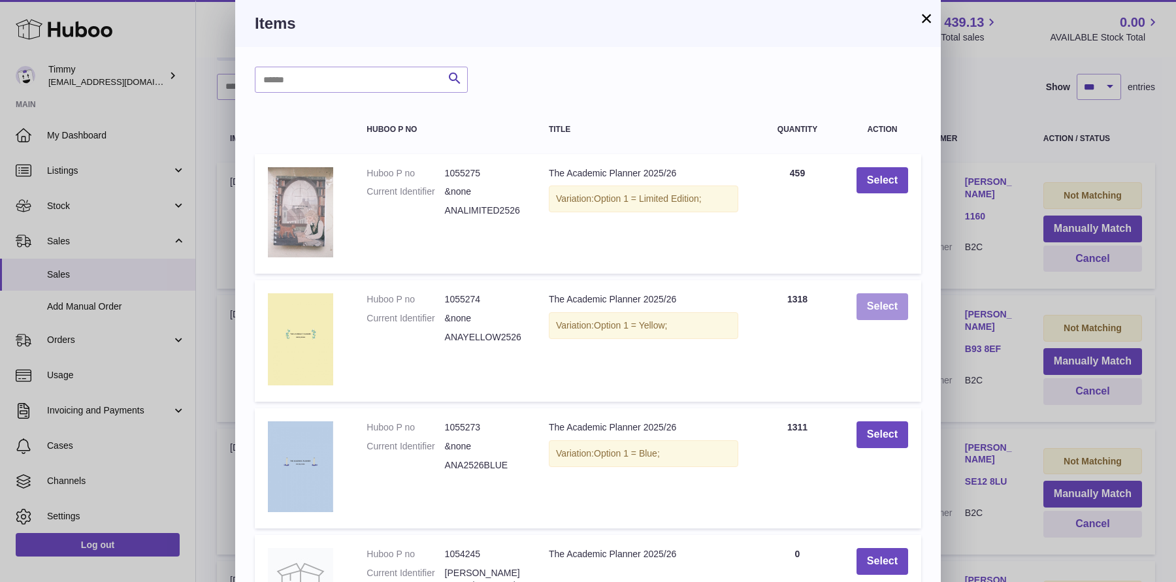
click at [877, 303] on button "Select" at bounding box center [882, 306] width 52 height 27
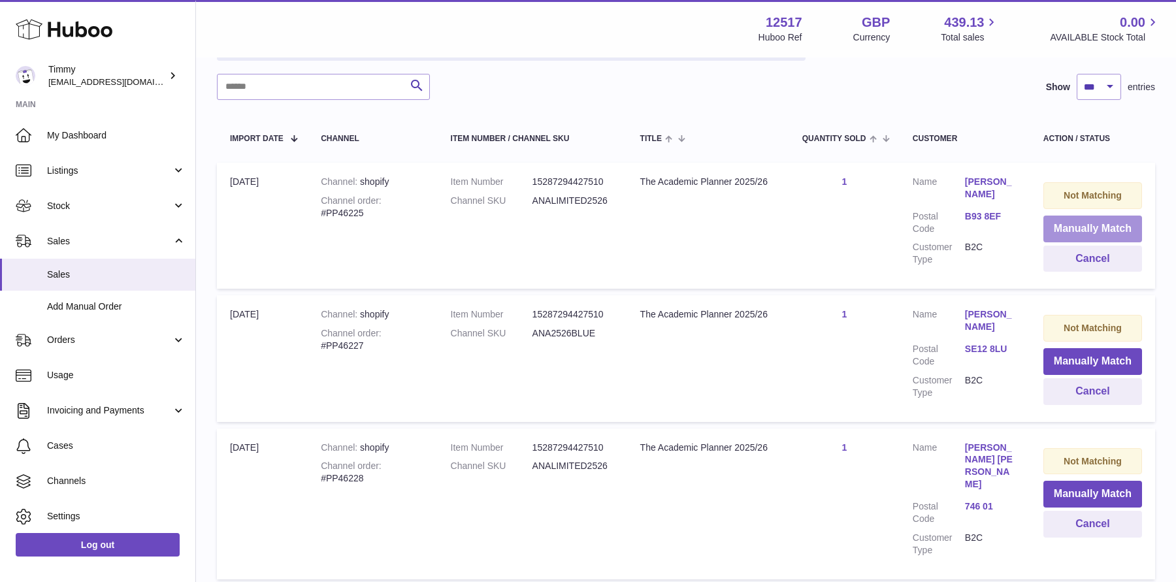
click at [1080, 231] on button "Manually Match" at bounding box center [1092, 229] width 99 height 27
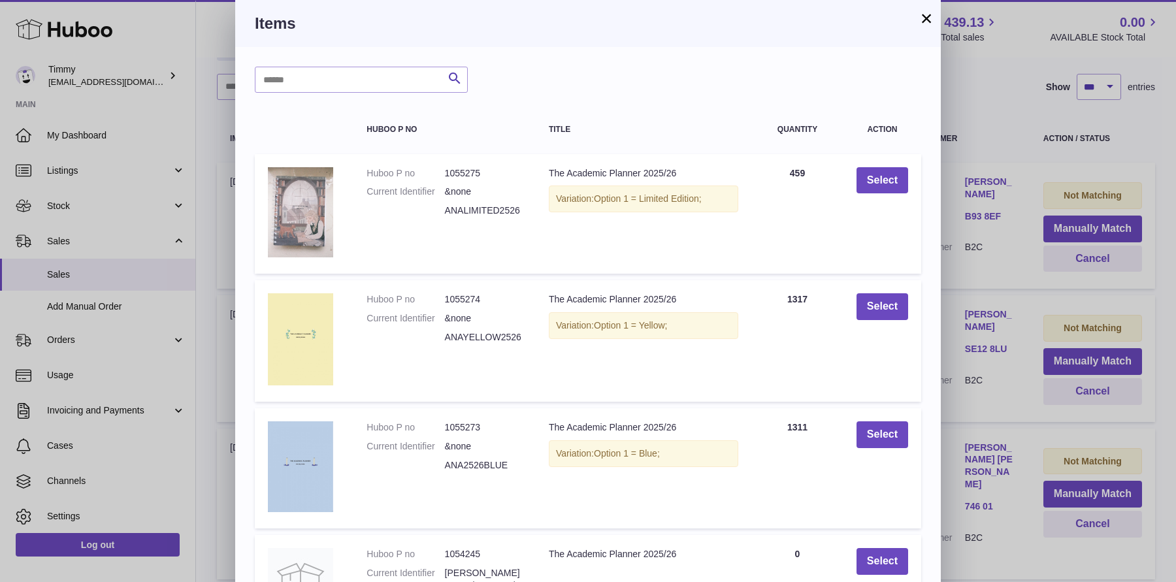
click at [878, 198] on td "Select" at bounding box center [882, 214] width 78 height 120
click at [888, 185] on button "Select" at bounding box center [882, 180] width 52 height 27
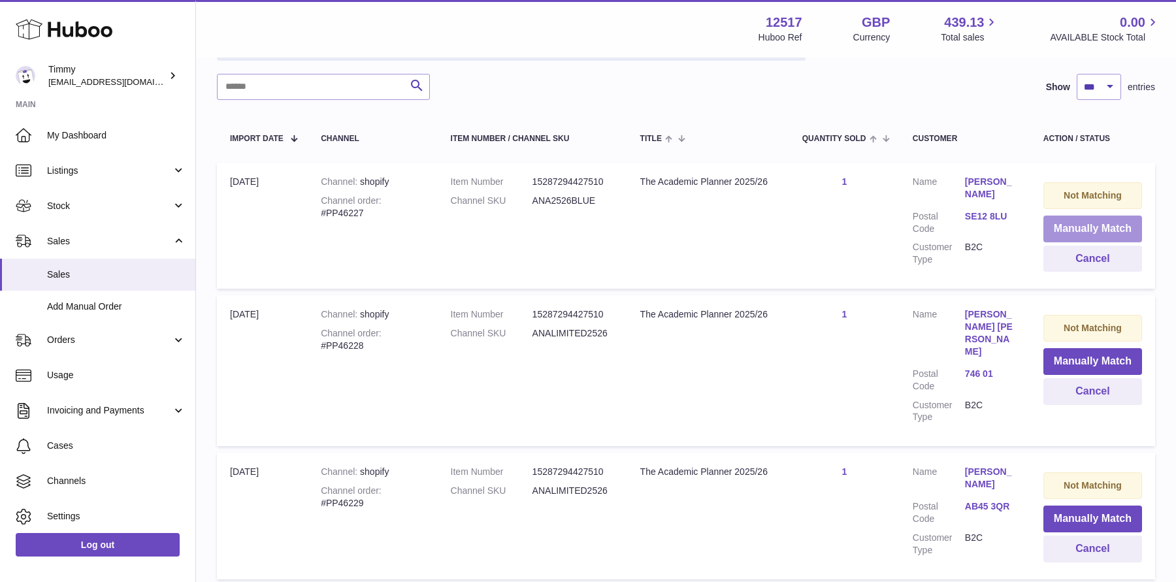
click at [1070, 232] on button "Manually Match" at bounding box center [1092, 229] width 99 height 27
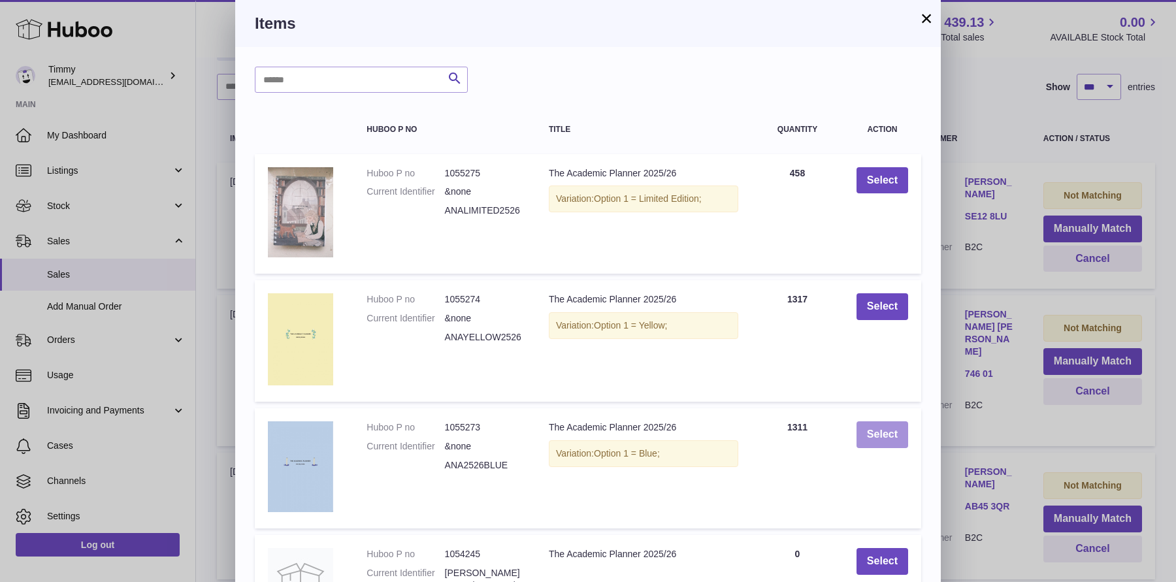
click at [879, 436] on button "Select" at bounding box center [882, 434] width 52 height 27
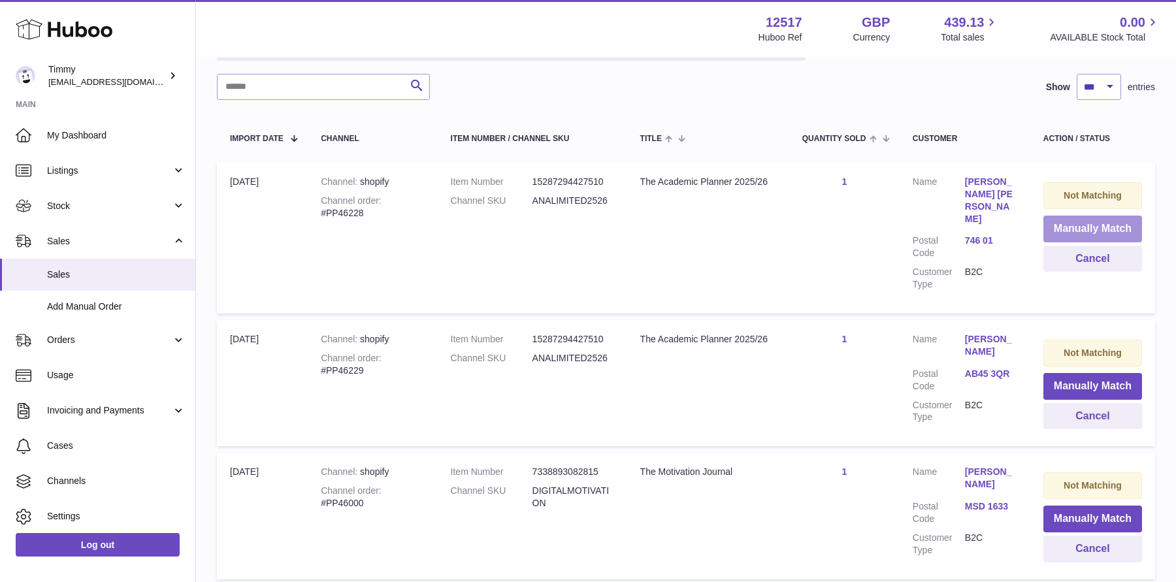
click at [1063, 221] on button "Manually Match" at bounding box center [1092, 229] width 99 height 27
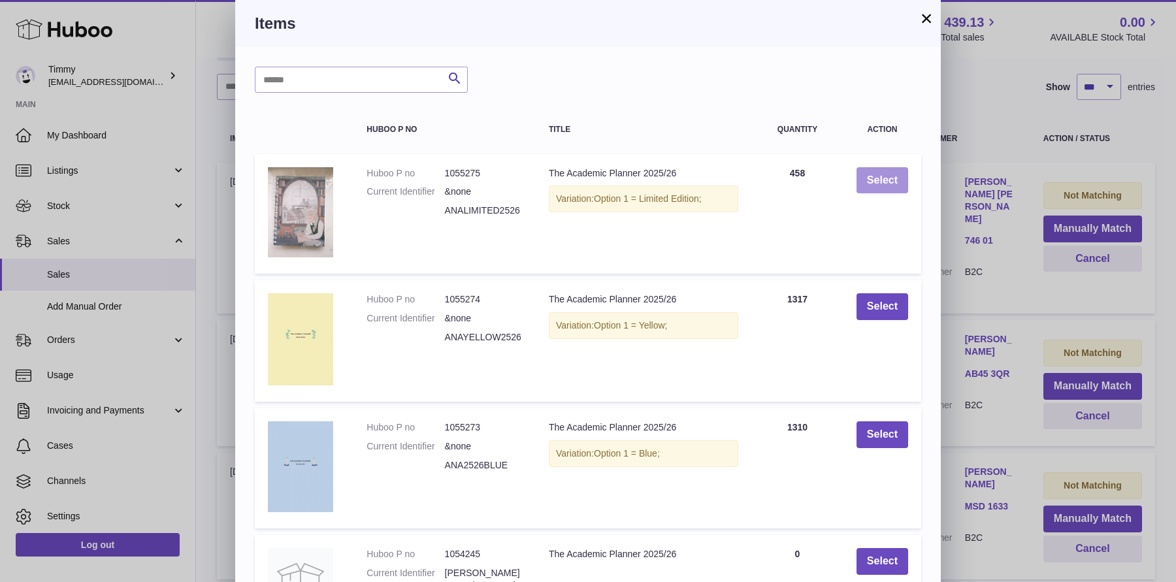
click at [891, 187] on button "Select" at bounding box center [882, 180] width 52 height 27
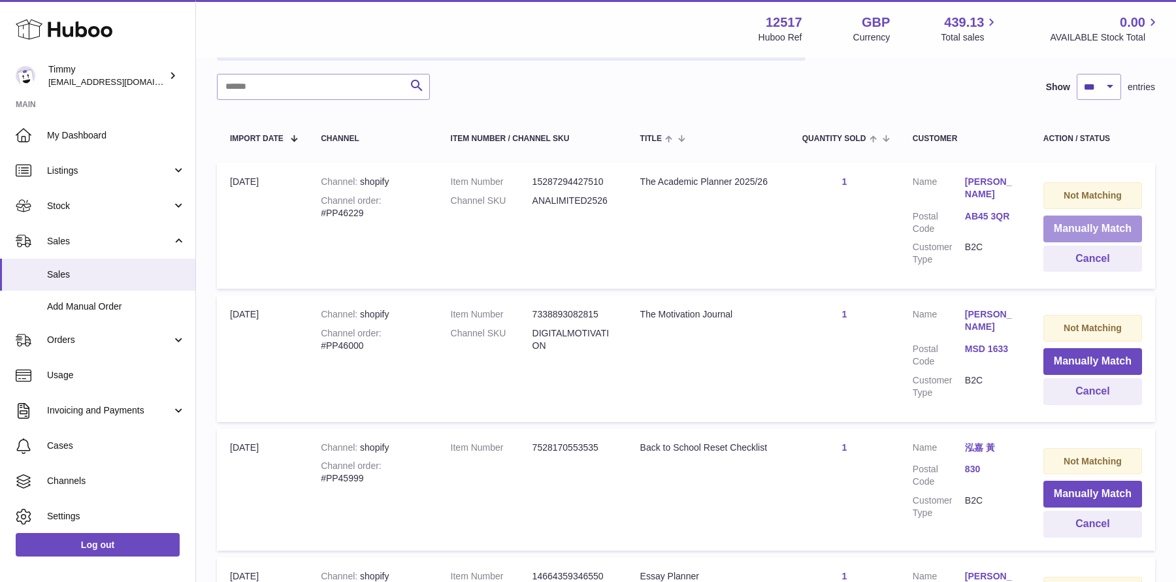
click at [1066, 223] on button "Manually Match" at bounding box center [1092, 229] width 99 height 27
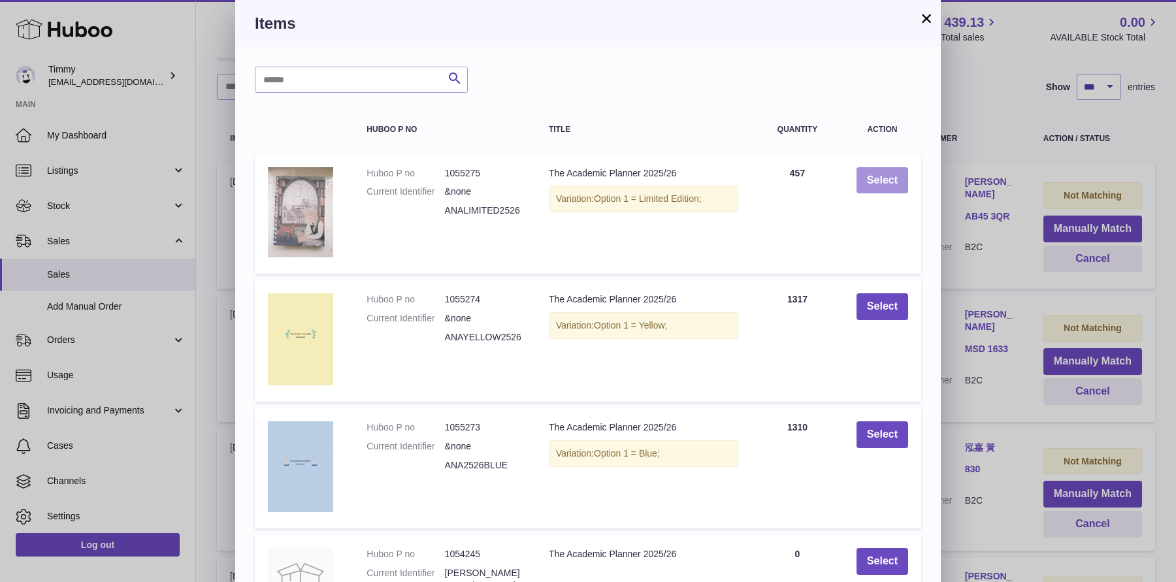
click at [878, 182] on button "Select" at bounding box center [882, 180] width 52 height 27
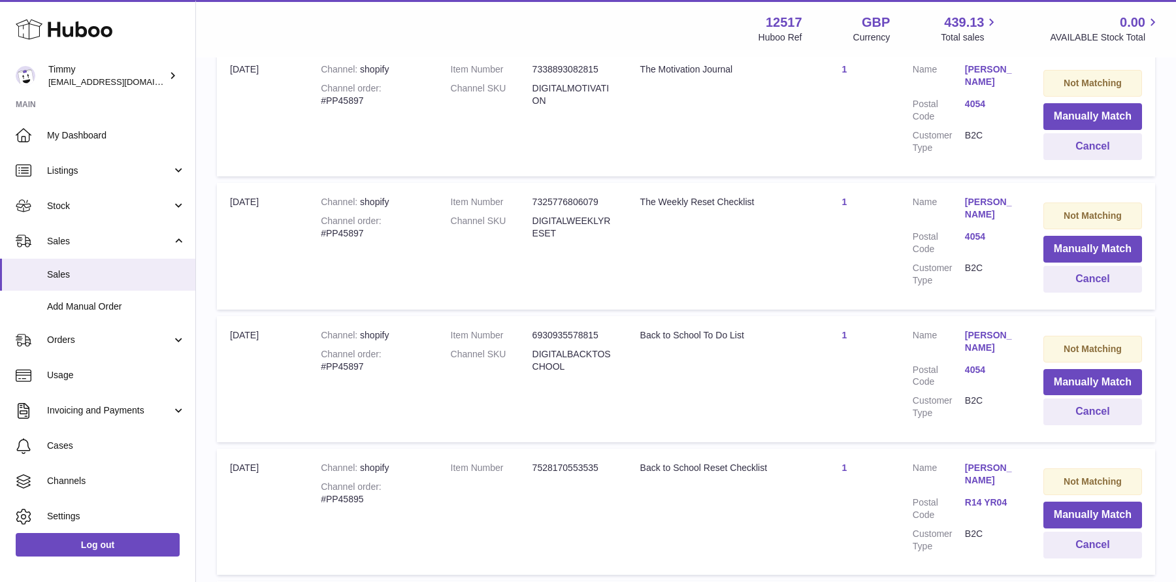
scroll to position [13052, 0]
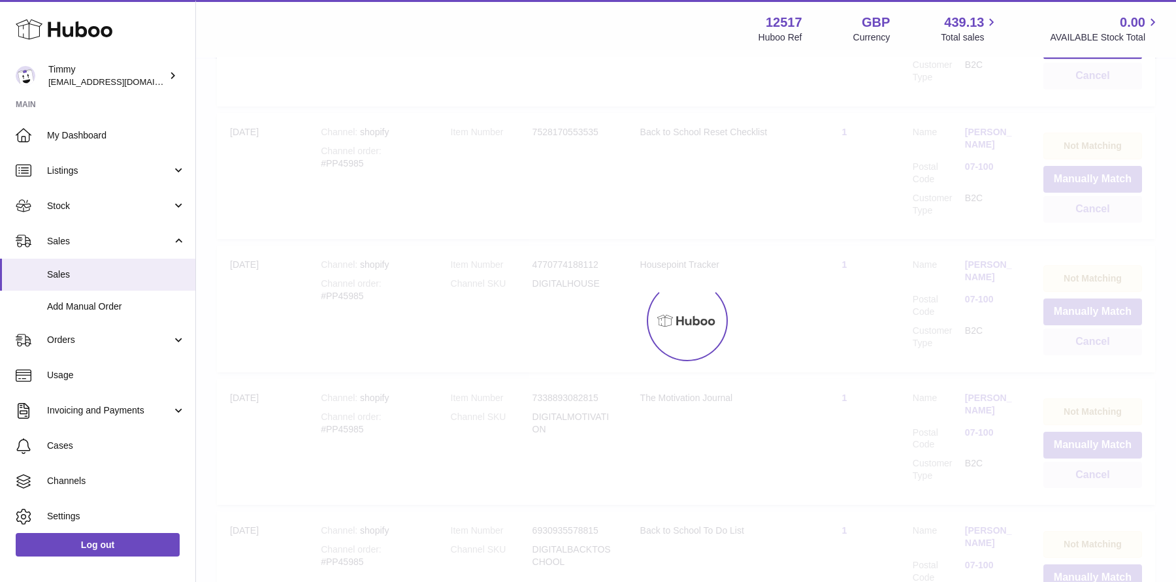
scroll to position [59, 0]
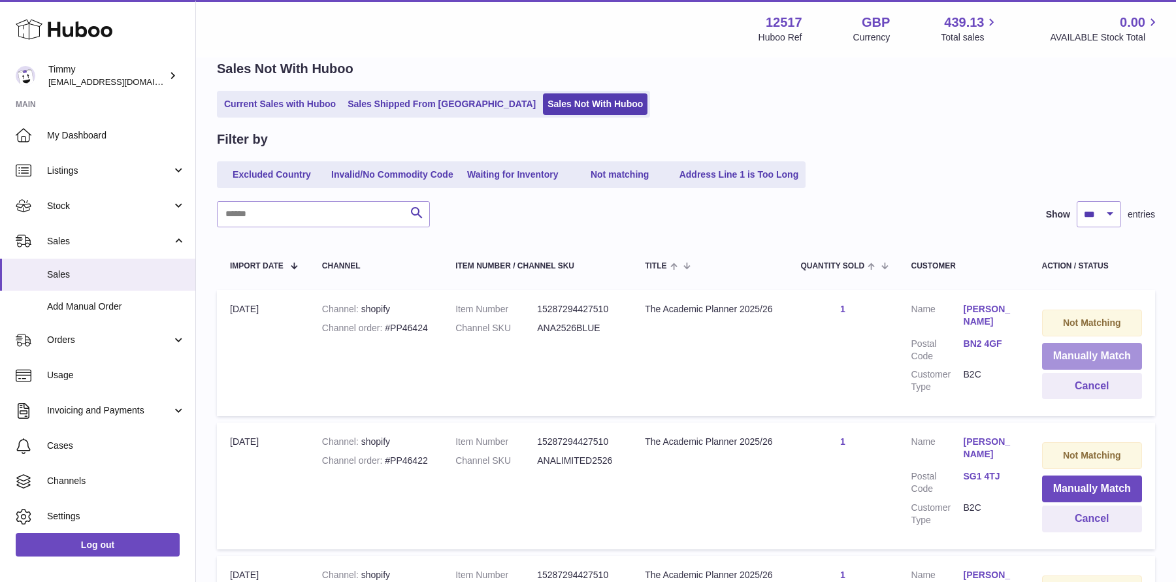
click at [1068, 363] on button "Manually Match" at bounding box center [1092, 356] width 100 height 27
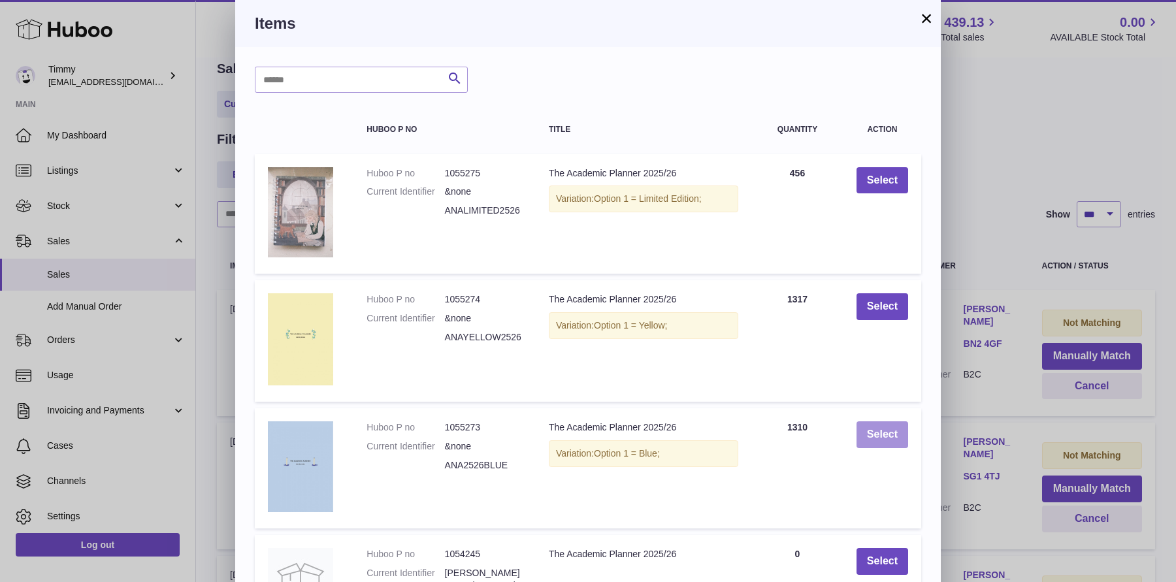
click at [876, 443] on button "Select" at bounding box center [882, 434] width 52 height 27
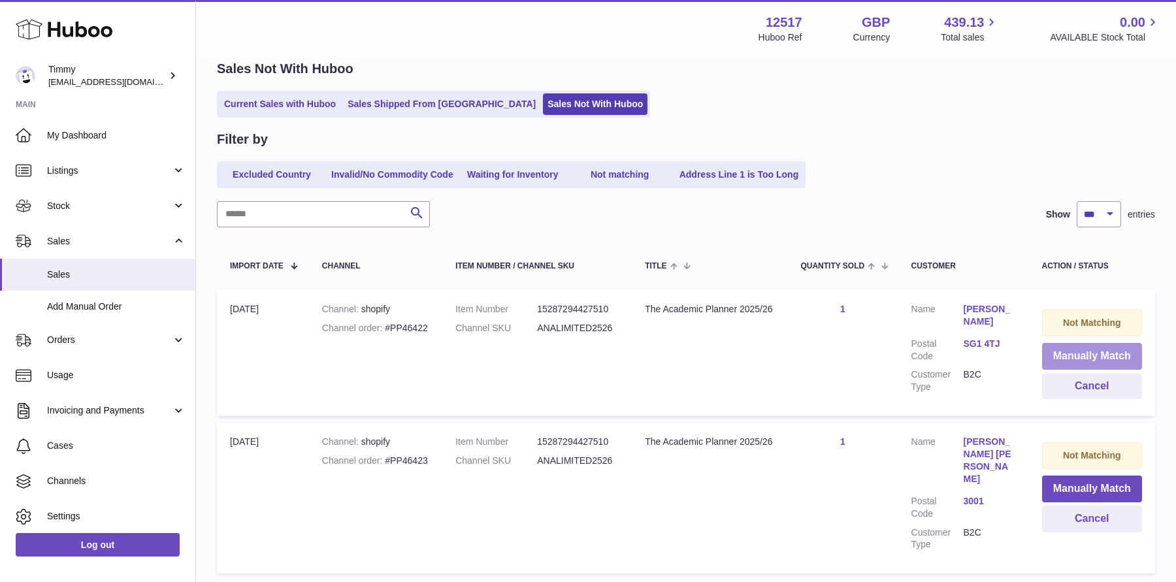
click at [1057, 362] on button "Manually Match" at bounding box center [1092, 356] width 100 height 27
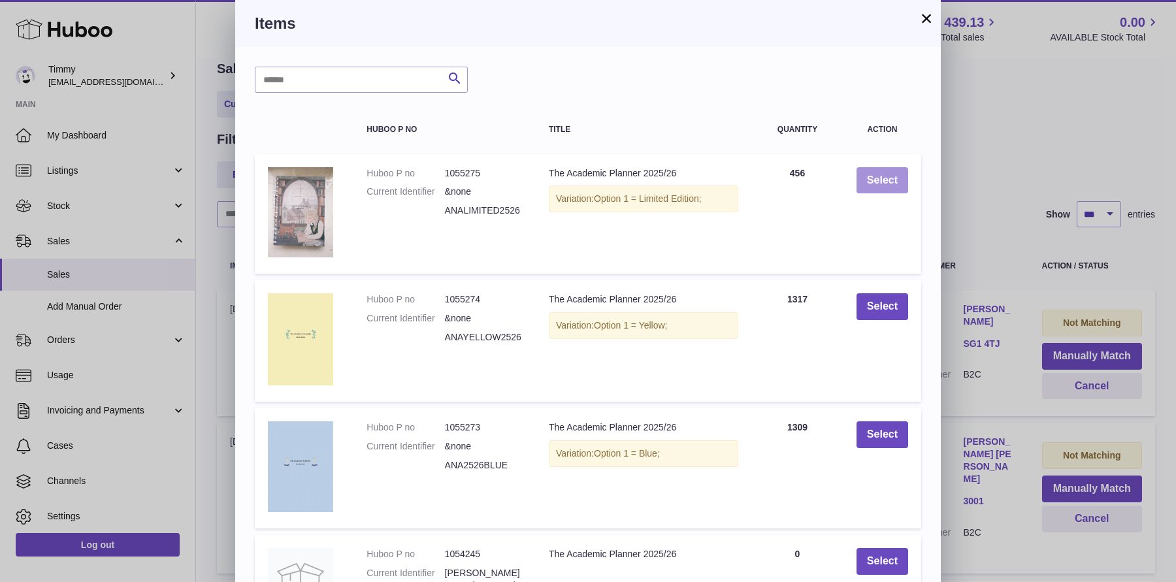
click at [879, 180] on button "Select" at bounding box center [882, 180] width 52 height 27
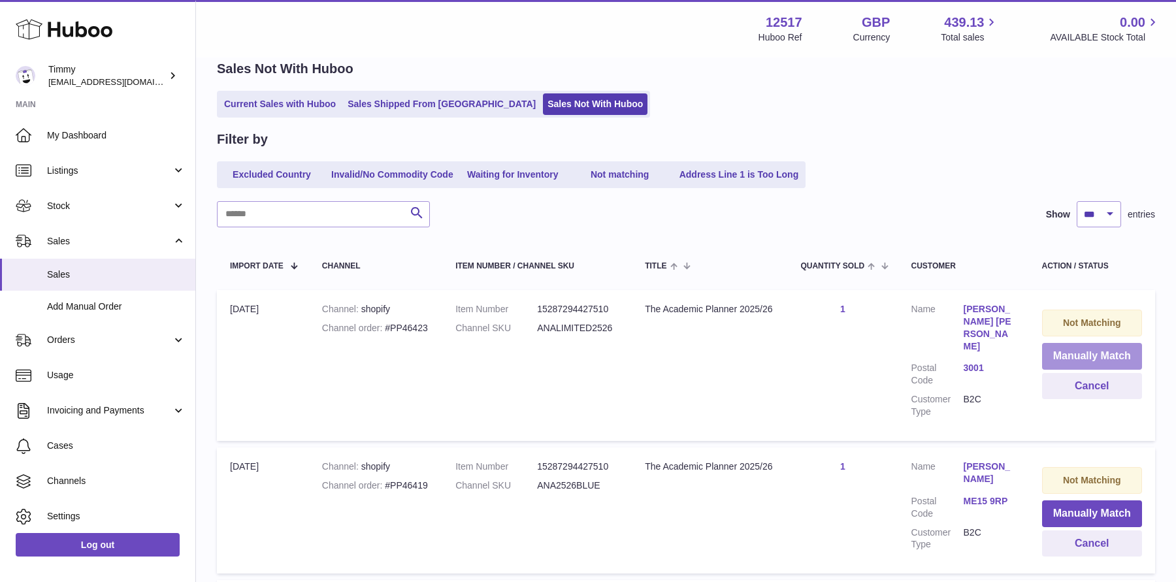
click at [1059, 355] on button "Manually Match" at bounding box center [1092, 356] width 100 height 27
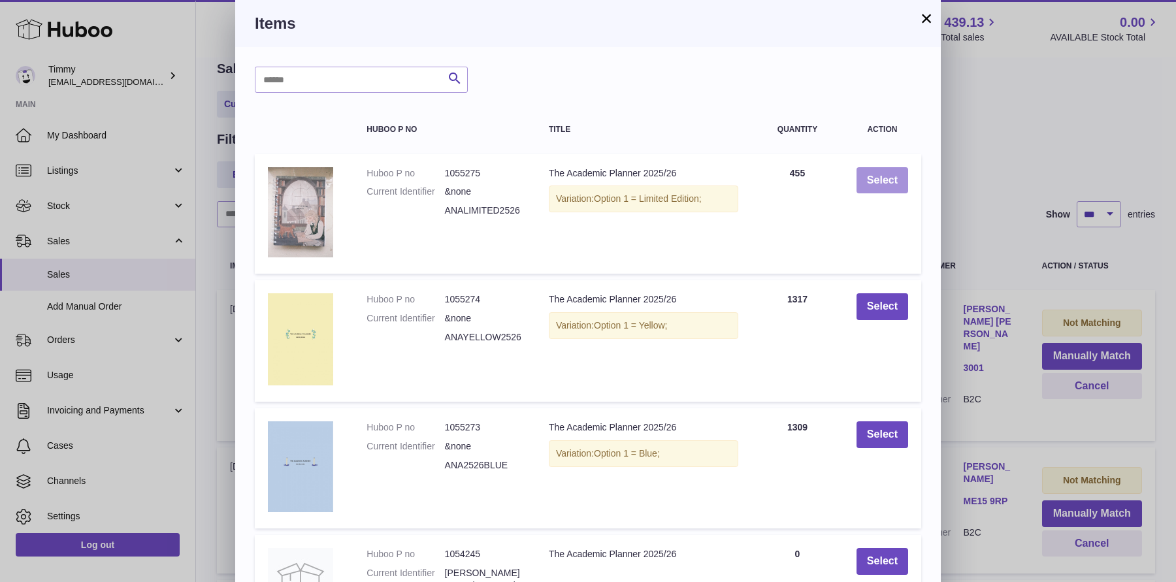
click at [867, 180] on button "Select" at bounding box center [882, 180] width 52 height 27
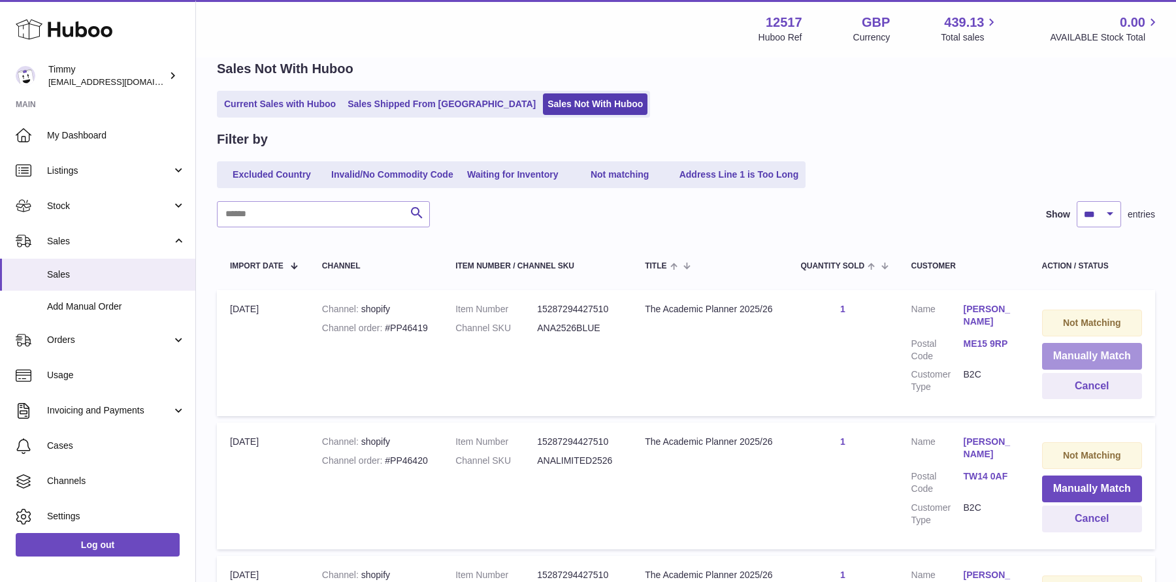
click at [1051, 359] on button "Manually Match" at bounding box center [1092, 356] width 100 height 27
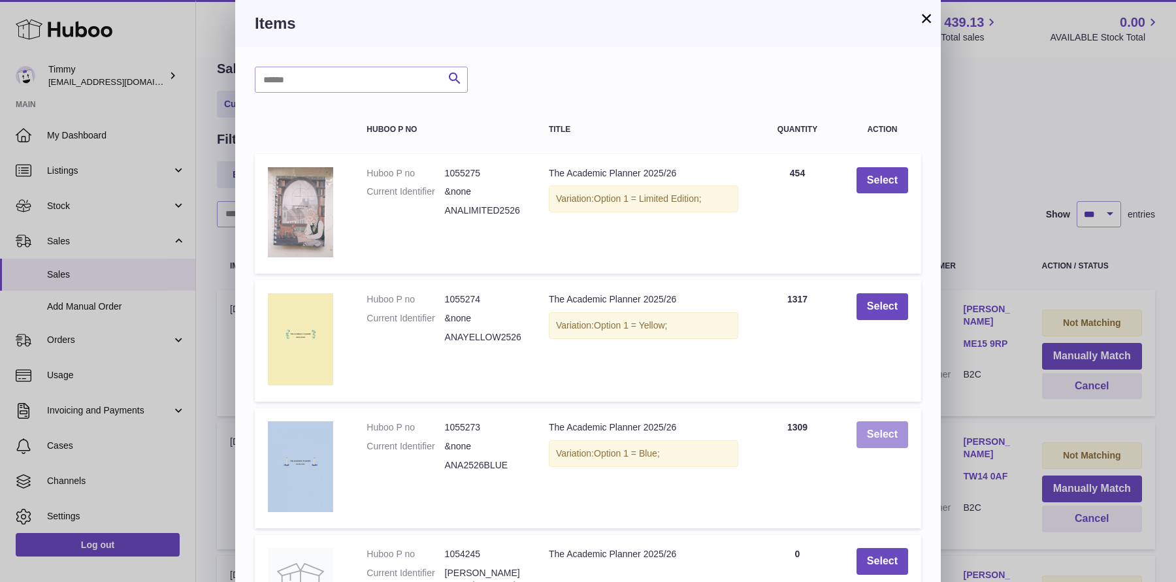
click at [894, 431] on button "Select" at bounding box center [882, 434] width 52 height 27
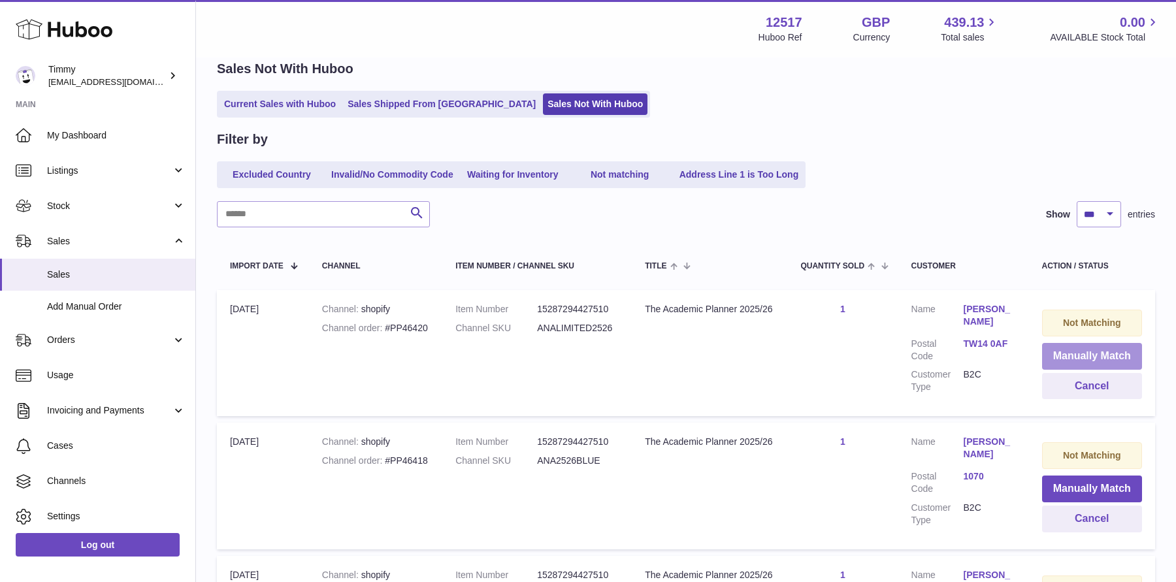
click at [1069, 346] on button "Manually Match" at bounding box center [1092, 356] width 100 height 27
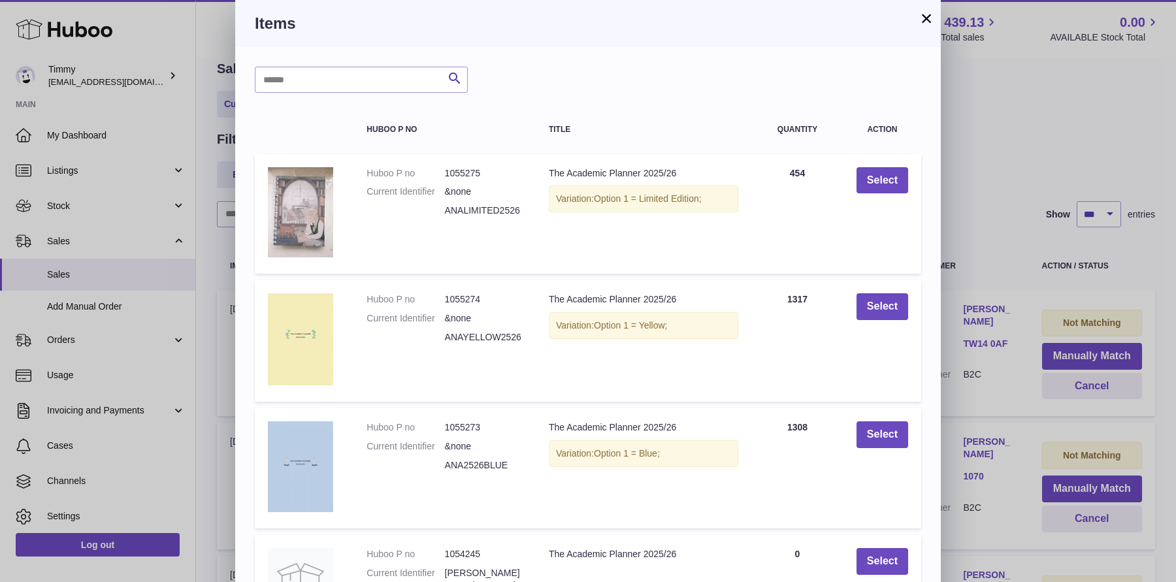
click at [1033, 356] on div "× Items Search Huboo P no Title Quantity Action Huboo P no 1055275 Current Iden…" at bounding box center [588, 423] width 1176 height 846
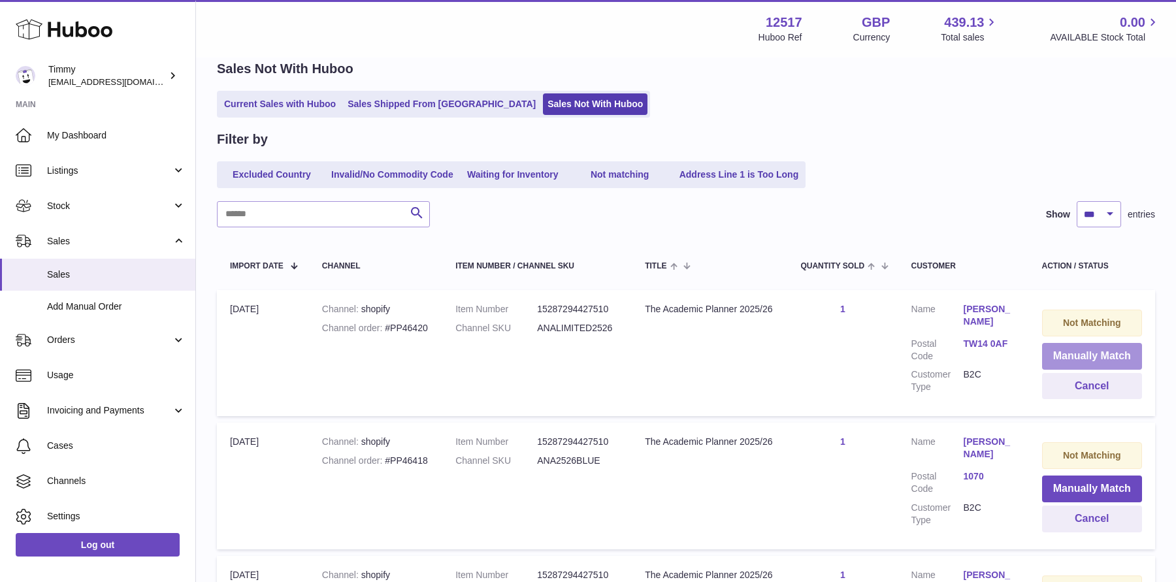
click at [1067, 361] on button "Manually Match" at bounding box center [1092, 356] width 100 height 27
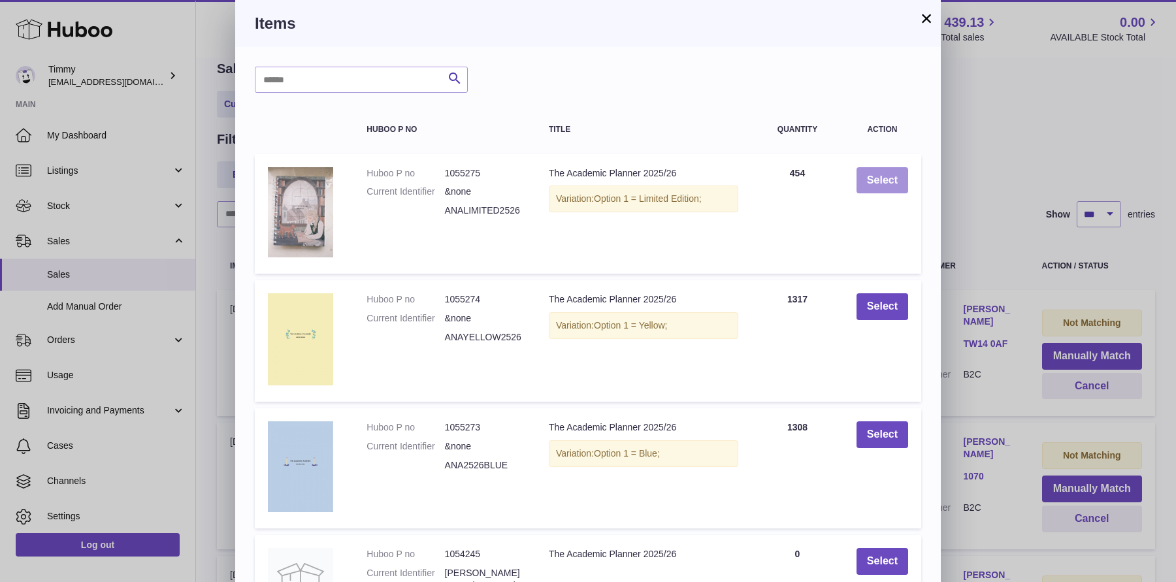
click at [873, 175] on button "Select" at bounding box center [882, 180] width 52 height 27
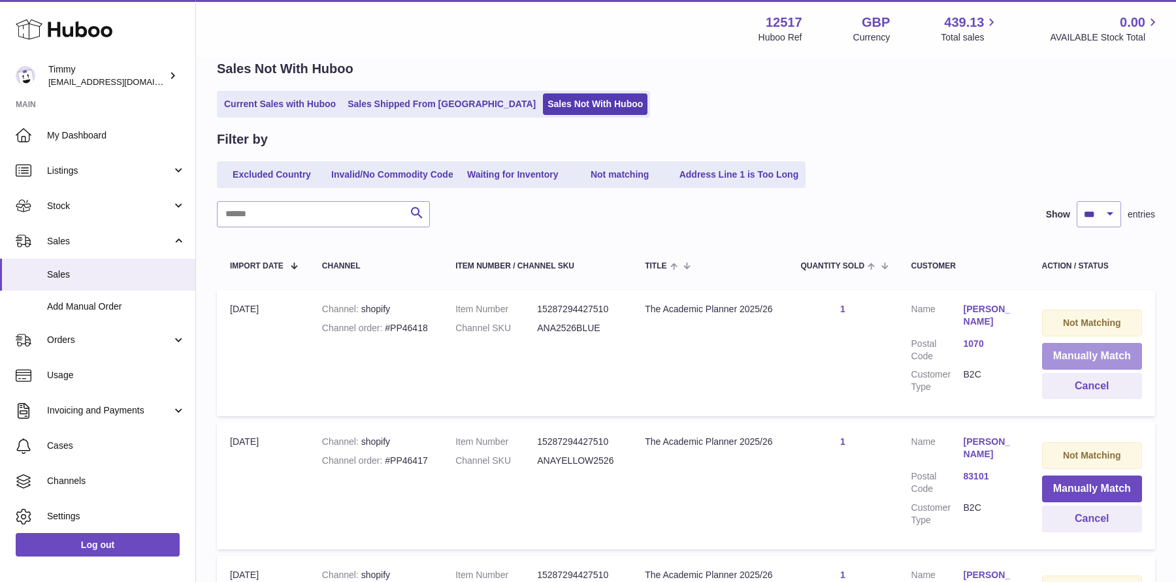
click at [1060, 351] on button "Manually Match" at bounding box center [1092, 356] width 100 height 27
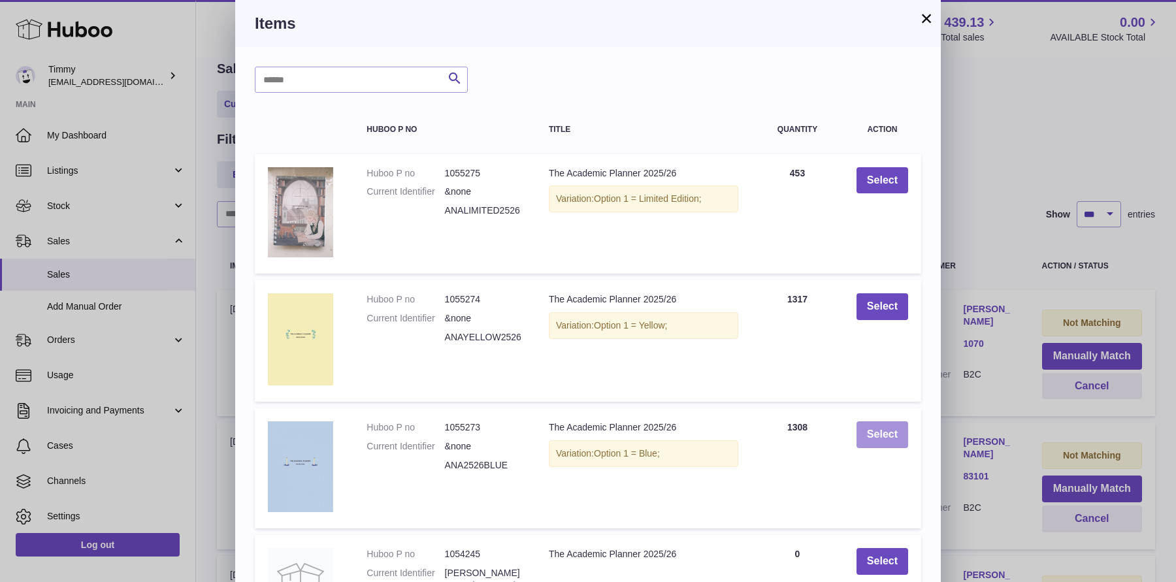
click at [877, 428] on button "Select" at bounding box center [882, 434] width 52 height 27
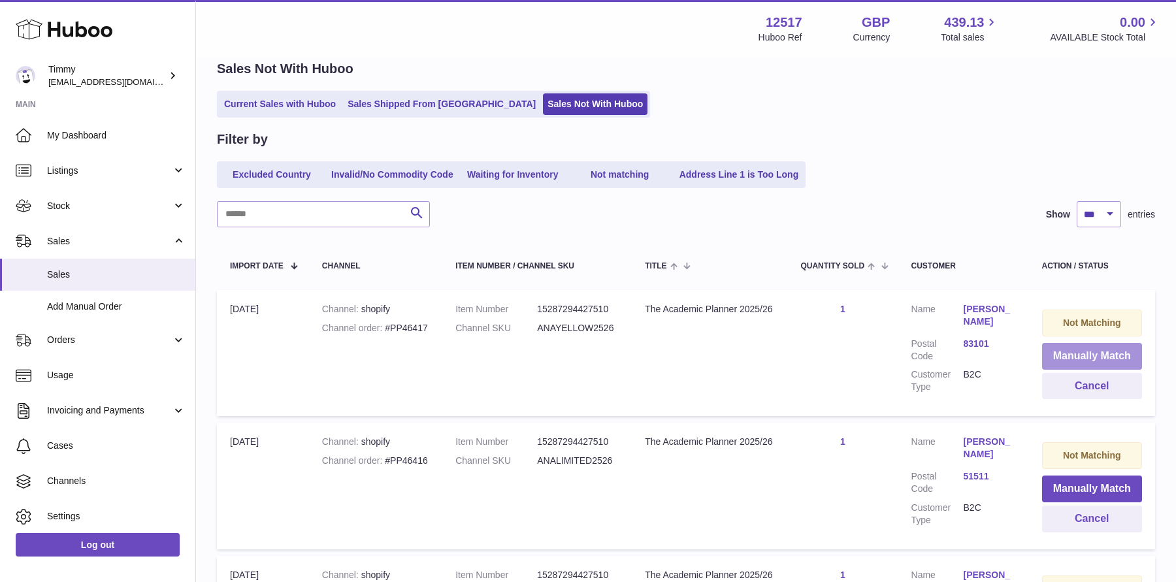
click at [1052, 351] on button "Manually Match" at bounding box center [1092, 356] width 100 height 27
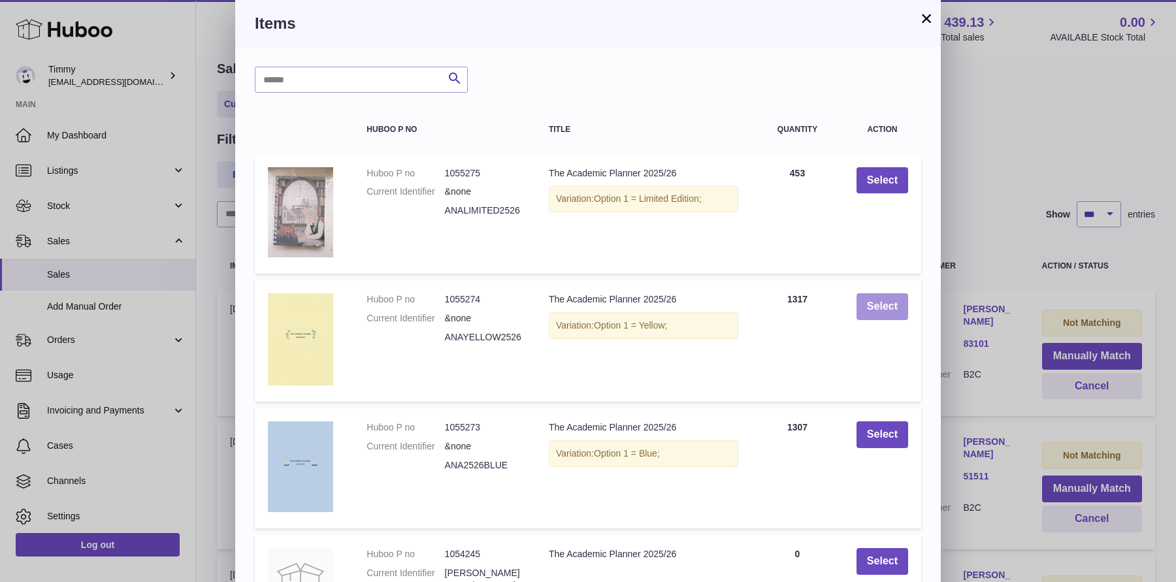
click at [892, 306] on button "Select" at bounding box center [882, 306] width 52 height 27
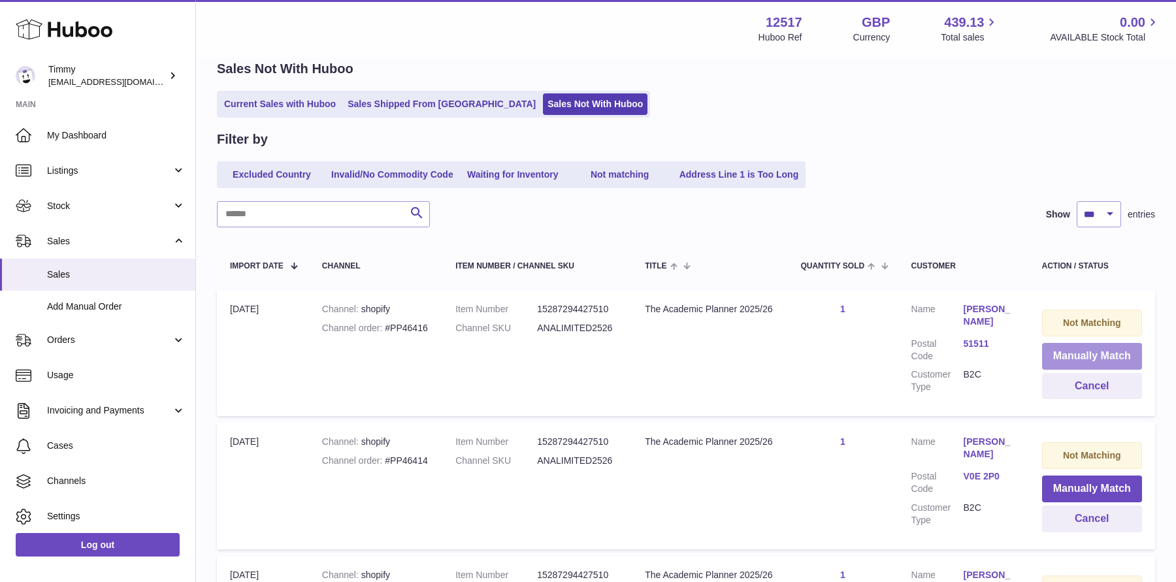
click at [1076, 362] on button "Manually Match" at bounding box center [1092, 356] width 100 height 27
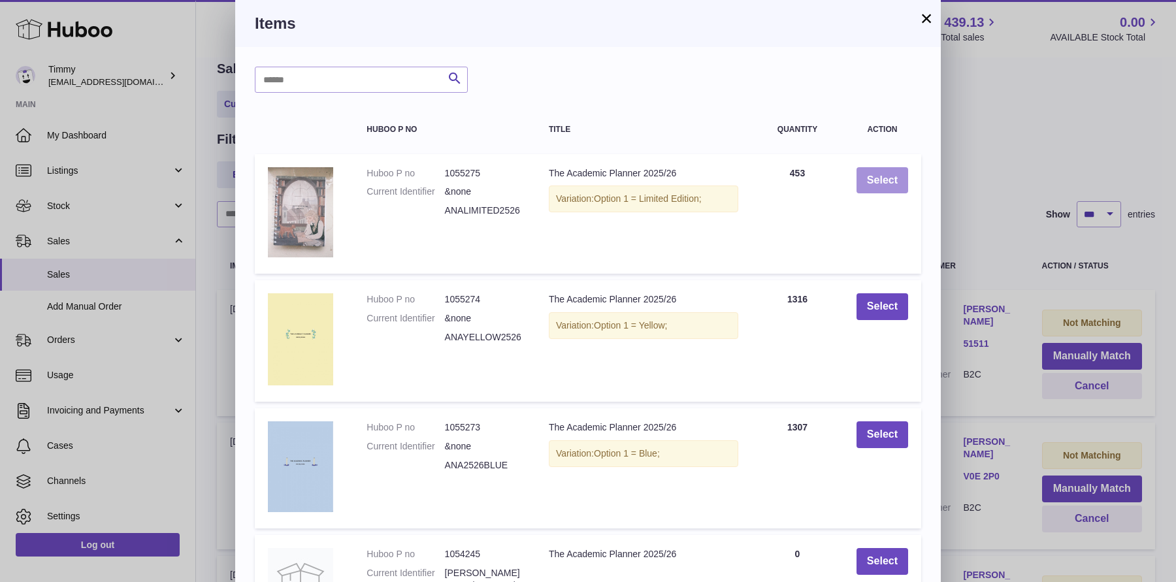
click at [882, 172] on button "Select" at bounding box center [882, 180] width 52 height 27
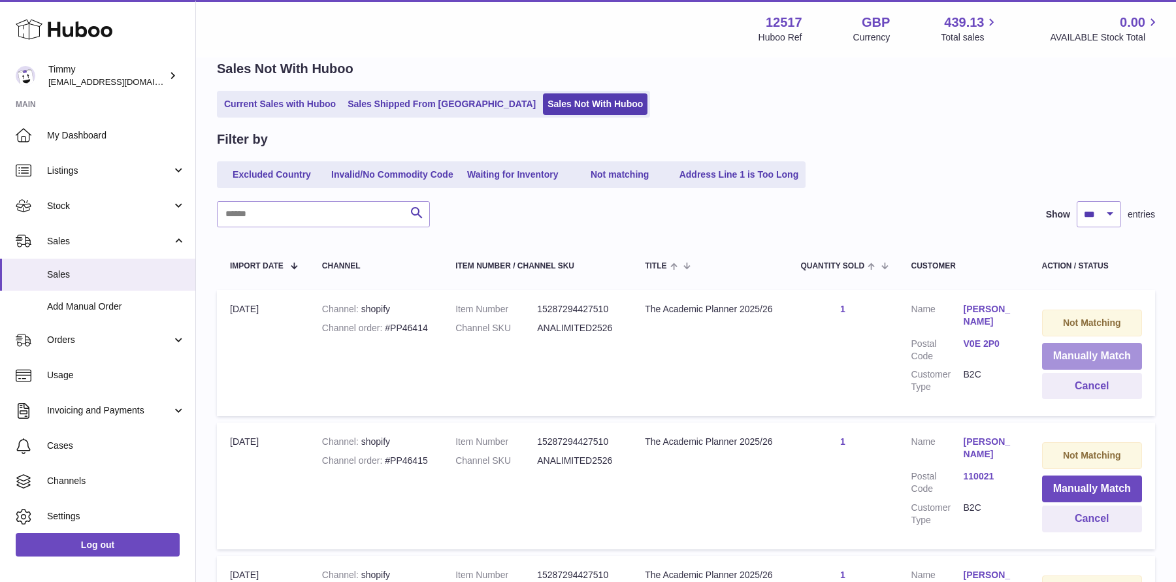
click at [1056, 357] on button "Manually Match" at bounding box center [1092, 356] width 100 height 27
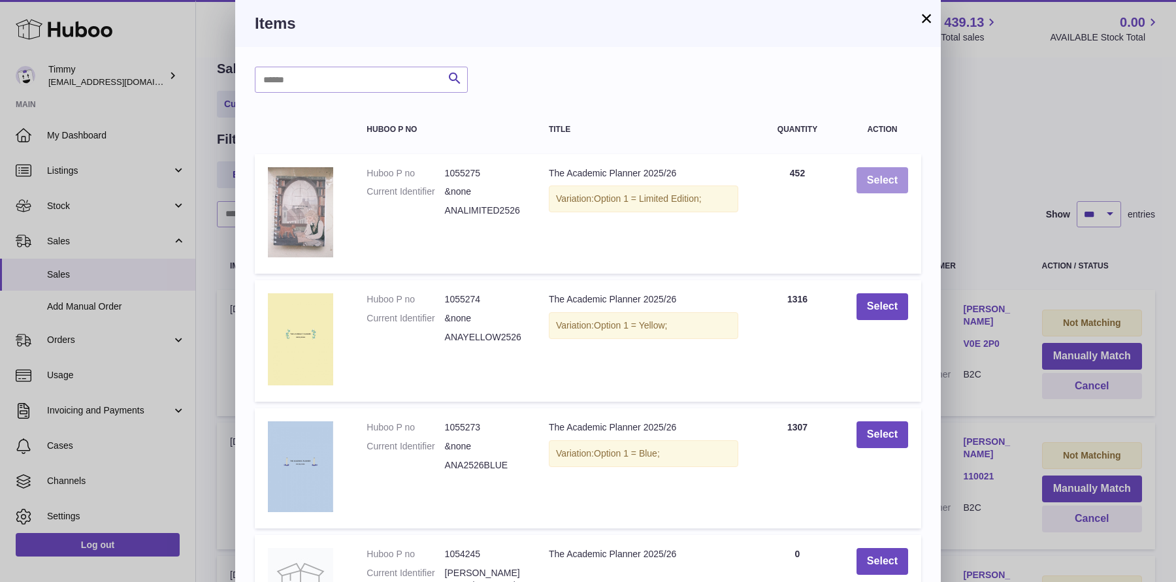
click at [886, 190] on button "Select" at bounding box center [882, 180] width 52 height 27
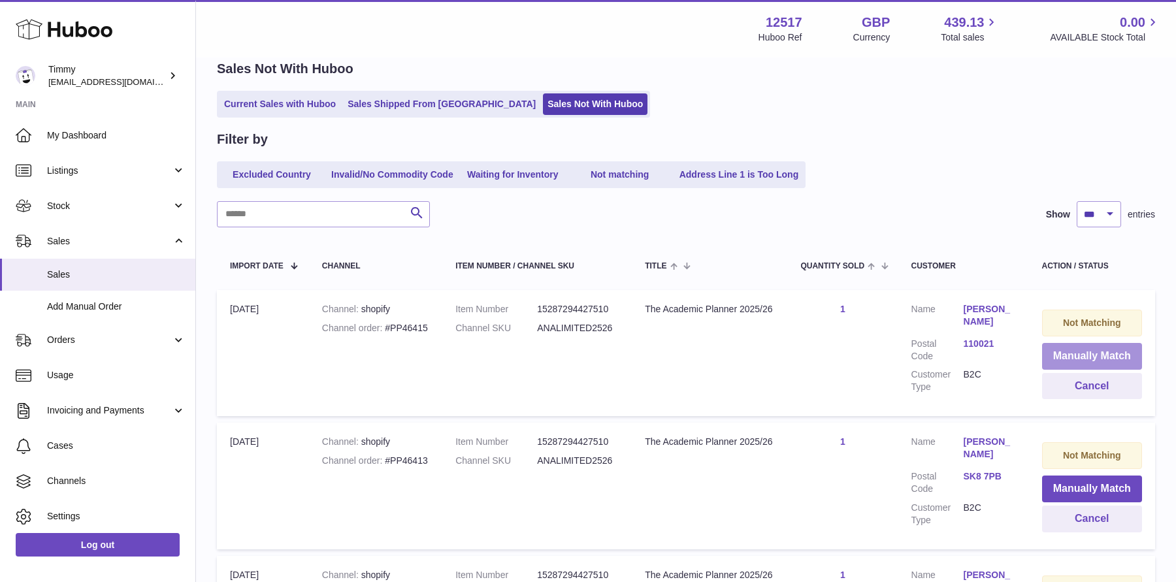
click at [1062, 357] on button "Manually Match" at bounding box center [1092, 356] width 100 height 27
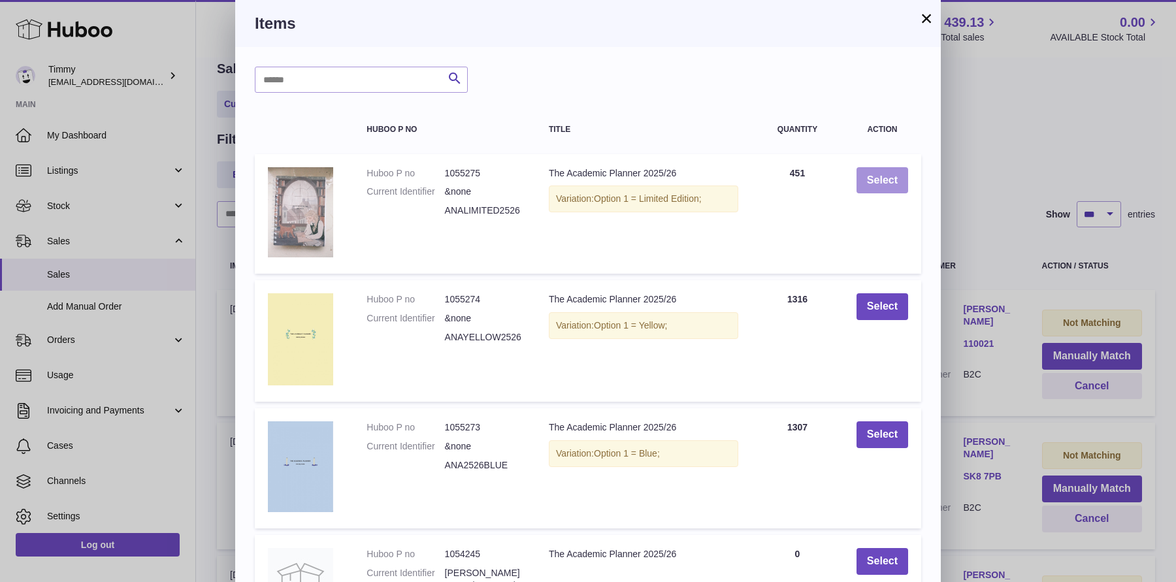
click at [879, 180] on button "Select" at bounding box center [882, 180] width 52 height 27
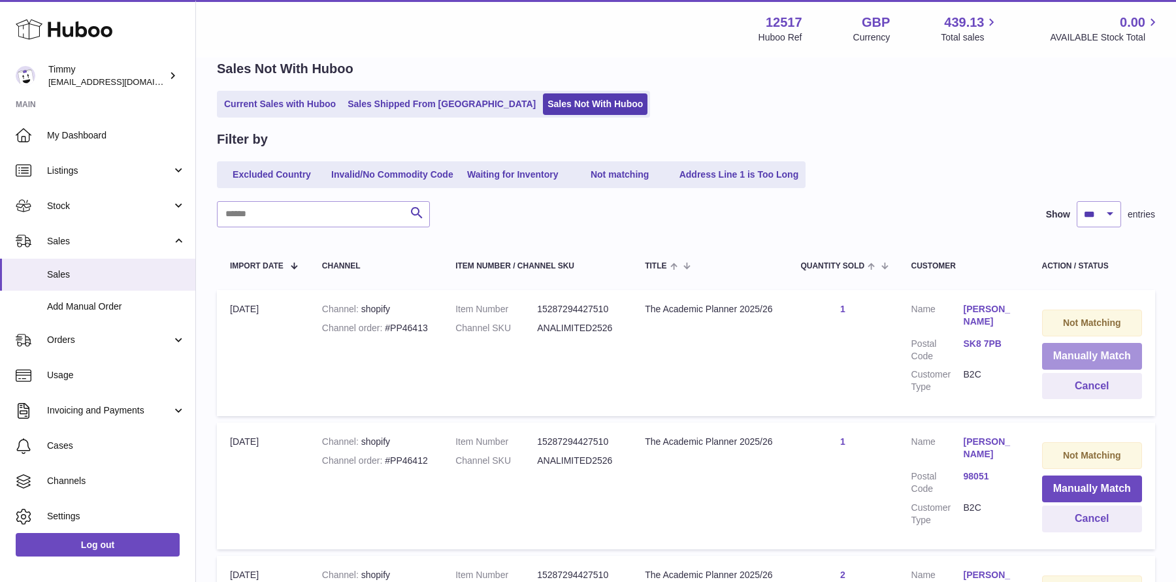
click at [1105, 365] on button "Manually Match" at bounding box center [1092, 356] width 100 height 27
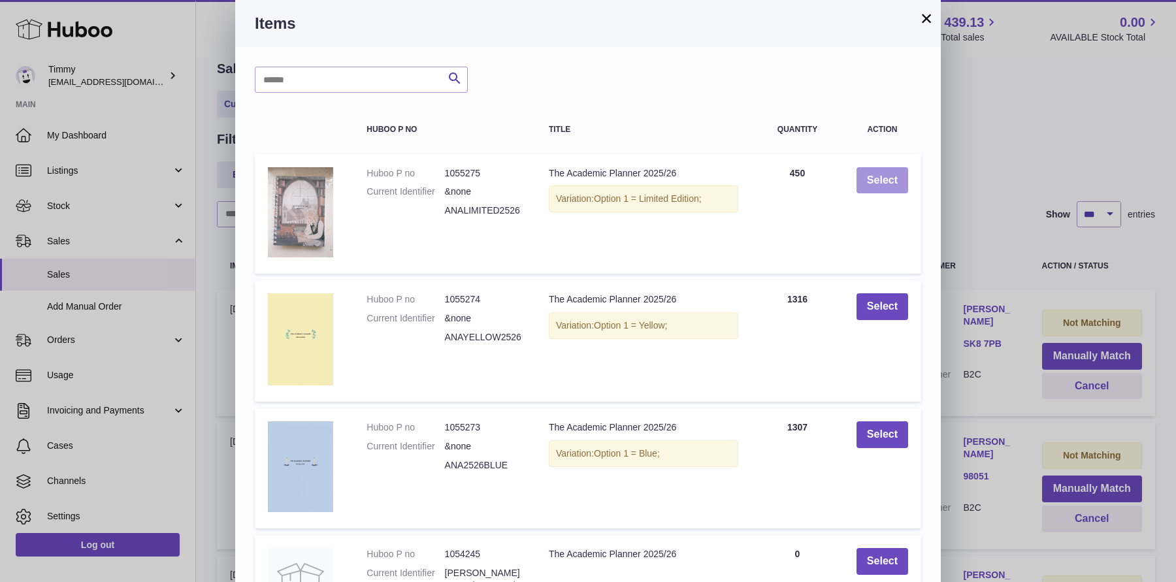
click at [892, 182] on button "Select" at bounding box center [882, 180] width 52 height 27
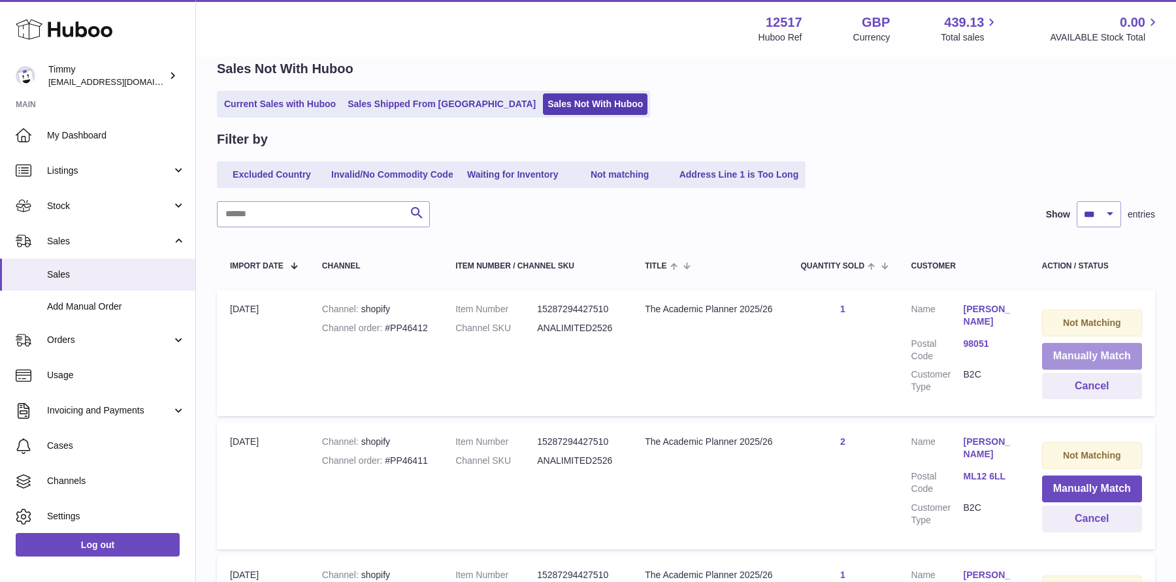
click at [1073, 365] on button "Manually Match" at bounding box center [1092, 356] width 100 height 27
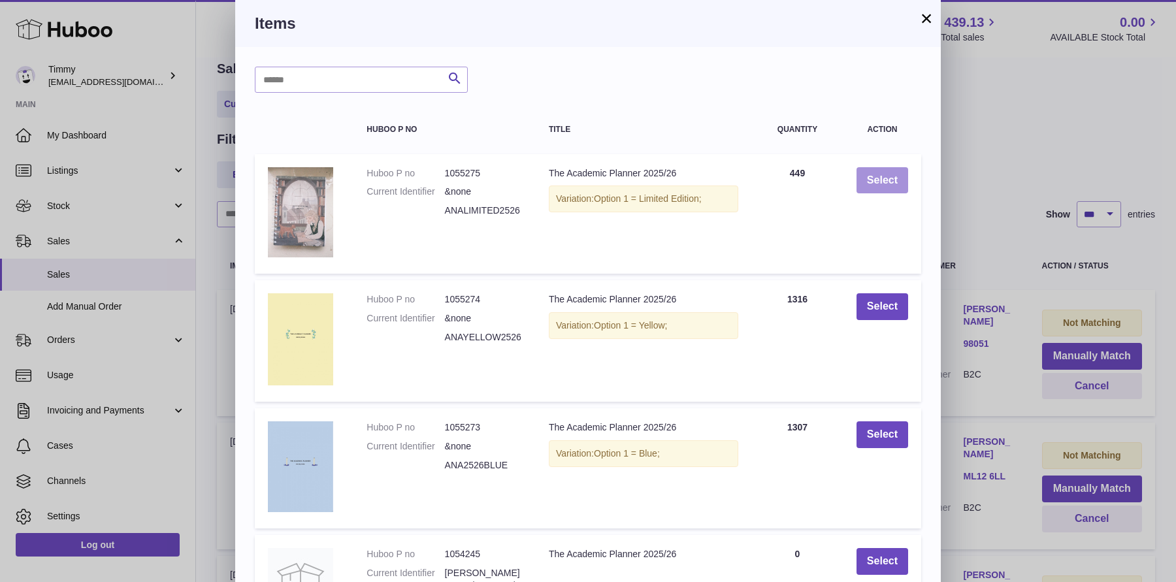
click at [888, 183] on button "Select" at bounding box center [882, 180] width 52 height 27
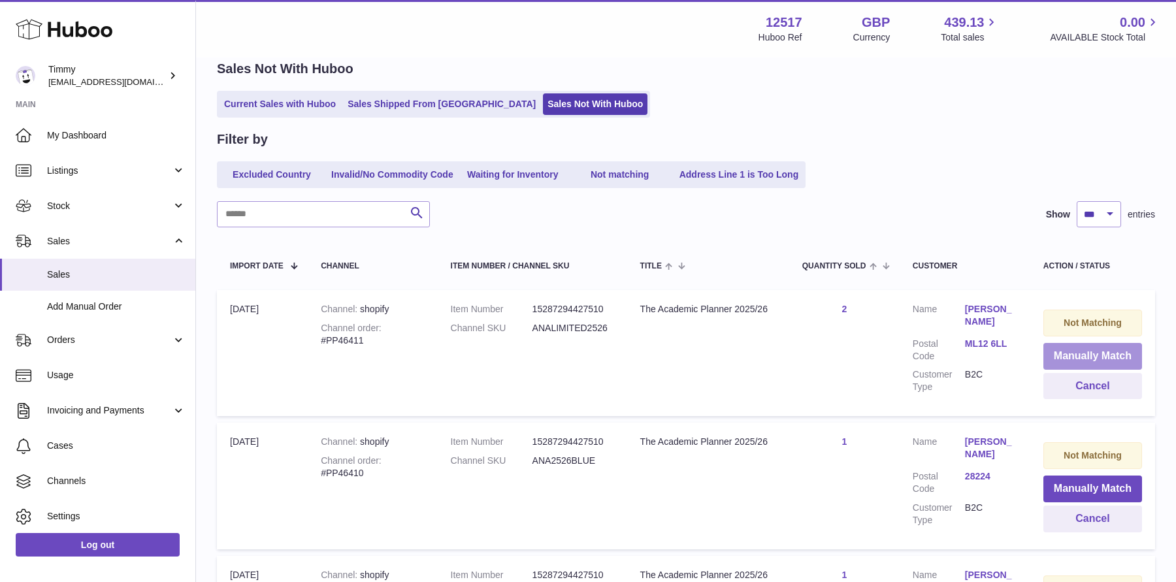
click at [1118, 357] on button "Manually Match" at bounding box center [1092, 356] width 99 height 27
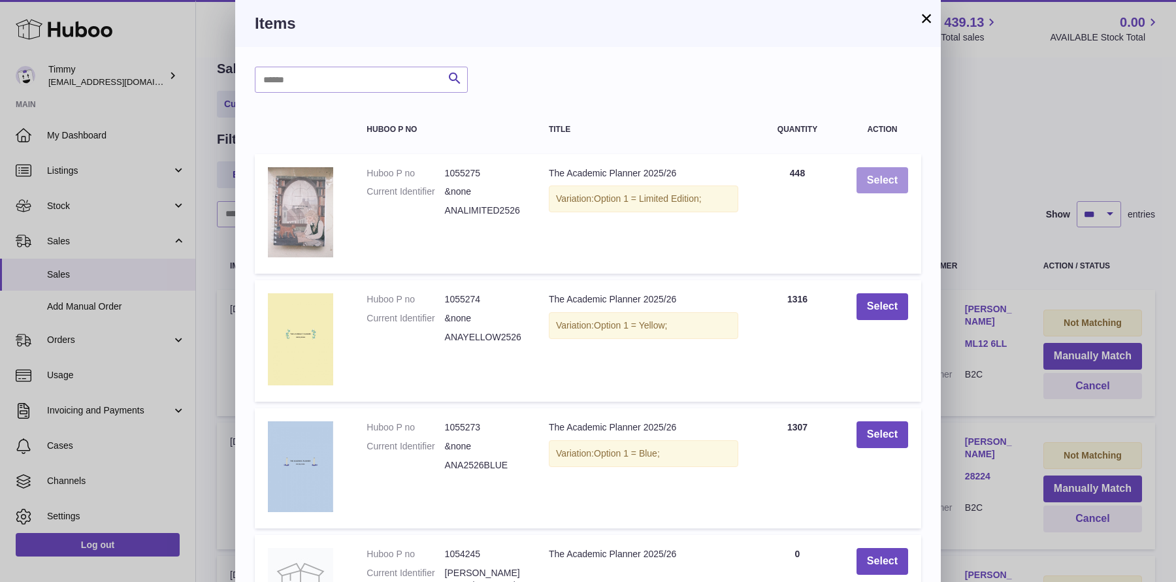
click at [871, 180] on button "Select" at bounding box center [882, 180] width 52 height 27
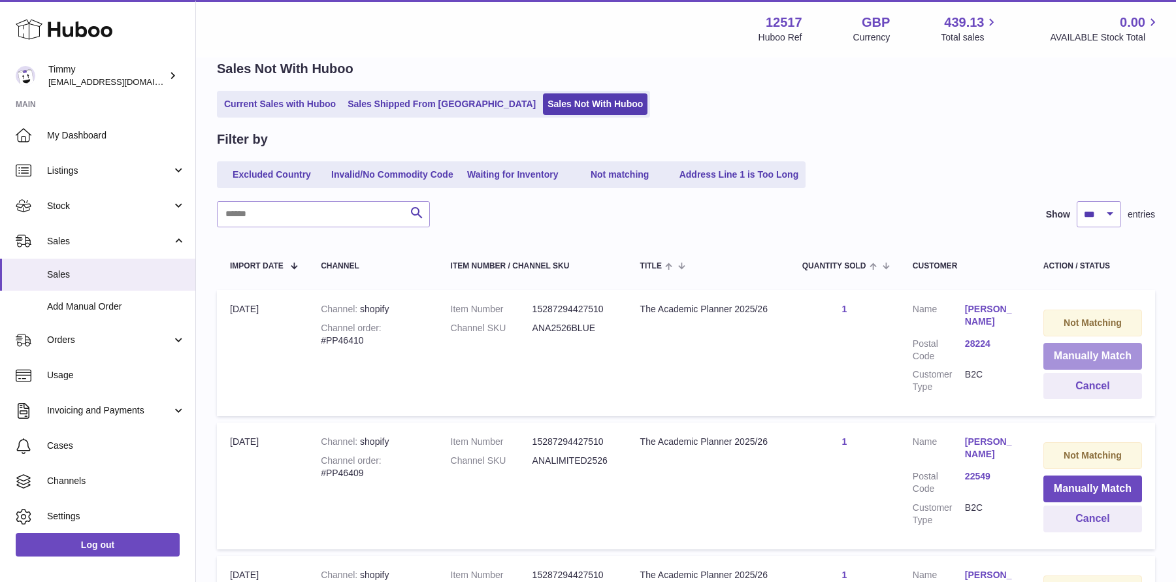
click at [1086, 359] on button "Manually Match" at bounding box center [1092, 356] width 99 height 27
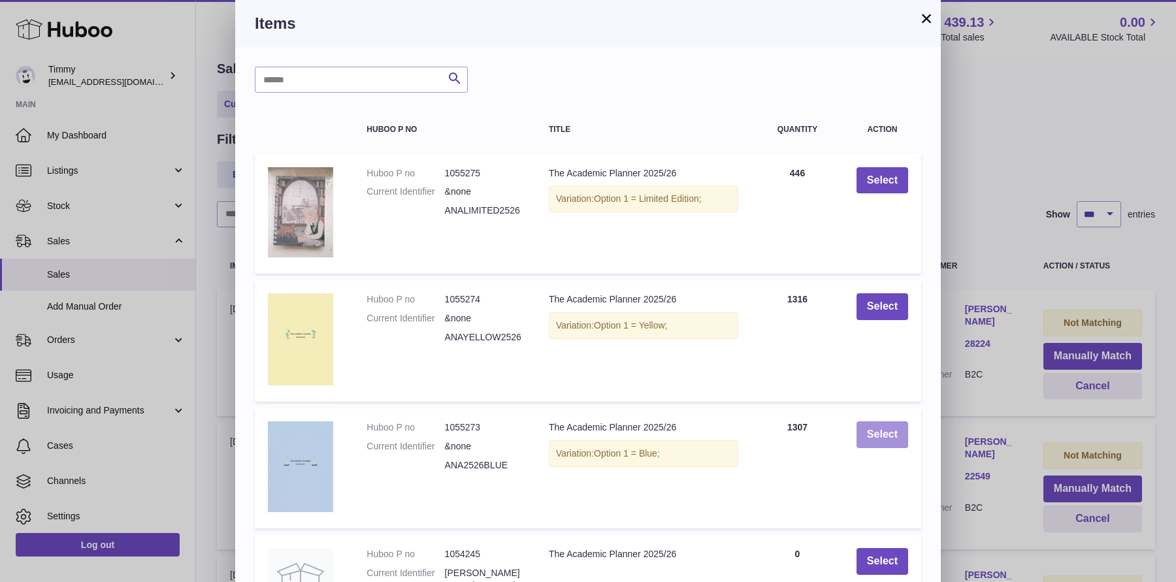
click at [886, 441] on button "Select" at bounding box center [882, 434] width 52 height 27
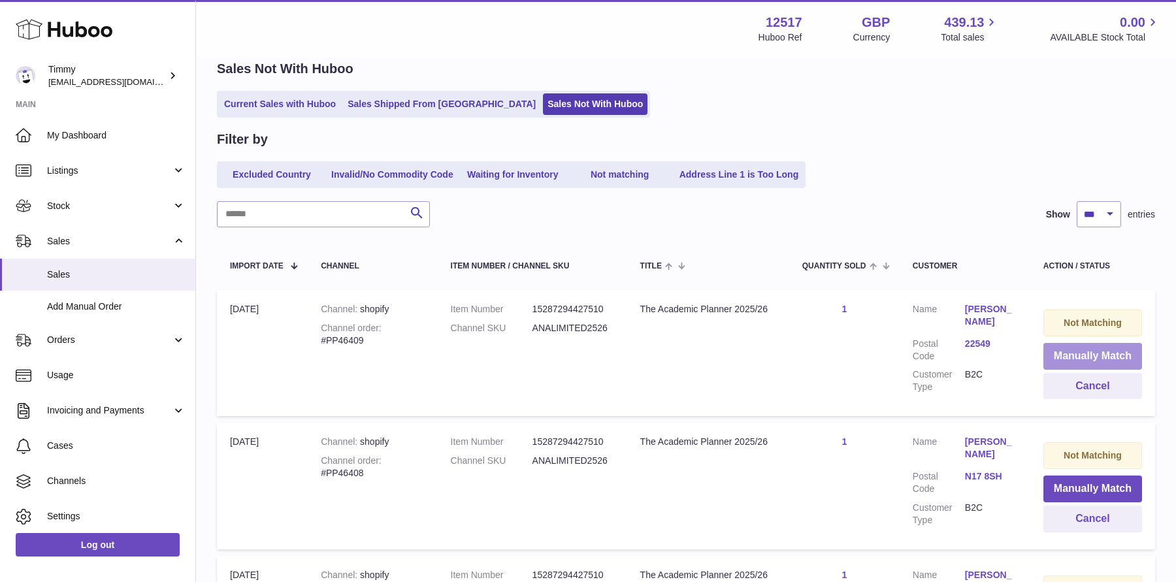
click at [1089, 355] on button "Manually Match" at bounding box center [1092, 356] width 99 height 27
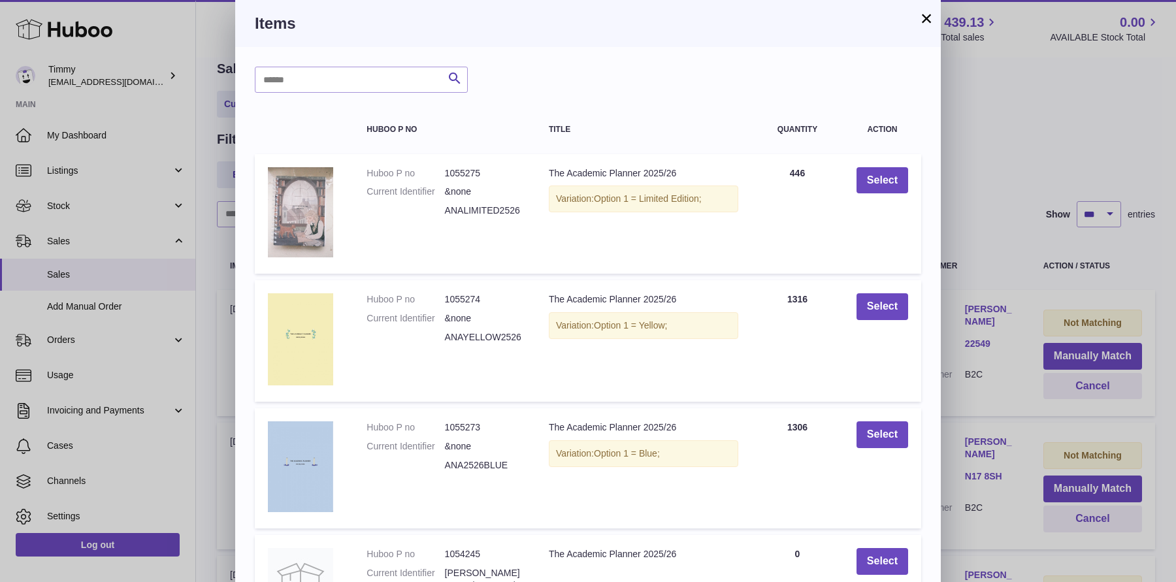
click at [1039, 322] on div "× Items Search Huboo P no Title Quantity Action Huboo P no 1055275 Current Iden…" at bounding box center [588, 423] width 1176 height 846
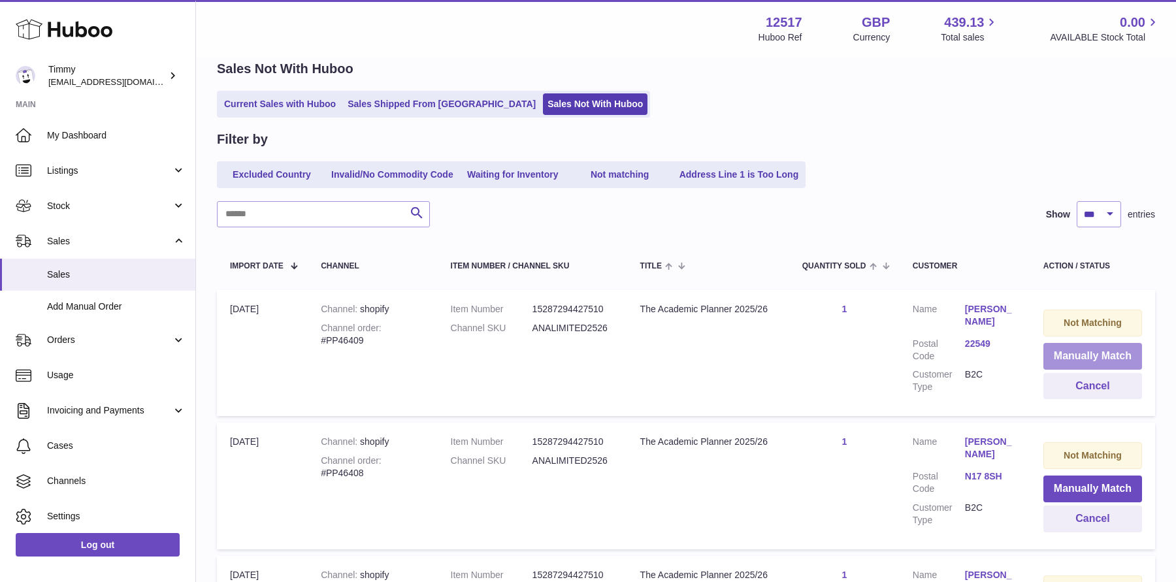
click at [1074, 355] on button "Manually Match" at bounding box center [1092, 356] width 99 height 27
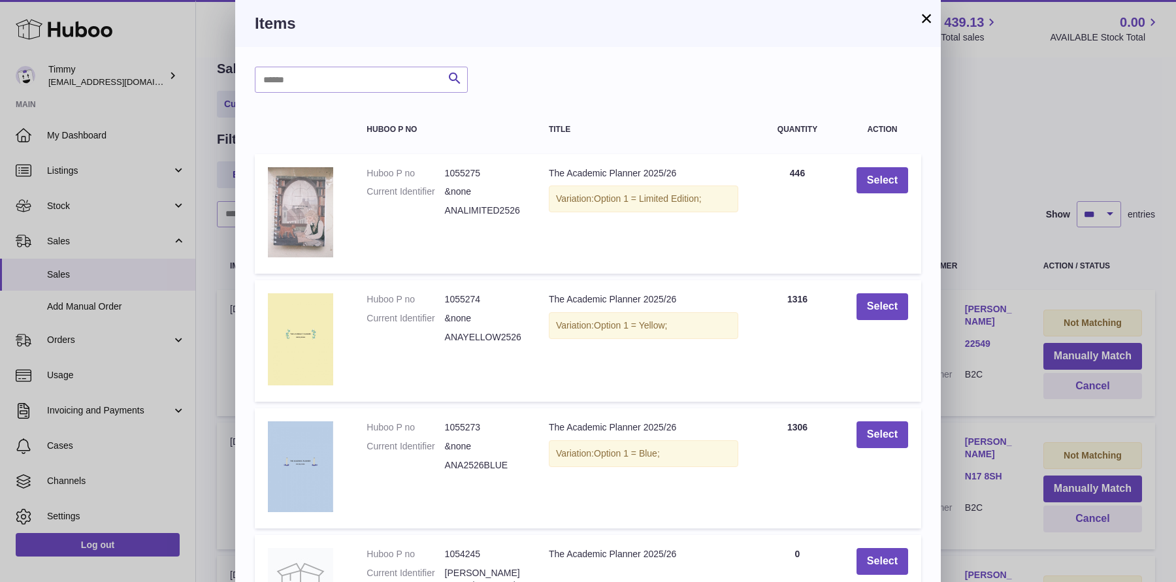
click at [1008, 329] on div "× Items Search Huboo P no Title Quantity Action Huboo P no 1055275 Current Iden…" at bounding box center [588, 423] width 1176 height 846
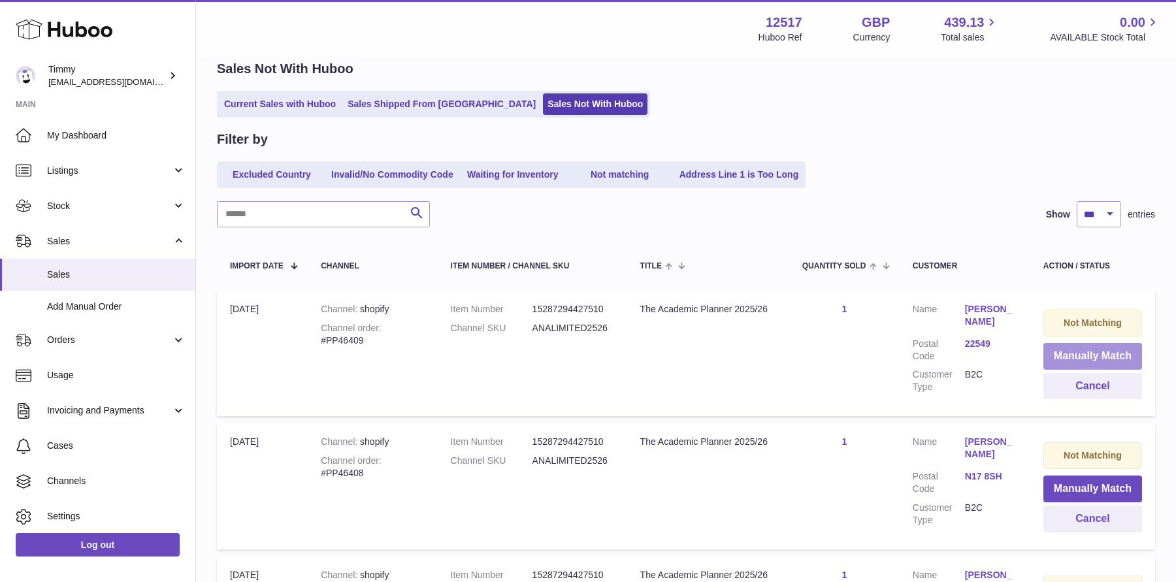
click at [1084, 359] on button "Manually Match" at bounding box center [1092, 356] width 99 height 27
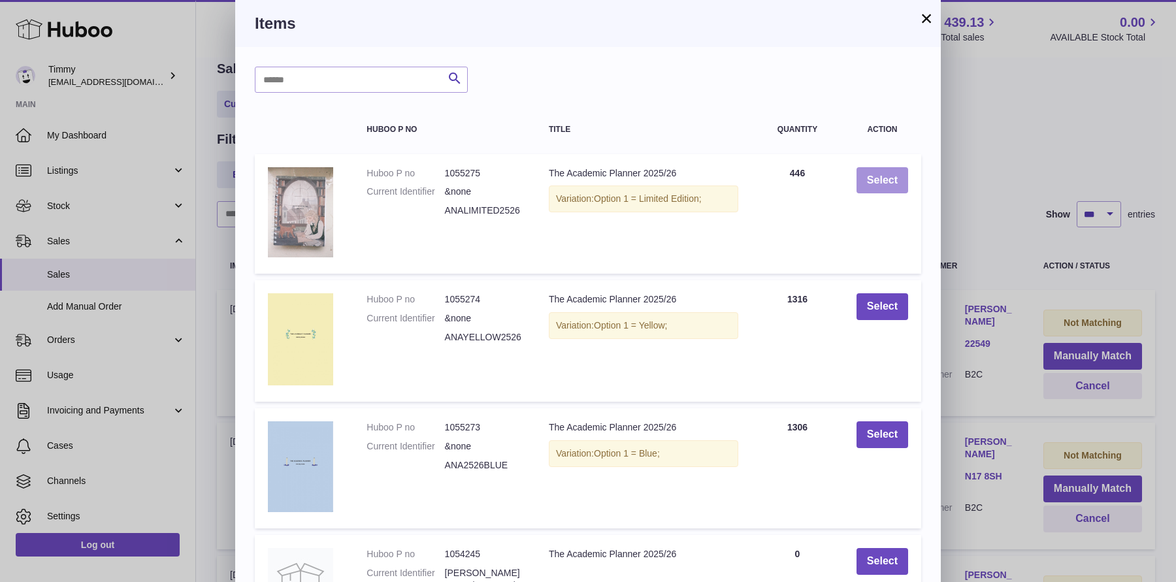
click at [886, 179] on button "Select" at bounding box center [882, 180] width 52 height 27
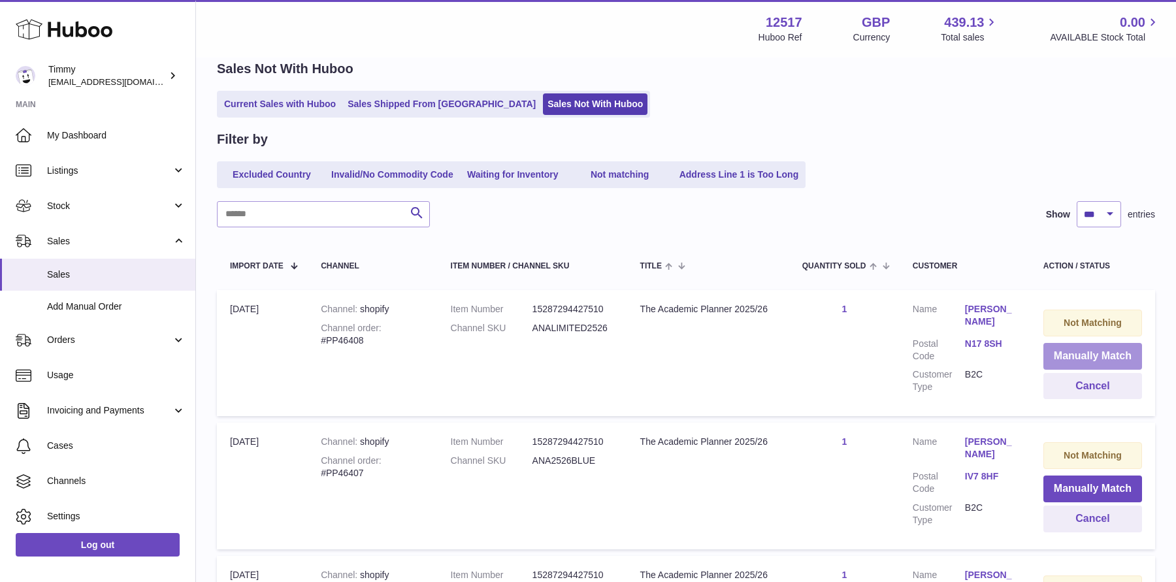
click at [1087, 349] on button "Manually Match" at bounding box center [1092, 356] width 99 height 27
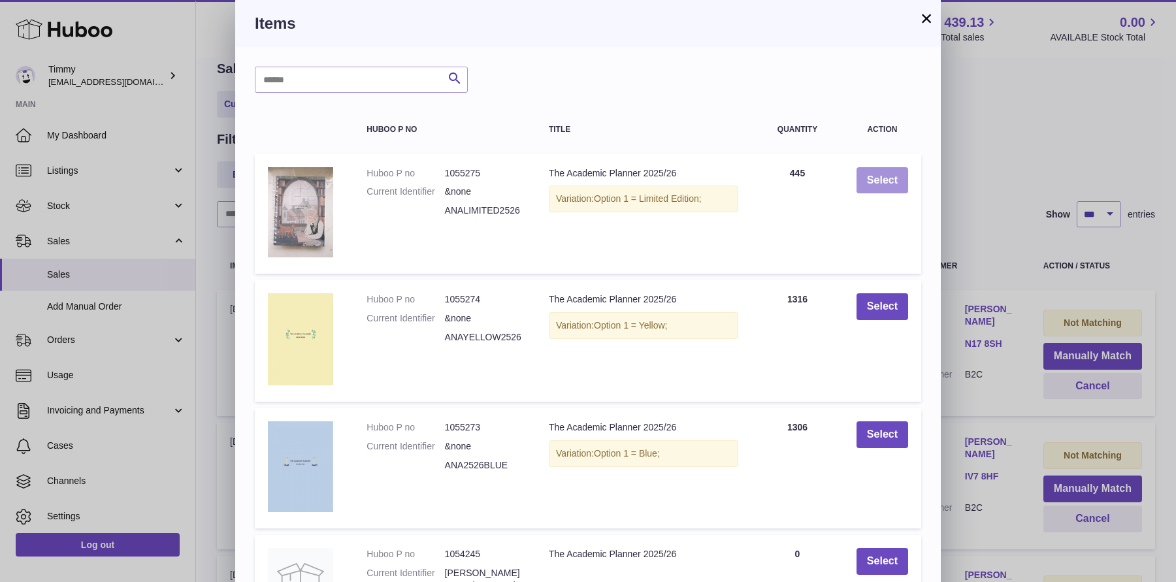
click at [899, 172] on button "Select" at bounding box center [882, 180] width 52 height 27
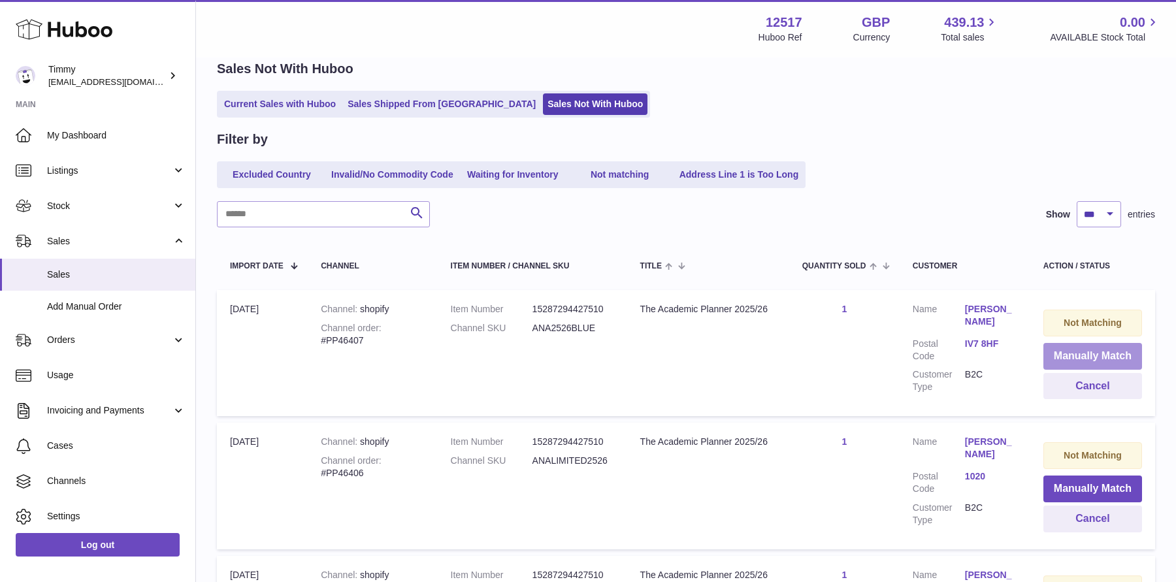
click at [1061, 351] on button "Manually Match" at bounding box center [1092, 356] width 99 height 27
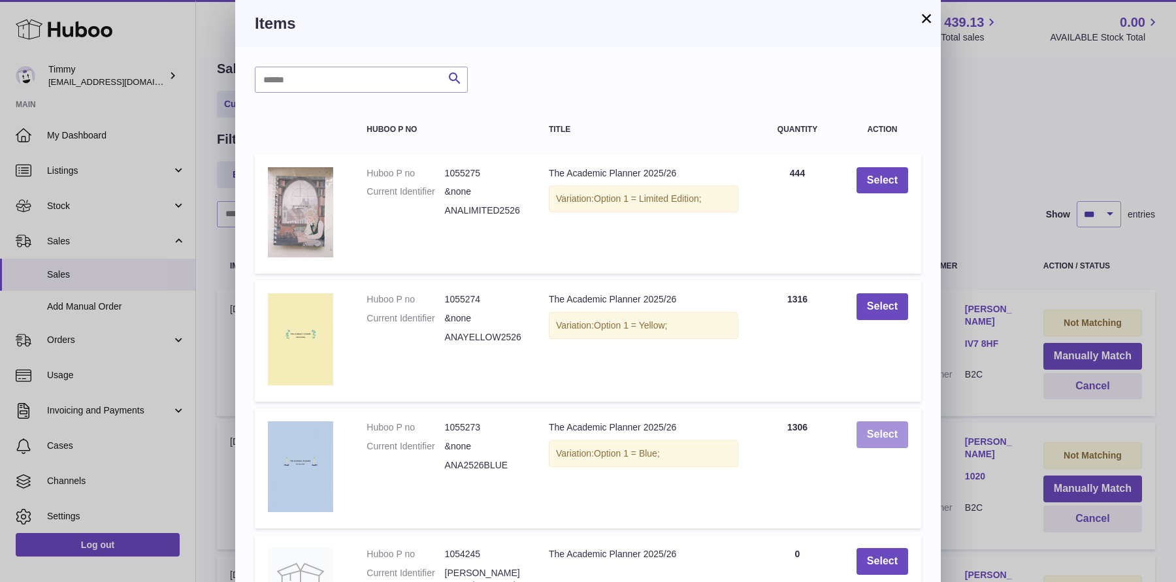
click at [895, 431] on button "Select" at bounding box center [882, 434] width 52 height 27
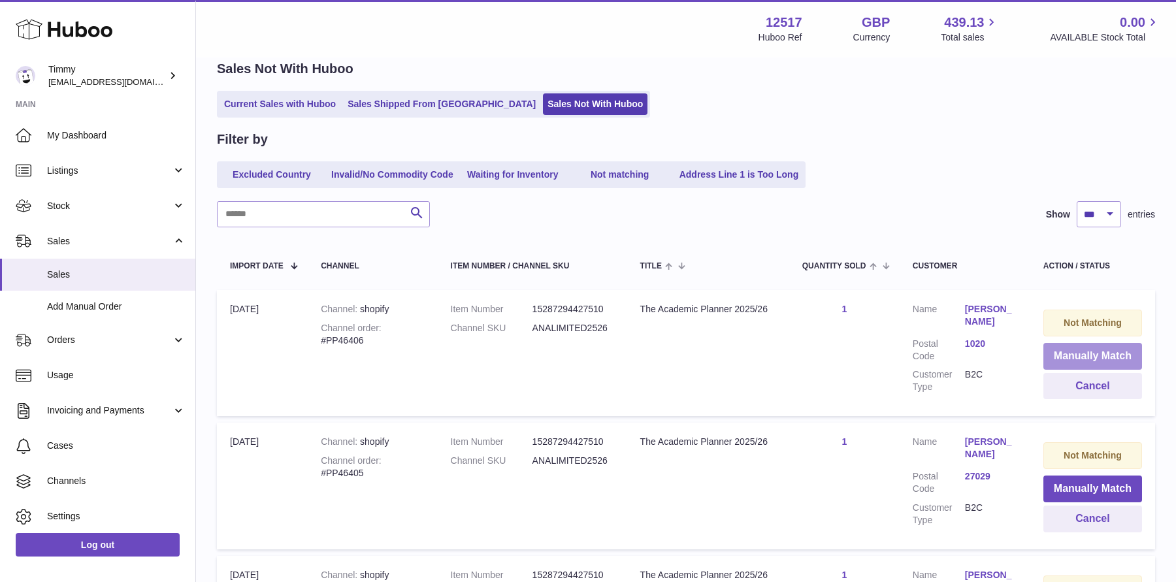
click at [1105, 353] on button "Manually Match" at bounding box center [1092, 356] width 99 height 27
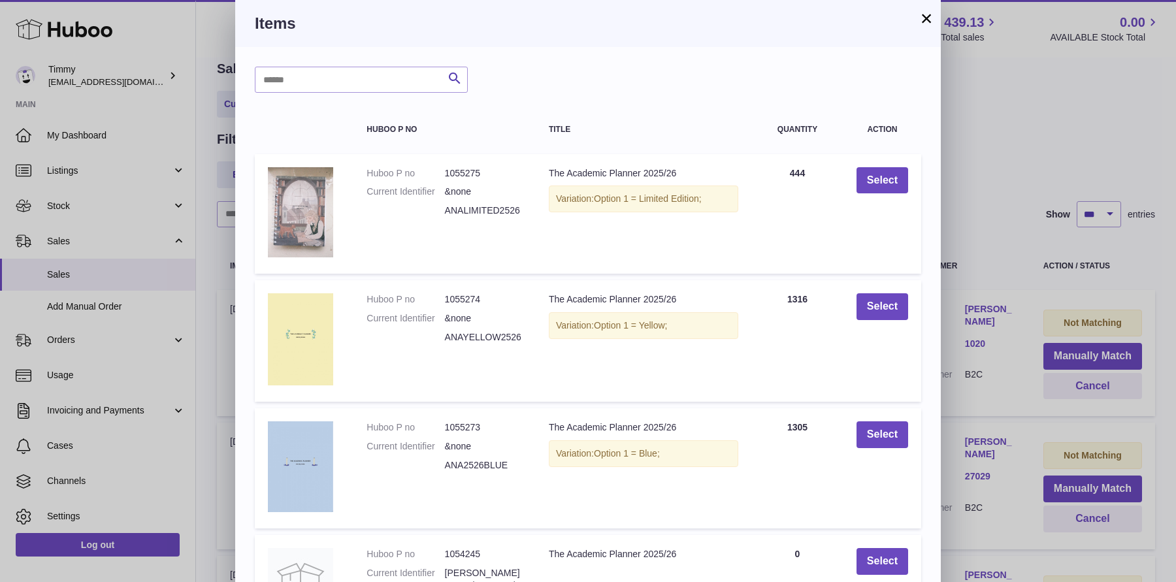
click at [997, 169] on div "× Items Search Huboo P no Title Quantity Action Huboo P no 1055275 Current Iden…" at bounding box center [588, 423] width 1176 height 846
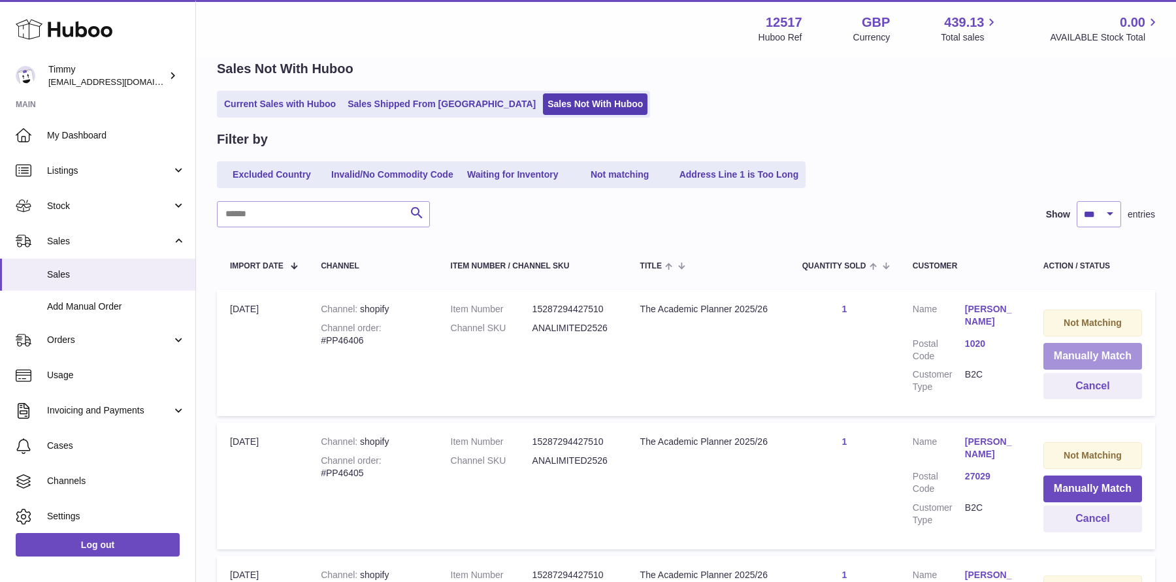
click at [1082, 346] on button "Manually Match" at bounding box center [1092, 356] width 99 height 27
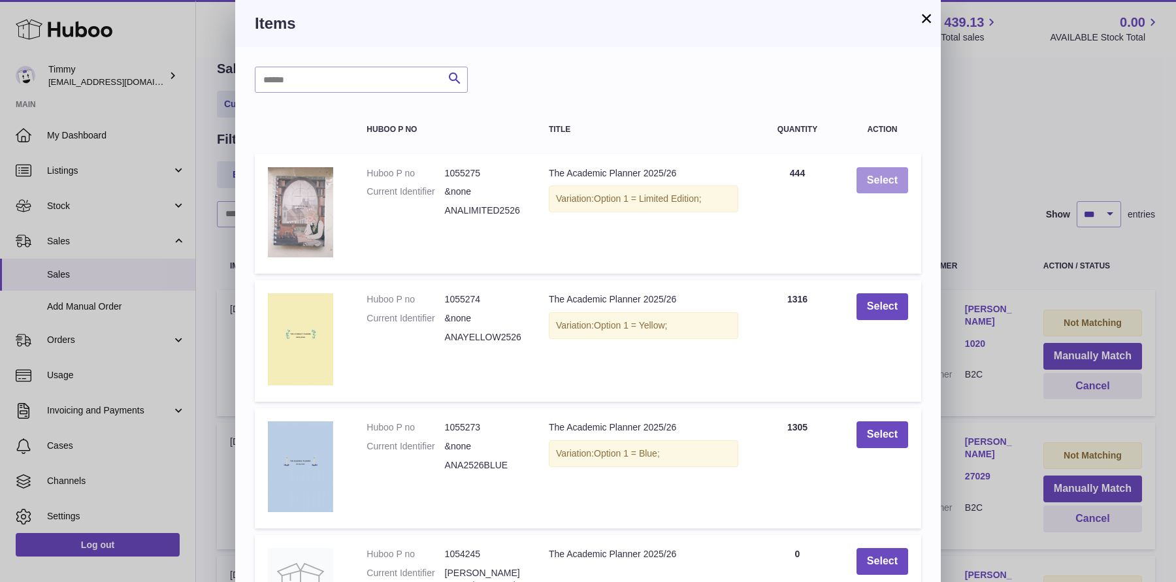
click at [859, 169] on button "Select" at bounding box center [882, 180] width 52 height 27
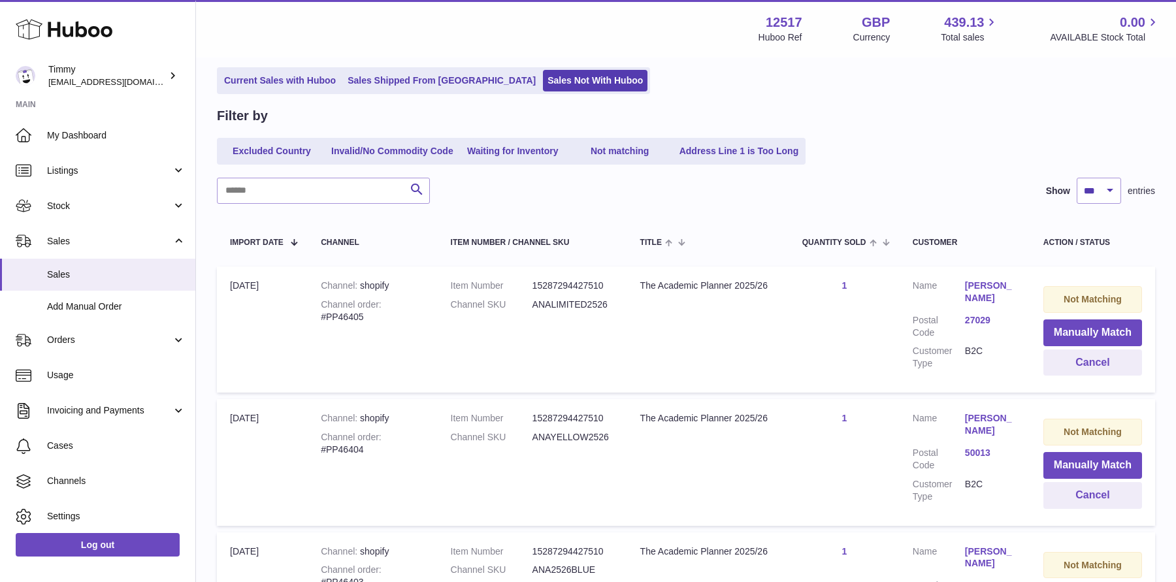
scroll to position [86, 0]
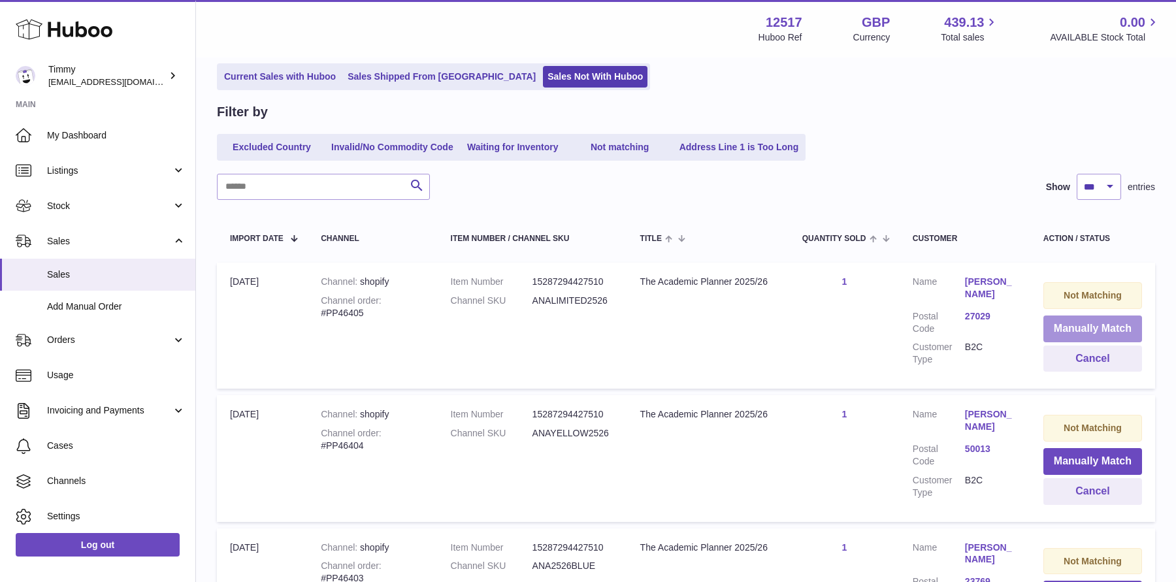
click at [1092, 331] on button "Manually Match" at bounding box center [1092, 328] width 99 height 27
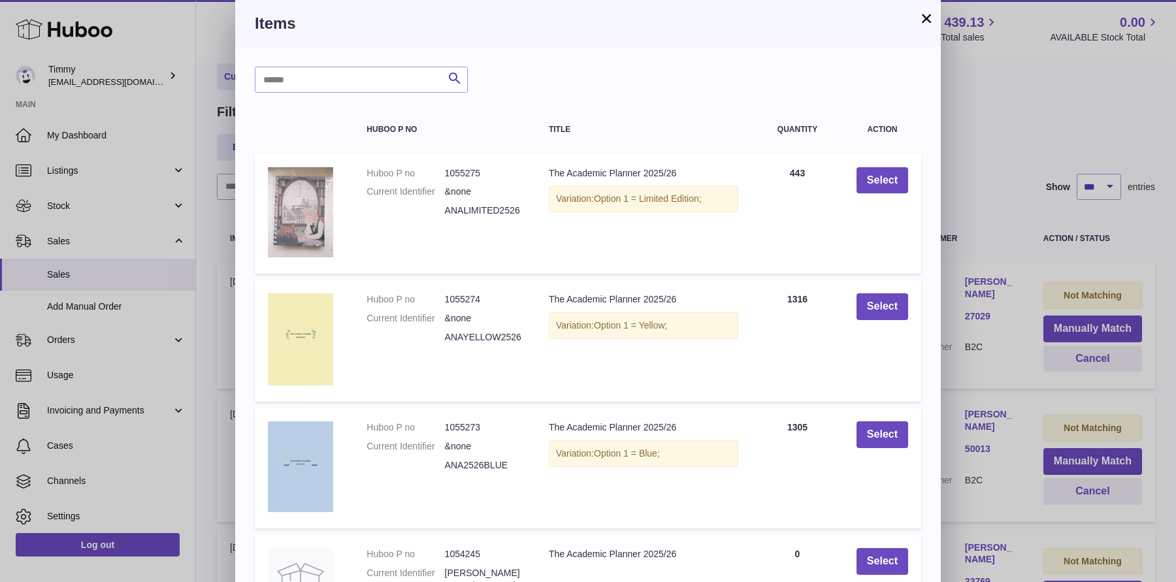
click at [978, 211] on div "× Items Search Huboo P no Title Quantity Action Huboo P no 1055275 Current Iden…" at bounding box center [588, 423] width 1176 height 846
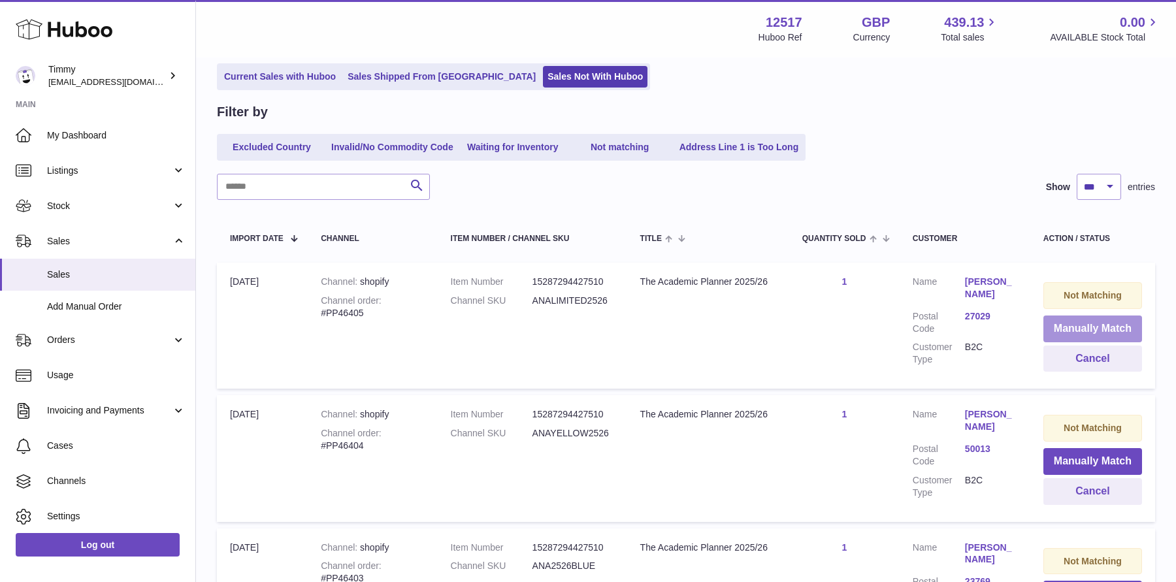
click at [1056, 316] on button "Manually Match" at bounding box center [1092, 328] width 99 height 27
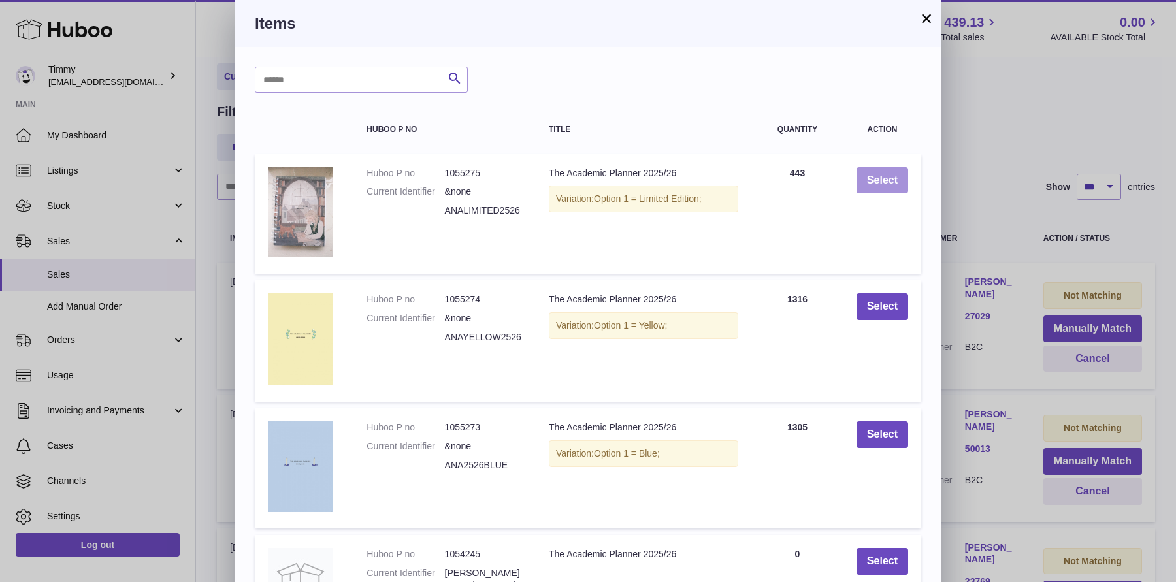
click at [876, 184] on button "Select" at bounding box center [882, 180] width 52 height 27
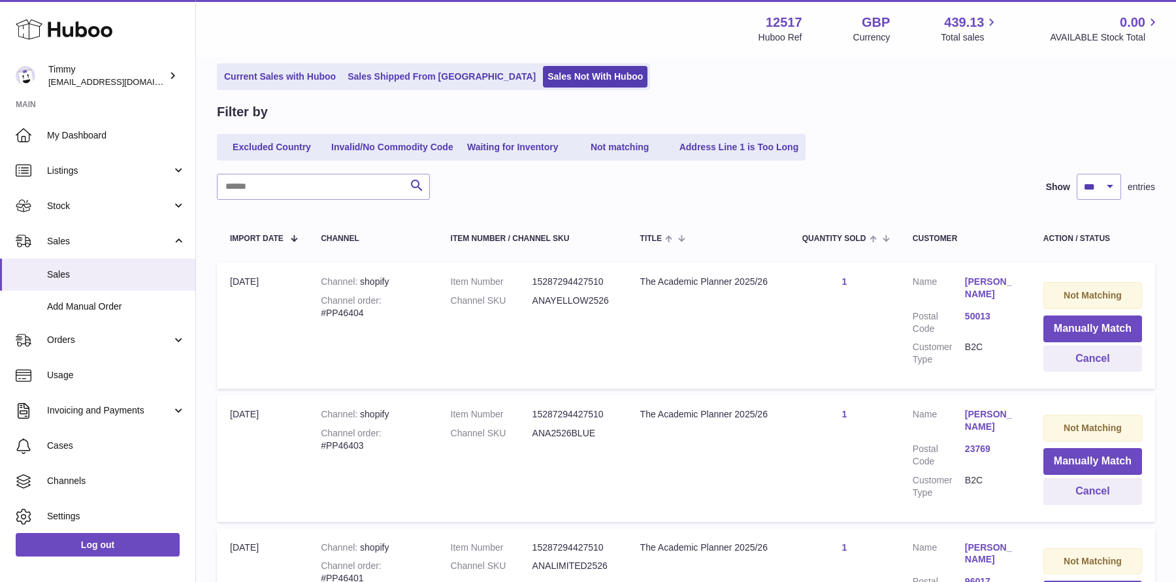
scroll to position [93, 0]
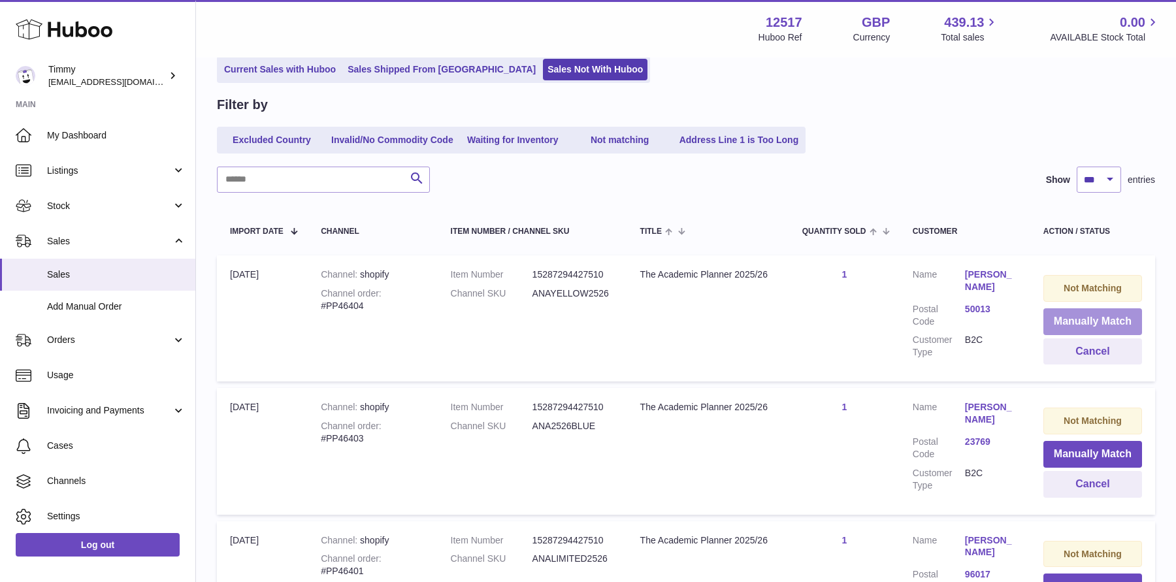
click at [1070, 312] on button "Manually Match" at bounding box center [1092, 321] width 99 height 27
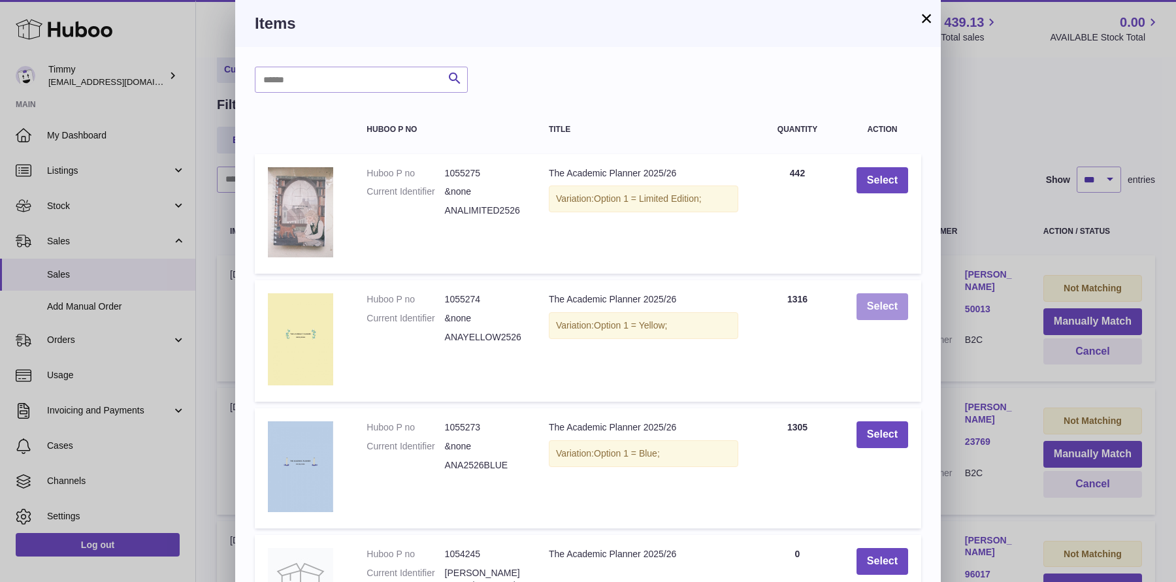
click at [902, 315] on button "Select" at bounding box center [882, 306] width 52 height 27
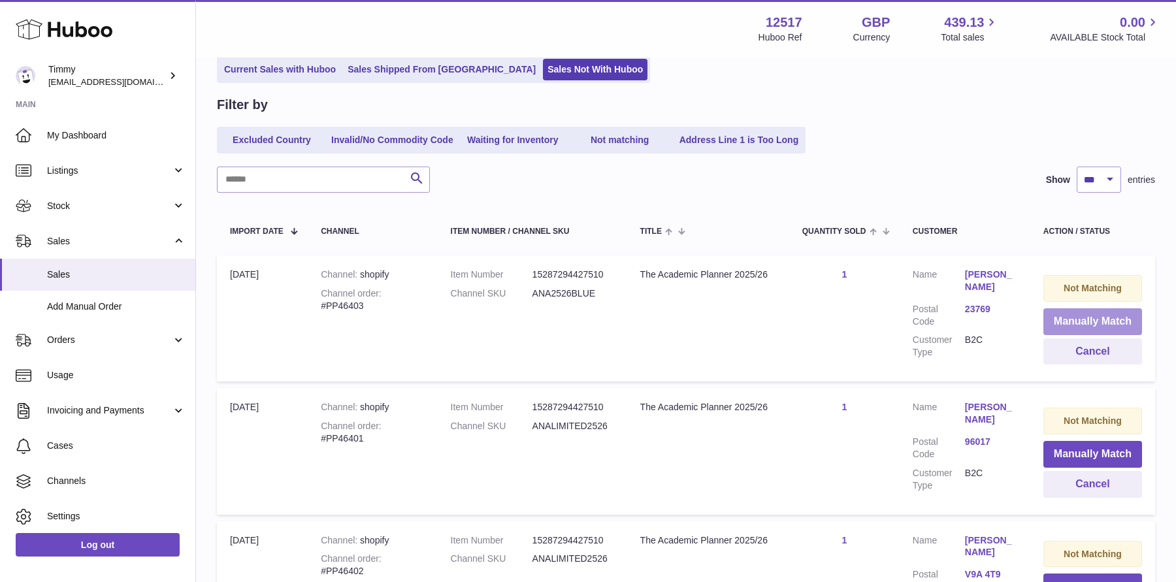
click at [1101, 320] on button "Manually Match" at bounding box center [1092, 321] width 99 height 27
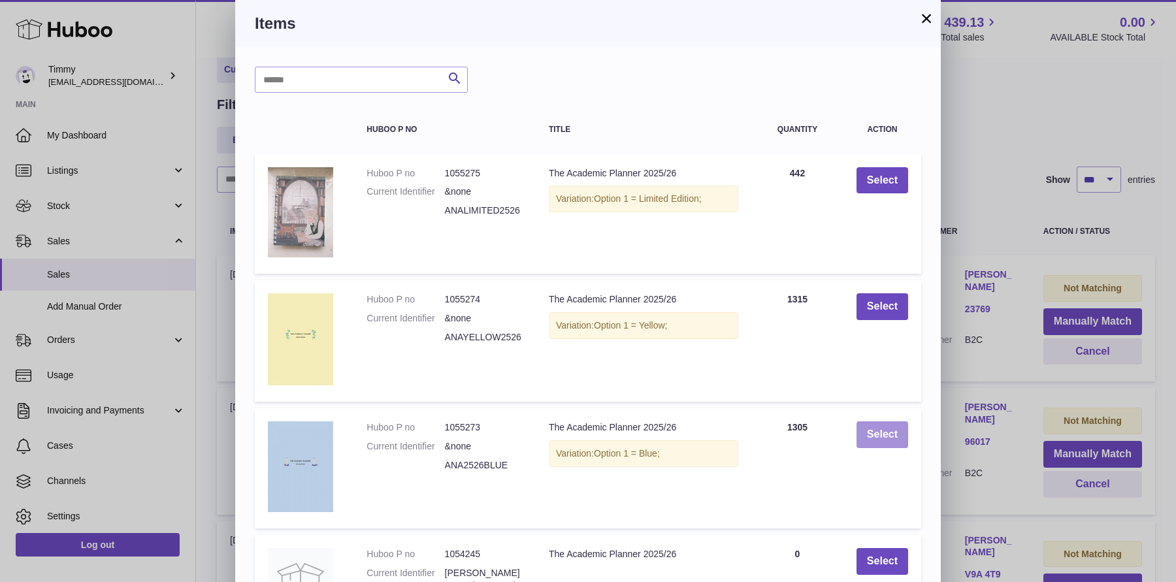
click at [895, 425] on button "Select" at bounding box center [882, 434] width 52 height 27
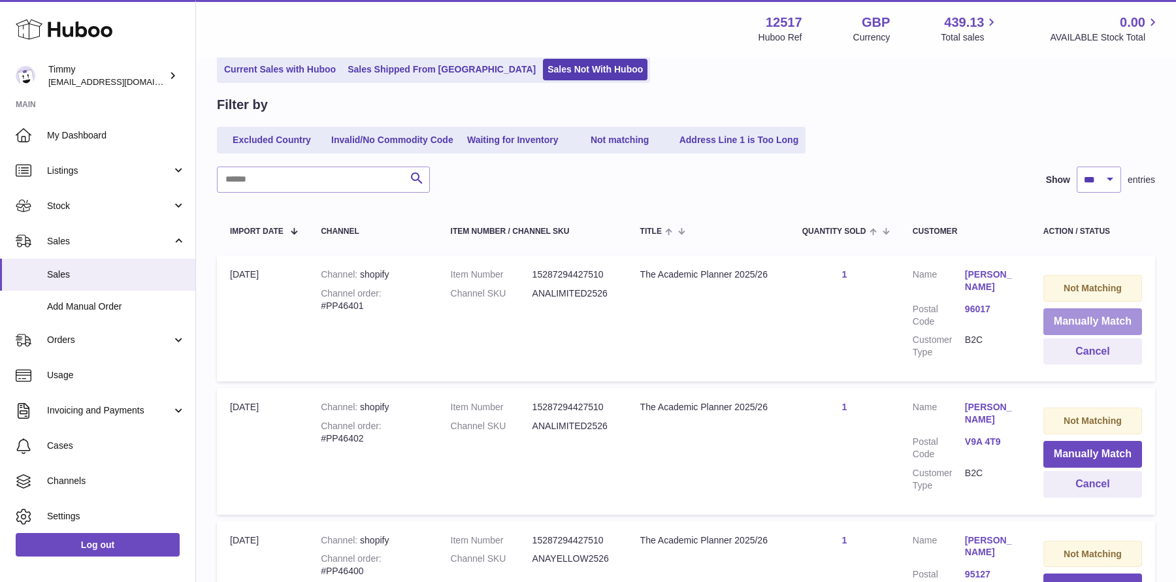
click at [1085, 315] on button "Manually Match" at bounding box center [1092, 321] width 99 height 27
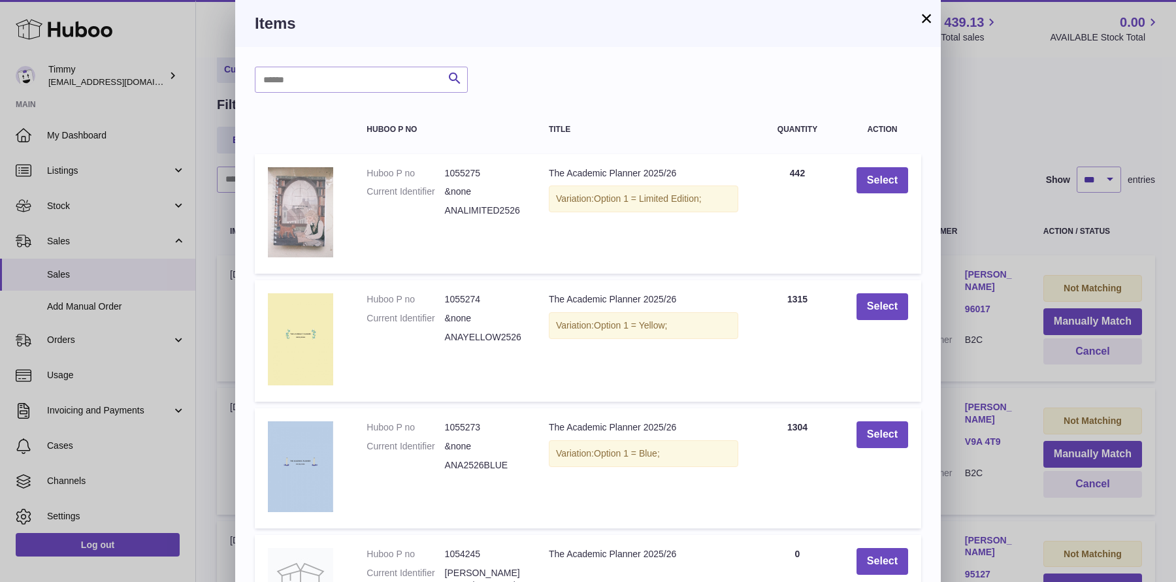
click at [1006, 278] on div "× Items Search Huboo P no Title Quantity Action Huboo P no 1055275 Current Iden…" at bounding box center [588, 423] width 1176 height 846
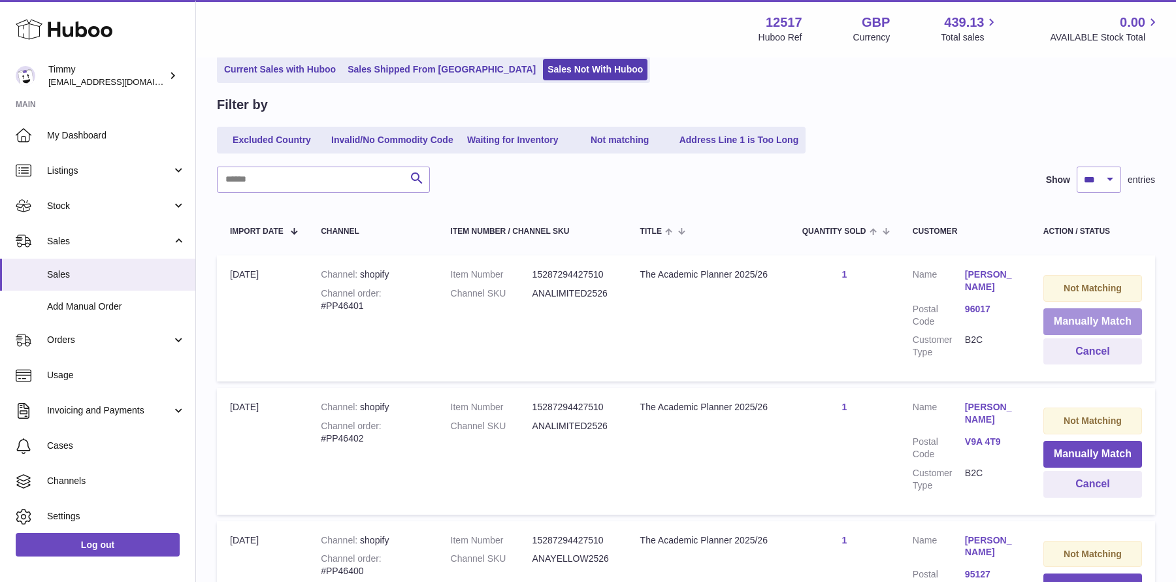
click at [1101, 324] on button "Manually Match" at bounding box center [1092, 321] width 99 height 27
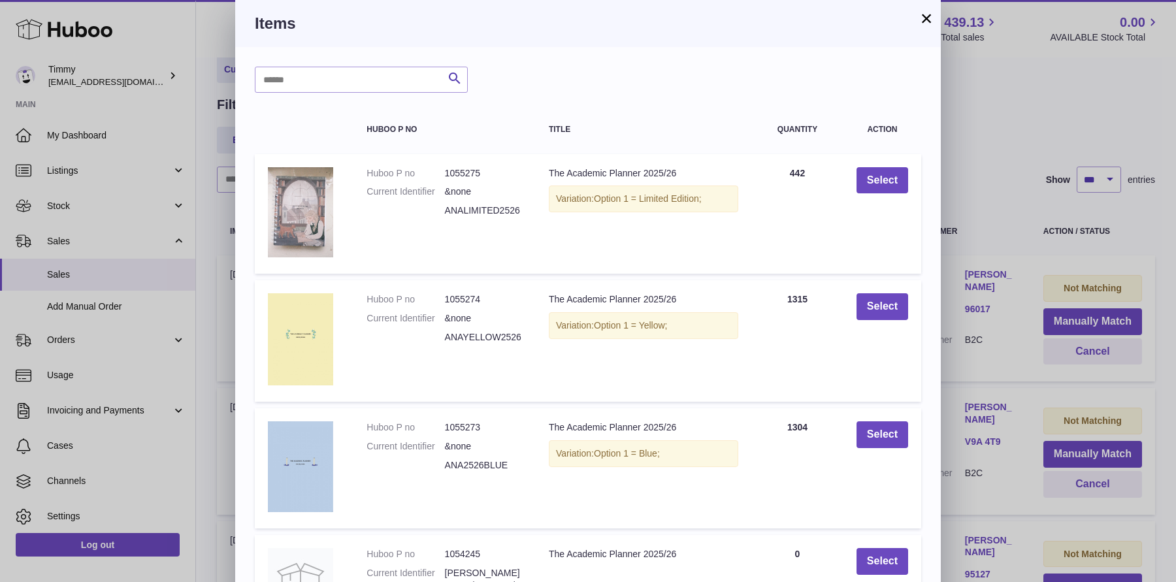
click at [936, 304] on div "Search Huboo P no Title Quantity Action Huboo P no 1055275 Current Identifier &…" at bounding box center [587, 446] width 705 height 799
click at [977, 305] on div "× Items Search Huboo P no Title Quantity Action Huboo P no 1055275 Current Iden…" at bounding box center [588, 423] width 1176 height 846
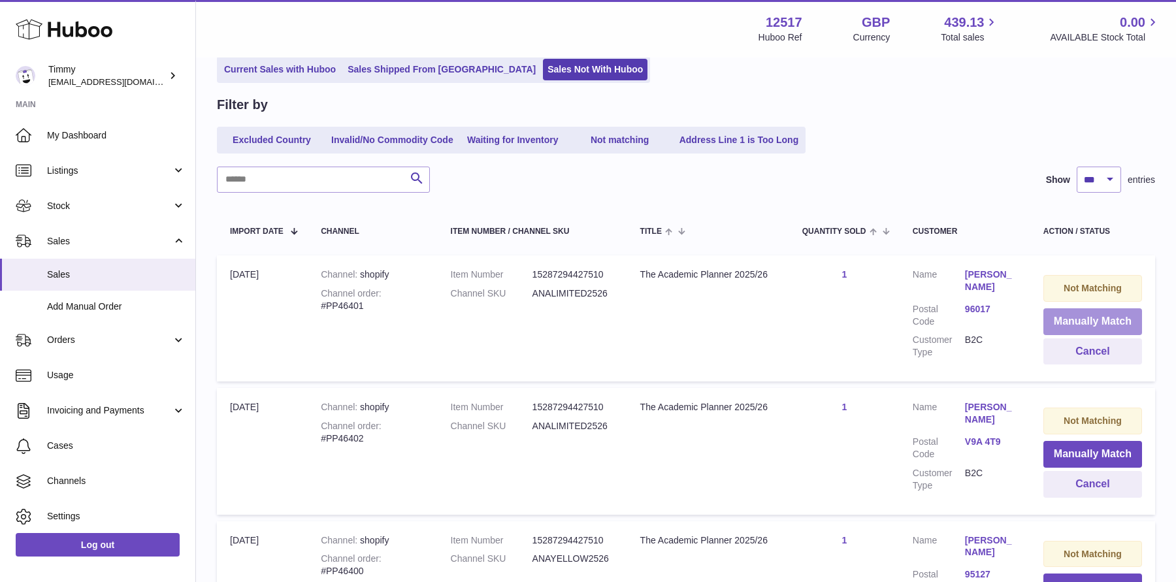
click at [1092, 323] on button "Manually Match" at bounding box center [1092, 321] width 99 height 27
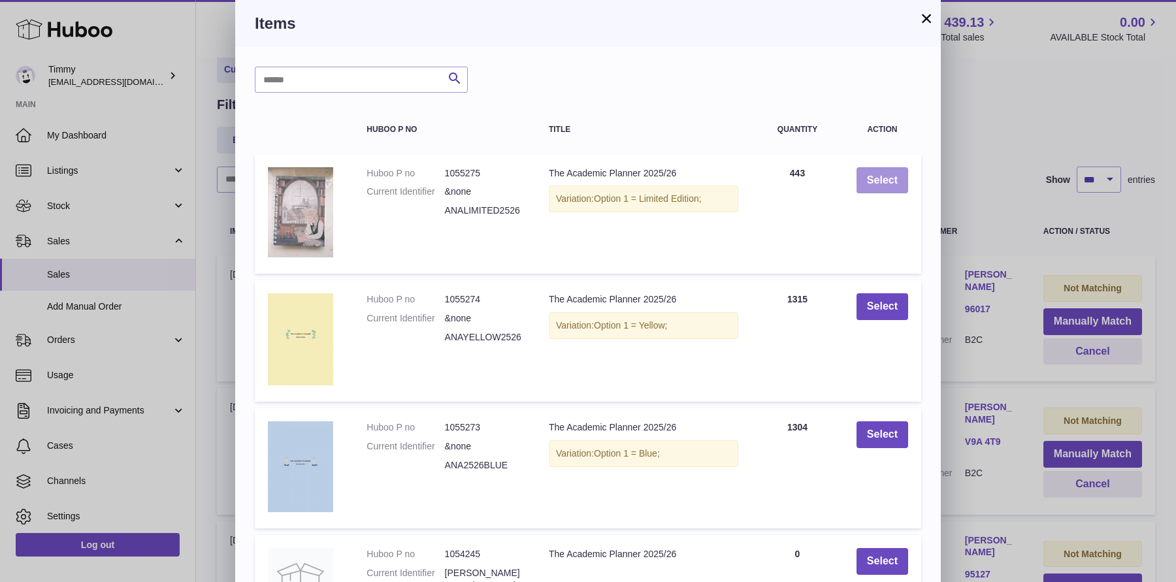
click at [883, 179] on button "Select" at bounding box center [882, 180] width 52 height 27
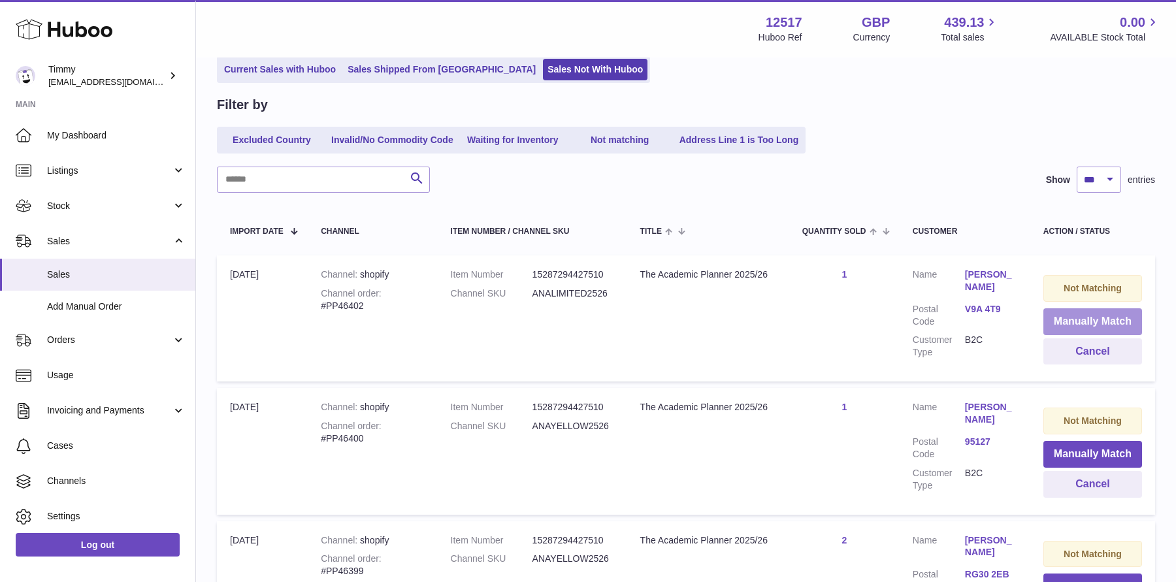
click at [1088, 314] on button "Manually Match" at bounding box center [1092, 321] width 99 height 27
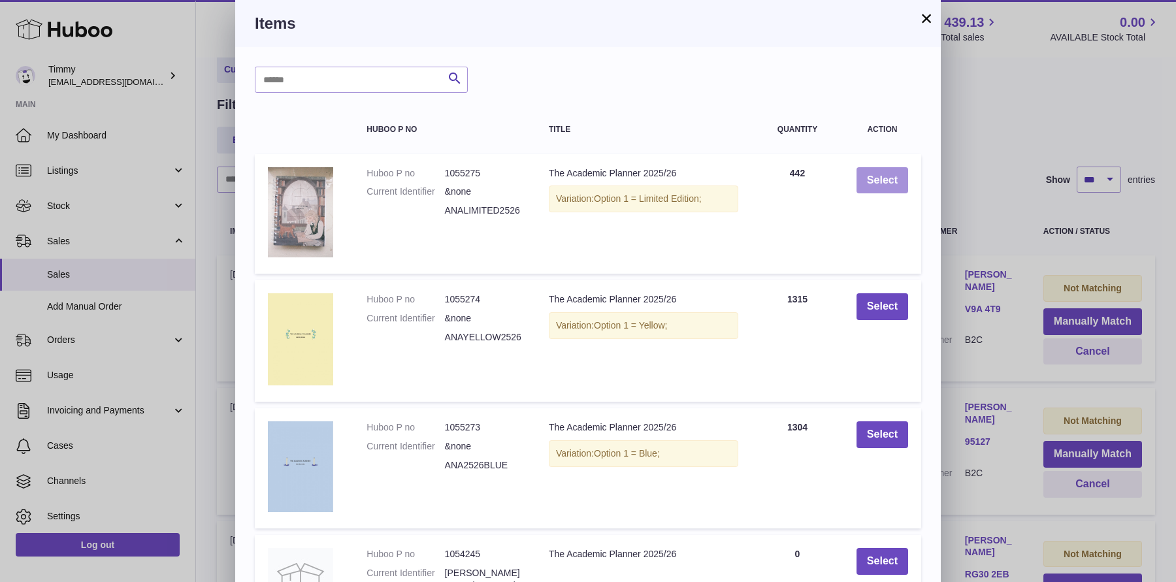
click at [877, 180] on button "Select" at bounding box center [882, 180] width 52 height 27
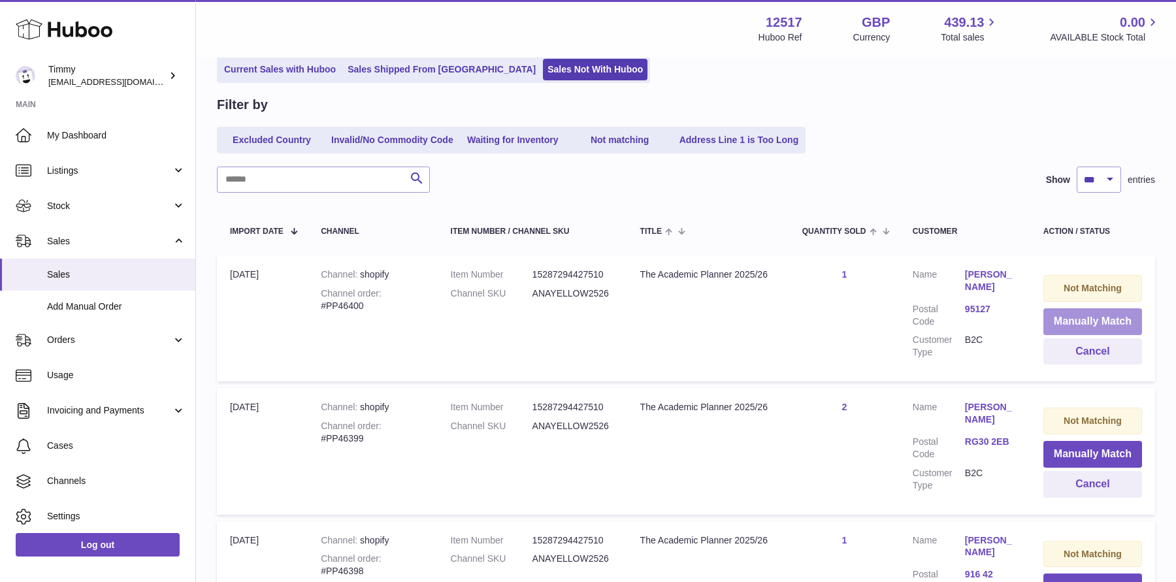
click at [1069, 323] on button "Manually Match" at bounding box center [1092, 321] width 99 height 27
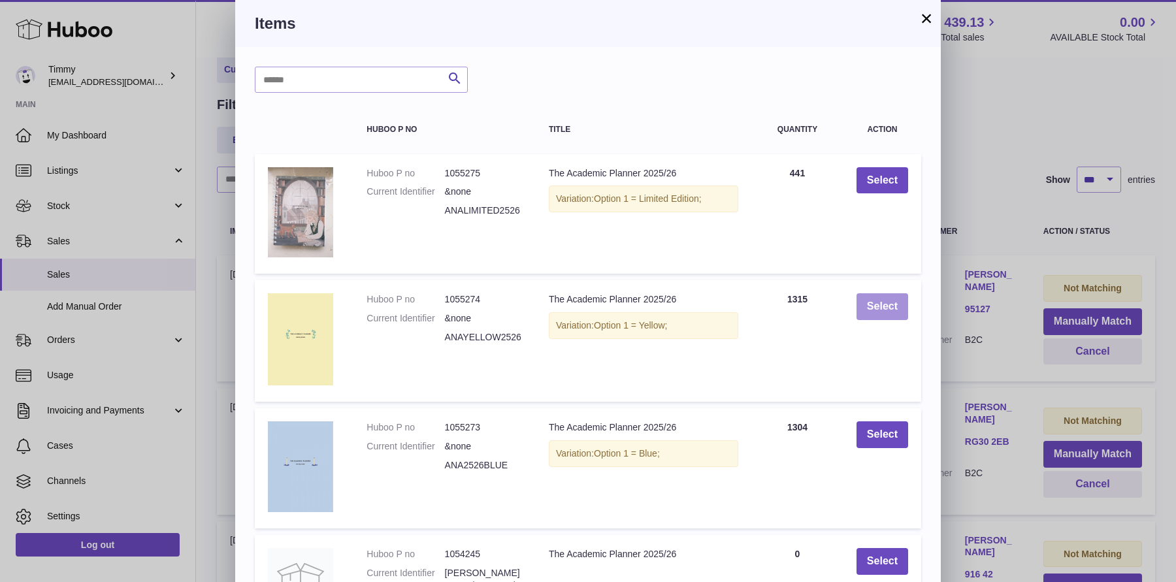
click at [877, 295] on button "Select" at bounding box center [882, 306] width 52 height 27
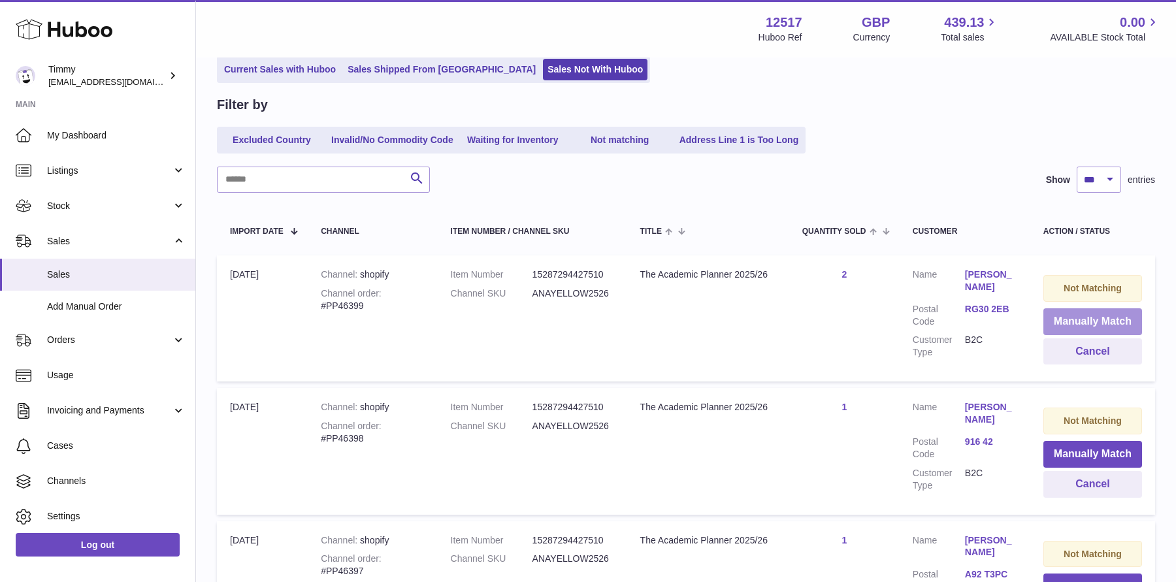
click at [1078, 319] on button "Manually Match" at bounding box center [1092, 321] width 99 height 27
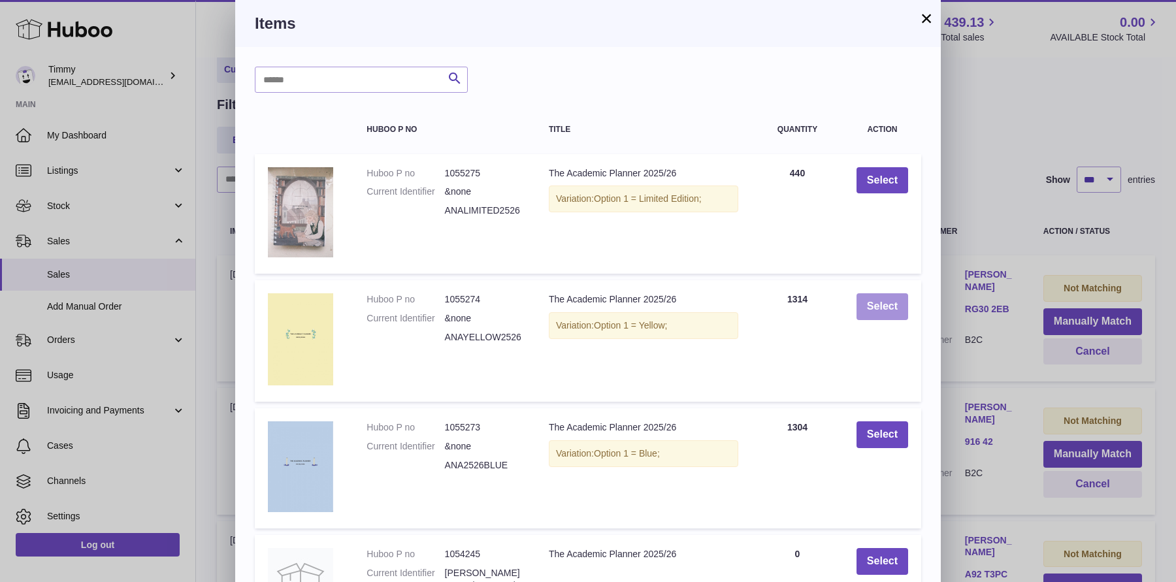
click at [880, 302] on button "Select" at bounding box center [882, 306] width 52 height 27
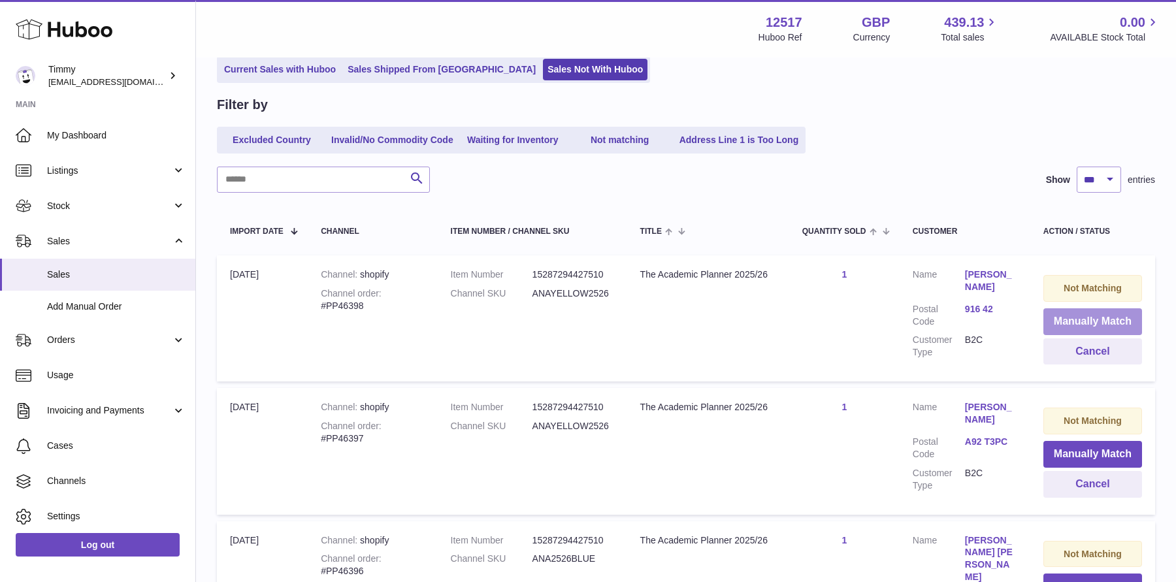
click at [1086, 319] on button "Manually Match" at bounding box center [1092, 321] width 99 height 27
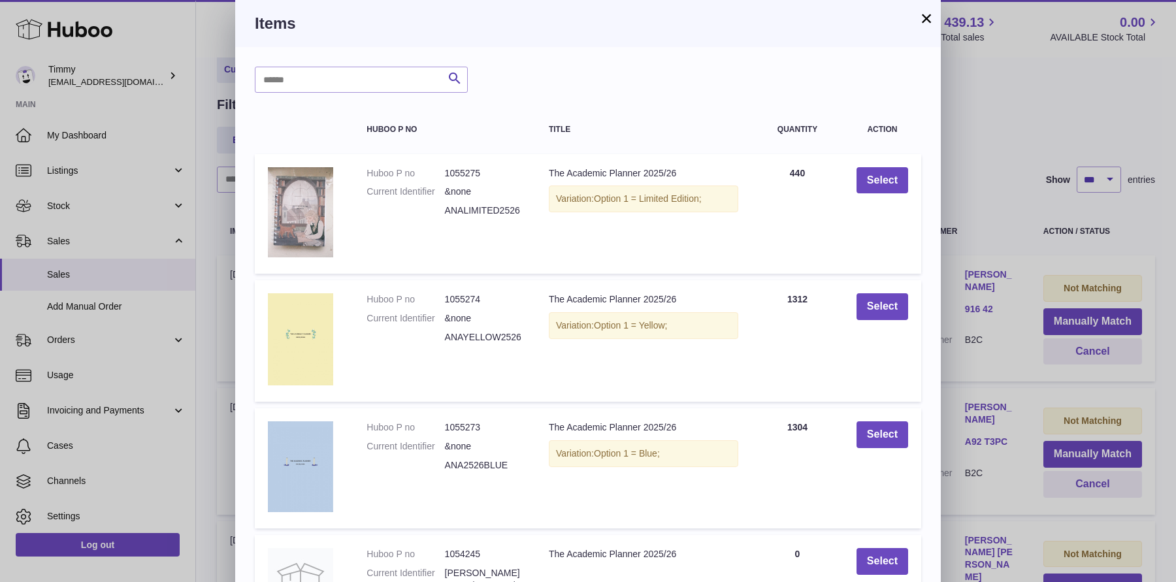
click at [909, 310] on td "Select" at bounding box center [882, 340] width 78 height 121
click at [894, 307] on button "Select" at bounding box center [882, 306] width 52 height 27
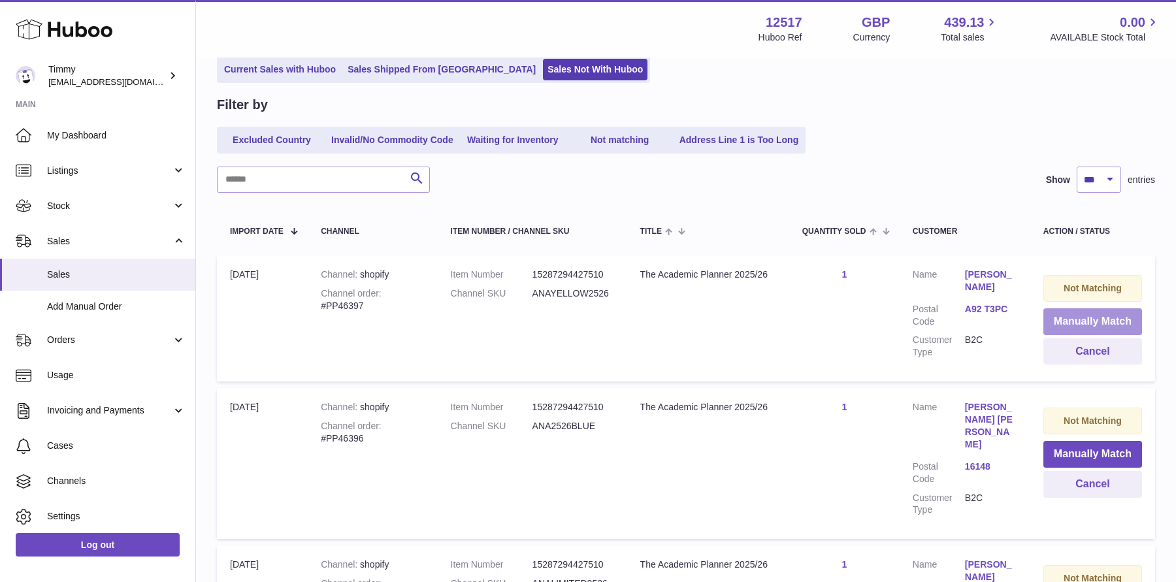
click at [1059, 319] on button "Manually Match" at bounding box center [1092, 321] width 99 height 27
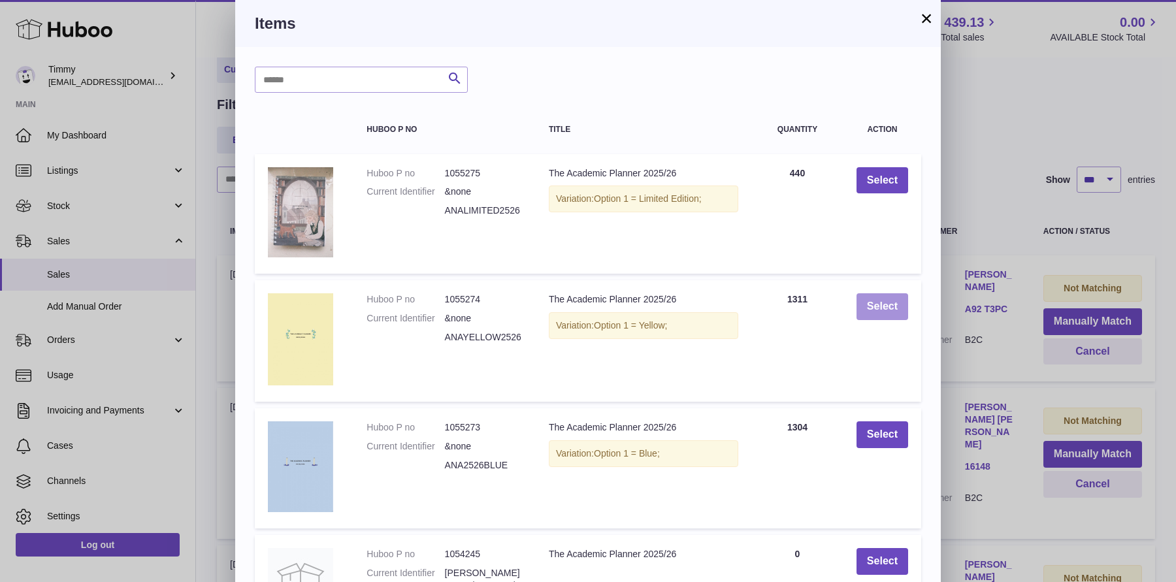
click at [894, 306] on button "Select" at bounding box center [882, 306] width 52 height 27
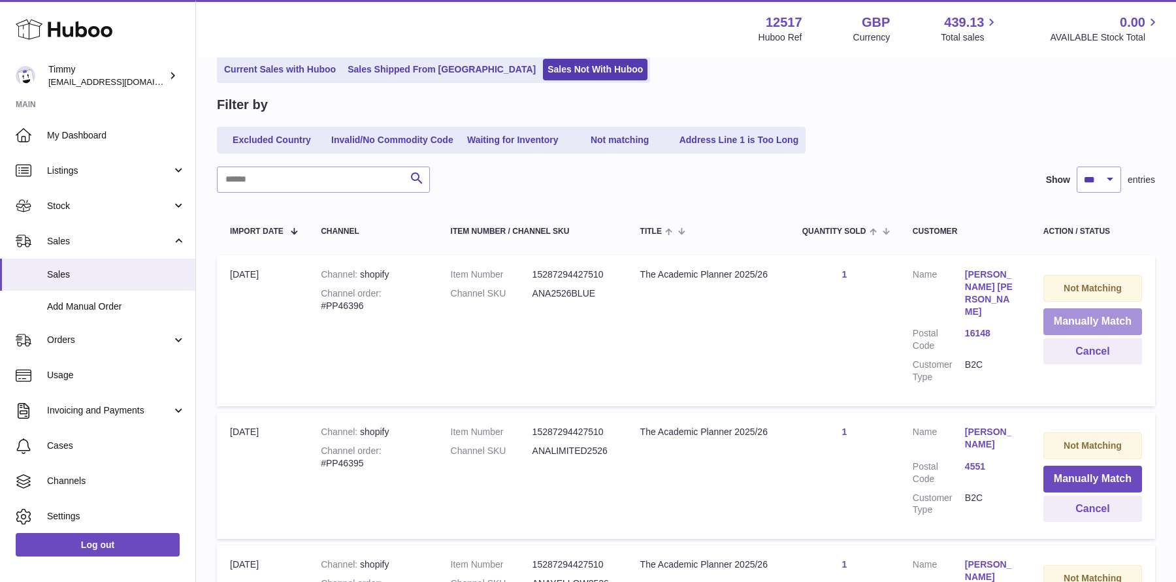
click at [1101, 319] on button "Manually Match" at bounding box center [1092, 321] width 99 height 27
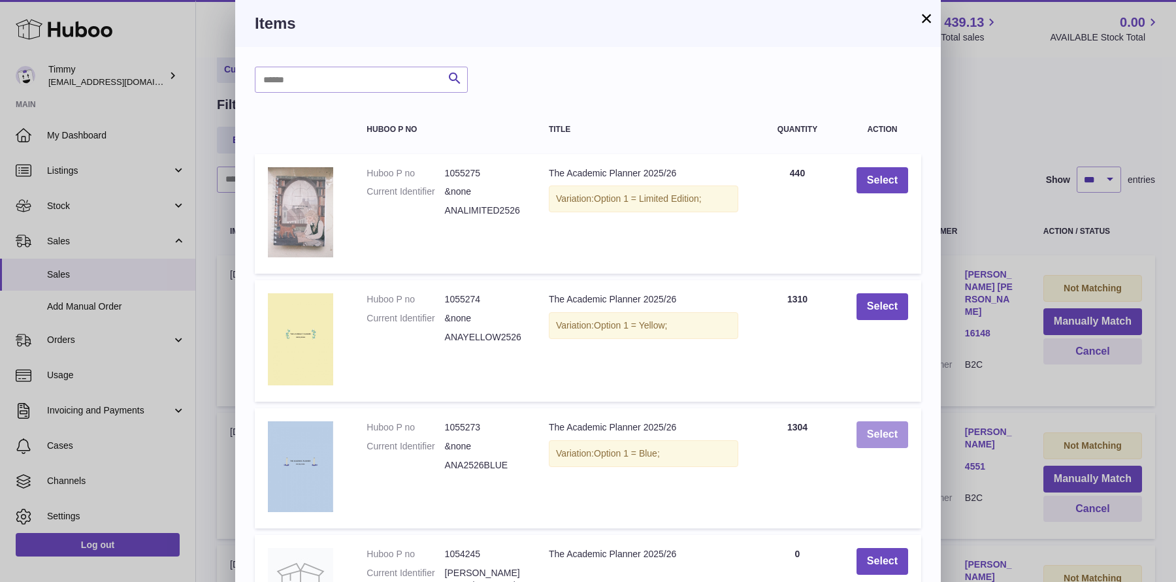
click at [876, 425] on button "Select" at bounding box center [882, 434] width 52 height 27
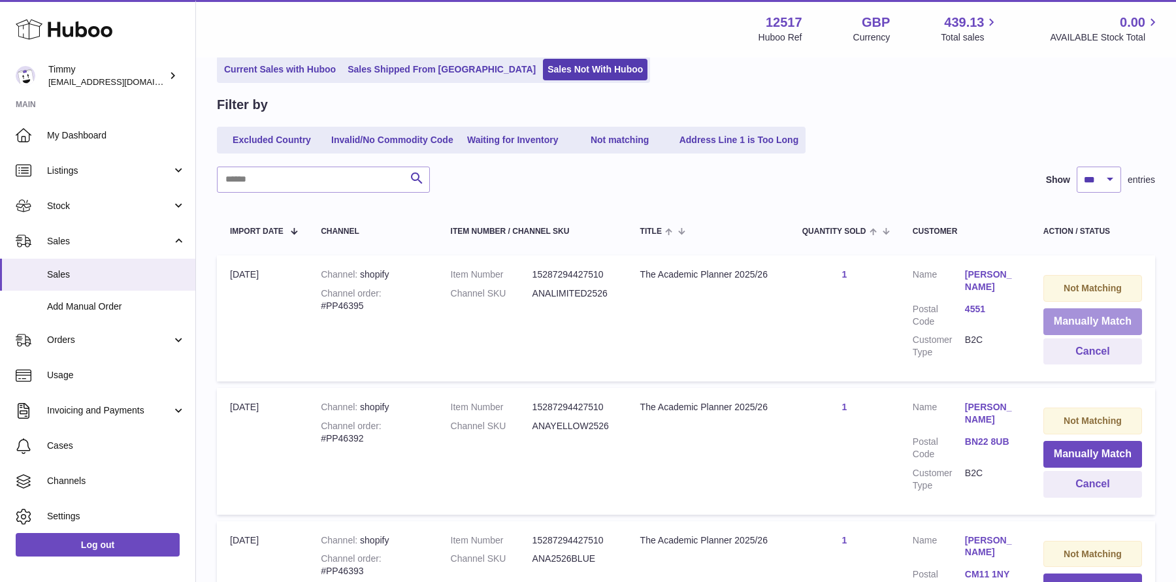
click at [1064, 323] on button "Manually Match" at bounding box center [1092, 321] width 99 height 27
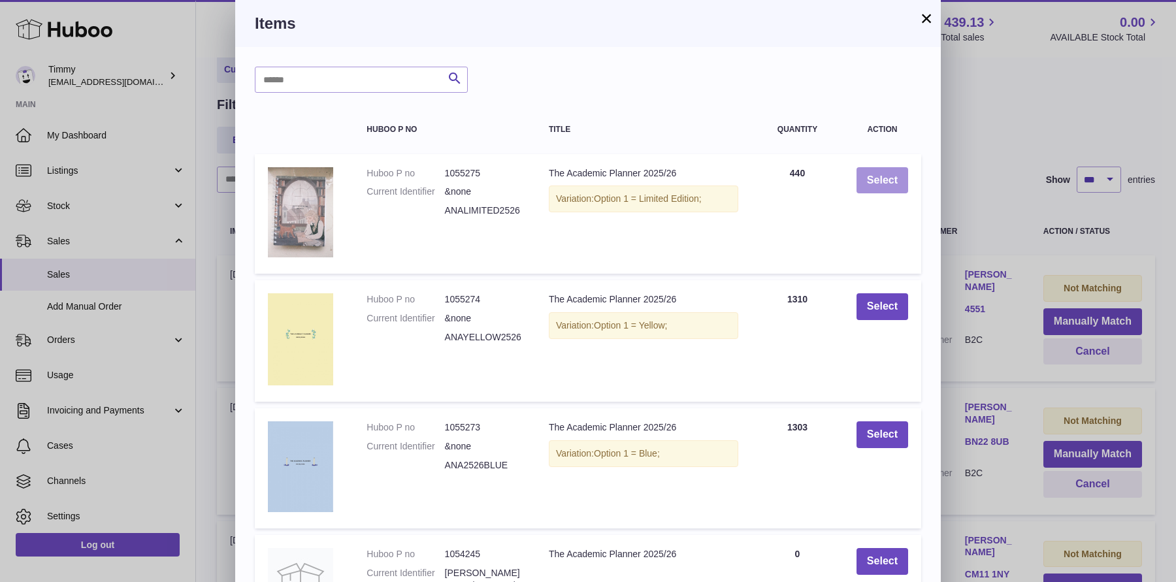
click at [875, 180] on button "Select" at bounding box center [882, 180] width 52 height 27
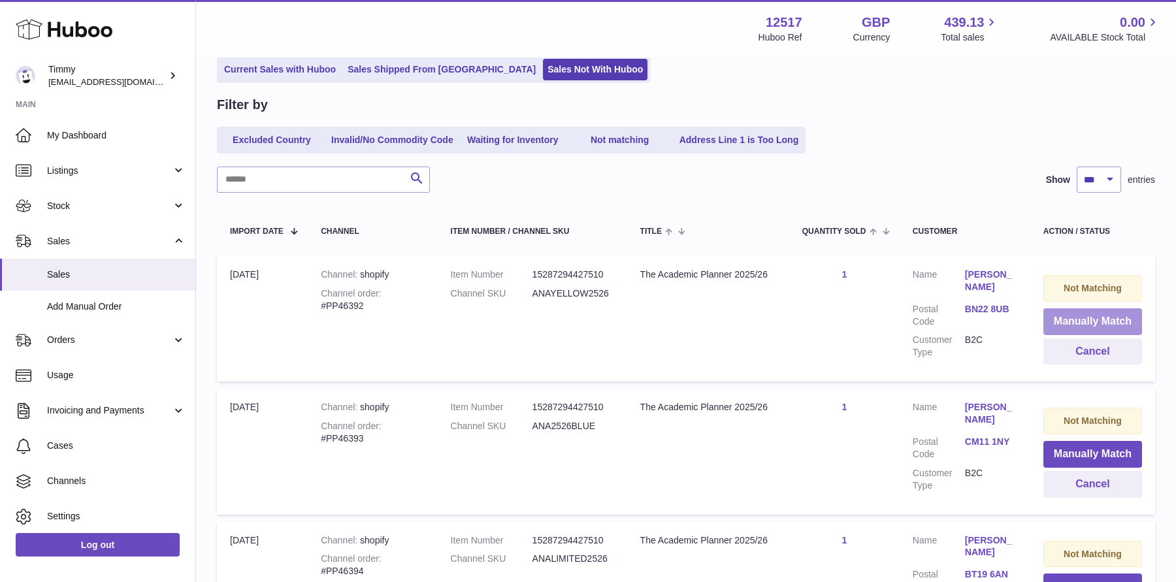
click at [1088, 317] on button "Manually Match" at bounding box center [1092, 321] width 99 height 27
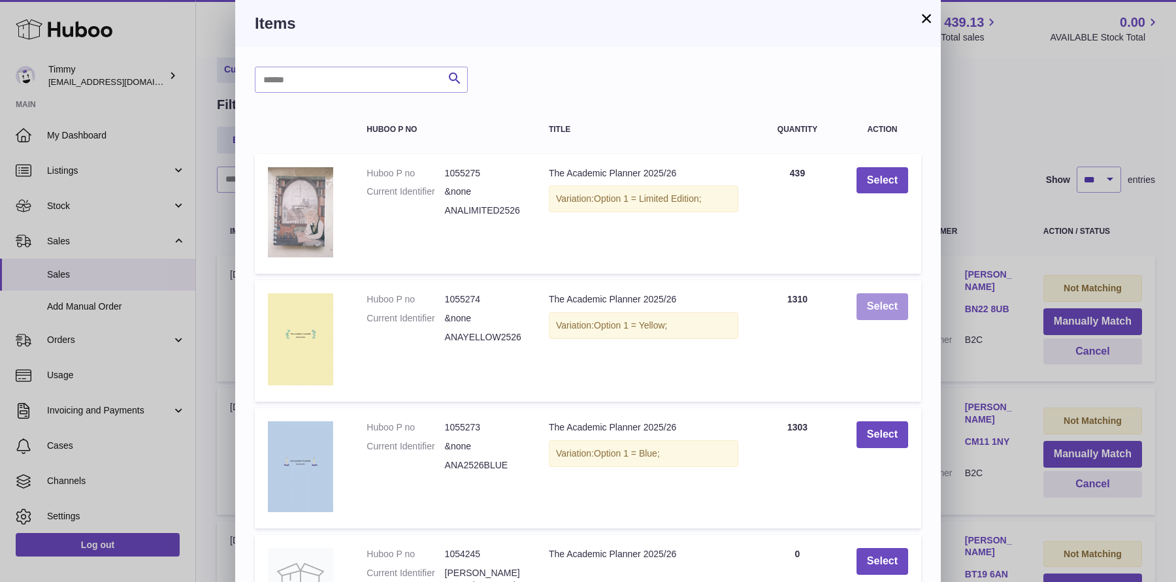
click at [888, 304] on button "Select" at bounding box center [882, 306] width 52 height 27
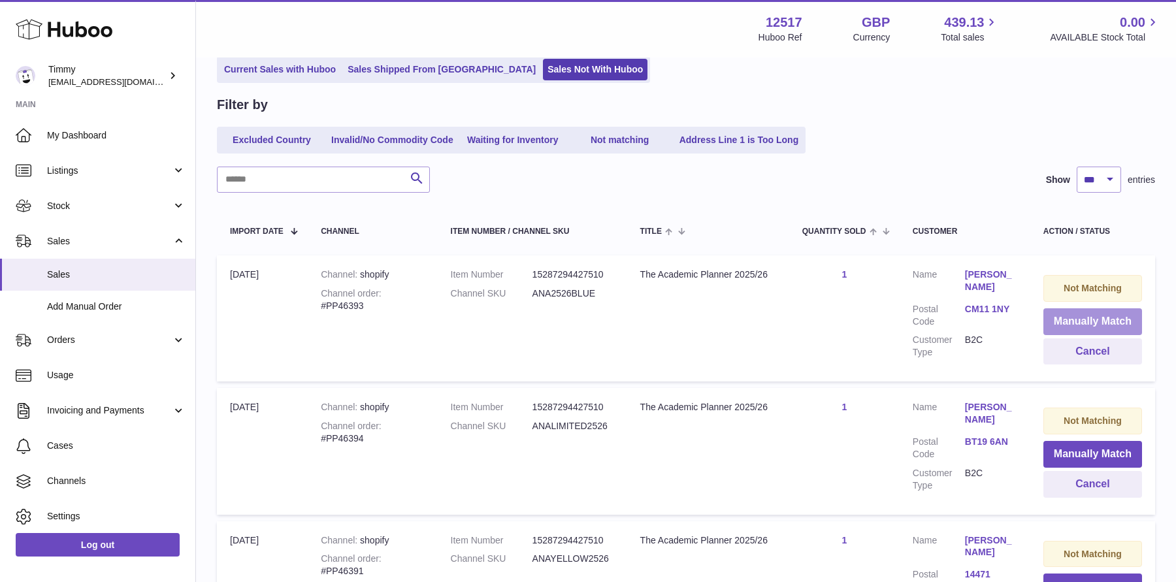
click at [1088, 322] on button "Manually Match" at bounding box center [1092, 321] width 99 height 27
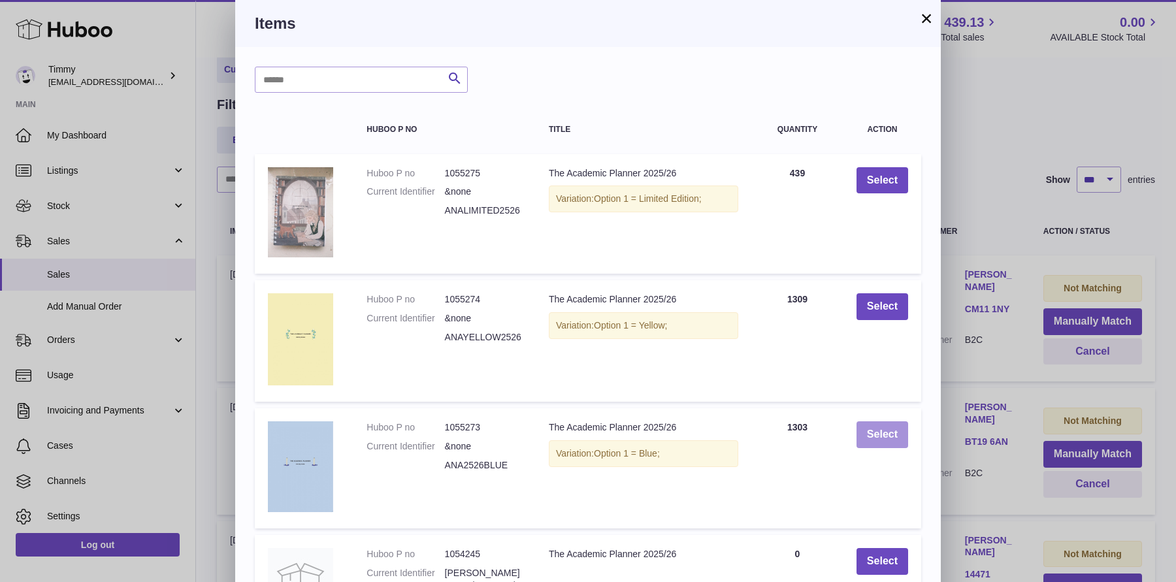
click at [875, 442] on button "Select" at bounding box center [882, 434] width 52 height 27
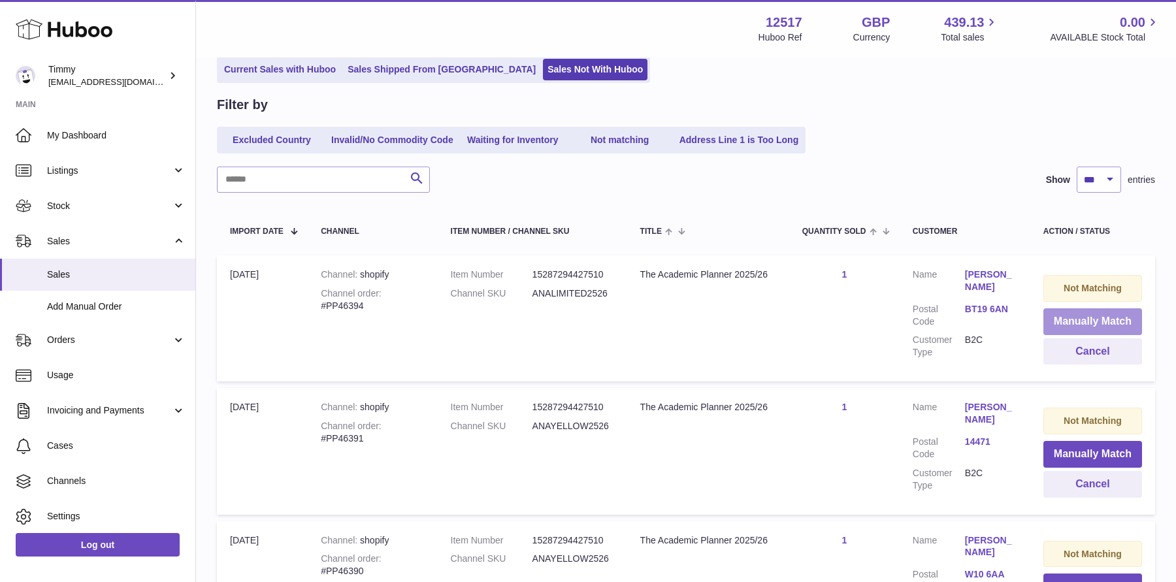
click at [1099, 327] on button "Manually Match" at bounding box center [1092, 321] width 99 height 27
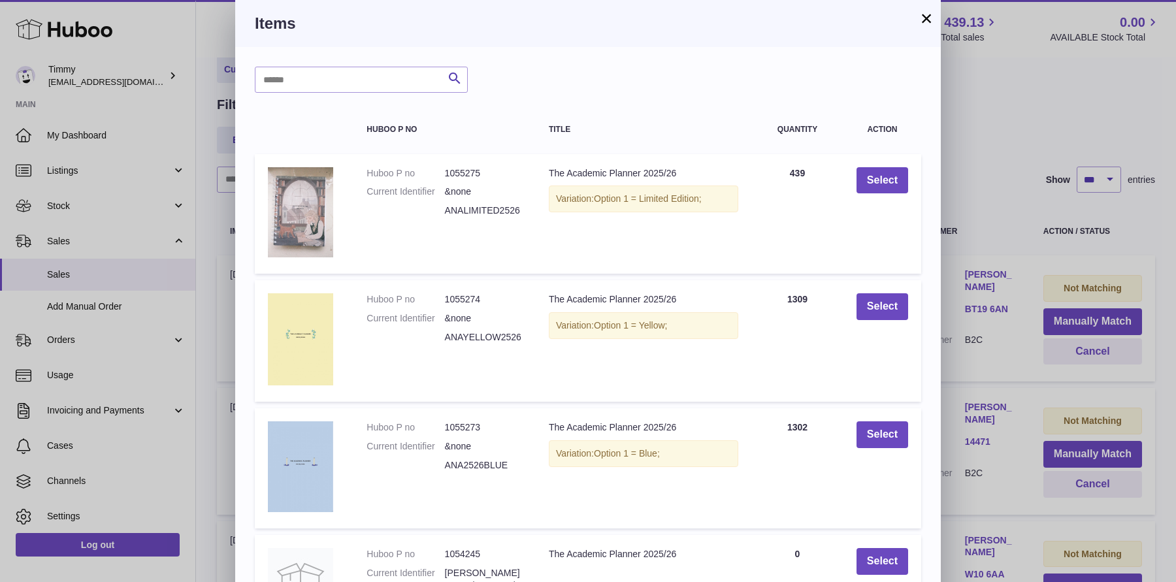
click at [909, 184] on td "Select" at bounding box center [882, 214] width 78 height 120
click at [890, 179] on button "Select" at bounding box center [882, 180] width 52 height 27
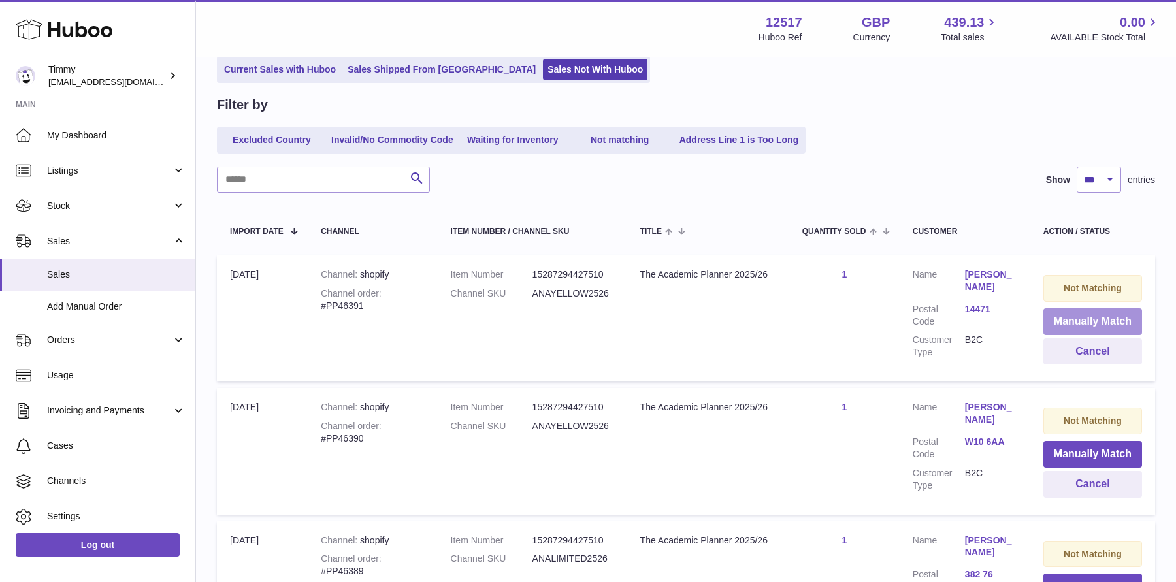
click at [1085, 326] on button "Manually Match" at bounding box center [1092, 321] width 99 height 27
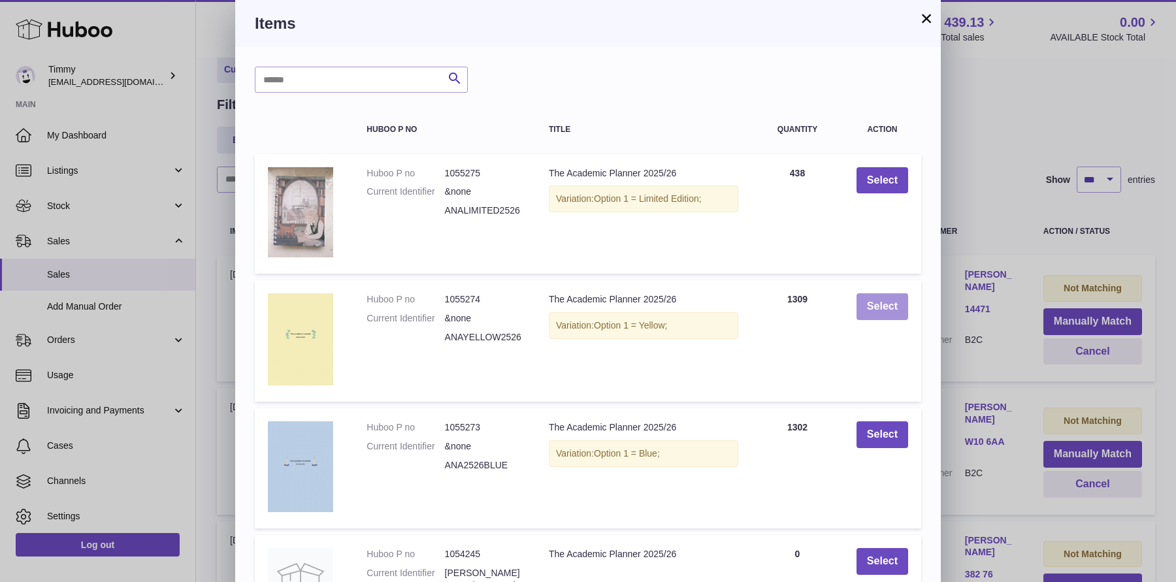
click at [898, 314] on button "Select" at bounding box center [882, 306] width 52 height 27
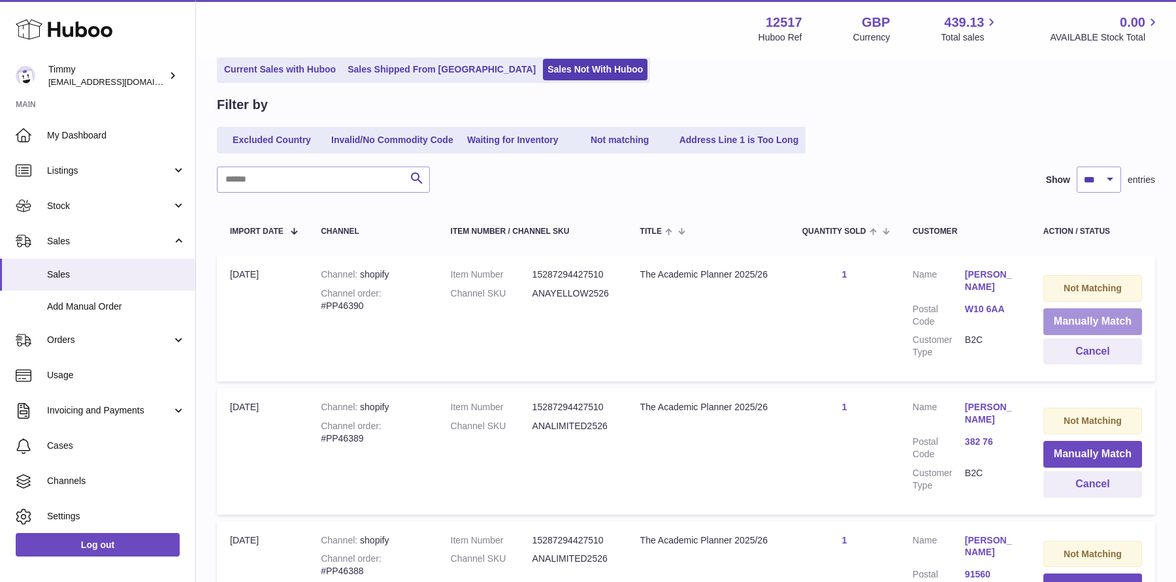
click at [1086, 315] on button "Manually Match" at bounding box center [1092, 321] width 99 height 27
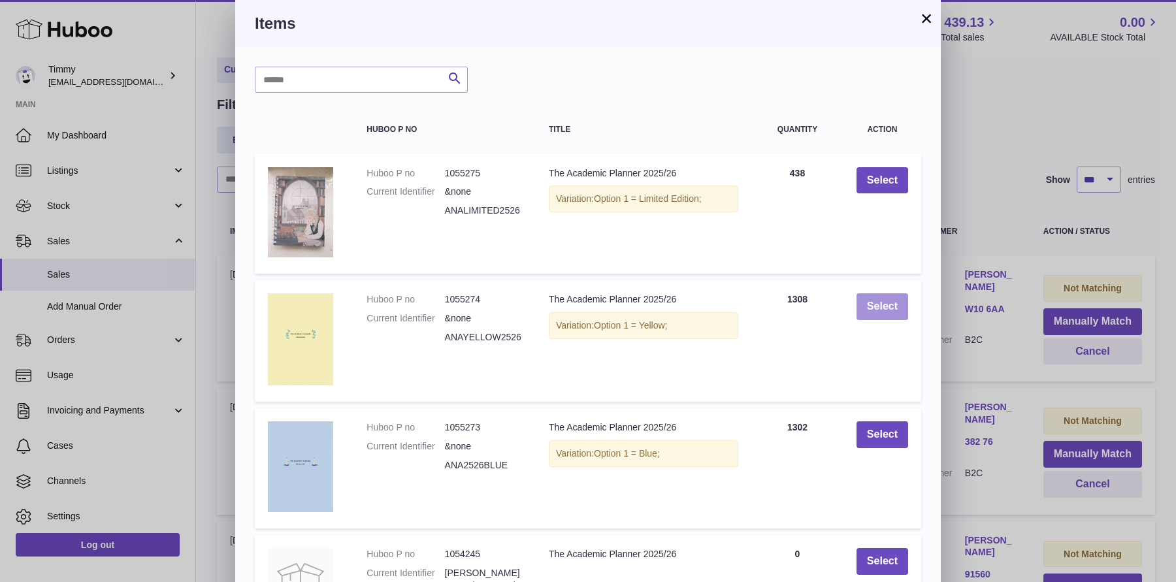
click at [875, 306] on button "Select" at bounding box center [882, 306] width 52 height 27
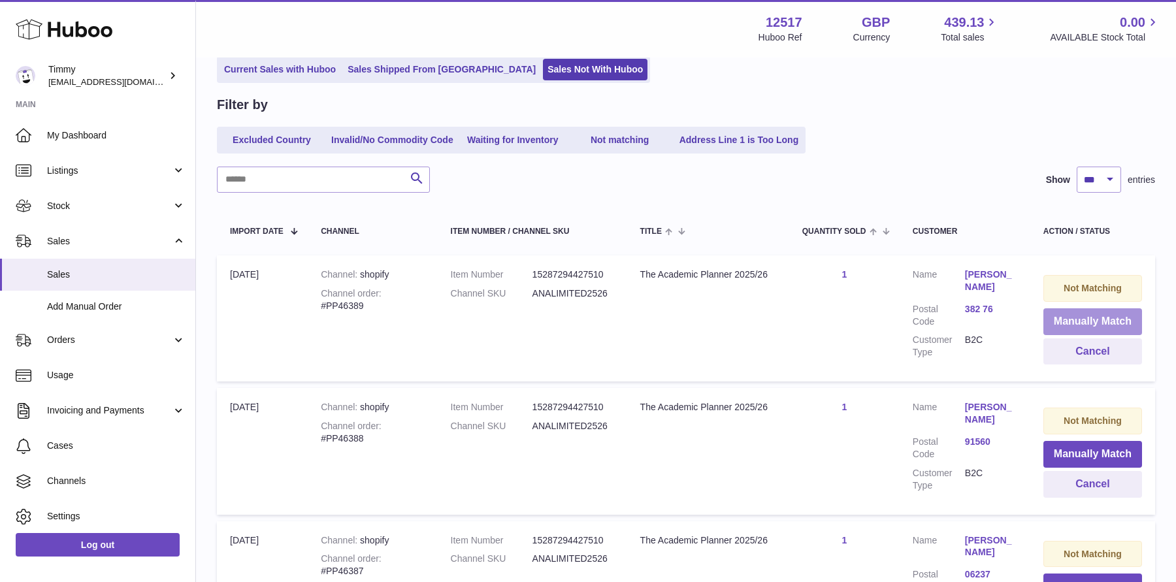
click at [1102, 323] on button "Manually Match" at bounding box center [1092, 321] width 99 height 27
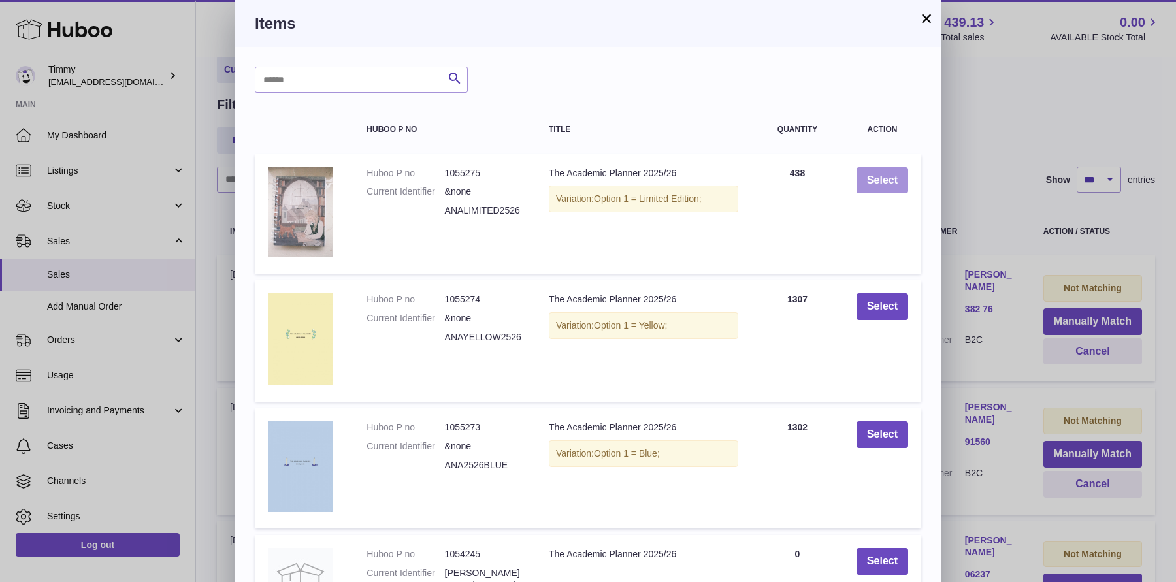
click at [887, 186] on button "Select" at bounding box center [882, 180] width 52 height 27
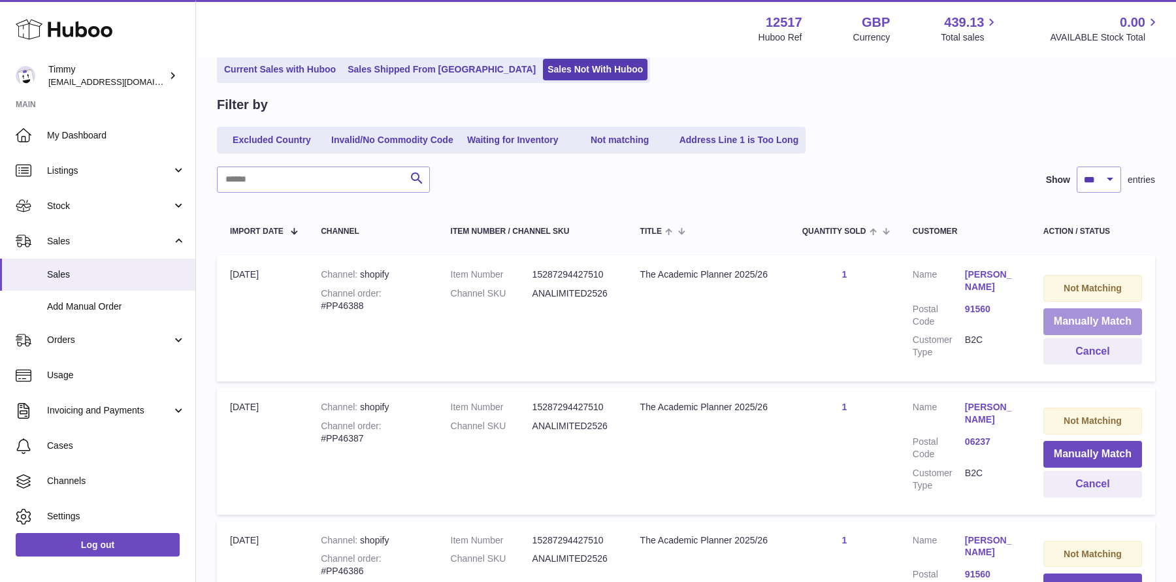
click at [1060, 330] on button "Manually Match" at bounding box center [1092, 321] width 99 height 27
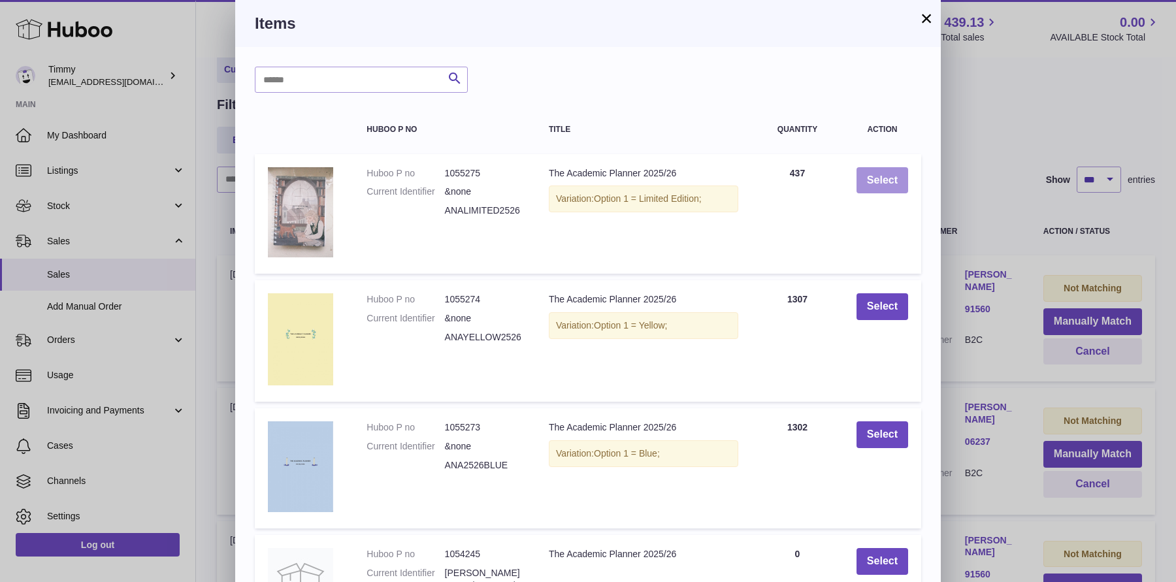
click at [886, 190] on button "Select" at bounding box center [882, 180] width 52 height 27
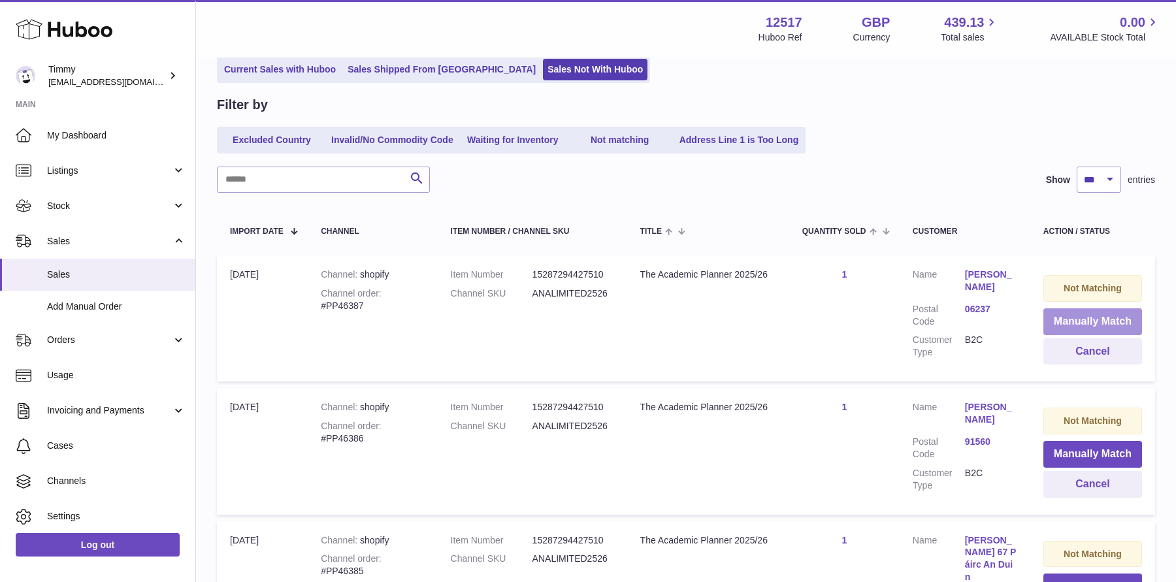
click at [1076, 319] on button "Manually Match" at bounding box center [1092, 321] width 99 height 27
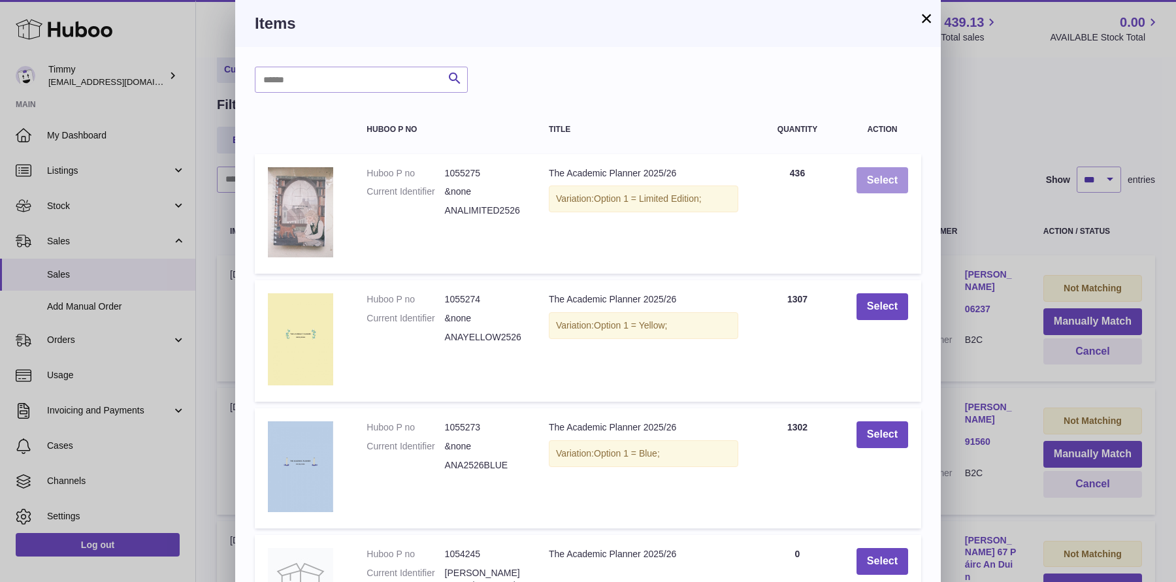
click at [874, 177] on button "Select" at bounding box center [882, 180] width 52 height 27
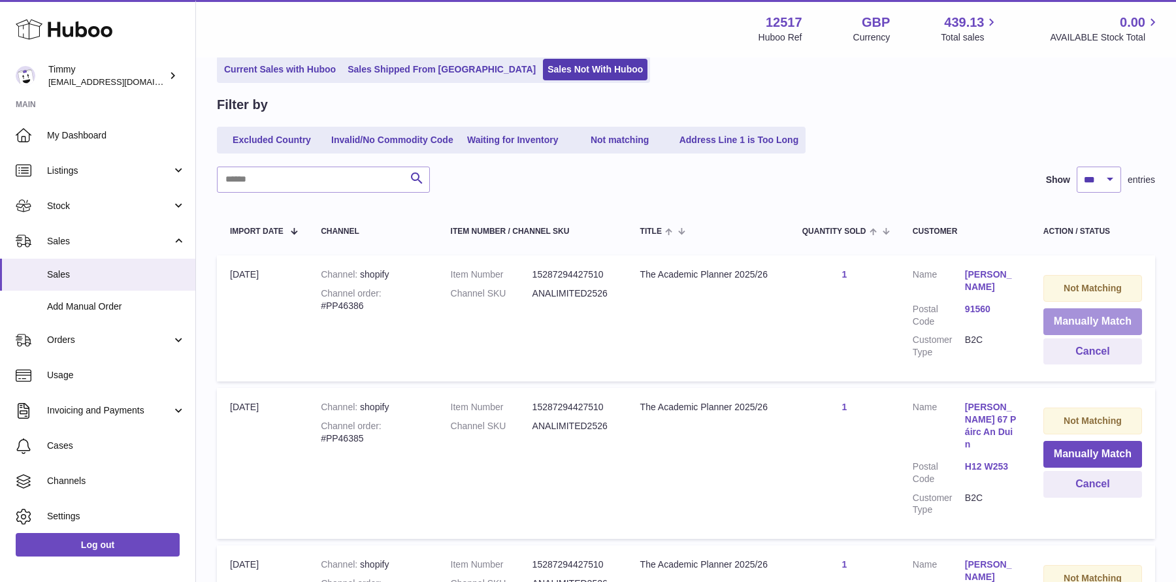
click at [1063, 329] on button "Manually Match" at bounding box center [1092, 321] width 99 height 27
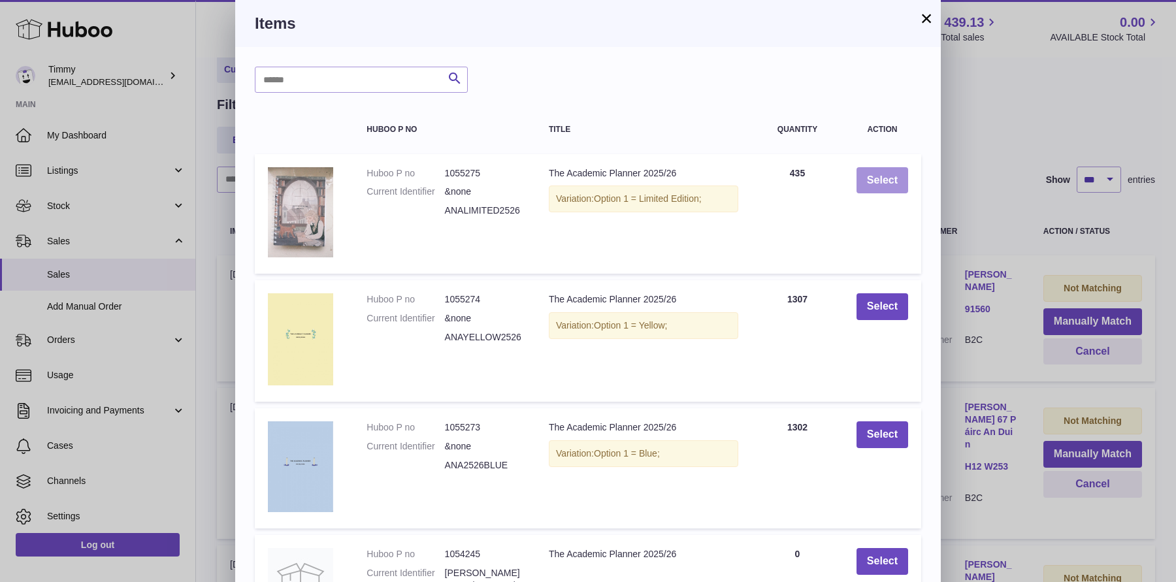
click at [884, 184] on button "Select" at bounding box center [882, 180] width 52 height 27
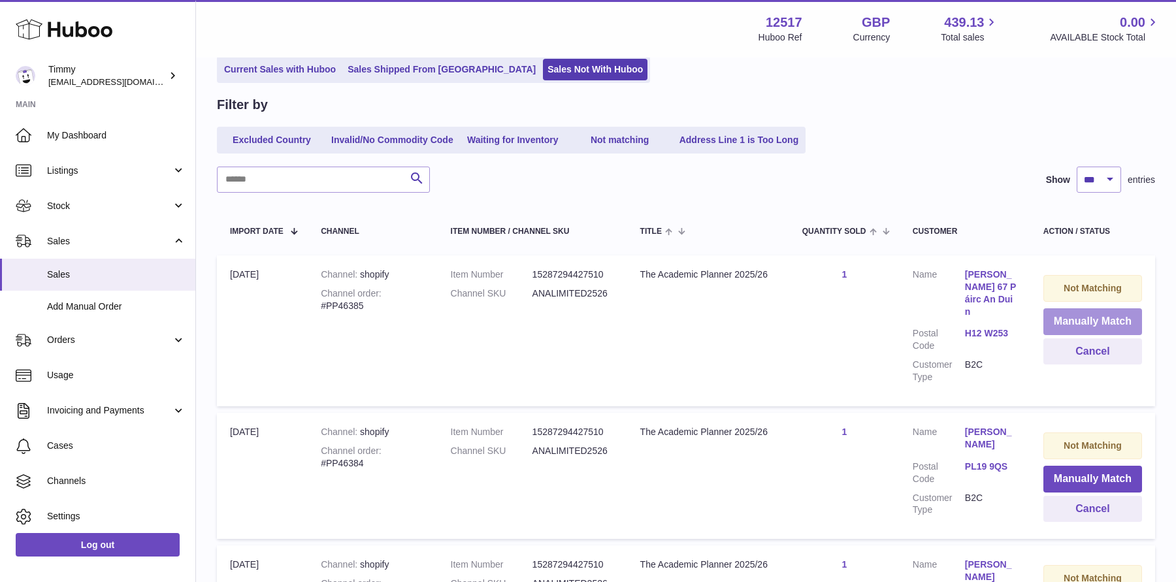
click at [1055, 317] on button "Manually Match" at bounding box center [1092, 321] width 99 height 27
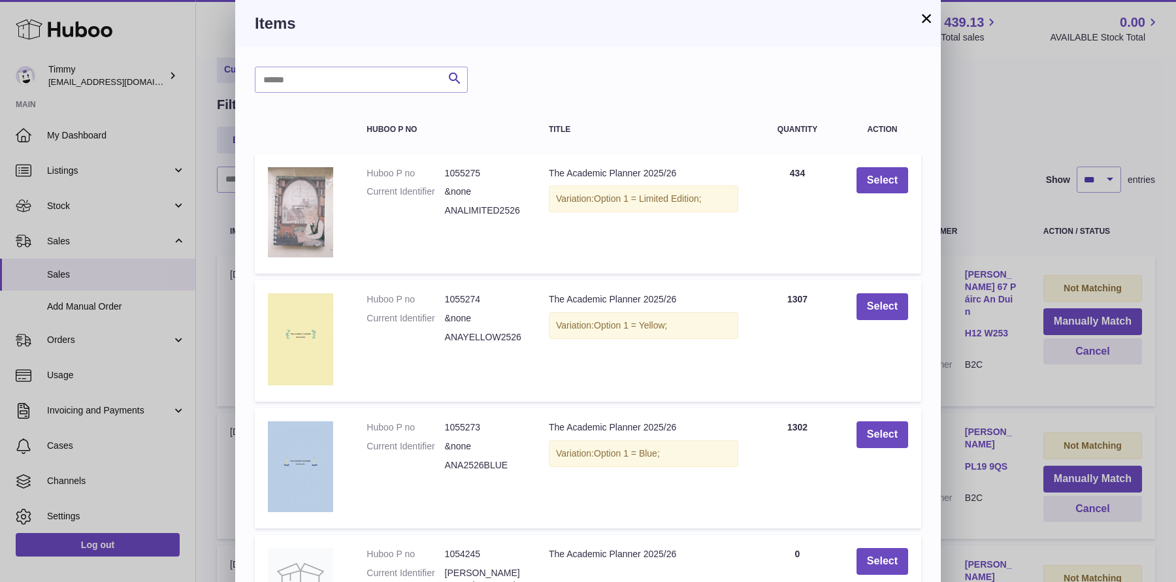
click at [956, 214] on div "× Items Search Huboo P no Title Quantity Action Huboo P no 1055275 Current Iden…" at bounding box center [588, 423] width 1176 height 846
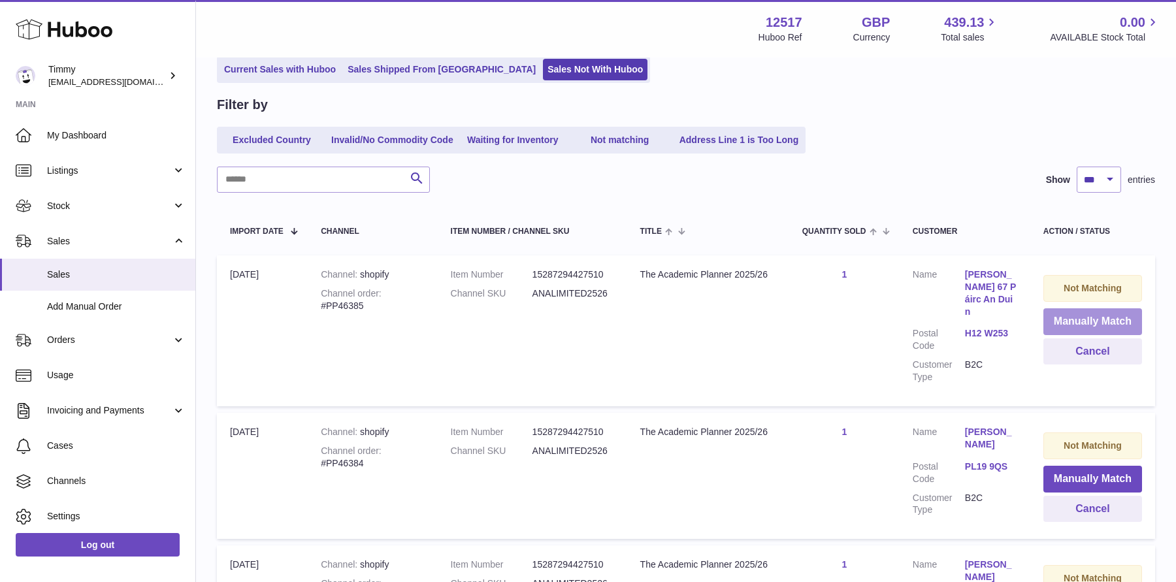
click at [1074, 327] on button "Manually Match" at bounding box center [1092, 321] width 99 height 27
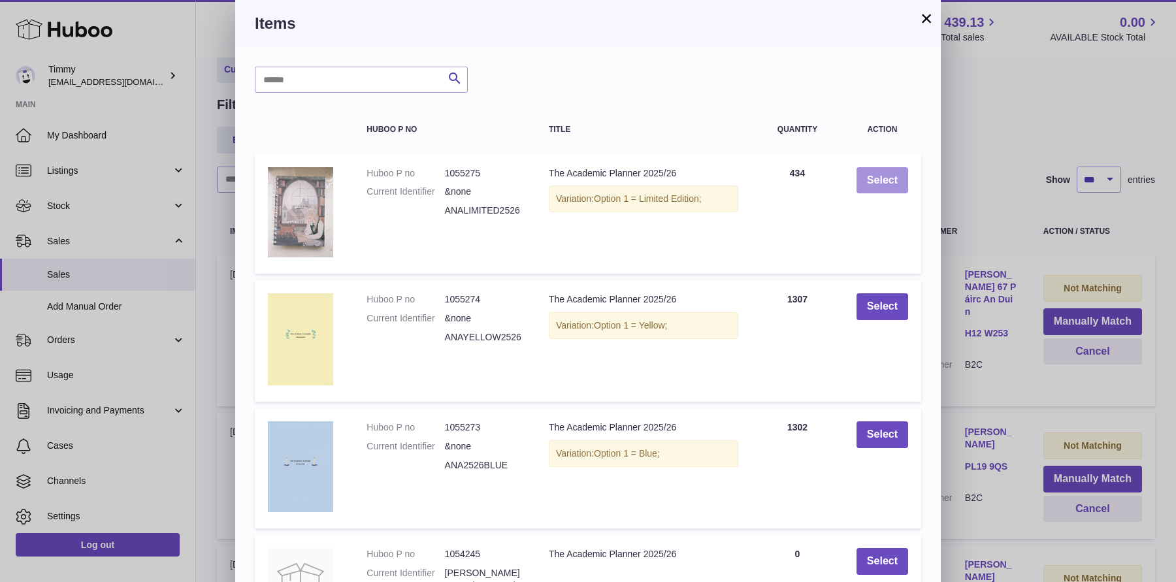
click at [877, 193] on button "Select" at bounding box center [882, 180] width 52 height 27
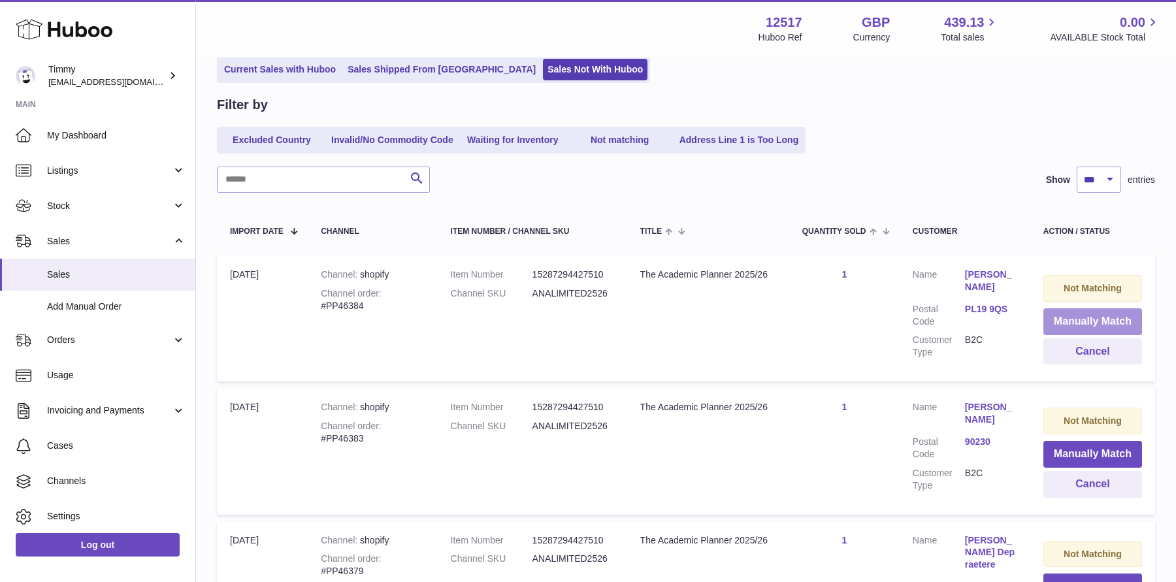
click at [1054, 329] on button "Manually Match" at bounding box center [1092, 321] width 99 height 27
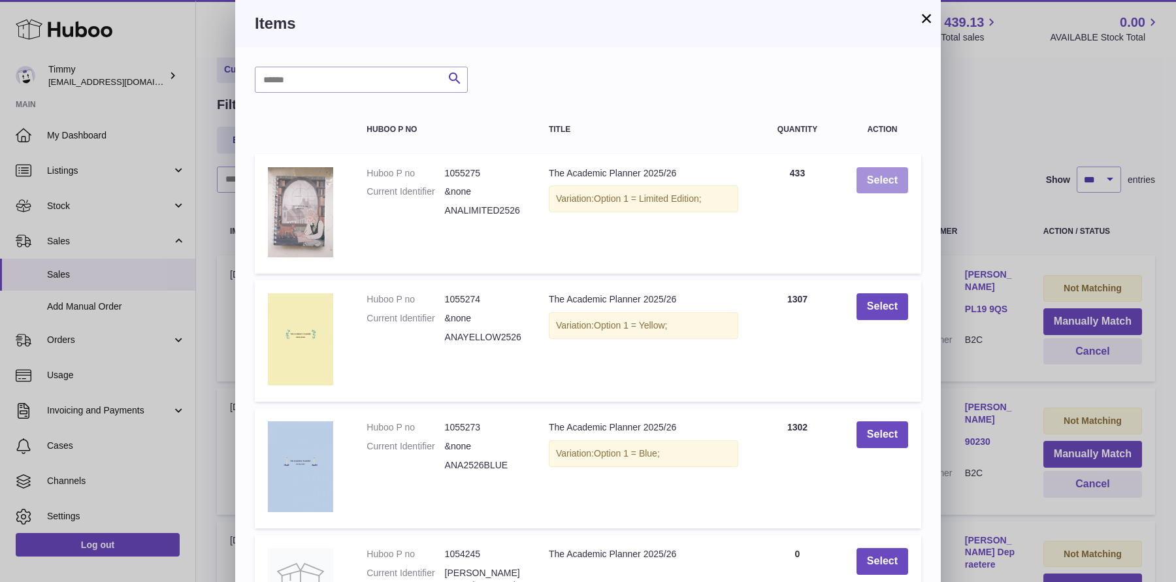
click at [860, 180] on button "Select" at bounding box center [882, 180] width 52 height 27
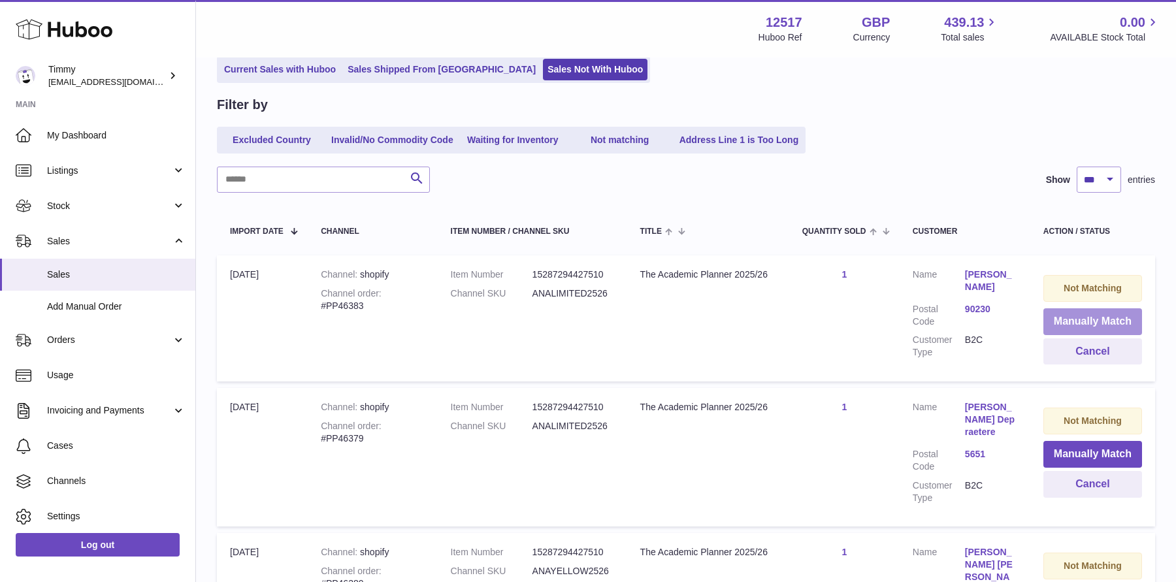
click at [1067, 314] on button "Manually Match" at bounding box center [1092, 321] width 99 height 27
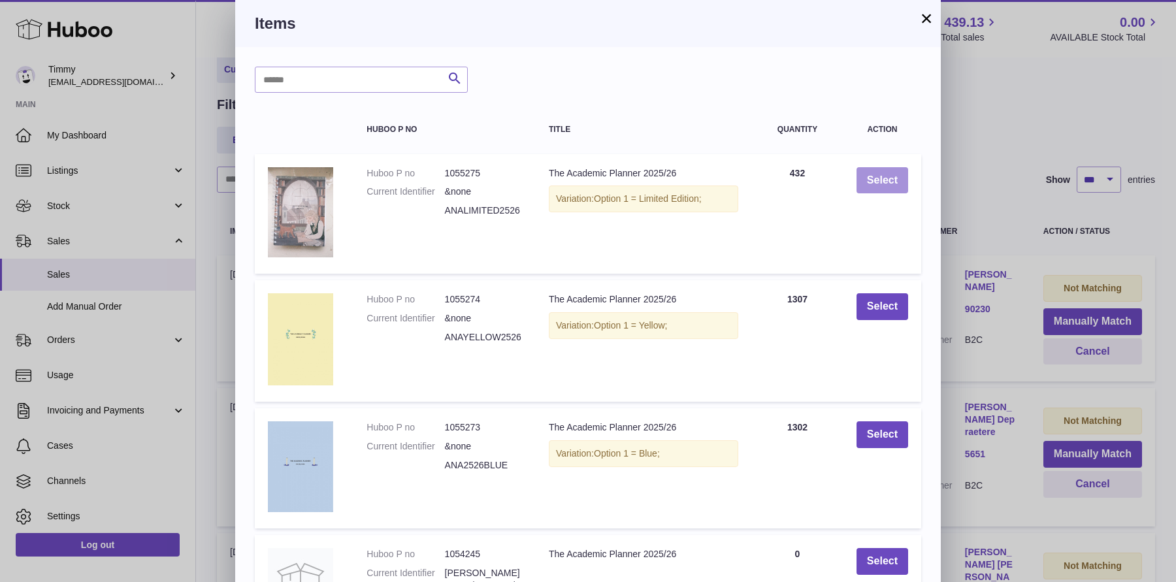
click at [879, 181] on button "Select" at bounding box center [882, 180] width 52 height 27
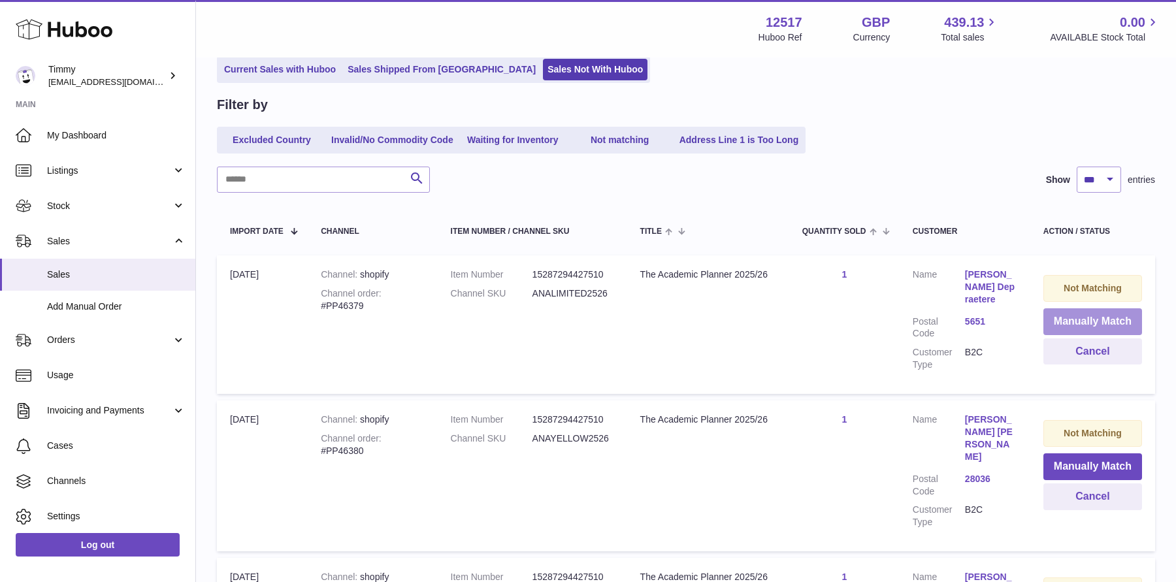
click at [1080, 323] on button "Manually Match" at bounding box center [1092, 321] width 99 height 27
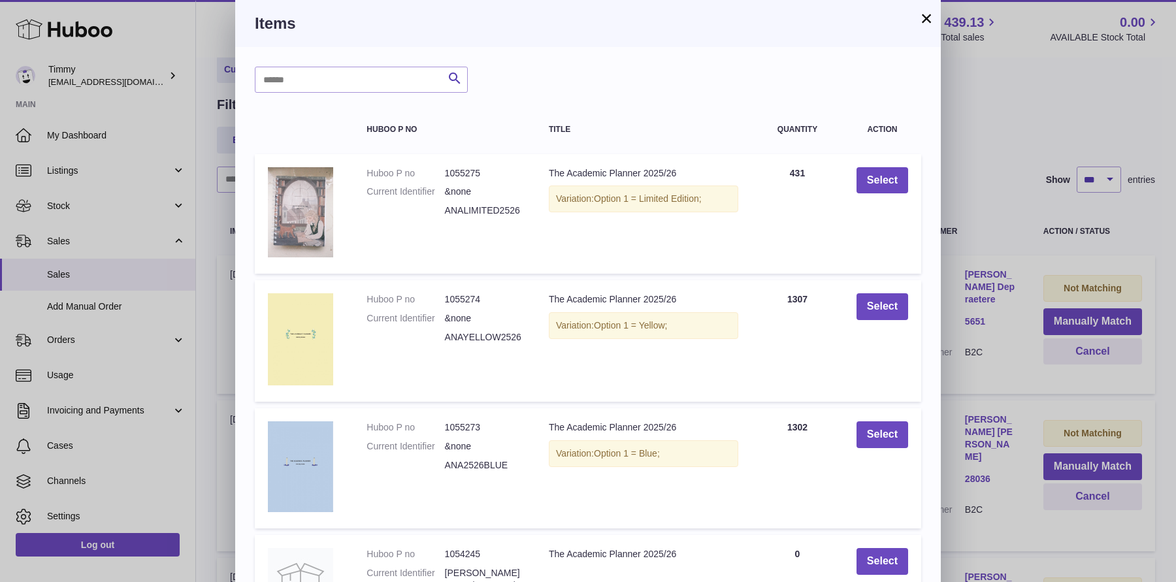
click at [965, 246] on div "× Items Search Huboo P no Title Quantity Action Huboo P no 1055275 Current Iden…" at bounding box center [588, 423] width 1176 height 846
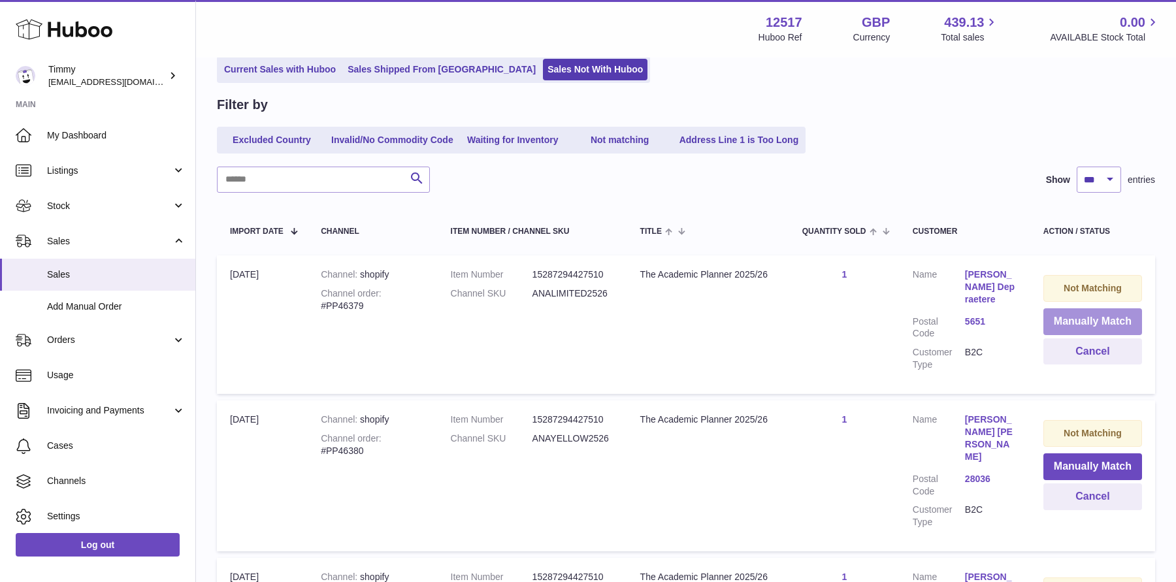
click at [1067, 324] on button "Manually Match" at bounding box center [1092, 321] width 99 height 27
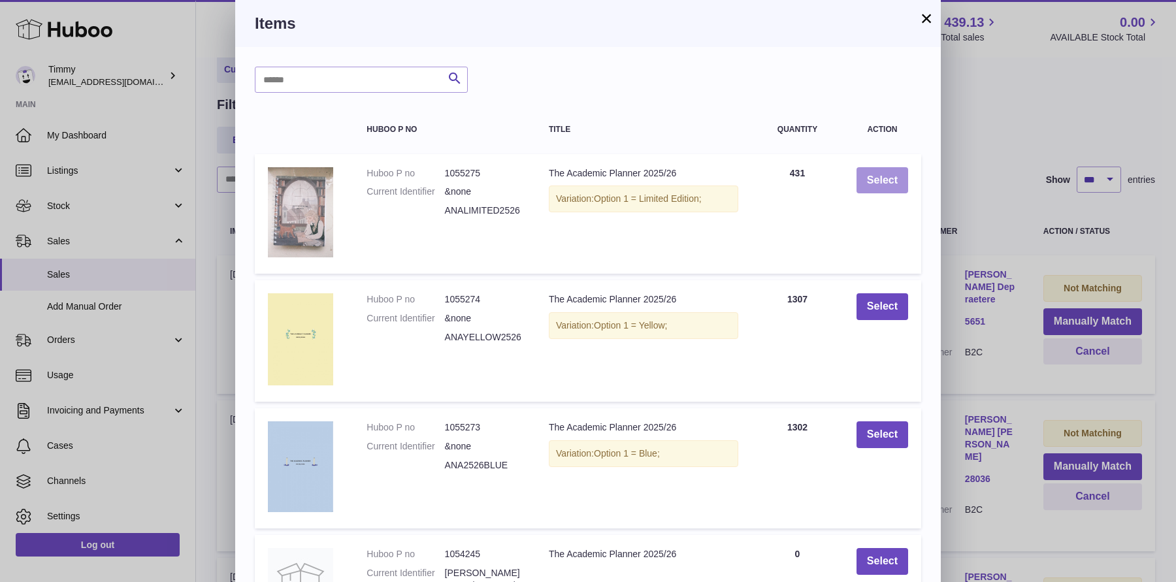
click at [890, 180] on button "Select" at bounding box center [882, 180] width 52 height 27
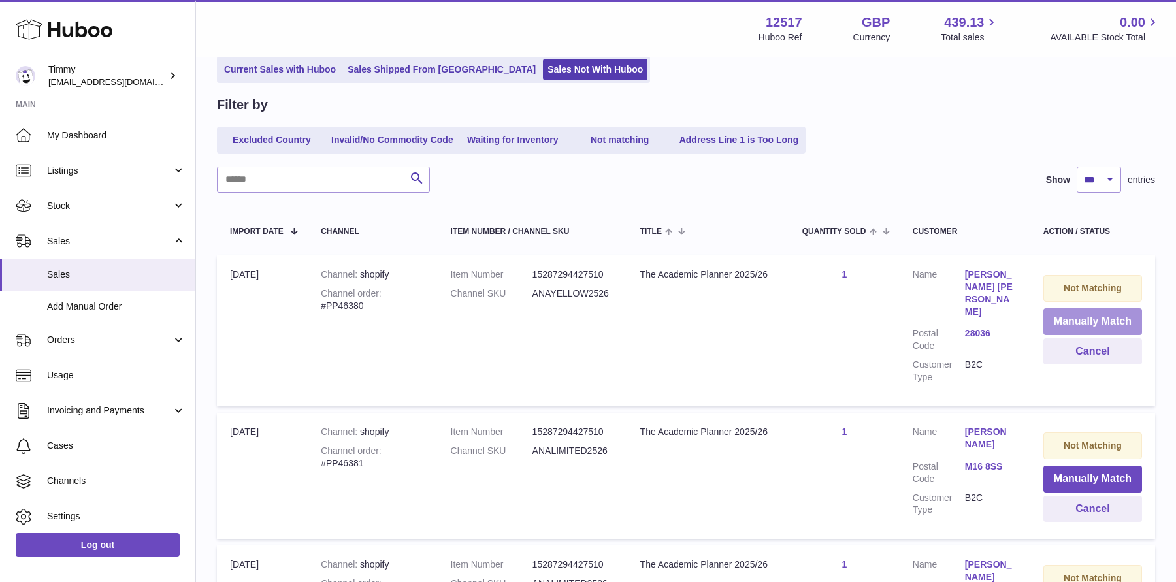
click at [1061, 327] on button "Manually Match" at bounding box center [1092, 321] width 99 height 27
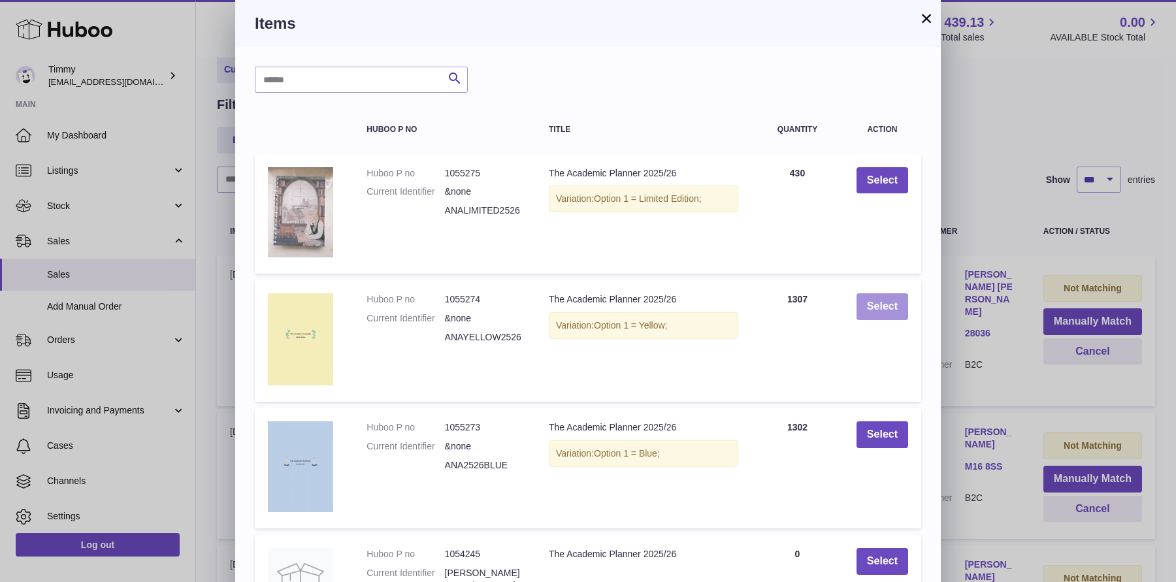
click at [869, 310] on button "Select" at bounding box center [882, 306] width 52 height 27
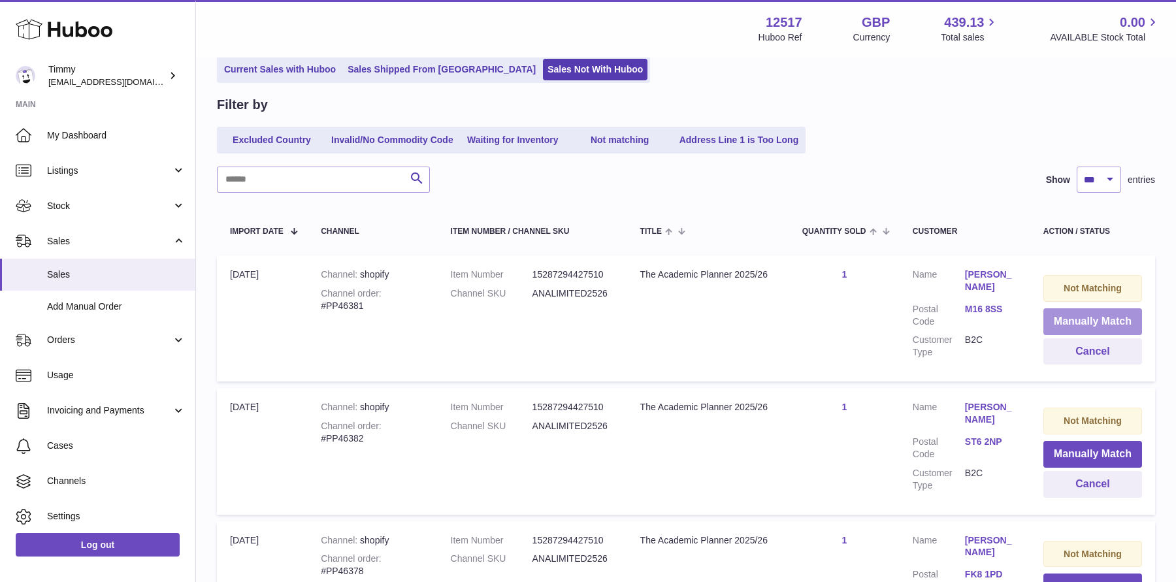
click at [1086, 325] on button "Manually Match" at bounding box center [1092, 321] width 99 height 27
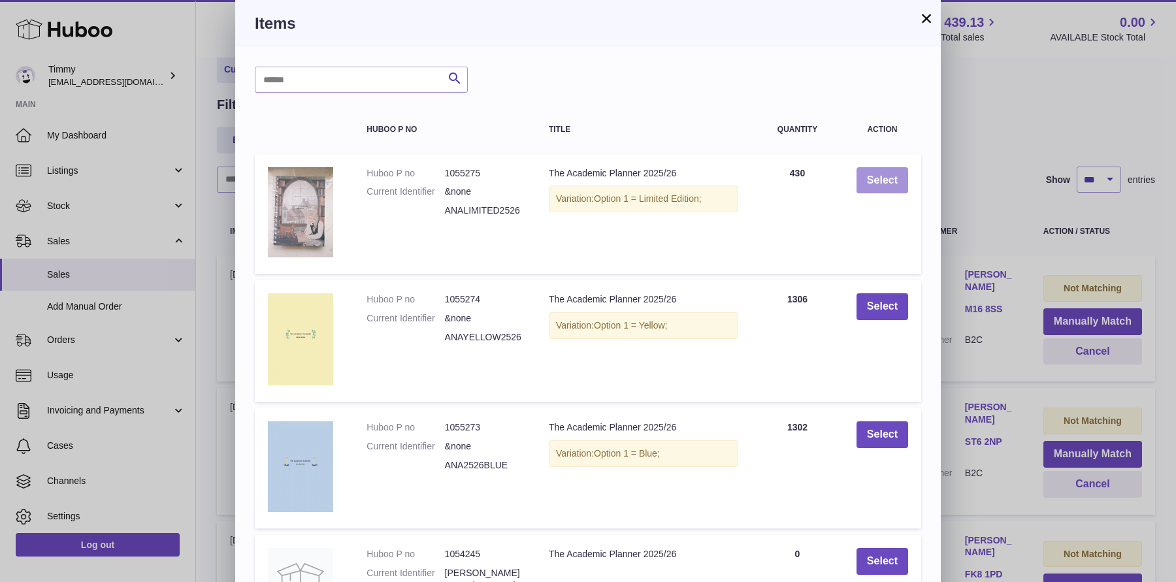
click at [890, 187] on button "Select" at bounding box center [882, 180] width 52 height 27
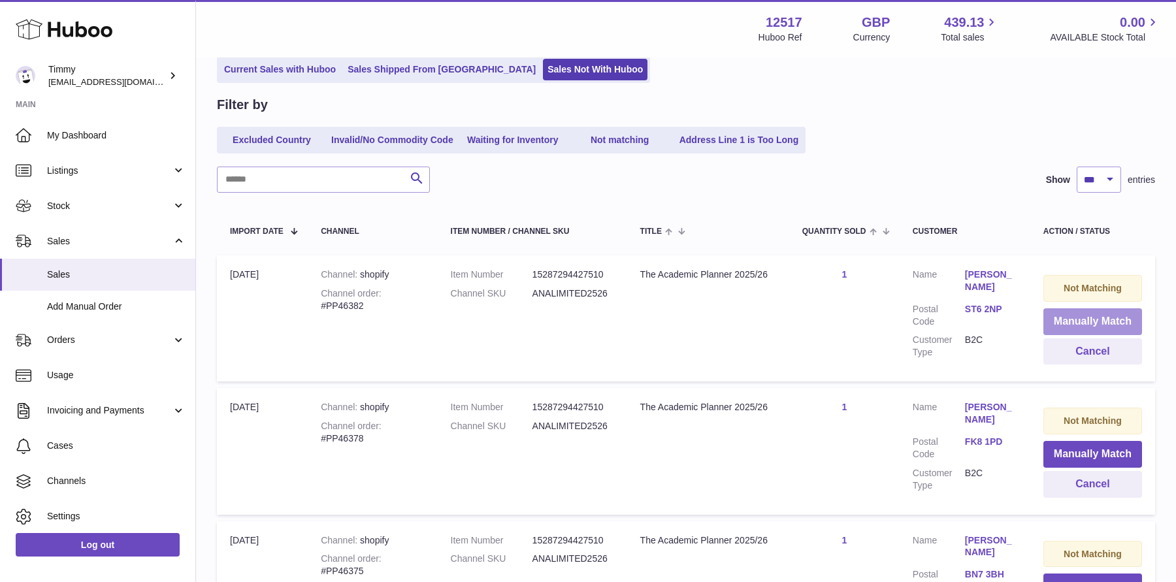
click at [1054, 321] on button "Manually Match" at bounding box center [1092, 321] width 99 height 27
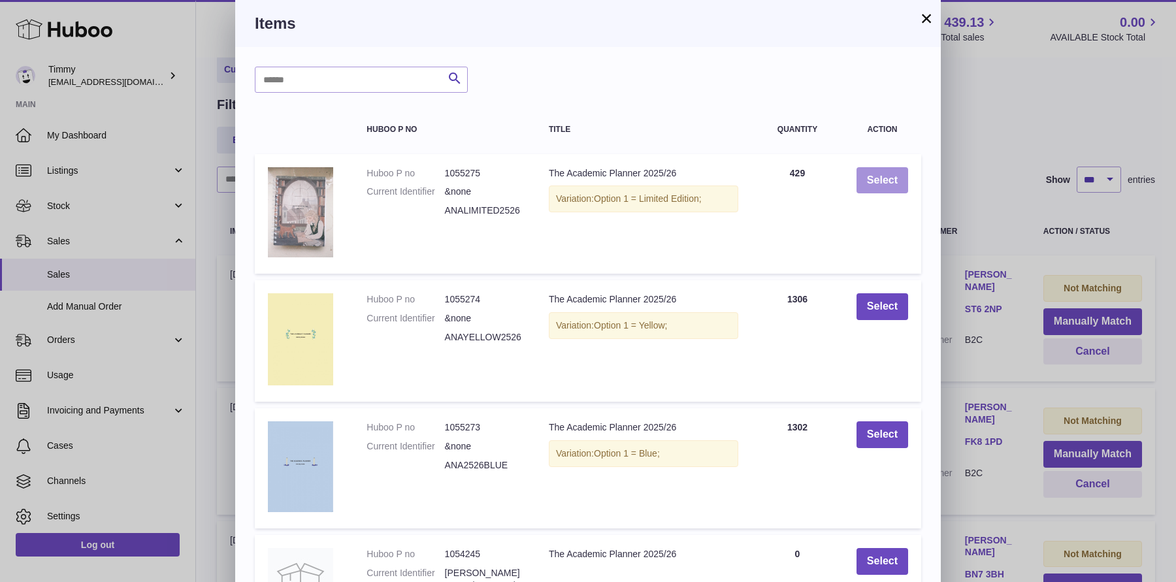
click at [875, 185] on button "Select" at bounding box center [882, 180] width 52 height 27
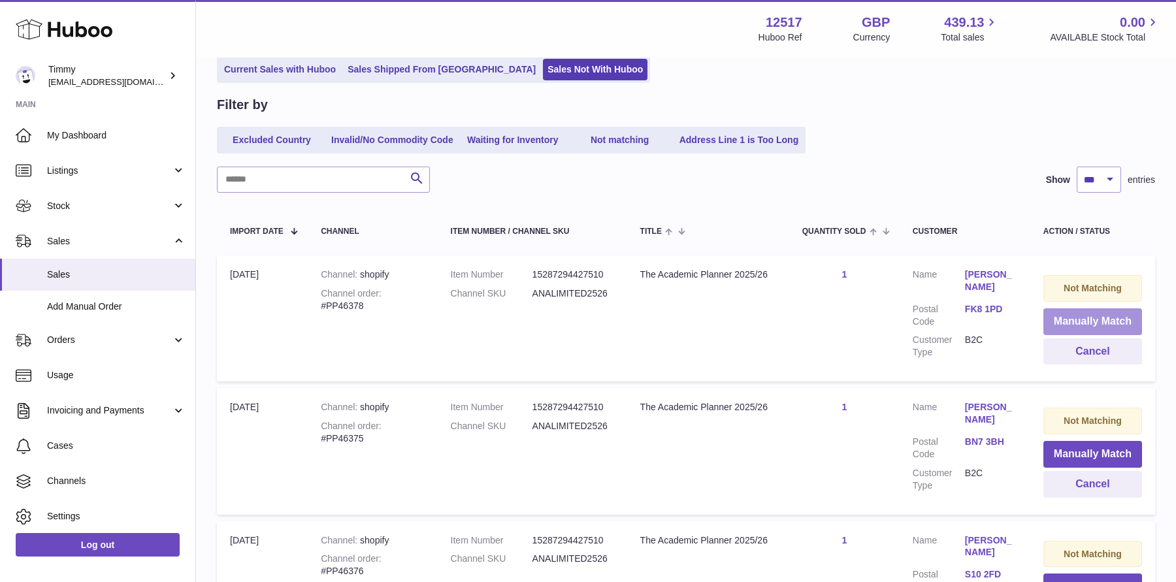
click at [1101, 321] on button "Manually Match" at bounding box center [1092, 321] width 99 height 27
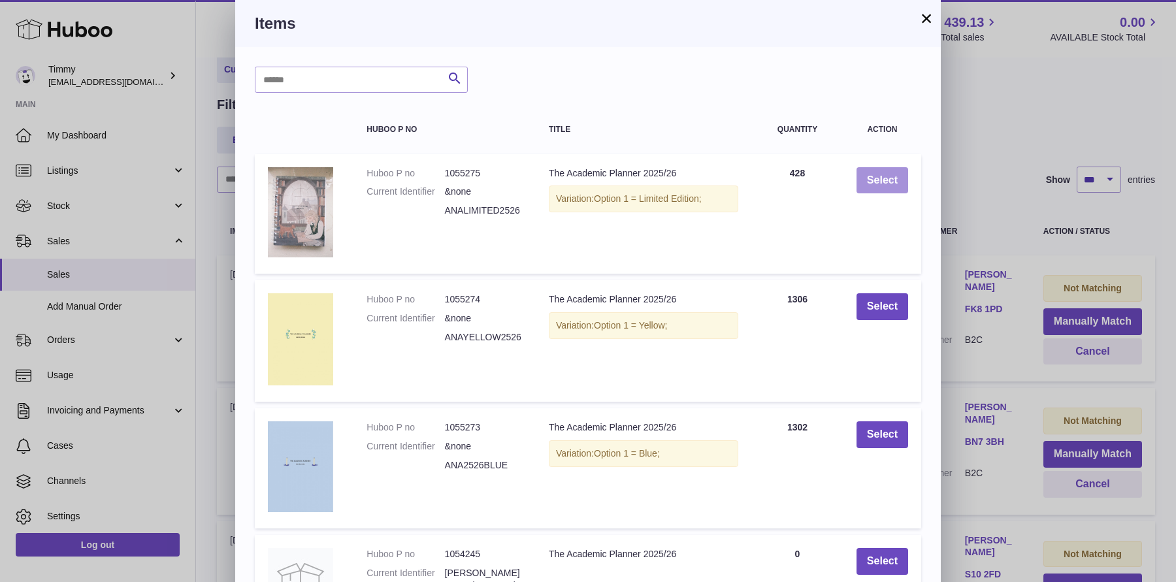
click at [888, 171] on button "Select" at bounding box center [882, 180] width 52 height 27
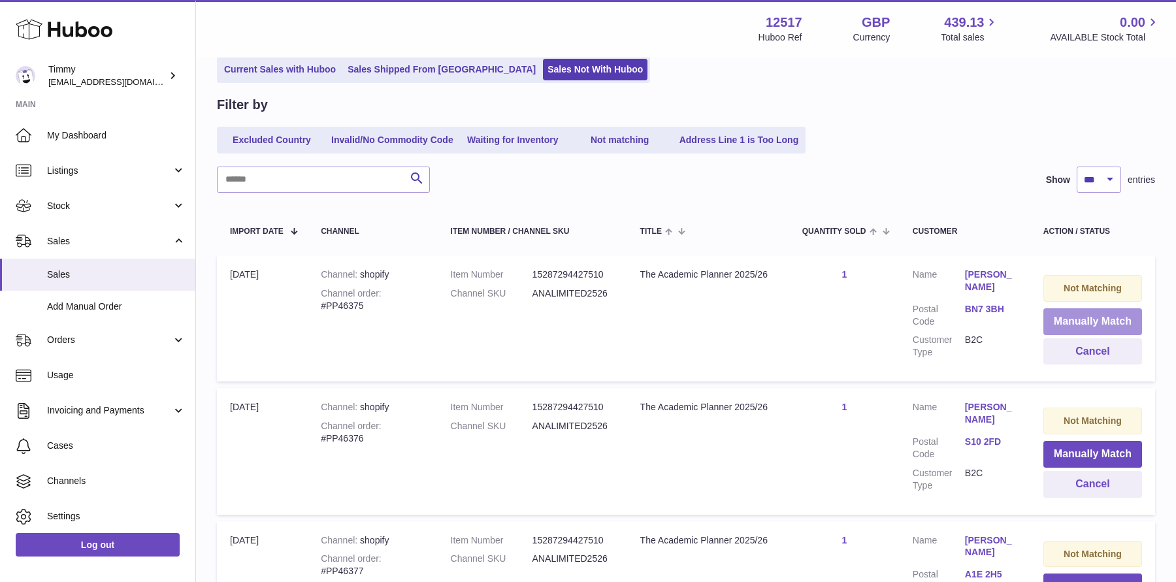
click at [1078, 329] on button "Manually Match" at bounding box center [1092, 321] width 99 height 27
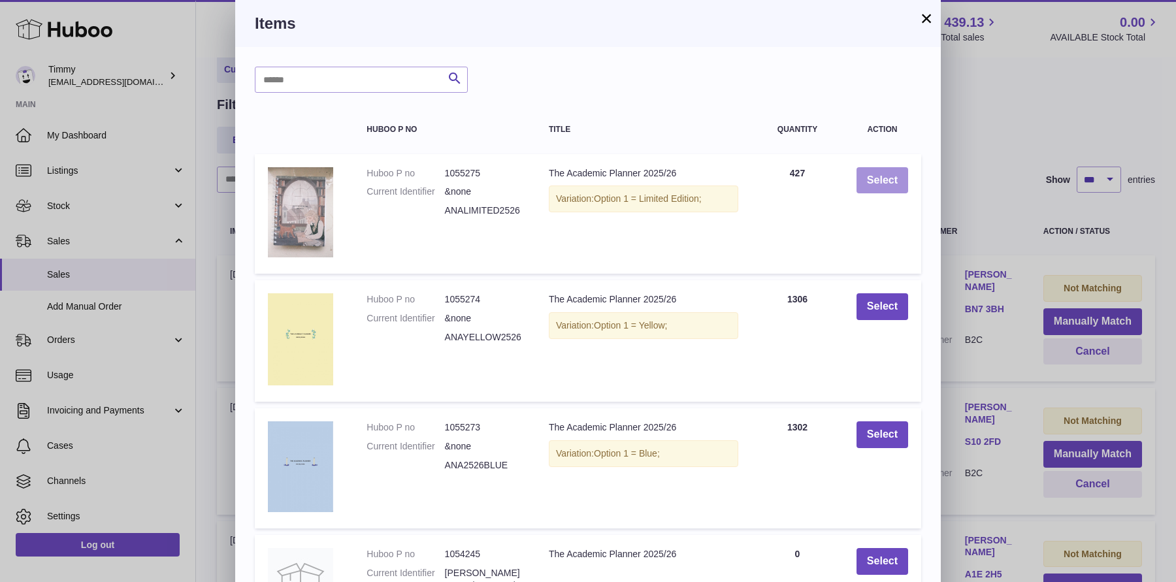
click at [880, 185] on button "Select" at bounding box center [882, 180] width 52 height 27
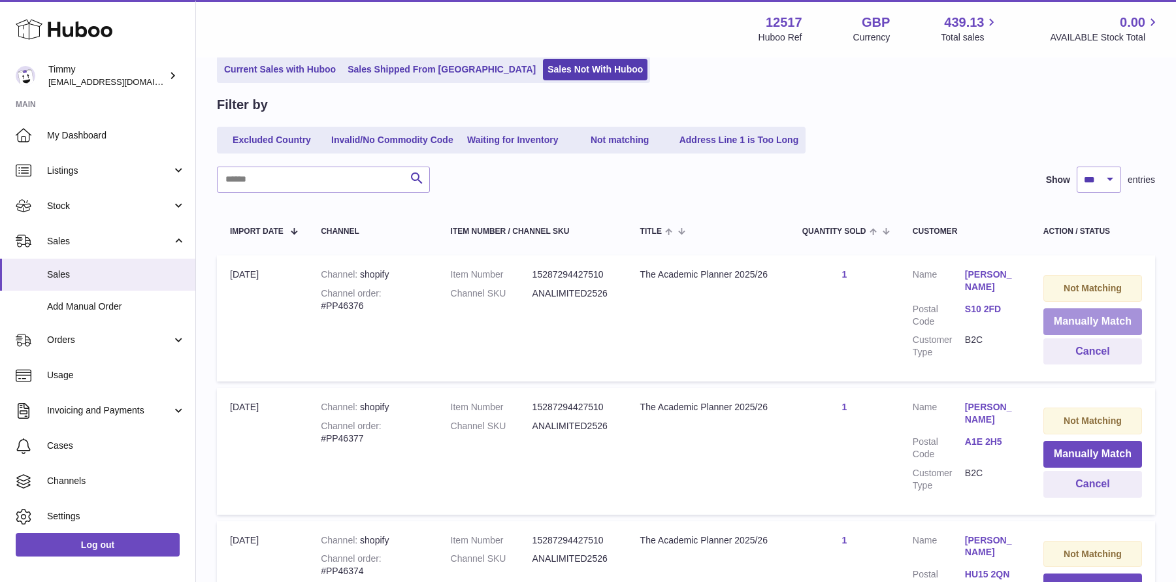
click at [1076, 332] on button "Manually Match" at bounding box center [1092, 321] width 99 height 27
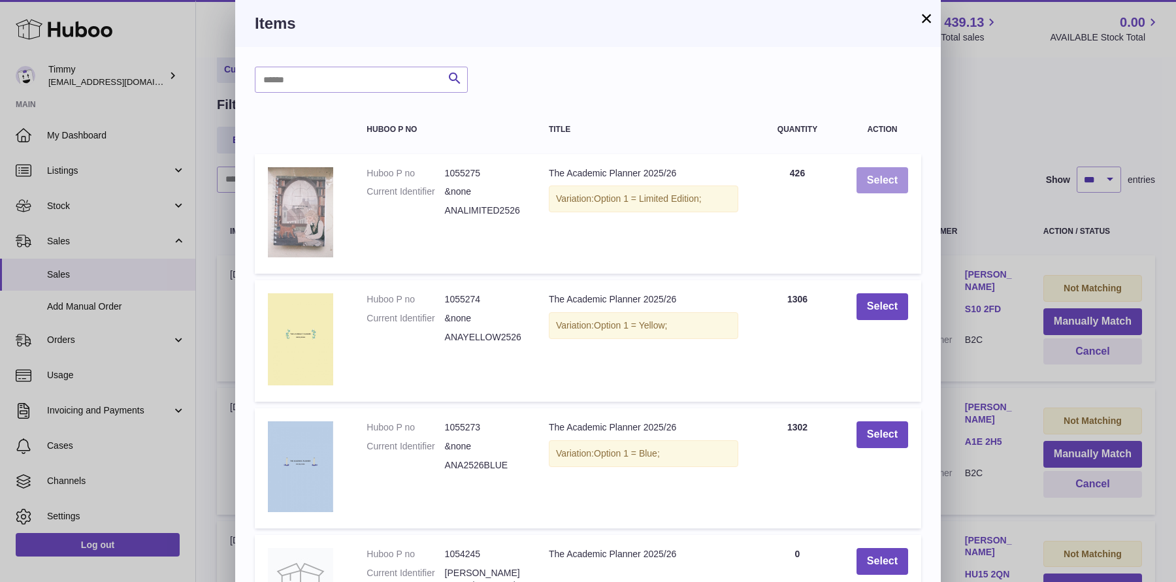
click at [879, 176] on button "Select" at bounding box center [882, 180] width 52 height 27
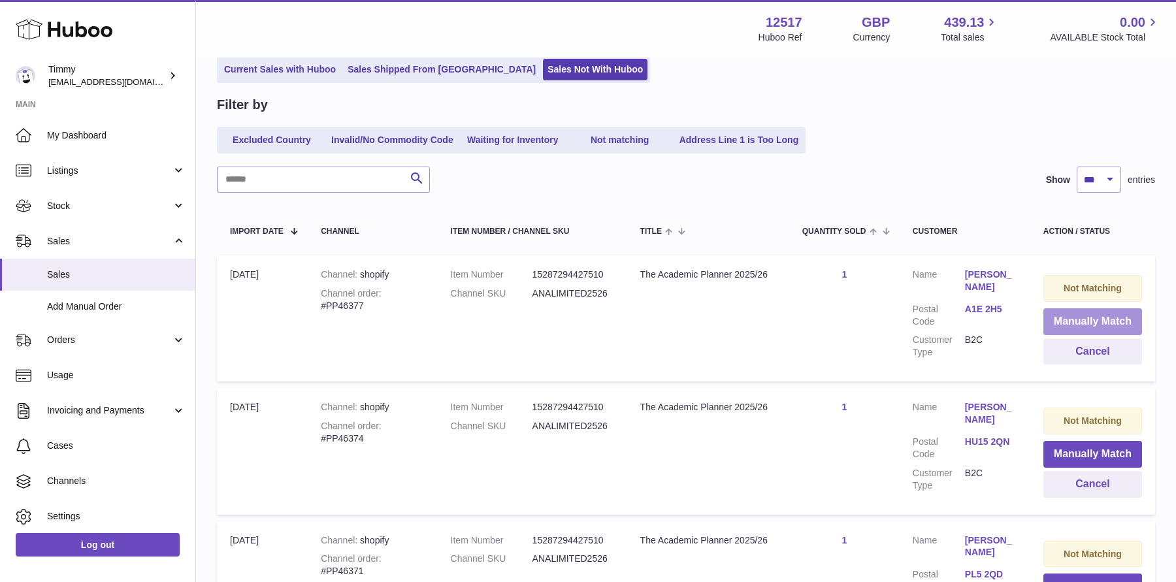
click at [1055, 327] on button "Manually Match" at bounding box center [1092, 321] width 99 height 27
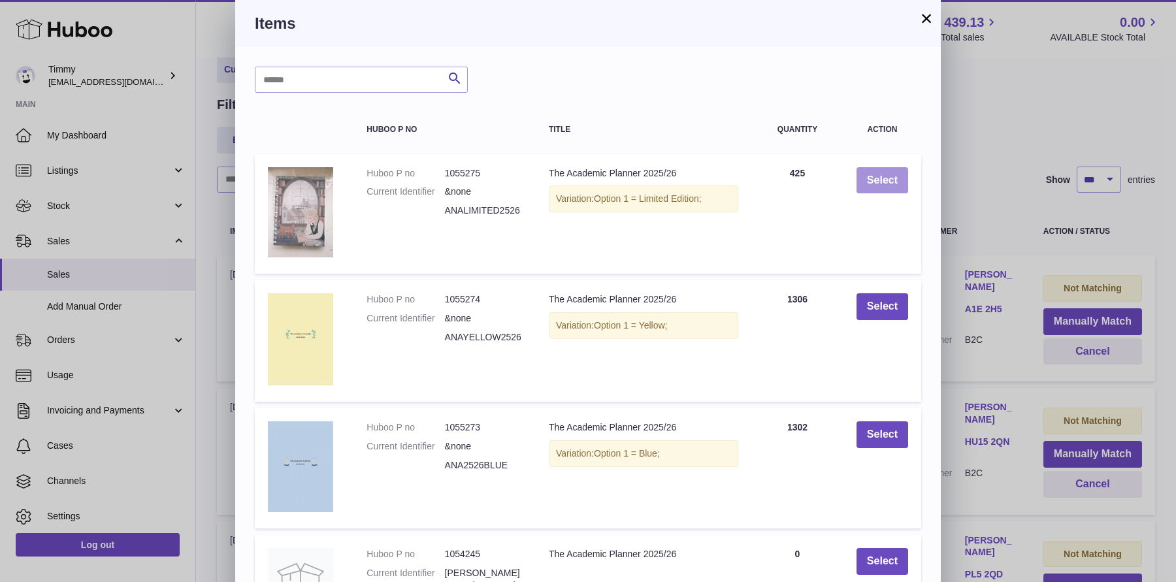
click at [890, 178] on button "Select" at bounding box center [882, 180] width 52 height 27
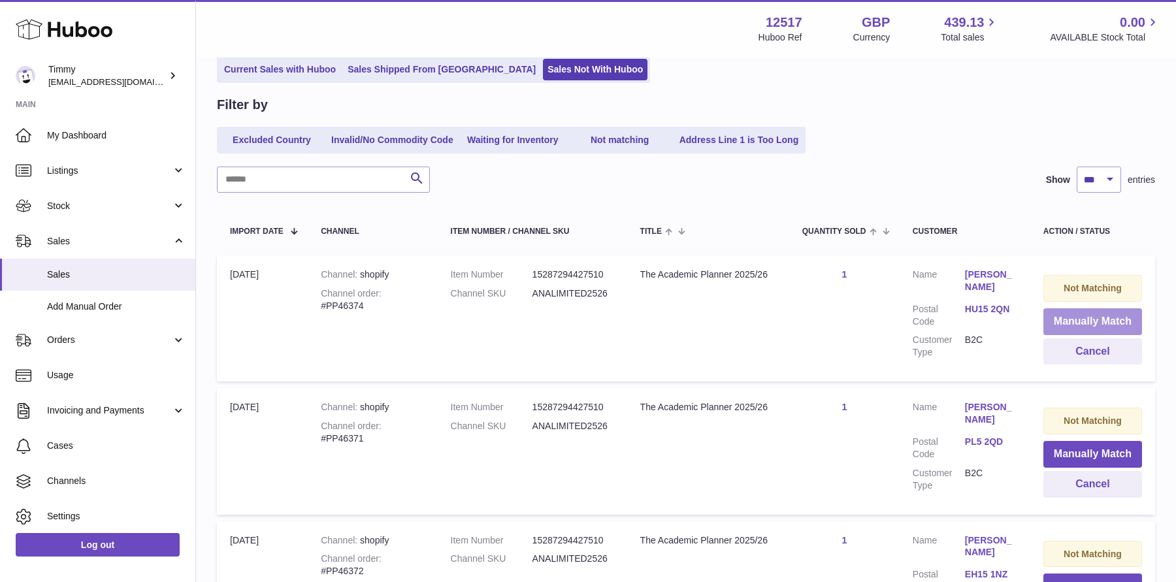
click at [1074, 320] on button "Manually Match" at bounding box center [1092, 321] width 99 height 27
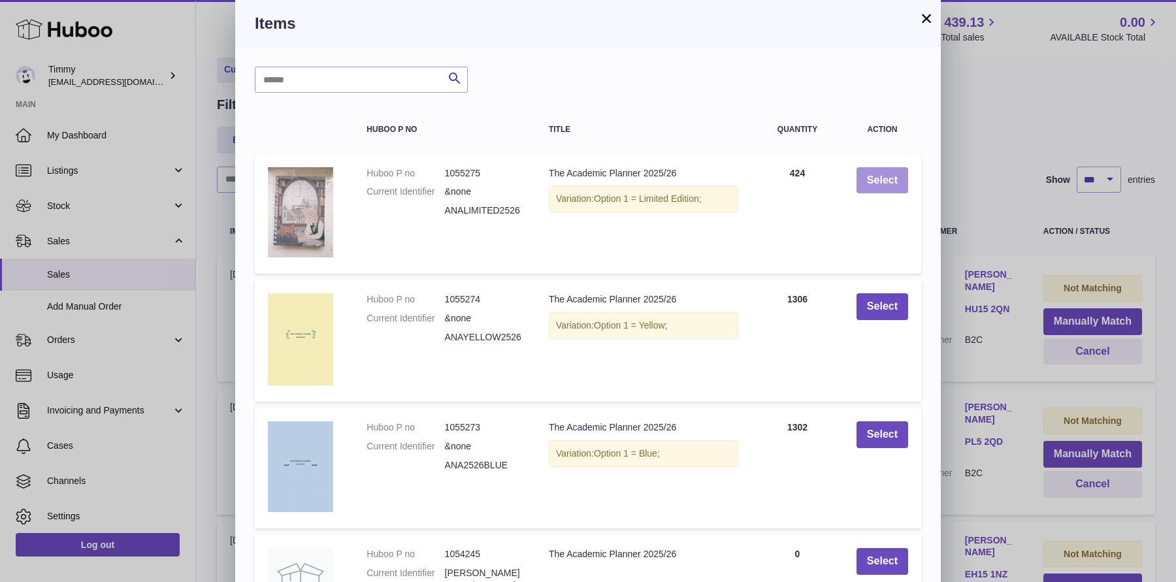
click at [895, 182] on button "Select" at bounding box center [882, 180] width 52 height 27
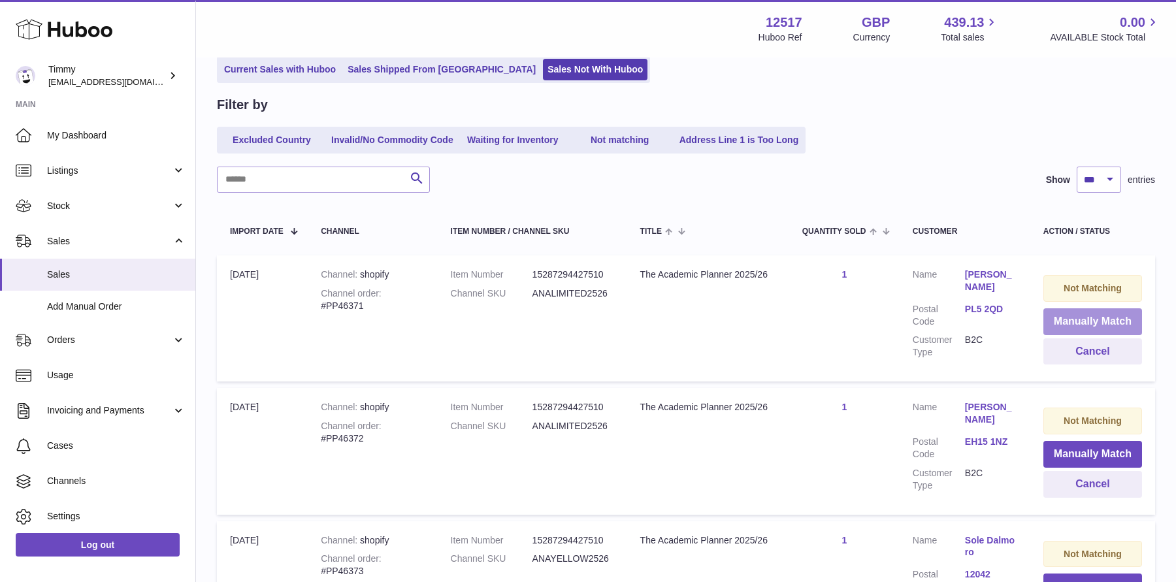
click at [1082, 323] on button "Manually Match" at bounding box center [1092, 321] width 99 height 27
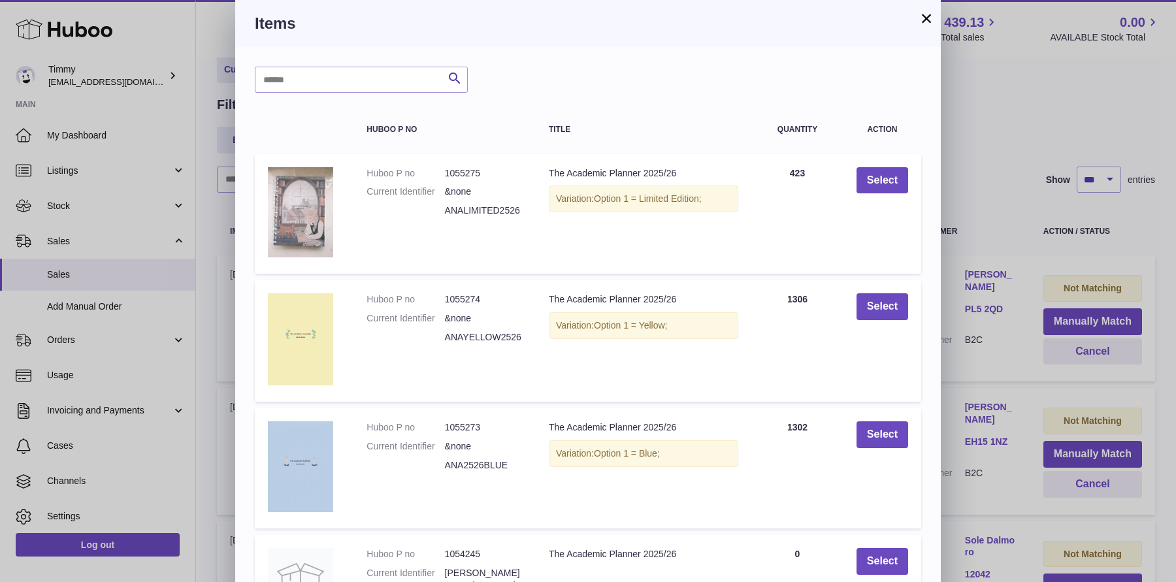
click at [1008, 243] on div "× Items Search Huboo P no Title Quantity Action Huboo P no 1055275 Current Iden…" at bounding box center [588, 423] width 1176 height 846
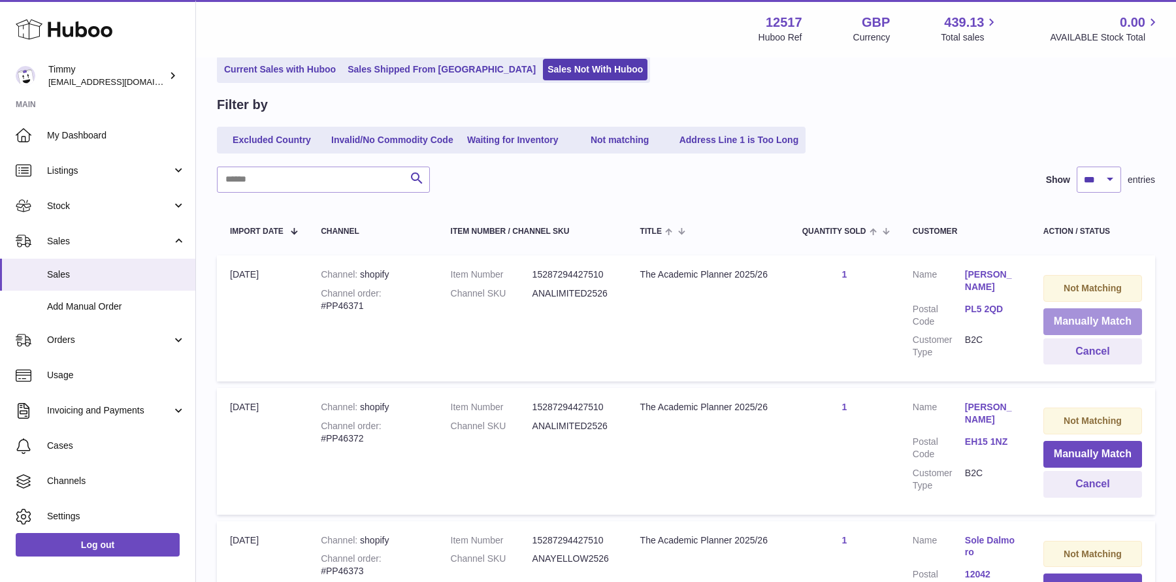
click at [1047, 314] on button "Manually Match" at bounding box center [1092, 321] width 99 height 27
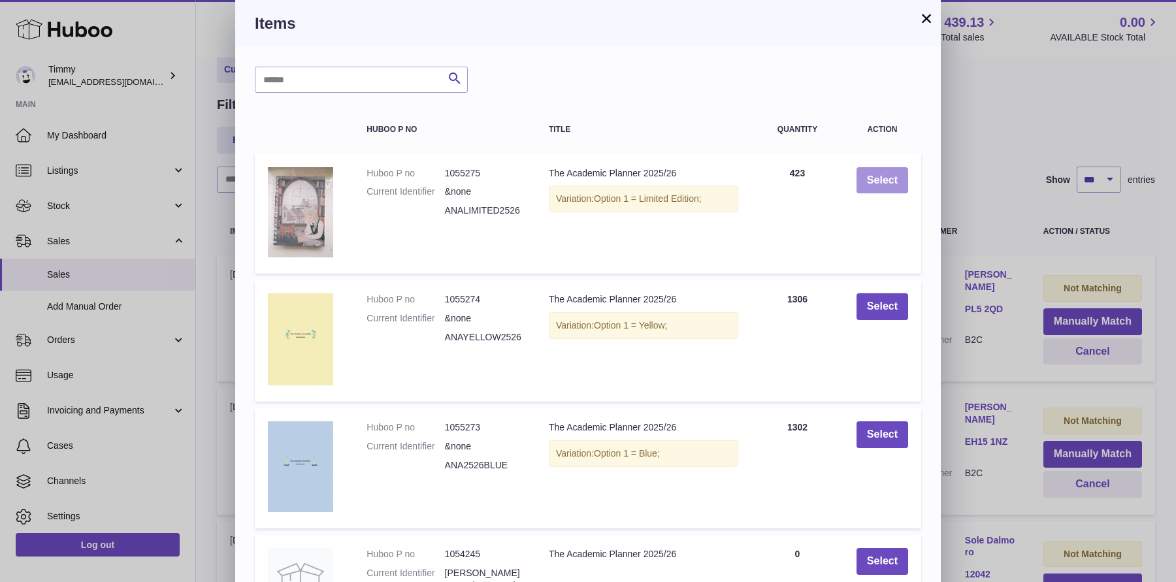
click at [863, 170] on button "Select" at bounding box center [882, 180] width 52 height 27
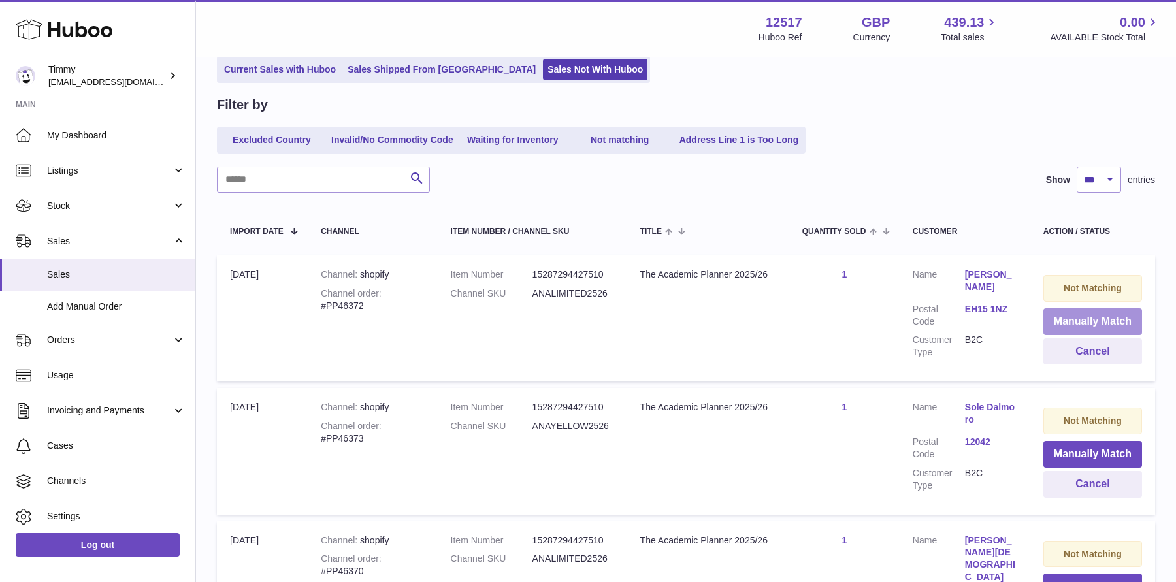
click at [1100, 315] on button "Manually Match" at bounding box center [1092, 321] width 99 height 27
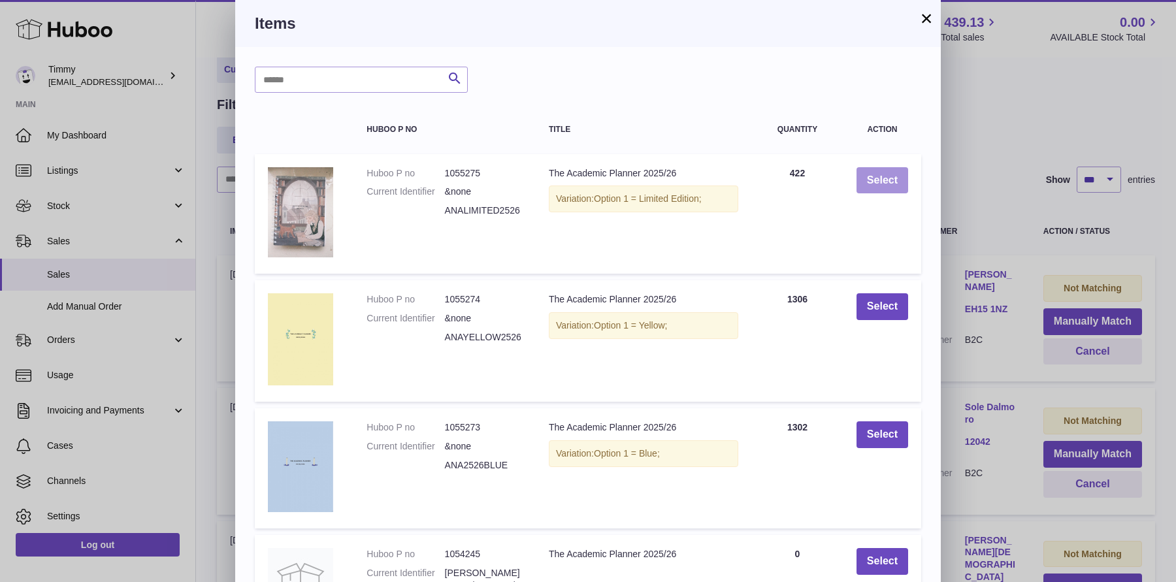
click at [899, 185] on button "Select" at bounding box center [882, 180] width 52 height 27
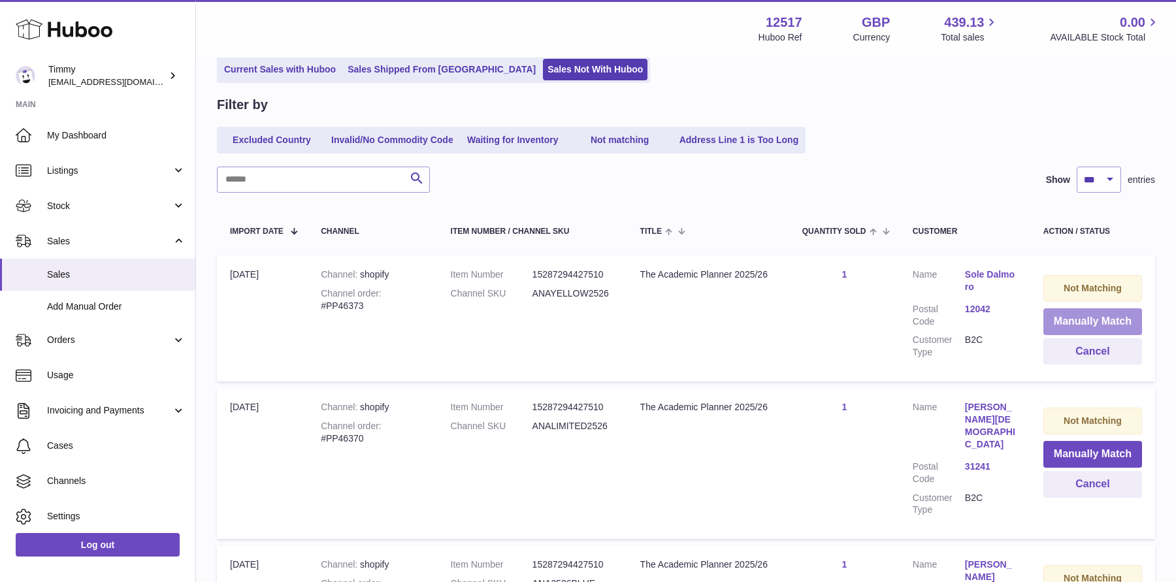
click at [1105, 323] on button "Manually Match" at bounding box center [1092, 321] width 99 height 27
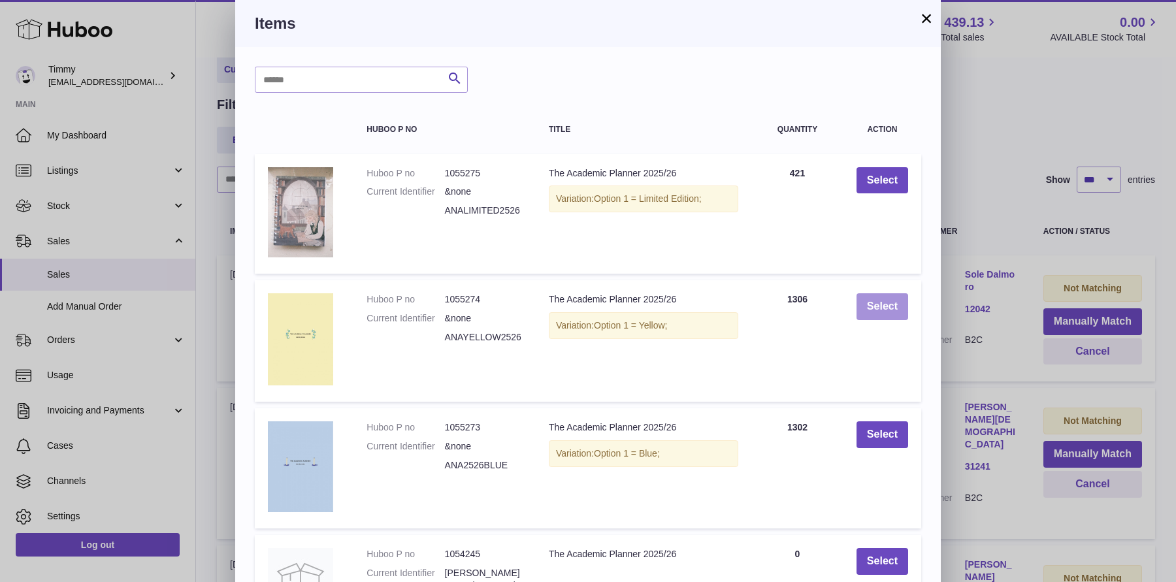
click at [899, 306] on button "Select" at bounding box center [882, 306] width 52 height 27
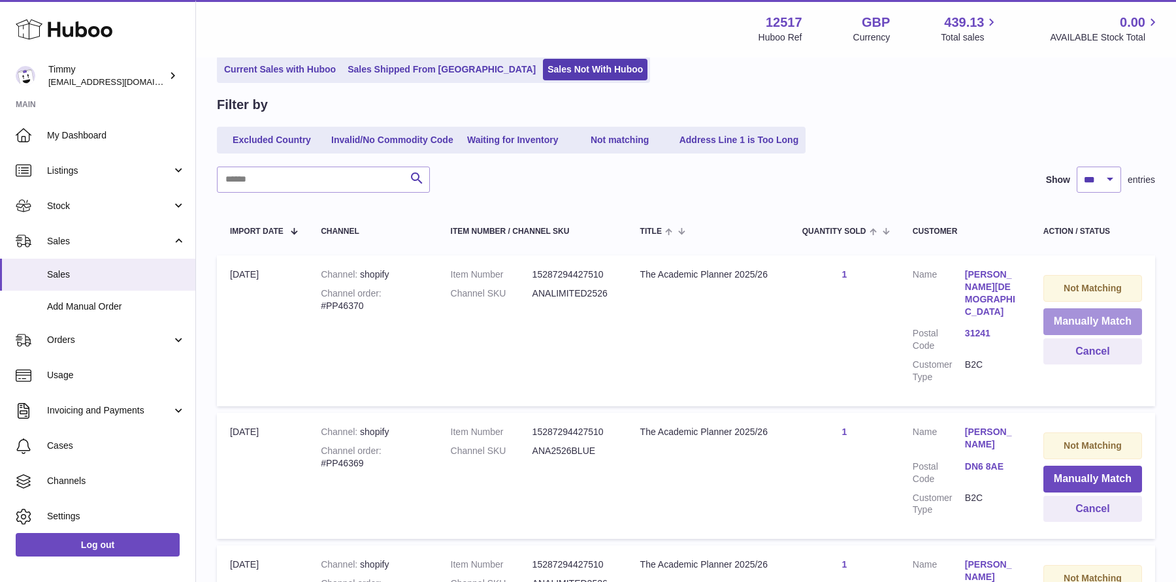
click at [1083, 325] on button "Manually Match" at bounding box center [1092, 321] width 99 height 27
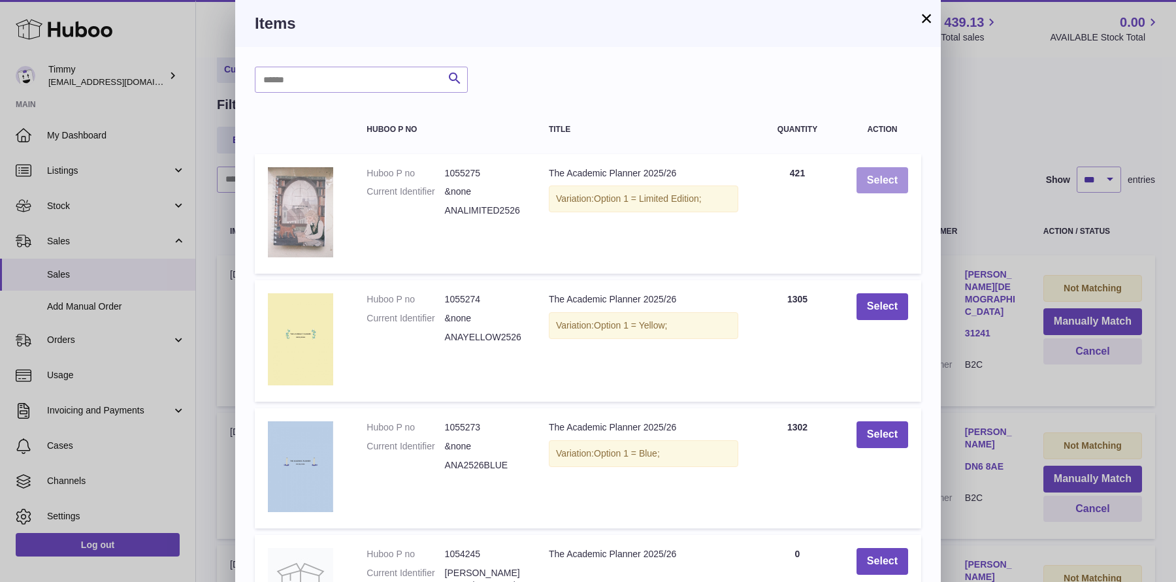
click at [888, 171] on button "Select" at bounding box center [882, 180] width 52 height 27
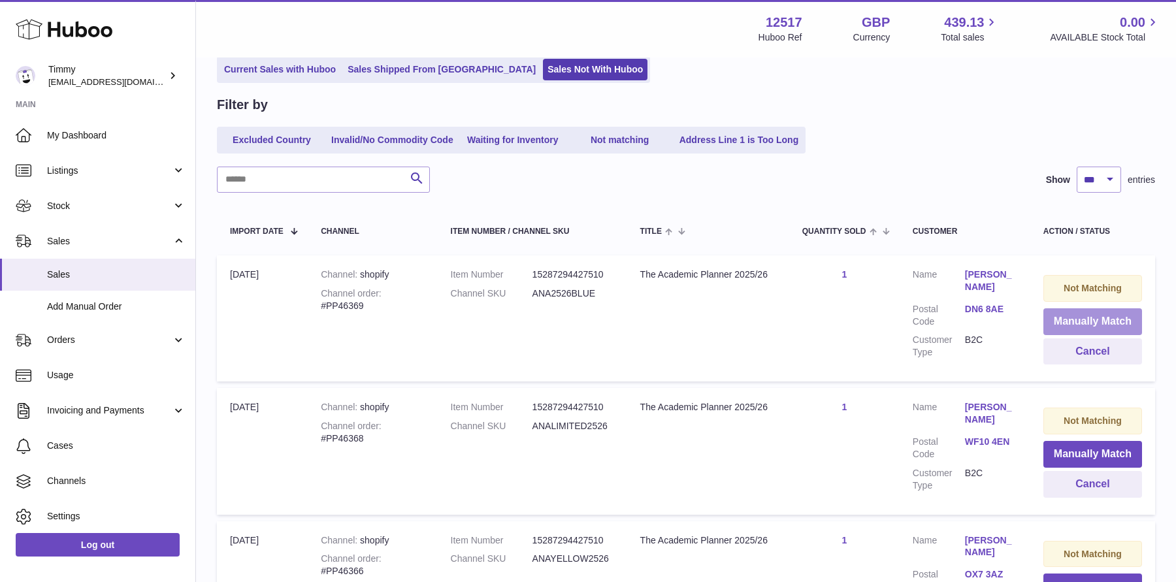
click at [1046, 319] on button "Manually Match" at bounding box center [1092, 321] width 99 height 27
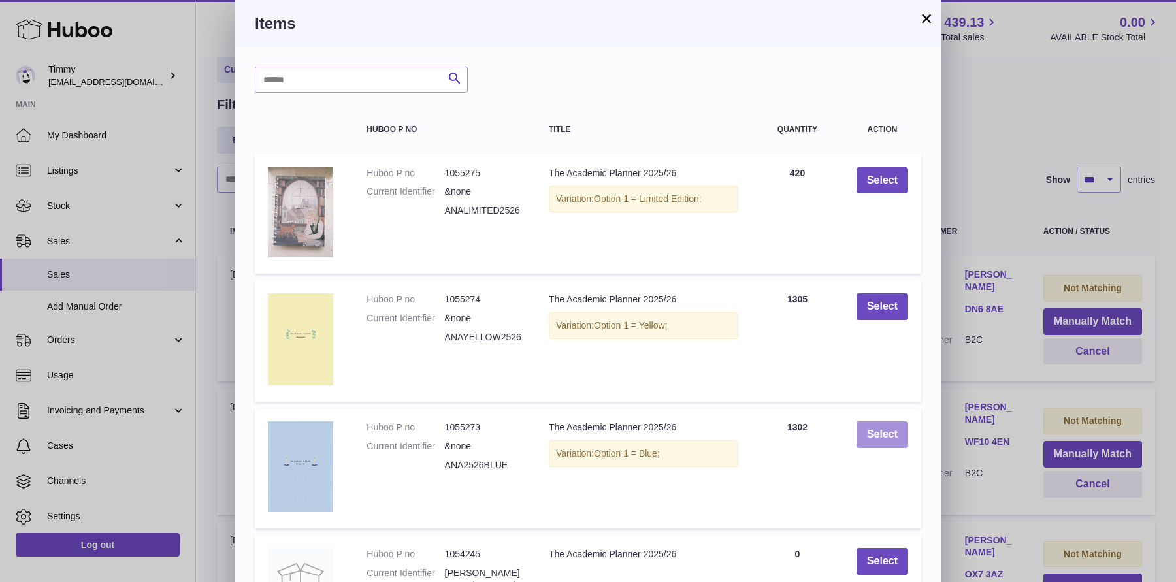
click at [882, 425] on button "Select" at bounding box center [882, 434] width 52 height 27
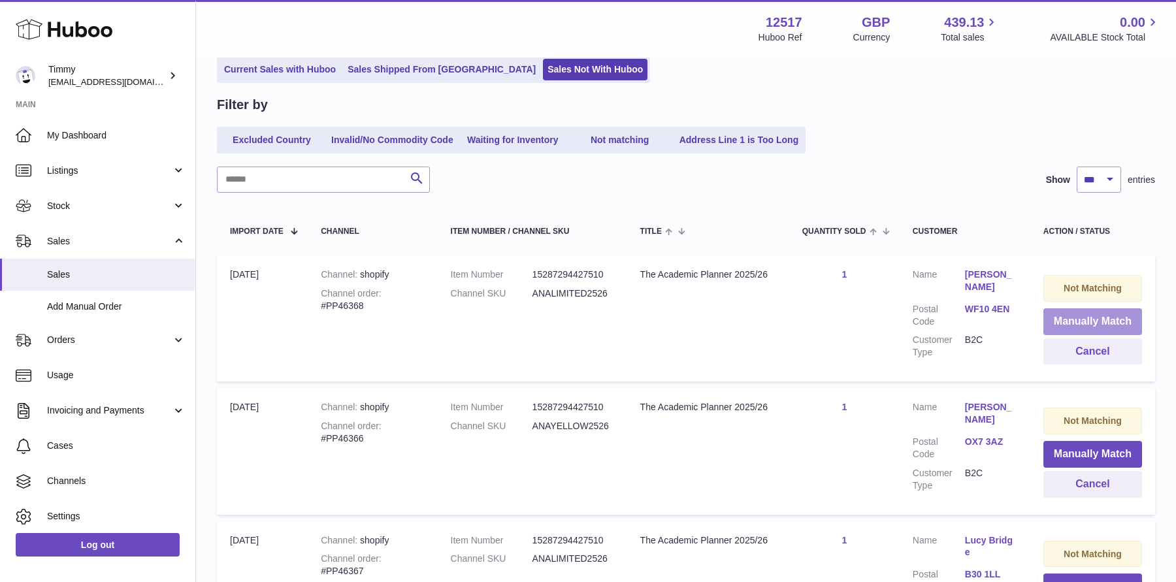
click at [1063, 314] on button "Manually Match" at bounding box center [1092, 321] width 99 height 27
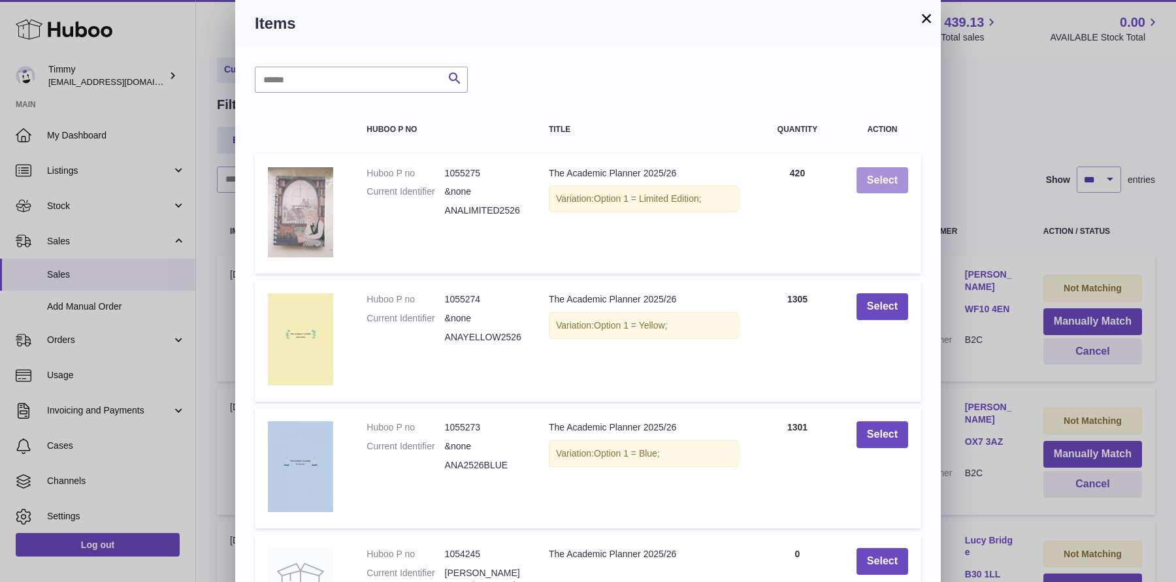
click at [867, 182] on button "Select" at bounding box center [882, 180] width 52 height 27
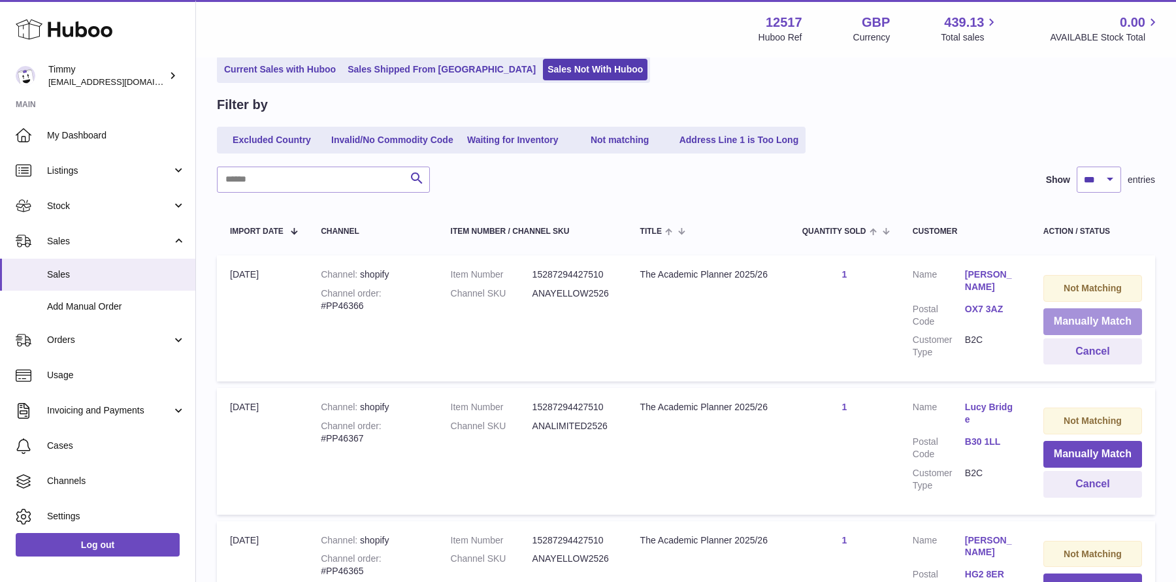
click at [1080, 312] on button "Manually Match" at bounding box center [1092, 321] width 99 height 27
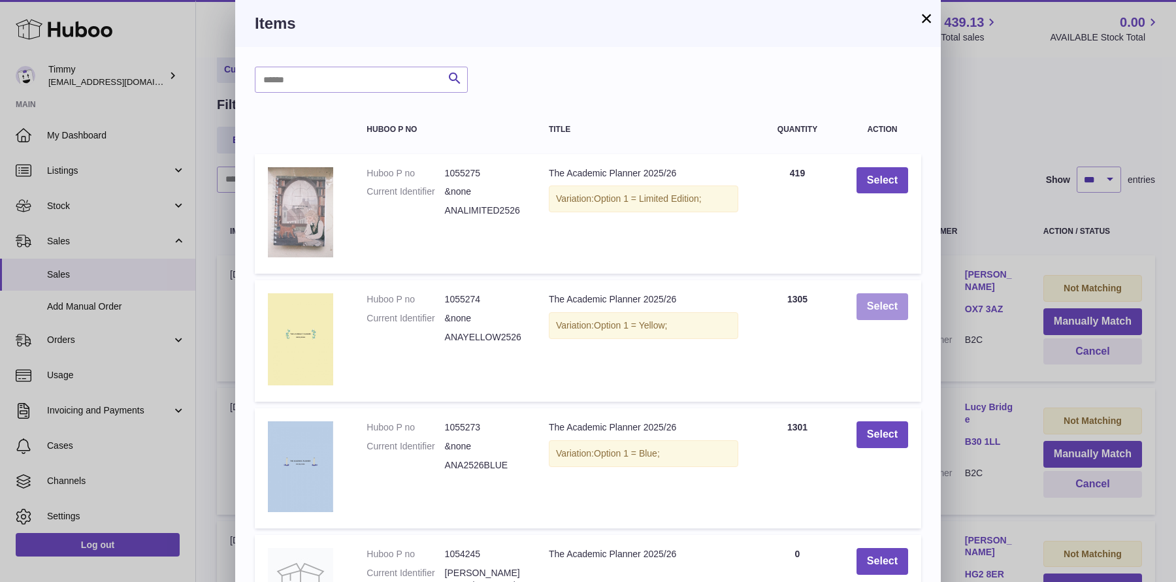
click at [860, 299] on button "Select" at bounding box center [882, 306] width 52 height 27
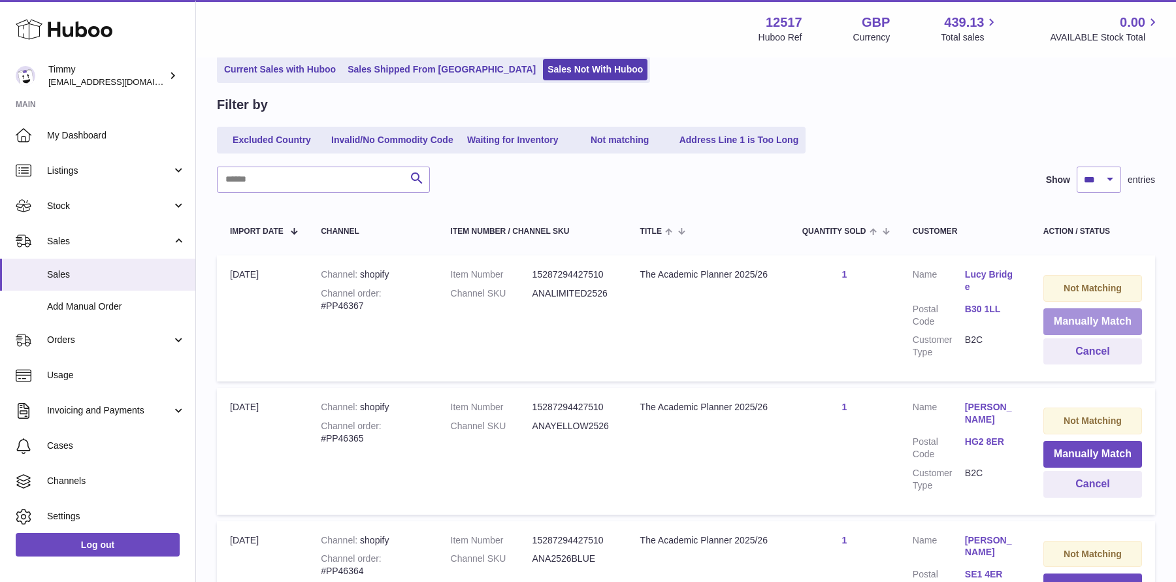
click at [1062, 327] on button "Manually Match" at bounding box center [1092, 321] width 99 height 27
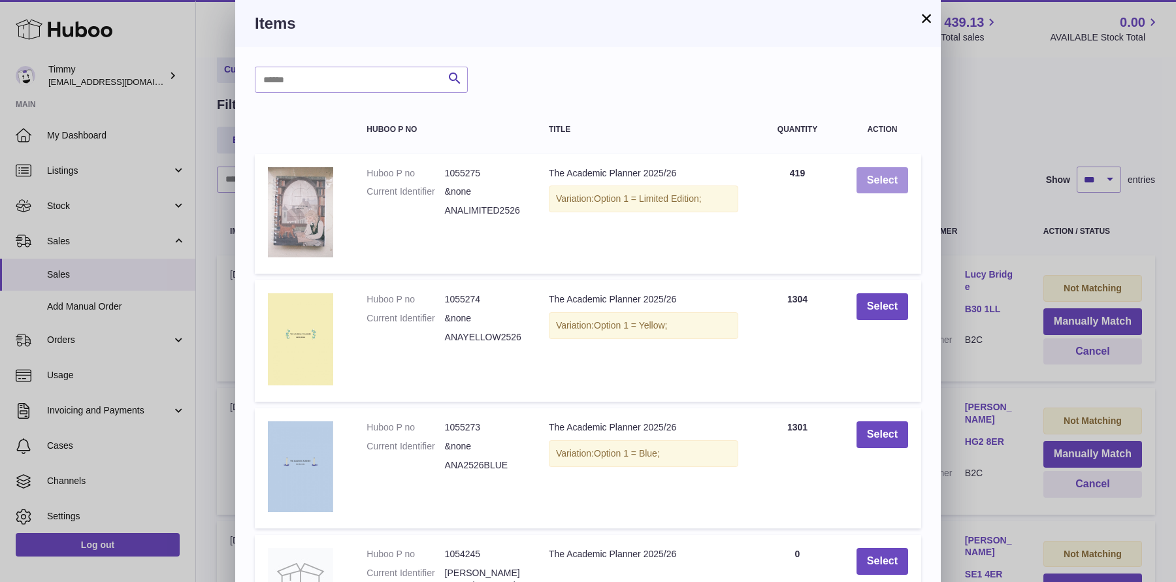
click at [879, 172] on button "Select" at bounding box center [882, 180] width 52 height 27
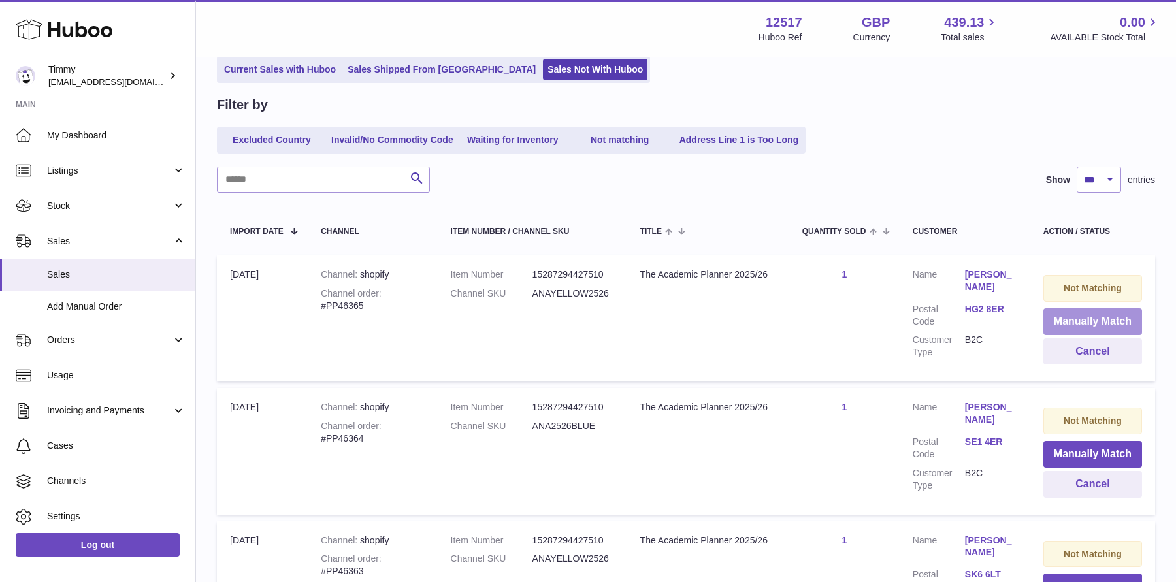
click at [1071, 319] on button "Manually Match" at bounding box center [1092, 321] width 99 height 27
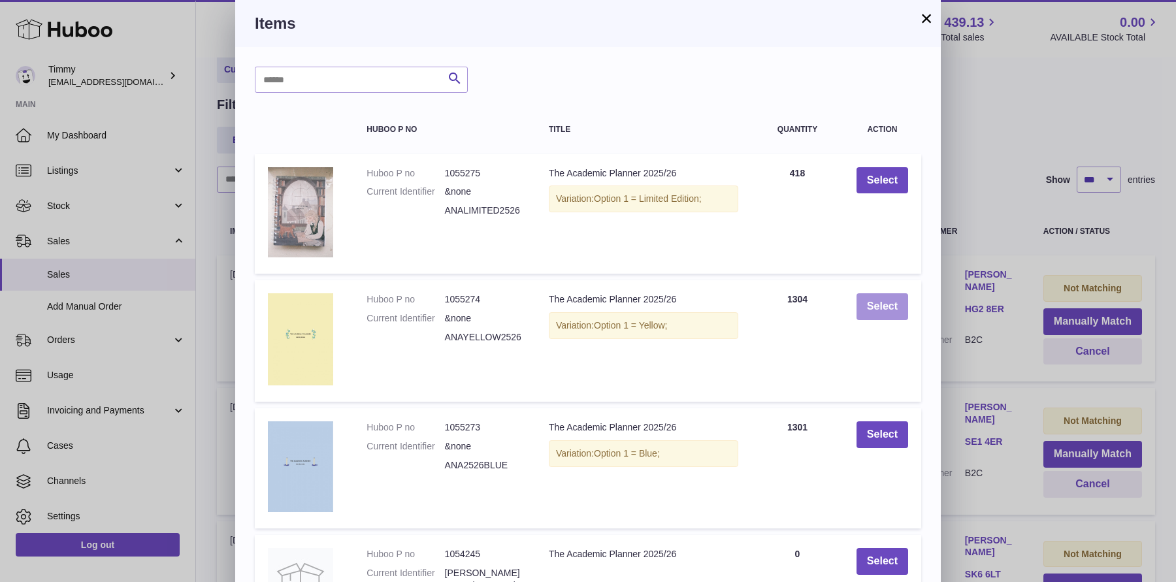
click at [871, 315] on button "Select" at bounding box center [882, 306] width 52 height 27
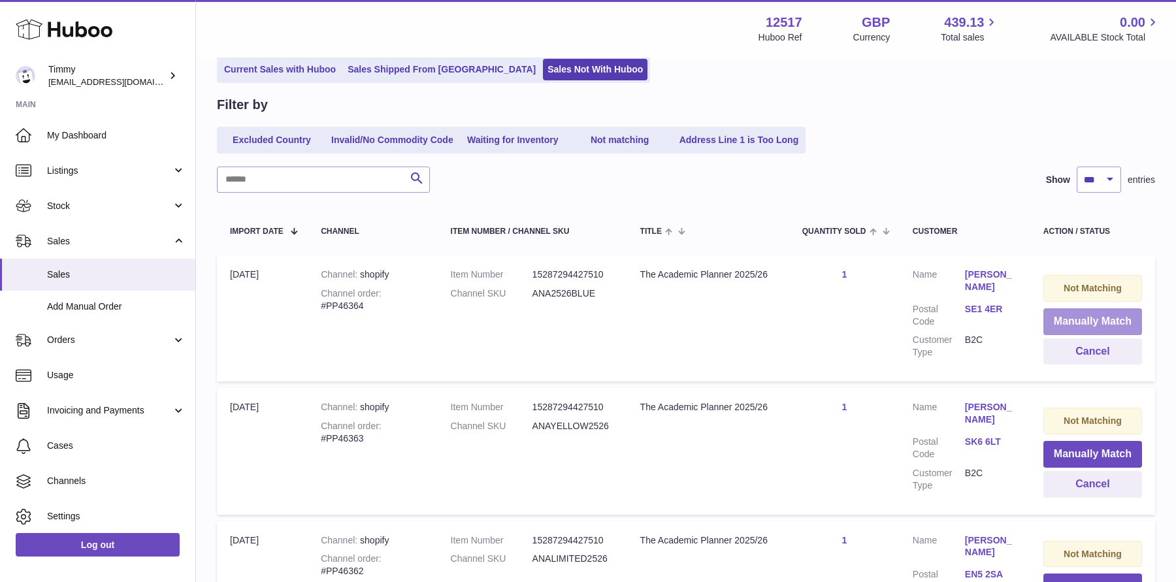
click at [1061, 318] on button "Manually Match" at bounding box center [1092, 321] width 99 height 27
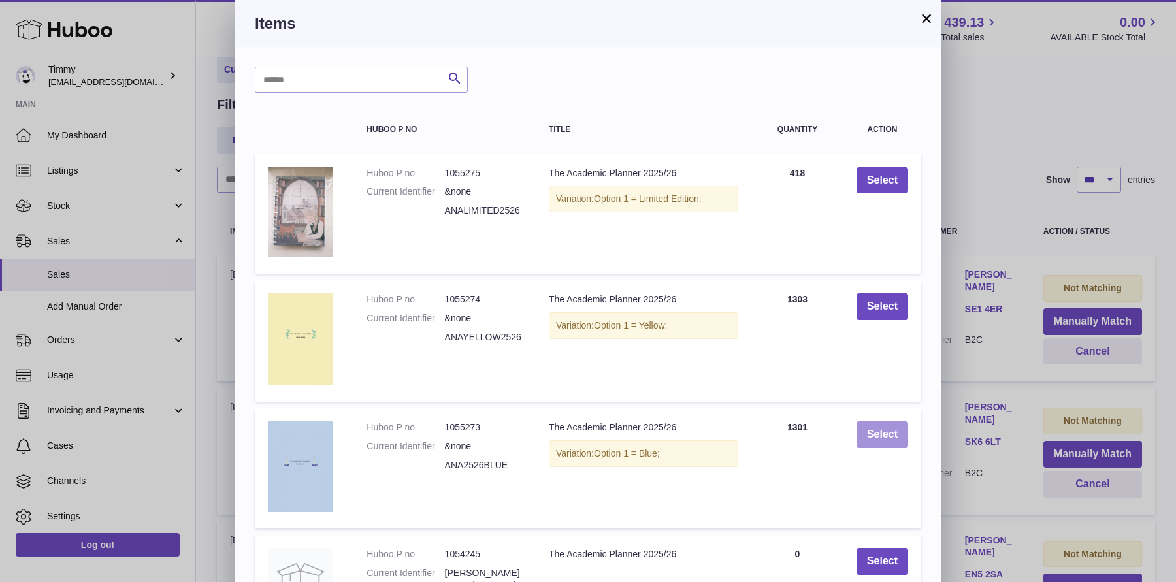
click at [897, 425] on button "Select" at bounding box center [882, 434] width 52 height 27
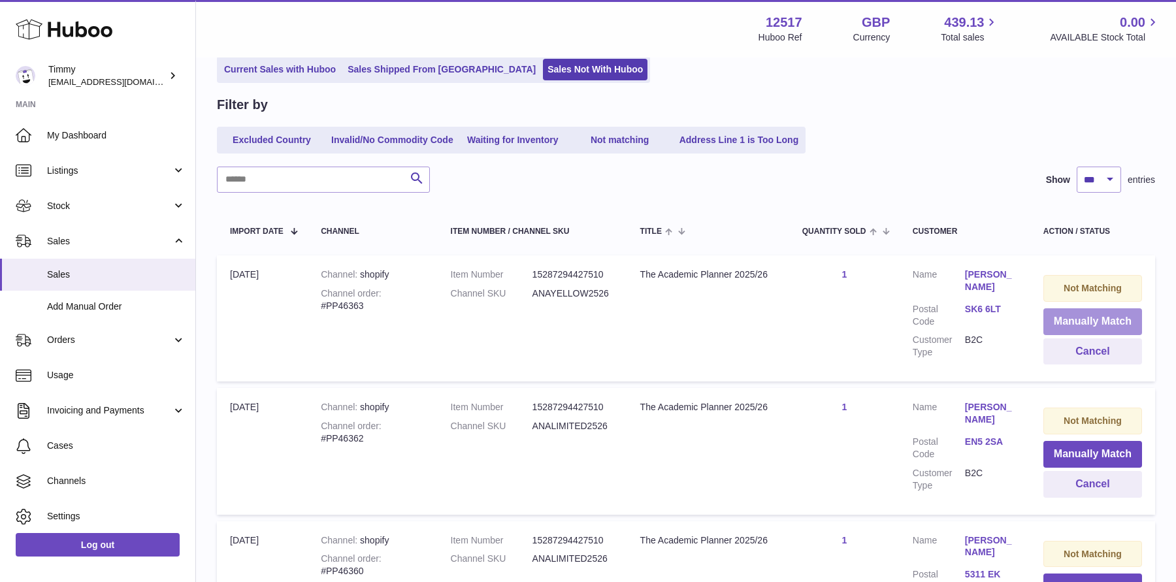
click at [1084, 320] on button "Manually Match" at bounding box center [1092, 321] width 99 height 27
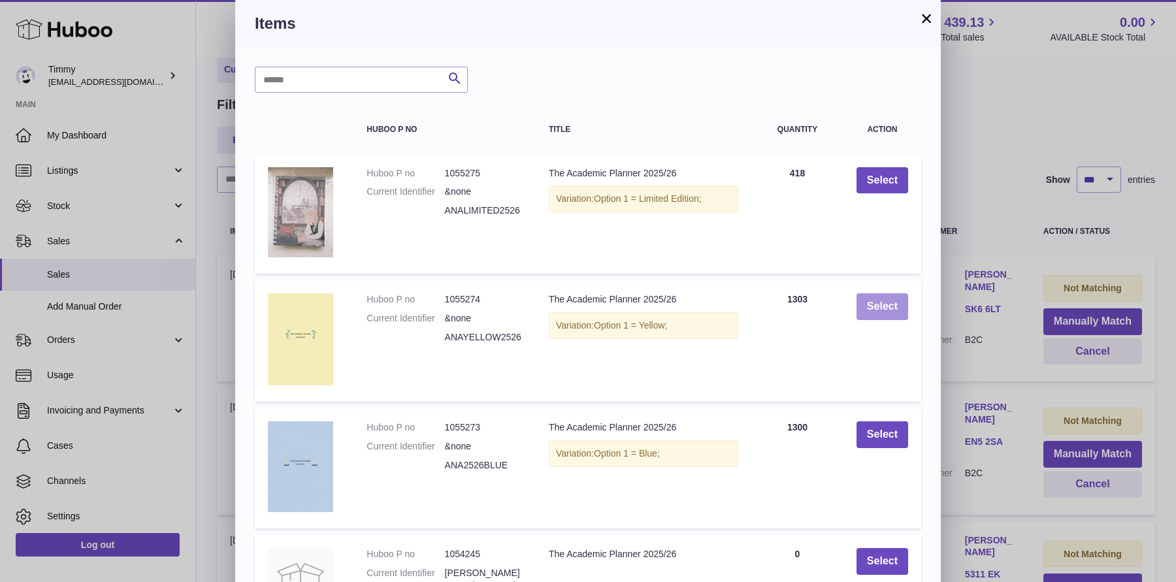
click at [902, 303] on button "Select" at bounding box center [882, 306] width 52 height 27
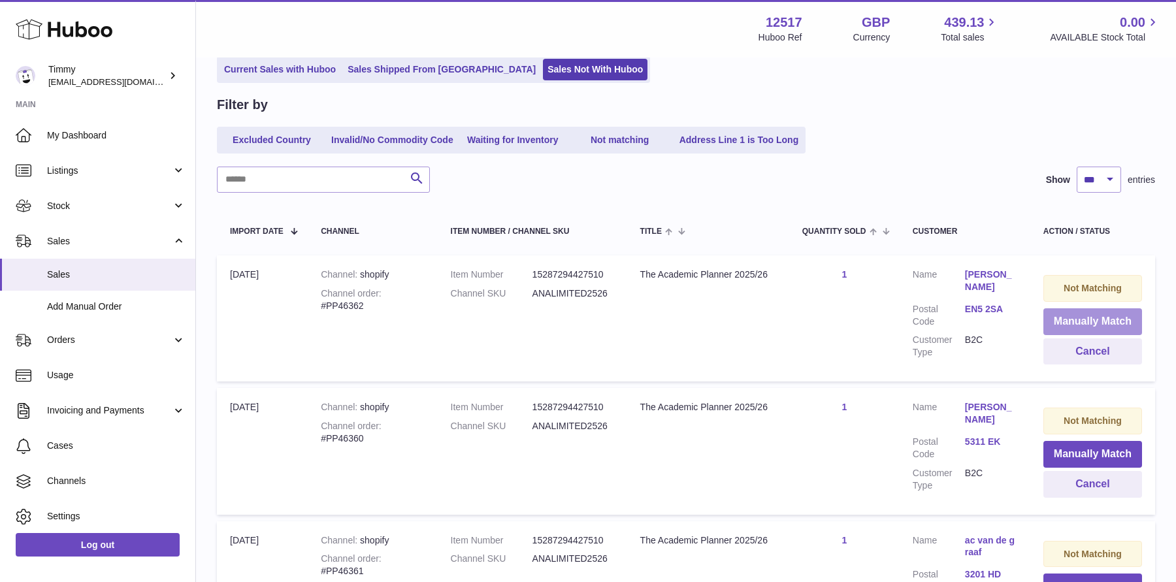
click at [1057, 317] on button "Manually Match" at bounding box center [1092, 321] width 99 height 27
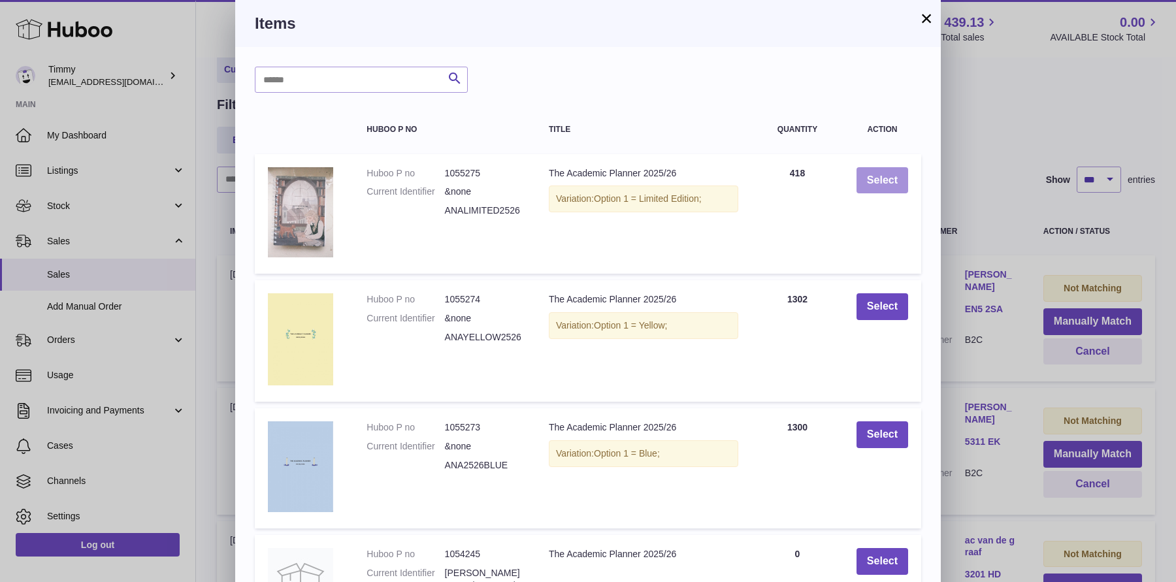
click at [886, 180] on button "Select" at bounding box center [882, 180] width 52 height 27
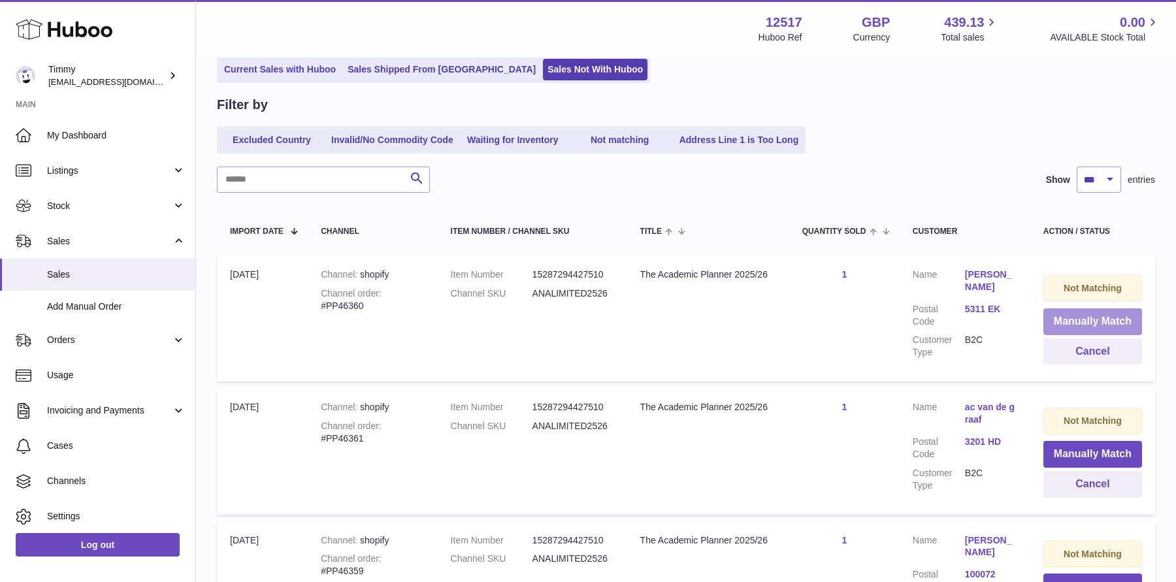
click at [1069, 321] on button "Manually Match" at bounding box center [1092, 321] width 99 height 27
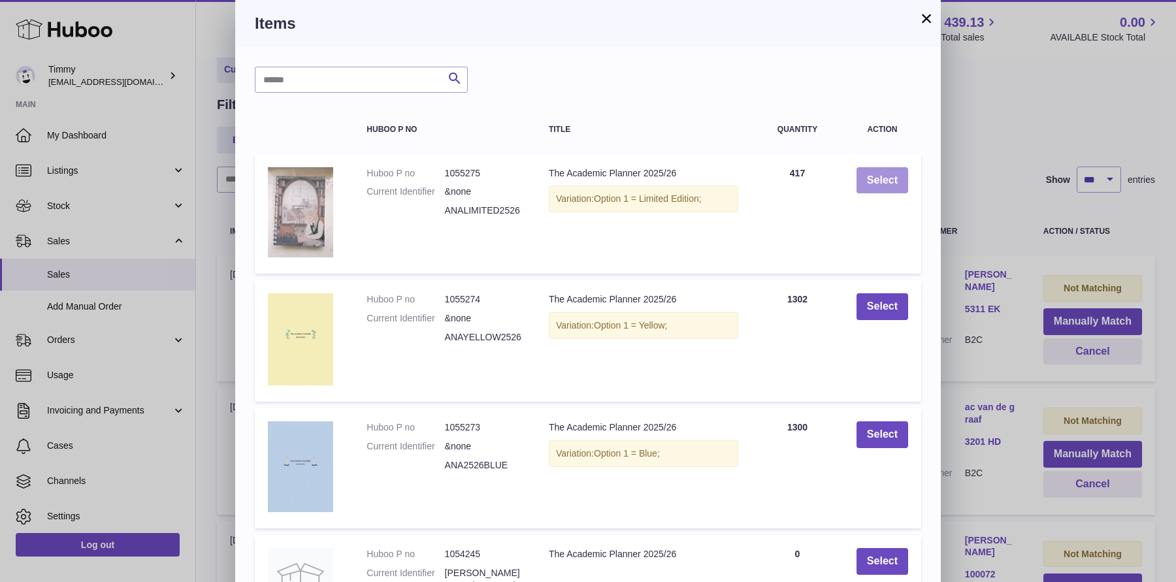
click at [884, 171] on button "Select" at bounding box center [882, 180] width 52 height 27
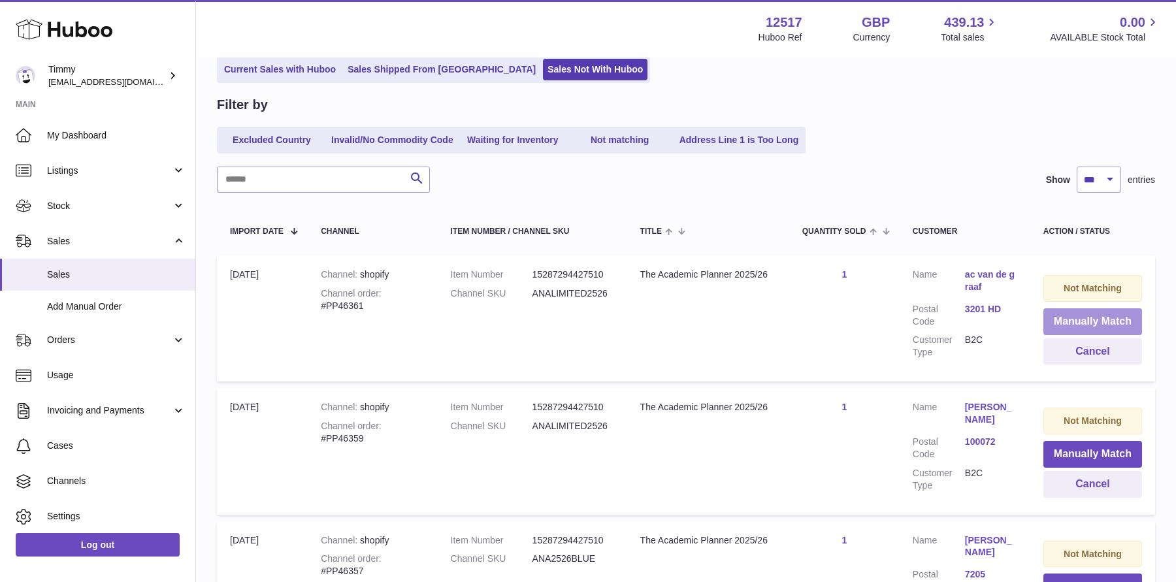
click at [1099, 325] on button "Manually Match" at bounding box center [1092, 321] width 99 height 27
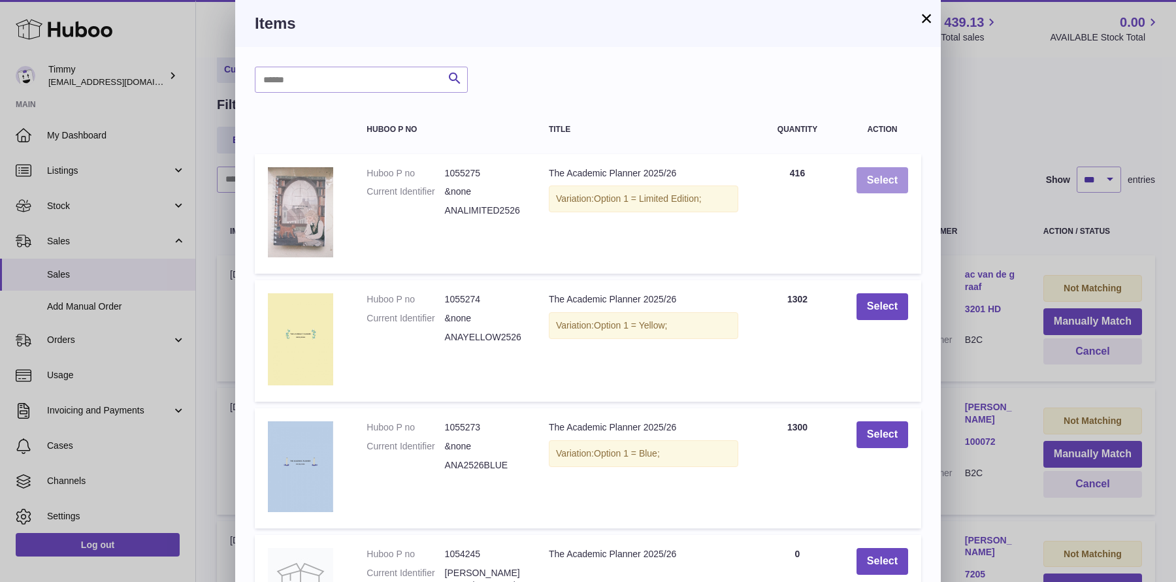
click at [899, 182] on button "Select" at bounding box center [882, 180] width 52 height 27
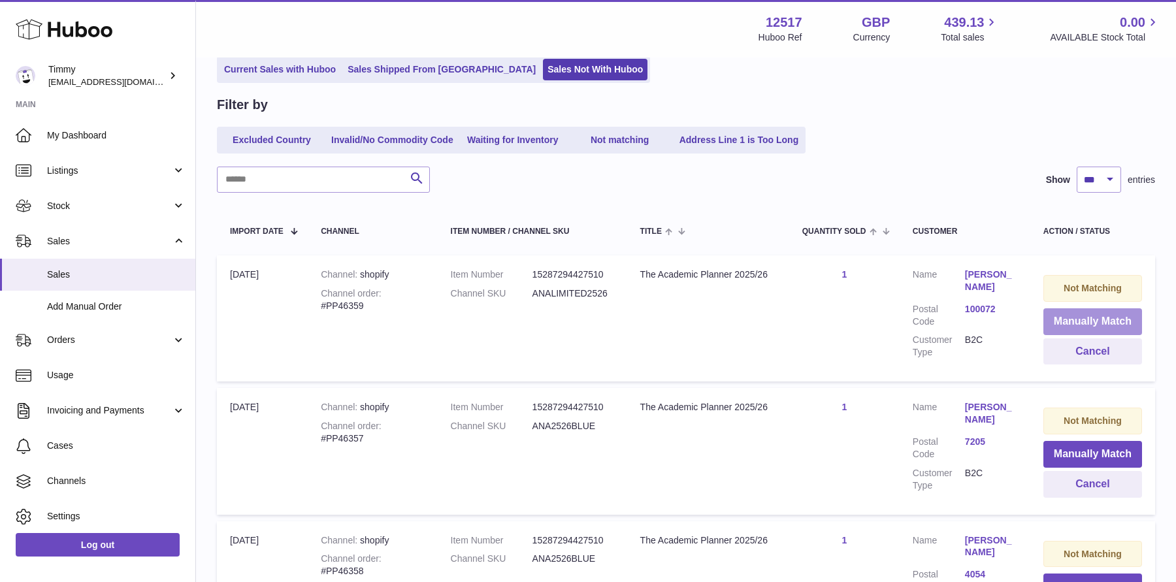
click at [1052, 317] on button "Manually Match" at bounding box center [1092, 321] width 99 height 27
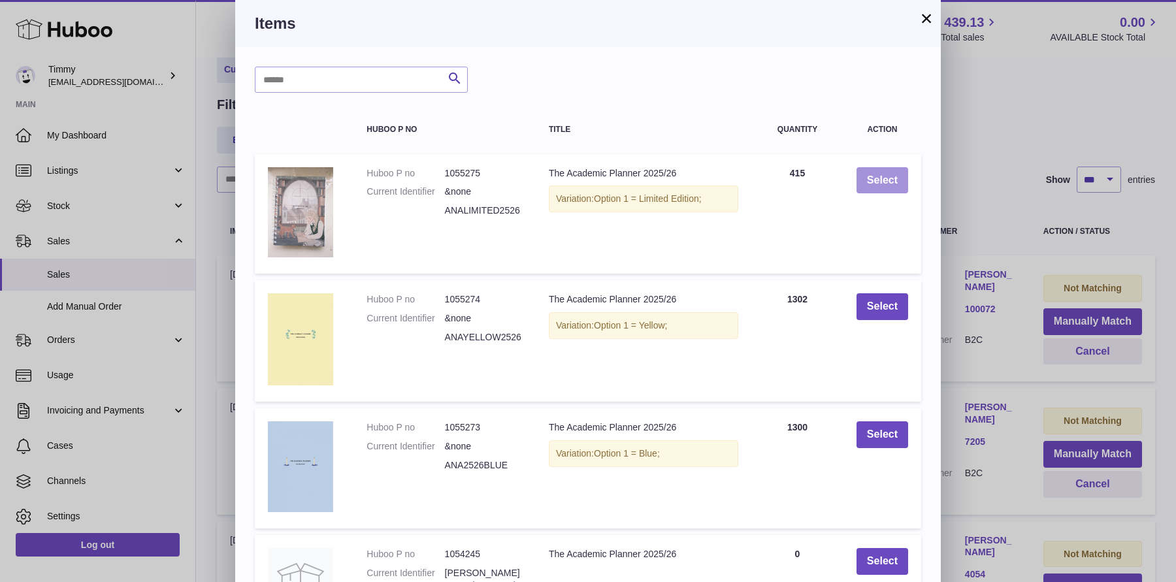
click at [869, 190] on button "Select" at bounding box center [882, 180] width 52 height 27
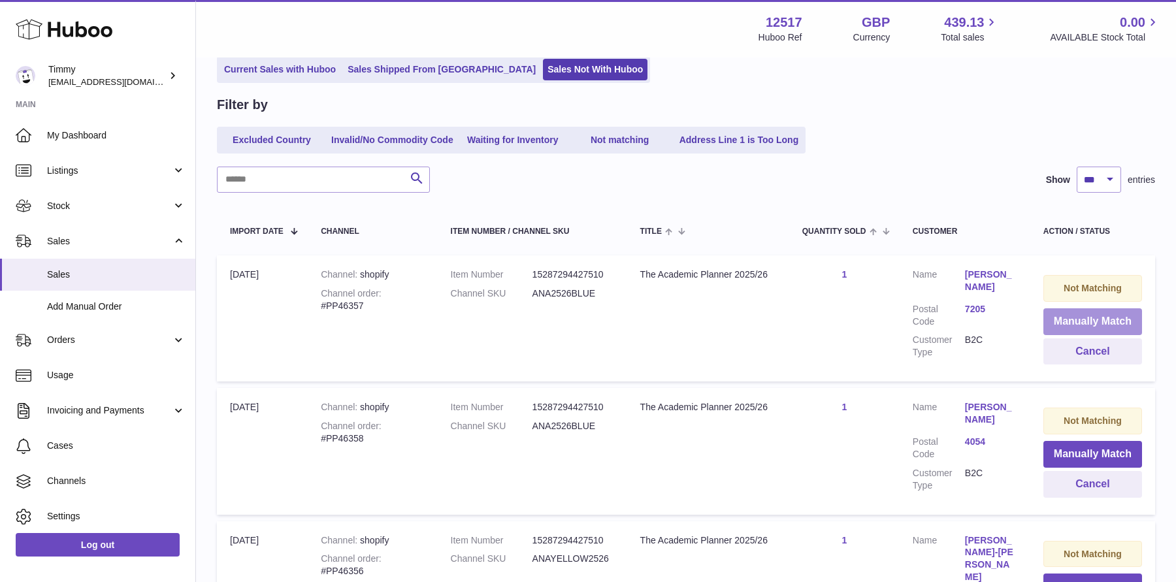
click at [1067, 330] on button "Manually Match" at bounding box center [1092, 321] width 99 height 27
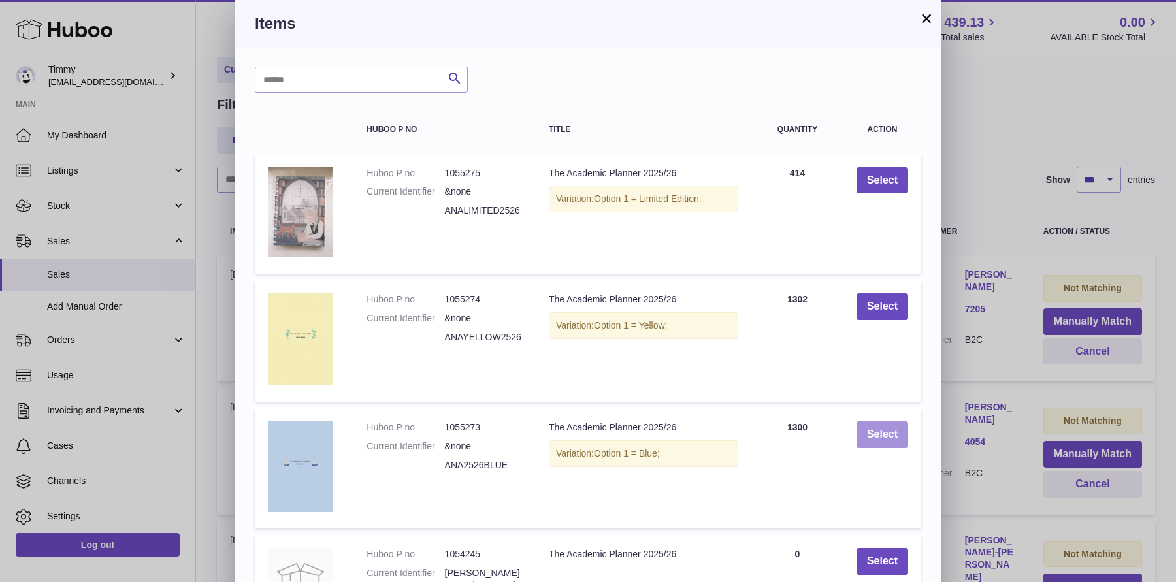
click at [898, 442] on button "Select" at bounding box center [882, 434] width 52 height 27
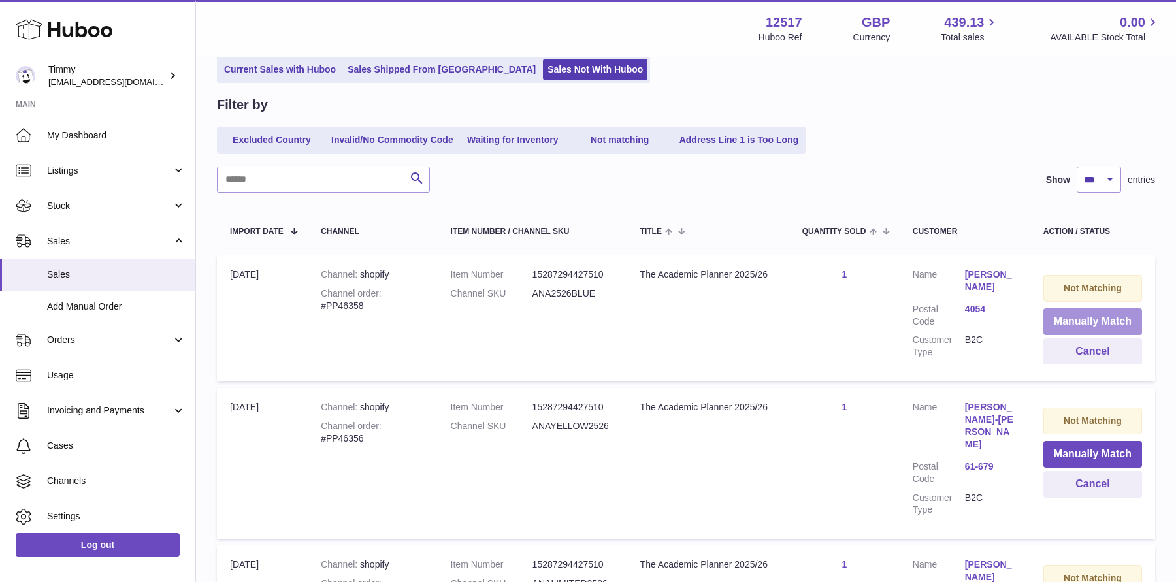
click at [1077, 321] on button "Manually Match" at bounding box center [1092, 321] width 99 height 27
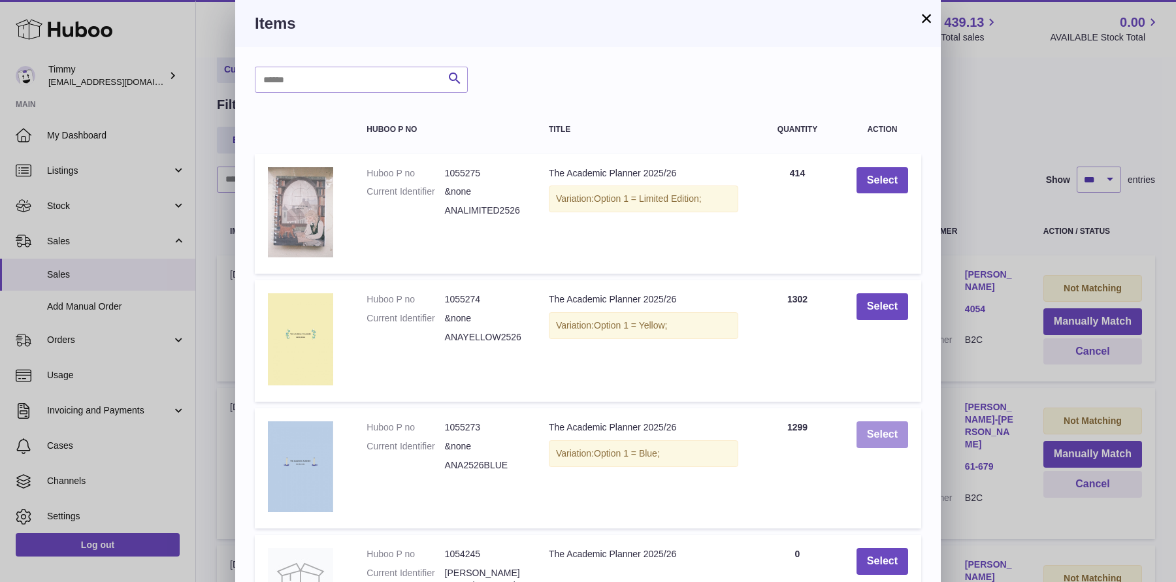
click at [889, 424] on button "Select" at bounding box center [882, 434] width 52 height 27
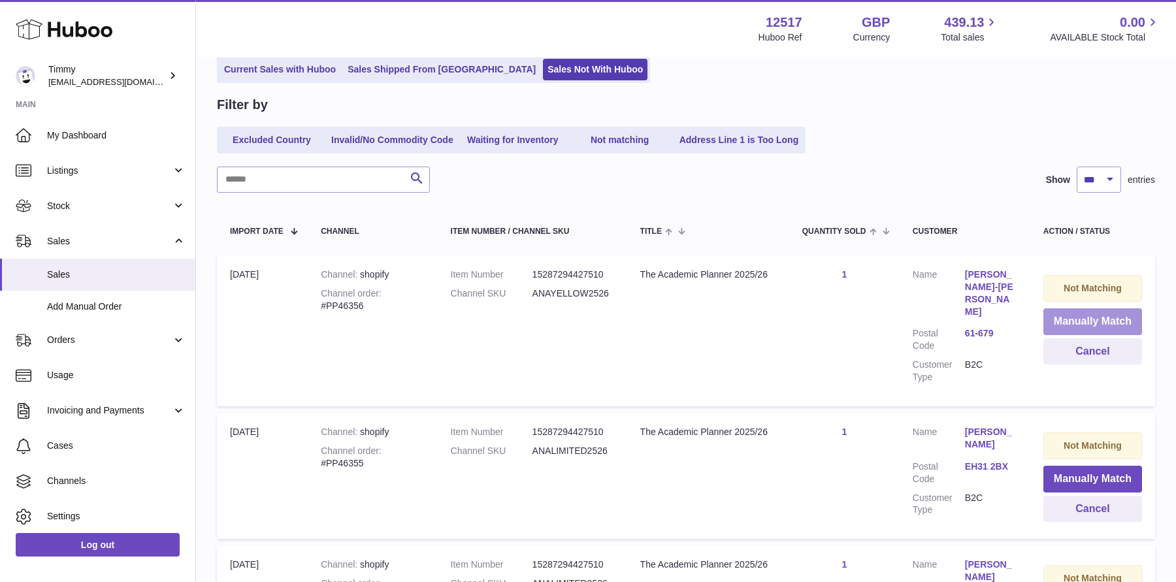
click at [1057, 320] on button "Manually Match" at bounding box center [1092, 321] width 99 height 27
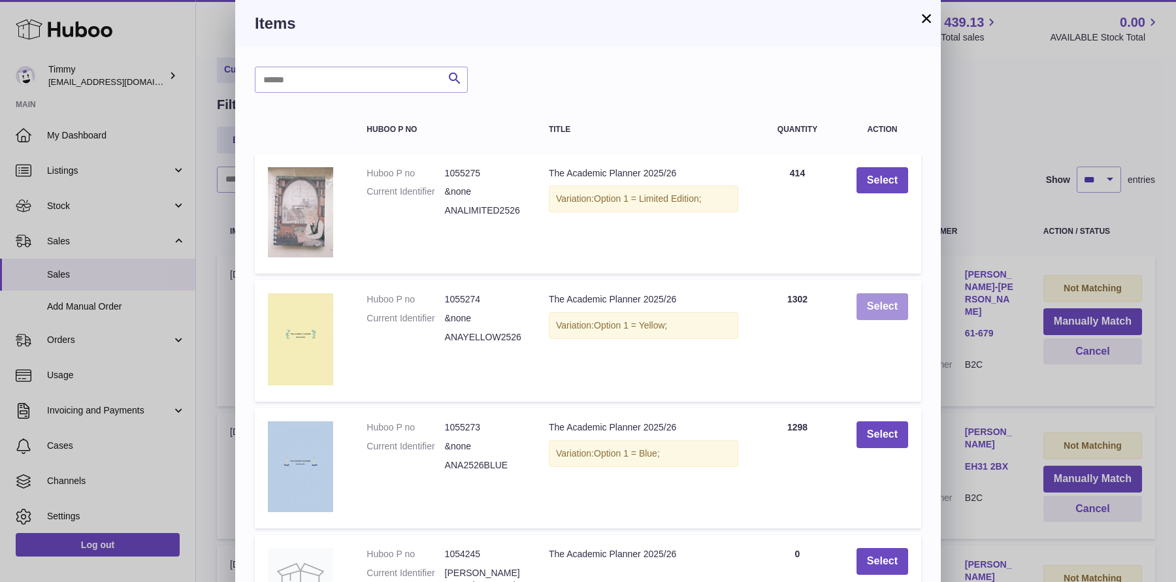
click at [882, 311] on button "Select" at bounding box center [882, 306] width 52 height 27
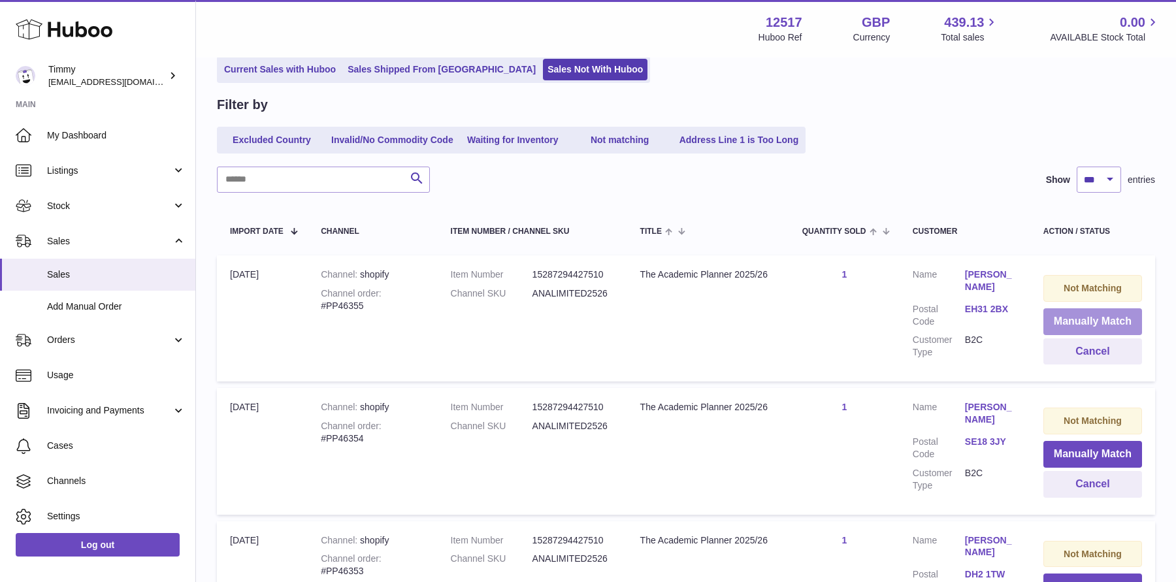
click at [1053, 321] on button "Manually Match" at bounding box center [1092, 321] width 99 height 27
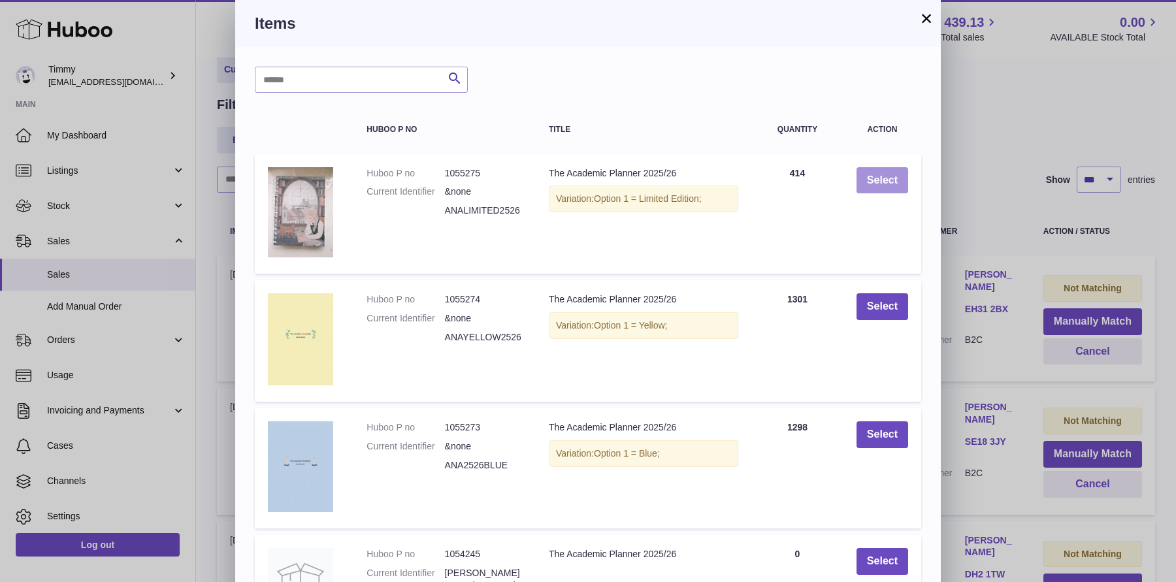
click at [875, 170] on button "Select" at bounding box center [882, 180] width 52 height 27
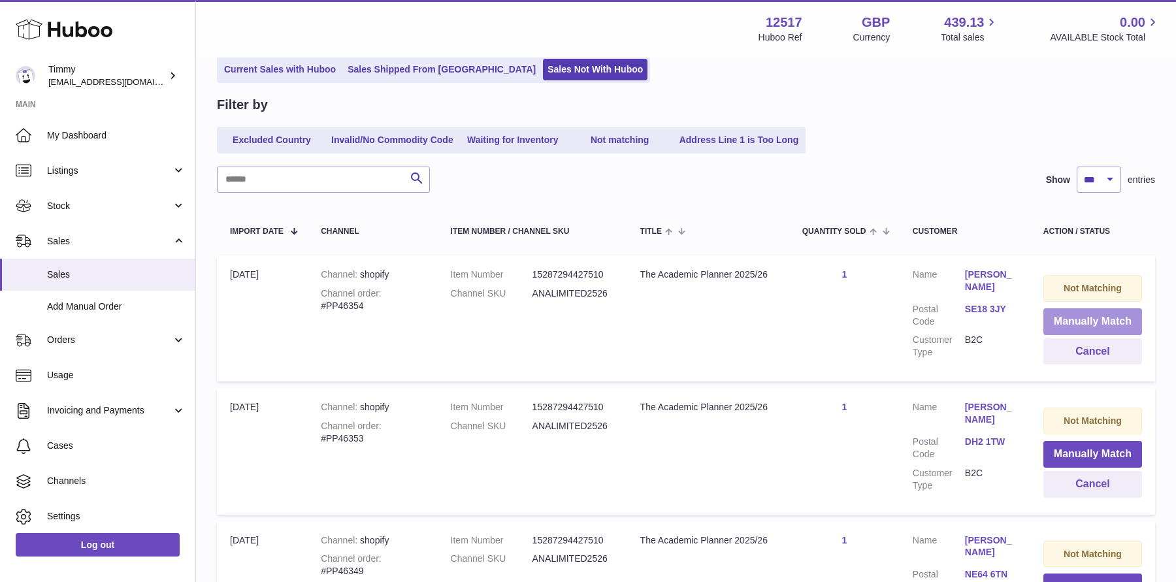
click at [1059, 319] on button "Manually Match" at bounding box center [1092, 321] width 99 height 27
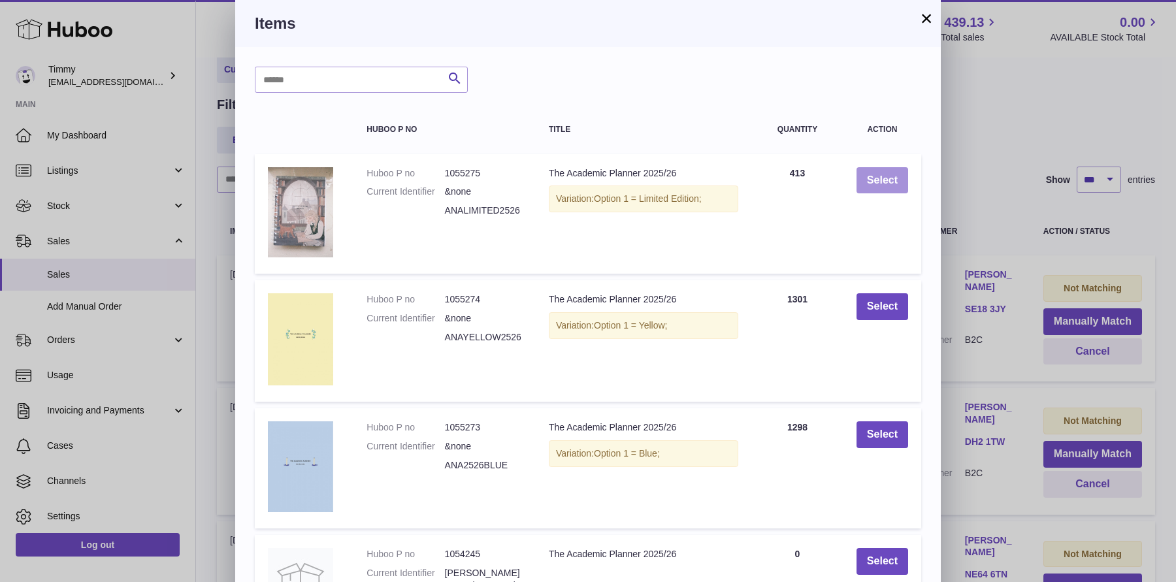
click at [886, 180] on button "Select" at bounding box center [882, 180] width 52 height 27
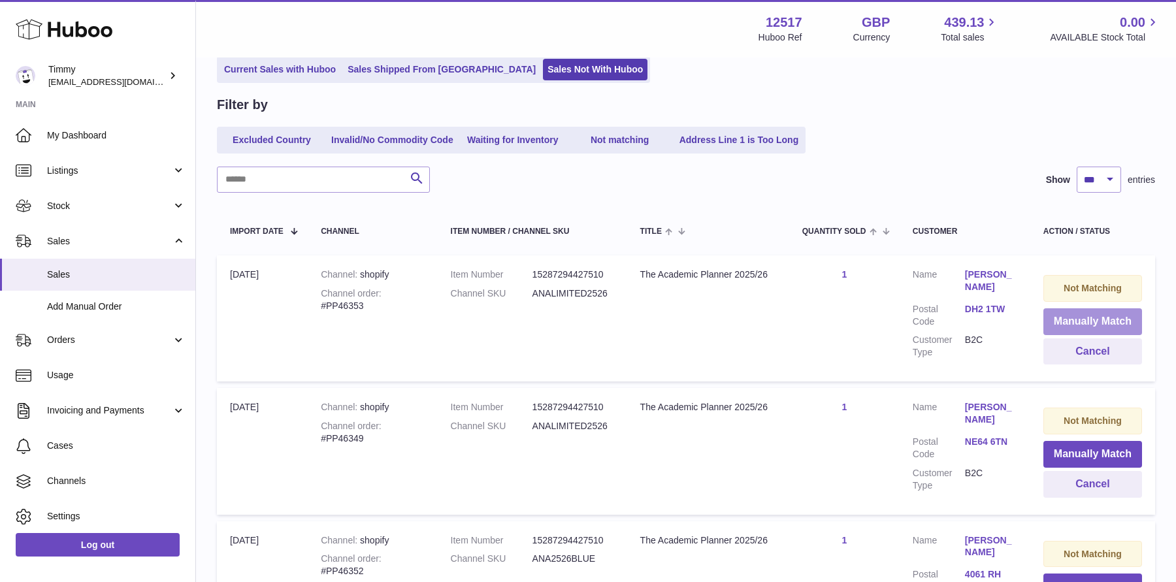
click at [1063, 310] on button "Manually Match" at bounding box center [1092, 321] width 99 height 27
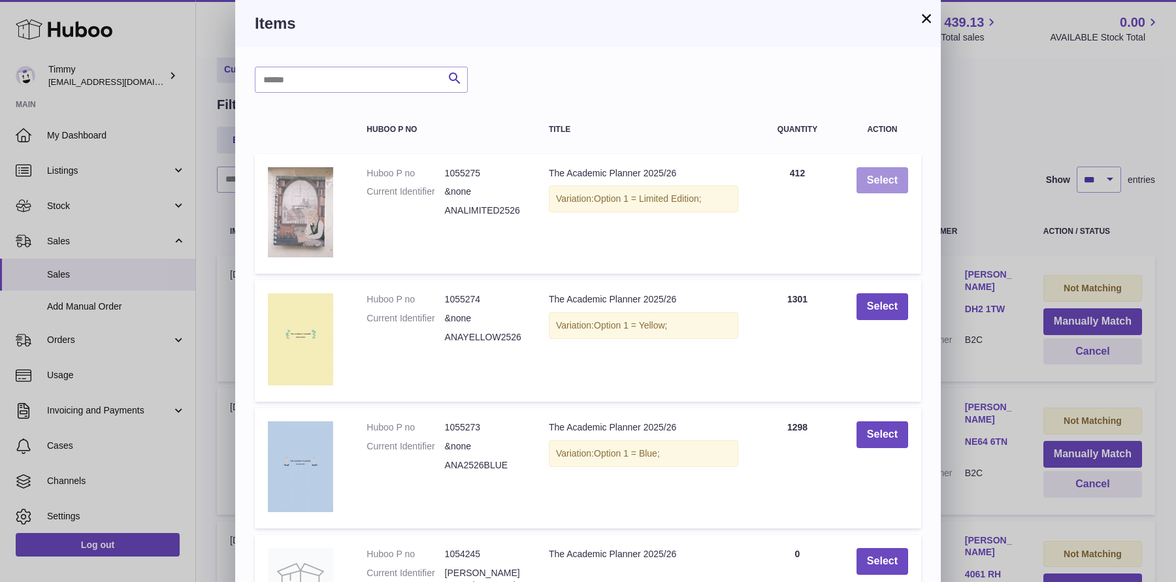
click at [888, 176] on button "Select" at bounding box center [882, 180] width 52 height 27
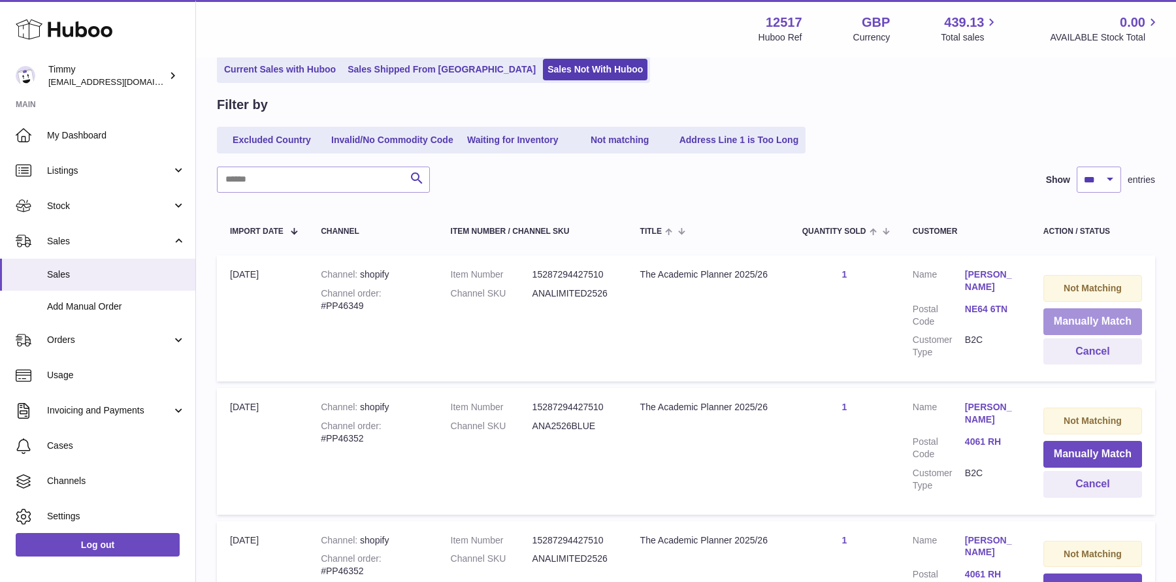
click at [1063, 330] on button "Manually Match" at bounding box center [1092, 321] width 99 height 27
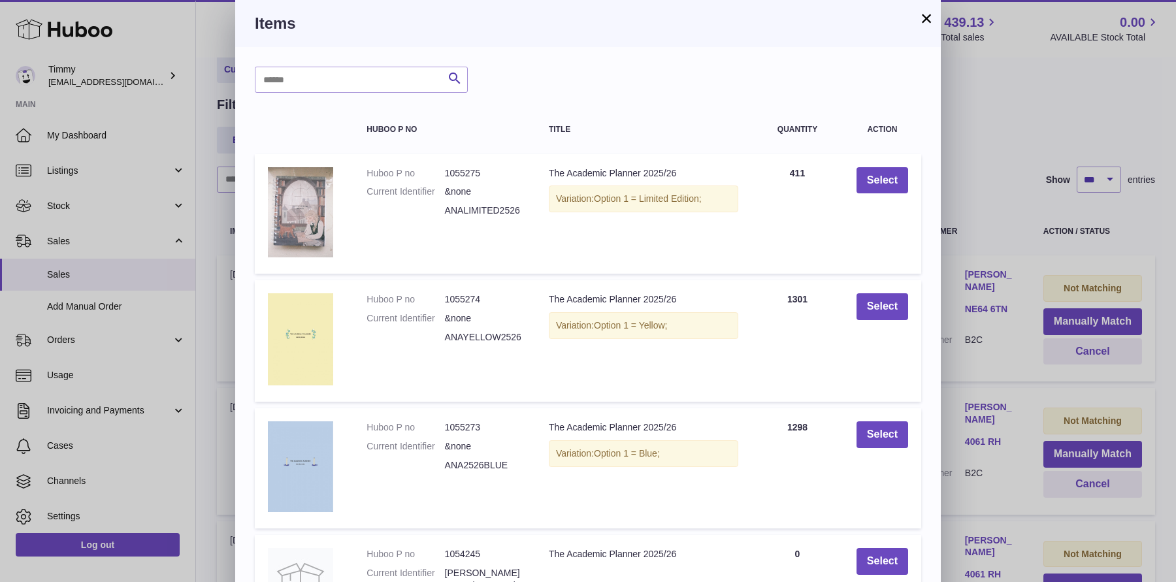
click at [892, 199] on td "Select" at bounding box center [882, 214] width 78 height 120
click at [891, 189] on button "Select" at bounding box center [882, 180] width 52 height 27
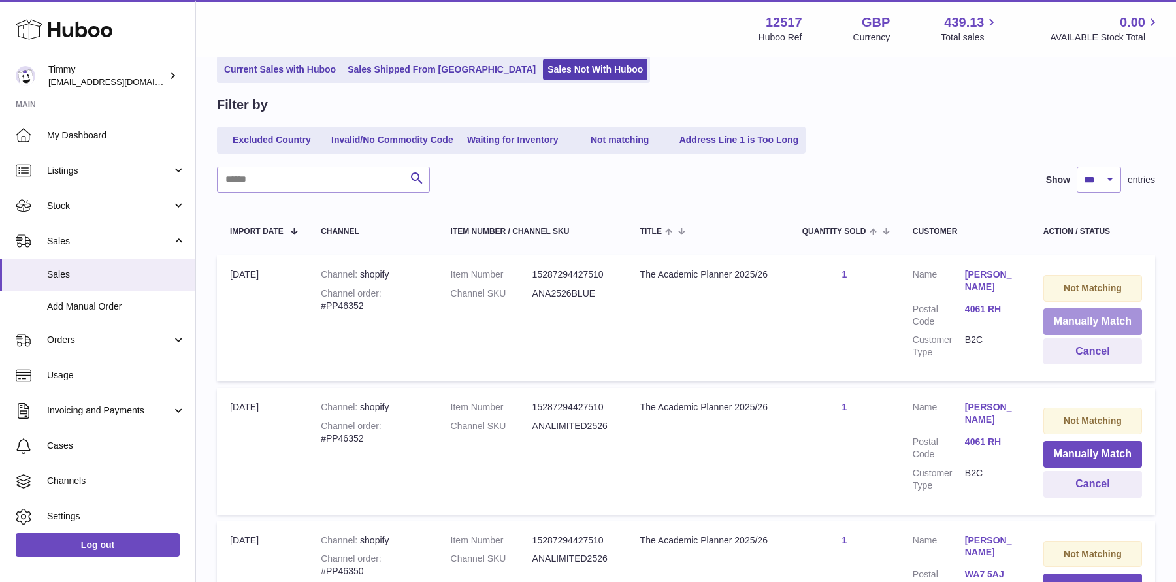
click at [1066, 326] on button "Manually Match" at bounding box center [1092, 321] width 99 height 27
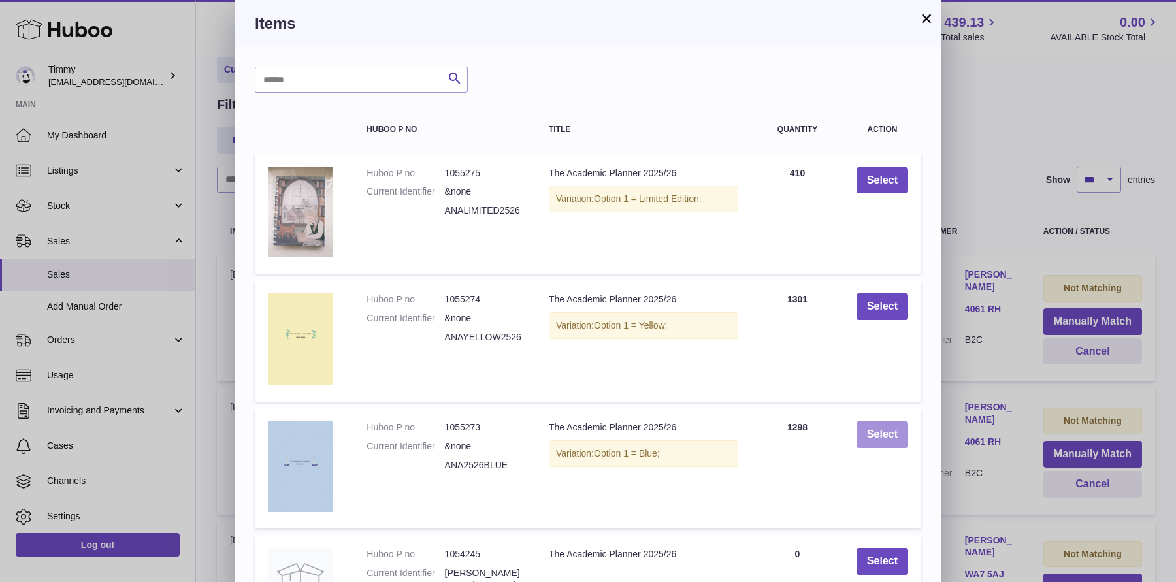
click at [887, 438] on button "Select" at bounding box center [882, 434] width 52 height 27
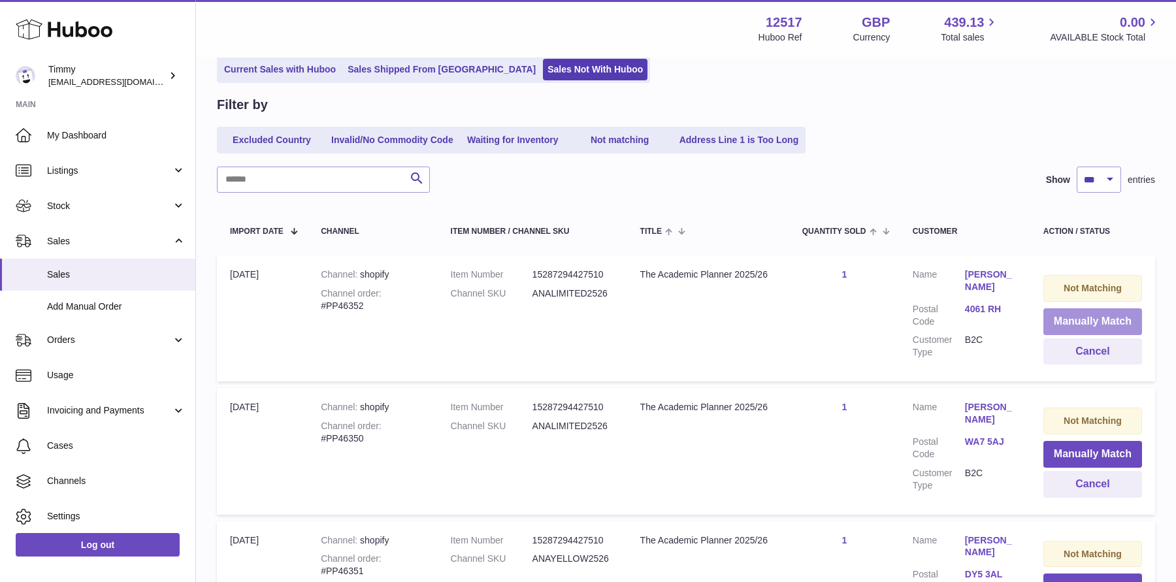
click at [1105, 317] on button "Manually Match" at bounding box center [1092, 321] width 99 height 27
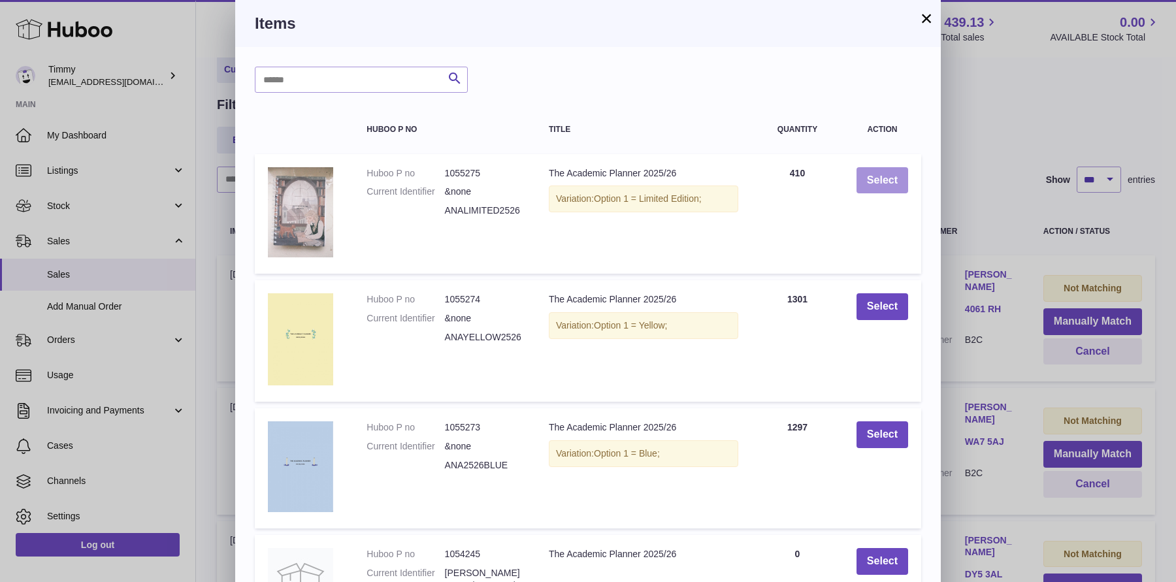
click at [899, 185] on button "Select" at bounding box center [882, 180] width 52 height 27
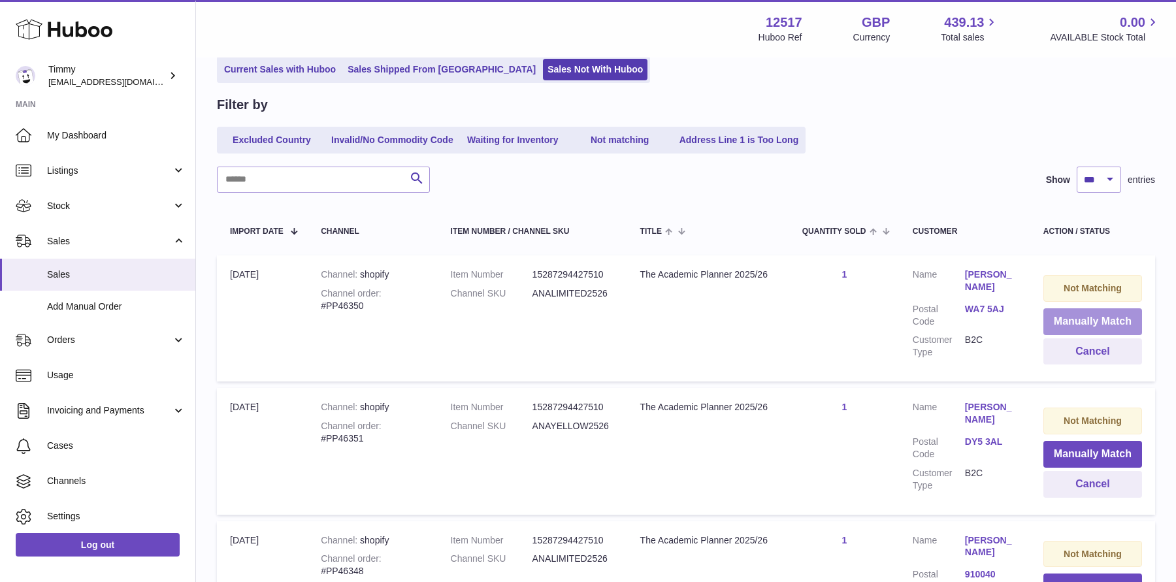
click at [1075, 327] on button "Manually Match" at bounding box center [1092, 321] width 99 height 27
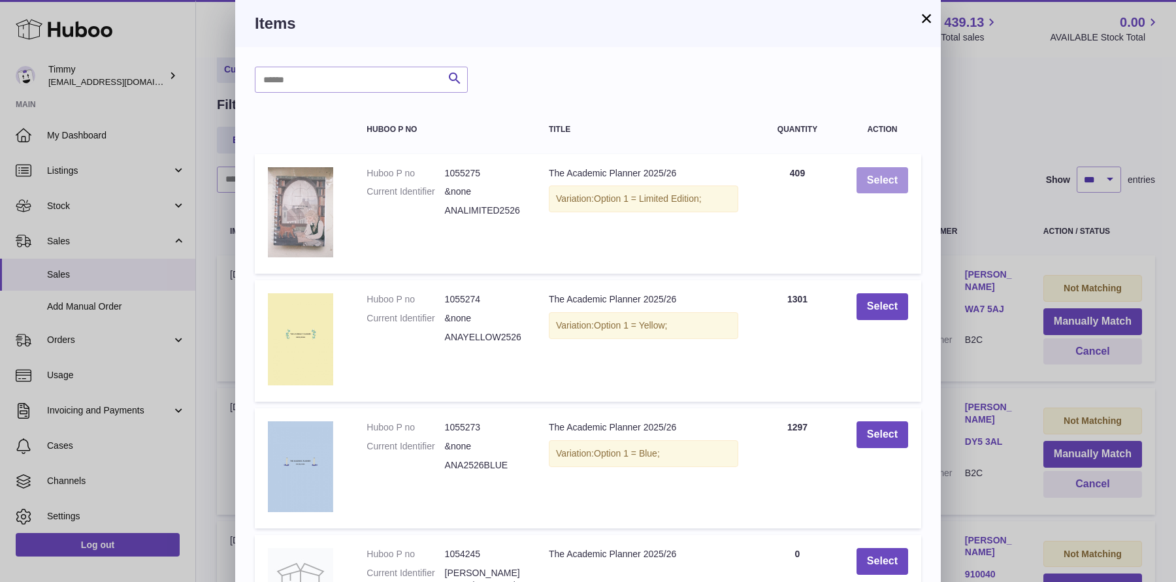
click at [884, 182] on button "Select" at bounding box center [882, 180] width 52 height 27
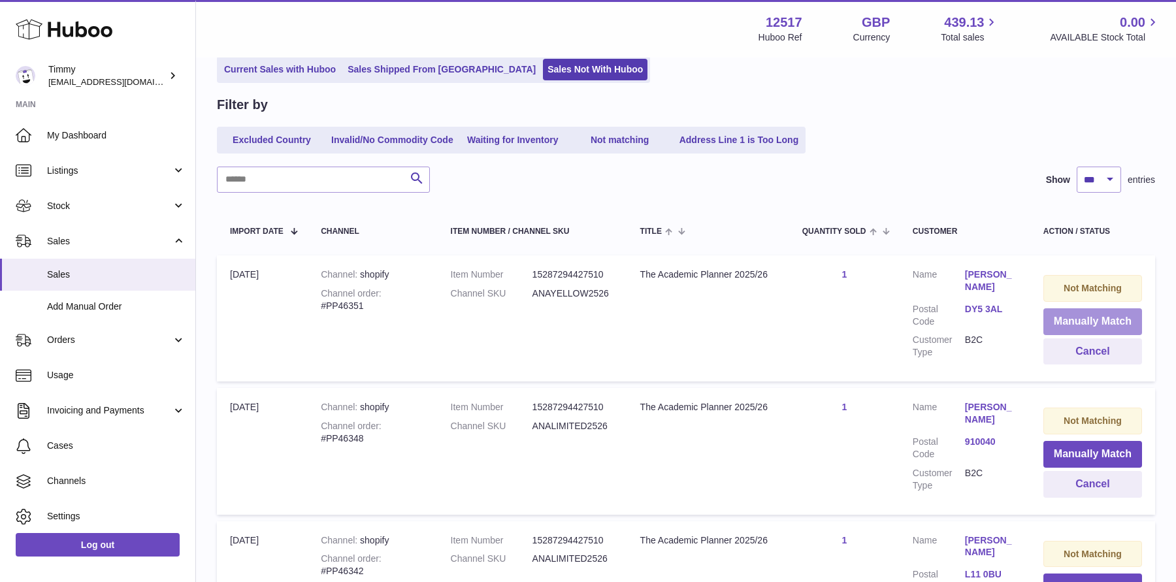
click at [1067, 326] on button "Manually Match" at bounding box center [1092, 321] width 99 height 27
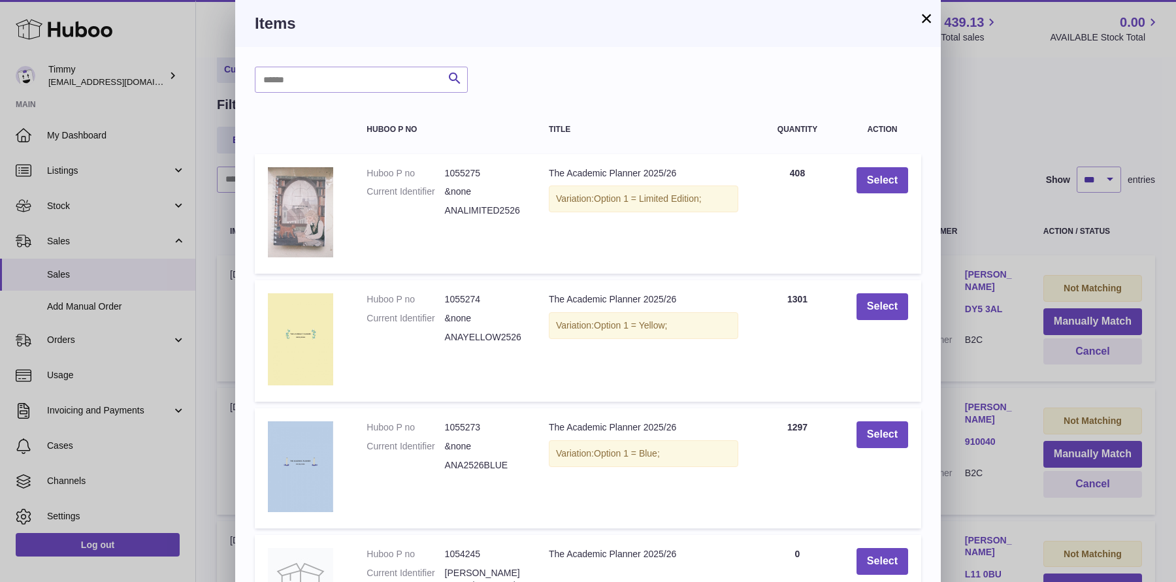
click at [865, 323] on td "Select" at bounding box center [882, 340] width 78 height 121
click at [886, 310] on button "Select" at bounding box center [882, 306] width 52 height 27
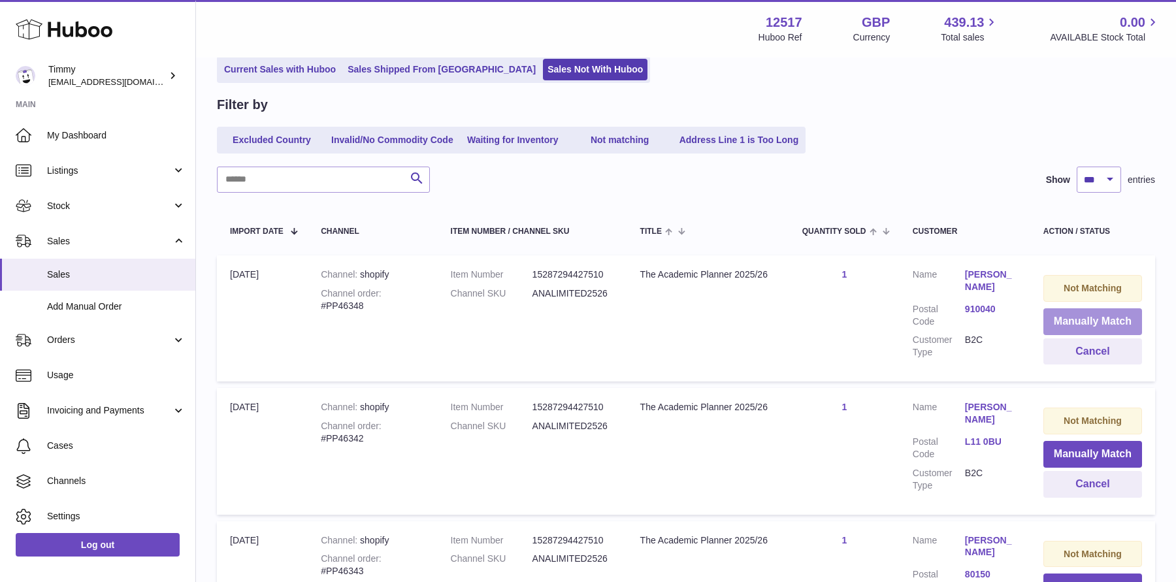
click at [1052, 332] on button "Manually Match" at bounding box center [1092, 321] width 99 height 27
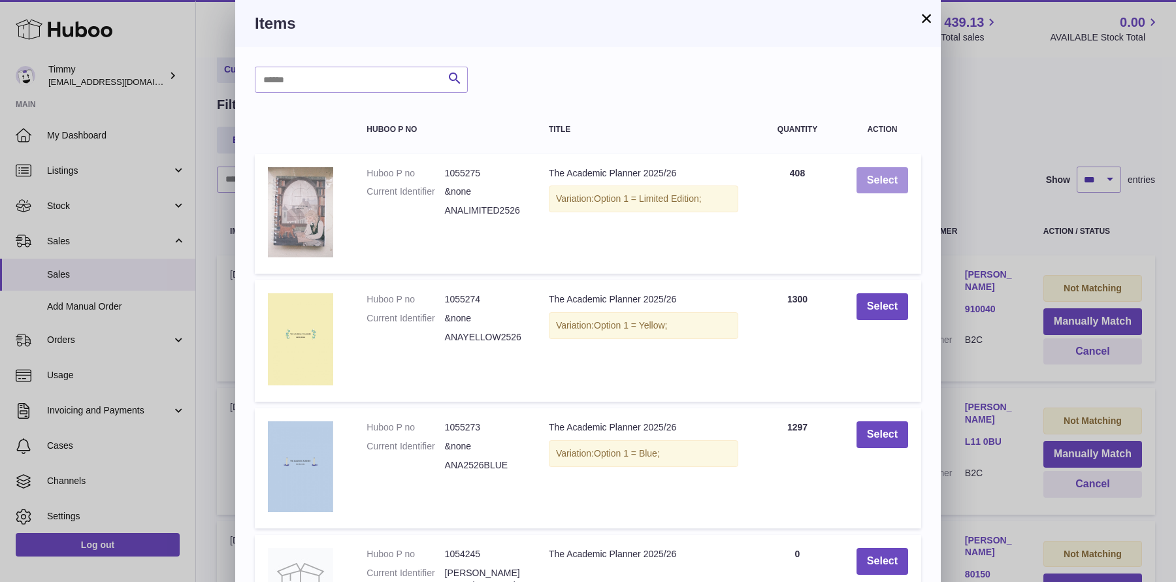
click at [902, 182] on button "Select" at bounding box center [882, 180] width 52 height 27
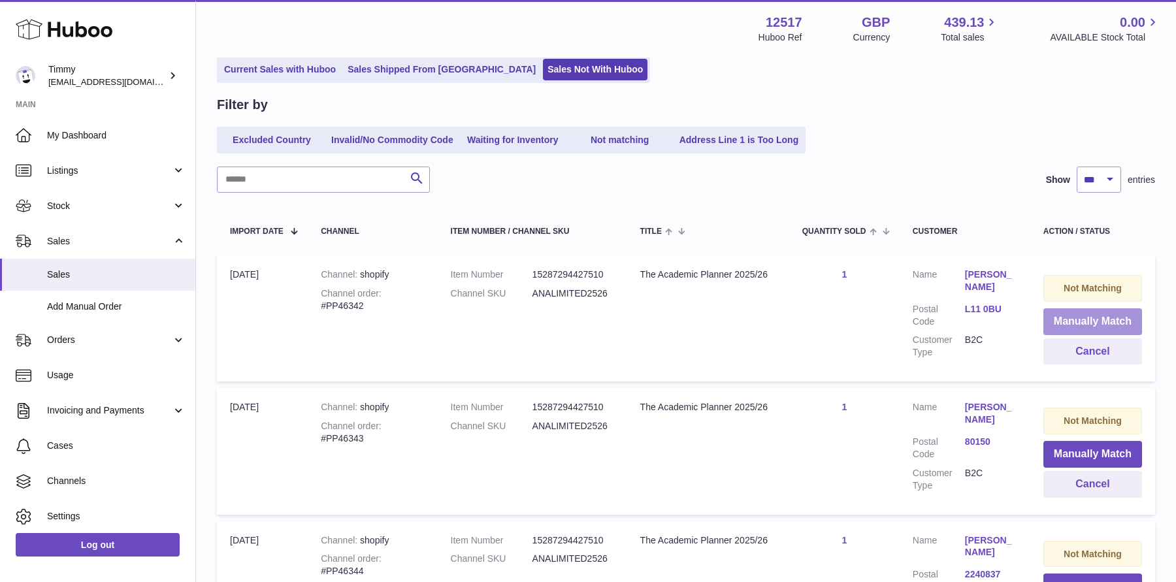
click at [1081, 323] on button "Manually Match" at bounding box center [1092, 321] width 99 height 27
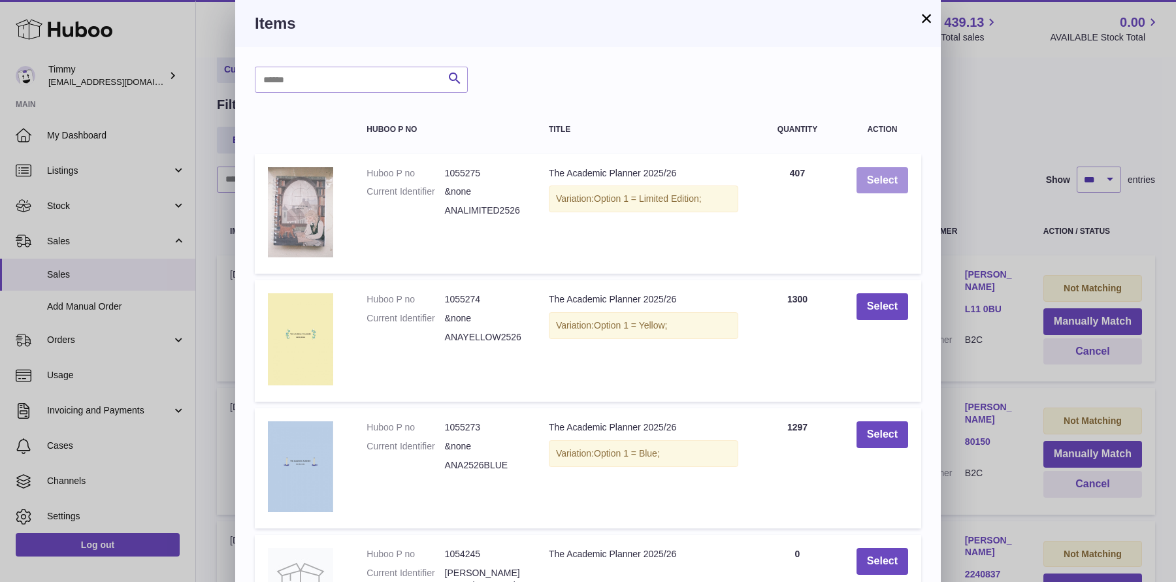
click at [895, 193] on button "Select" at bounding box center [882, 180] width 52 height 27
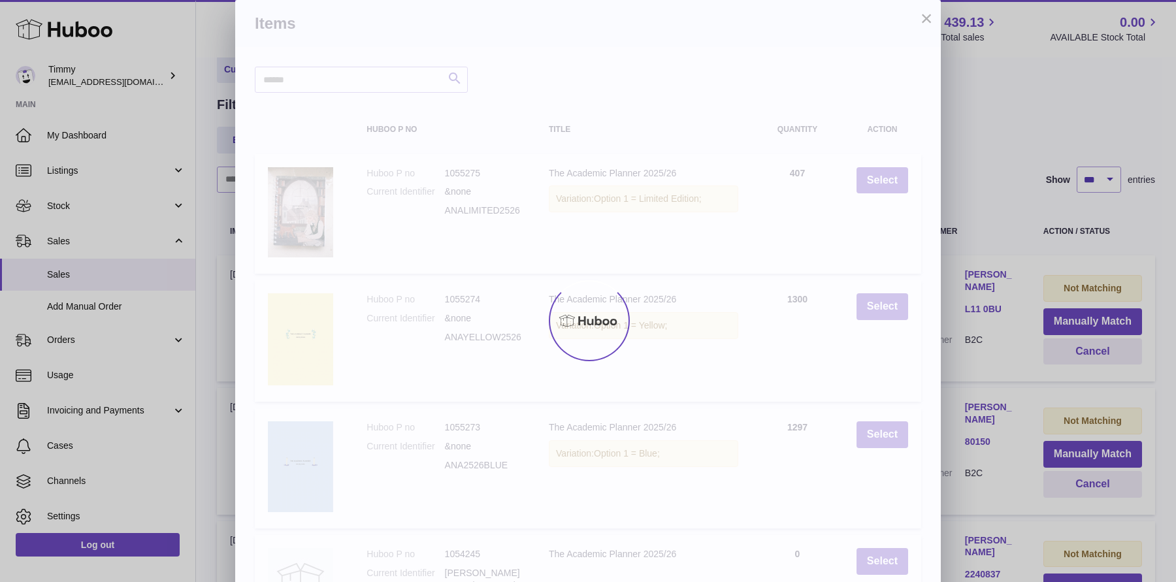
click at [892, 172] on div at bounding box center [588, 320] width 1176 height 523
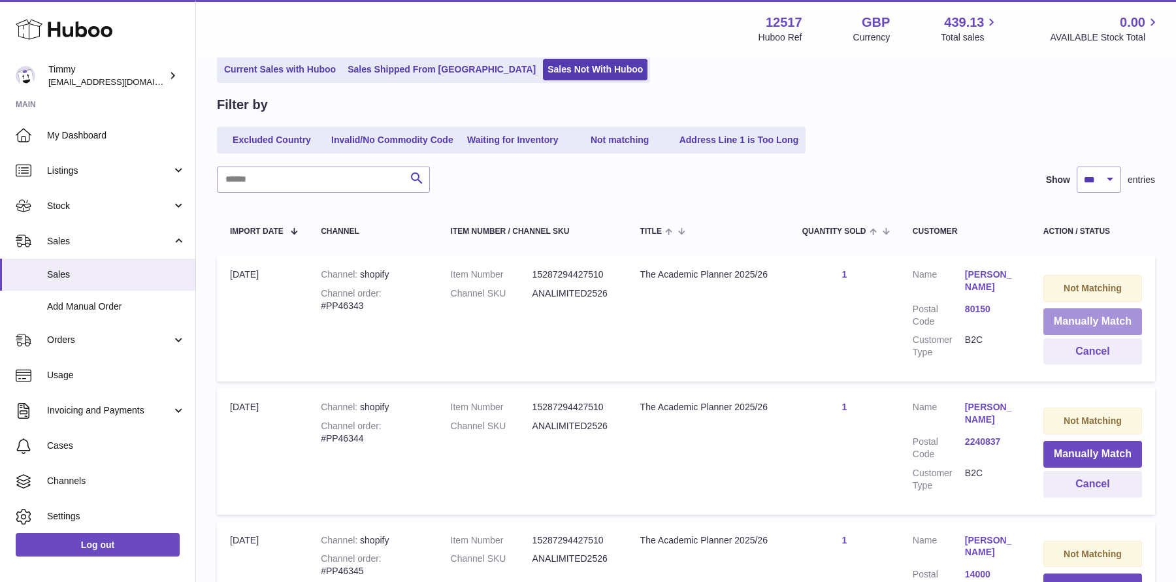
click at [1076, 325] on button "Manually Match" at bounding box center [1092, 321] width 99 height 27
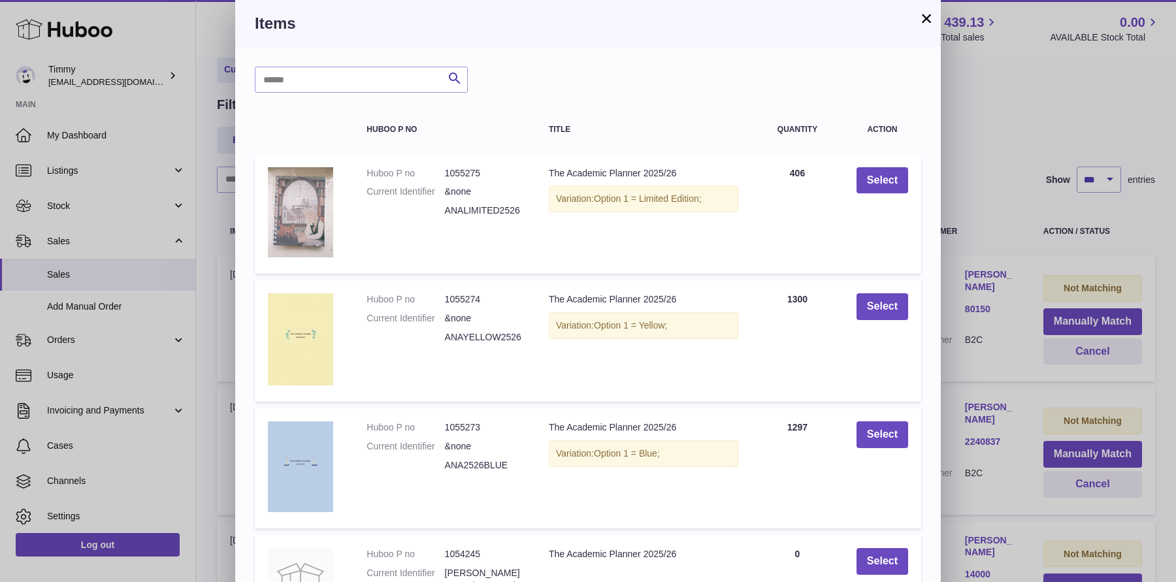
click at [882, 194] on td "Select" at bounding box center [882, 214] width 78 height 120
click at [882, 191] on button "Select" at bounding box center [882, 180] width 52 height 27
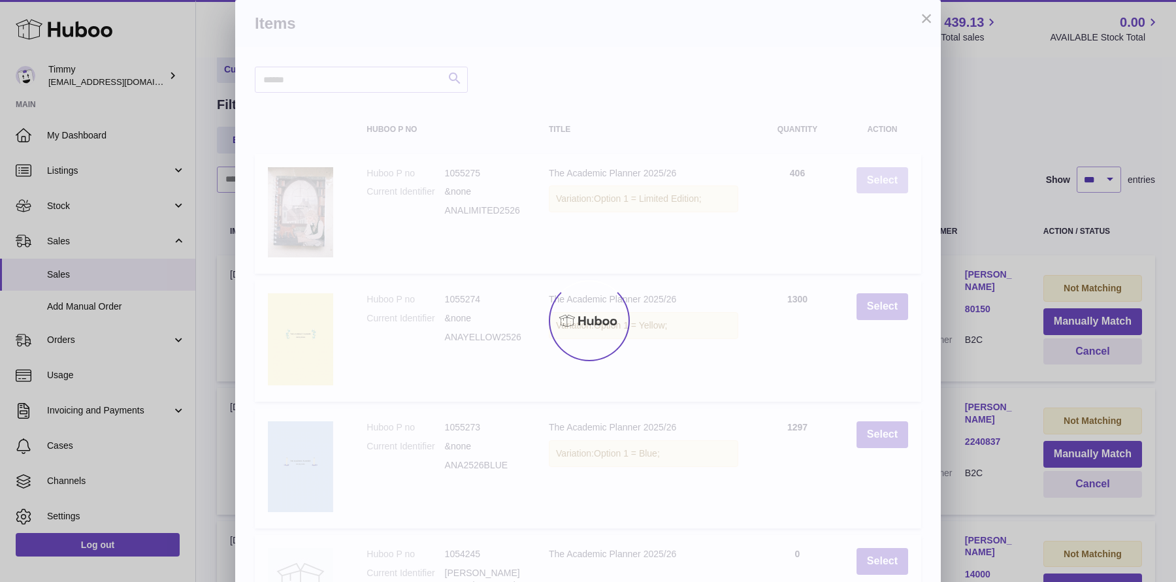
click at [882, 191] on div at bounding box center [588, 320] width 1176 height 523
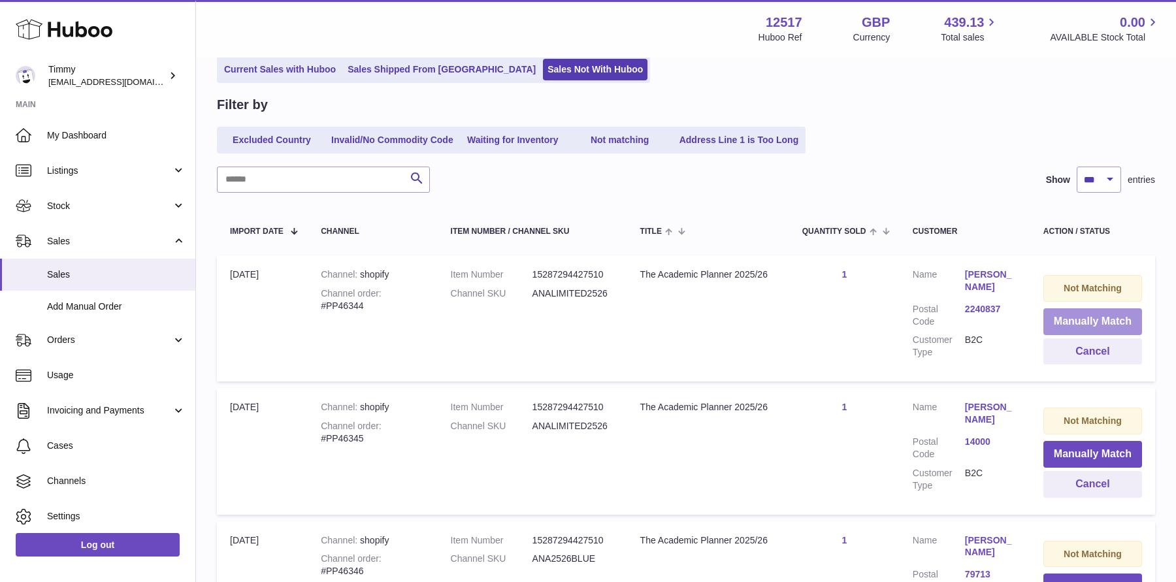
click at [1060, 321] on button "Manually Match" at bounding box center [1092, 321] width 99 height 27
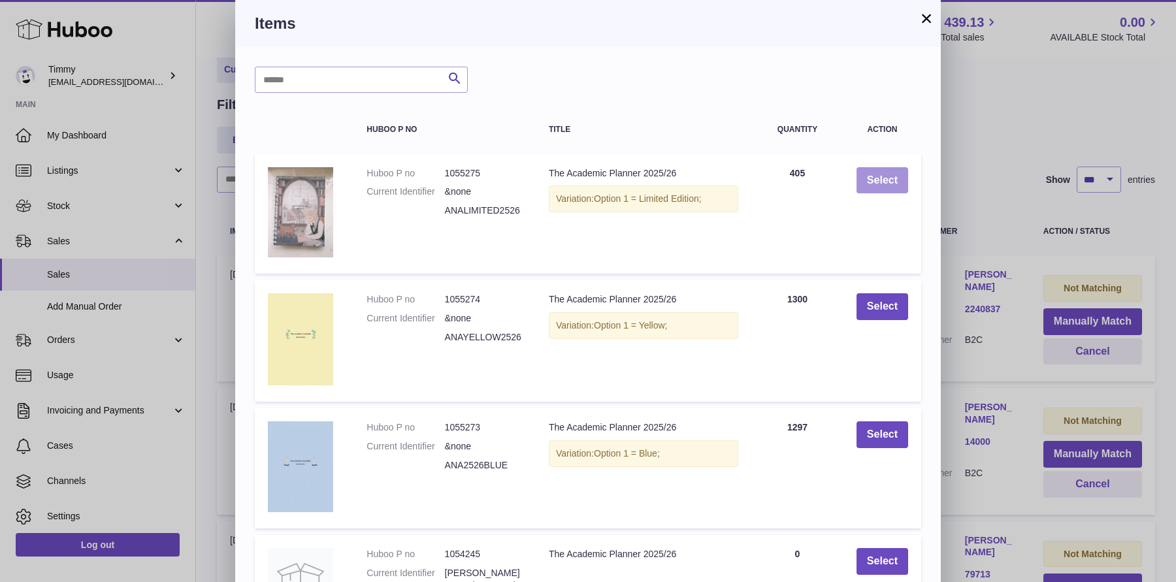
click at [882, 191] on button "Select" at bounding box center [882, 180] width 52 height 27
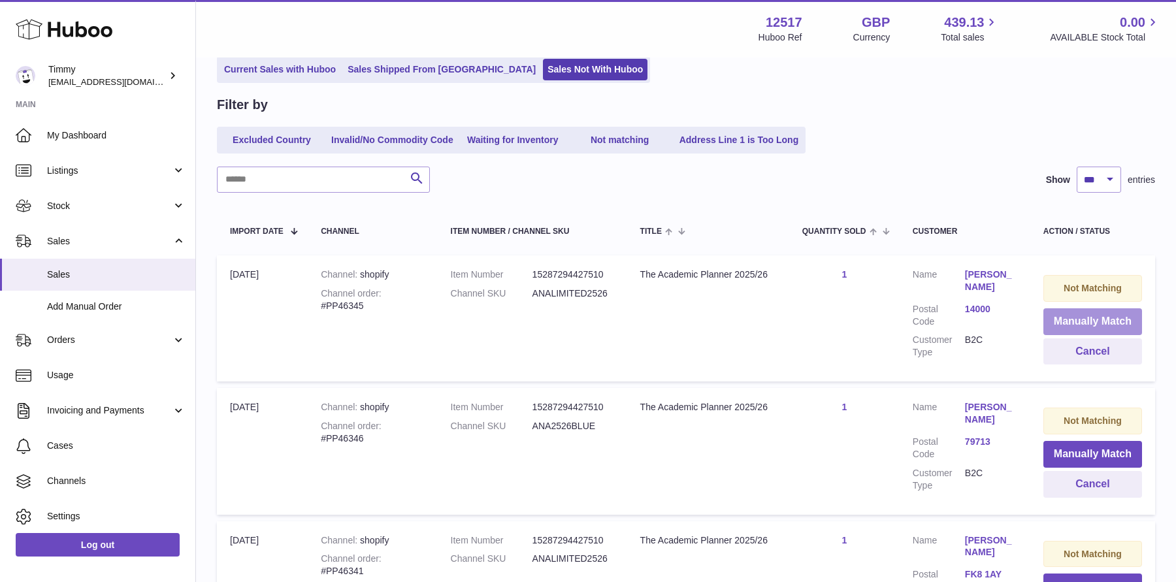
click at [1062, 323] on button "Manually Match" at bounding box center [1092, 321] width 99 height 27
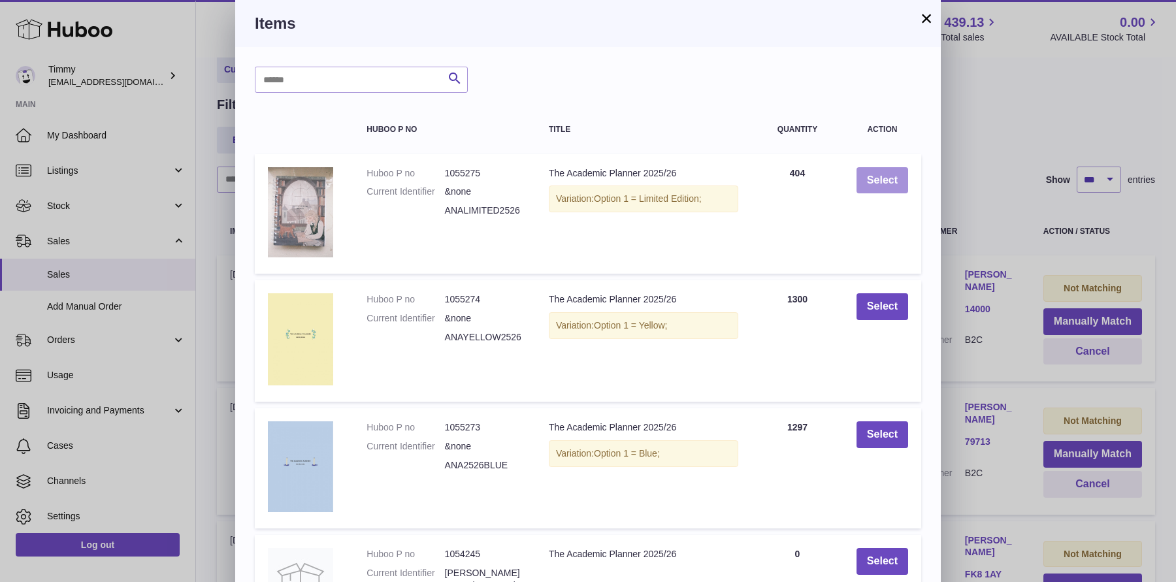
click at [878, 173] on button "Select" at bounding box center [882, 180] width 52 height 27
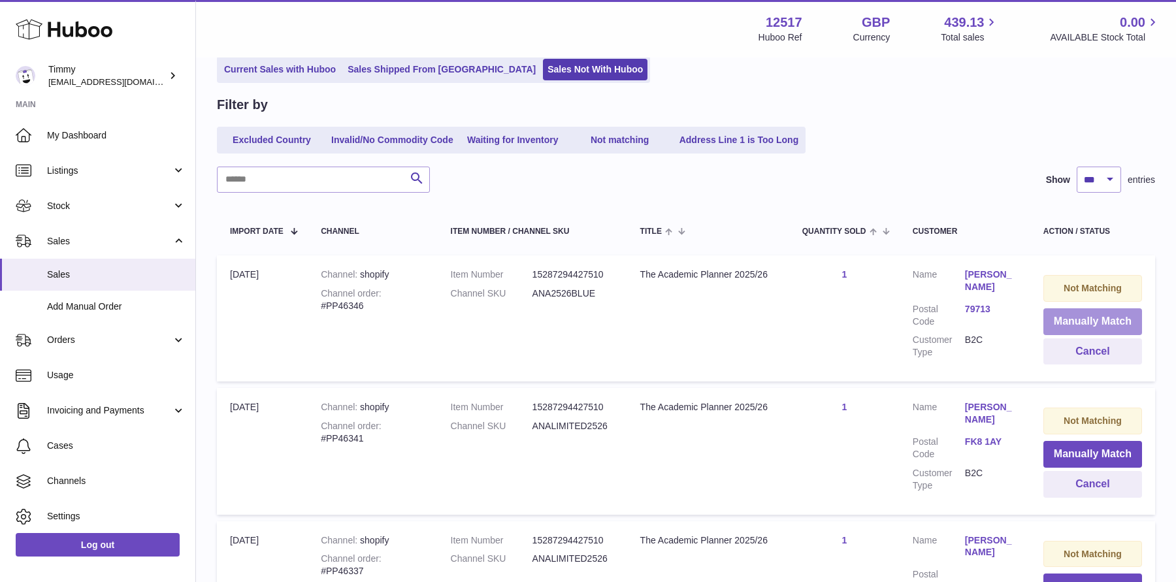
click at [1057, 317] on button "Manually Match" at bounding box center [1092, 321] width 99 height 27
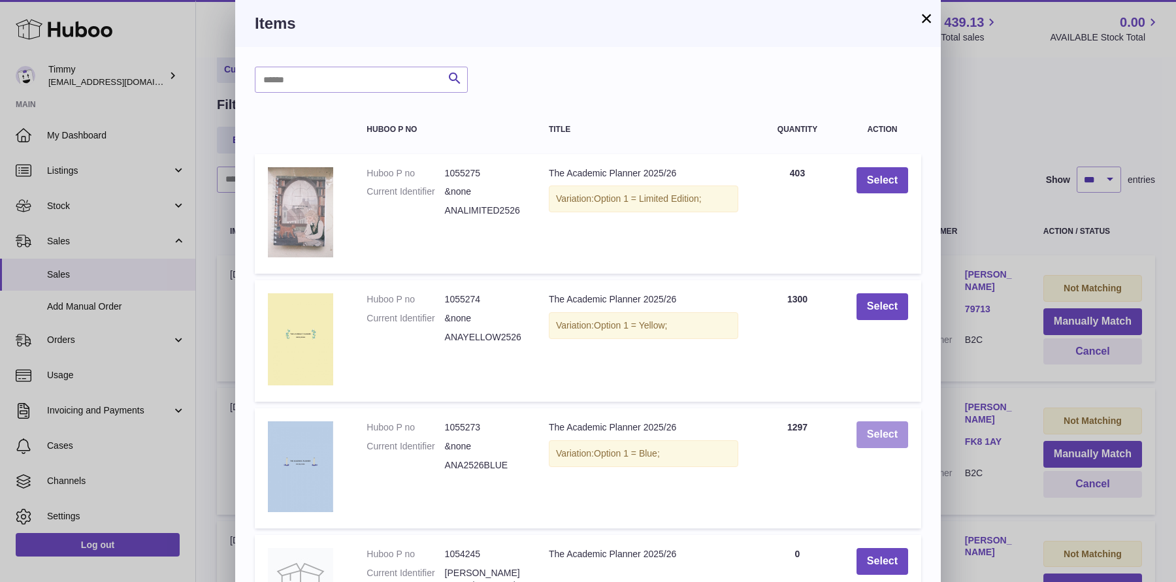
click at [868, 430] on button "Select" at bounding box center [882, 434] width 52 height 27
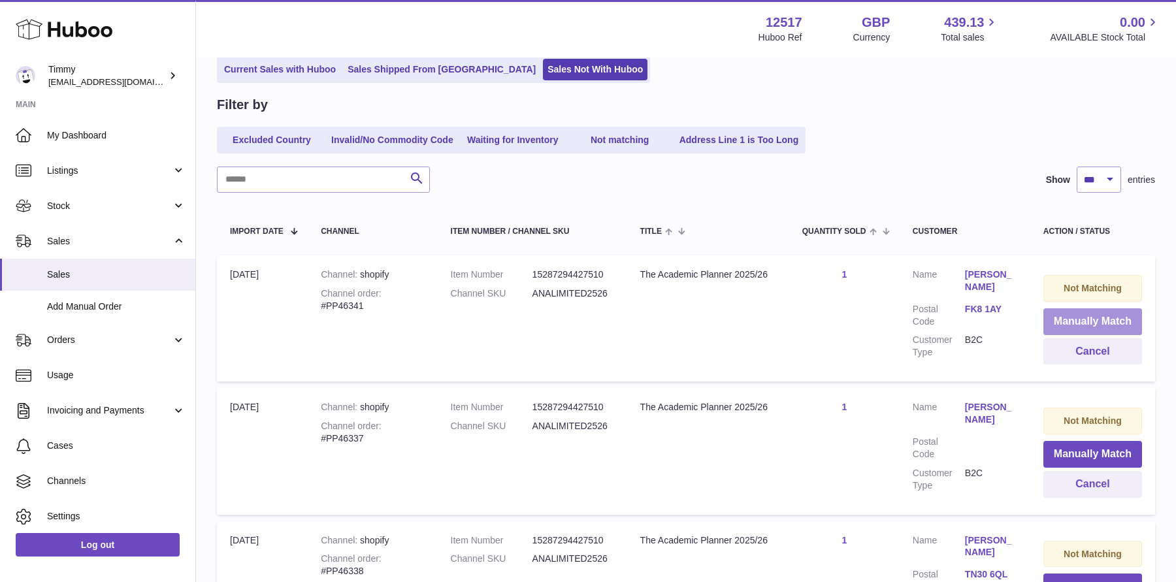
click at [1068, 312] on button "Manually Match" at bounding box center [1092, 321] width 99 height 27
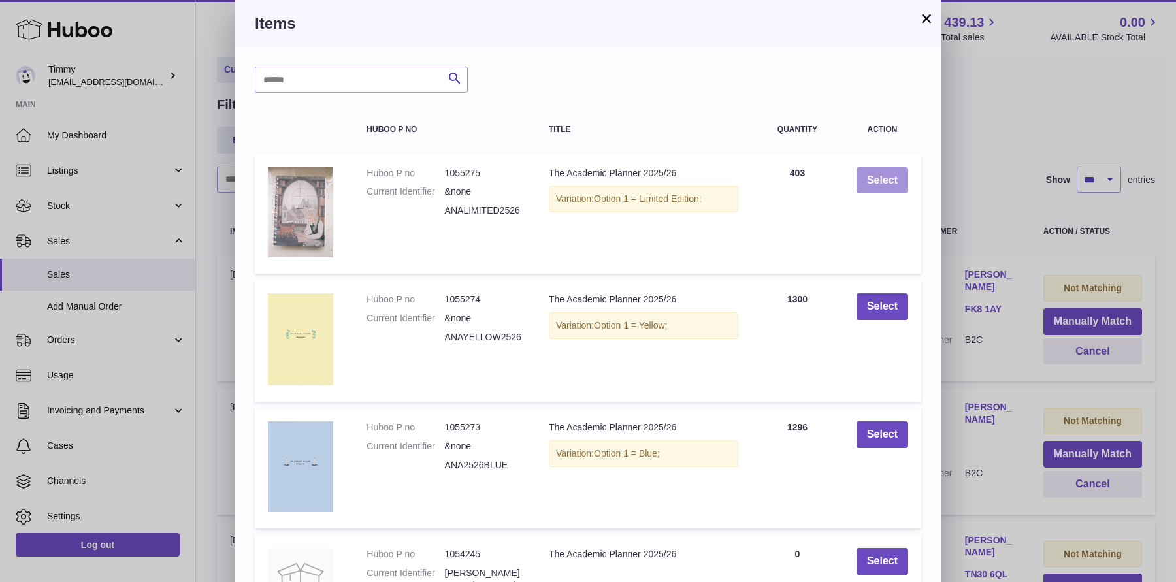
click at [893, 175] on button "Select" at bounding box center [882, 180] width 52 height 27
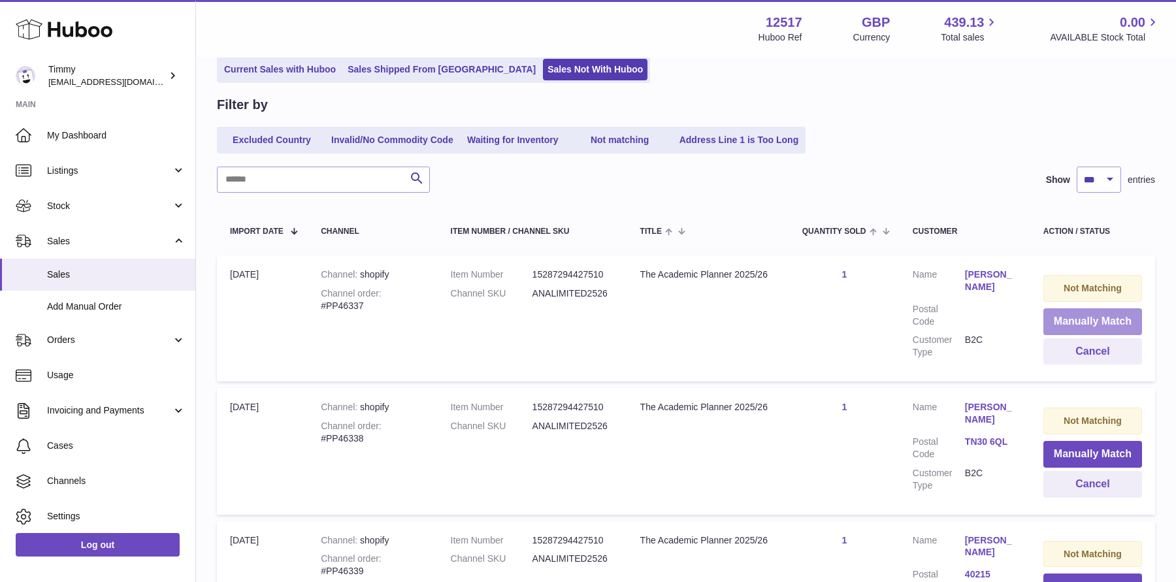
click at [1083, 330] on button "Manually Match" at bounding box center [1092, 321] width 99 height 27
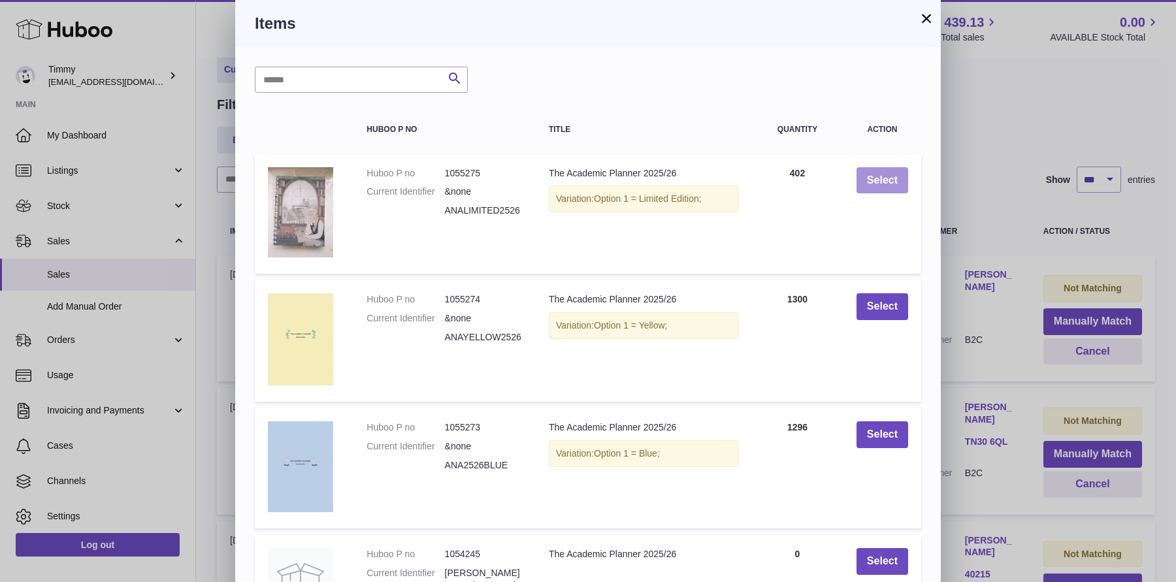
click at [879, 187] on button "Select" at bounding box center [882, 180] width 52 height 27
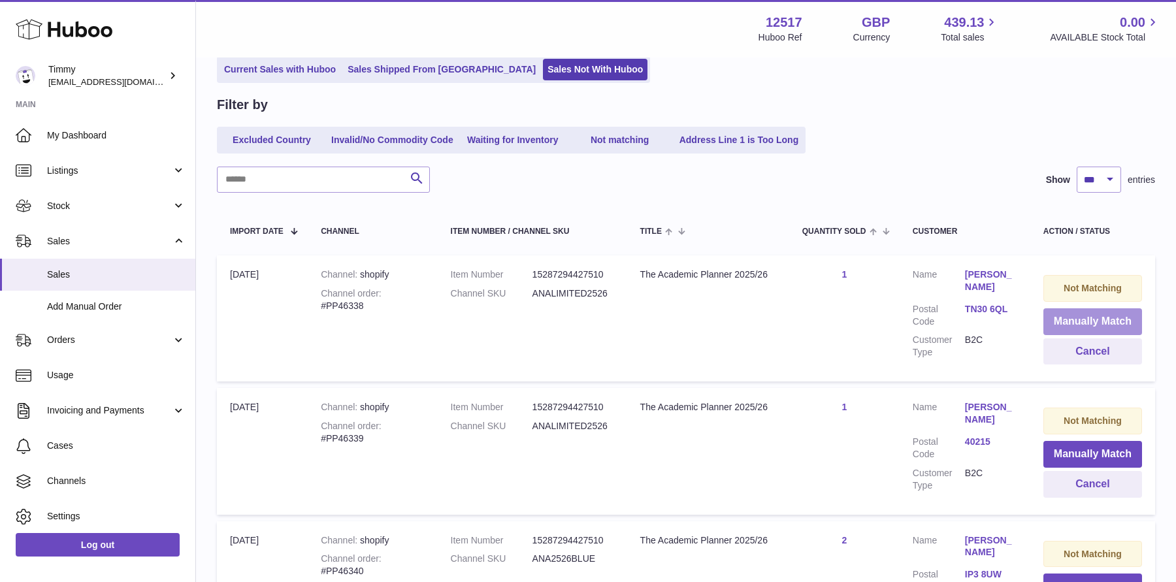
click at [1103, 328] on button "Manually Match" at bounding box center [1092, 321] width 99 height 27
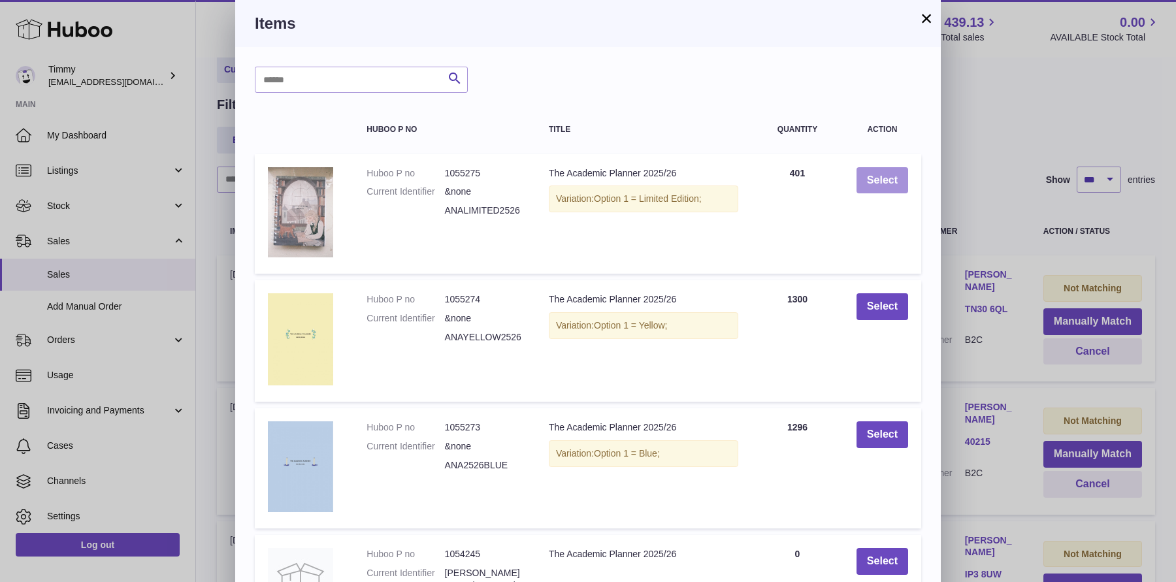
click at [886, 186] on button "Select" at bounding box center [882, 180] width 52 height 27
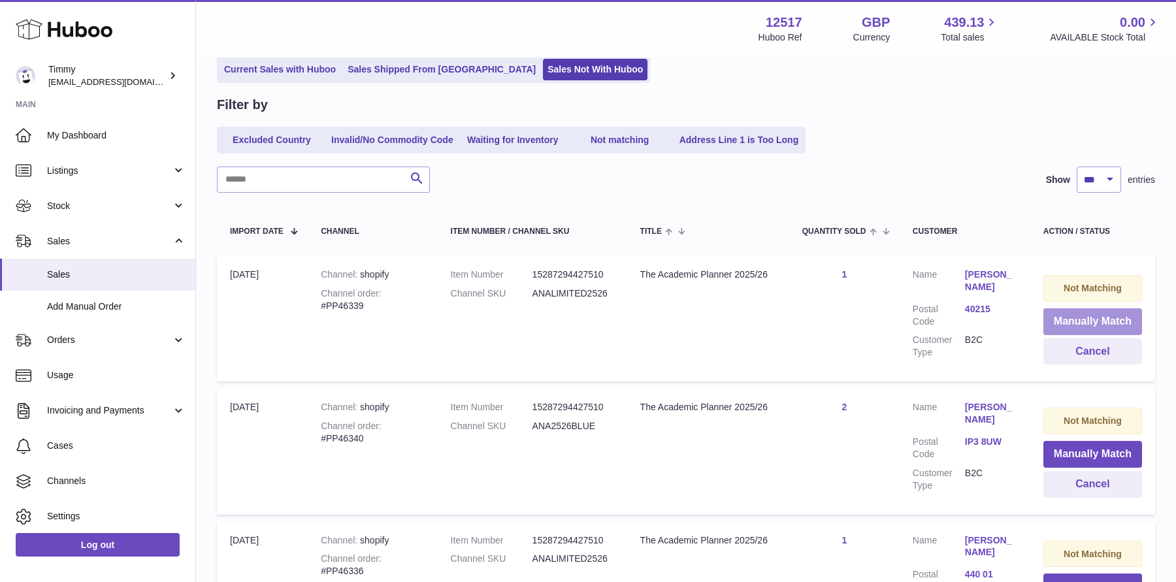
click at [1074, 325] on button "Manually Match" at bounding box center [1092, 321] width 99 height 27
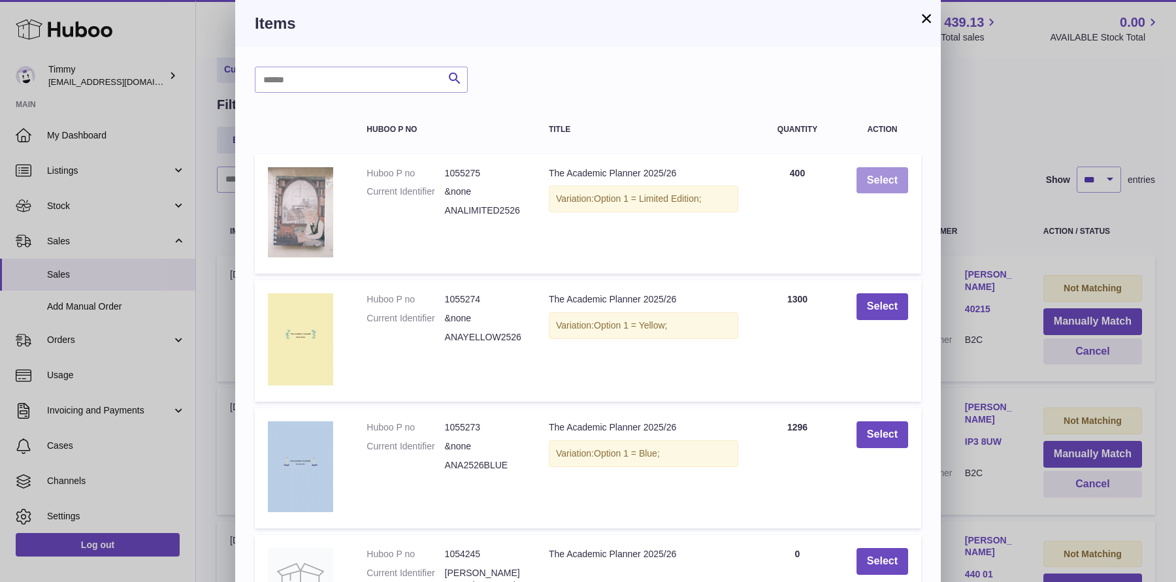
click at [879, 184] on button "Select" at bounding box center [882, 180] width 52 height 27
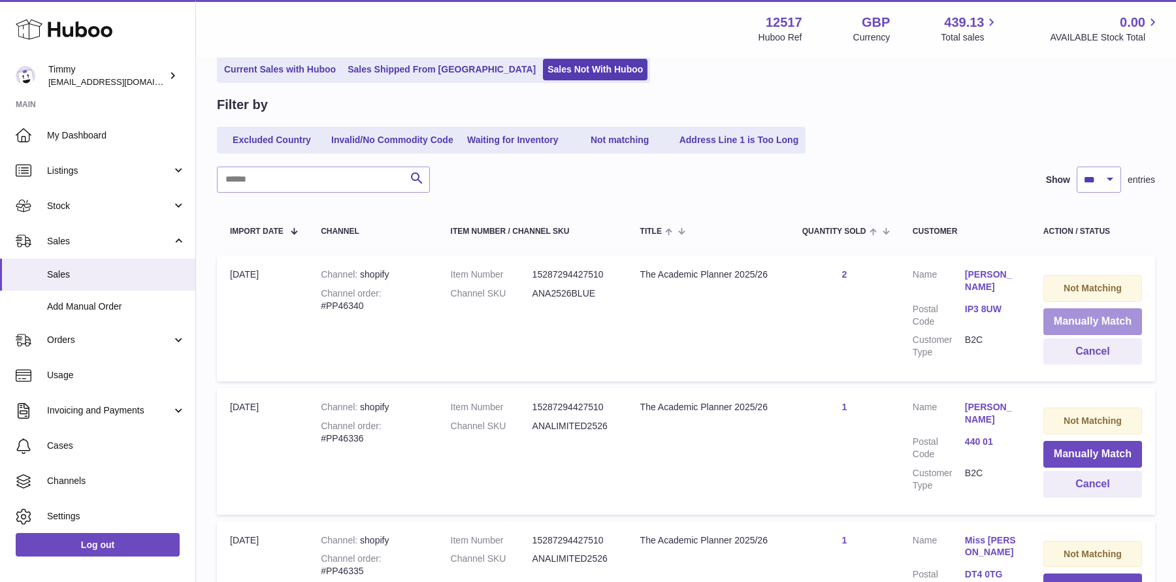
click at [1065, 324] on button "Manually Match" at bounding box center [1092, 321] width 99 height 27
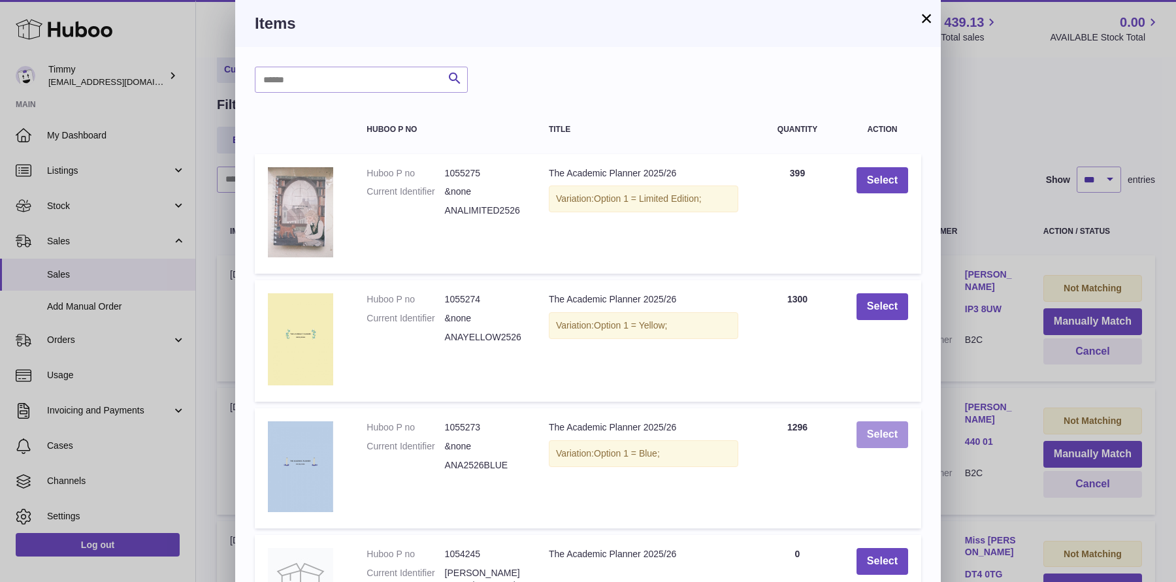
click at [894, 435] on button "Select" at bounding box center [882, 434] width 52 height 27
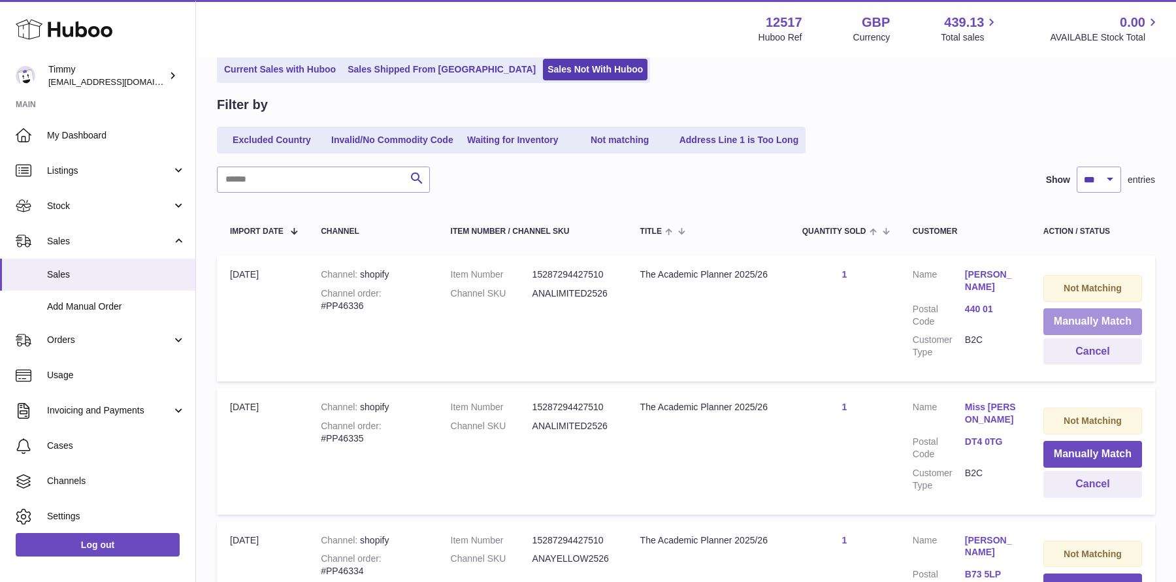
click at [1078, 319] on button "Manually Match" at bounding box center [1092, 321] width 99 height 27
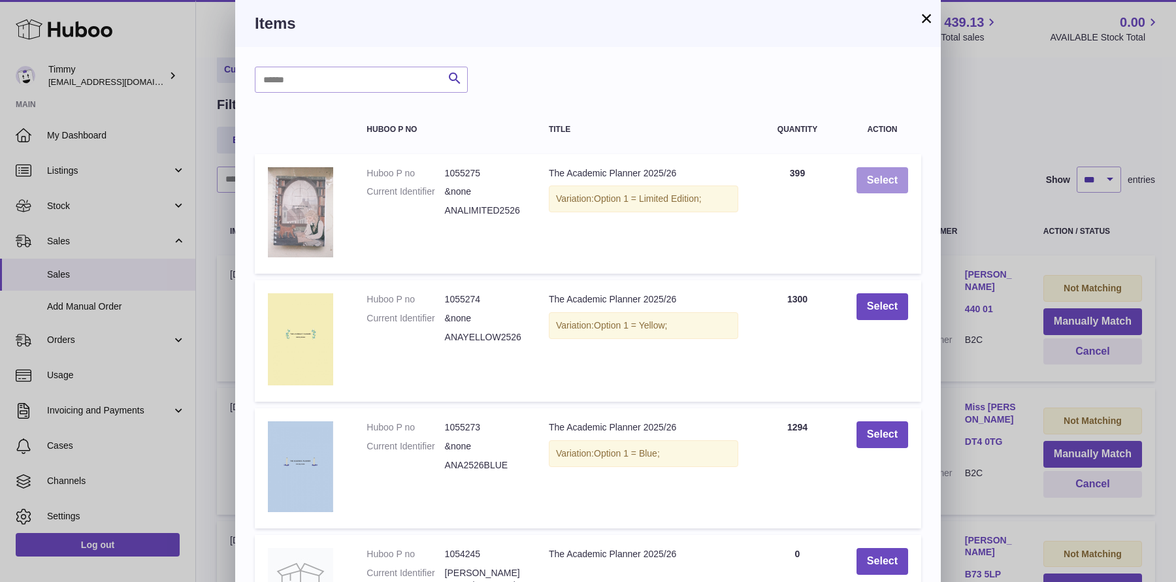
click at [863, 184] on button "Select" at bounding box center [882, 180] width 52 height 27
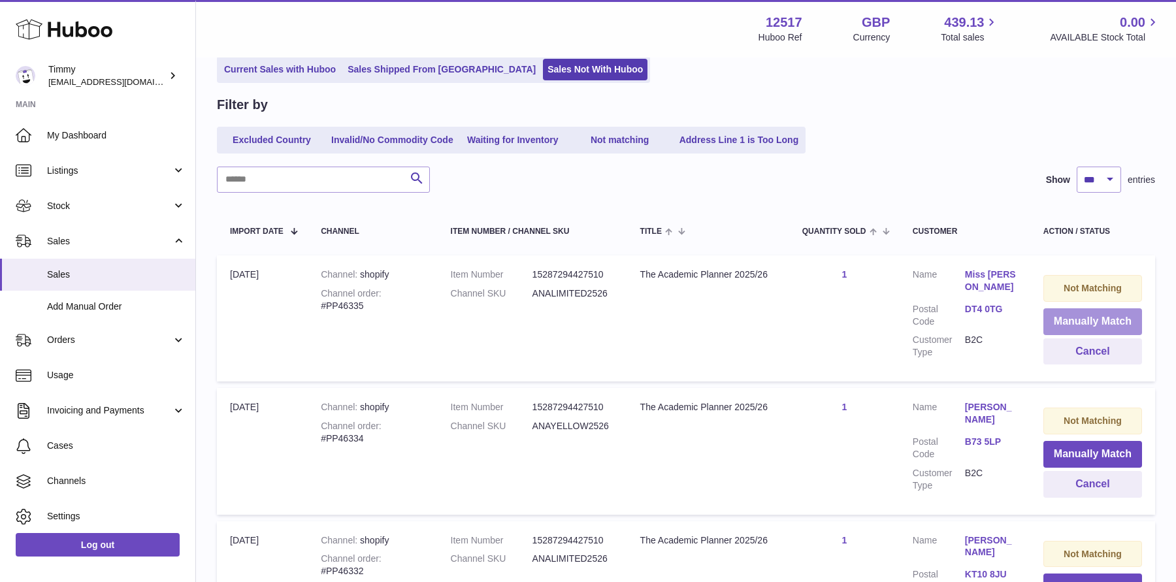
click at [1076, 315] on button "Manually Match" at bounding box center [1092, 321] width 99 height 27
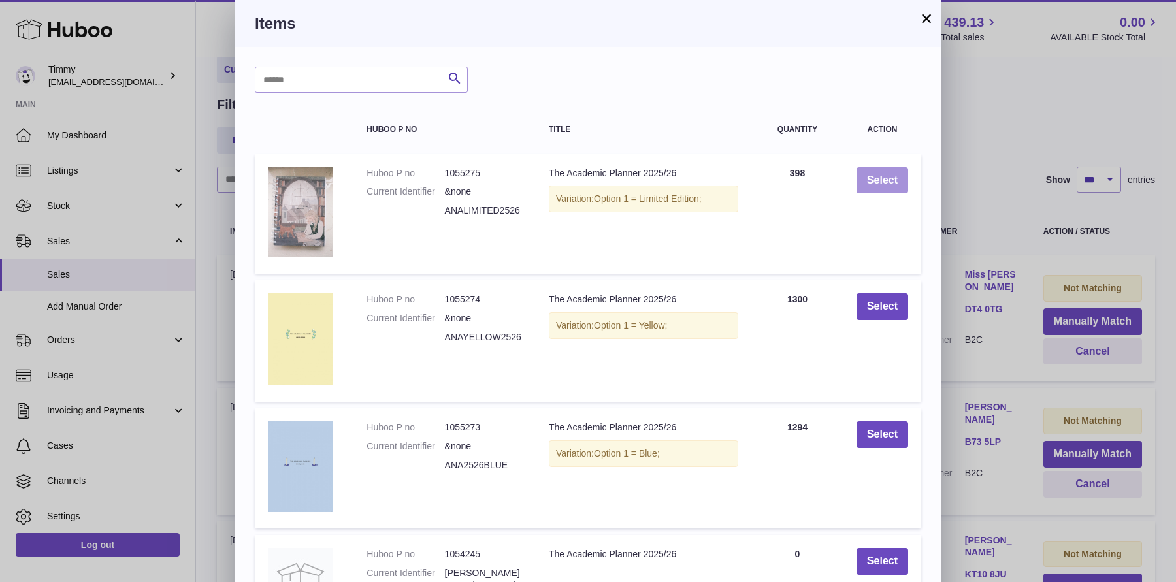
click at [892, 182] on button "Select" at bounding box center [882, 180] width 52 height 27
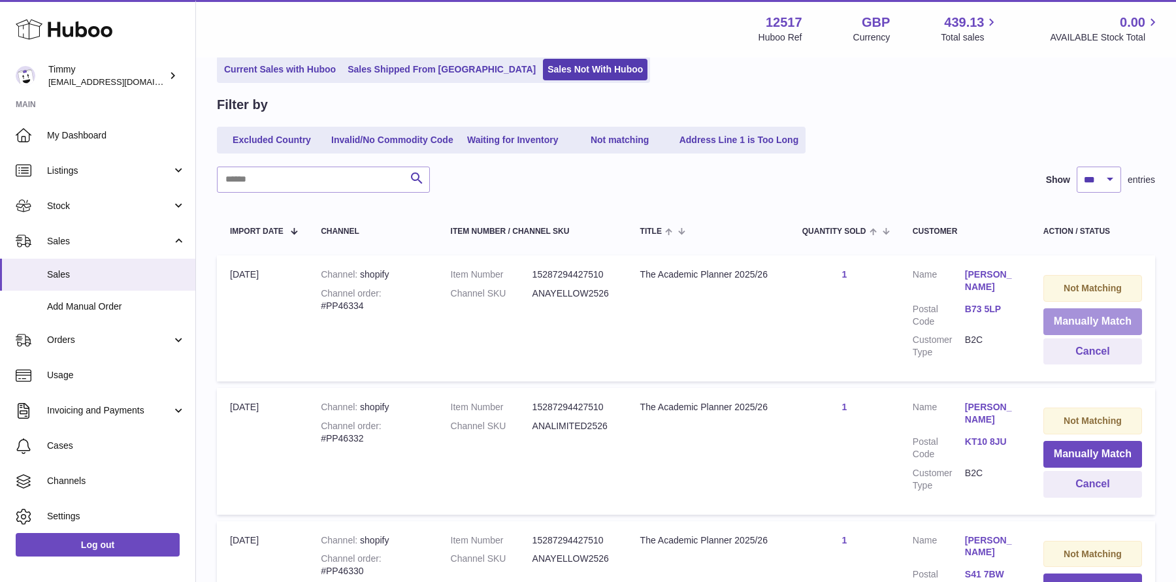
click at [1072, 322] on button "Manually Match" at bounding box center [1092, 321] width 99 height 27
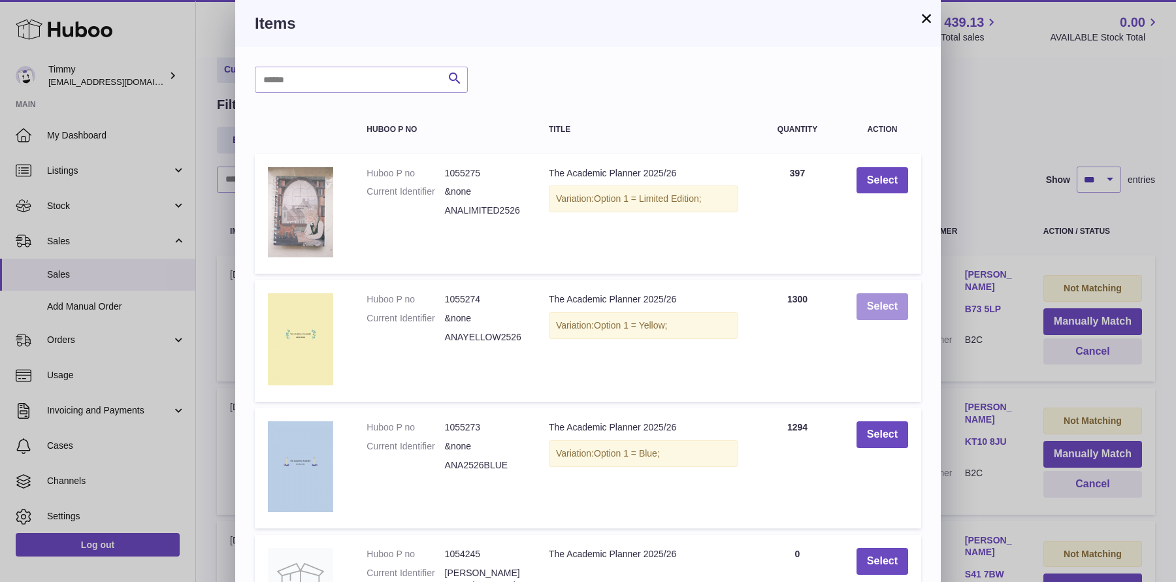
click at [907, 317] on button "Select" at bounding box center [882, 306] width 52 height 27
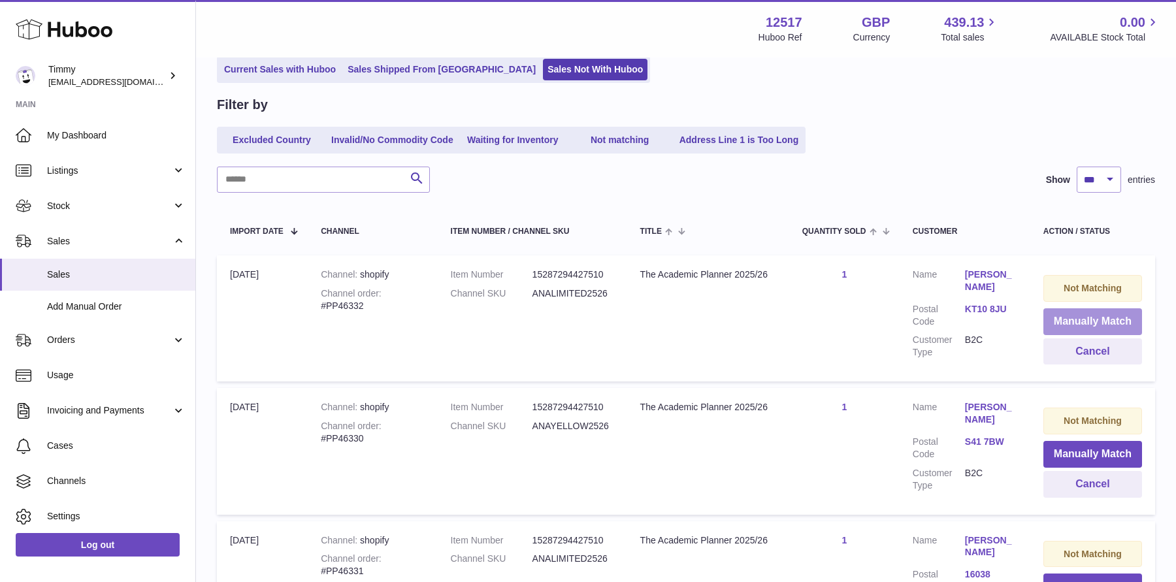
click at [1082, 326] on button "Manually Match" at bounding box center [1092, 321] width 99 height 27
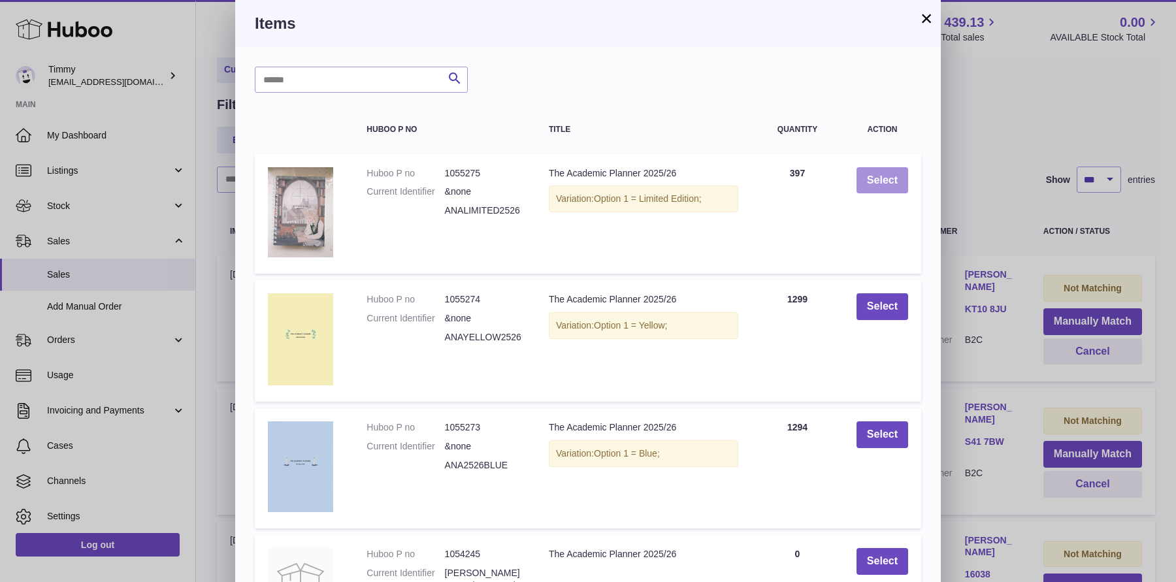
click at [895, 172] on button "Select" at bounding box center [882, 180] width 52 height 27
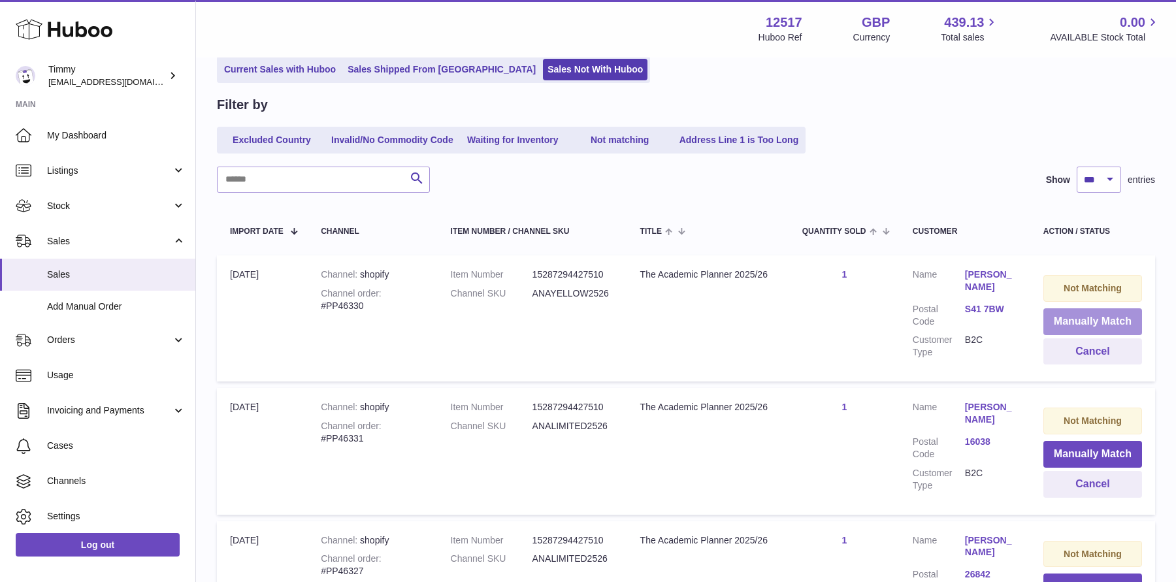
click at [1093, 320] on button "Manually Match" at bounding box center [1092, 321] width 99 height 27
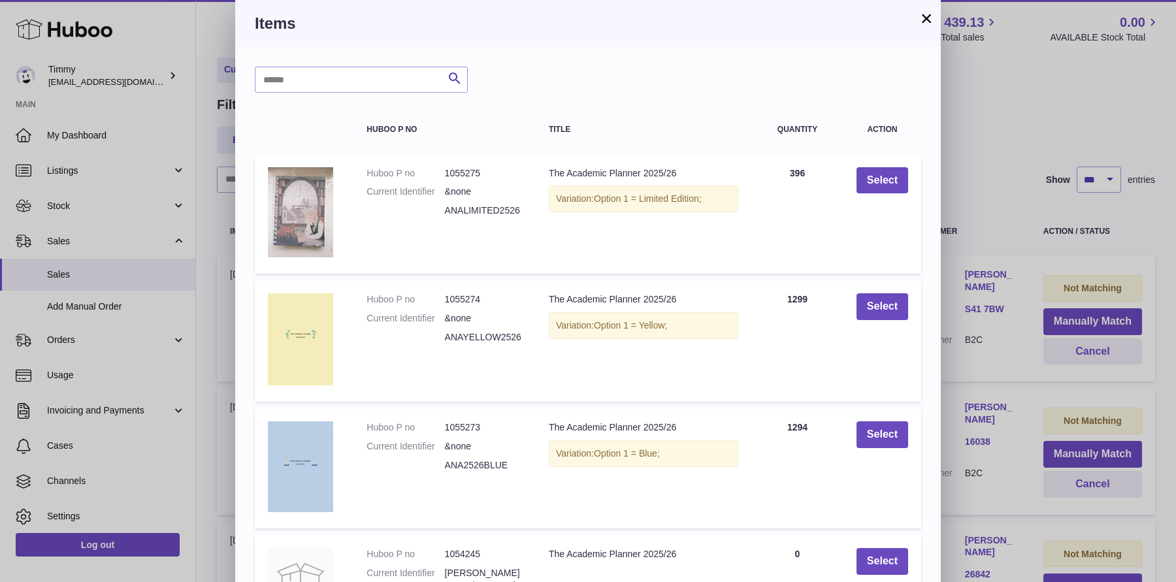
click at [988, 293] on div "× Items Search Huboo P no Title Quantity Action Huboo P no 1055275 Current Iden…" at bounding box center [588, 423] width 1176 height 846
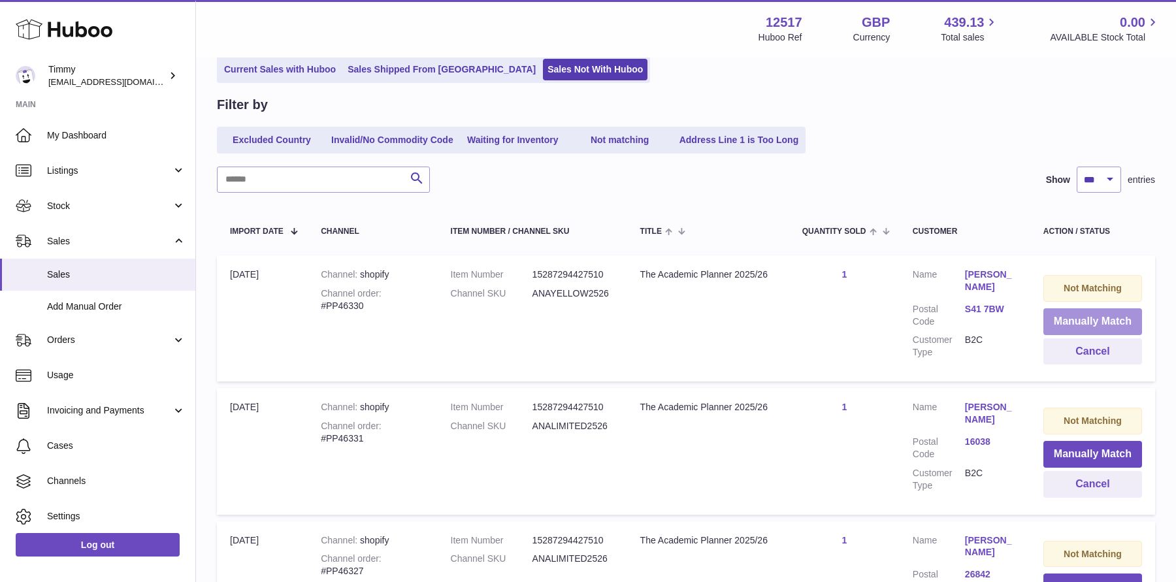
click at [1090, 321] on button "Manually Match" at bounding box center [1092, 321] width 99 height 27
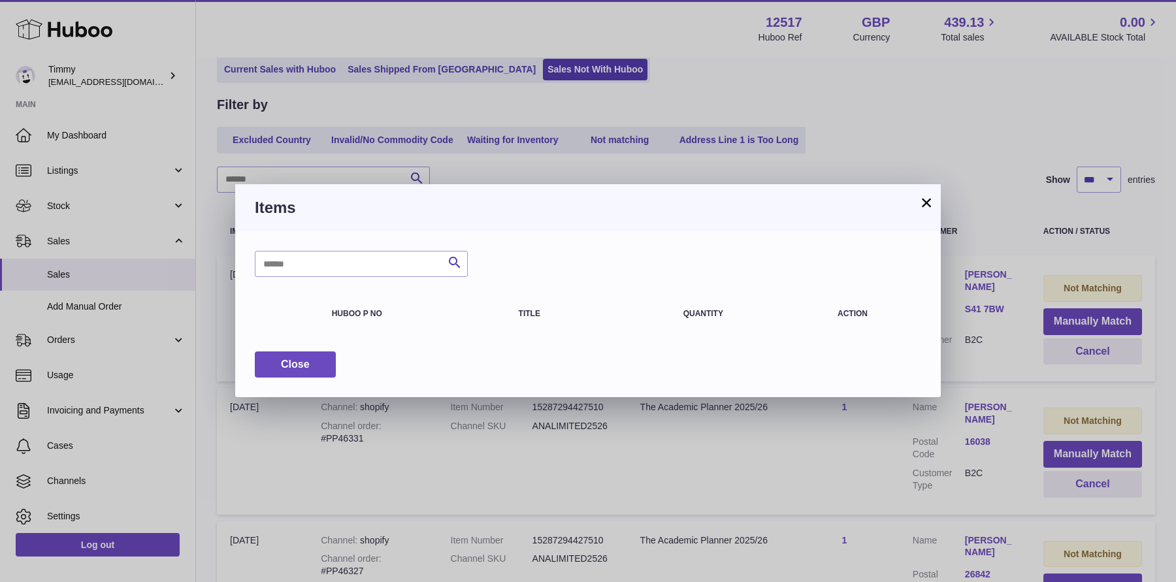
click at [924, 206] on button "×" at bounding box center [926, 203] width 16 height 16
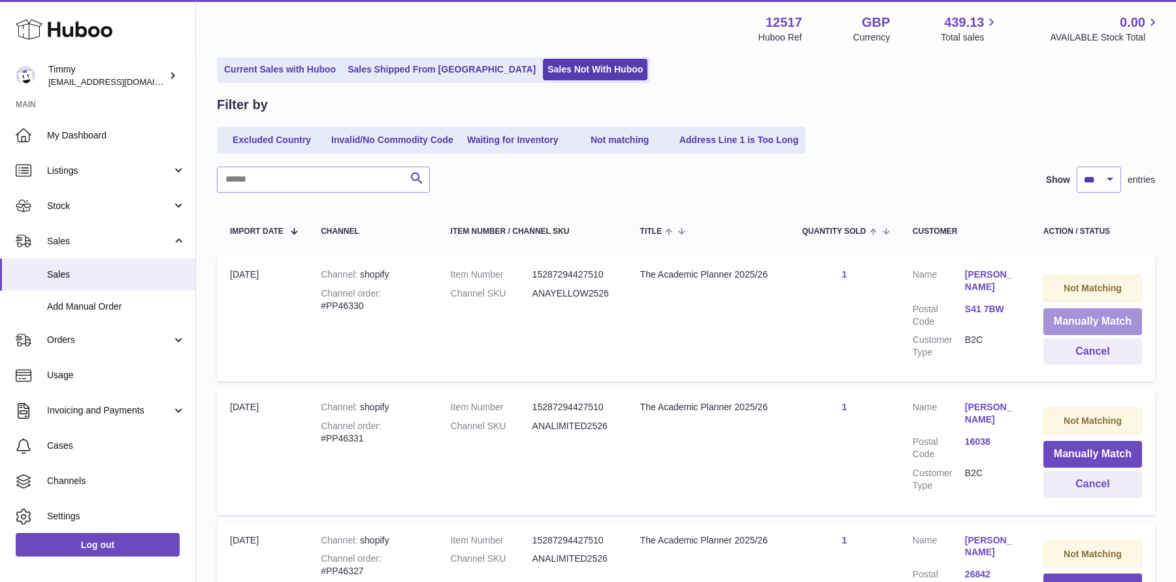
click at [1048, 311] on button "Manually Match" at bounding box center [1092, 321] width 99 height 27
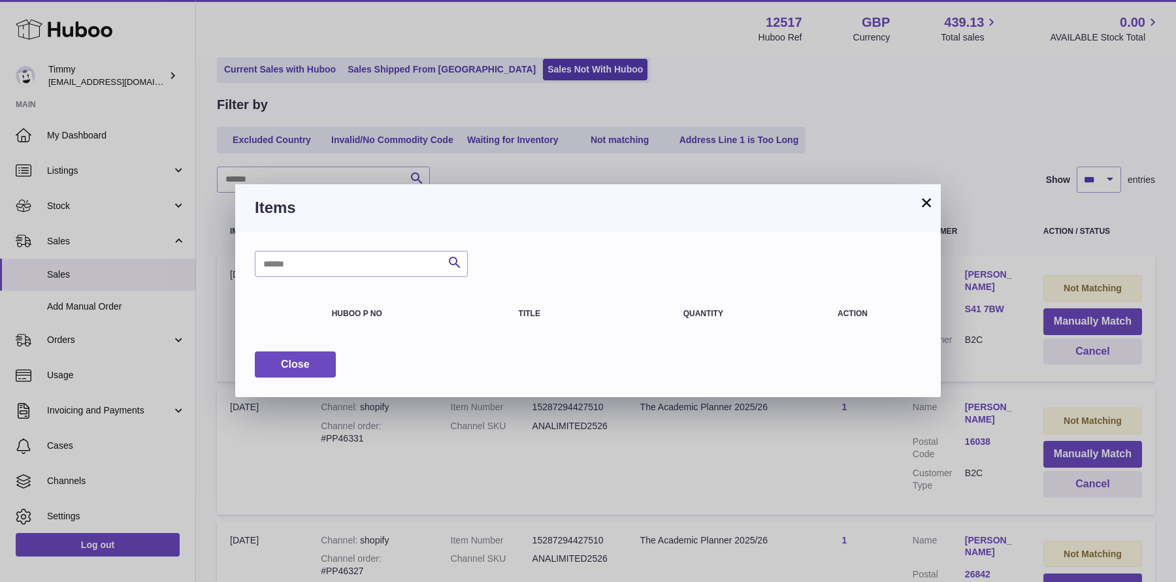
click at [930, 205] on button "×" at bounding box center [926, 203] width 16 height 16
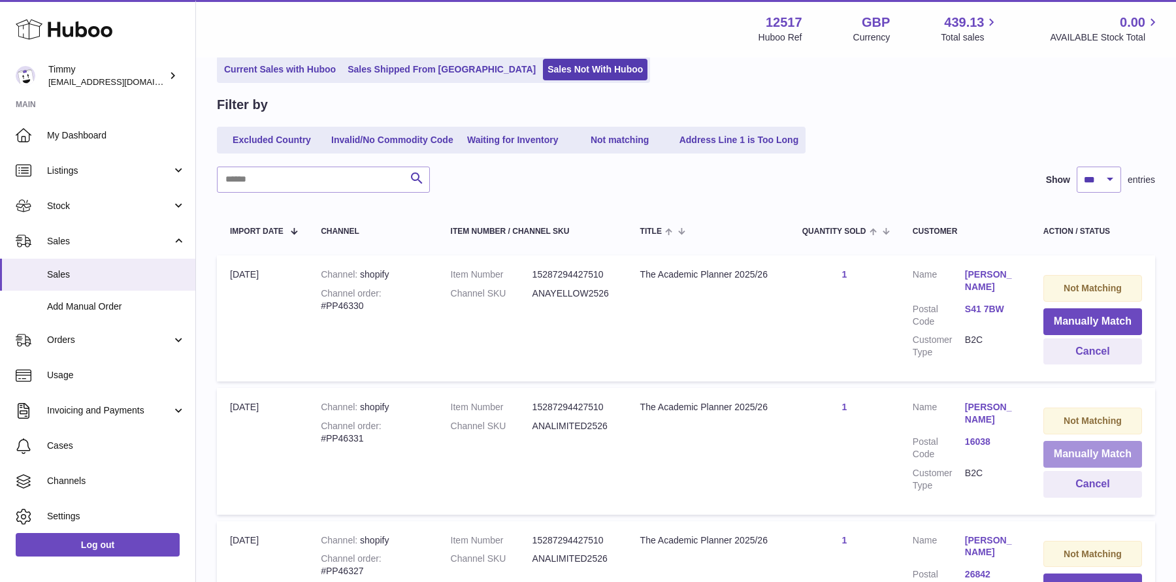
click at [1061, 460] on button "Manually Match" at bounding box center [1092, 454] width 99 height 27
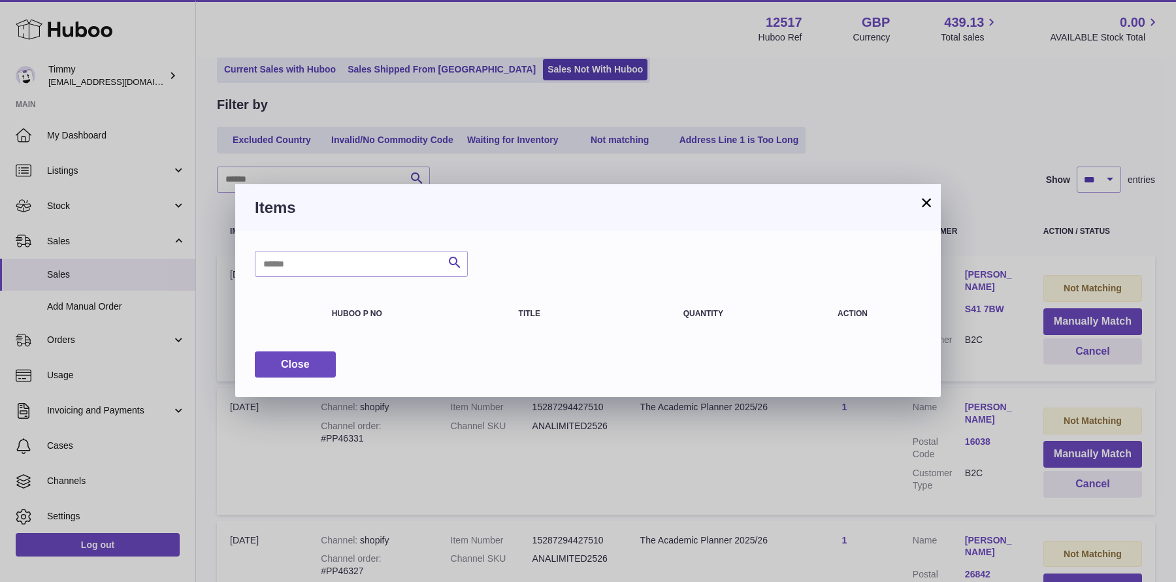
click at [927, 205] on button "×" at bounding box center [926, 203] width 16 height 16
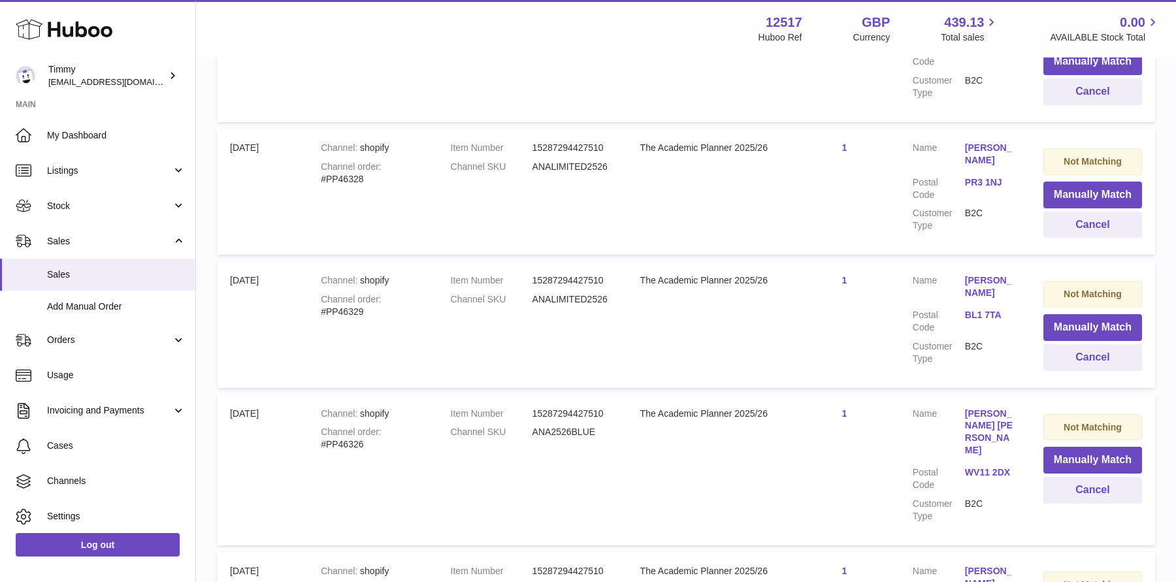
scroll to position [712, 0]
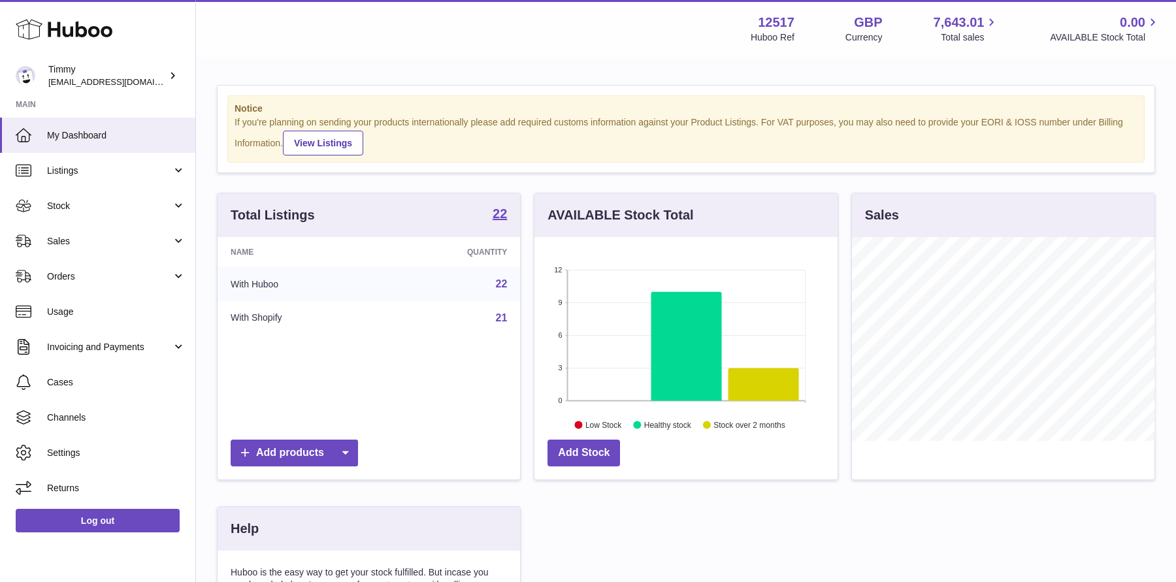
scroll to position [203, 302]
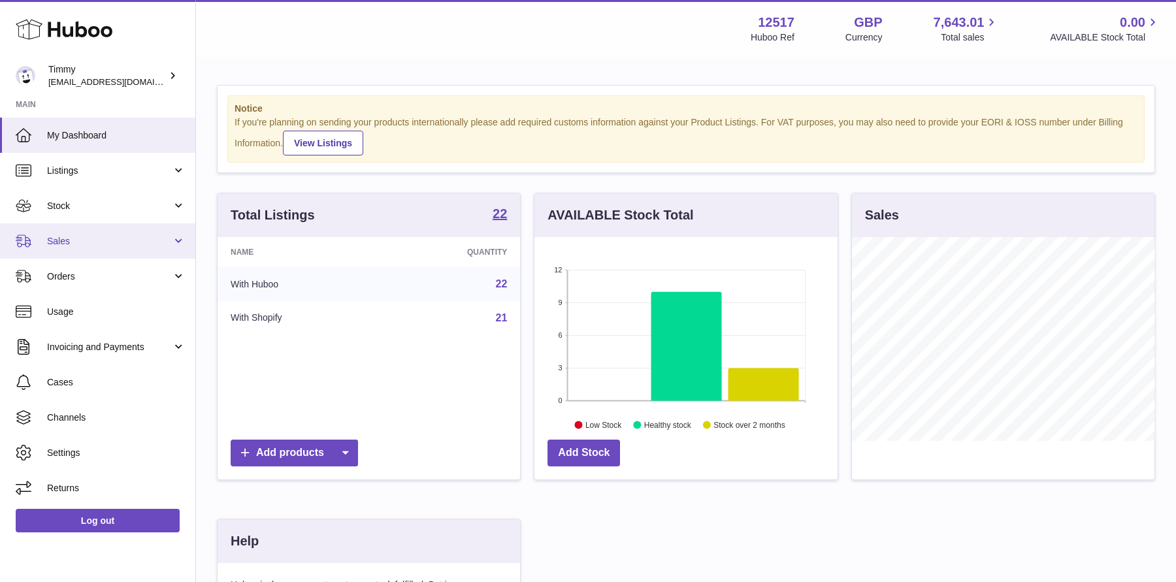
click at [113, 240] on span "Sales" at bounding box center [109, 241] width 125 height 12
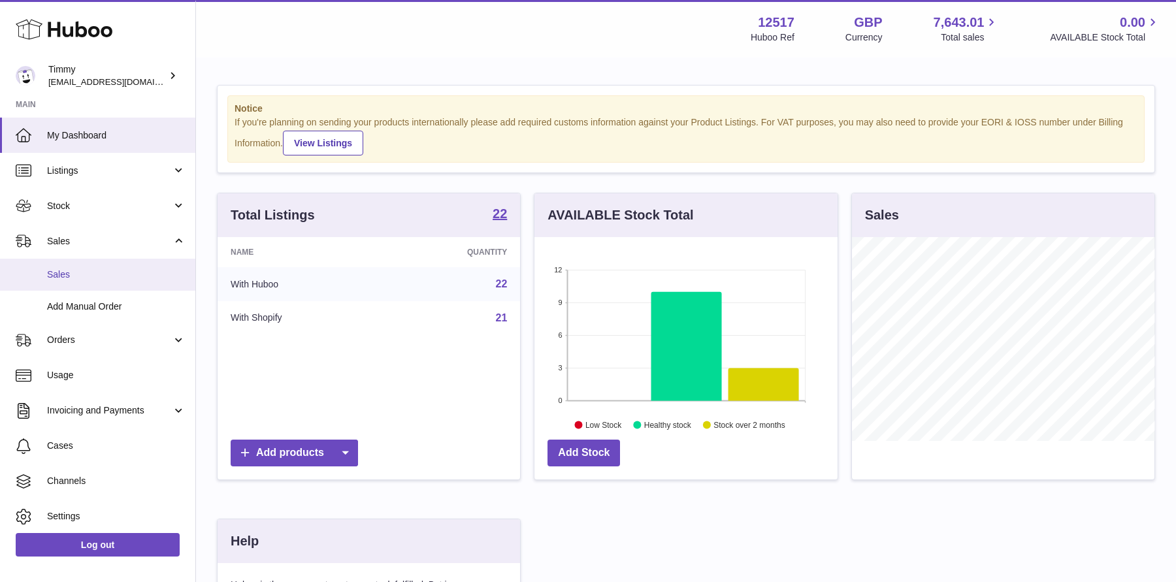
click at [112, 272] on span "Sales" at bounding box center [116, 274] width 138 height 12
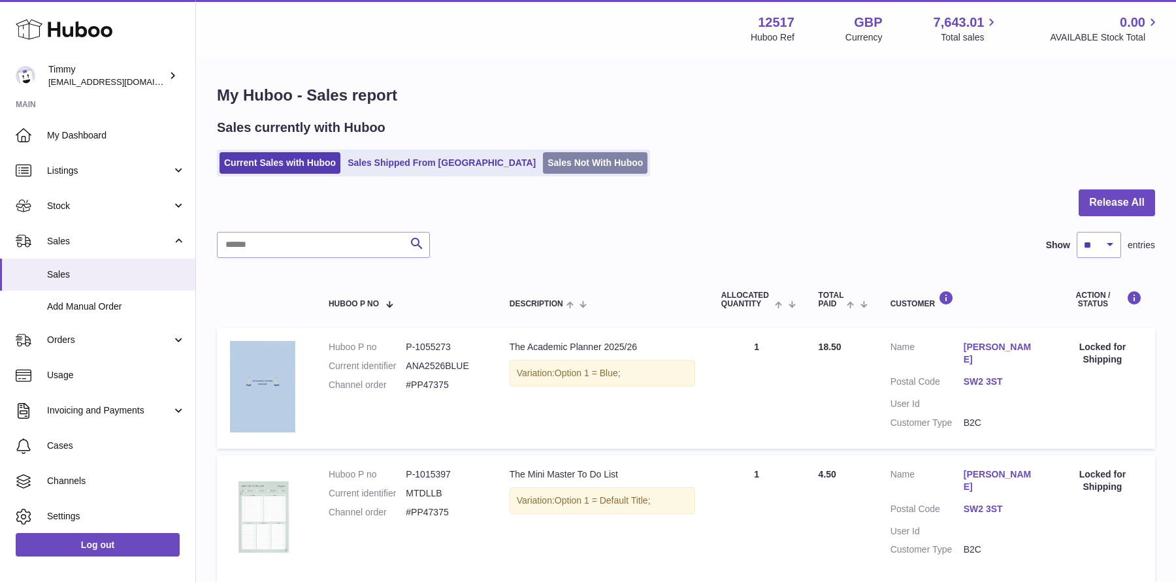
click at [543, 165] on link "Sales Not With Huboo" at bounding box center [595, 163] width 105 height 22
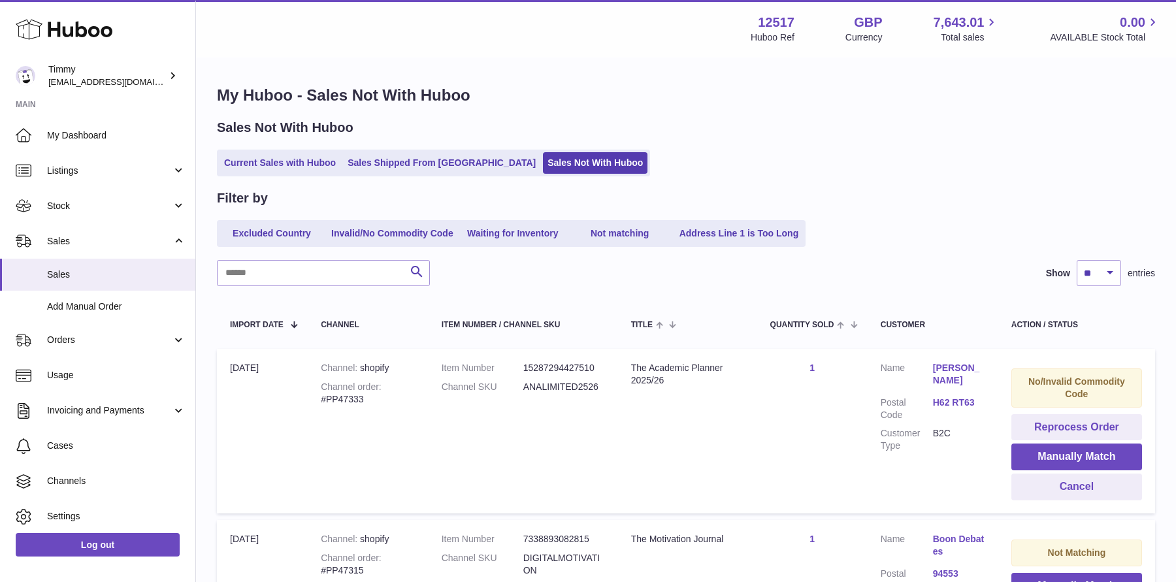
scroll to position [15, 0]
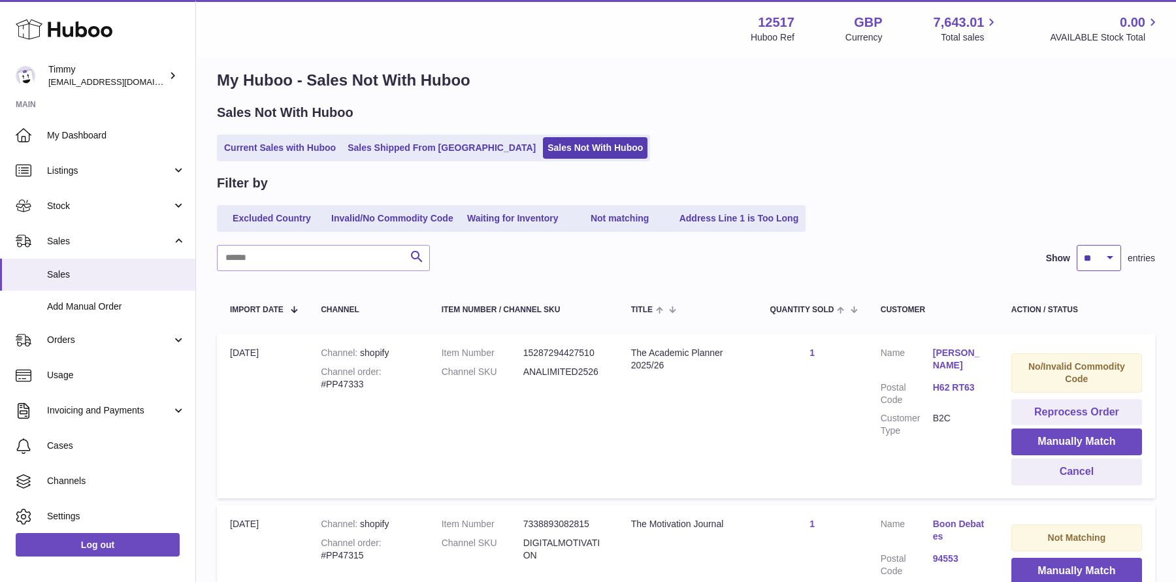
click at [1105, 252] on select "** ** ** ***" at bounding box center [1098, 258] width 44 height 26
select select "***"
click at [1076, 245] on select "** ** ** ***" at bounding box center [1098, 258] width 44 height 26
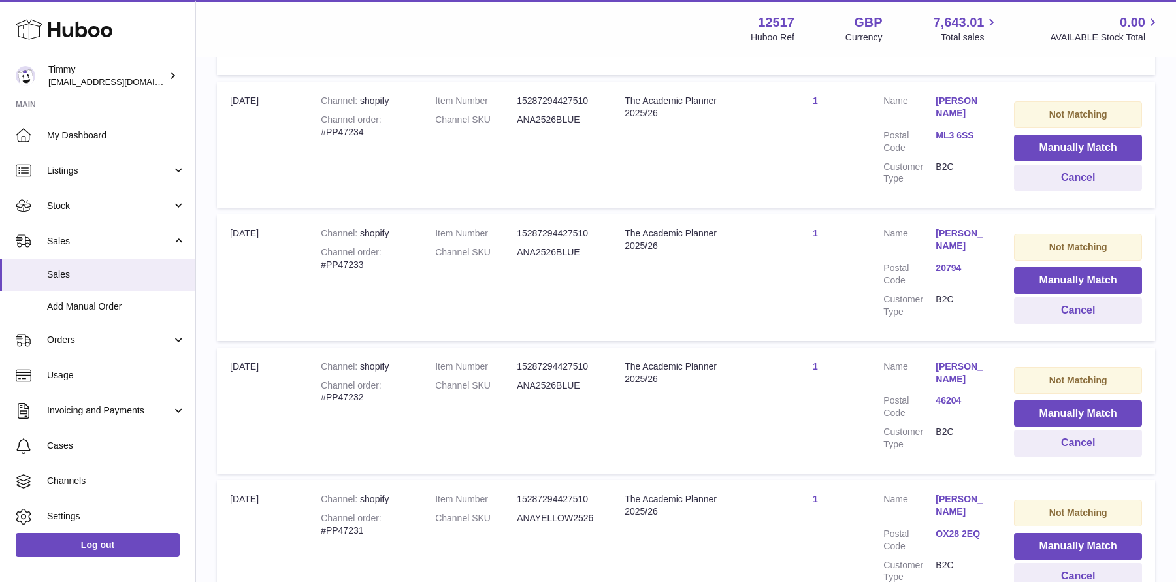
scroll to position [13123, 0]
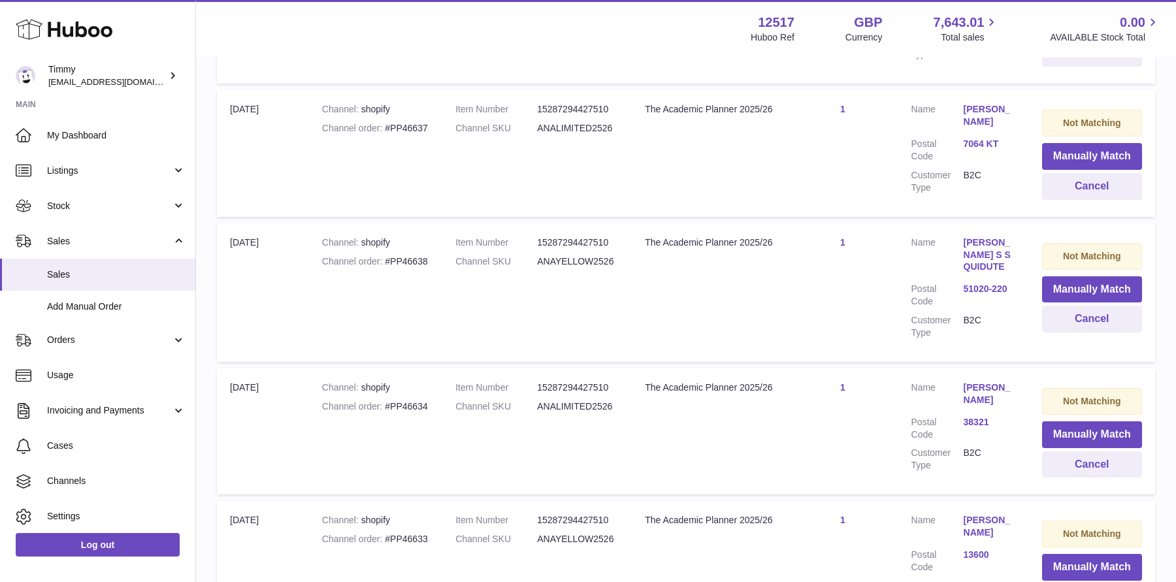
scroll to position [13187, 0]
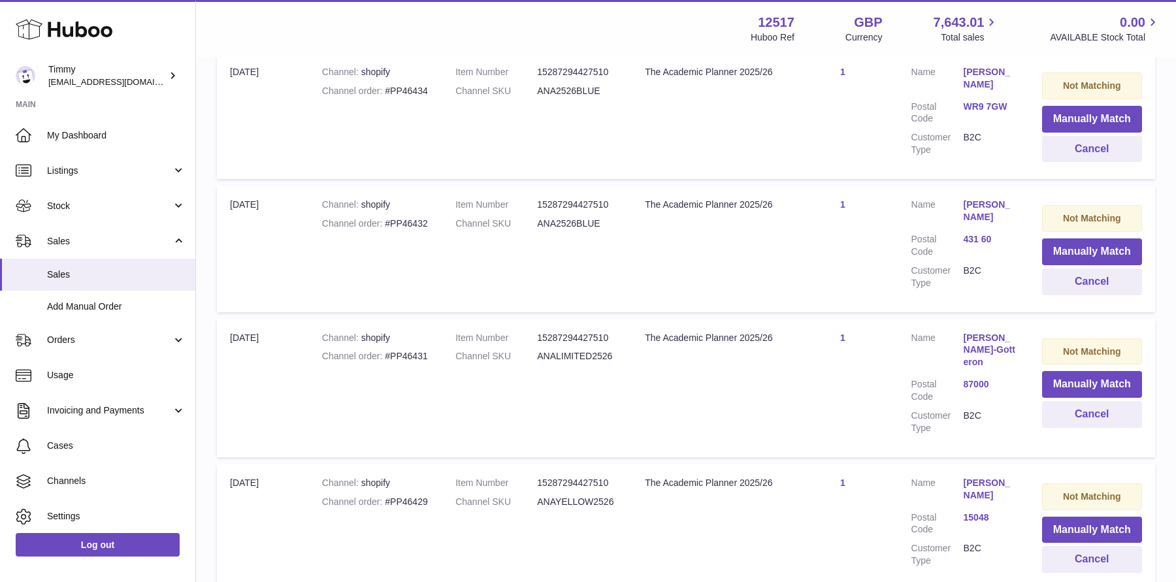
scroll to position [13148, 0]
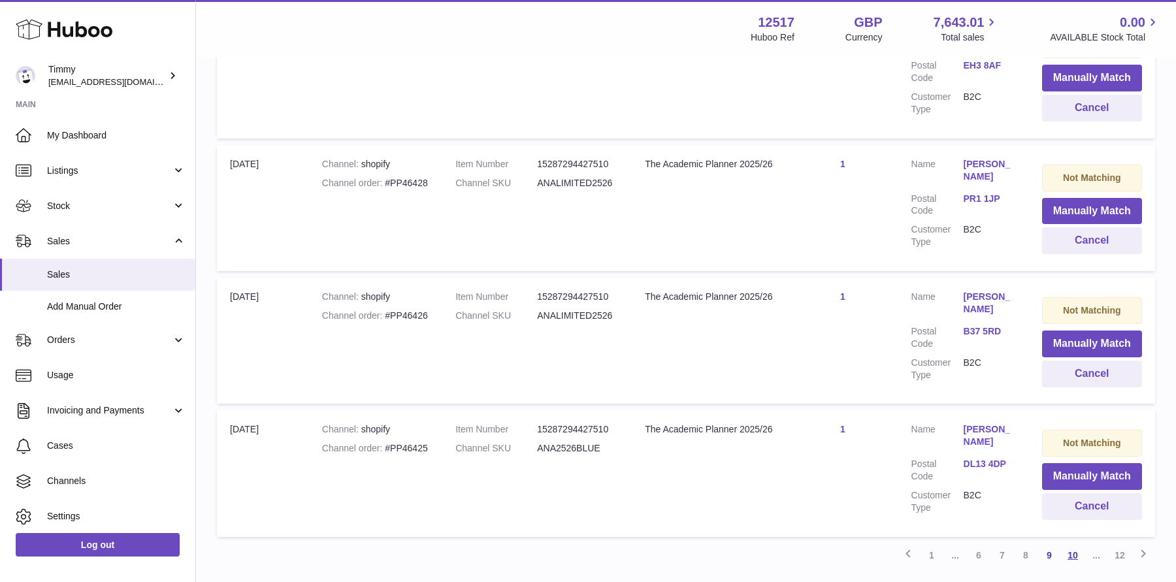
drag, startPoint x: 1098, startPoint y: 312, endPoint x: 1076, endPoint y: 461, distance: 151.1
click at [1076, 543] on link "10" at bounding box center [1073, 555] width 24 height 24
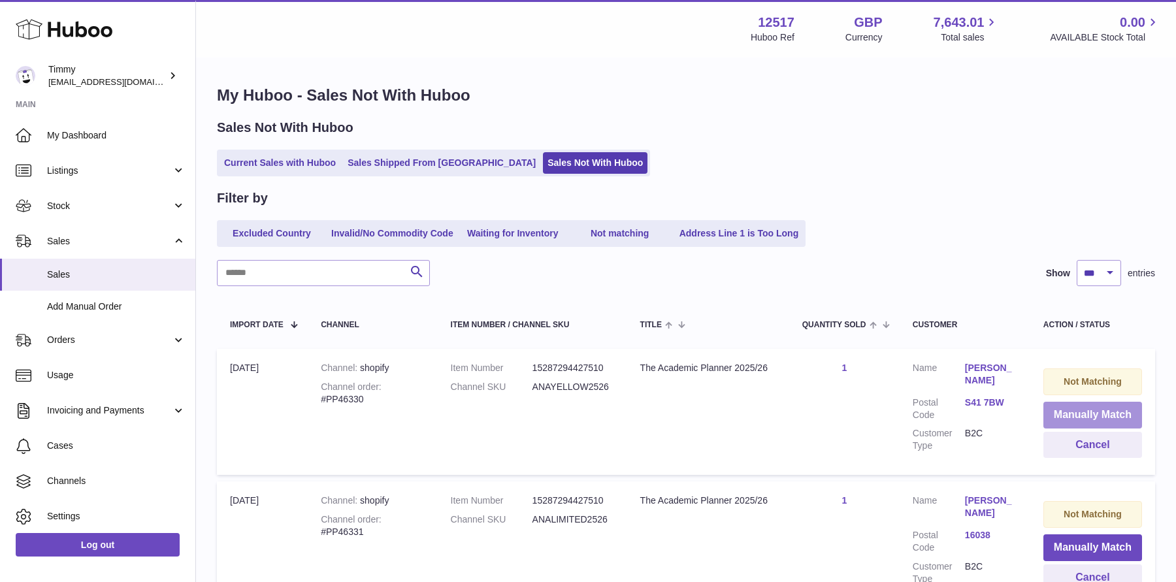
click at [1052, 410] on button "Manually Match" at bounding box center [1092, 415] width 99 height 27
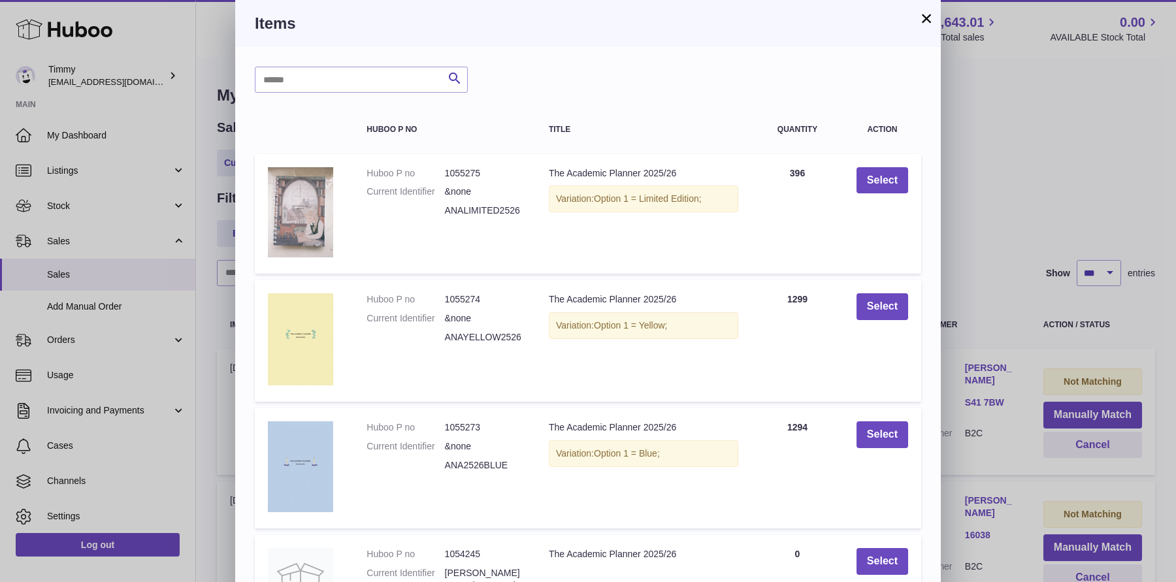
click at [928, 14] on button "×" at bounding box center [926, 18] width 16 height 16
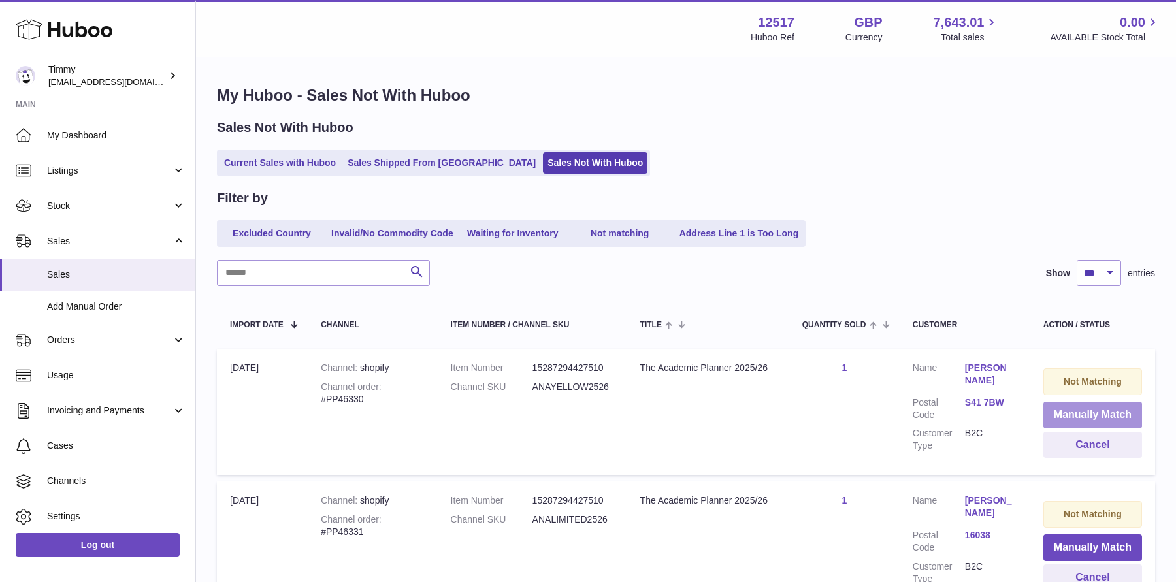
click at [1076, 412] on button "Manually Match" at bounding box center [1092, 415] width 99 height 27
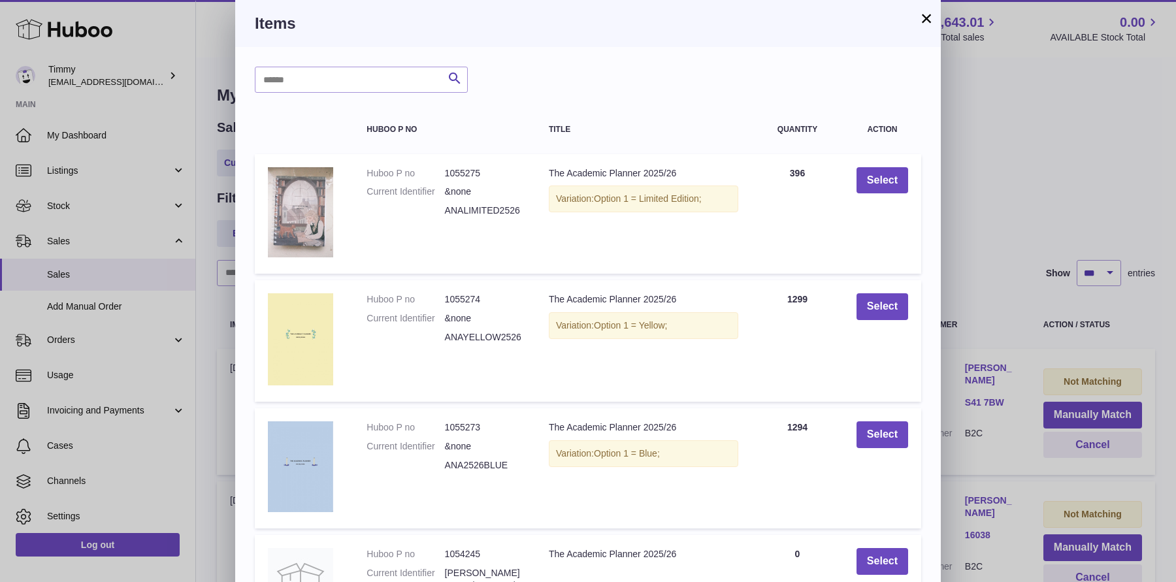
click at [881, 327] on td "Select" at bounding box center [882, 340] width 78 height 121
click at [895, 300] on button "Select" at bounding box center [882, 306] width 52 height 27
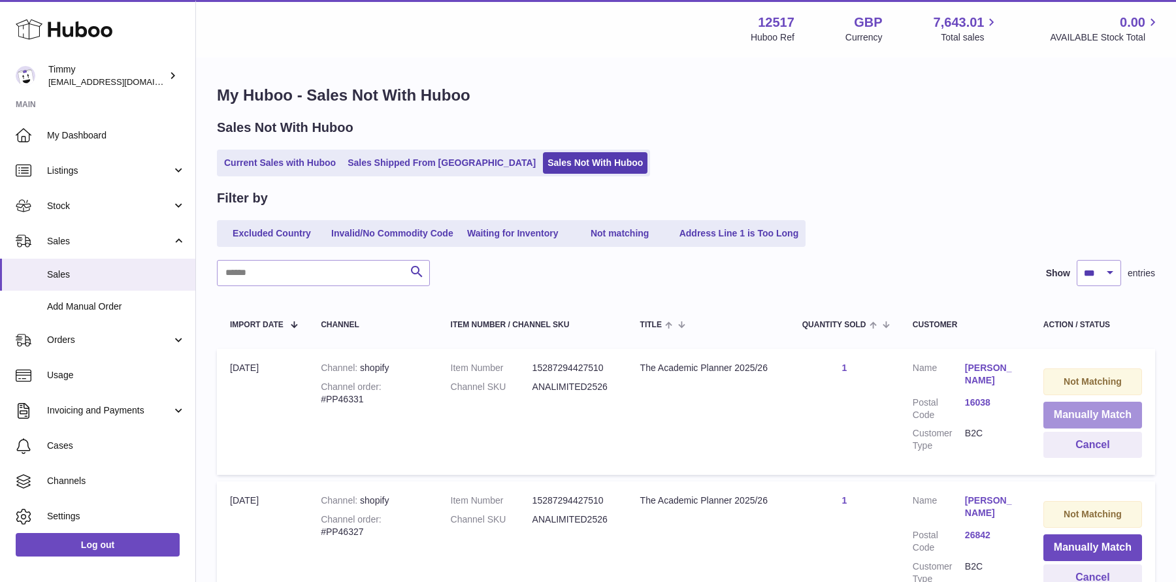
click at [1056, 415] on button "Manually Match" at bounding box center [1092, 415] width 99 height 27
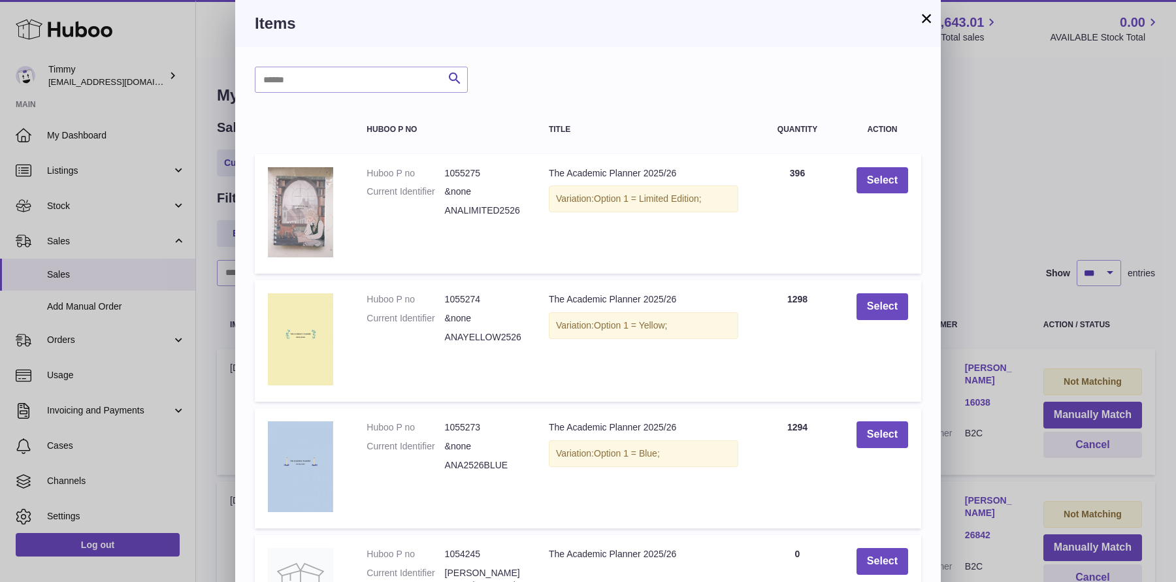
click at [1007, 227] on div "× Items Search Huboo P no Title Quantity Action Huboo P no 1055275 Current Iden…" at bounding box center [588, 423] width 1176 height 846
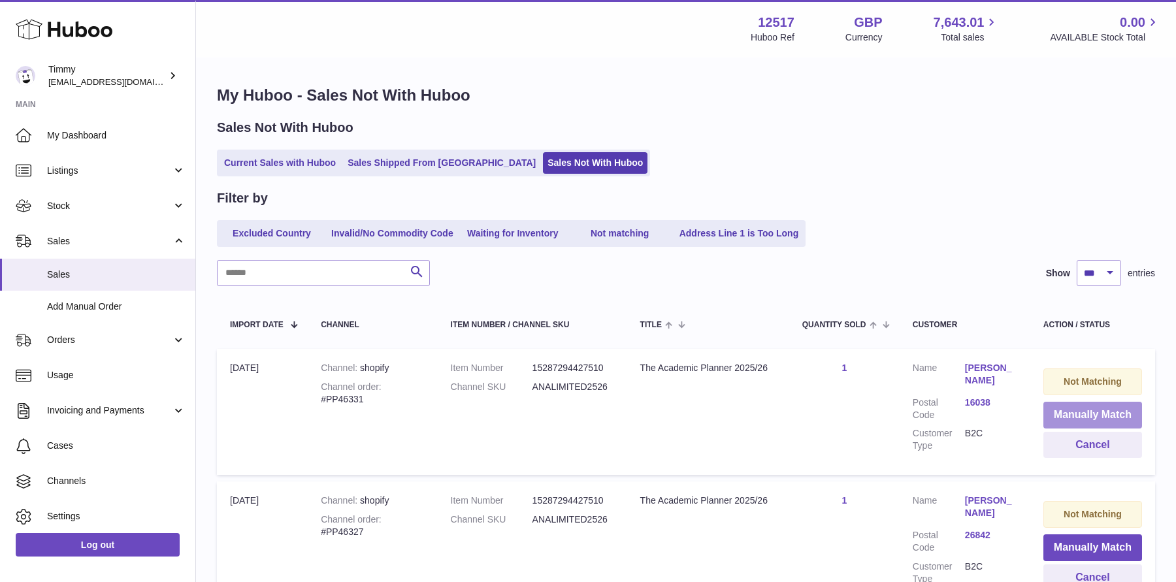
click at [1059, 409] on button "Manually Match" at bounding box center [1092, 415] width 99 height 27
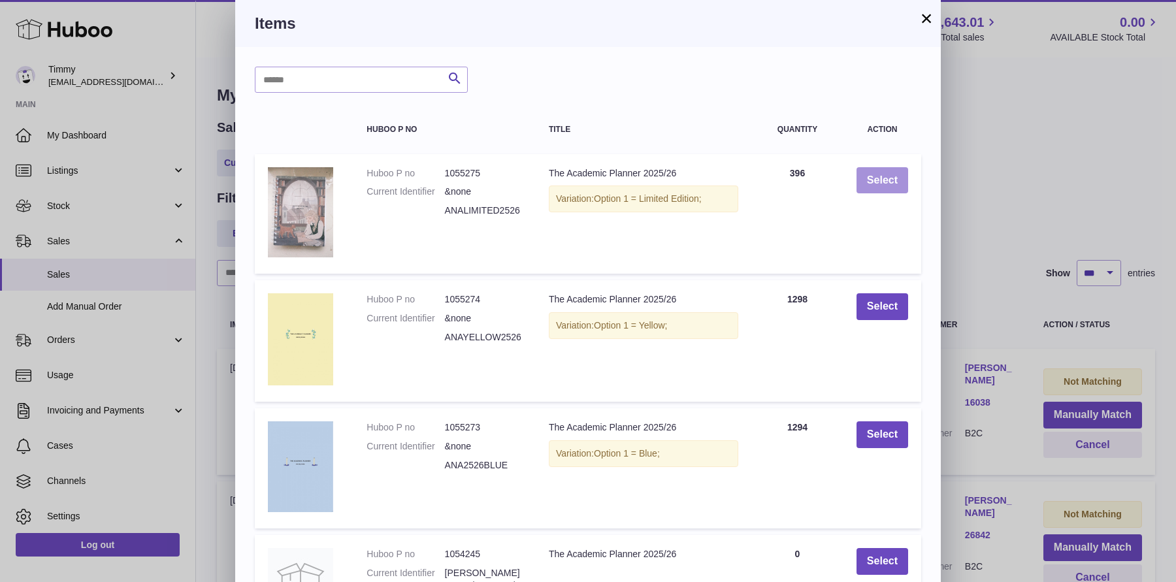
click at [890, 171] on button "Select" at bounding box center [882, 180] width 52 height 27
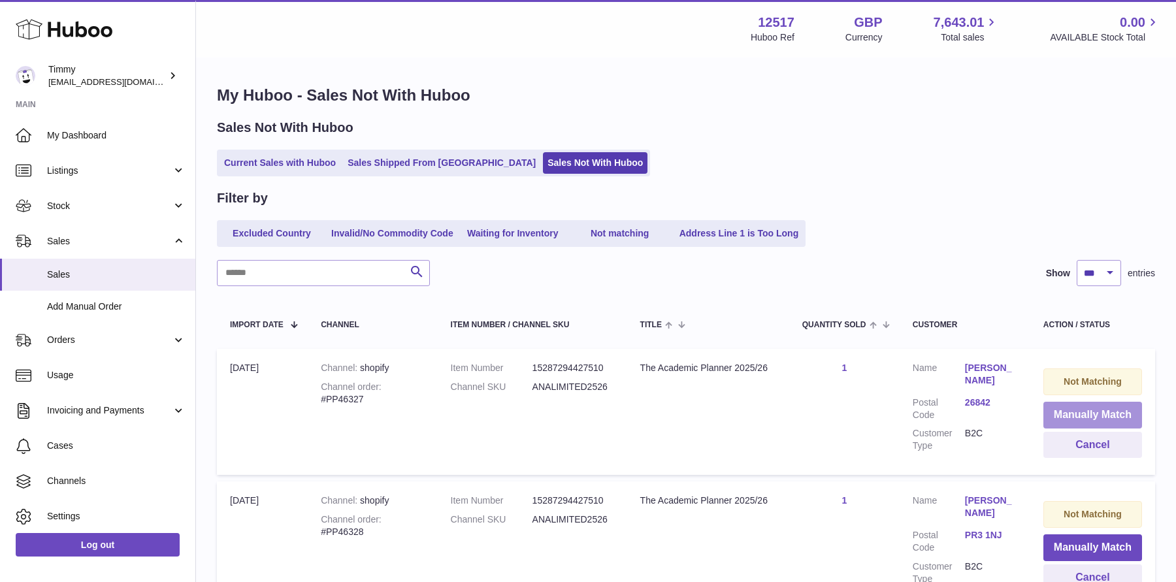
click at [1061, 408] on button "Manually Match" at bounding box center [1092, 415] width 99 height 27
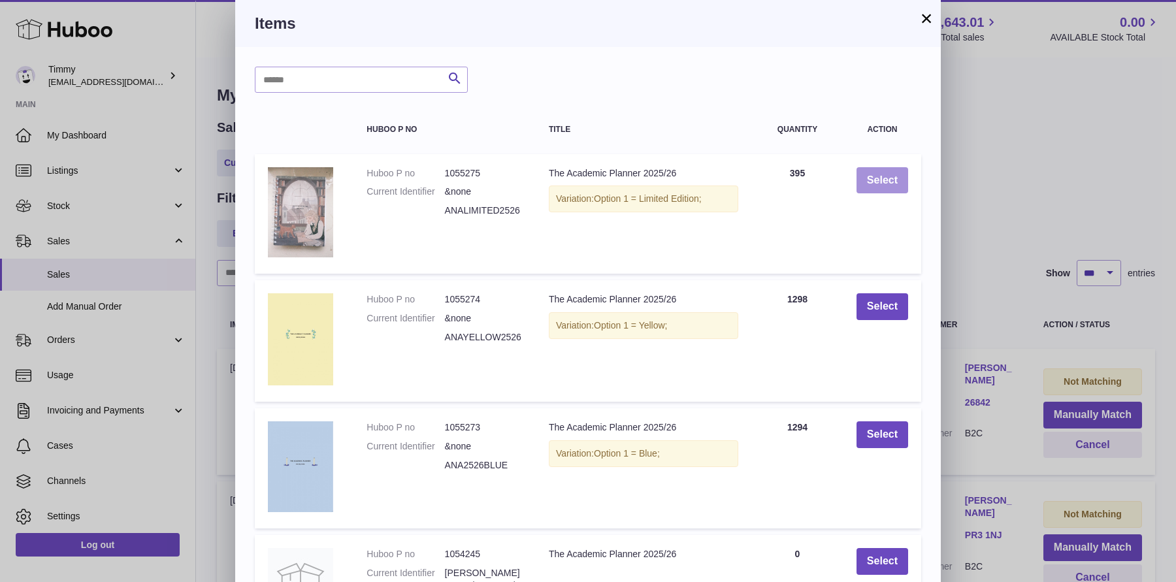
click at [875, 172] on button "Select" at bounding box center [882, 180] width 52 height 27
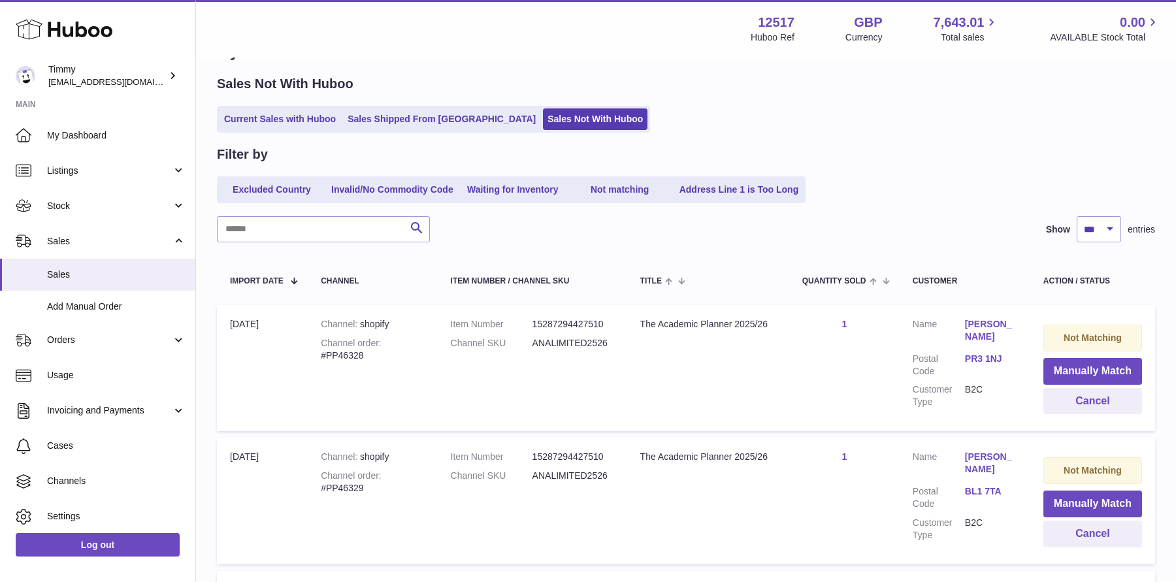
scroll to position [106, 0]
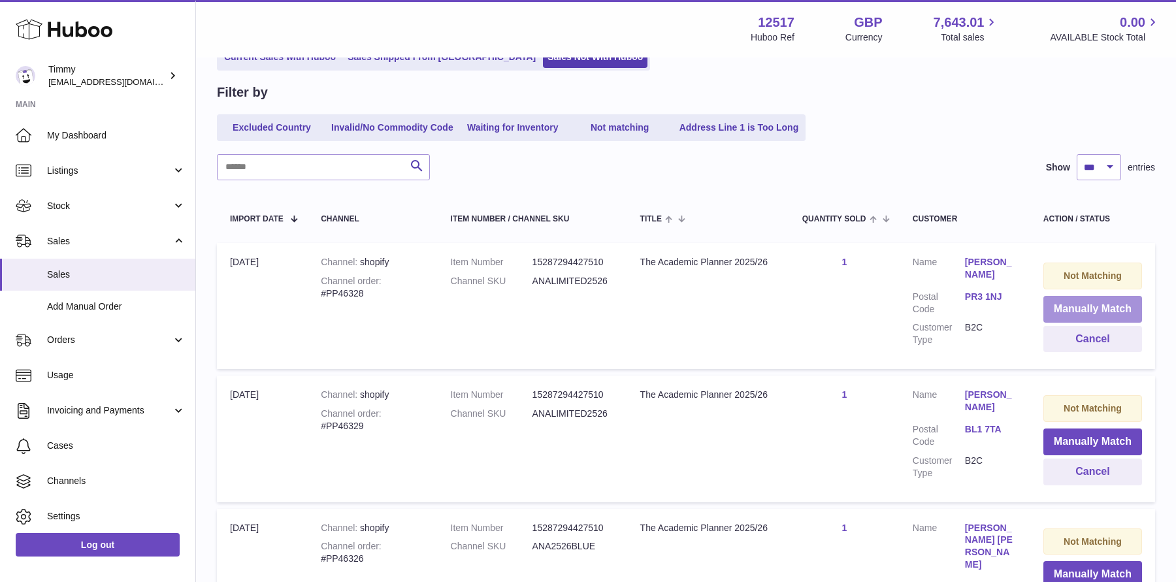
click at [1073, 306] on button "Manually Match" at bounding box center [1092, 309] width 99 height 27
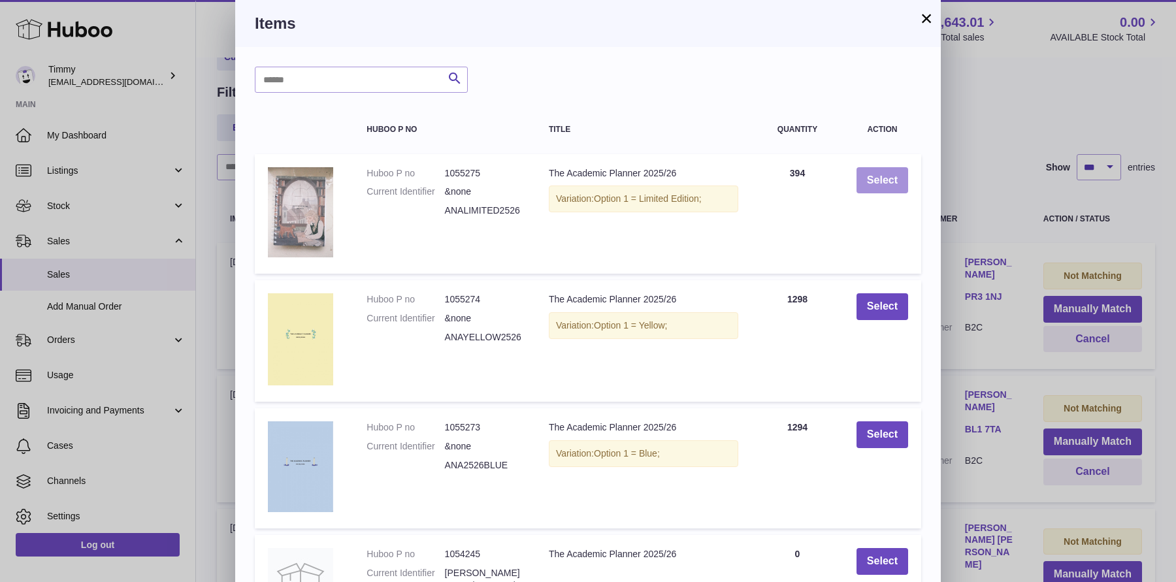
click at [890, 187] on button "Select" at bounding box center [882, 180] width 52 height 27
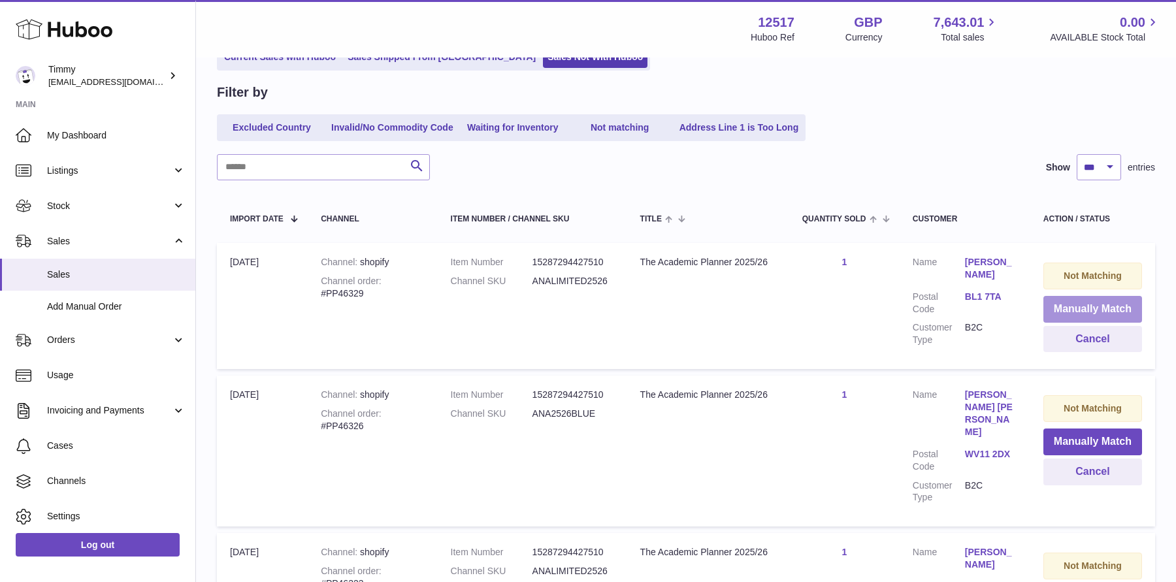
click at [1062, 315] on button "Manually Match" at bounding box center [1092, 309] width 99 height 27
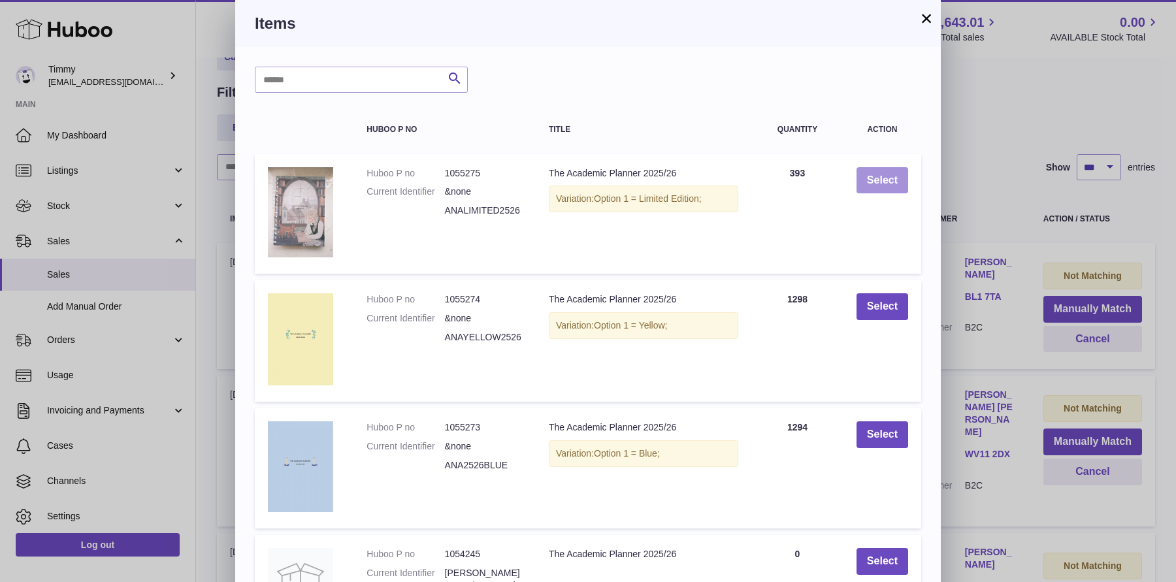
click at [903, 180] on button "Select" at bounding box center [882, 180] width 52 height 27
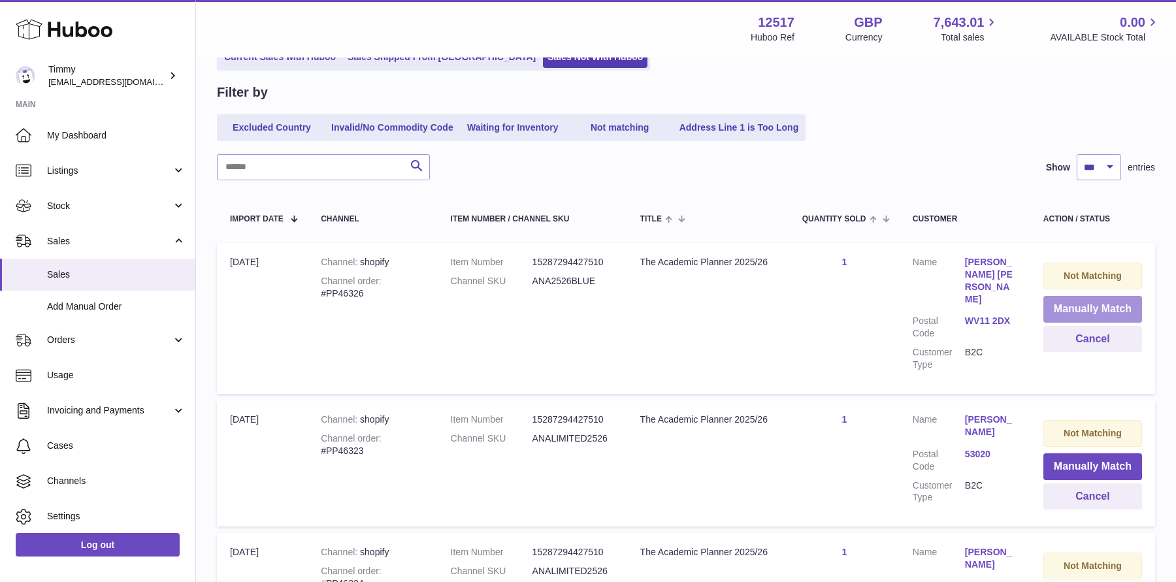
click at [1063, 305] on button "Manually Match" at bounding box center [1092, 309] width 99 height 27
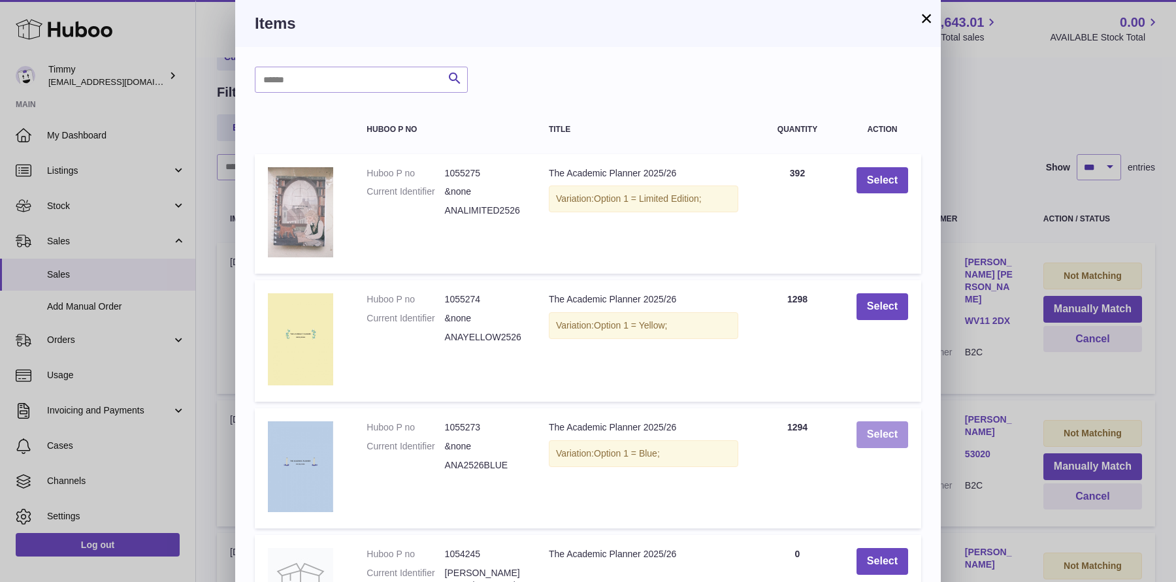
click at [874, 445] on button "Select" at bounding box center [882, 434] width 52 height 27
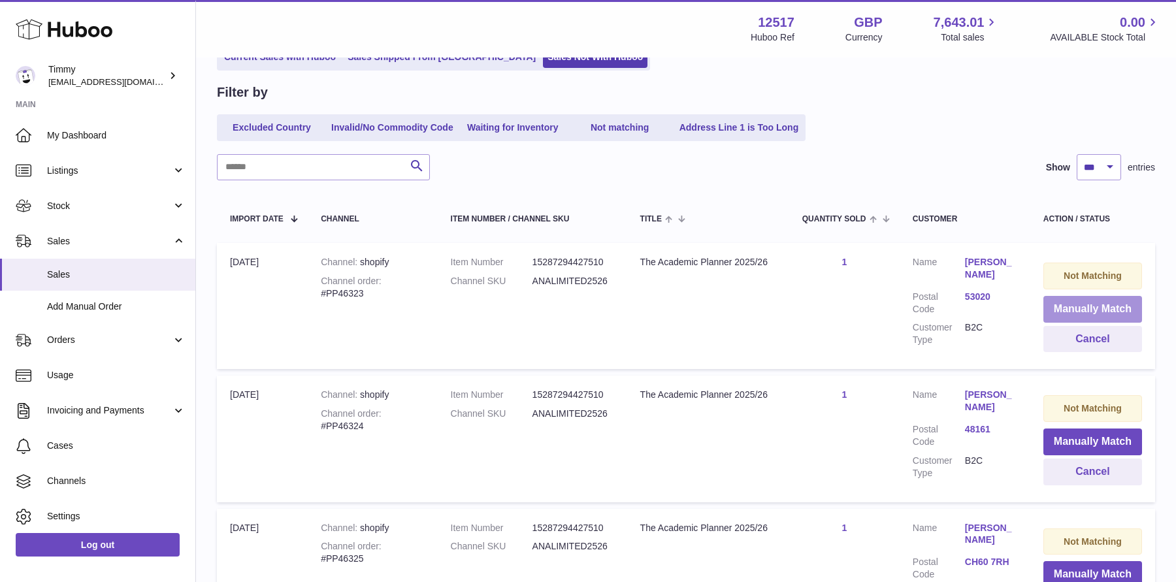
click at [1076, 305] on button "Manually Match" at bounding box center [1092, 309] width 99 height 27
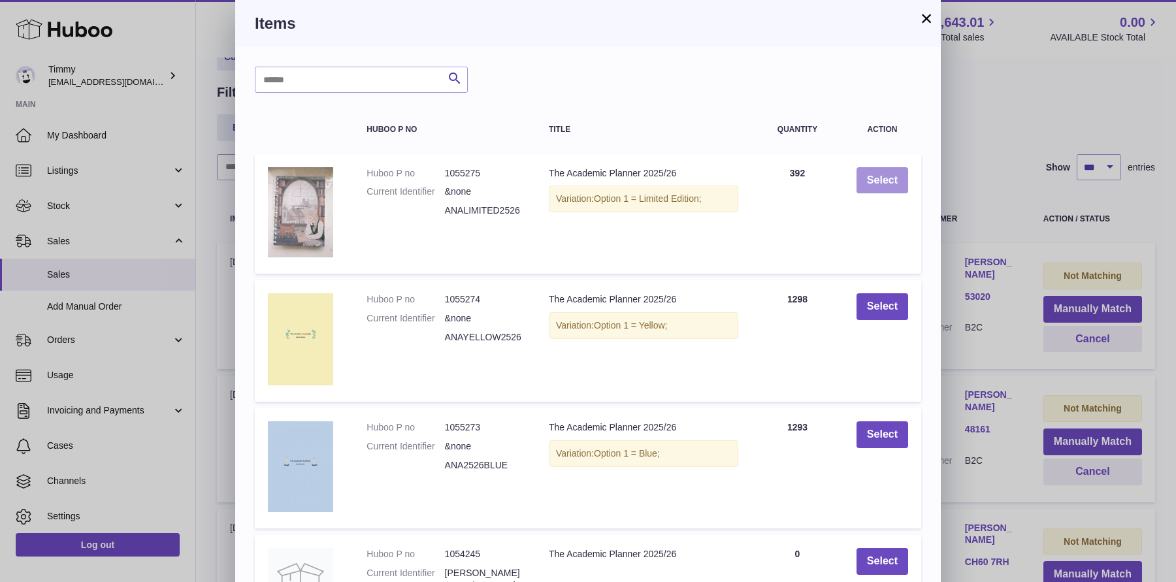
click at [879, 180] on button "Select" at bounding box center [882, 180] width 52 height 27
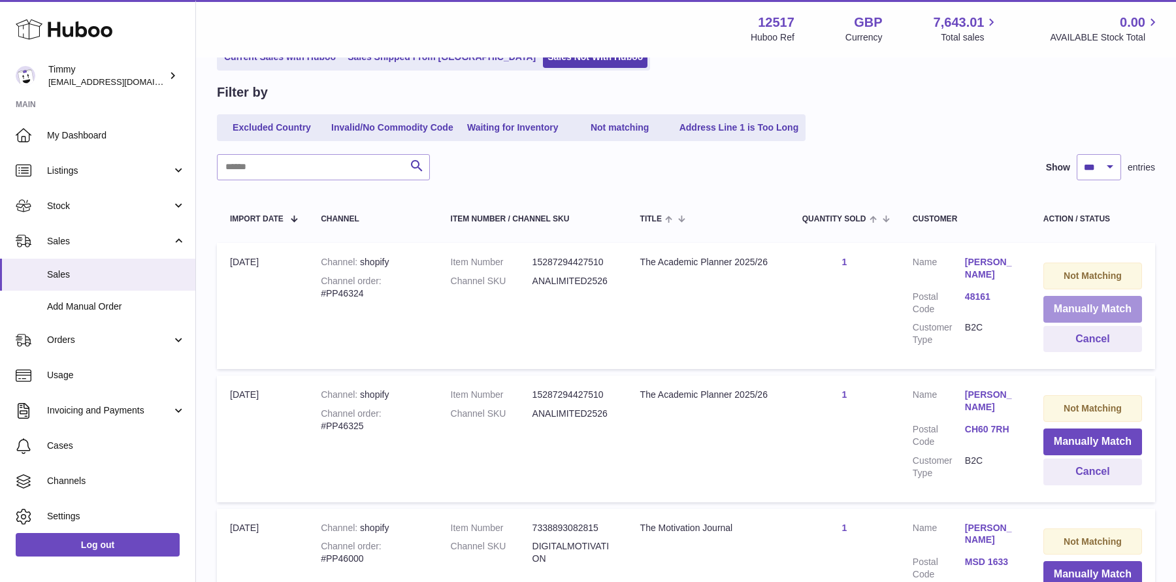
click at [1070, 304] on button "Manually Match" at bounding box center [1092, 309] width 99 height 27
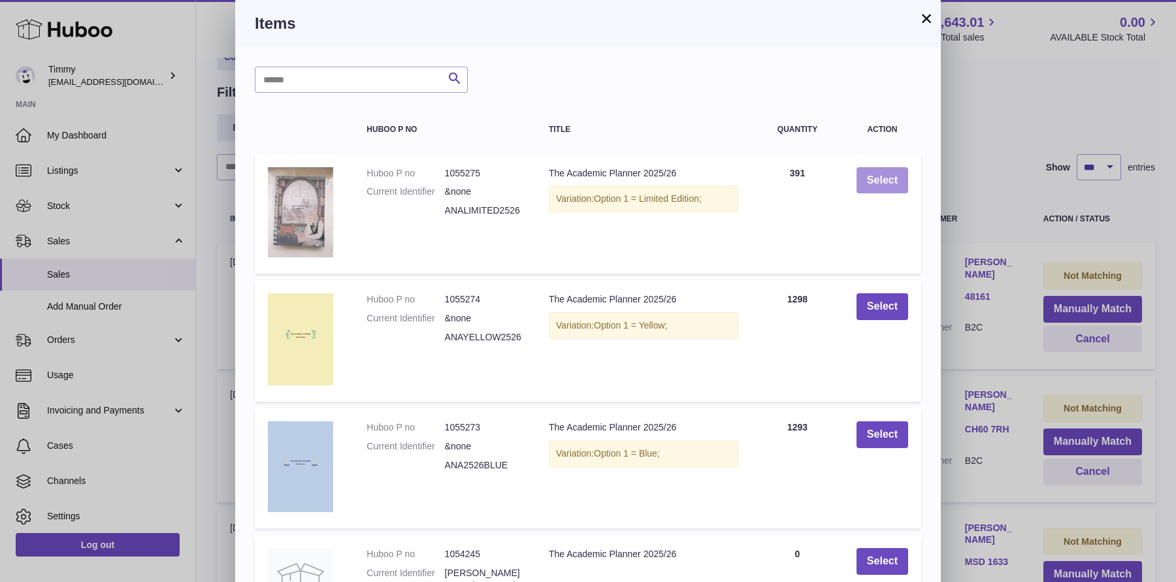
click at [876, 169] on button "Select" at bounding box center [882, 180] width 52 height 27
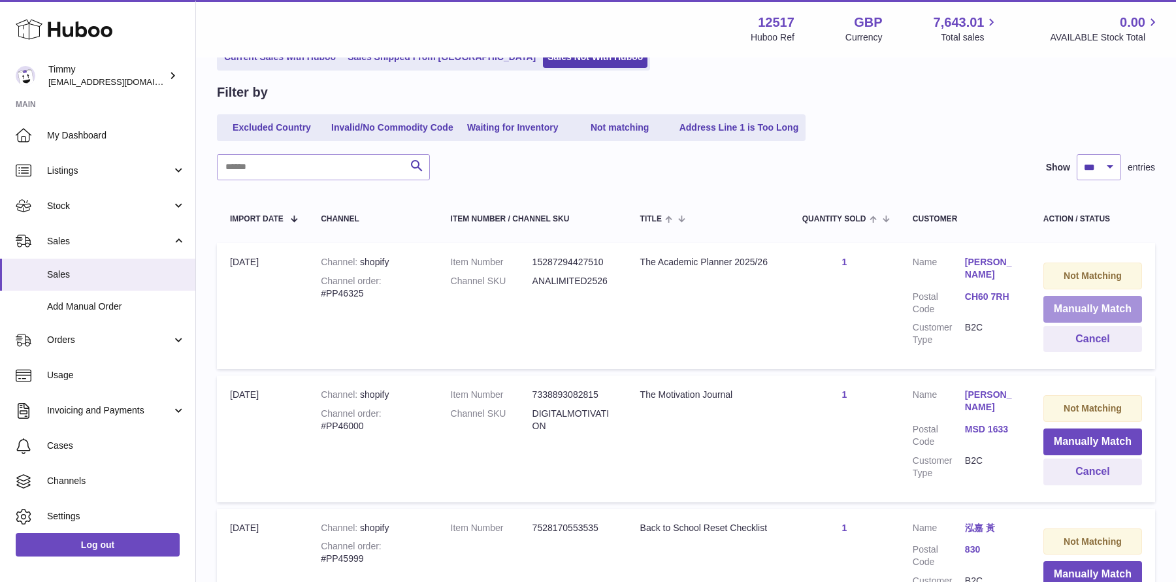
click at [1067, 302] on button "Manually Match" at bounding box center [1092, 309] width 99 height 27
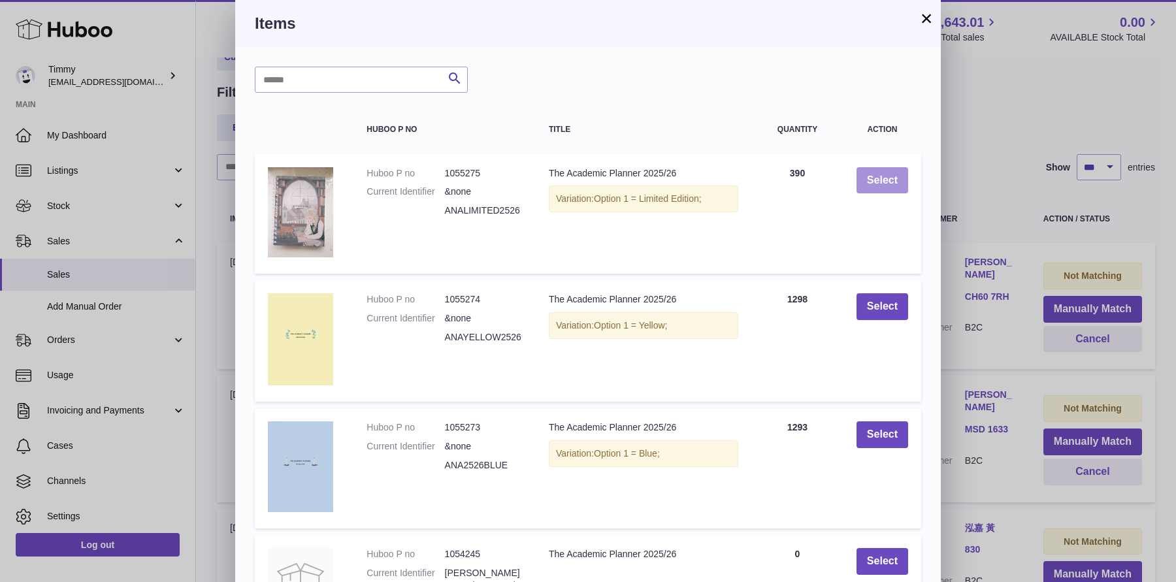
click at [869, 180] on button "Select" at bounding box center [882, 180] width 52 height 27
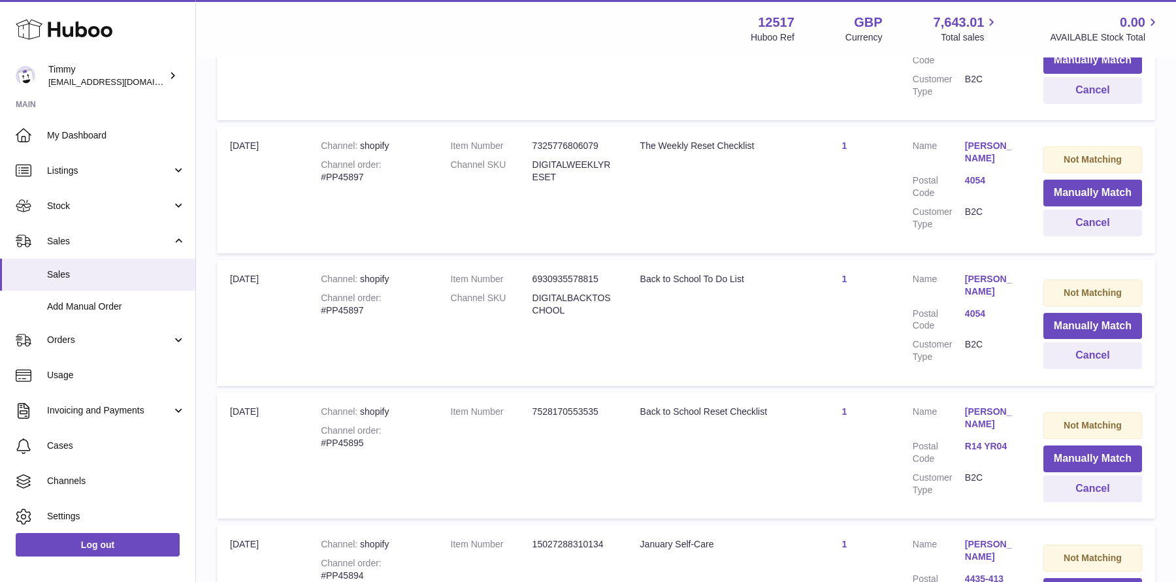
scroll to position [13052, 0]
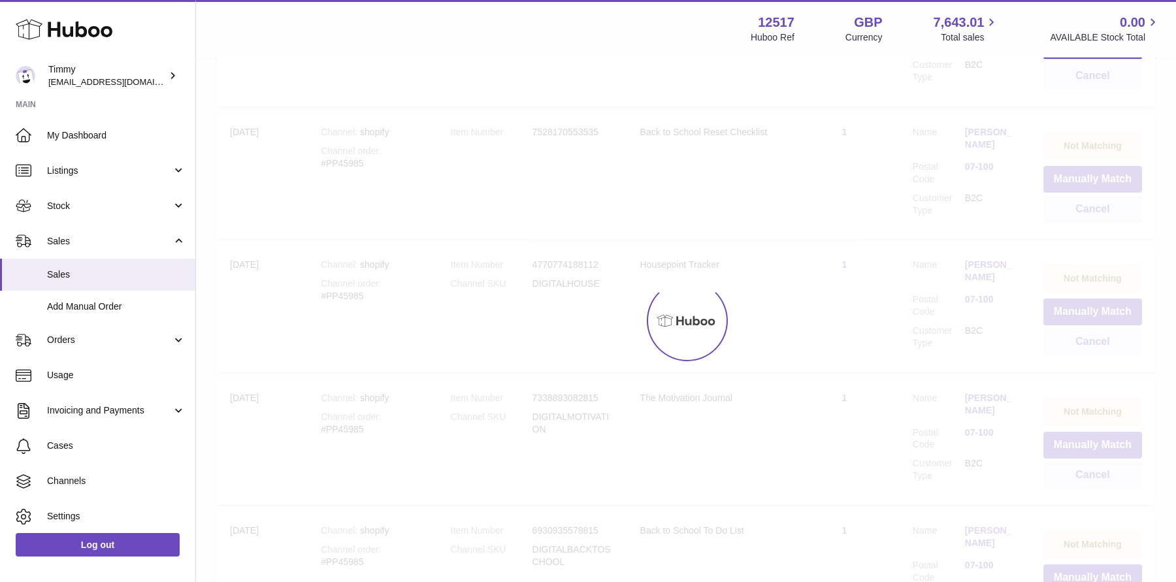
scroll to position [59, 0]
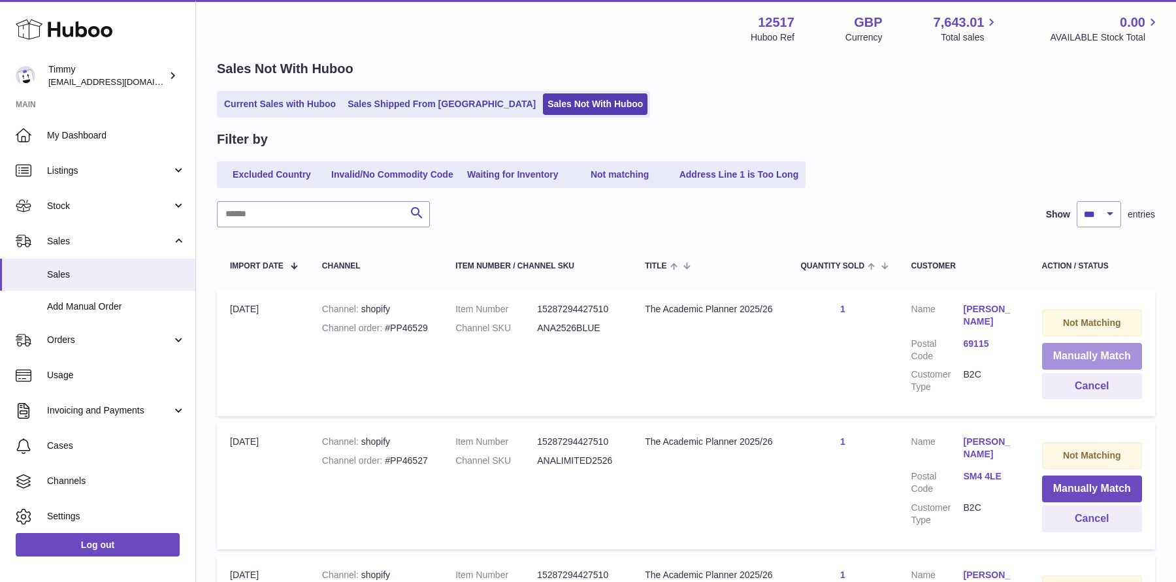
click at [1076, 348] on button "Manually Match" at bounding box center [1092, 356] width 100 height 27
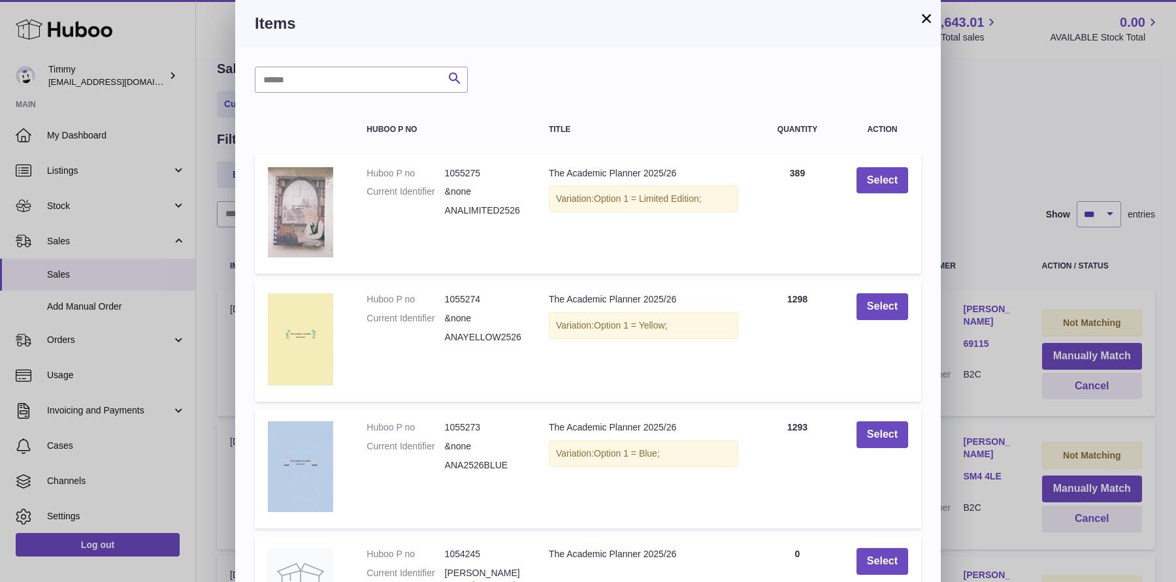
click at [967, 232] on div "× Items Search Huboo P no Title Quantity Action Huboo P no 1055275 Current Iden…" at bounding box center [588, 423] width 1176 height 846
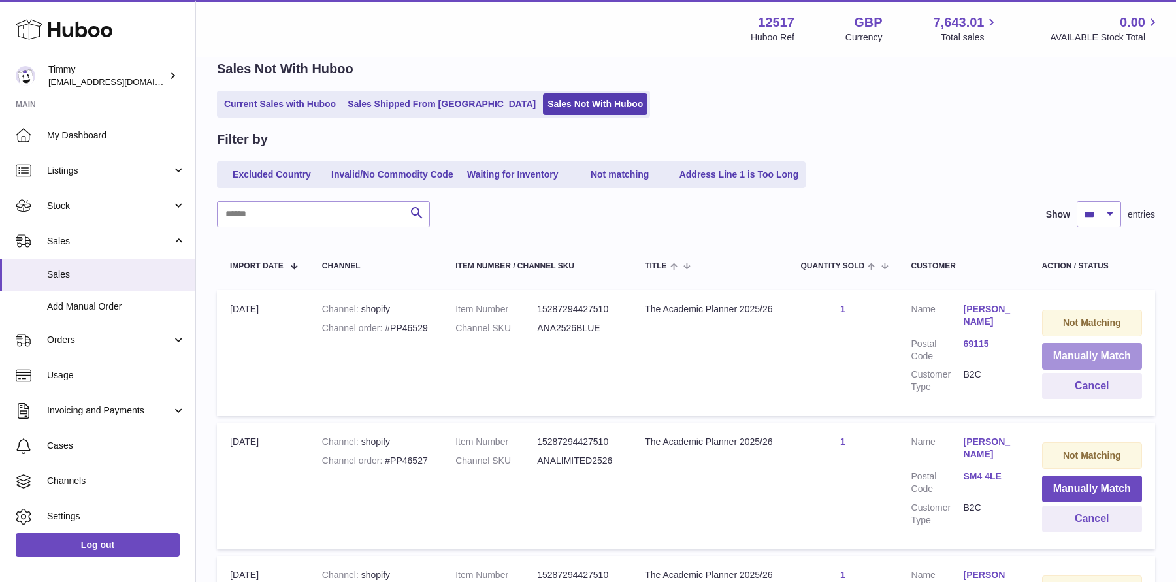
click at [1047, 367] on button "Manually Match" at bounding box center [1092, 356] width 100 height 27
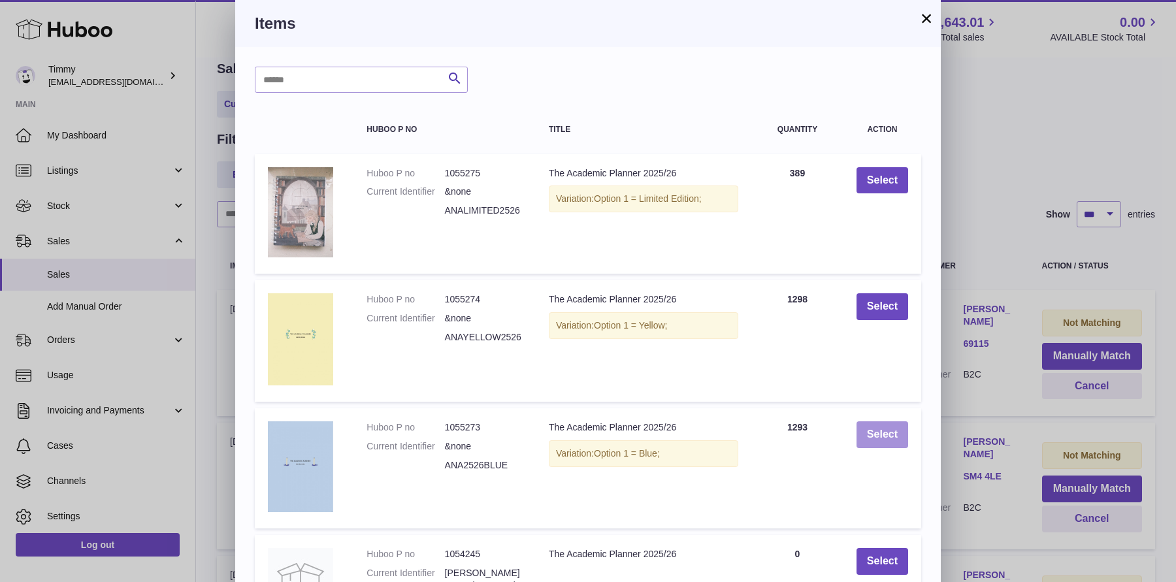
click at [868, 422] on button "Select" at bounding box center [882, 434] width 52 height 27
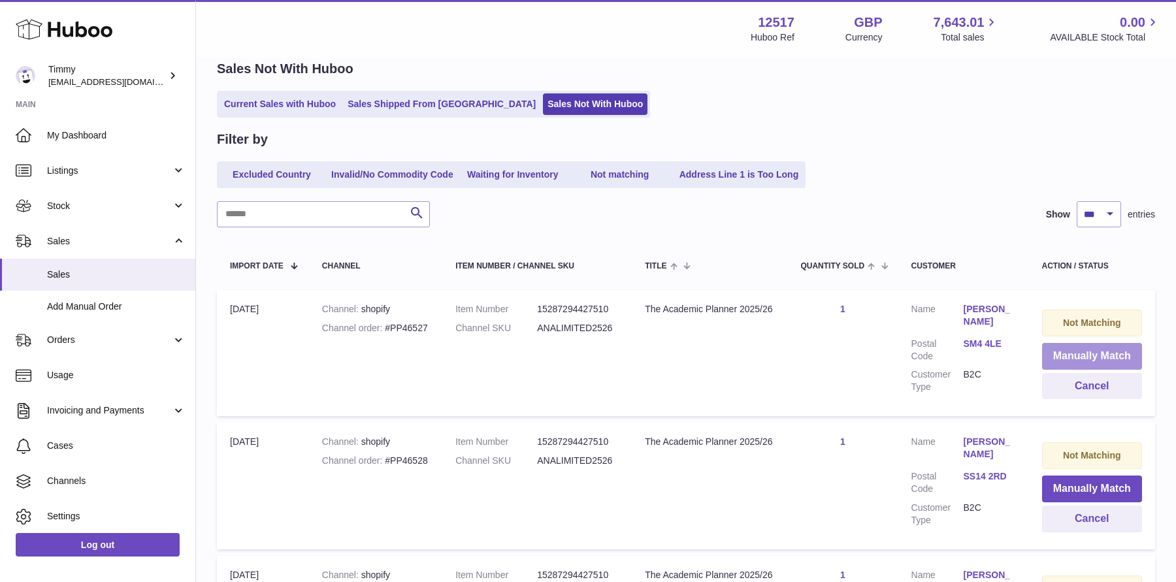
click at [1057, 347] on button "Manually Match" at bounding box center [1092, 356] width 100 height 27
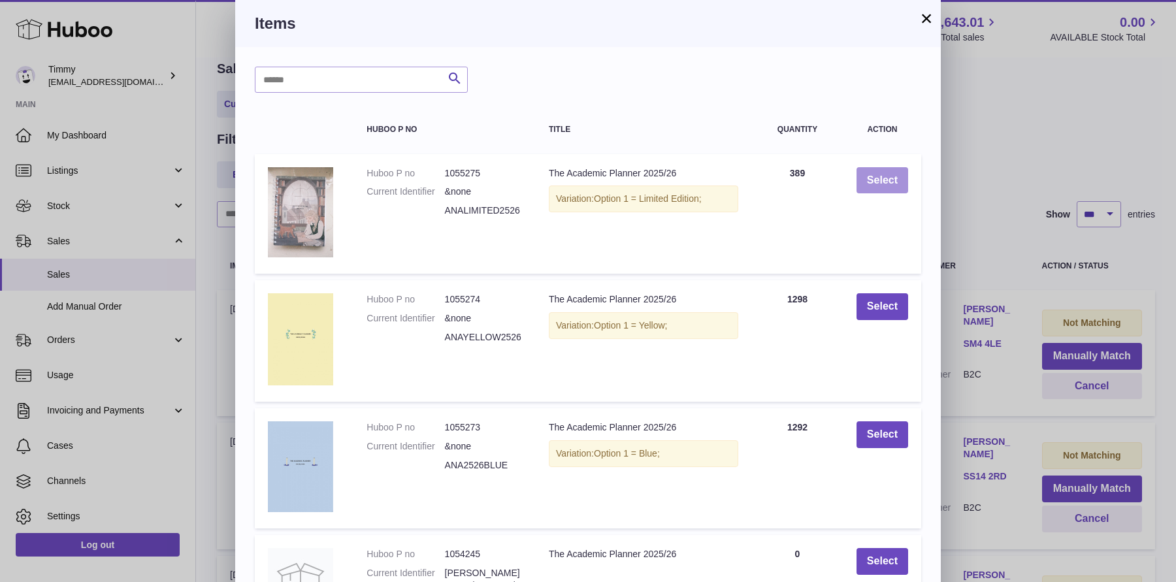
click at [880, 185] on button "Select" at bounding box center [882, 180] width 52 height 27
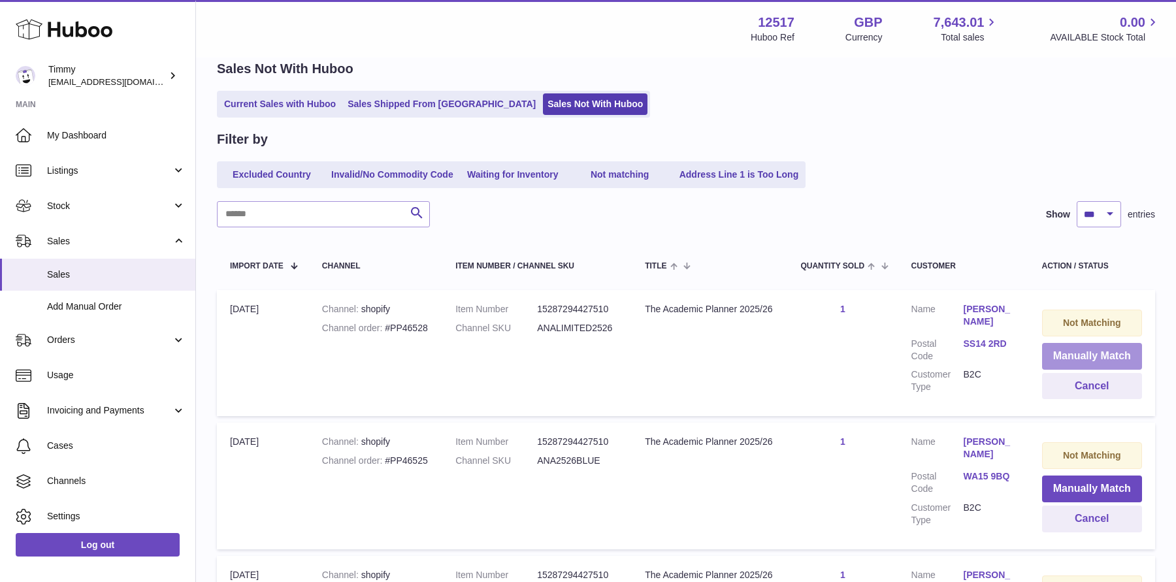
click at [1077, 363] on button "Manually Match" at bounding box center [1092, 356] width 100 height 27
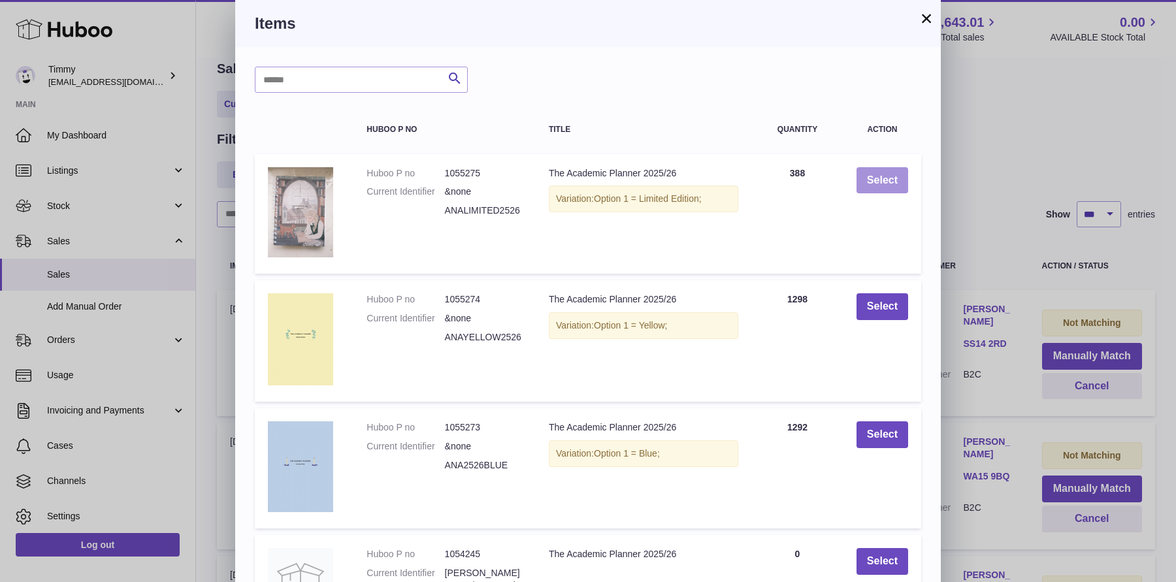
click at [869, 175] on button "Select" at bounding box center [882, 180] width 52 height 27
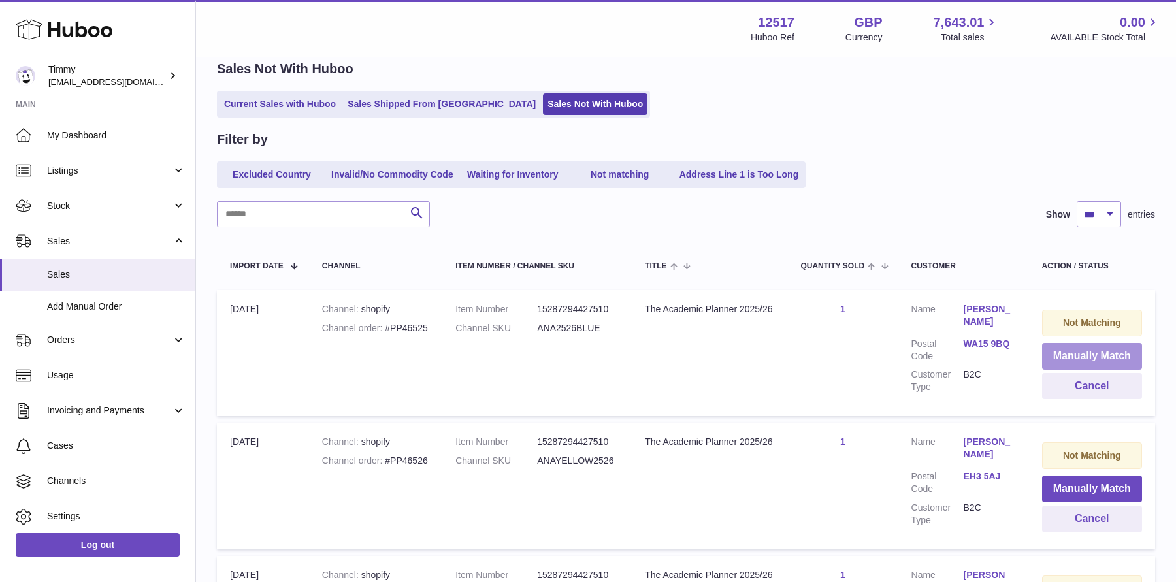
click at [1069, 357] on button "Manually Match" at bounding box center [1092, 356] width 100 height 27
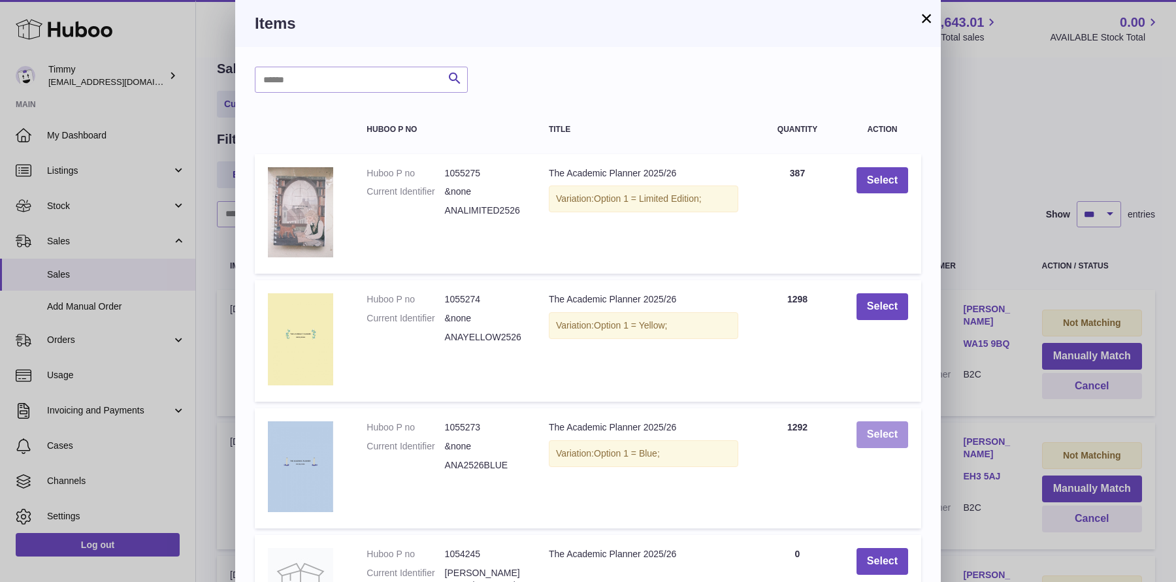
click at [888, 438] on button "Select" at bounding box center [882, 434] width 52 height 27
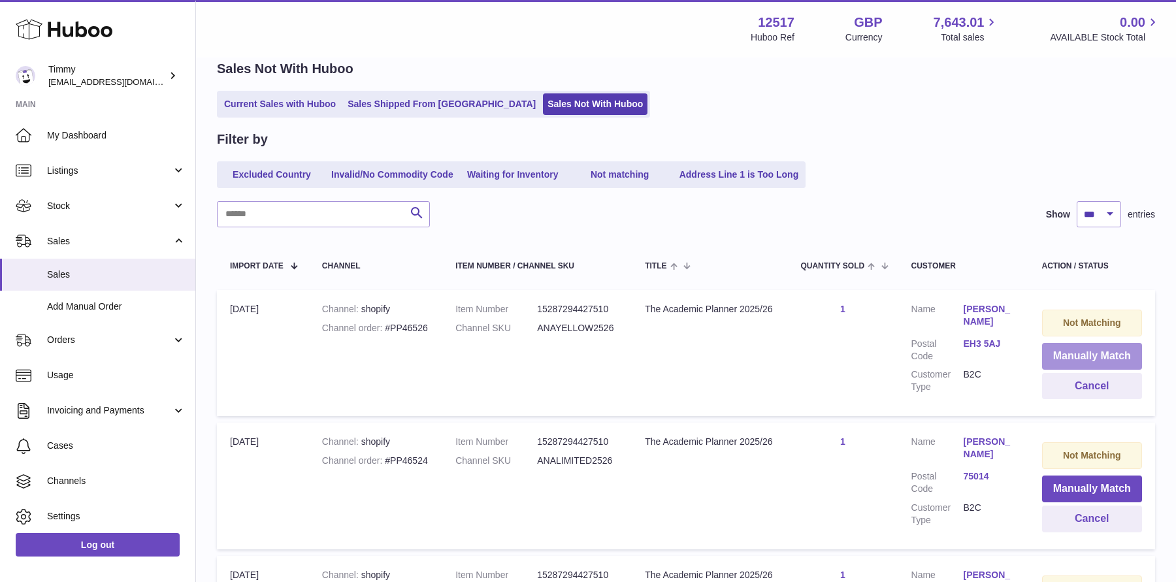
click at [1051, 349] on button "Manually Match" at bounding box center [1092, 356] width 100 height 27
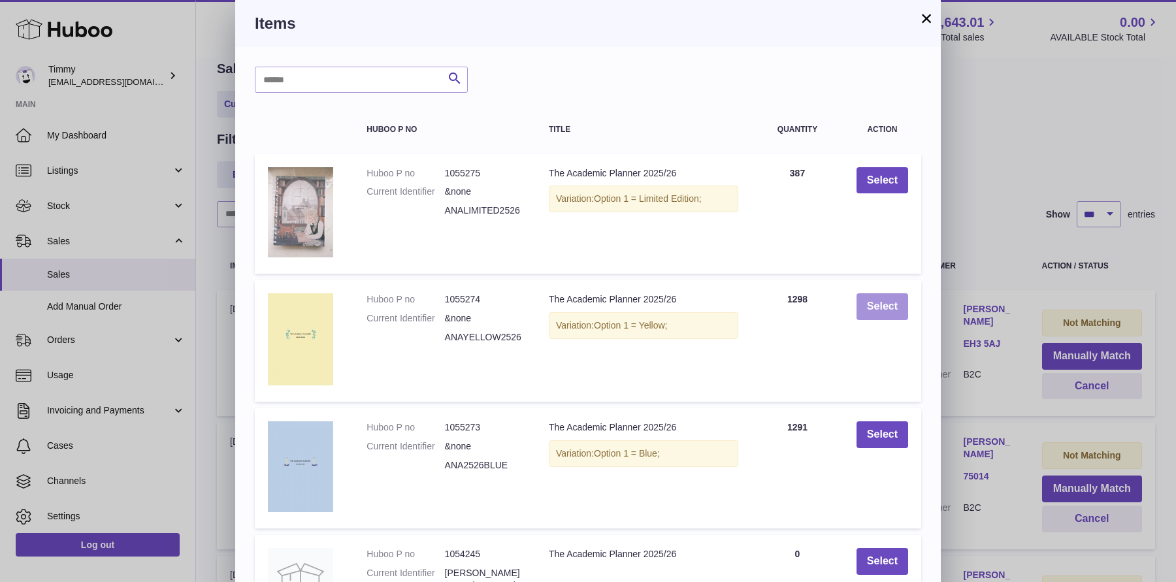
click at [882, 314] on button "Select" at bounding box center [882, 306] width 52 height 27
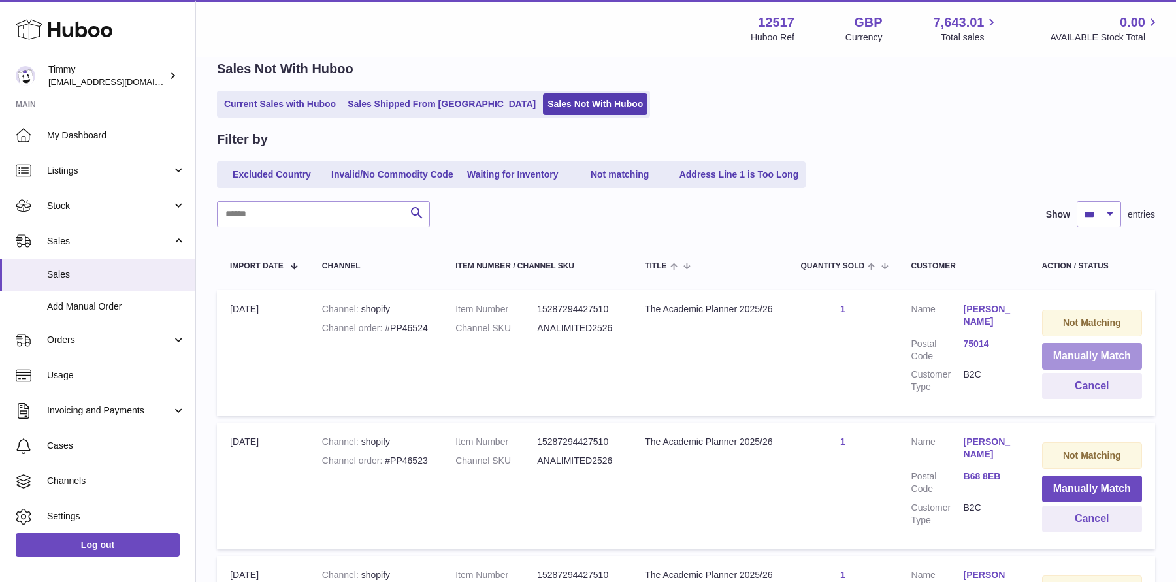
click at [1101, 361] on button "Manually Match" at bounding box center [1092, 356] width 100 height 27
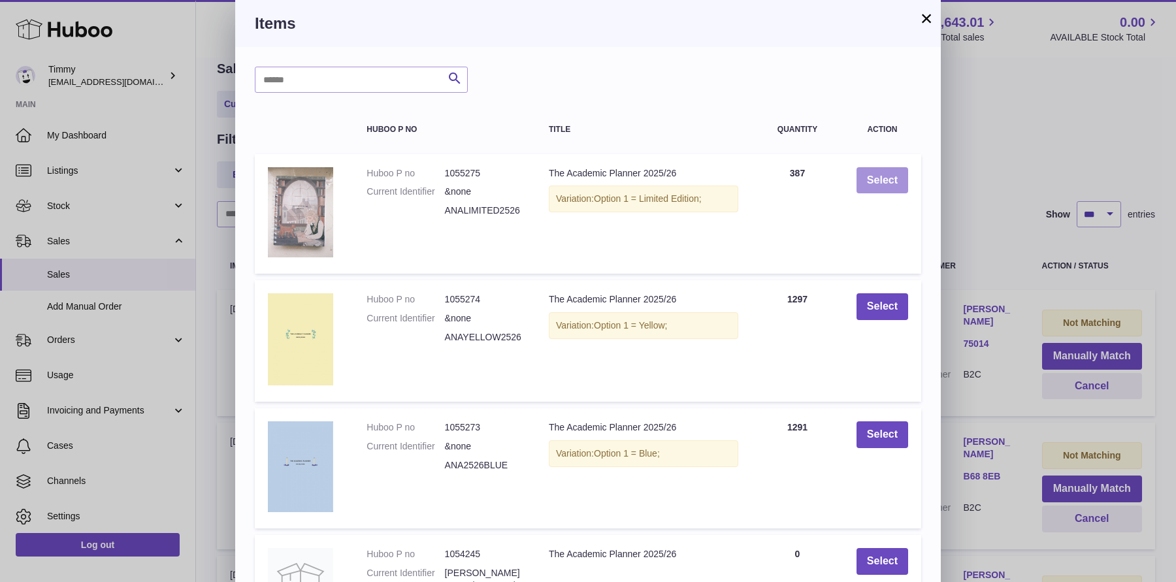
click at [896, 175] on button "Select" at bounding box center [882, 180] width 52 height 27
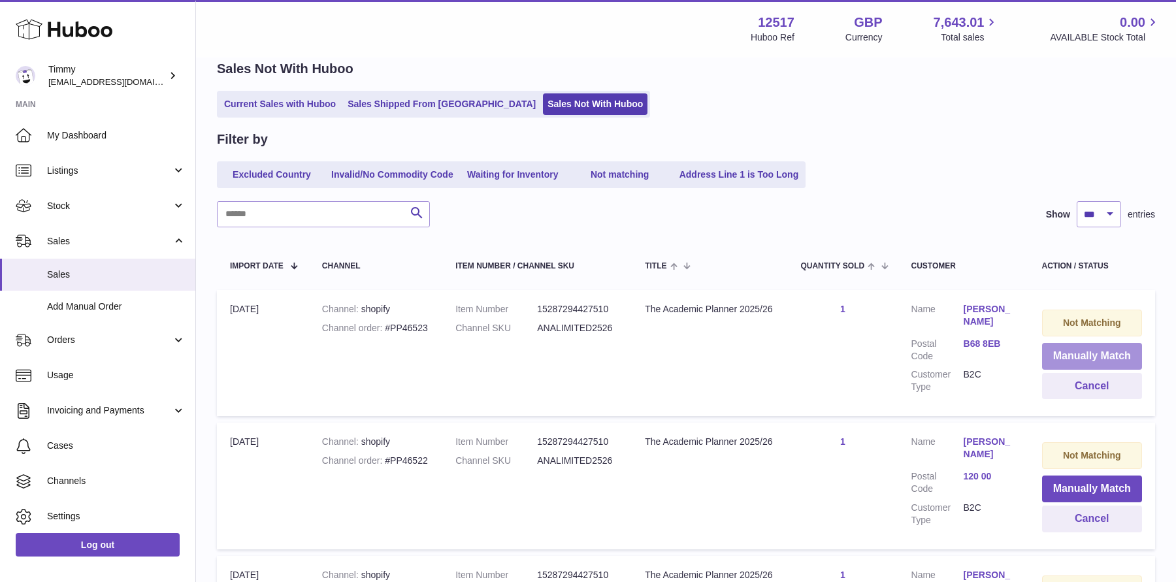
click at [1060, 343] on button "Manually Match" at bounding box center [1092, 356] width 100 height 27
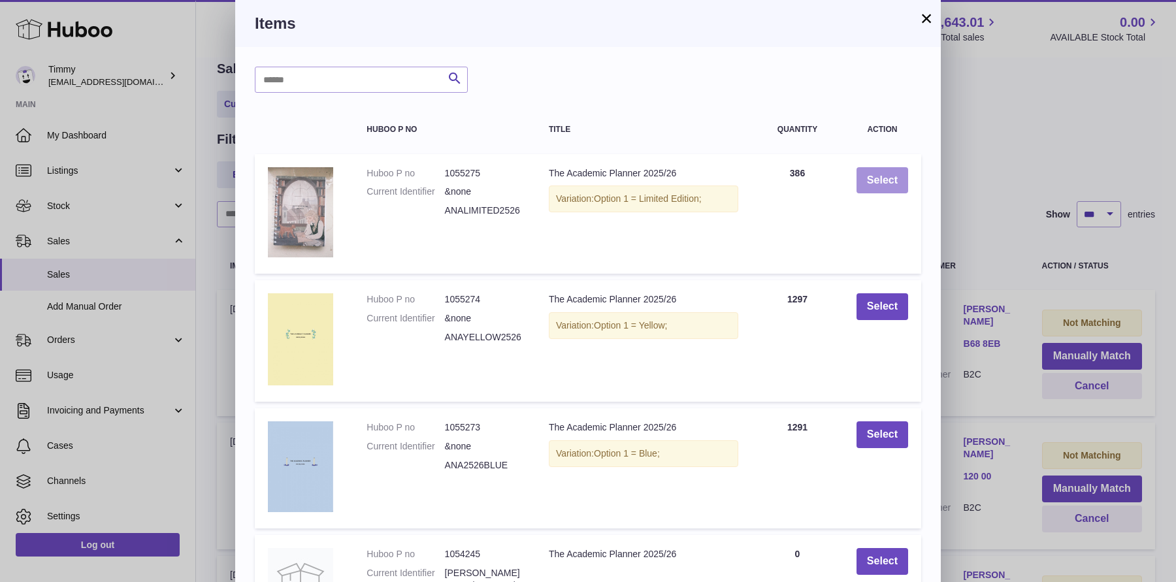
click at [875, 176] on button "Select" at bounding box center [882, 180] width 52 height 27
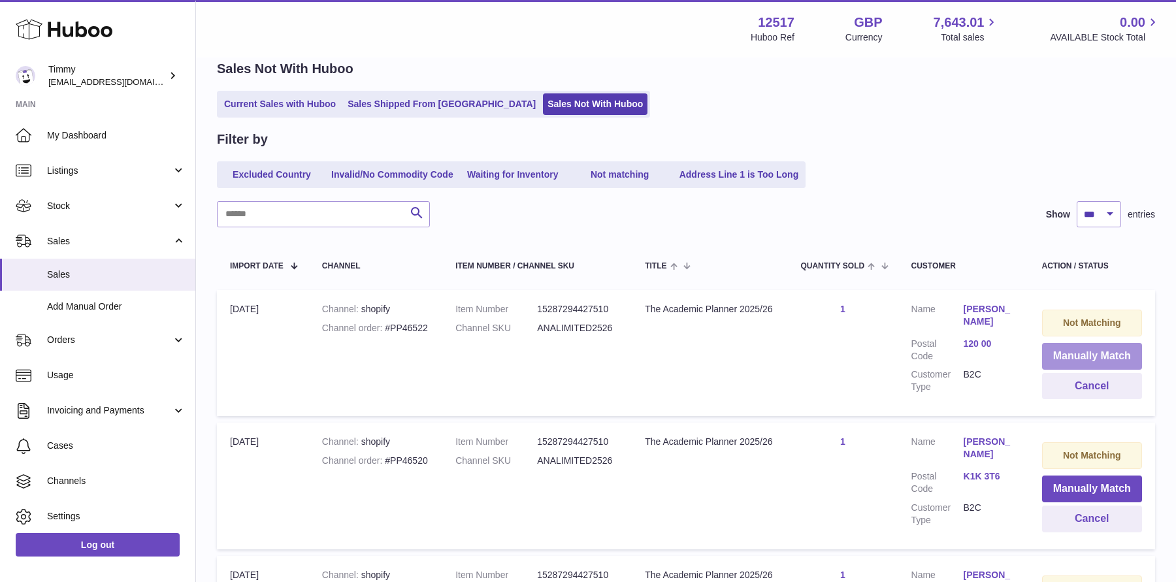
click at [1071, 358] on button "Manually Match" at bounding box center [1092, 356] width 100 height 27
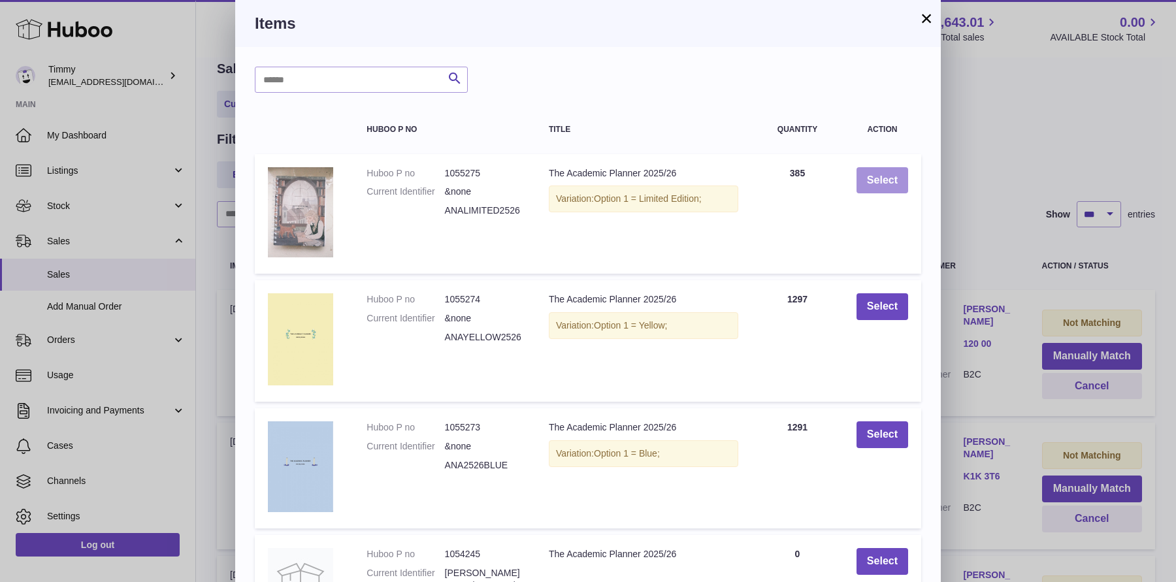
click at [899, 184] on button "Select" at bounding box center [882, 180] width 52 height 27
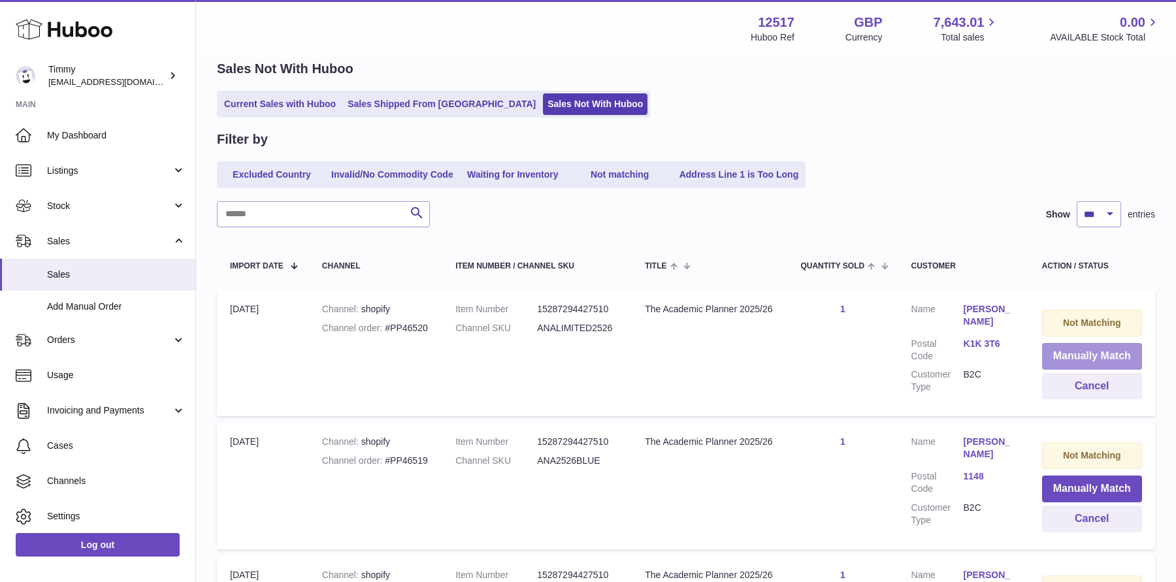
click at [1055, 353] on button "Manually Match" at bounding box center [1092, 356] width 100 height 27
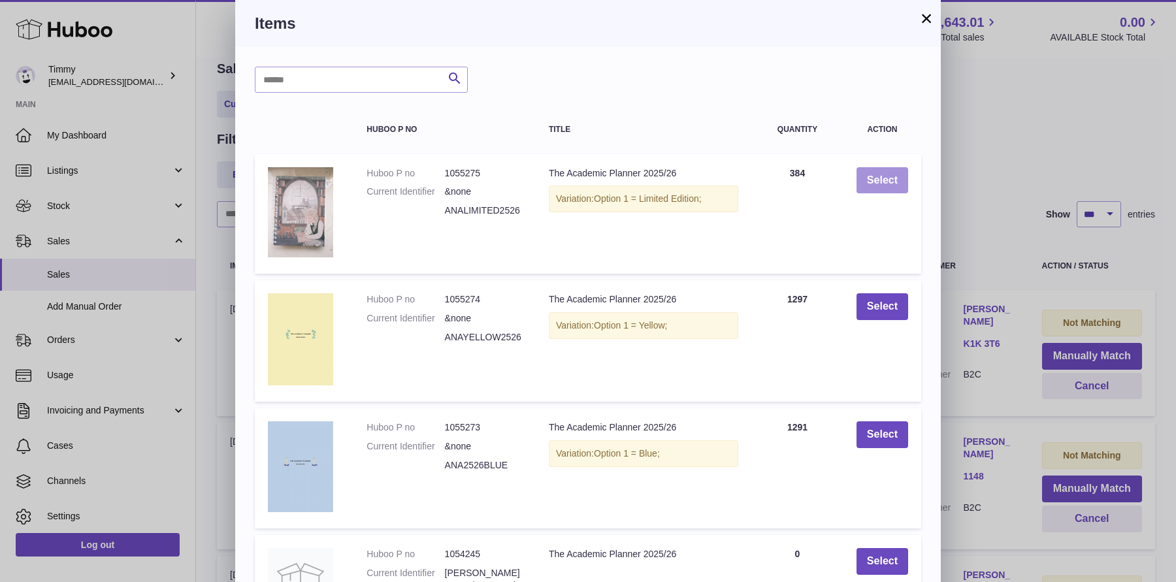
click at [882, 184] on button "Select" at bounding box center [882, 180] width 52 height 27
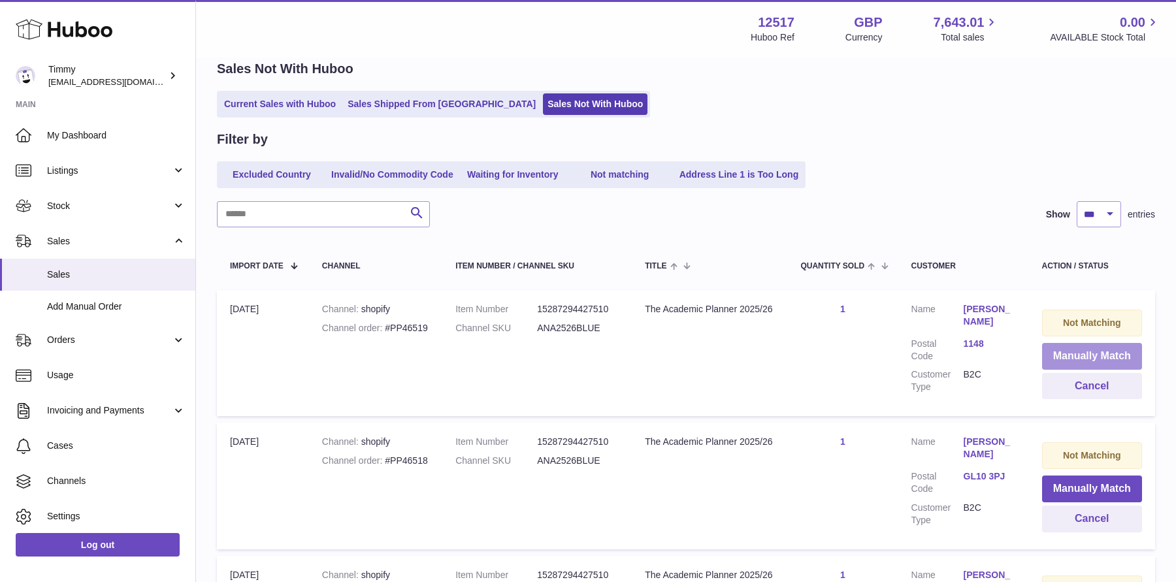
click at [1089, 359] on button "Manually Match" at bounding box center [1092, 356] width 100 height 27
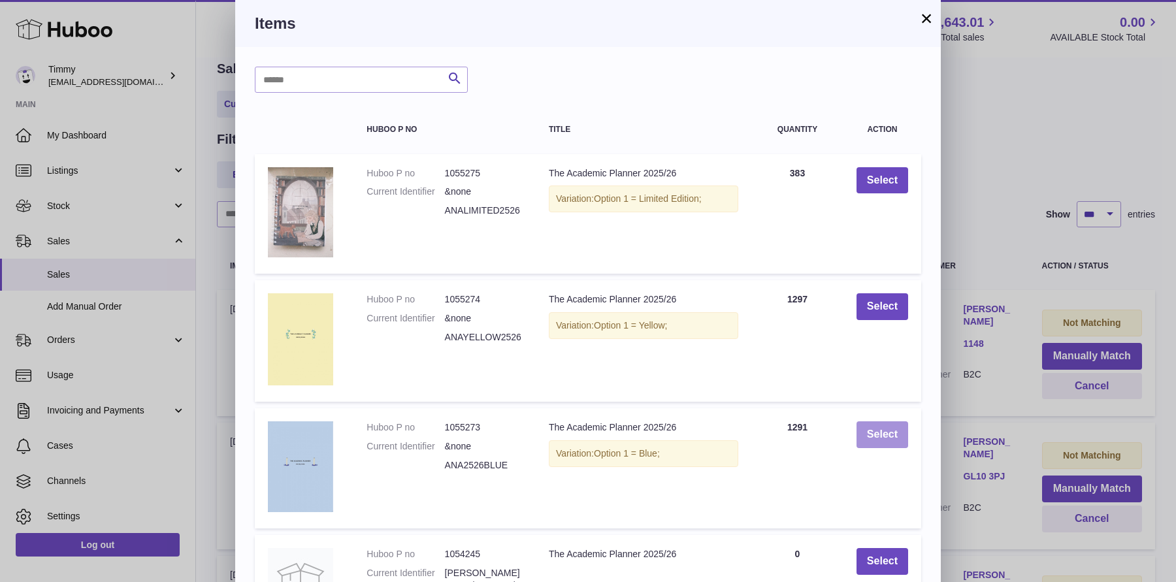
click at [883, 426] on button "Select" at bounding box center [882, 434] width 52 height 27
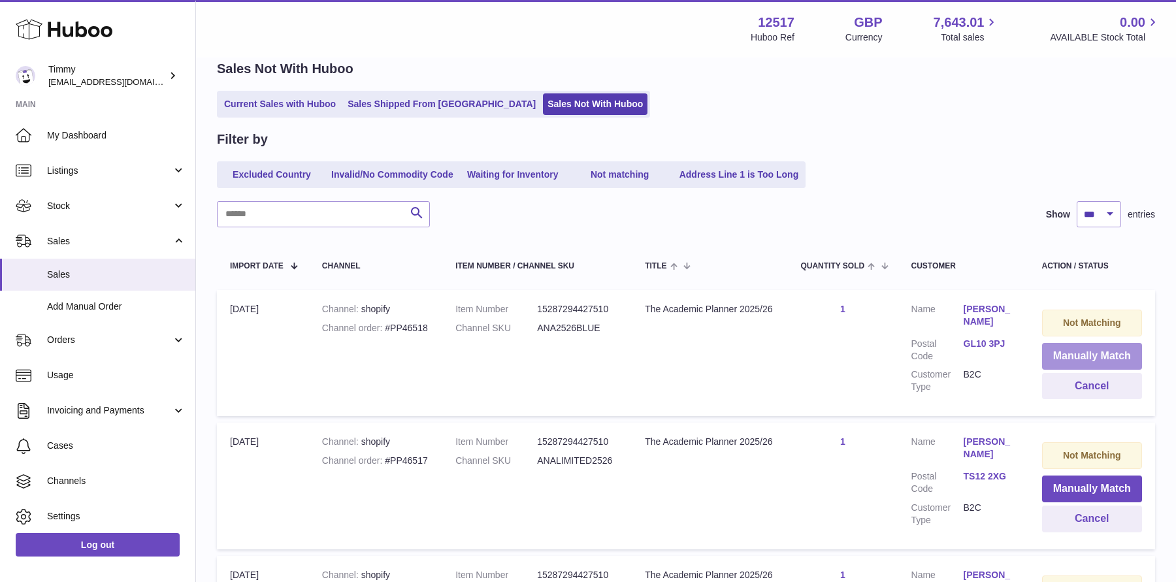
click at [1060, 361] on button "Manually Match" at bounding box center [1092, 356] width 100 height 27
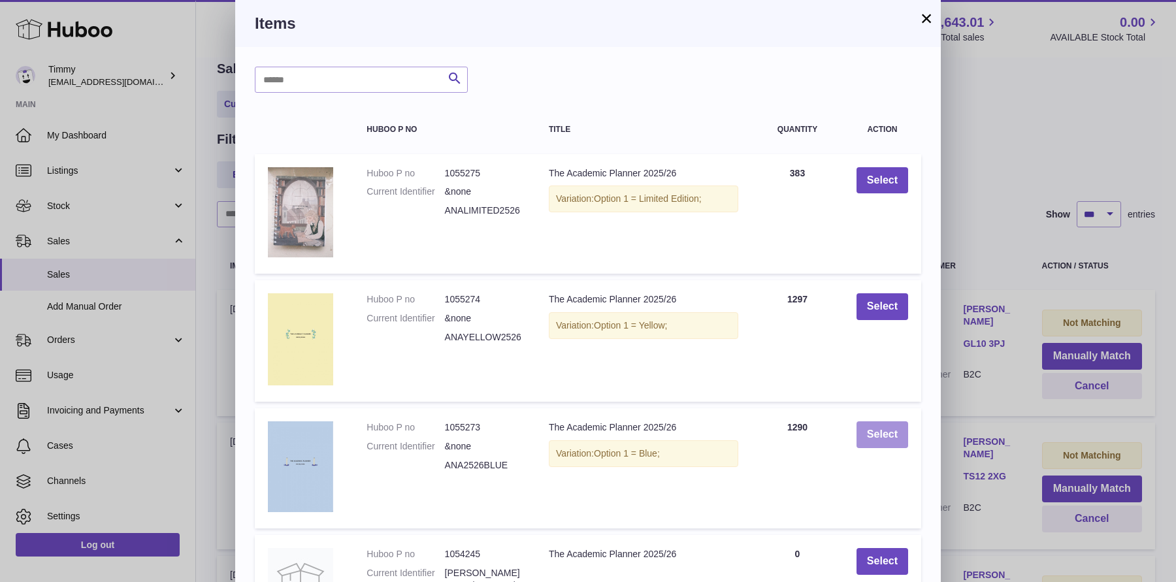
click at [890, 433] on button "Select" at bounding box center [882, 434] width 52 height 27
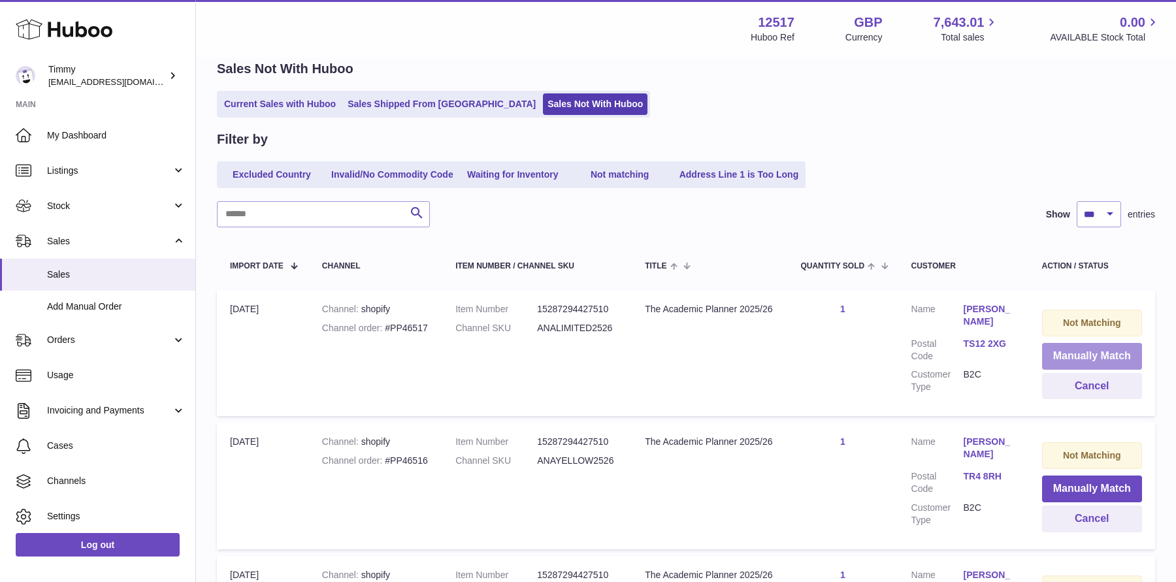
click at [1084, 355] on button "Manually Match" at bounding box center [1092, 356] width 100 height 27
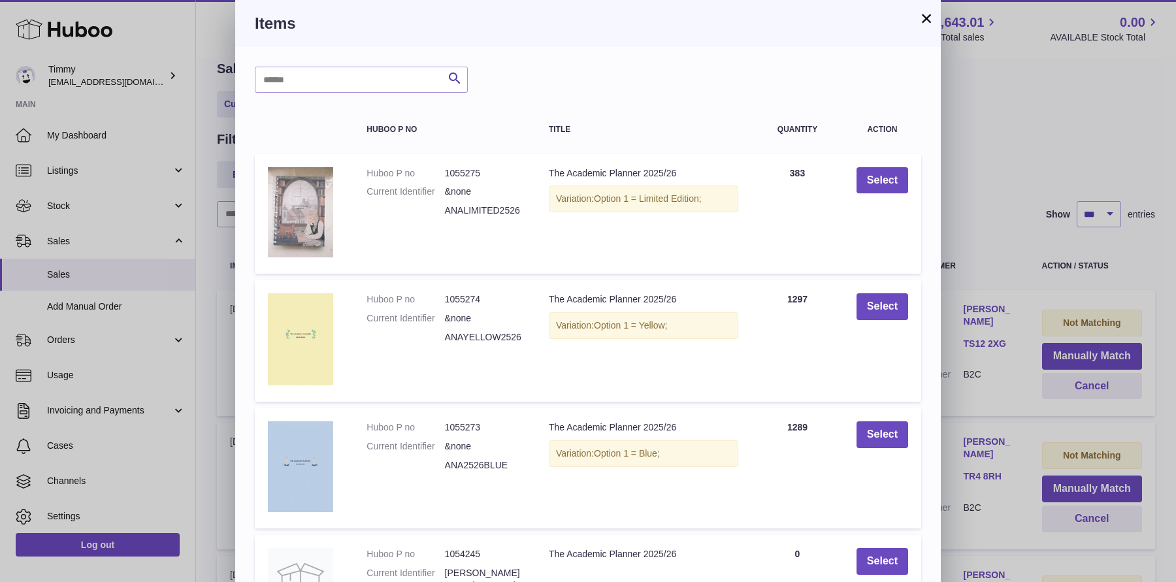
click at [956, 310] on div "× Items Search Huboo P no Title Quantity Action Huboo P no 1055275 Current Iden…" at bounding box center [588, 423] width 1176 height 846
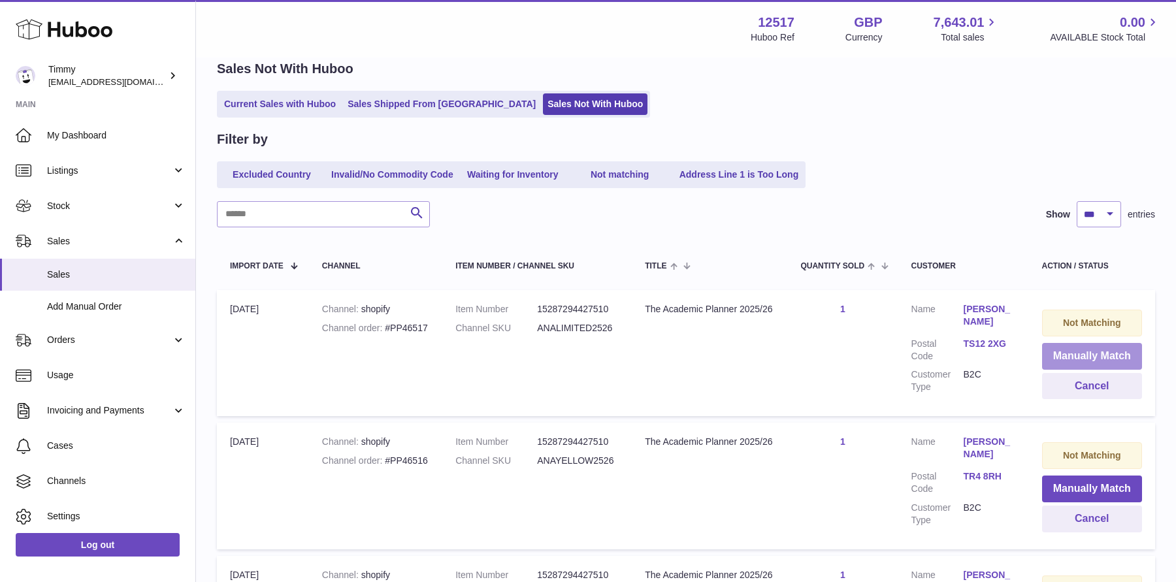
click at [1097, 359] on button "Manually Match" at bounding box center [1092, 356] width 100 height 27
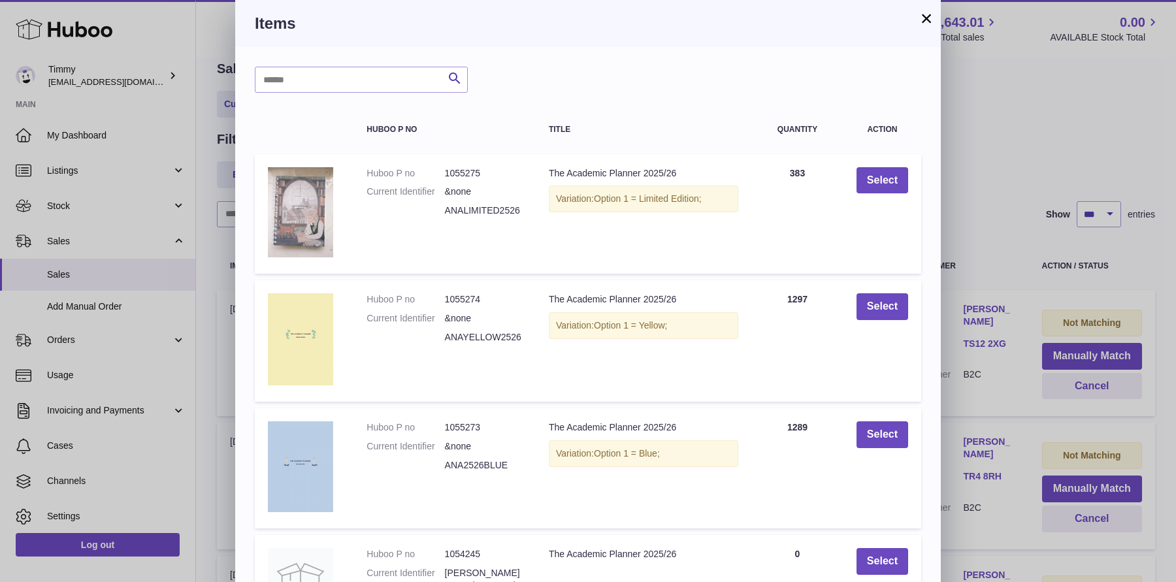
click at [1001, 288] on div "× Items Search Huboo P no Title Quantity Action Huboo P no 1055275 Current Iden…" at bounding box center [588, 423] width 1176 height 846
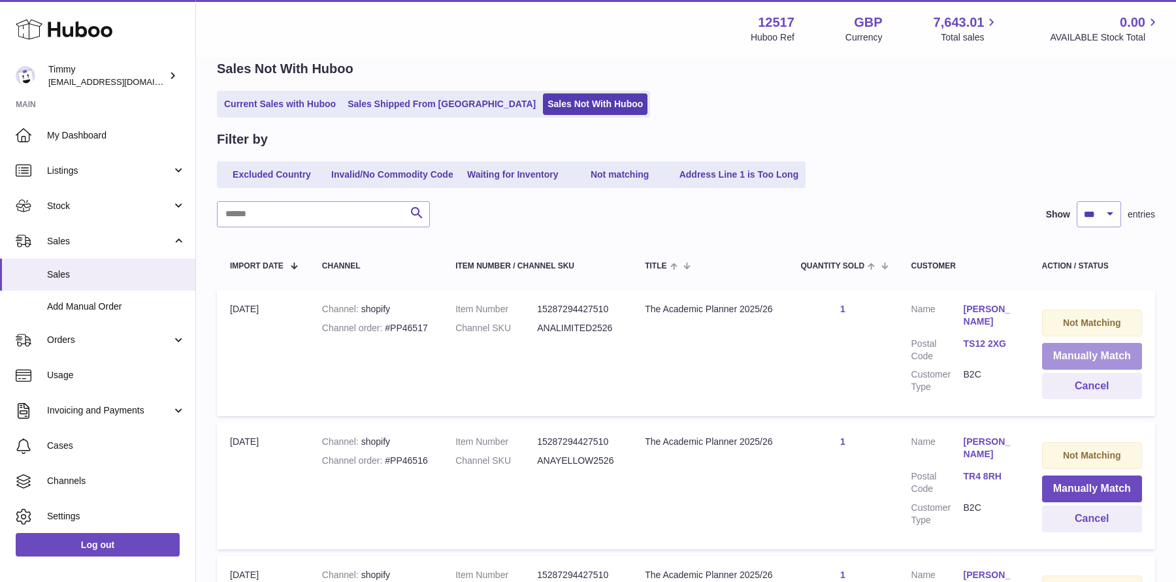
click at [1055, 351] on button "Manually Match" at bounding box center [1092, 356] width 100 height 27
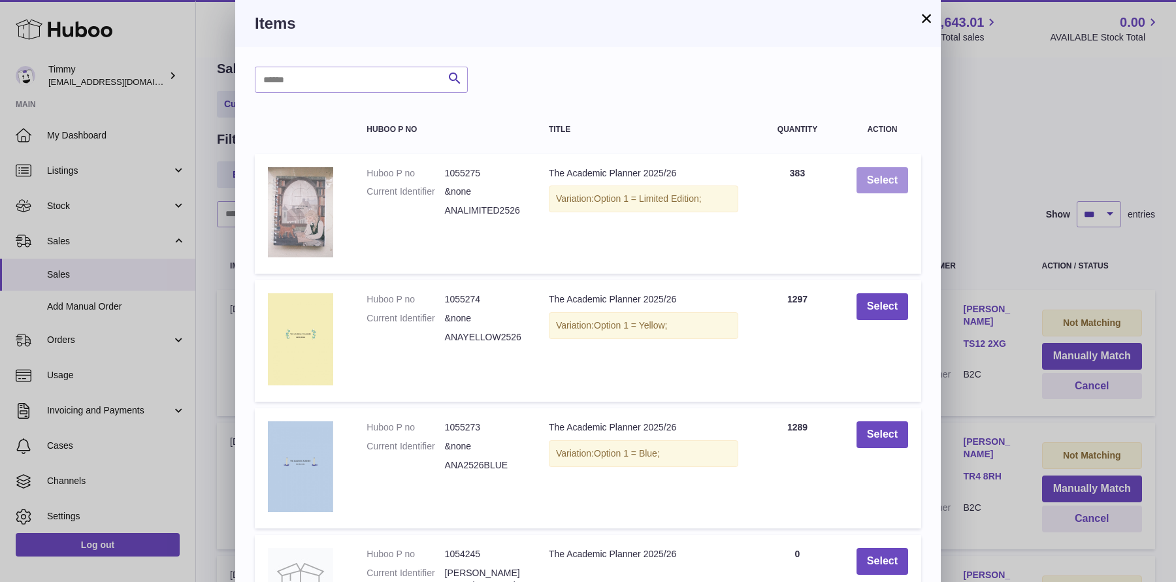
click at [905, 193] on button "Select" at bounding box center [882, 180] width 52 height 27
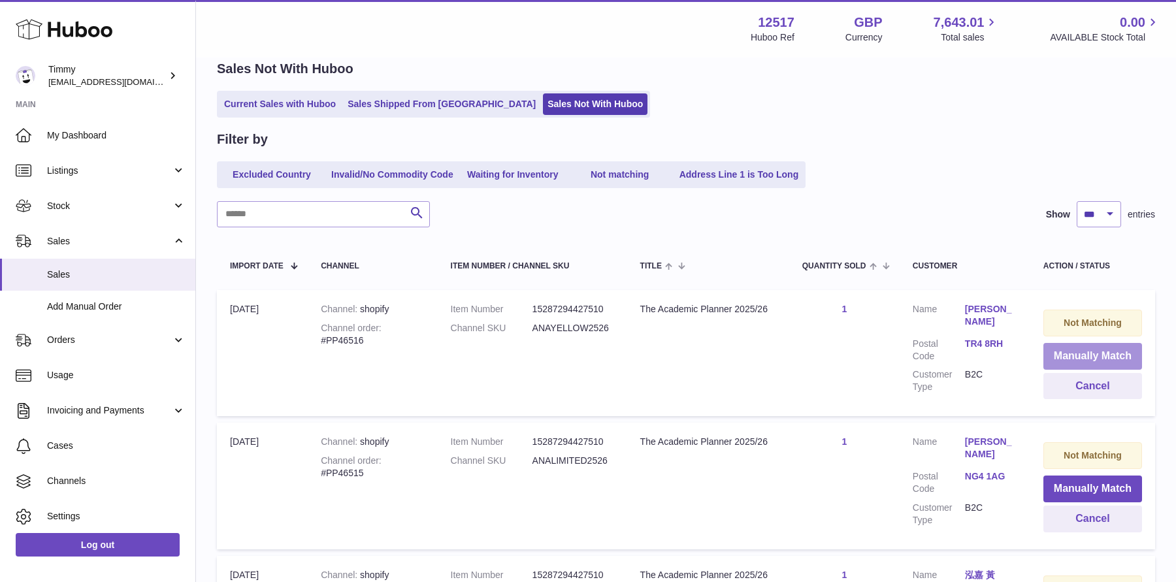
click at [1099, 358] on button "Manually Match" at bounding box center [1092, 356] width 99 height 27
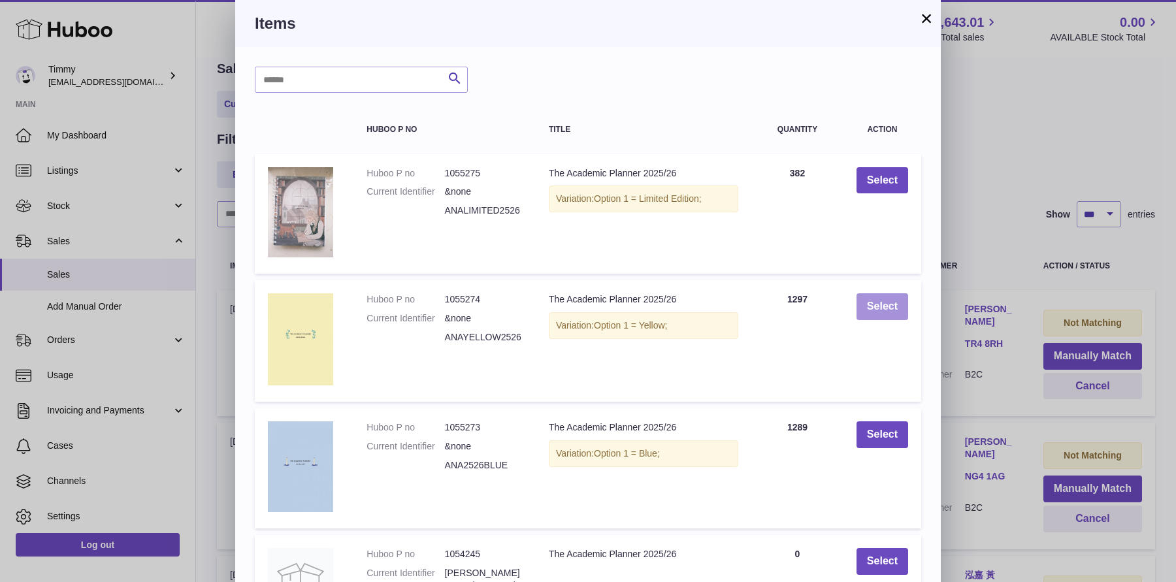
click at [890, 309] on button "Select" at bounding box center [882, 306] width 52 height 27
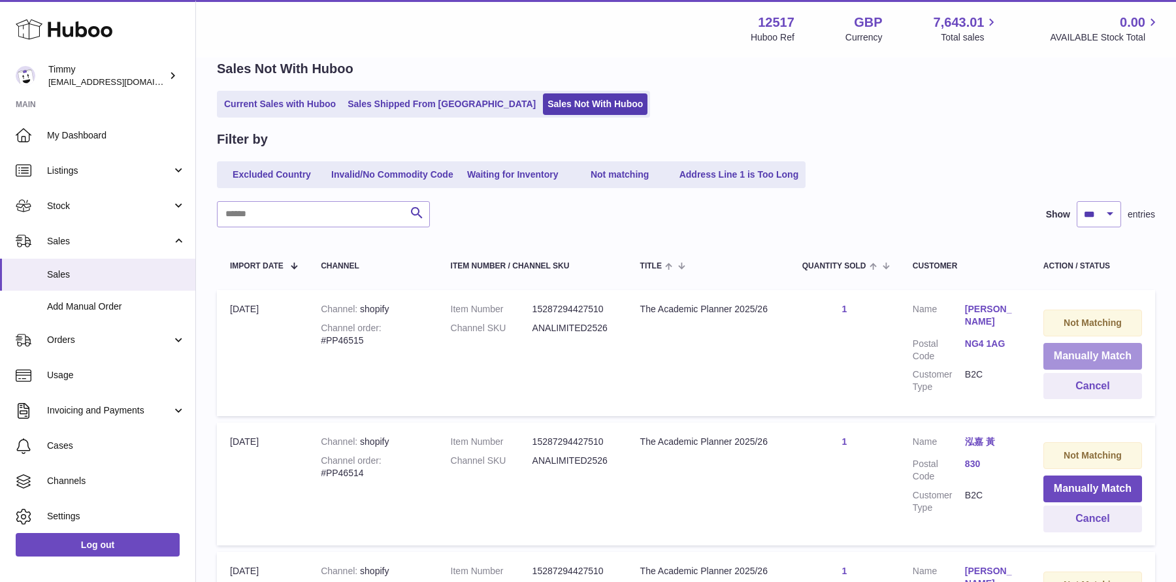
click at [1084, 351] on button "Manually Match" at bounding box center [1092, 356] width 99 height 27
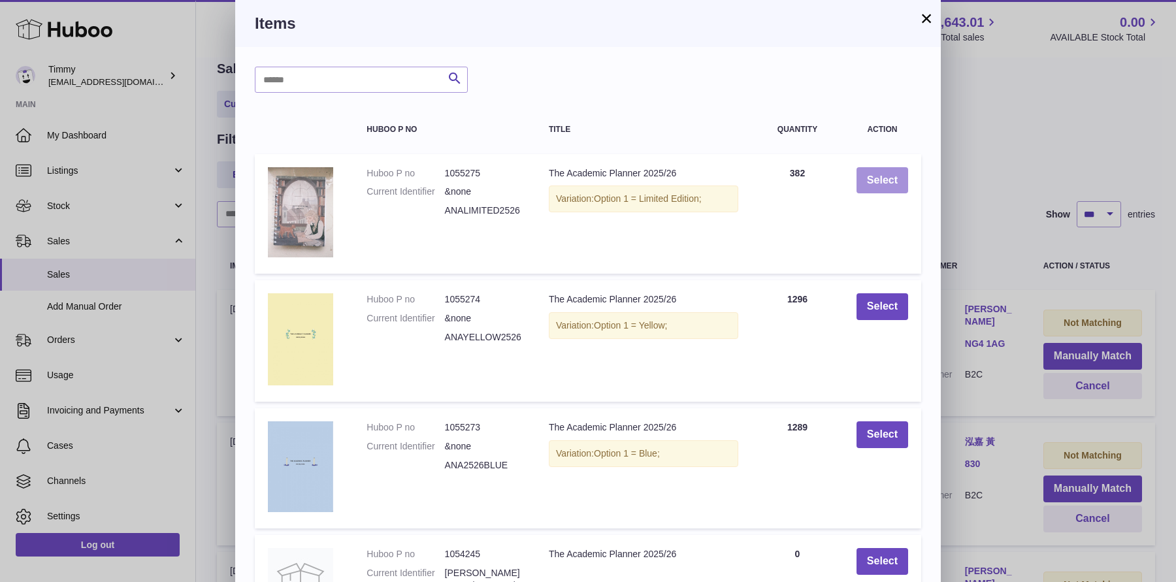
click at [879, 188] on button "Select" at bounding box center [882, 180] width 52 height 27
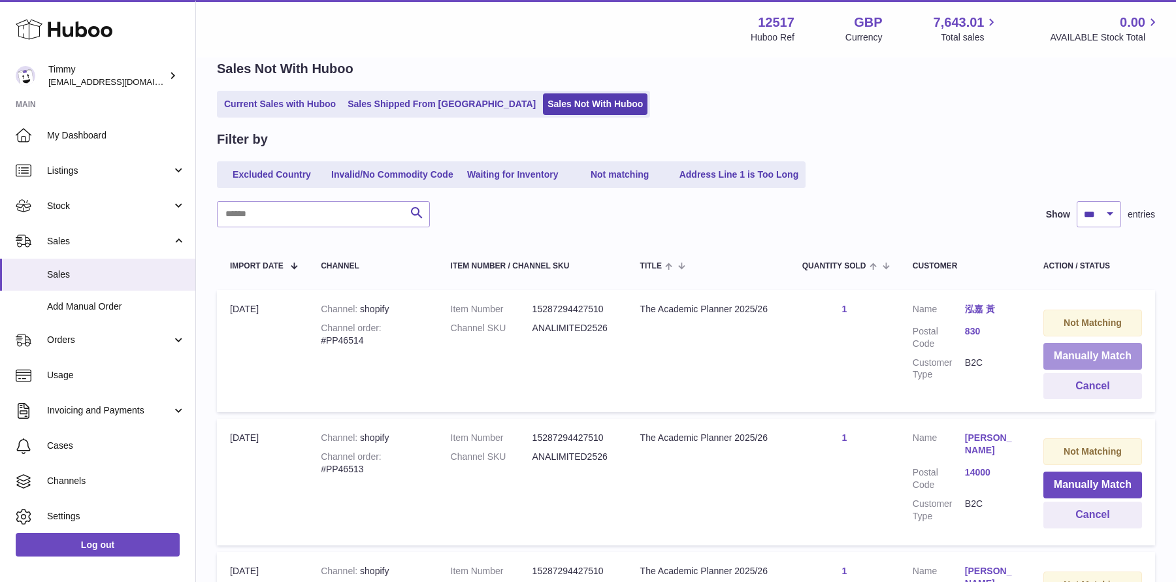
click at [1059, 350] on button "Manually Match" at bounding box center [1092, 356] width 99 height 27
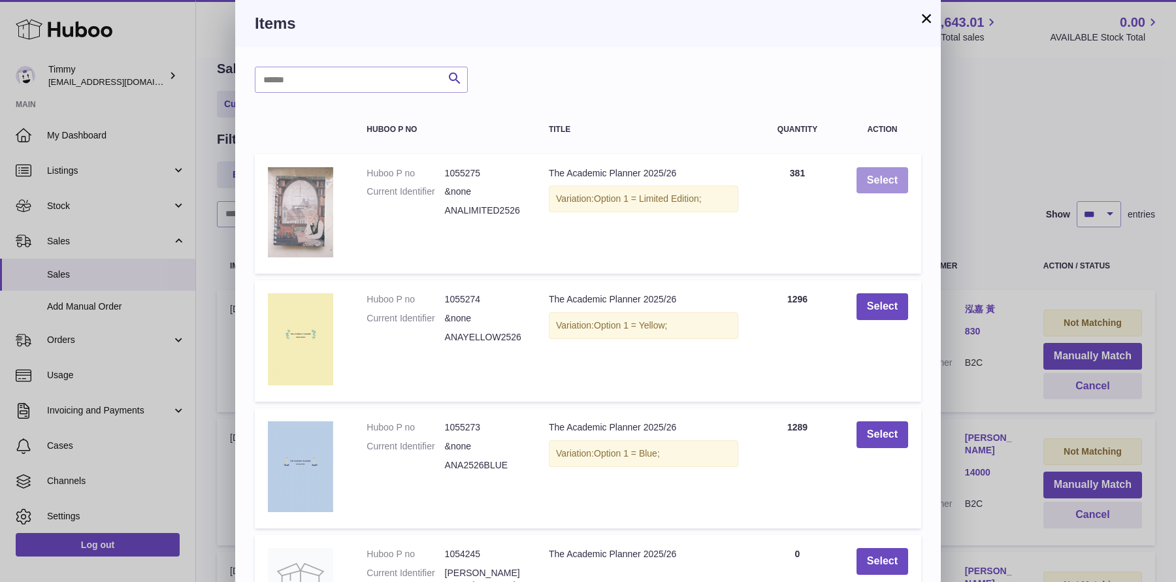
click at [868, 175] on button "Select" at bounding box center [882, 180] width 52 height 27
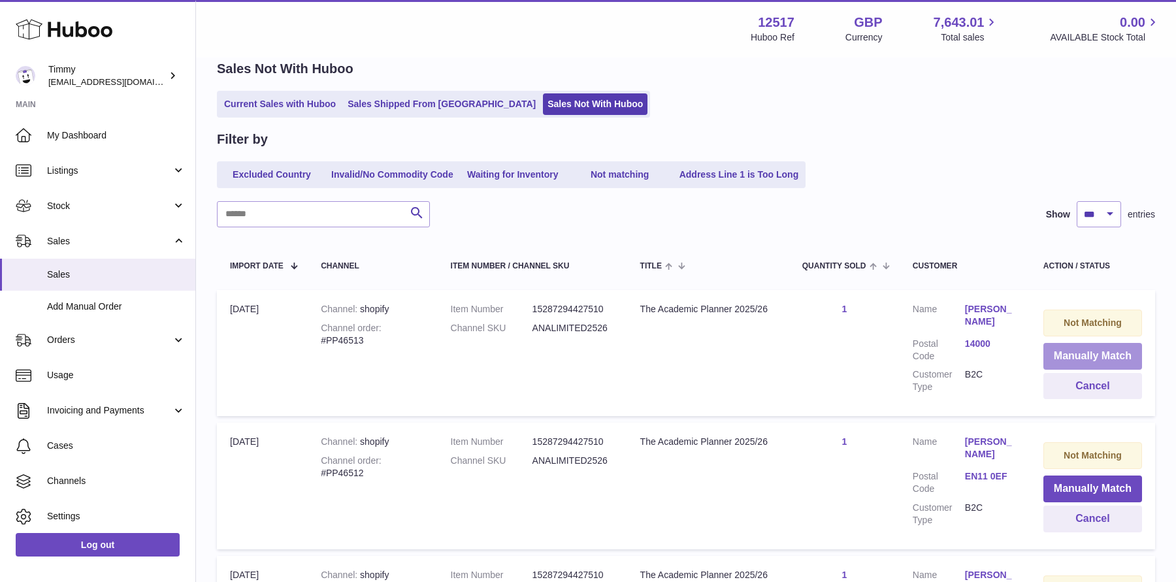
click at [1071, 355] on button "Manually Match" at bounding box center [1092, 356] width 99 height 27
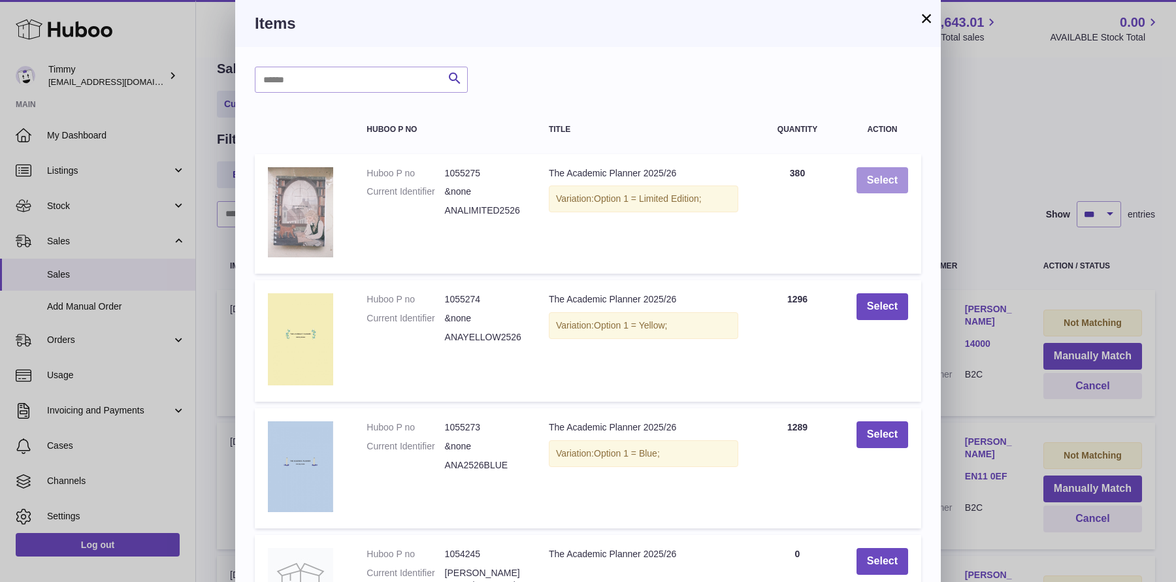
click at [884, 186] on button "Select" at bounding box center [882, 180] width 52 height 27
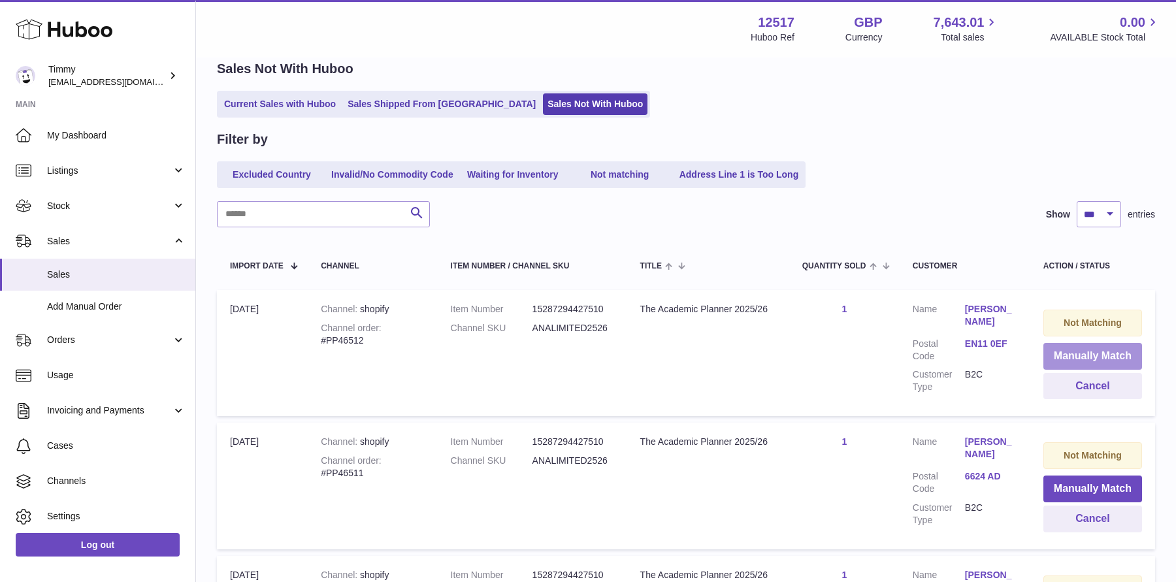
click at [1079, 359] on button "Manually Match" at bounding box center [1092, 356] width 99 height 27
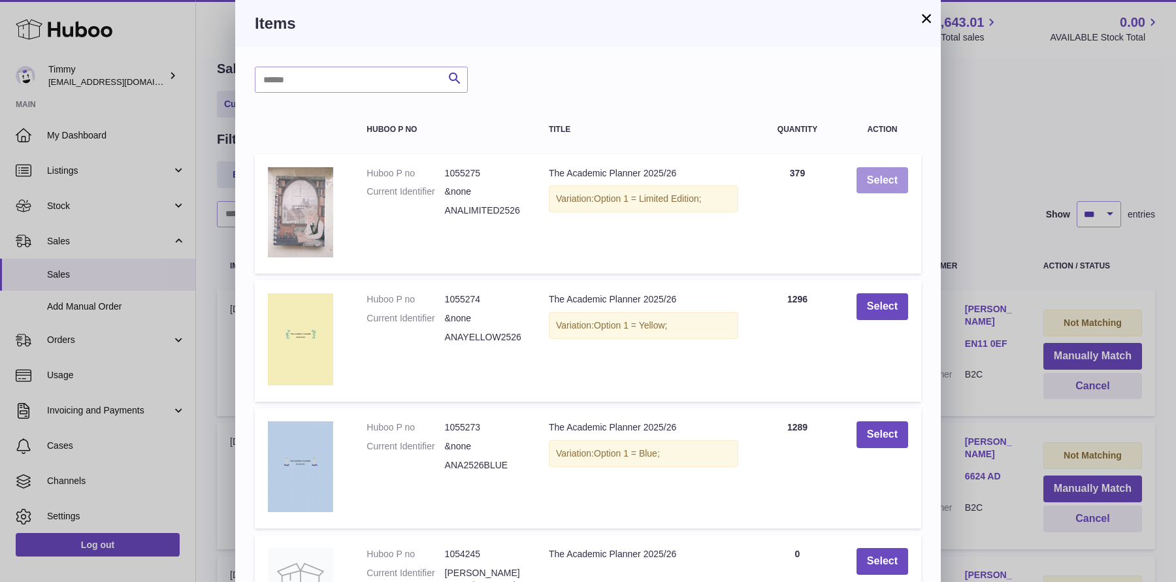
click at [883, 190] on button "Select" at bounding box center [882, 180] width 52 height 27
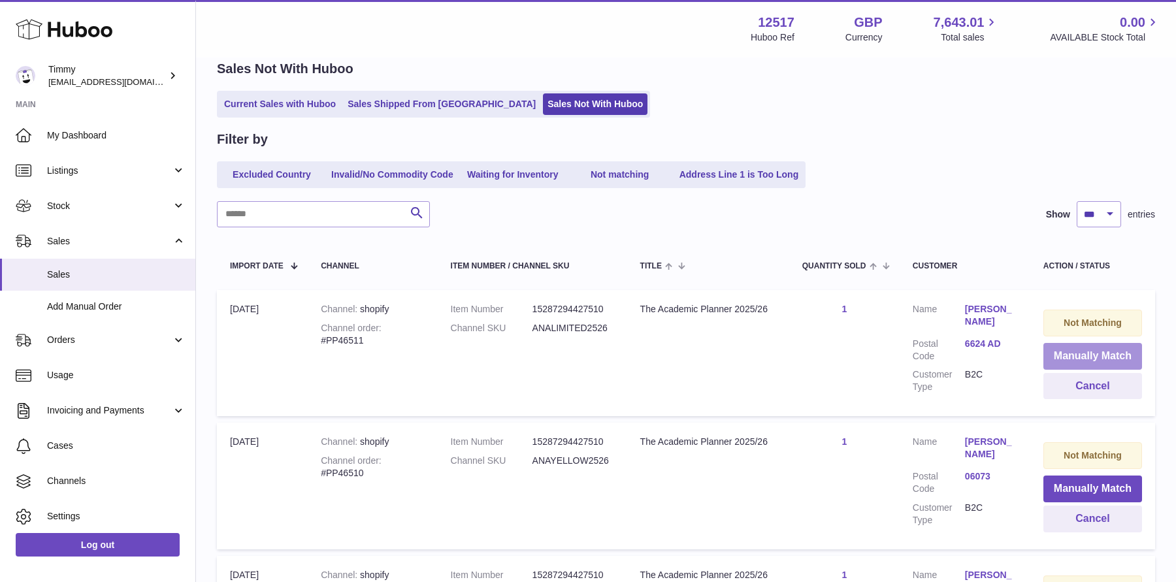
click at [1072, 357] on button "Manually Match" at bounding box center [1092, 356] width 99 height 27
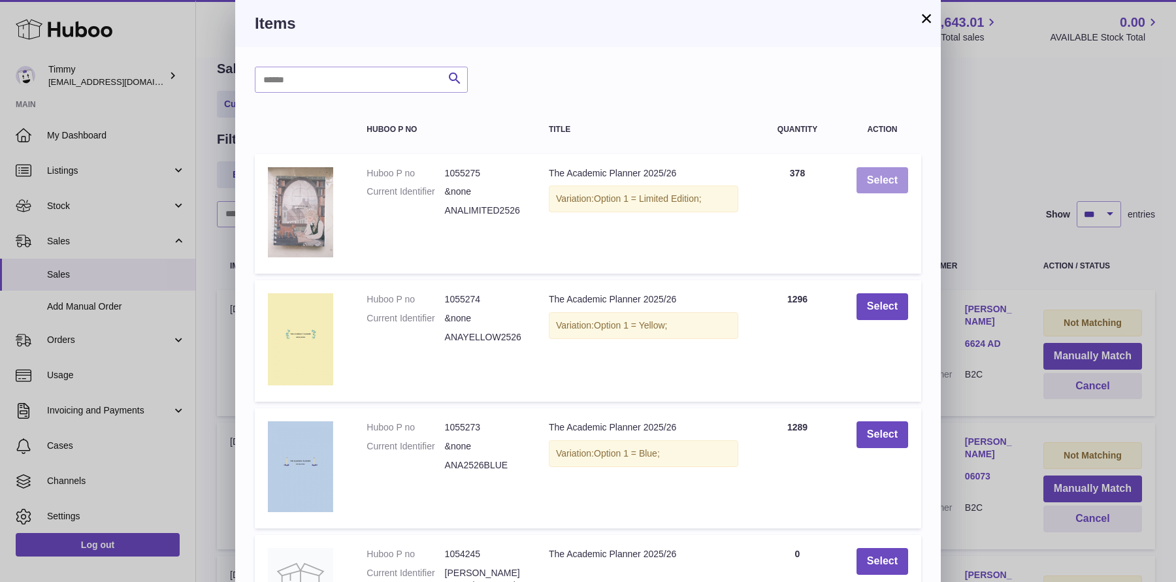
click at [880, 179] on button "Select" at bounding box center [882, 180] width 52 height 27
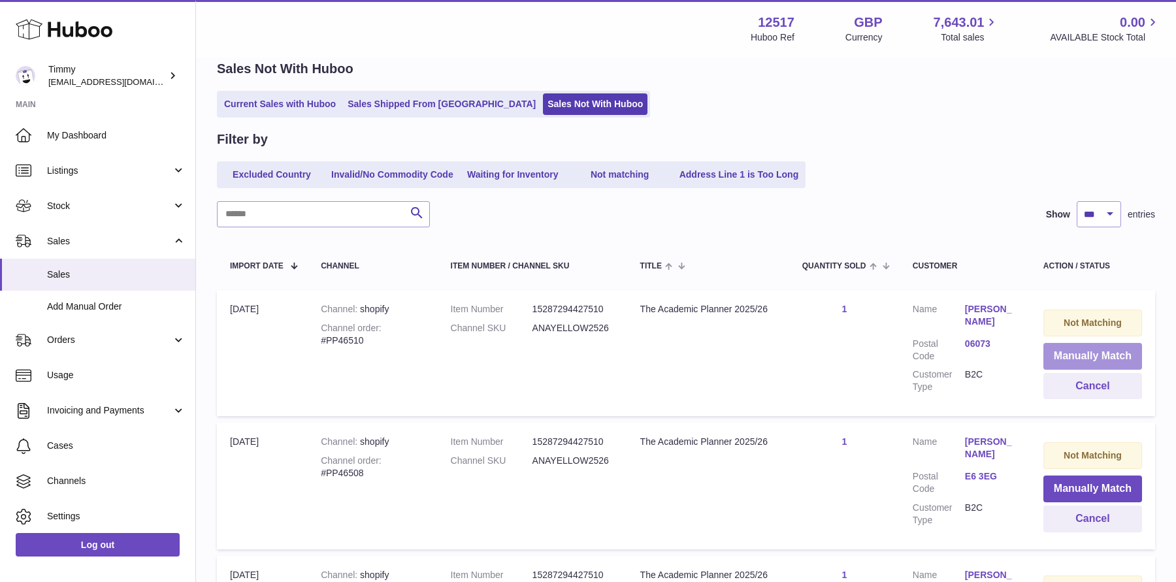
click at [1072, 357] on button "Manually Match" at bounding box center [1092, 356] width 99 height 27
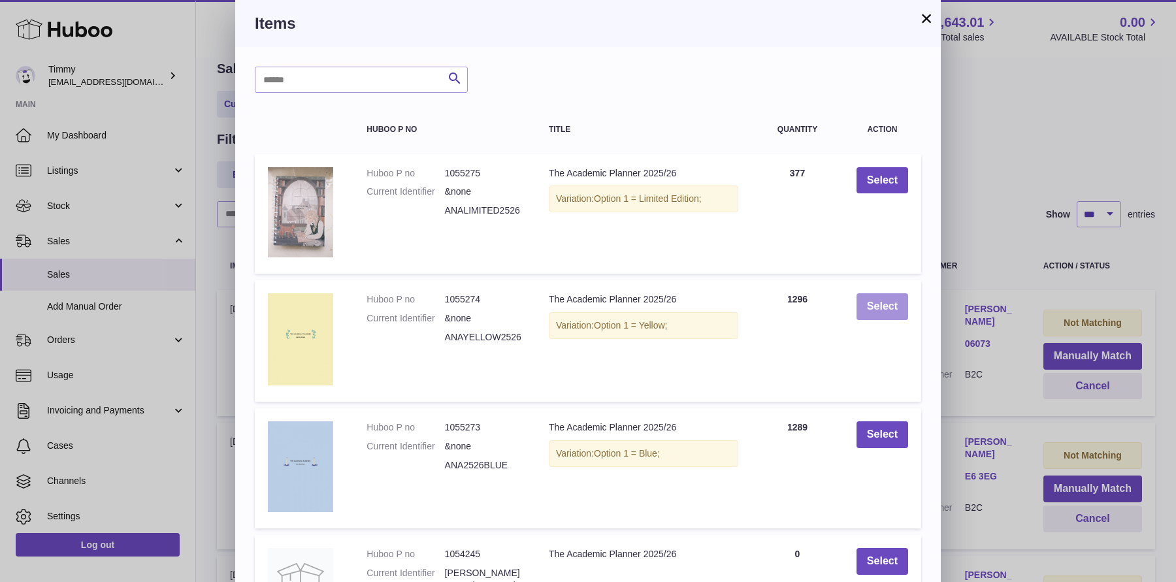
click at [863, 306] on button "Select" at bounding box center [882, 306] width 52 height 27
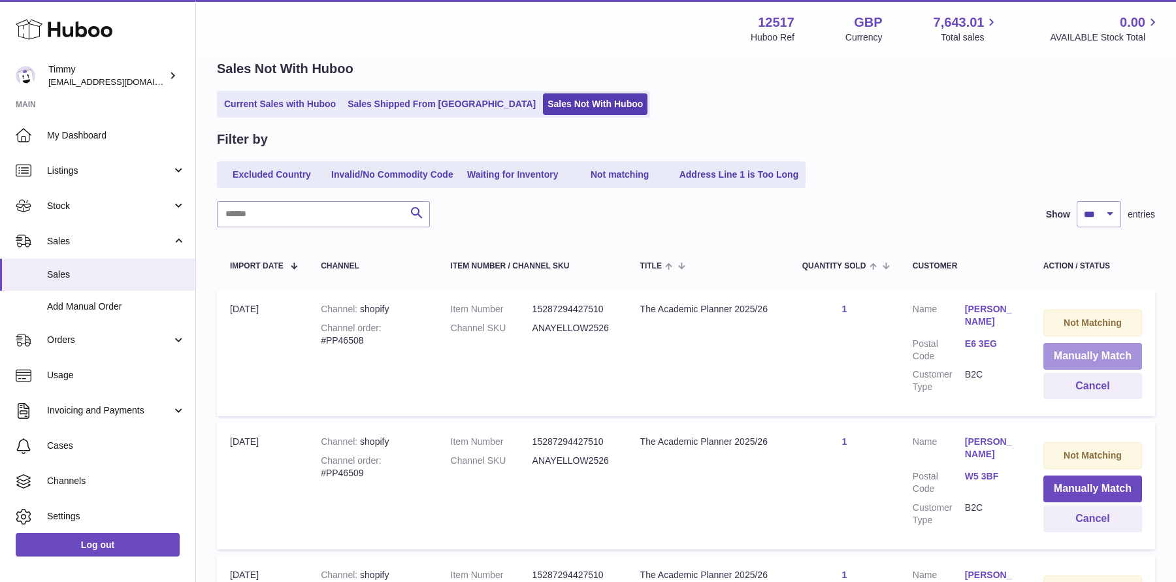
click at [1055, 343] on button "Manually Match" at bounding box center [1092, 356] width 99 height 27
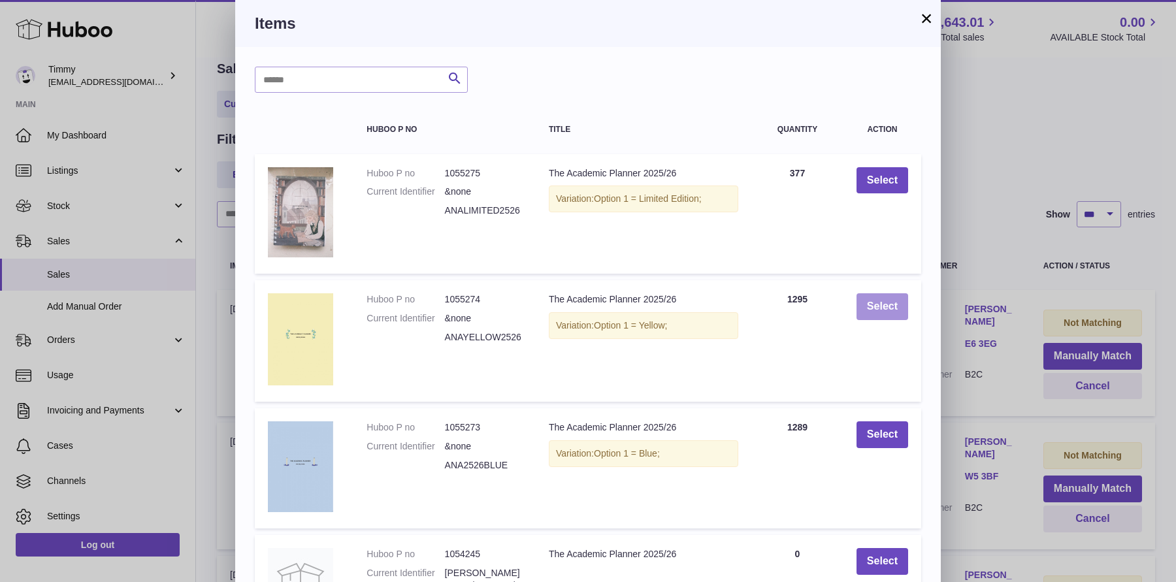
click at [887, 313] on button "Select" at bounding box center [882, 306] width 52 height 27
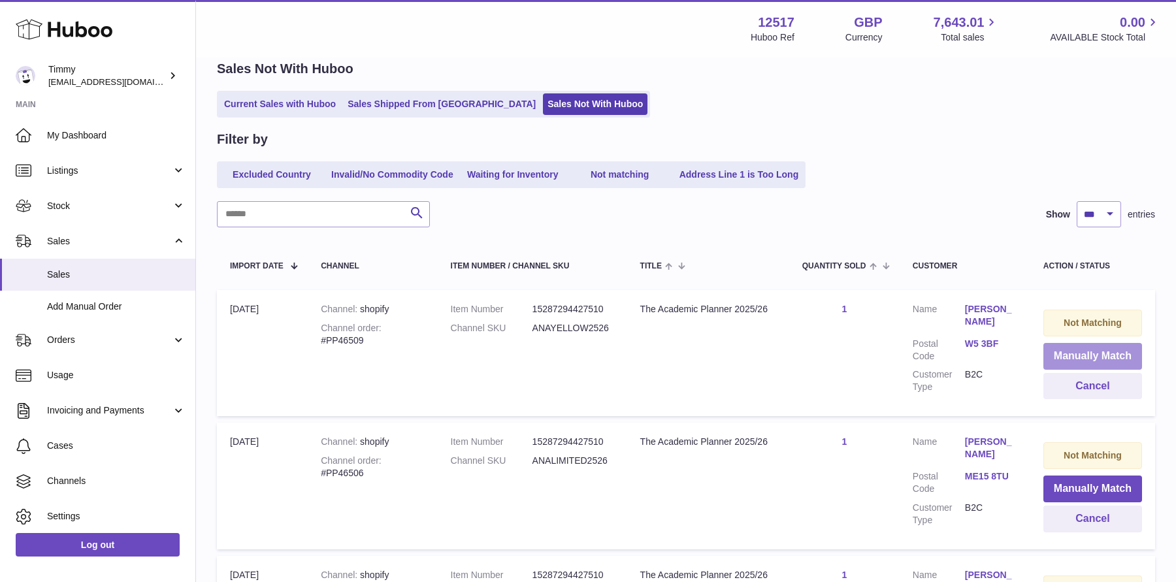
click at [1067, 355] on button "Manually Match" at bounding box center [1092, 356] width 99 height 27
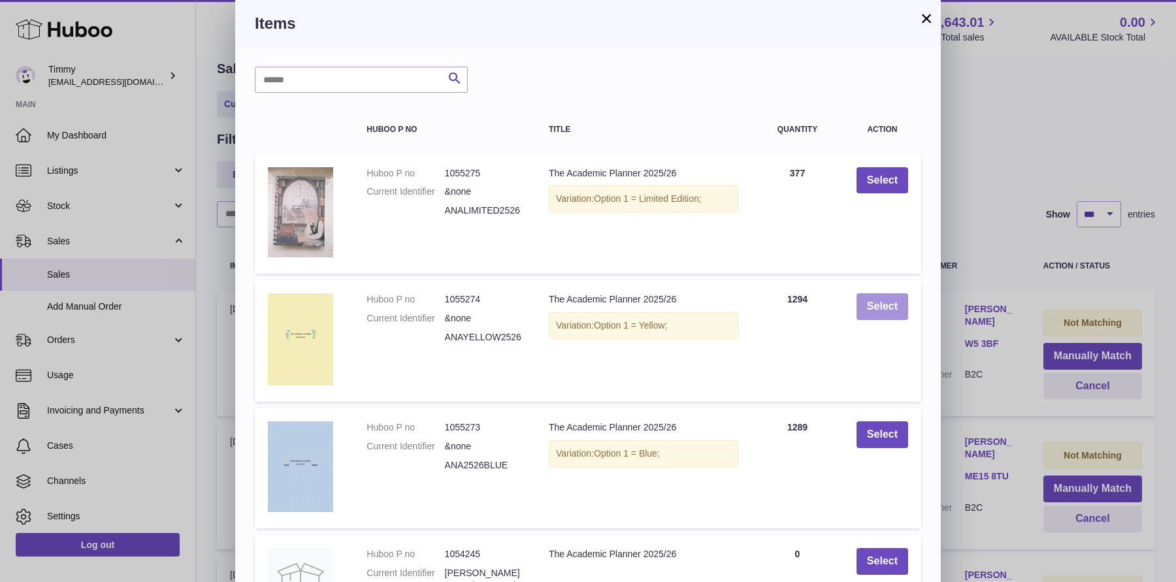
click at [899, 306] on button "Select" at bounding box center [882, 306] width 52 height 27
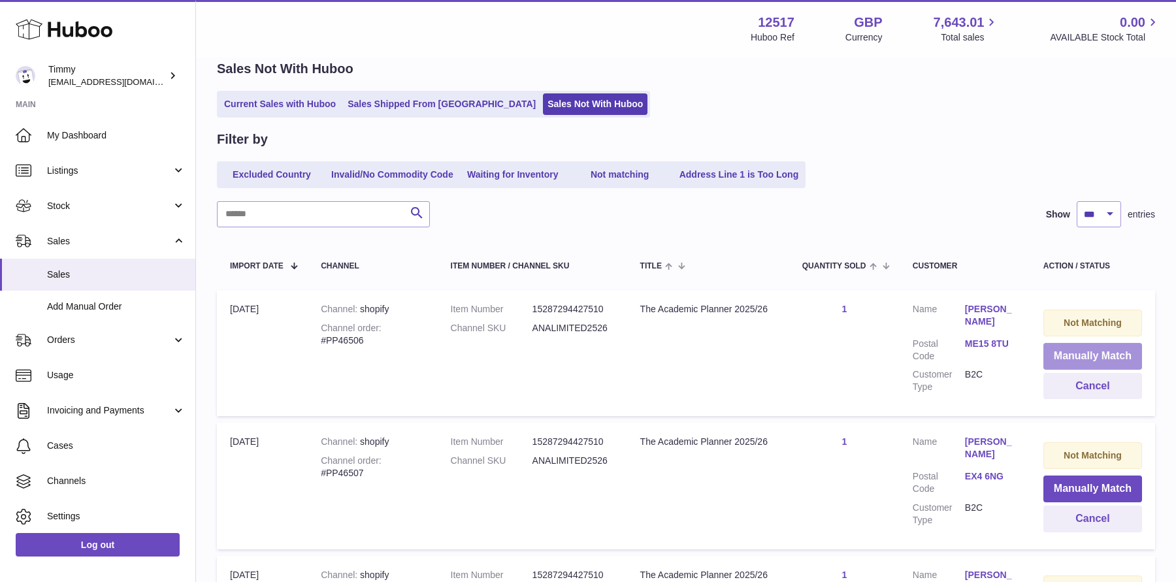
click at [1076, 349] on button "Manually Match" at bounding box center [1092, 356] width 99 height 27
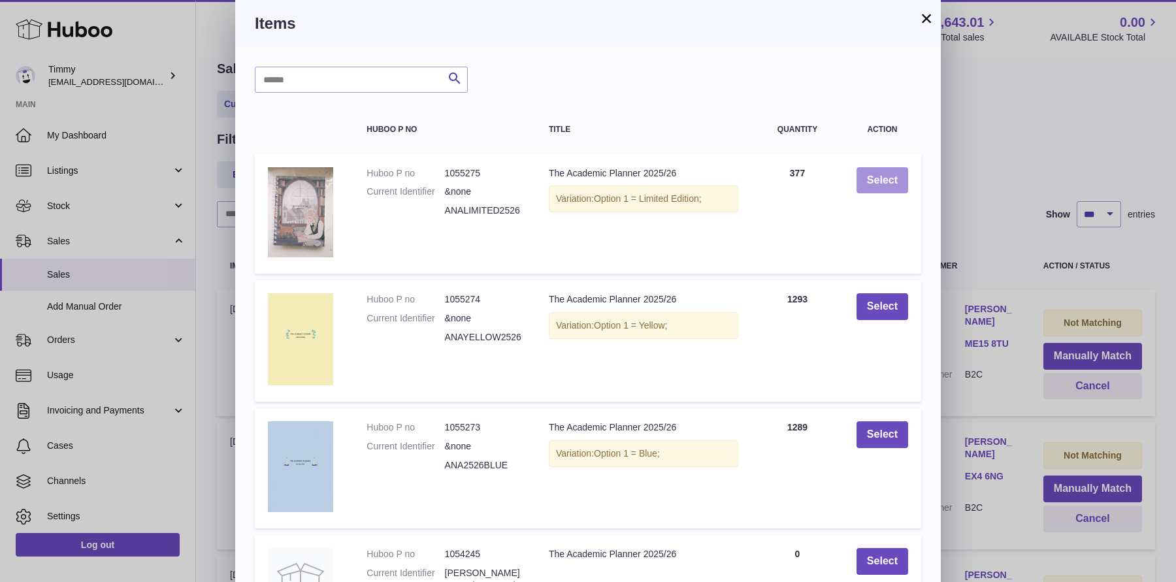
click at [885, 178] on button "Select" at bounding box center [882, 180] width 52 height 27
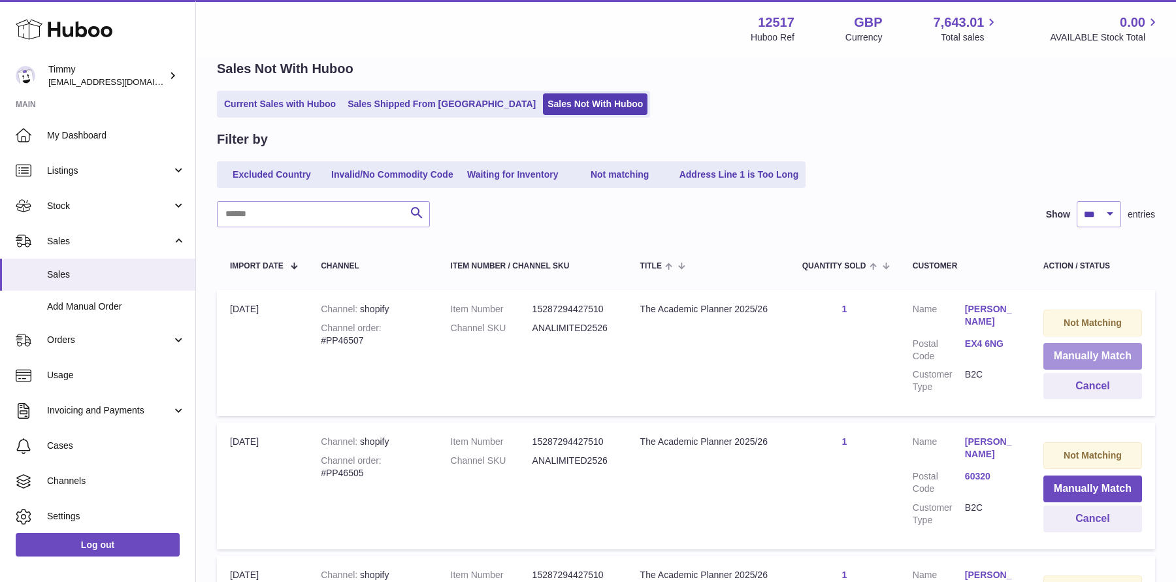
click at [1076, 355] on button "Manually Match" at bounding box center [1092, 356] width 99 height 27
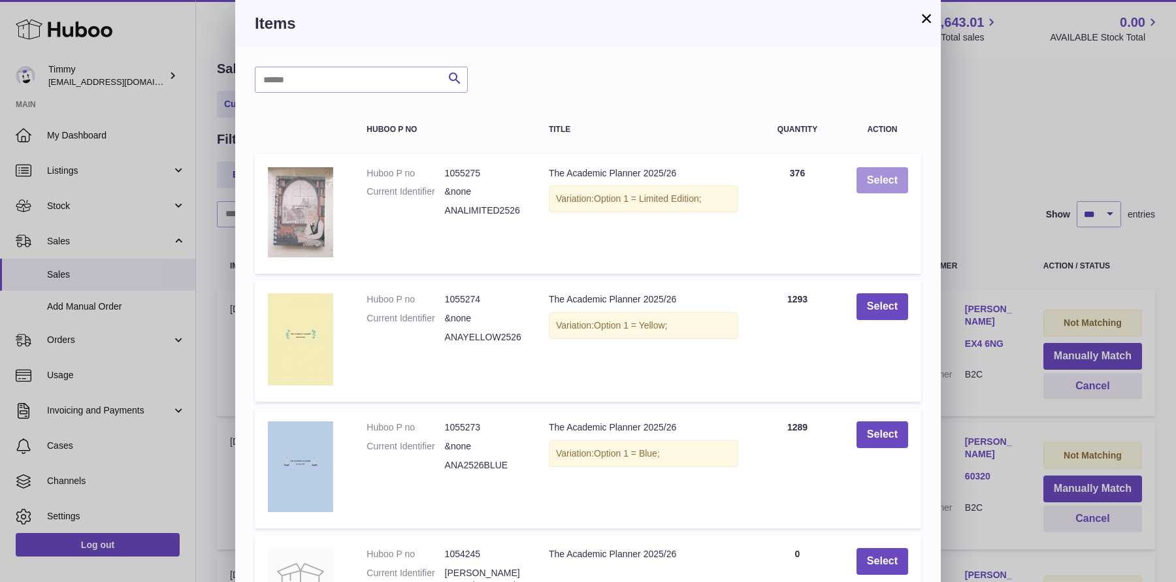
click at [873, 187] on button "Select" at bounding box center [882, 180] width 52 height 27
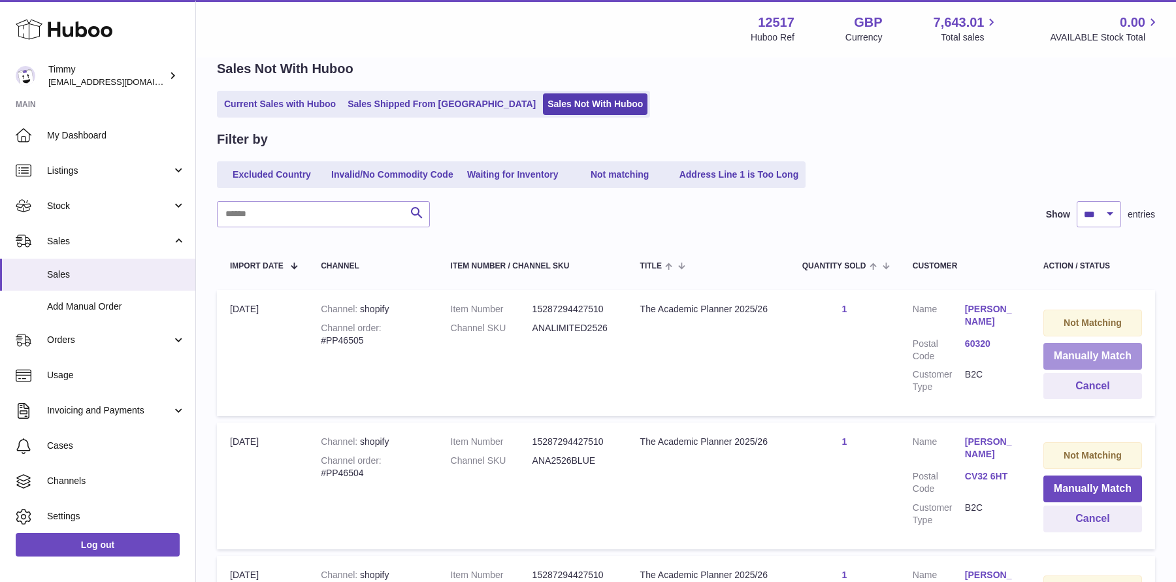
click at [1063, 351] on button "Manually Match" at bounding box center [1092, 356] width 99 height 27
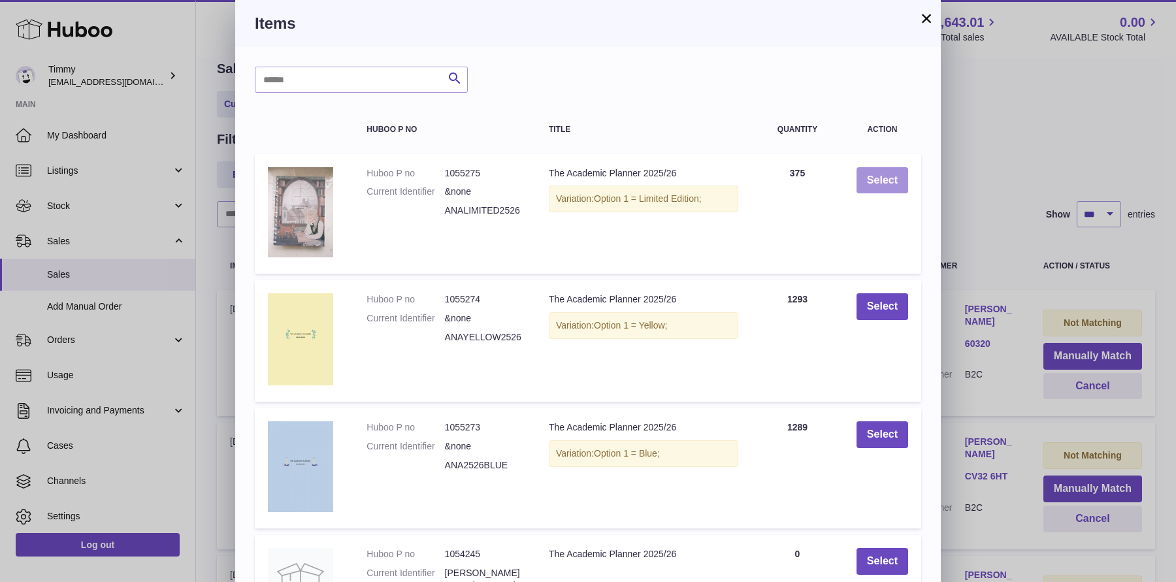
click at [873, 177] on button "Select" at bounding box center [882, 180] width 52 height 27
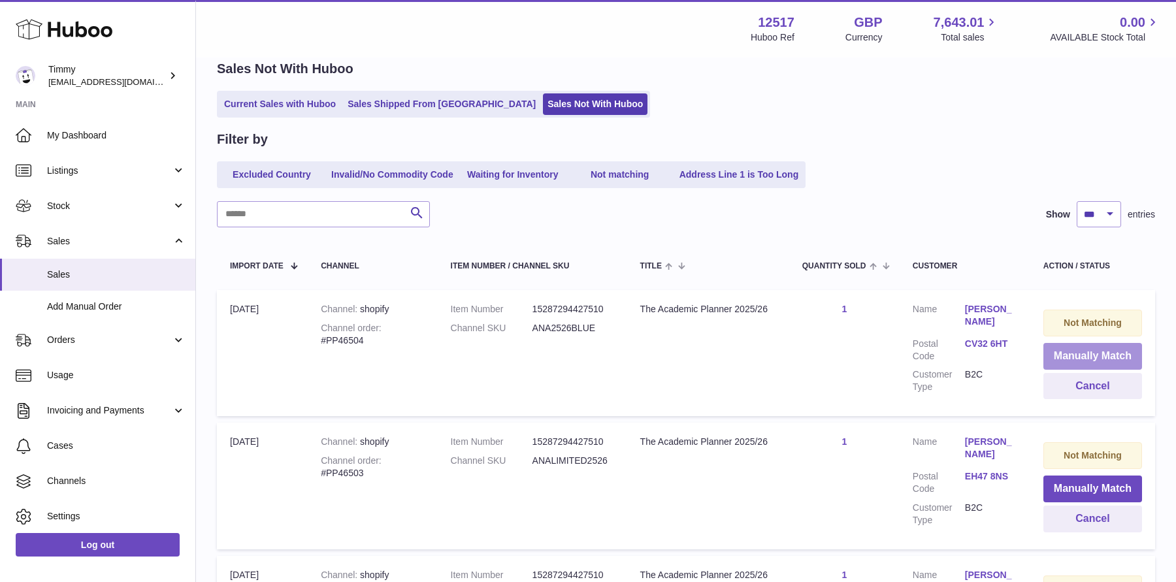
click at [1064, 355] on button "Manually Match" at bounding box center [1092, 356] width 99 height 27
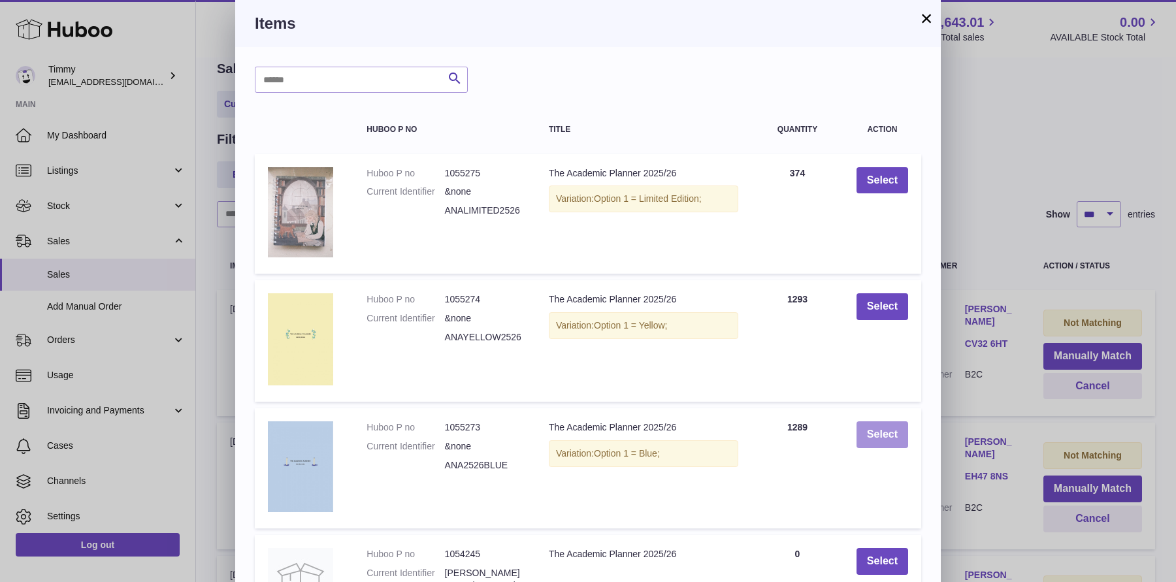
click at [867, 422] on button "Select" at bounding box center [882, 434] width 52 height 27
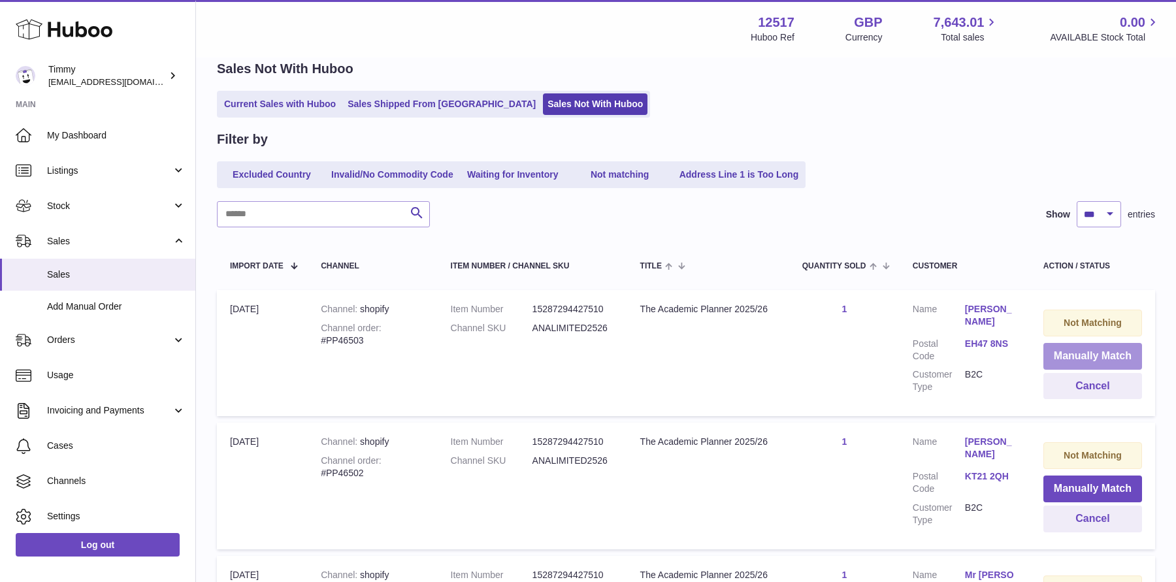
click at [1083, 355] on button "Manually Match" at bounding box center [1092, 356] width 99 height 27
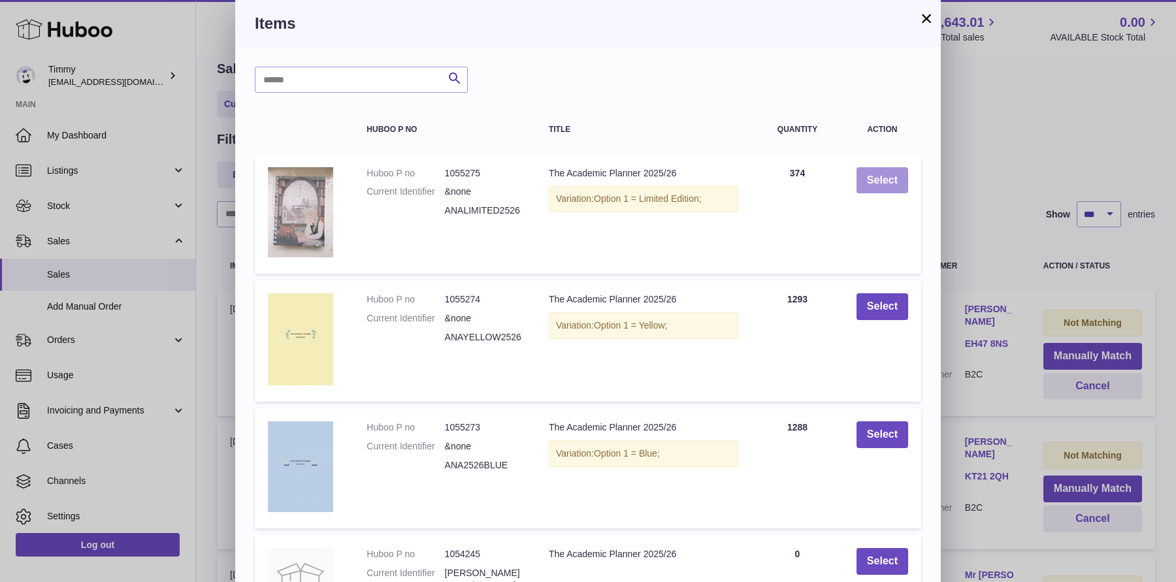
click at [873, 182] on button "Select" at bounding box center [882, 180] width 52 height 27
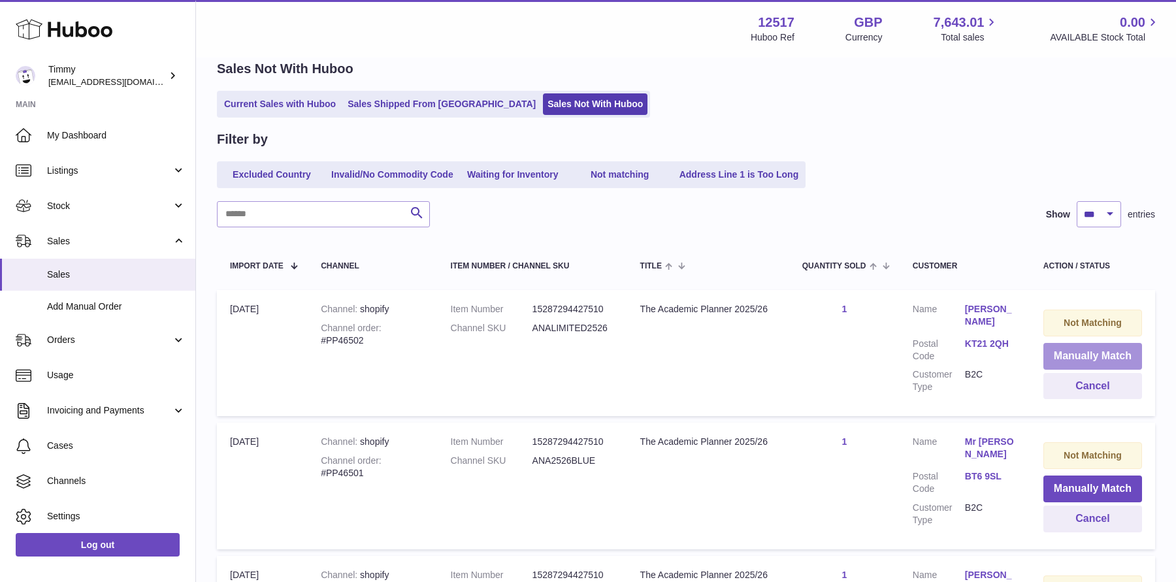
click at [1061, 353] on button "Manually Match" at bounding box center [1092, 356] width 99 height 27
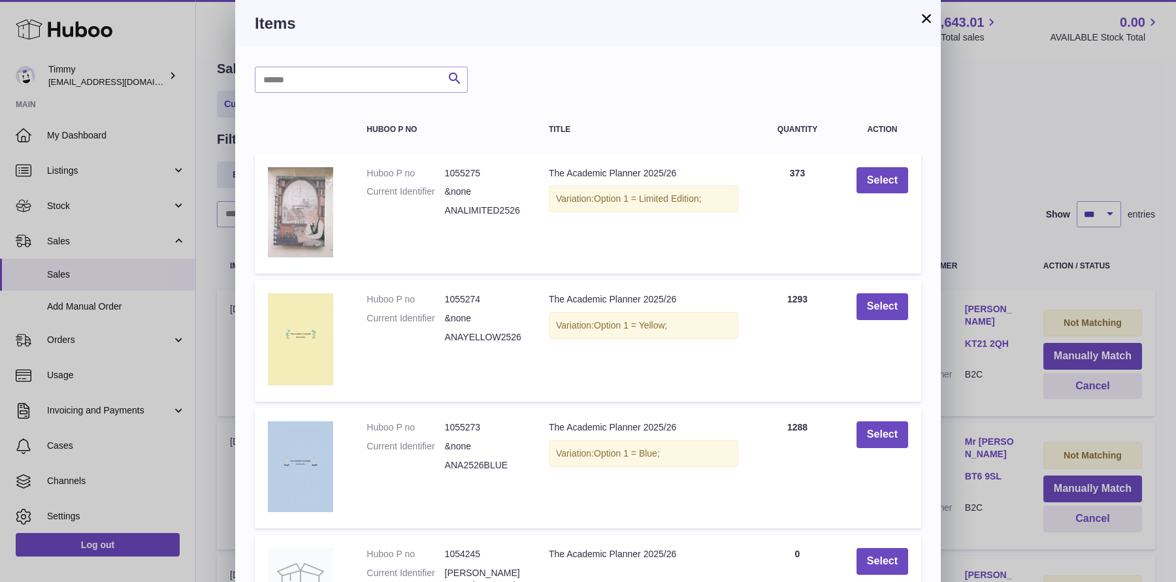
click at [999, 314] on div "× Items Search Huboo P no Title Quantity Action Huboo P no 1055275 Current Iden…" at bounding box center [588, 423] width 1176 height 846
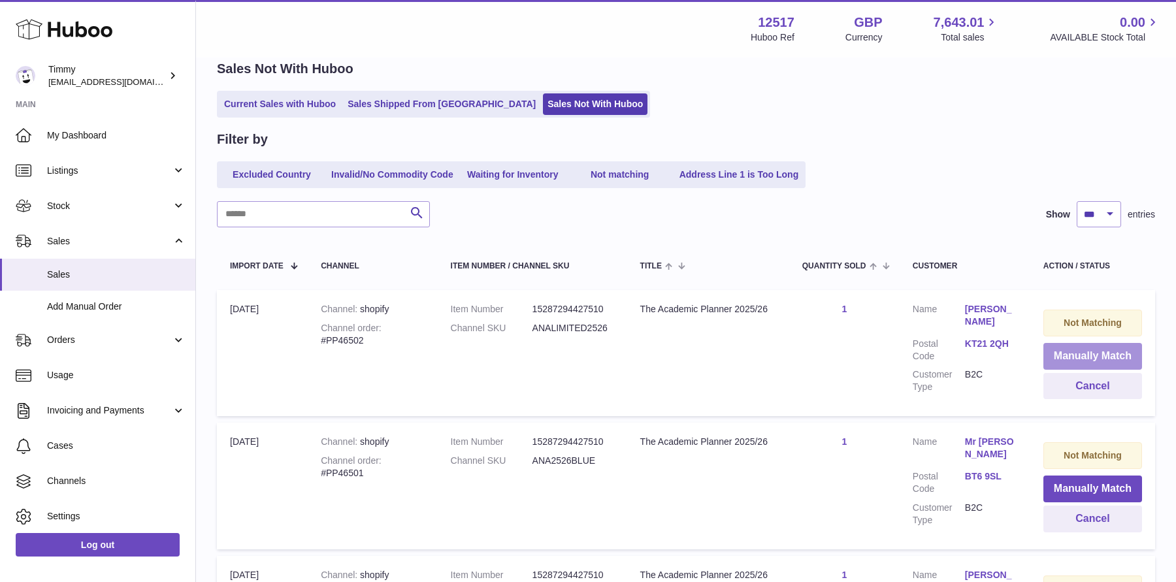
click at [1061, 351] on button "Manually Match" at bounding box center [1092, 356] width 99 height 27
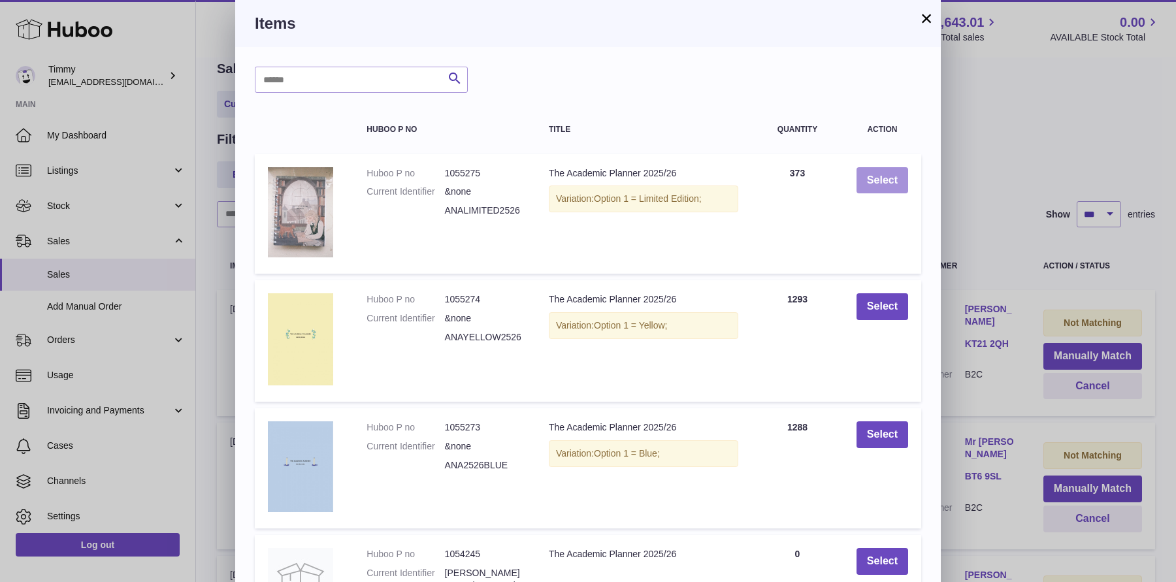
click at [876, 189] on button "Select" at bounding box center [882, 180] width 52 height 27
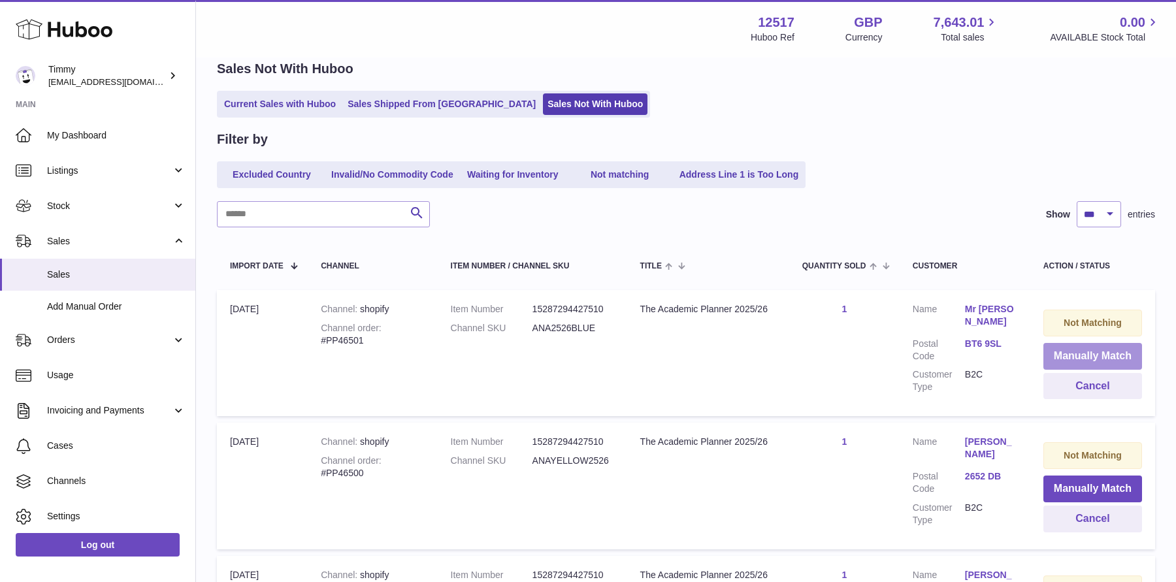
click at [1062, 345] on button "Manually Match" at bounding box center [1092, 356] width 99 height 27
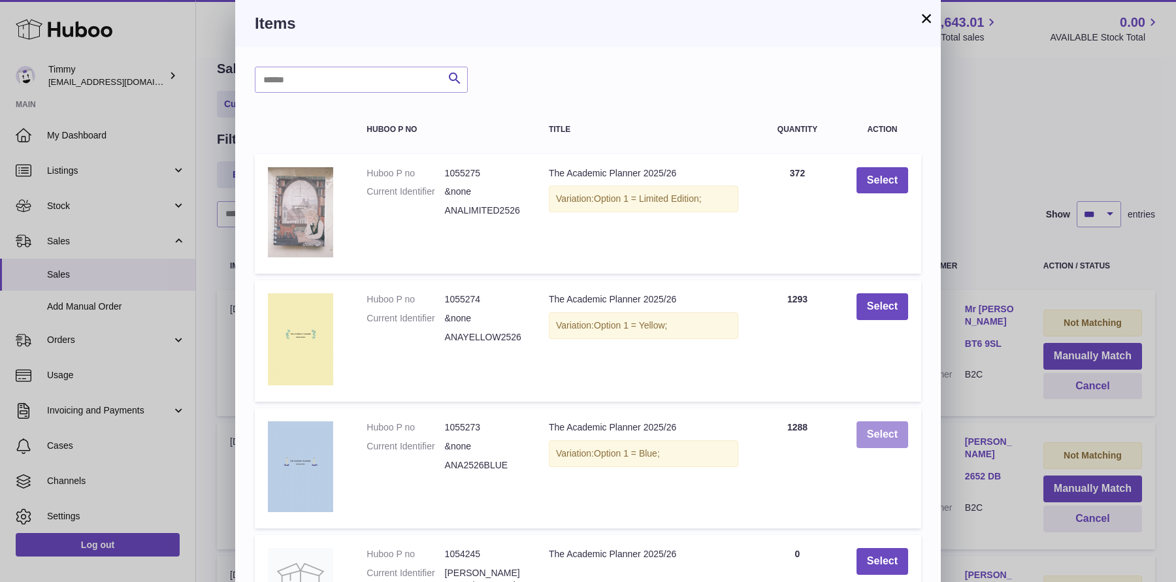
click at [859, 430] on button "Select" at bounding box center [882, 434] width 52 height 27
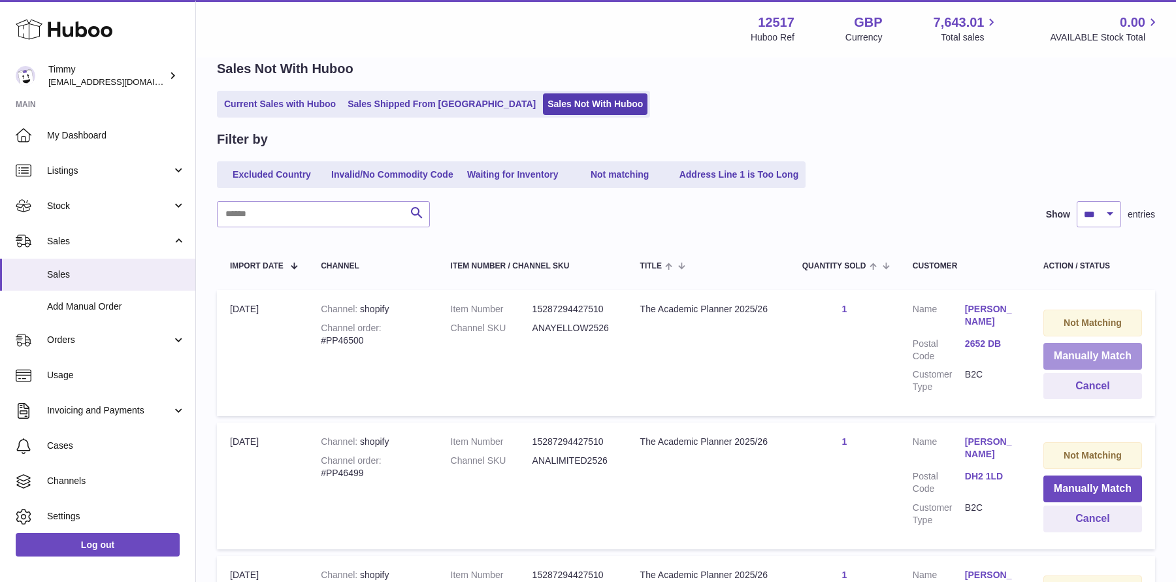
click at [1076, 357] on button "Manually Match" at bounding box center [1092, 356] width 99 height 27
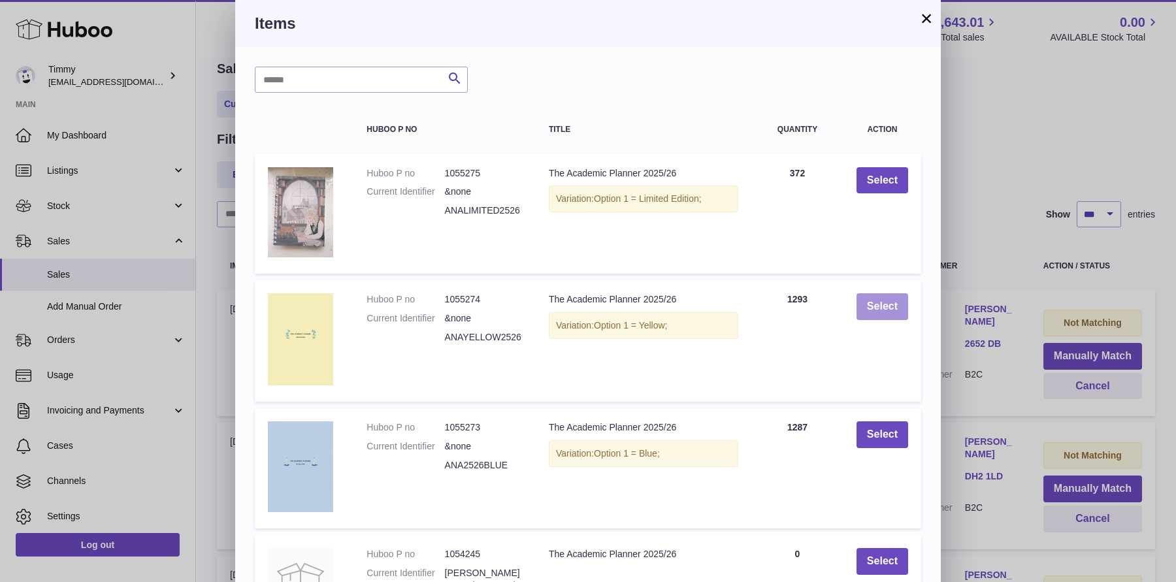
click at [888, 308] on button "Select" at bounding box center [882, 306] width 52 height 27
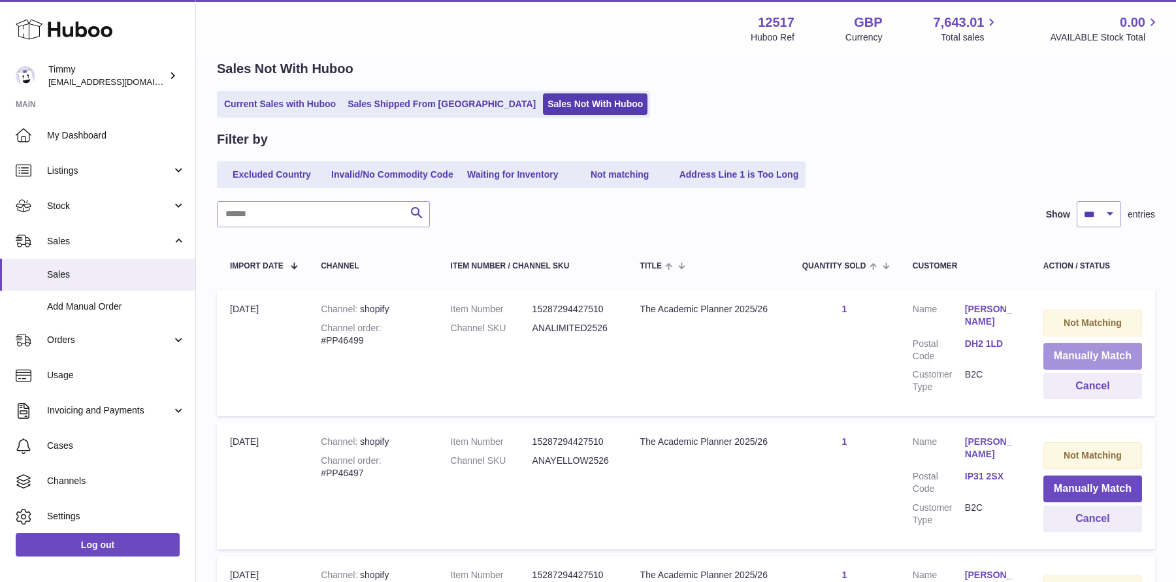
click at [1061, 354] on button "Manually Match" at bounding box center [1092, 356] width 99 height 27
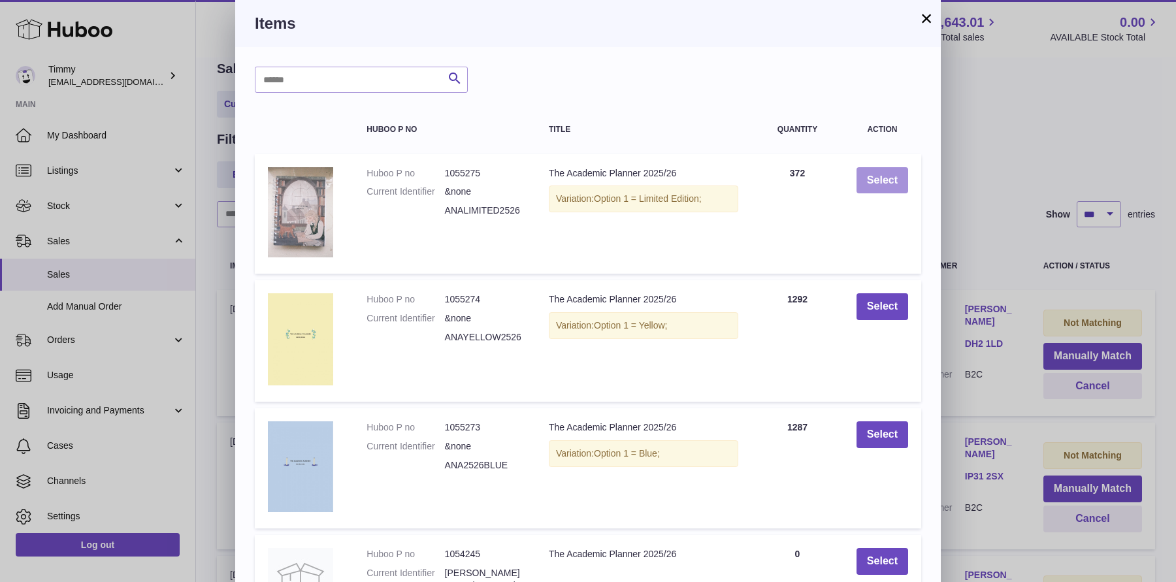
click at [886, 172] on button "Select" at bounding box center [882, 180] width 52 height 27
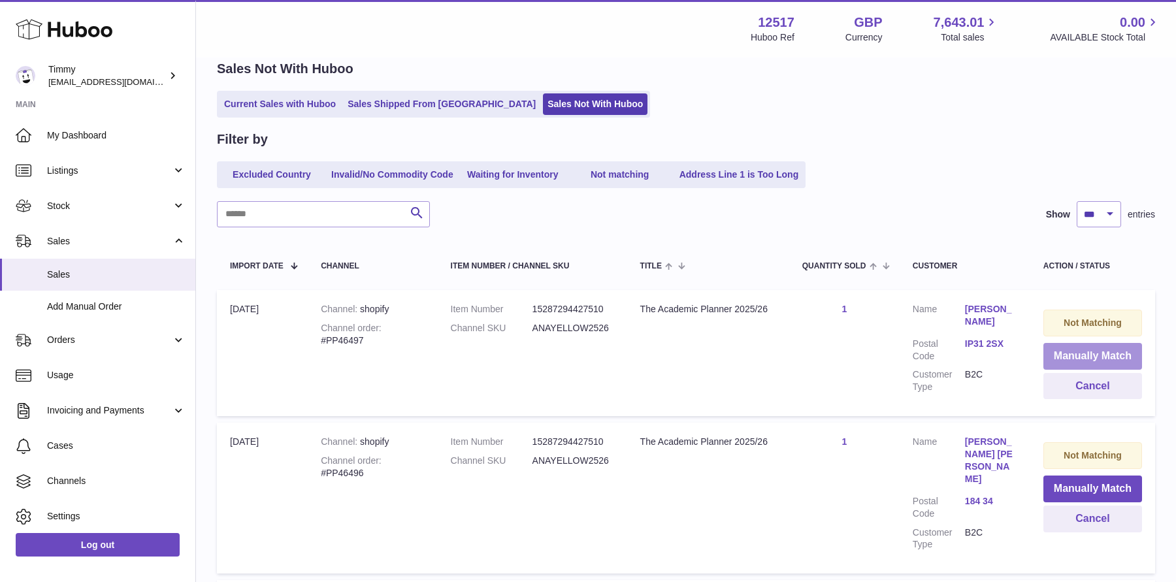
click at [1087, 357] on button "Manually Match" at bounding box center [1092, 356] width 99 height 27
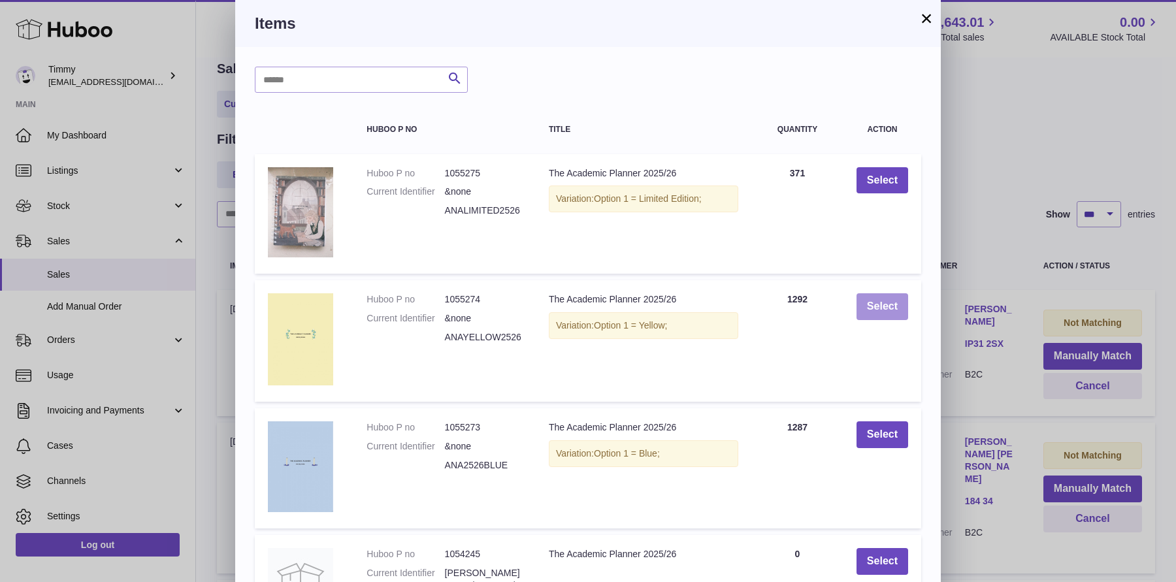
click at [888, 302] on button "Select" at bounding box center [882, 306] width 52 height 27
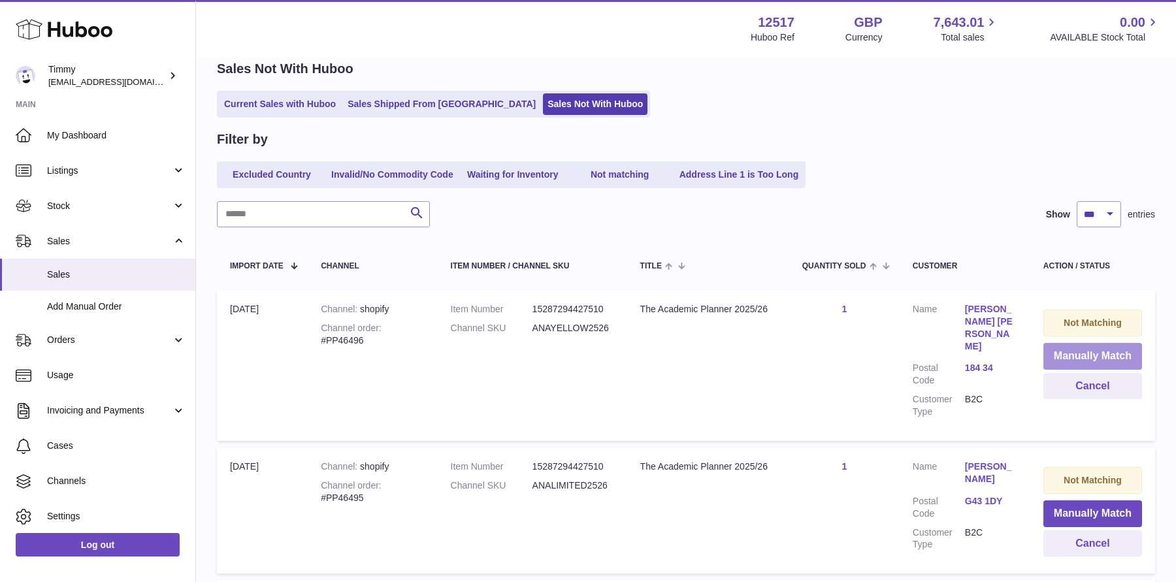
click at [1076, 347] on button "Manually Match" at bounding box center [1092, 356] width 99 height 27
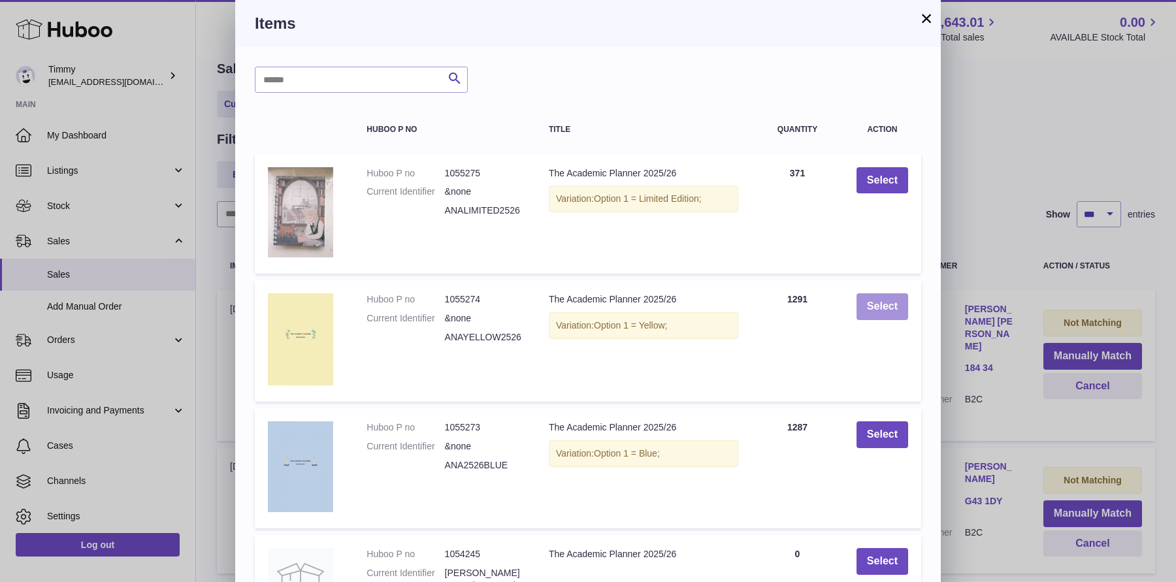
click at [869, 308] on button "Select" at bounding box center [882, 306] width 52 height 27
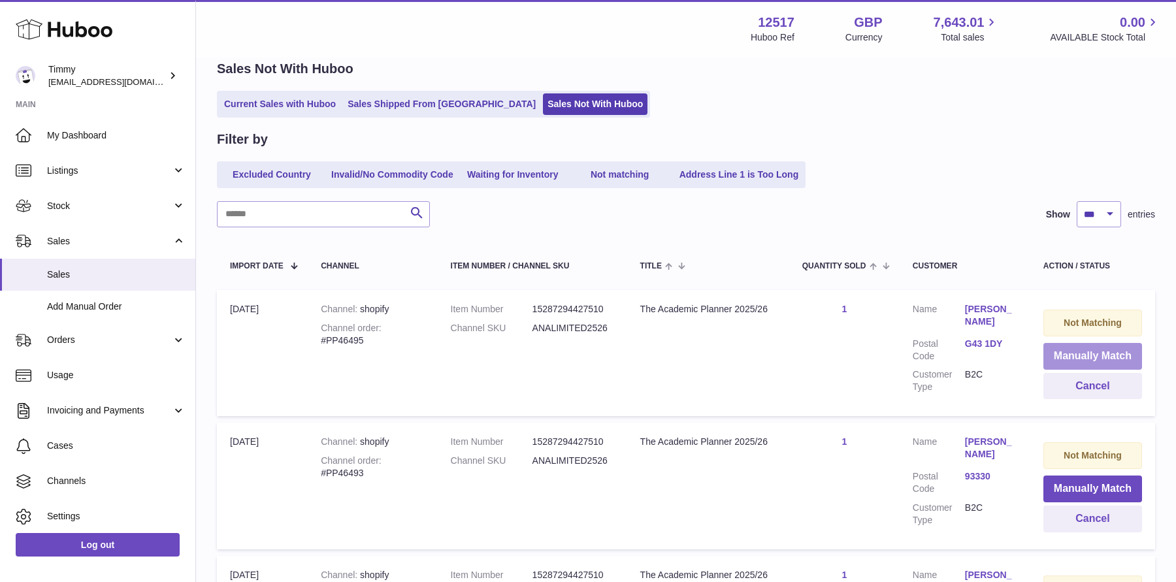
click at [1075, 354] on button "Manually Match" at bounding box center [1092, 356] width 99 height 27
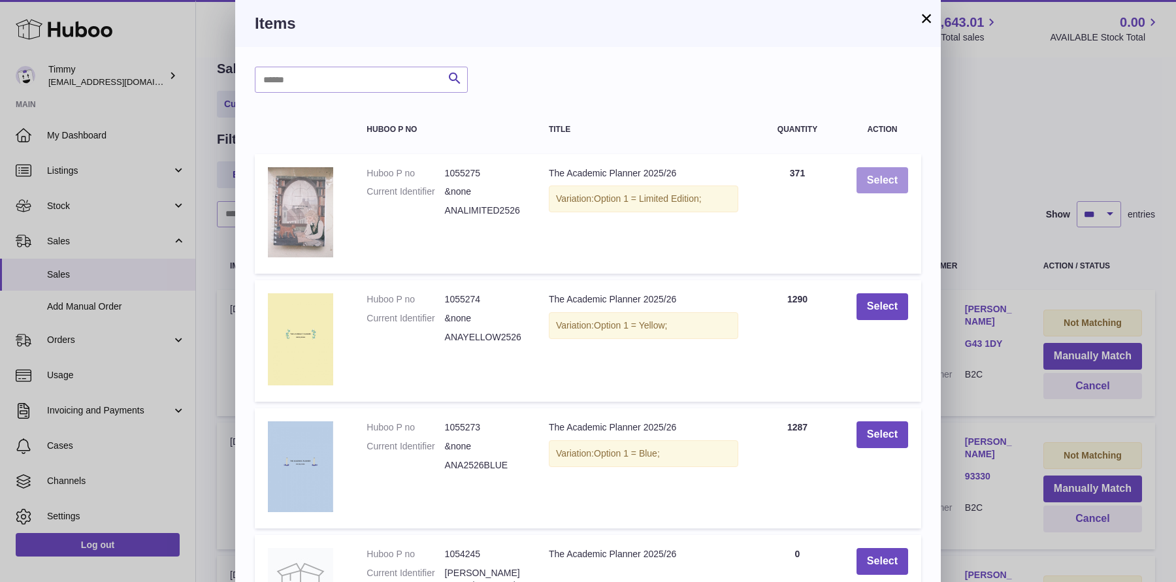
click at [900, 178] on button "Select" at bounding box center [882, 180] width 52 height 27
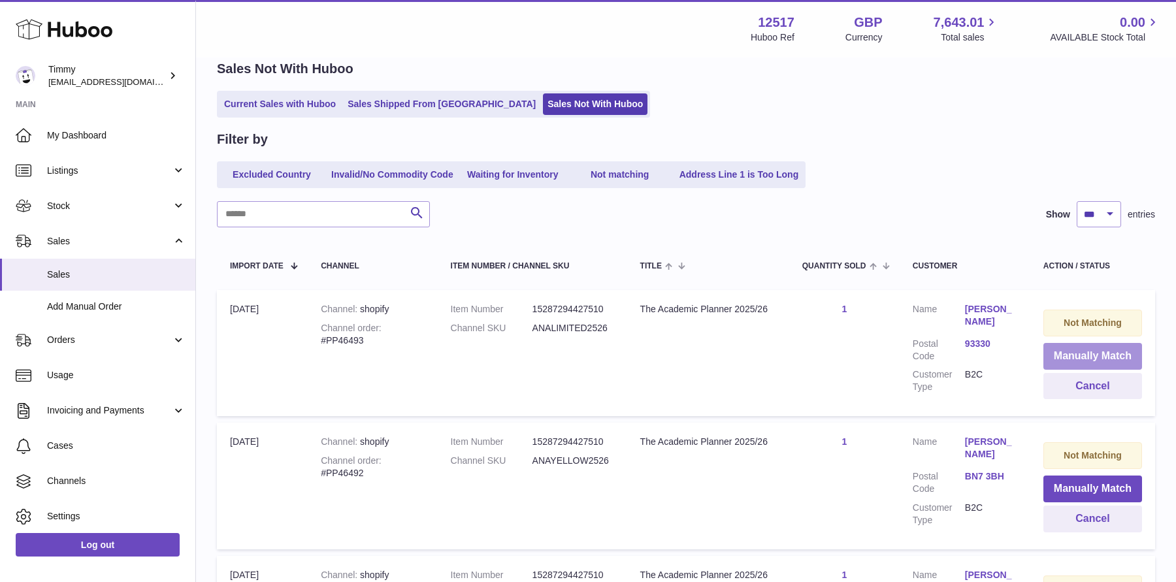
click at [1075, 353] on button "Manually Match" at bounding box center [1092, 356] width 99 height 27
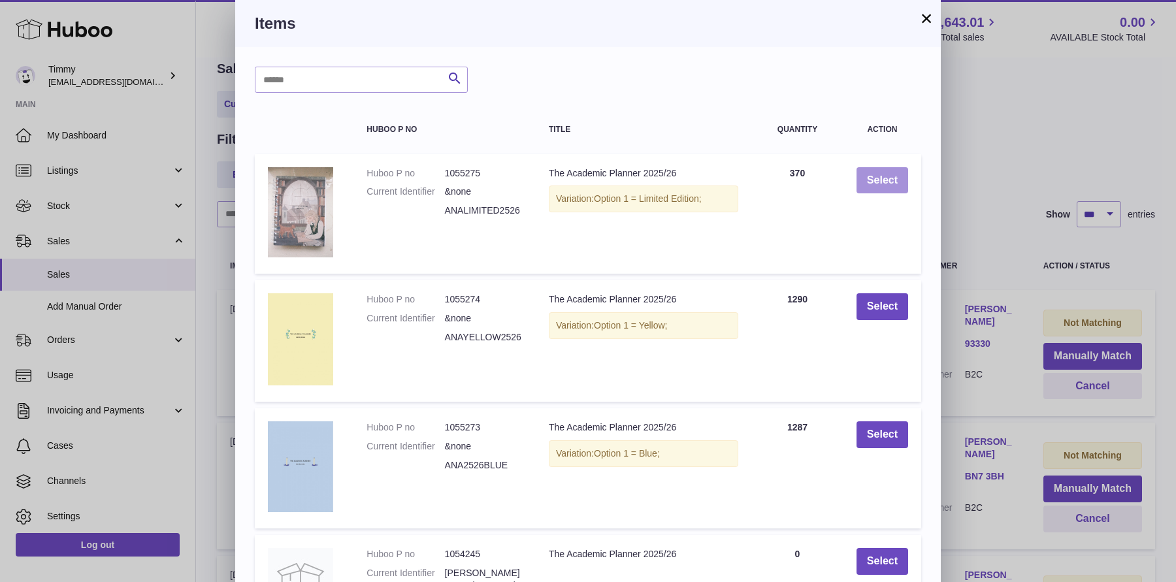
click at [890, 188] on button "Select" at bounding box center [882, 180] width 52 height 27
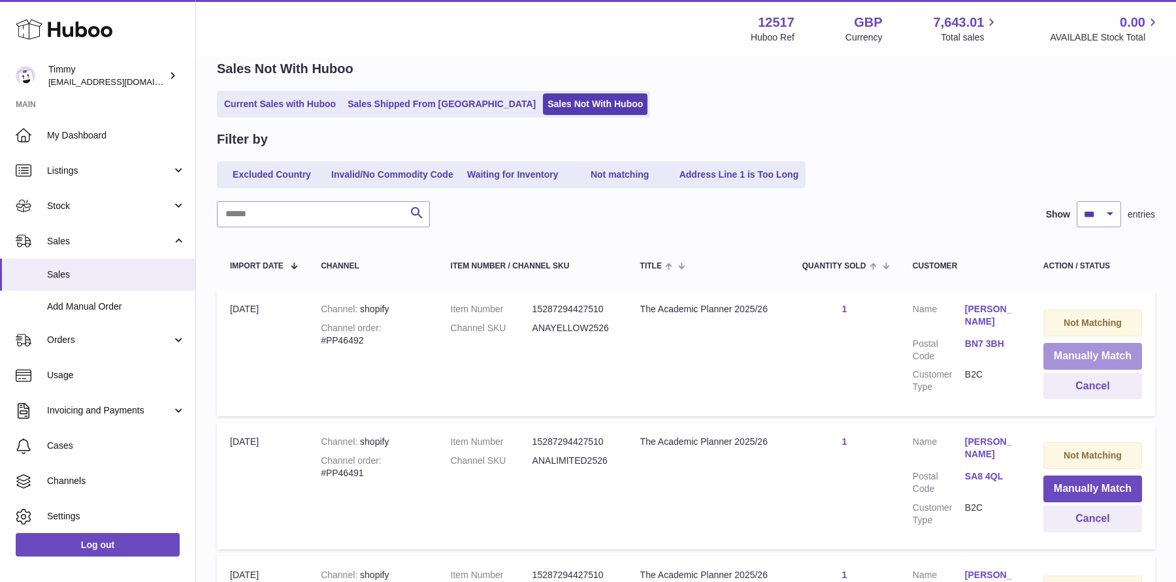
click at [1093, 360] on button "Manually Match" at bounding box center [1092, 356] width 99 height 27
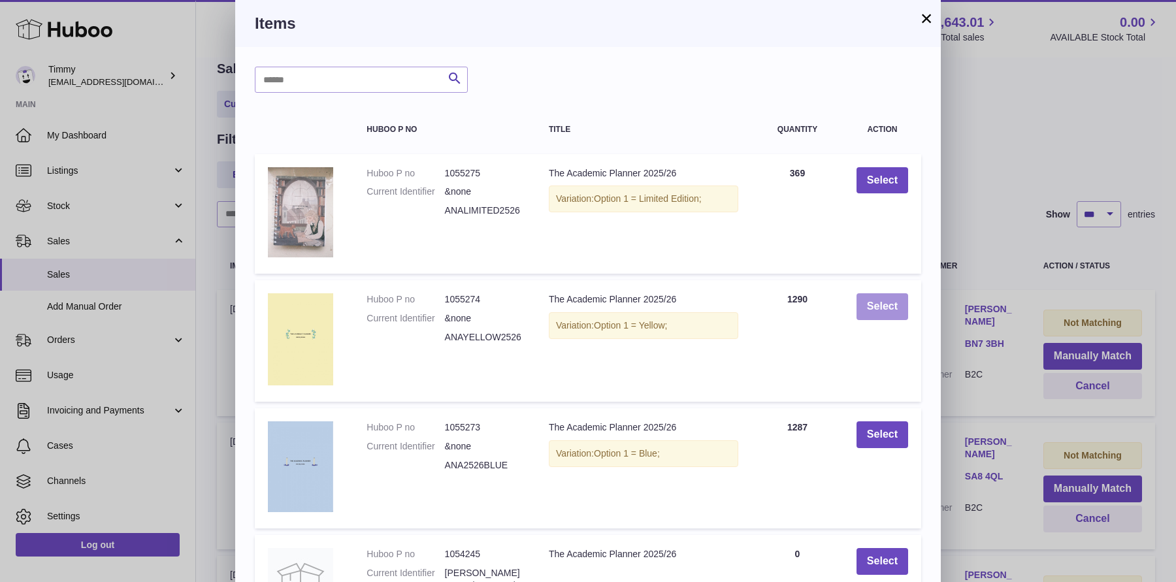
click at [891, 310] on button "Select" at bounding box center [882, 306] width 52 height 27
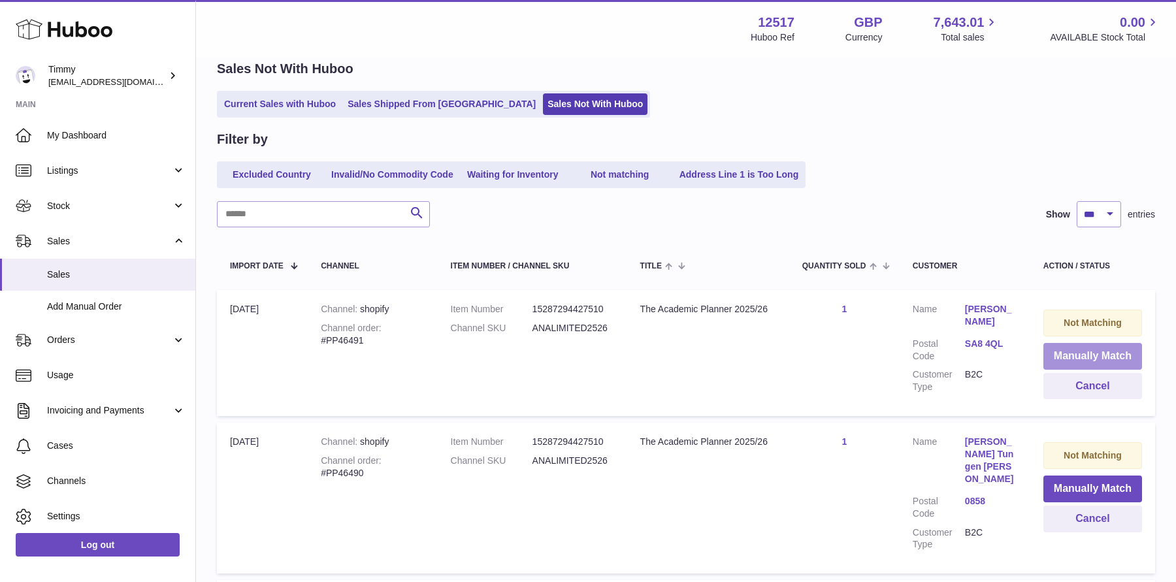
click at [1072, 359] on button "Manually Match" at bounding box center [1092, 356] width 99 height 27
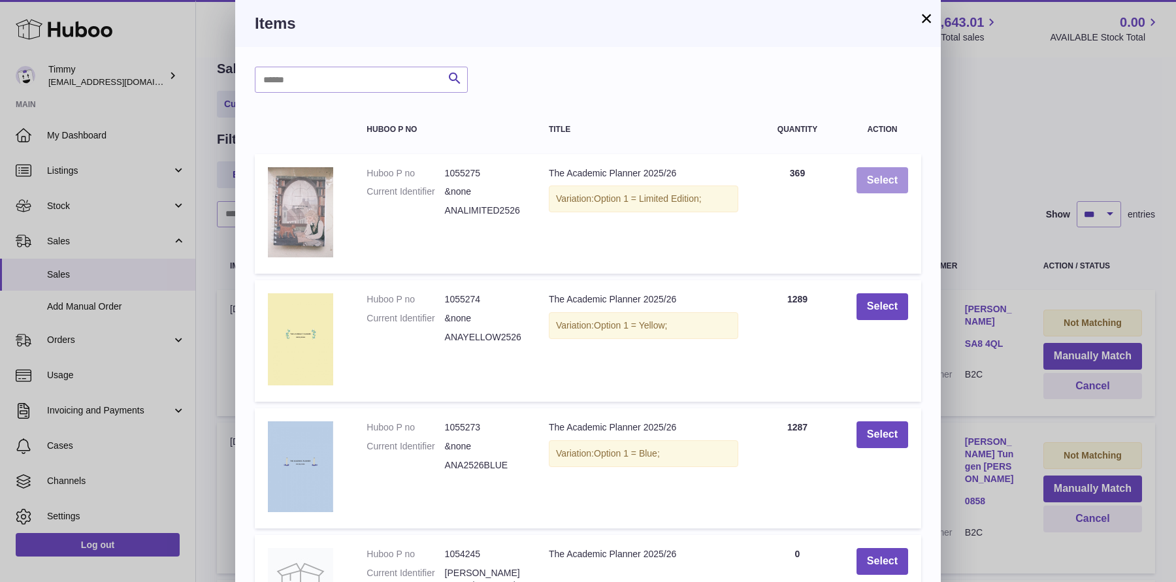
click at [901, 187] on button "Select" at bounding box center [882, 180] width 52 height 27
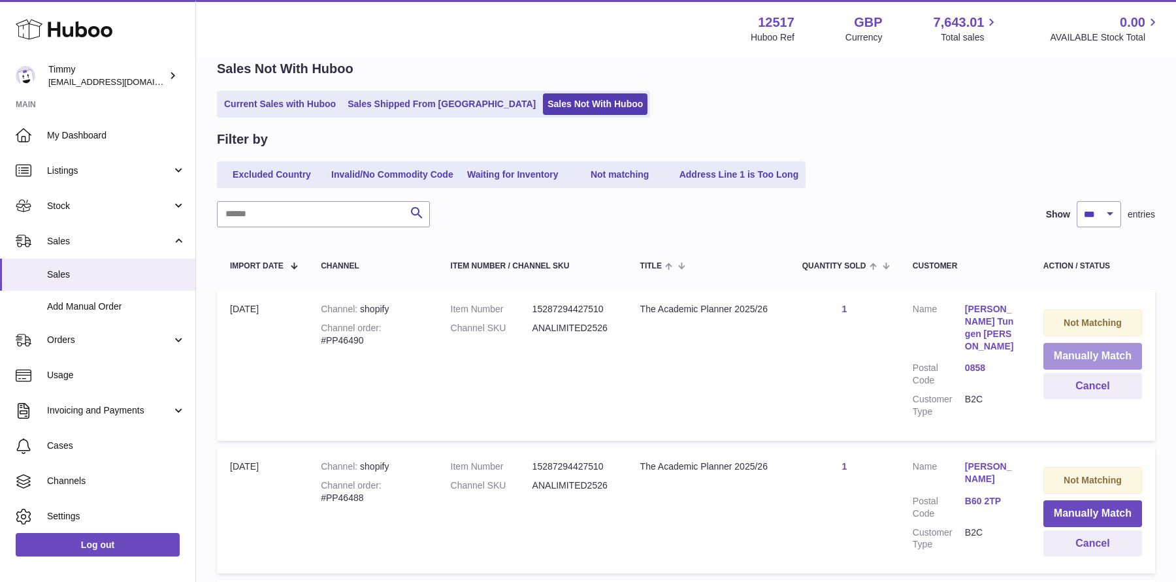
click at [1066, 348] on button "Manually Match" at bounding box center [1092, 356] width 99 height 27
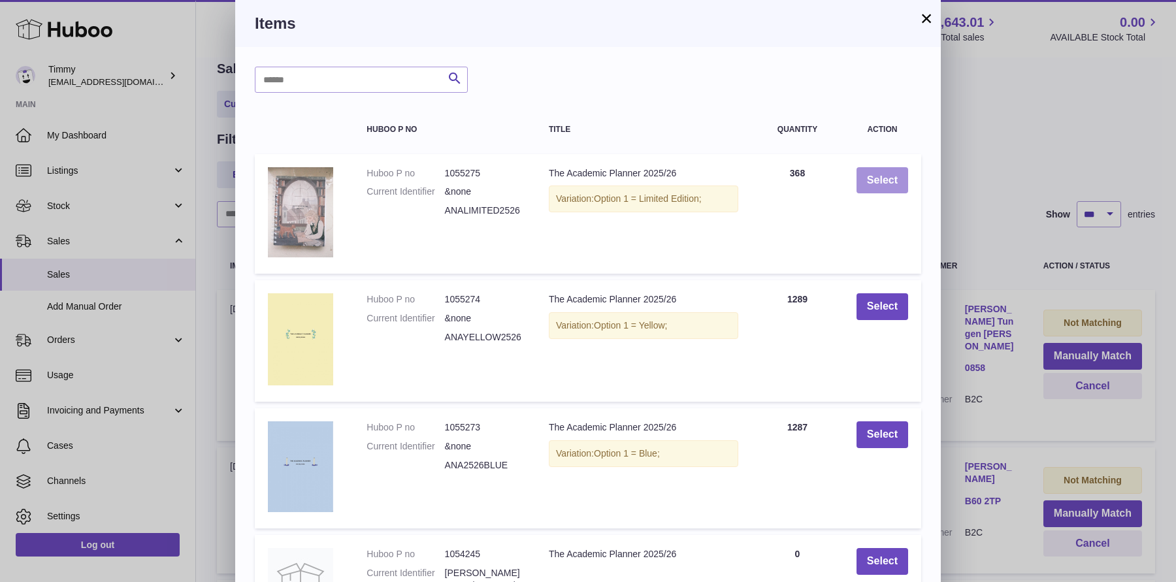
click at [888, 179] on button "Select" at bounding box center [882, 180] width 52 height 27
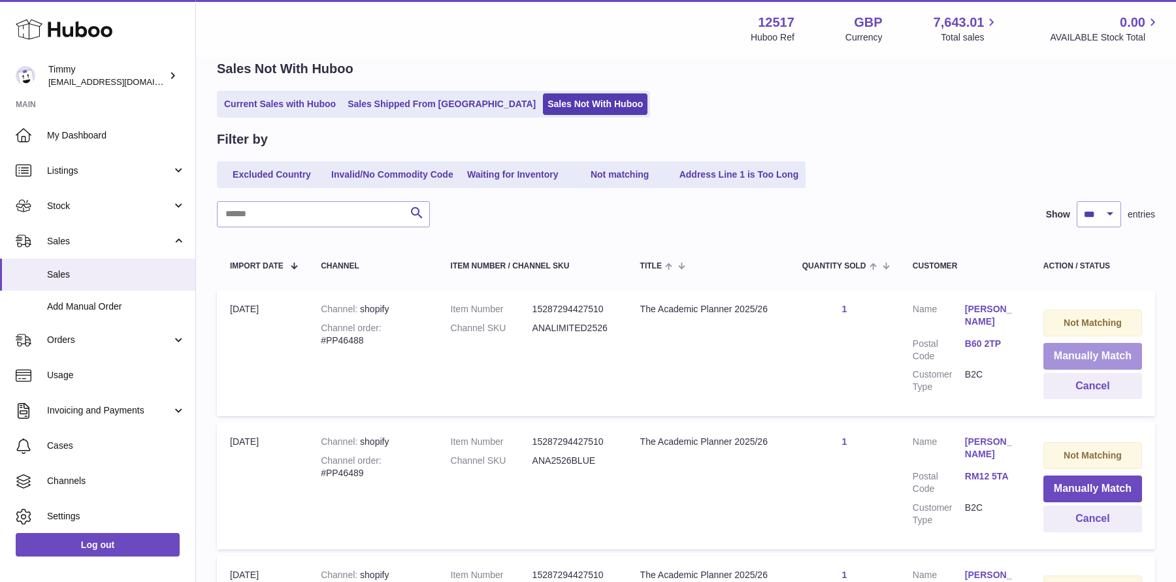
click at [1074, 349] on button "Manually Match" at bounding box center [1092, 356] width 99 height 27
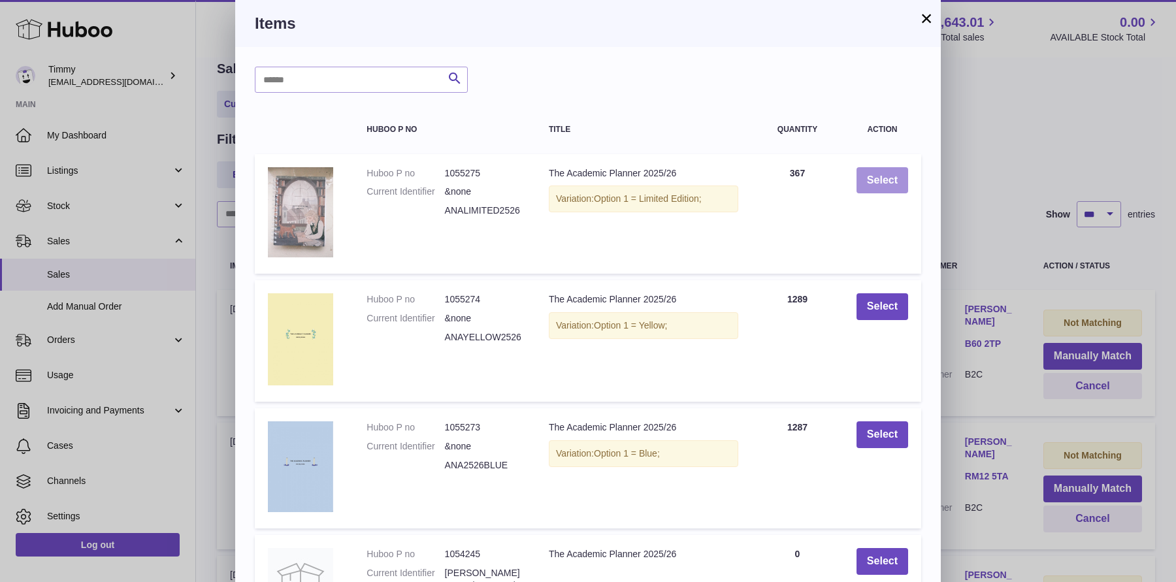
click at [890, 175] on button "Select" at bounding box center [882, 180] width 52 height 27
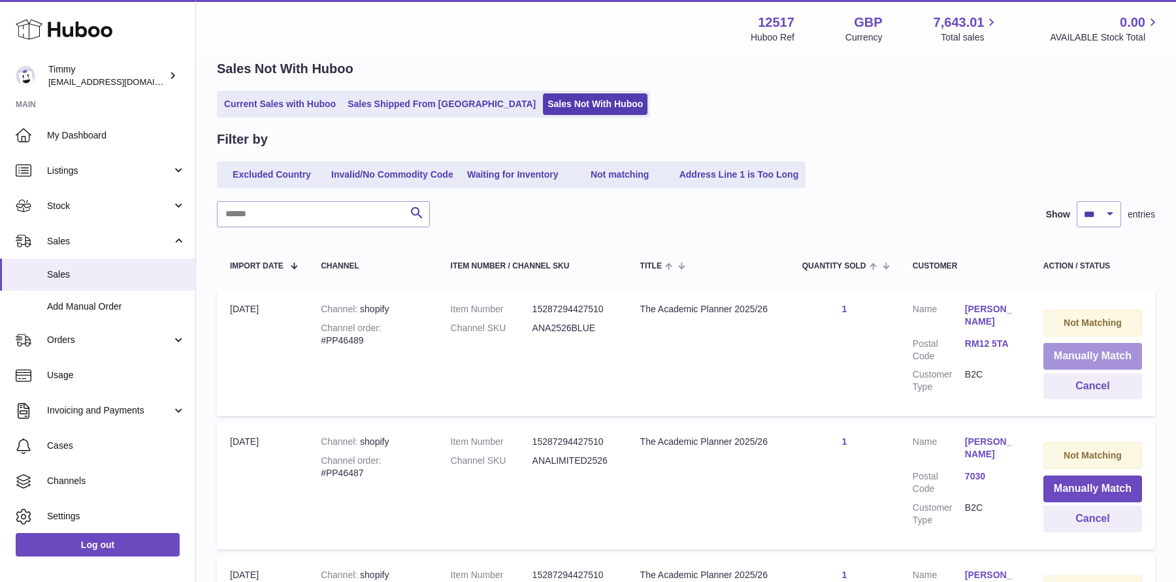
click at [1045, 347] on button "Manually Match" at bounding box center [1092, 356] width 99 height 27
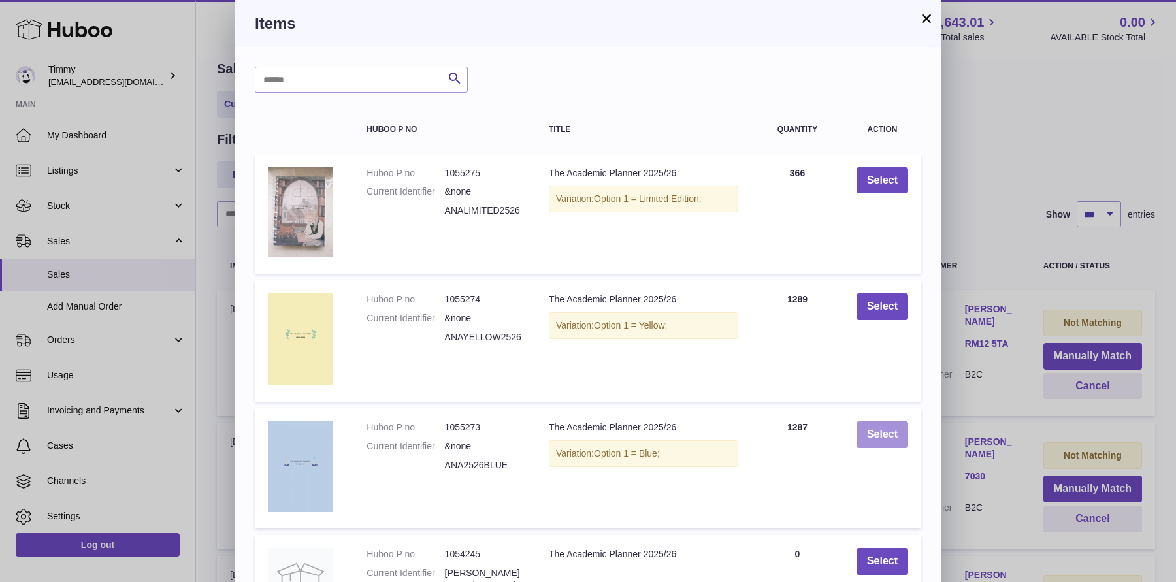
click at [887, 432] on button "Select" at bounding box center [882, 434] width 52 height 27
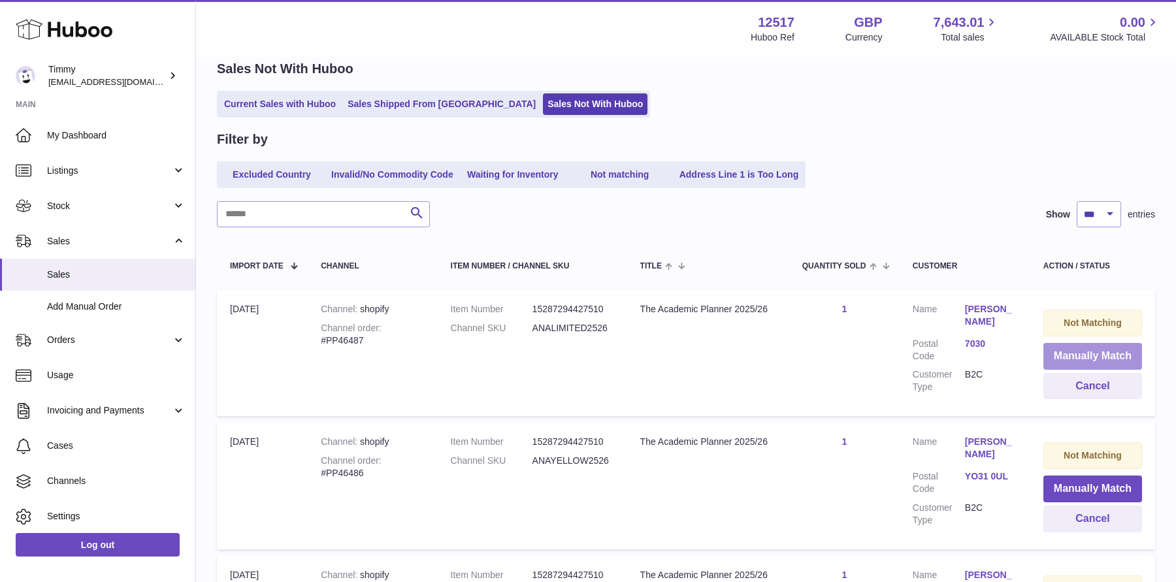
click at [1065, 353] on button "Manually Match" at bounding box center [1092, 356] width 99 height 27
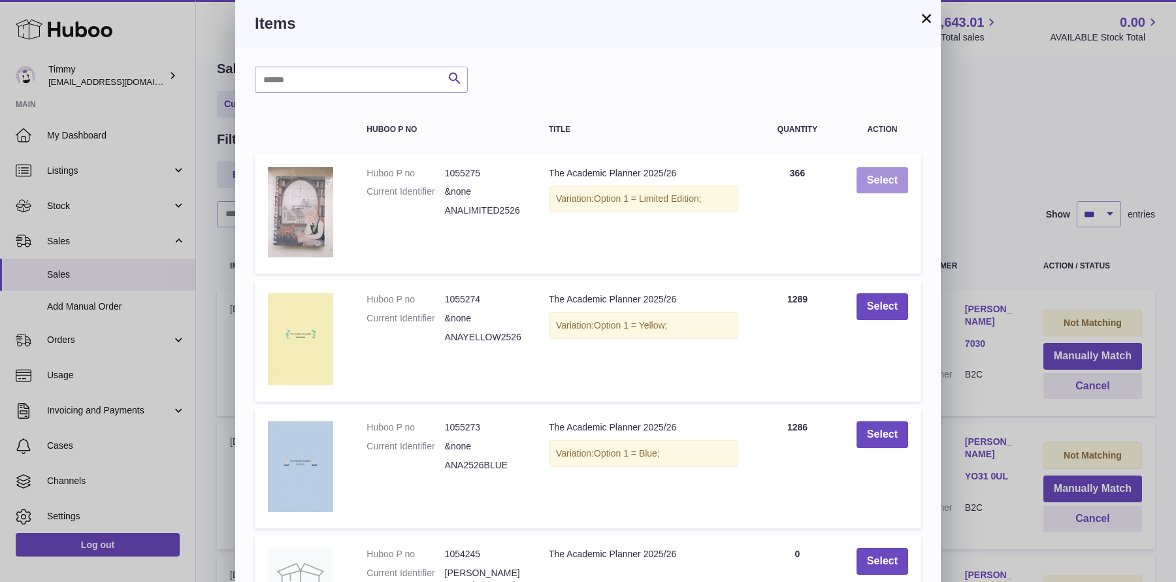
click at [886, 180] on button "Select" at bounding box center [882, 180] width 52 height 27
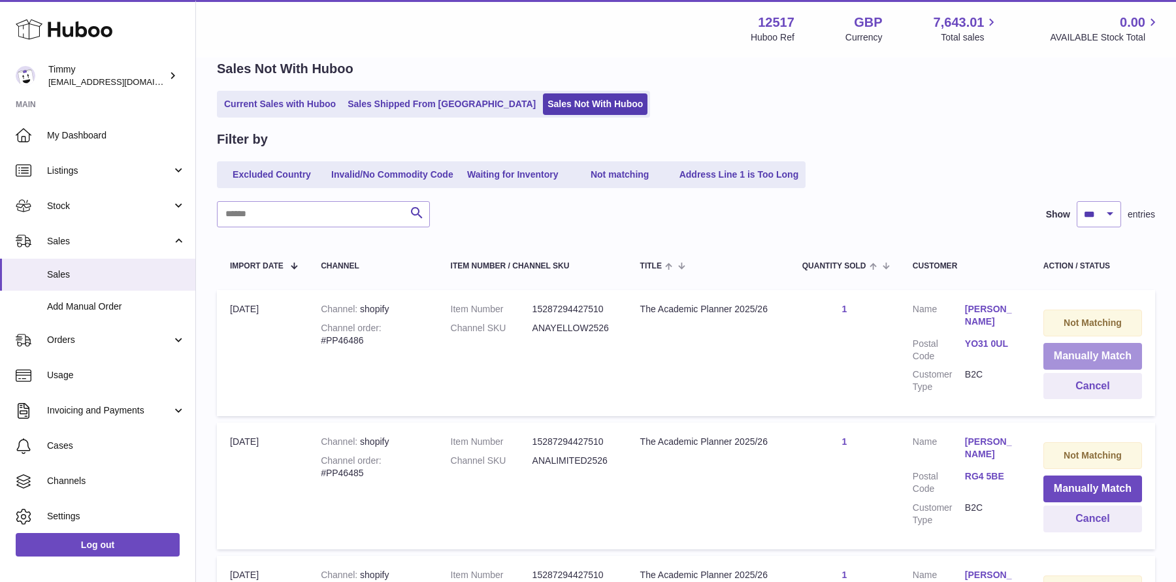
click at [1061, 357] on button "Manually Match" at bounding box center [1092, 356] width 99 height 27
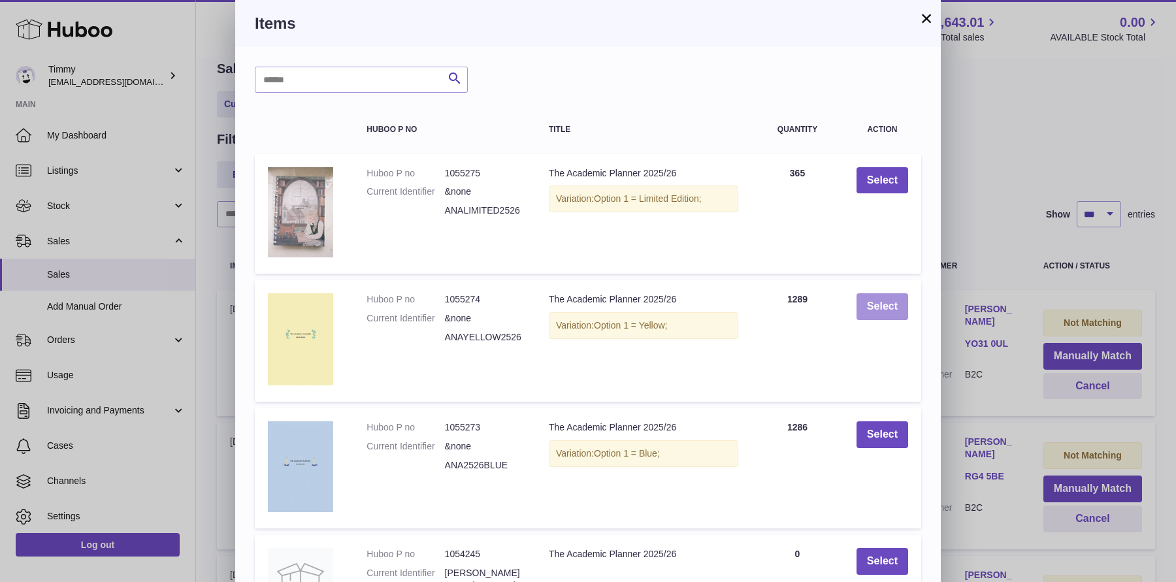
click at [871, 308] on button "Select" at bounding box center [882, 306] width 52 height 27
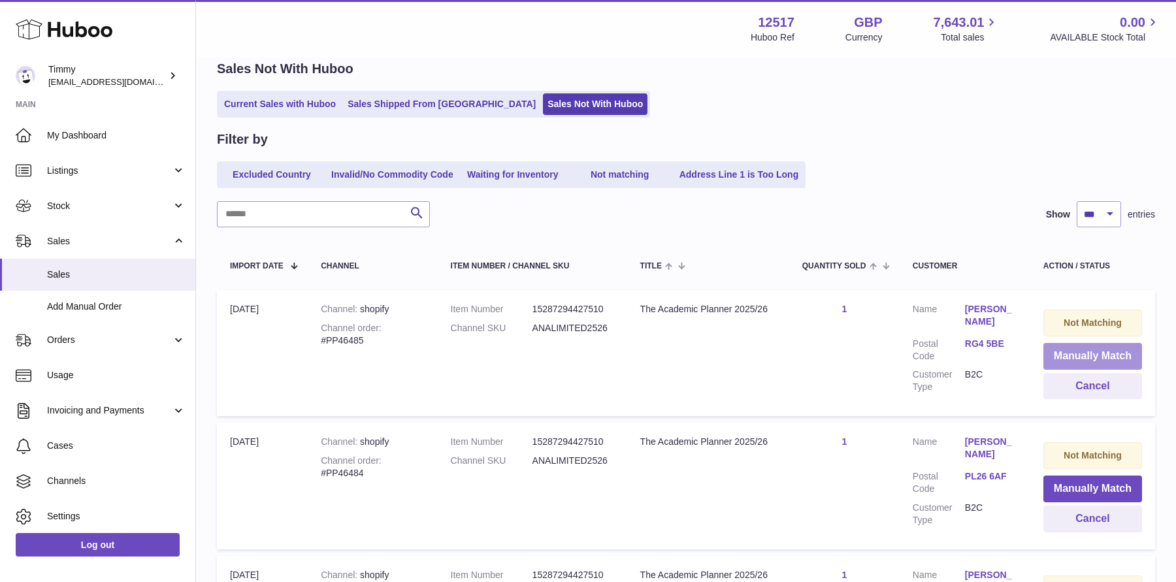
click at [1119, 358] on button "Manually Match" at bounding box center [1092, 356] width 99 height 27
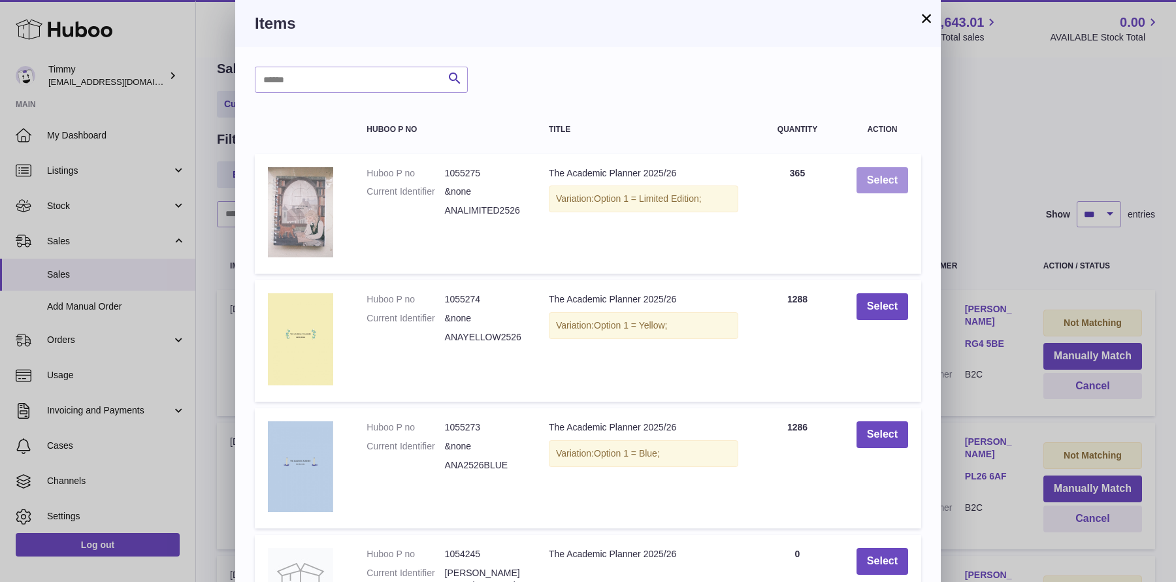
click at [890, 185] on button "Select" at bounding box center [882, 180] width 52 height 27
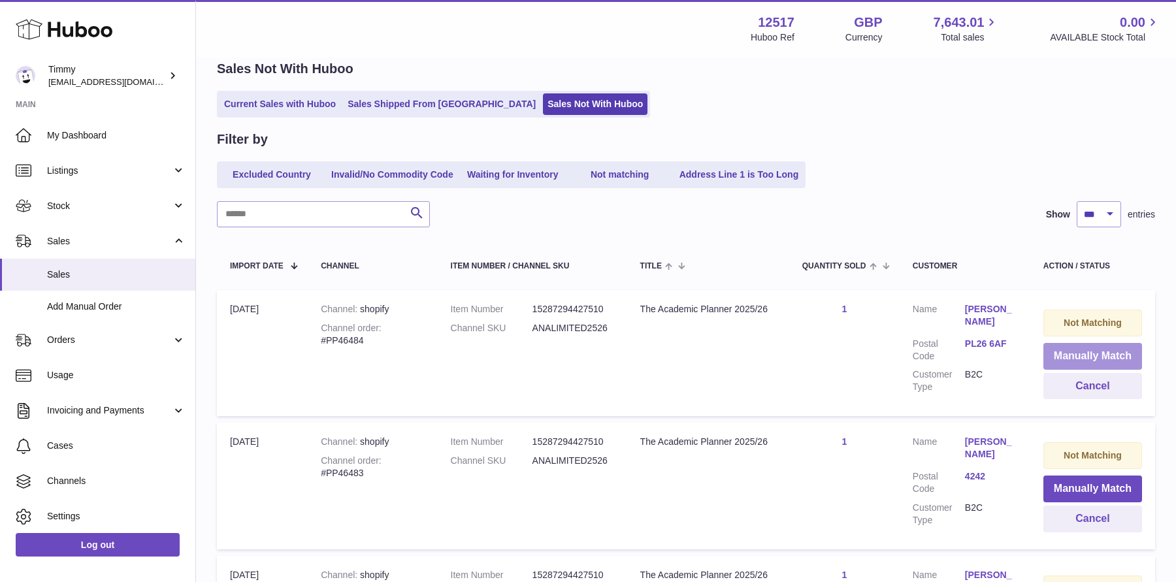
click at [1064, 353] on button "Manually Match" at bounding box center [1092, 356] width 99 height 27
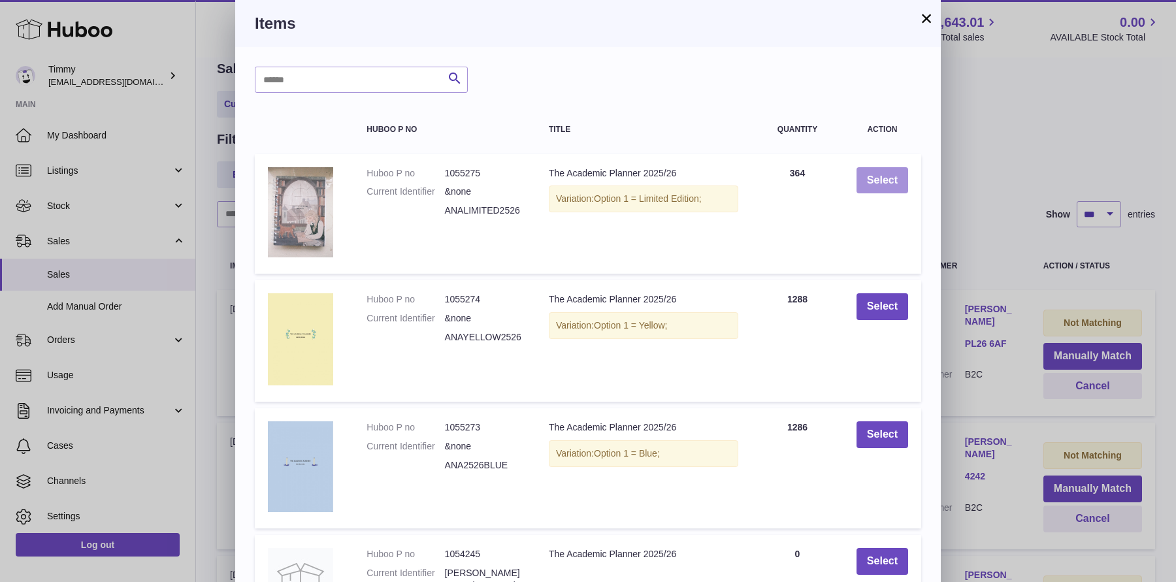
click at [871, 187] on button "Select" at bounding box center [882, 180] width 52 height 27
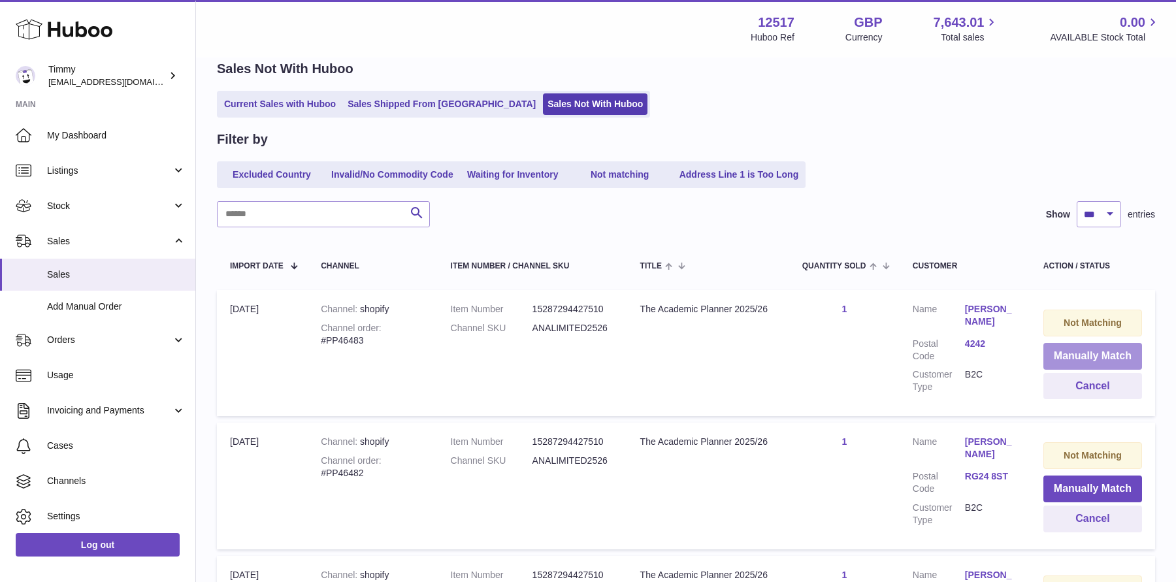
click at [1090, 365] on button "Manually Match" at bounding box center [1092, 356] width 99 height 27
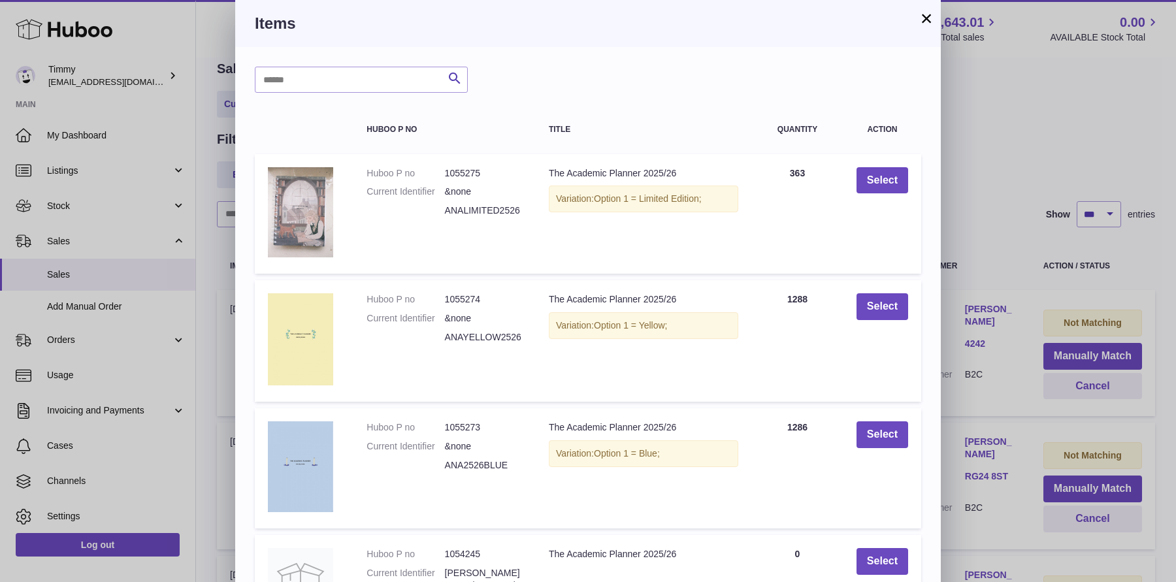
click at [871, 194] on td "Select" at bounding box center [882, 214] width 78 height 120
click at [879, 180] on button "Select" at bounding box center [882, 180] width 52 height 27
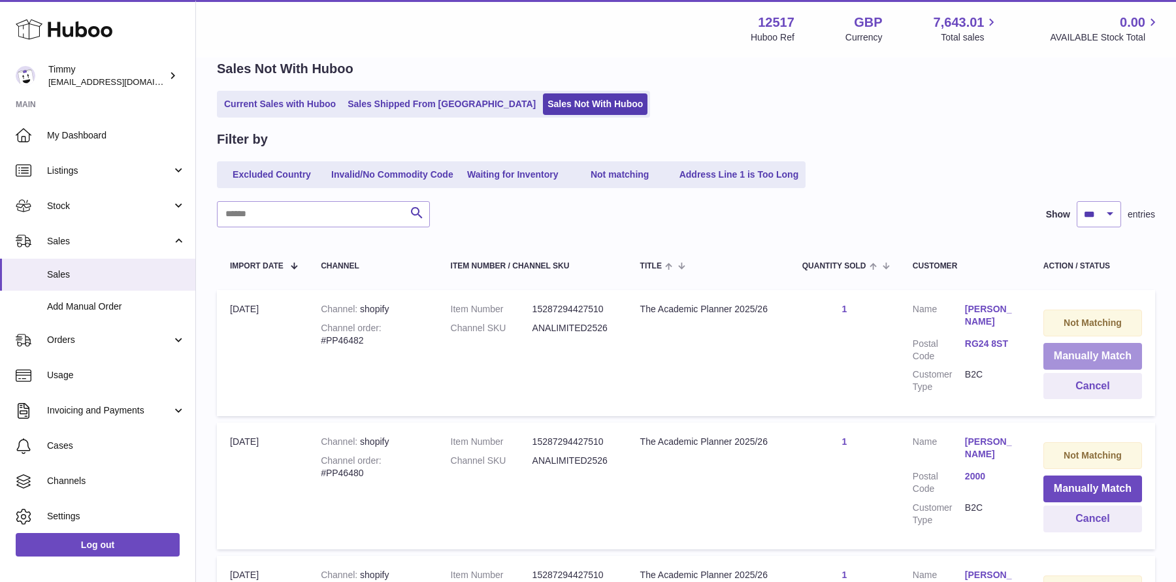
click at [1078, 355] on button "Manually Match" at bounding box center [1092, 356] width 99 height 27
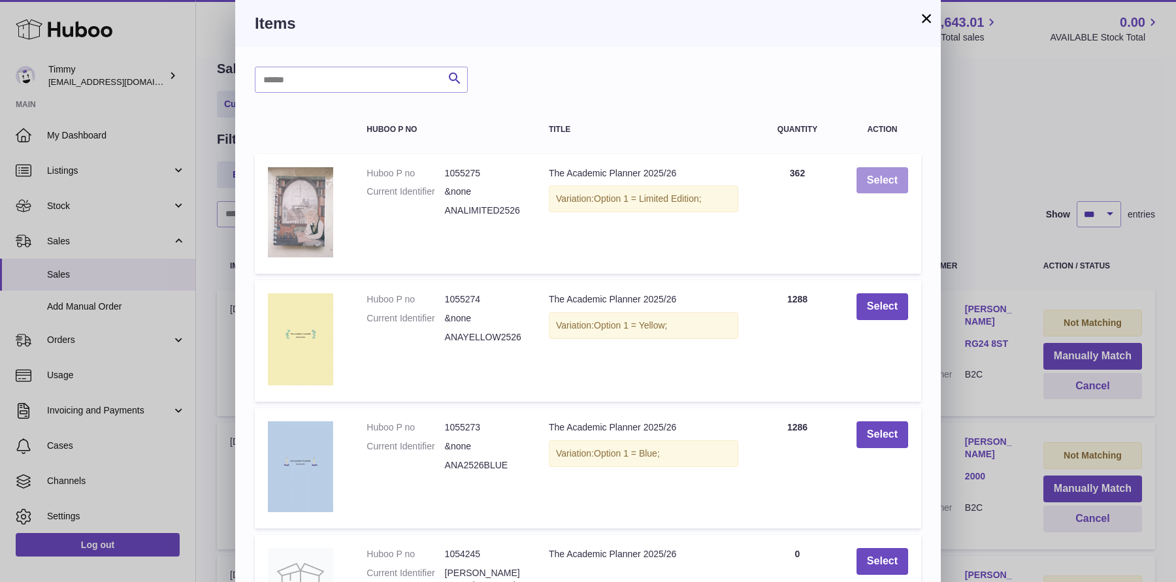
click at [876, 172] on button "Select" at bounding box center [882, 180] width 52 height 27
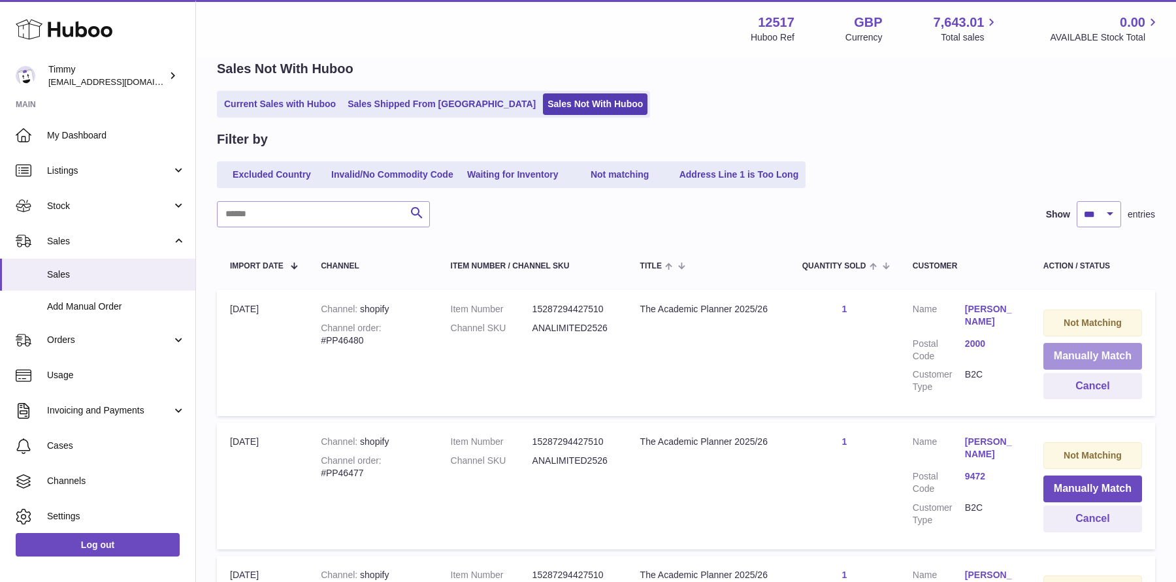
click at [1043, 352] on button "Manually Match" at bounding box center [1092, 356] width 99 height 27
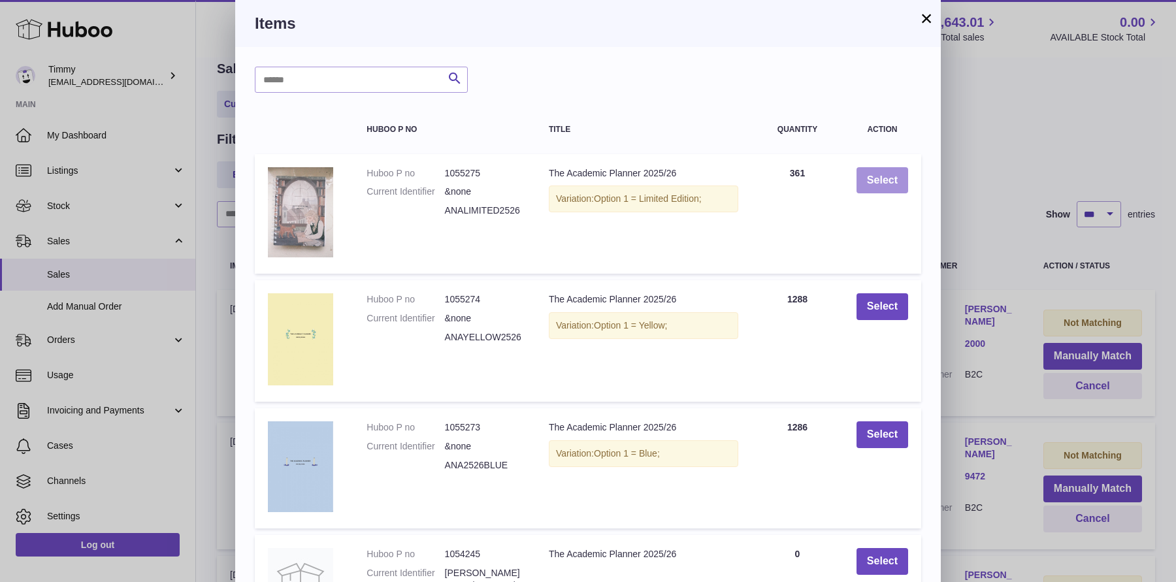
click at [875, 180] on button "Select" at bounding box center [882, 180] width 52 height 27
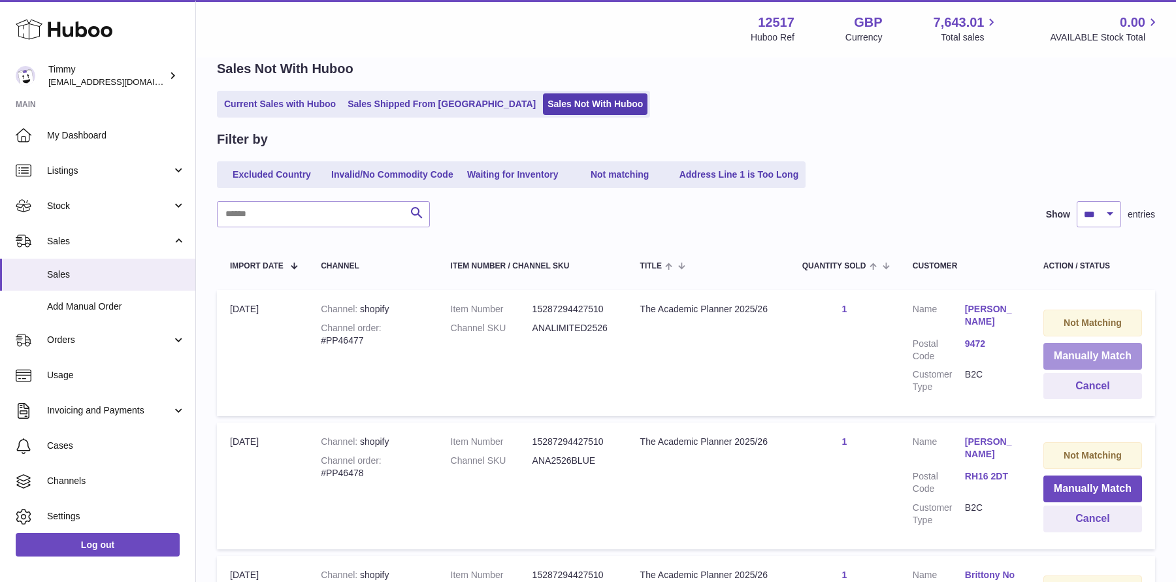
click at [1061, 354] on button "Manually Match" at bounding box center [1092, 356] width 99 height 27
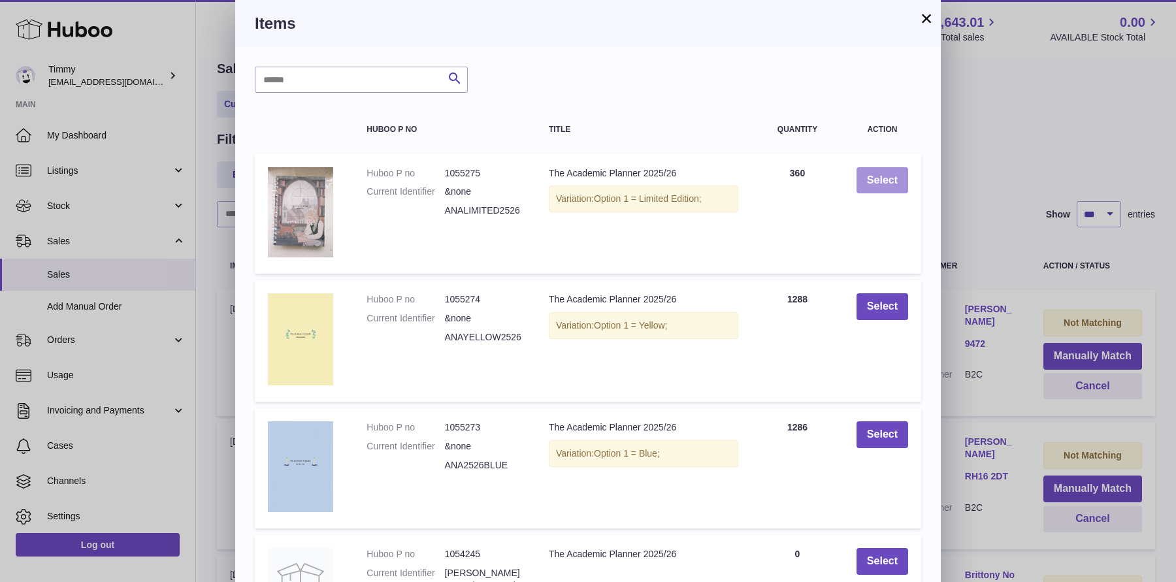
click at [873, 188] on button "Select" at bounding box center [882, 180] width 52 height 27
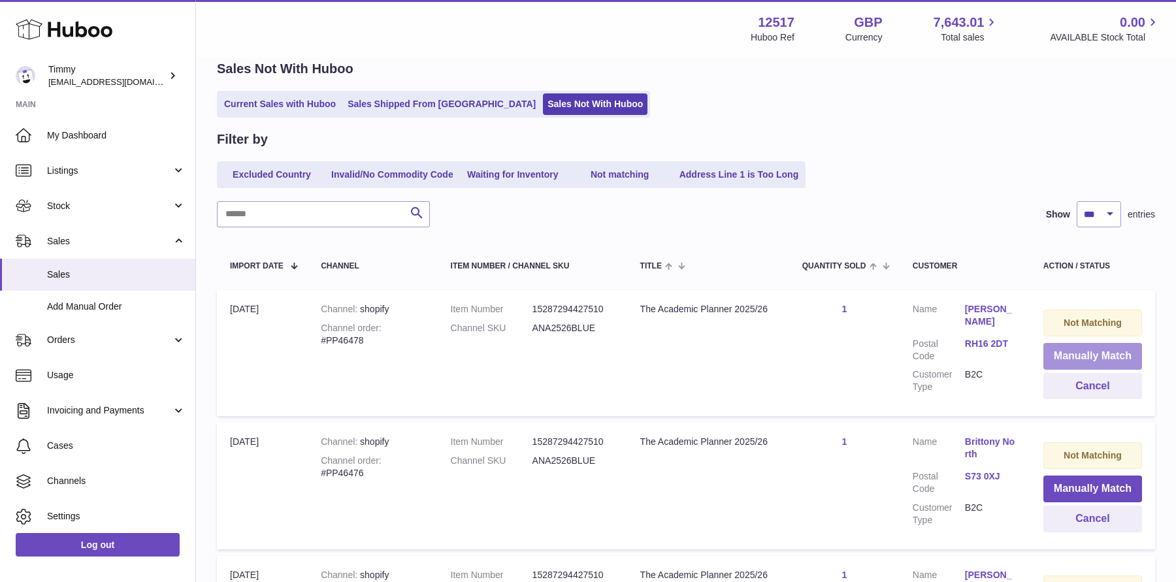
click at [1082, 359] on button "Manually Match" at bounding box center [1092, 356] width 99 height 27
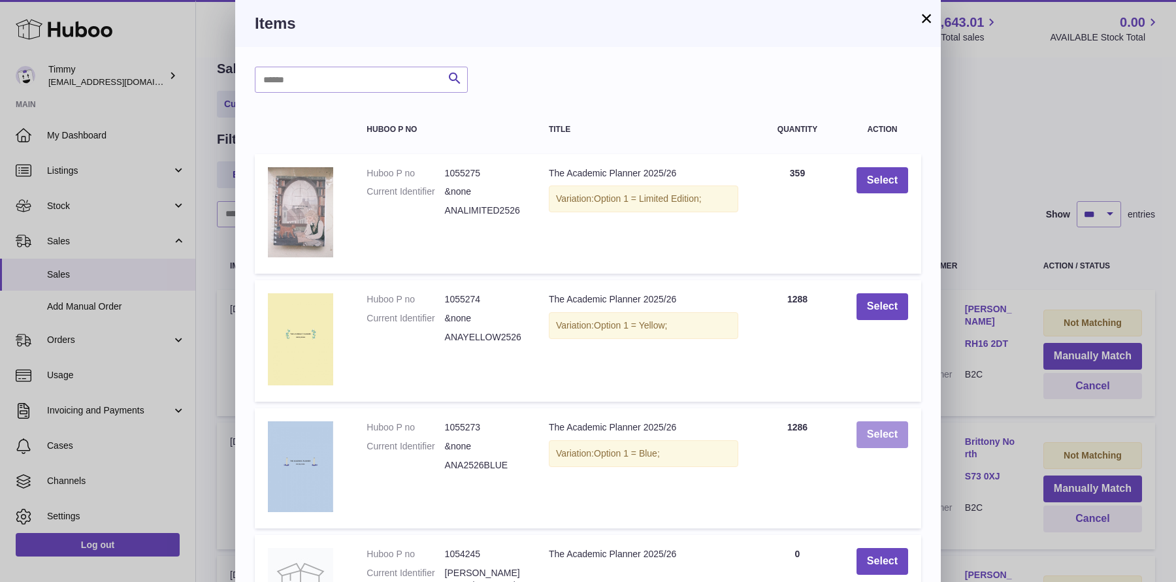
click at [897, 427] on button "Select" at bounding box center [882, 434] width 52 height 27
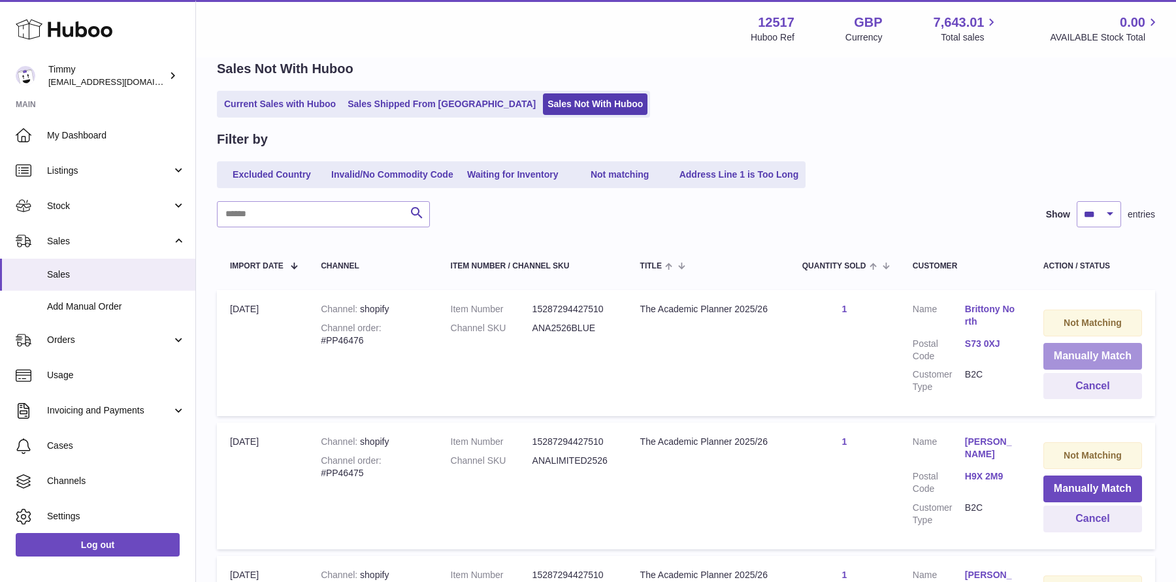
click at [1054, 353] on button "Manually Match" at bounding box center [1092, 356] width 99 height 27
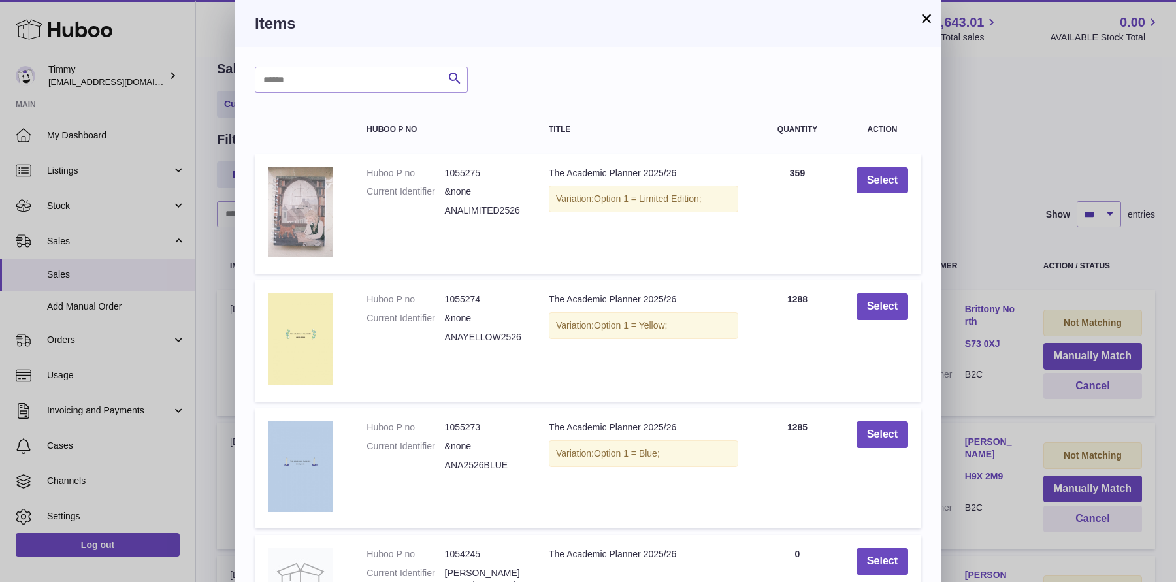
click at [869, 418] on td "Select" at bounding box center [882, 468] width 78 height 120
click at [869, 425] on button "Select" at bounding box center [882, 434] width 52 height 27
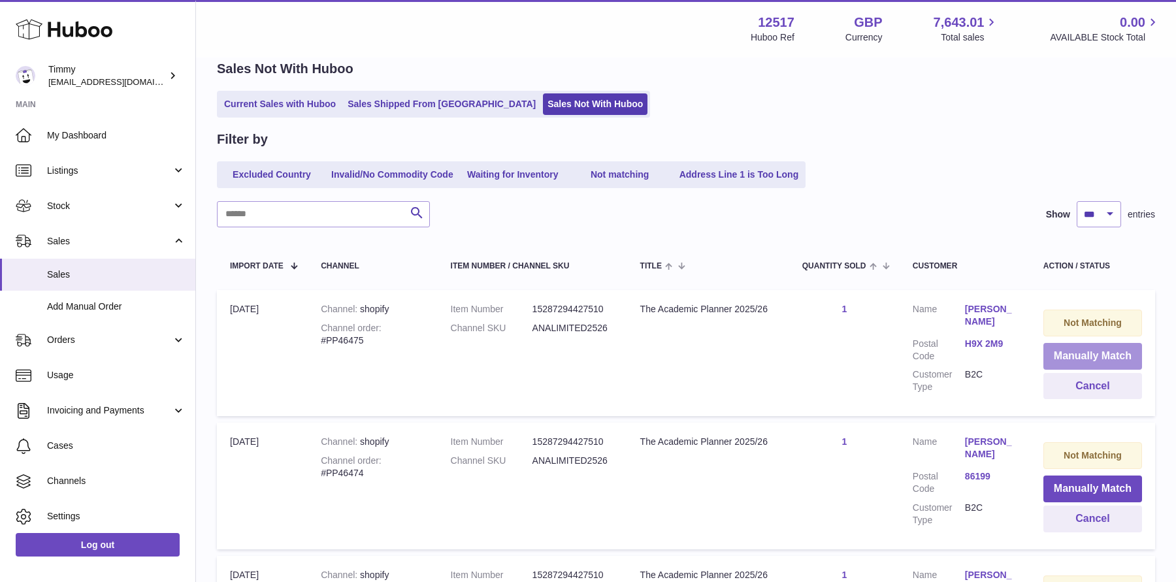
click at [1059, 350] on button "Manually Match" at bounding box center [1092, 356] width 99 height 27
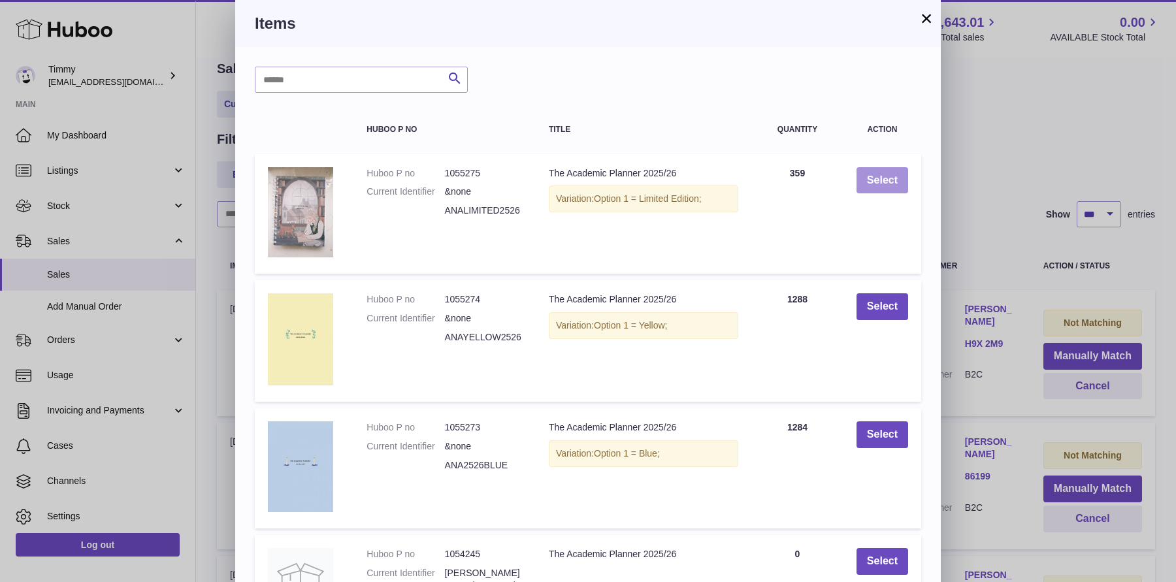
click at [888, 183] on button "Select" at bounding box center [882, 180] width 52 height 27
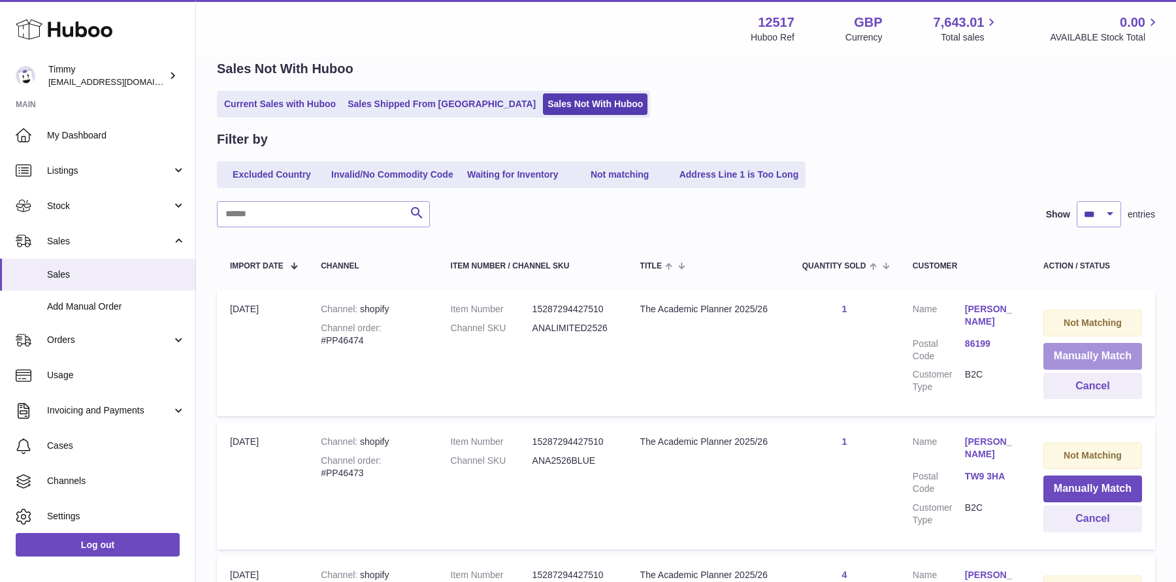
click at [1078, 349] on button "Manually Match" at bounding box center [1092, 356] width 99 height 27
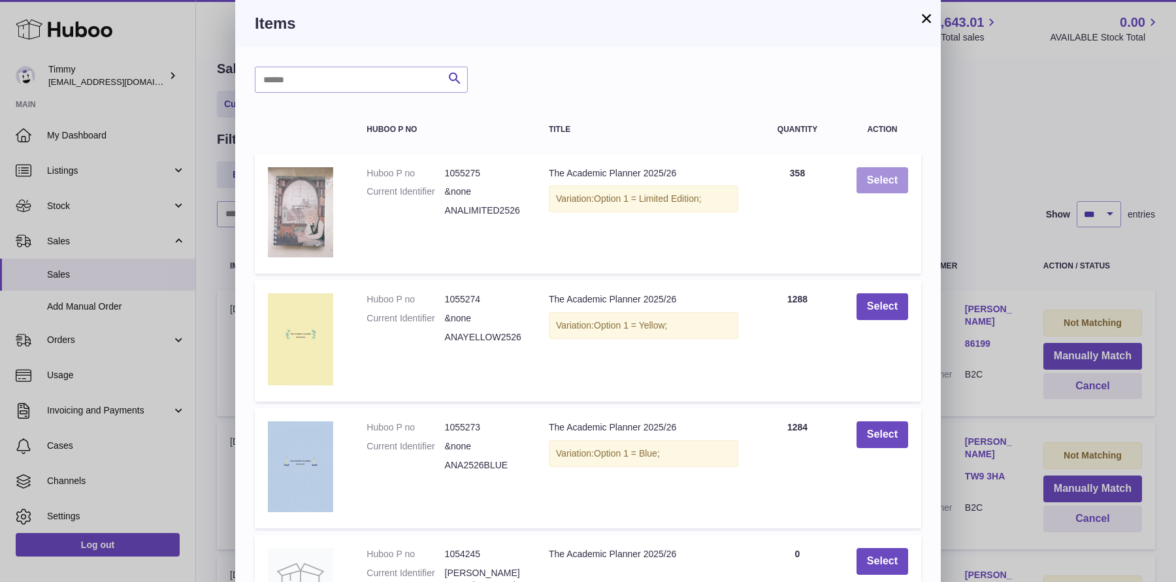
click at [890, 170] on button "Select" at bounding box center [882, 180] width 52 height 27
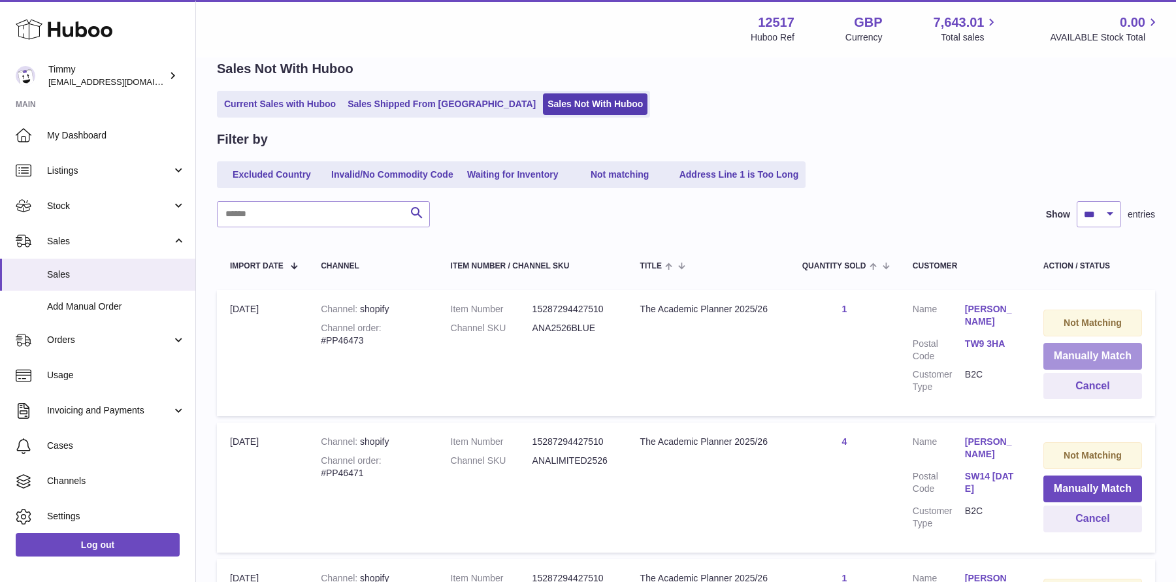
click at [1057, 351] on button "Manually Match" at bounding box center [1092, 356] width 99 height 27
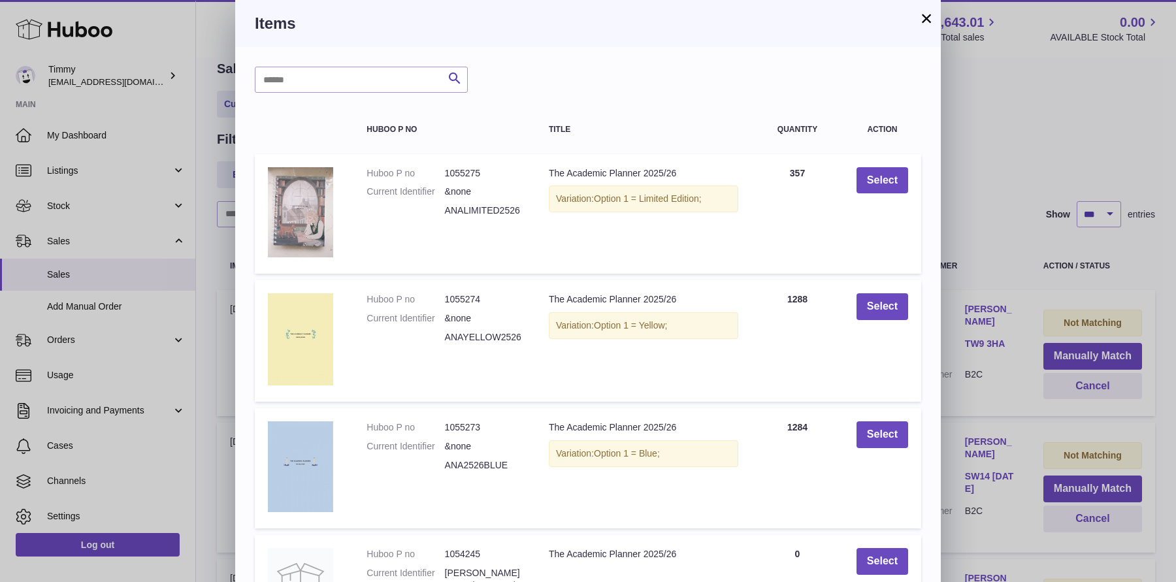
click at [876, 448] on td "Select" at bounding box center [882, 468] width 78 height 120
click at [884, 436] on button "Select" at bounding box center [882, 434] width 52 height 27
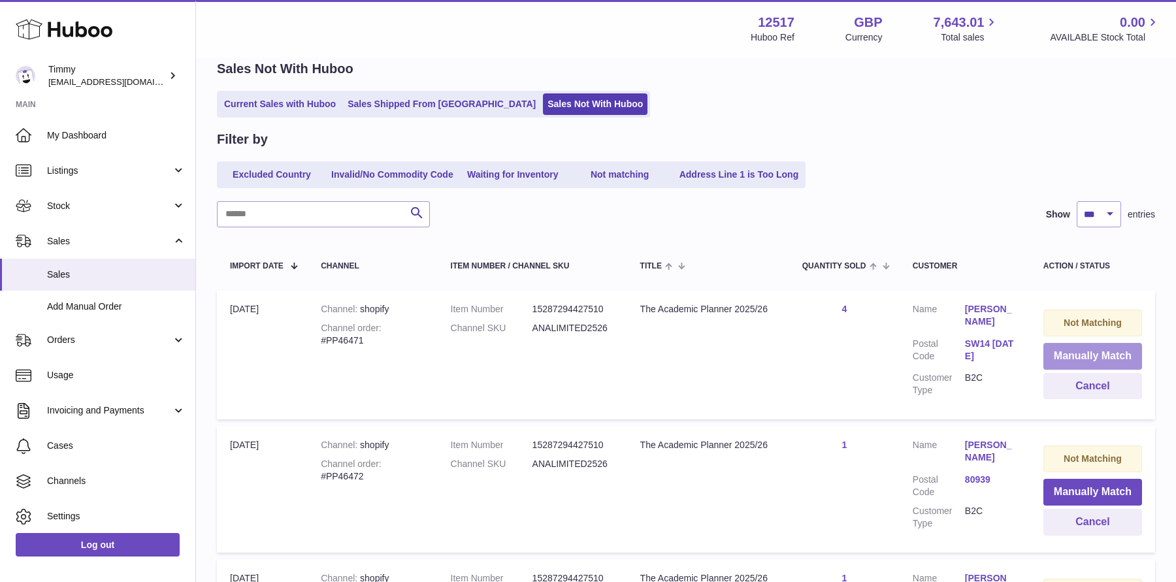
click at [1069, 359] on button "Manually Match" at bounding box center [1092, 356] width 99 height 27
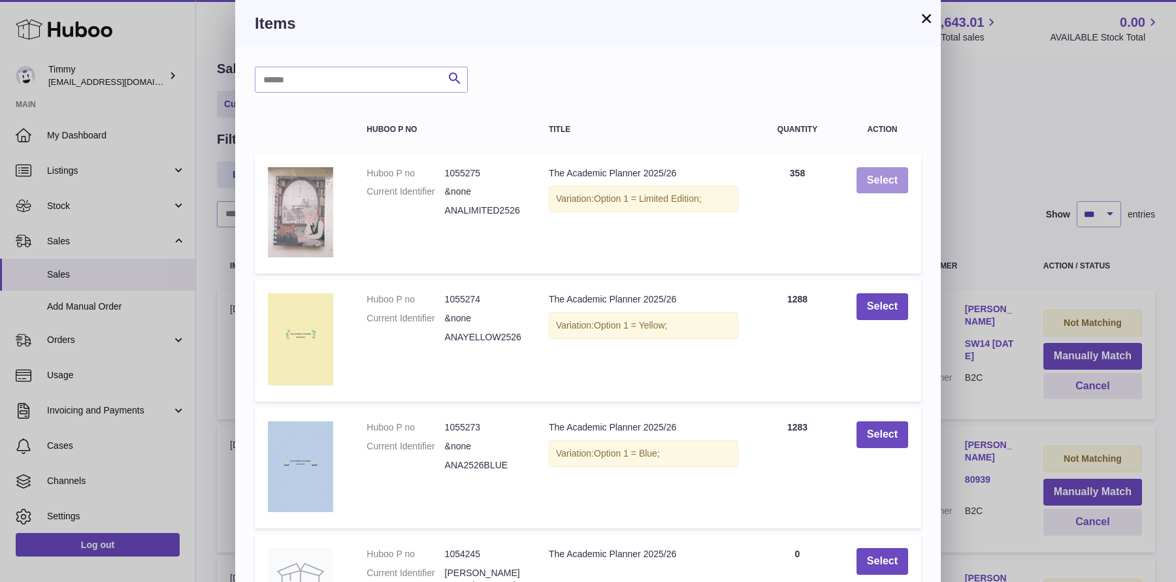
click at [900, 174] on button "Select" at bounding box center [882, 180] width 52 height 27
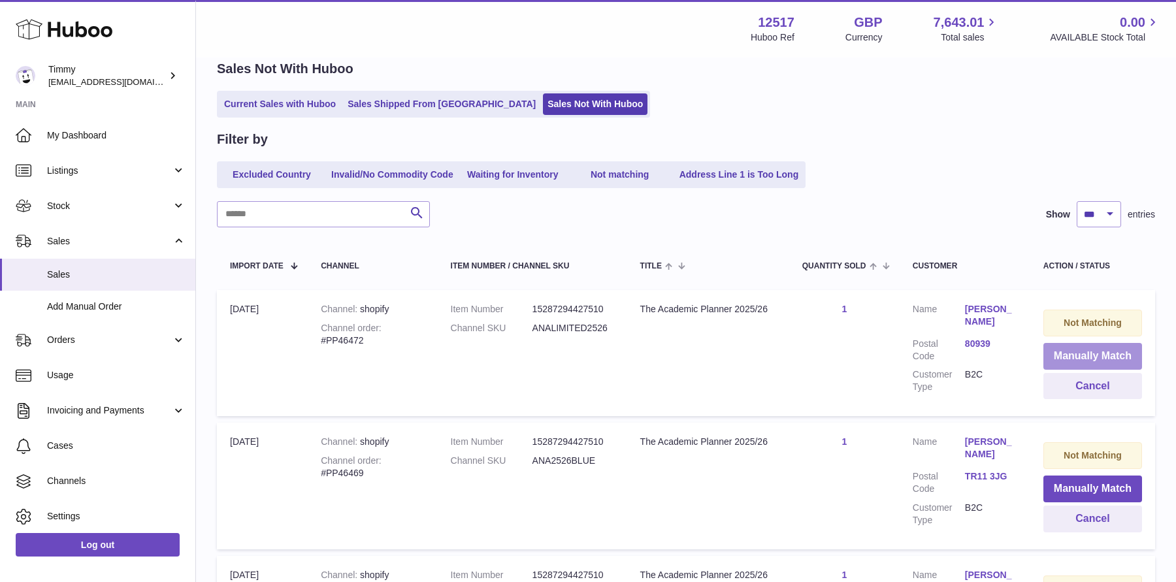
click at [1063, 353] on button "Manually Match" at bounding box center [1092, 356] width 99 height 27
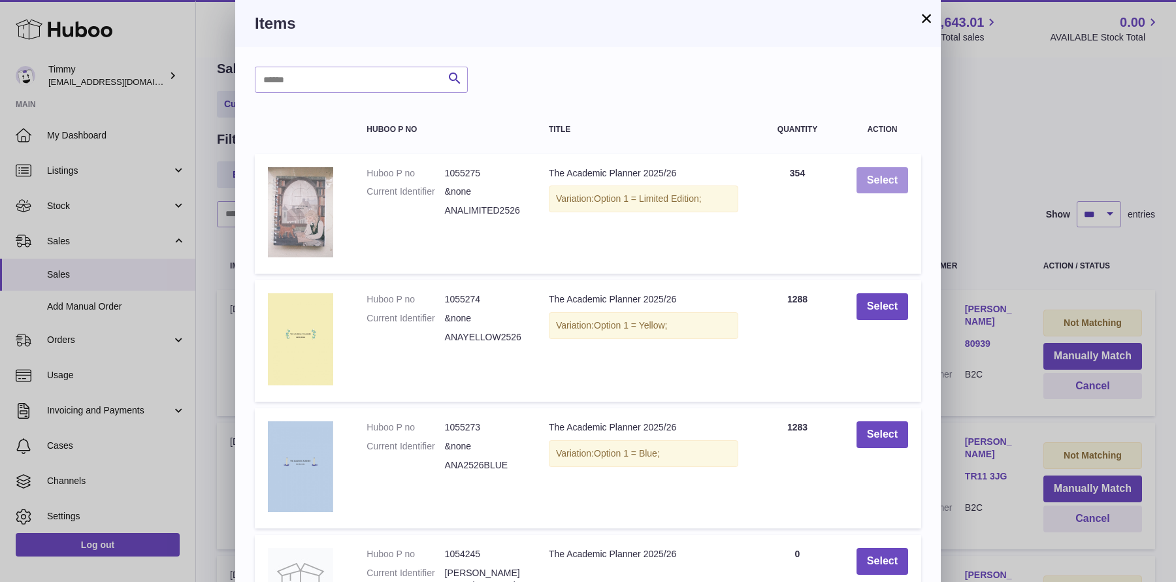
click at [882, 170] on button "Select" at bounding box center [882, 180] width 52 height 27
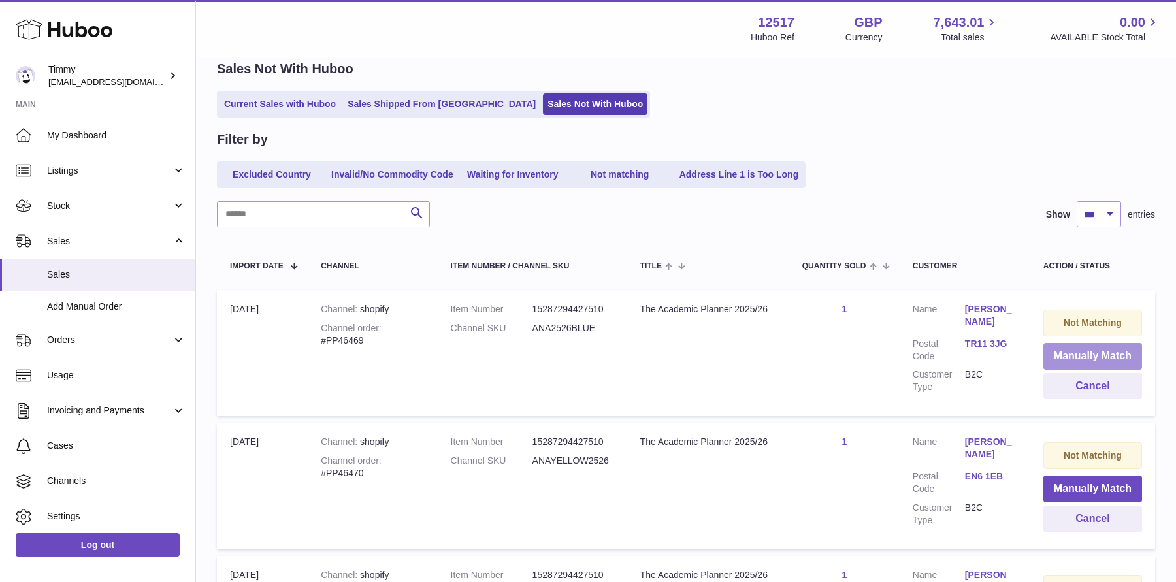
click at [1062, 355] on button "Manually Match" at bounding box center [1092, 356] width 99 height 27
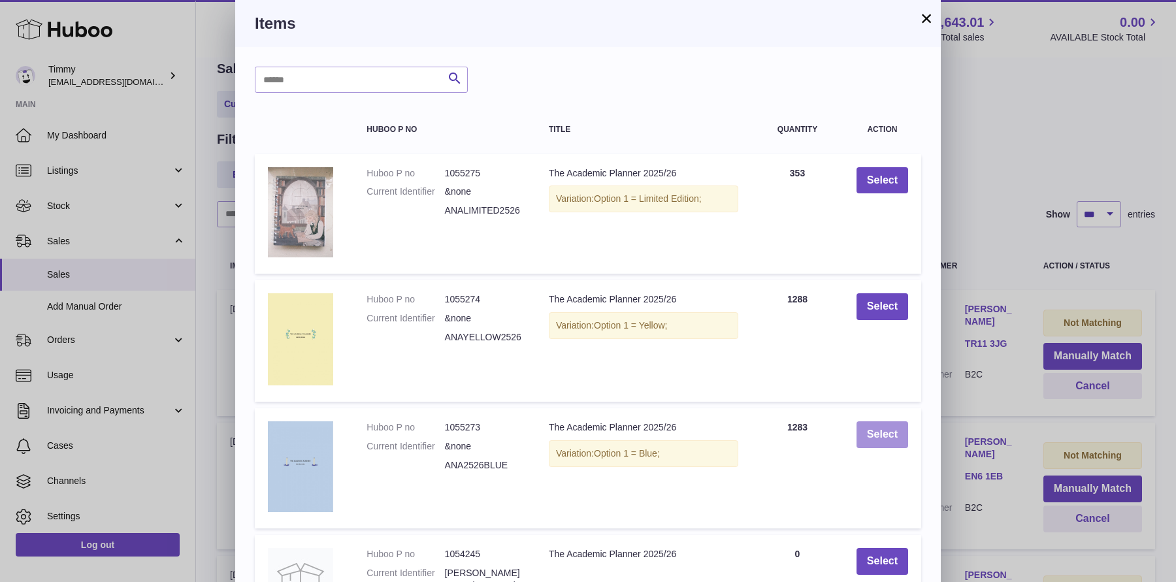
click at [888, 435] on button "Select" at bounding box center [882, 434] width 52 height 27
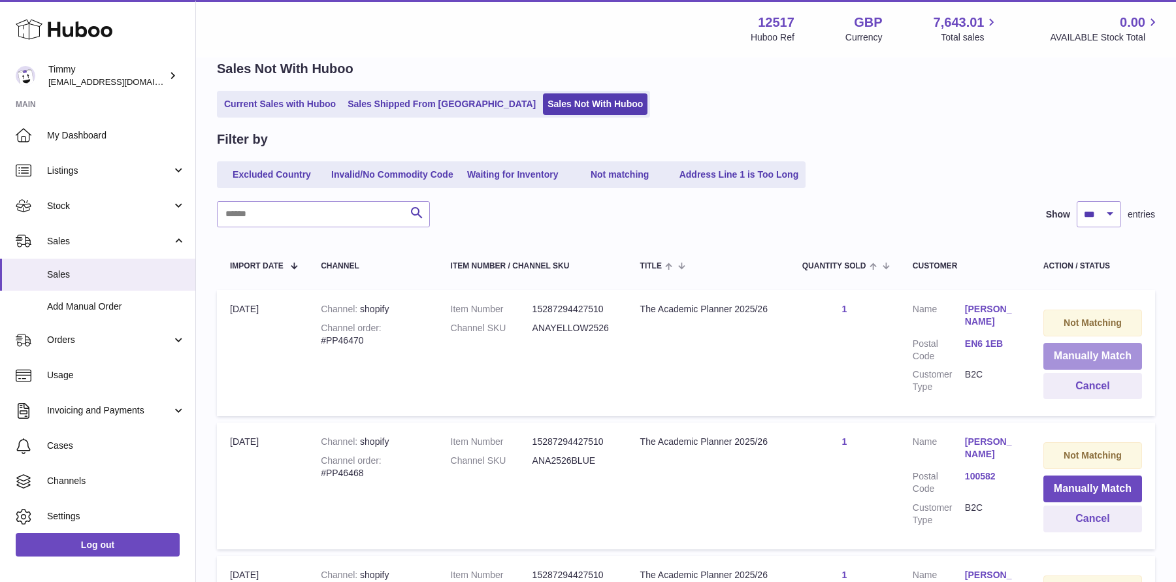
click at [1056, 350] on button "Manually Match" at bounding box center [1092, 356] width 99 height 27
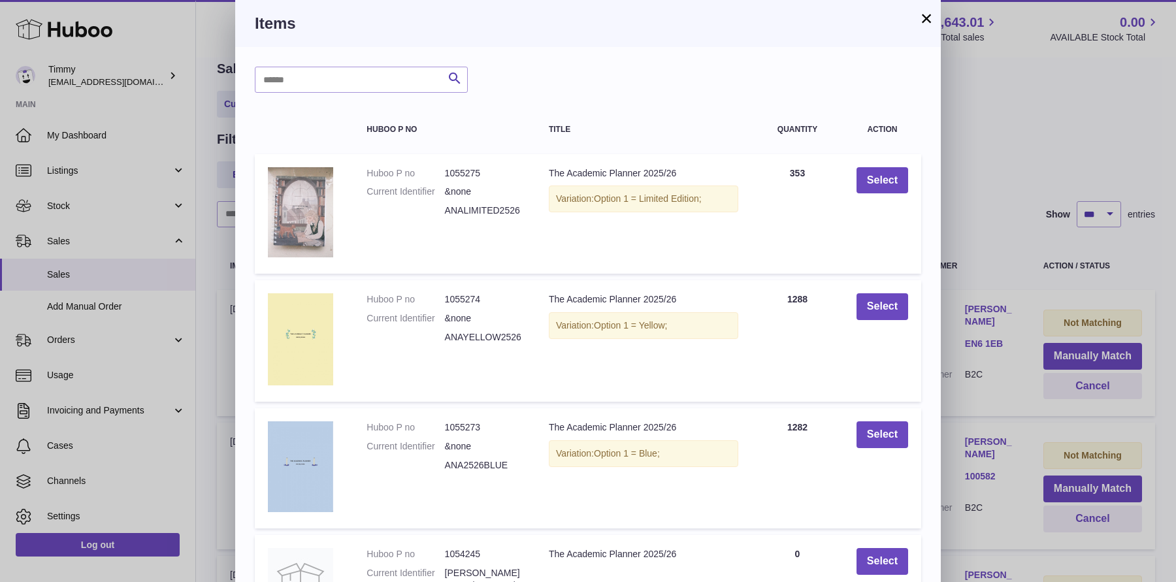
click at [892, 321] on td "Select" at bounding box center [882, 340] width 78 height 121
click at [891, 312] on button "Select" at bounding box center [882, 306] width 52 height 27
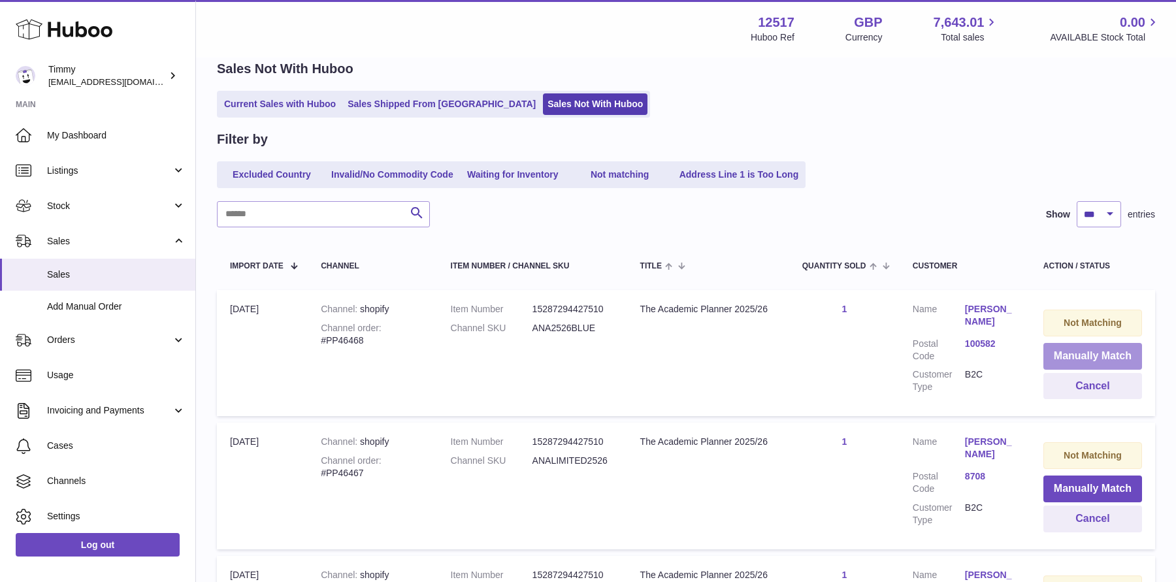
click at [1061, 346] on button "Manually Match" at bounding box center [1092, 356] width 99 height 27
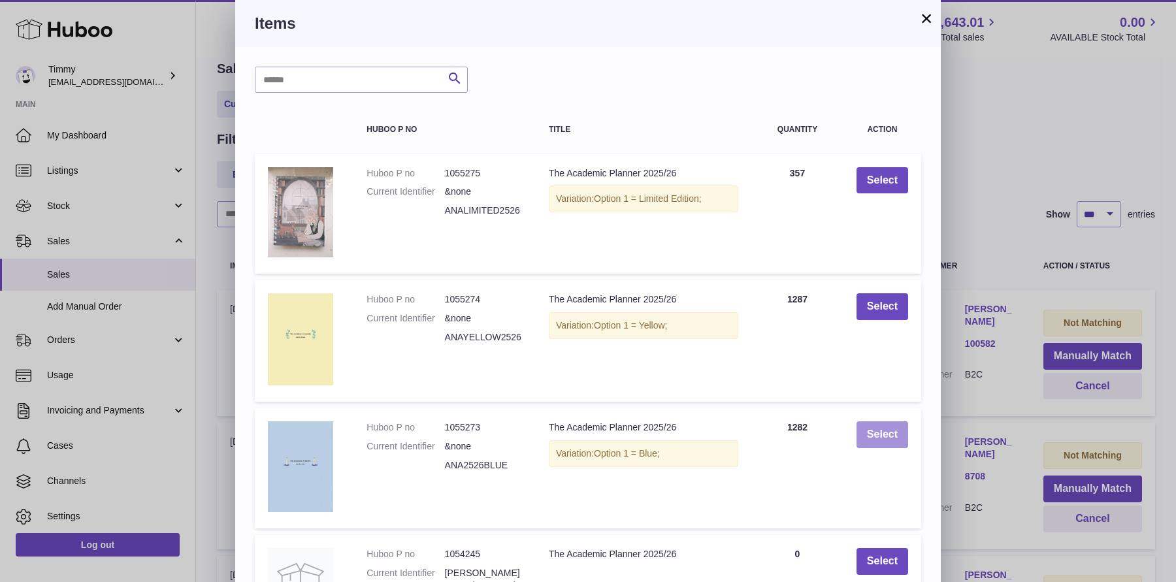
click at [871, 422] on button "Select" at bounding box center [882, 434] width 52 height 27
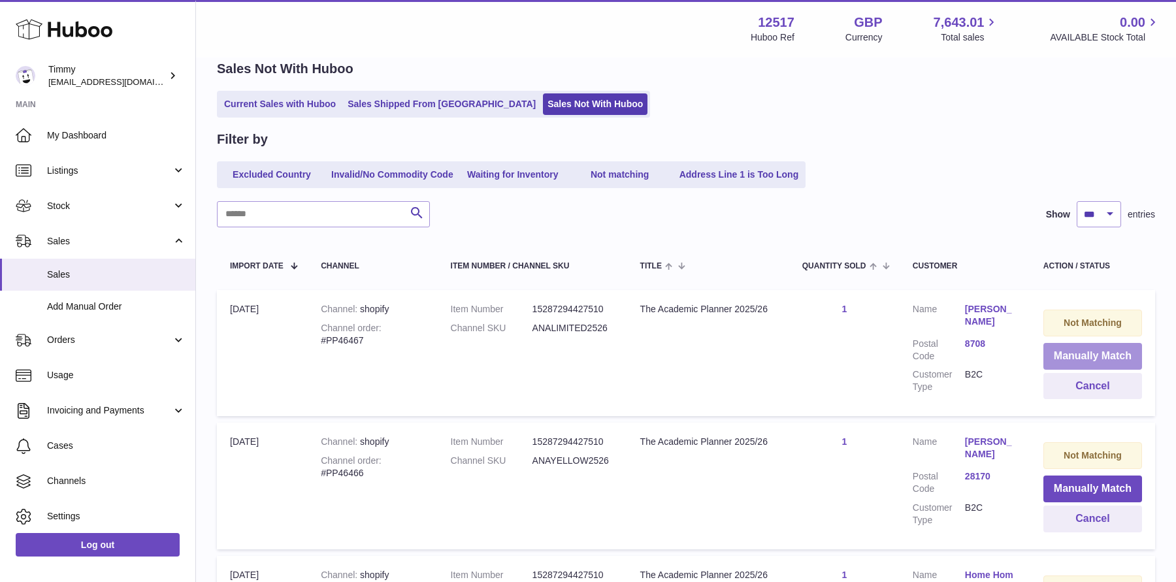
click at [1111, 349] on button "Manually Match" at bounding box center [1092, 356] width 99 height 27
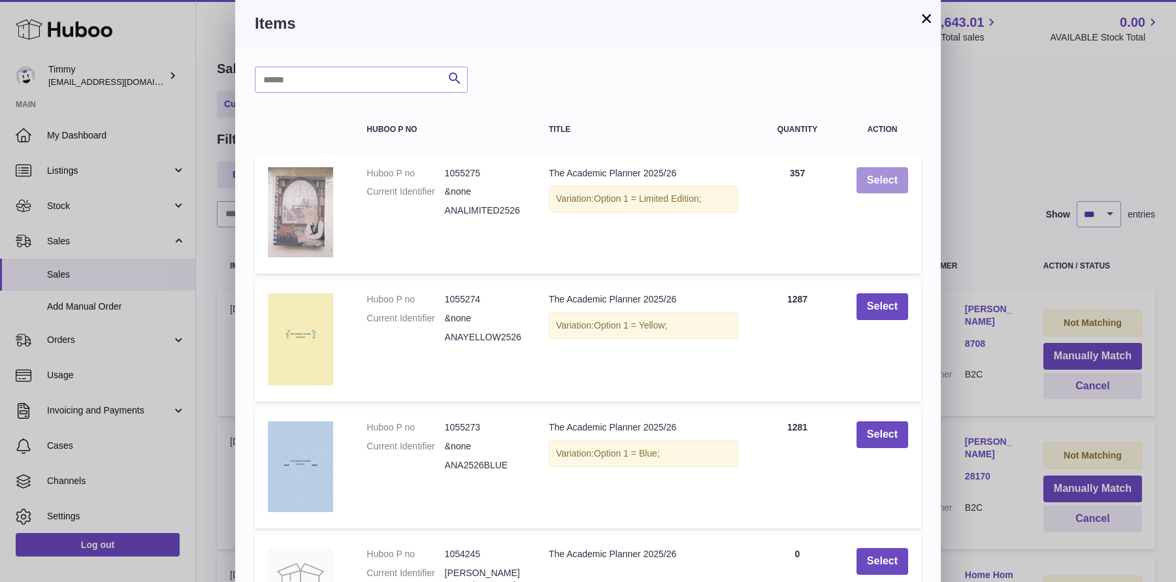
click at [894, 185] on button "Select" at bounding box center [882, 180] width 52 height 27
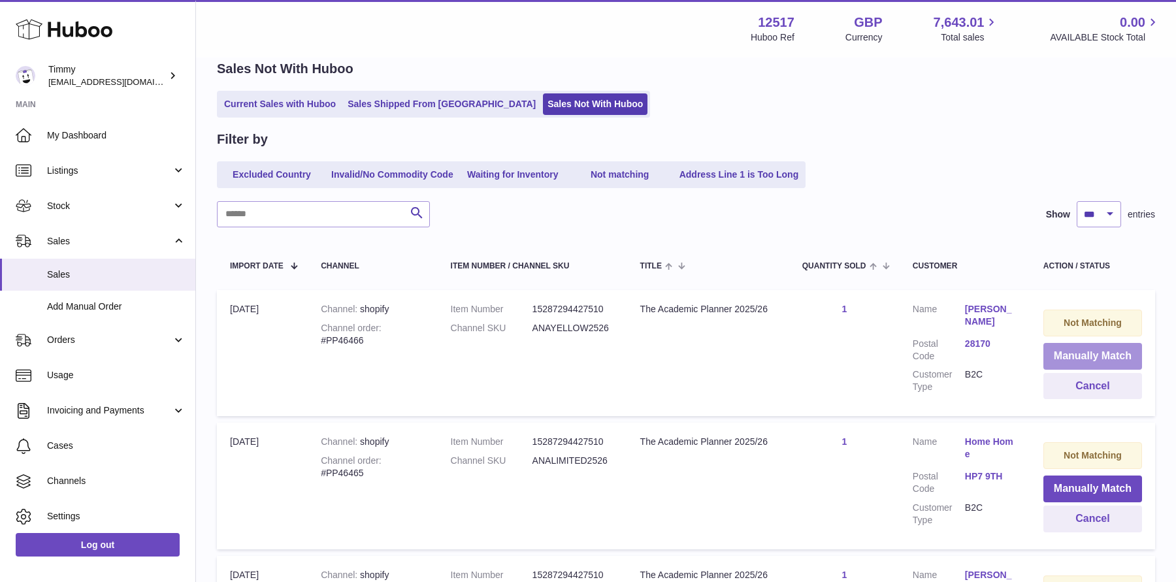
click at [1052, 355] on button "Manually Match" at bounding box center [1092, 356] width 99 height 27
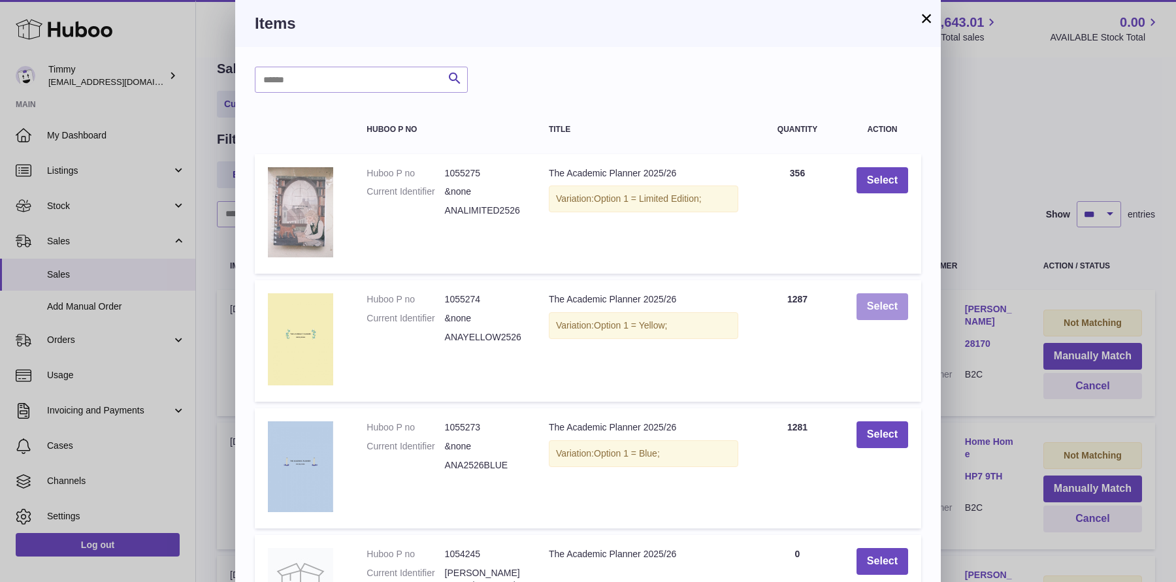
click at [881, 302] on button "Select" at bounding box center [882, 306] width 52 height 27
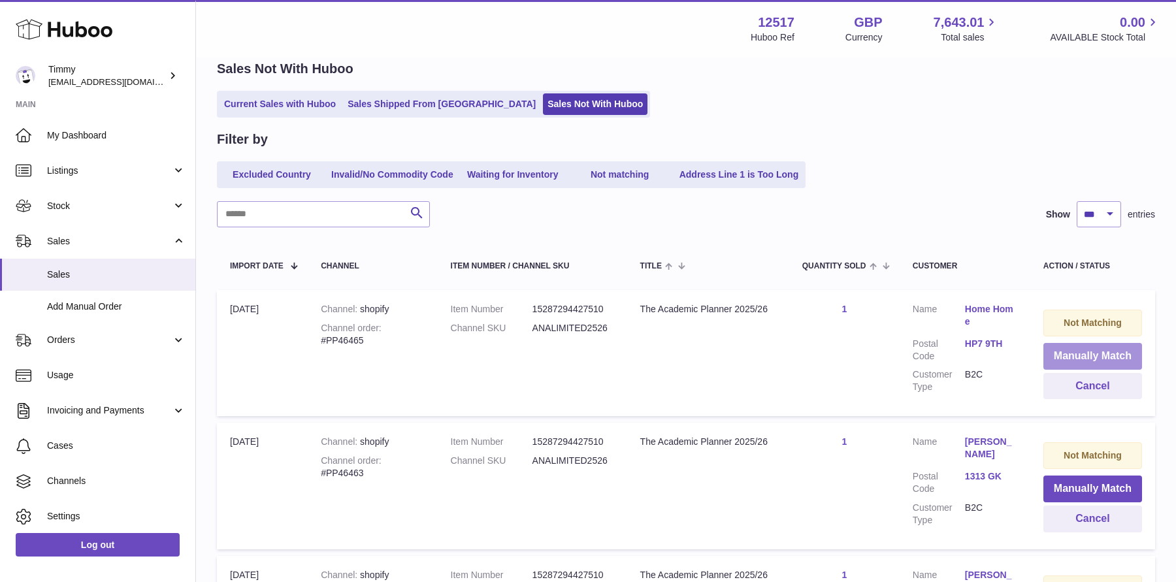
click at [1064, 356] on button "Manually Match" at bounding box center [1092, 356] width 99 height 27
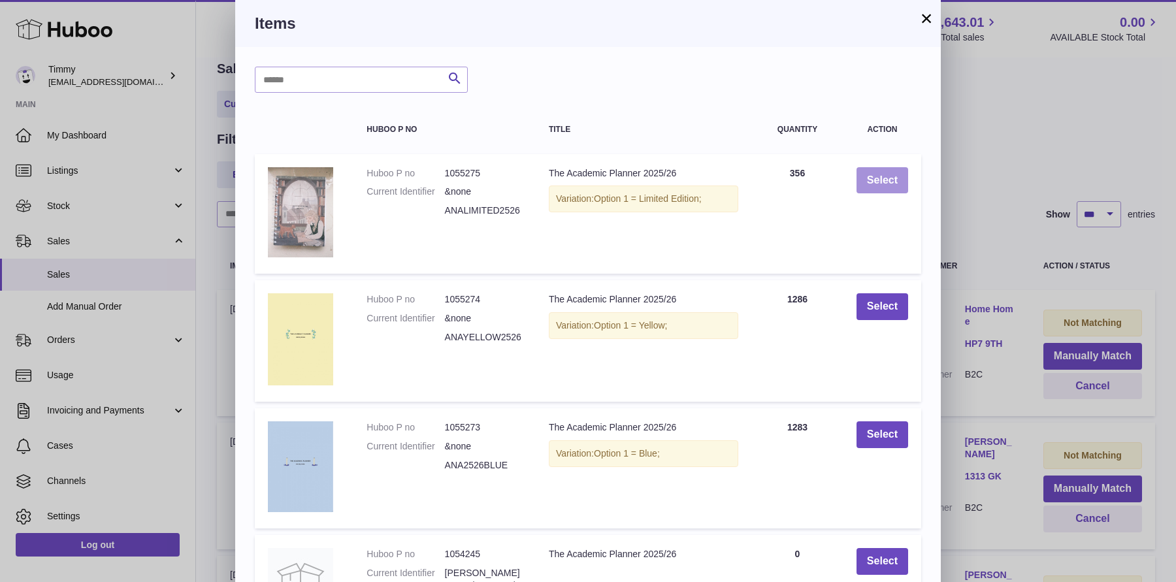
click at [890, 180] on button "Select" at bounding box center [882, 180] width 52 height 27
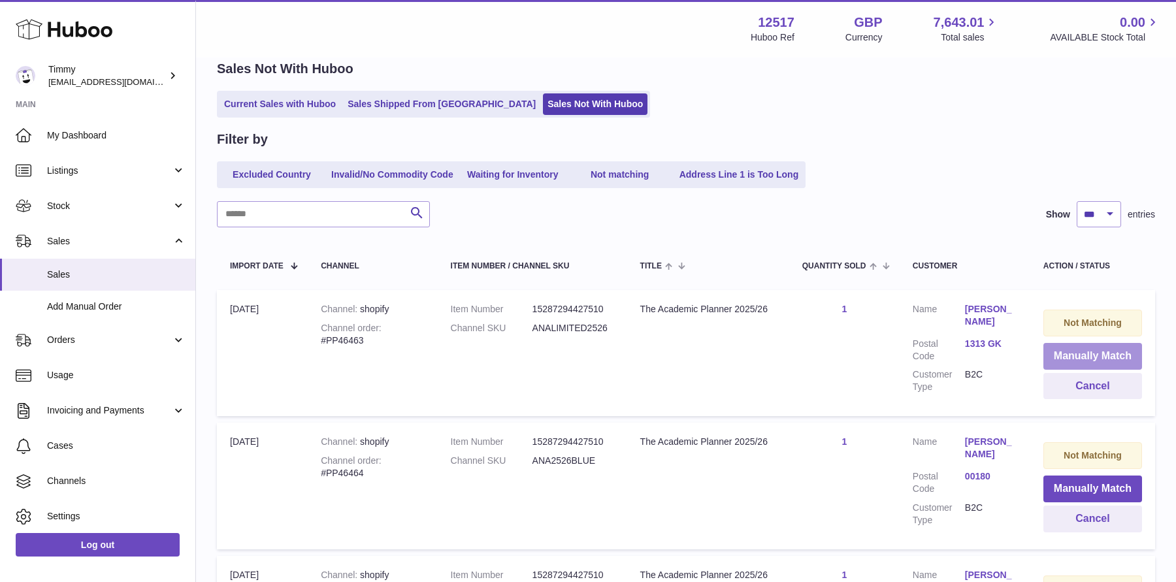
click at [1065, 355] on button "Manually Match" at bounding box center [1092, 356] width 99 height 27
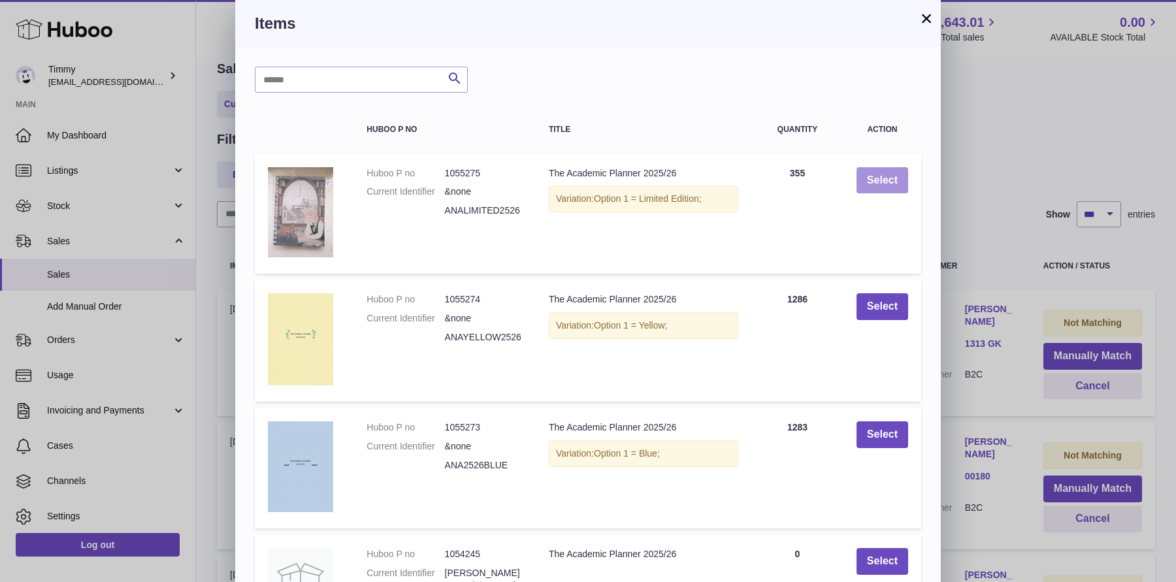
click at [886, 185] on button "Select" at bounding box center [882, 180] width 52 height 27
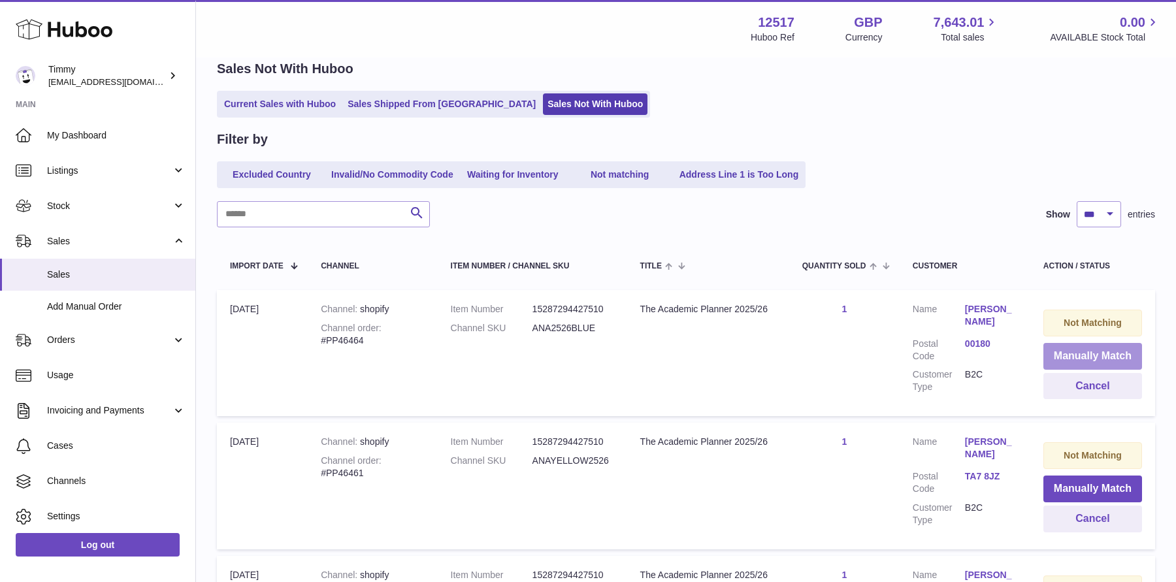
click at [1065, 357] on button "Manually Match" at bounding box center [1092, 356] width 99 height 27
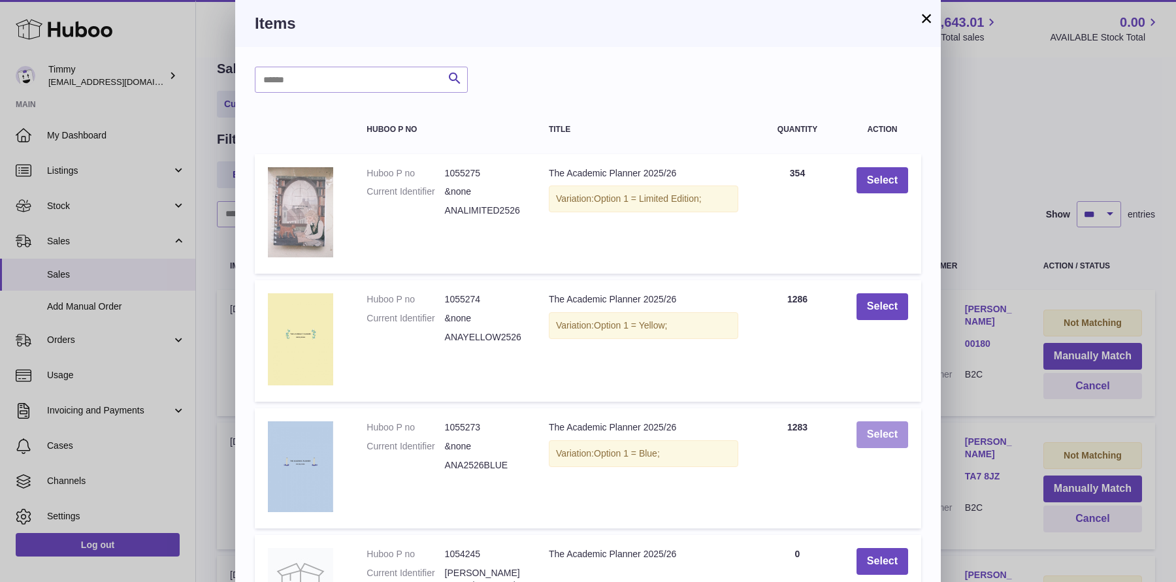
click at [903, 426] on button "Select" at bounding box center [882, 434] width 52 height 27
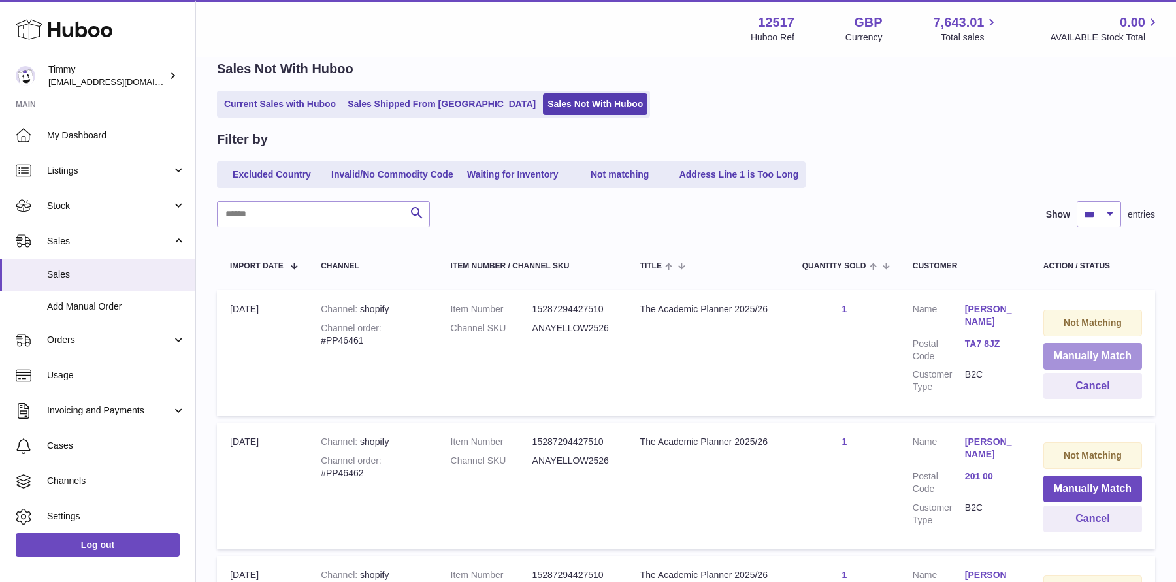
click at [1104, 355] on button "Manually Match" at bounding box center [1092, 356] width 99 height 27
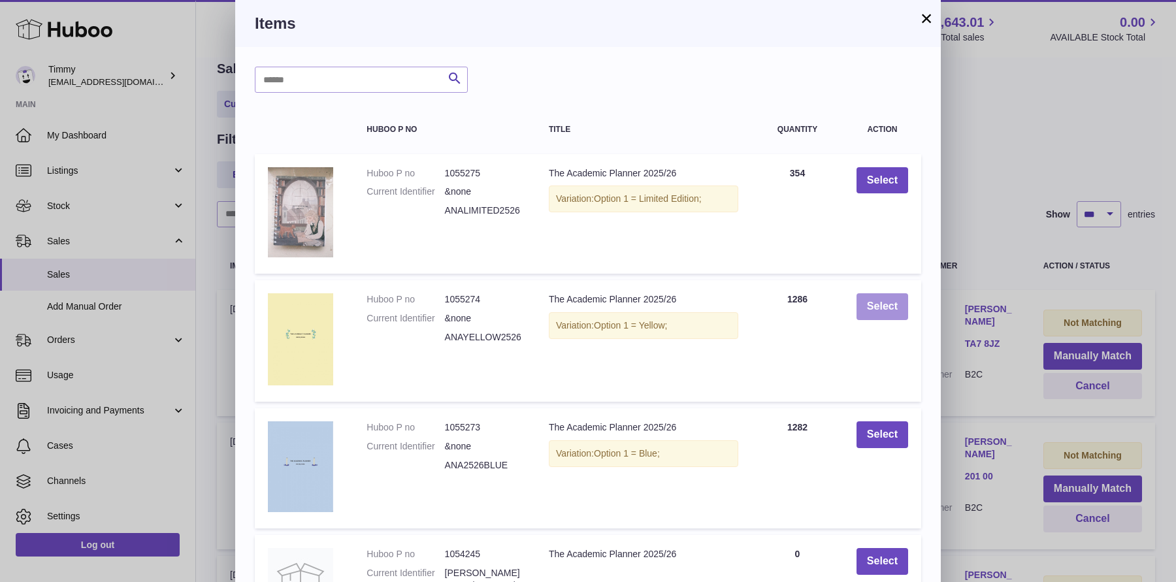
click at [880, 314] on button "Select" at bounding box center [882, 306] width 52 height 27
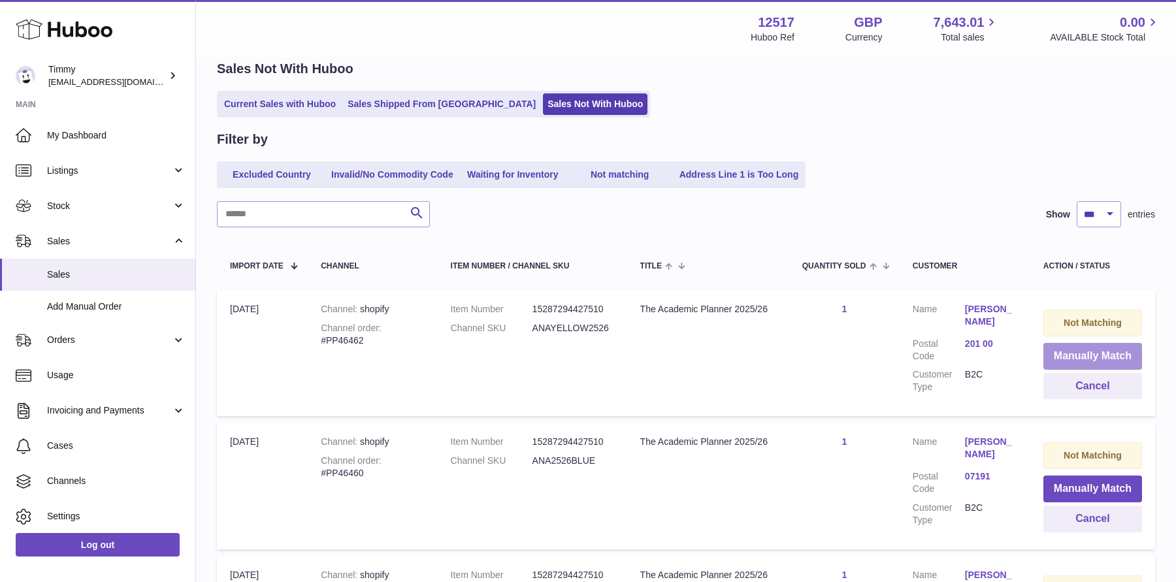
click at [1089, 364] on button "Manually Match" at bounding box center [1092, 356] width 99 height 27
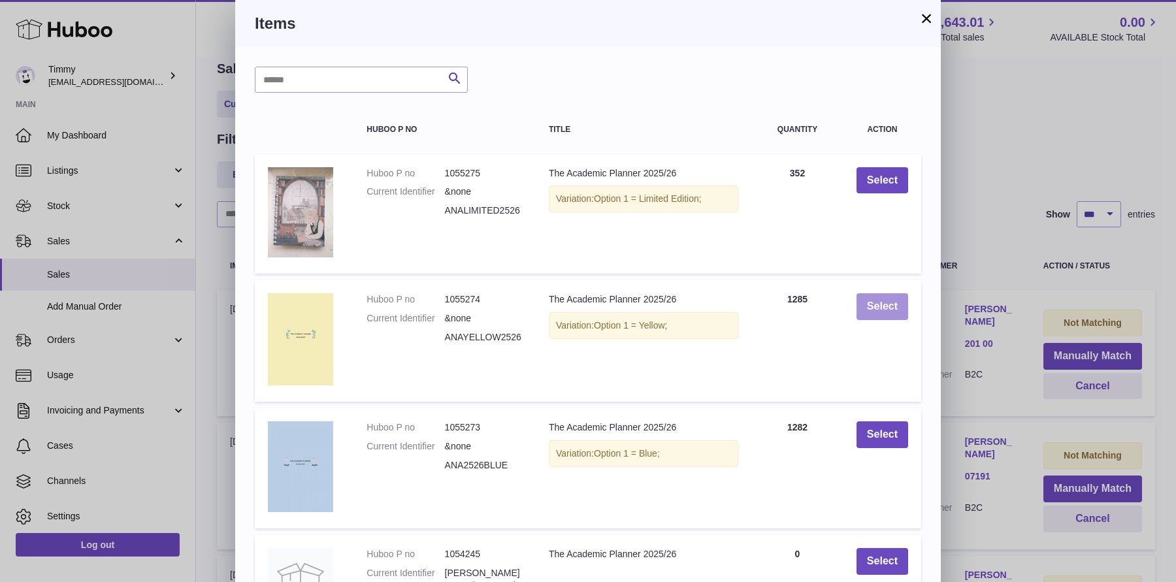
click at [897, 309] on button "Select" at bounding box center [882, 306] width 52 height 27
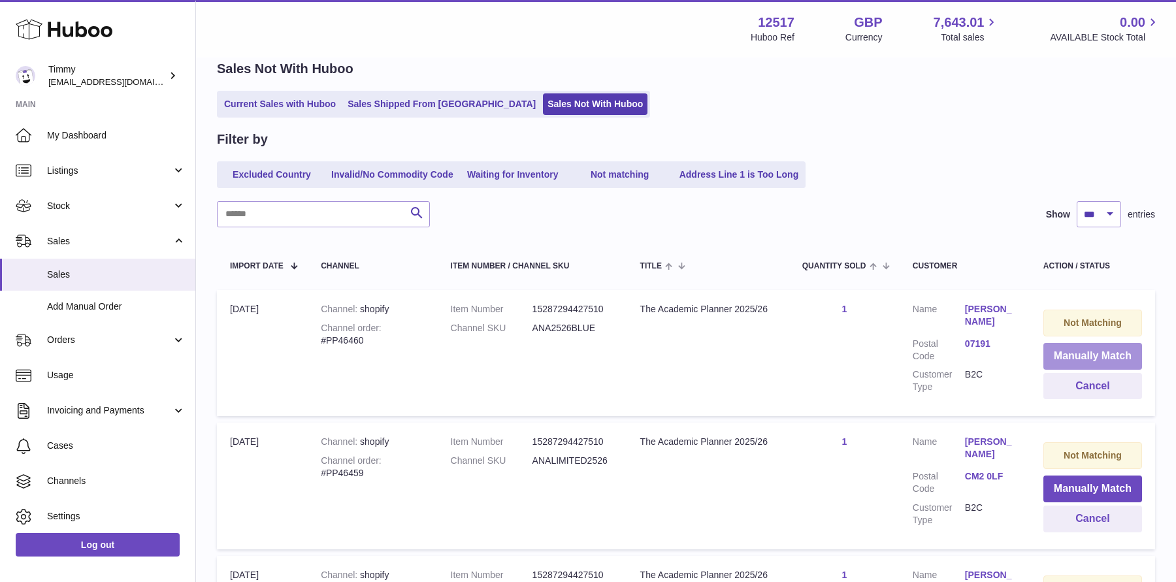
click at [1053, 356] on button "Manually Match" at bounding box center [1092, 356] width 99 height 27
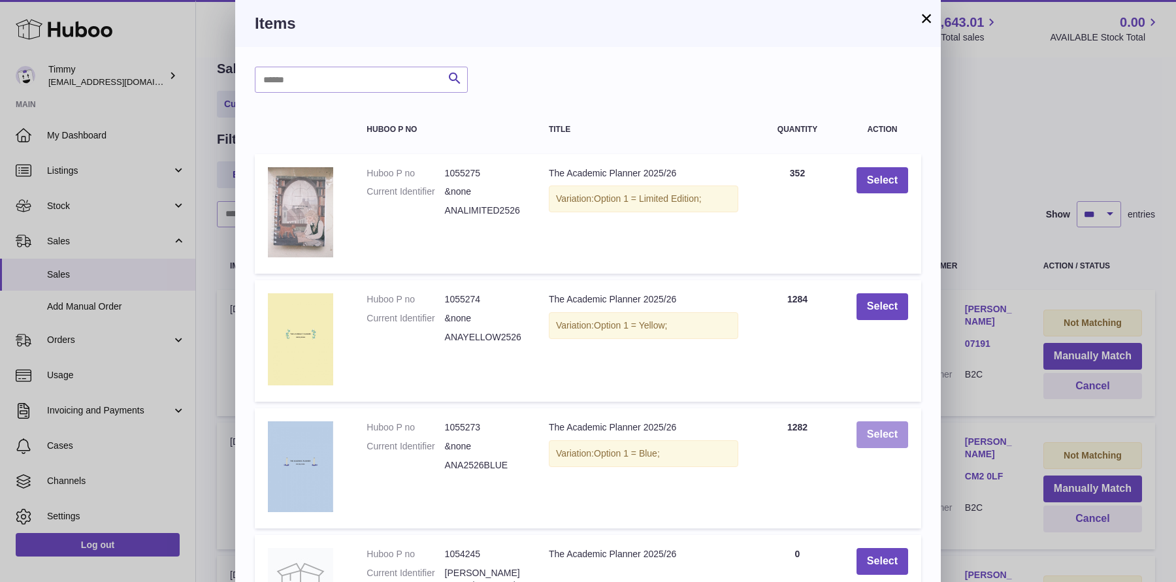
click at [877, 441] on button "Select" at bounding box center [882, 434] width 52 height 27
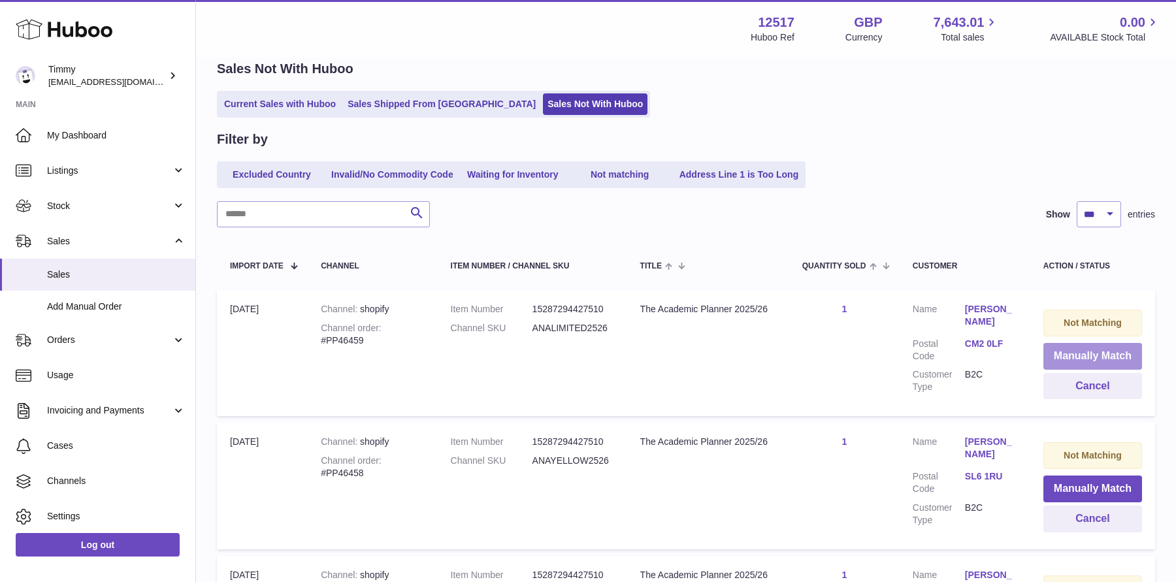
click at [1078, 360] on button "Manually Match" at bounding box center [1092, 356] width 99 height 27
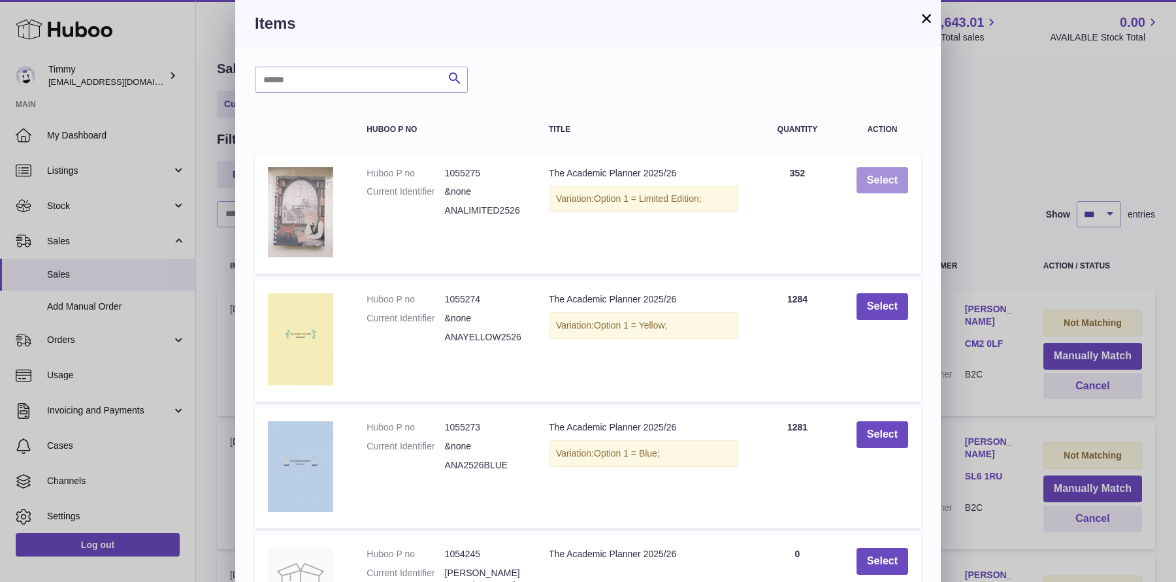
click at [895, 181] on button "Select" at bounding box center [882, 180] width 52 height 27
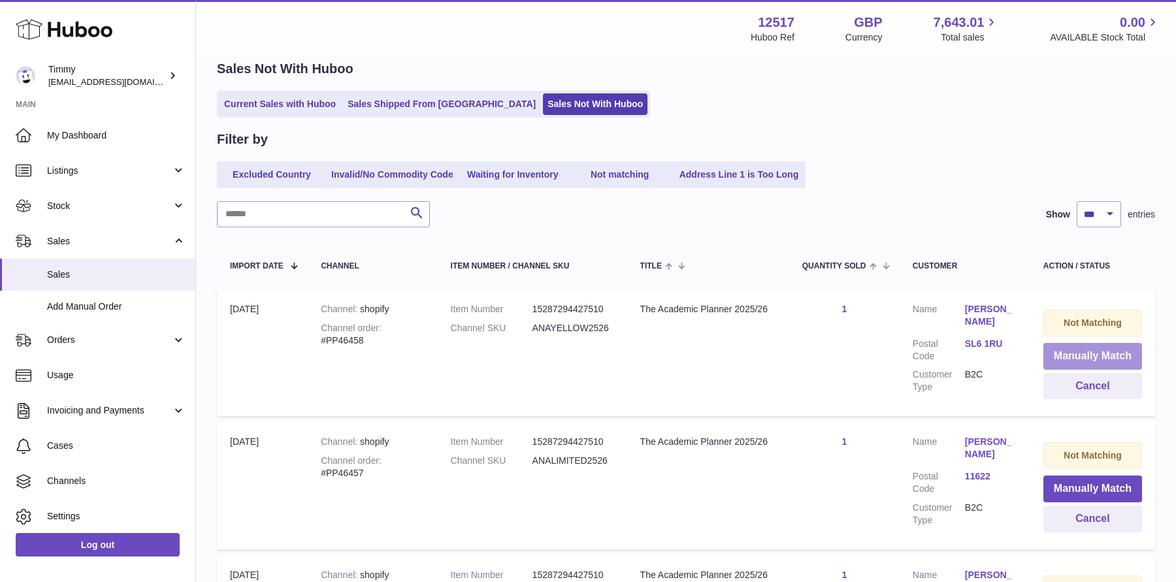
click at [1054, 348] on button "Manually Match" at bounding box center [1092, 356] width 99 height 27
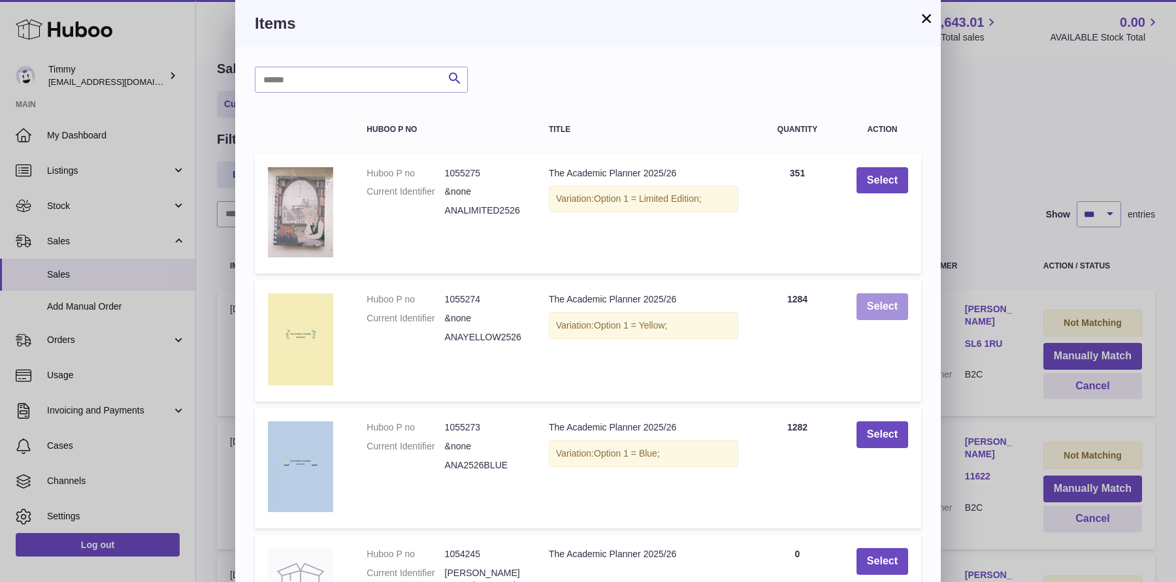
click at [886, 310] on button "Select" at bounding box center [882, 306] width 52 height 27
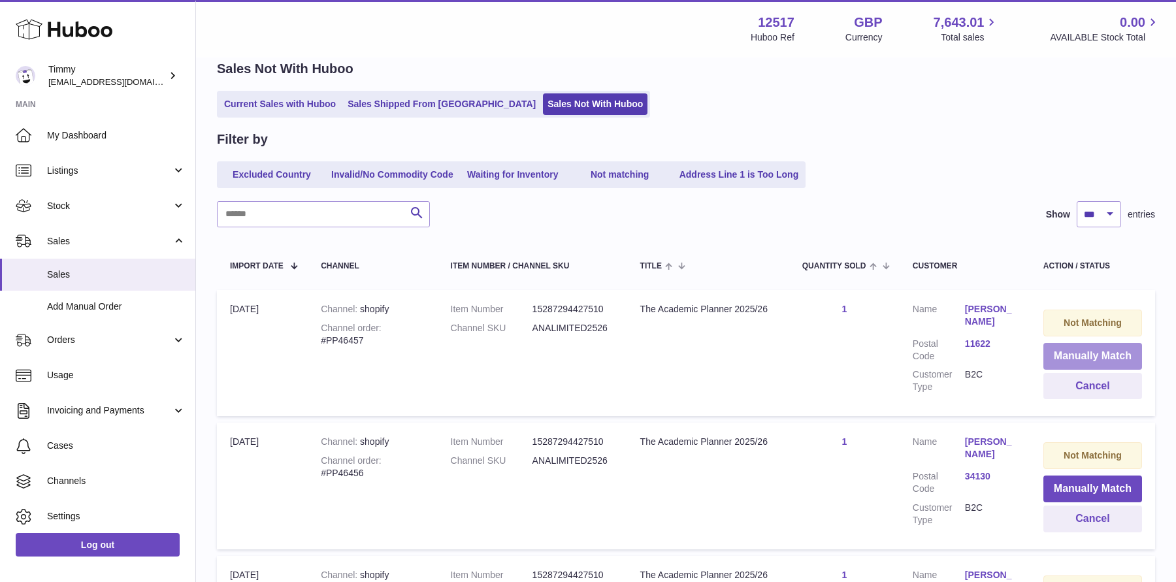
click at [1045, 361] on button "Manually Match" at bounding box center [1092, 356] width 99 height 27
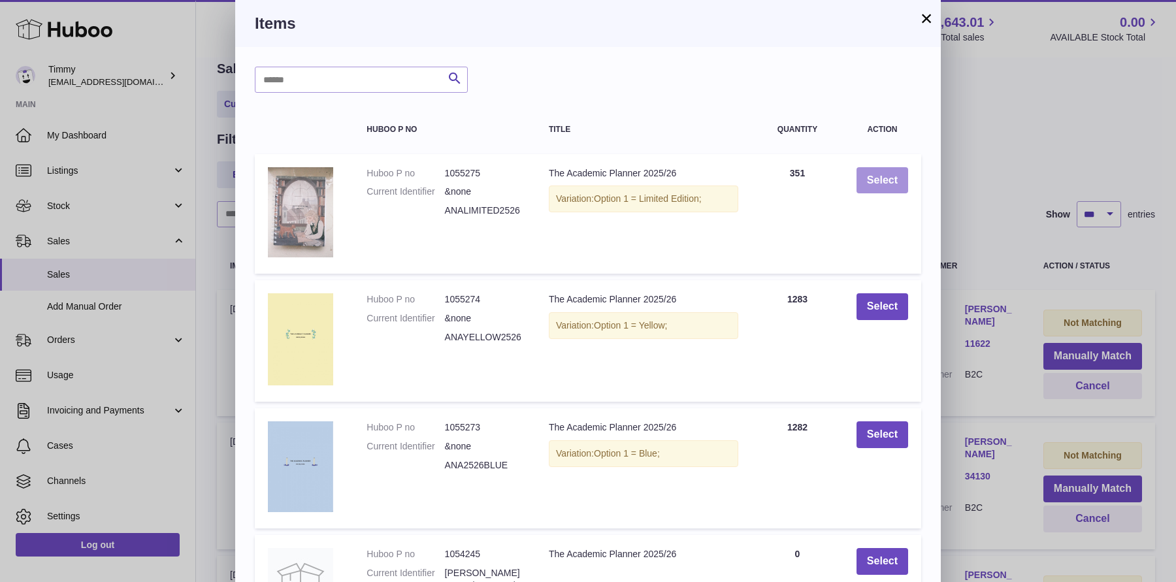
click at [875, 176] on button "Select" at bounding box center [882, 180] width 52 height 27
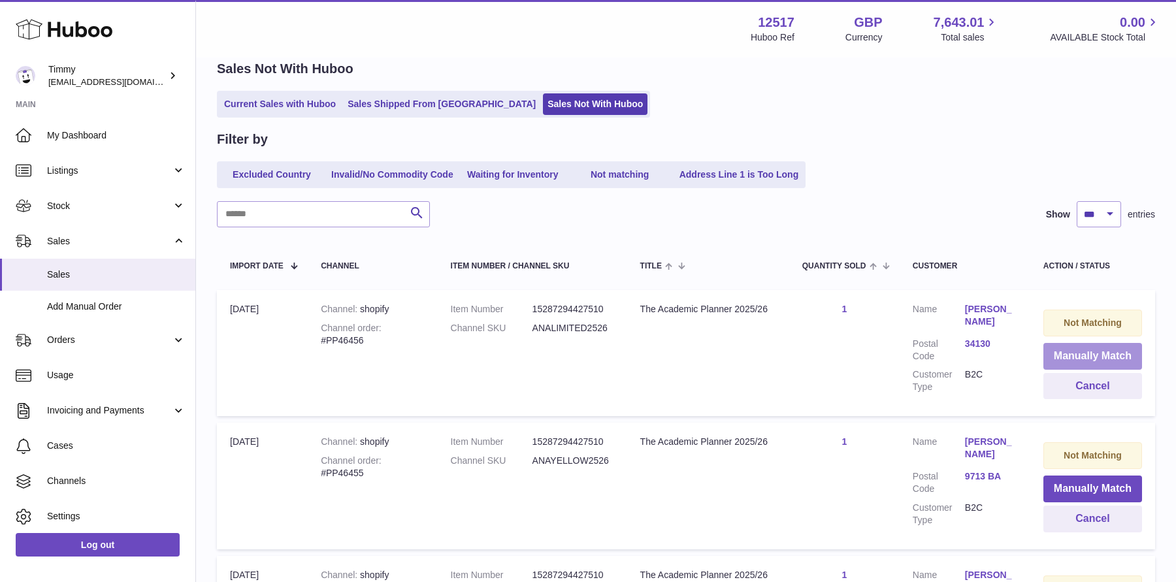
click at [1067, 355] on button "Manually Match" at bounding box center [1092, 356] width 99 height 27
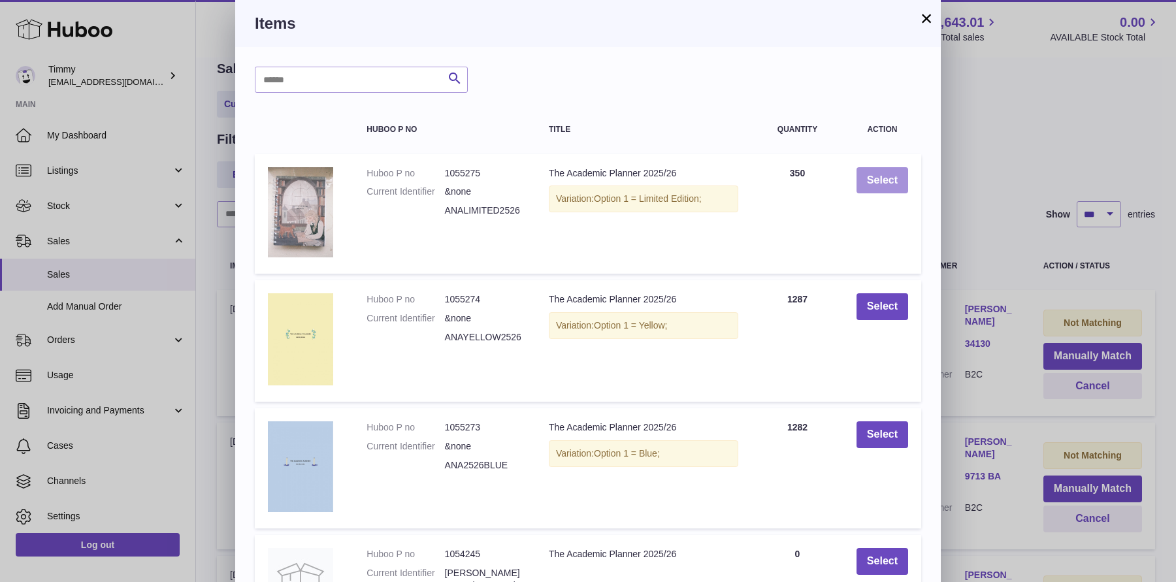
click at [890, 186] on button "Select" at bounding box center [882, 180] width 52 height 27
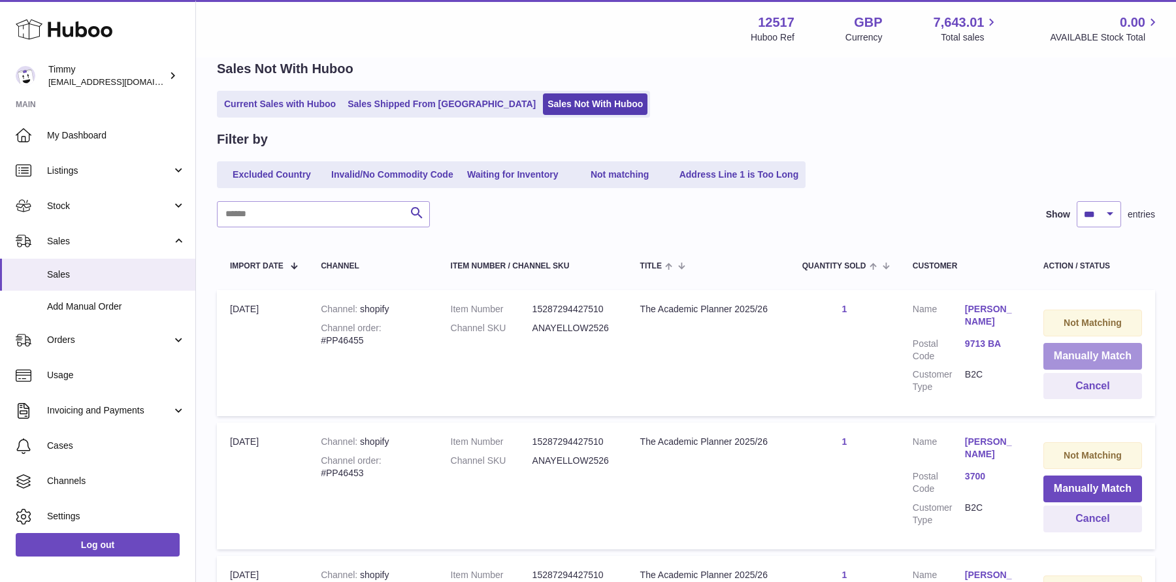
click at [1057, 355] on button "Manually Match" at bounding box center [1092, 356] width 99 height 27
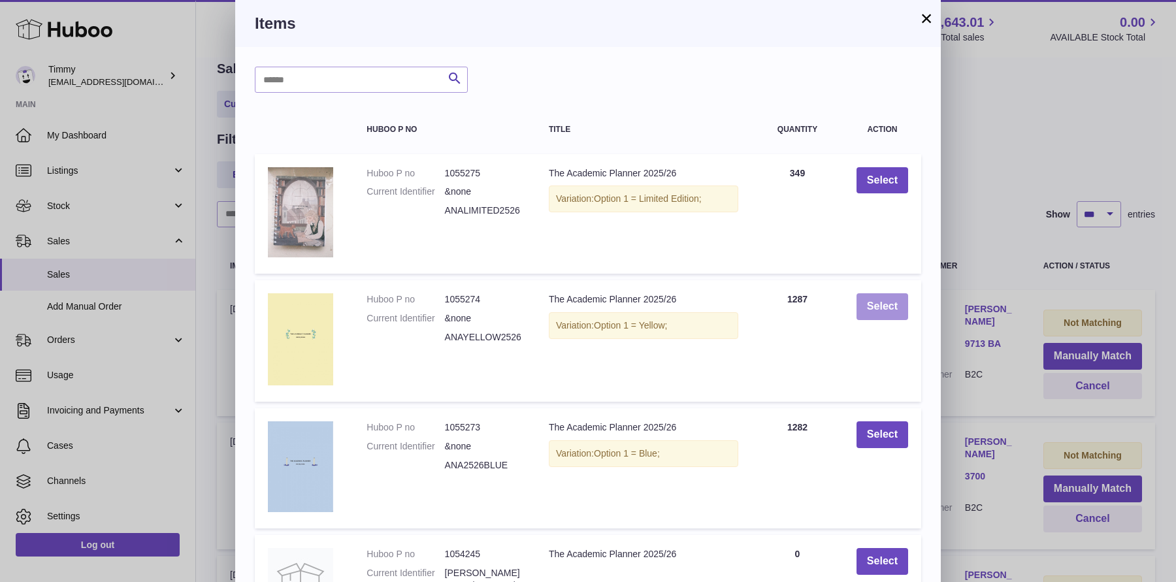
click at [890, 314] on button "Select" at bounding box center [882, 306] width 52 height 27
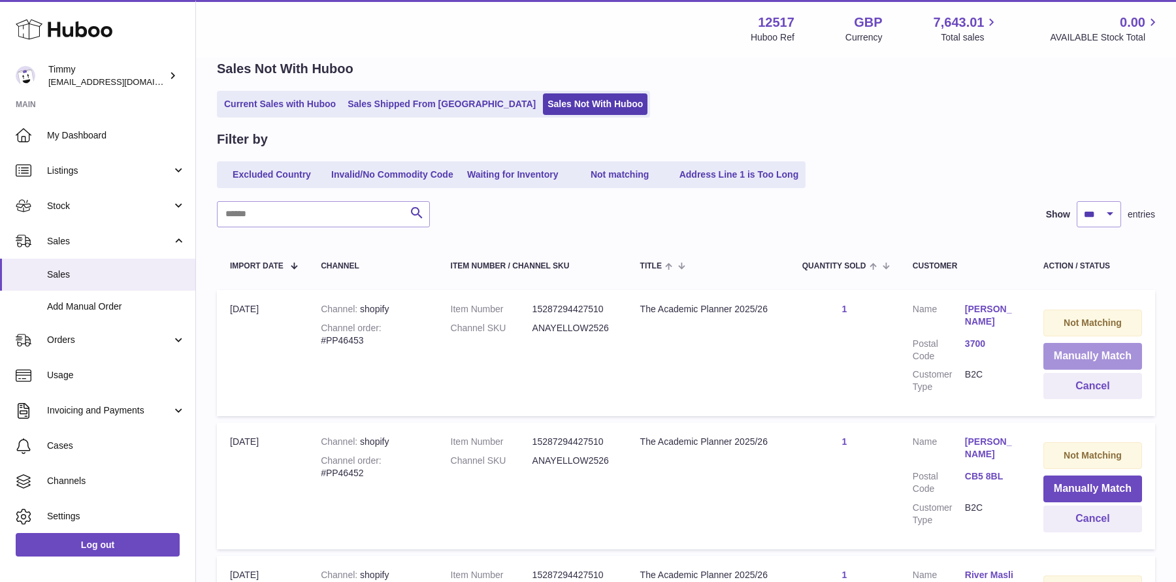
click at [1078, 362] on button "Manually Match" at bounding box center [1092, 356] width 99 height 27
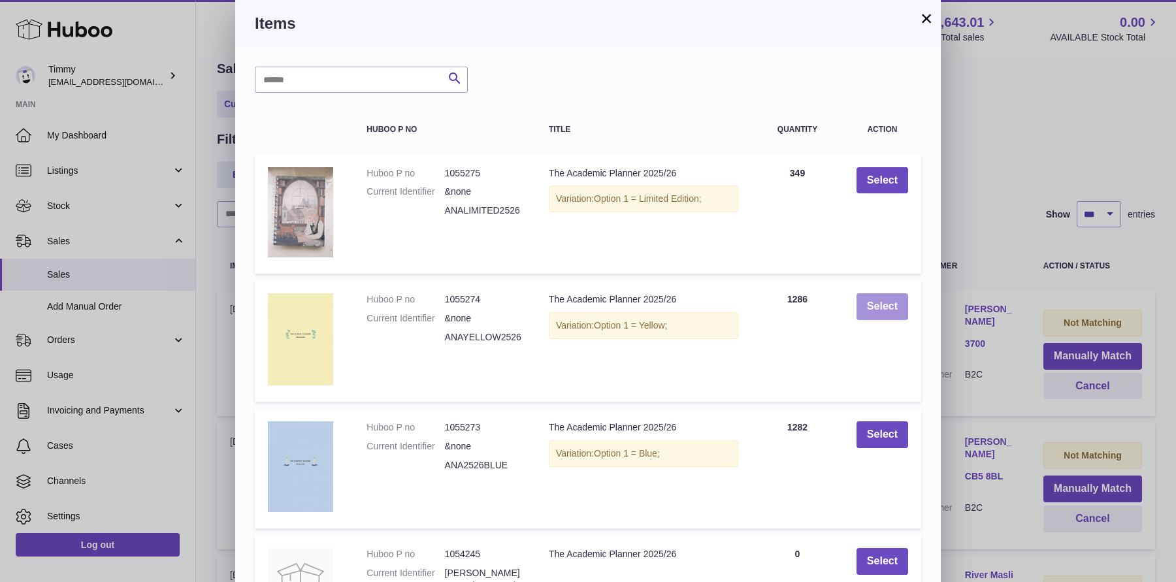
click at [882, 310] on button "Select" at bounding box center [882, 306] width 52 height 27
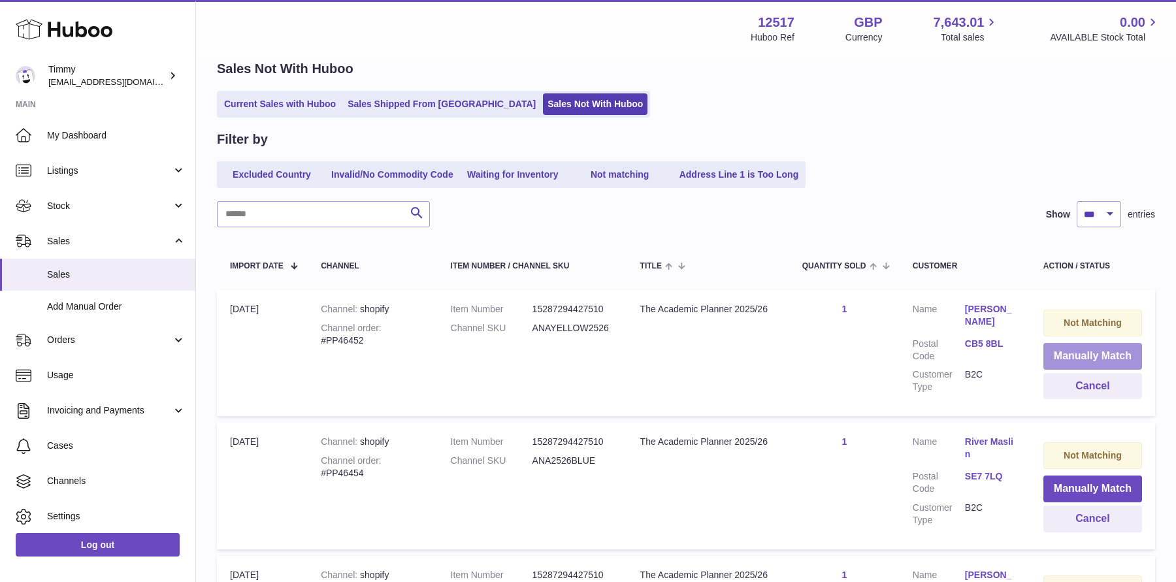
click at [1078, 357] on button "Manually Match" at bounding box center [1092, 356] width 99 height 27
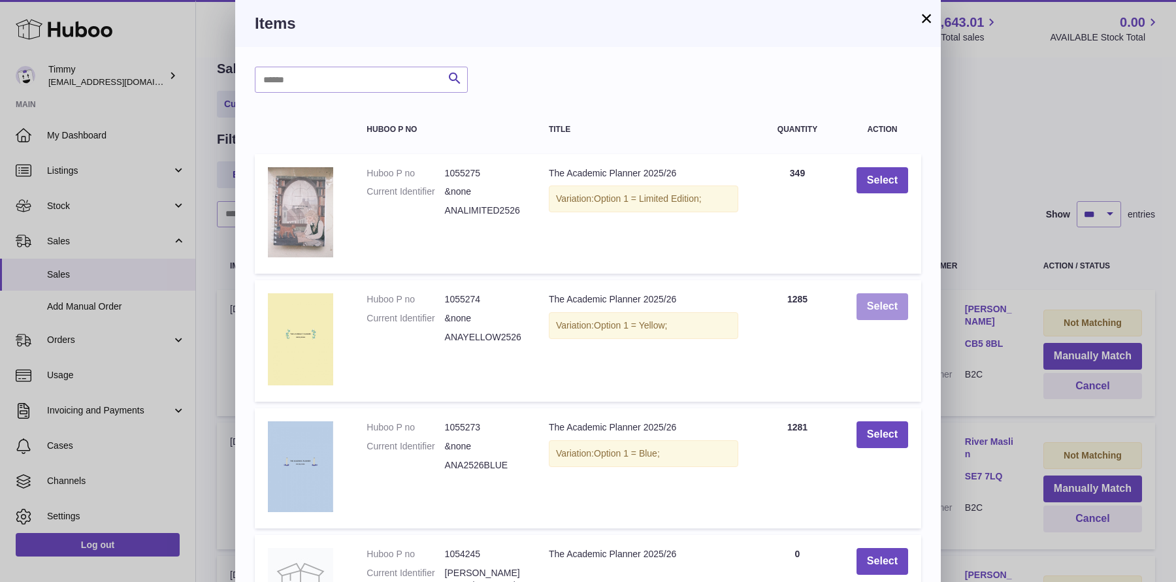
click at [899, 315] on button "Select" at bounding box center [882, 306] width 52 height 27
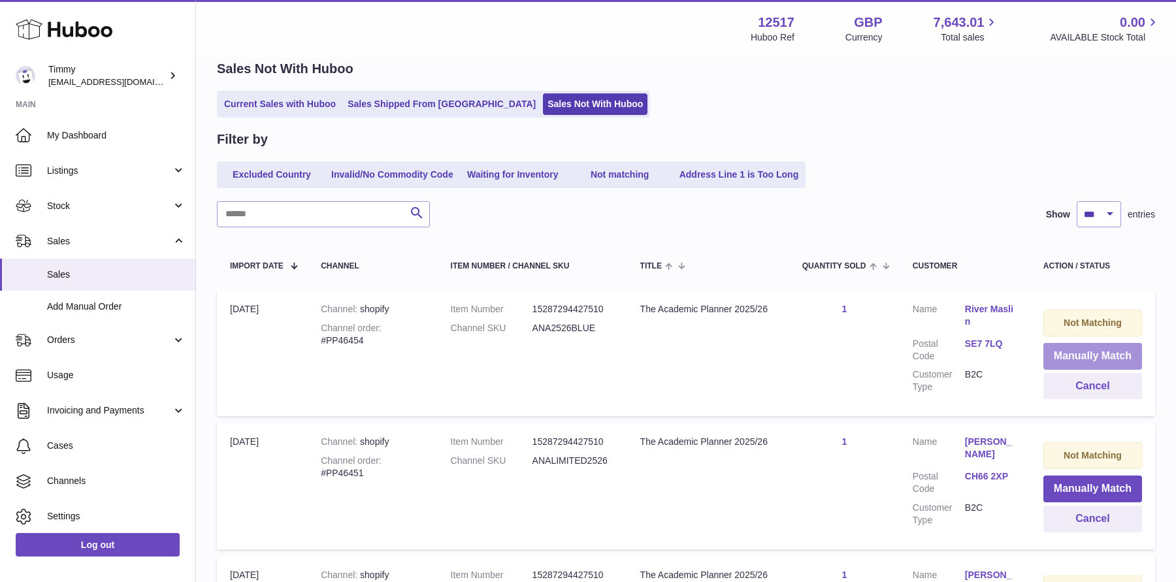
click at [1077, 361] on button "Manually Match" at bounding box center [1092, 356] width 99 height 27
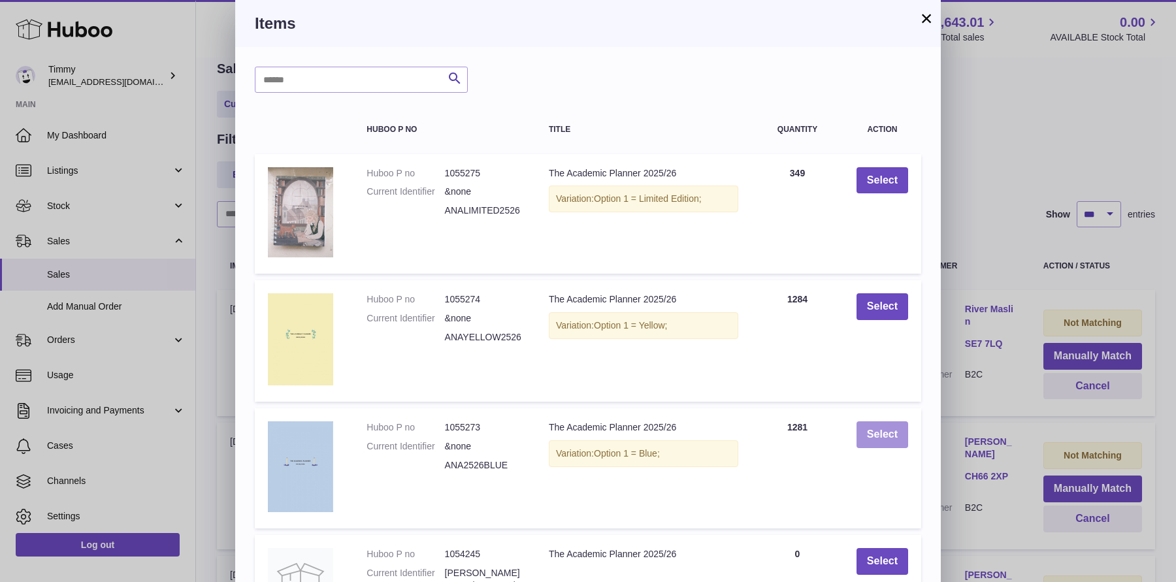
click at [877, 435] on button "Select" at bounding box center [882, 434] width 52 height 27
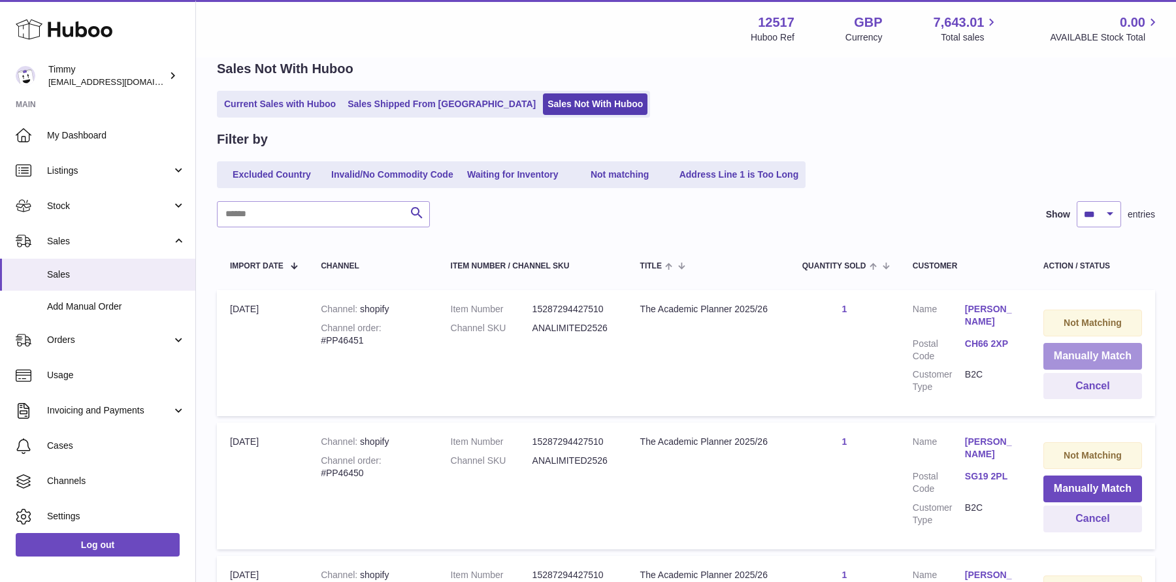
click at [1108, 352] on button "Manually Match" at bounding box center [1092, 356] width 99 height 27
click at [1001, 360] on div at bounding box center [588, 291] width 1176 height 582
click at [1082, 351] on button "Manually Match" at bounding box center [1092, 356] width 99 height 27
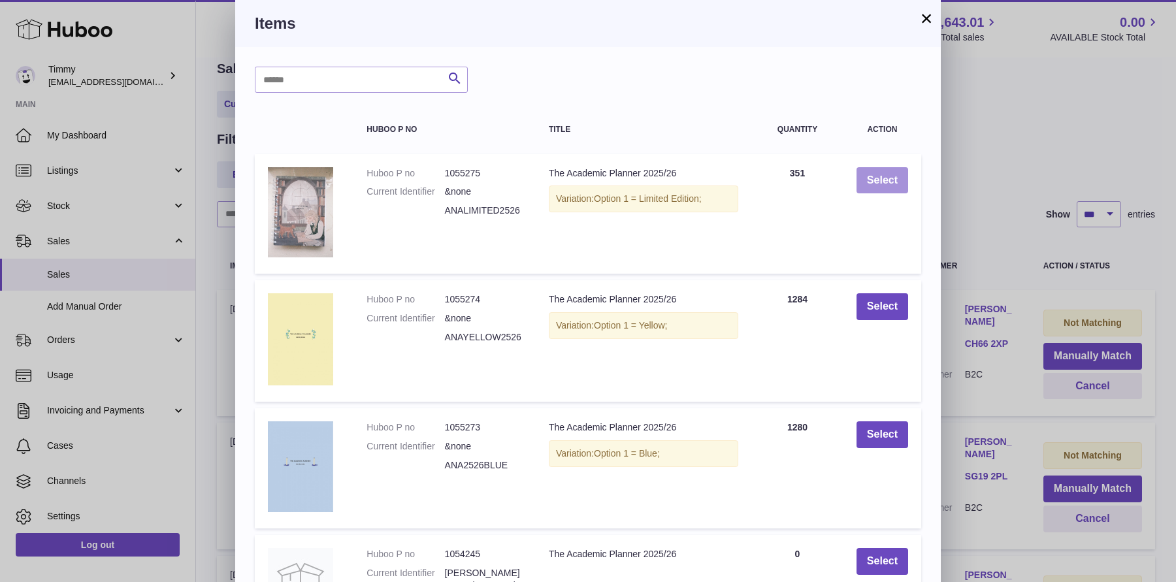
click at [871, 176] on button "Select" at bounding box center [882, 180] width 52 height 27
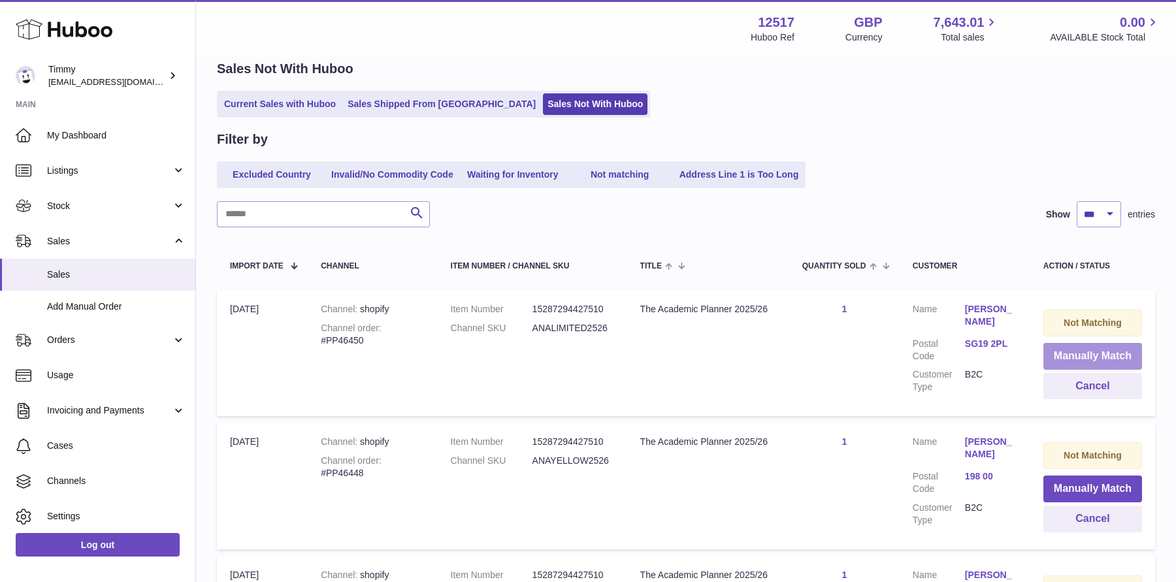
click at [1074, 351] on button "Manually Match" at bounding box center [1092, 356] width 99 height 27
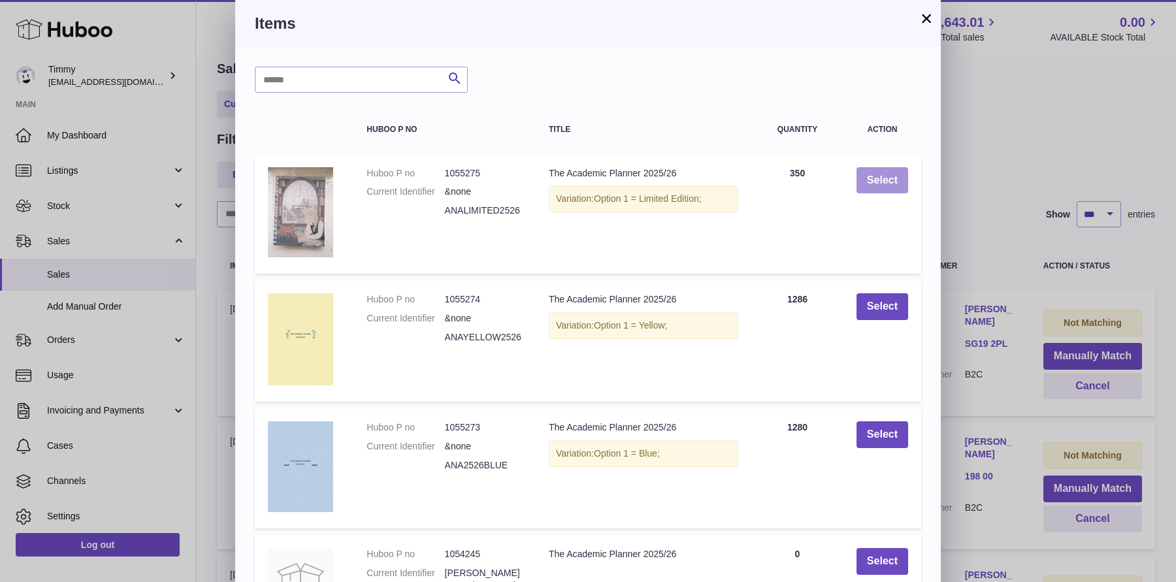
click at [886, 179] on button "Select" at bounding box center [882, 180] width 52 height 27
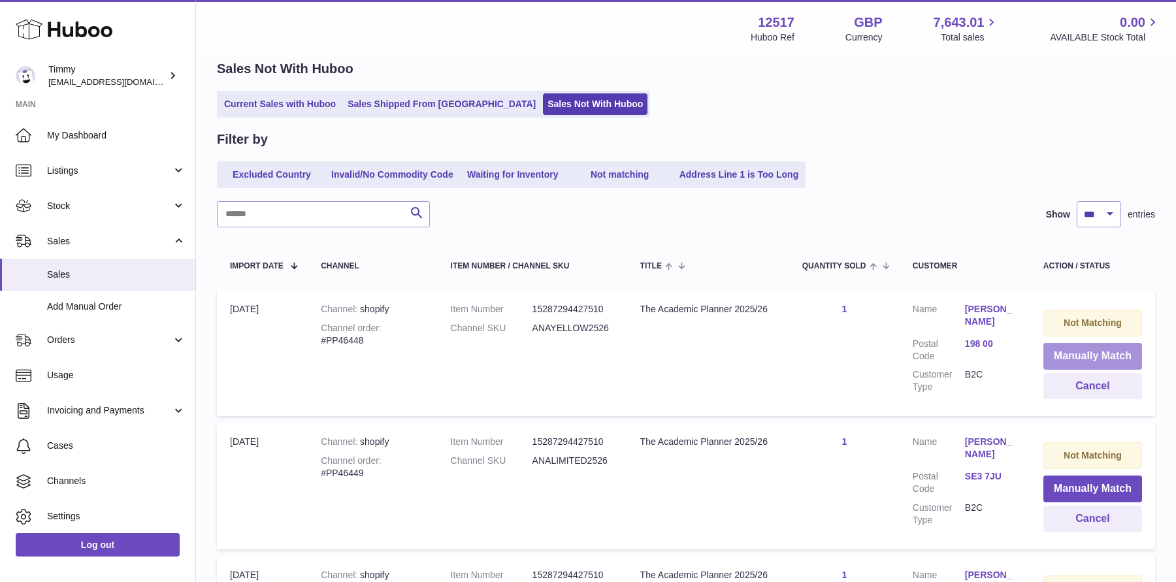
click at [1045, 357] on button "Manually Match" at bounding box center [1092, 356] width 99 height 27
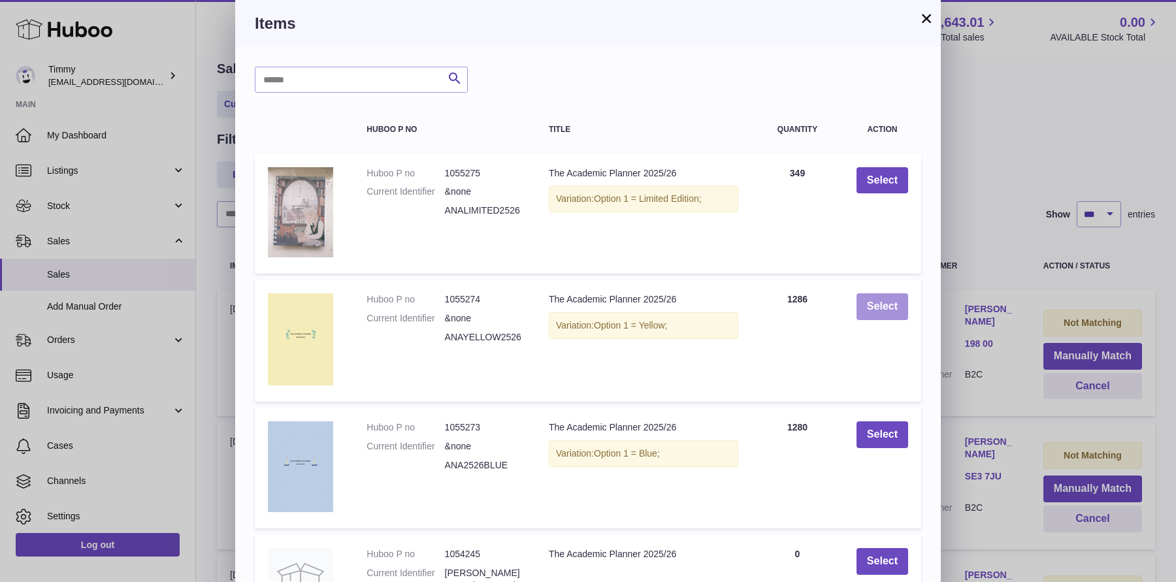
click at [891, 312] on button "Select" at bounding box center [882, 306] width 52 height 27
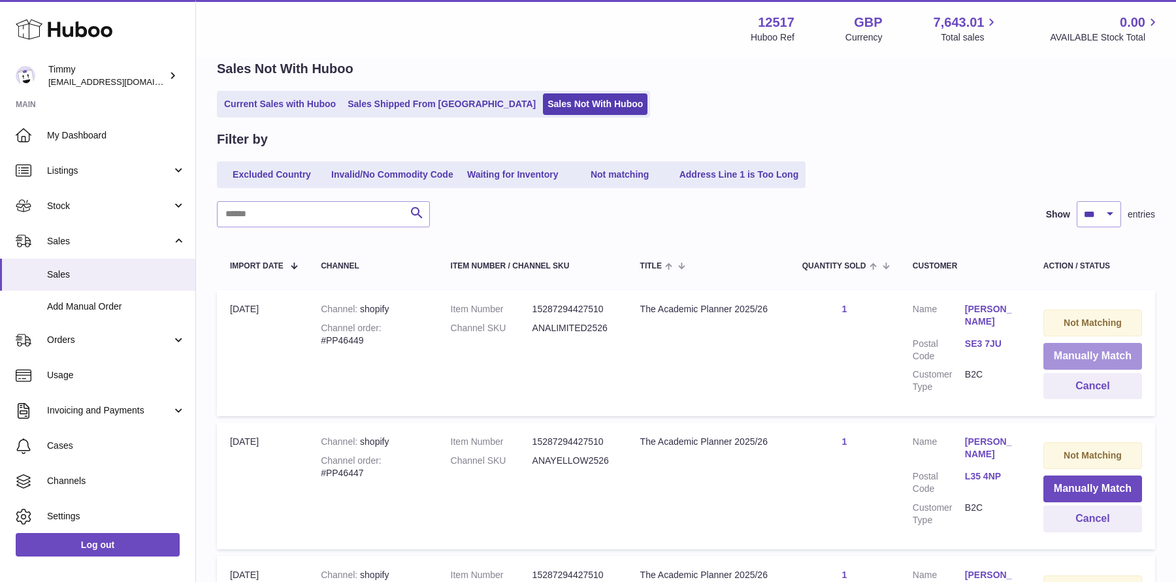
click at [1084, 352] on button "Manually Match" at bounding box center [1092, 356] width 99 height 27
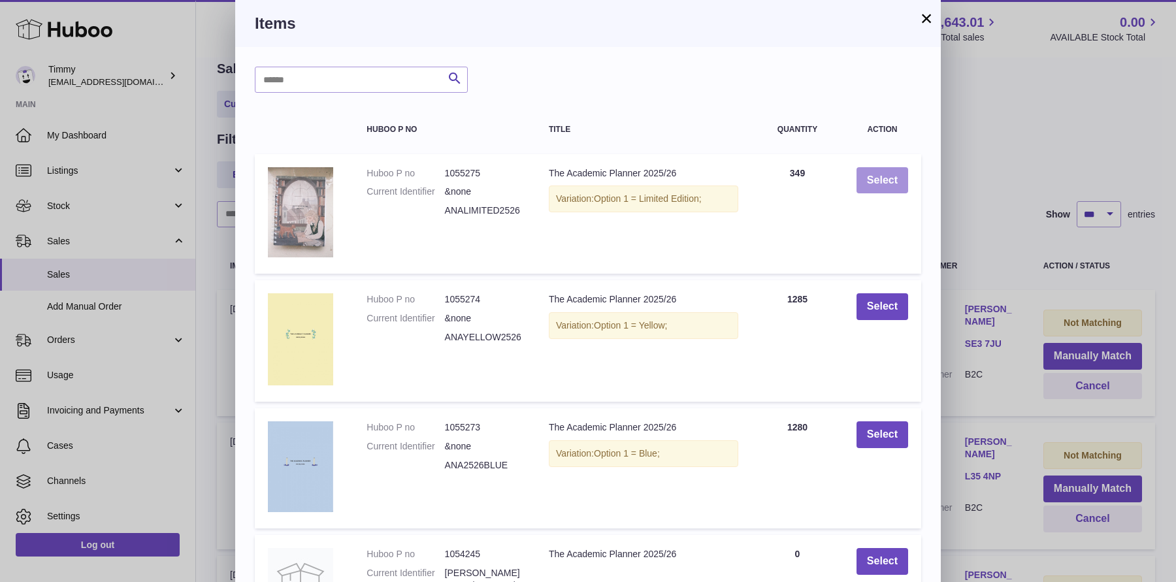
click at [884, 191] on button "Select" at bounding box center [882, 180] width 52 height 27
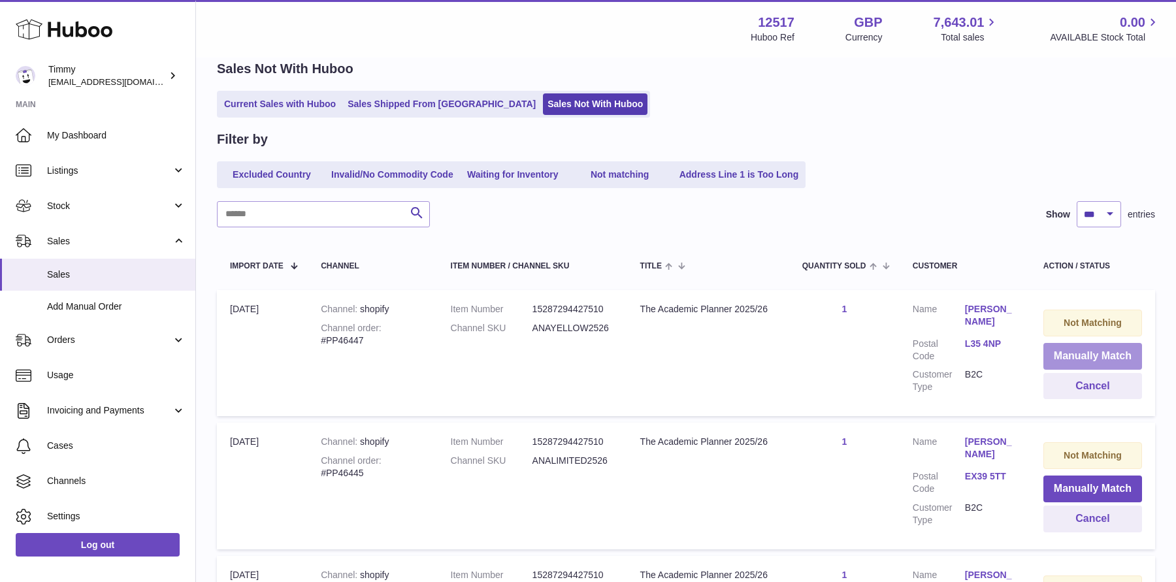
click at [1072, 357] on button "Manually Match" at bounding box center [1092, 356] width 99 height 27
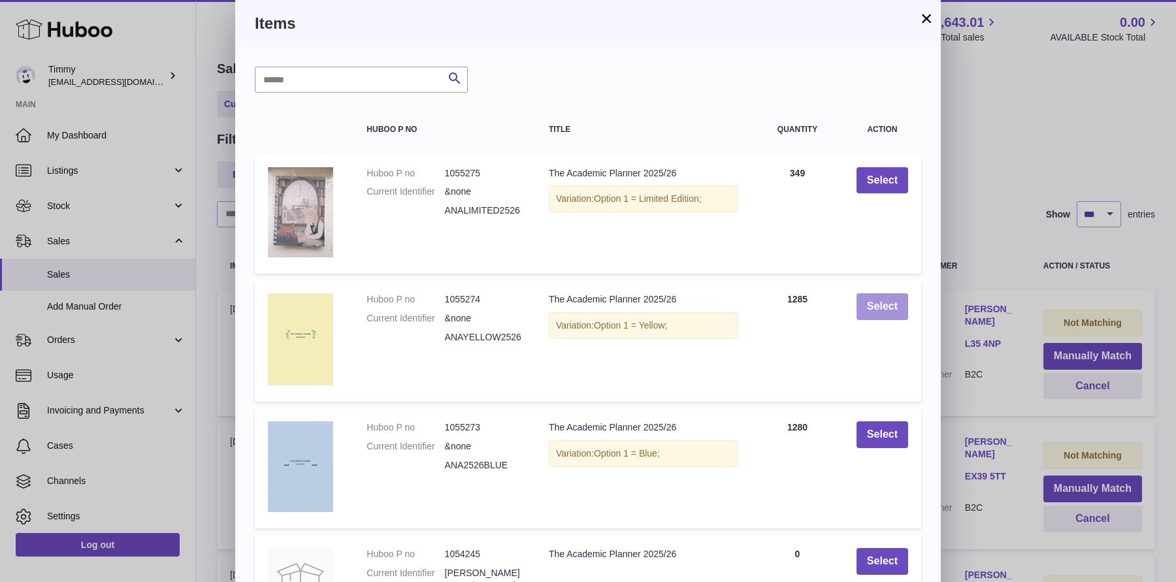
click at [888, 296] on button "Select" at bounding box center [882, 306] width 52 height 27
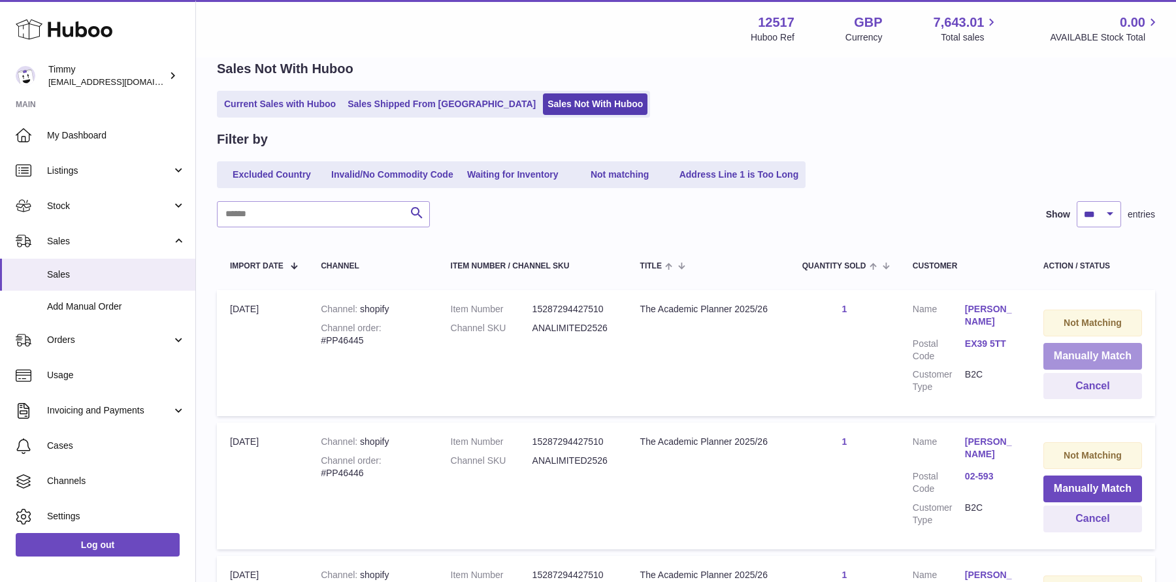
click at [1063, 362] on button "Manually Match" at bounding box center [1092, 356] width 99 height 27
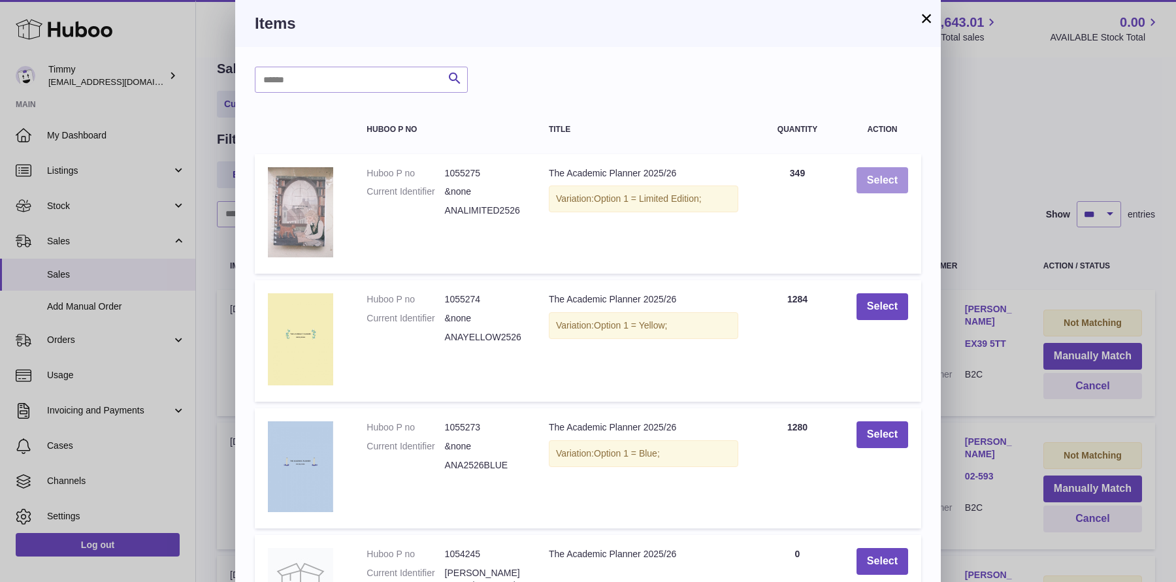
click at [882, 180] on button "Select" at bounding box center [882, 180] width 52 height 27
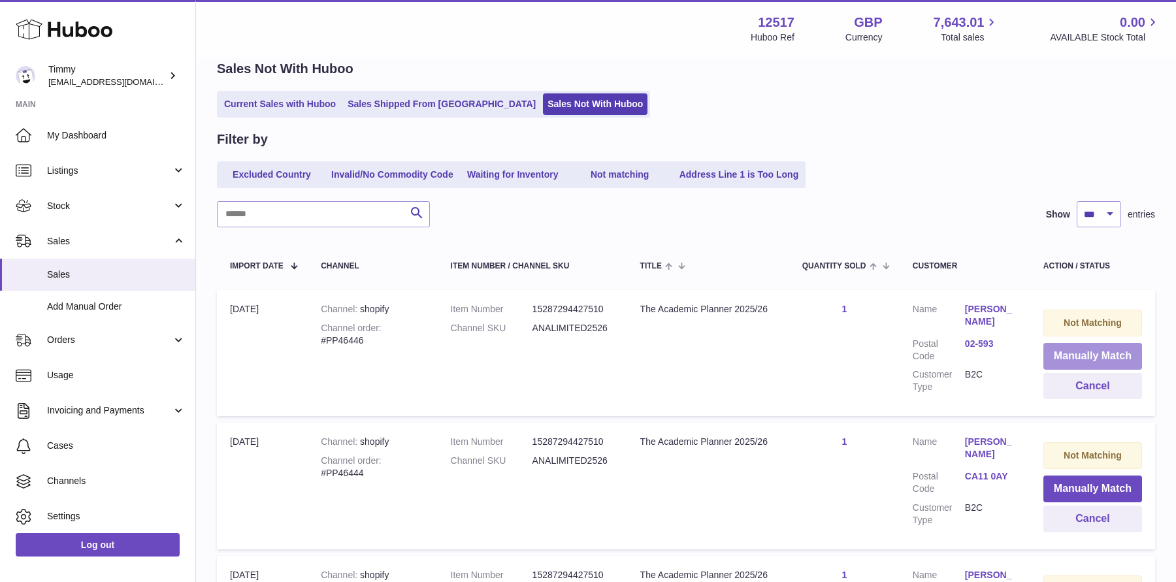
click at [1082, 357] on button "Manually Match" at bounding box center [1092, 356] width 99 height 27
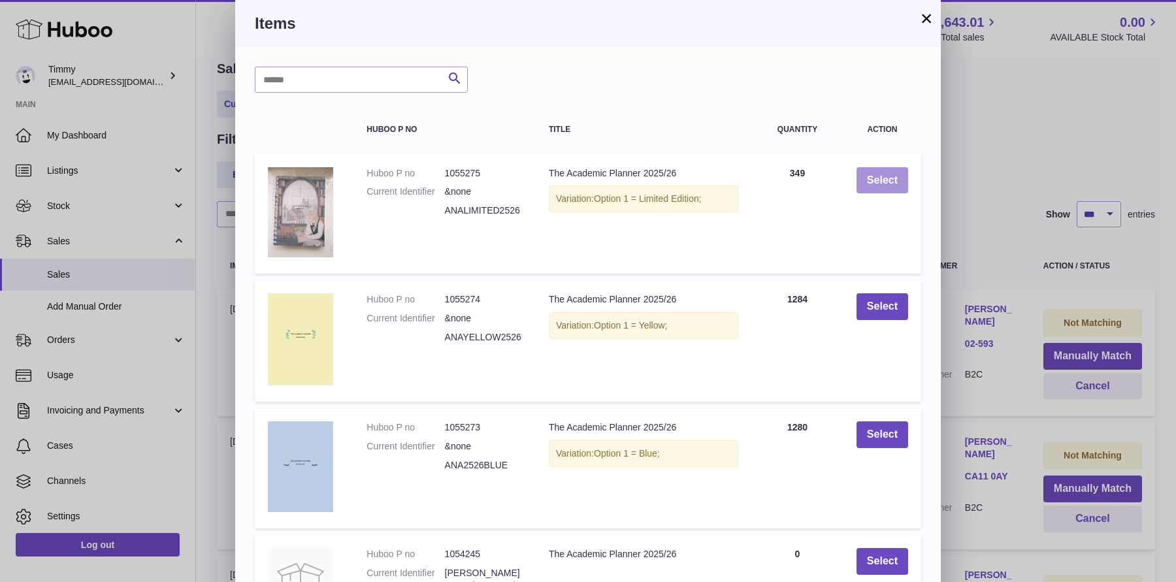
click at [867, 190] on button "Select" at bounding box center [882, 180] width 52 height 27
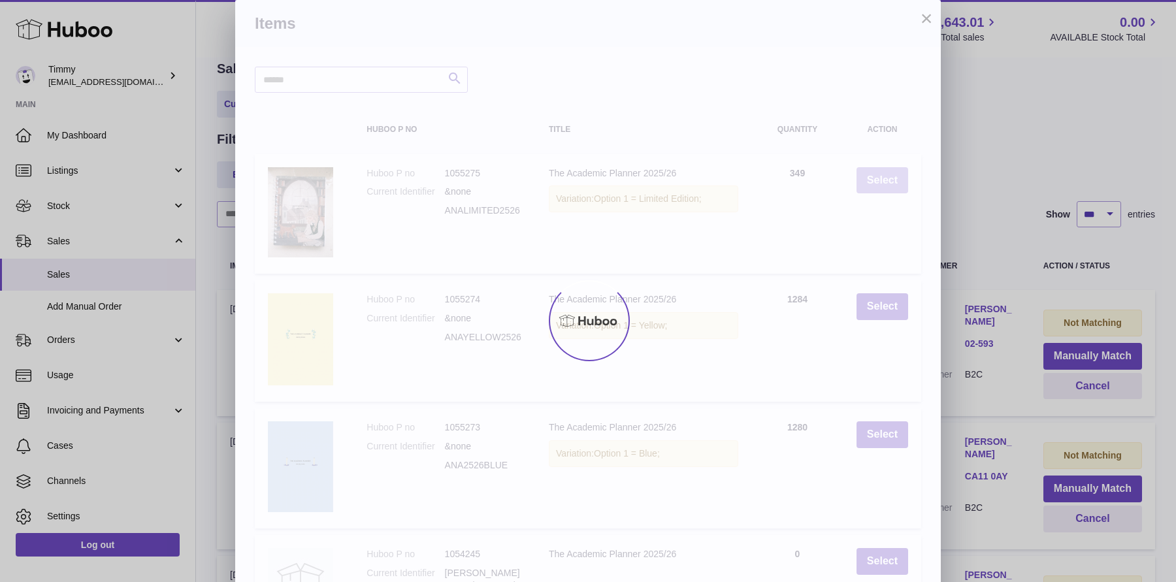
click at [867, 190] on div at bounding box center [588, 320] width 1176 height 523
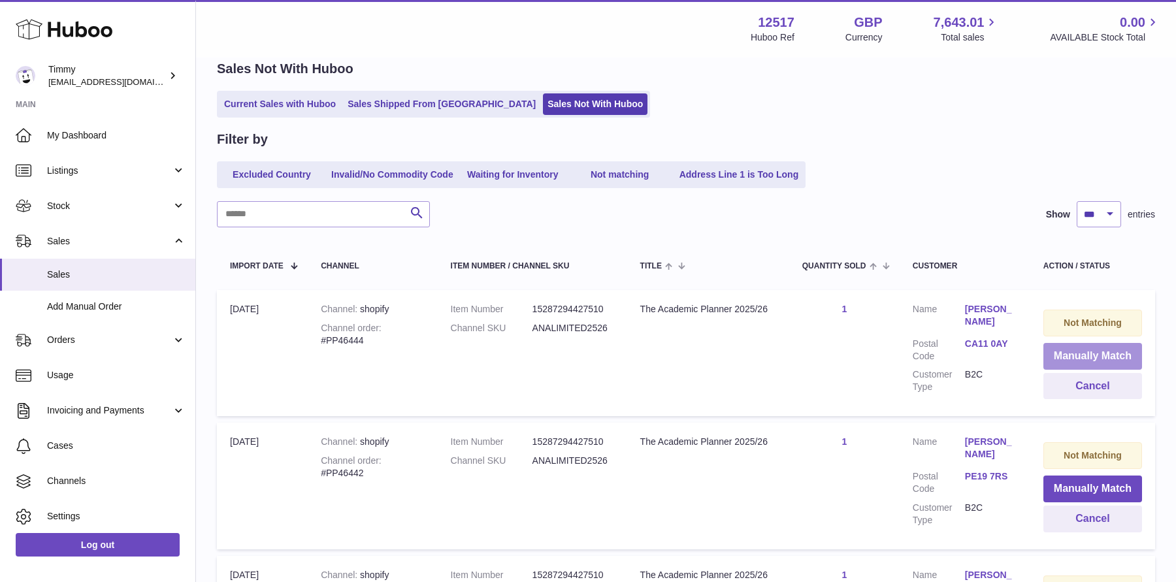
click at [1066, 347] on button "Manually Match" at bounding box center [1092, 356] width 99 height 27
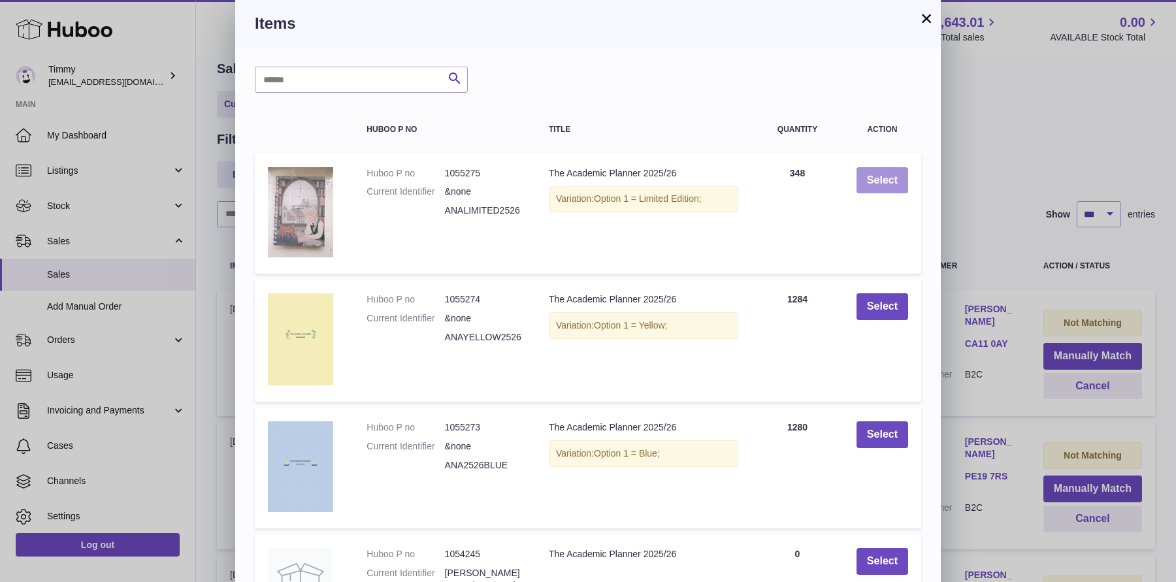
click at [877, 176] on button "Select" at bounding box center [882, 180] width 52 height 27
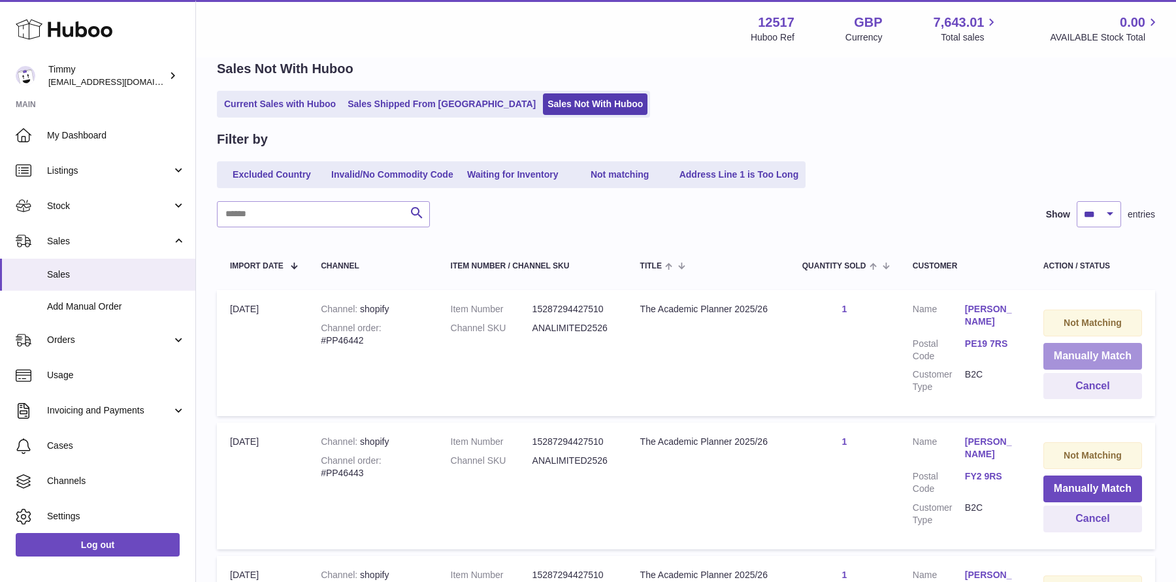
click at [1075, 362] on button "Manually Match" at bounding box center [1092, 356] width 99 height 27
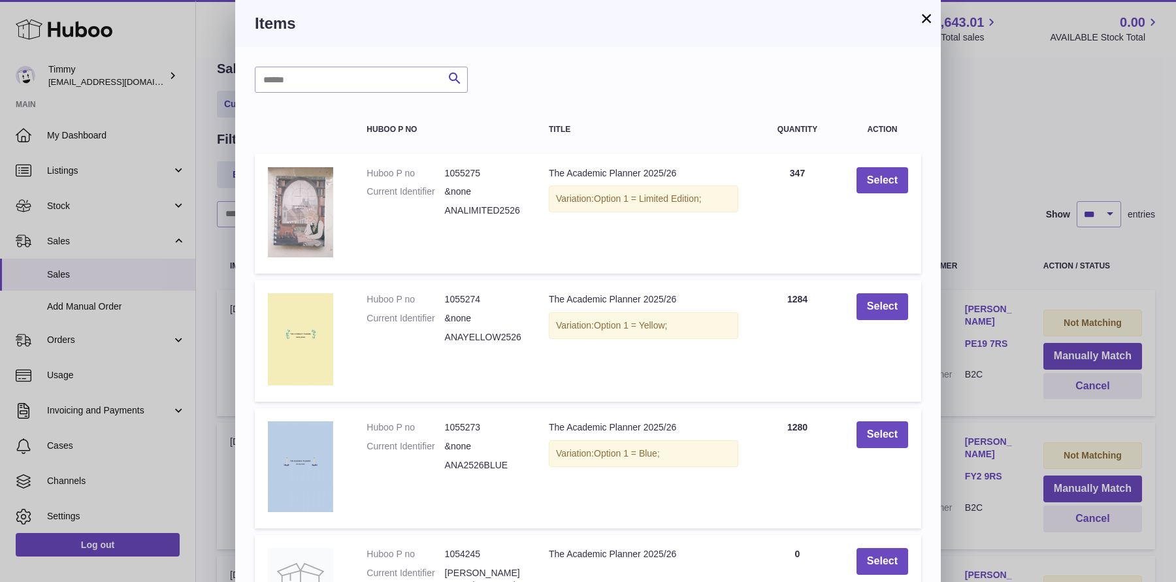
click at [1025, 268] on div "× Items Search Huboo P no Title Quantity Action Huboo P no 1055275 Current Iden…" at bounding box center [588, 423] width 1176 height 846
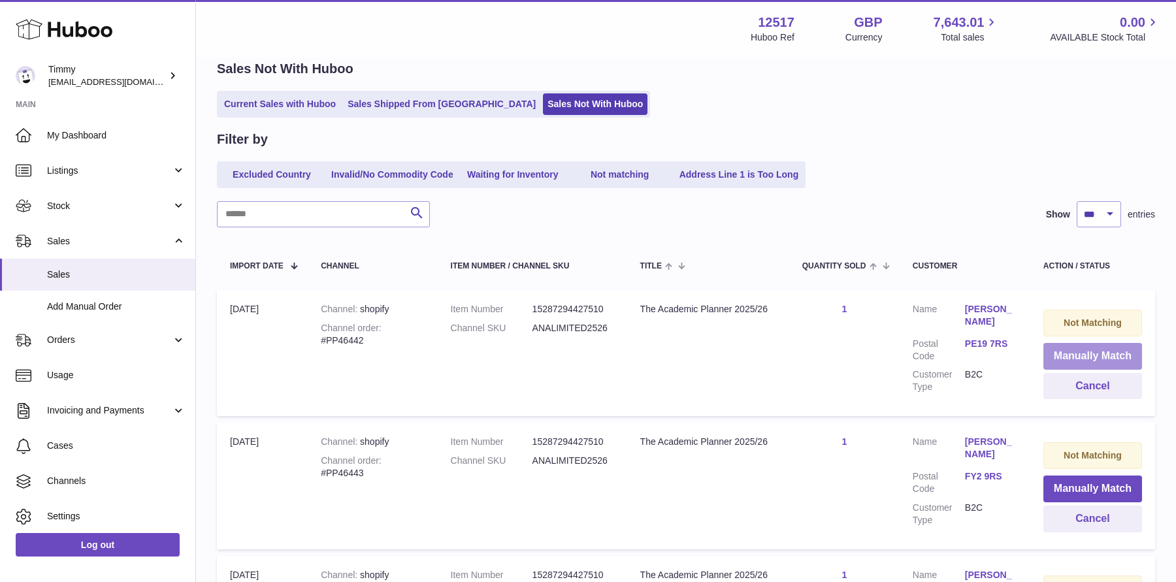
click at [1065, 361] on button "Manually Match" at bounding box center [1092, 356] width 99 height 27
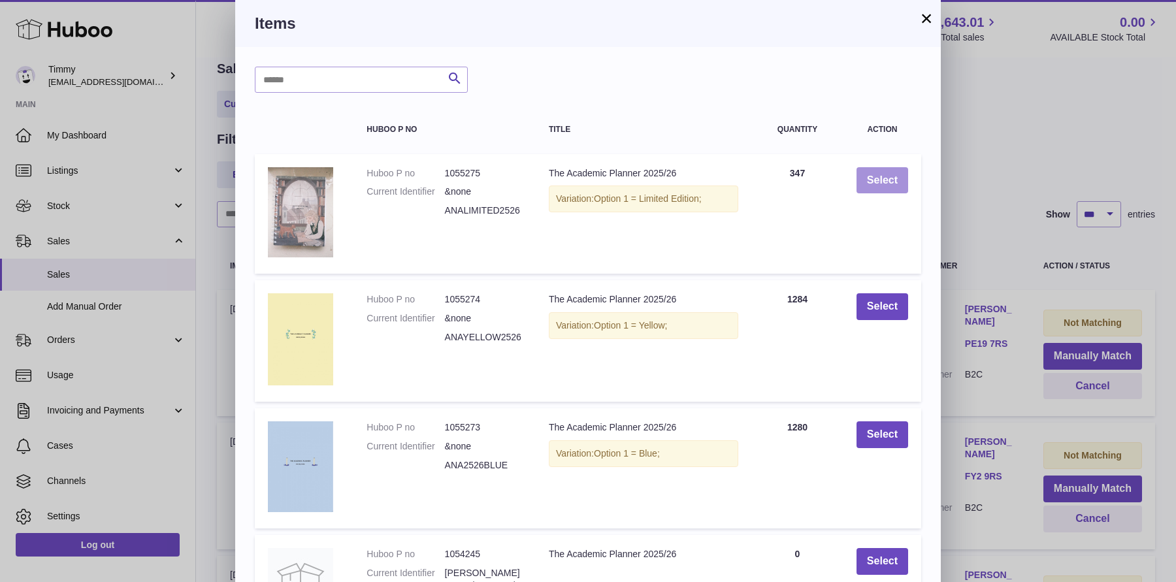
click at [884, 179] on button "Select" at bounding box center [882, 180] width 52 height 27
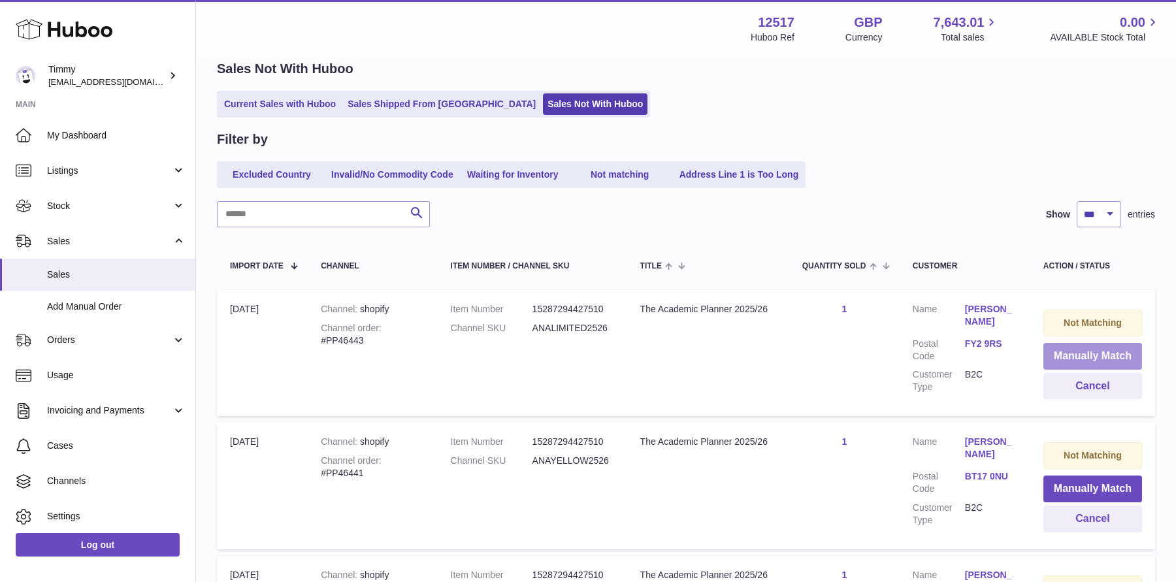
click at [1078, 344] on button "Manually Match" at bounding box center [1092, 356] width 99 height 27
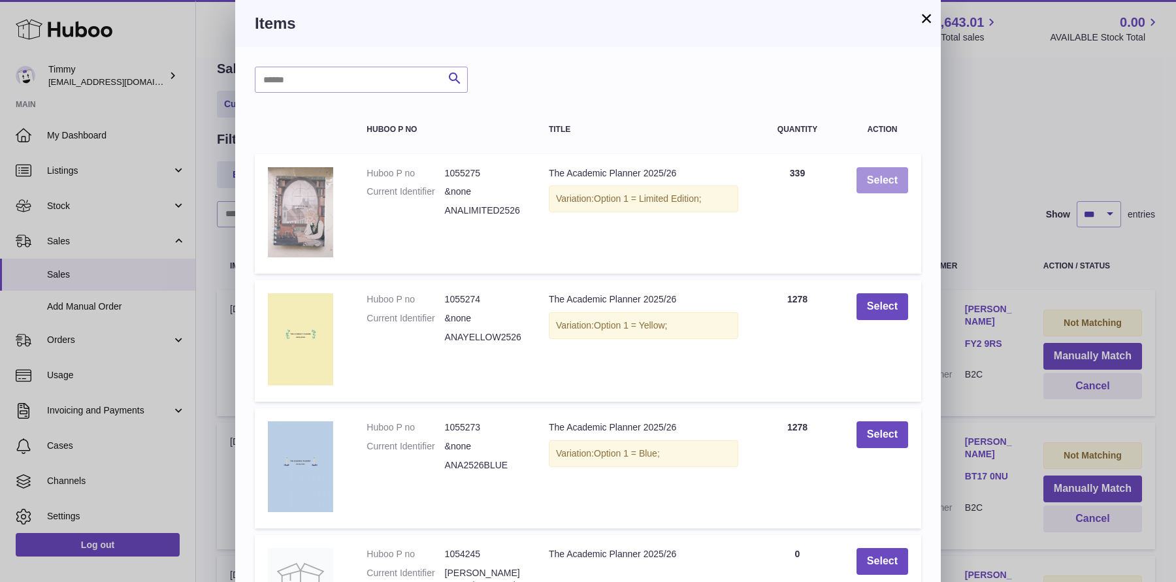
click at [884, 175] on button "Select" at bounding box center [882, 180] width 52 height 27
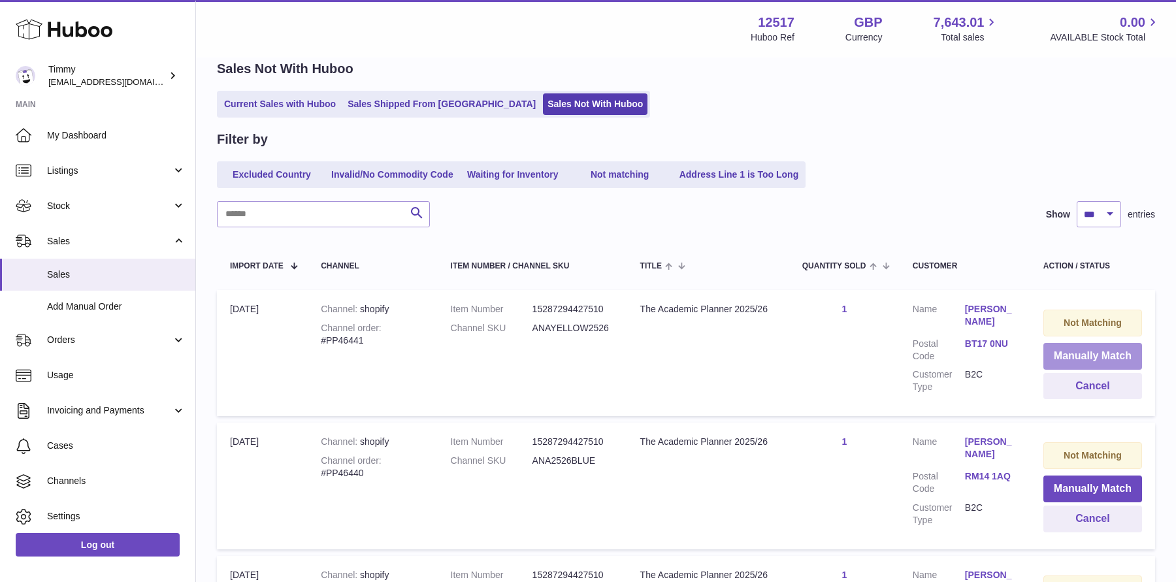
click at [1068, 359] on button "Manually Match" at bounding box center [1092, 356] width 99 height 27
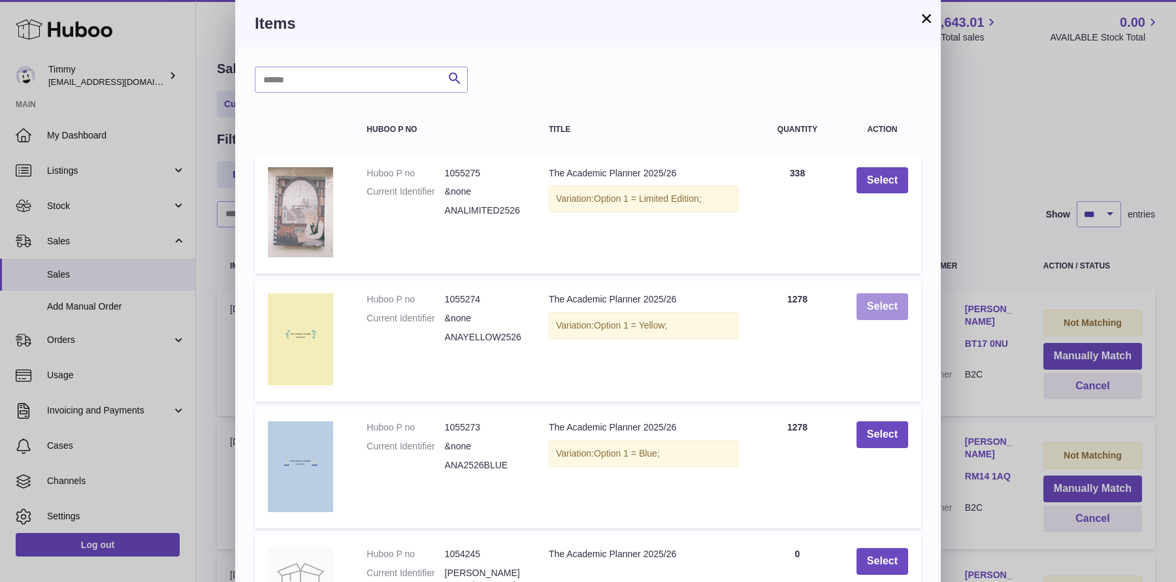
click at [903, 304] on button "Select" at bounding box center [882, 306] width 52 height 27
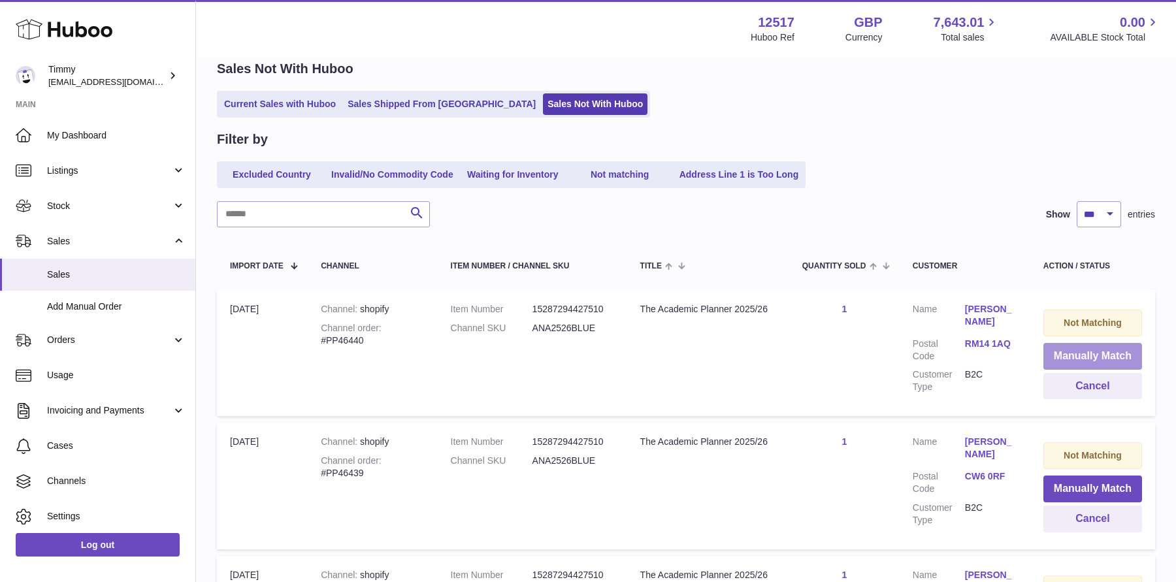
click at [1057, 351] on button "Manually Match" at bounding box center [1092, 356] width 99 height 27
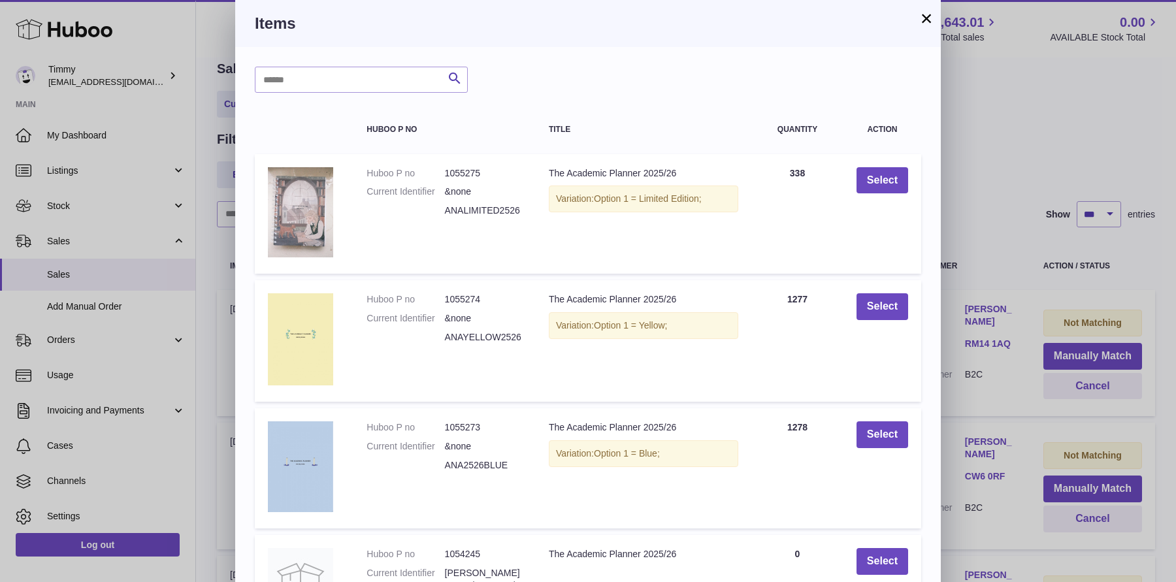
click at [982, 167] on div "× Items Search Huboo P no Title Quantity Action Huboo P no 1055275 Current Iden…" at bounding box center [588, 423] width 1176 height 846
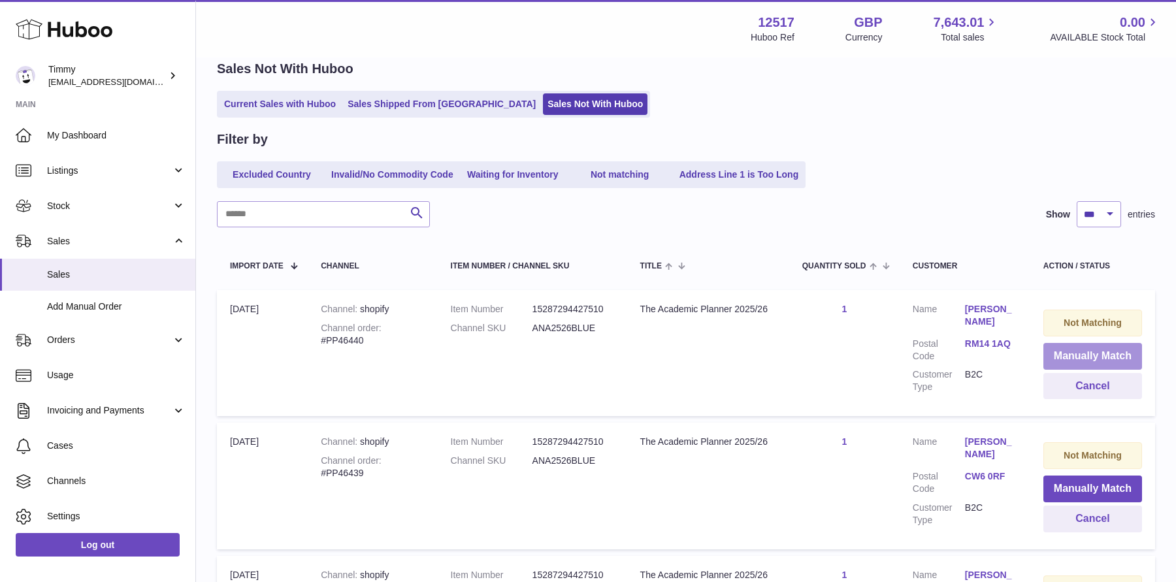
click at [1100, 344] on button "Manually Match" at bounding box center [1092, 356] width 99 height 27
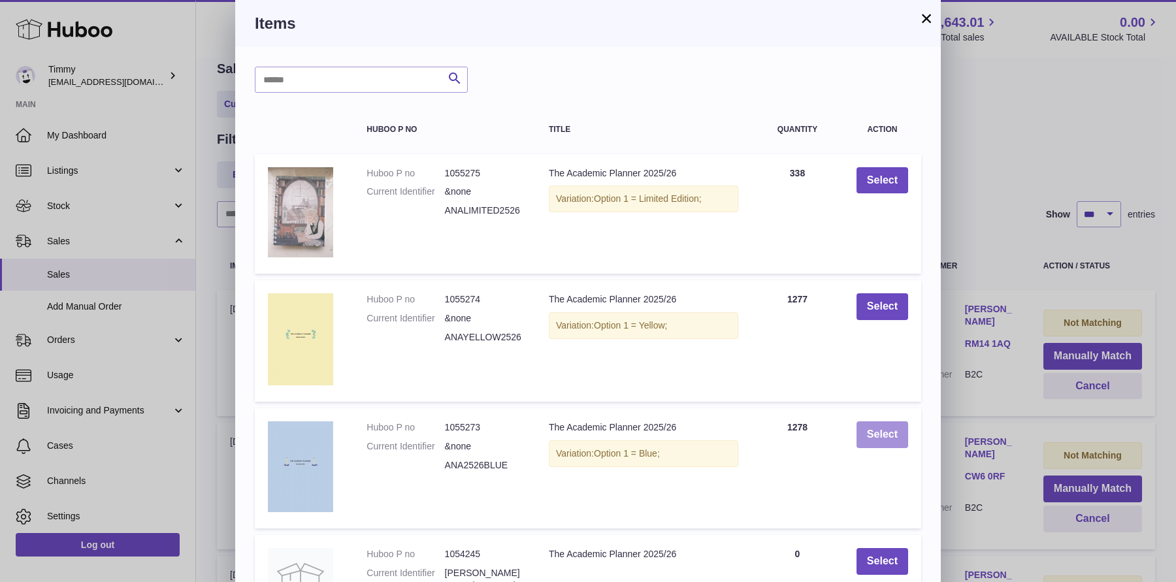
click at [880, 440] on button "Select" at bounding box center [882, 434] width 52 height 27
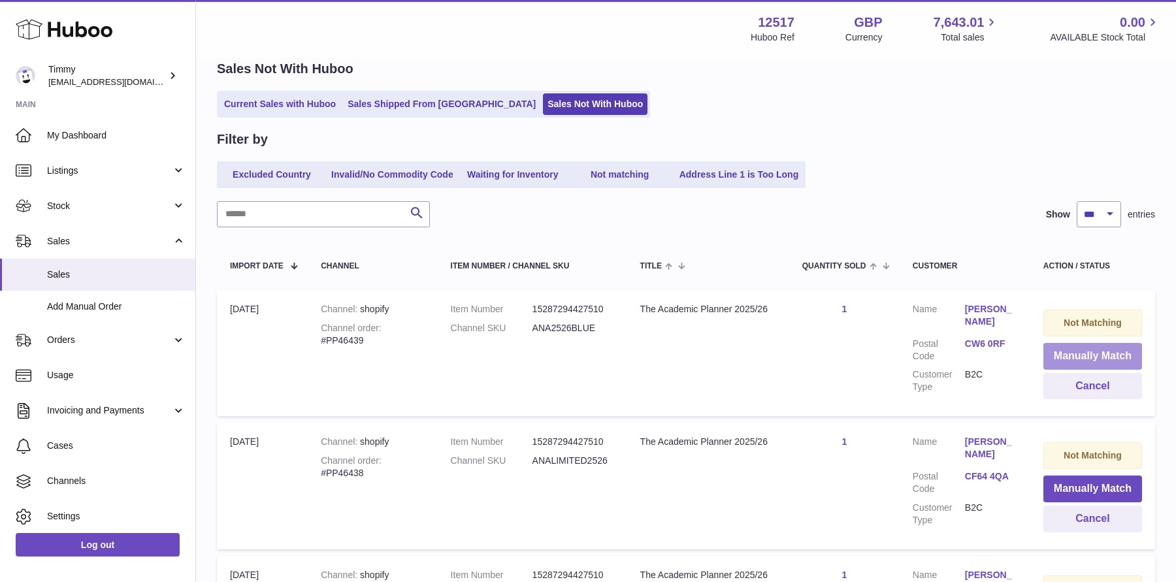
click at [1068, 347] on button "Manually Match" at bounding box center [1092, 356] width 99 height 27
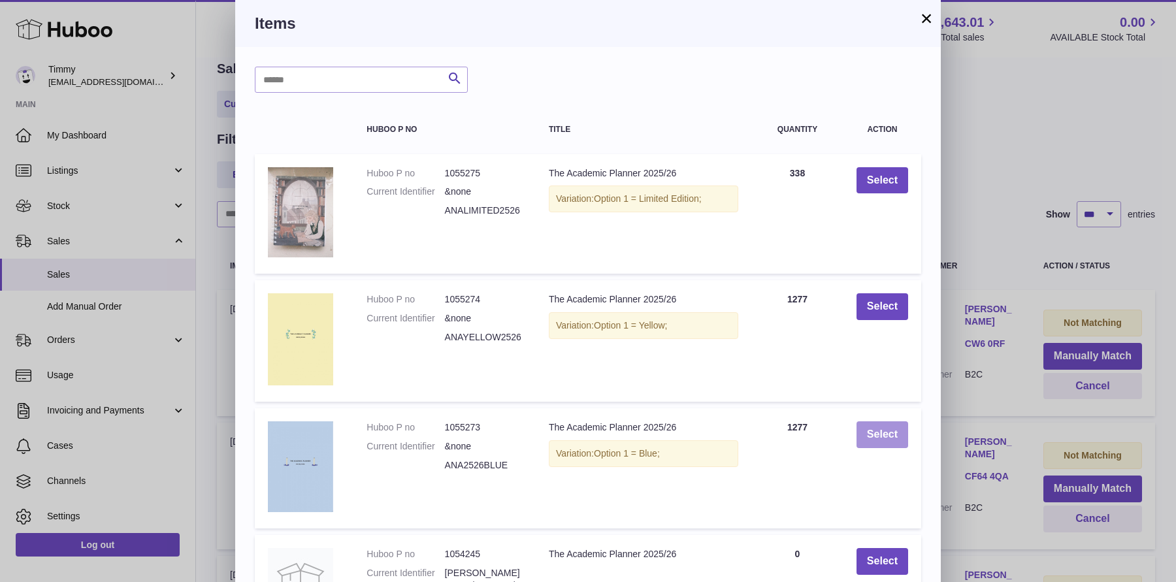
click at [875, 447] on button "Select" at bounding box center [882, 434] width 52 height 27
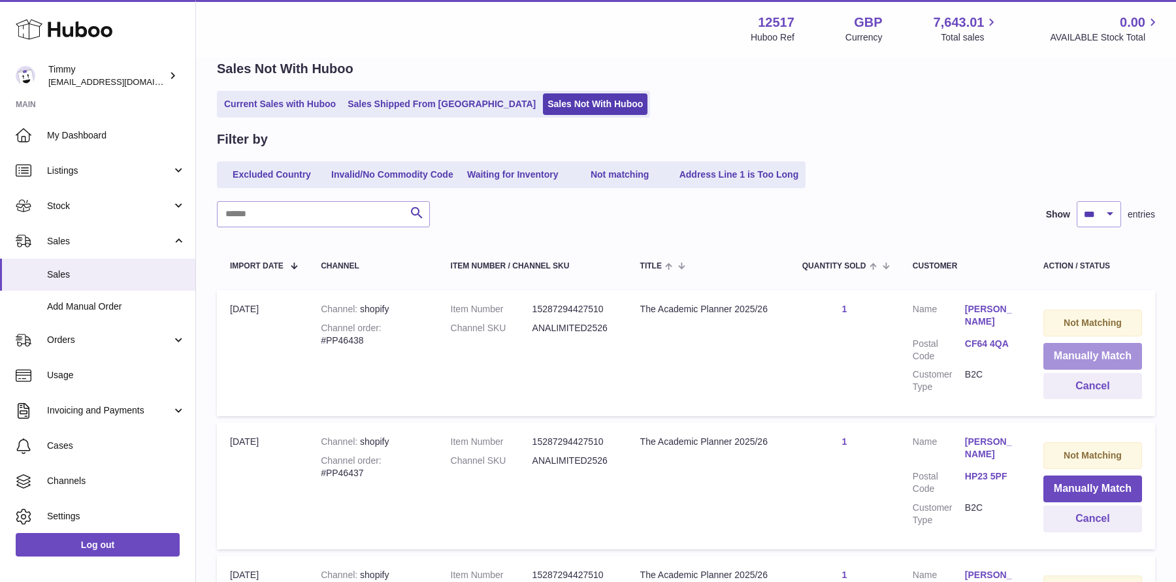
click at [1088, 363] on button "Manually Match" at bounding box center [1092, 356] width 99 height 27
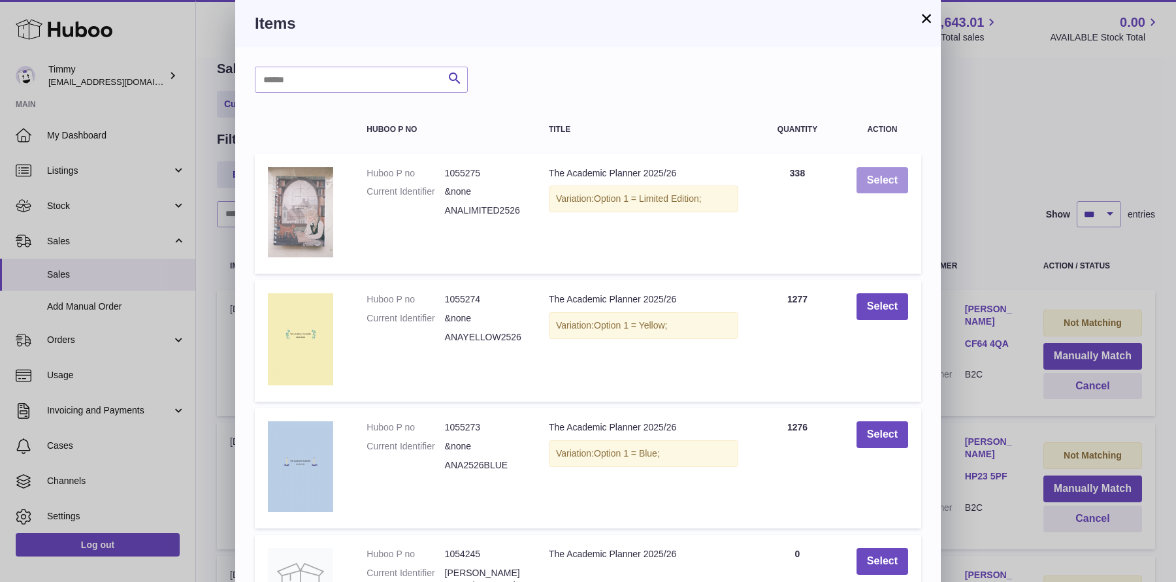
click at [879, 167] on button "Select" at bounding box center [882, 180] width 52 height 27
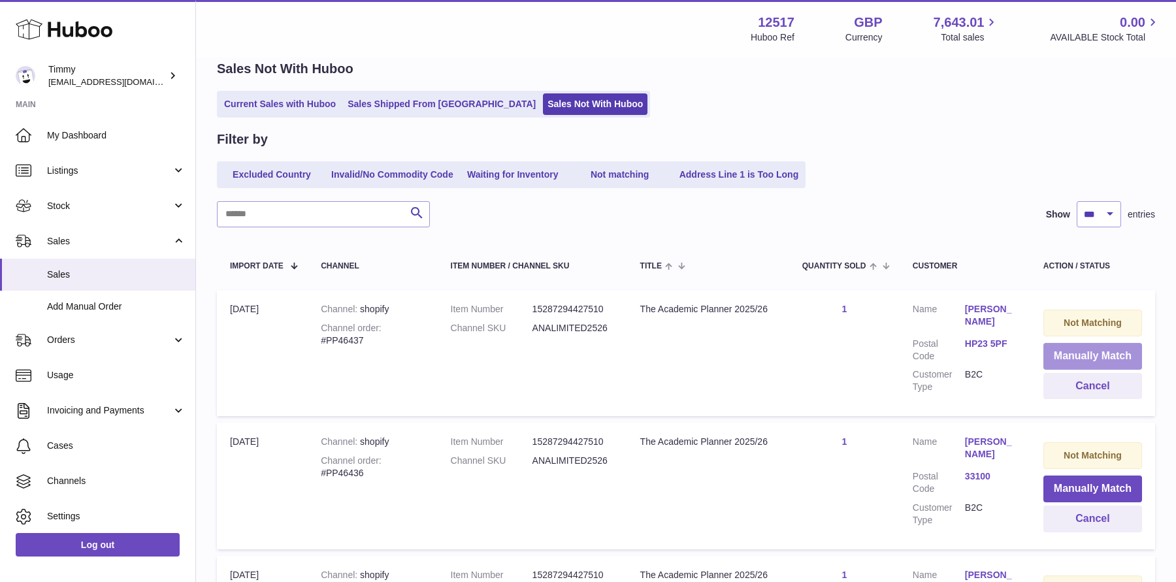
click at [1087, 351] on button "Manually Match" at bounding box center [1092, 356] width 99 height 27
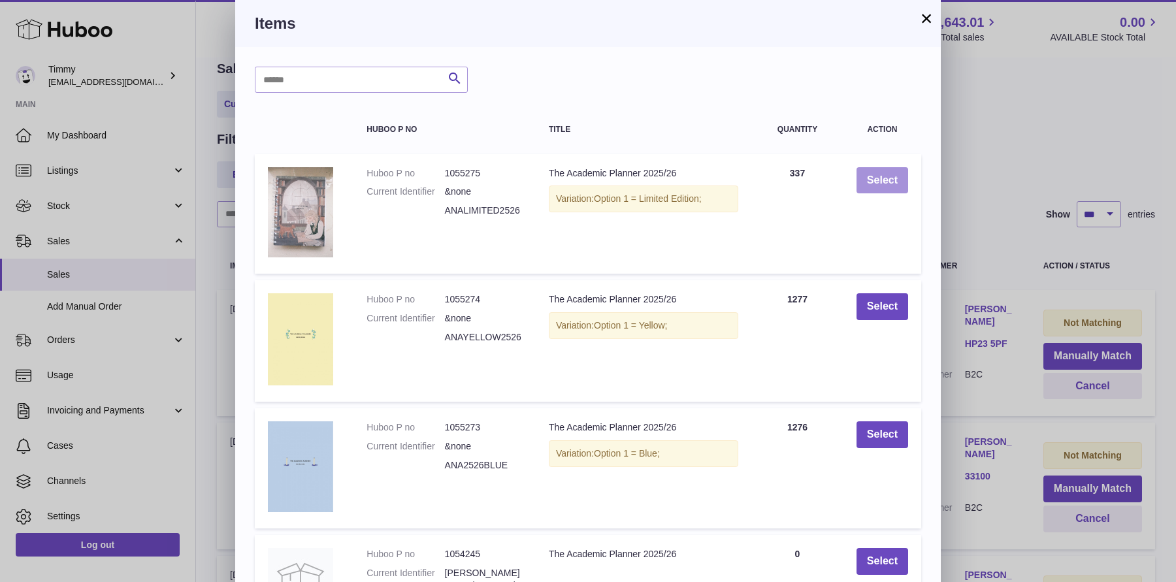
click at [900, 193] on button "Select" at bounding box center [882, 180] width 52 height 27
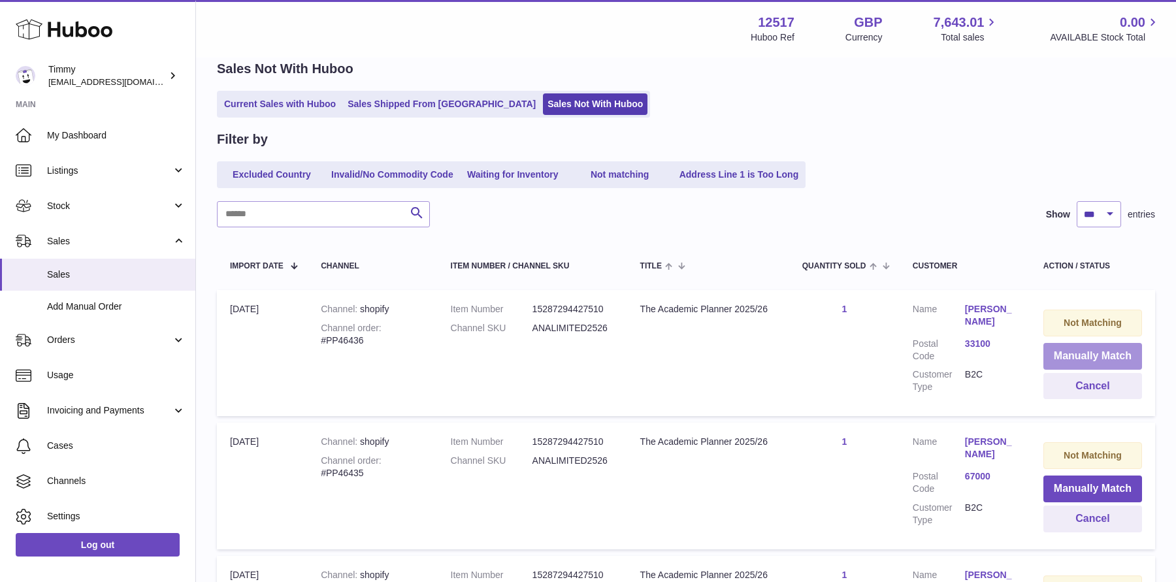
click at [1054, 347] on button "Manually Match" at bounding box center [1092, 356] width 99 height 27
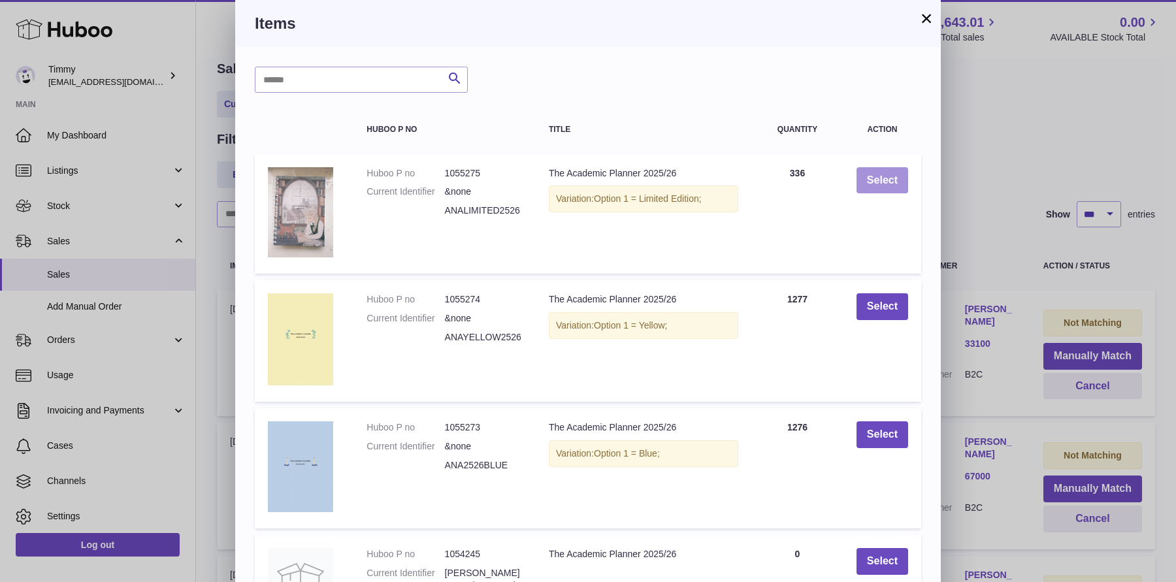
click at [893, 179] on button "Select" at bounding box center [882, 180] width 52 height 27
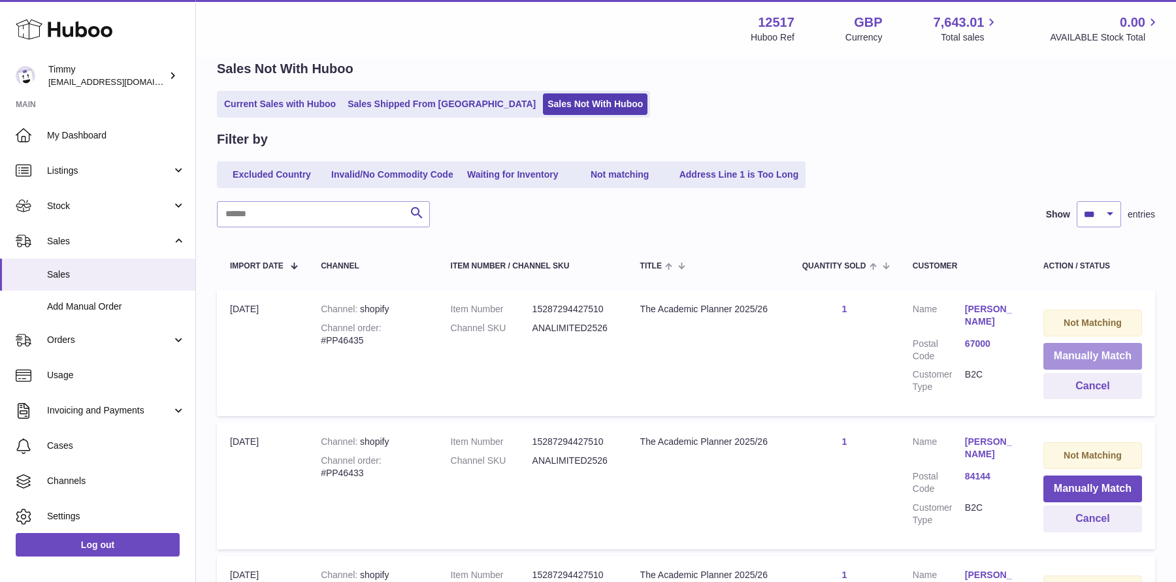
click at [1054, 351] on button "Manually Match" at bounding box center [1092, 356] width 99 height 27
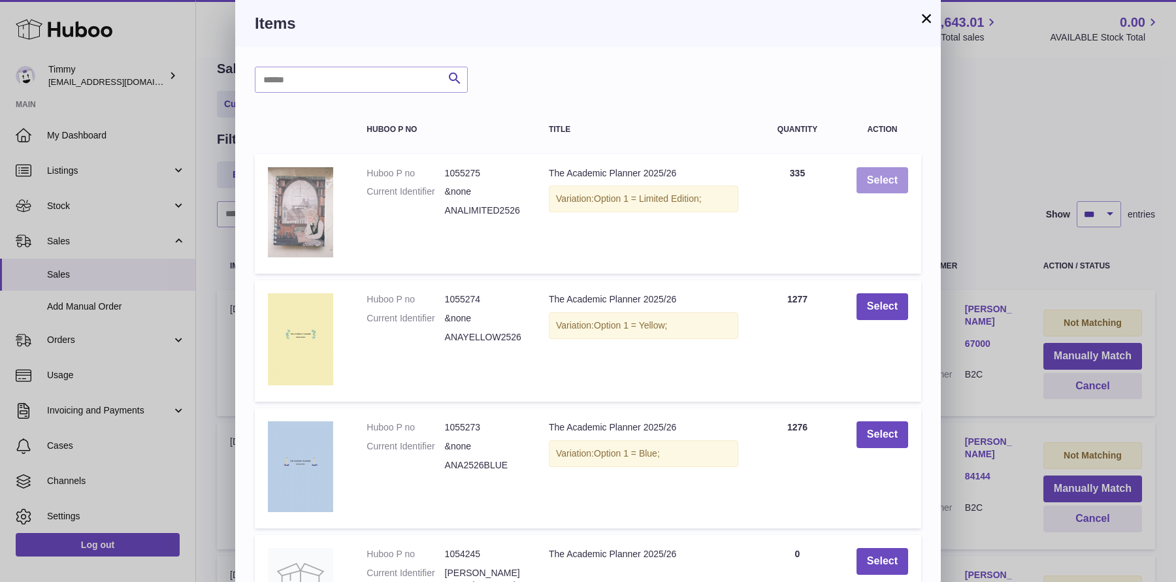
click at [890, 191] on button "Select" at bounding box center [882, 180] width 52 height 27
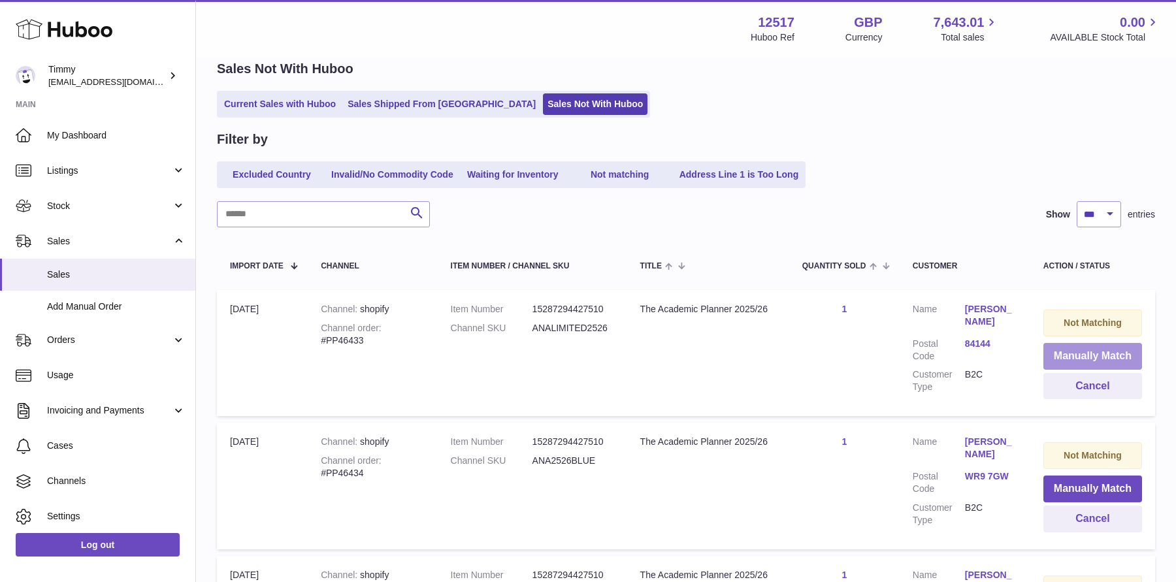
click at [1063, 353] on button "Manually Match" at bounding box center [1092, 356] width 99 height 27
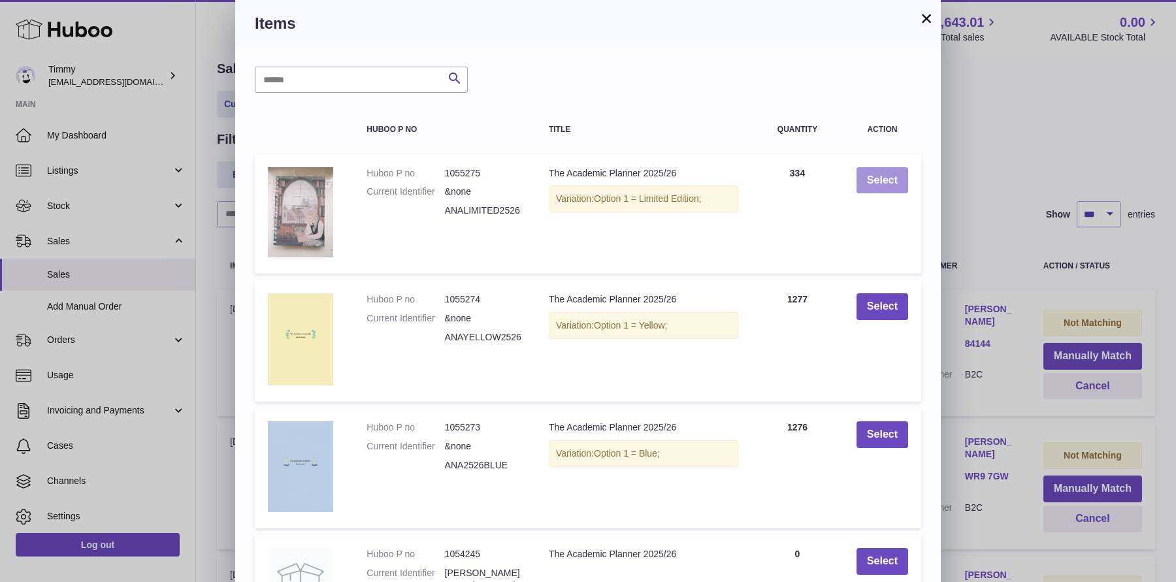
click at [901, 178] on button "Select" at bounding box center [882, 180] width 52 height 27
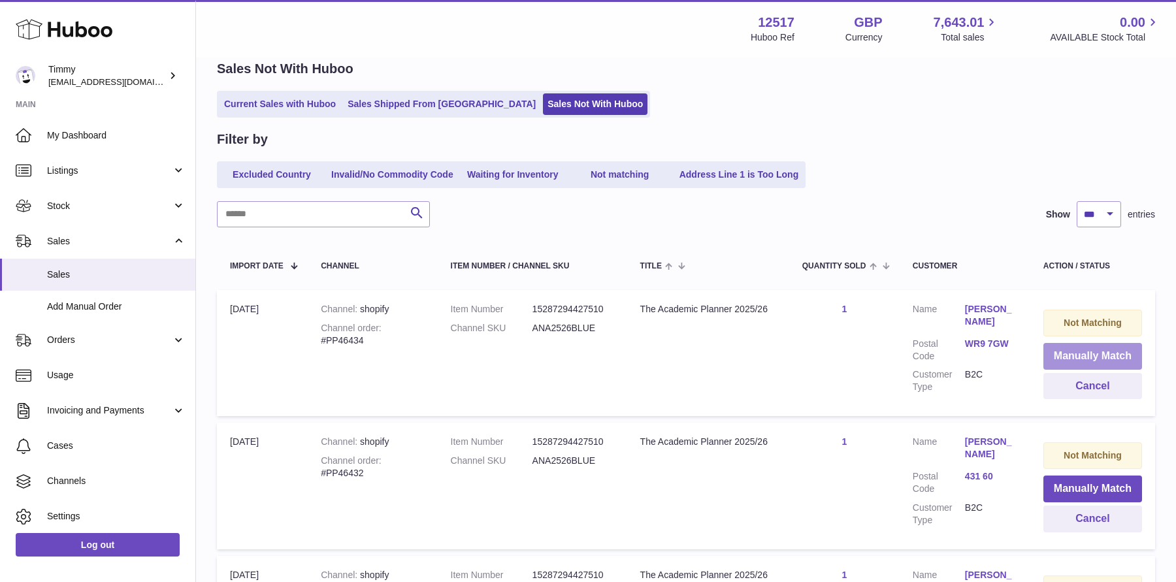
click at [1071, 357] on button "Manually Match" at bounding box center [1092, 356] width 99 height 27
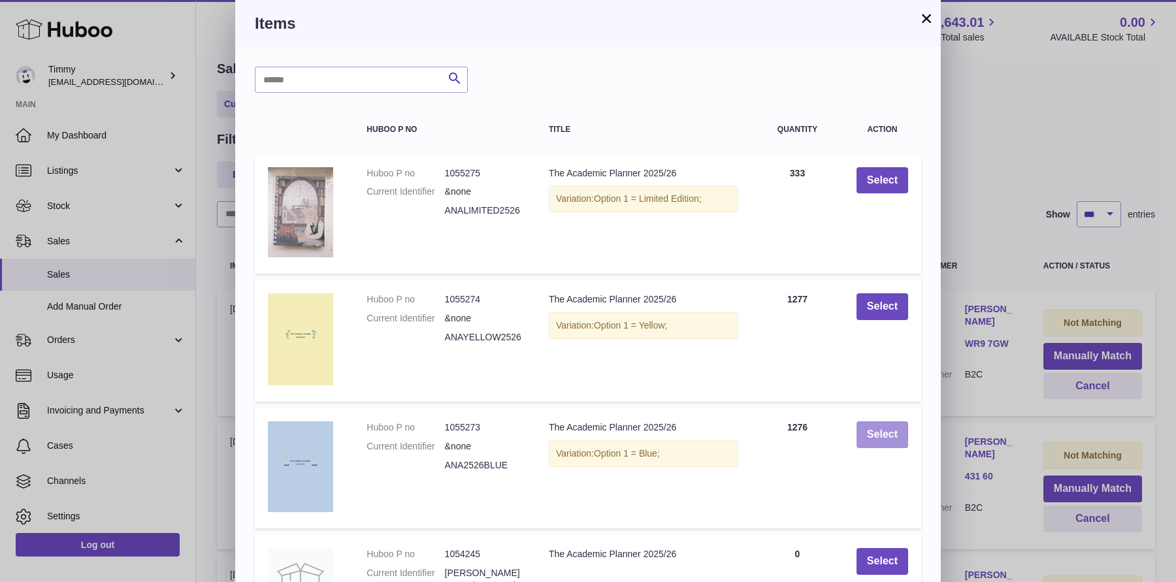
click at [879, 436] on button "Select" at bounding box center [882, 434] width 52 height 27
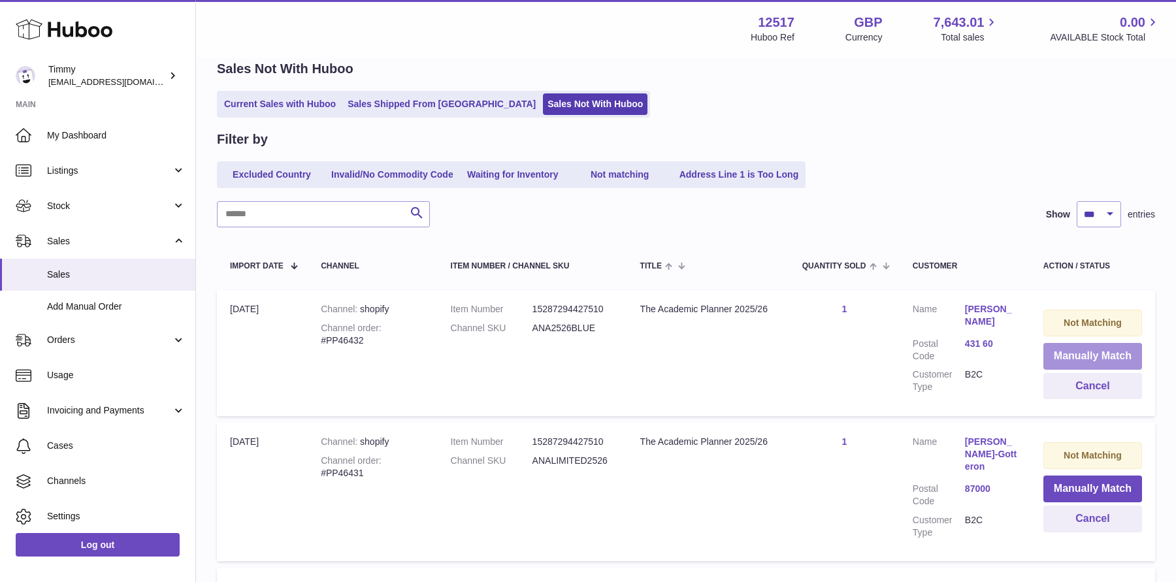
click at [1078, 353] on button "Manually Match" at bounding box center [1092, 356] width 99 height 27
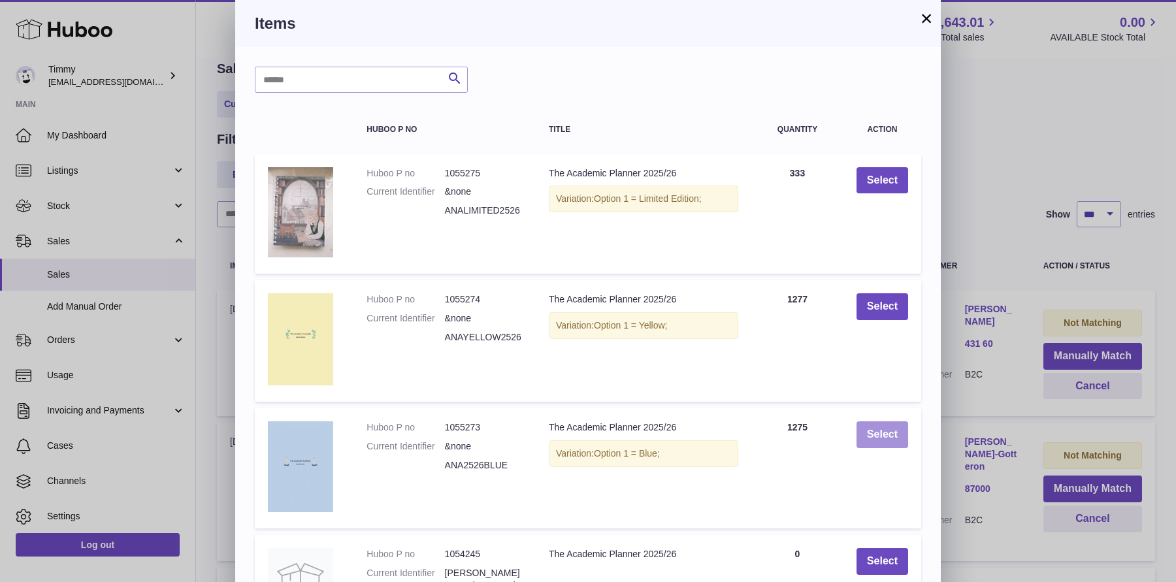
click at [886, 436] on button "Select" at bounding box center [882, 434] width 52 height 27
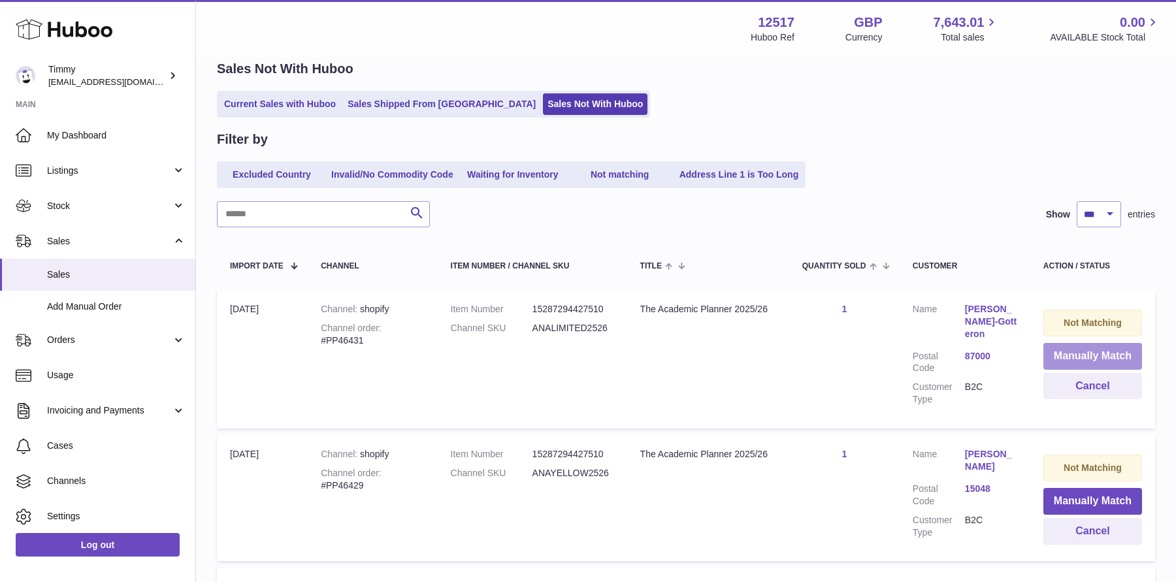
click at [1091, 364] on button "Manually Match" at bounding box center [1092, 356] width 99 height 27
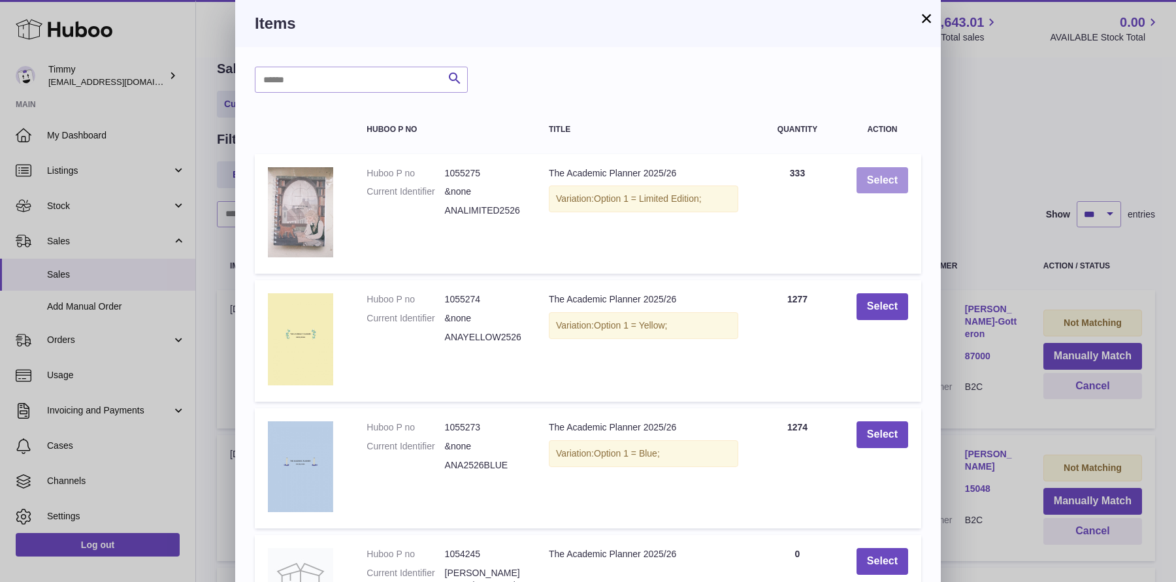
click at [892, 184] on button "Select" at bounding box center [882, 180] width 52 height 27
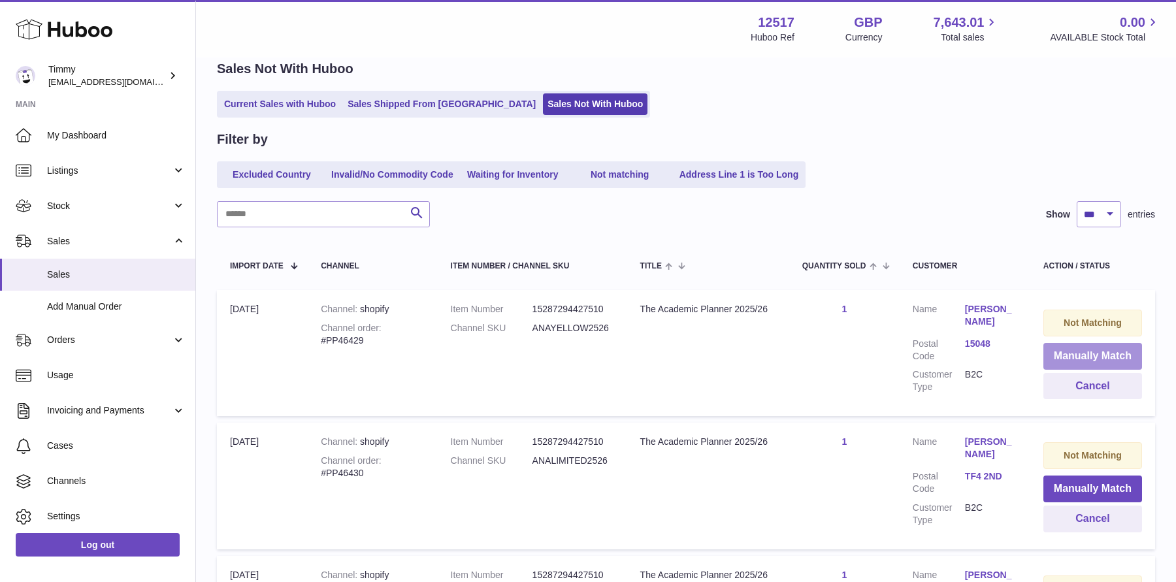
click at [1054, 351] on button "Manually Match" at bounding box center [1092, 356] width 99 height 27
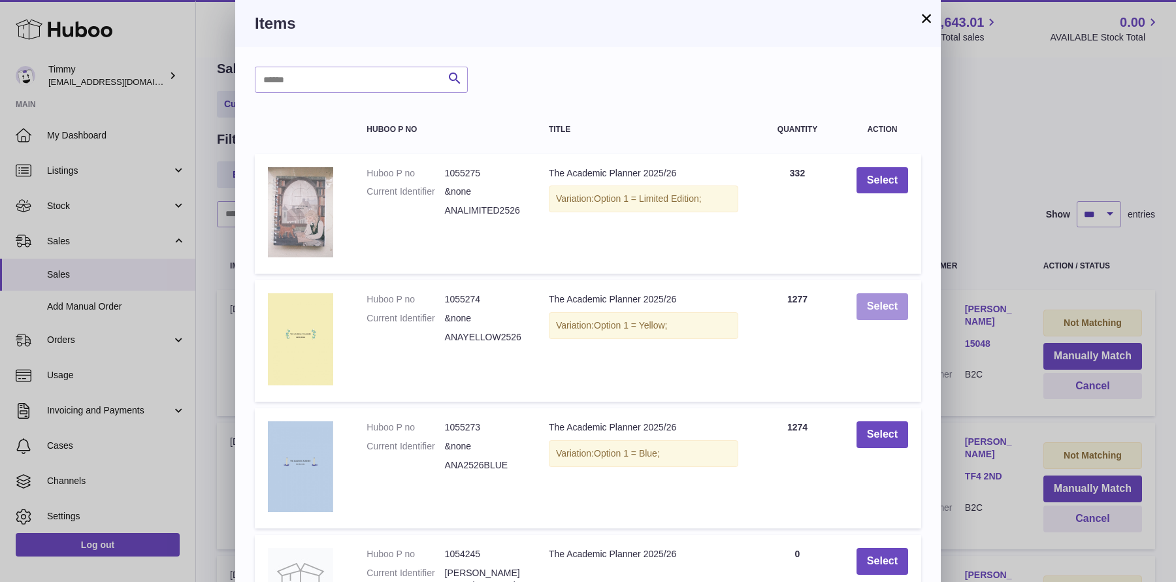
click at [888, 302] on button "Select" at bounding box center [882, 306] width 52 height 27
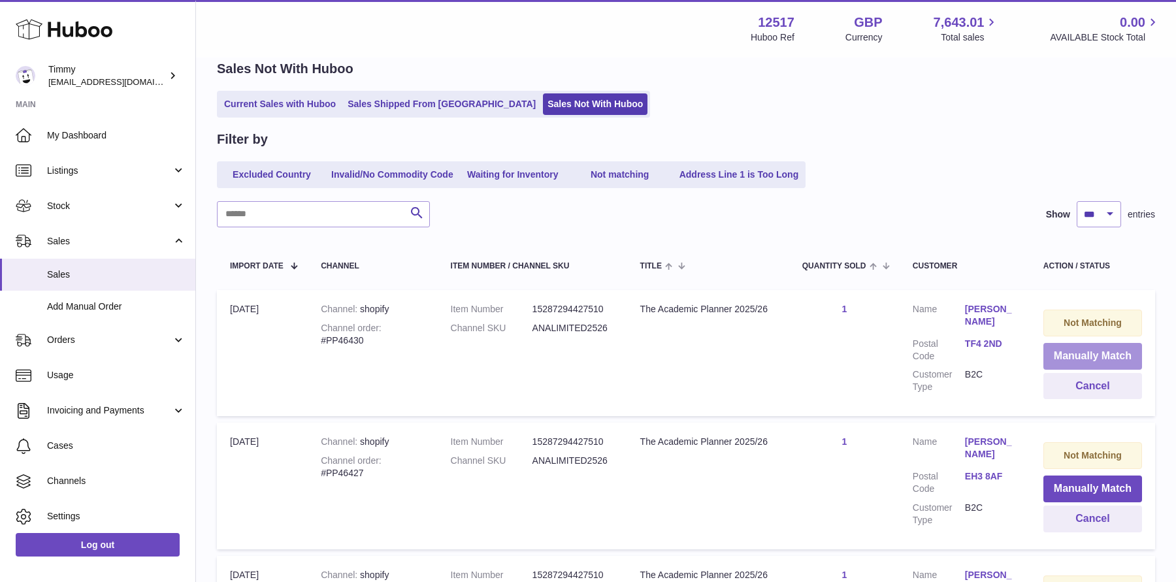
click at [1084, 358] on button "Manually Match" at bounding box center [1092, 356] width 99 height 27
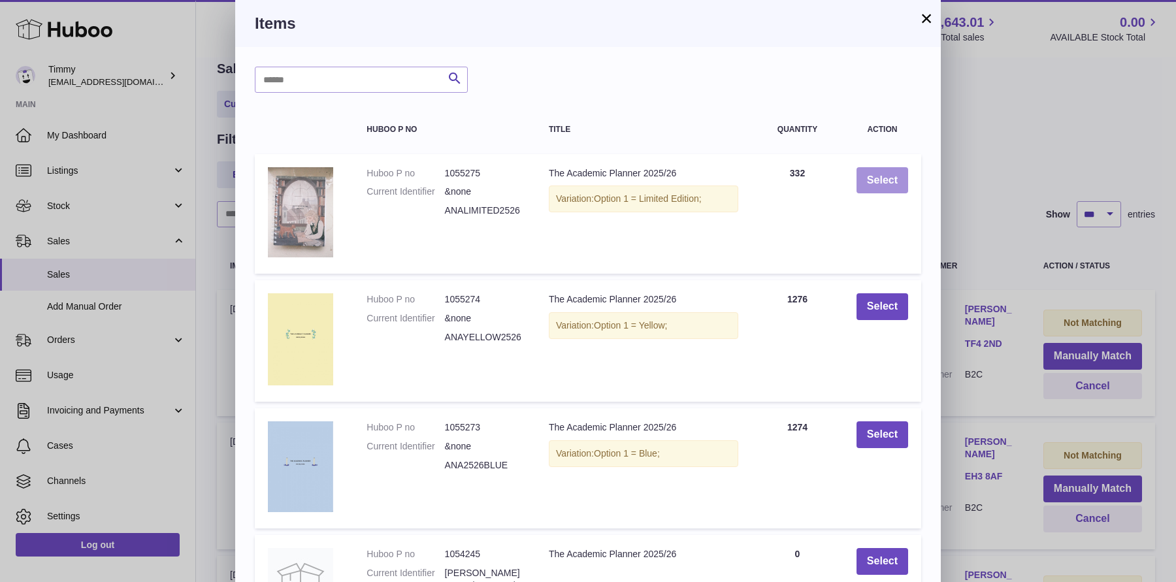
click at [865, 191] on button "Select" at bounding box center [882, 180] width 52 height 27
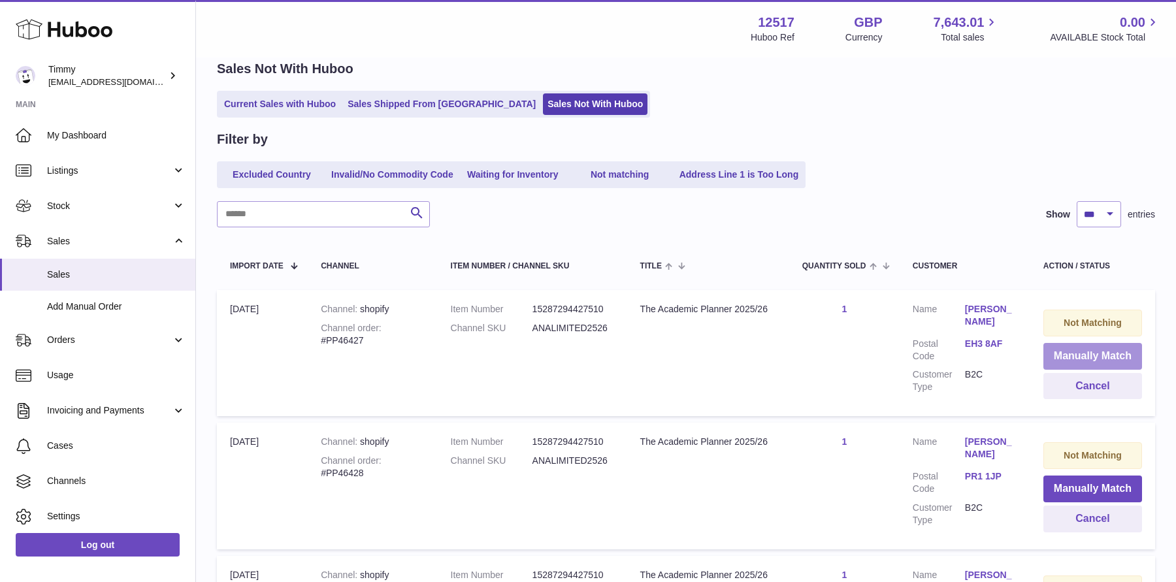
click at [1056, 355] on button "Manually Match" at bounding box center [1092, 356] width 99 height 27
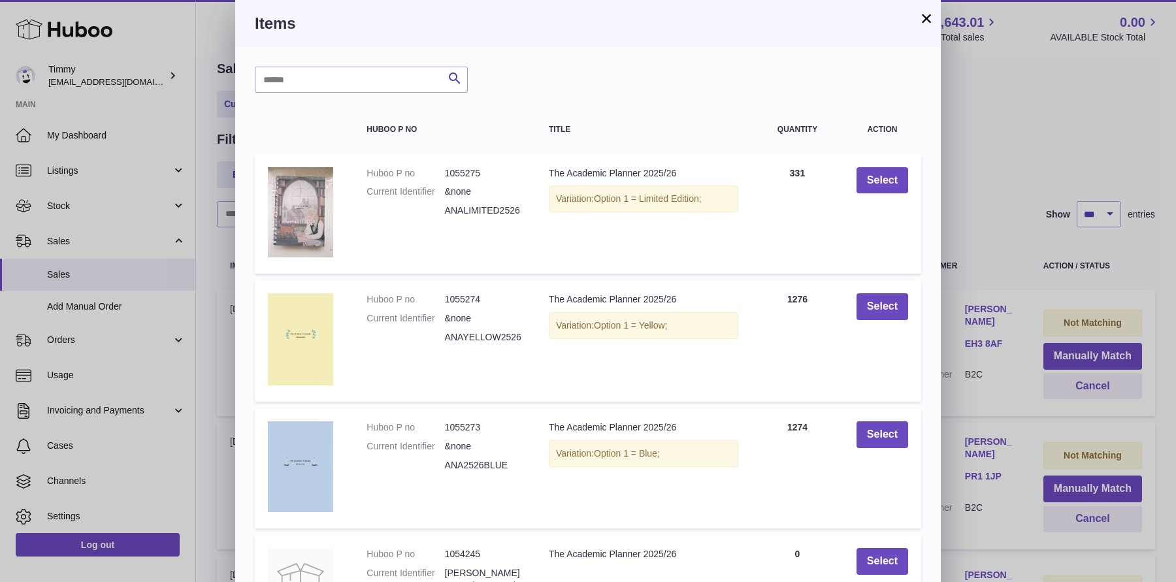
click at [888, 166] on td "Select" at bounding box center [882, 214] width 78 height 120
click at [885, 174] on button "Select" at bounding box center [882, 180] width 52 height 27
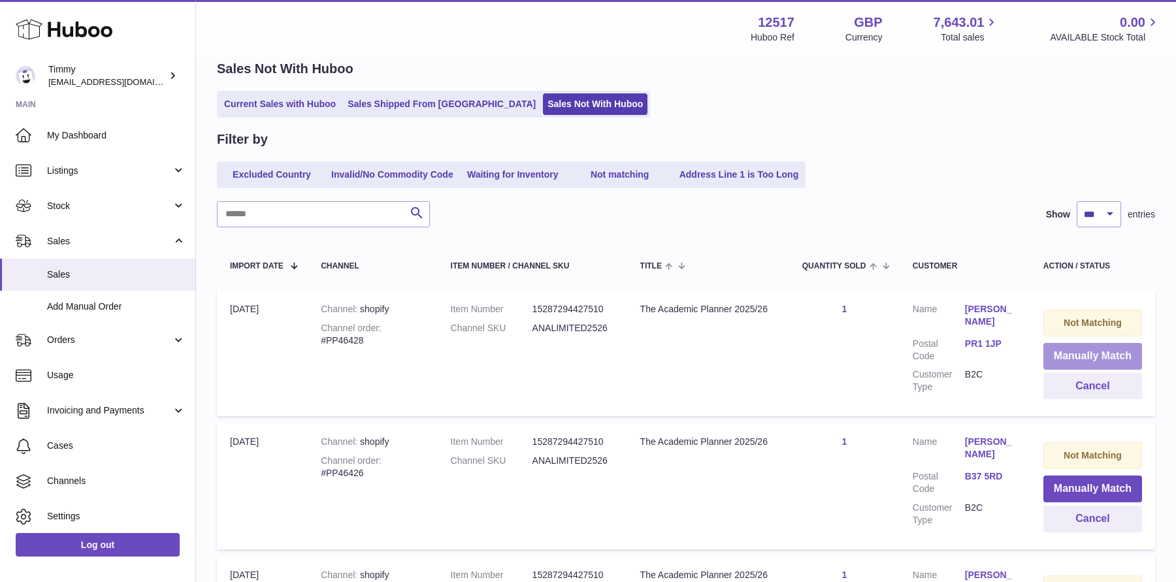
click at [1083, 349] on button "Manually Match" at bounding box center [1092, 356] width 99 height 27
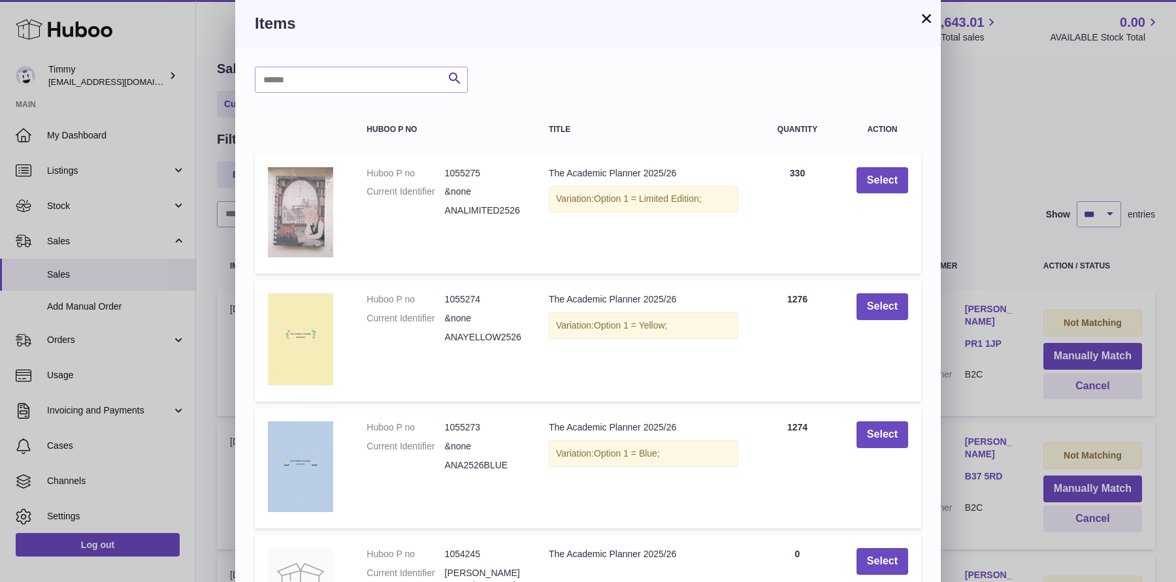
click at [1022, 212] on div "× Items Search Huboo P no Title Quantity Action Huboo P no 1055275 Current Iden…" at bounding box center [588, 423] width 1176 height 846
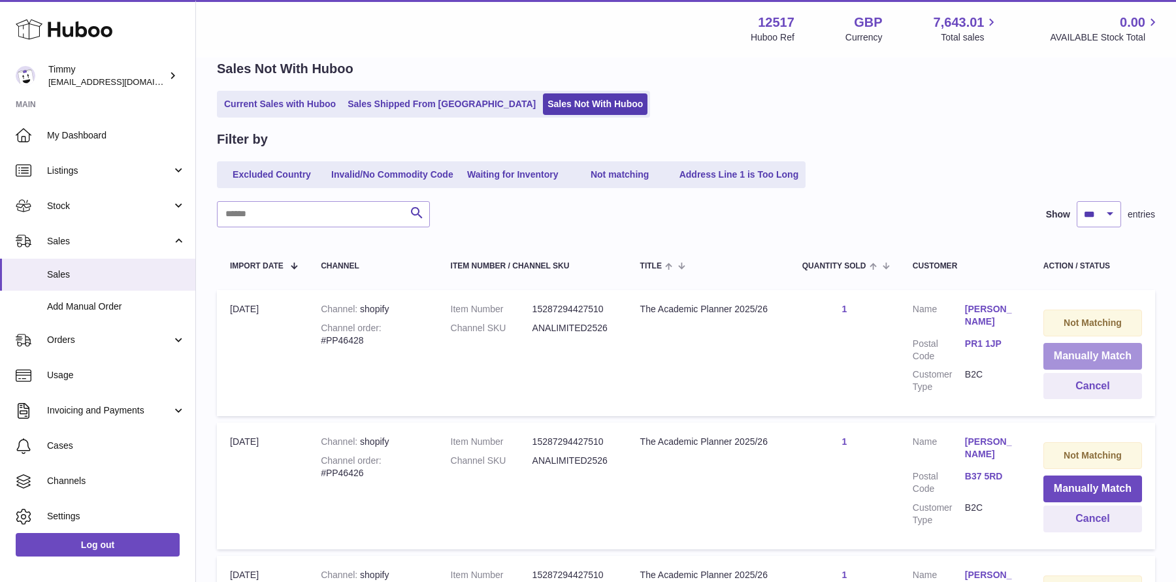
click at [1076, 350] on button "Manually Match" at bounding box center [1092, 356] width 99 height 27
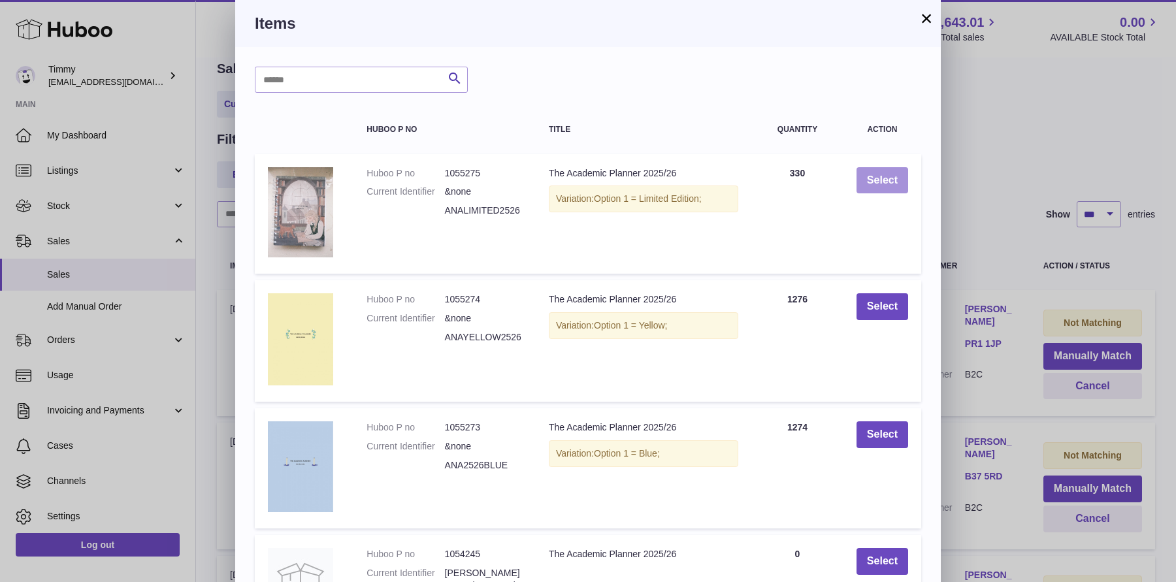
click at [875, 169] on button "Select" at bounding box center [882, 180] width 52 height 27
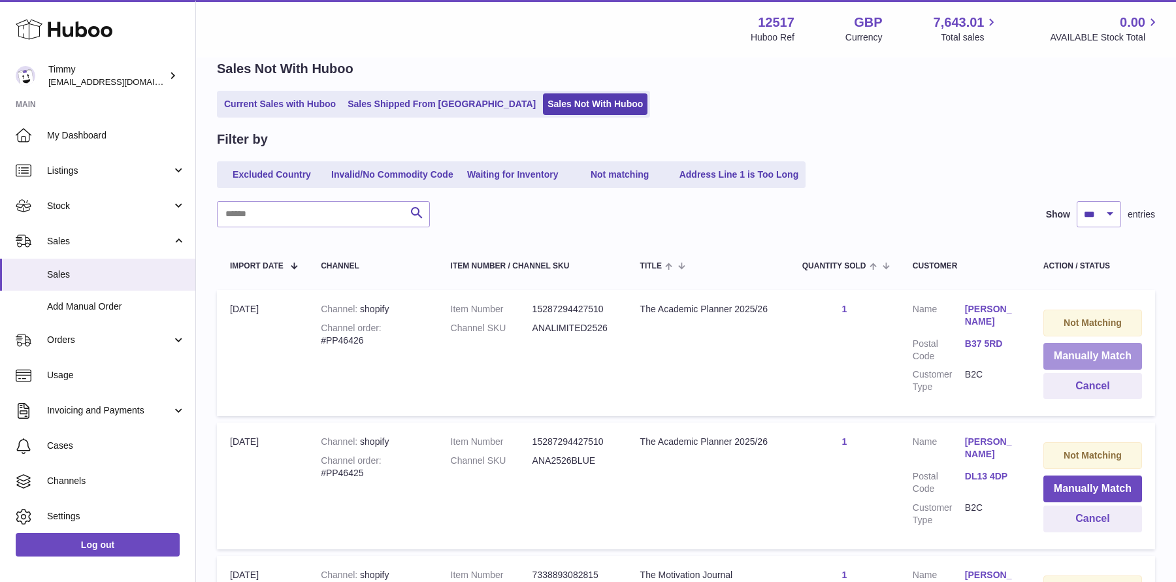
click at [1067, 361] on button "Manually Match" at bounding box center [1092, 356] width 99 height 27
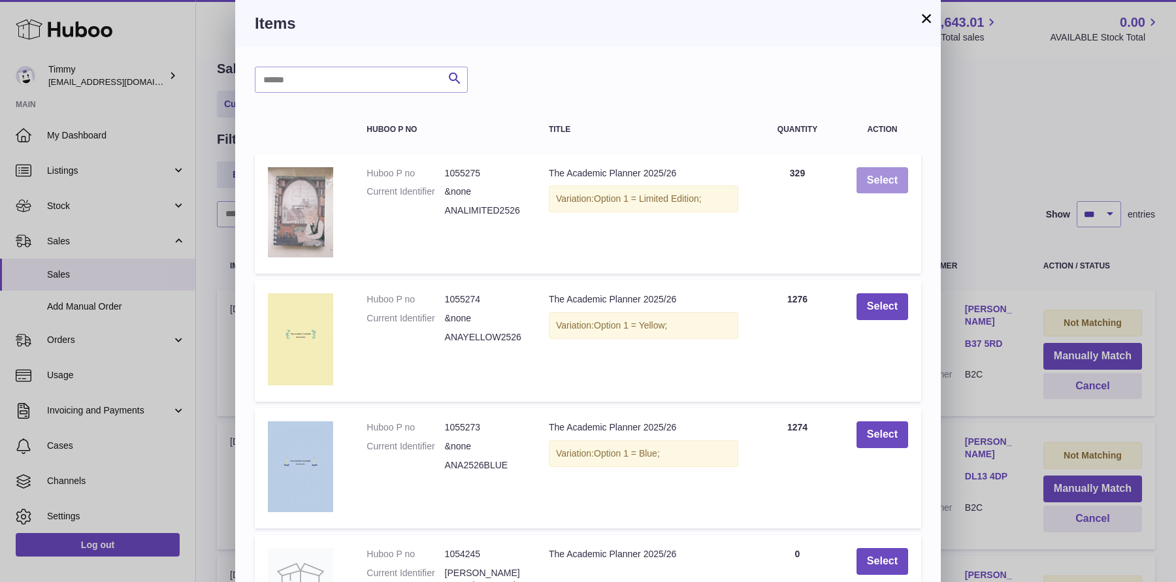
click at [885, 182] on button "Select" at bounding box center [882, 180] width 52 height 27
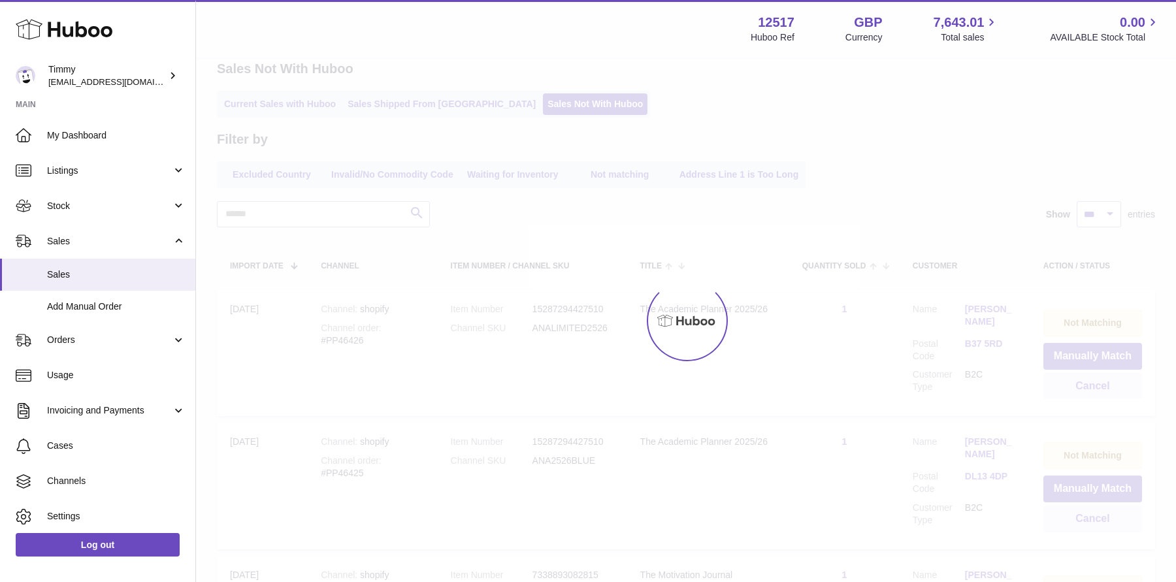
click at [960, 219] on div at bounding box center [686, 320] width 980 height 523
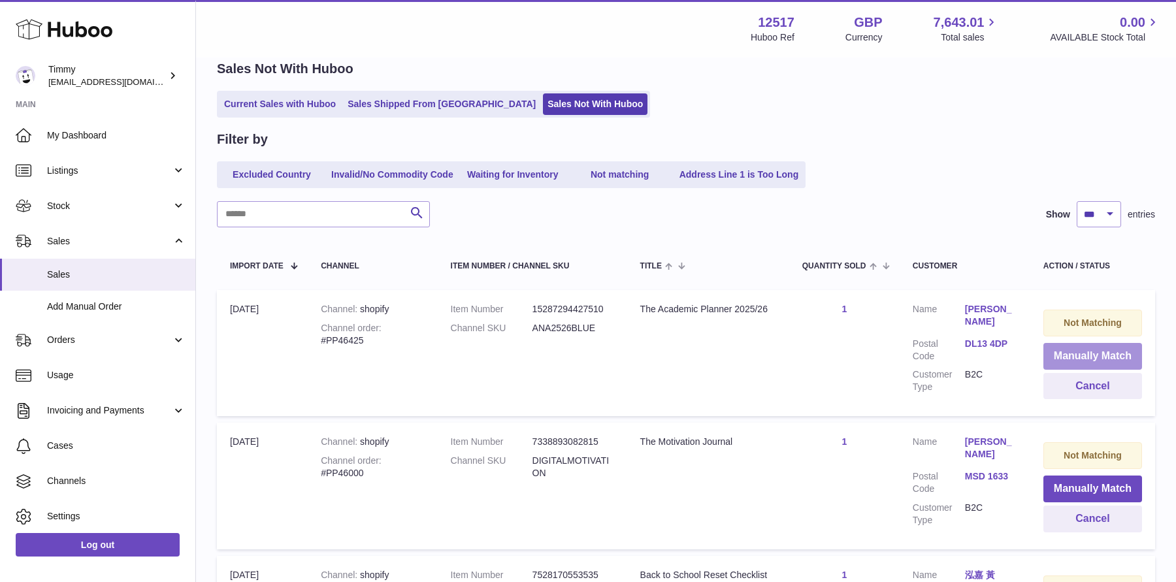
click at [1120, 346] on button "Manually Match" at bounding box center [1092, 356] width 99 height 27
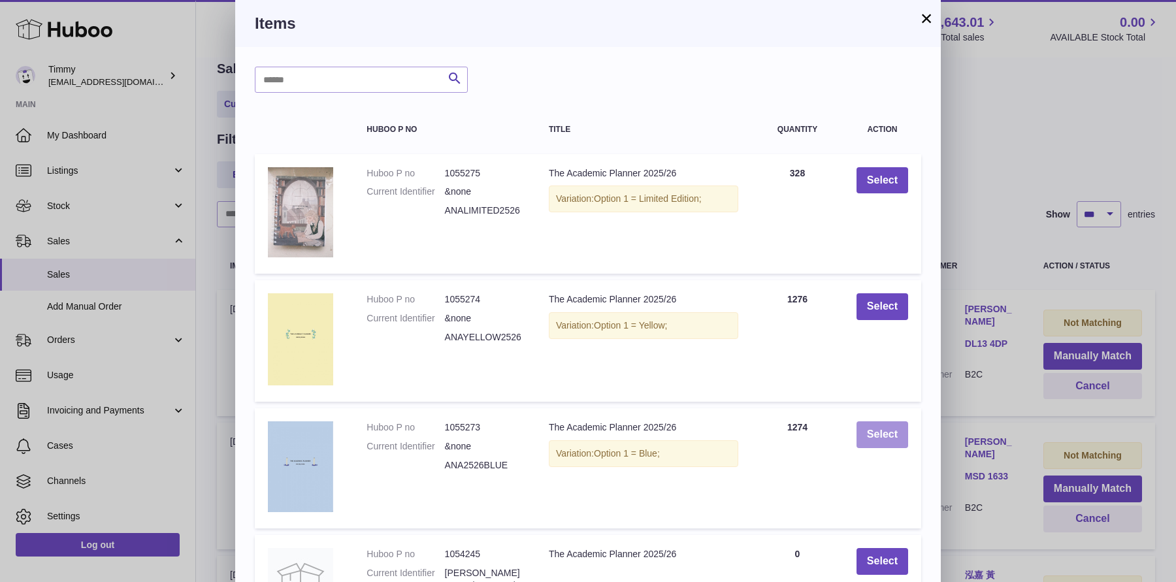
click at [872, 438] on button "Select" at bounding box center [882, 434] width 52 height 27
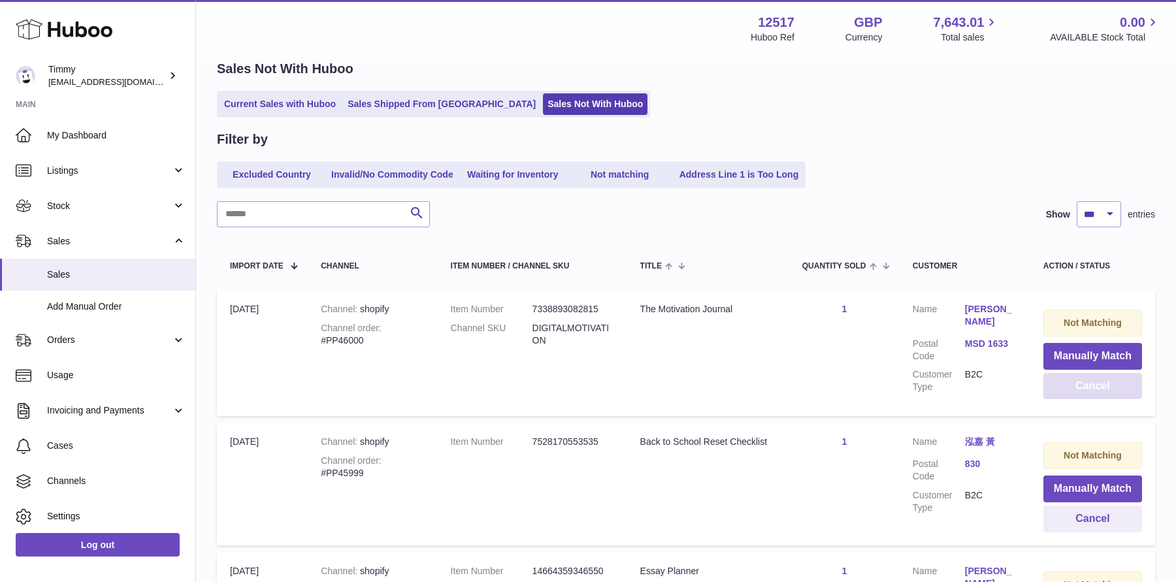
click at [1089, 386] on button "Cancel" at bounding box center [1092, 386] width 99 height 27
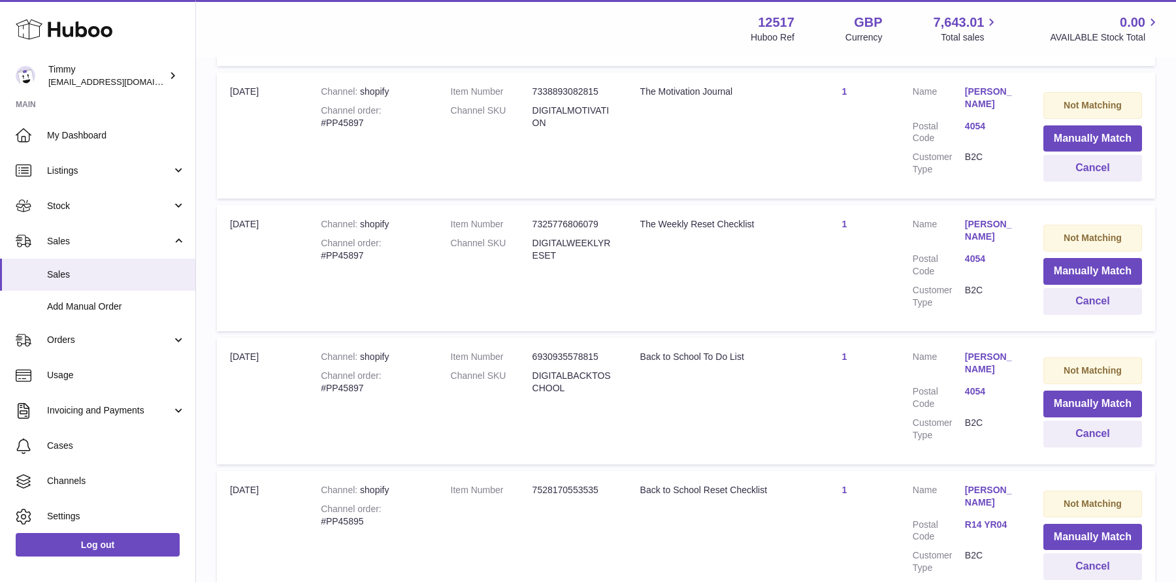
scroll to position [13052, 0]
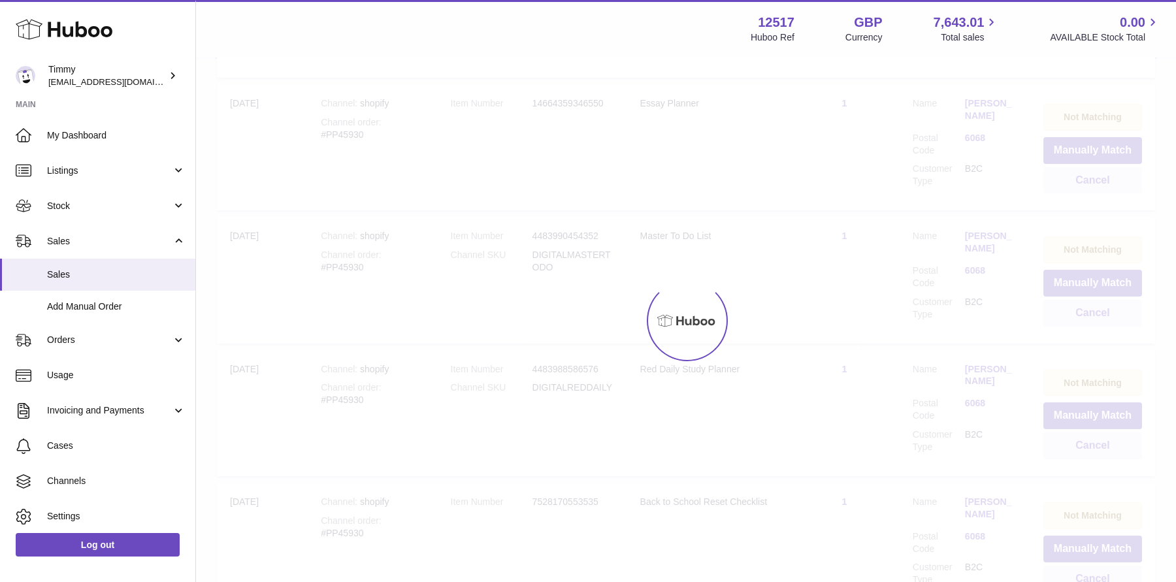
scroll to position [59, 0]
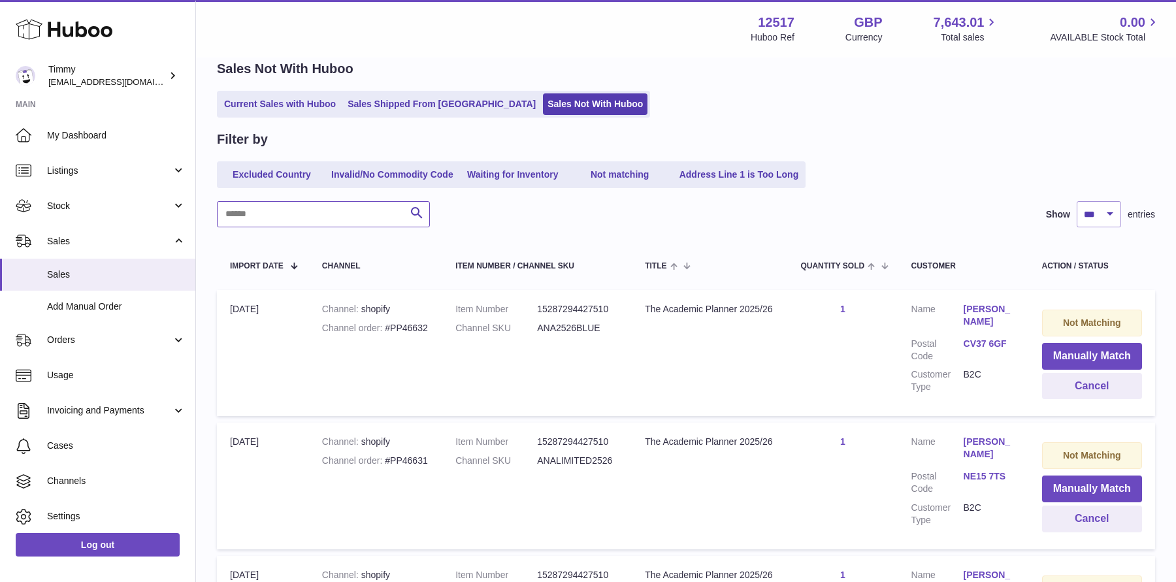
click at [346, 217] on input "text" at bounding box center [323, 214] width 213 height 26
paste input "*******"
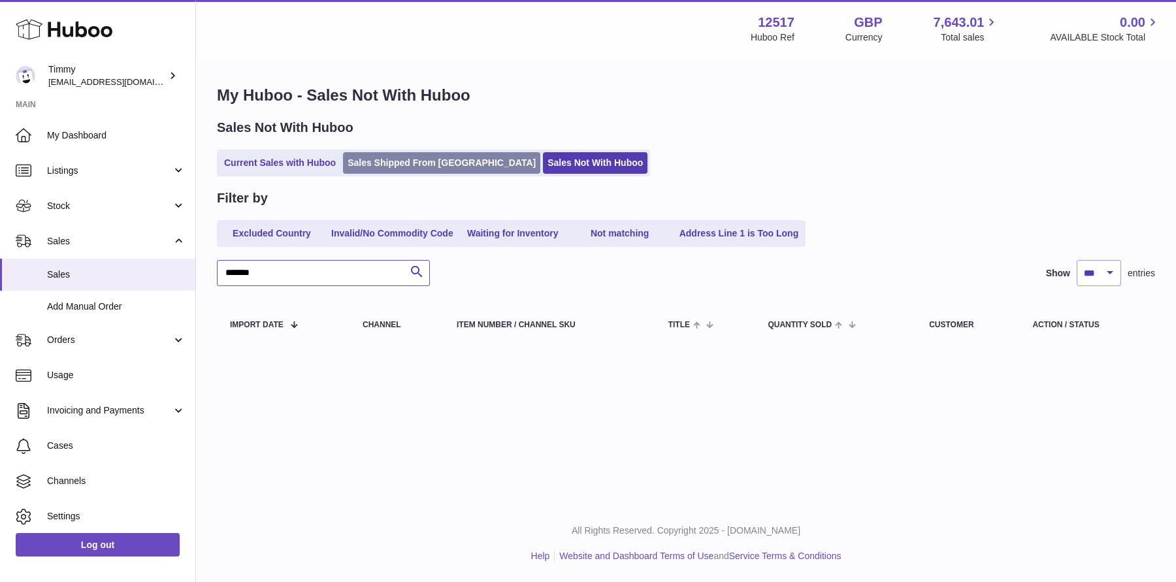
type input "*******"
click at [425, 162] on link "Sales Shipped From [GEOGRAPHIC_DATA]" at bounding box center [441, 163] width 197 height 22
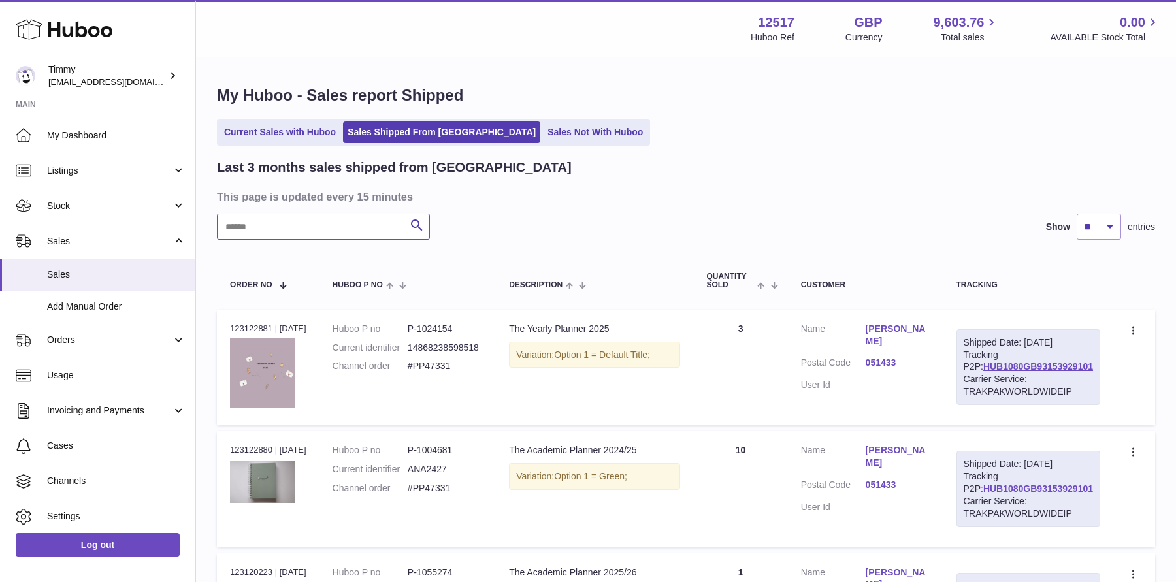
click at [370, 227] on input "text" at bounding box center [323, 227] width 213 height 26
paste input "*******"
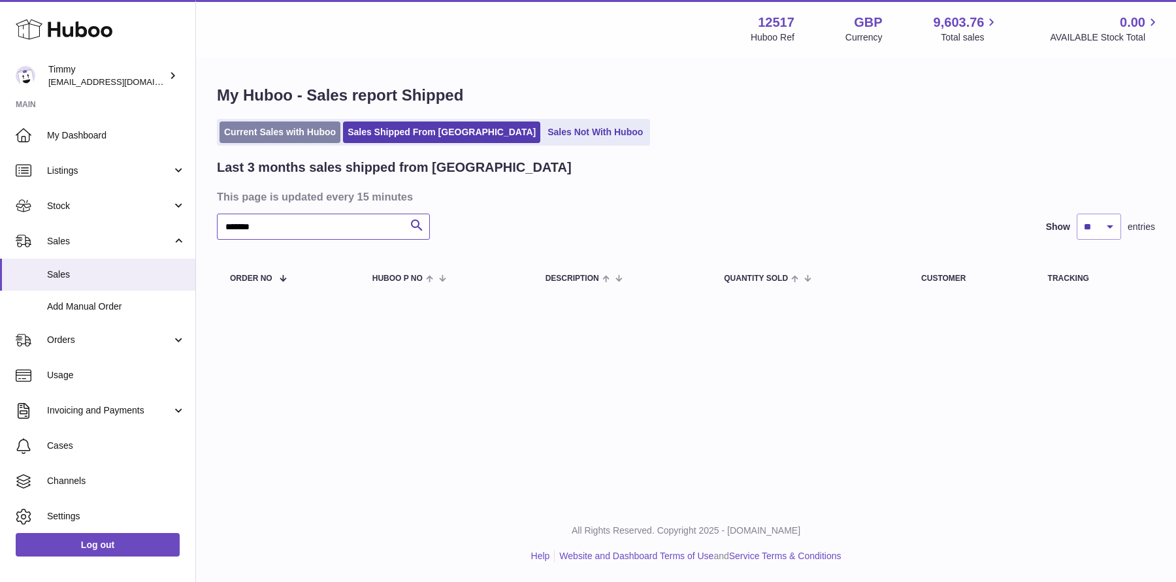
type input "*******"
click at [311, 139] on link "Current Sales with Huboo" at bounding box center [279, 132] width 121 height 22
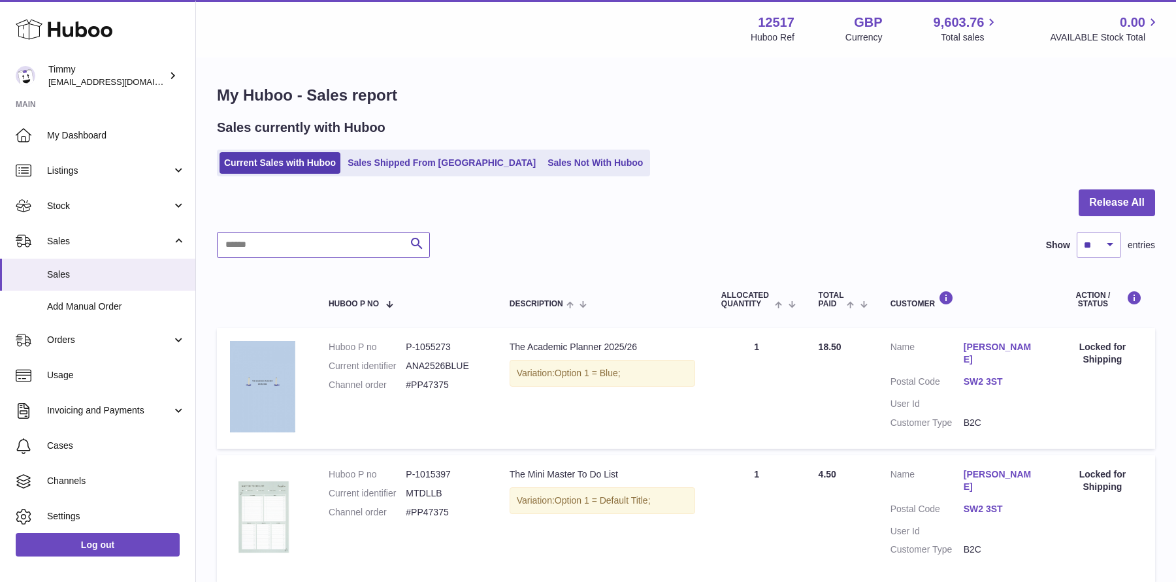
click at [354, 251] on input "text" at bounding box center [323, 245] width 213 height 26
paste input "*******"
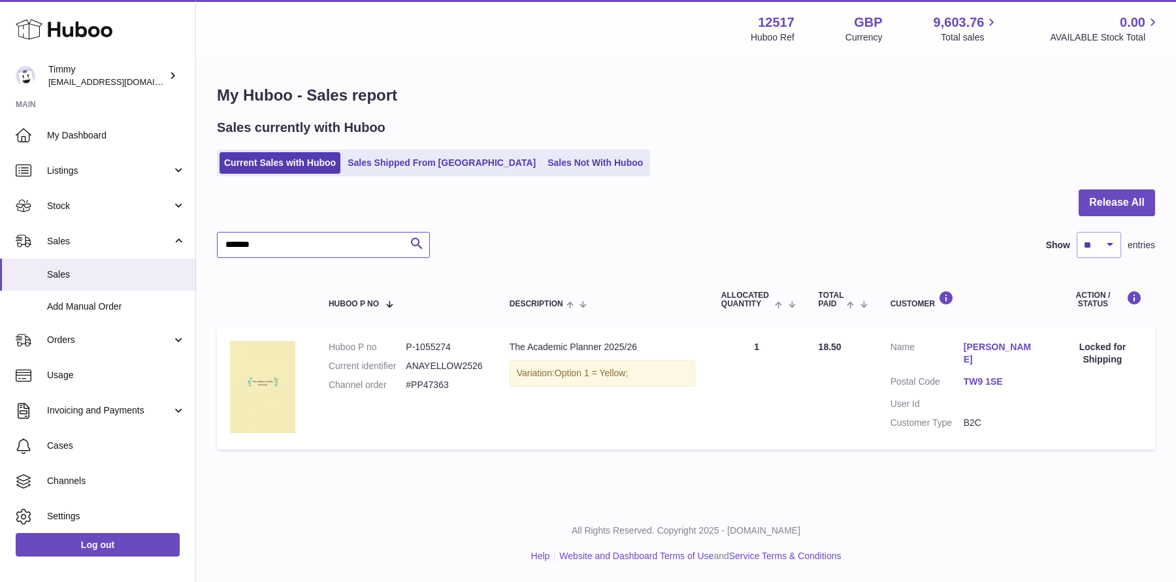
type input "*******"
